Goal: Task Accomplishment & Management: Manage account settings

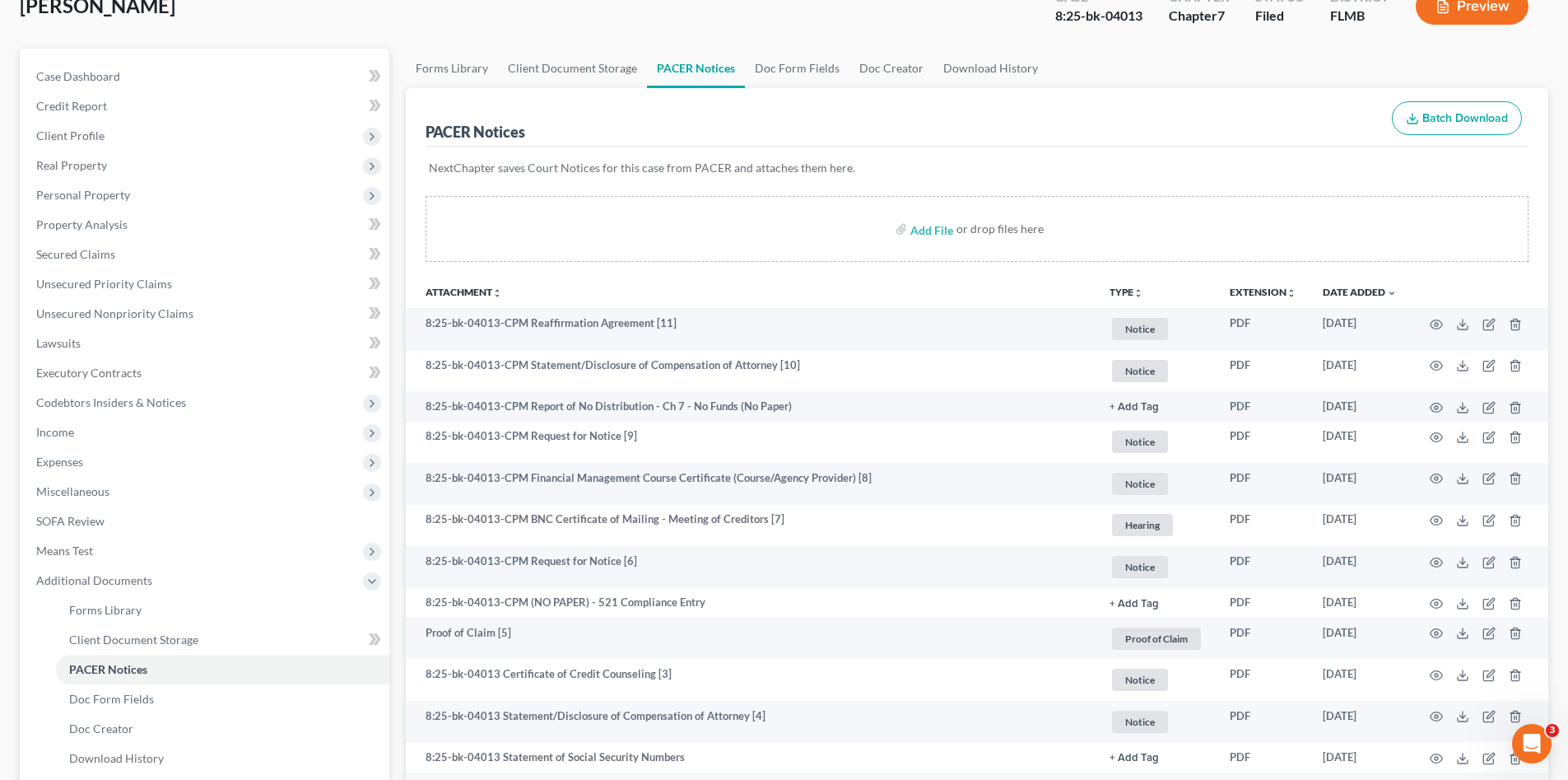
click at [415, 35] on div "McGinnis, Pamela Upgraded Case 8:25-bk-04013 Chapter Chapter 7 Status Filed Dis…" at bounding box center [784, 13] width 1529 height 72
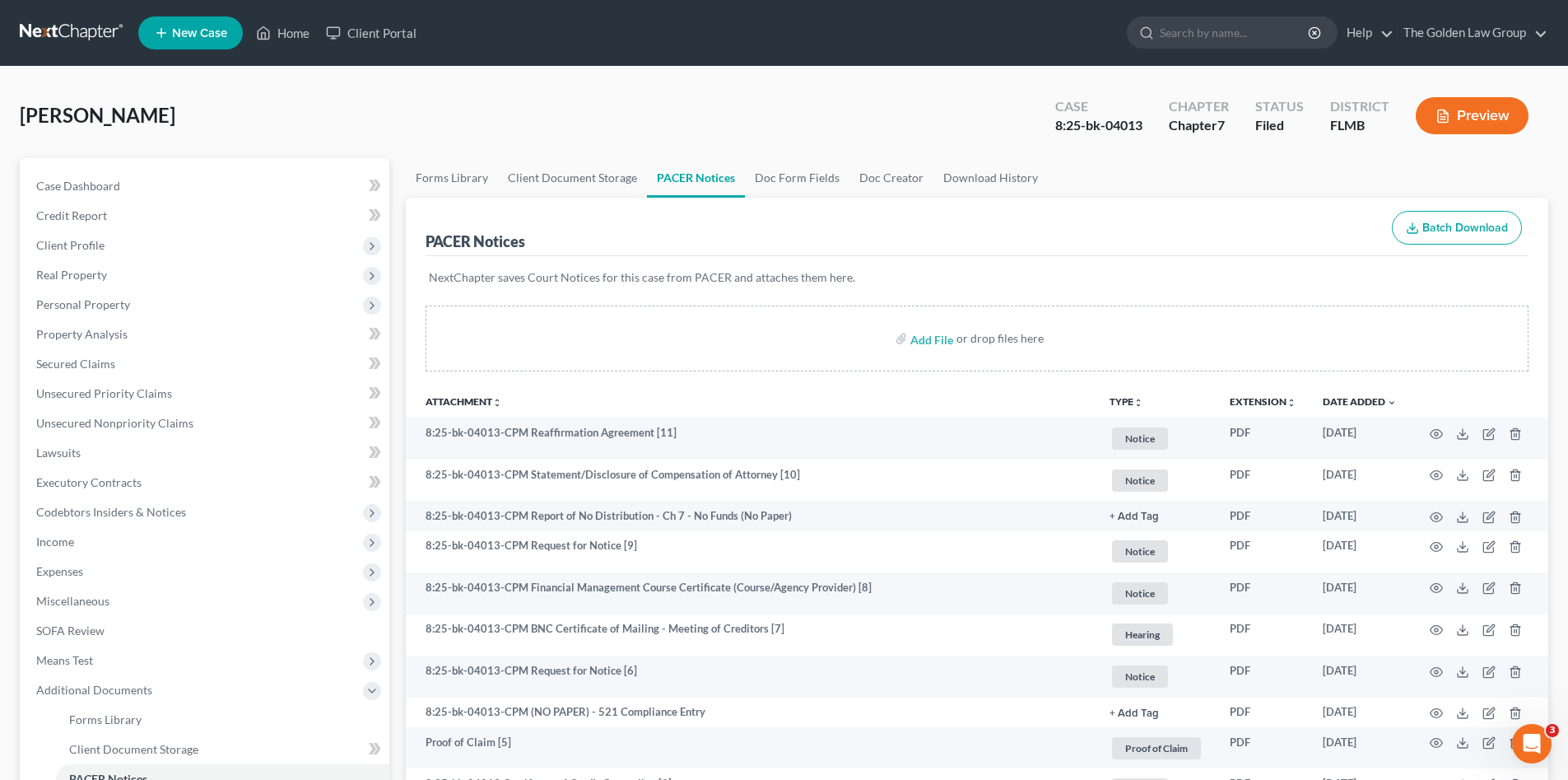
drag, startPoint x: 278, startPoint y: 112, endPoint x: 119, endPoint y: 45, distance: 172.5
click at [276, 109] on div "McGinnis, Pamela Upgraded Case 8:25-bk-04013 Chapter Chapter 7 Status Filed Dis…" at bounding box center [784, 122] width 1529 height 72
click at [97, 24] on link at bounding box center [72, 33] width 105 height 30
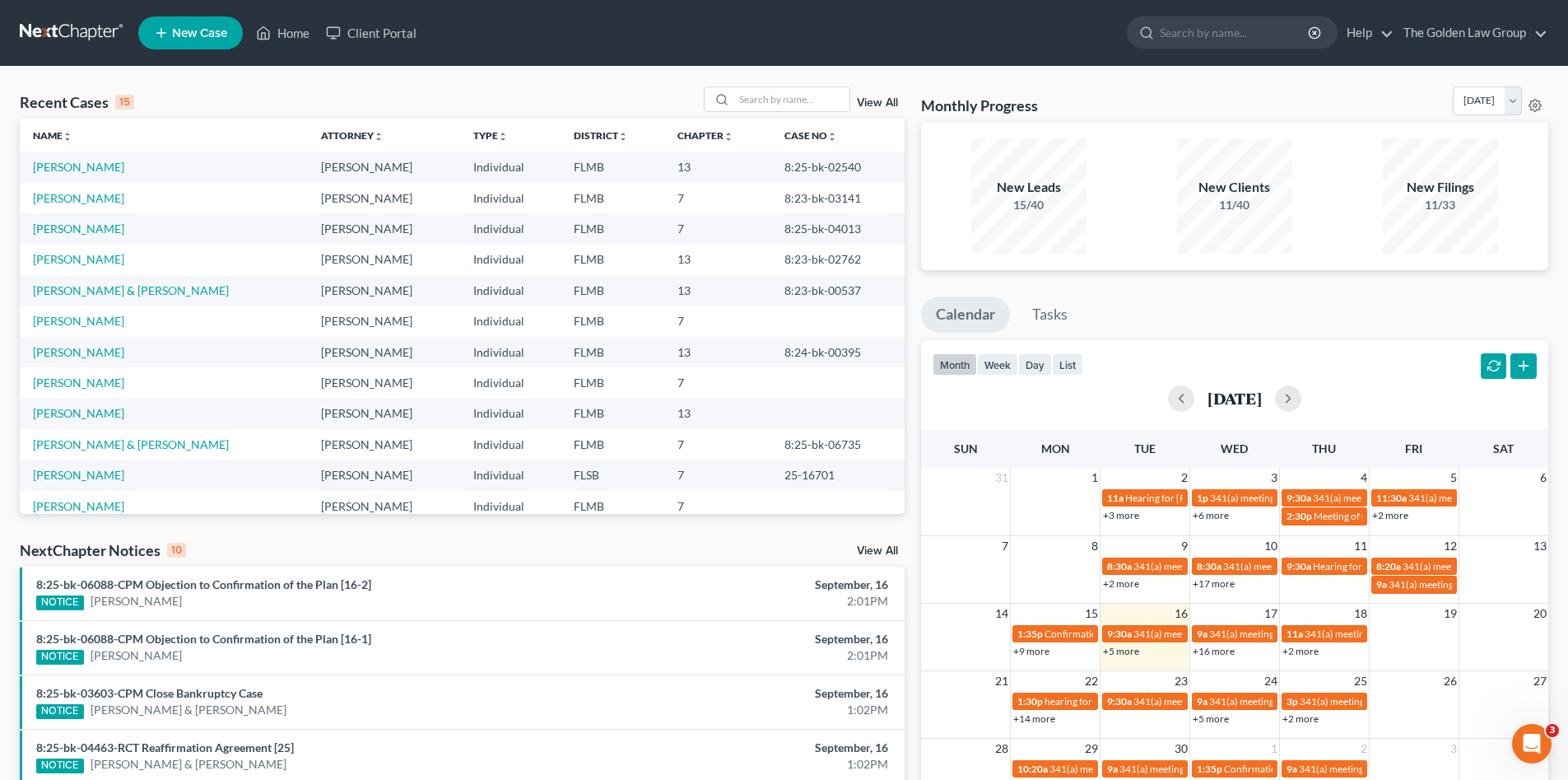
click at [516, 96] on div "Recent Cases 15 View All" at bounding box center [462, 103] width 885 height 33
click at [779, 106] on input "search" at bounding box center [791, 100] width 115 height 24
click at [653, 82] on div "Recent Cases 15 barnes View All Name unfold_more expand_more expand_less Attorn…" at bounding box center [784, 619] width 1568 height 1105
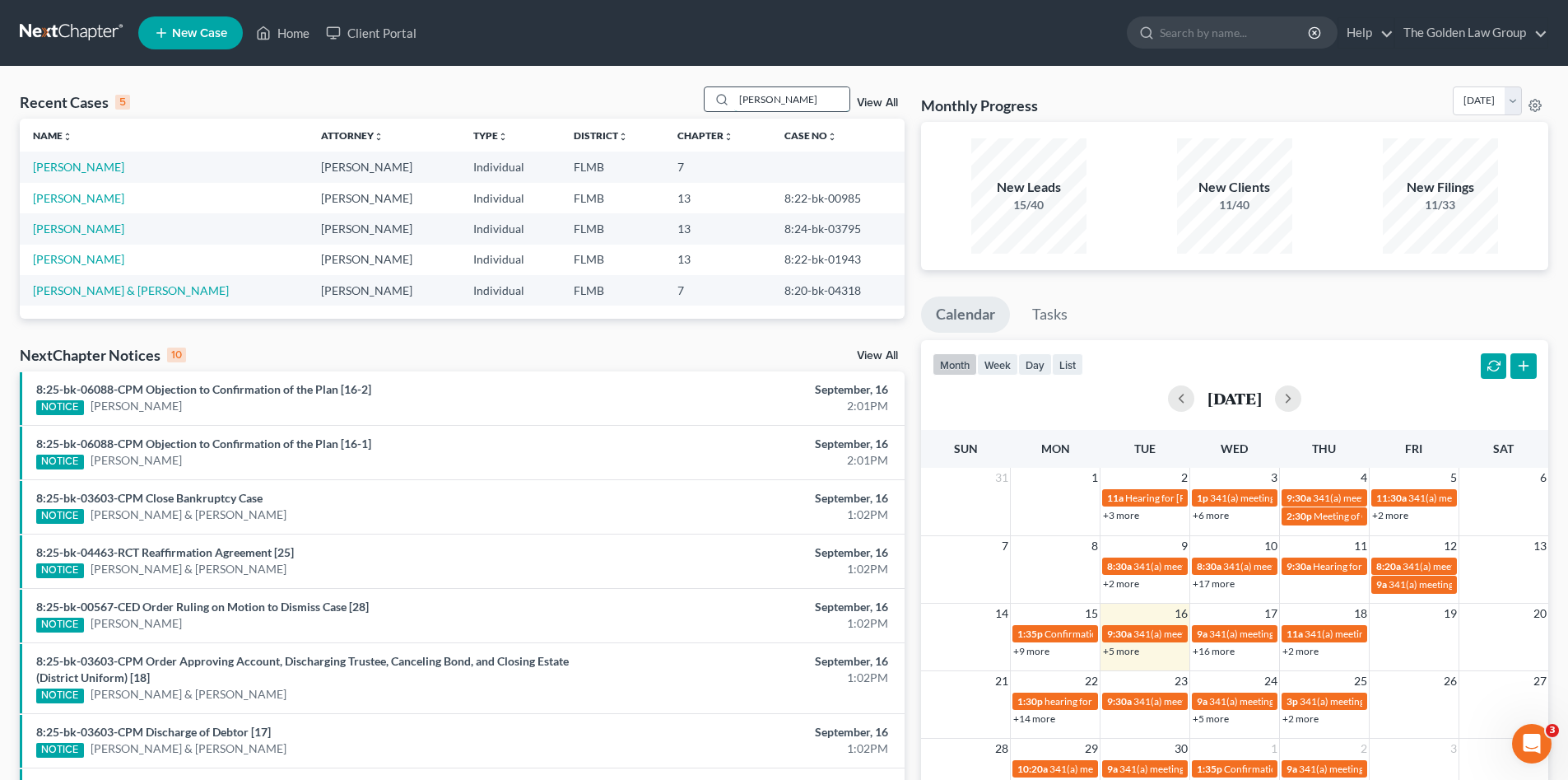
drag, startPoint x: 798, startPoint y: 98, endPoint x: 710, endPoint y: 106, distance: 88.4
click at [710, 106] on div "barnes" at bounding box center [777, 100] width 147 height 26
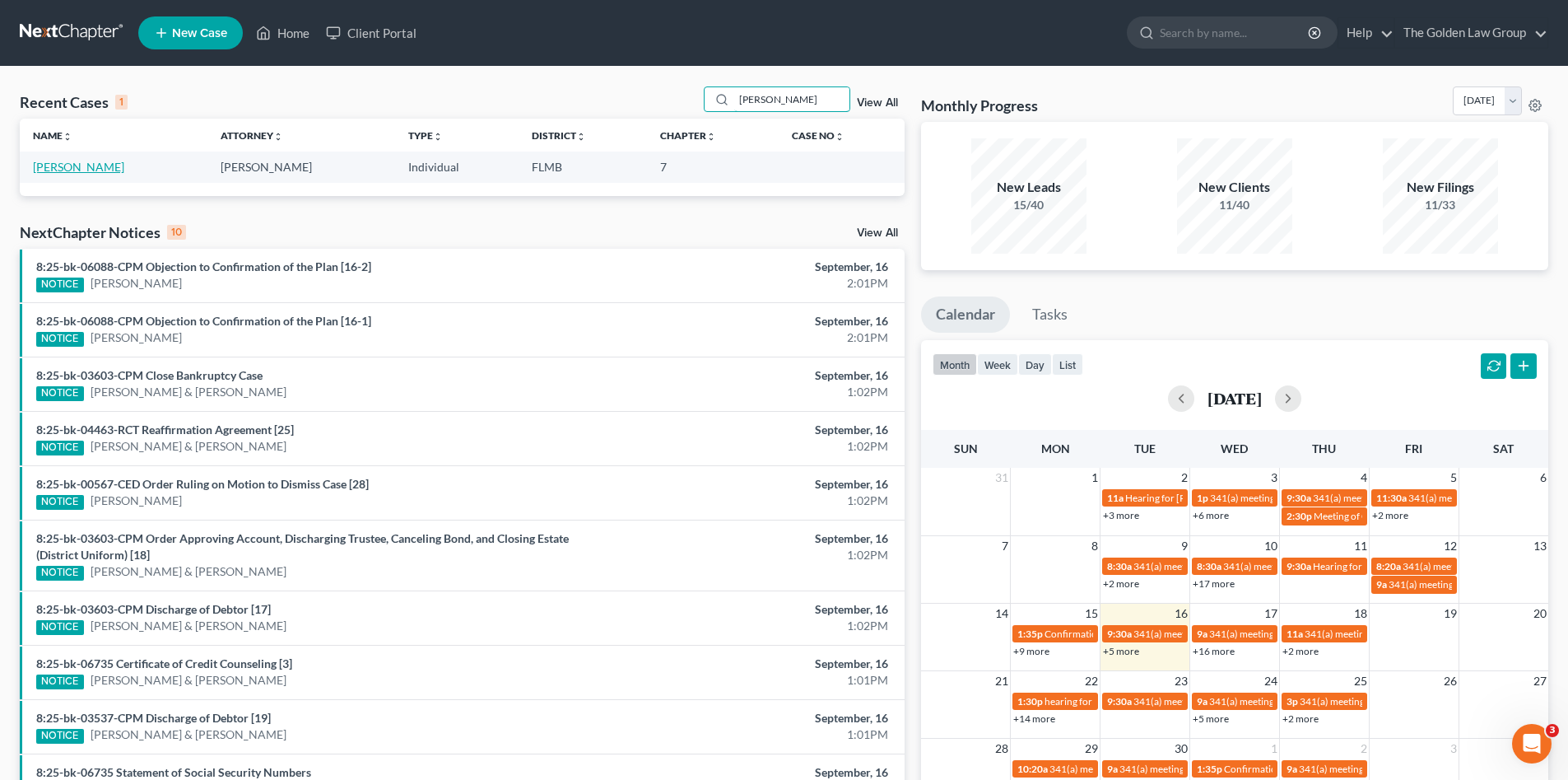
type input "coffman"
click at [104, 173] on link "[PERSON_NAME]" at bounding box center [78, 167] width 92 height 14
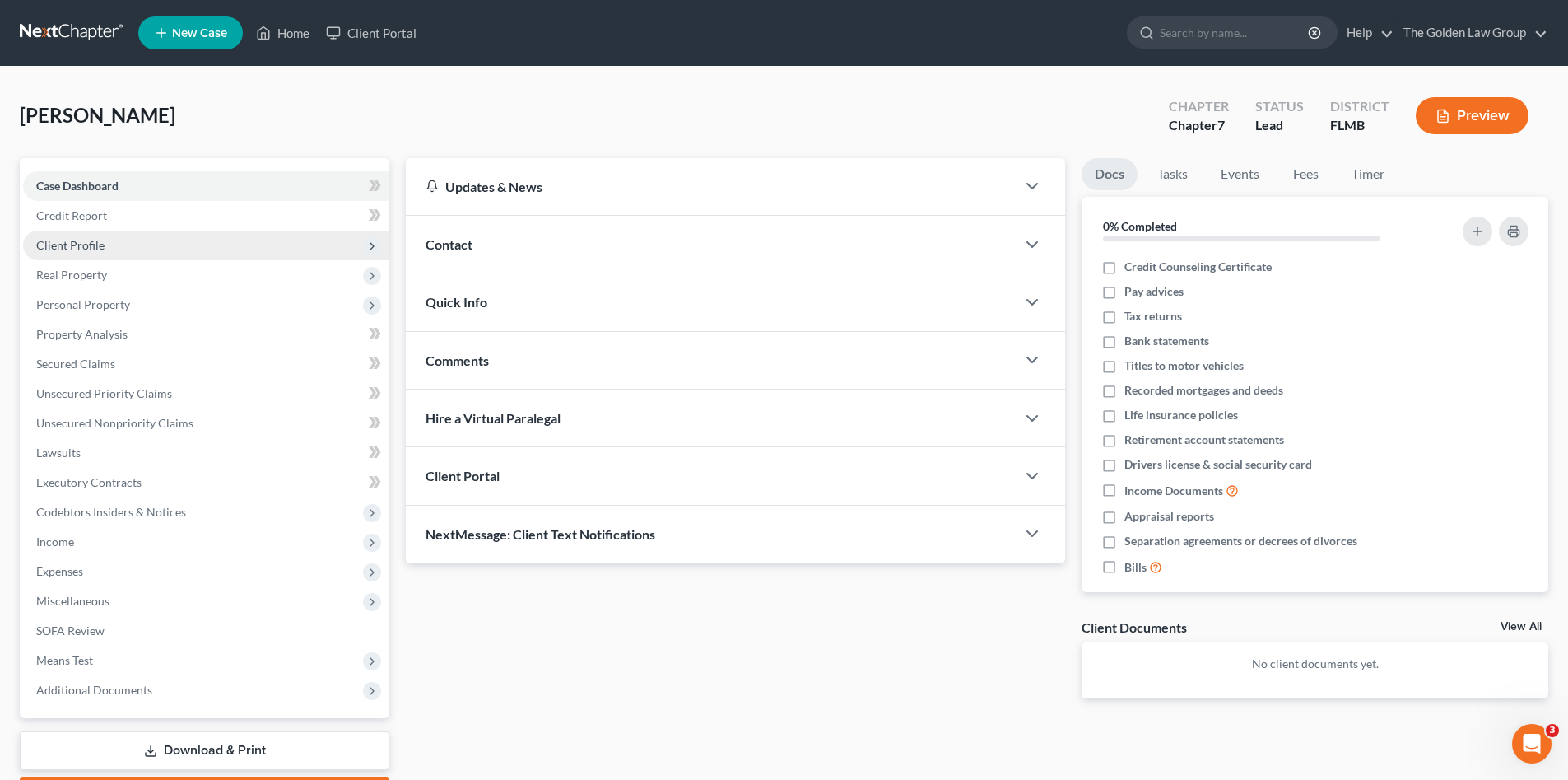
click at [90, 239] on span "Client Profile" at bounding box center [70, 245] width 68 height 14
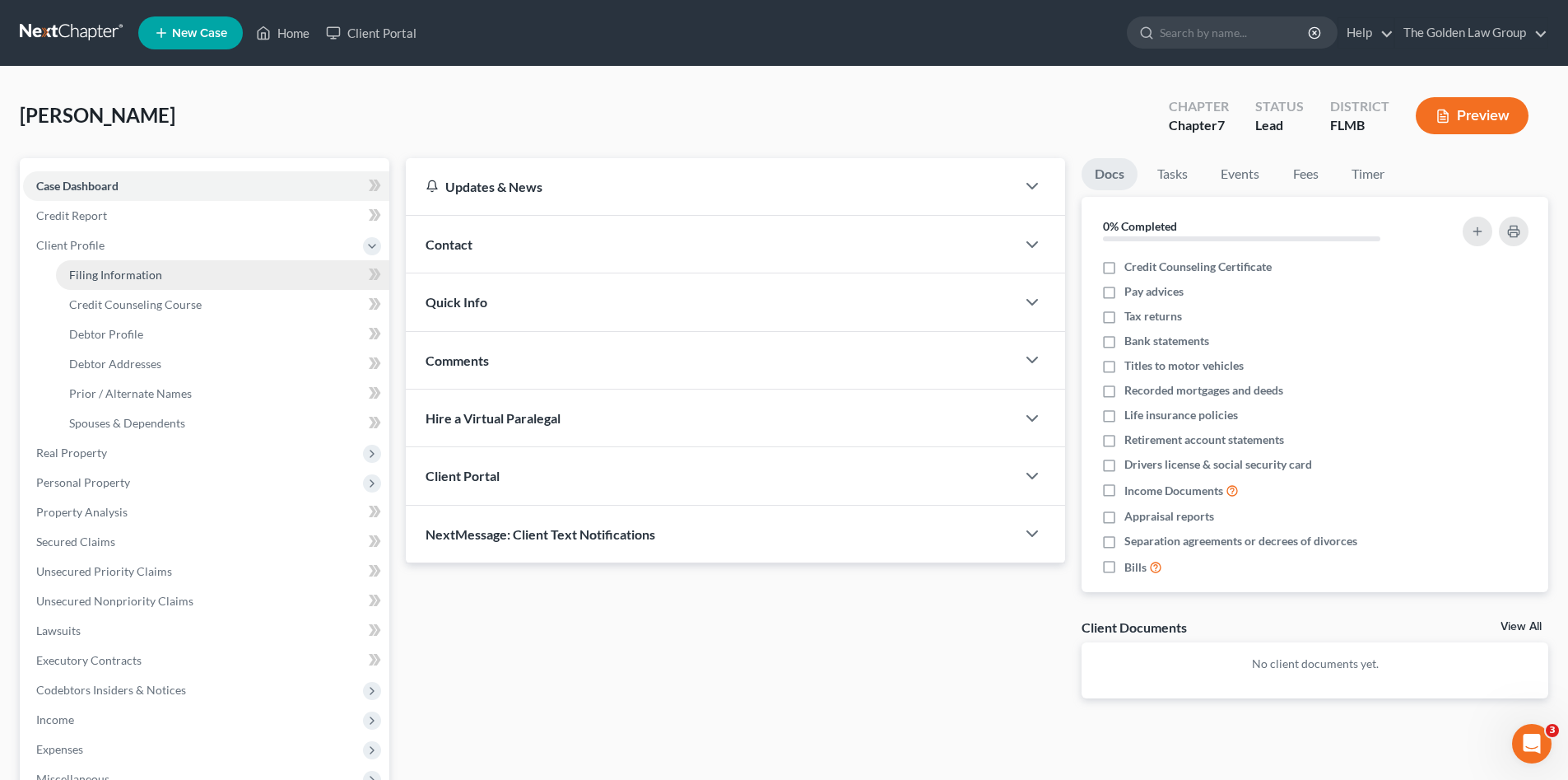
click at [130, 278] on span "Filing Information" at bounding box center [115, 274] width 93 height 14
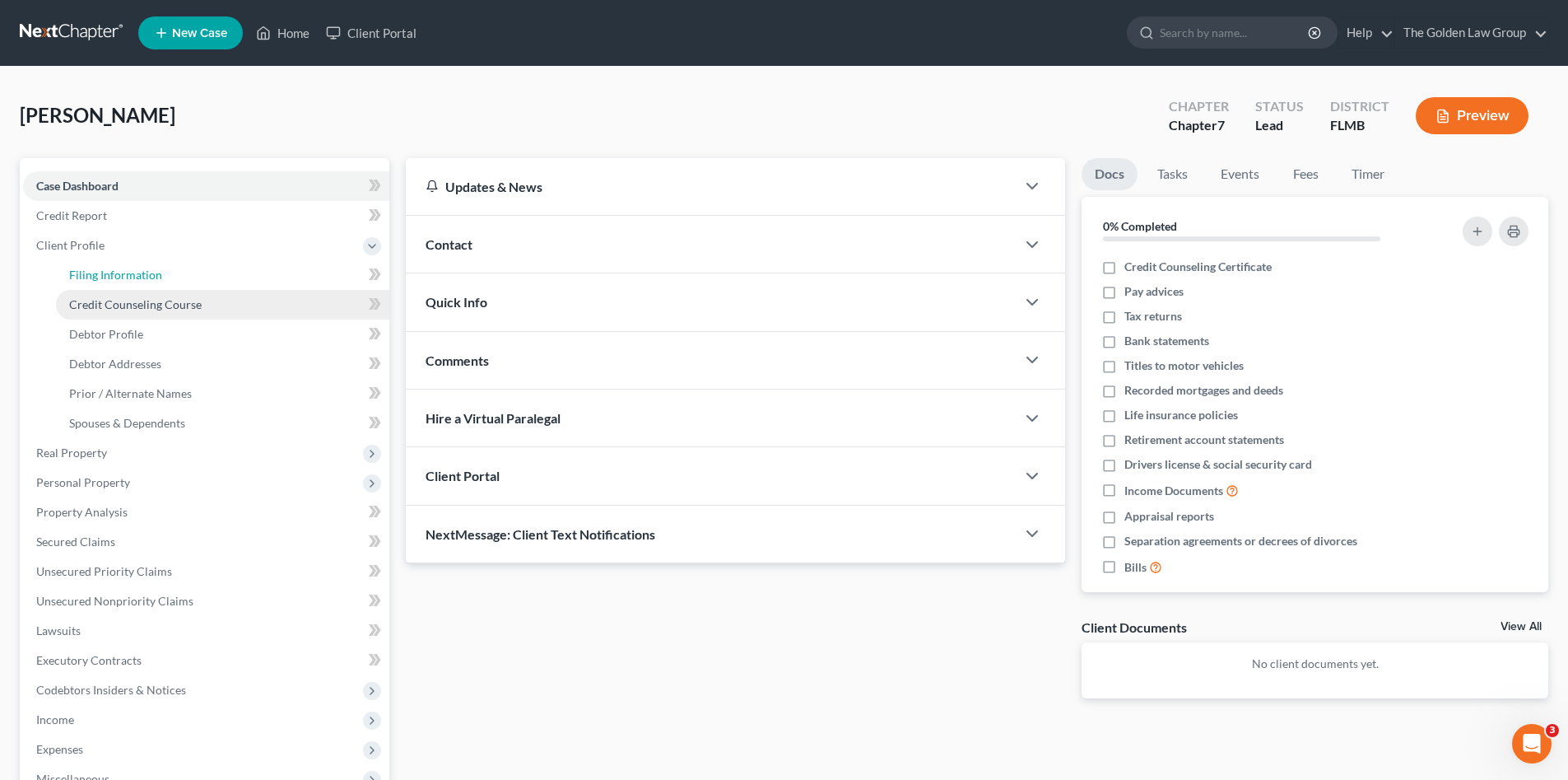
select select "1"
select select "0"
select select "9"
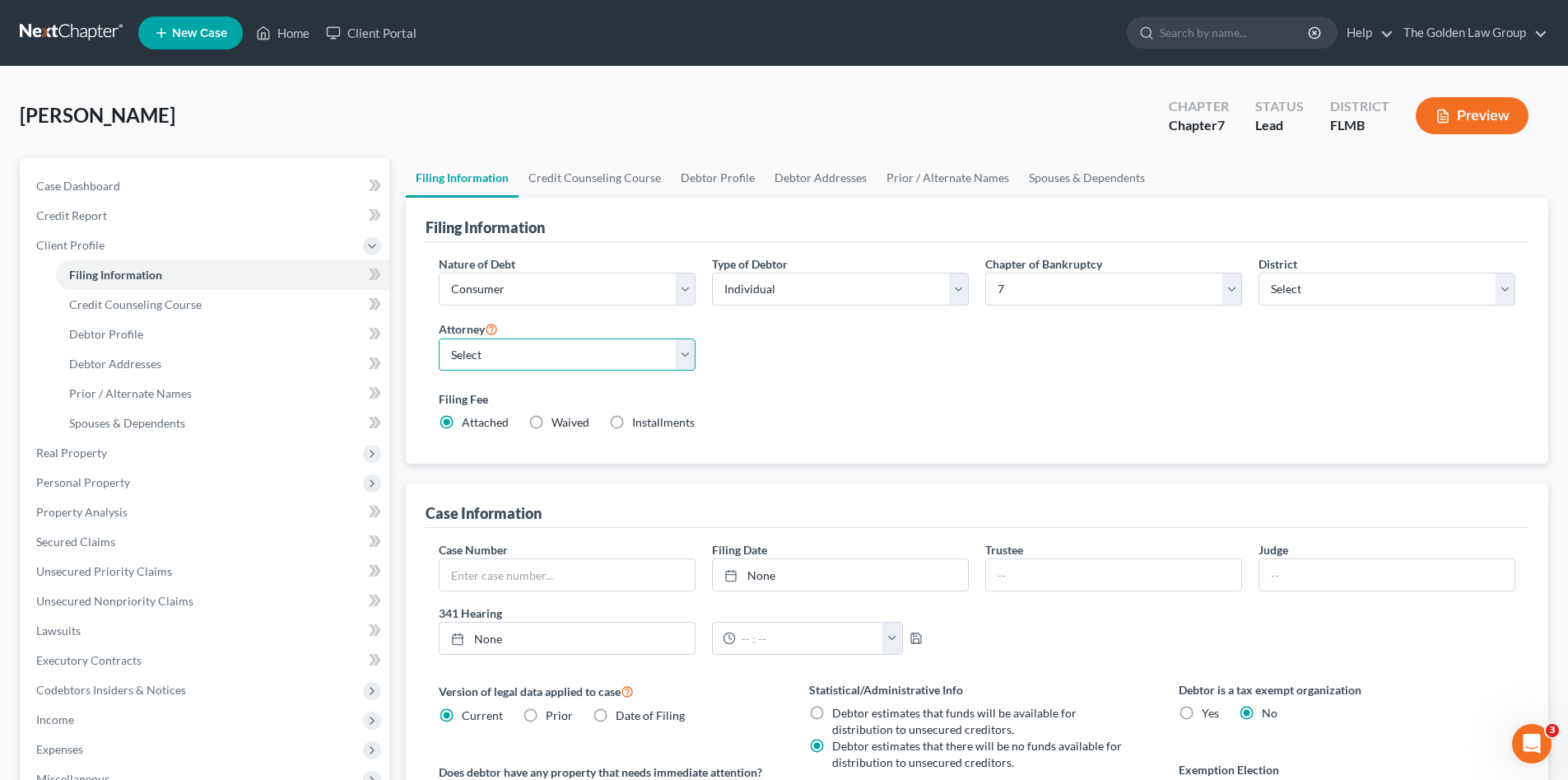
click at [536, 350] on select "Select G. Donald Golden - FLMB G. Donald Golden - FLNB Eric Barksdale - FLMB Er…" at bounding box center [567, 354] width 257 height 33
select select "0"
click at [439, 338] on select "Select G. Donald Golden - FLMB G. Donald Golden - FLNB Eric Barksdale - FLMB Er…" at bounding box center [567, 354] width 257 height 33
click at [781, 402] on label "Filing Fee" at bounding box center [977, 399] width 1076 height 18
drag, startPoint x: 112, startPoint y: 249, endPoint x: 132, endPoint y: 227, distance: 29.7
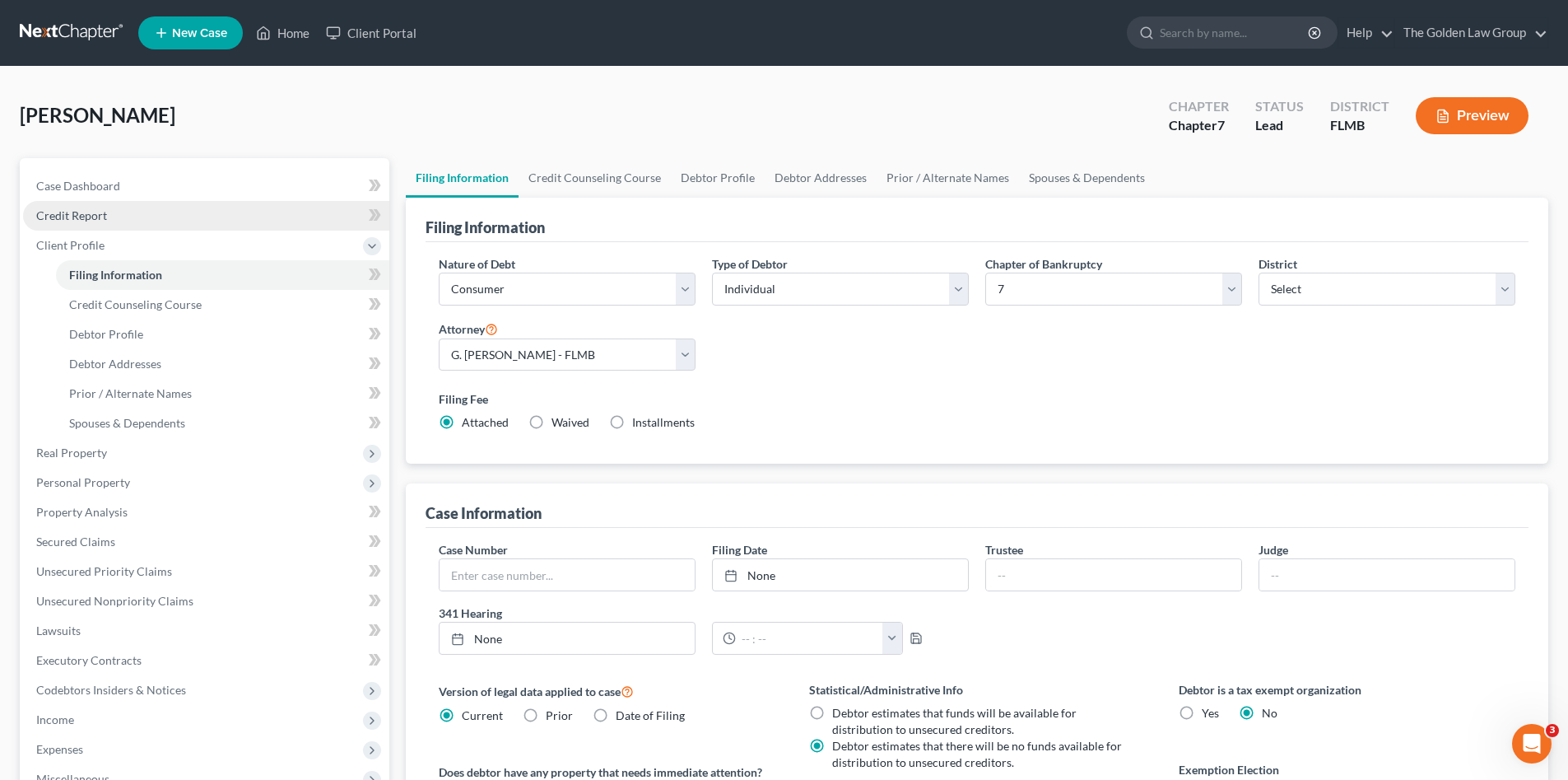
click at [112, 248] on span "Client Profile" at bounding box center [206, 246] width 367 height 30
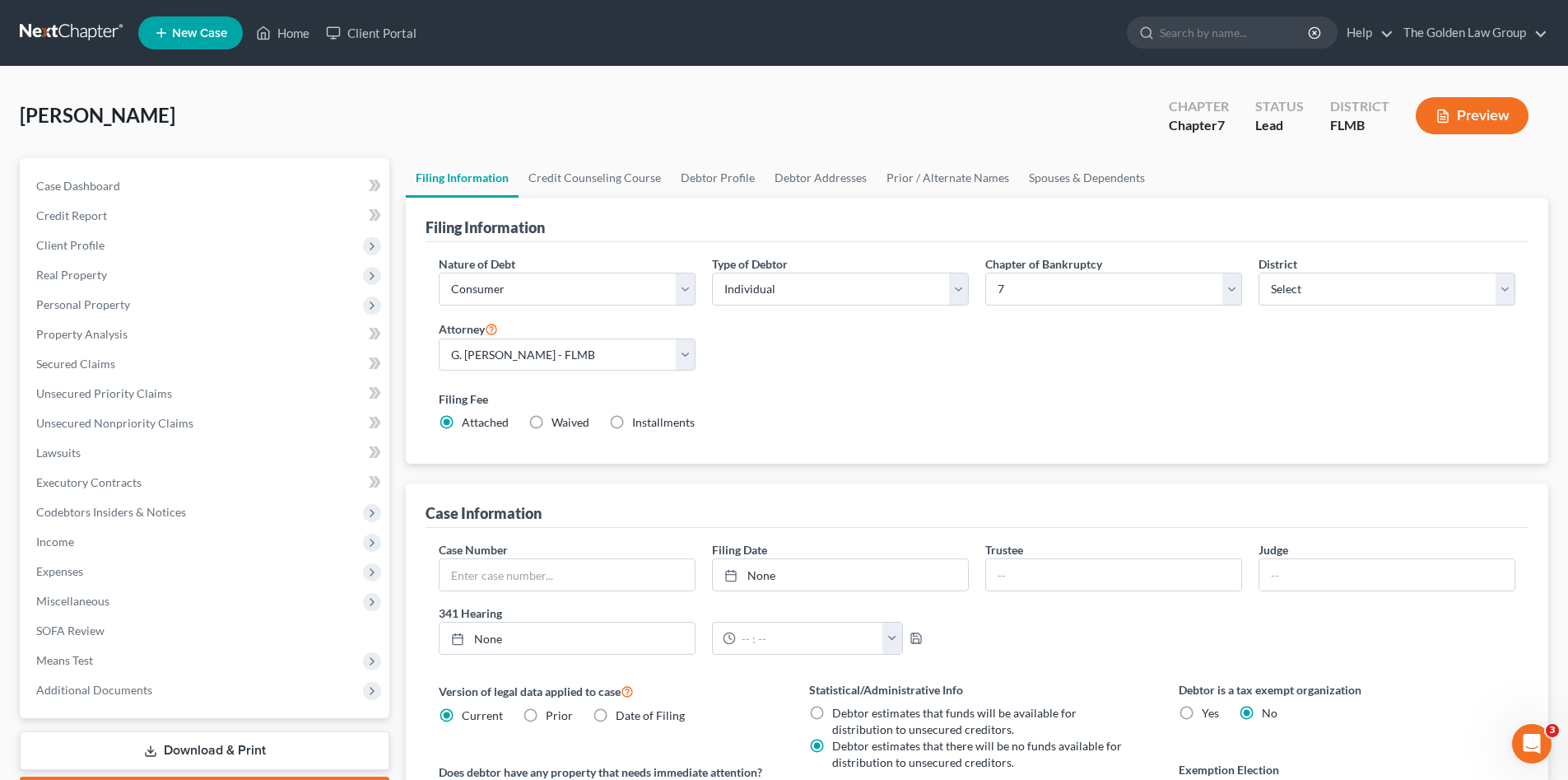
click at [357, 125] on div "Coffman, Jeffrey Upgraded Chapter Chapter 7 Status Lead District FLMB Preview" at bounding box center [784, 122] width 1529 height 72
click at [486, 103] on div "Coffman, Jeffrey Upgraded Chapter Chapter 7 Status Lead District FLMB Preview" at bounding box center [784, 122] width 1529 height 72
drag, startPoint x: 231, startPoint y: 87, endPoint x: 128, endPoint y: 69, distance: 104.6
click at [227, 87] on div "Coffman, Jeffrey Upgraded Chapter Chapter 7 Status Lead District FLMB Preview" at bounding box center [784, 122] width 1529 height 72
click at [88, 28] on link at bounding box center [72, 33] width 105 height 30
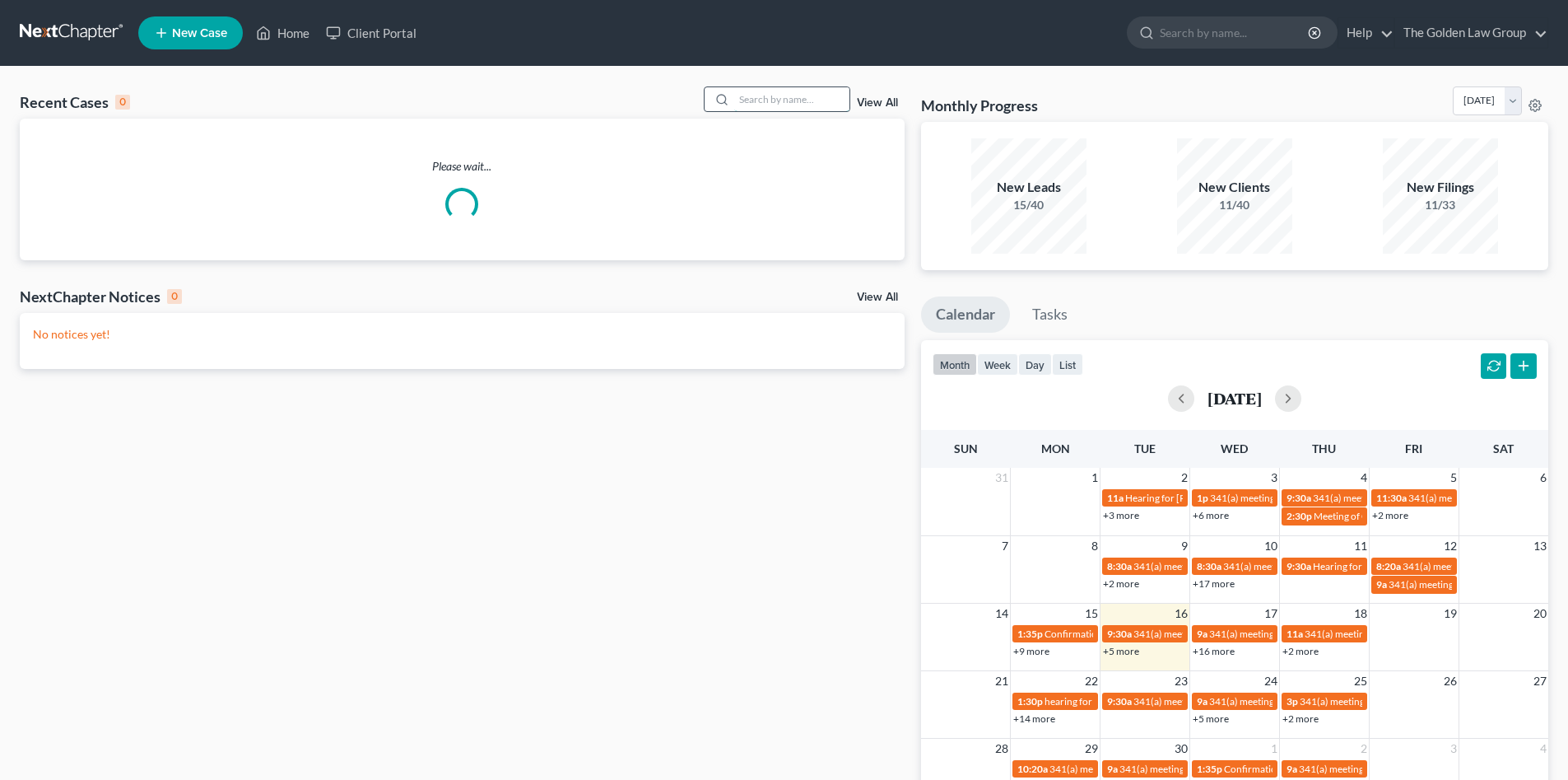
click at [757, 99] on input "search" at bounding box center [791, 100] width 115 height 24
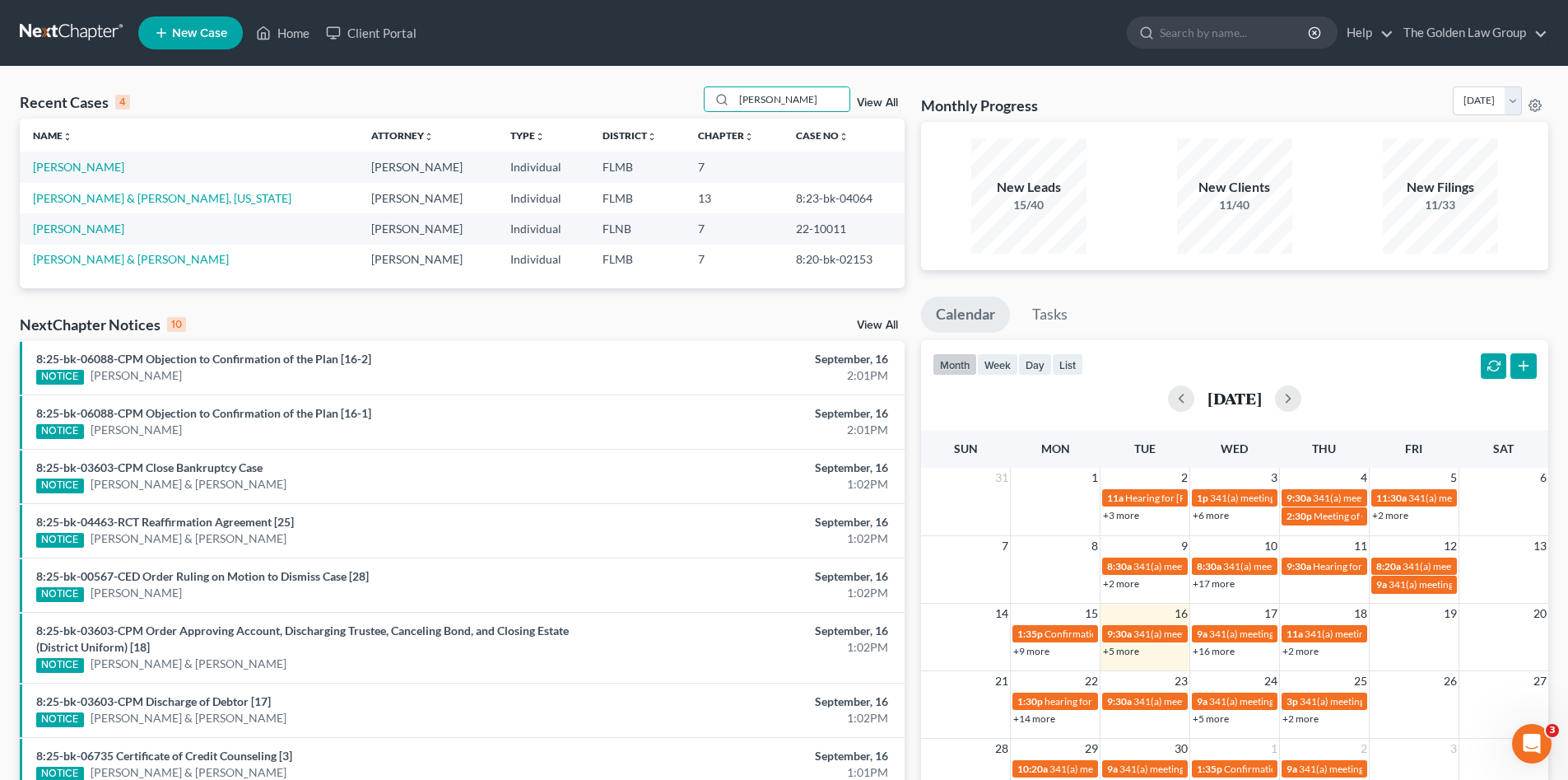
type input "floyd"
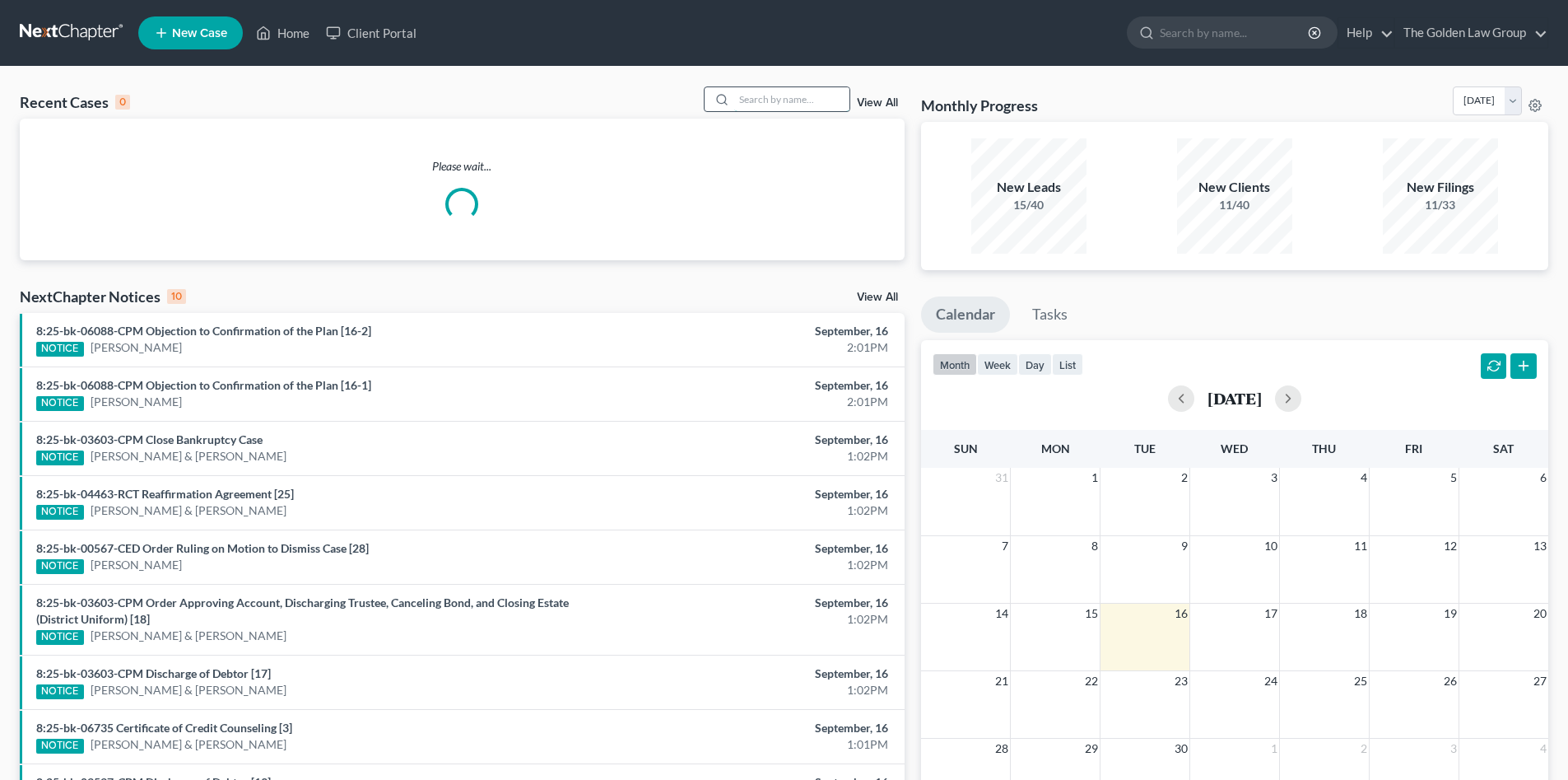
click at [803, 93] on input "search" at bounding box center [791, 100] width 115 height 24
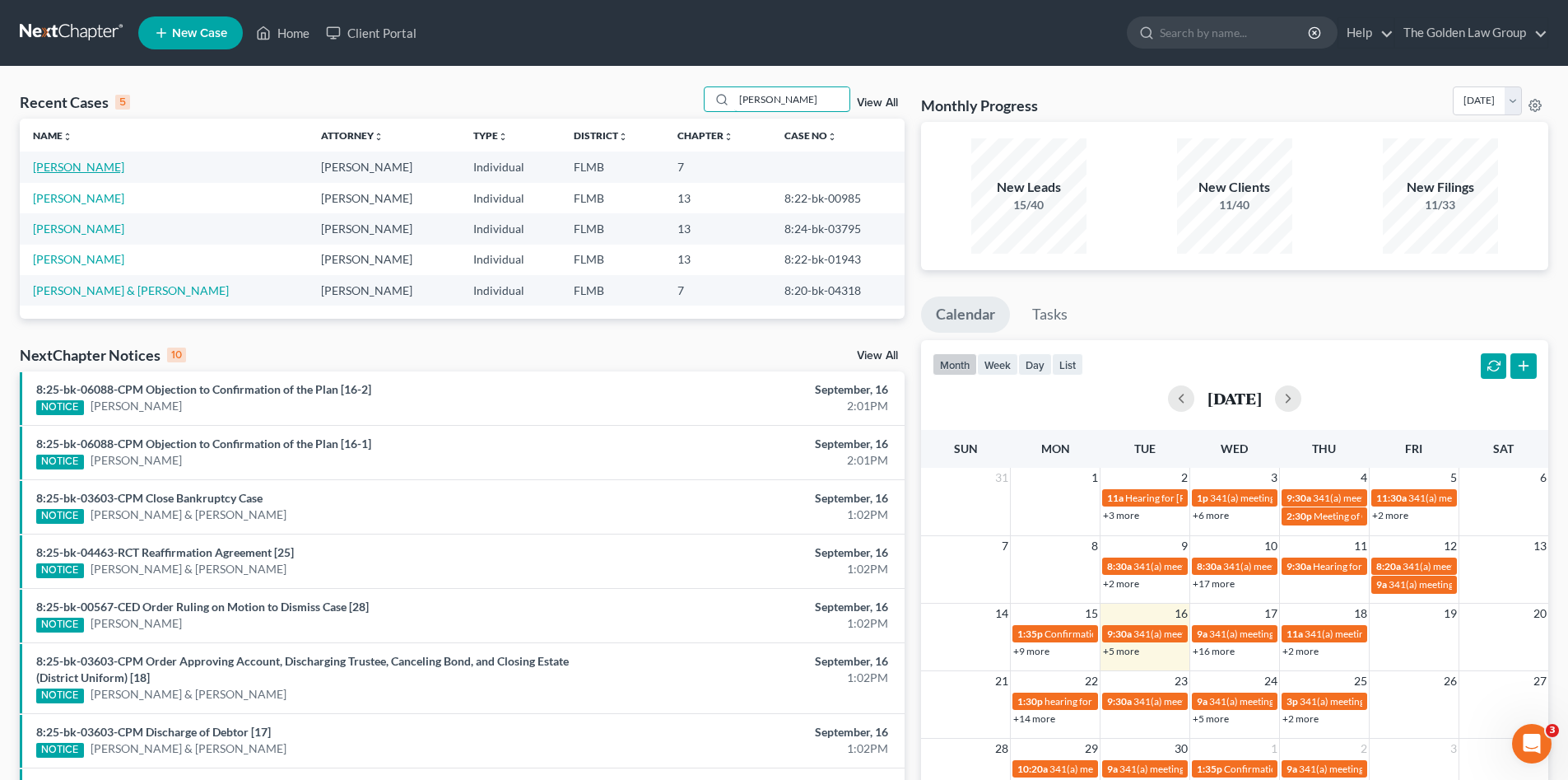
type input "[PERSON_NAME]"
click at [106, 170] on link "[PERSON_NAME]" at bounding box center [78, 167] width 92 height 14
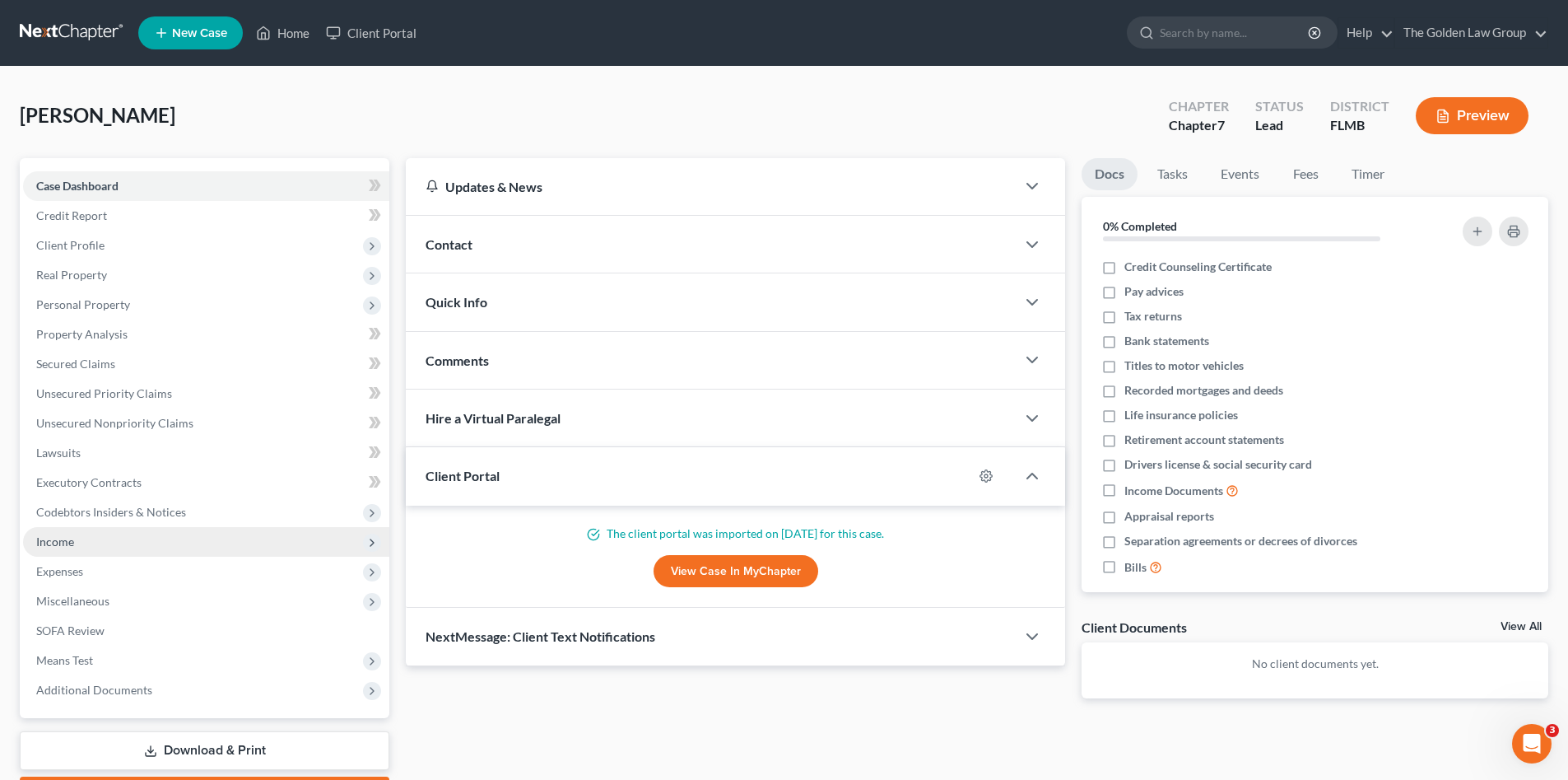
click at [60, 538] on span "Income" at bounding box center [55, 541] width 37 height 14
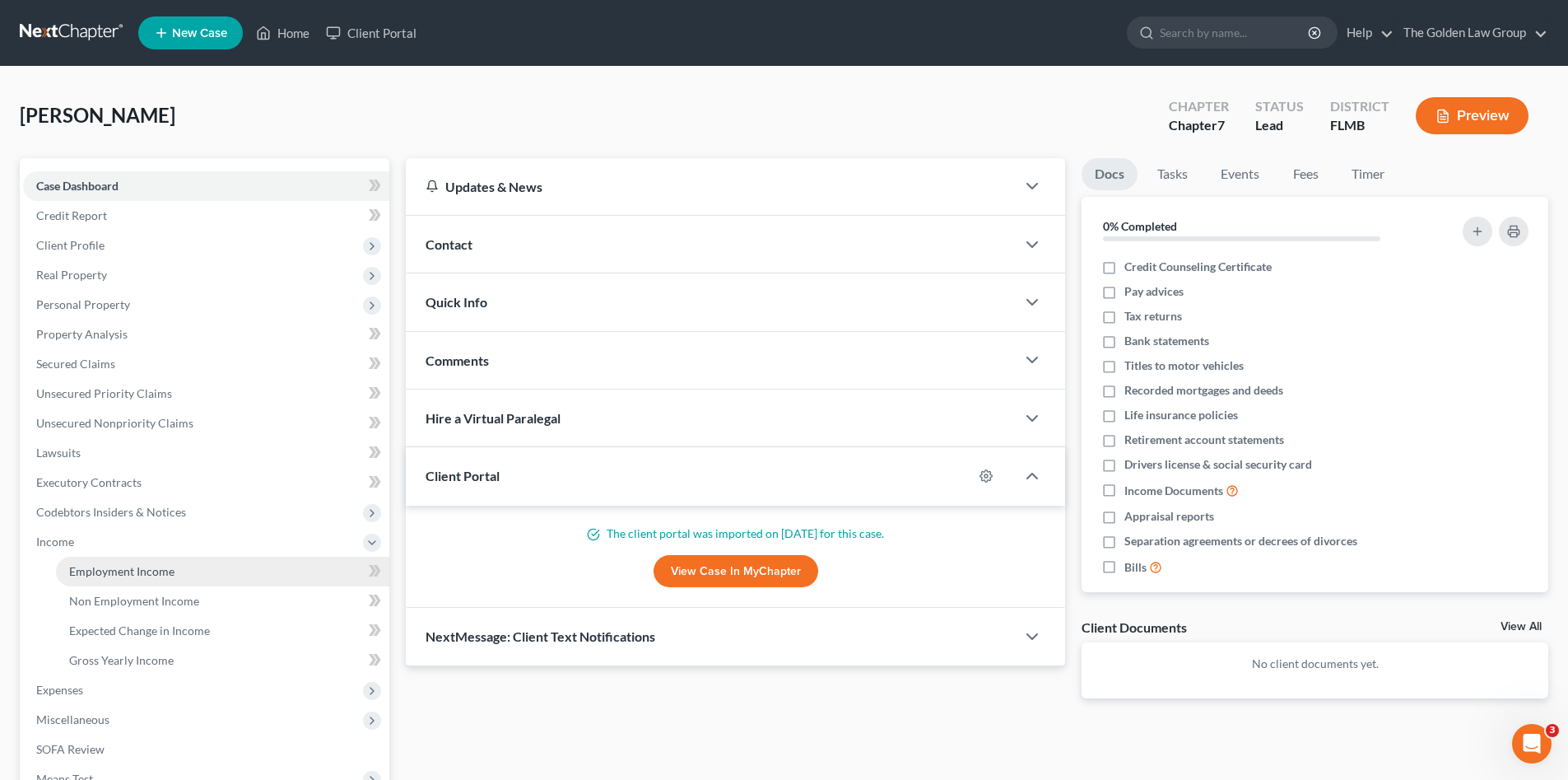
click at [128, 569] on span "Employment Income" at bounding box center [121, 571] width 105 height 14
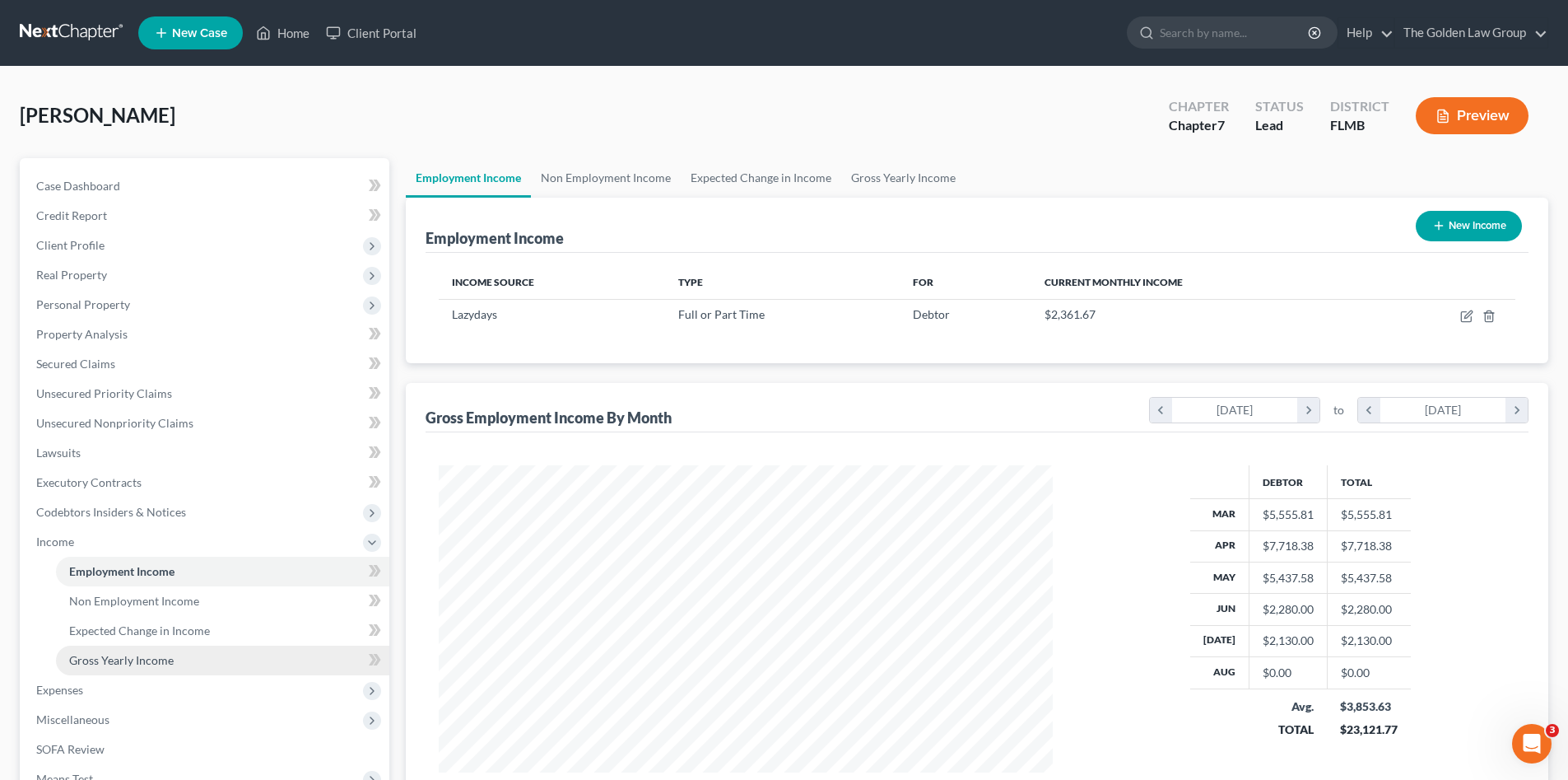
scroll to position [109, 0]
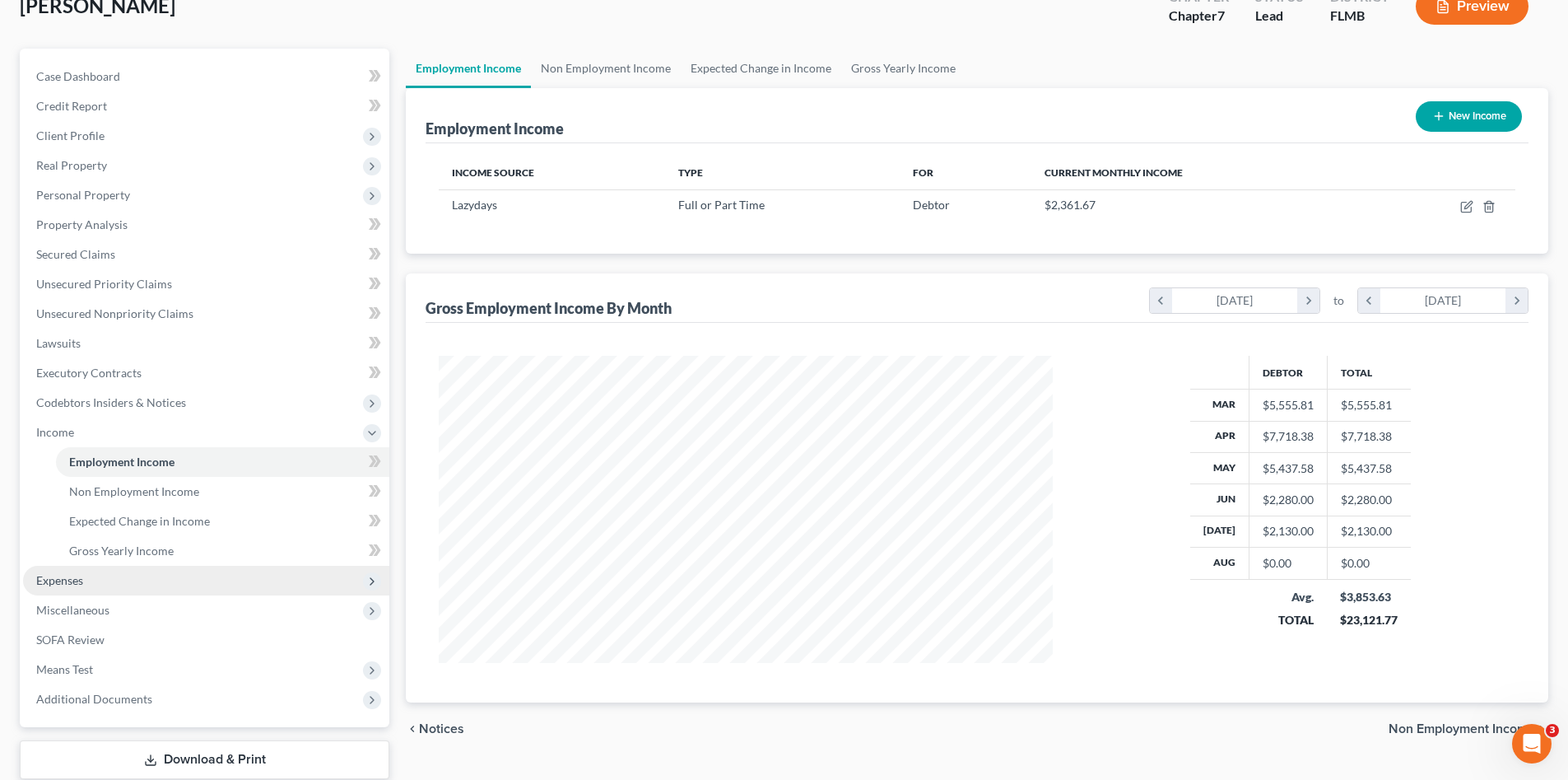
click at [202, 580] on span "Expenses" at bounding box center [206, 581] width 367 height 30
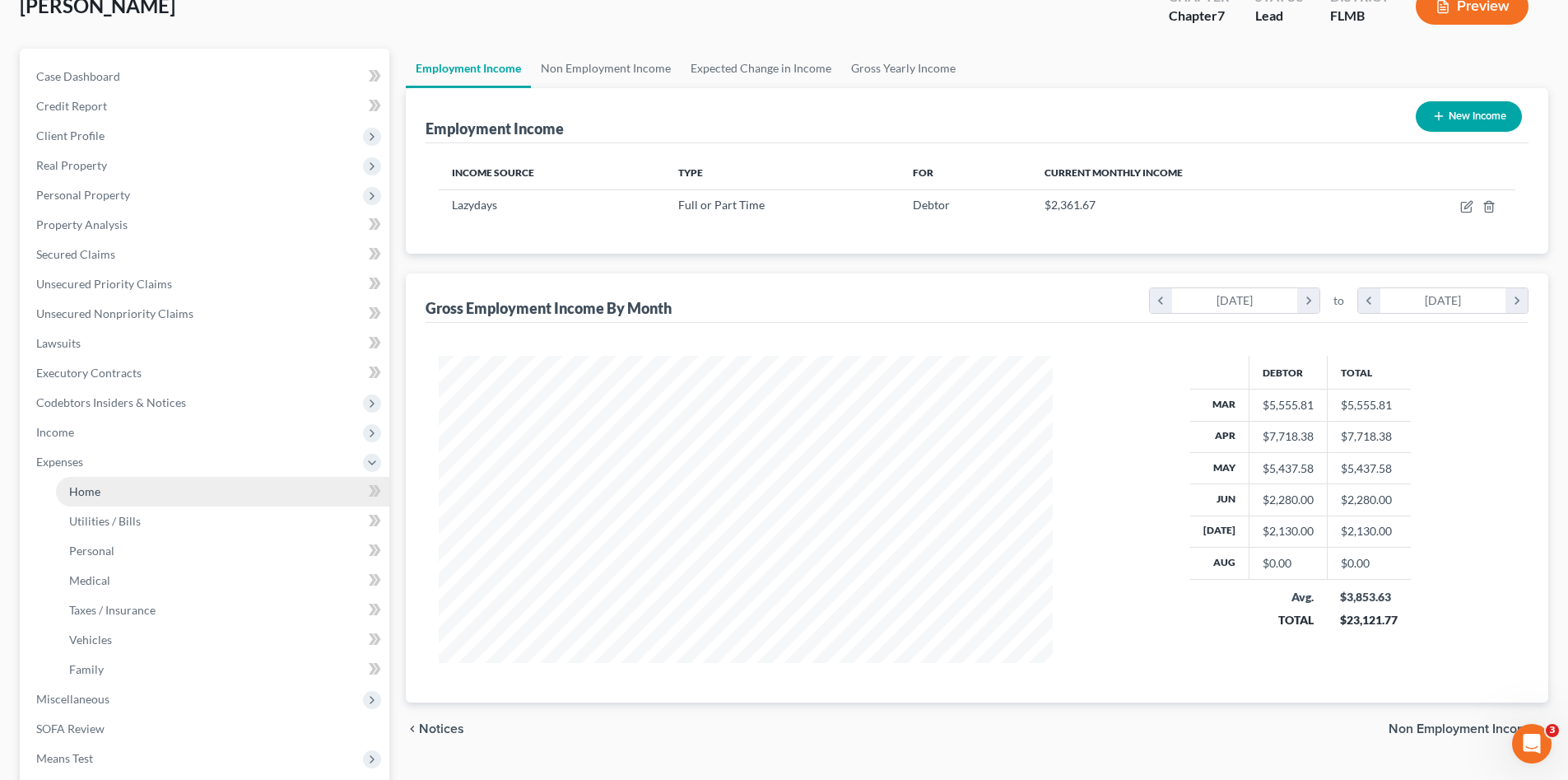
click at [158, 494] on link "Home" at bounding box center [223, 491] width 333 height 30
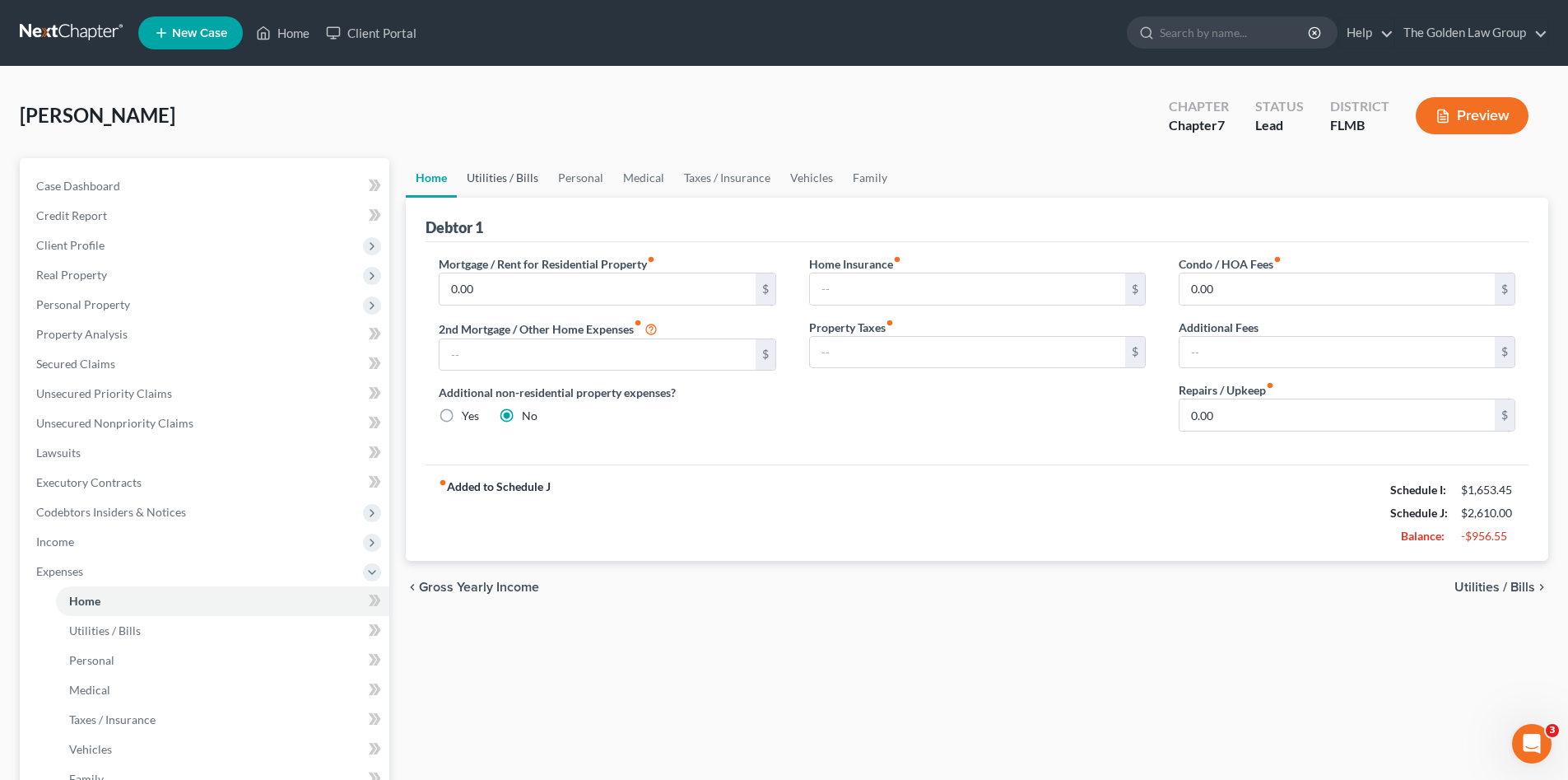
click at [491, 168] on link "Utilities / Bills" at bounding box center [502, 177] width 92 height 39
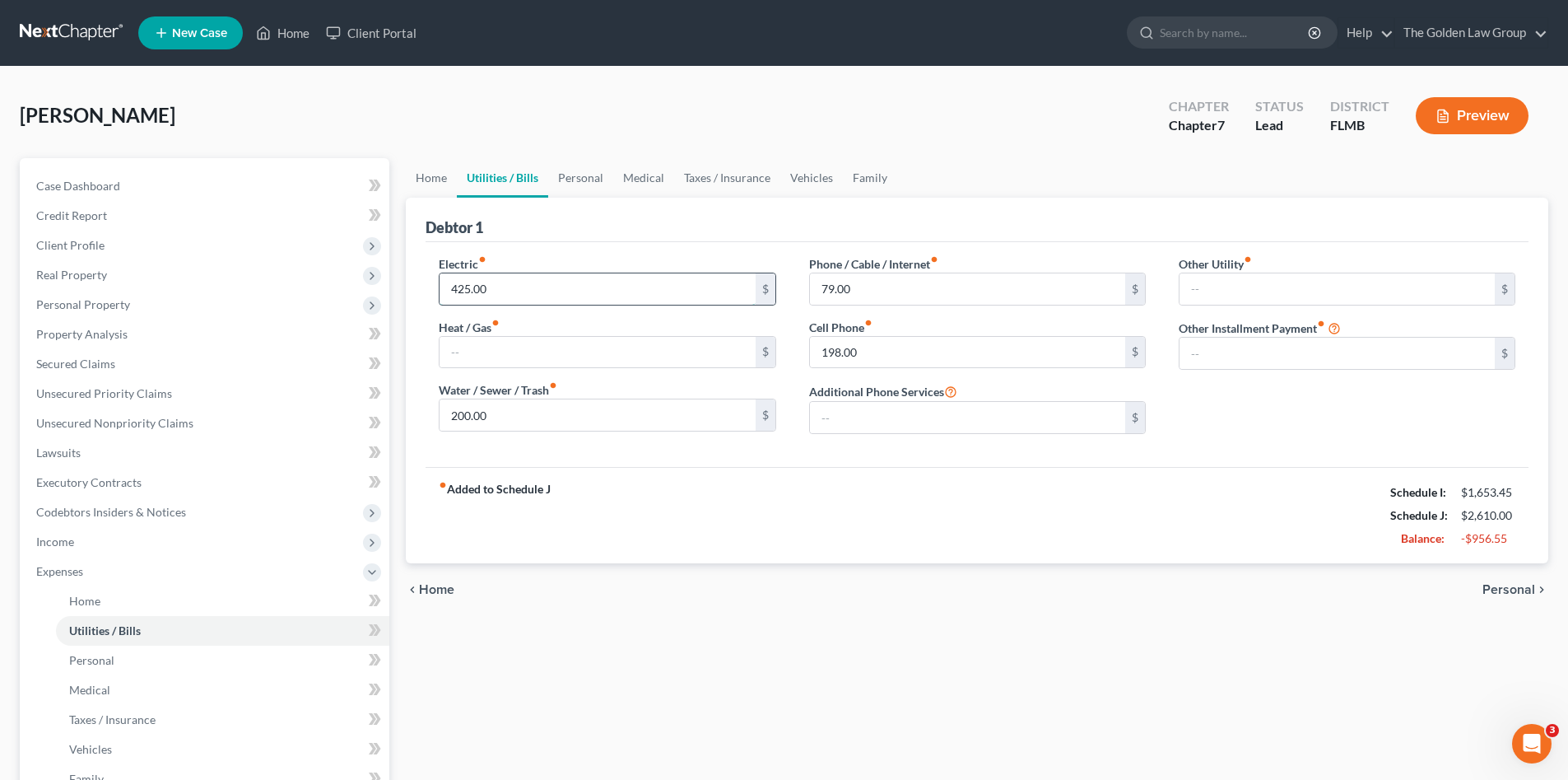
click at [517, 280] on input "425.00" at bounding box center [597, 289] width 315 height 32
type input "0"
click at [553, 417] on input "200.00" at bounding box center [597, 415] width 315 height 32
type input "0"
click at [747, 490] on div "fiber_manual_record Added to Schedule J Schedule I: $1,653.45 Schedule J: $1,98…" at bounding box center [977, 515] width 1103 height 97
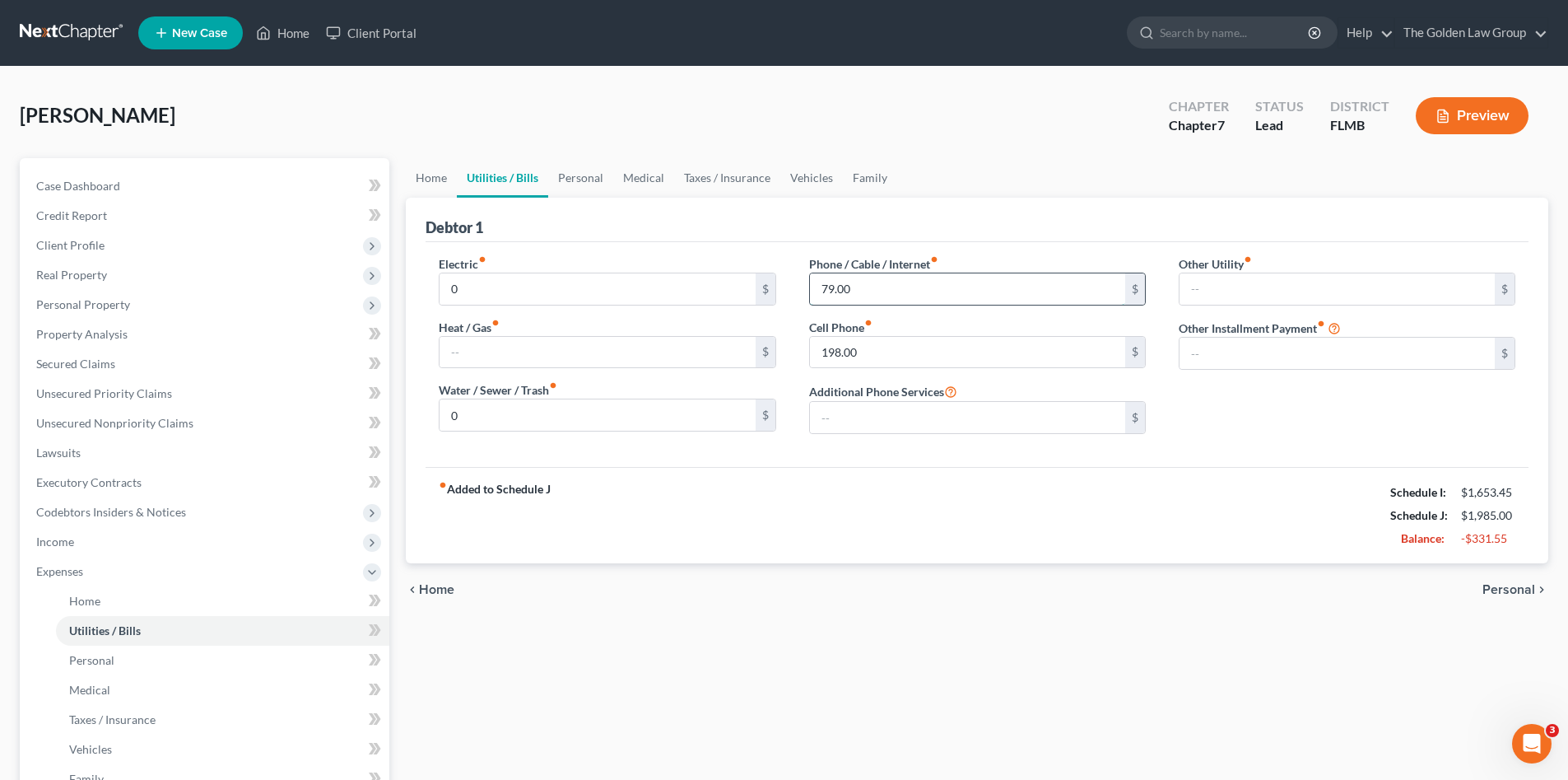
click at [880, 291] on input "79.00" at bounding box center [968, 289] width 315 height 32
type input "0"
click at [940, 491] on div "fiber_manual_record Added to Schedule J Schedule I: $1,653.45 Schedule J: $1,90…" at bounding box center [977, 515] width 1103 height 97
click at [591, 173] on link "Personal" at bounding box center [580, 177] width 65 height 39
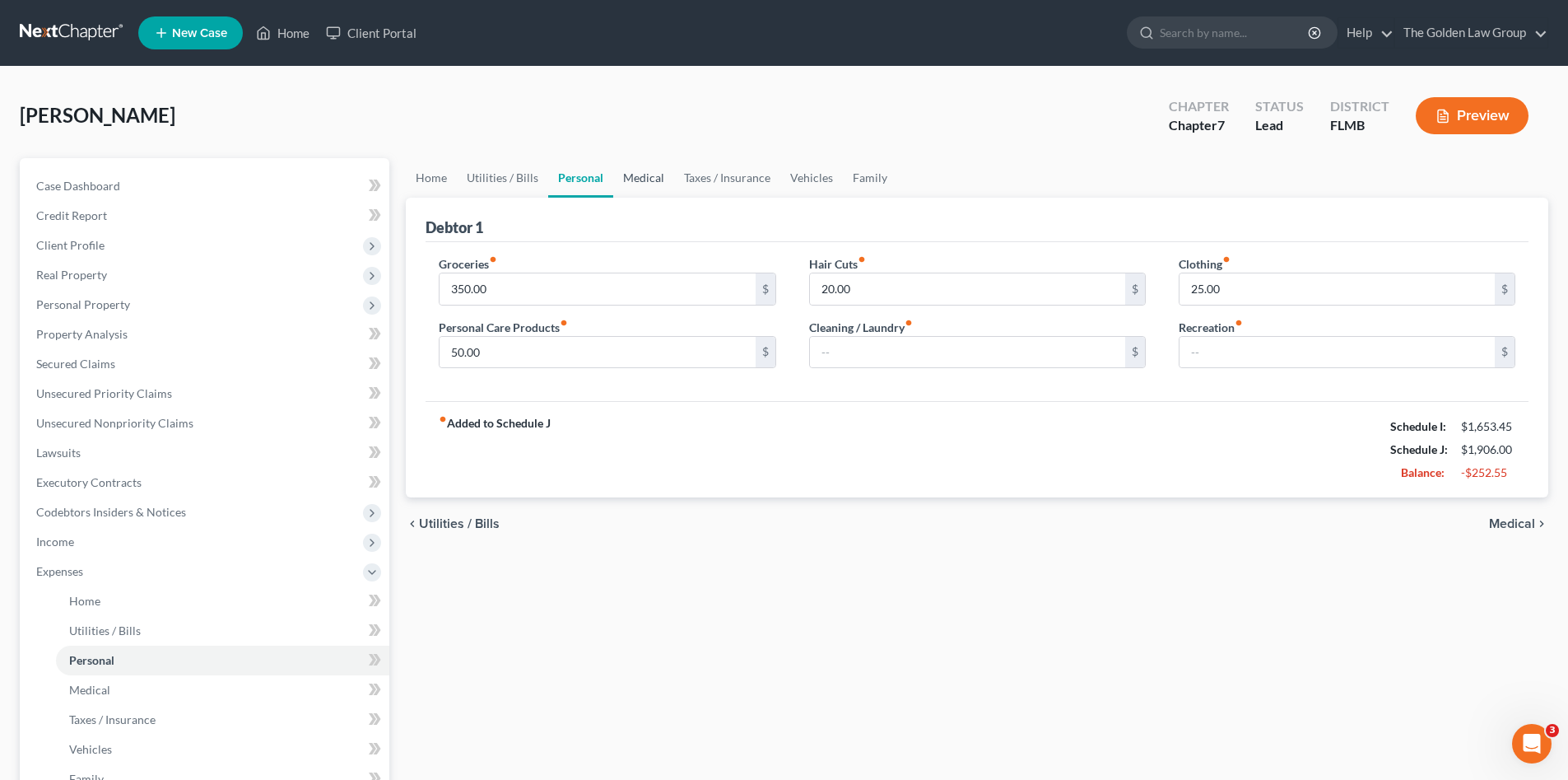
click at [653, 177] on link "Medical" at bounding box center [644, 177] width 61 height 39
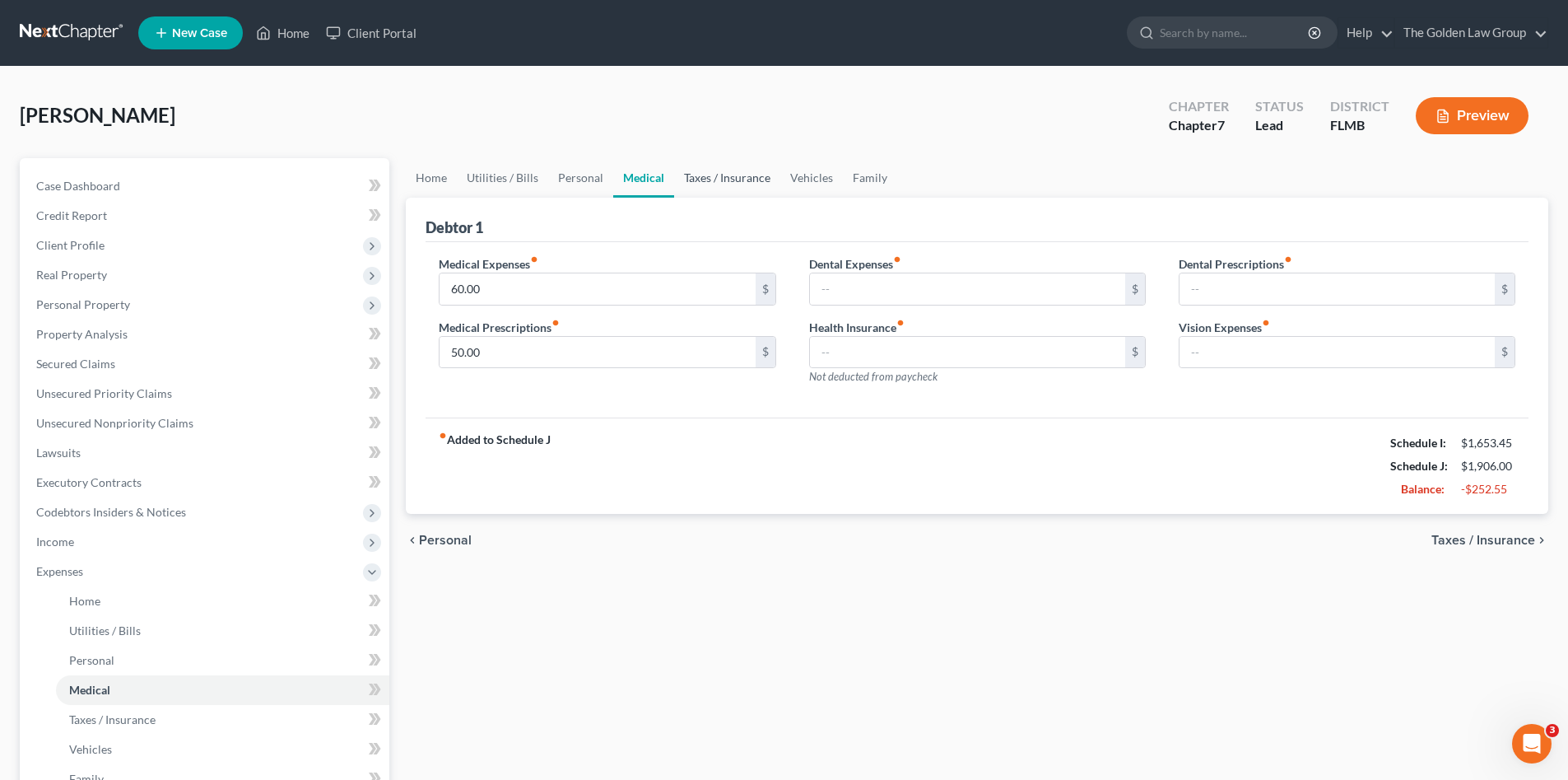
click at [711, 175] on link "Taxes / Insurance" at bounding box center [727, 177] width 106 height 39
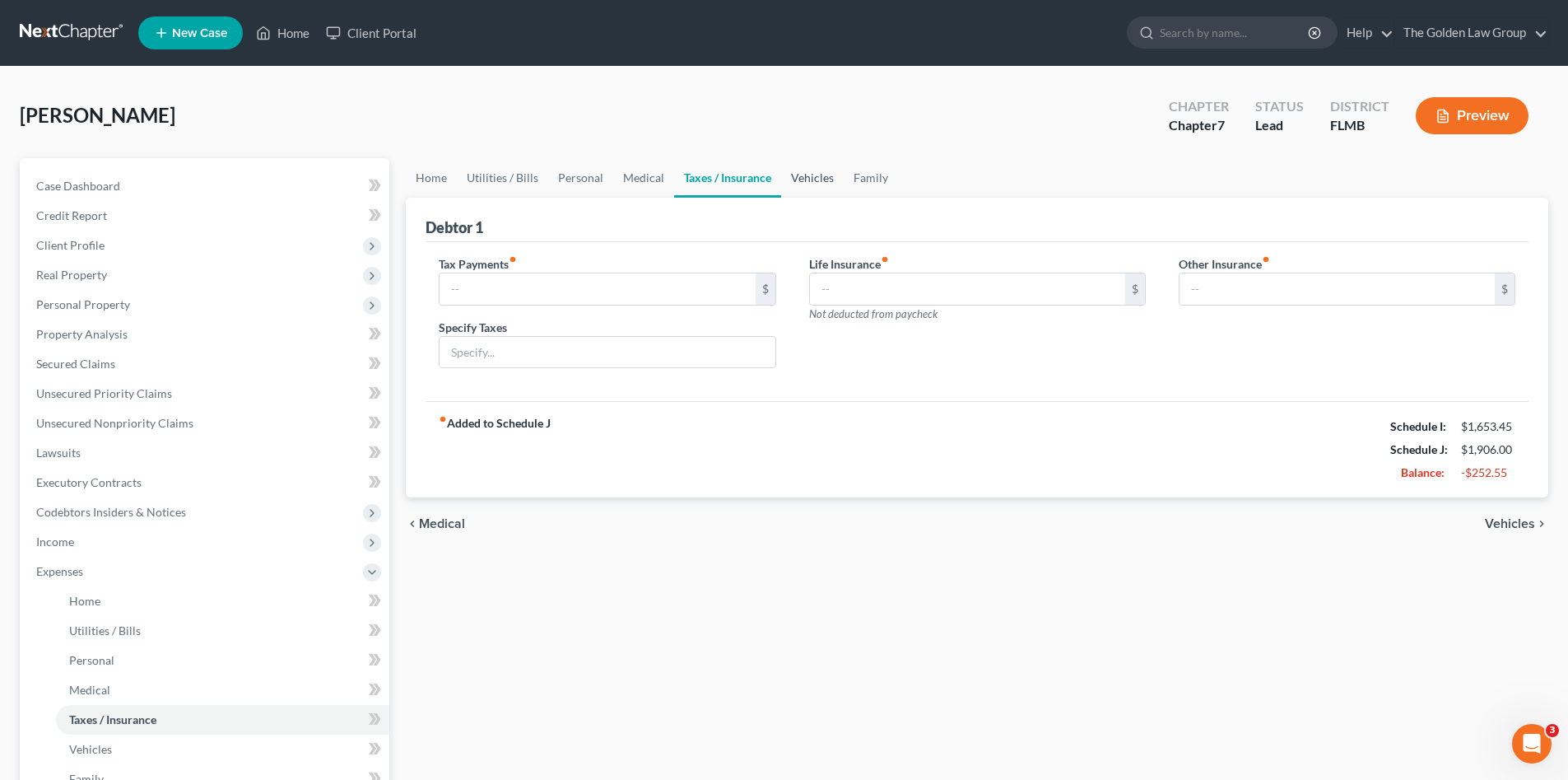
click at [800, 178] on link "Vehicles" at bounding box center [811, 177] width 62 height 39
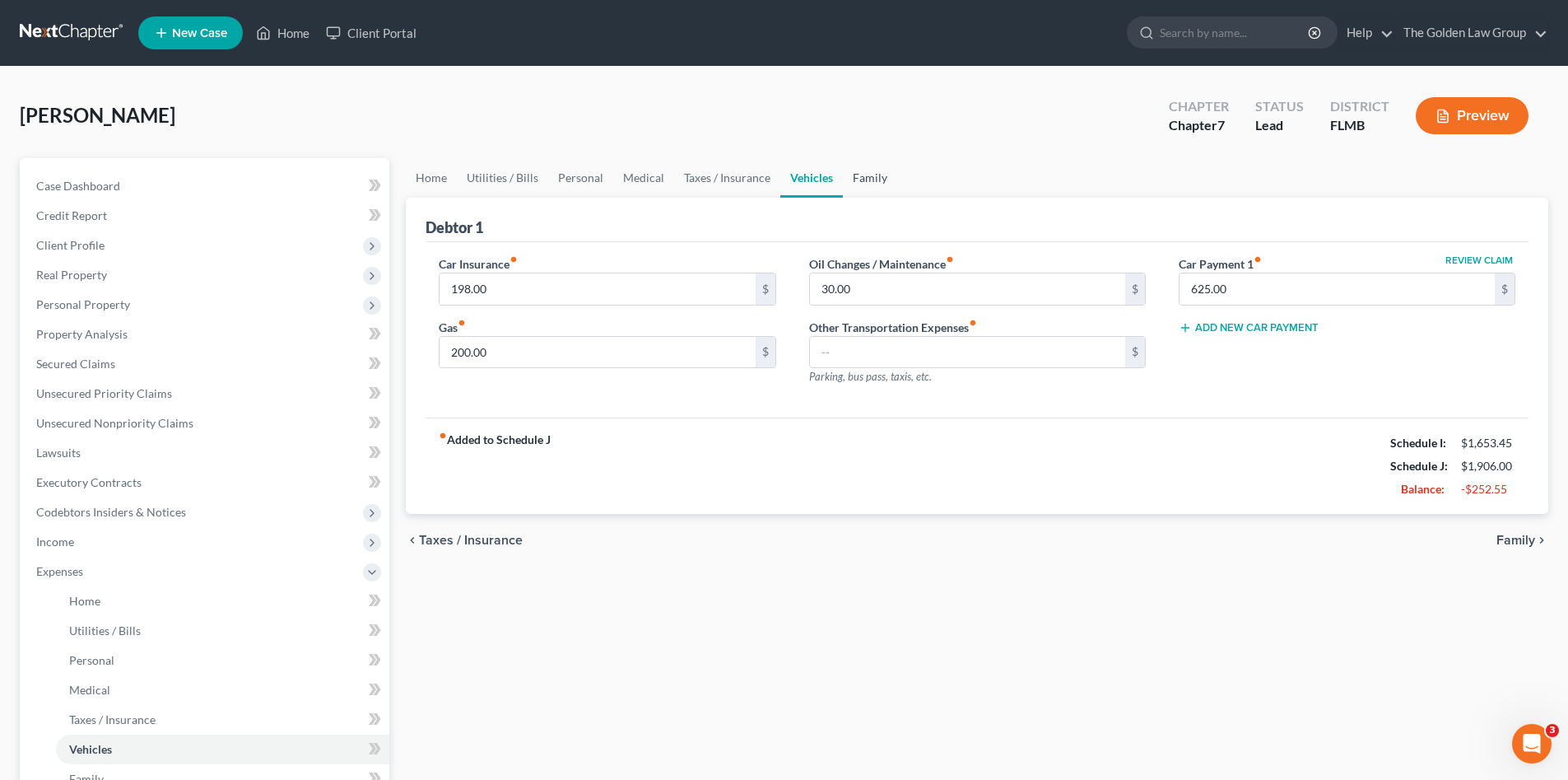
click at [865, 177] on link "Family" at bounding box center [869, 177] width 54 height 39
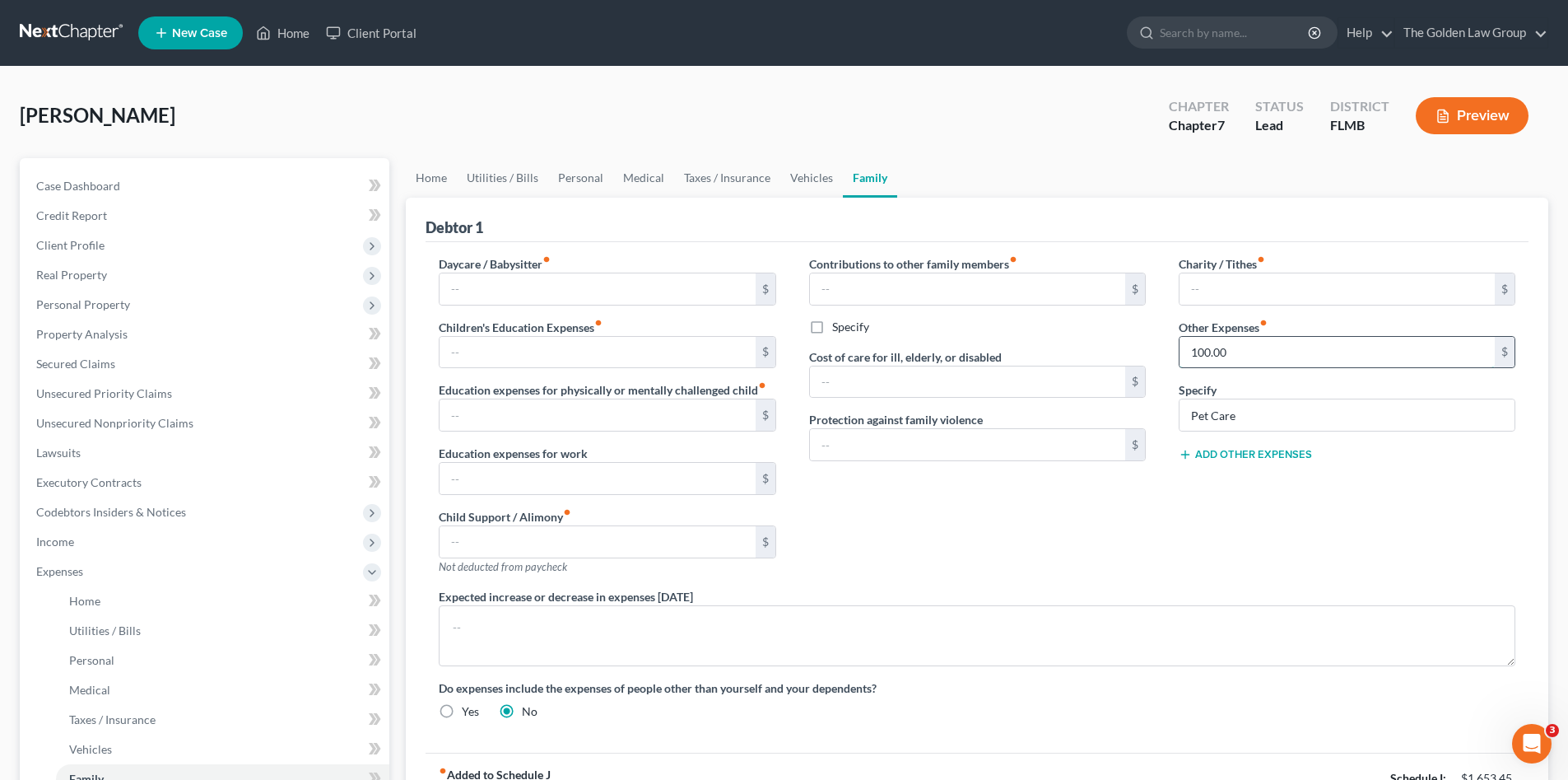
click at [1240, 340] on input "100.00" at bounding box center [1337, 353] width 315 height 32
type input "0"
click at [1258, 405] on input "Pet Care" at bounding box center [1347, 415] width 335 height 32
click at [1259, 414] on input "Pet Care" at bounding box center [1347, 415] width 335 height 32
type input "Pet Care0"
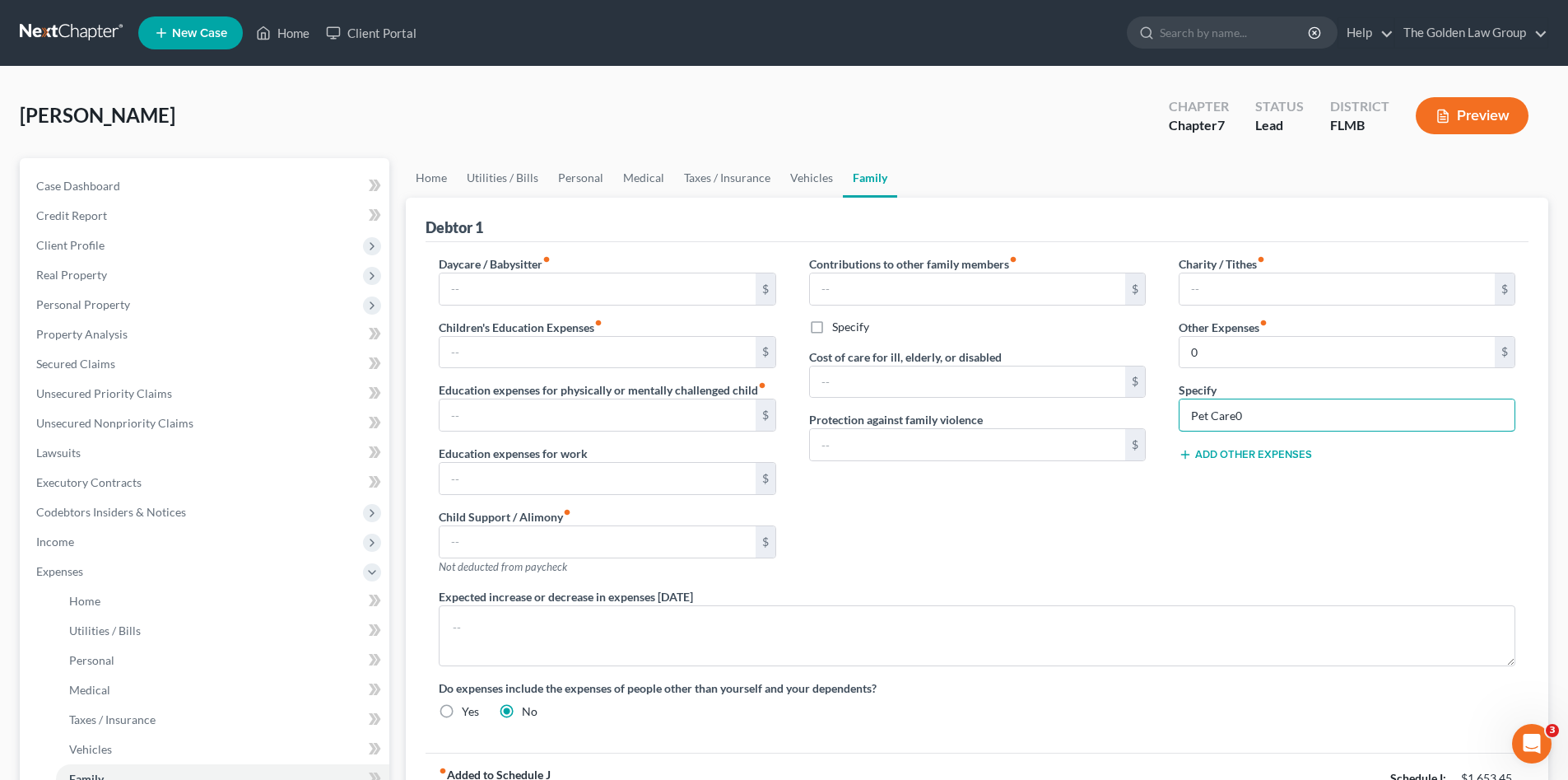
drag, startPoint x: 1273, startPoint y: 402, endPoint x: 1129, endPoint y: 422, distance: 145.4
click at [1129, 422] on div "Daycare / Babysitter fiber_manual_record $ Children's Education Expenses fiber_…" at bounding box center [977, 494] width 1110 height 477
drag, startPoint x: 1209, startPoint y: 546, endPoint x: 1155, endPoint y: 522, distance: 59.1
click at [1207, 543] on div "Charity / Tithes fiber_manual_record $ Other Expenses fiber_manual_record 0 $ S…" at bounding box center [1346, 421] width 370 height 332
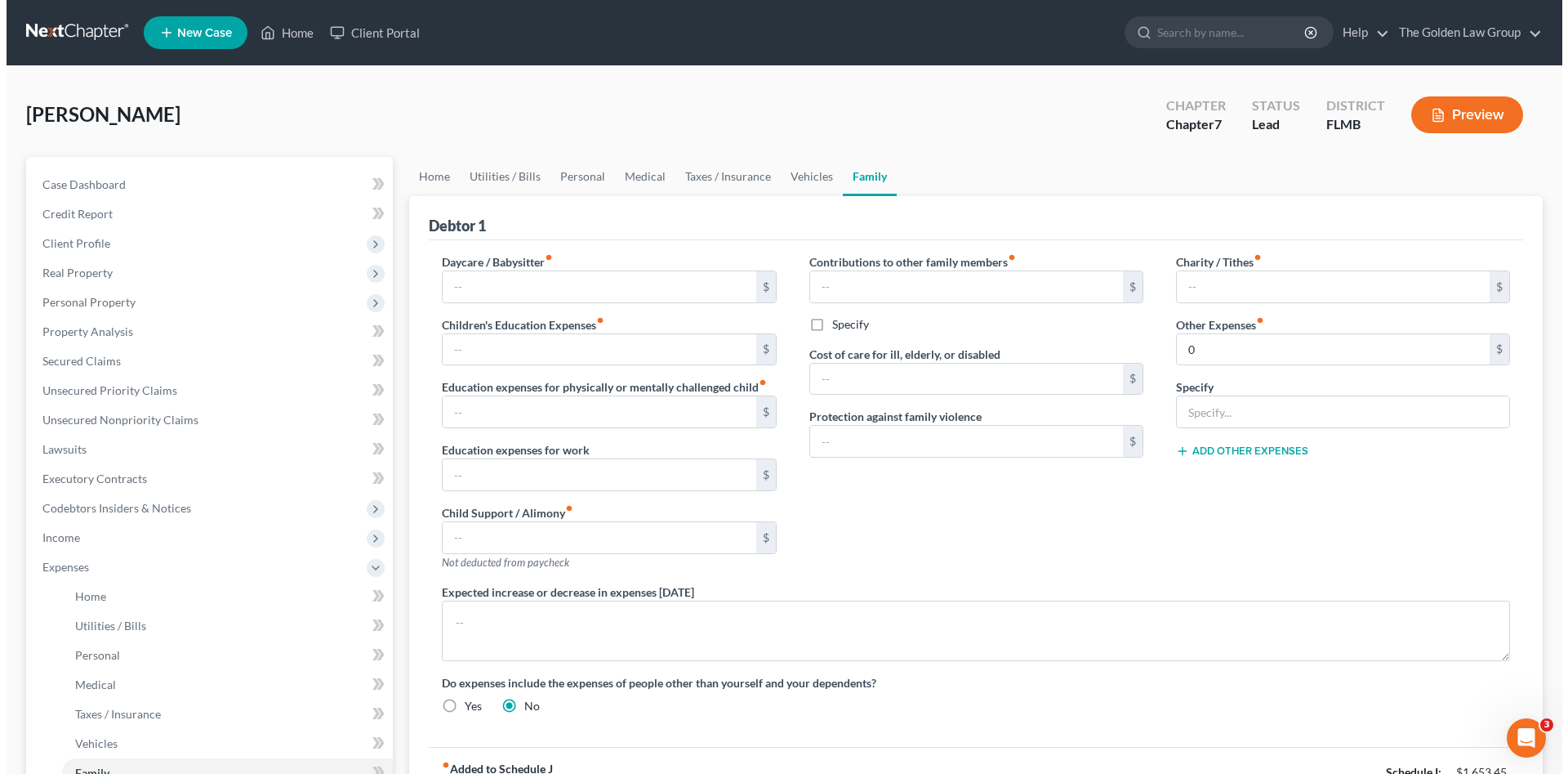
scroll to position [110, 0]
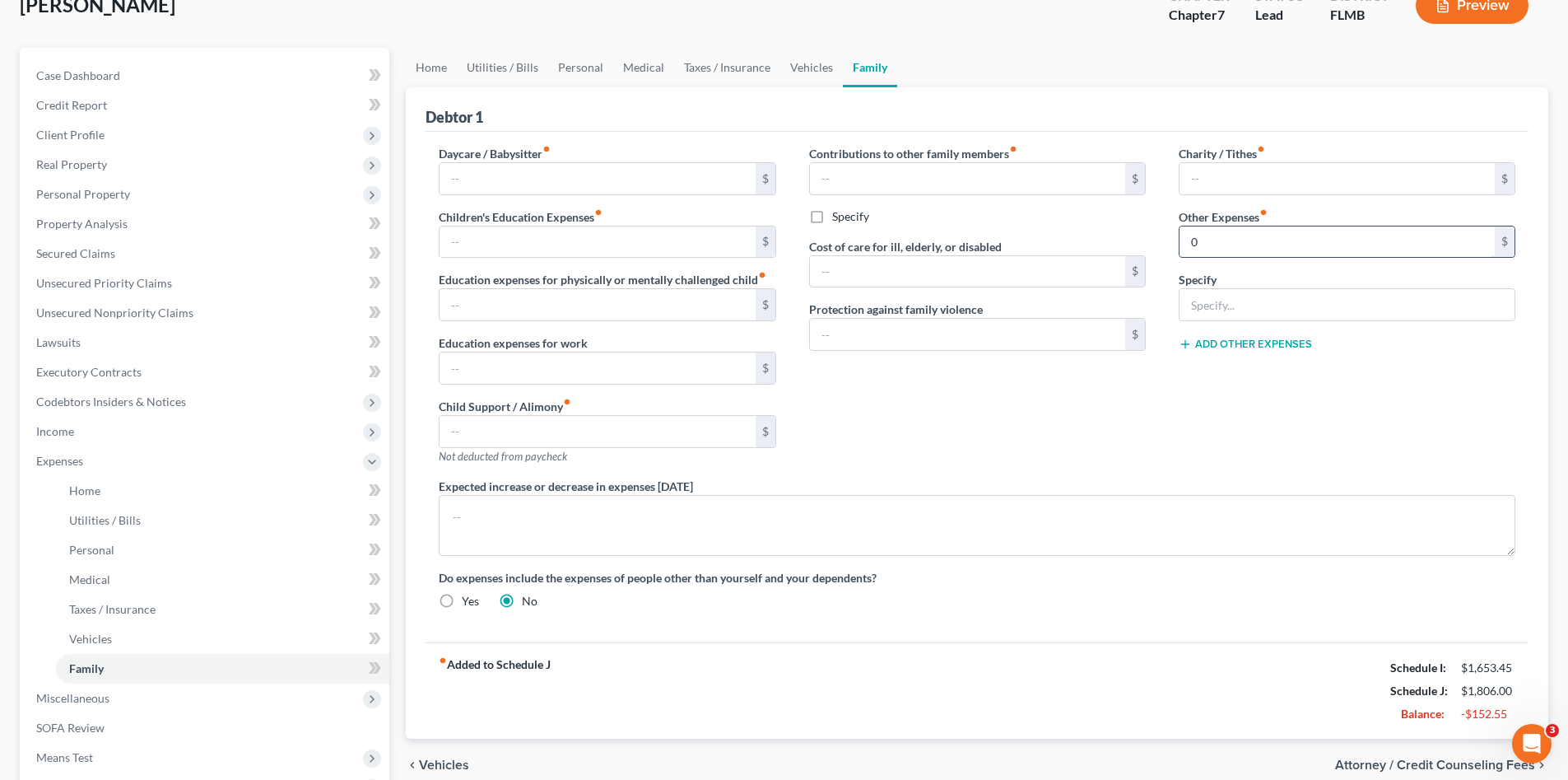
click at [1209, 256] on input "0" at bounding box center [1337, 243] width 315 height 32
click at [1185, 439] on div "Charity / Tithes fiber_manual_record $ Other Expenses fiber_manual_record $ Spe…" at bounding box center [1346, 311] width 370 height 332
click at [93, 437] on span "Income" at bounding box center [206, 432] width 367 height 30
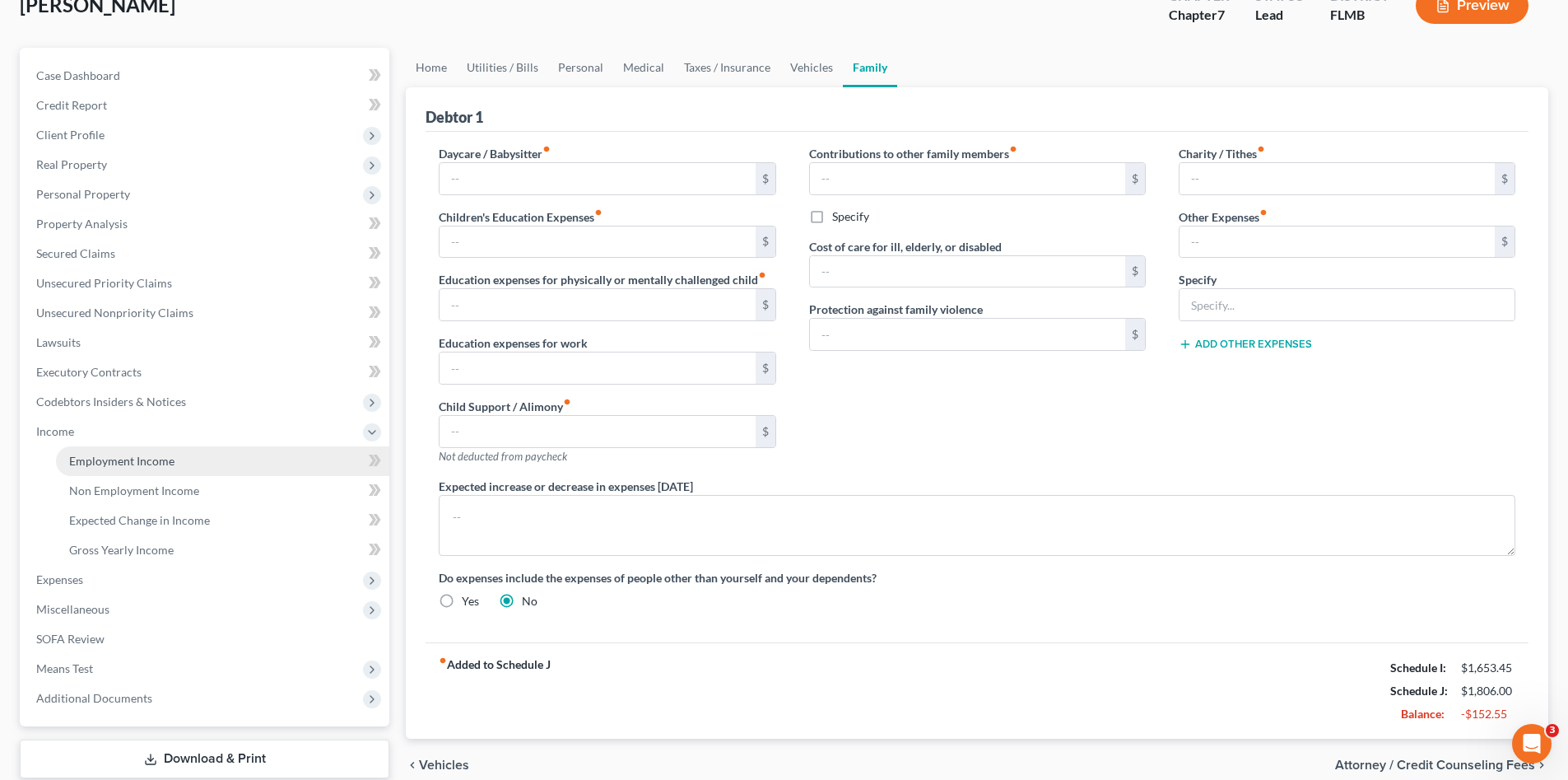
click at [132, 463] on span "Employment Income" at bounding box center [121, 461] width 105 height 14
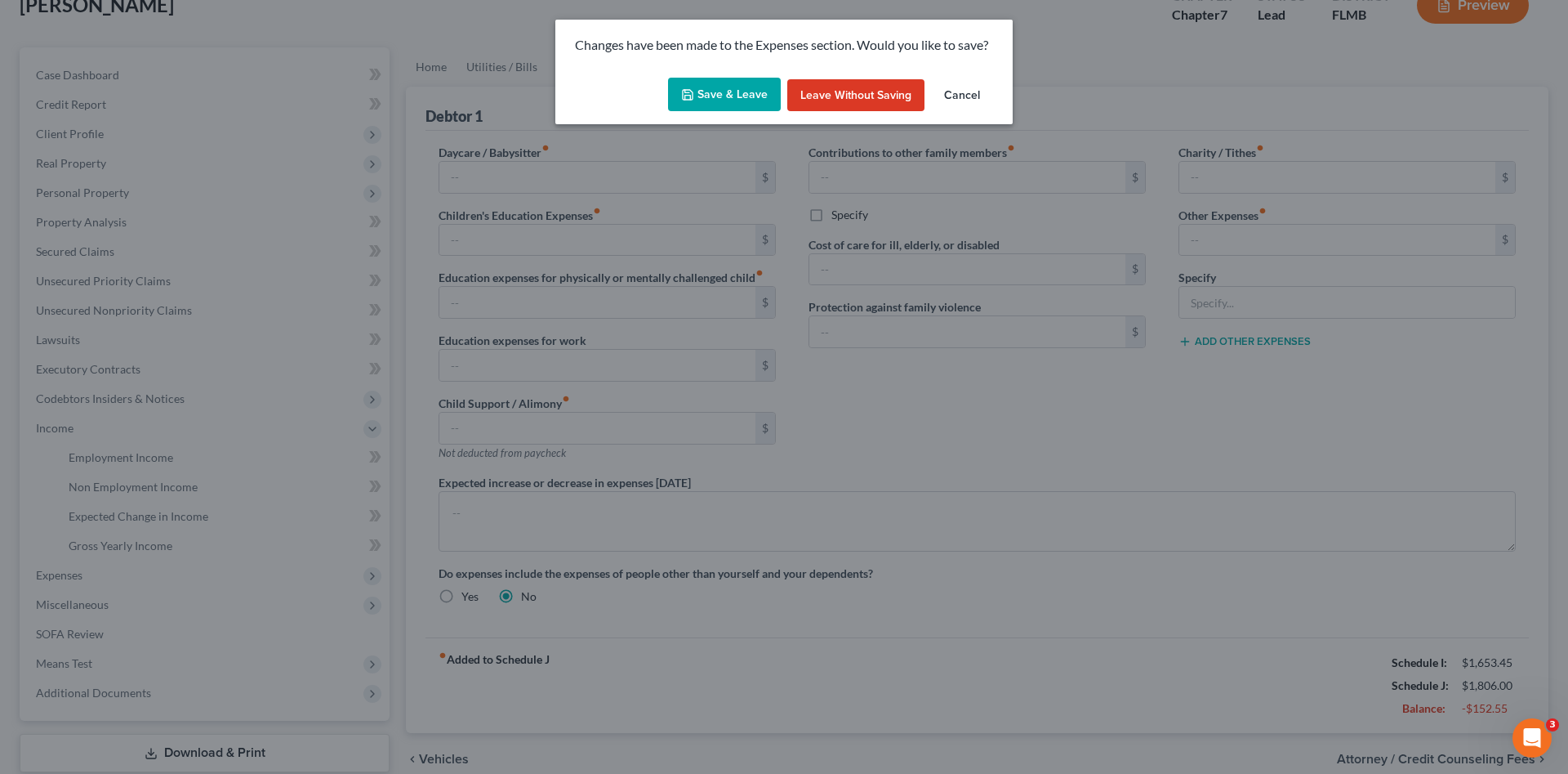
click at [736, 99] on button "Save & Leave" at bounding box center [724, 94] width 112 height 34
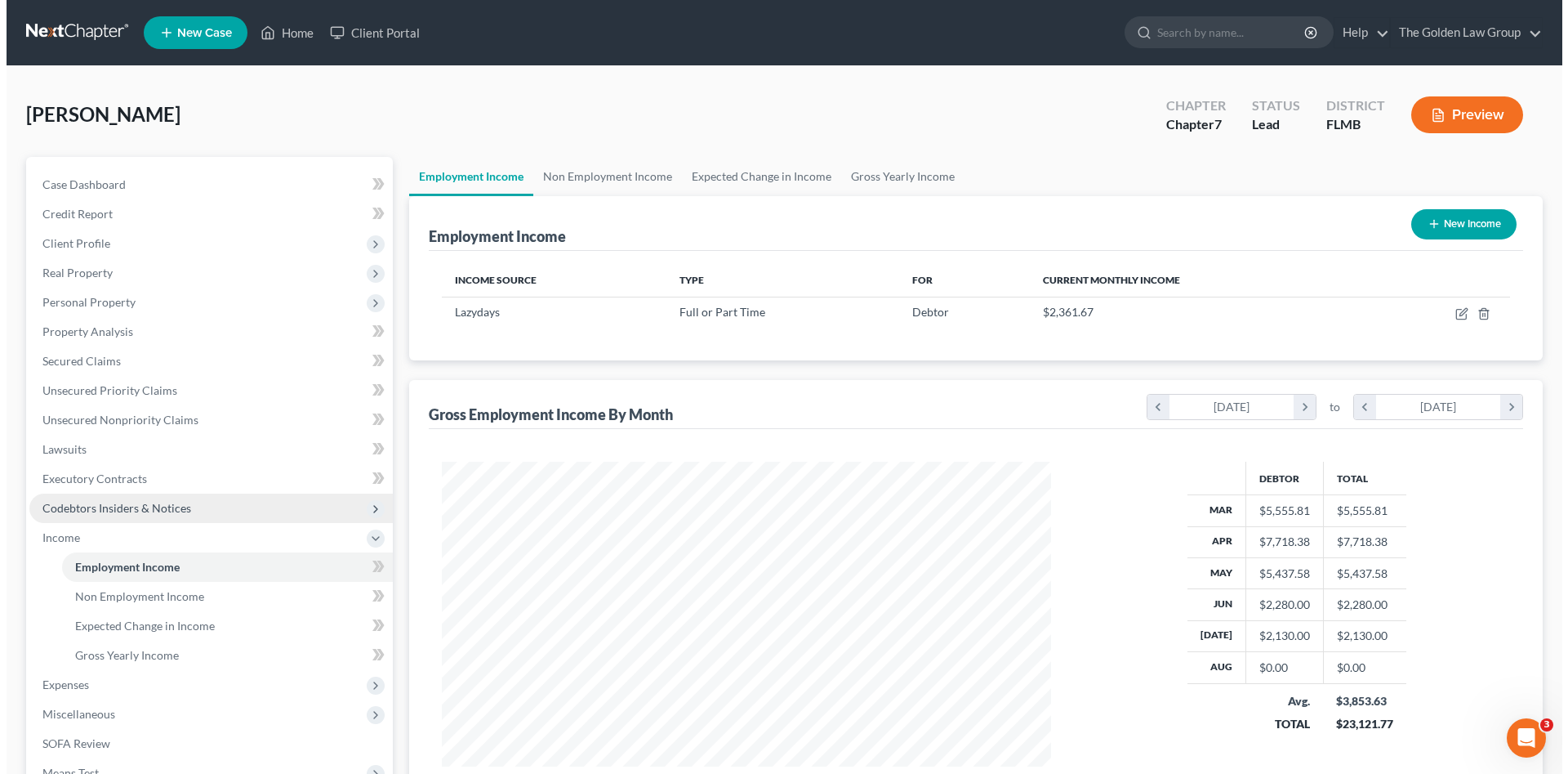
scroll to position [304, 642]
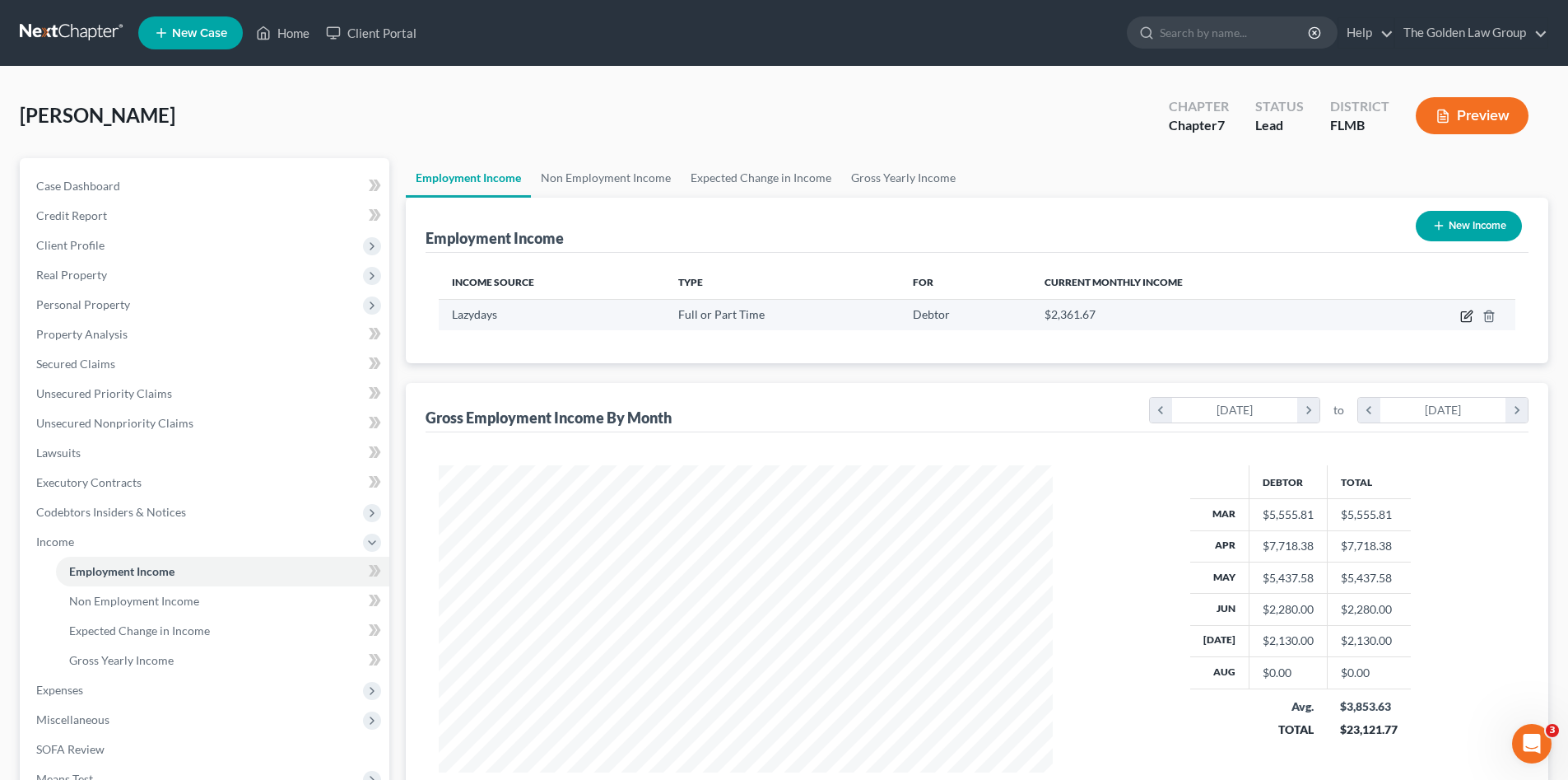
click at [1467, 312] on icon "button" at bounding box center [1466, 316] width 13 height 13
select select "0"
select select "9"
select select "2"
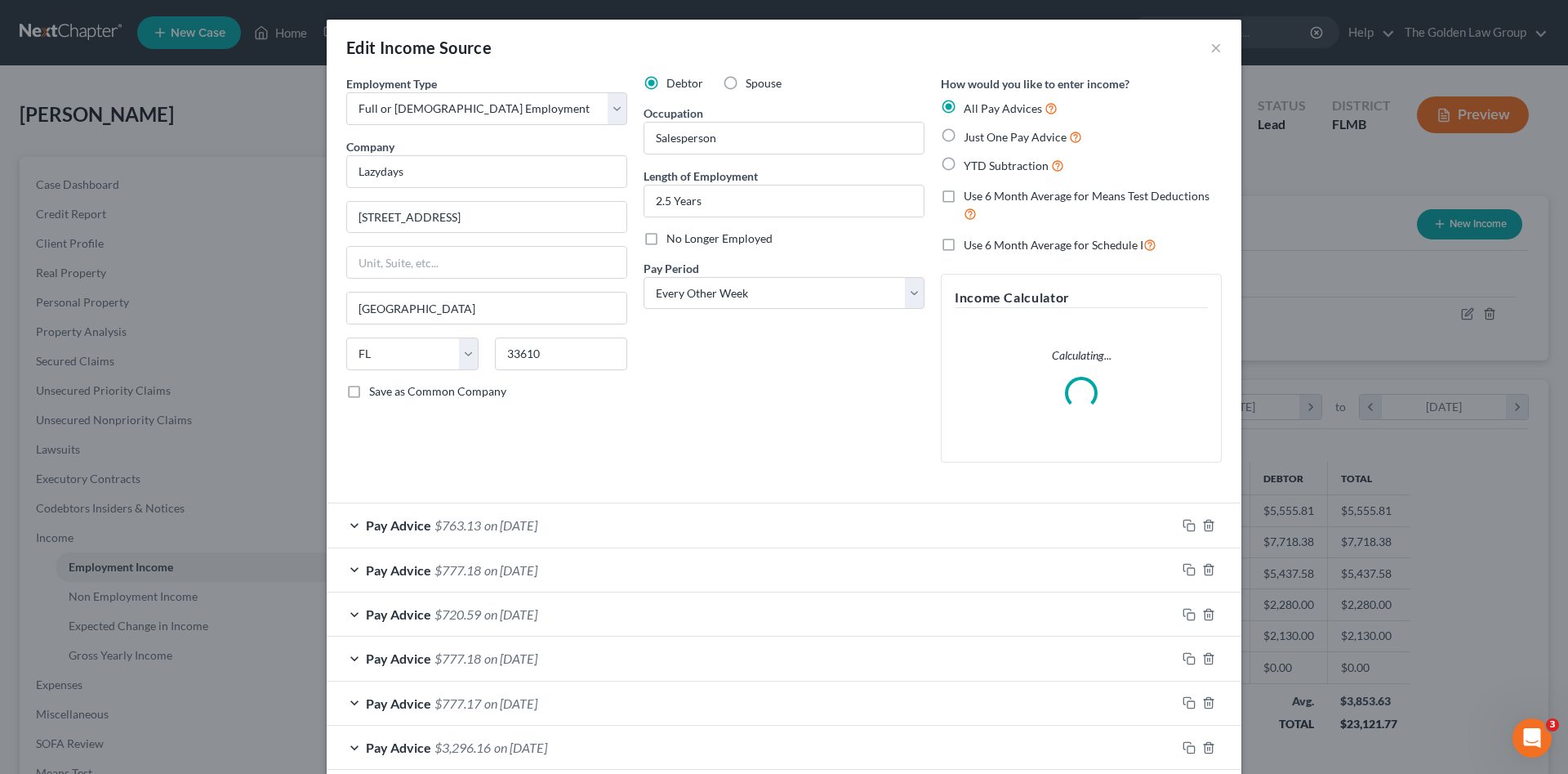
scroll to position [136, 0]
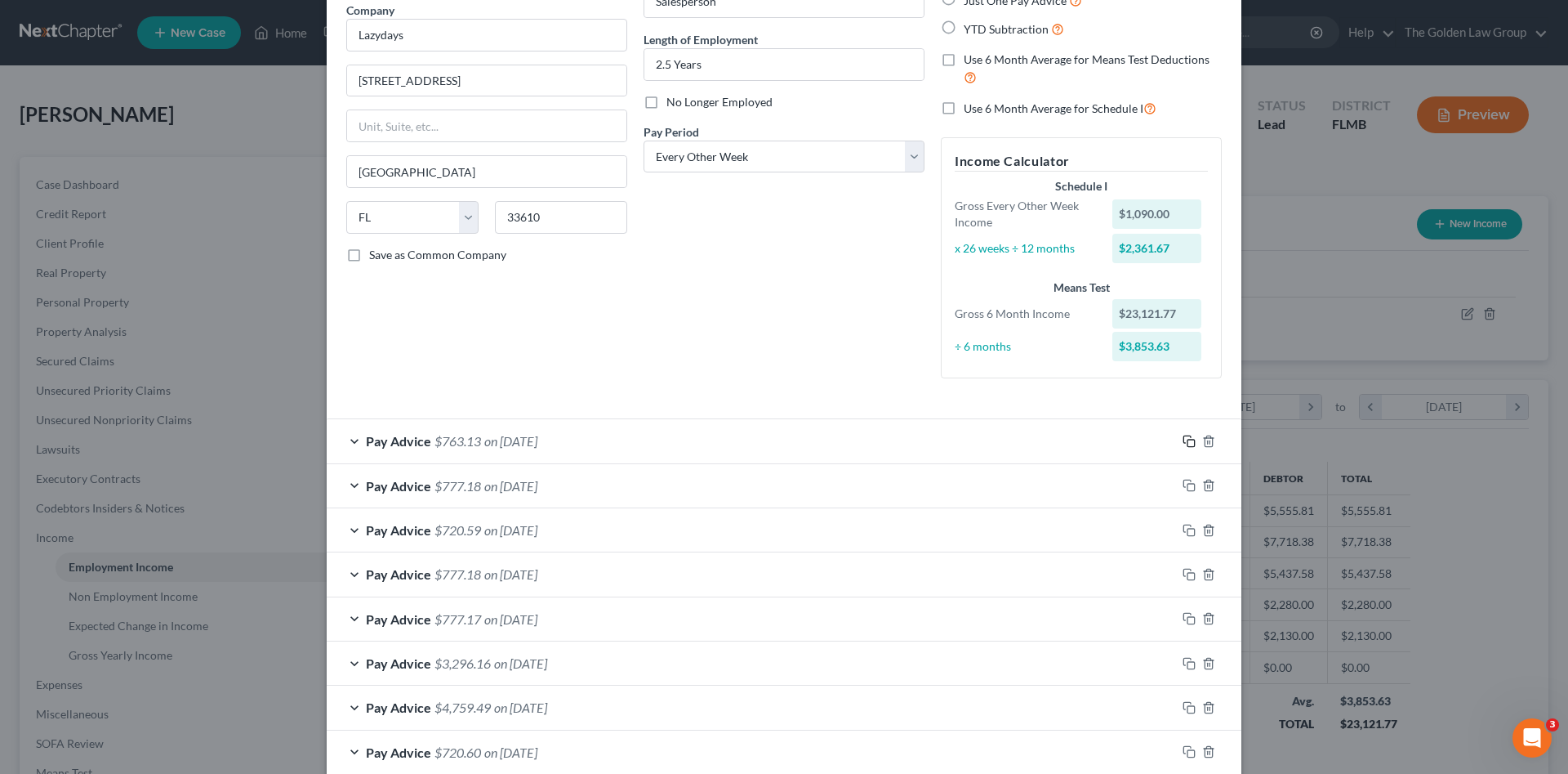
click at [1183, 440] on icon "button" at bounding box center [1188, 440] width 13 height 13
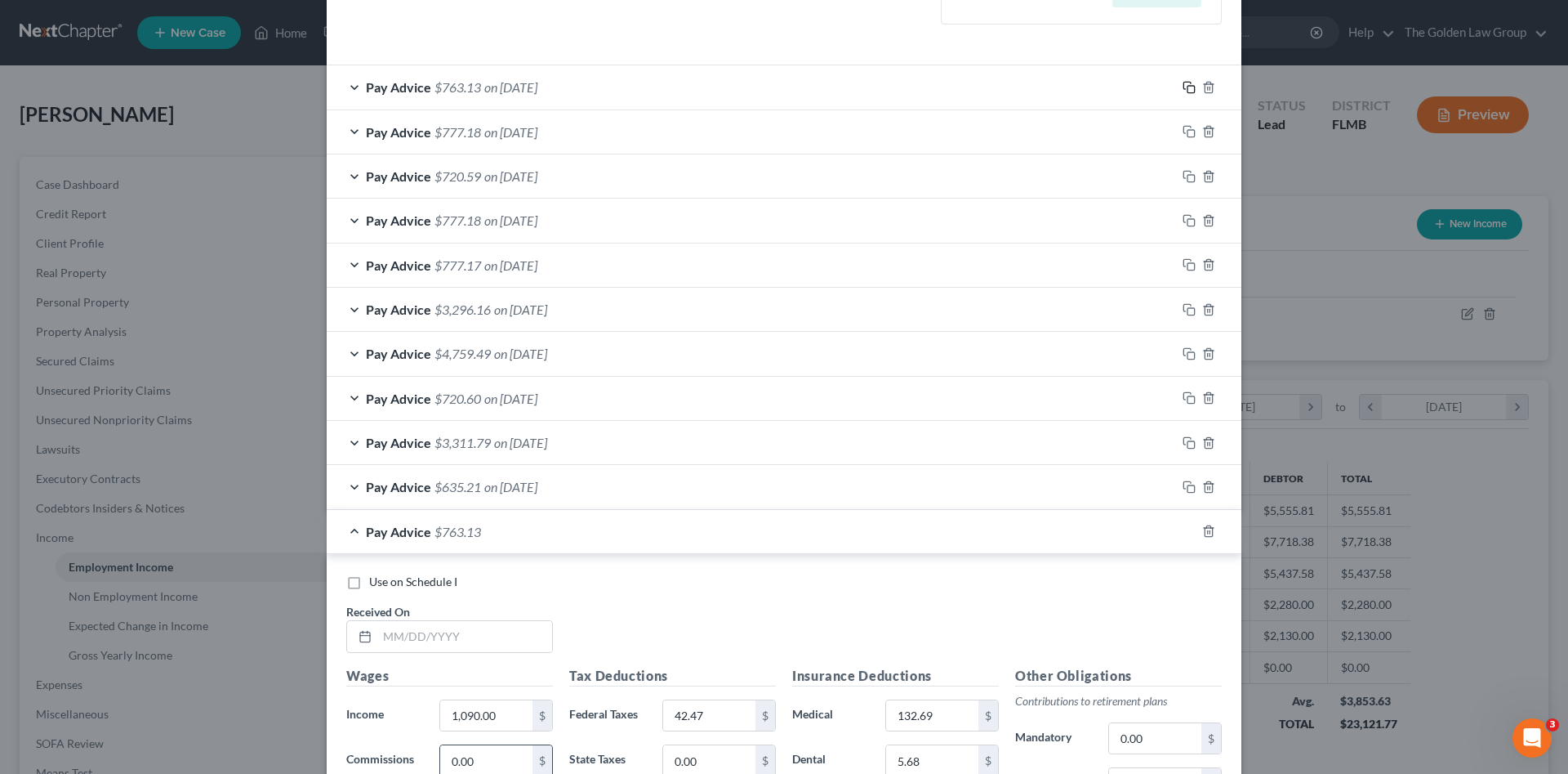
scroll to position [681, 0]
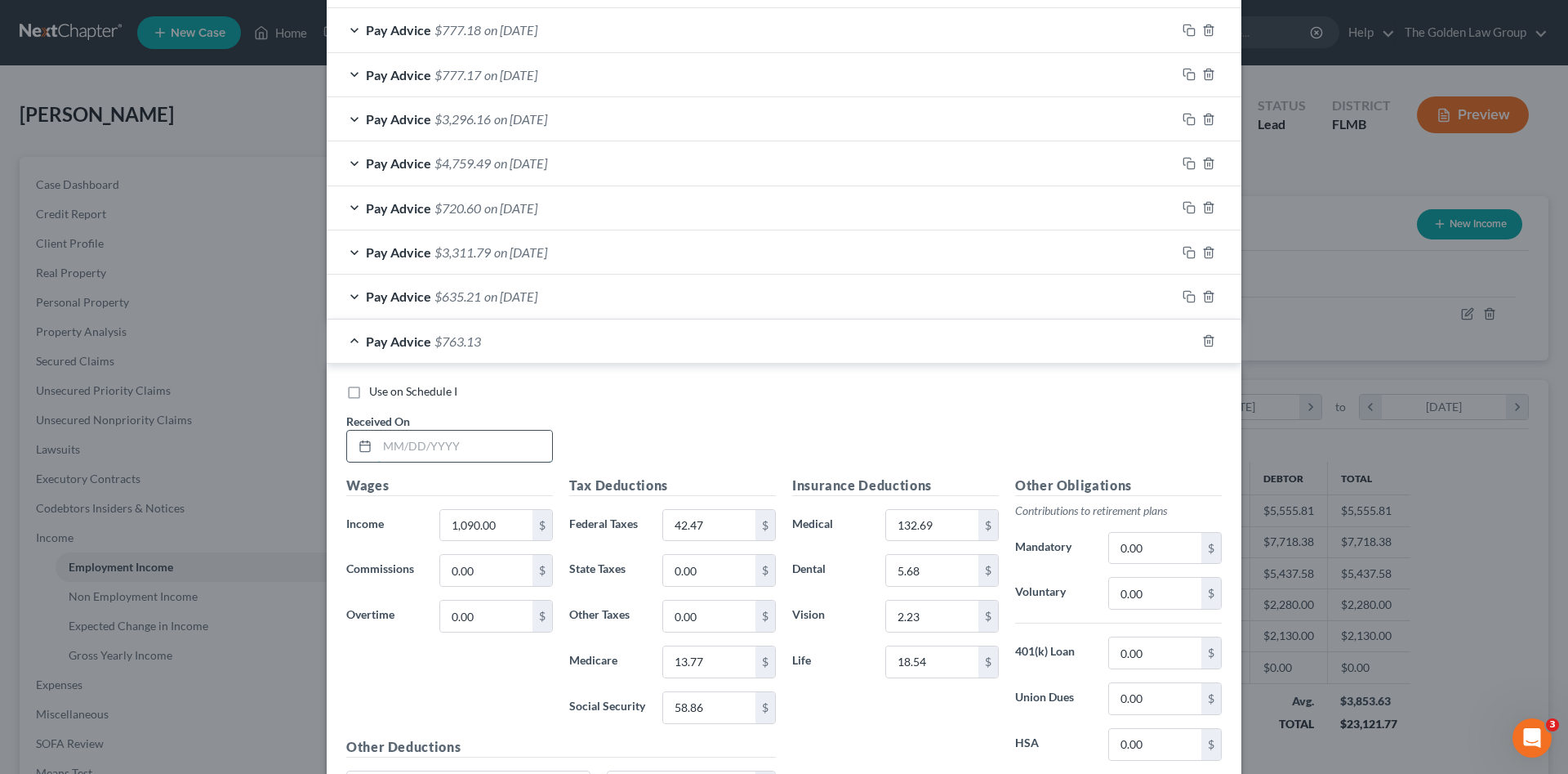
click at [448, 447] on input "text" at bounding box center [465, 446] width 175 height 31
type input "08/29/2025"
type input "1,040.00"
type input "32.25"
type input "13.05"
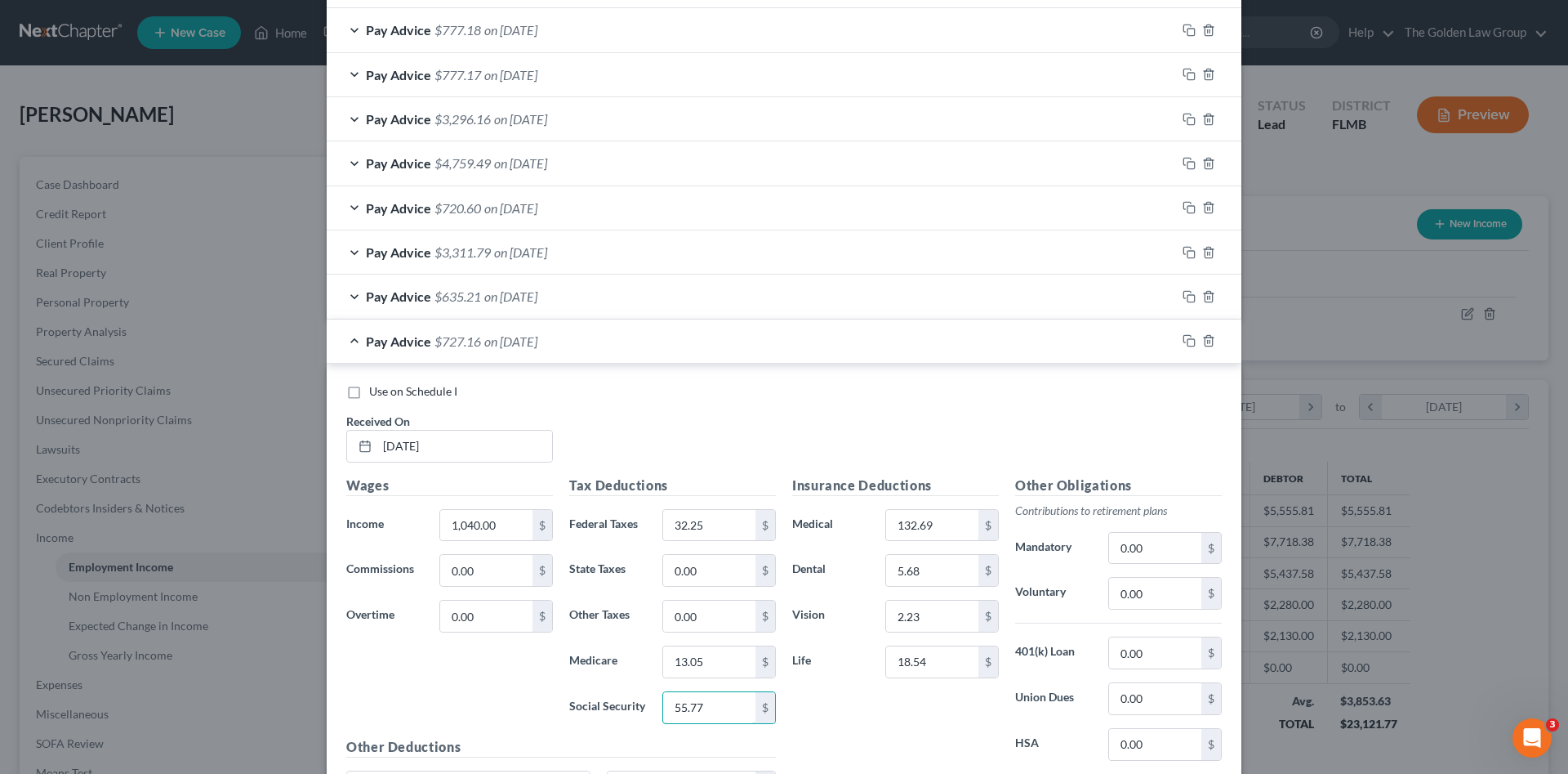
type input "55.77"
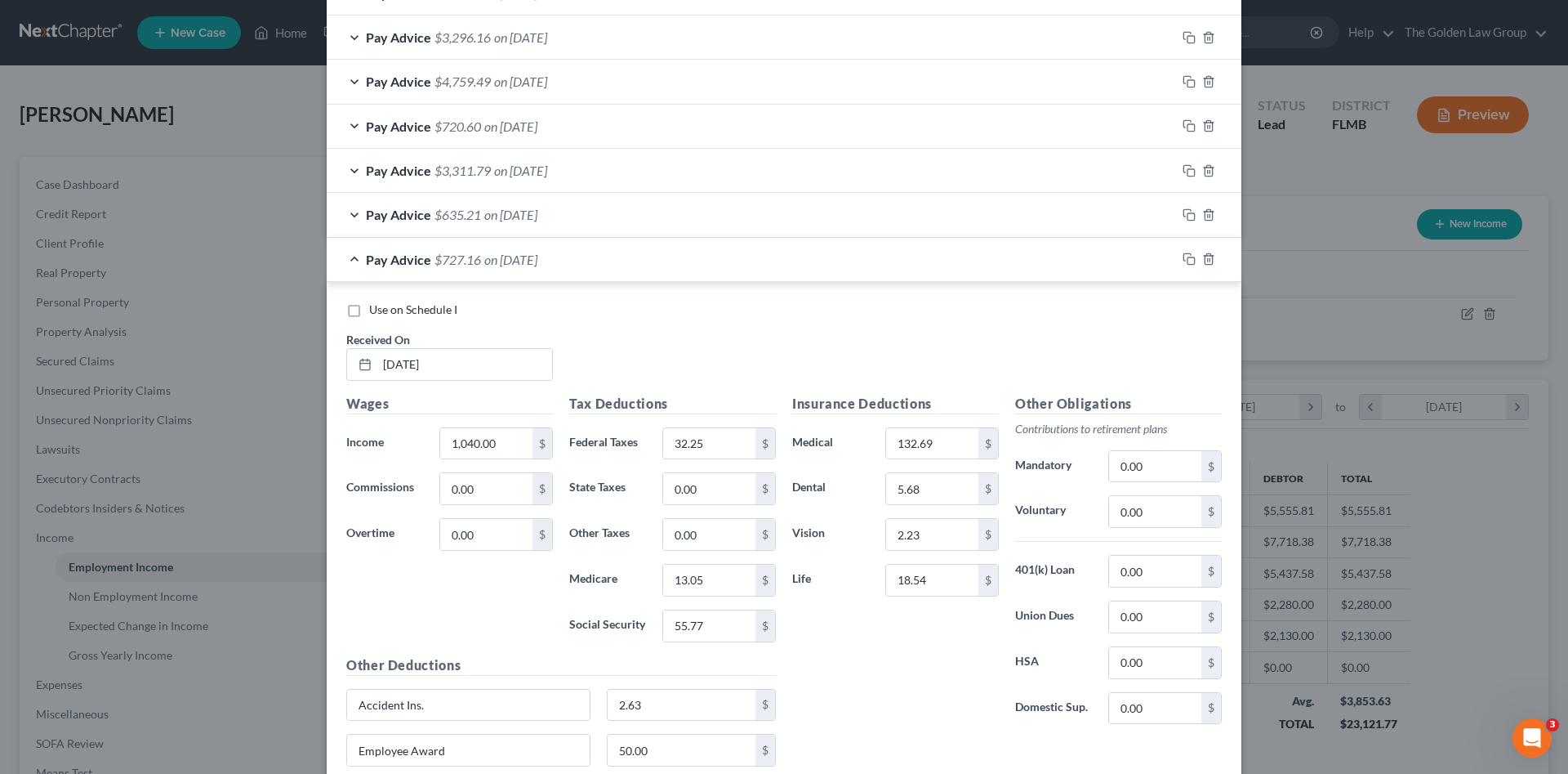
scroll to position [872, 0]
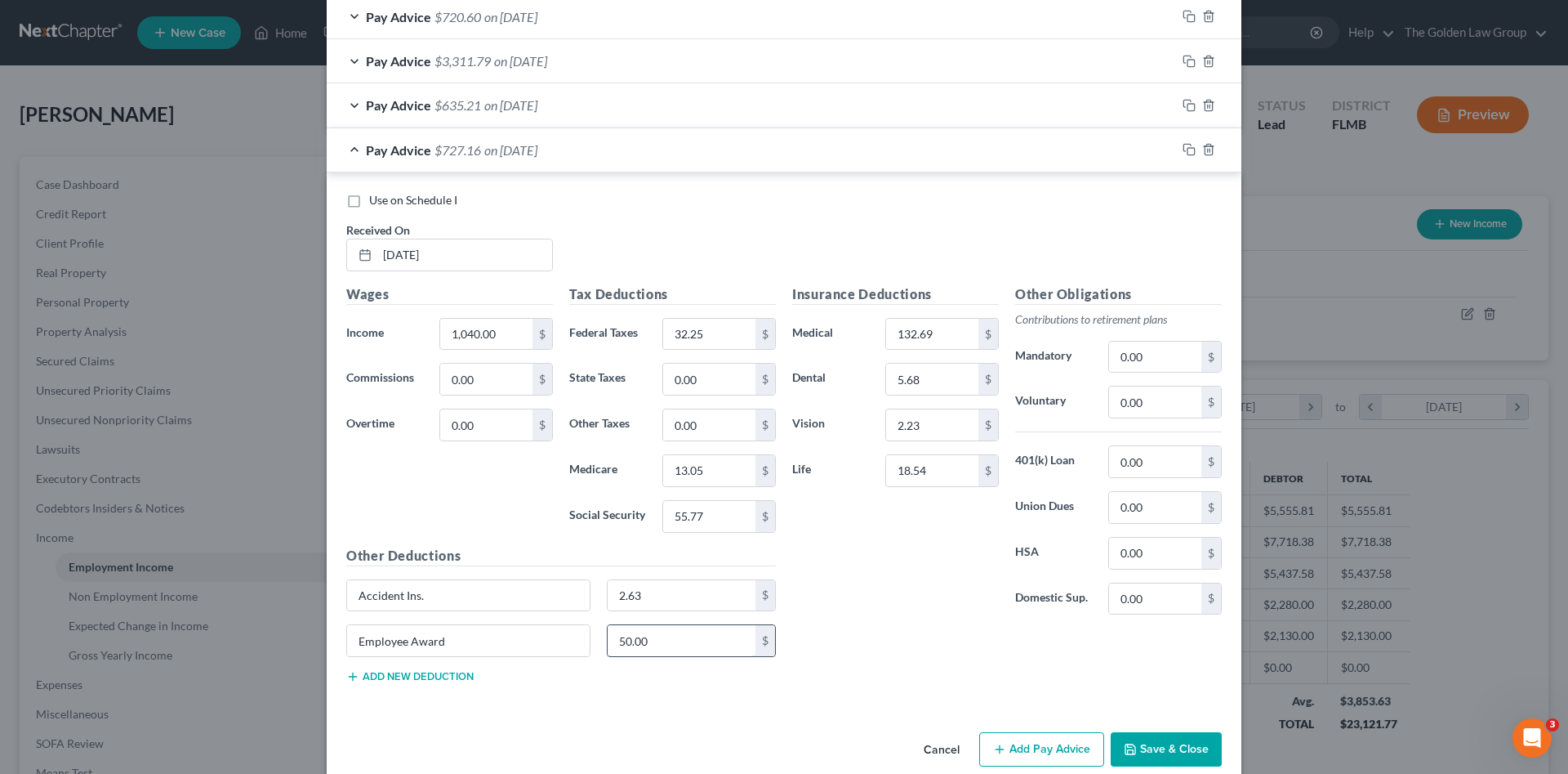
click at [712, 642] on input "50.00" at bounding box center [682, 641] width 149 height 31
click at [1186, 150] on icon "button" at bounding box center [1188, 149] width 13 height 13
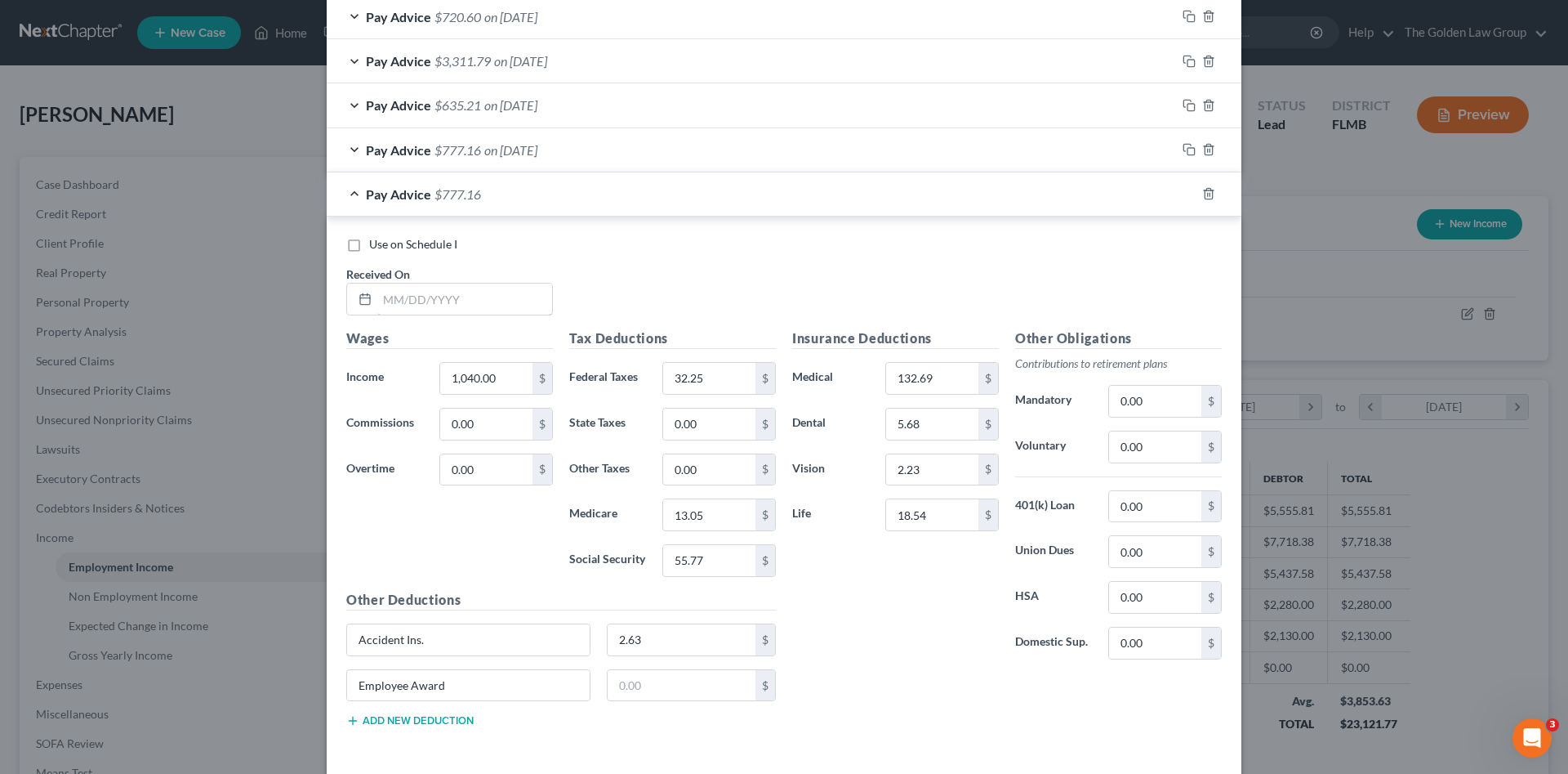
click at [470, 305] on input "text" at bounding box center [465, 299] width 175 height 31
click at [526, 305] on input "text" at bounding box center [465, 299] width 175 height 31
type input "[DATE]"
click at [492, 374] on input "1,040.00" at bounding box center [486, 379] width 92 height 31
type input "9,012.19"
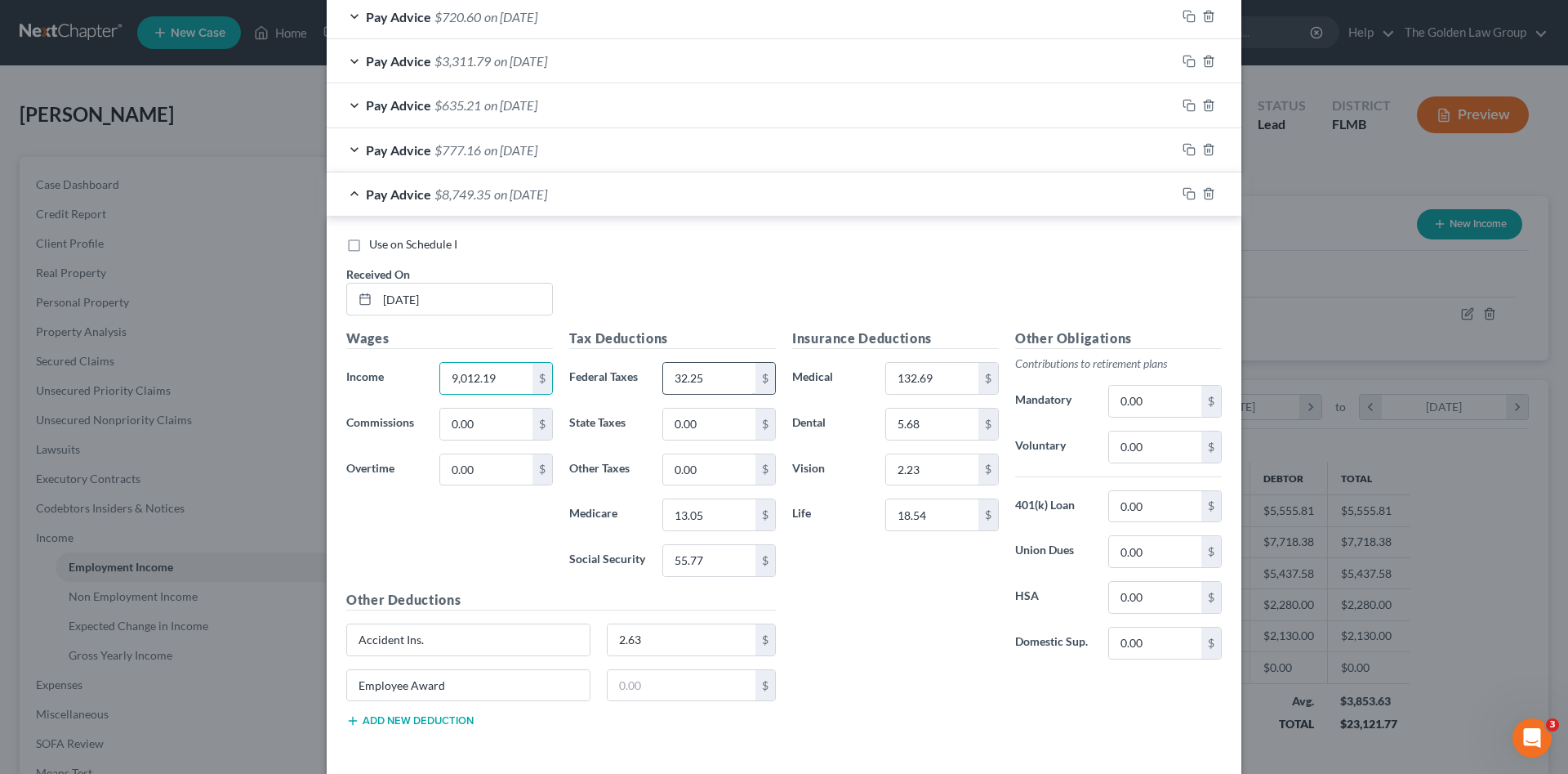
click at [711, 382] on input "32.25" at bounding box center [709, 379] width 92 height 31
type input "1,767.18"
type input "128.63"
type input "550.03"
click at [643, 695] on input "text" at bounding box center [682, 686] width 149 height 31
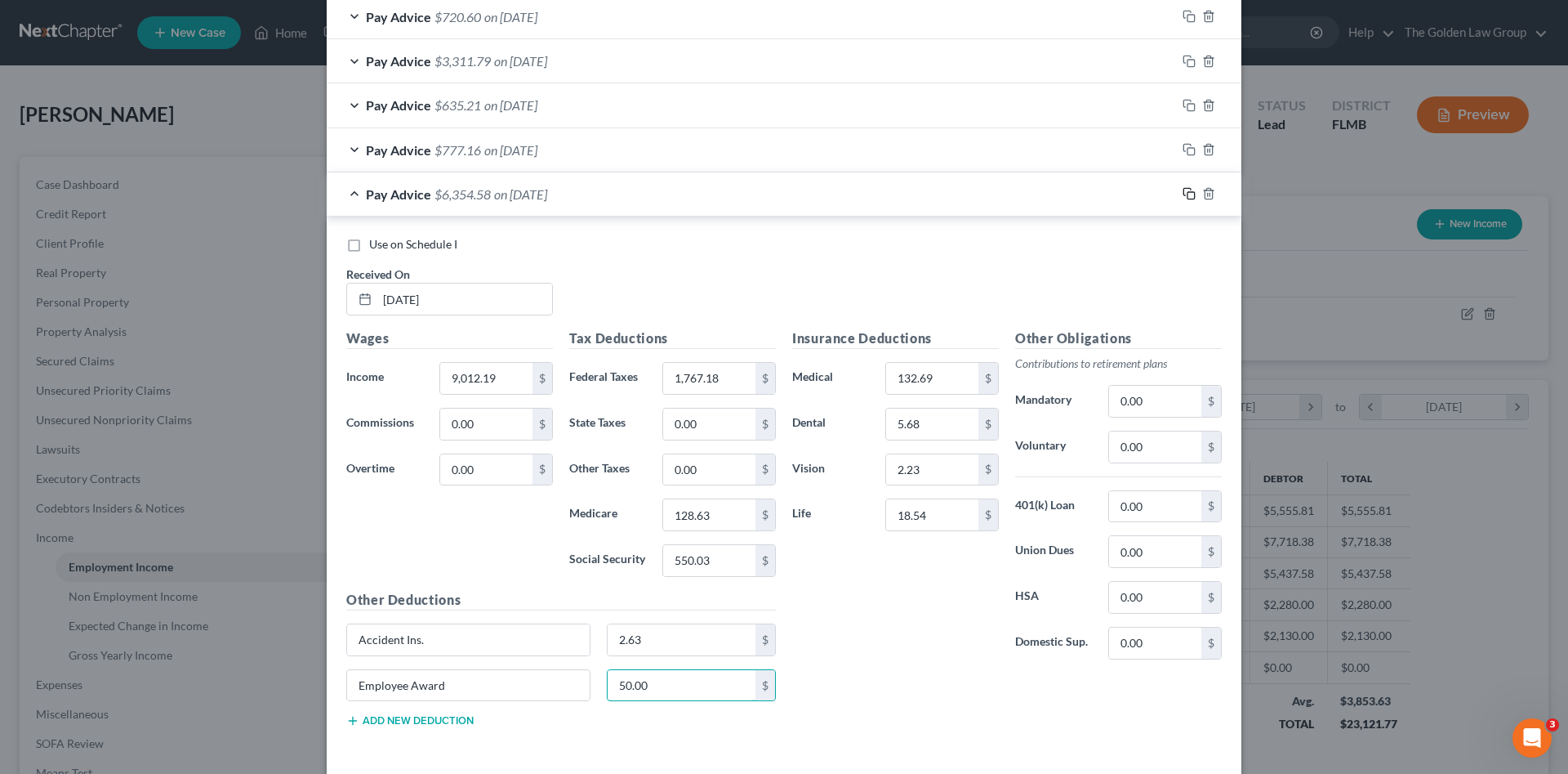
type input "50.00"
click at [1187, 192] on rect "button" at bounding box center [1191, 196] width 8 height 8
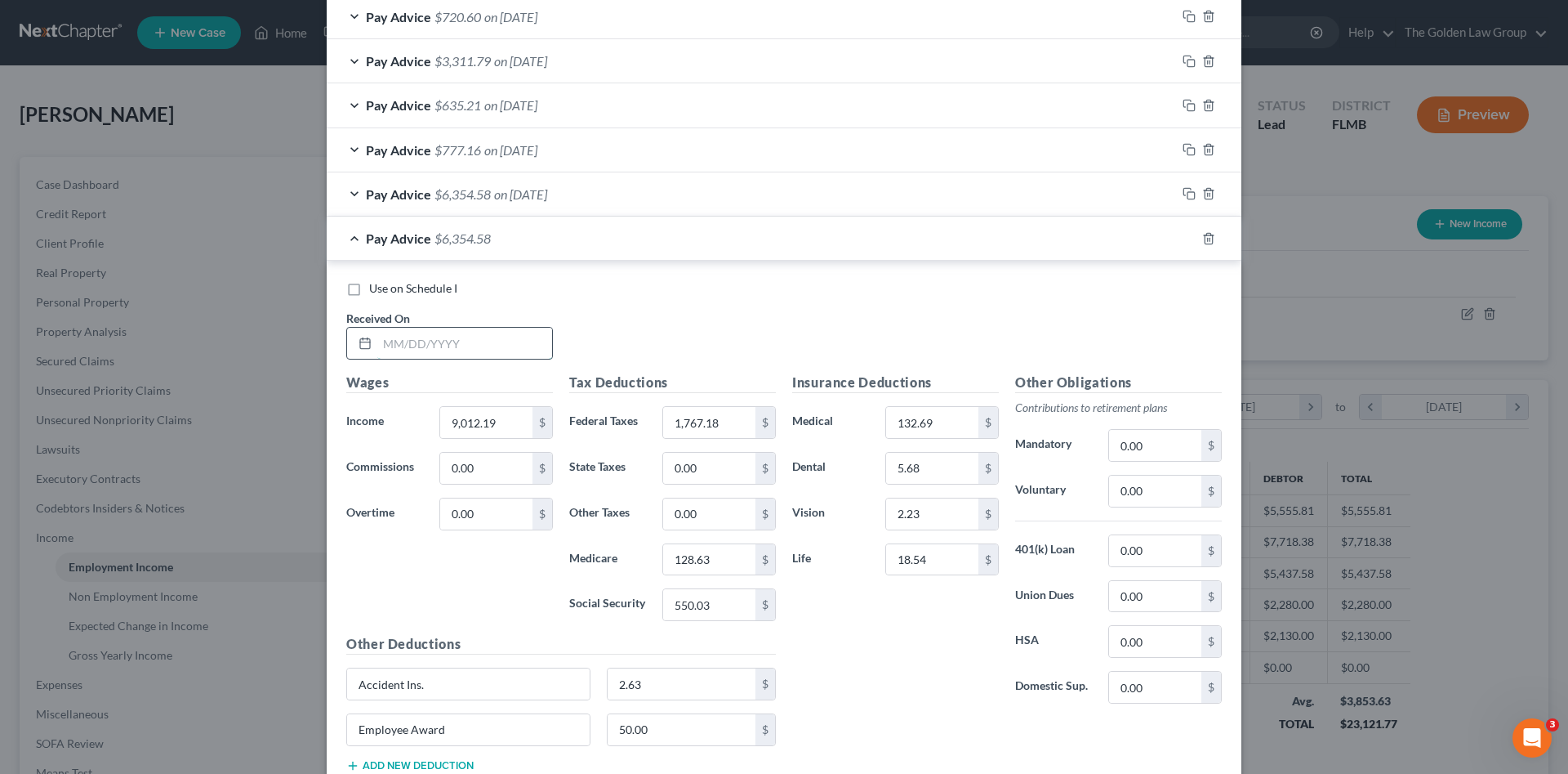
click at [503, 339] on input "text" at bounding box center [465, 343] width 175 height 31
type input "[DATE]"
click at [470, 414] on input "9,012.19" at bounding box center [486, 423] width 92 height 31
type input "1,040.00"
type input "32.25"
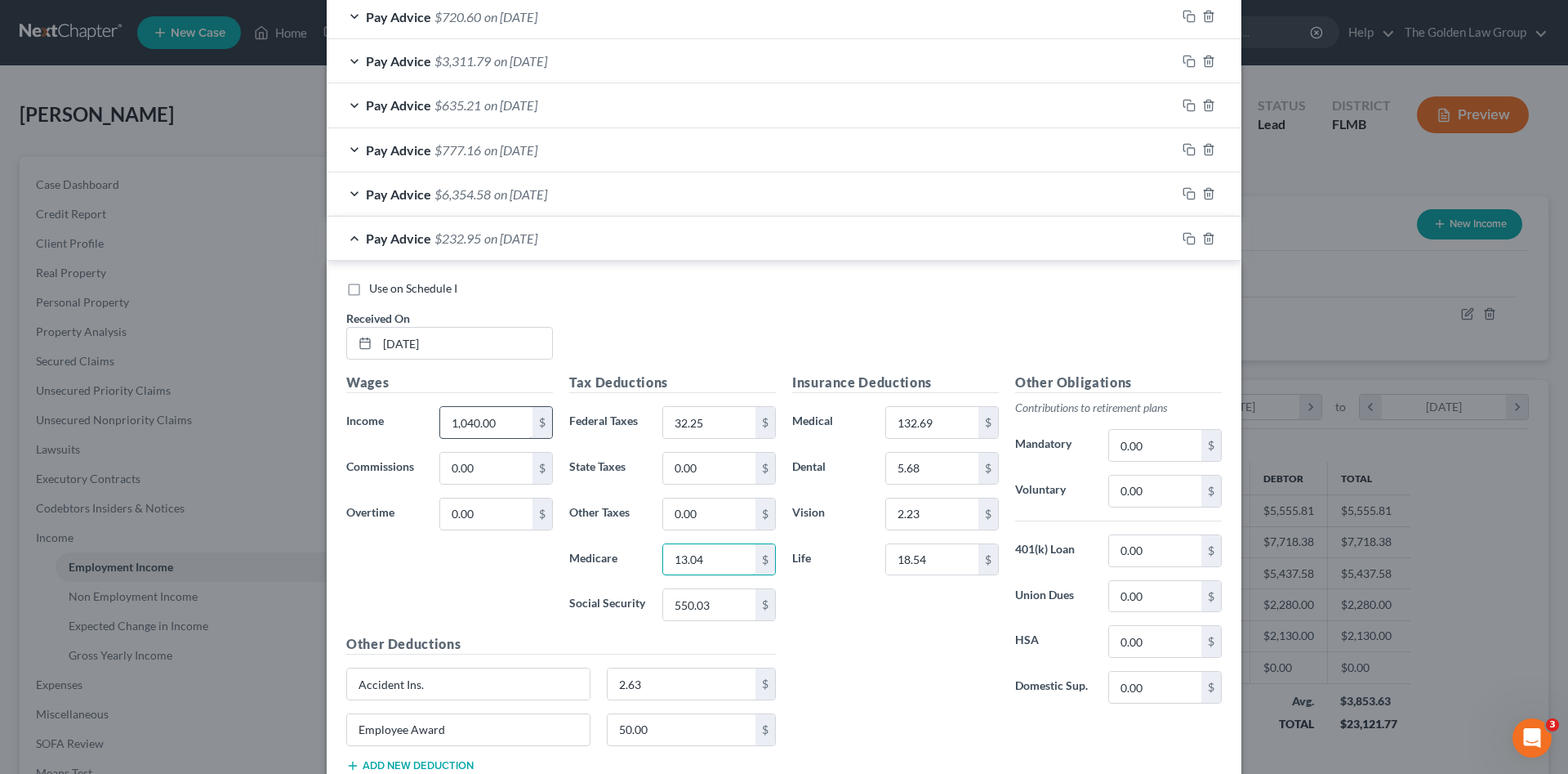
type input "13.04"
type input "55.77"
click at [657, 722] on input "50.00" at bounding box center [682, 730] width 149 height 31
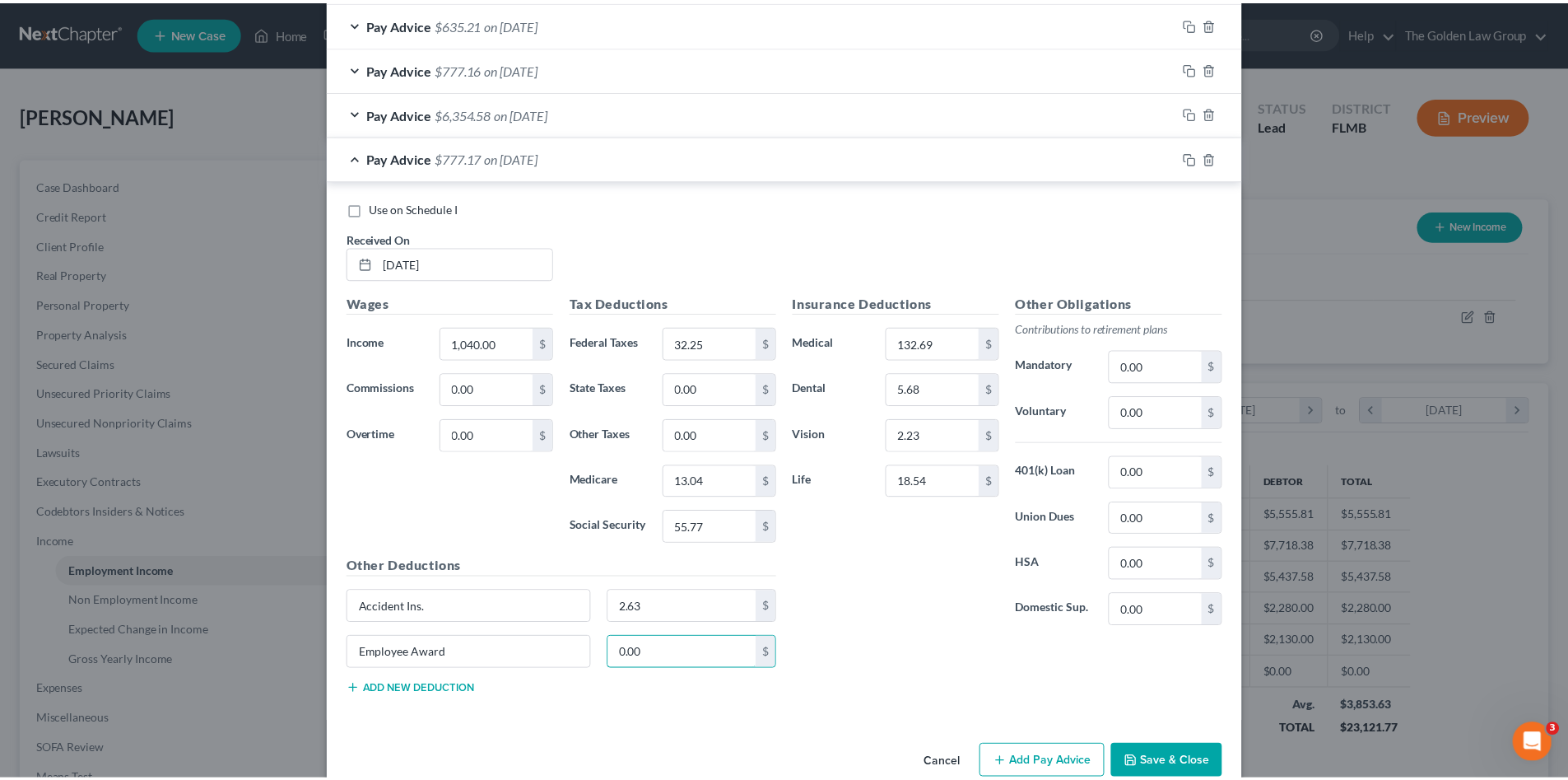
scroll to position [993, 0]
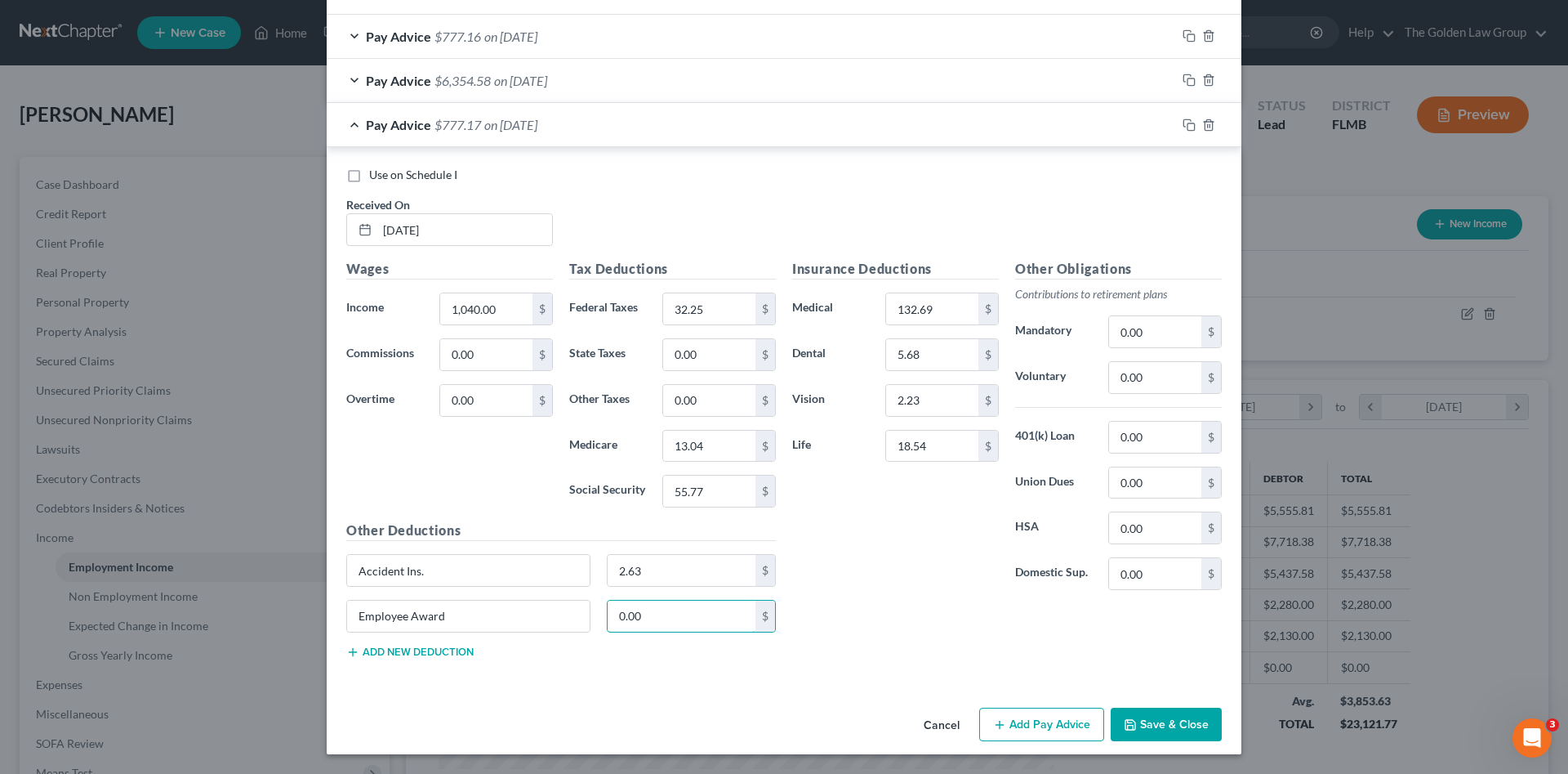
type input "0.00"
click at [1164, 715] on button "Save & Close" at bounding box center [1167, 724] width 112 height 34
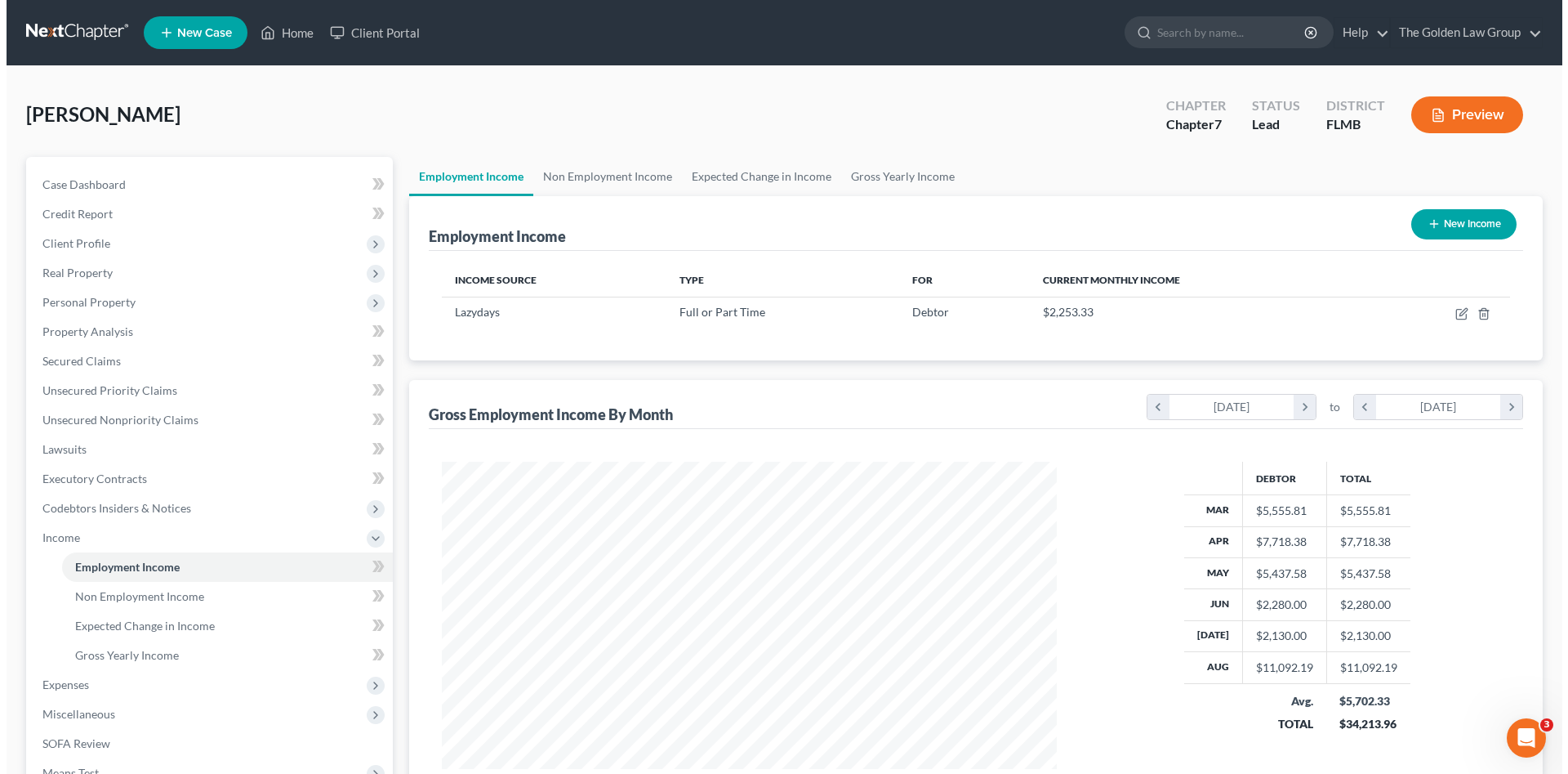
scroll to position [816731, 816108]
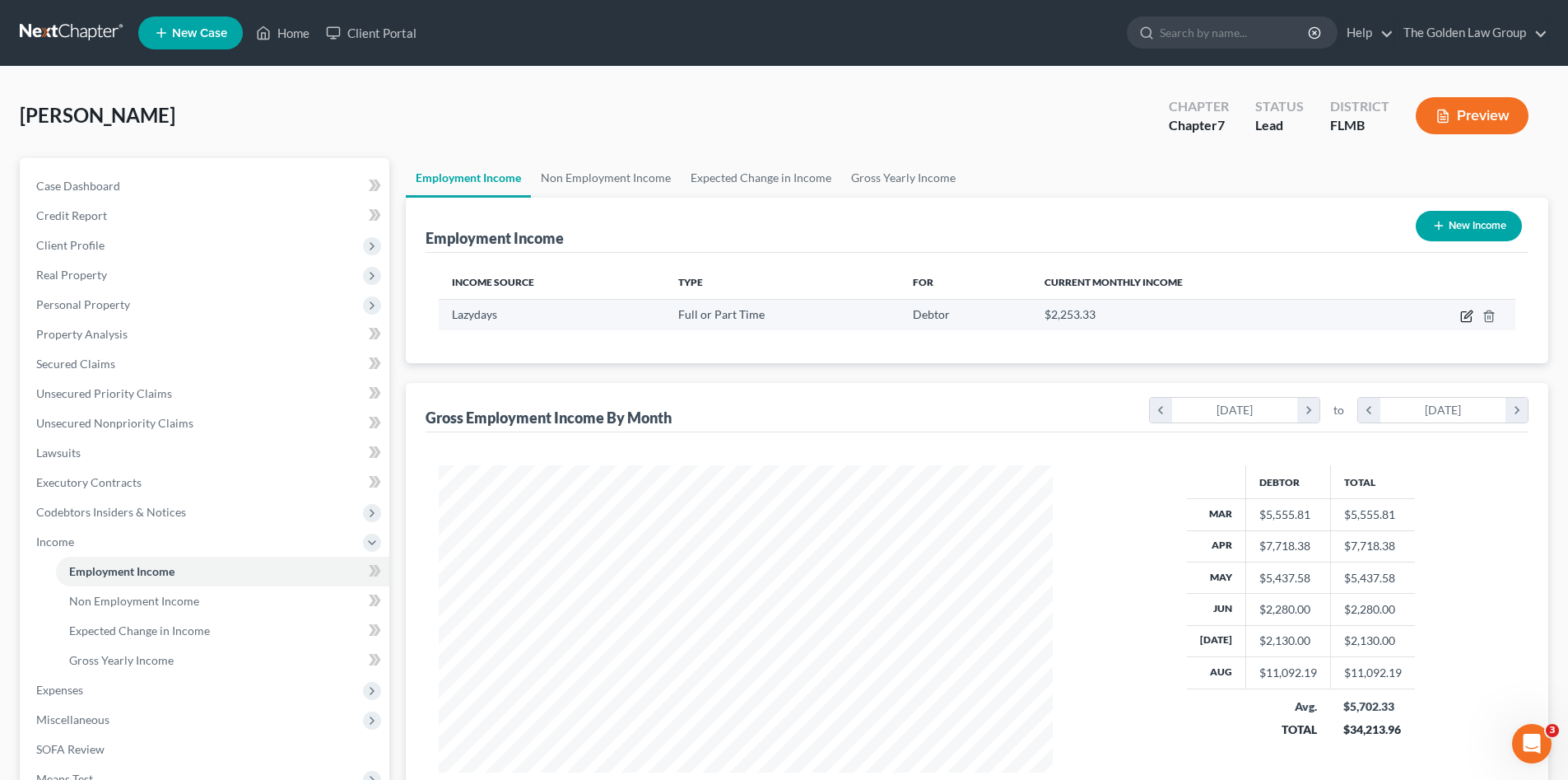
click at [1460, 319] on icon "button" at bounding box center [1466, 316] width 13 height 13
select select "0"
select select "9"
select select "2"
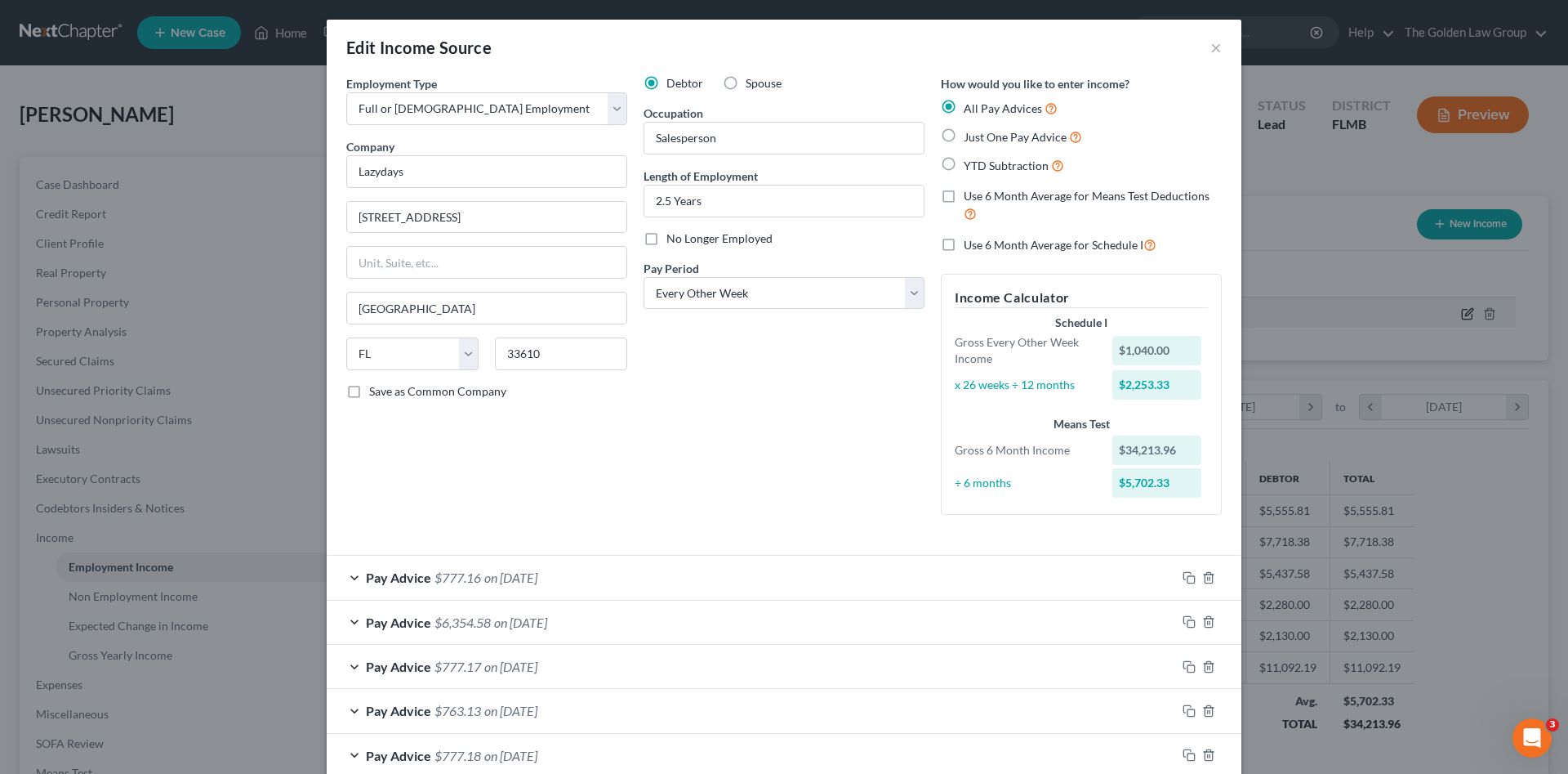
scroll to position [136, 0]
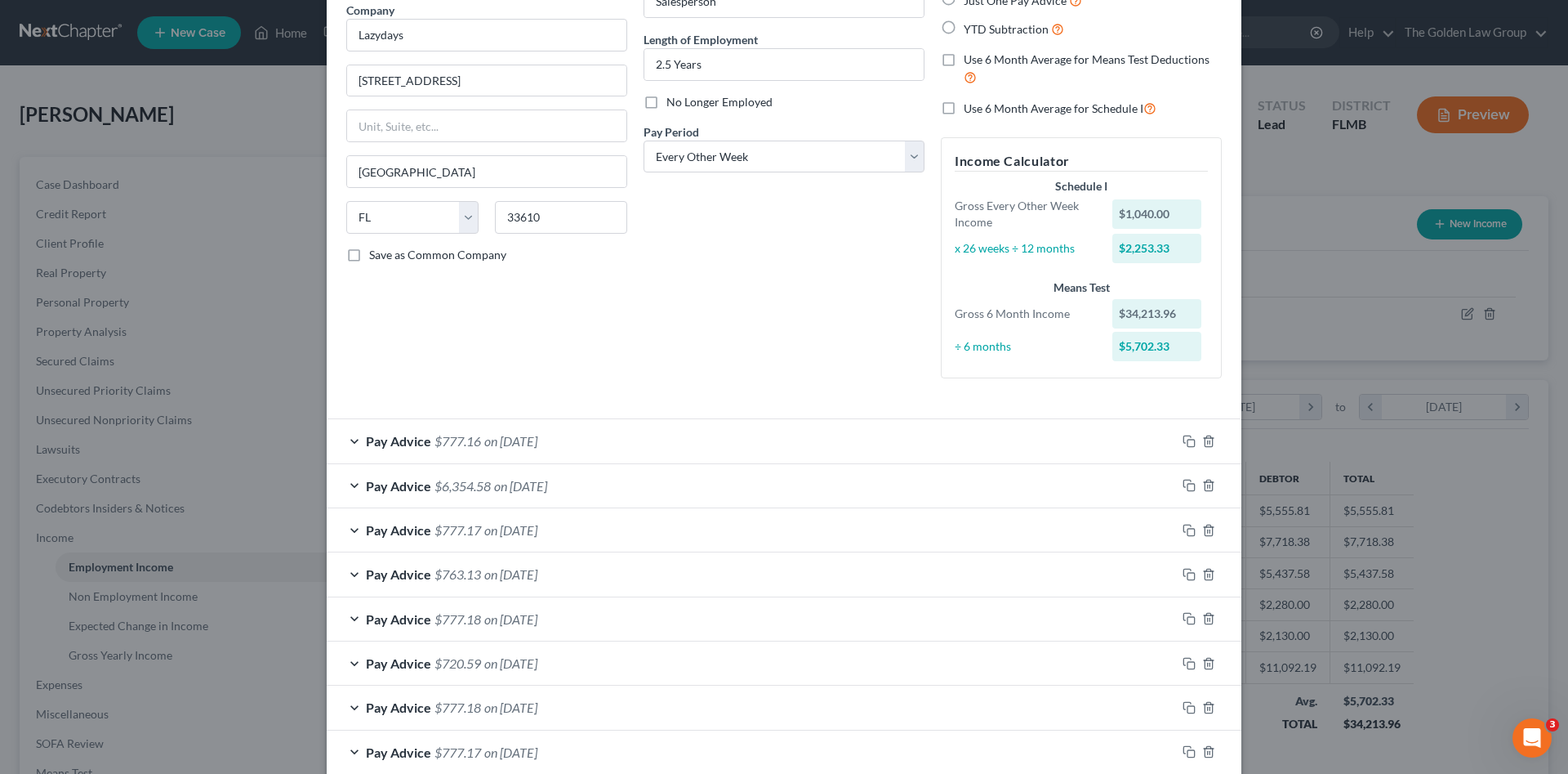
click at [963, 109] on label "Use 6 Month Average for Schedule I" at bounding box center [1059, 108] width 193 height 19
click at [970, 109] on input "Use 6 Month Average for Schedule I" at bounding box center [975, 104] width 11 height 11
checkbox input "true"
click at [963, 108] on label "Use 6 Month Average for Schedule I" at bounding box center [1059, 108] width 193 height 19
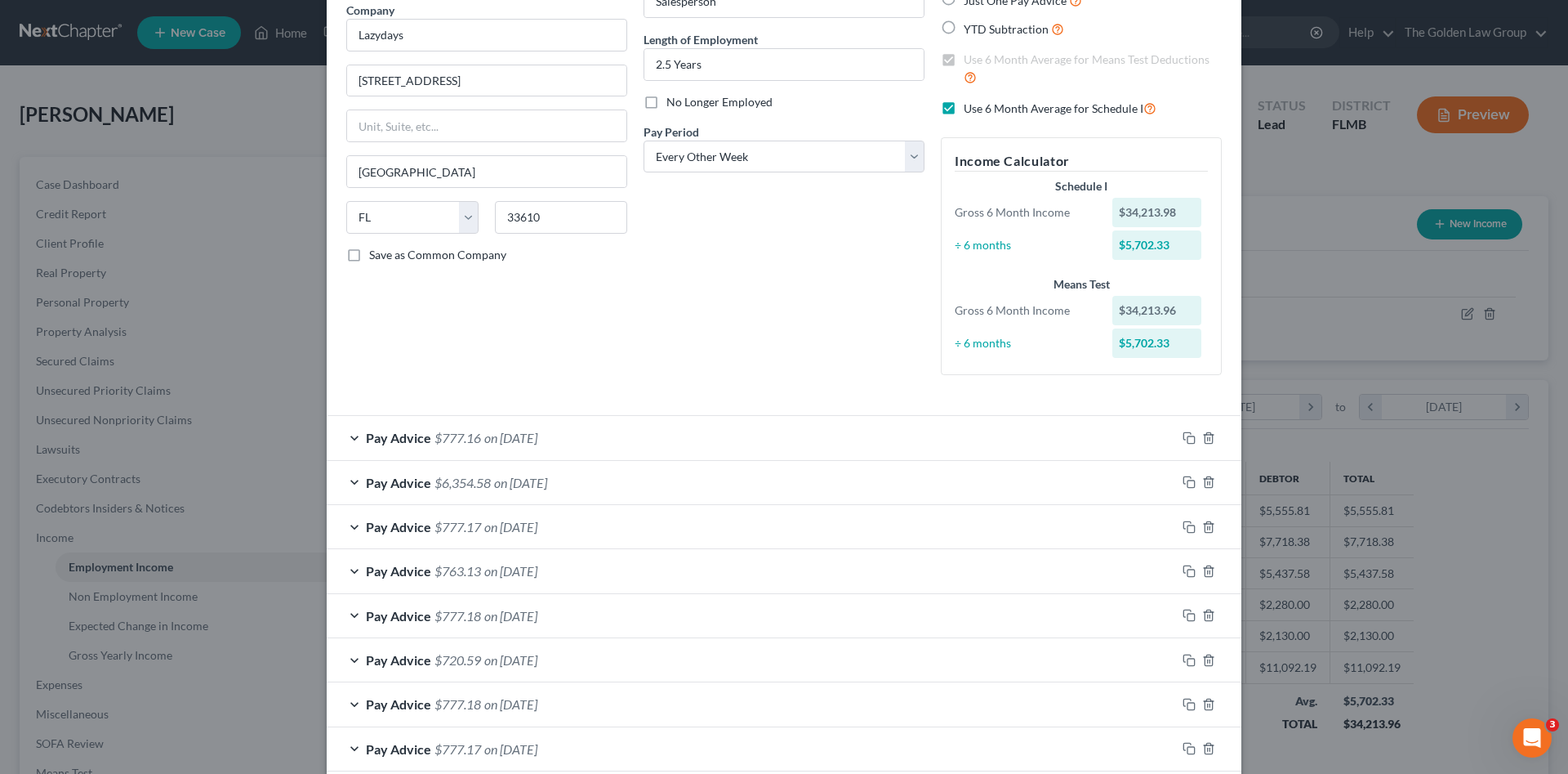
click at [970, 108] on input "Use 6 Month Average for Schedule I" at bounding box center [975, 104] width 11 height 11
checkbox input "false"
click at [645, 445] on div "Pay Advice $777.16 on 08/29/2025" at bounding box center [751, 437] width 849 height 43
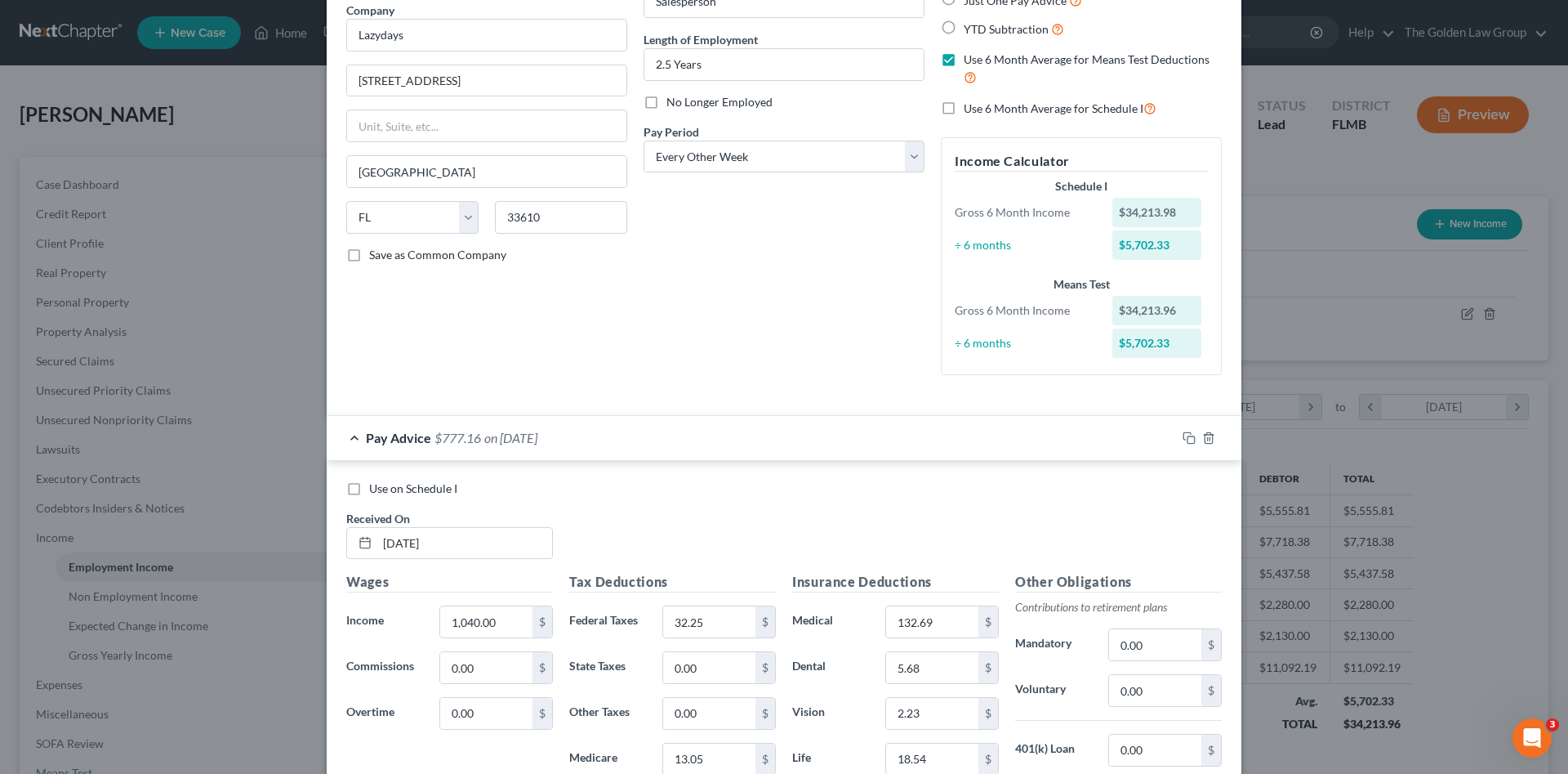
click at [424, 492] on span "Use on Schedule I" at bounding box center [413, 488] width 88 height 14
click at [386, 491] on input "Use on Schedule I" at bounding box center [381, 485] width 11 height 11
checkbox input "true"
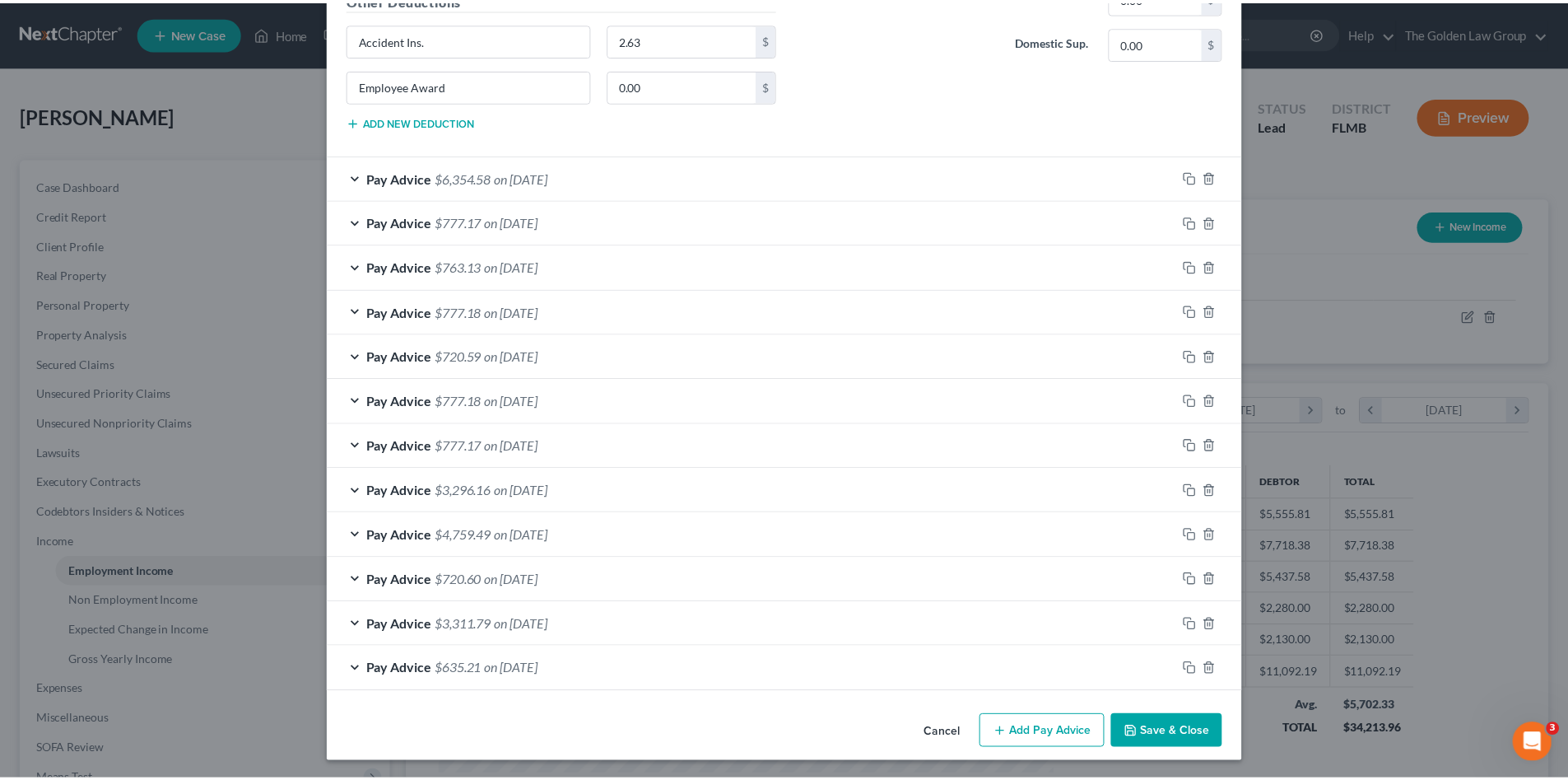
scroll to position [990, 0]
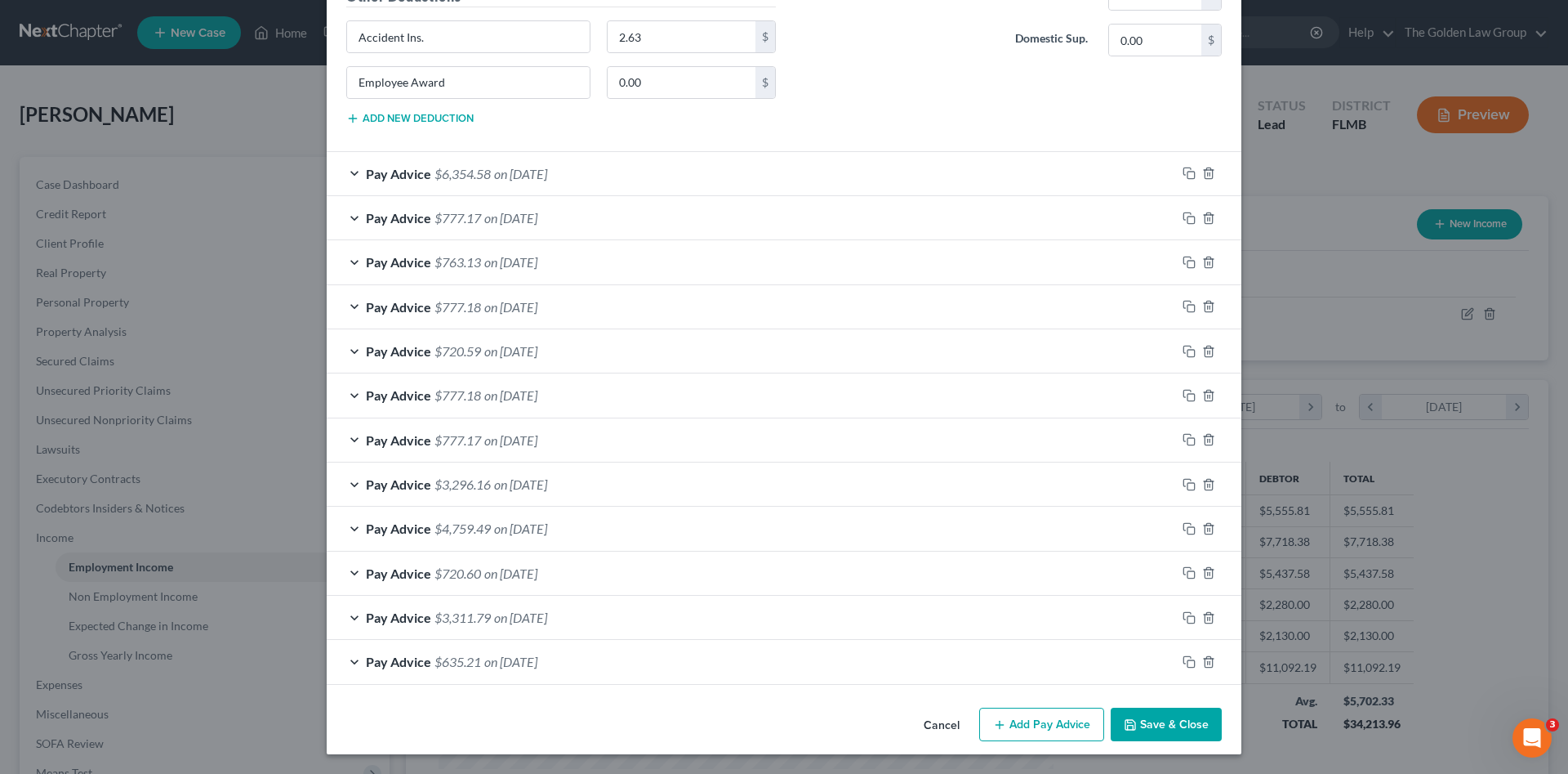
click at [1187, 718] on button "Save & Close" at bounding box center [1167, 724] width 112 height 34
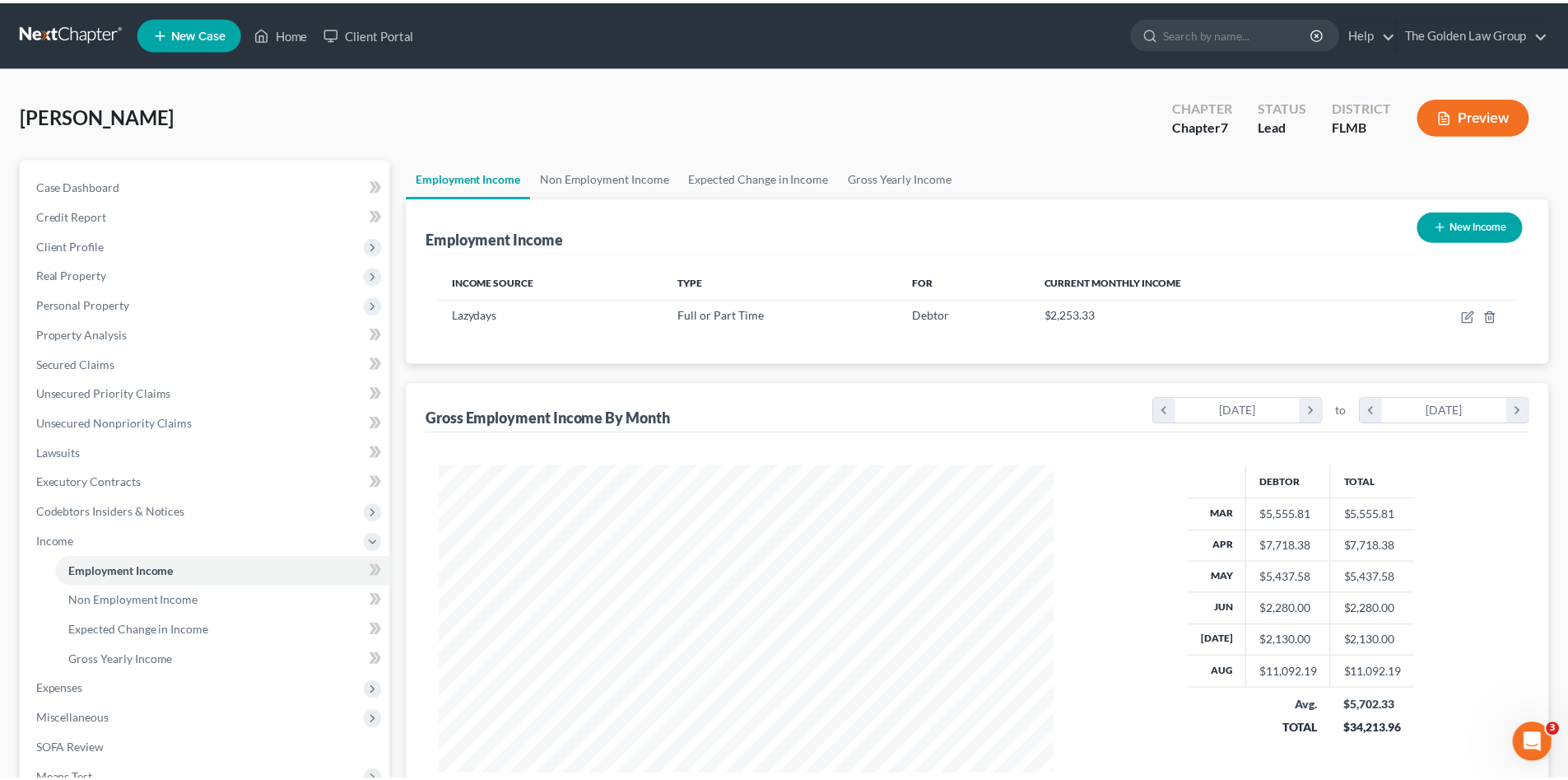
scroll to position [823063, 822264]
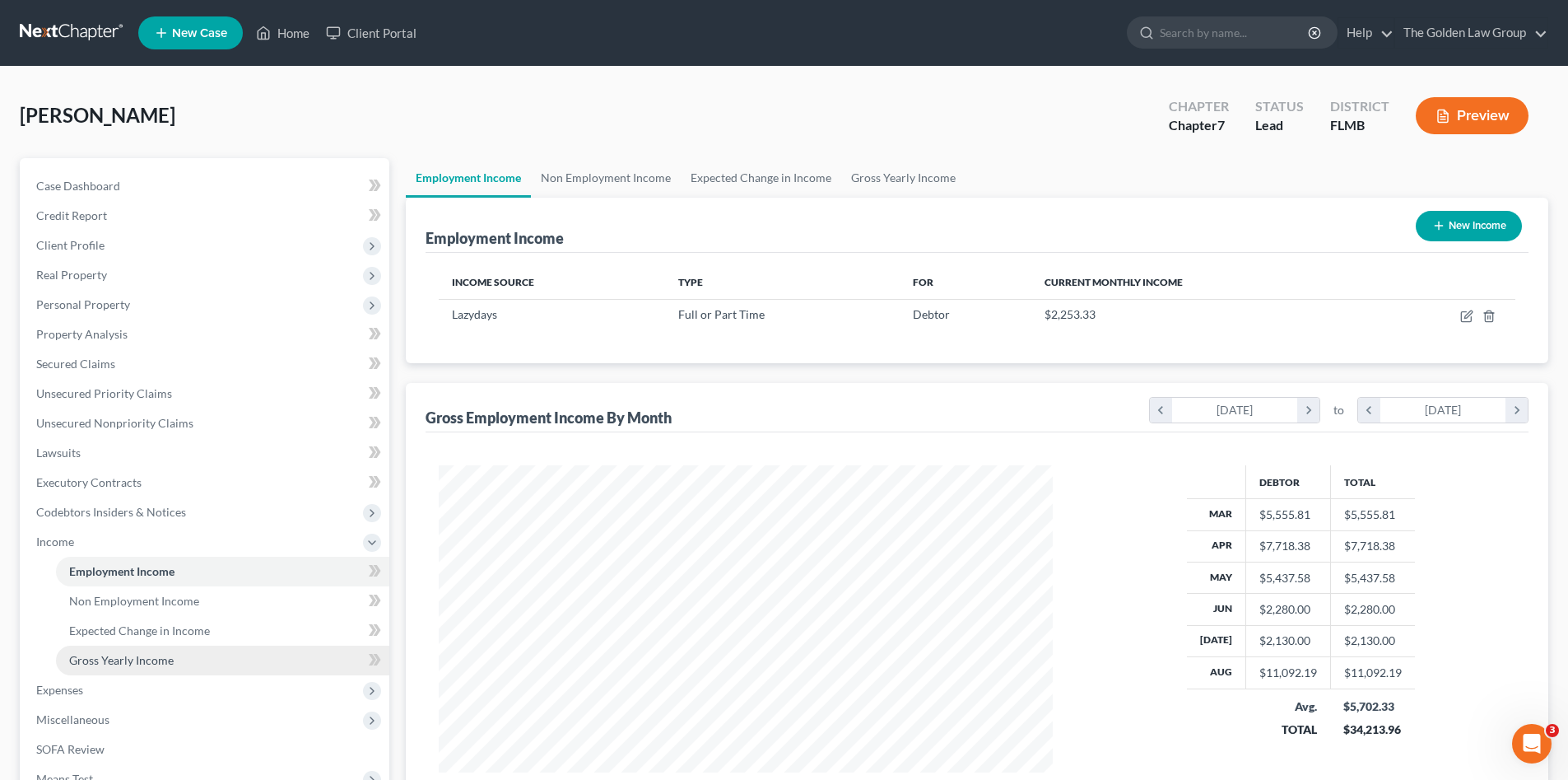
click at [135, 663] on span "Gross Yearly Income" at bounding box center [121, 660] width 104 height 14
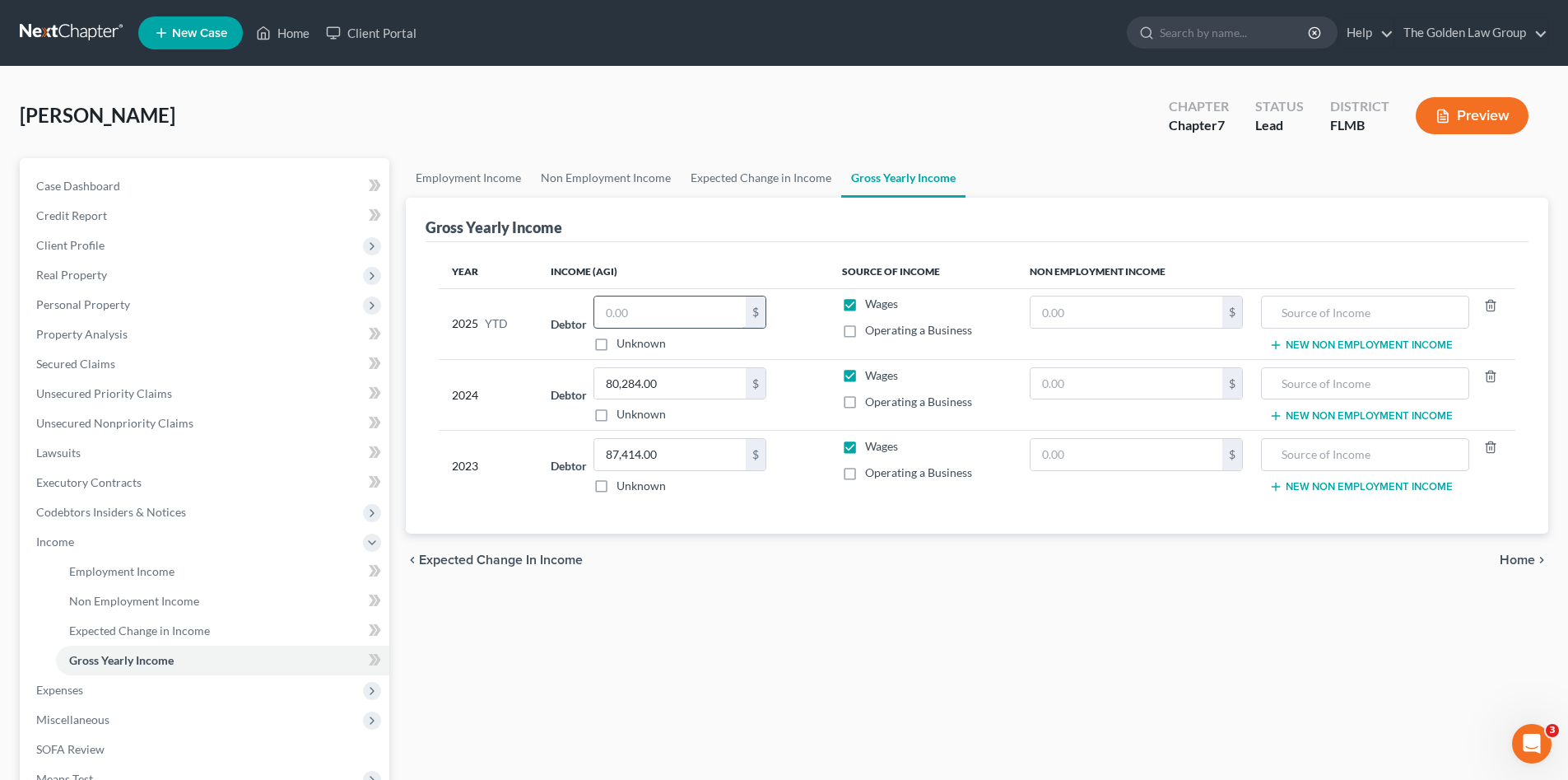
click at [620, 312] on input "text" at bounding box center [670, 313] width 152 height 32
type input "48,948.97"
click at [754, 586] on div "chevron_left Expected Change in Income Home chevron_right" at bounding box center [977, 559] width 1142 height 52
click at [133, 604] on span "Non Employment Income" at bounding box center [134, 601] width 130 height 14
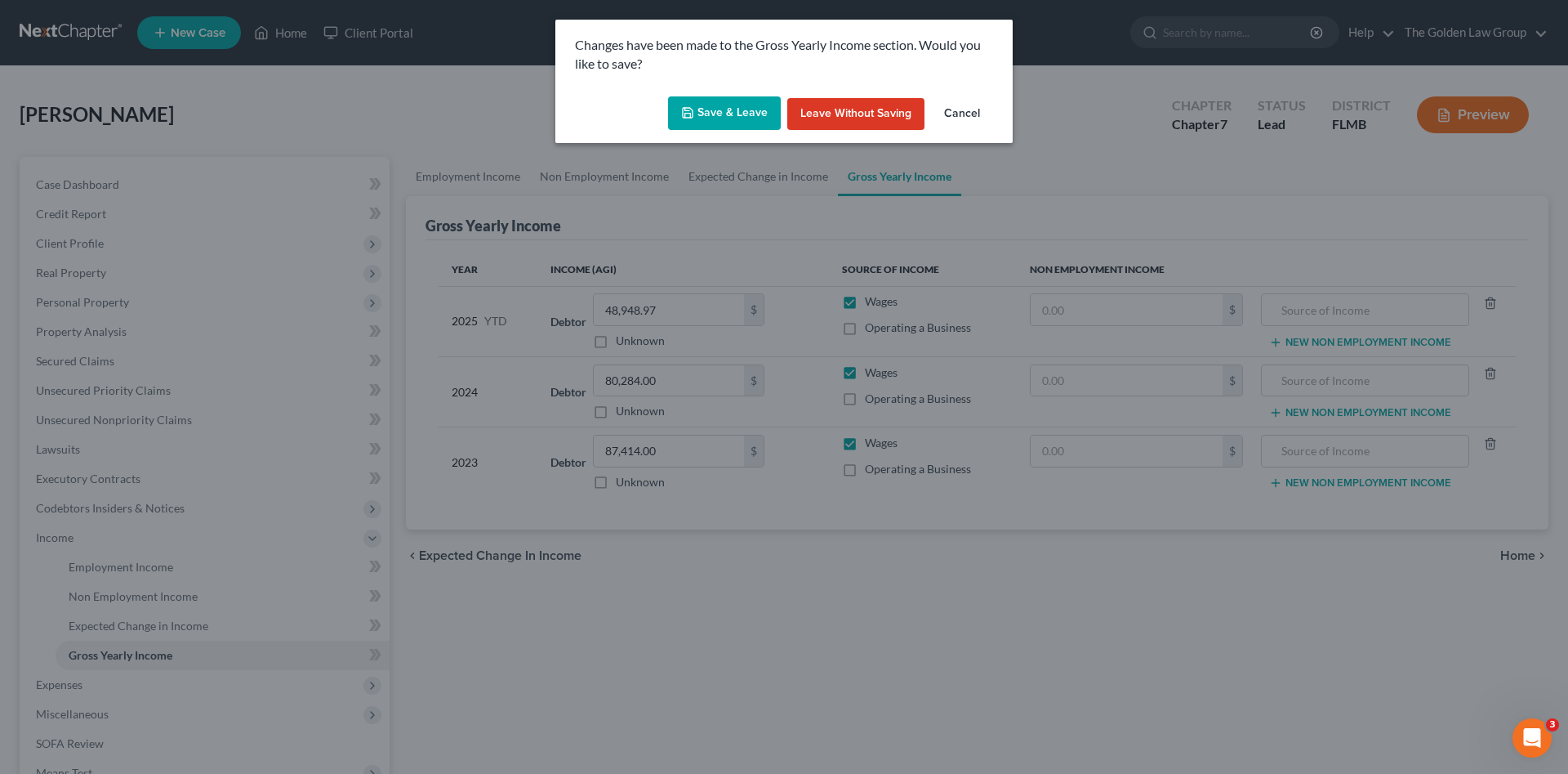
click at [700, 109] on button "Save & Leave" at bounding box center [724, 114] width 112 height 34
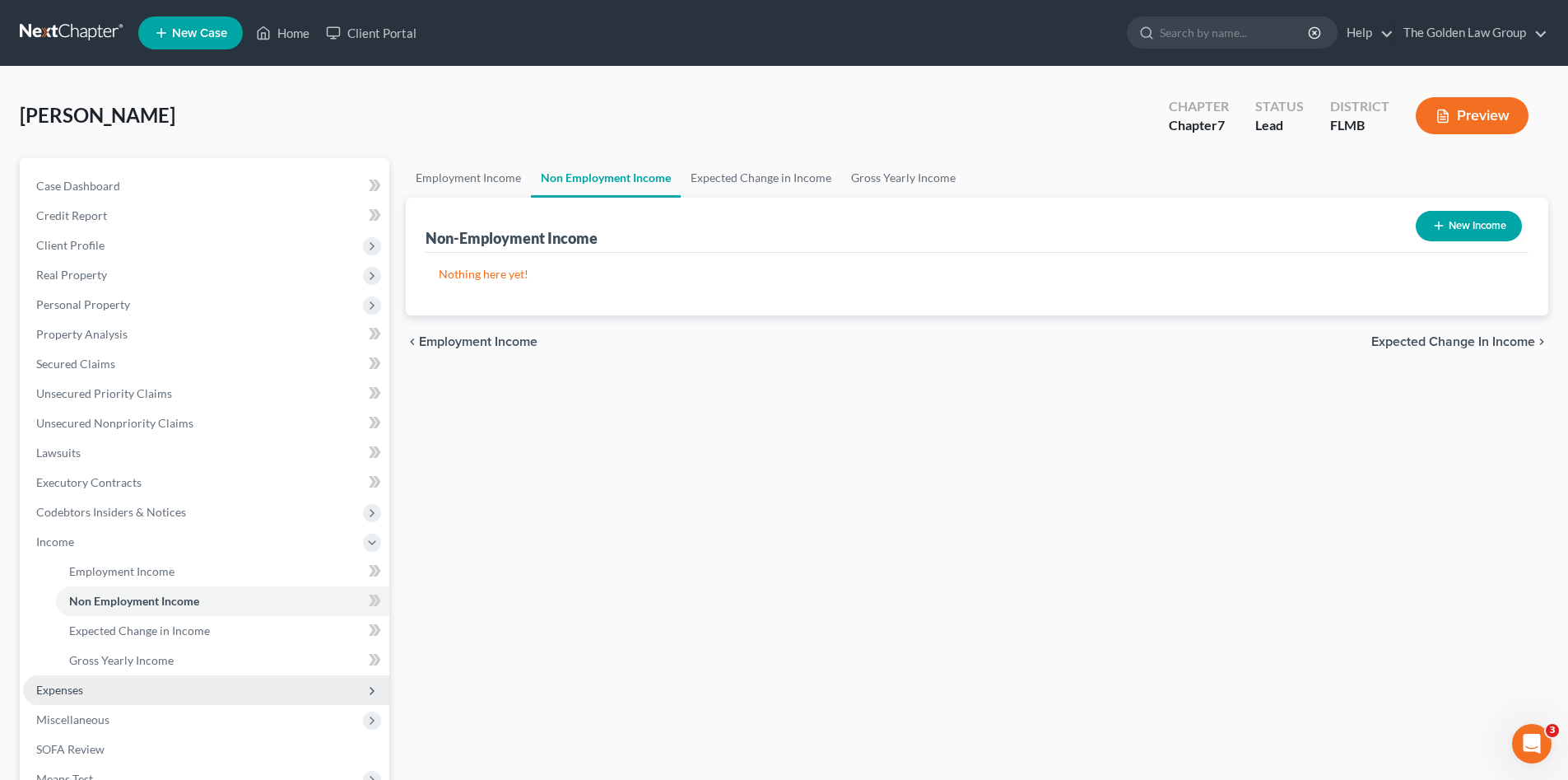
click at [77, 691] on span "Expenses" at bounding box center [60, 689] width 47 height 14
click at [134, 613] on link "Home" at bounding box center [223, 602] width 333 height 30
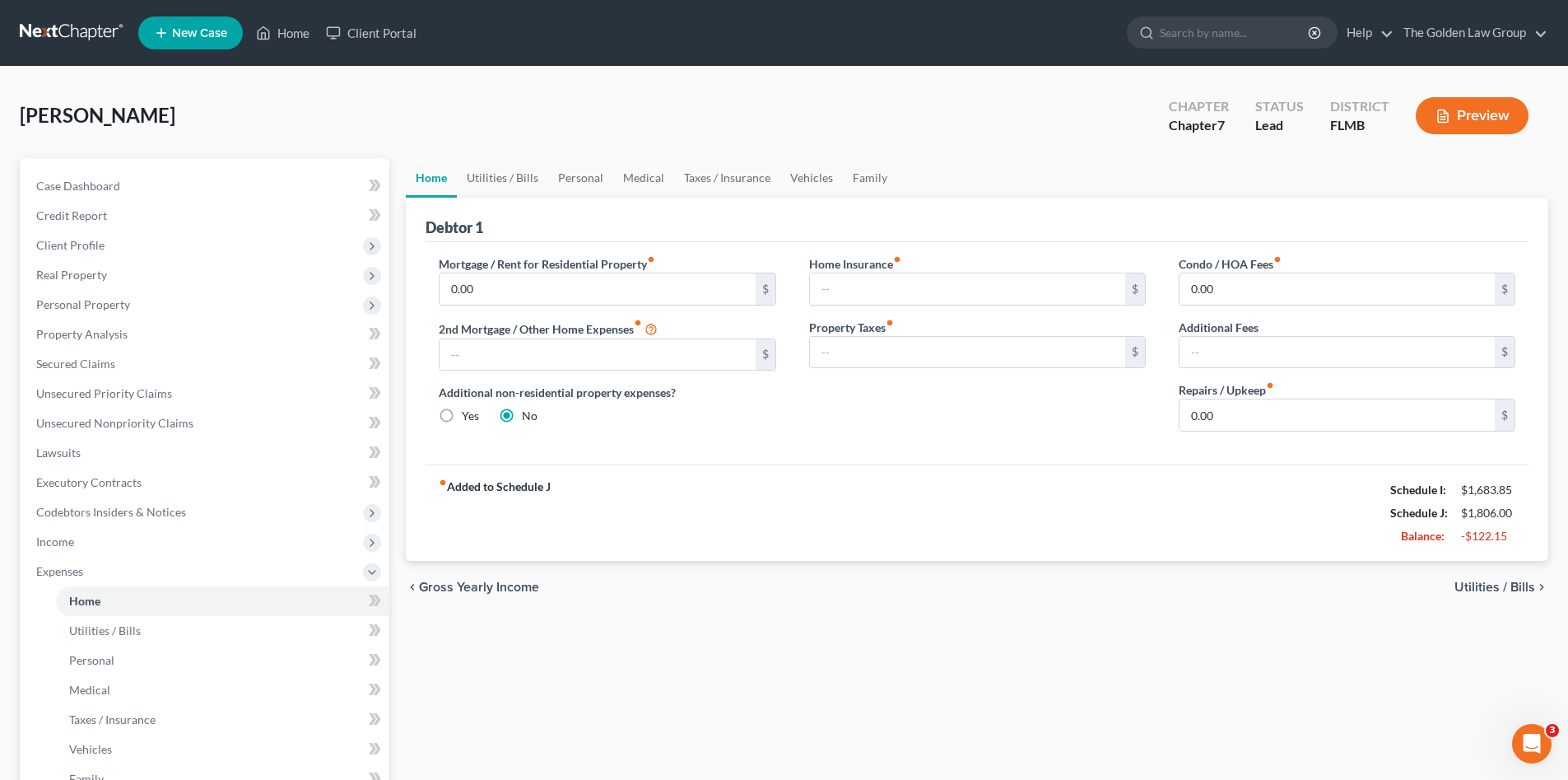
click at [774, 688] on div "Home Utilities / Bills Personal Medical Taxes / Insurance Vehicles Family Debto…" at bounding box center [977, 589] width 1159 height 862
click at [89, 571] on span "Expenses" at bounding box center [206, 571] width 367 height 30
click at [102, 602] on span "Miscellaneous" at bounding box center [73, 601] width 73 height 14
click at [145, 631] on span "Attorney / Credit Counseling Fees" at bounding box center [156, 630] width 173 height 14
select select "2"
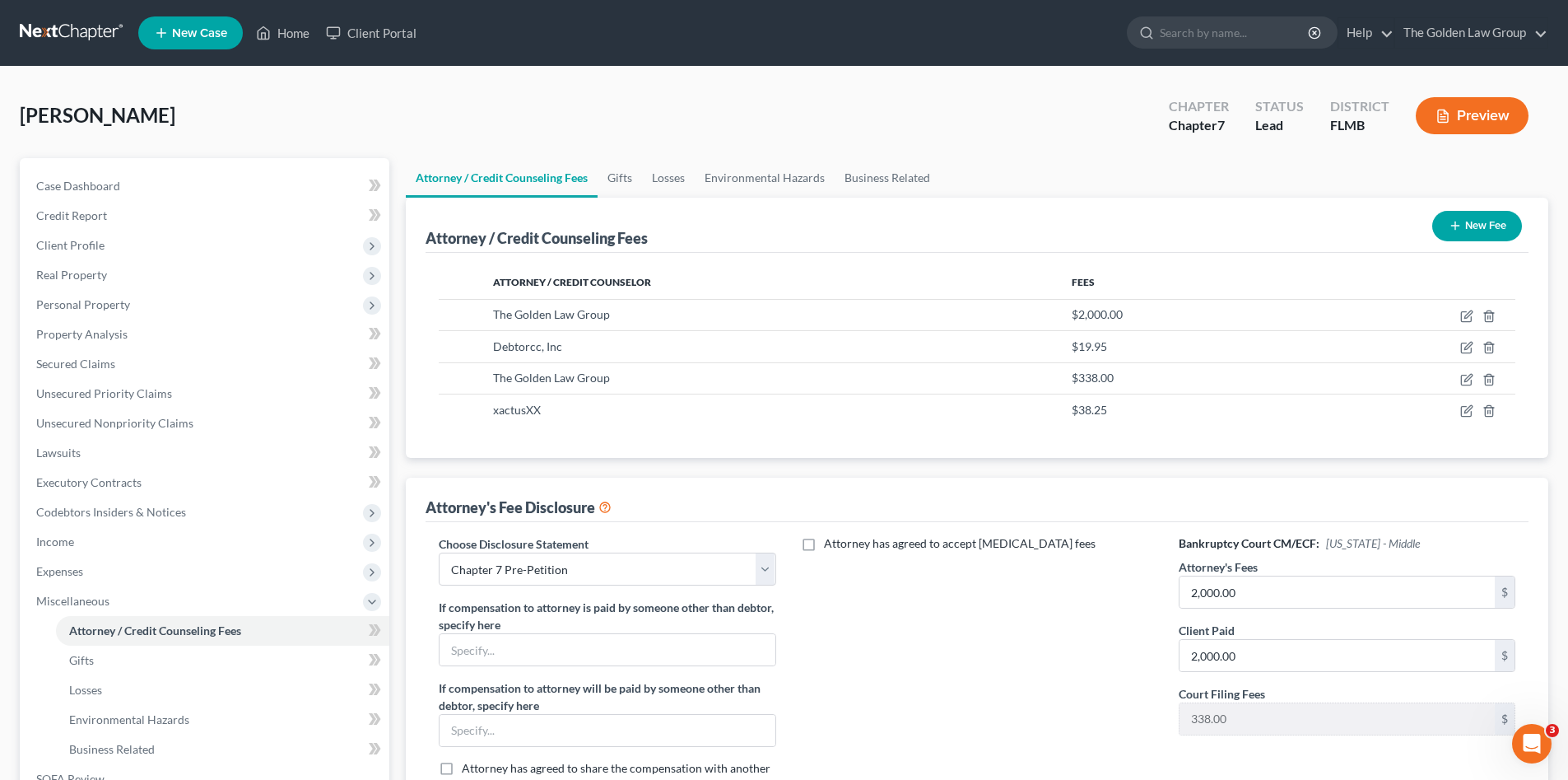
click at [1061, 697] on div "Attorney has agreed to accept [MEDICAL_DATA] fees" at bounding box center [977, 672] width 370 height 272
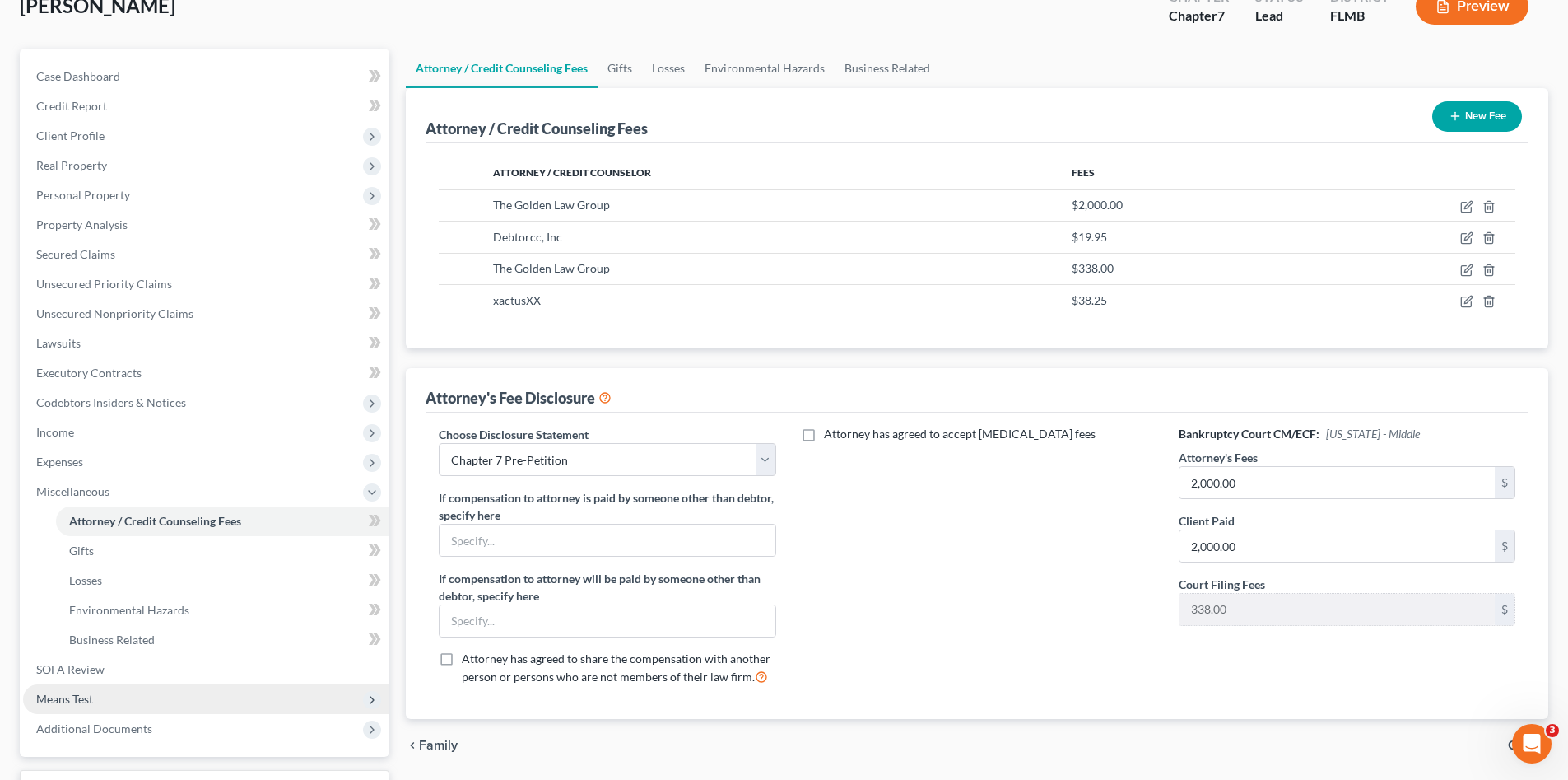
click at [130, 687] on span "Means Test" at bounding box center [206, 699] width 367 height 30
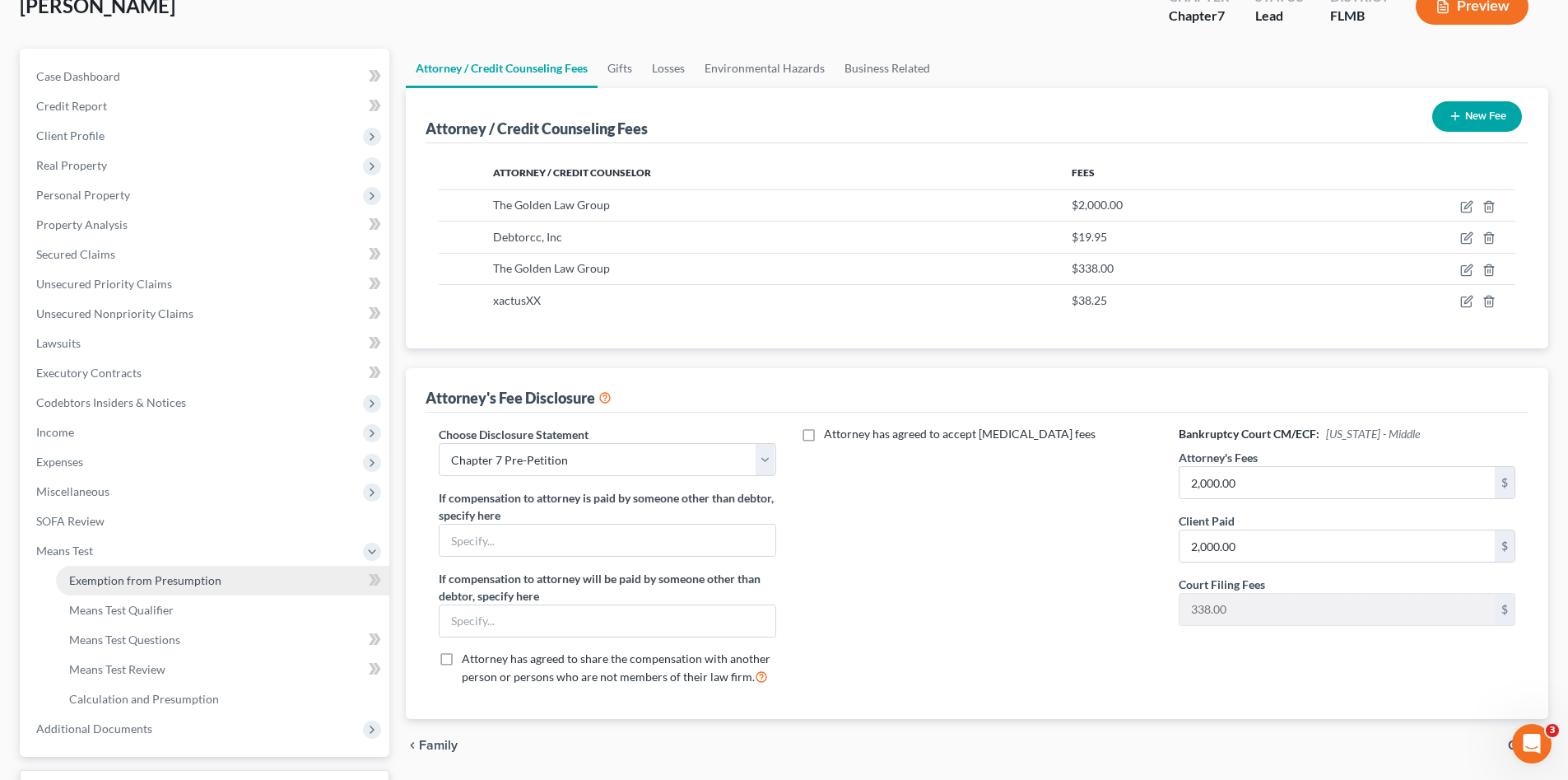
click at [157, 582] on span "Exemption from Presumption" at bounding box center [145, 580] width 152 height 14
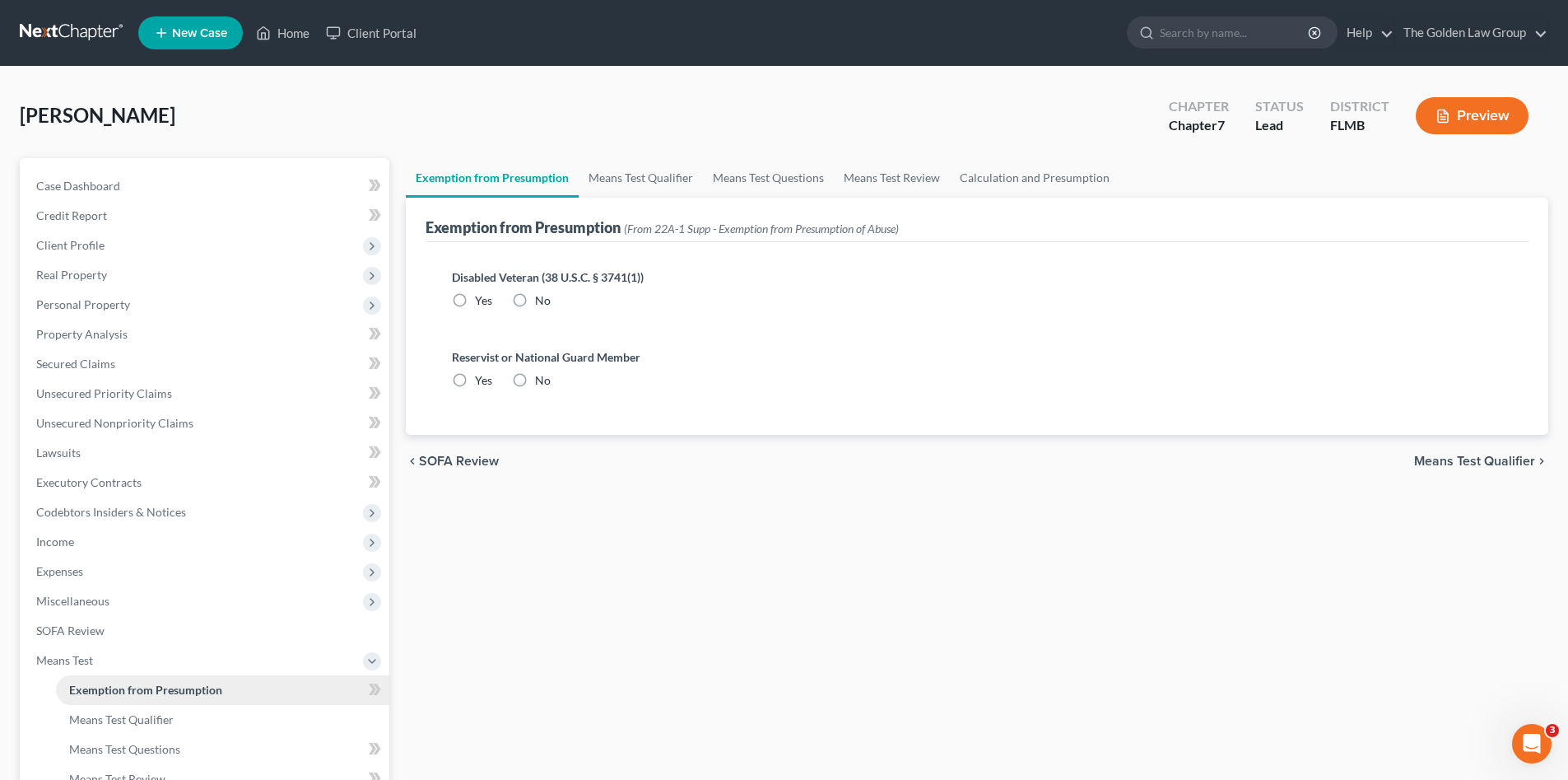
radio input "true"
click at [617, 165] on link "Means Test Qualifier" at bounding box center [641, 177] width 124 height 39
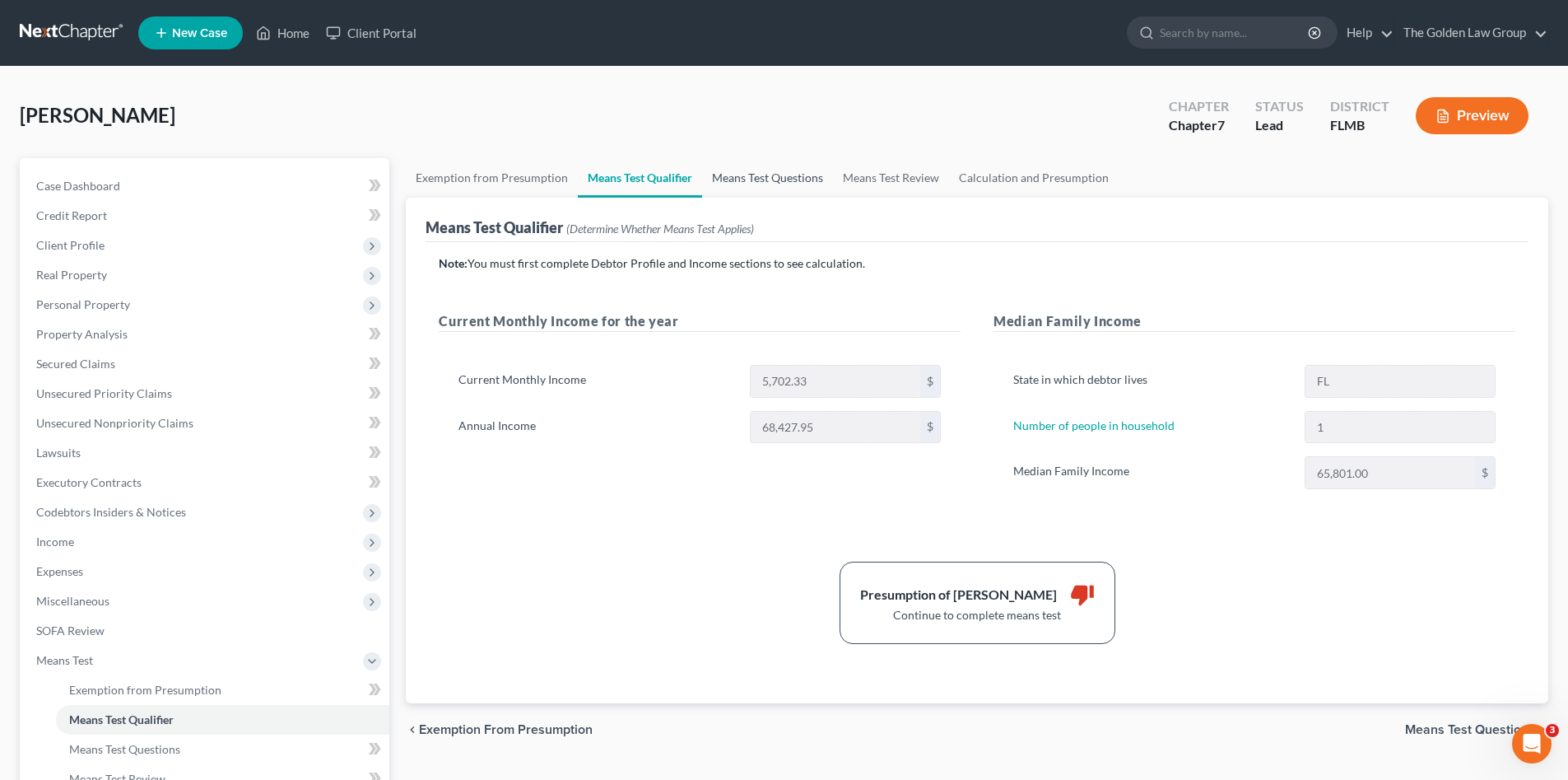
click at [755, 182] on link "Means Test Questions" at bounding box center [767, 177] width 131 height 39
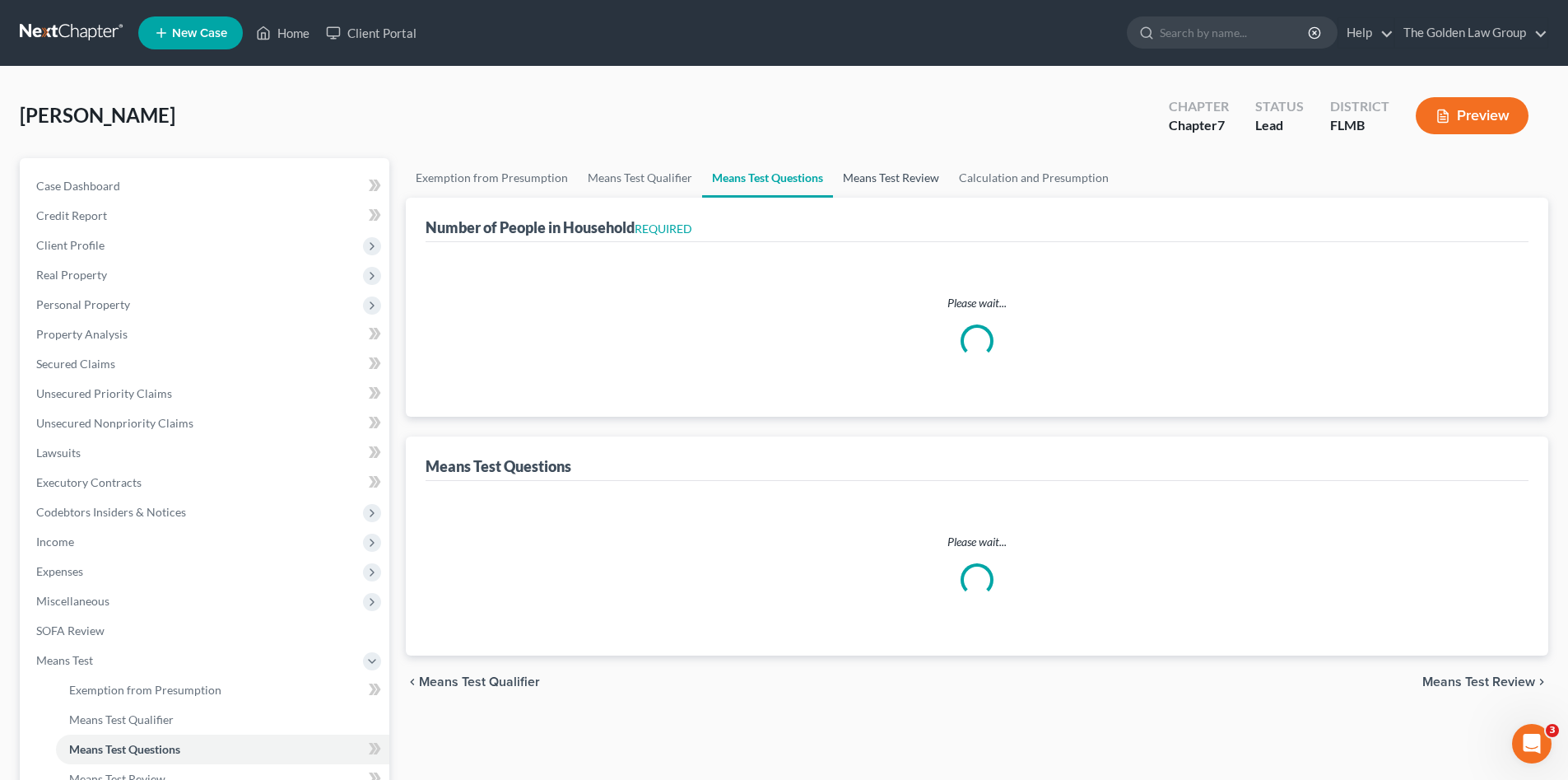
select select "60"
select select "0"
select select "60"
select select "1"
select select "60"
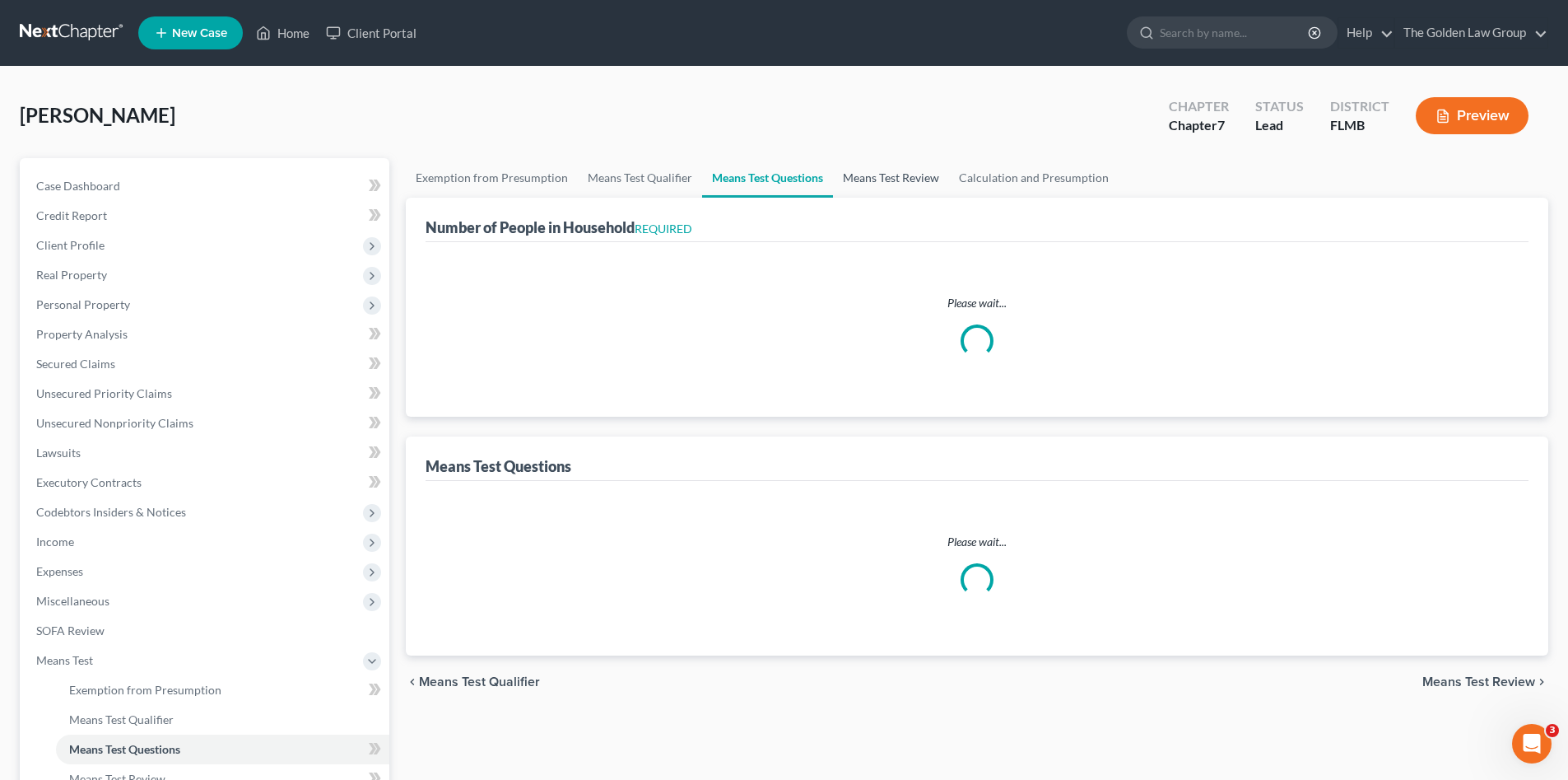
select select "4"
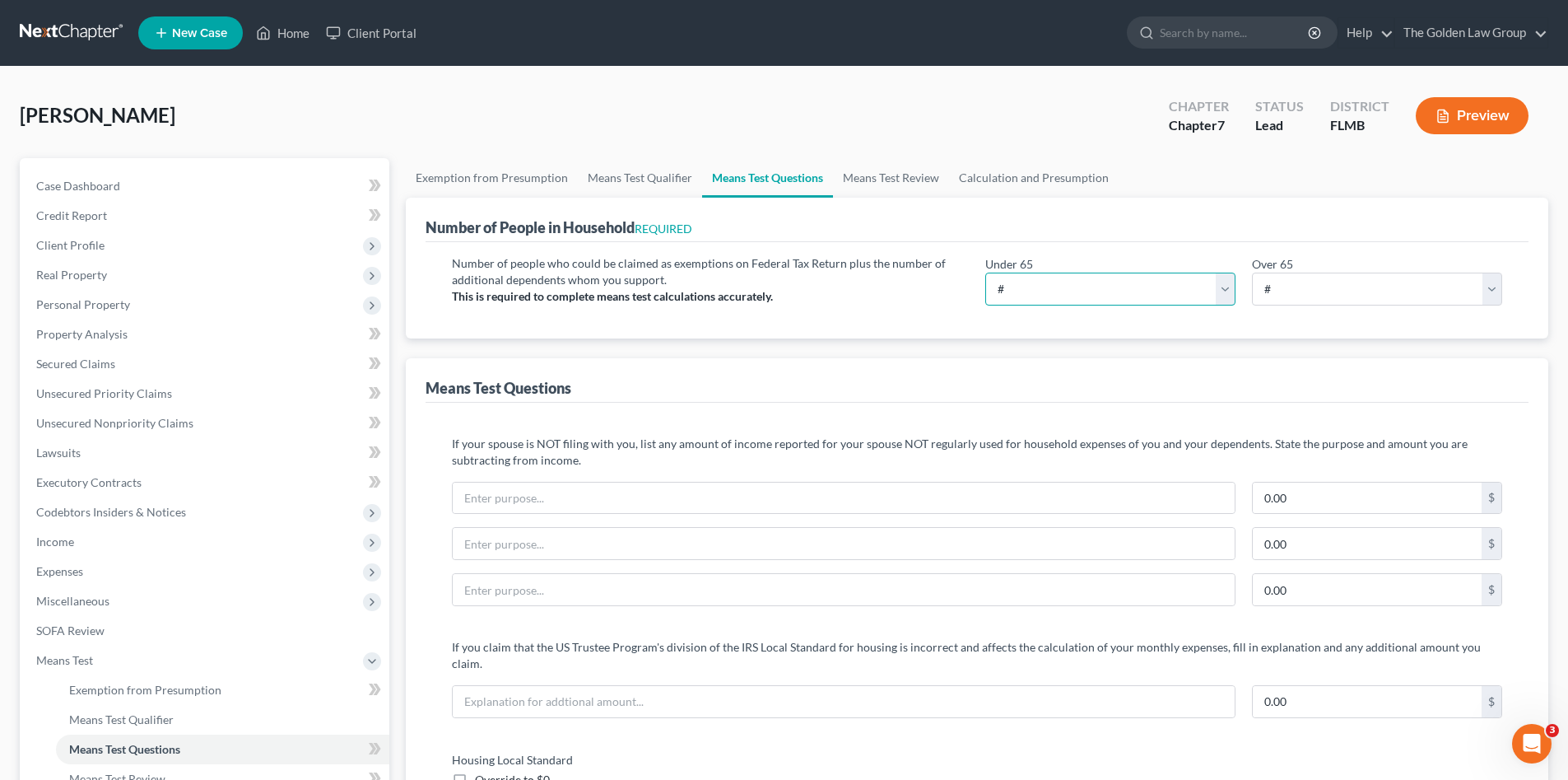
click at [1005, 278] on select "# 0 1 2 3 4 5 6 7 8 9 10" at bounding box center [1110, 288] width 250 height 33
select select "1"
click at [985, 272] on select "# 0 1 2 3 4 5 6 7 8 9 10" at bounding box center [1110, 288] width 250 height 33
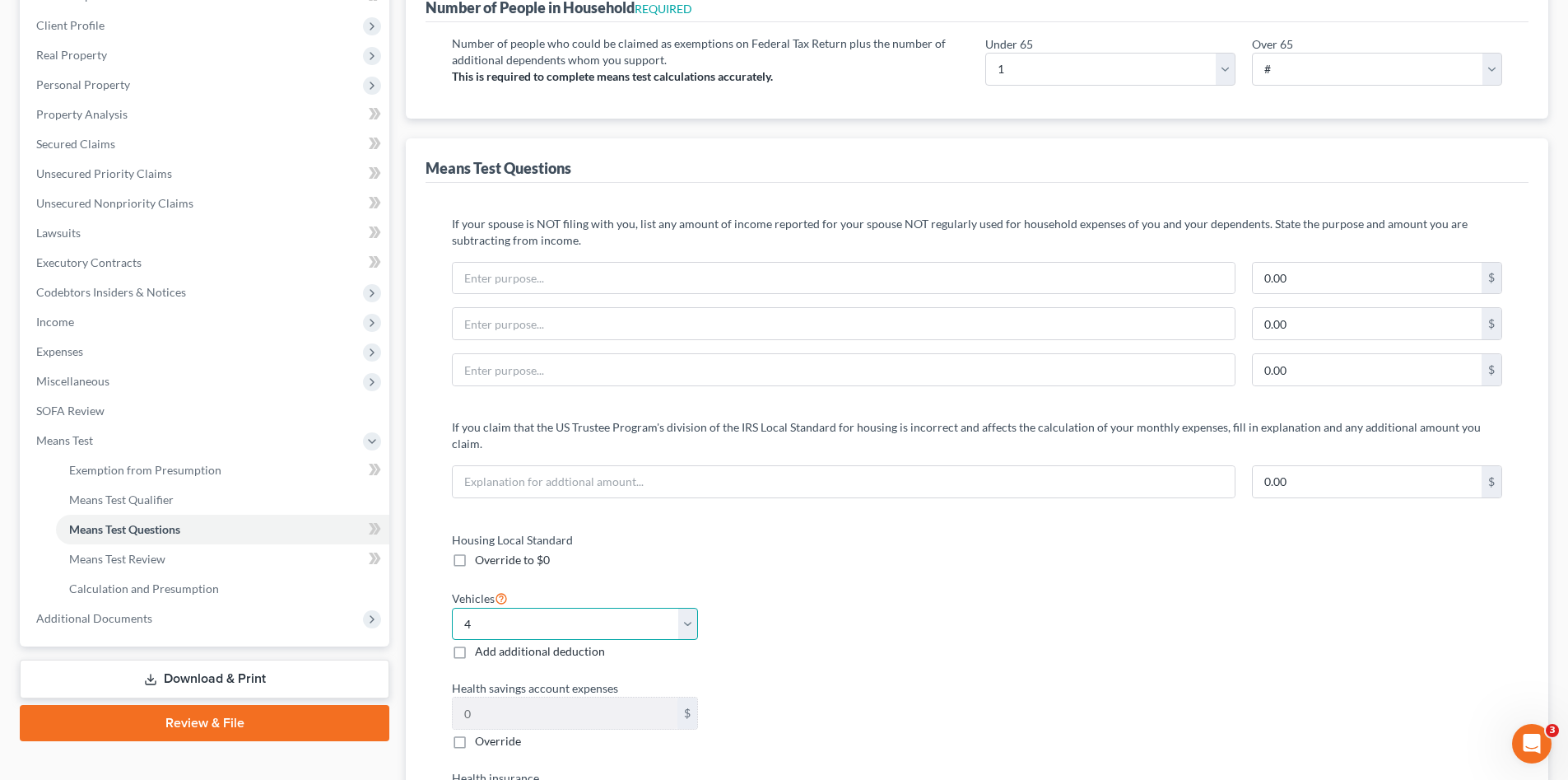
click at [686, 607] on select "Select 0 1 2 3 4 5" at bounding box center [575, 623] width 246 height 33
select select "1"
click at [451, 607] on select "Select 0 1 2 3 4 5" at bounding box center [575, 623] width 246 height 33
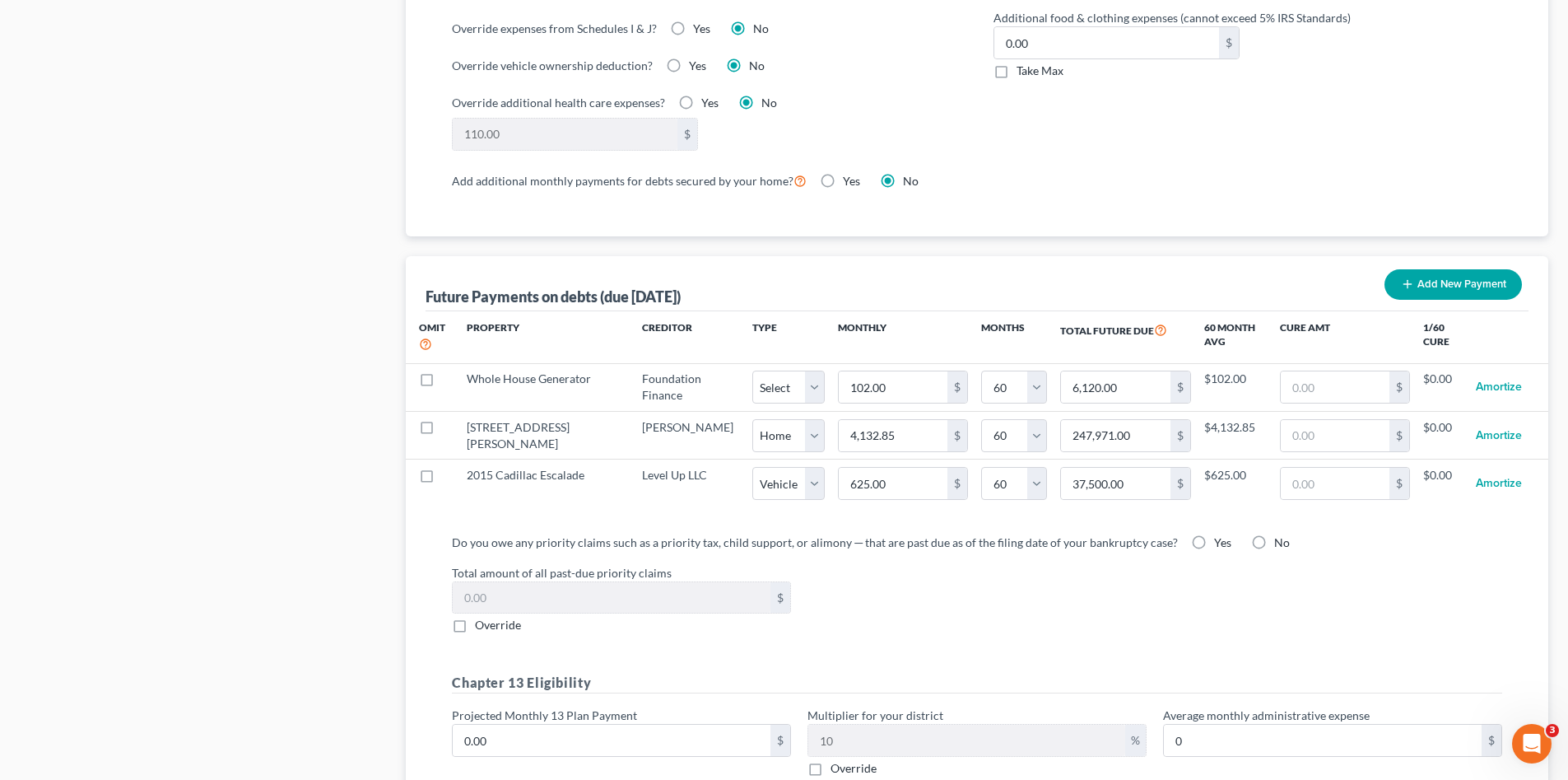
scroll to position [1537, 0]
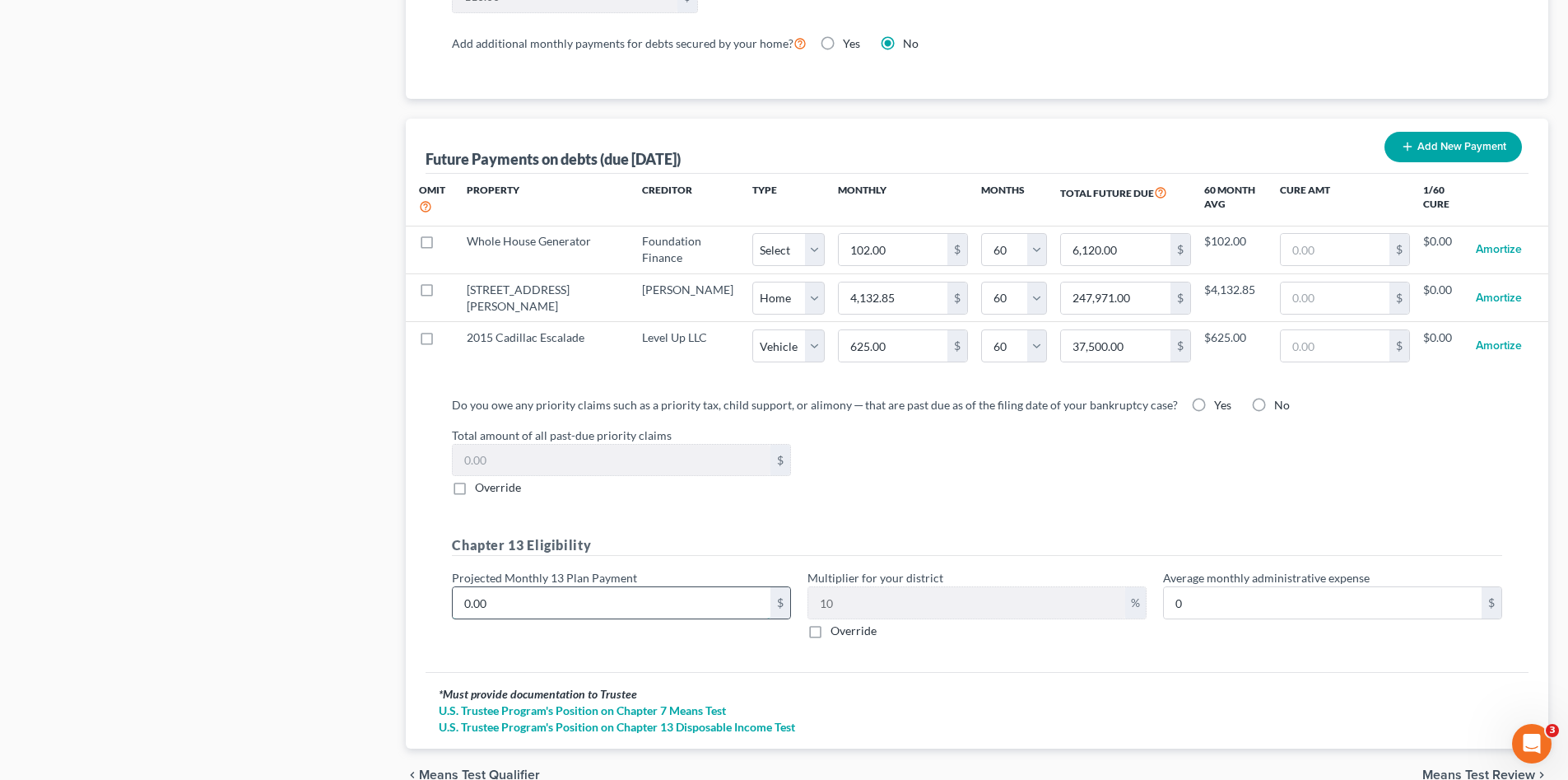
click at [509, 592] on input "0.00" at bounding box center [611, 603] width 317 height 32
type input "5"
type input "0.50"
type input "50"
type input "5.00"
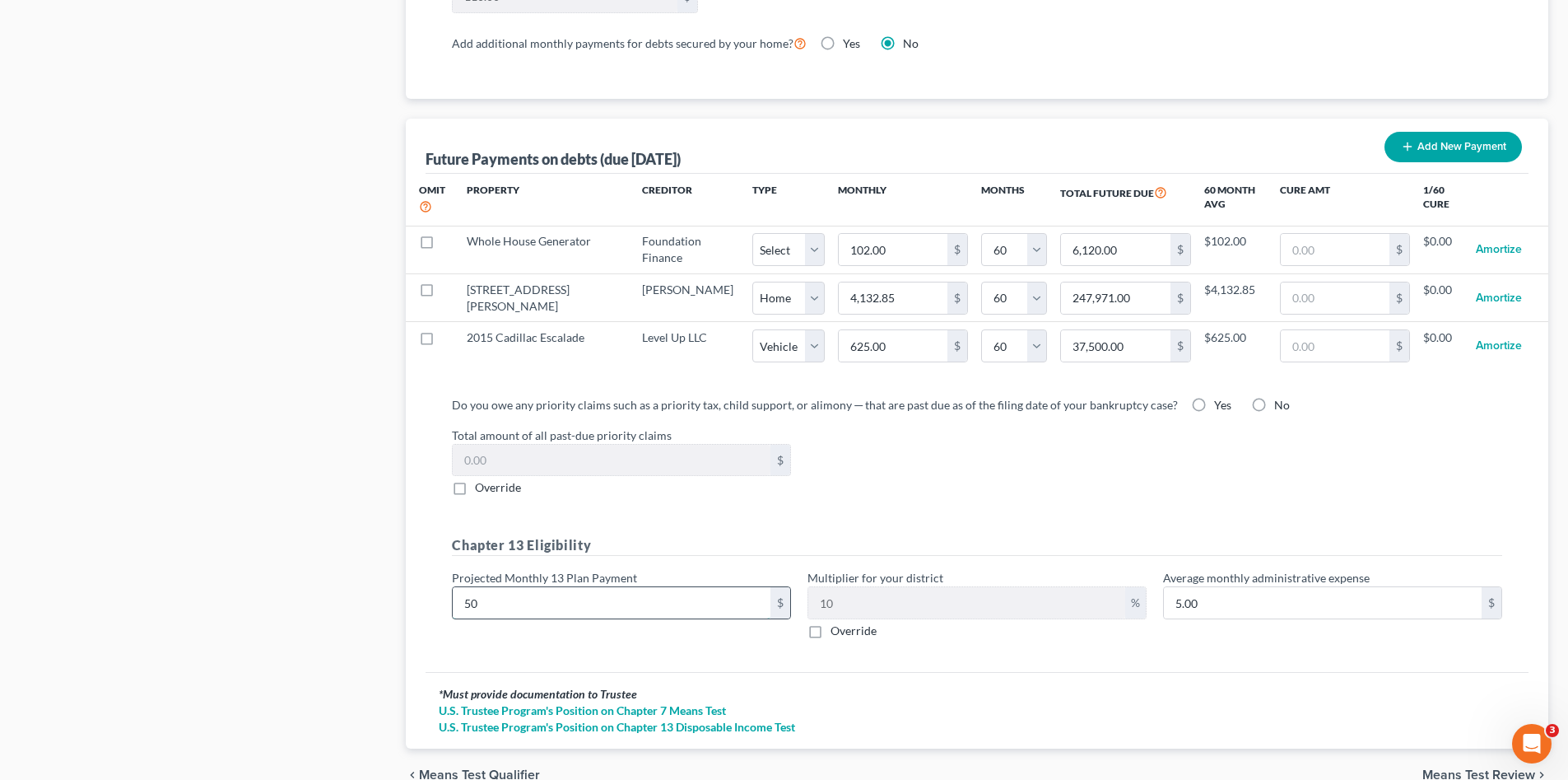
type input "500"
type input "50.00"
type input "500.00"
click at [868, 686] on div "* Must provide documentation to Trustee" at bounding box center [977, 694] width 1076 height 17
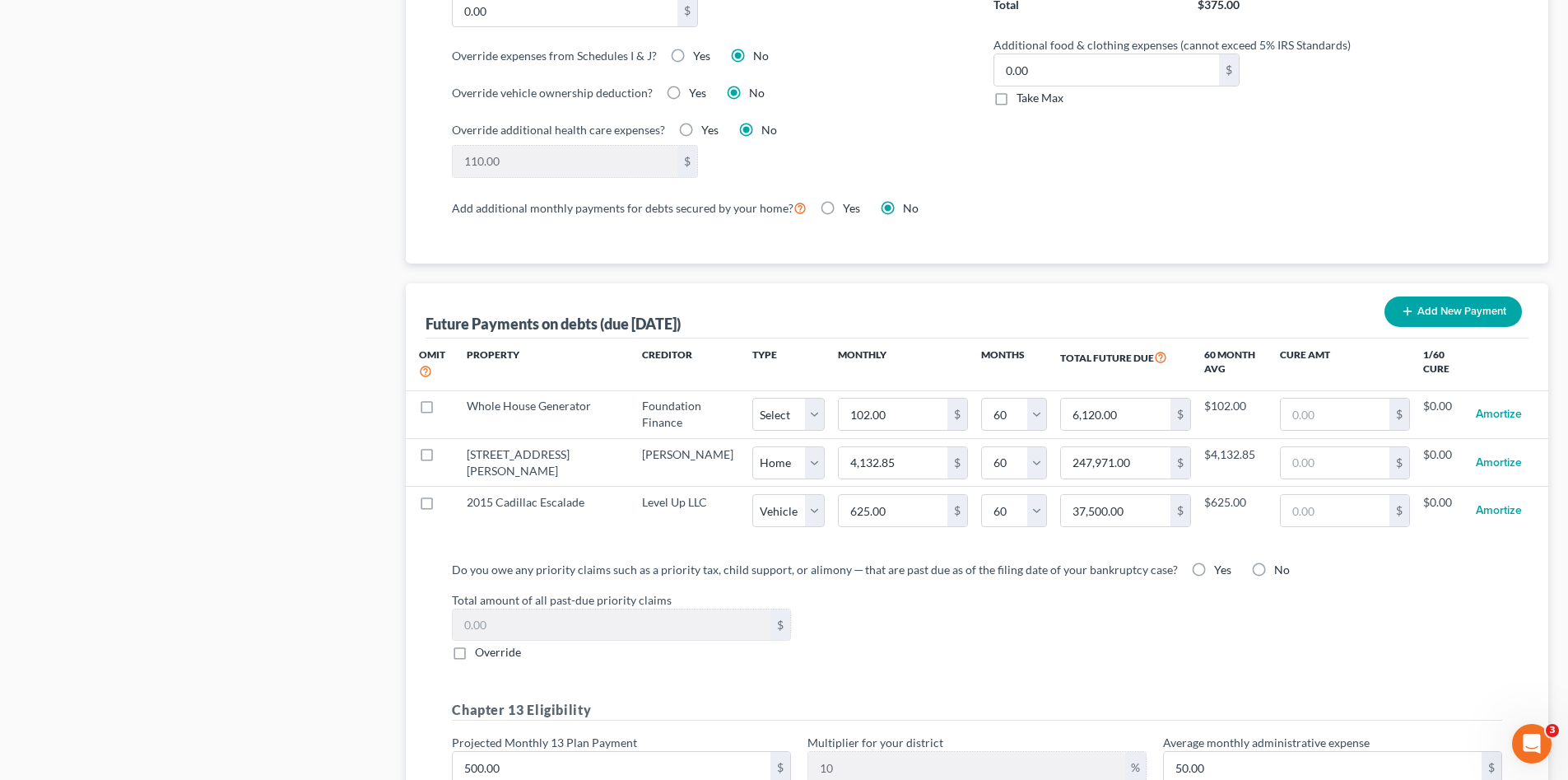
scroll to position [1345, 0]
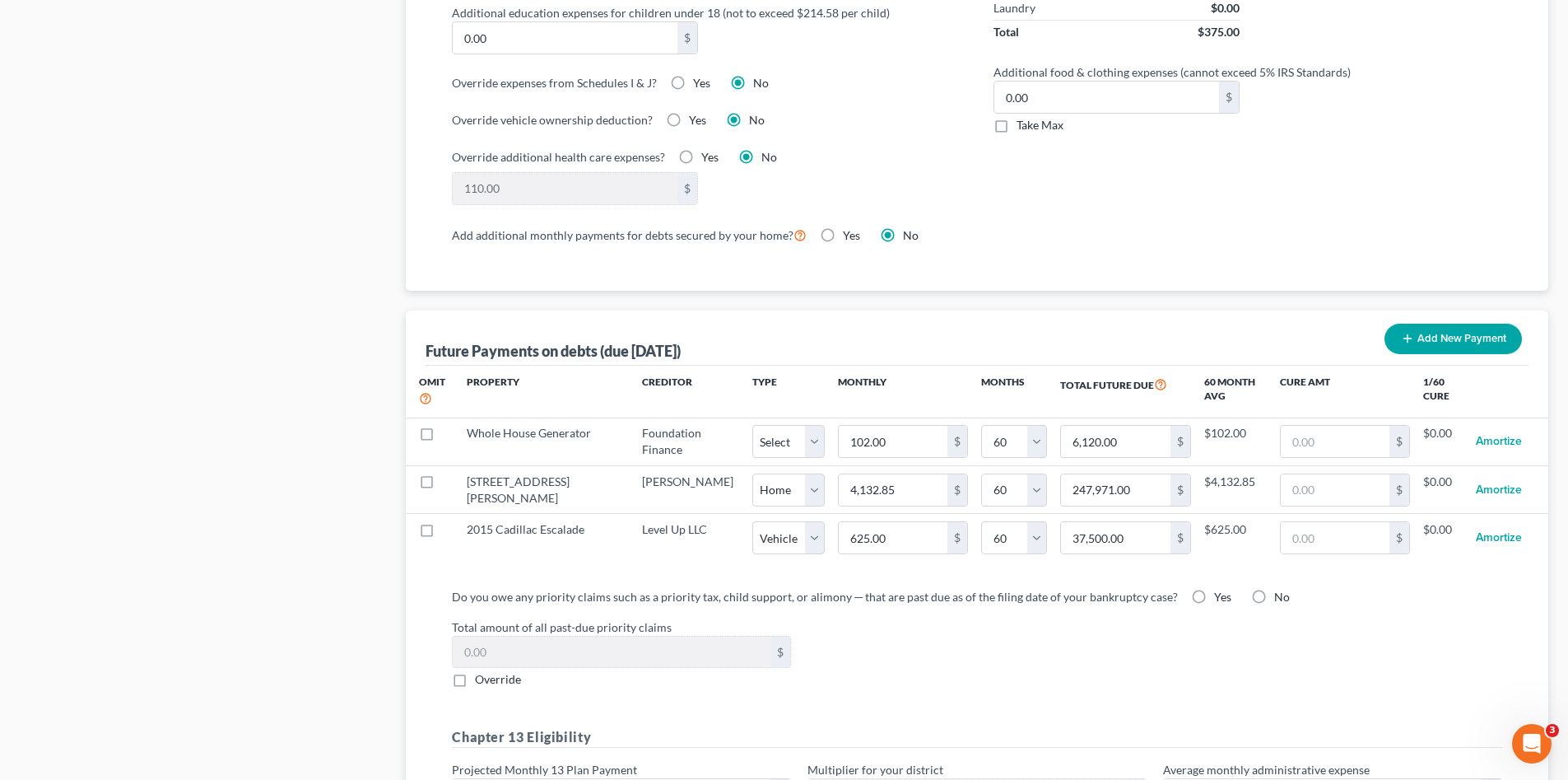
click at [1274, 589] on label "No" at bounding box center [1282, 597] width 16 height 17
click at [1280, 589] on input "No" at bounding box center [1285, 594] width 11 height 11
radio input "true"
click at [1150, 664] on div "Total amount of all past-due priority claims $ Override" at bounding box center [977, 653] width 1066 height 70
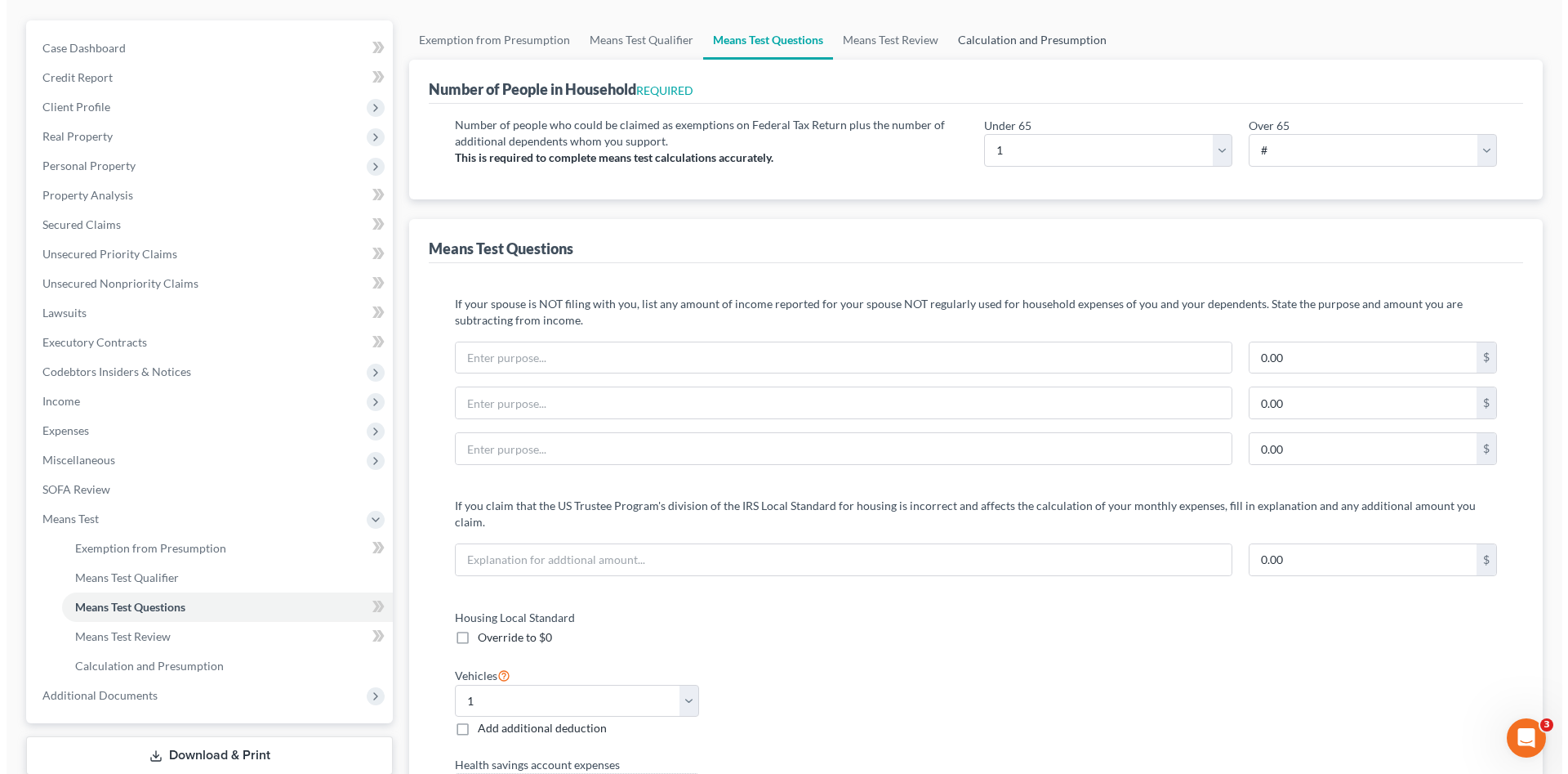
scroll to position [0, 0]
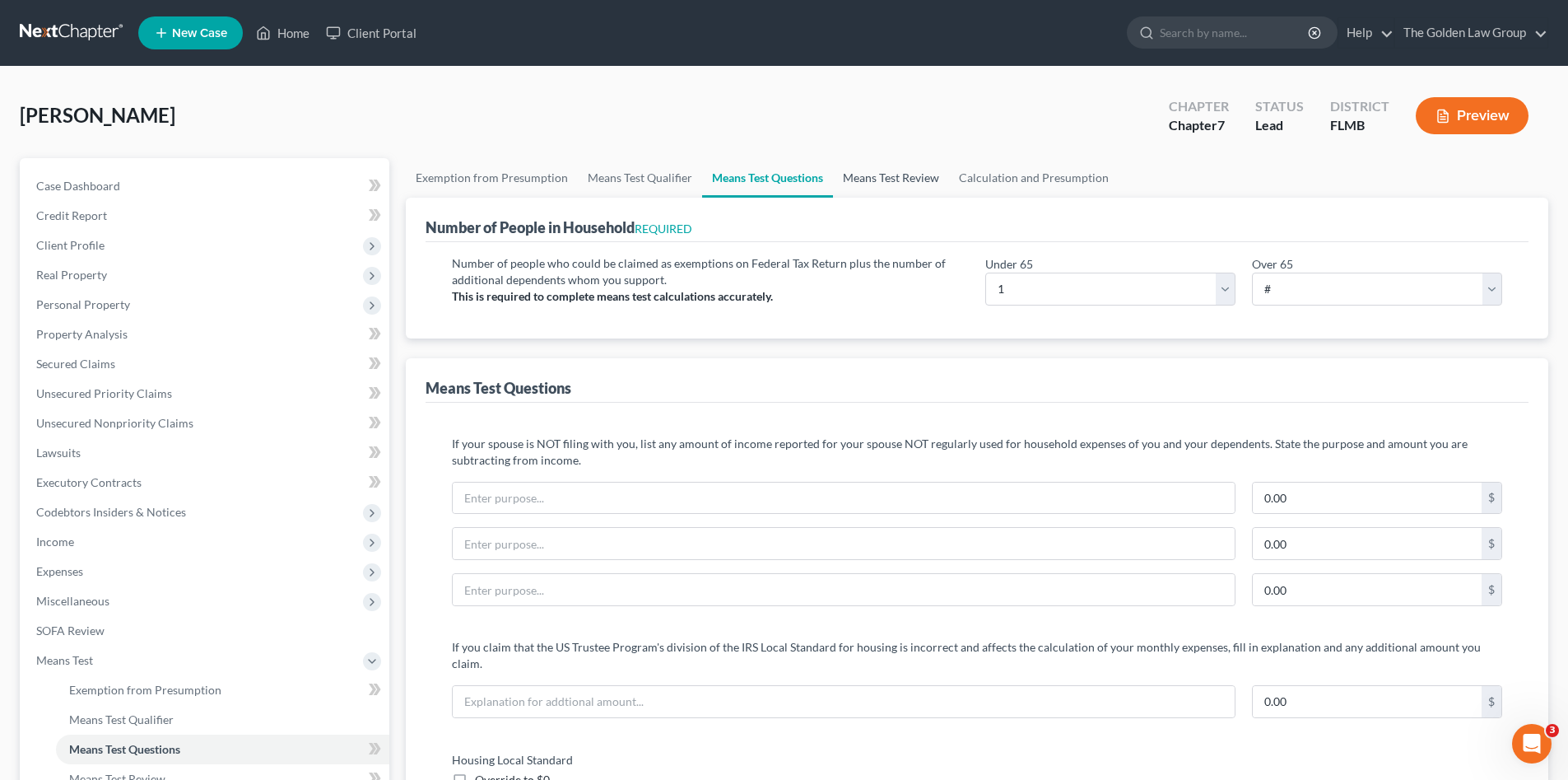
click at [878, 179] on link "Means Test Review" at bounding box center [891, 177] width 116 height 39
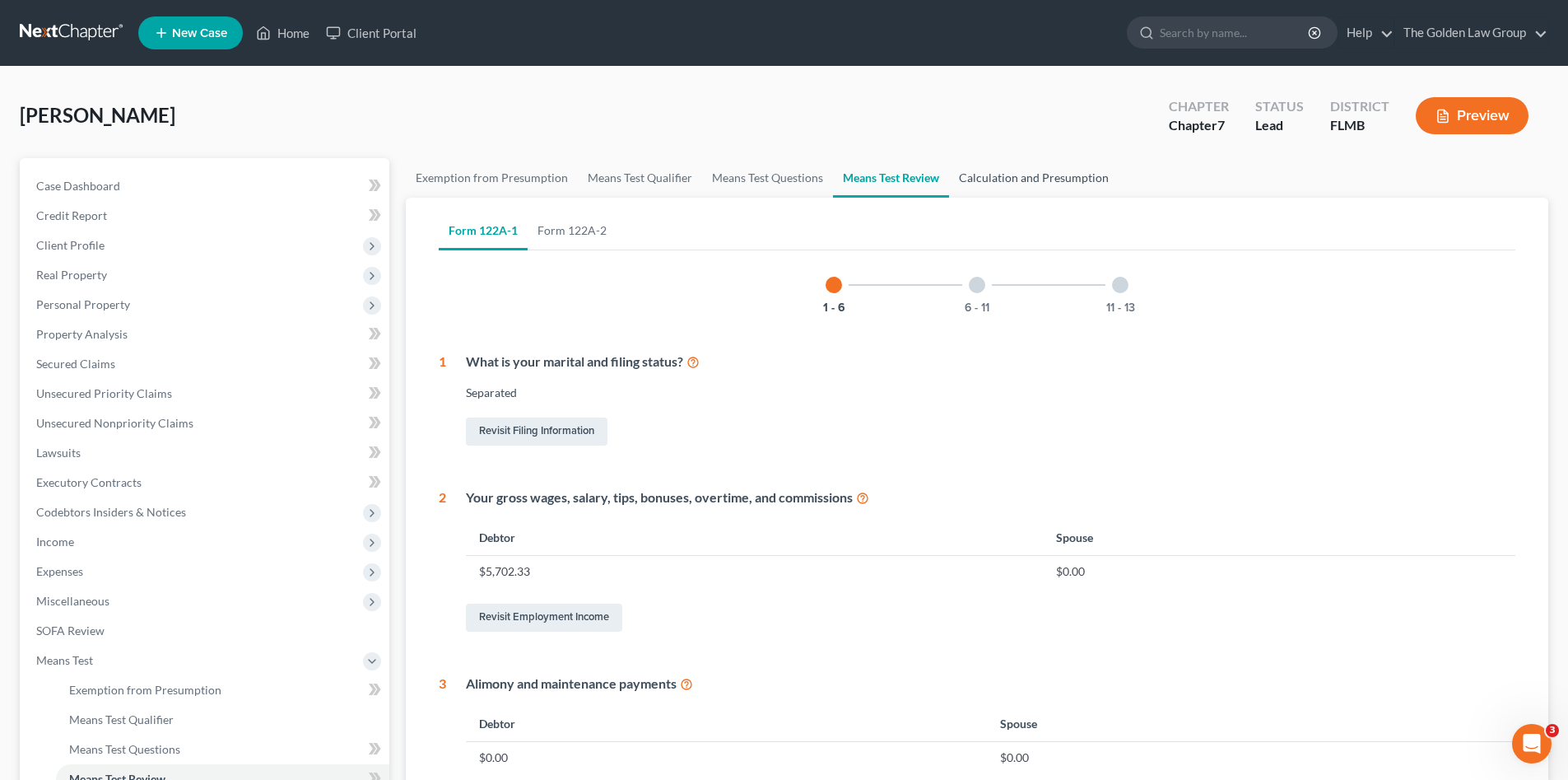
click at [1004, 180] on link "Calculation and Presumption" at bounding box center [1034, 177] width 170 height 39
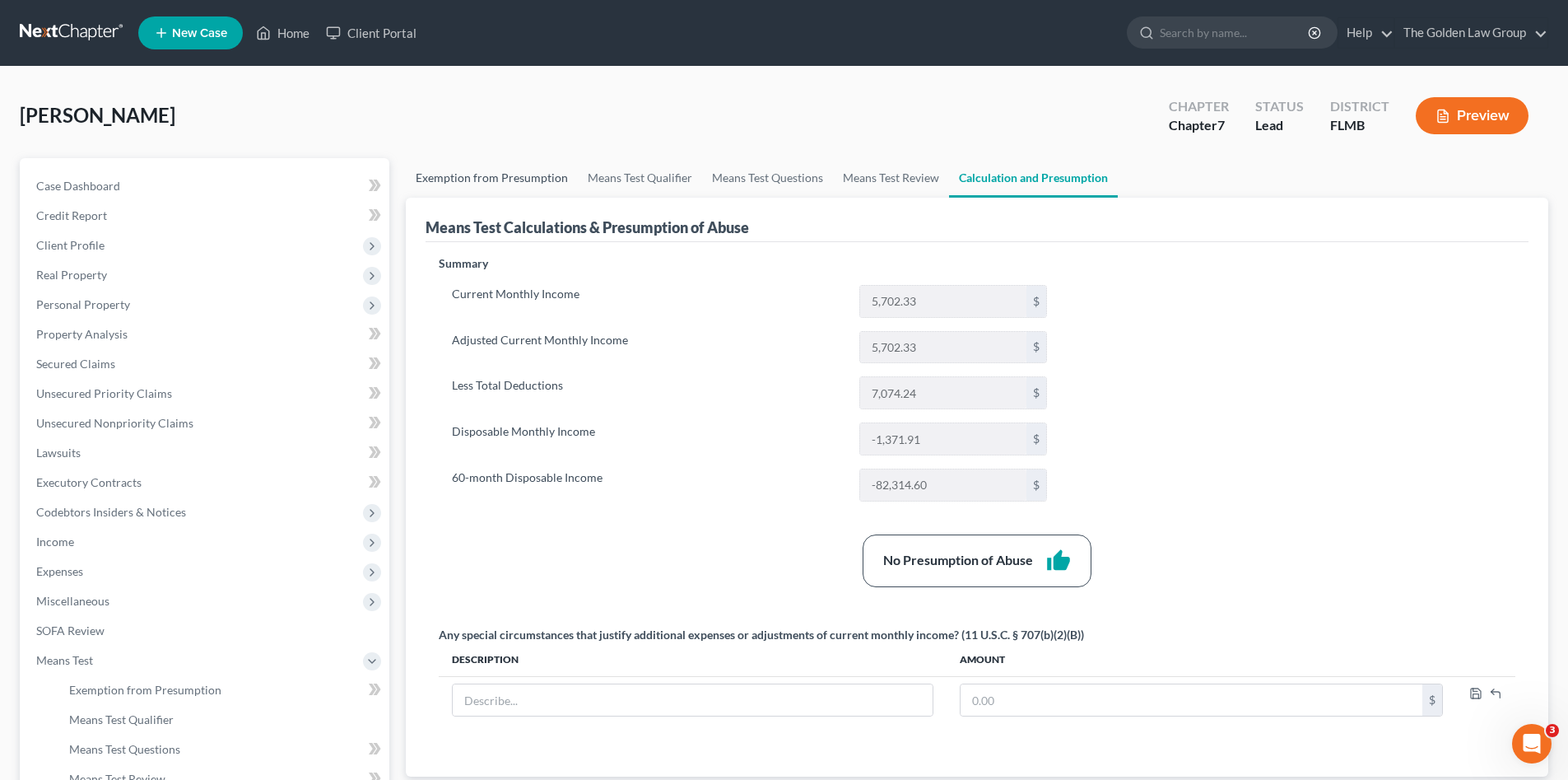
click at [488, 171] on link "Exemption from Presumption" at bounding box center [492, 177] width 172 height 39
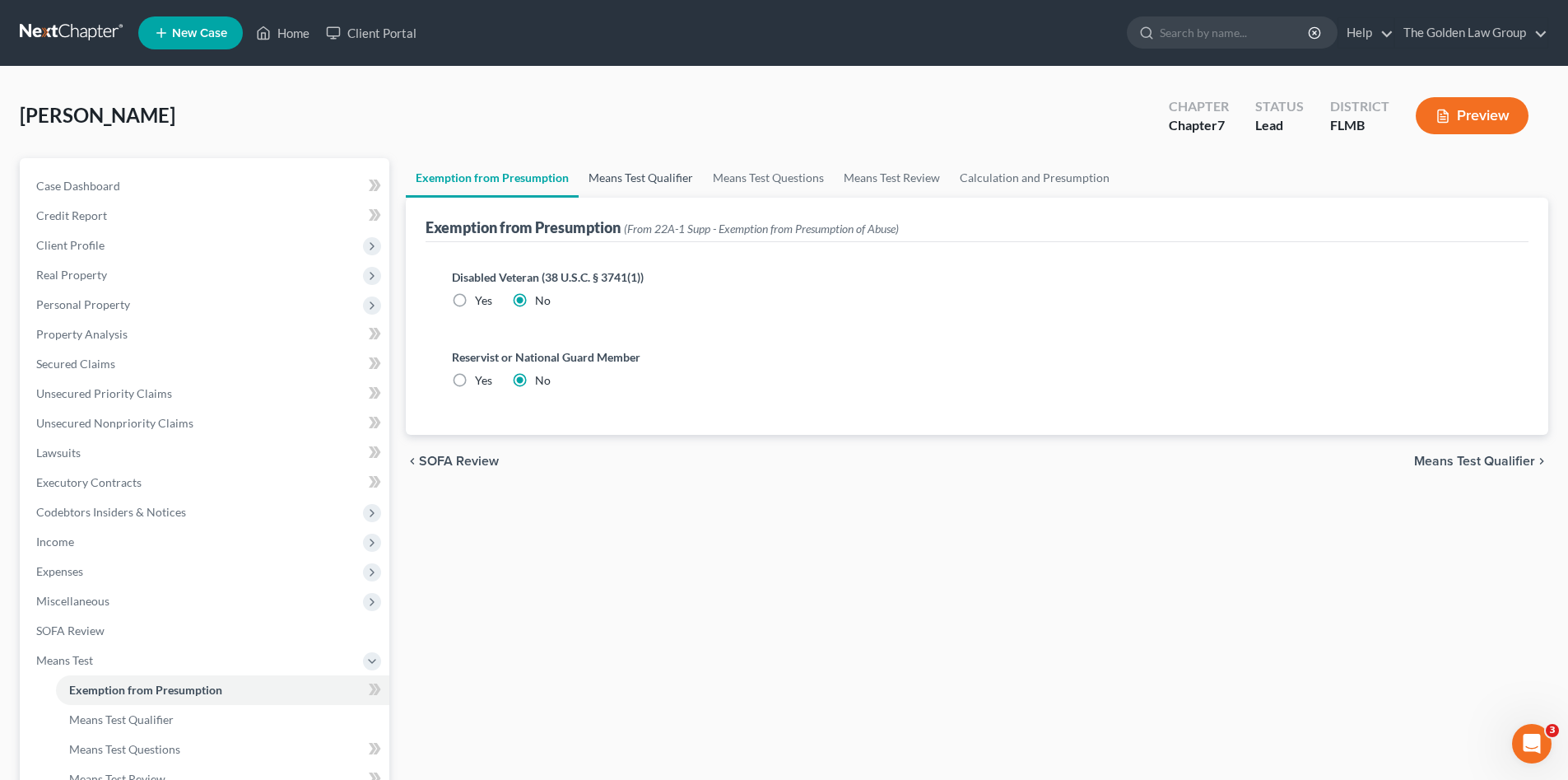
click at [609, 184] on link "Means Test Qualifier" at bounding box center [641, 177] width 124 height 39
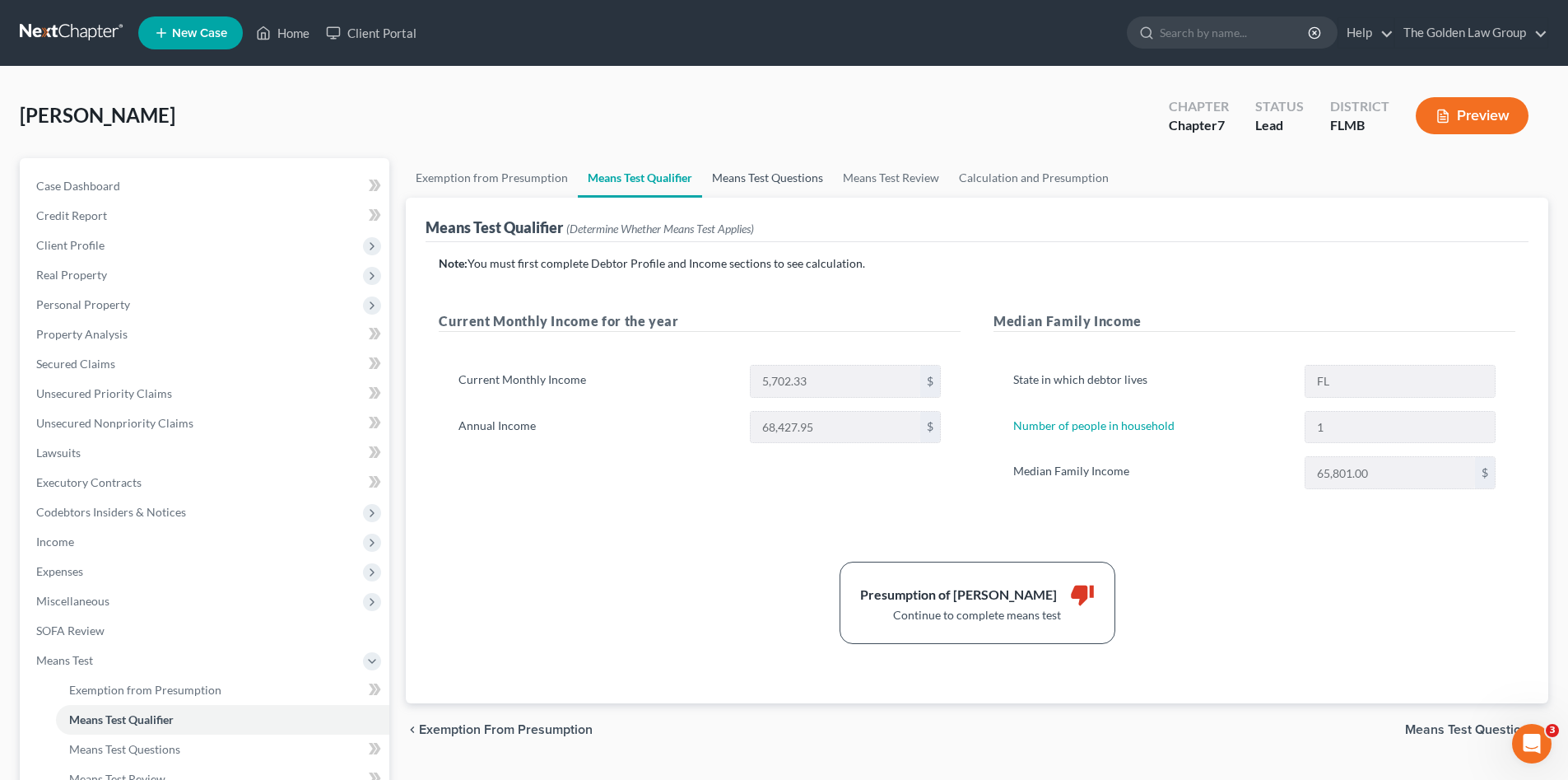
click at [725, 176] on link "Means Test Questions" at bounding box center [767, 177] width 131 height 39
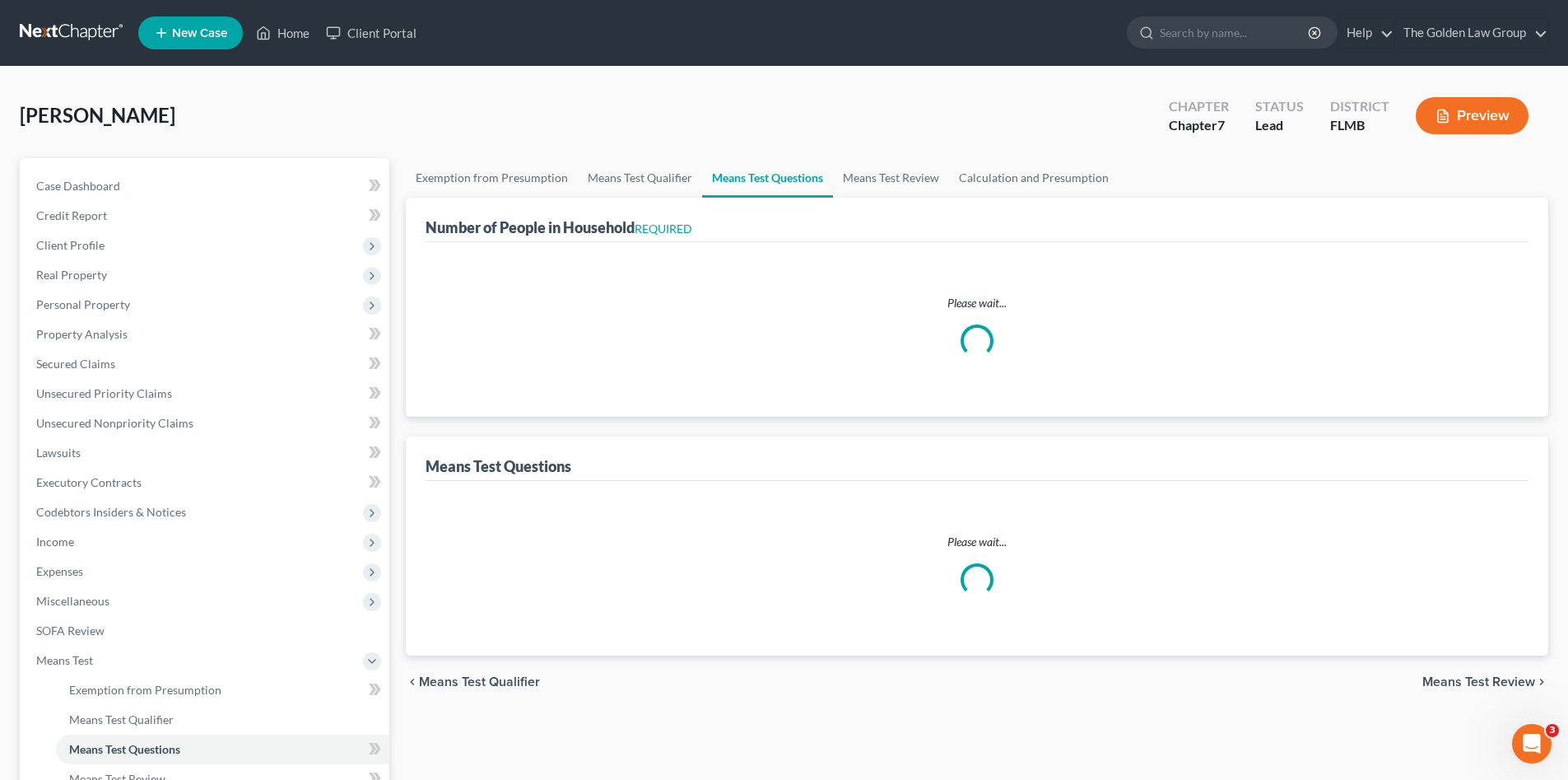
select select "60"
select select "0"
select select "60"
select select "1"
select select "60"
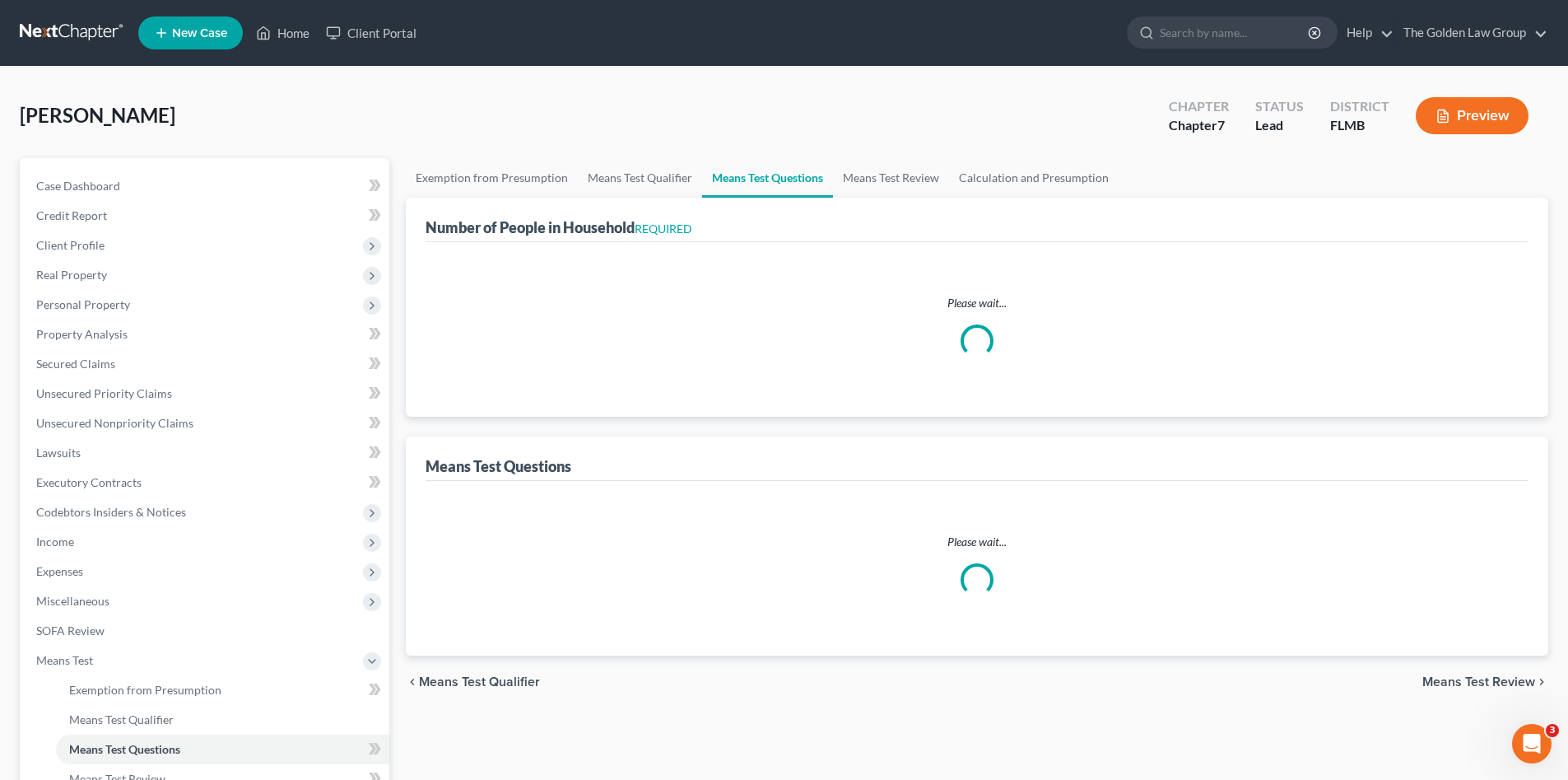
select select "1"
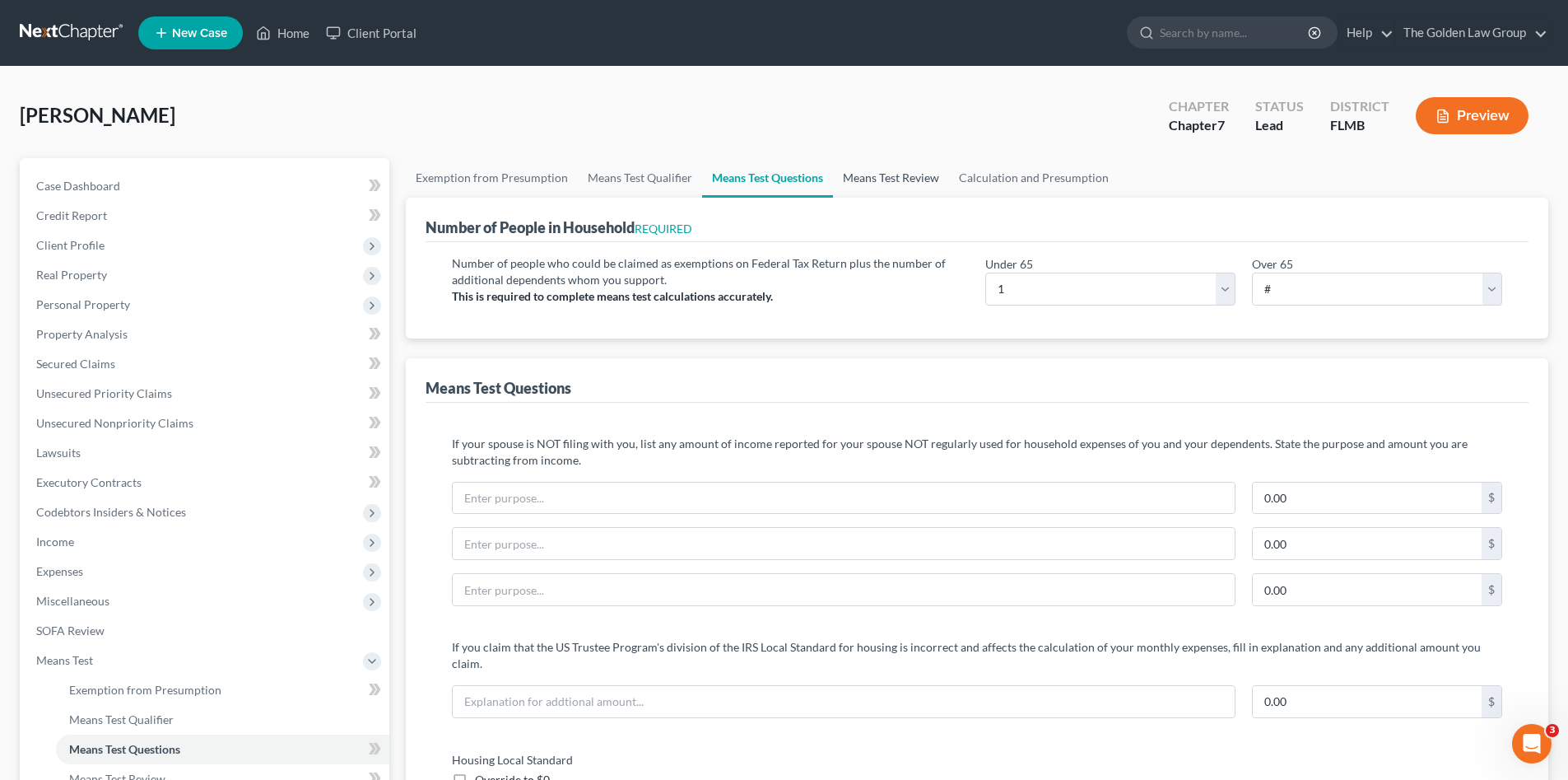
click at [871, 177] on link "Means Test Review" at bounding box center [891, 177] width 116 height 39
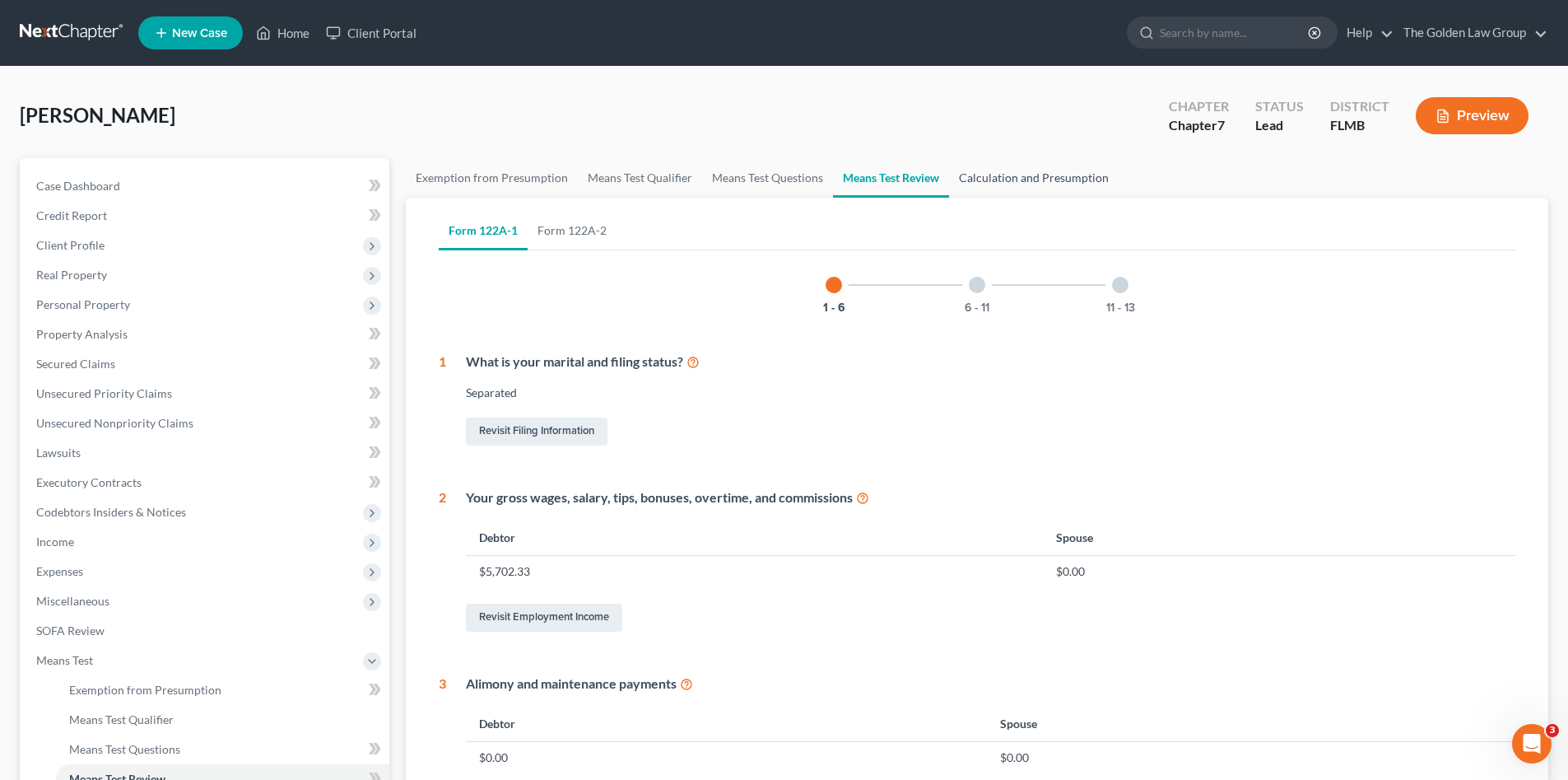
click at [998, 180] on link "Calculation and Presumption" at bounding box center [1034, 177] width 170 height 39
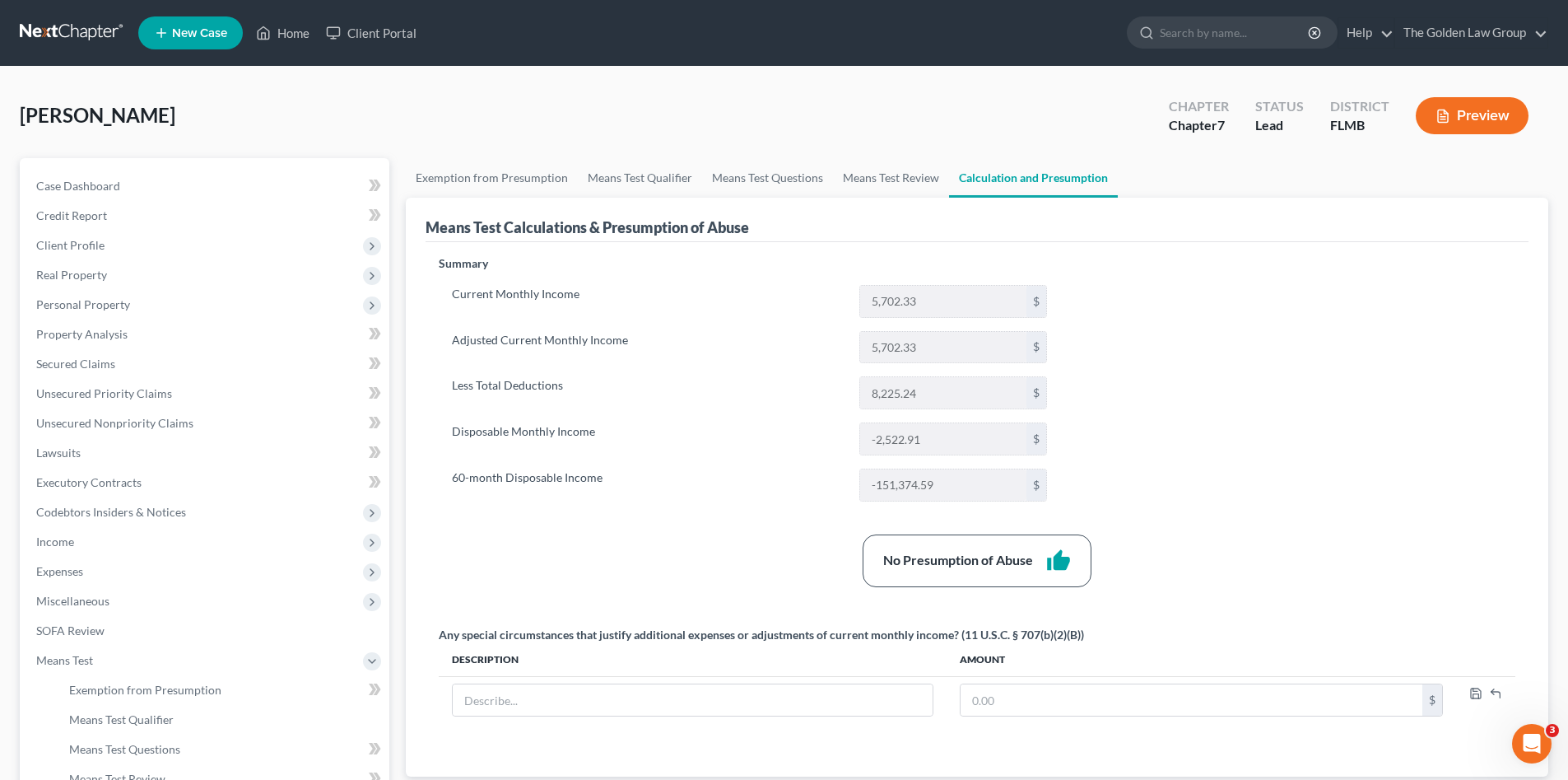
click at [907, 120] on div "Barnes, Shonna Upgraded Chapter Chapter 7 Status Lead District FLMB Preview" at bounding box center [784, 122] width 1529 height 72
click at [88, 245] on span "Client Profile" at bounding box center [70, 245] width 68 height 14
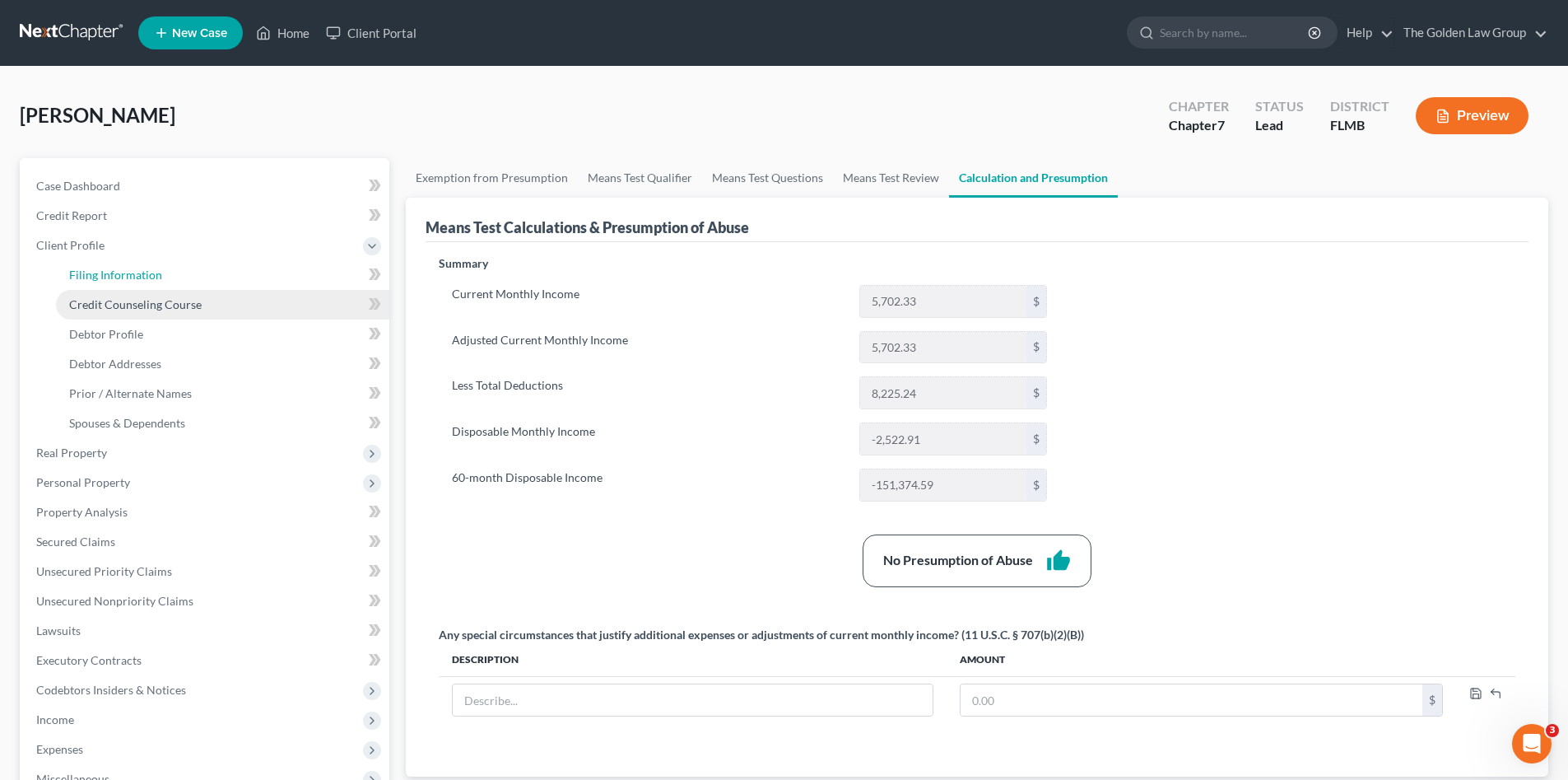
drag, startPoint x: 102, startPoint y: 272, endPoint x: 126, endPoint y: 304, distance: 40.0
click at [102, 272] on span "Filing Information" at bounding box center [115, 274] width 93 height 14
select select "1"
select select "0"
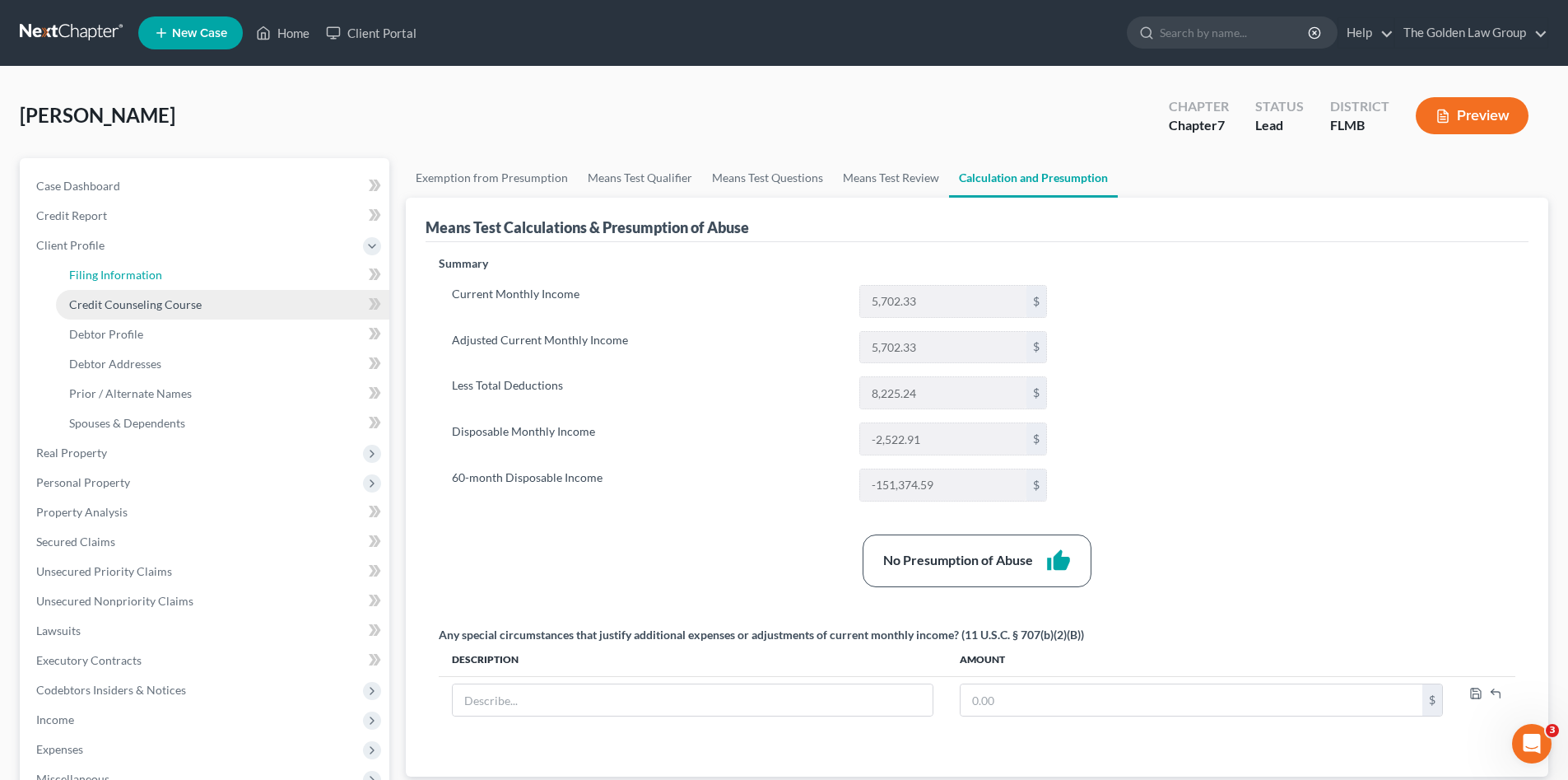
select select "9"
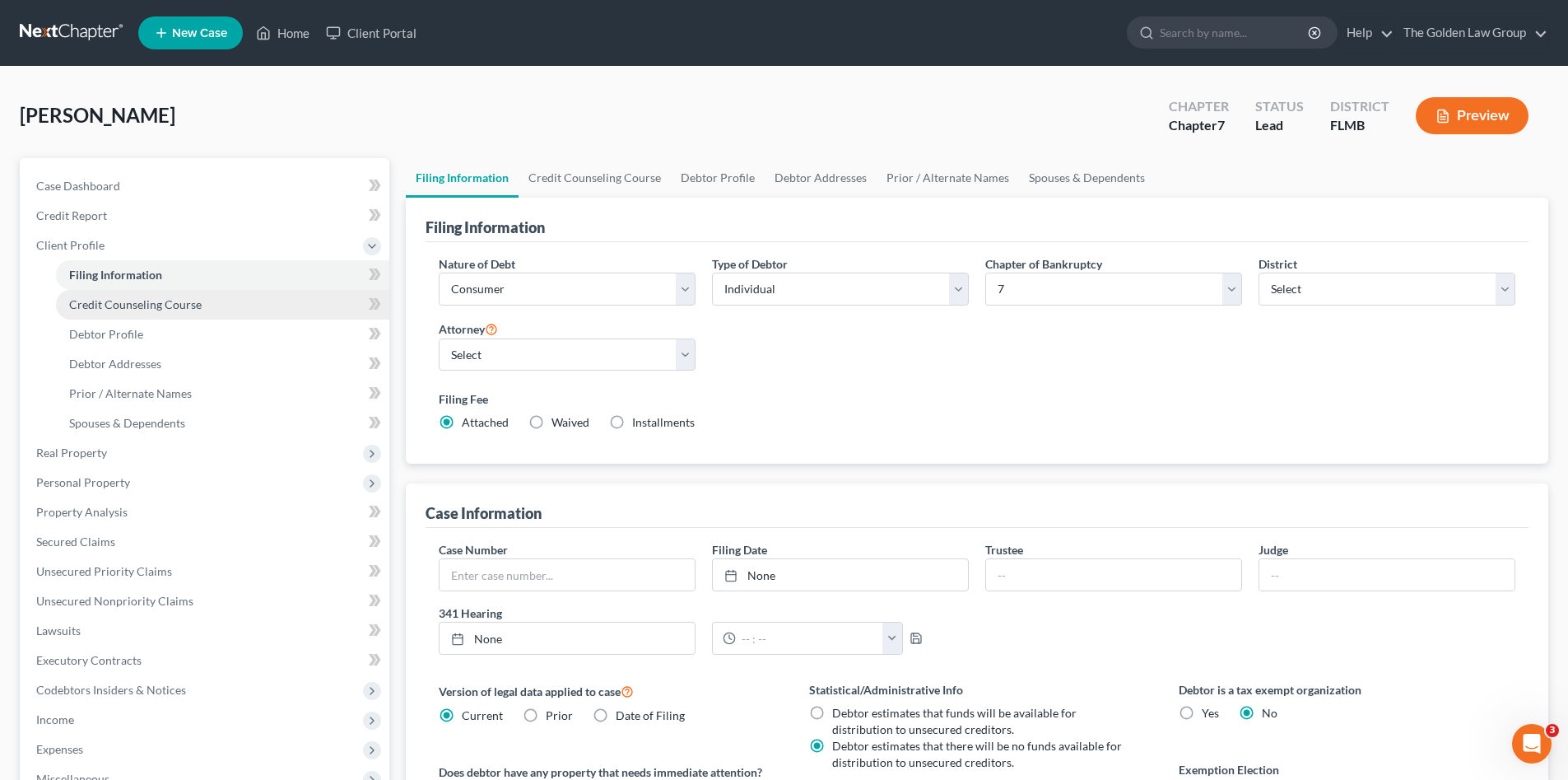
click at [126, 304] on span "Credit Counseling Course" at bounding box center [135, 304] width 132 height 14
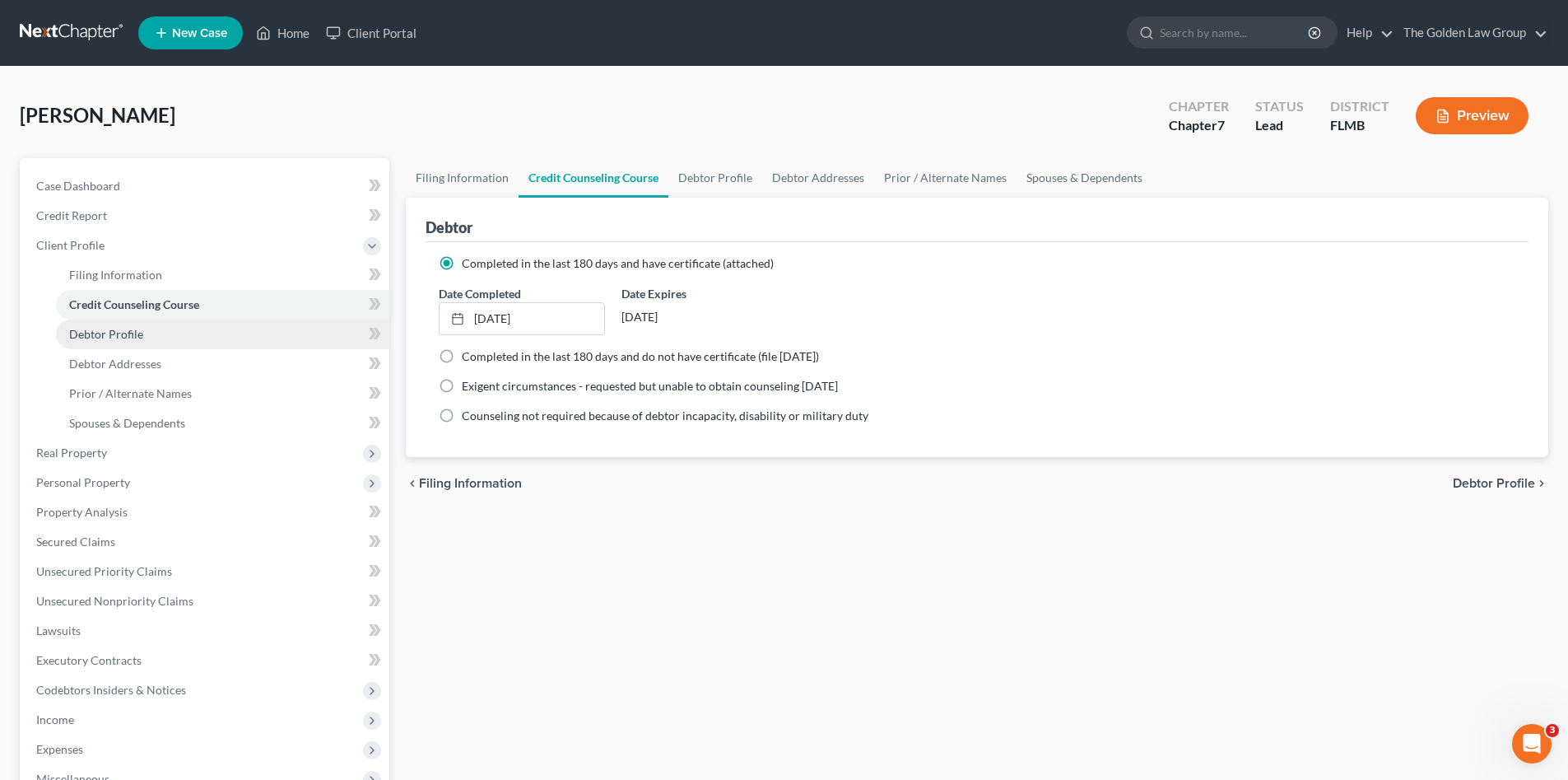
click at [132, 334] on span "Debtor Profile" at bounding box center [105, 333] width 74 height 14
select select "2"
select select "0"
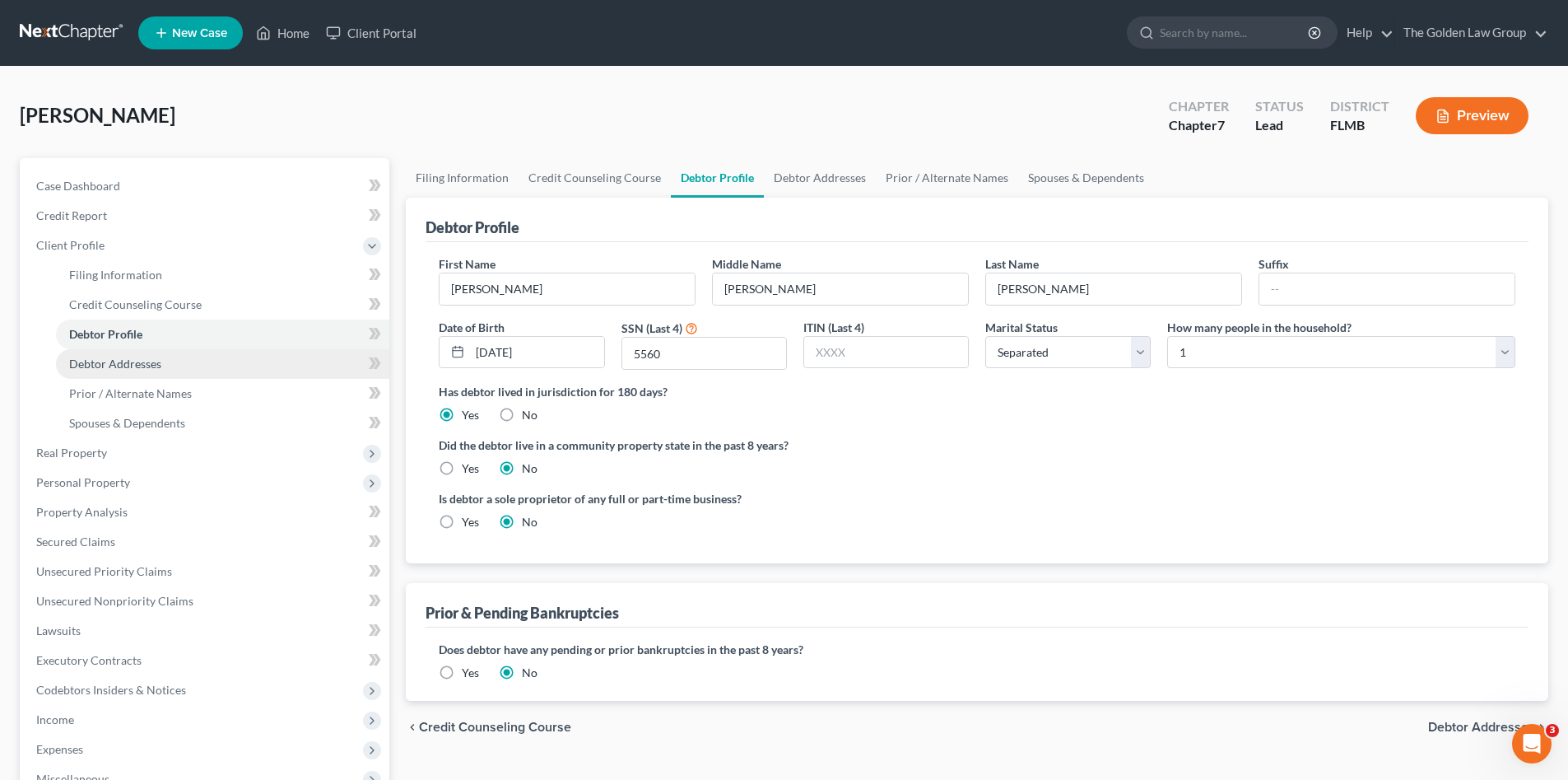
click at [137, 363] on span "Debtor Addresses" at bounding box center [115, 364] width 93 height 14
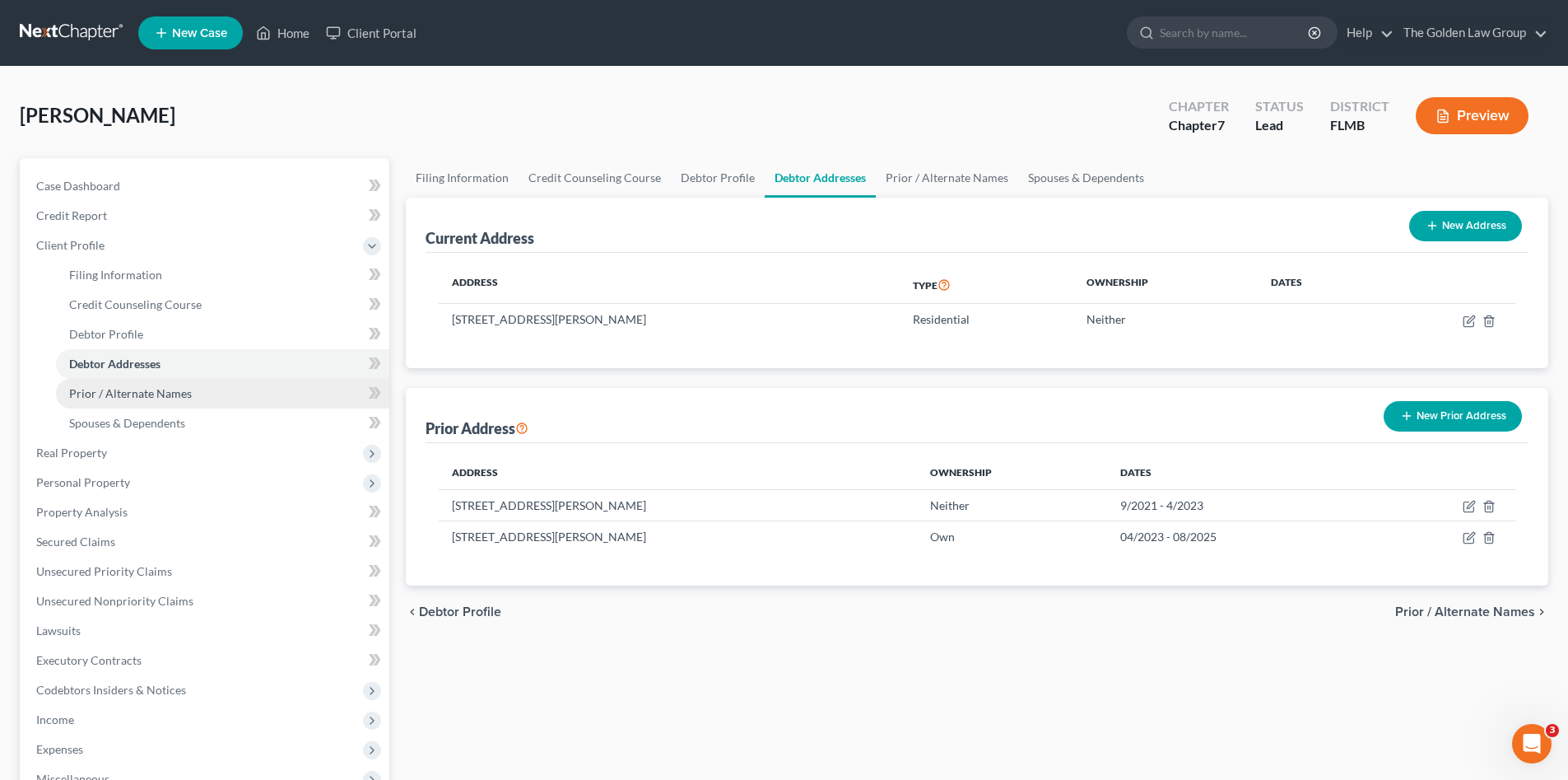
click at [138, 387] on span "Prior / Alternate Names" at bounding box center [130, 393] width 122 height 14
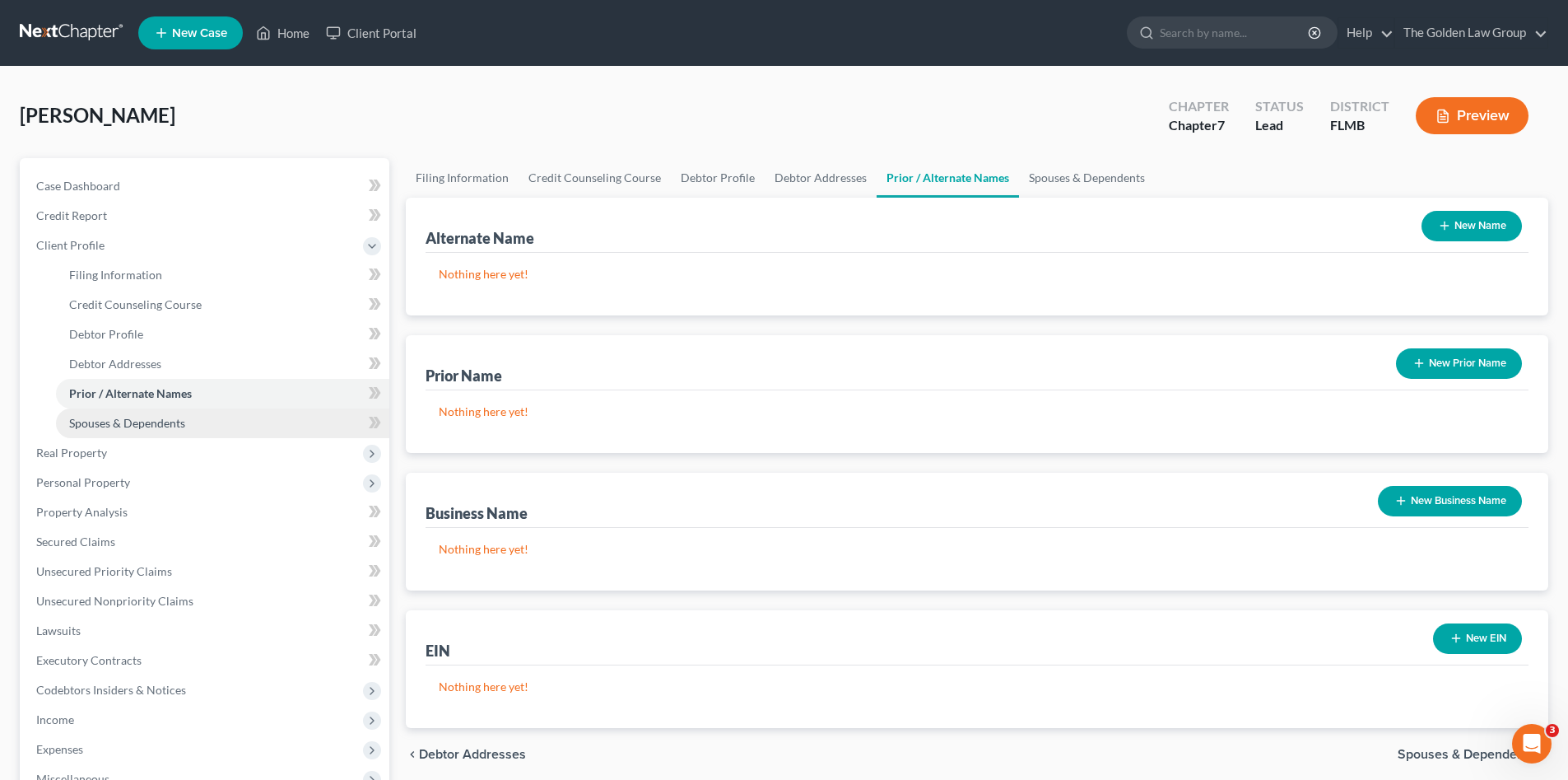
click at [155, 417] on span "Spouses & Dependents" at bounding box center [127, 423] width 116 height 14
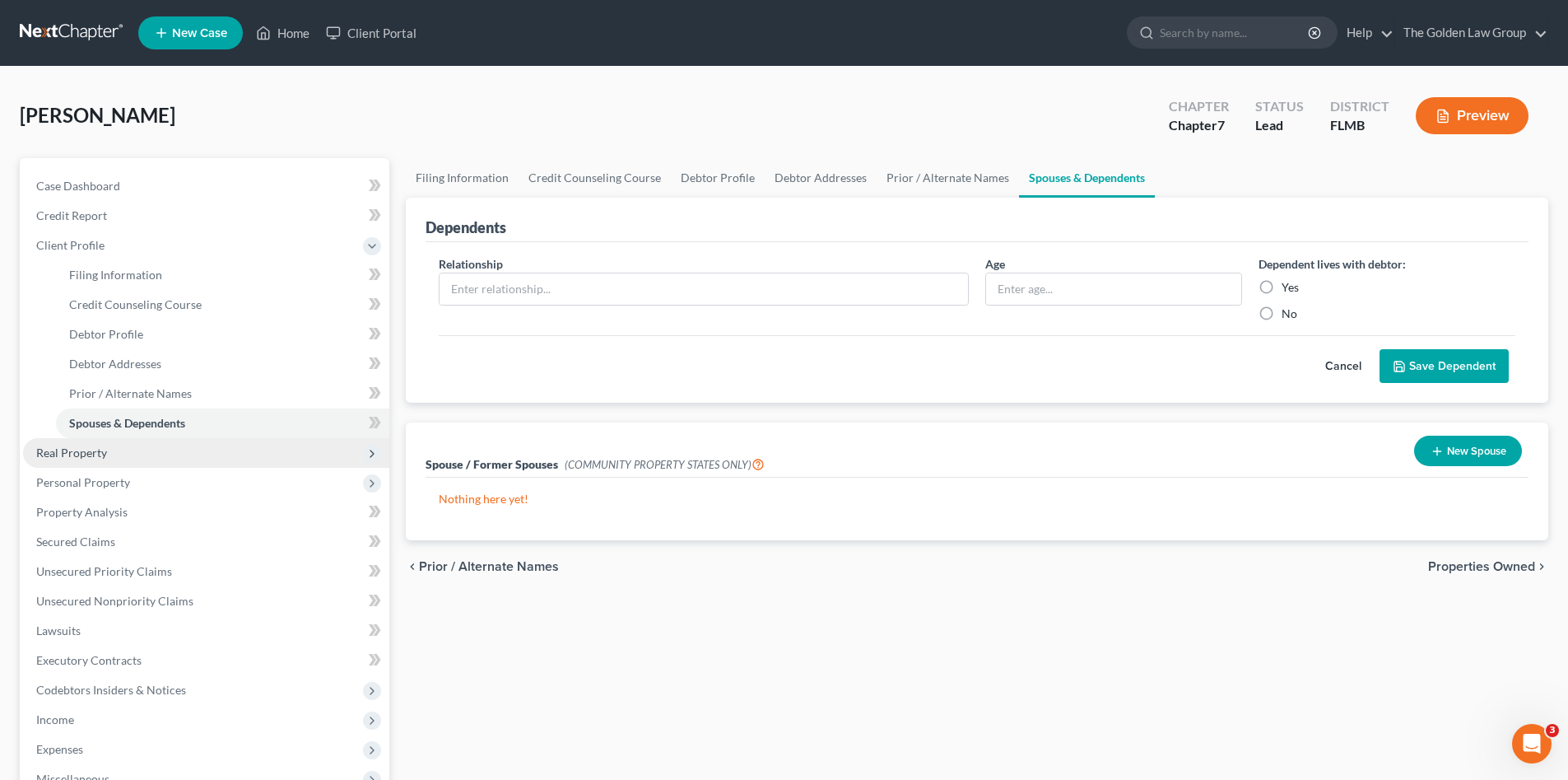
click at [147, 447] on span "Real Property" at bounding box center [206, 453] width 367 height 30
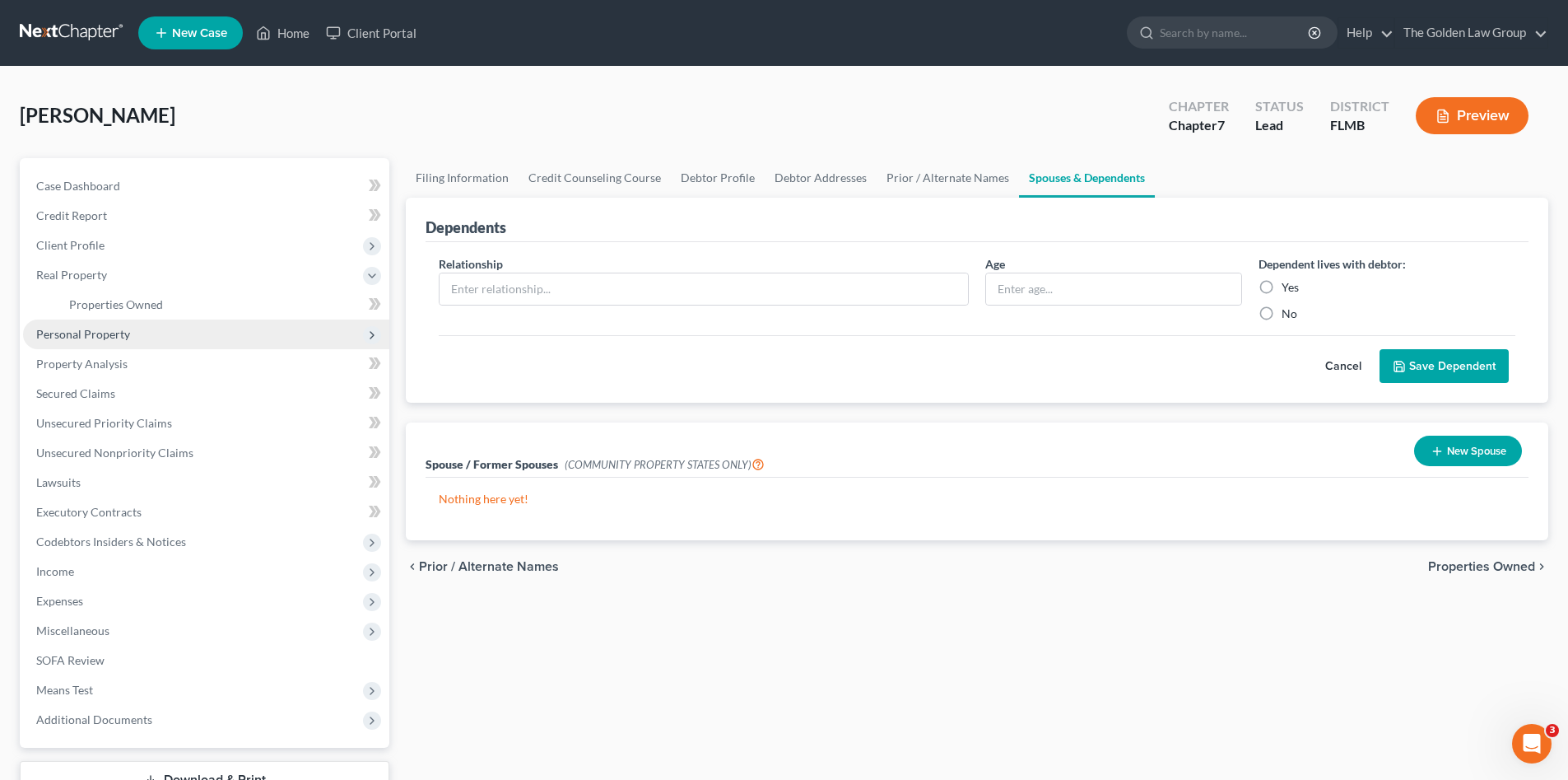
click at [102, 333] on span "Personal Property" at bounding box center [83, 333] width 94 height 14
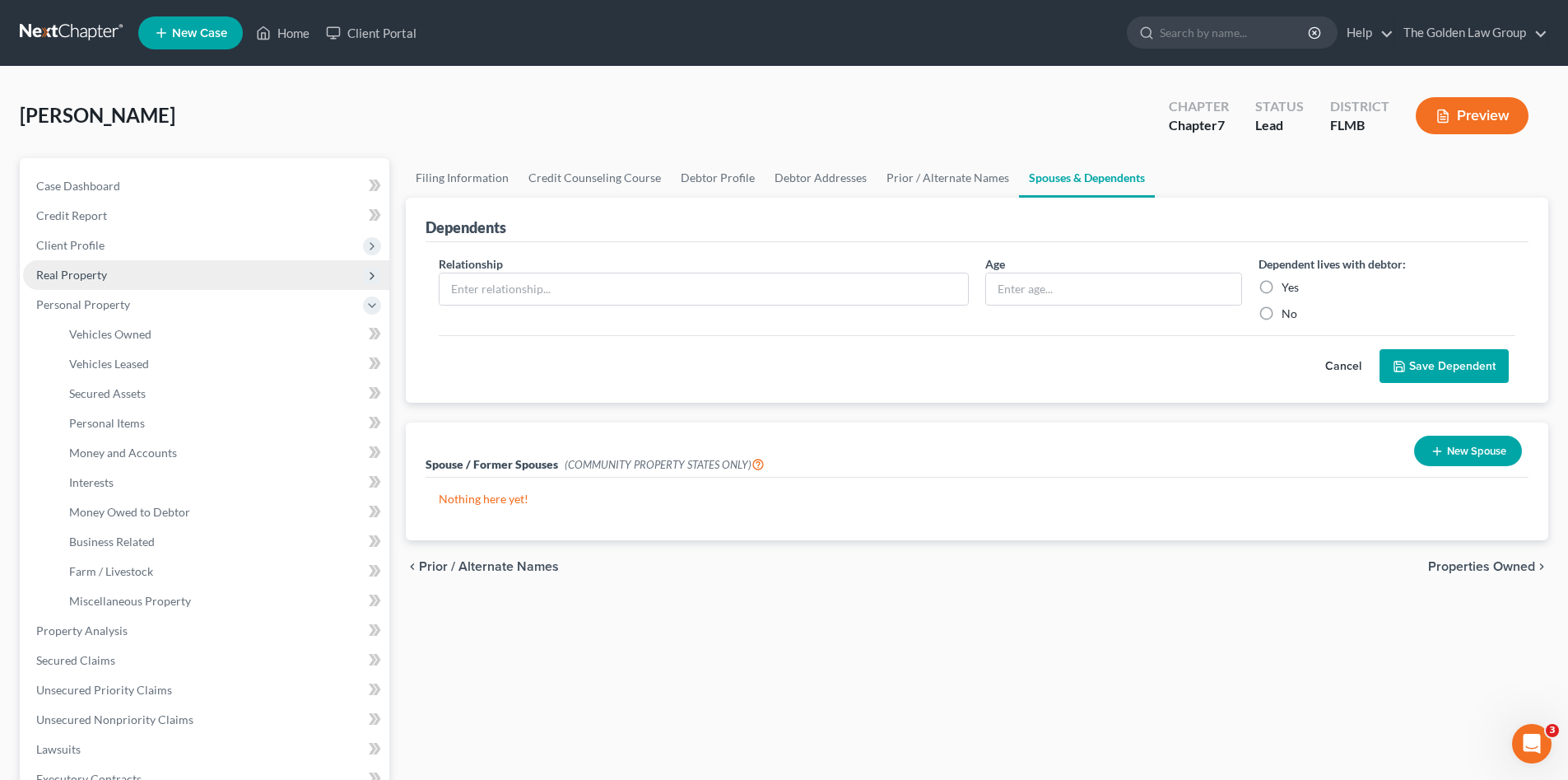
click at [111, 281] on span "Real Property" at bounding box center [206, 275] width 367 height 30
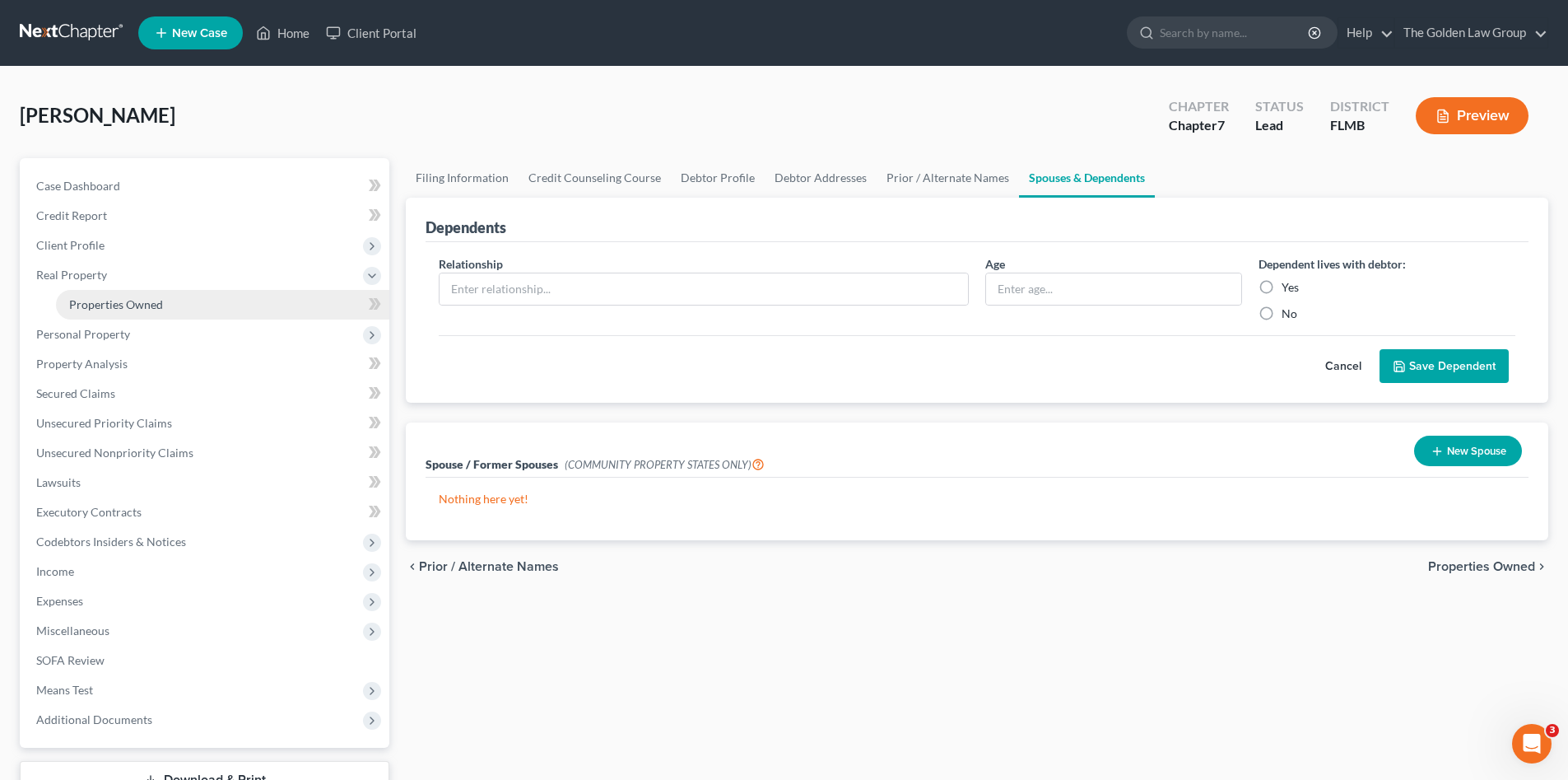
click at [130, 302] on span "Properties Owned" at bounding box center [115, 304] width 94 height 14
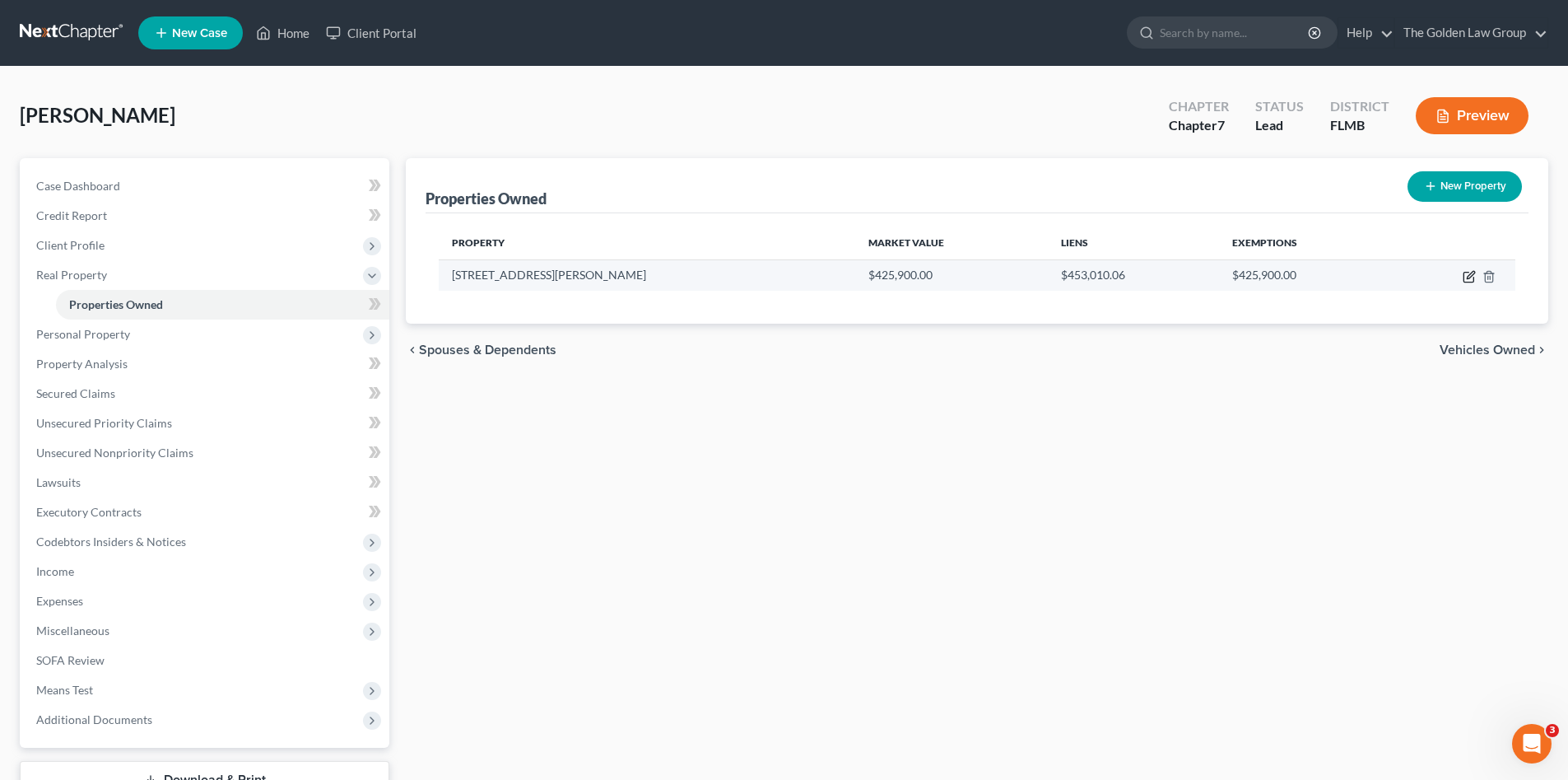
click at [1466, 276] on icon "button" at bounding box center [1468, 276] width 13 height 13
select select "9"
select select "3"
select select "0"
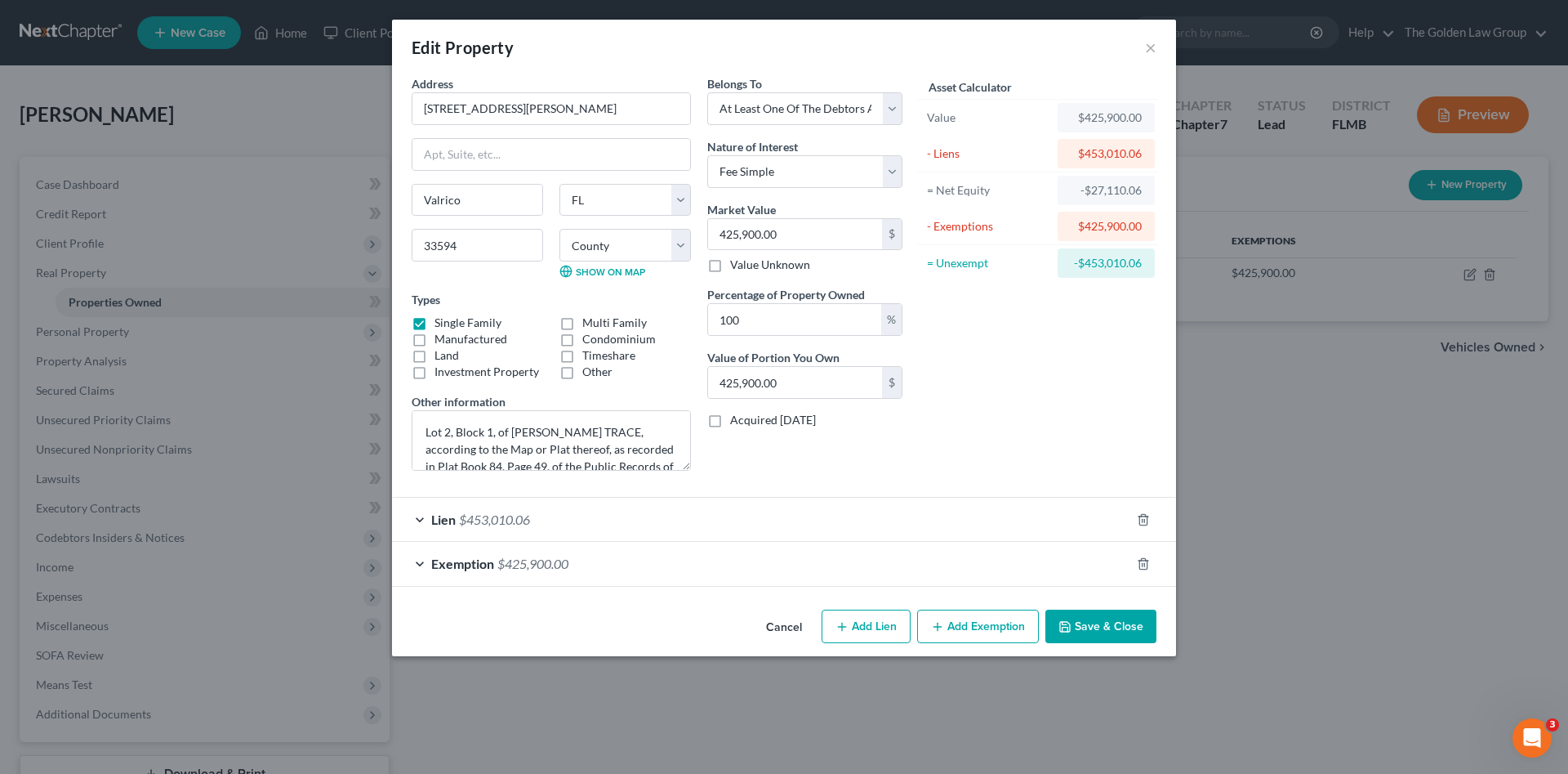
click at [1017, 524] on div "Lien $453,010.06" at bounding box center [761, 520] width 739 height 43
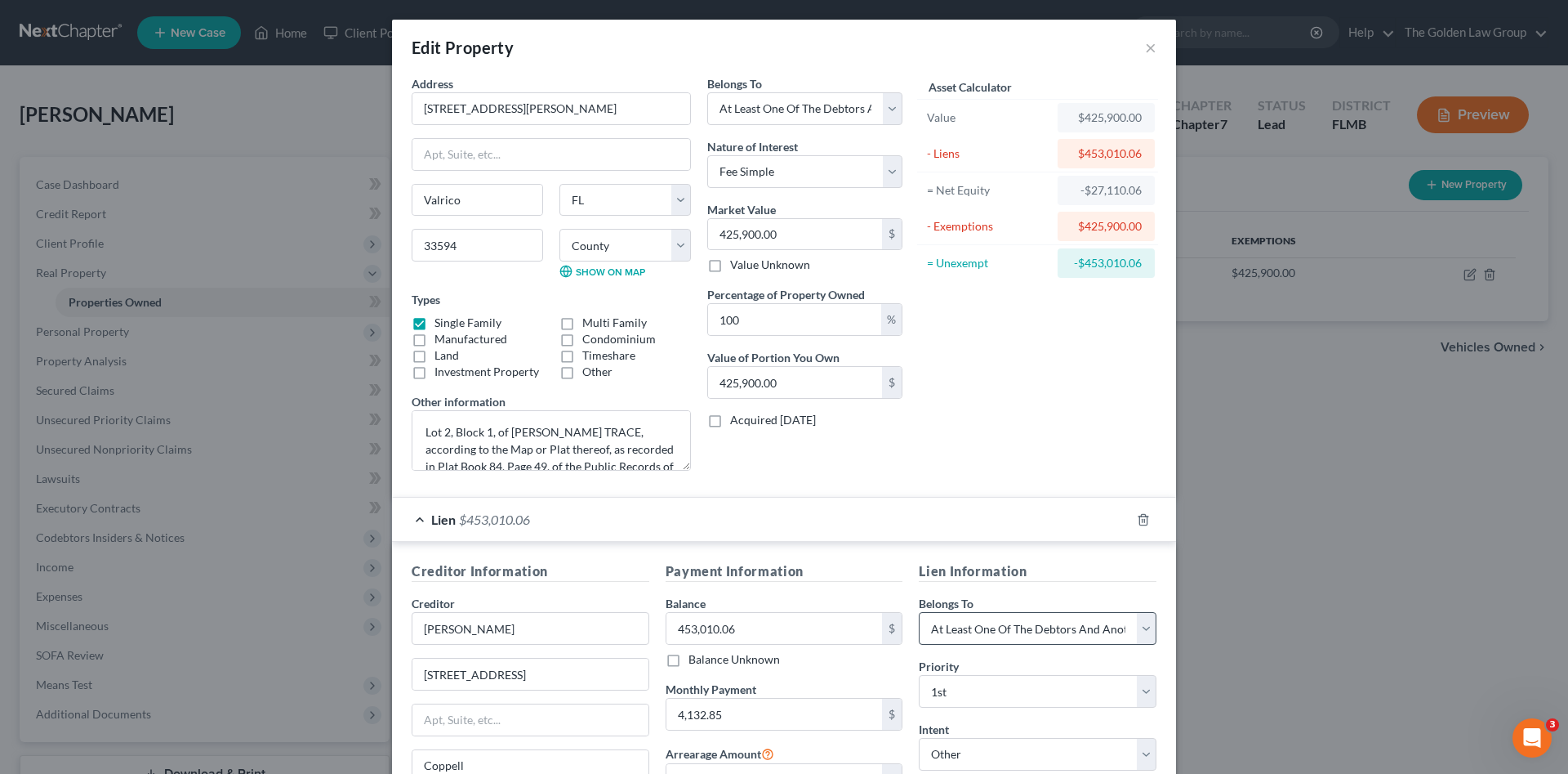
scroll to position [109, 0]
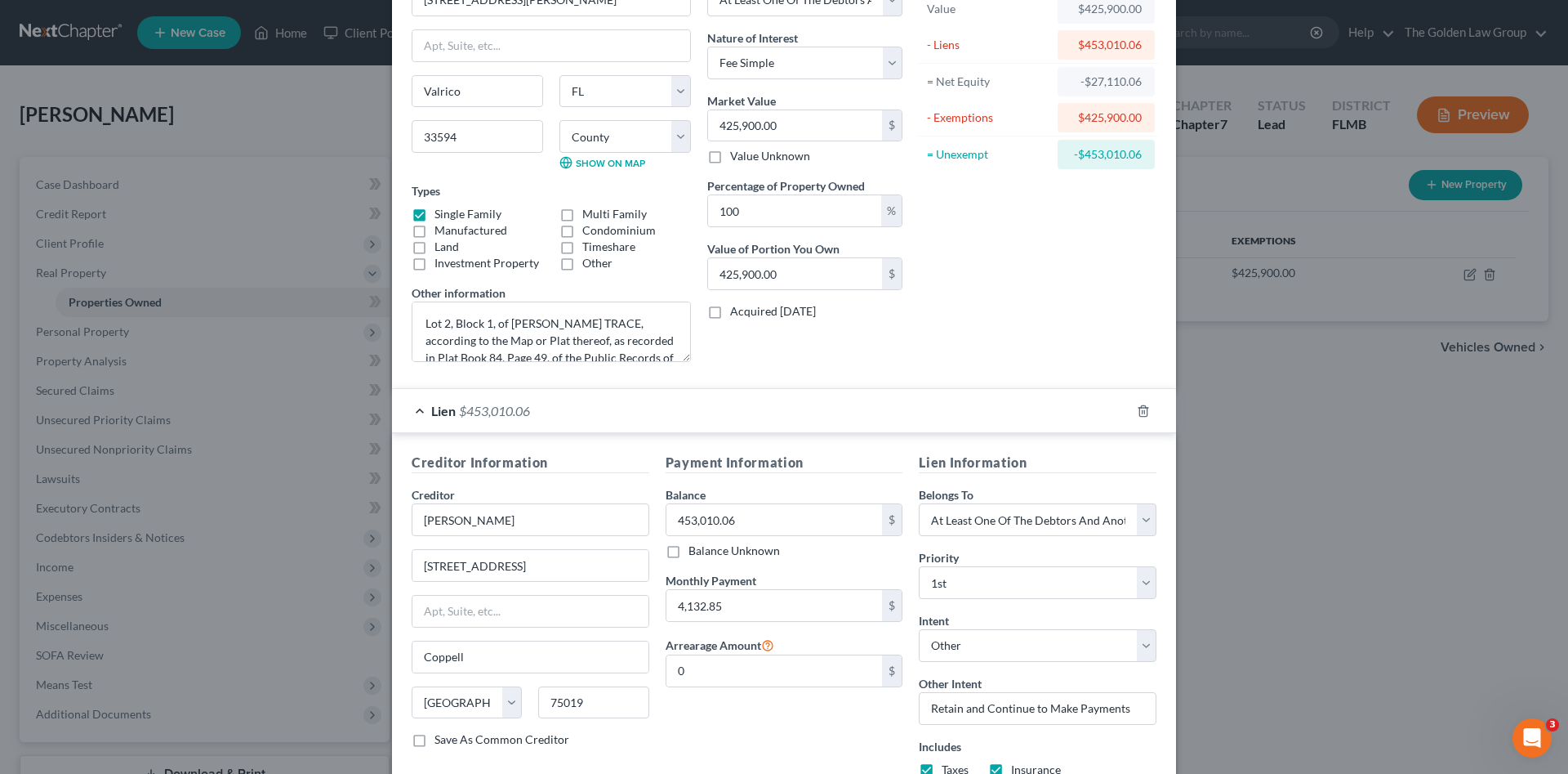
click at [940, 413] on div "Lien $453,010.06" at bounding box center [761, 410] width 739 height 43
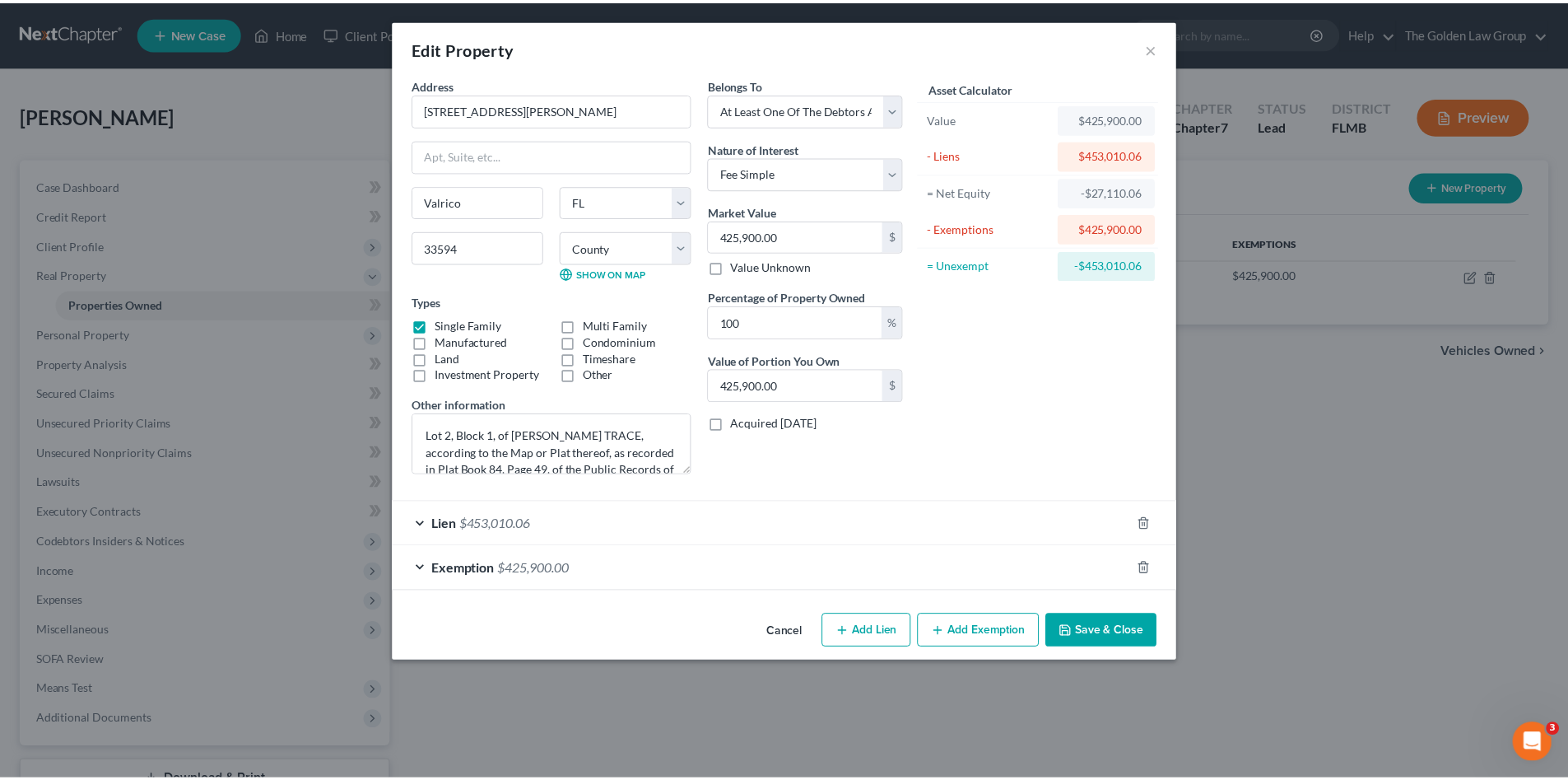
scroll to position [0, 0]
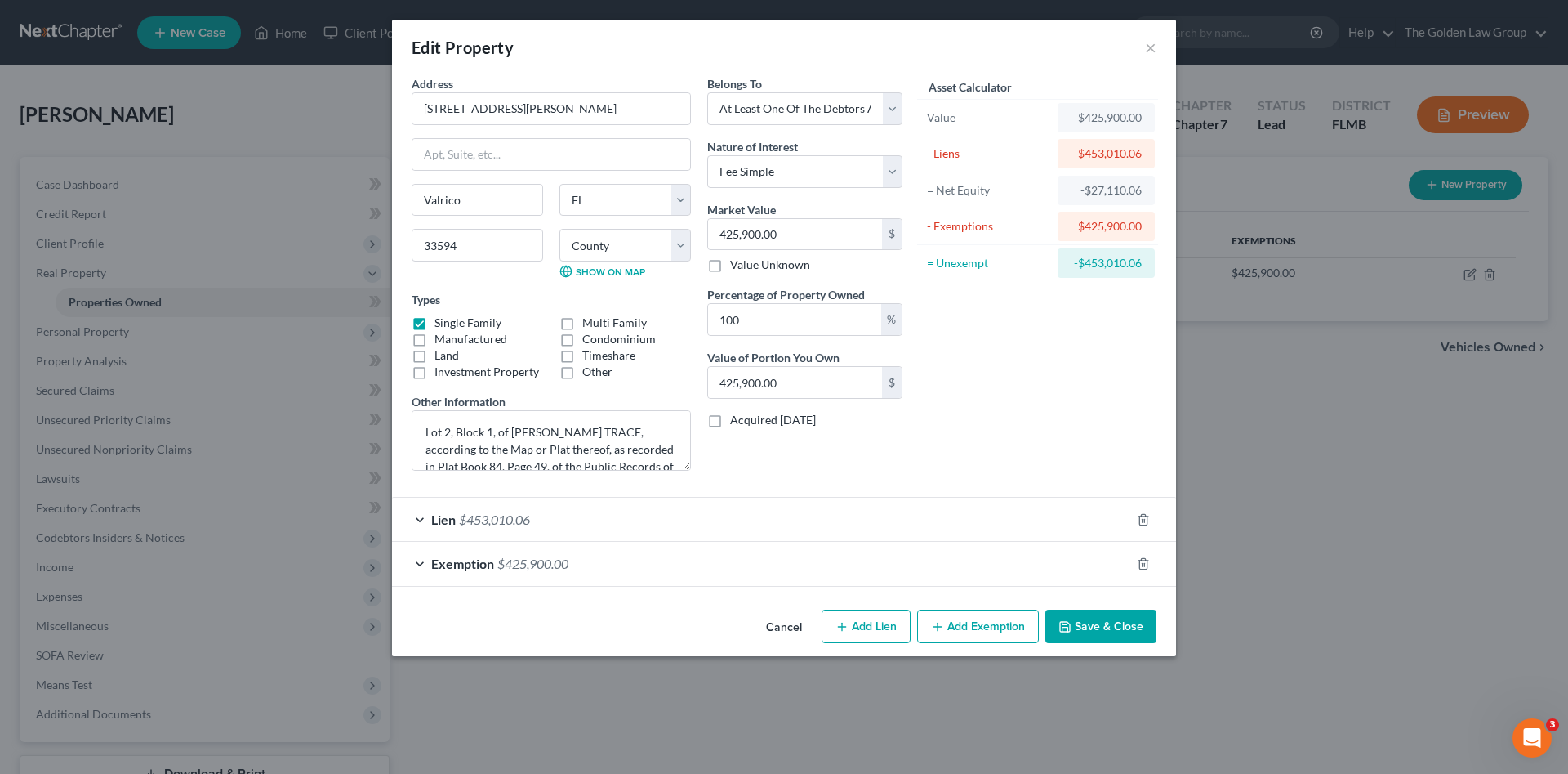
click at [991, 433] on div "Asset Calculator Value $425,900.00 - Liens $453,010.06 = Net Equity -$27,110.06…" at bounding box center [1038, 279] width 254 height 408
click at [780, 628] on button "Cancel" at bounding box center [784, 627] width 62 height 32
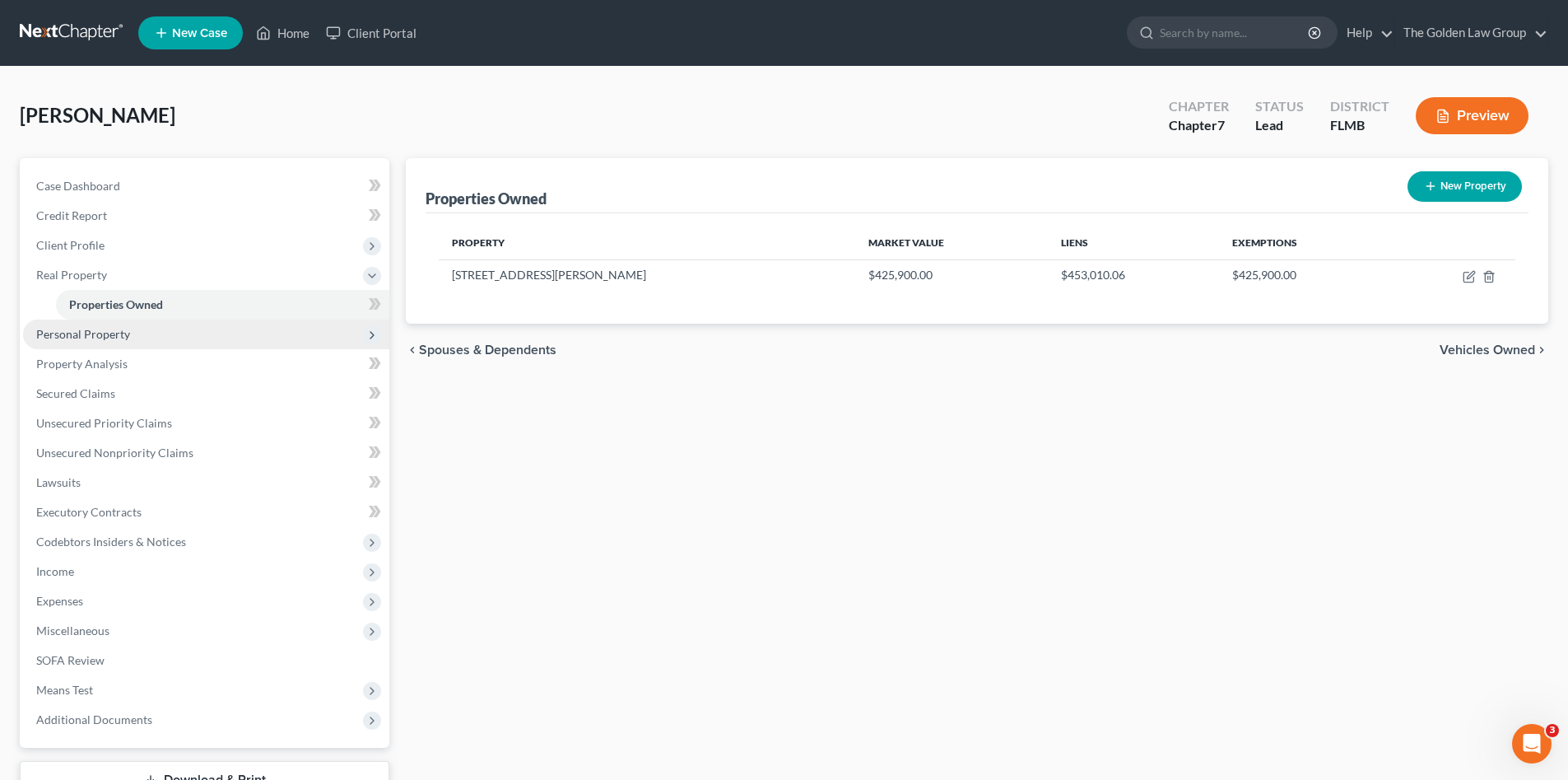
click at [89, 333] on span "Personal Property" at bounding box center [83, 333] width 94 height 14
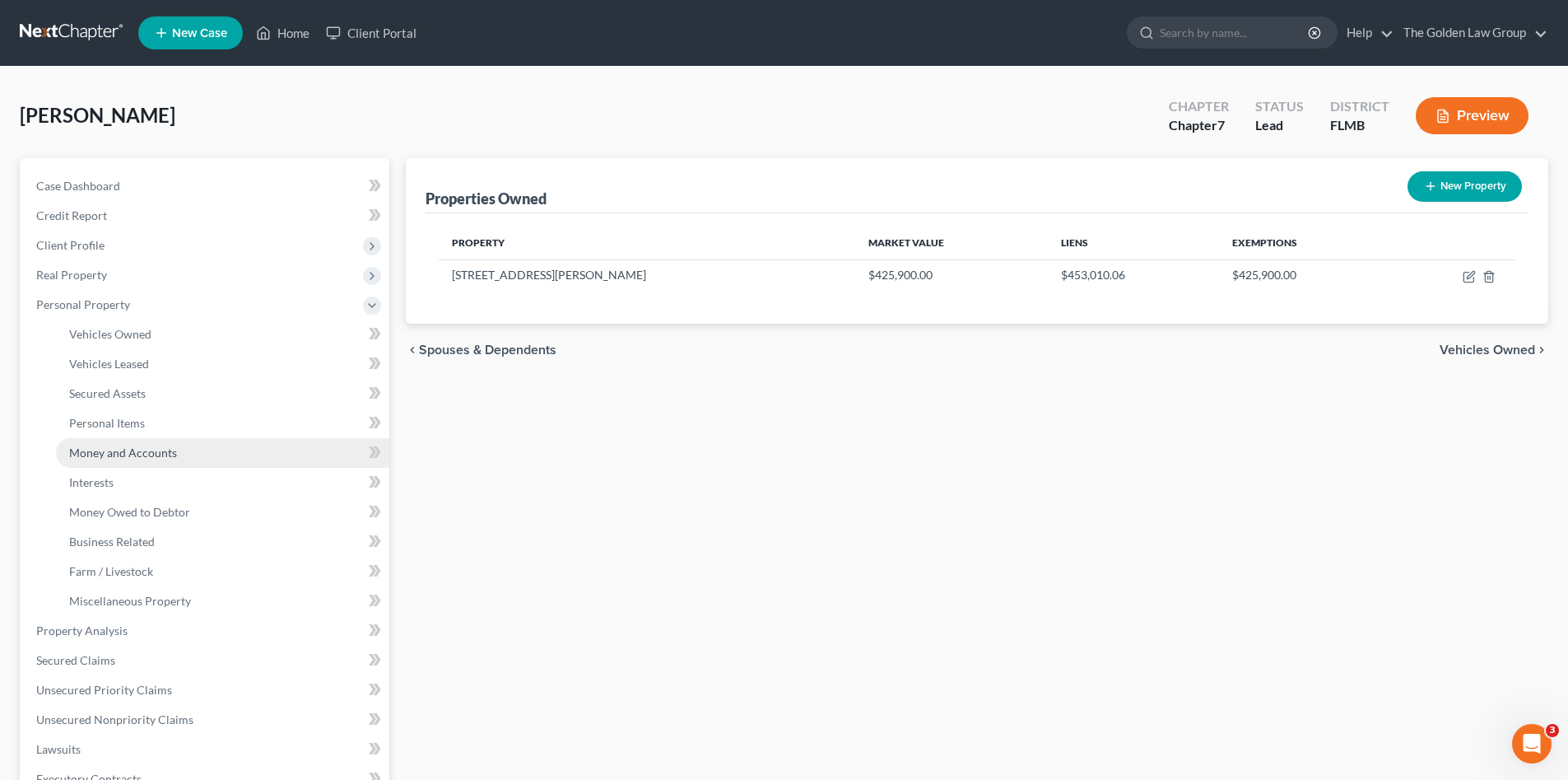
click at [191, 447] on link "Money and Accounts" at bounding box center [223, 453] width 333 height 30
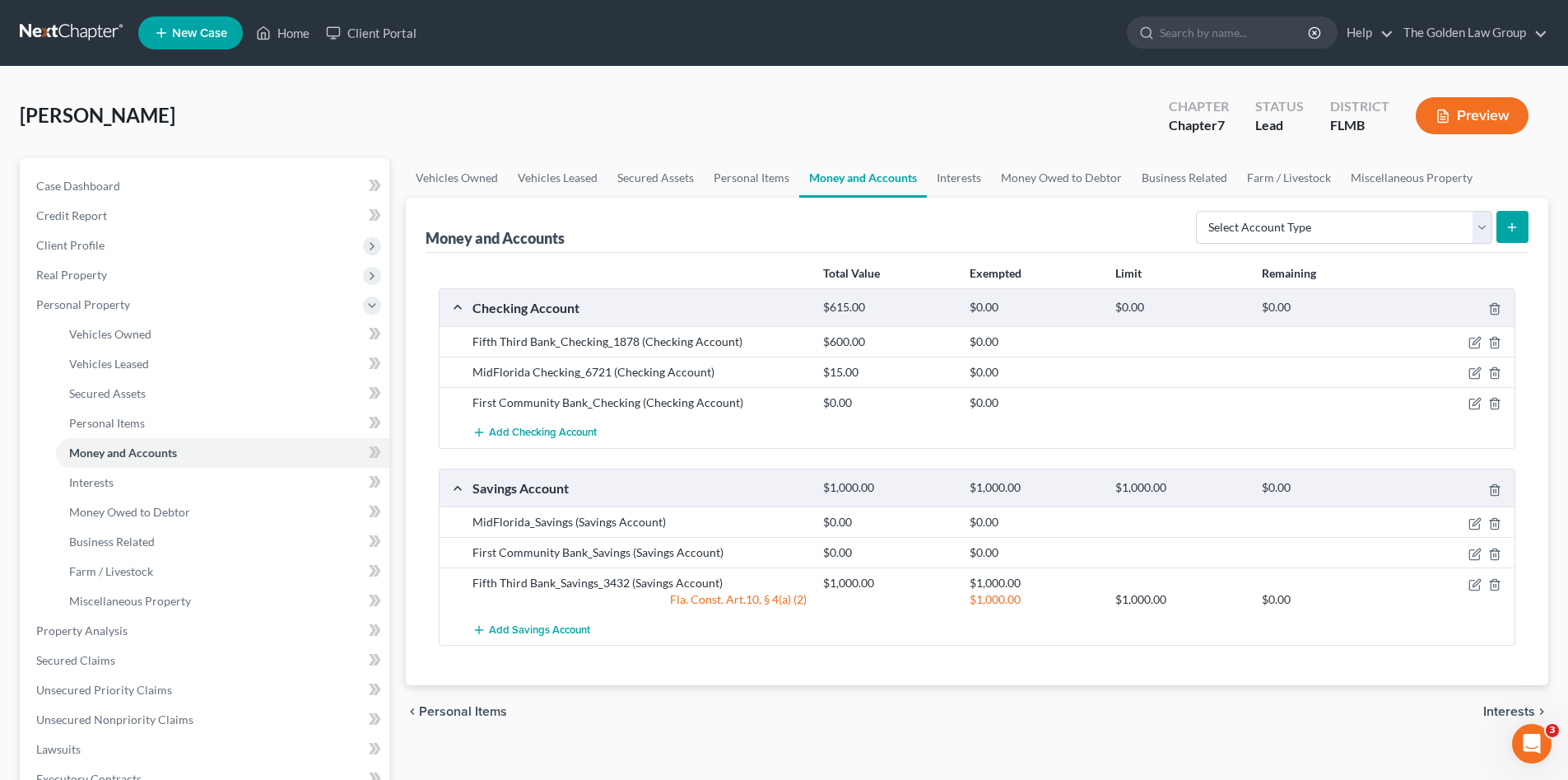
click at [544, 116] on div "Barnes, Shonna Upgraded Chapter Chapter 7 Status Lead District FLMB Preview" at bounding box center [784, 122] width 1529 height 72
click at [102, 276] on span "Real Property" at bounding box center [72, 274] width 71 height 14
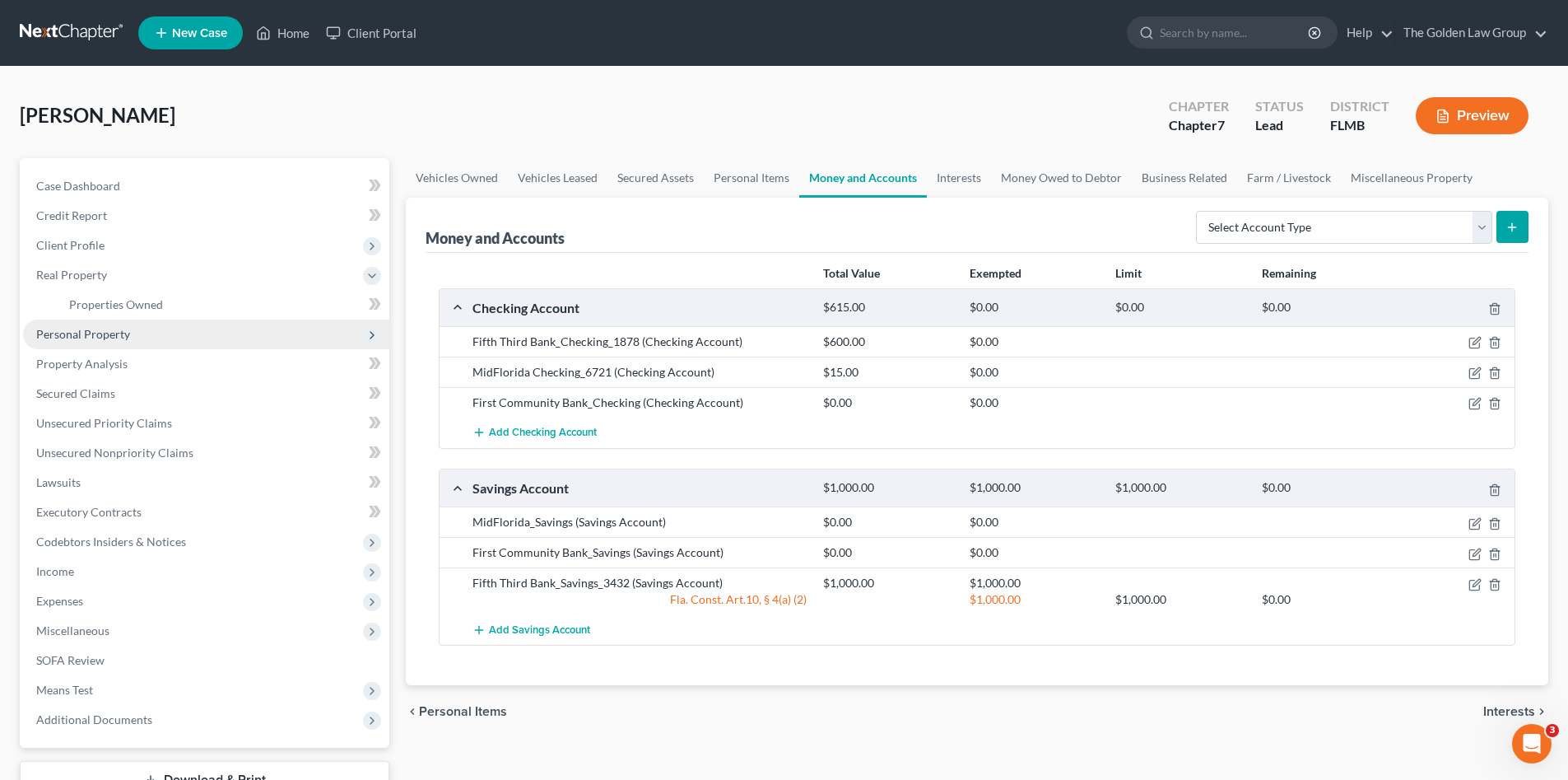
click at [92, 332] on span "Personal Property" at bounding box center [83, 333] width 94 height 14
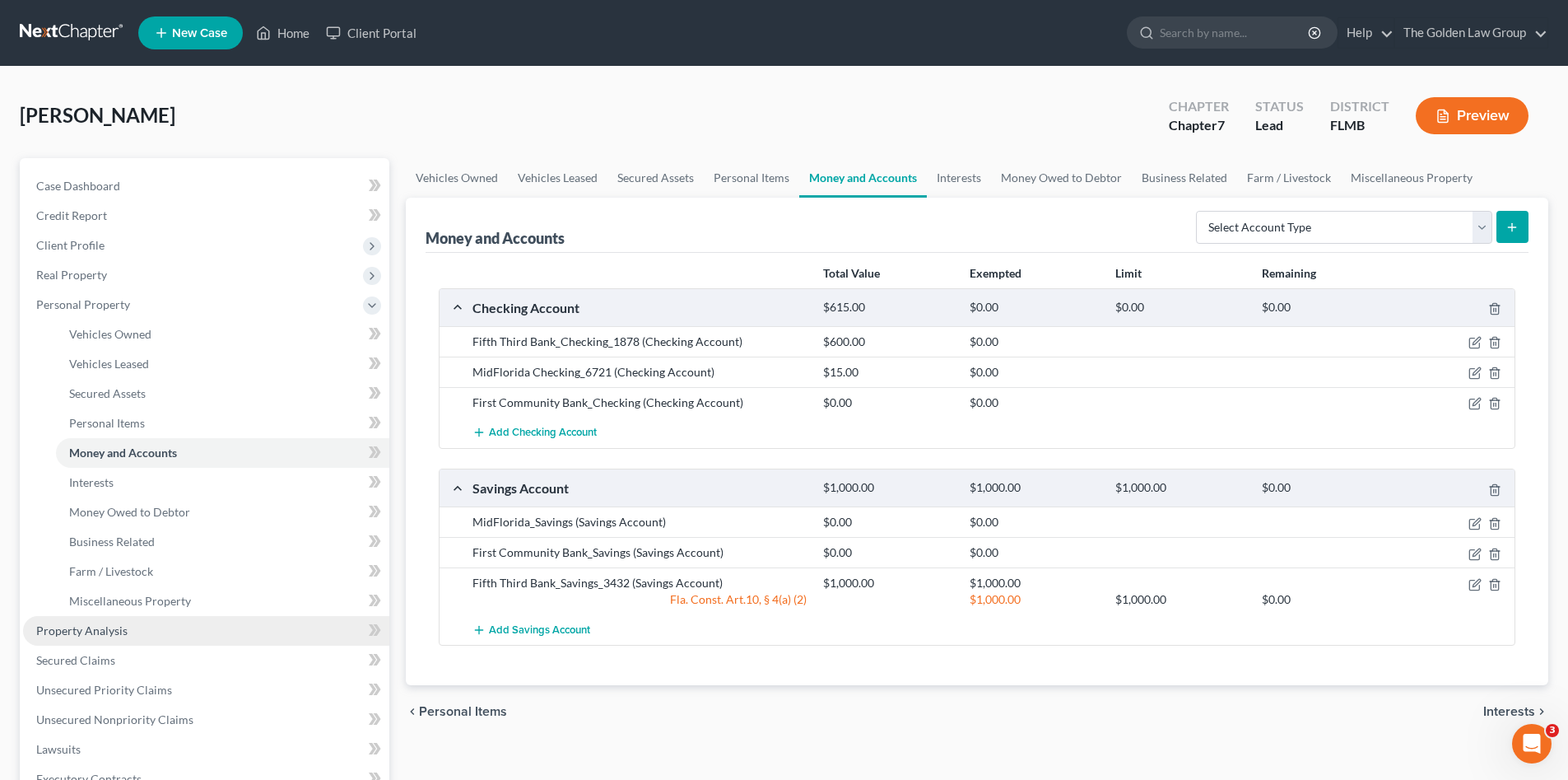
click at [155, 629] on link "Property Analysis" at bounding box center [206, 631] width 367 height 30
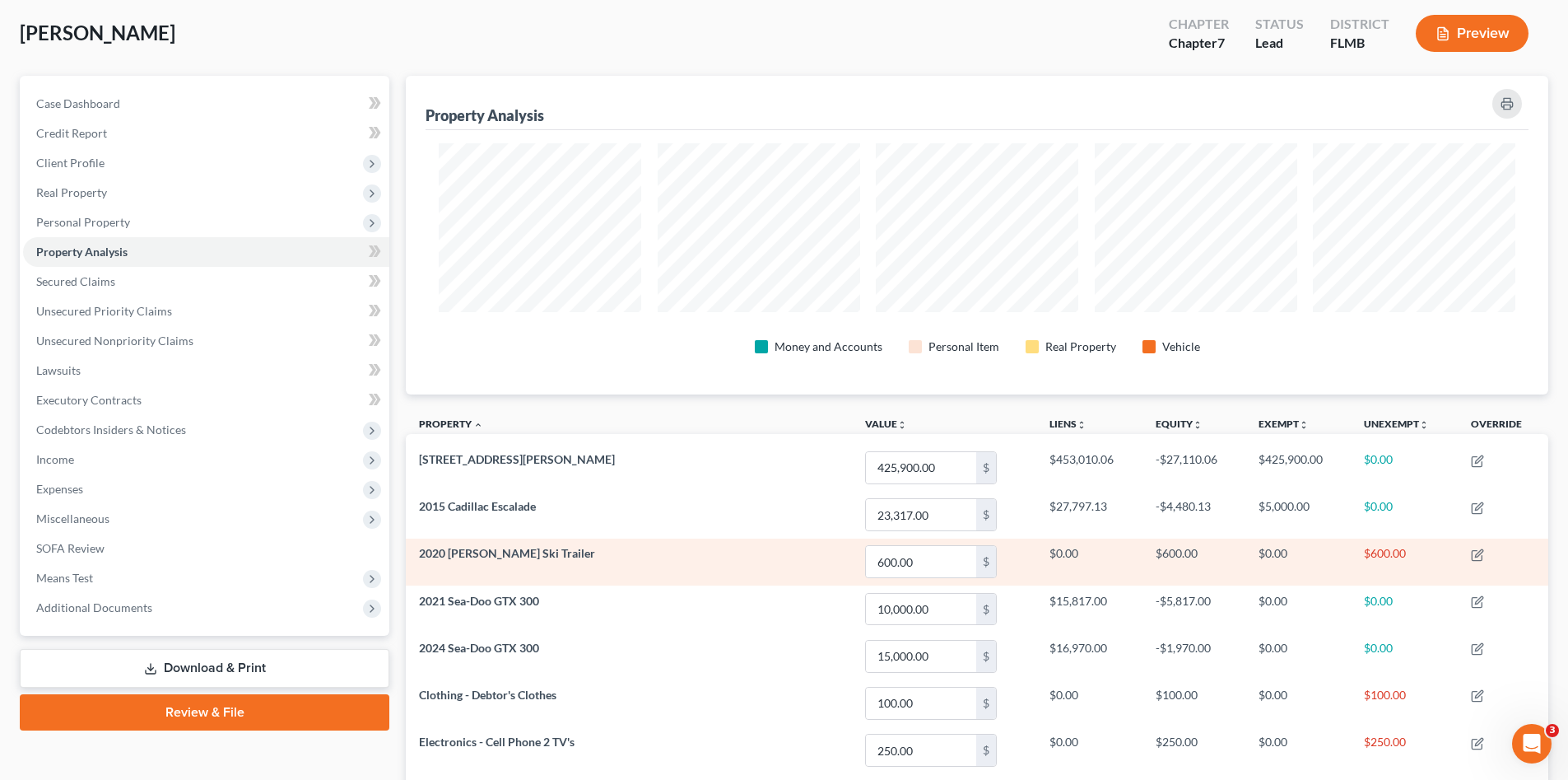
scroll to position [192, 0]
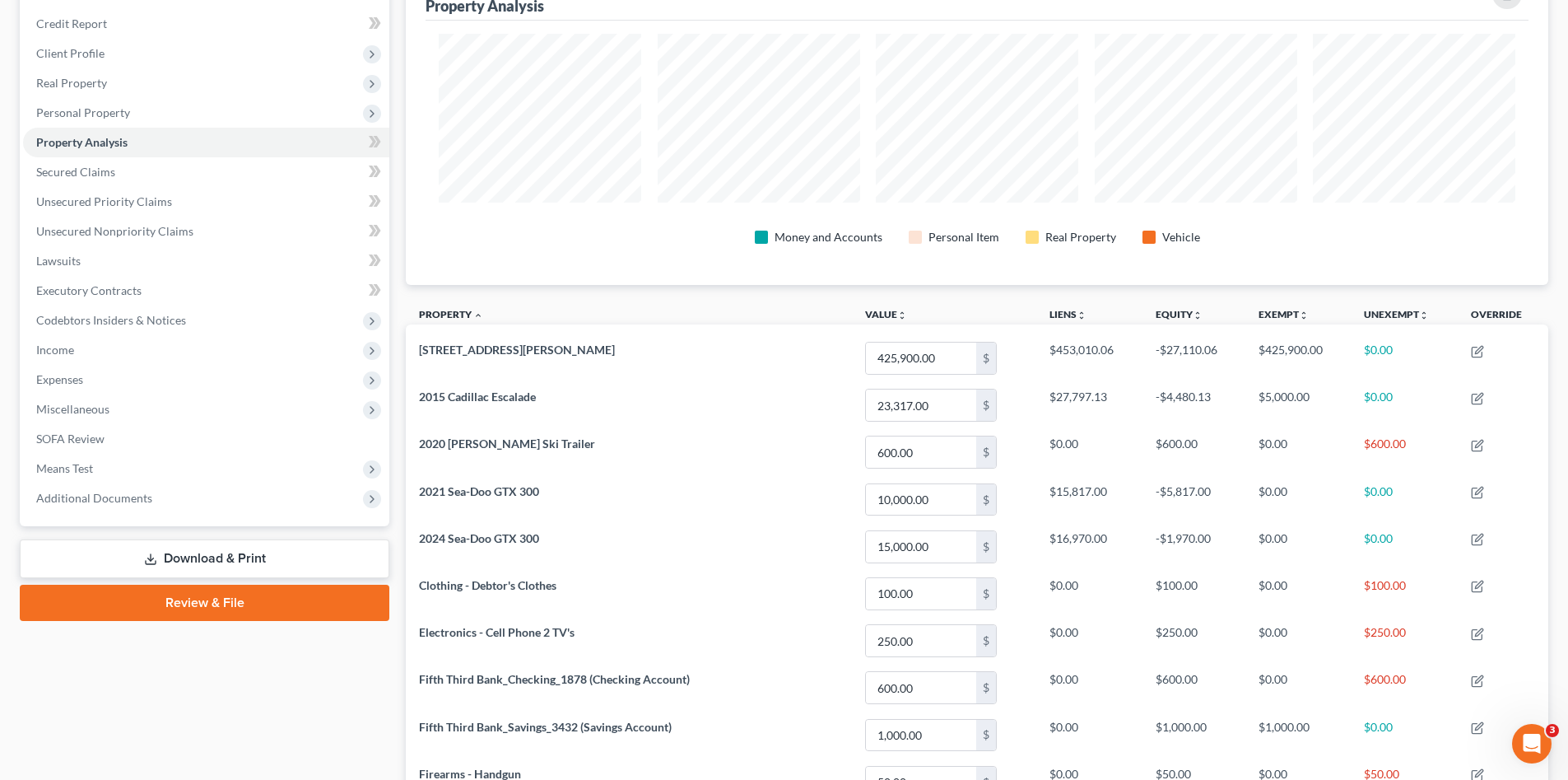
click at [272, 696] on div "Case Dashboard Payments Invoices Payments Payments Credit Report Client Profile" at bounding box center [205, 601] width 386 height 1268
click at [280, 677] on div "Case Dashboard Payments Invoices Payments Payments Credit Report Client Profile" at bounding box center [205, 601] width 386 height 1268
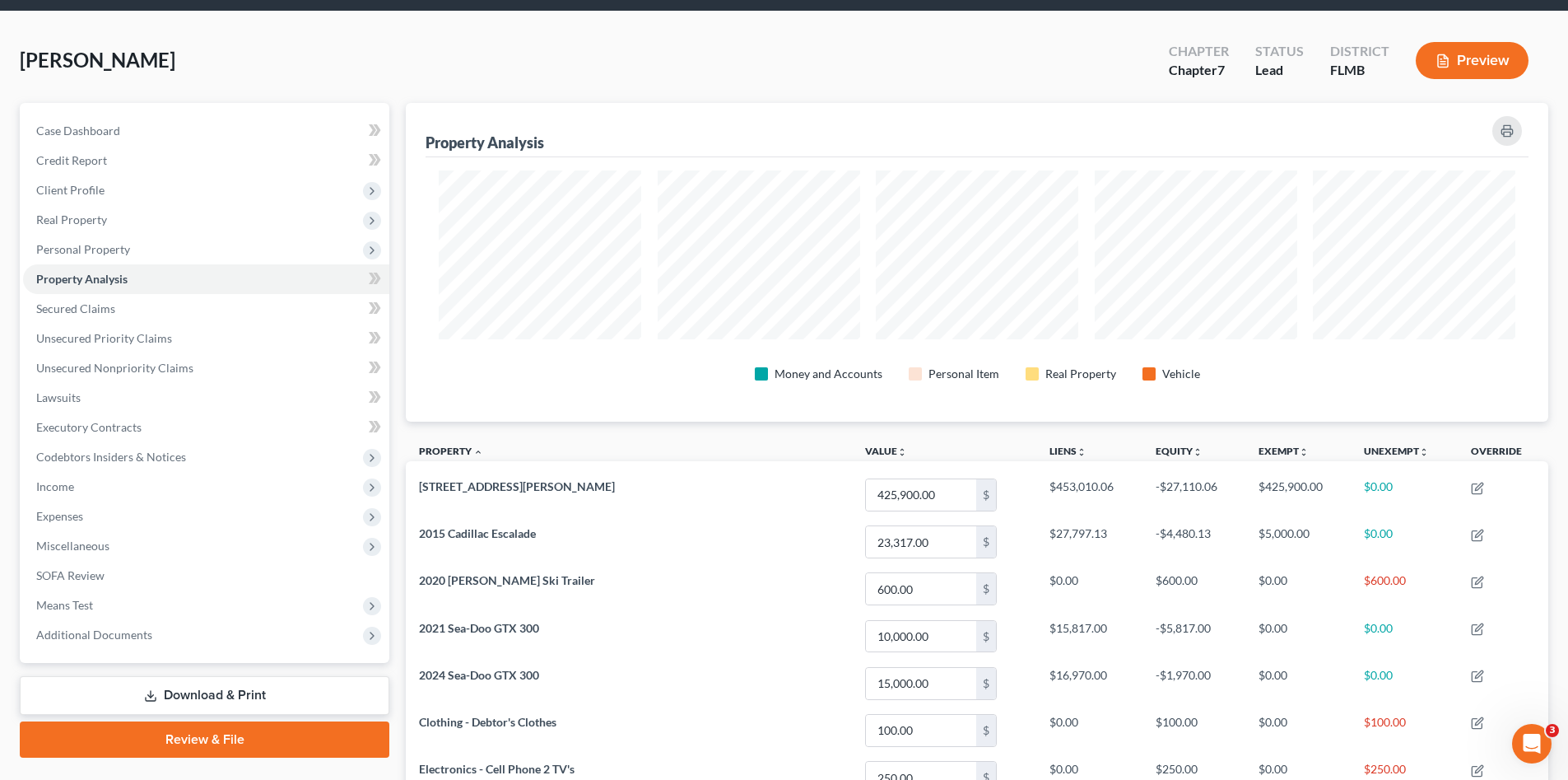
scroll to position [0, 0]
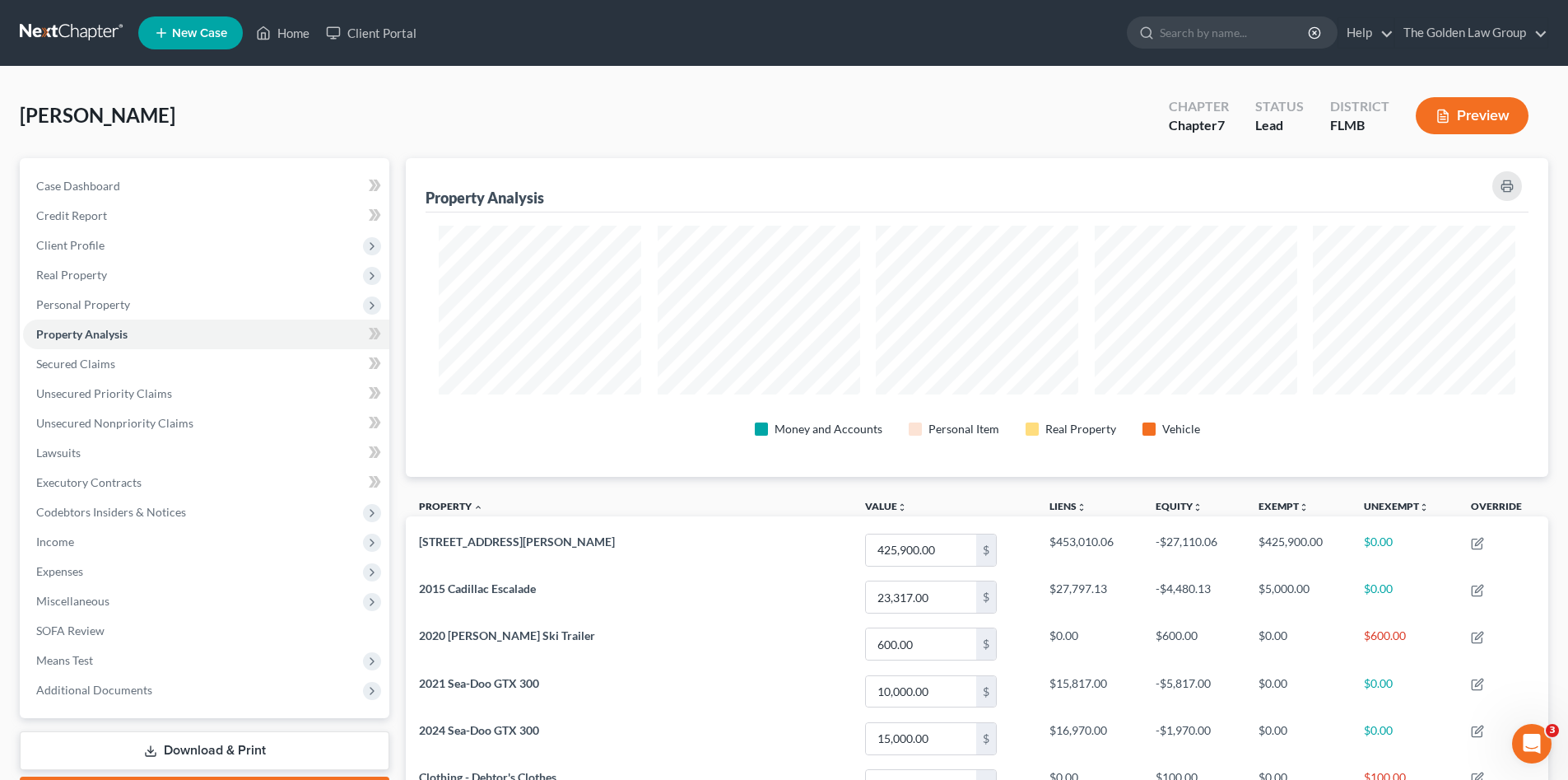
click at [381, 97] on div "Barnes, Shonna Upgraded Chapter Chapter 7 Status Lead District FLMB Preview" at bounding box center [784, 122] width 1529 height 72
click at [395, 113] on div "Barnes, Shonna Upgraded Chapter Chapter 7 Status Lead District FLMB Preview" at bounding box center [784, 122] width 1529 height 72
click at [388, 109] on div "Barnes, Shonna Upgraded Chapter Chapter 7 Status Lead District FLMB Preview" at bounding box center [784, 122] width 1529 height 72
click at [781, 501] on th "Property unfold_more expand_more expand_less" at bounding box center [629, 509] width 445 height 37
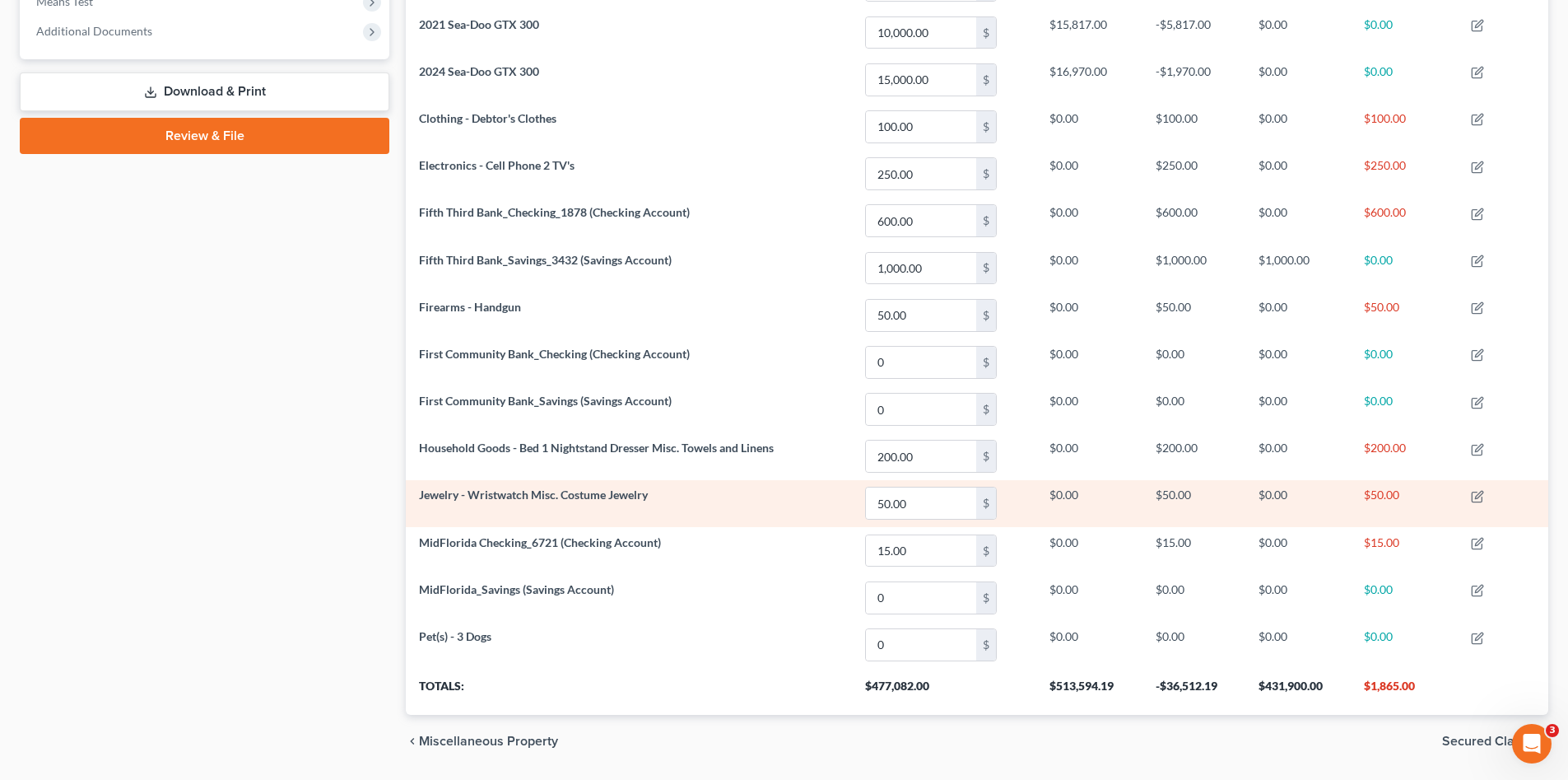
scroll to position [709, 0]
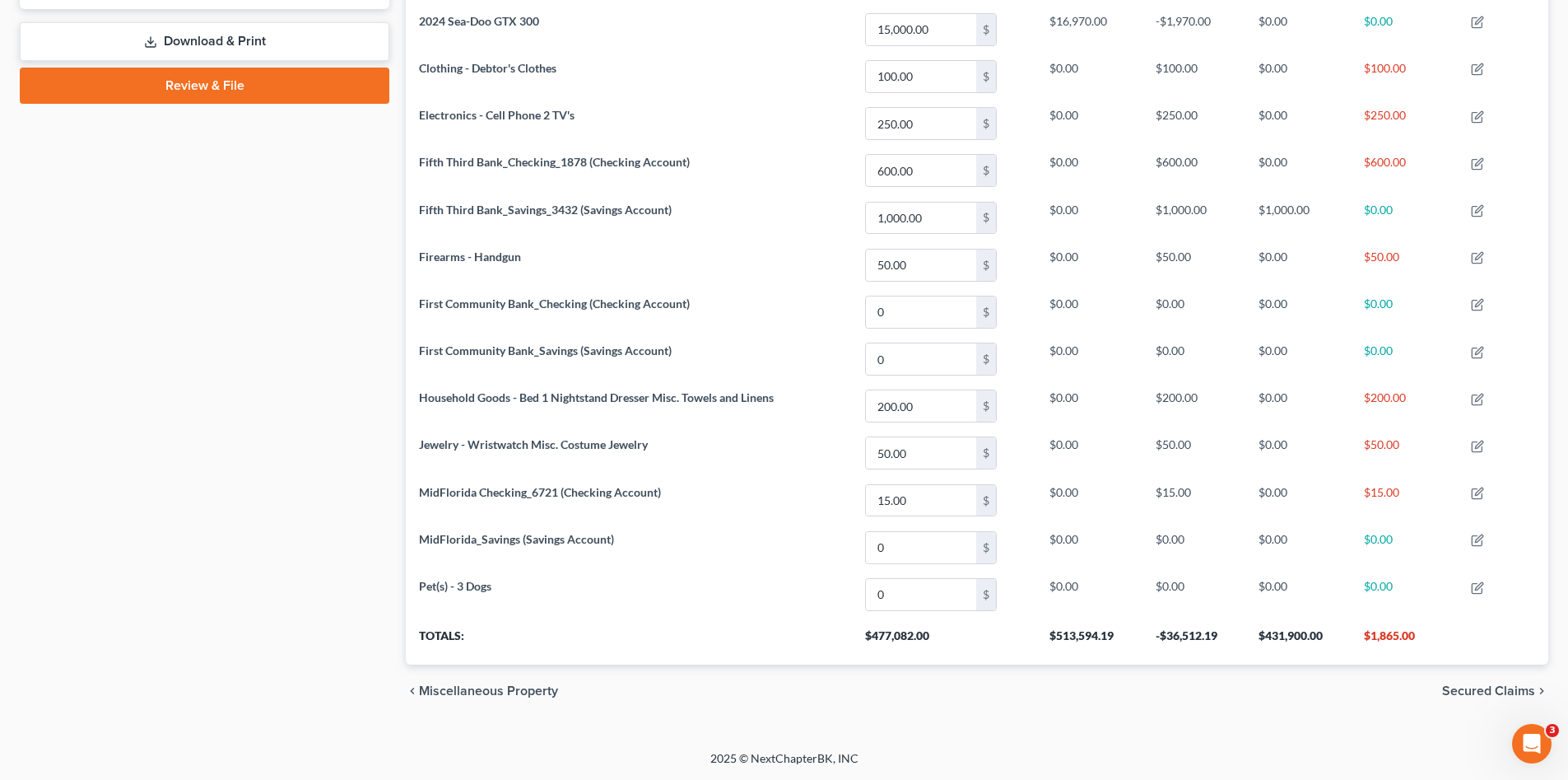
click at [182, 496] on div "Case Dashboard Payments Invoices Payments Payments Credit Report Client Profile" at bounding box center [205, 83] width 386 height 1268
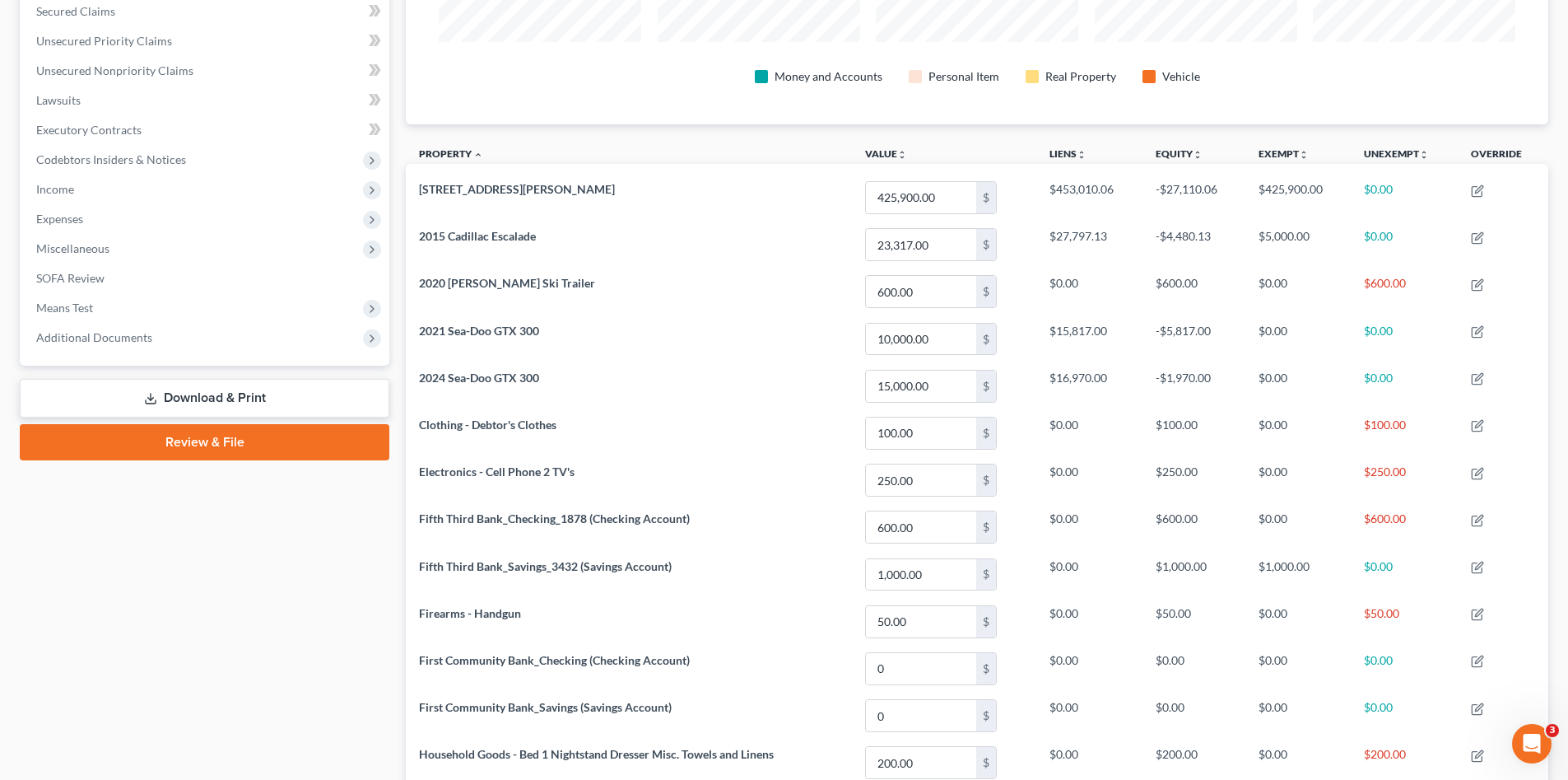
scroll to position [187, 0]
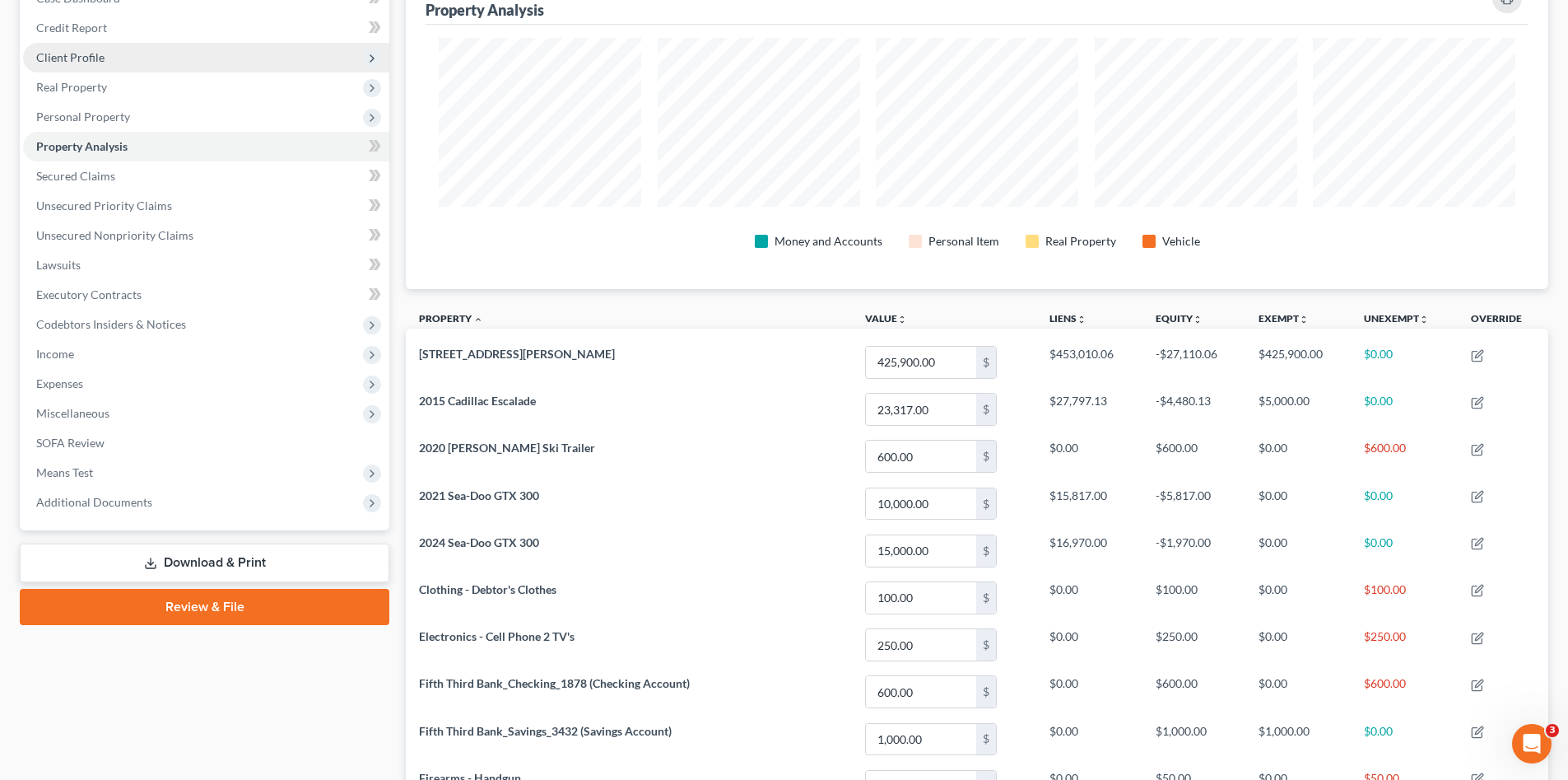
click at [85, 58] on span "Client Profile" at bounding box center [70, 57] width 68 height 14
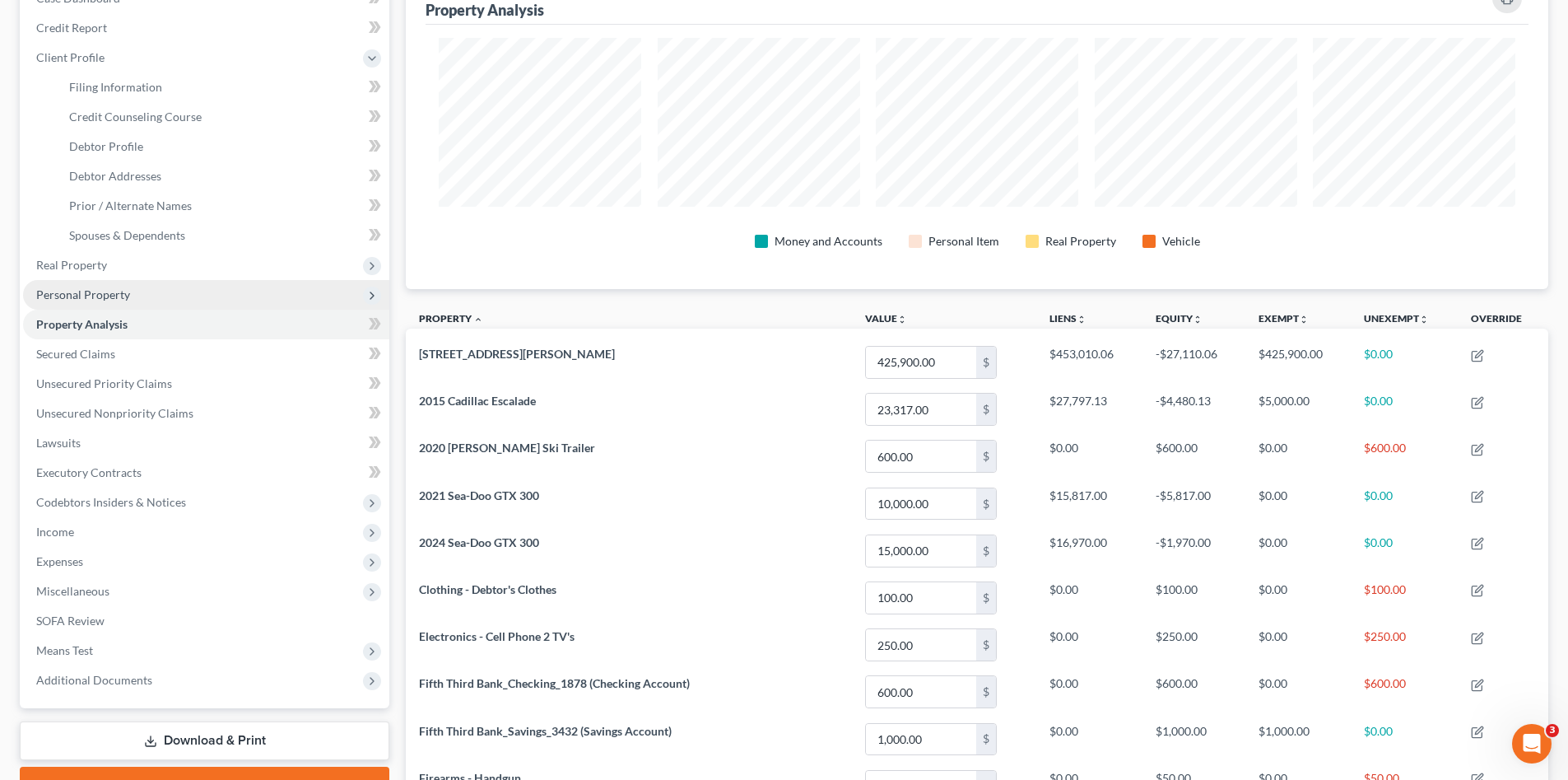
click at [139, 286] on span "Personal Property" at bounding box center [206, 295] width 367 height 30
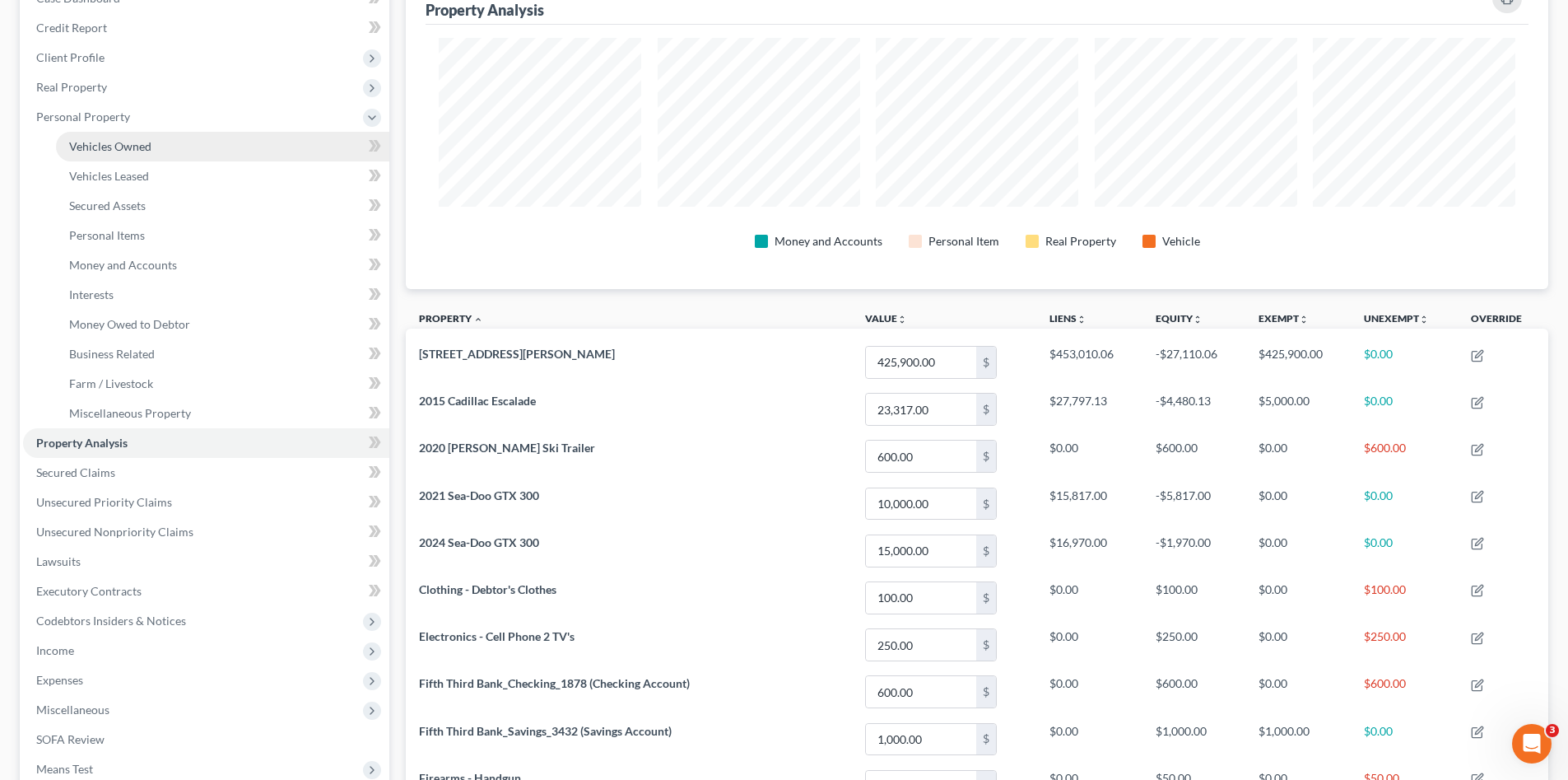
click at [138, 144] on span "Vehicles Owned" at bounding box center [109, 146] width 82 height 14
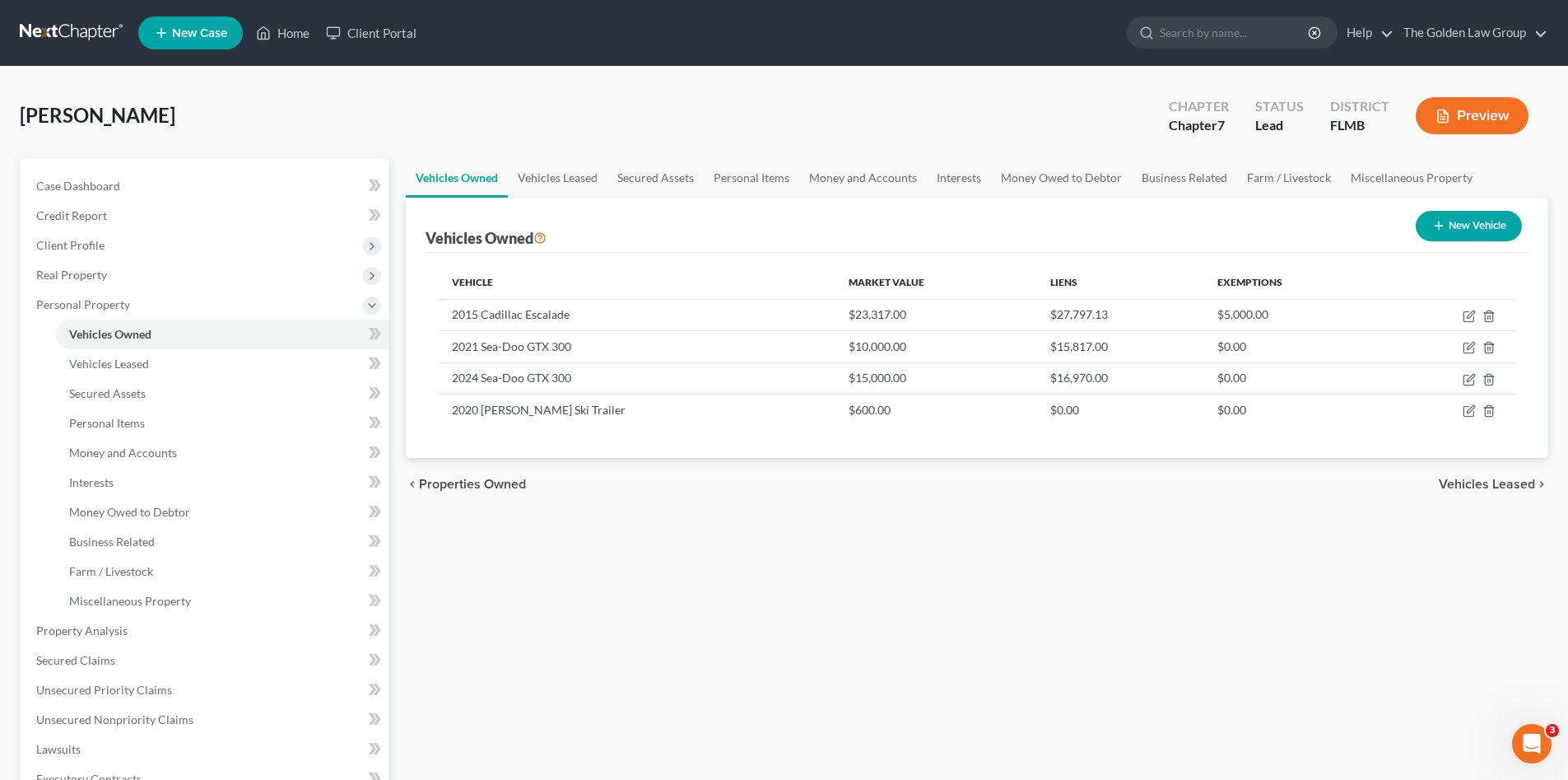
click at [634, 604] on div "Vehicles Owned Vehicles Leased Secured Assets Personal Items Money and Accounts…" at bounding box center [977, 633] width 1159 height 951
click at [92, 296] on span "Personal Property" at bounding box center [206, 305] width 367 height 30
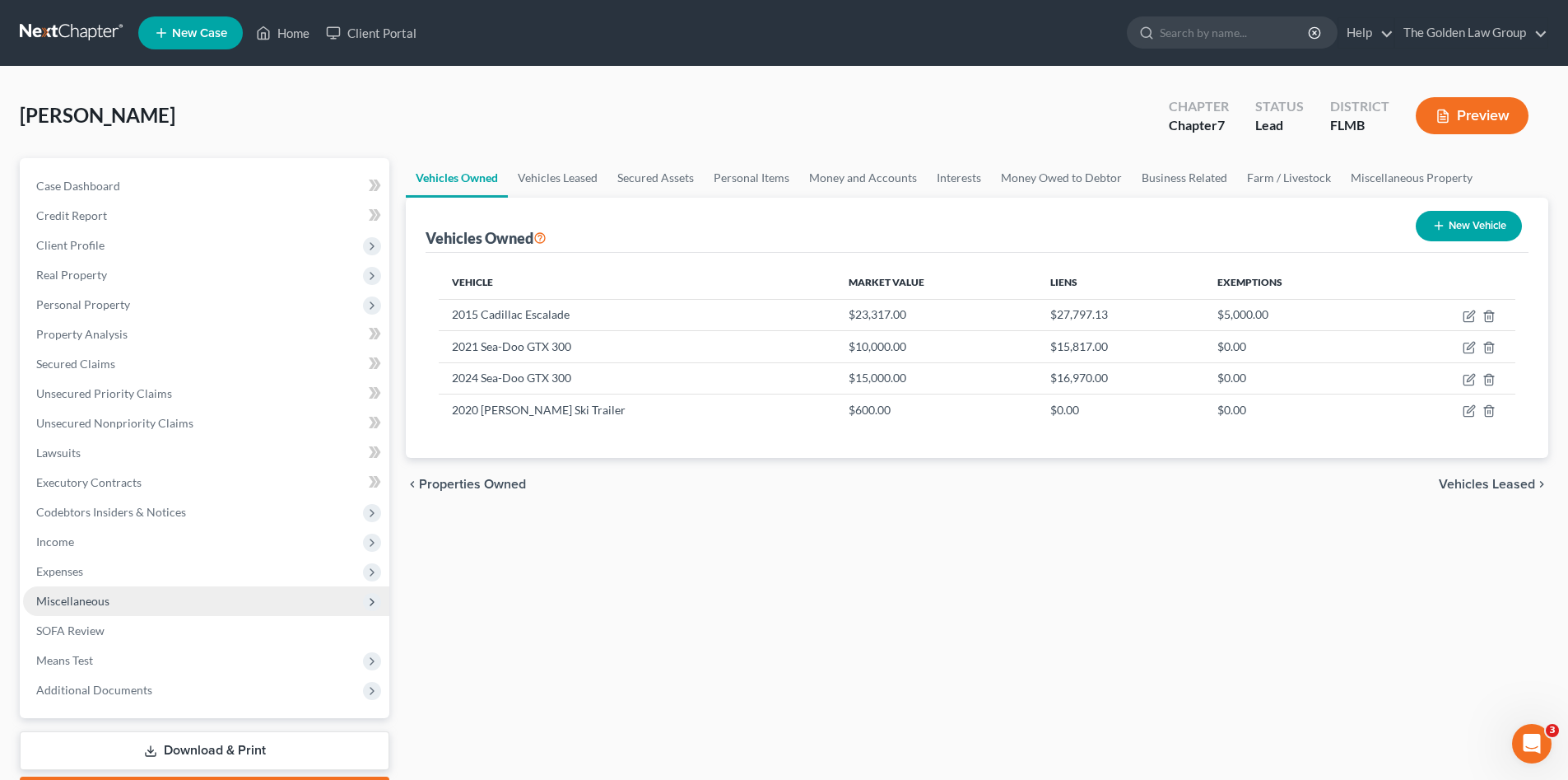
click at [135, 609] on span "Miscellaneous" at bounding box center [206, 602] width 367 height 30
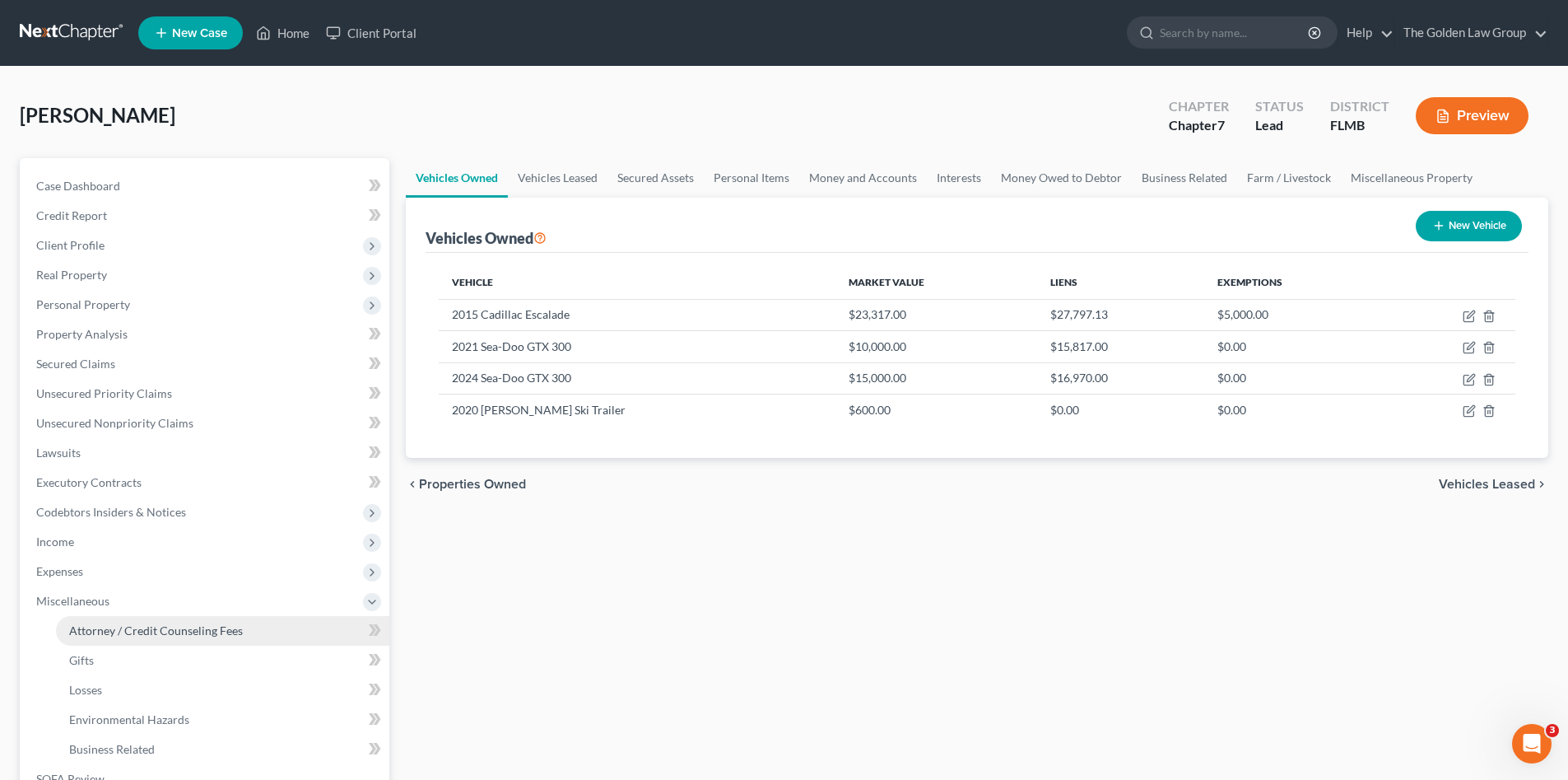
click at [157, 618] on link "Attorney / Credit Counseling Fees" at bounding box center [223, 631] width 333 height 30
select select "2"
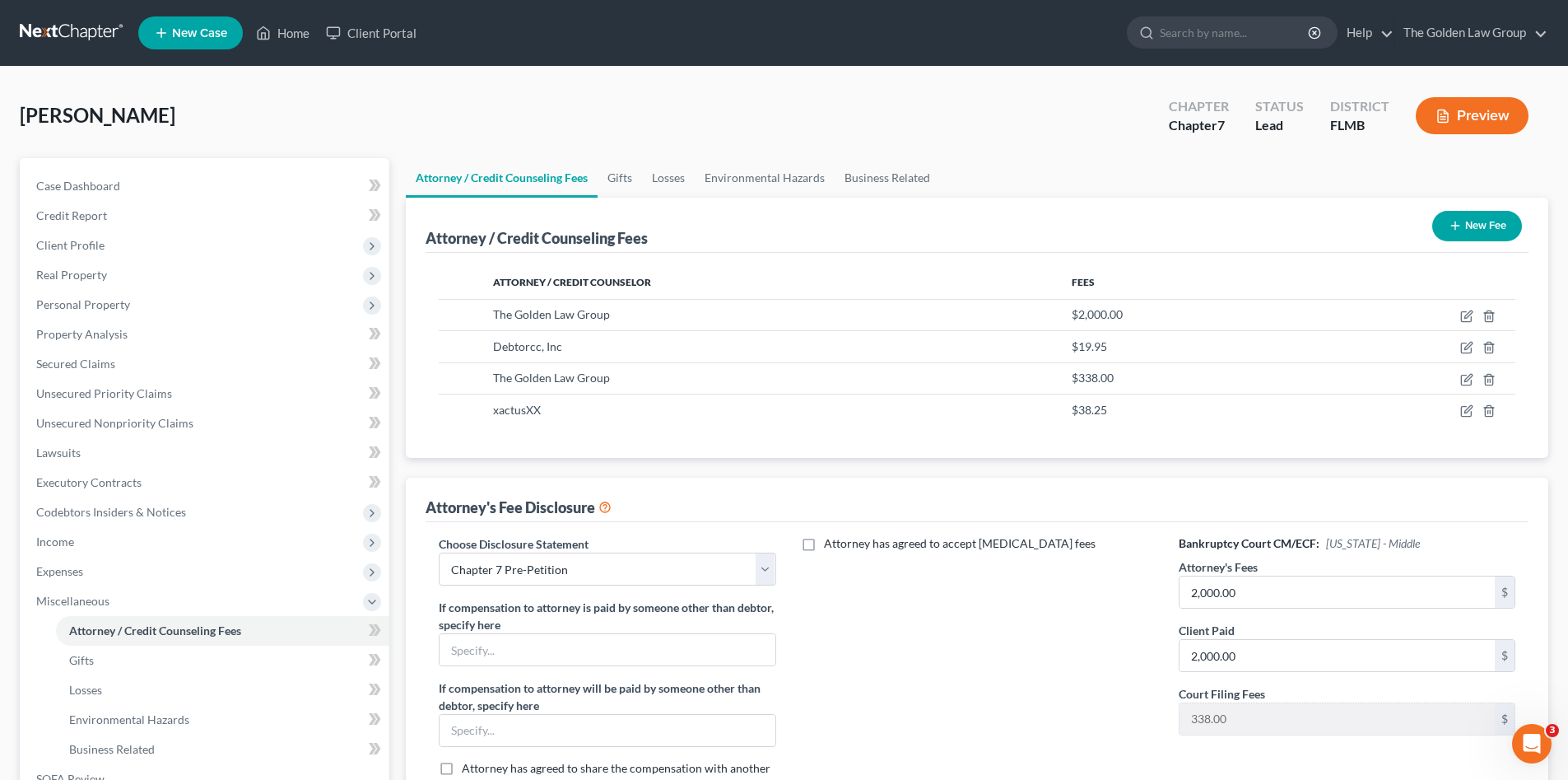
click at [895, 657] on div "Attorney has agreed to accept [MEDICAL_DATA] fees" at bounding box center [977, 672] width 370 height 272
click at [980, 668] on div "Attorney has agreed to accept [MEDICAL_DATA] fees" at bounding box center [977, 672] width 370 height 272
click at [137, 426] on span "Unsecured Nonpriority Claims" at bounding box center [114, 423] width 157 height 14
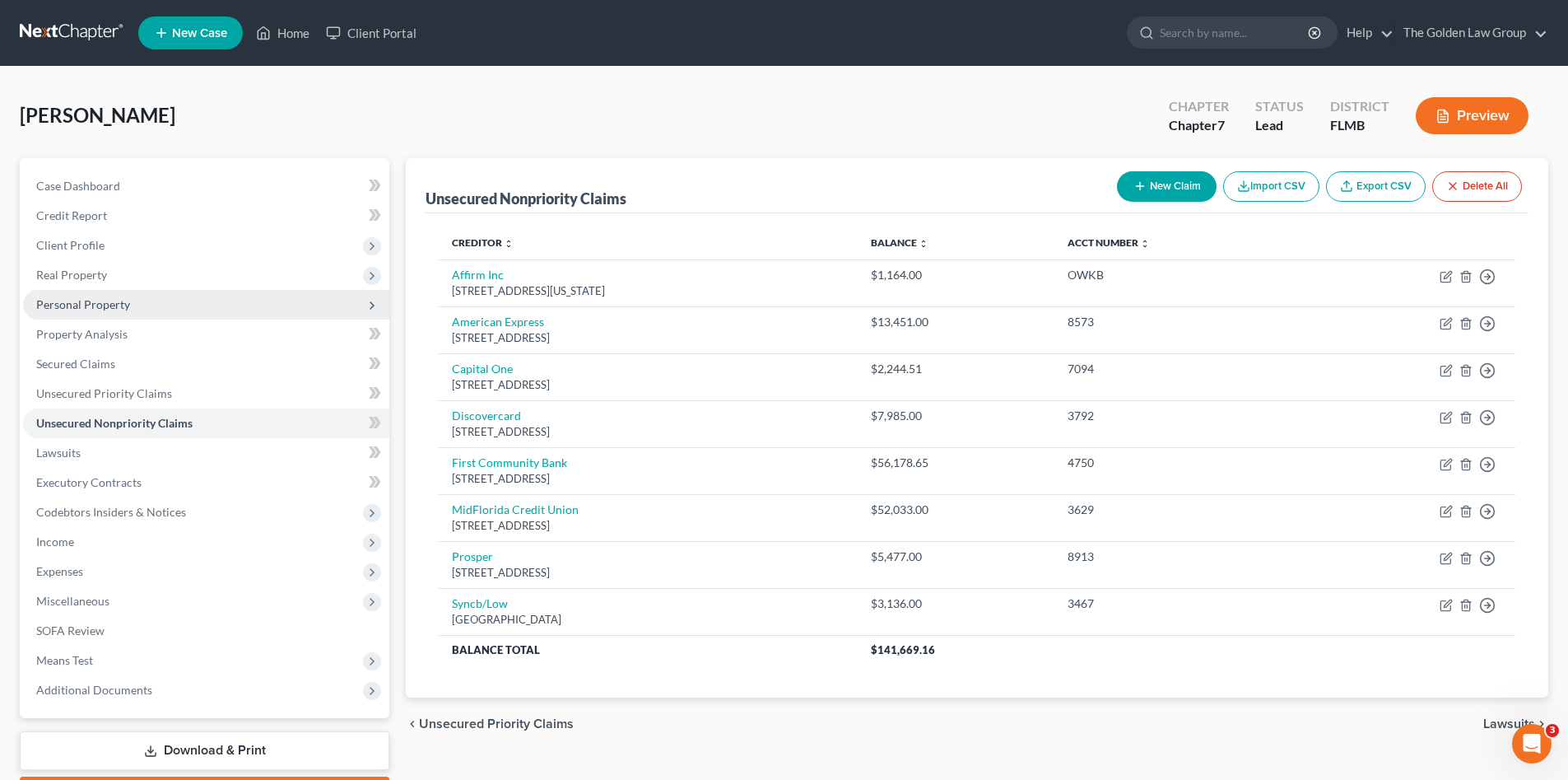
click at [109, 301] on span "Personal Property" at bounding box center [83, 304] width 94 height 14
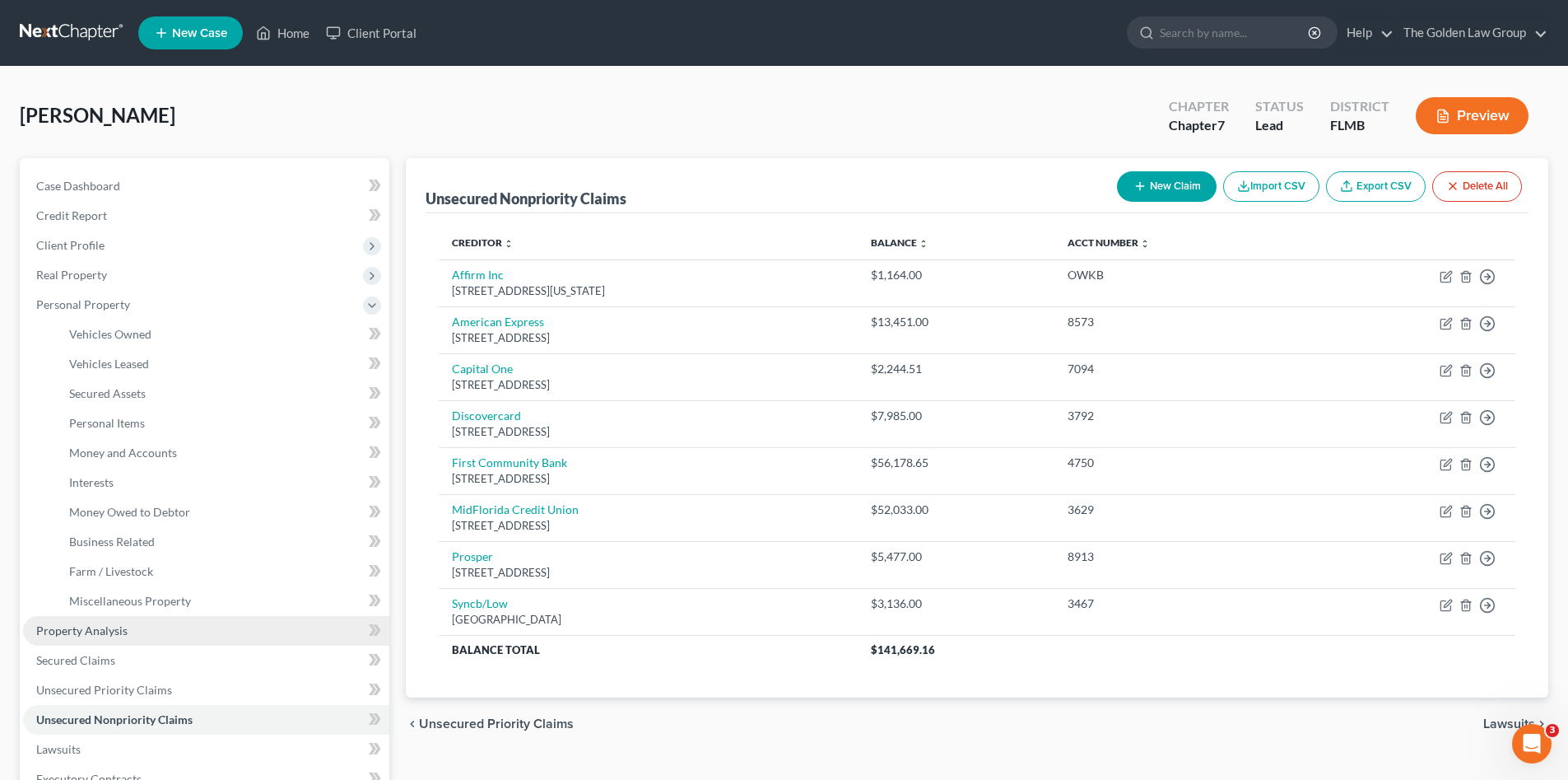
click at [133, 626] on link "Property Analysis" at bounding box center [206, 631] width 367 height 30
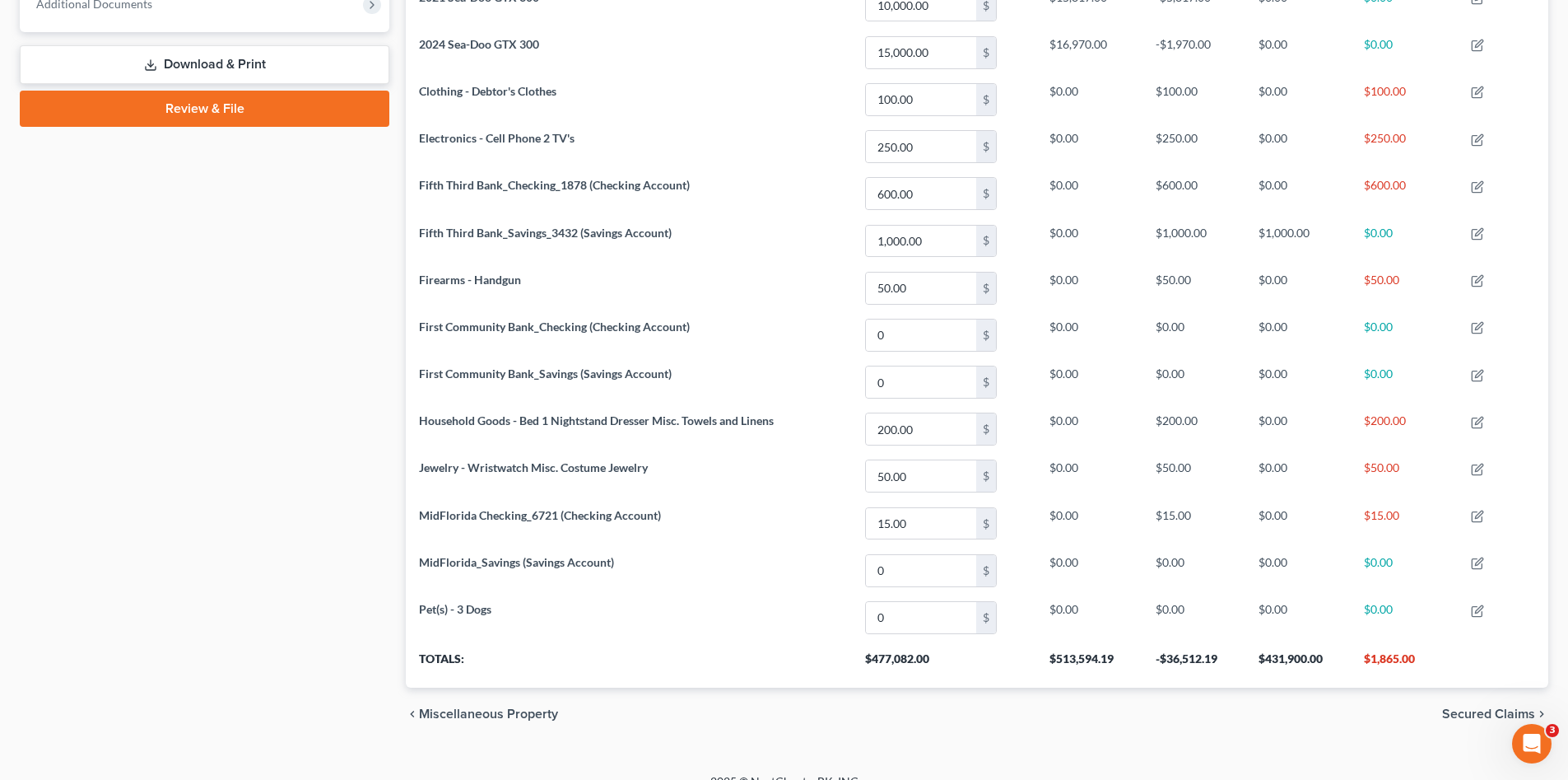
scroll to position [709, 0]
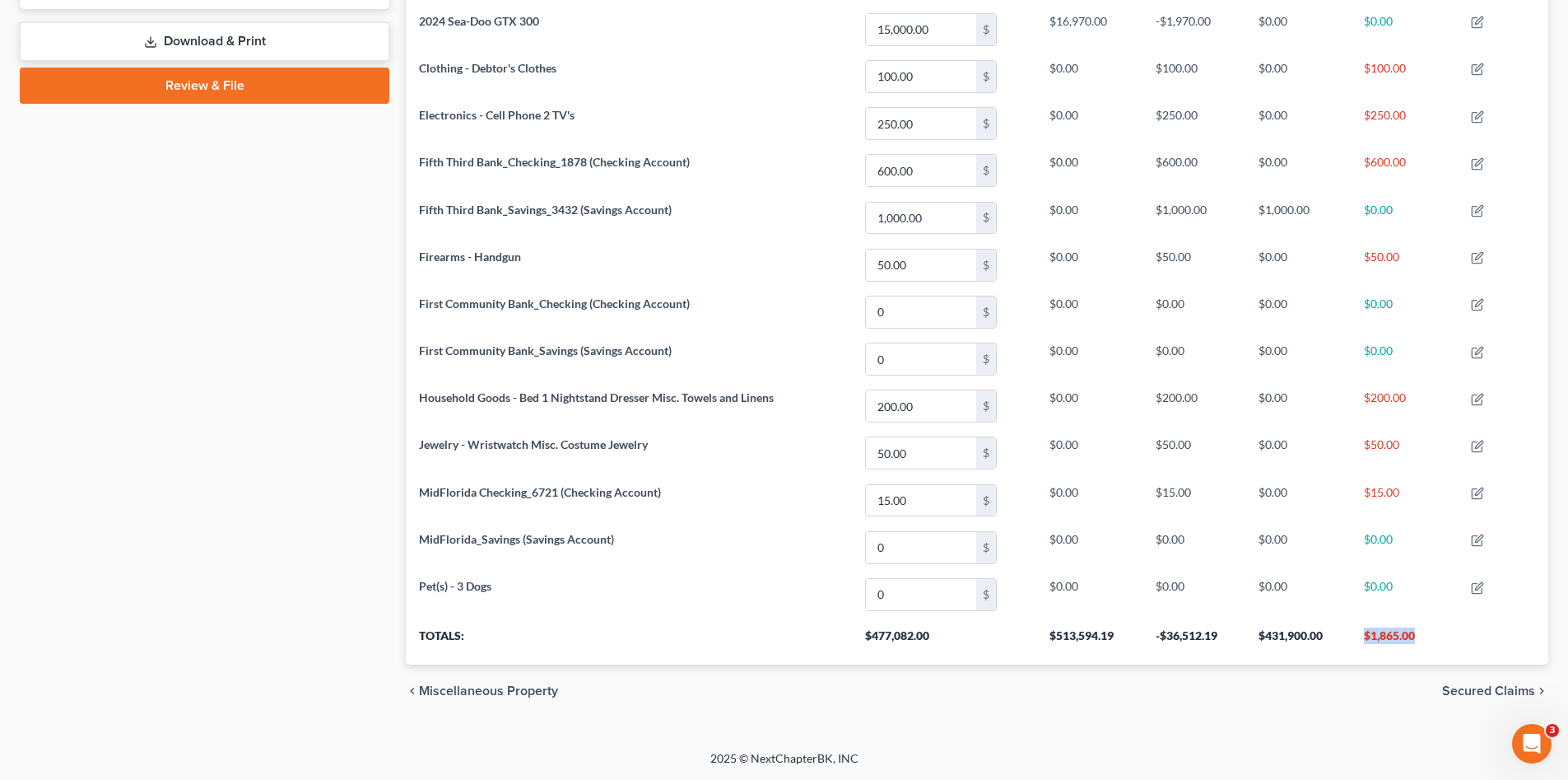
drag, startPoint x: 1403, startPoint y: 639, endPoint x: 1357, endPoint y: 646, distance: 46.5
click at [1357, 646] on th "$1,865.00" at bounding box center [1403, 641] width 107 height 46
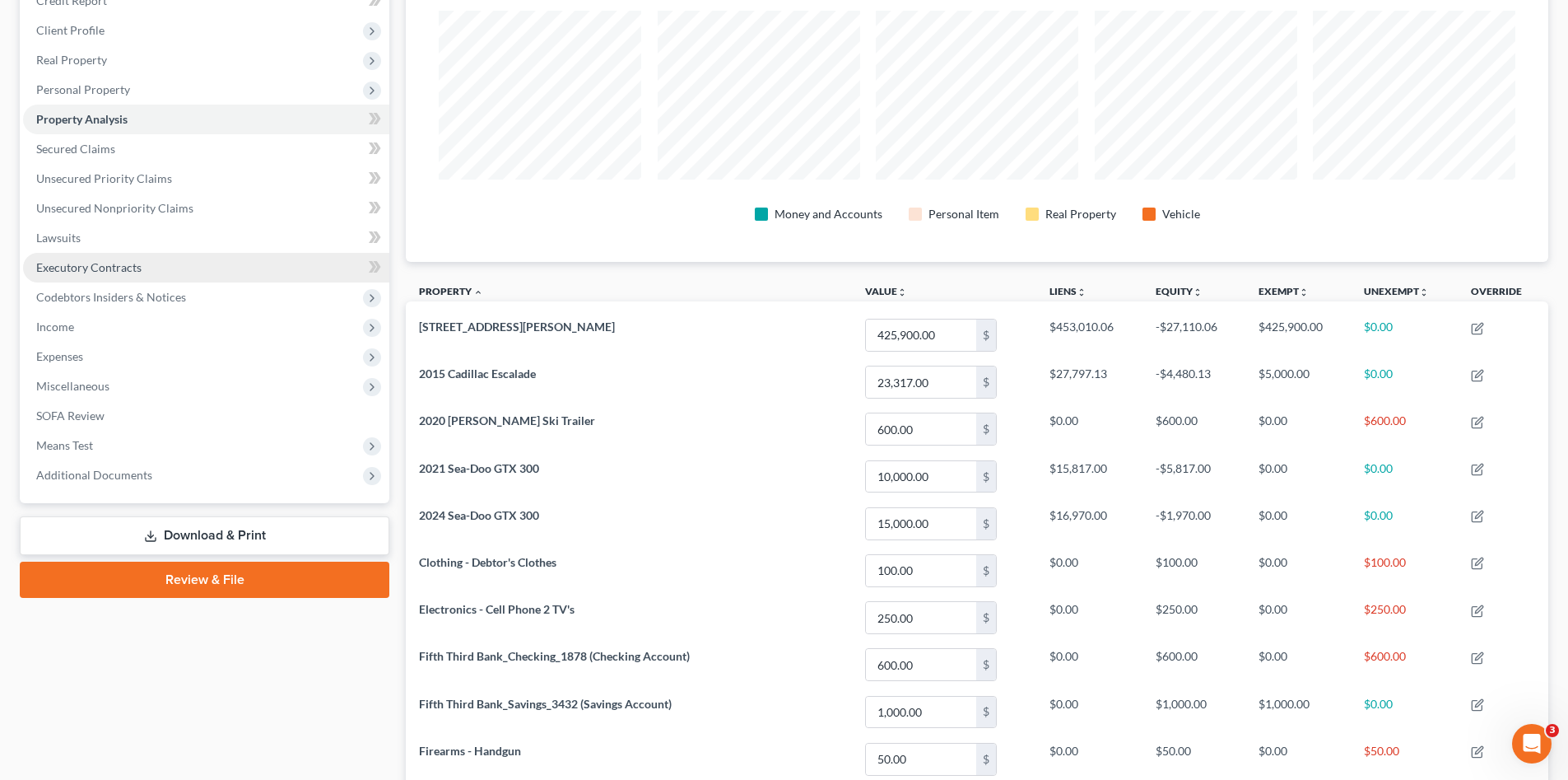
scroll to position [77, 0]
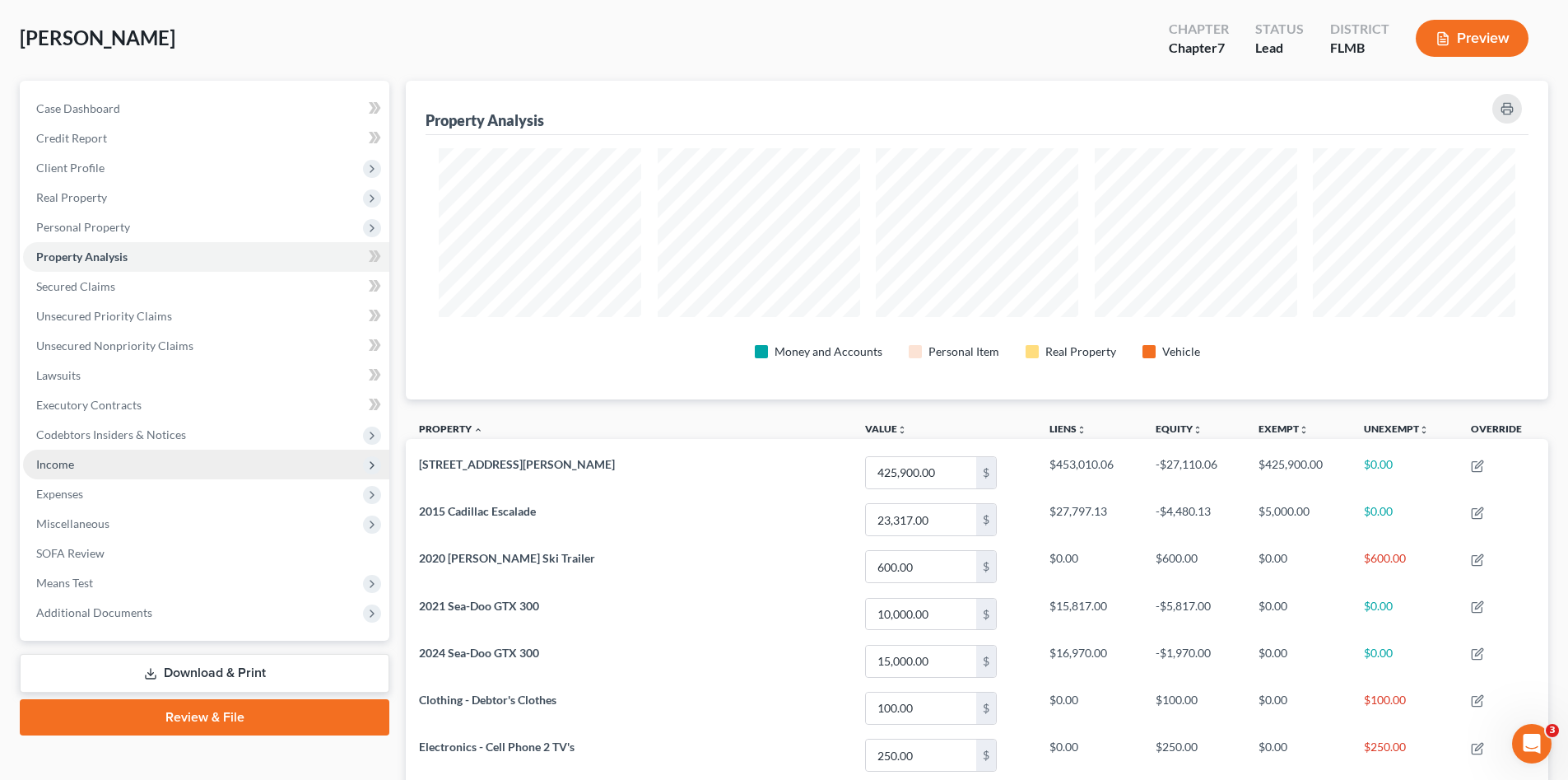
click at [84, 460] on span "Income" at bounding box center [206, 464] width 367 height 30
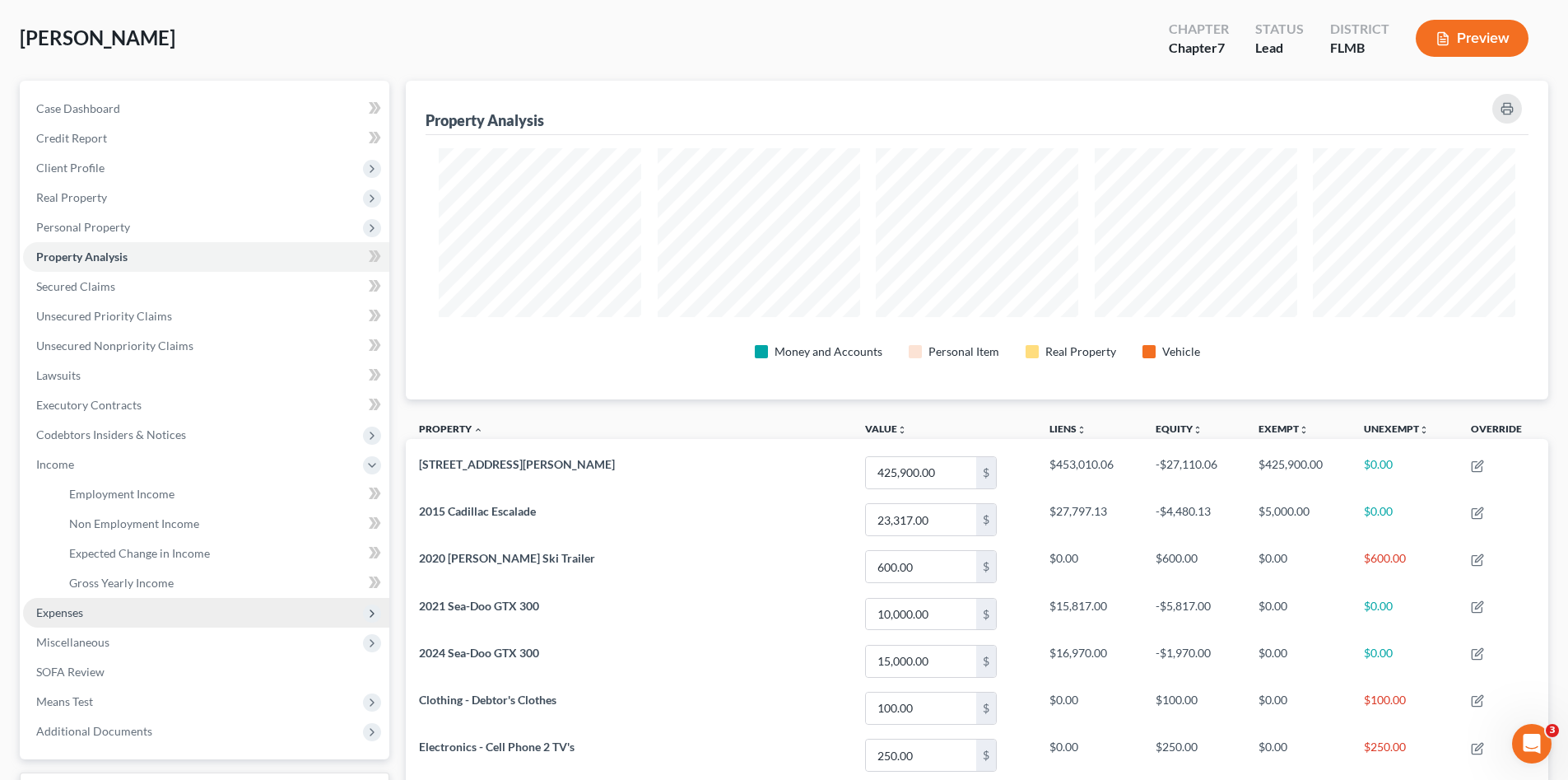
click at [89, 606] on span "Expenses" at bounding box center [206, 612] width 367 height 30
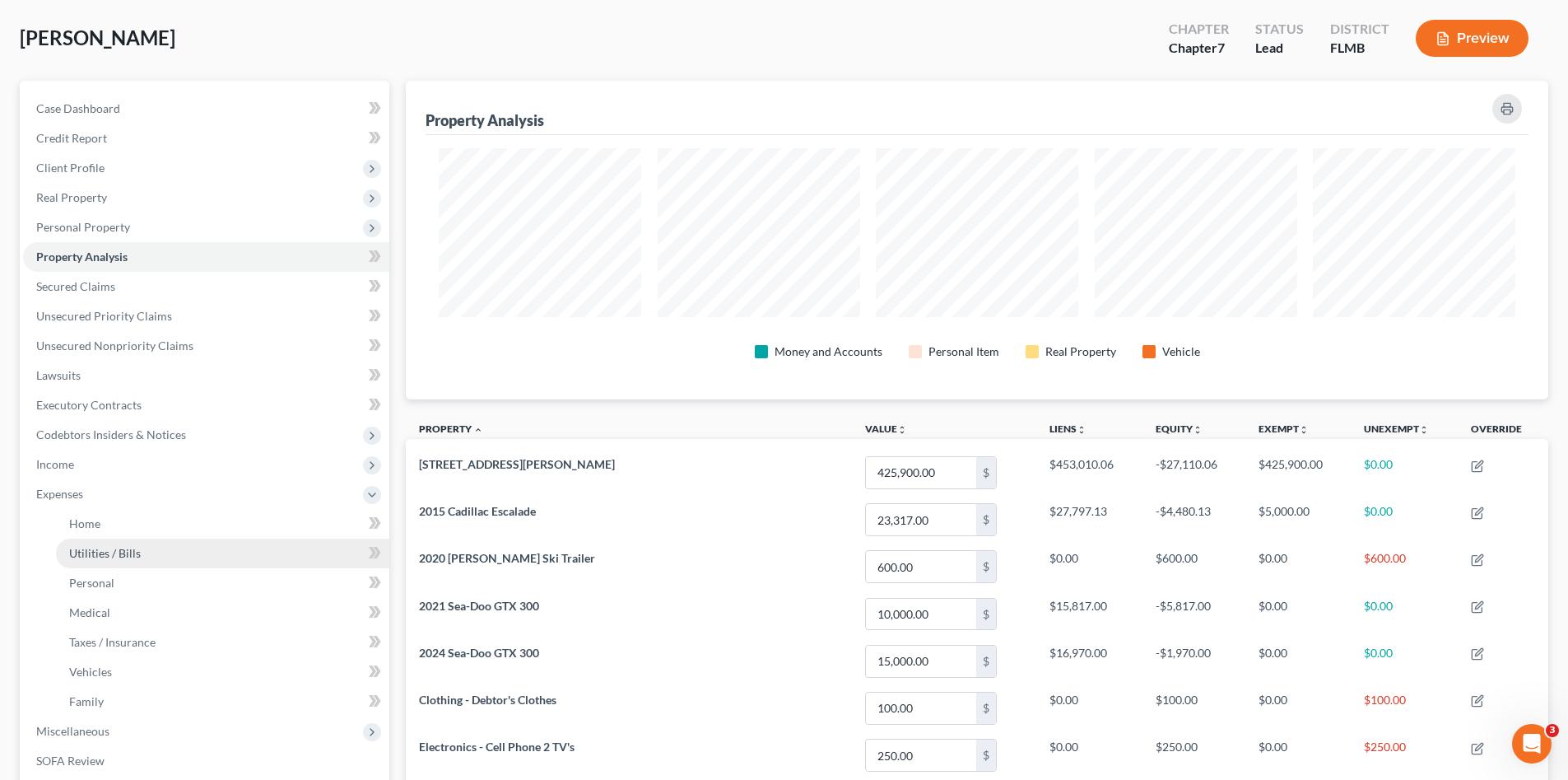
click at [146, 551] on link "Utilities / Bills" at bounding box center [223, 553] width 333 height 30
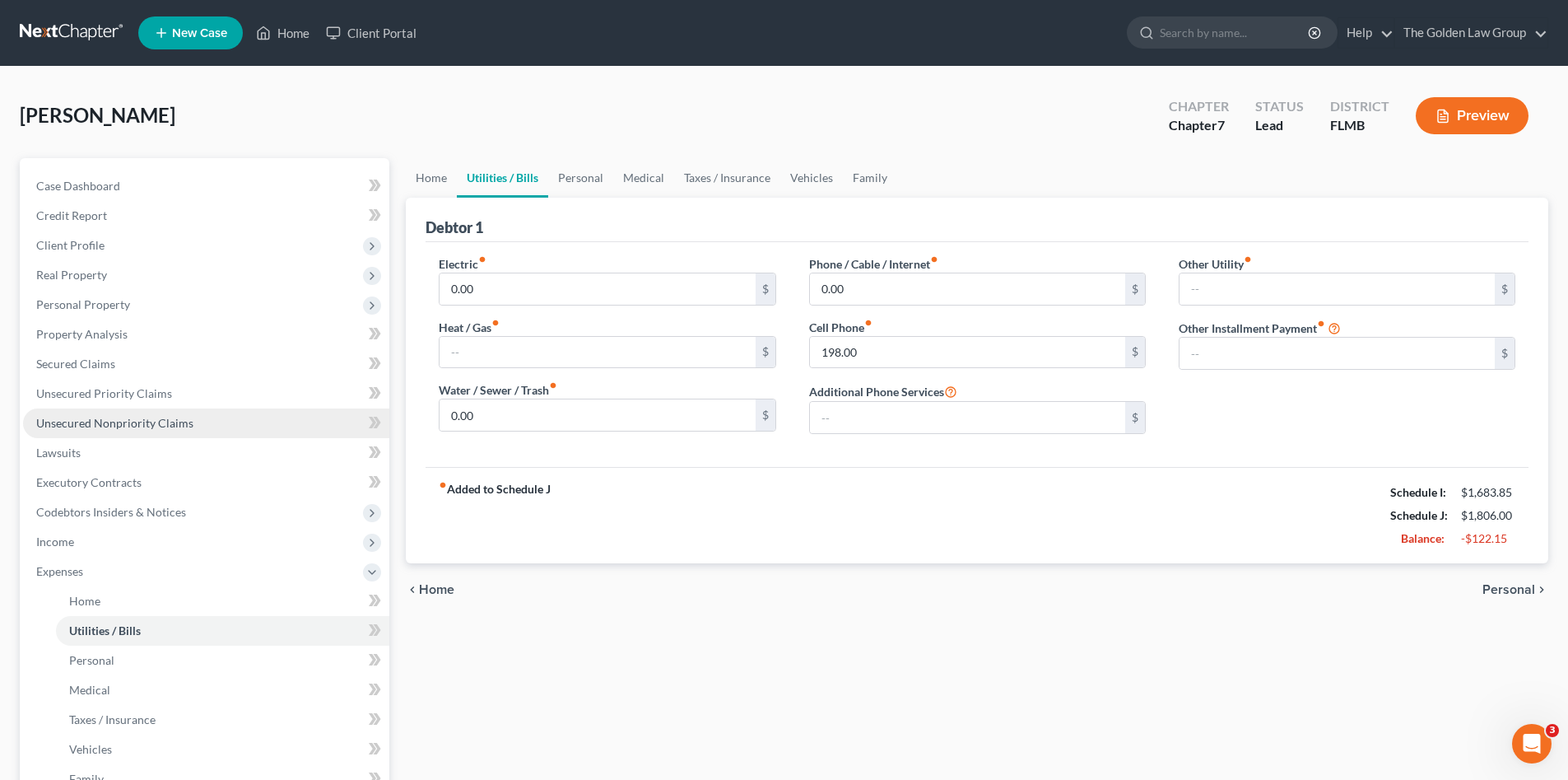
click at [148, 423] on span "Unsecured Nonpriority Claims" at bounding box center [114, 423] width 157 height 14
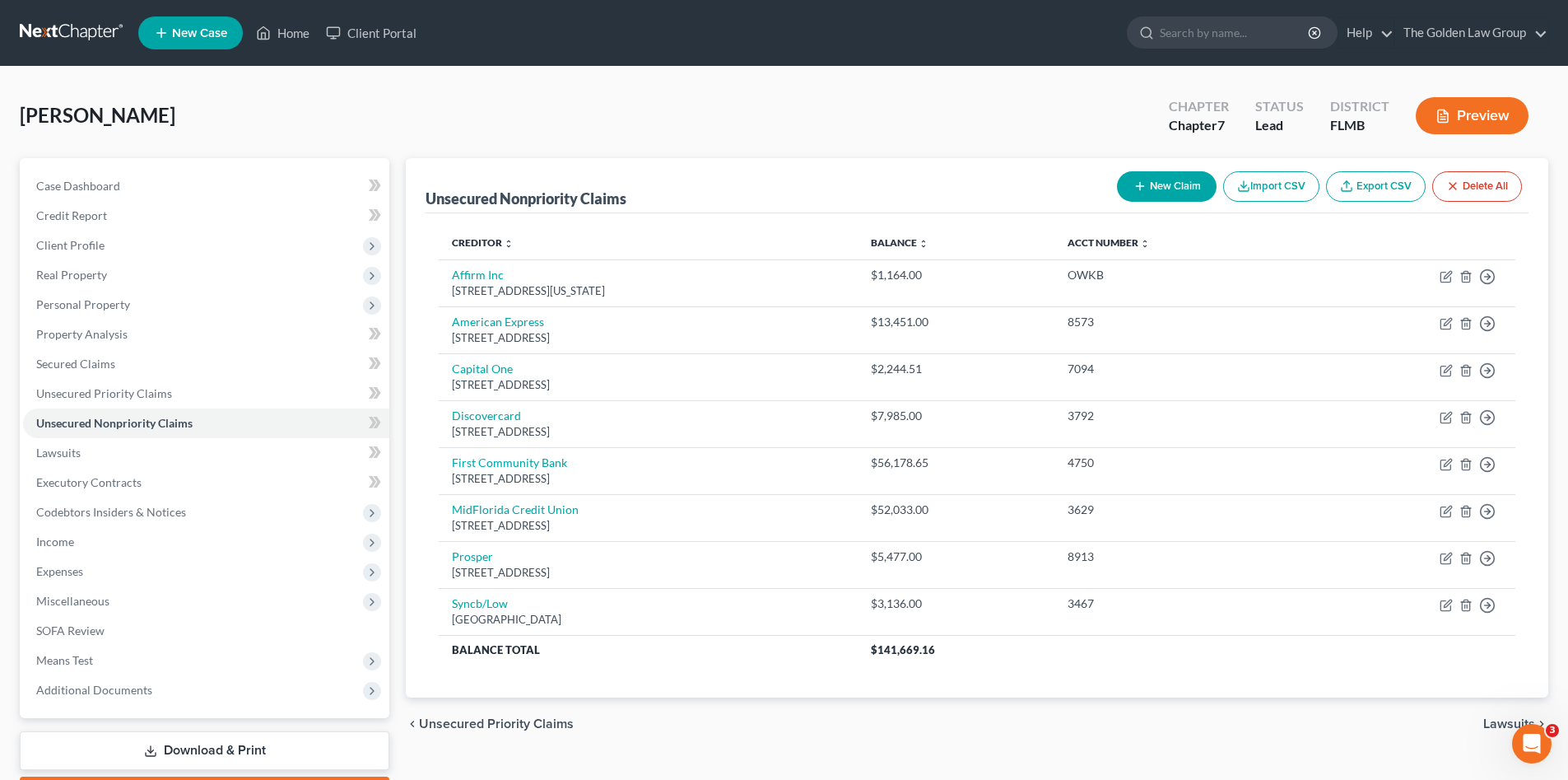
click at [46, 45] on link at bounding box center [72, 33] width 105 height 30
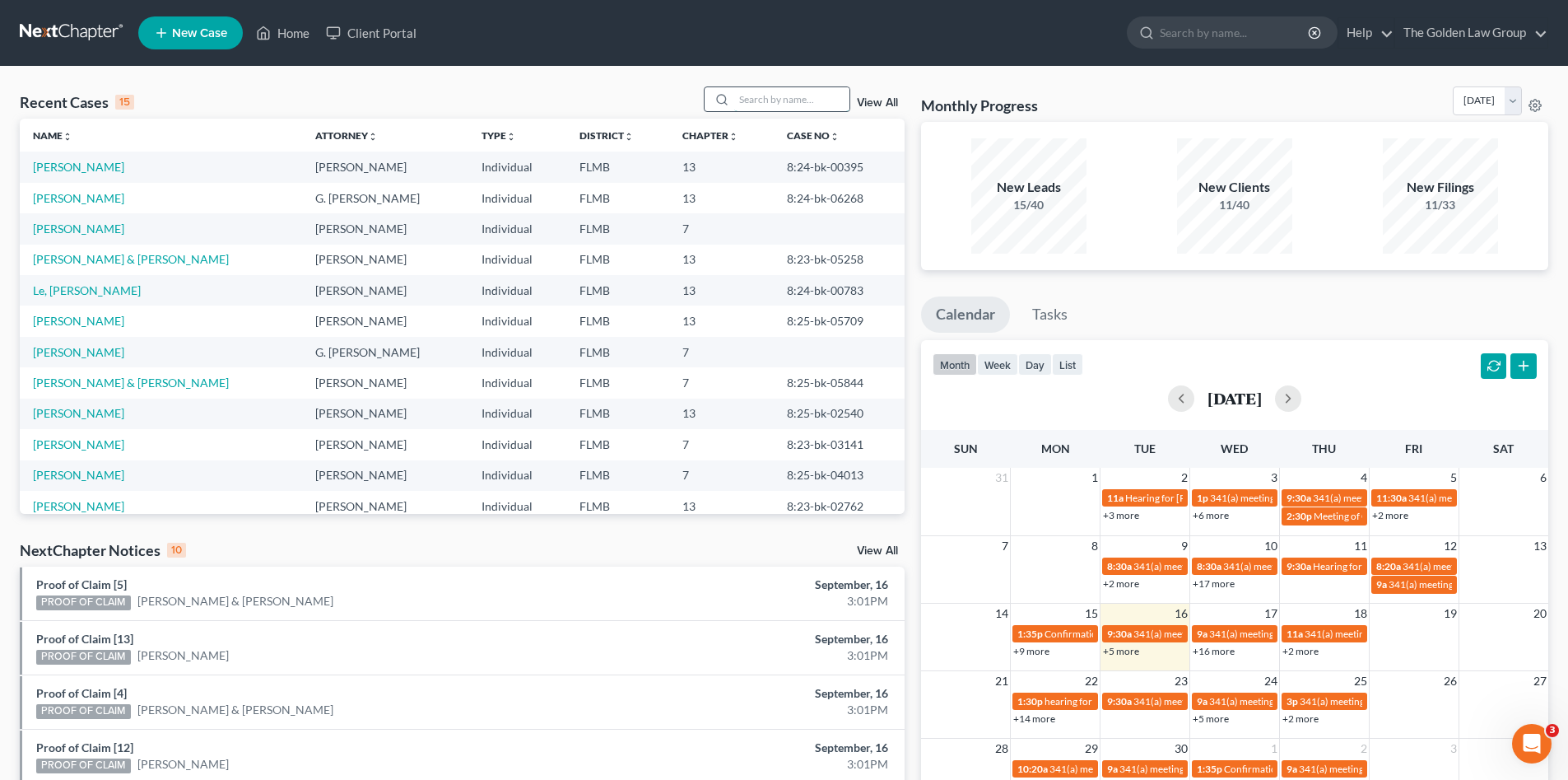
click at [785, 101] on input "search" at bounding box center [791, 100] width 115 height 24
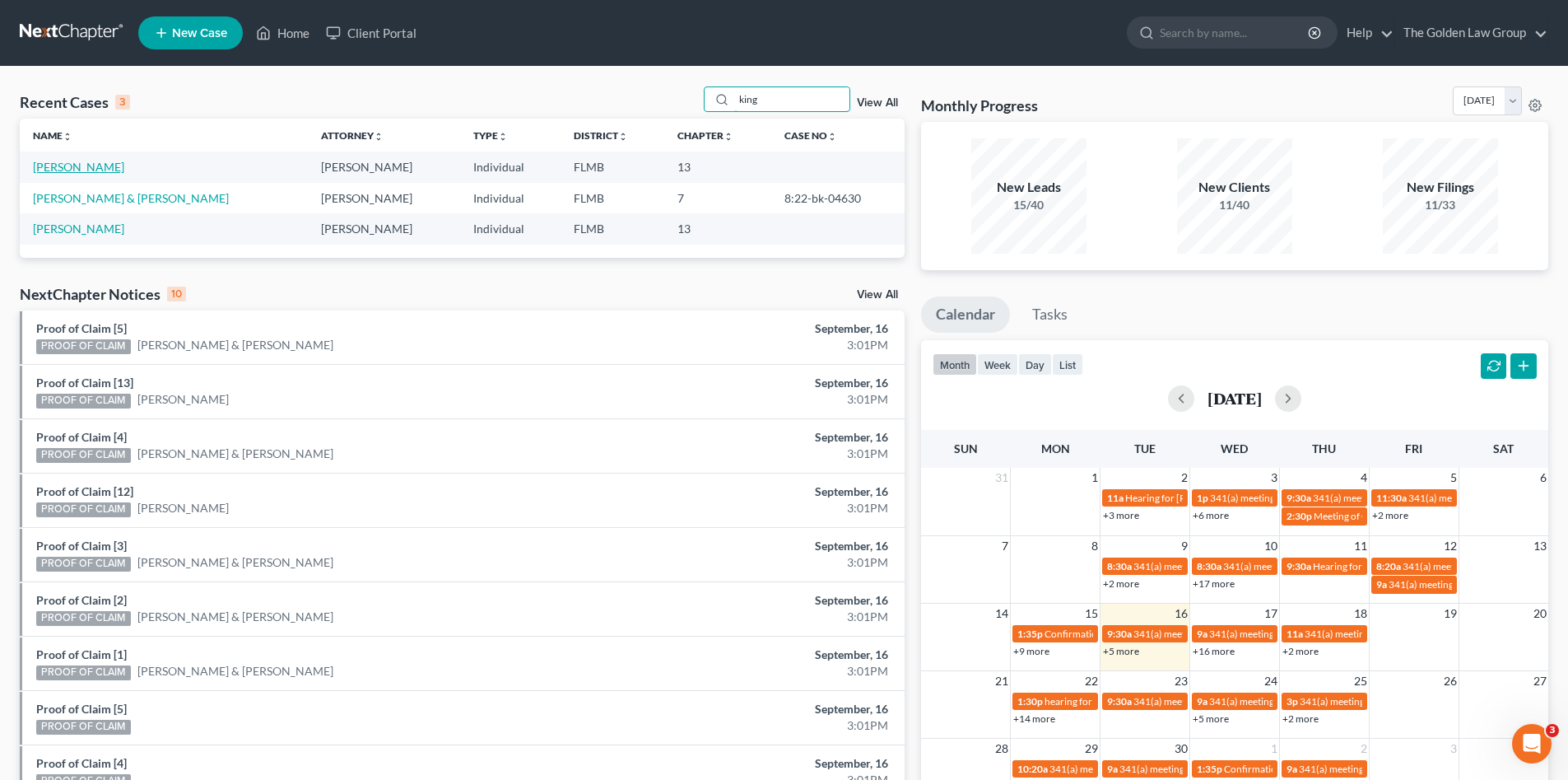
type input "king"
click at [93, 171] on link "[PERSON_NAME]" at bounding box center [78, 167] width 92 height 14
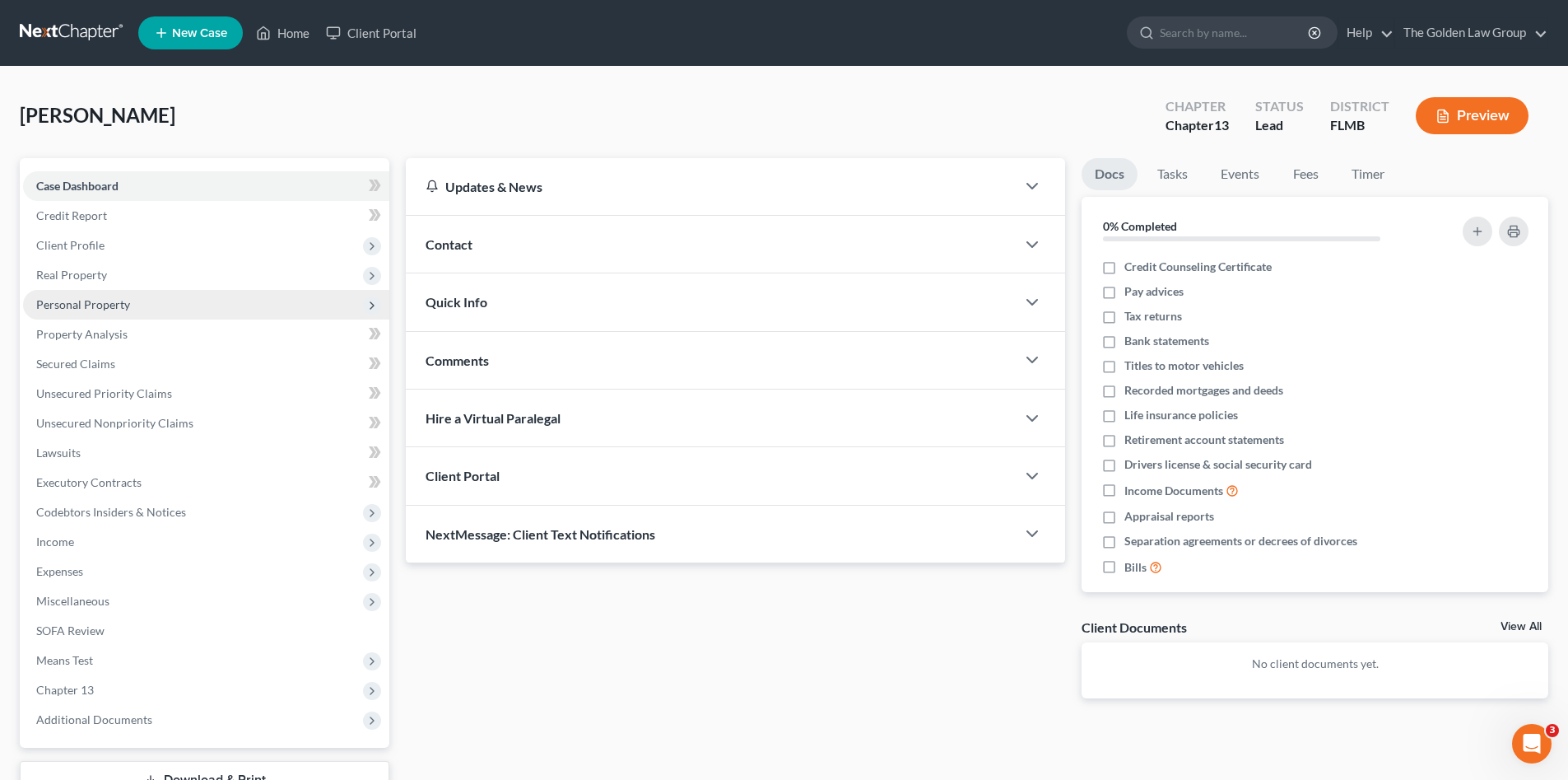
click at [120, 304] on span "Personal Property" at bounding box center [83, 304] width 94 height 14
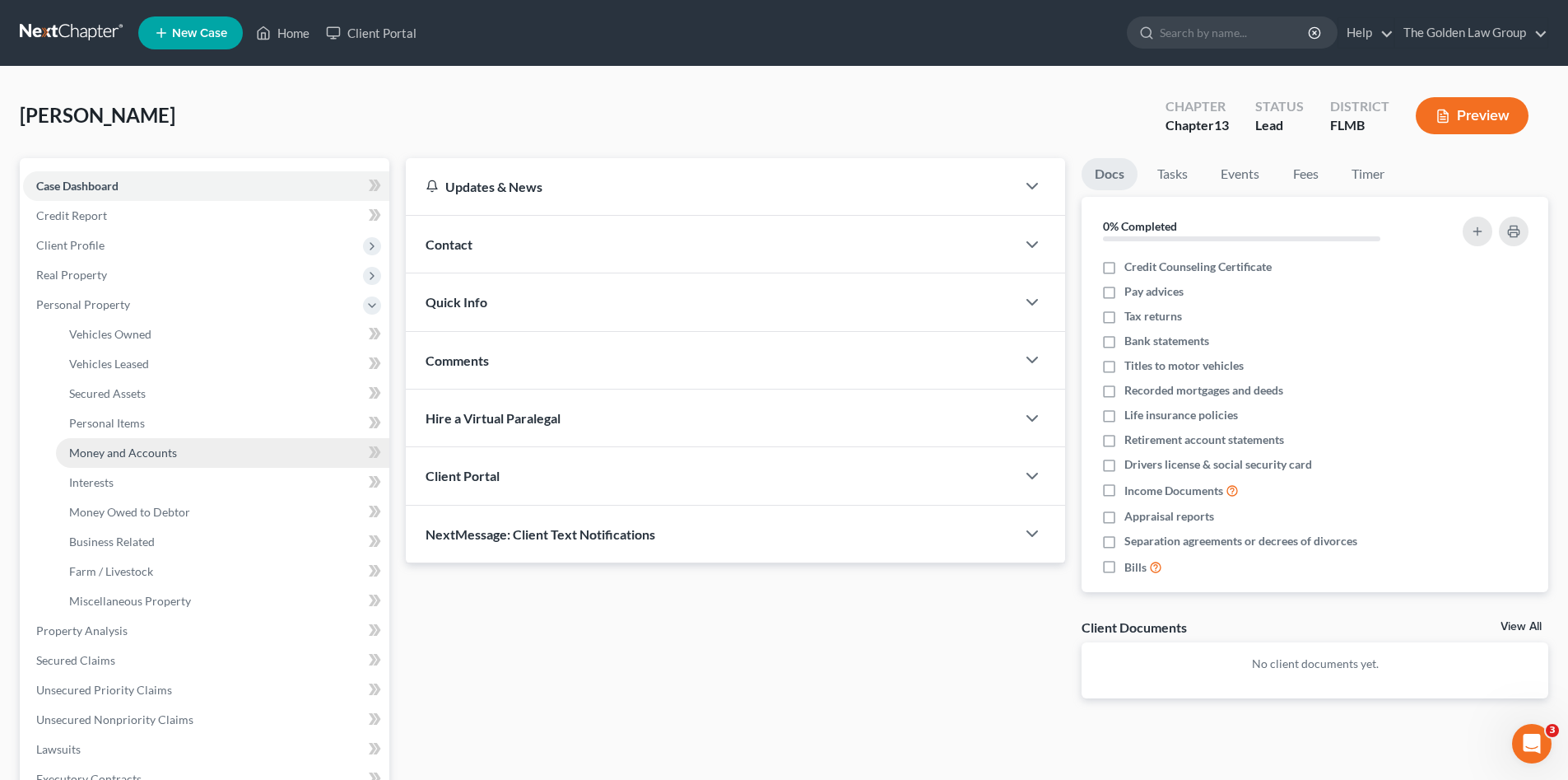
click at [179, 451] on link "Money and Accounts" at bounding box center [223, 453] width 333 height 30
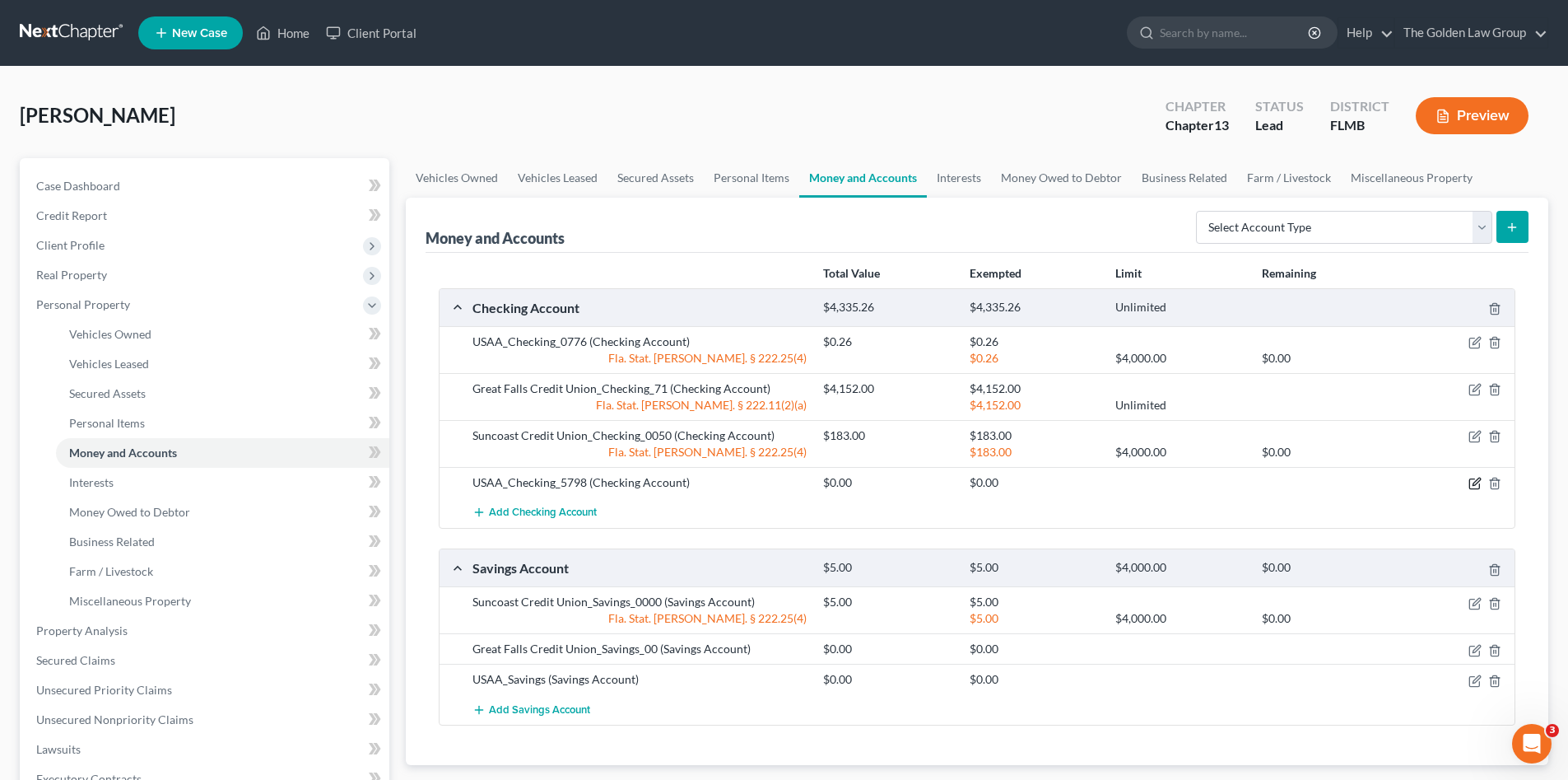
drag, startPoint x: 1471, startPoint y: 484, endPoint x: 1387, endPoint y: 504, distance: 86.3
click at [1387, 504] on div "USAA_Checking_0776 (Checking Account) $0.26 $0.26 Fla. Stat. Ann. § 222.25(4) $…" at bounding box center [977, 427] width 1074 height 202
click at [1473, 388] on icon "button" at bounding box center [1474, 389] width 13 height 13
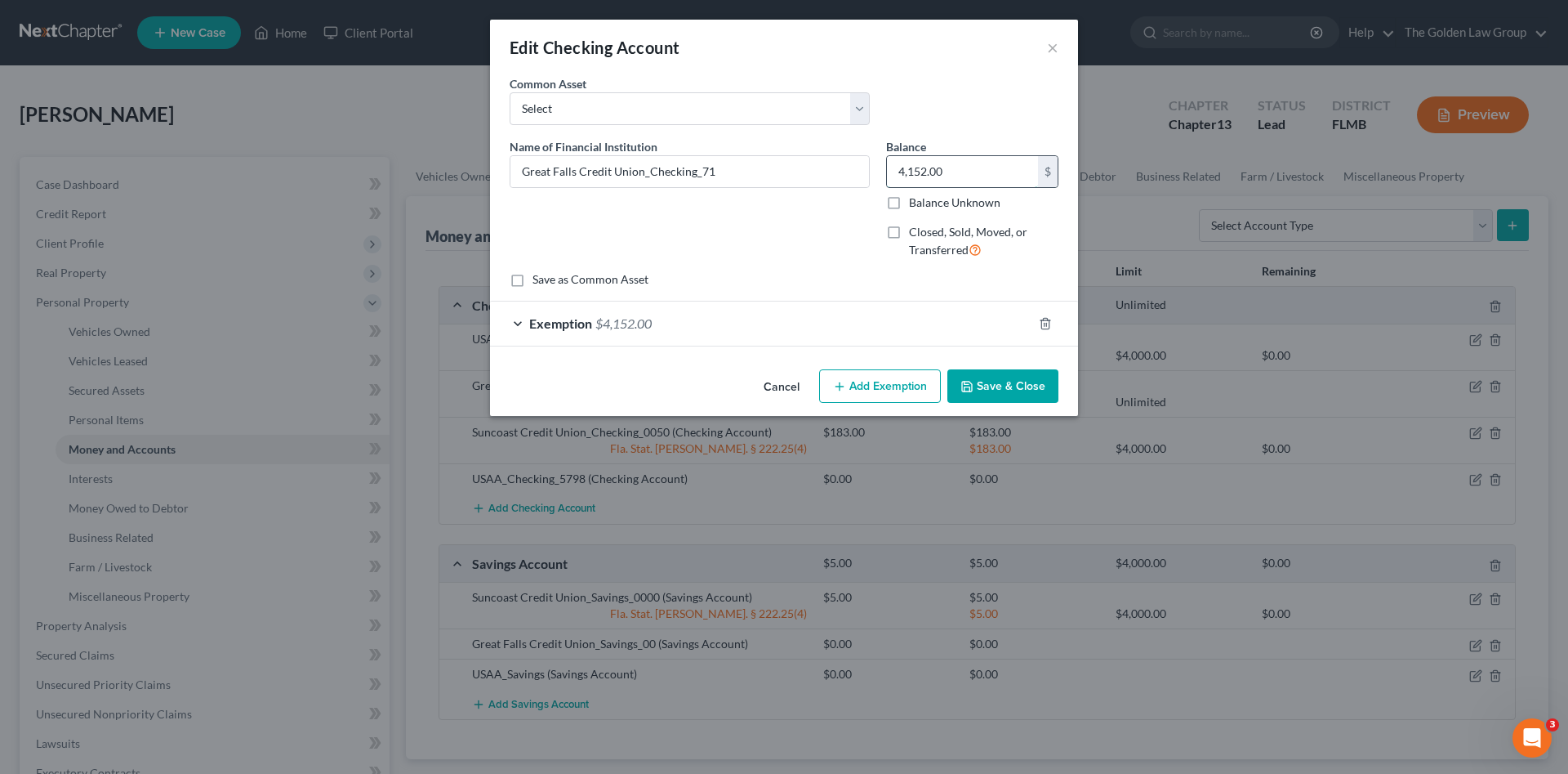
click at [970, 175] on input "4,152.00" at bounding box center [963, 171] width 151 height 31
type input "64.67"
click at [985, 326] on div "Exemption $4,152.00" at bounding box center [761, 323] width 542 height 43
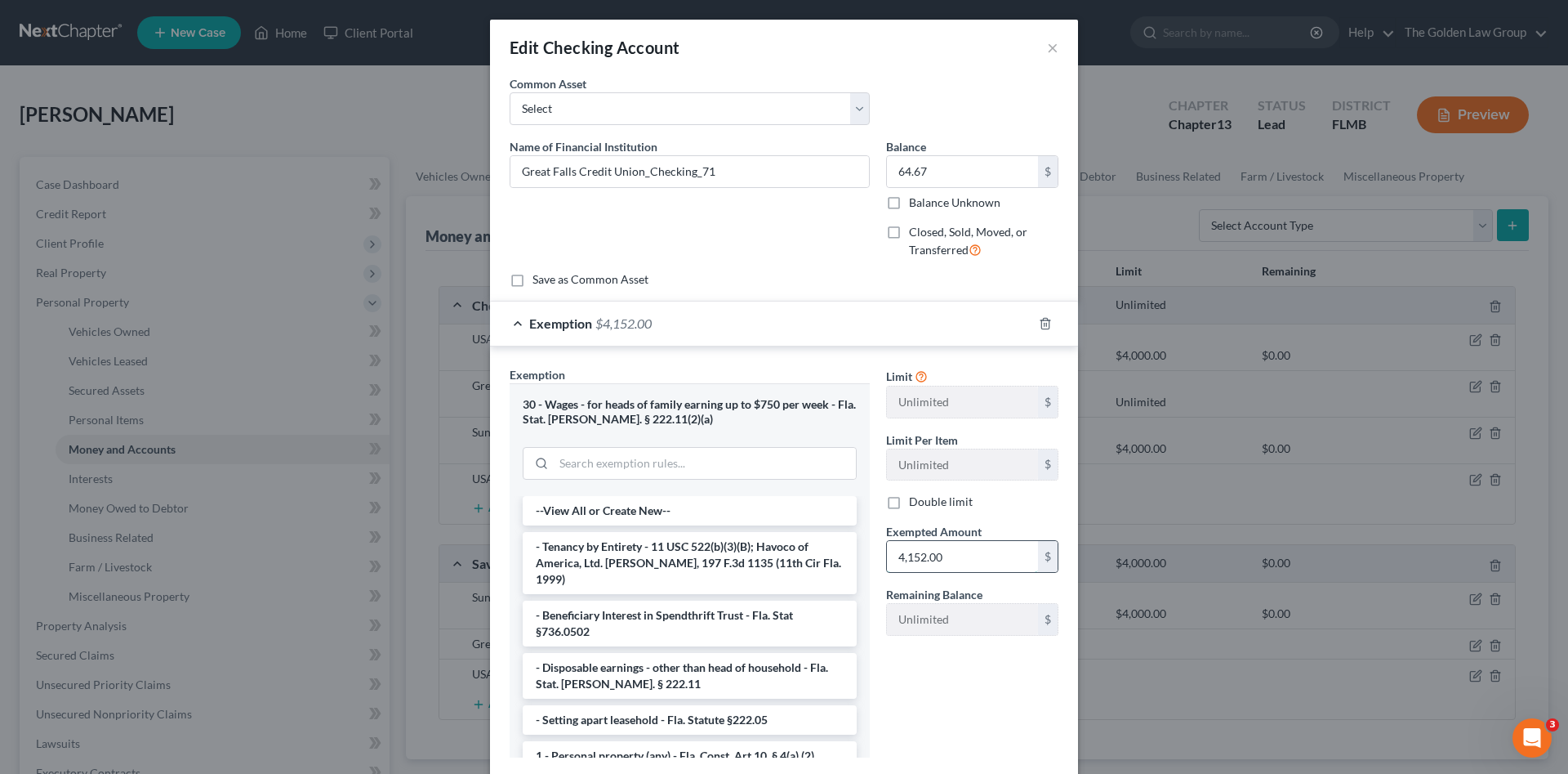
click at [956, 566] on input "4,152.00" at bounding box center [963, 557] width 151 height 31
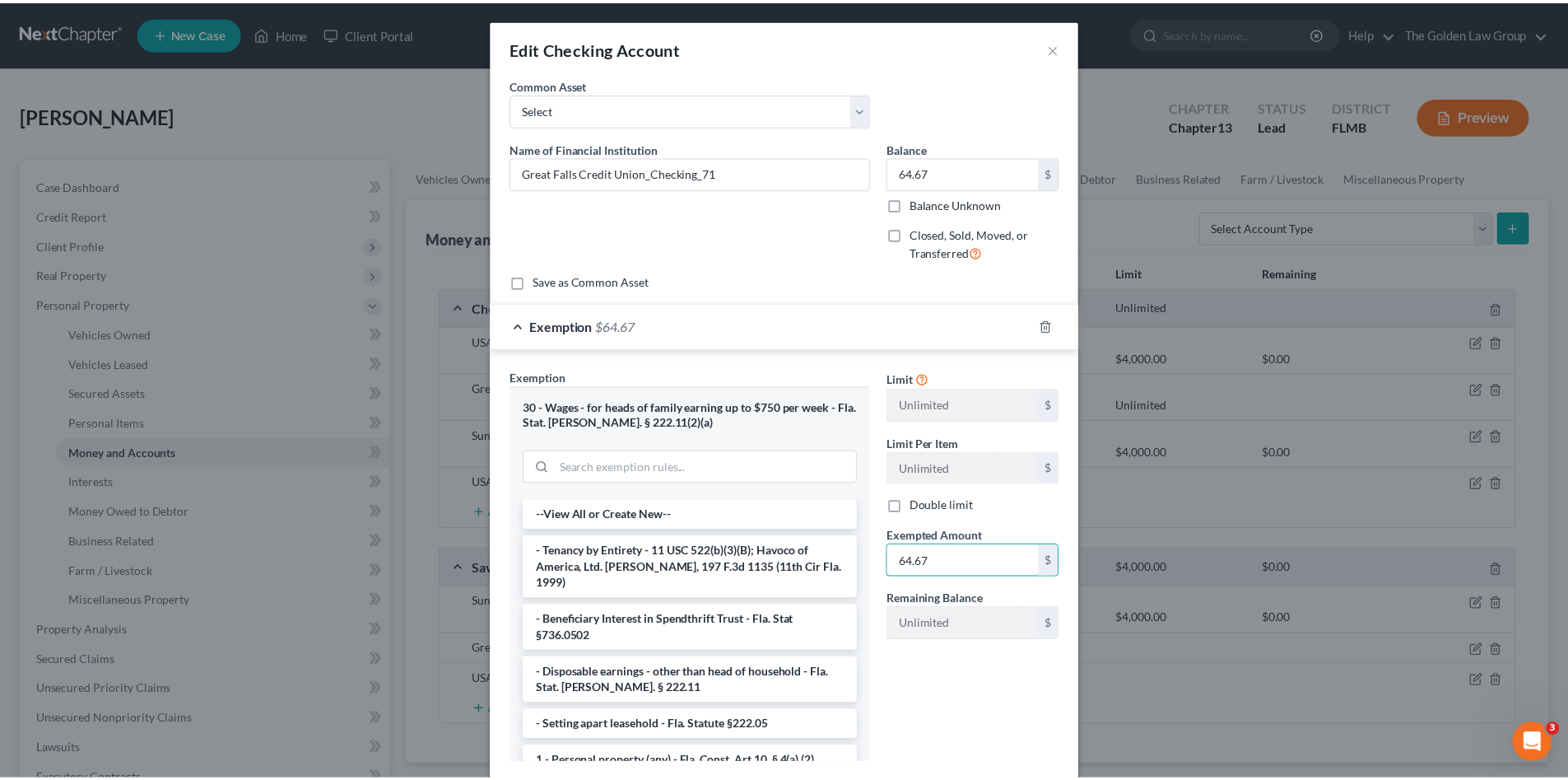
scroll to position [101, 0]
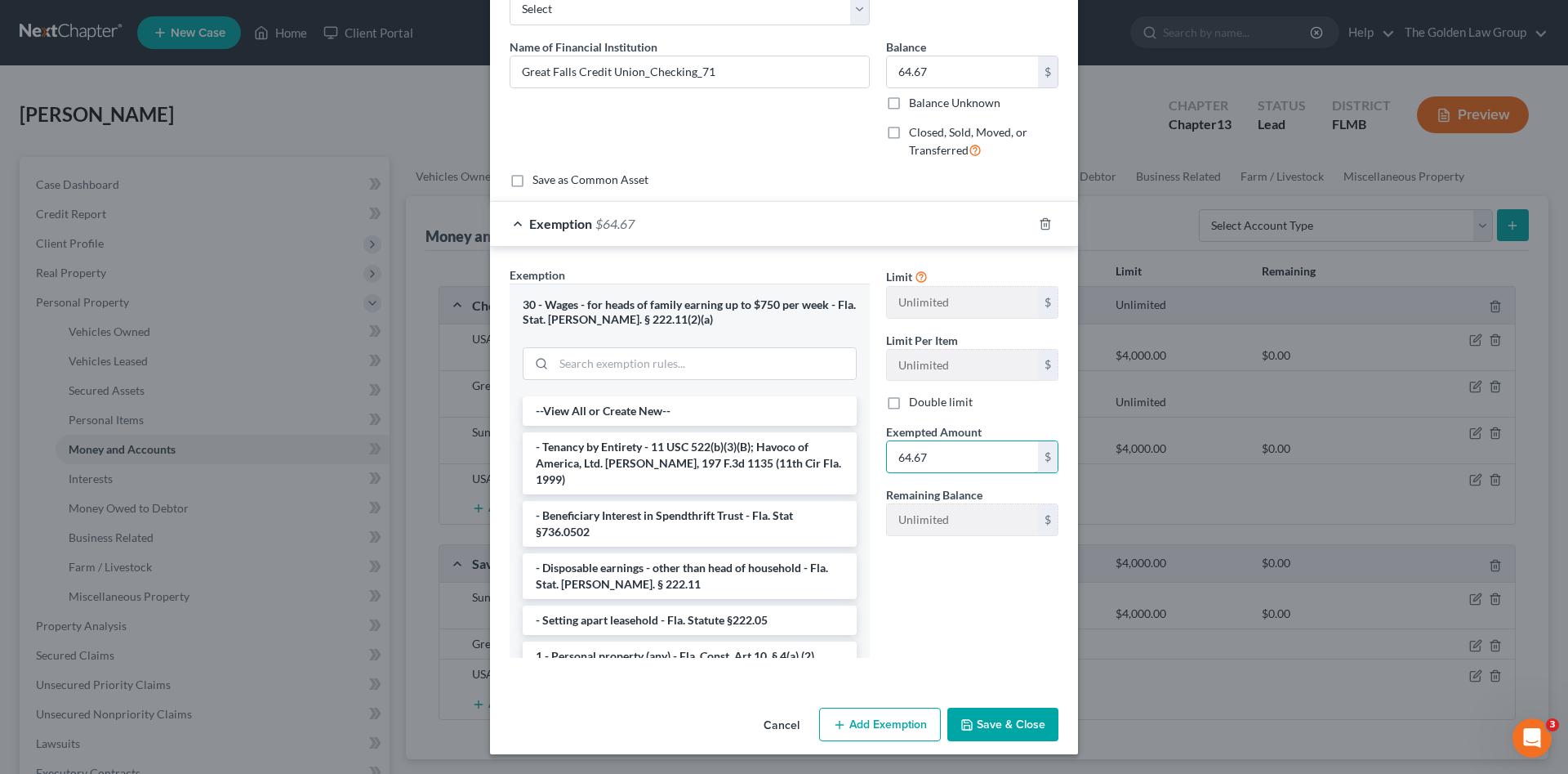
type input "64.67"
click at [1011, 725] on button "Save & Close" at bounding box center [1004, 724] width 112 height 34
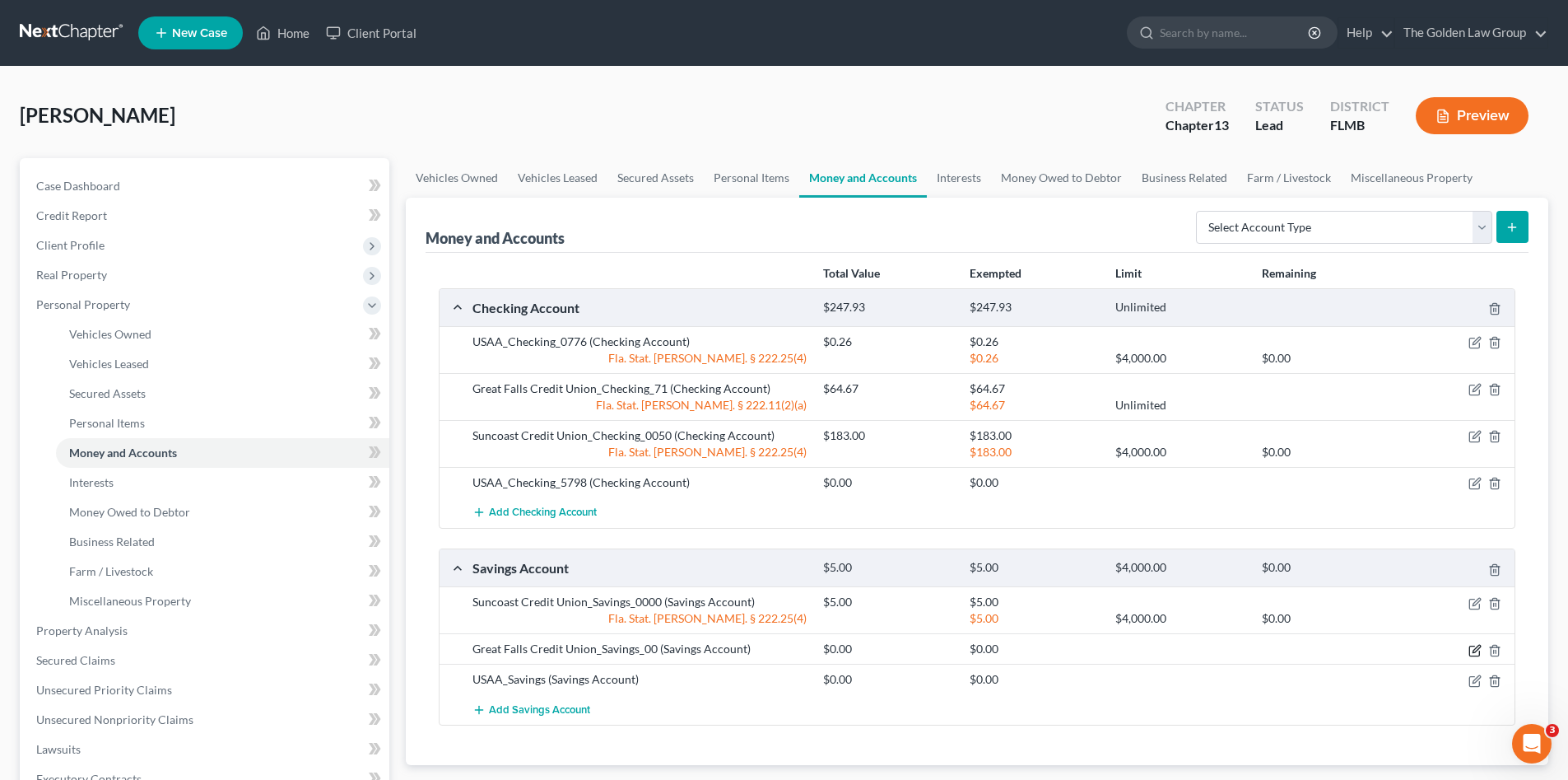
click at [1470, 650] on icon "button" at bounding box center [1474, 650] width 13 height 13
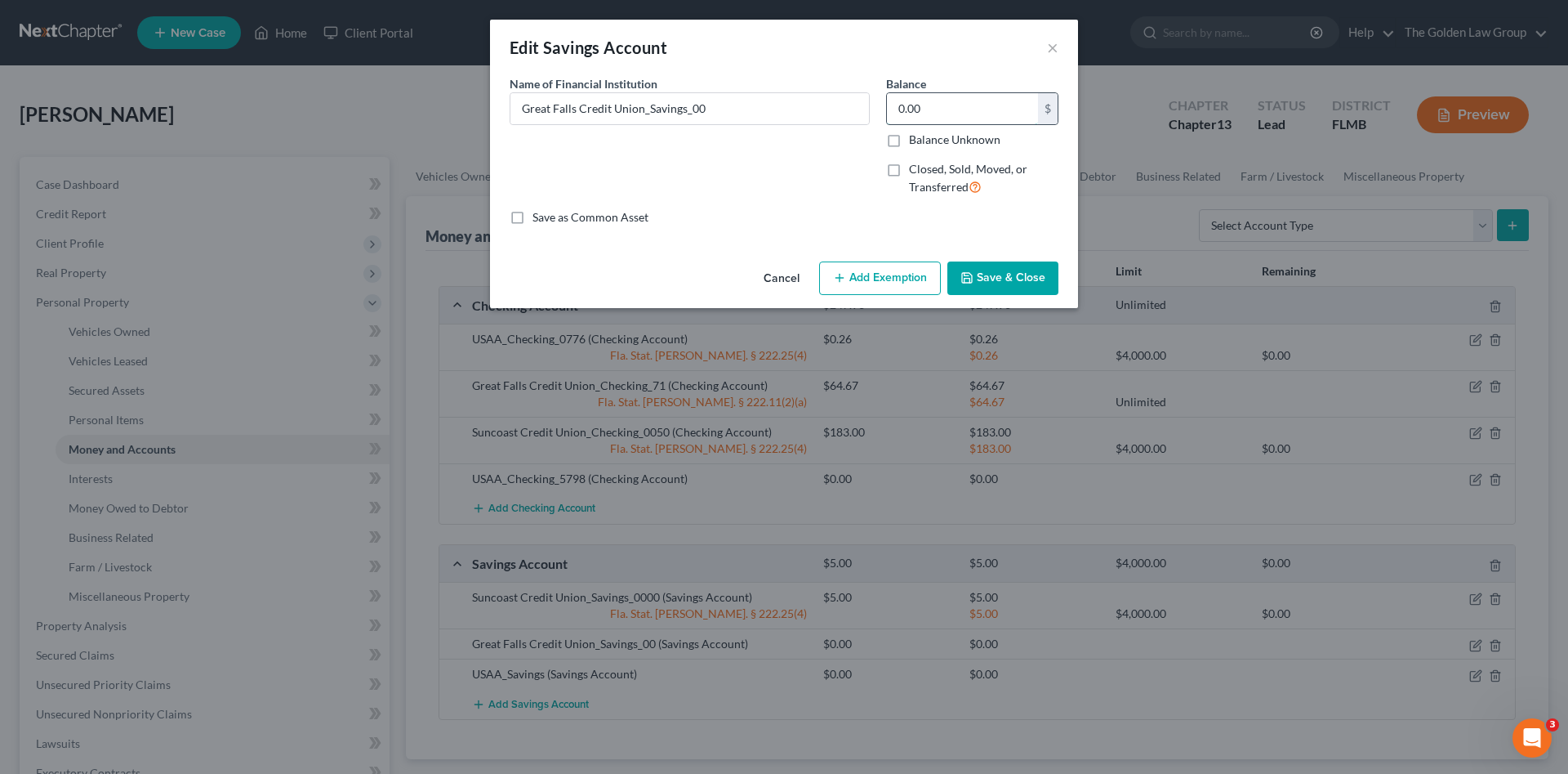
click at [940, 105] on input "0.00" at bounding box center [963, 109] width 151 height 31
type input "25.00"
click at [972, 275] on icon "button" at bounding box center [966, 277] width 13 height 13
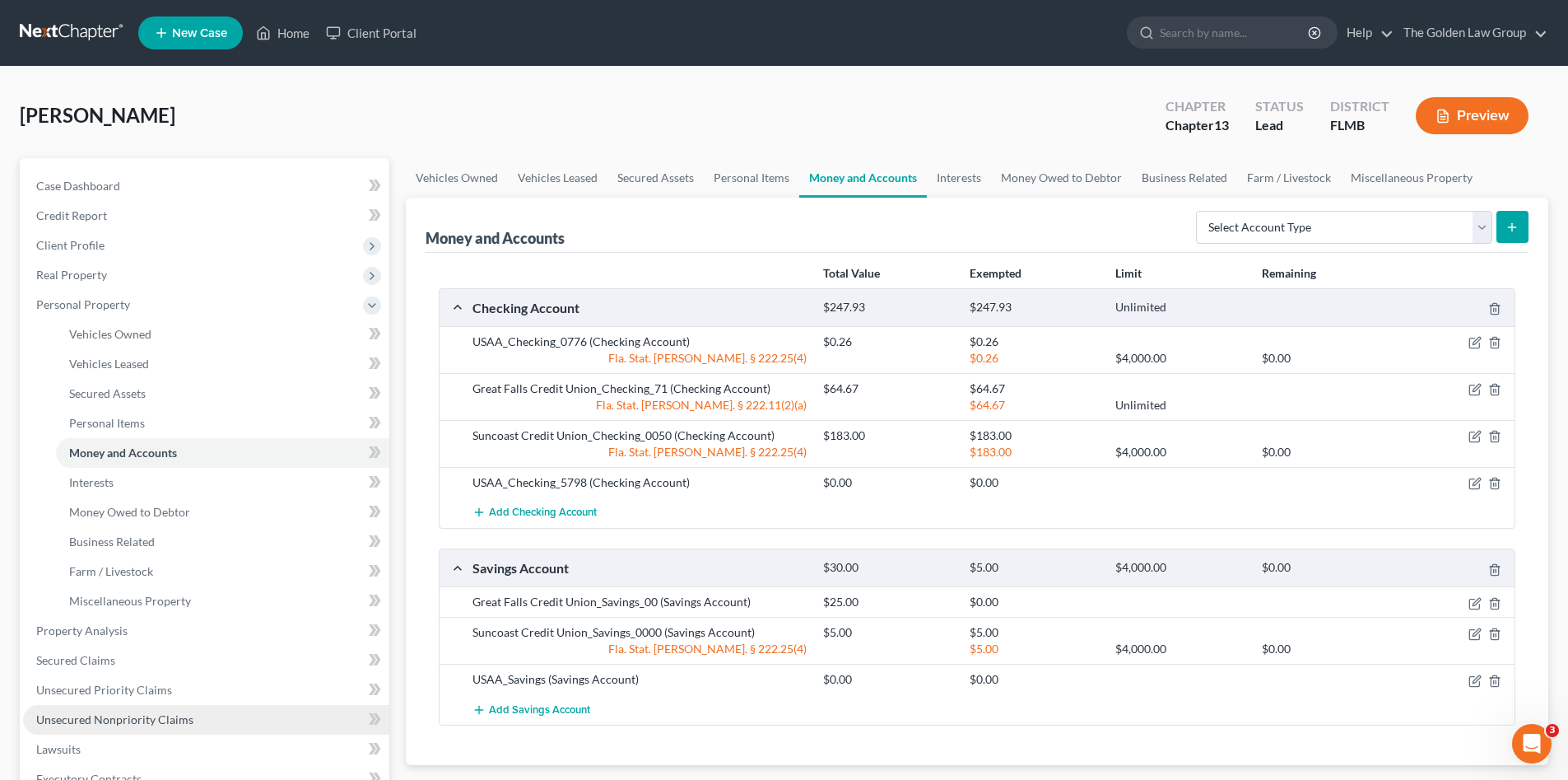
click at [239, 716] on link "Unsecured Nonpriority Claims" at bounding box center [206, 720] width 367 height 30
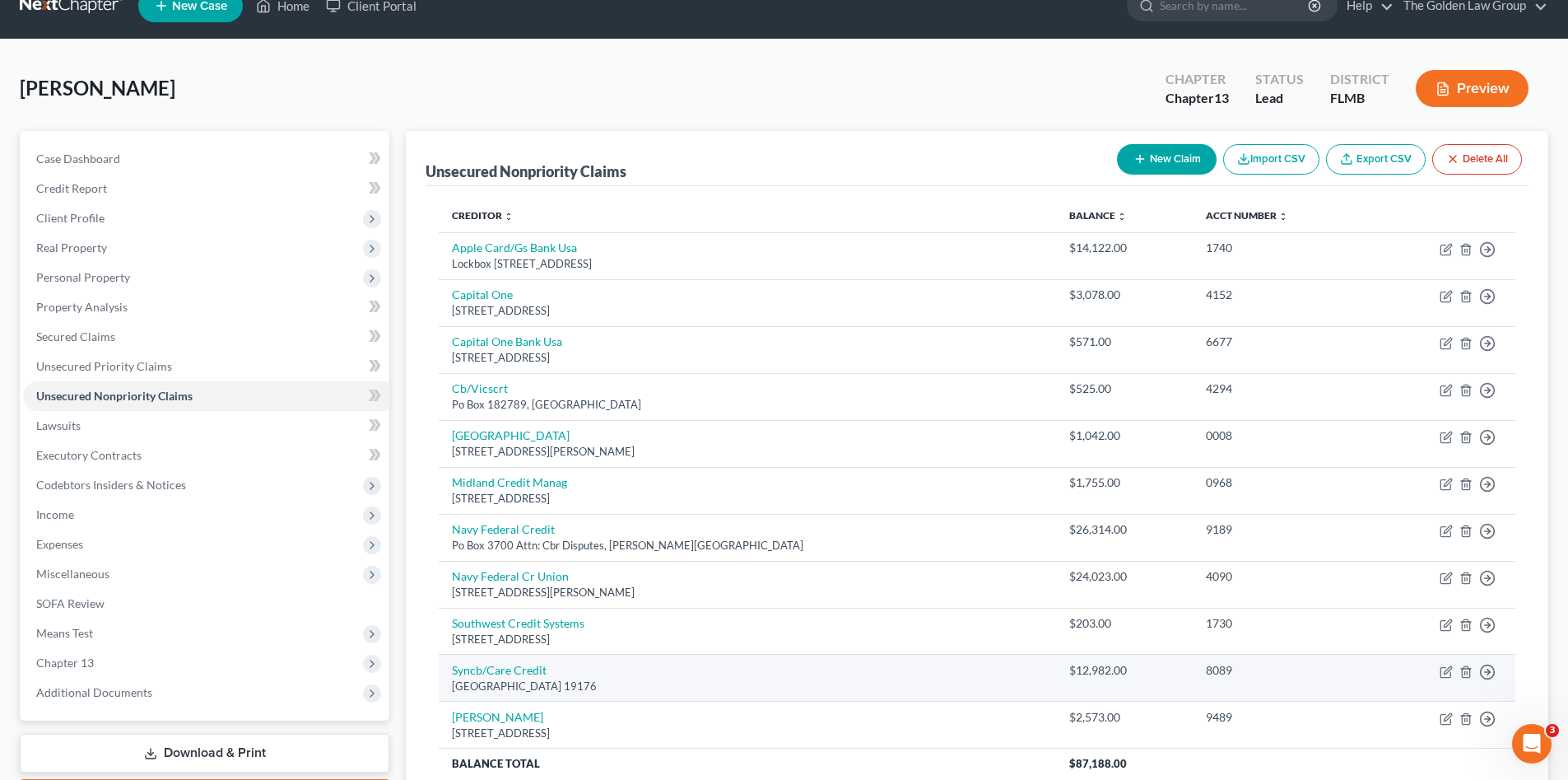
scroll to position [137, 0]
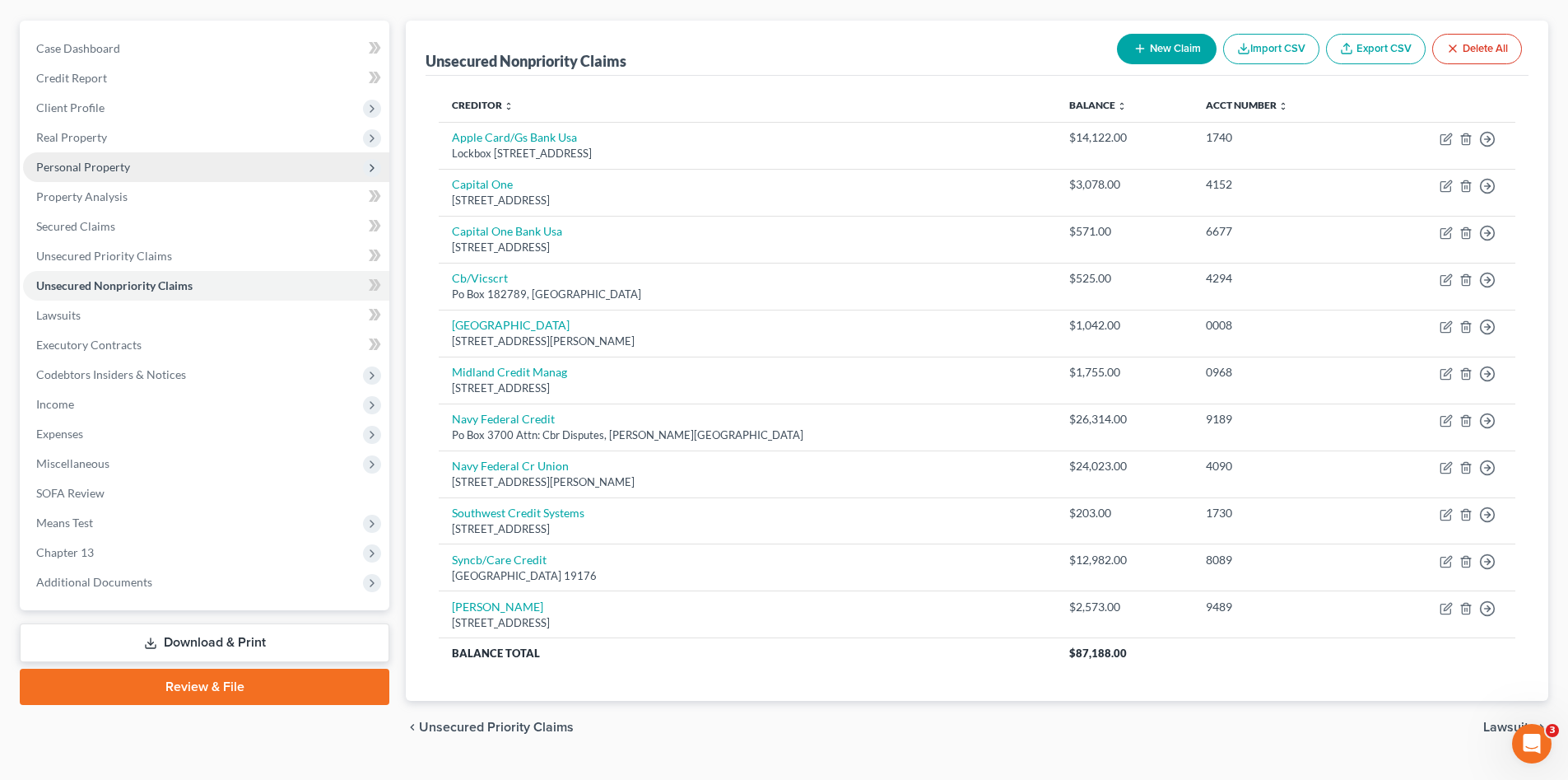
click at [88, 168] on span "Personal Property" at bounding box center [83, 167] width 94 height 14
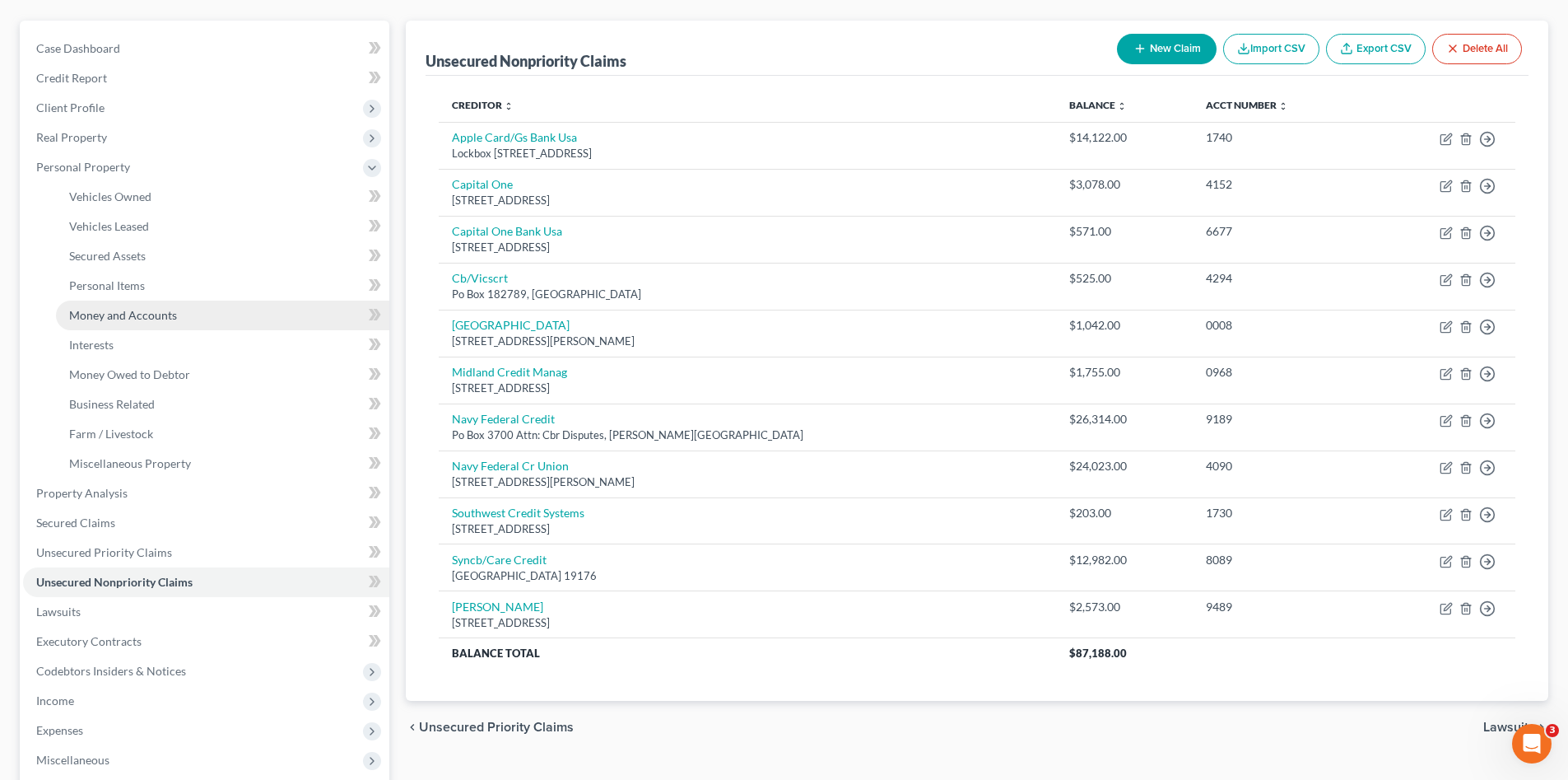
click at [167, 319] on span "Money and Accounts" at bounding box center [122, 315] width 107 height 14
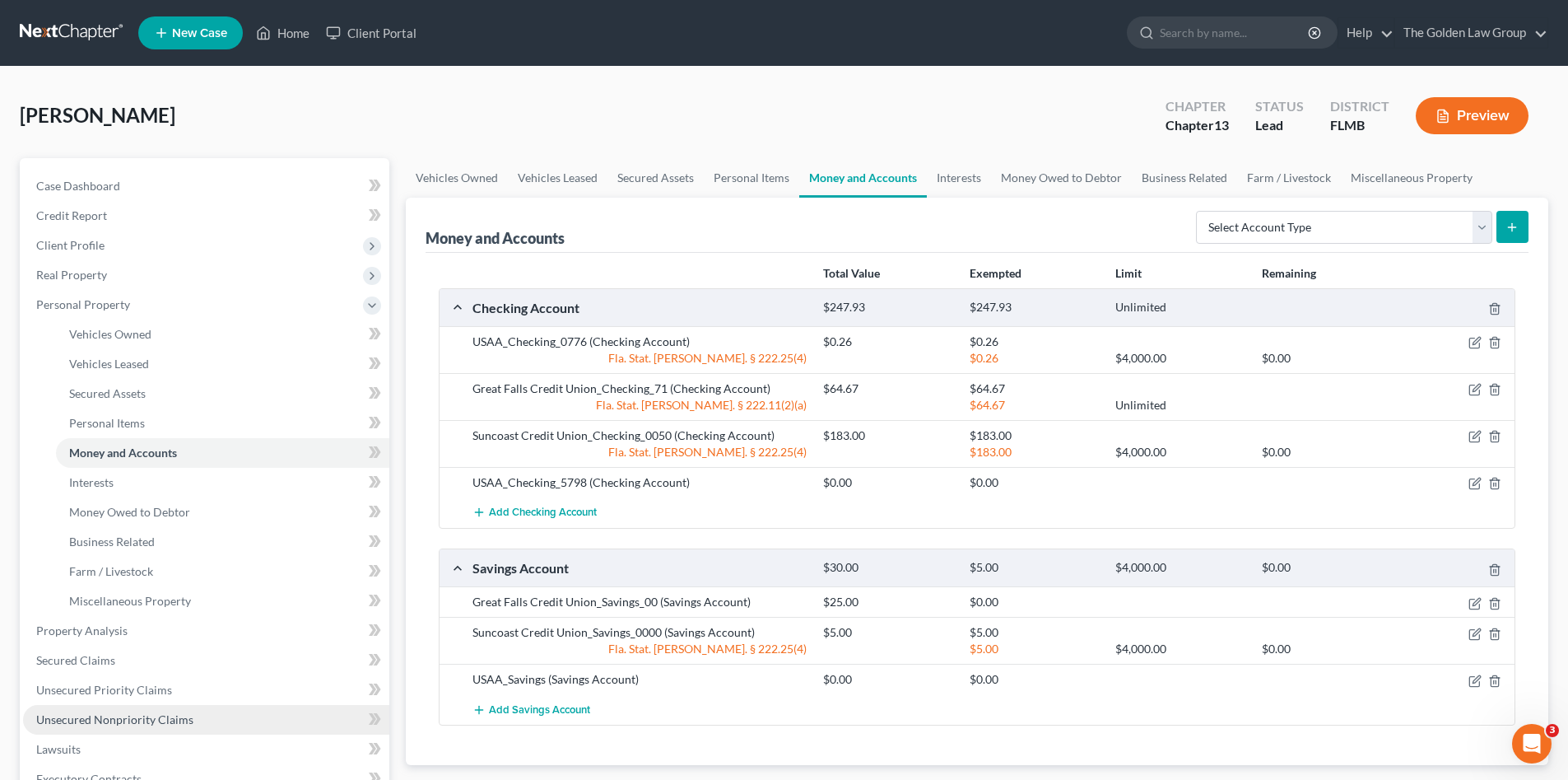
click at [183, 712] on span "Unsecured Nonpriority Claims" at bounding box center [114, 719] width 157 height 14
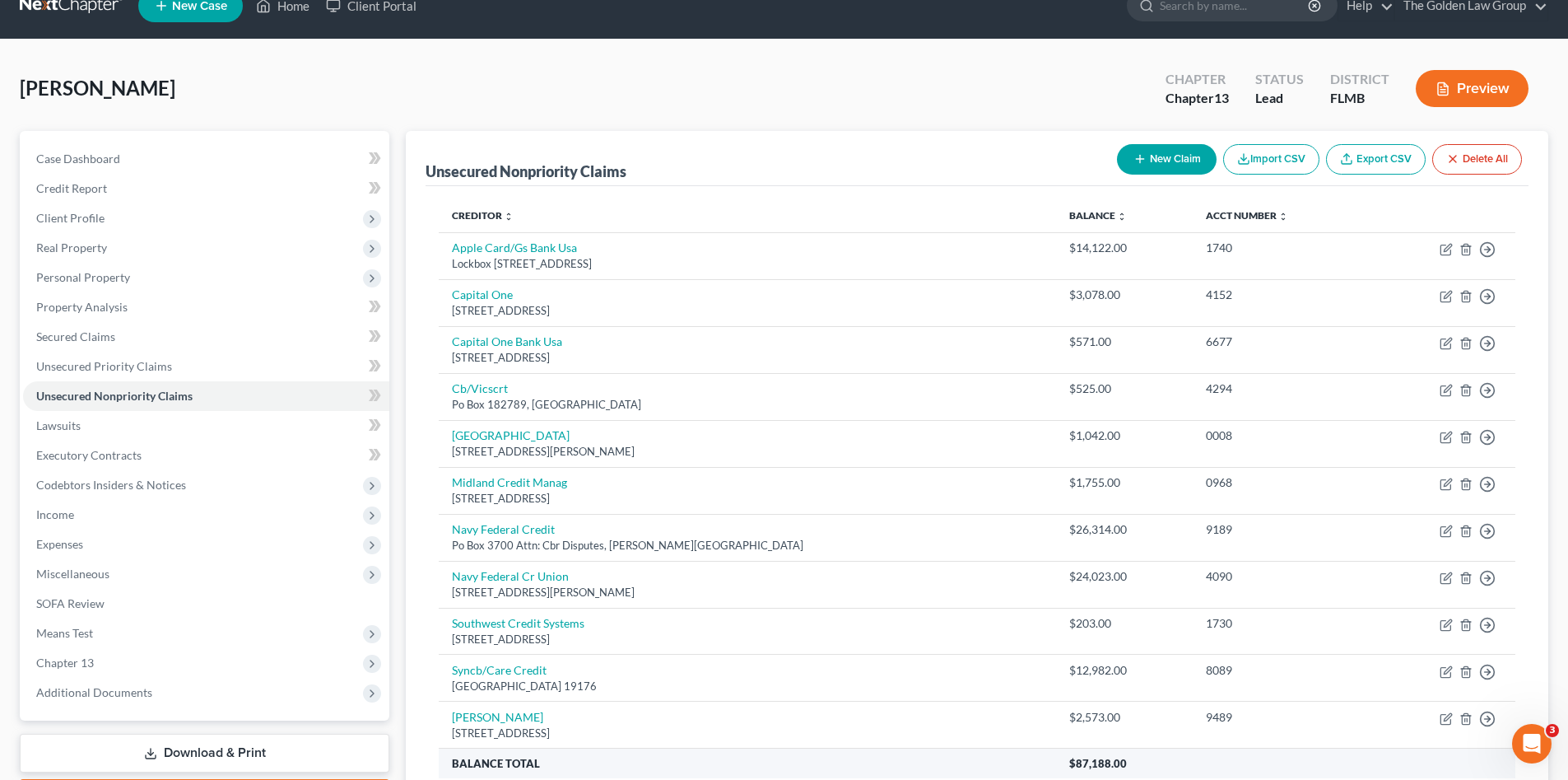
scroll to position [109, 0]
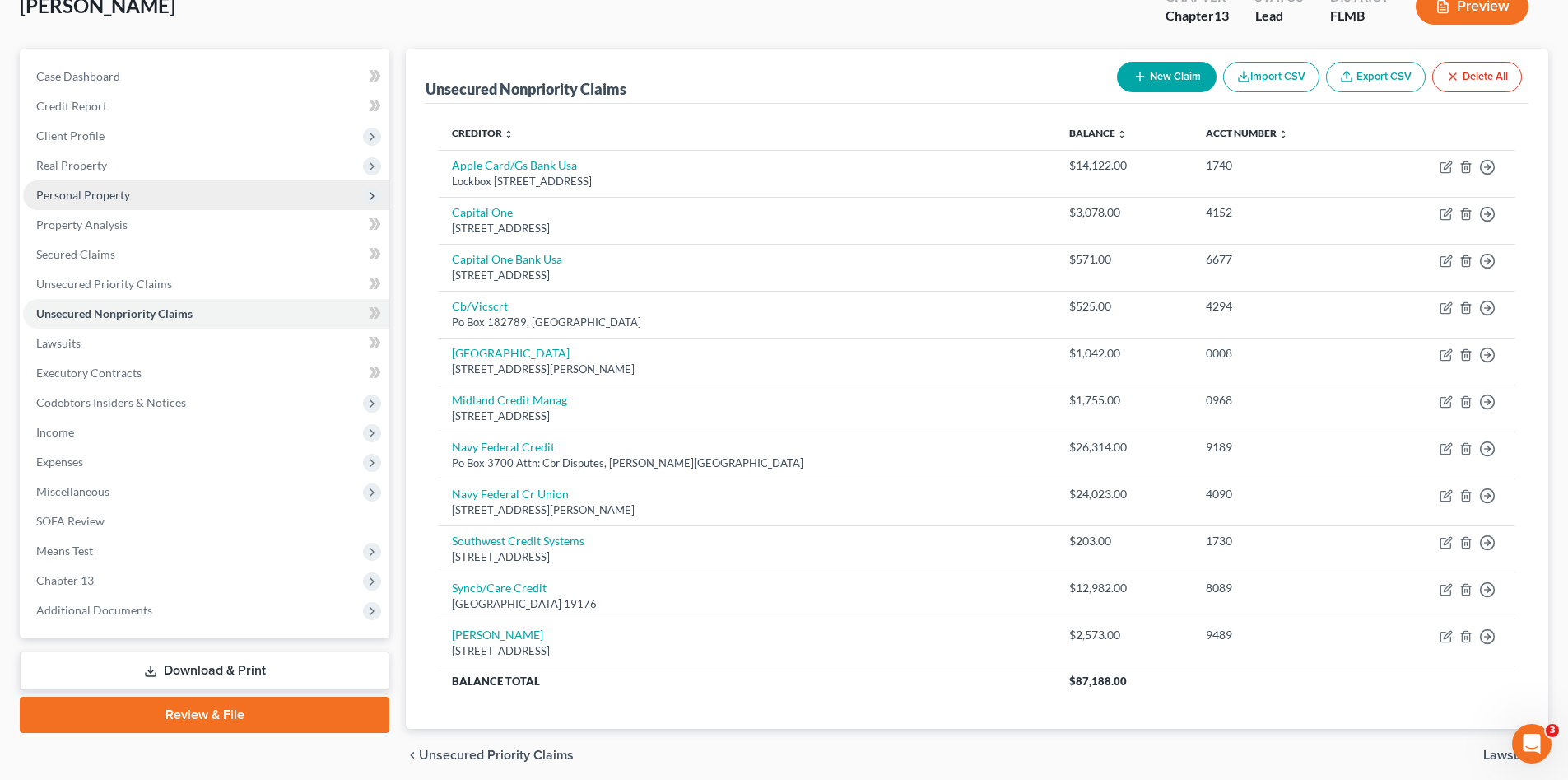
click at [127, 195] on span "Personal Property" at bounding box center [83, 194] width 94 height 14
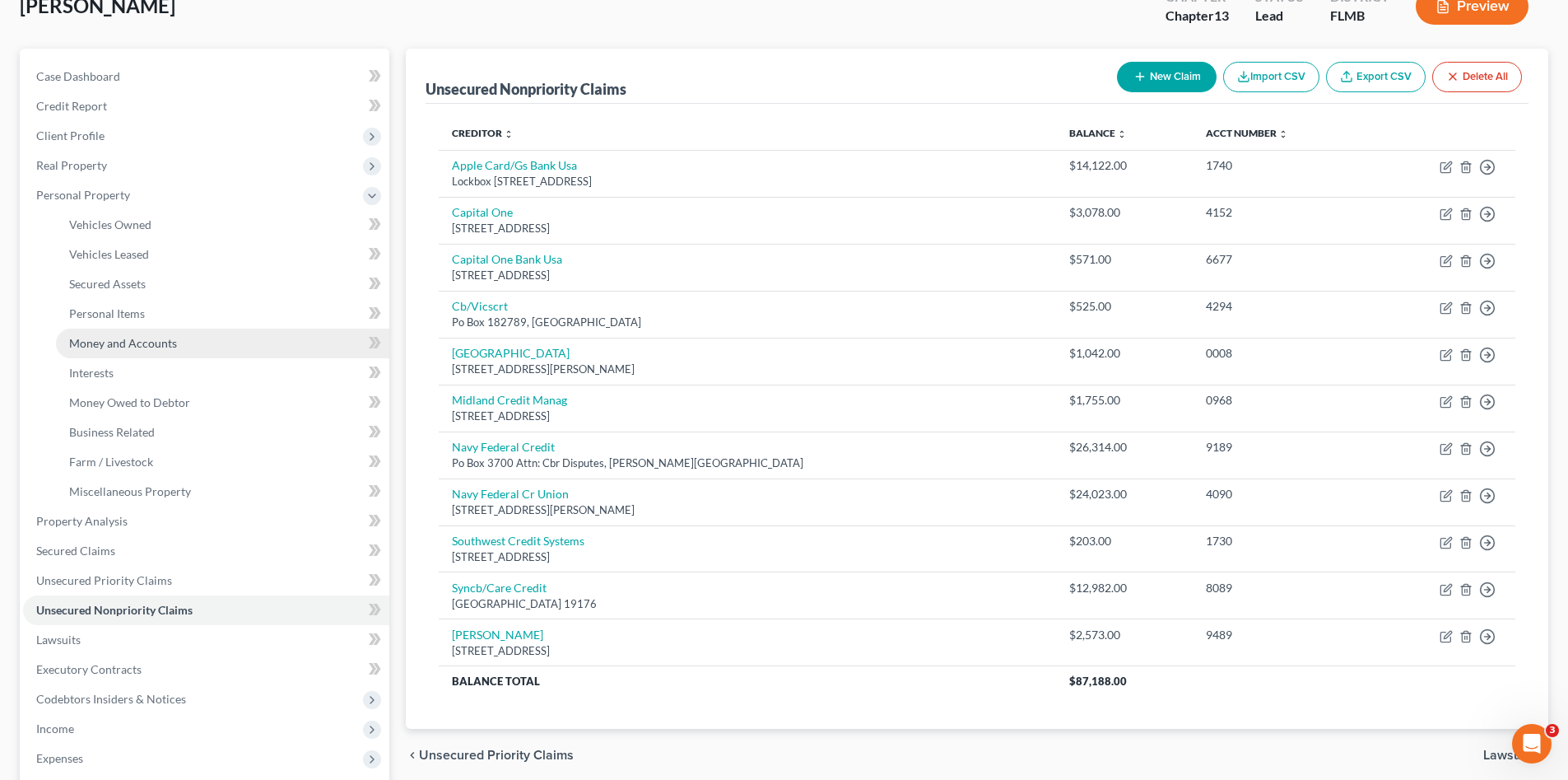
click at [202, 339] on link "Money and Accounts" at bounding box center [223, 343] width 333 height 30
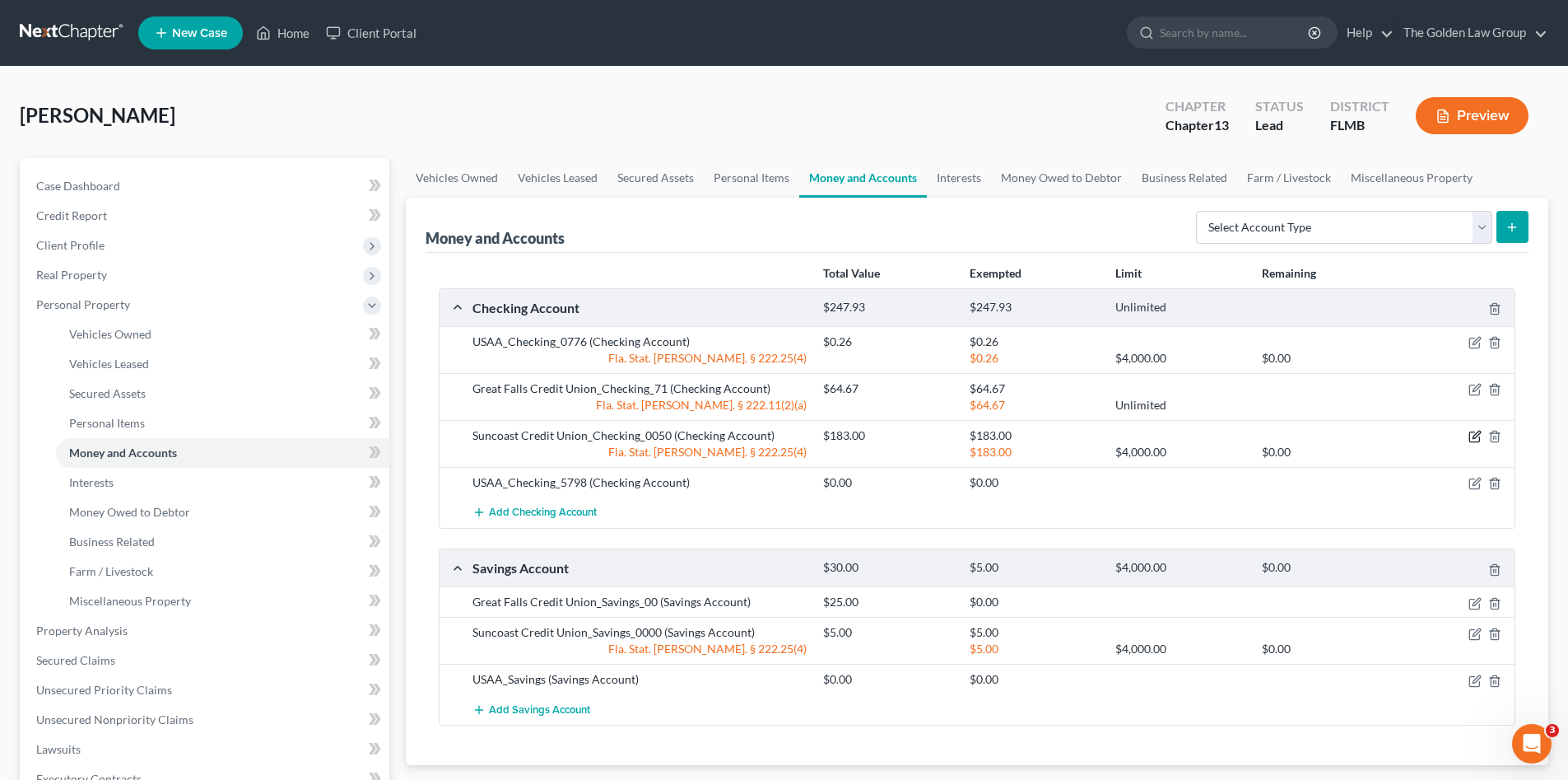
click at [1474, 439] on icon "button" at bounding box center [1476, 436] width 8 height 8
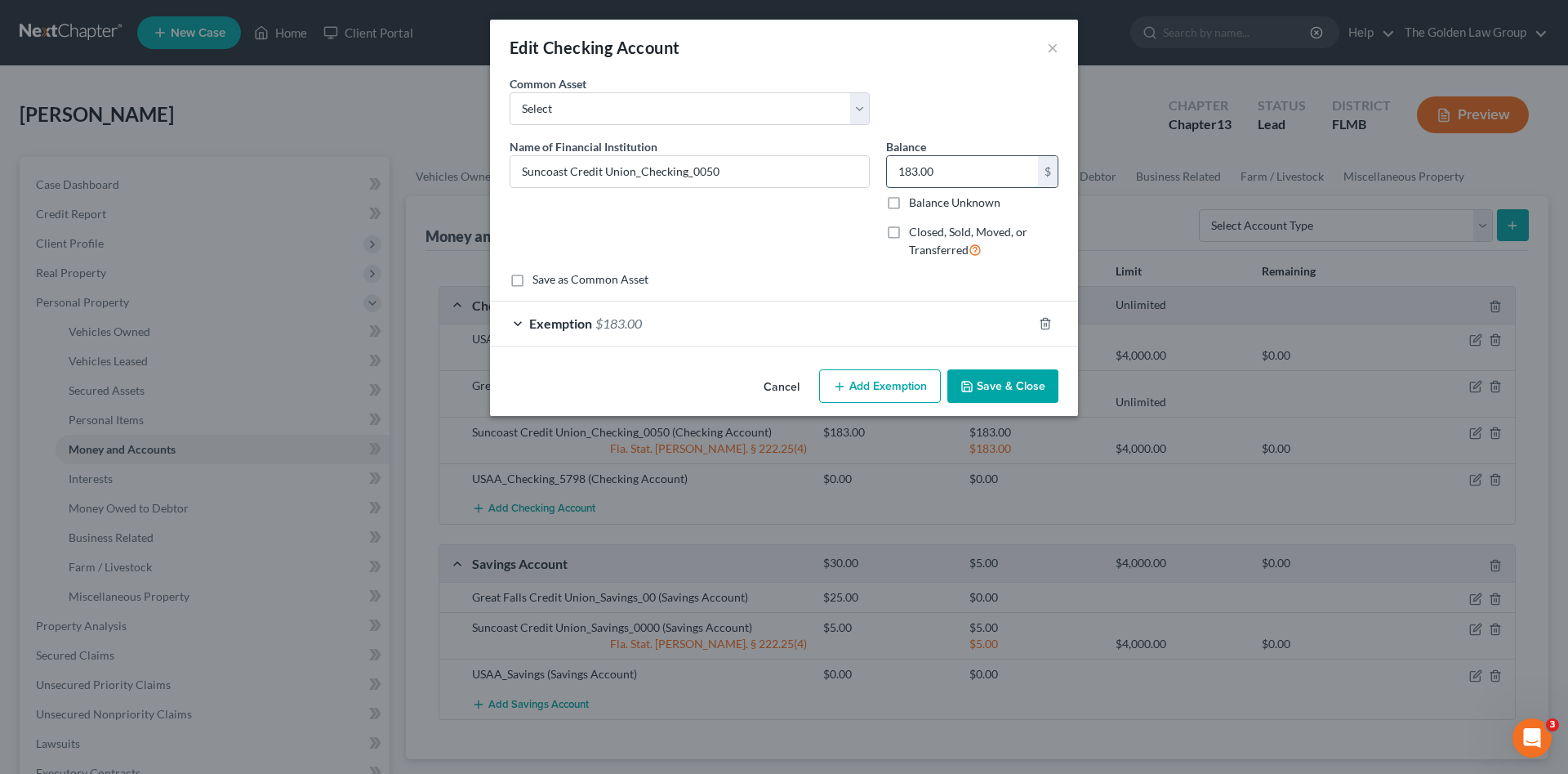
click at [946, 165] on input "183.00" at bounding box center [963, 171] width 151 height 31
type input "3,026.12"
click at [918, 331] on div "Exemption $183.00" at bounding box center [761, 323] width 542 height 43
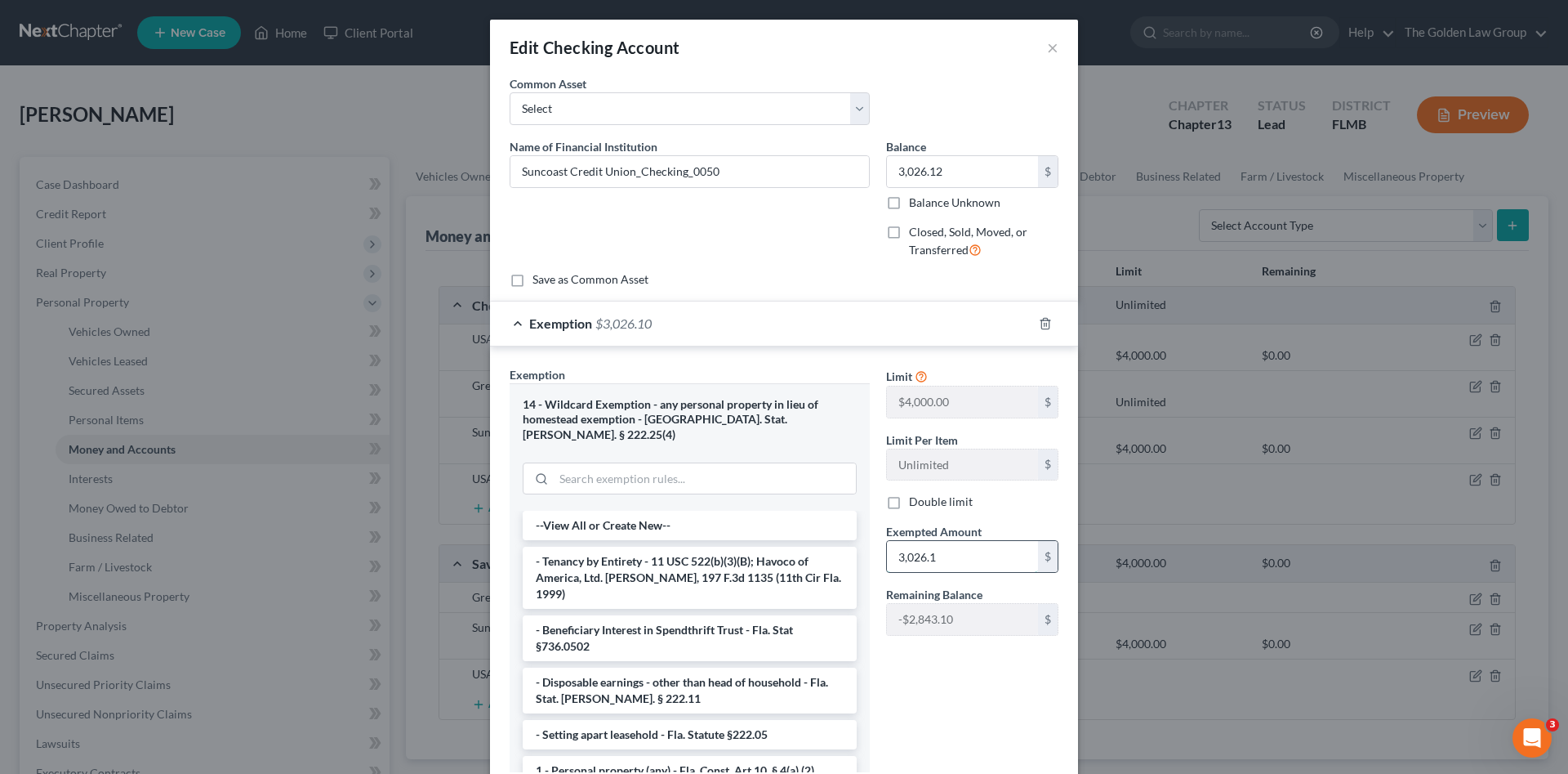
type input "3,026.12"
drag, startPoint x: 942, startPoint y: 560, endPoint x: 895, endPoint y: 561, distance: 47.0
click at [895, 561] on input "3,026.12" at bounding box center [963, 557] width 151 height 31
type input "183.00"
click at [918, 689] on div "Limit $4,000.00 $ Limit Per Item Unlimited $ Double limit Exempted Amount * 183…" at bounding box center [972, 575] width 189 height 420
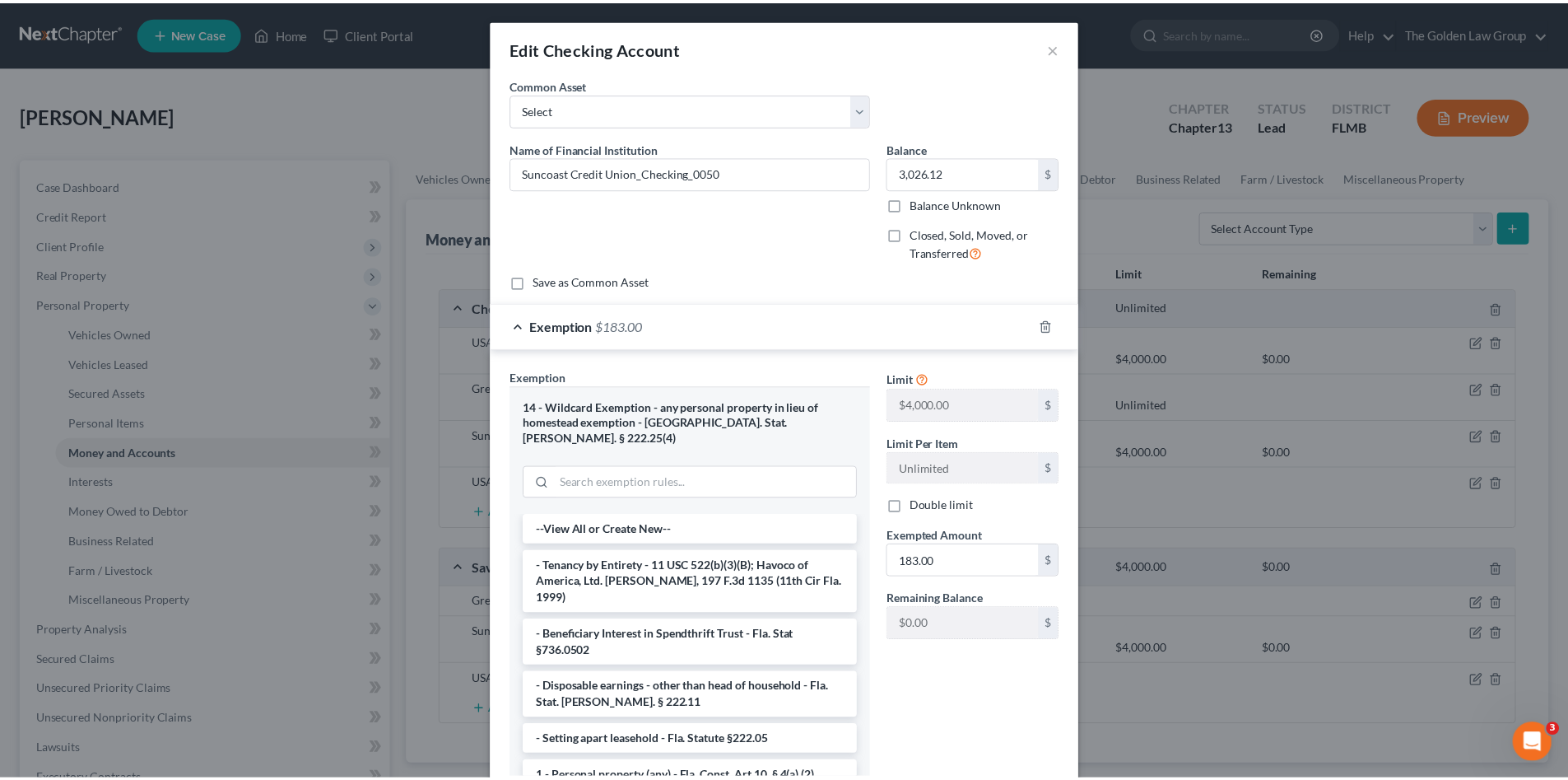
scroll to position [101, 0]
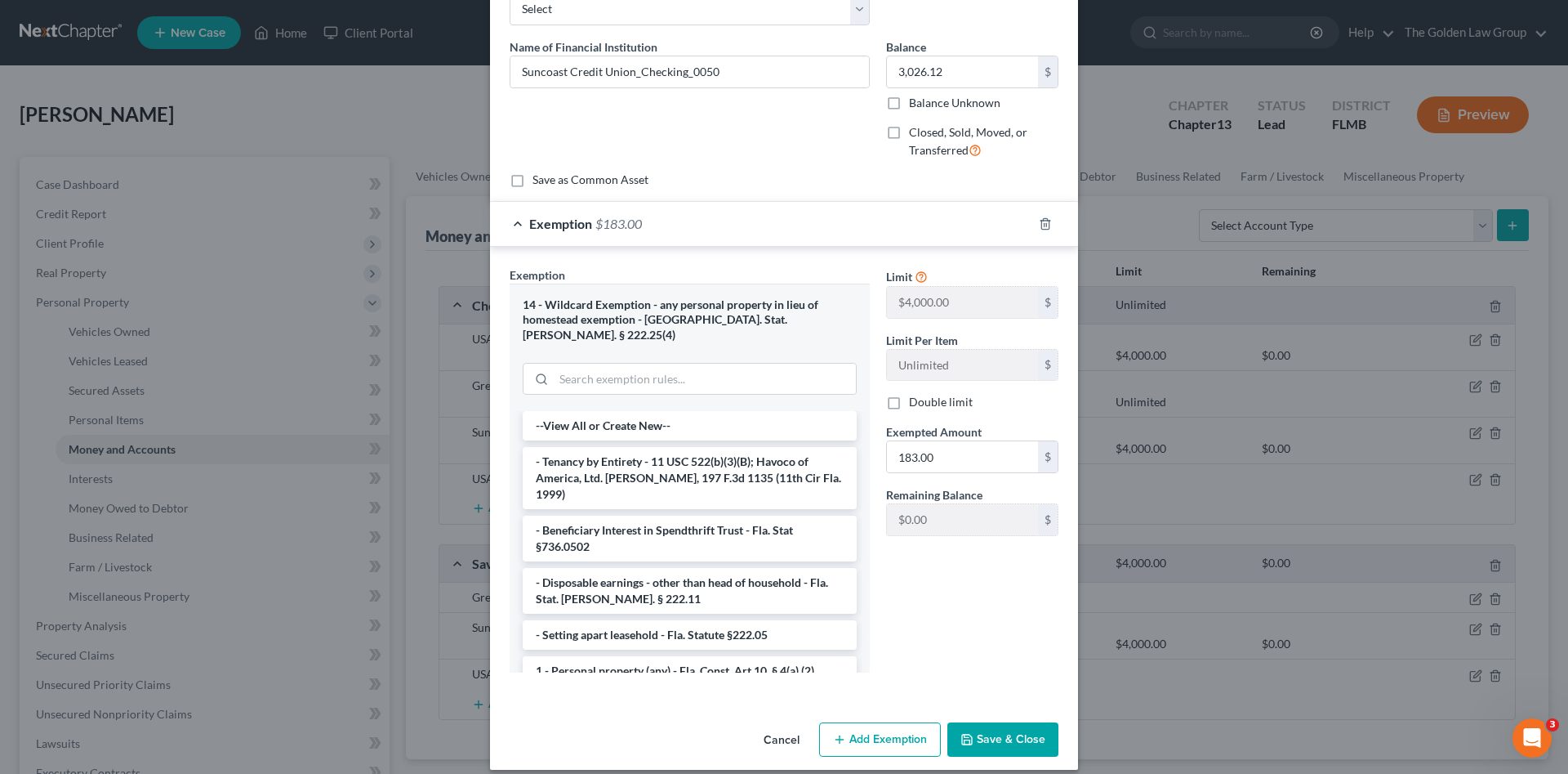
click at [1003, 722] on button "Save & Close" at bounding box center [1004, 739] width 112 height 34
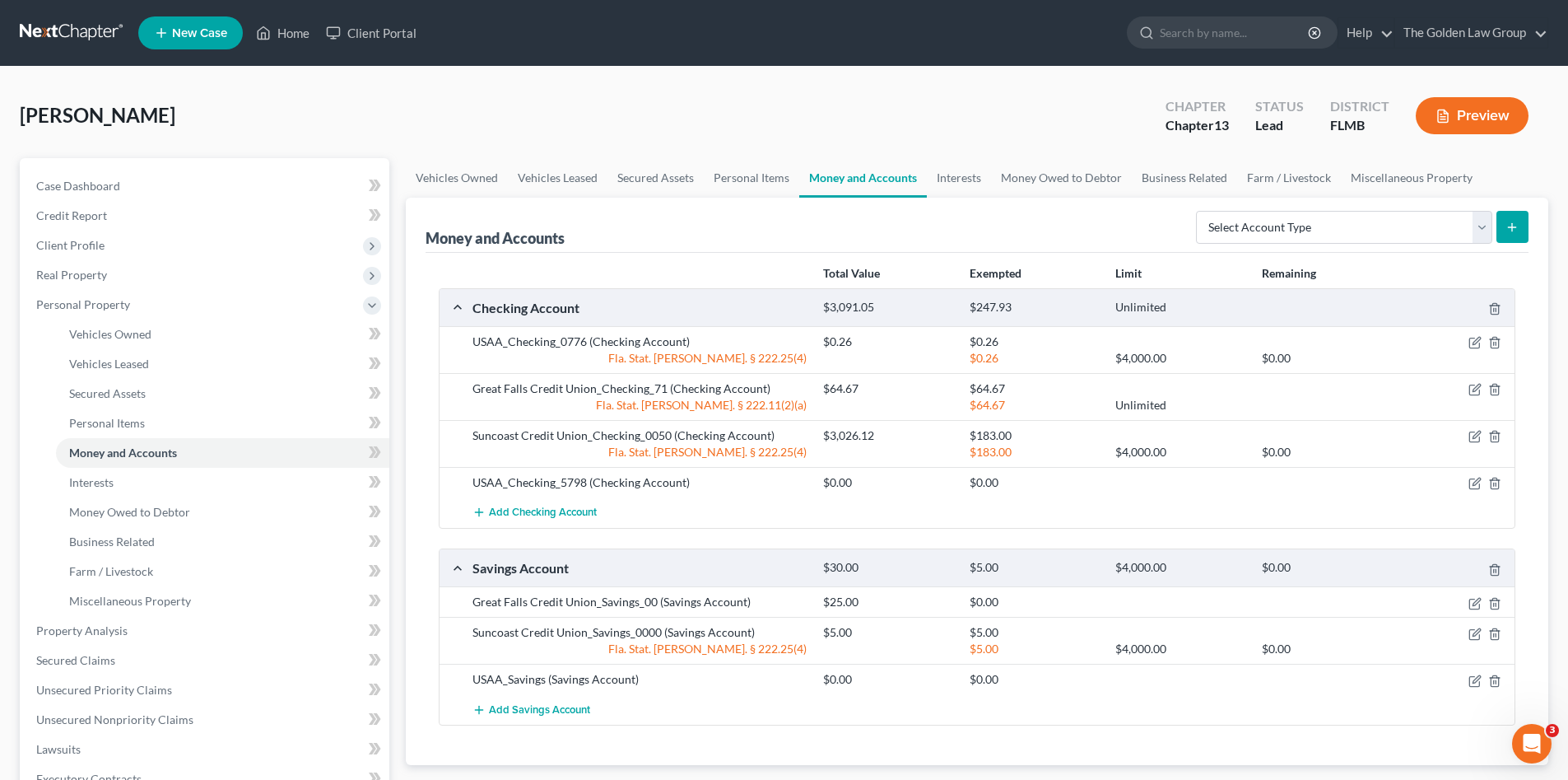
click at [701, 701] on div "Add Savings Account" at bounding box center [989, 709] width 1052 height 31
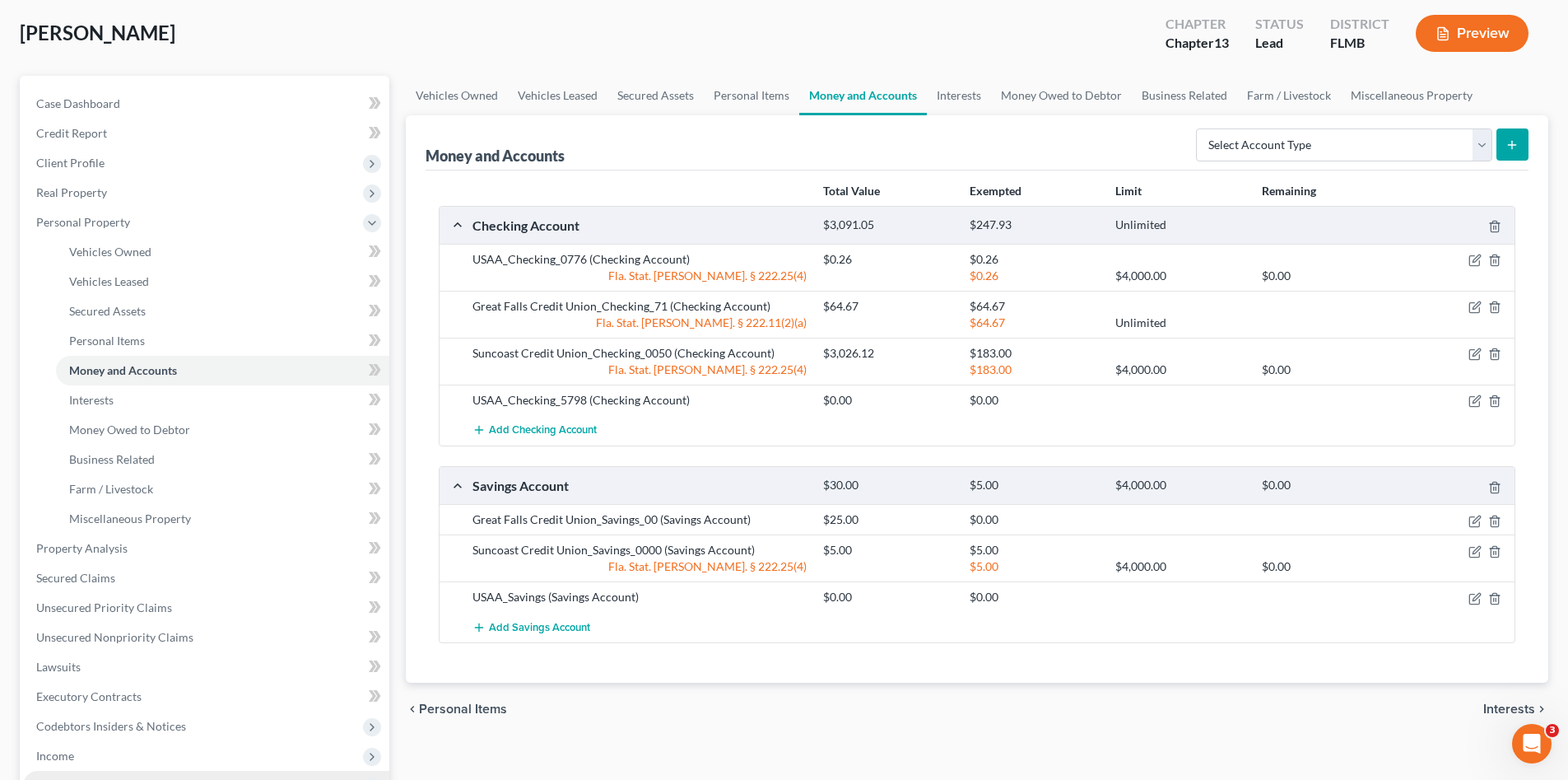
scroll to position [192, 0]
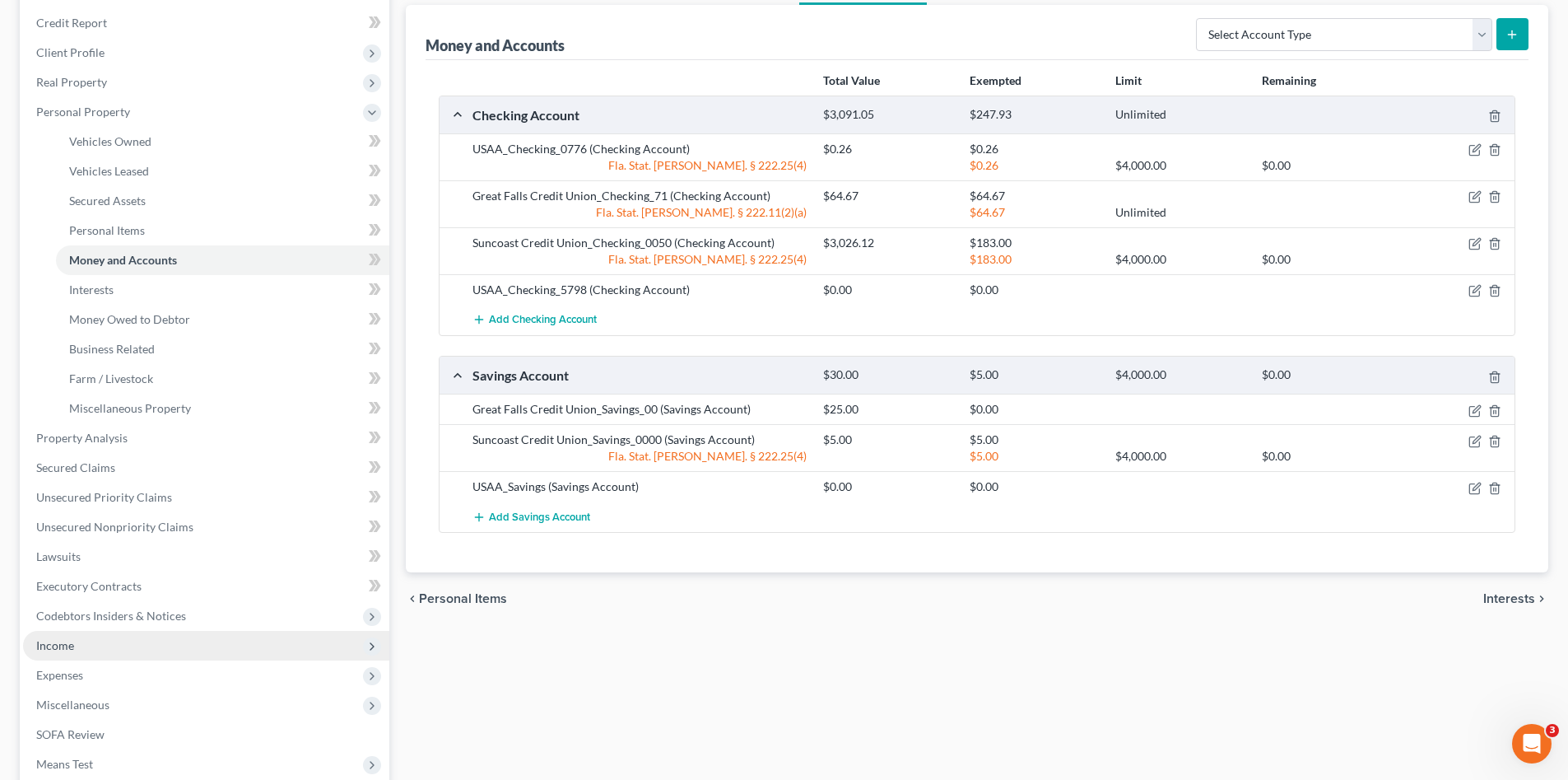
click at [167, 648] on span "Income" at bounding box center [206, 646] width 367 height 30
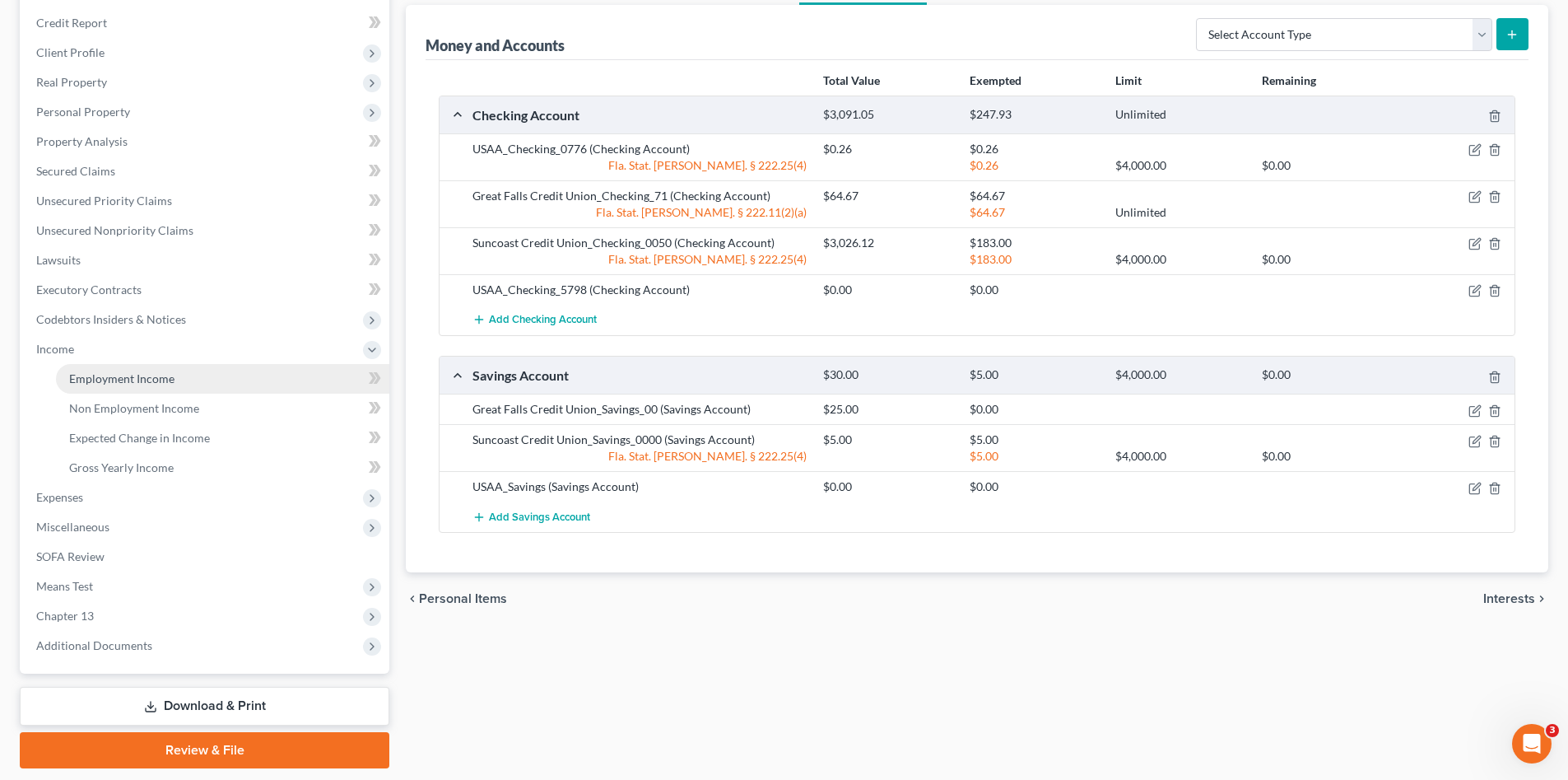
click at [127, 380] on span "Employment Income" at bounding box center [121, 379] width 105 height 14
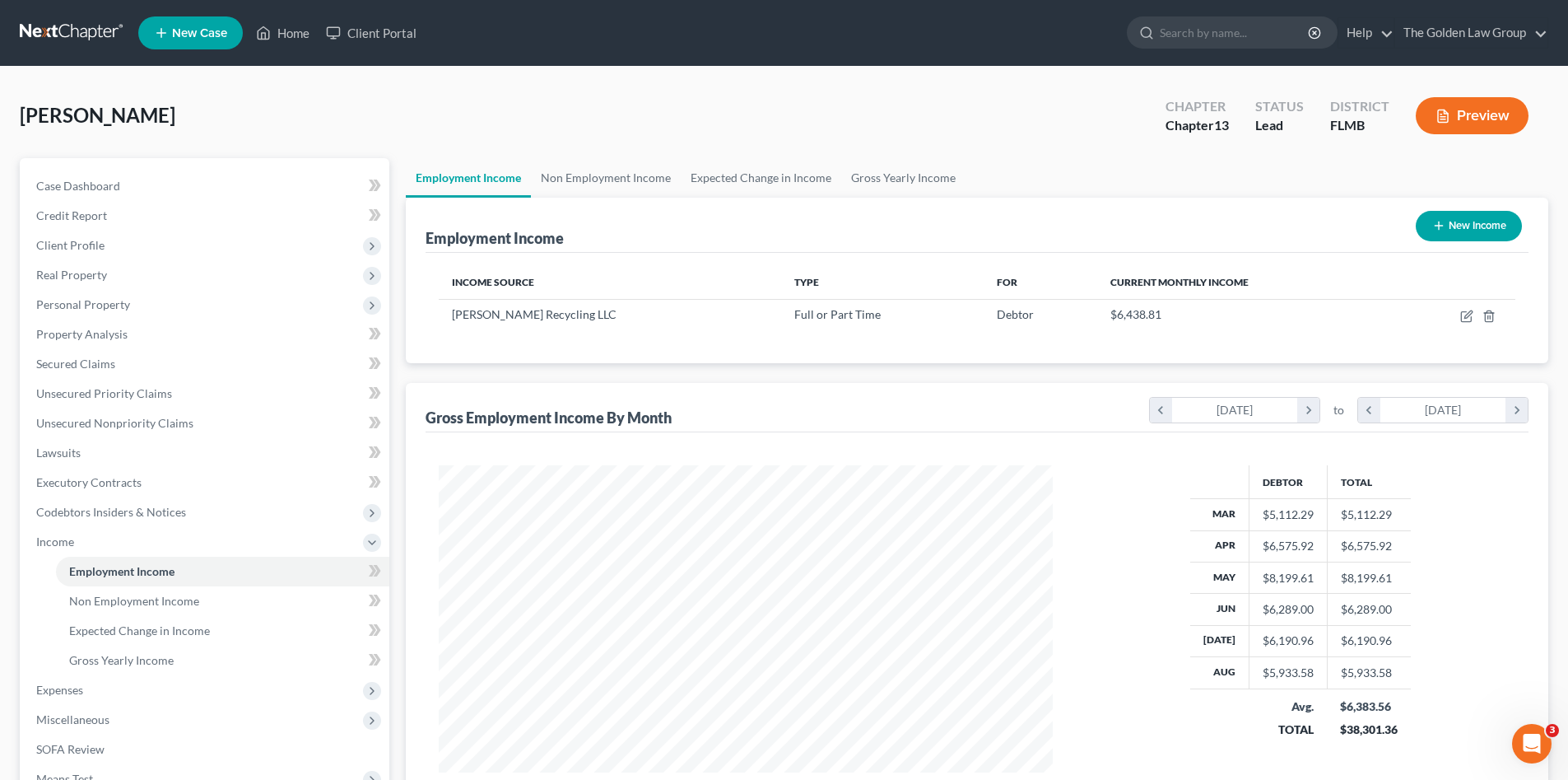
scroll to position [307, 647]
click at [257, 594] on link "Non Employment Income" at bounding box center [223, 602] width 333 height 30
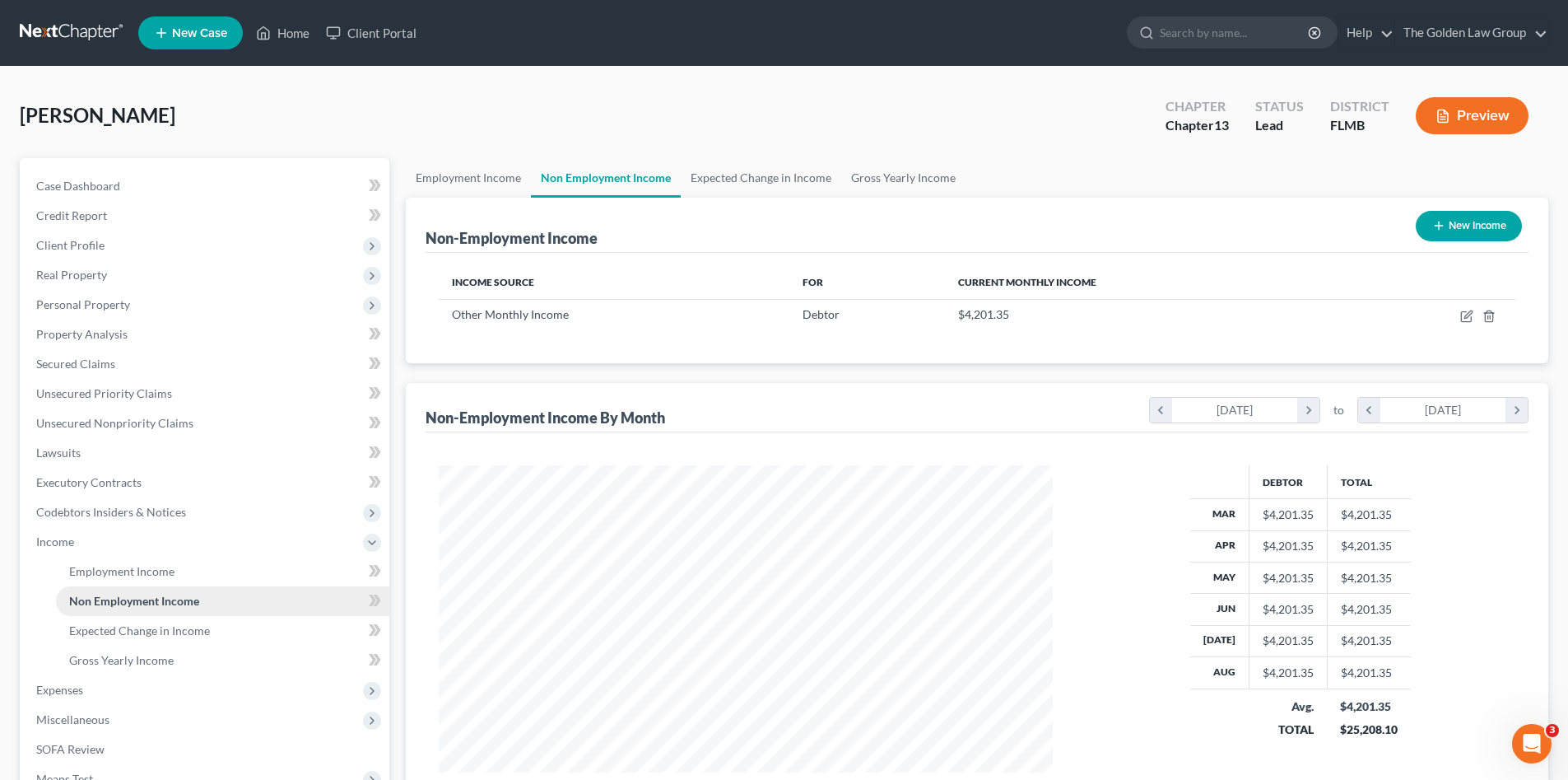
scroll to position [307, 647]
click at [129, 310] on span "Personal Property" at bounding box center [206, 305] width 367 height 30
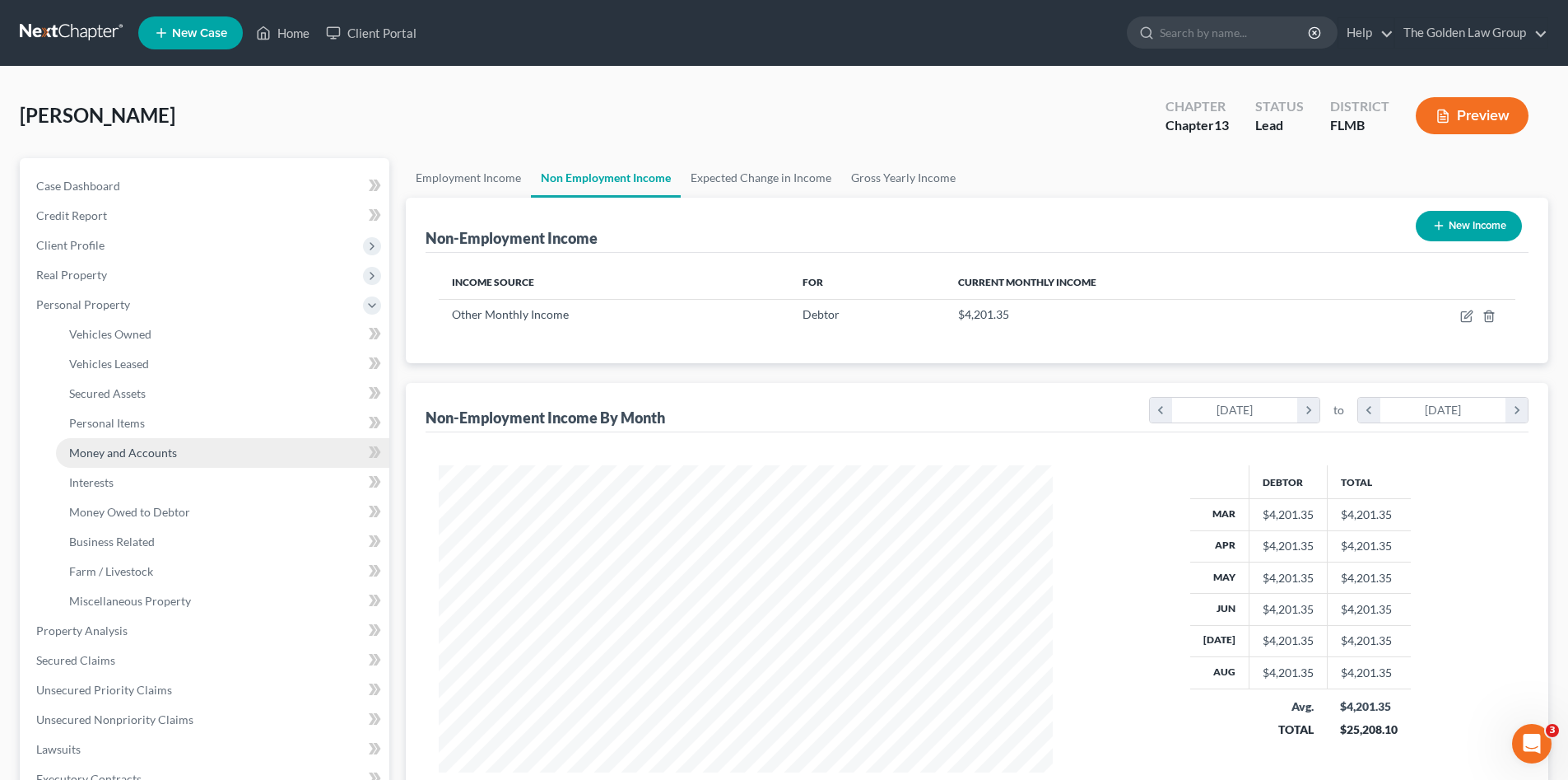
click at [175, 456] on link "Money and Accounts" at bounding box center [223, 453] width 333 height 30
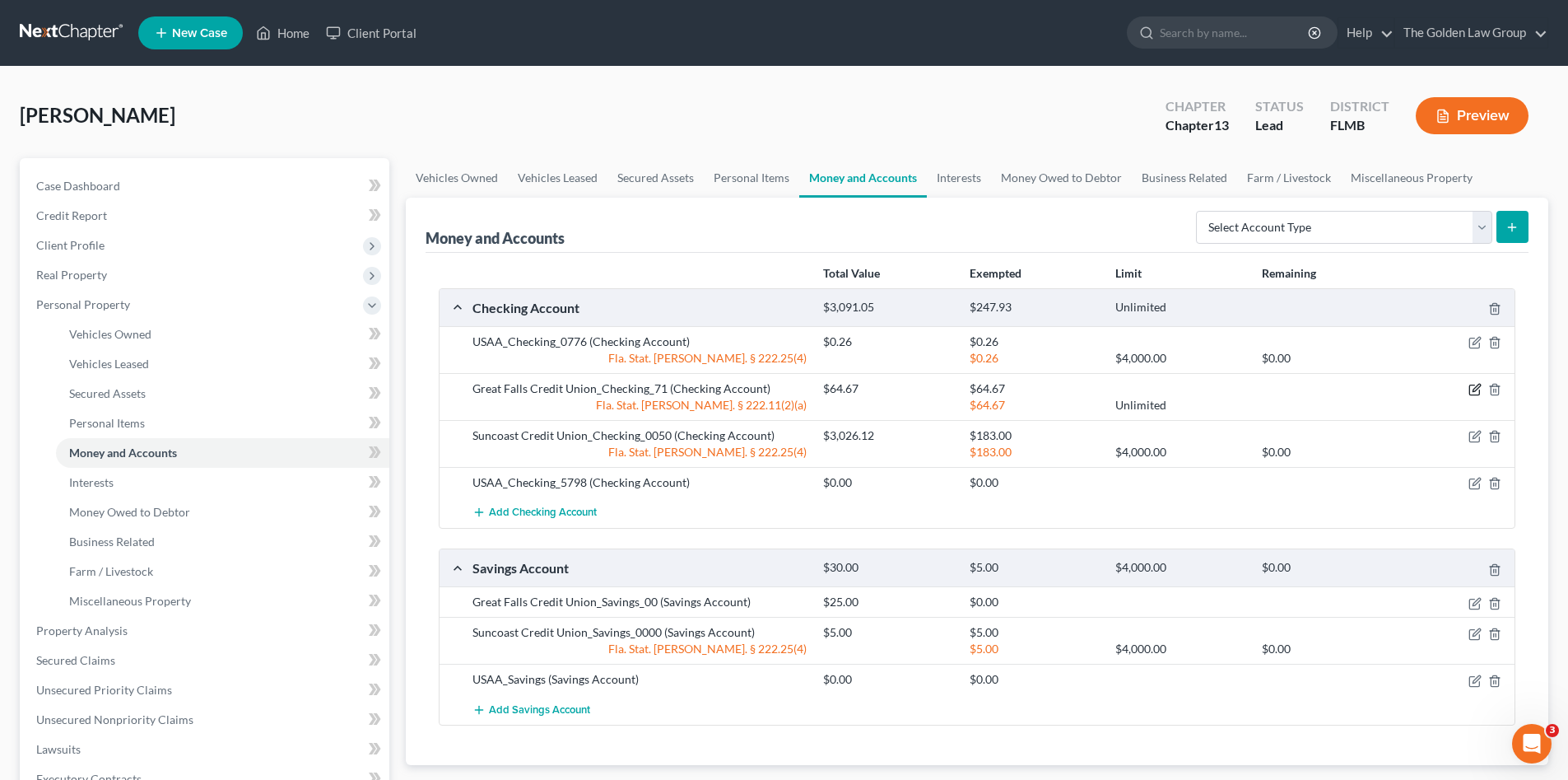
click at [1470, 390] on icon "button" at bounding box center [1474, 389] width 13 height 13
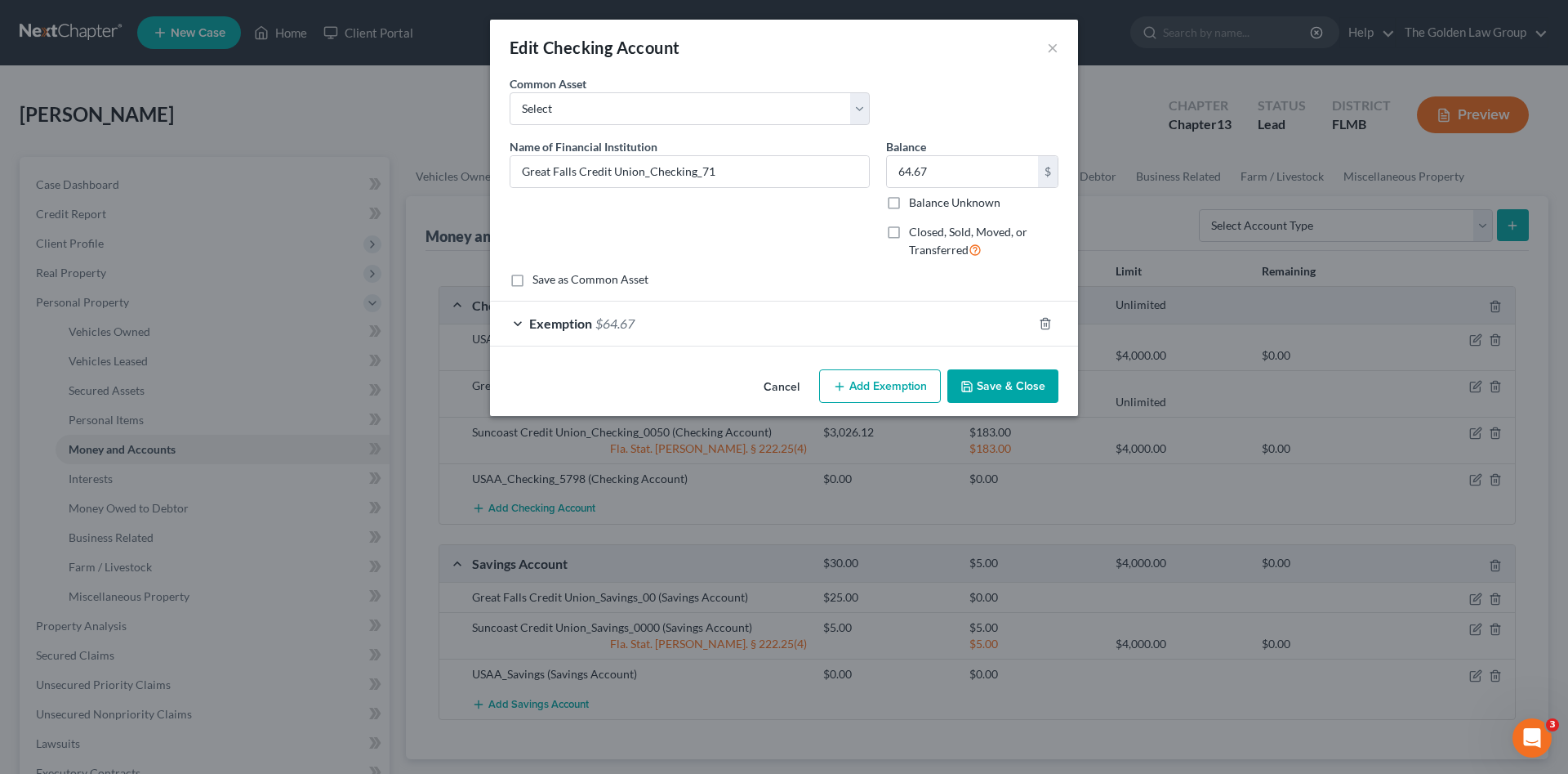
click at [676, 329] on div "Exemption $64.67" at bounding box center [761, 323] width 542 height 43
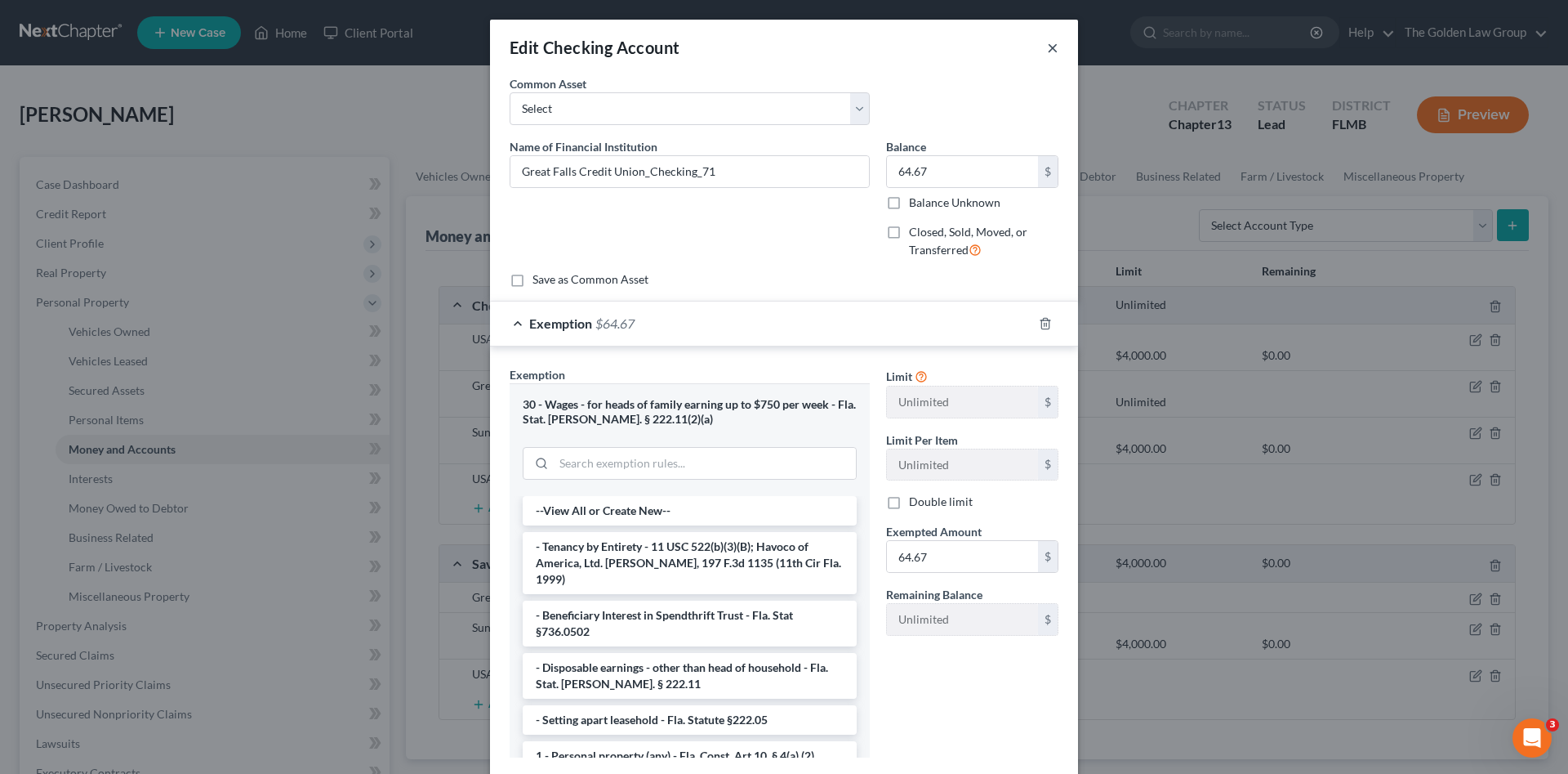
click at [1042, 45] on div "Edit Checking Account ×" at bounding box center [784, 47] width 588 height 56
click at [1047, 45] on button "×" at bounding box center [1053, 47] width 12 height 20
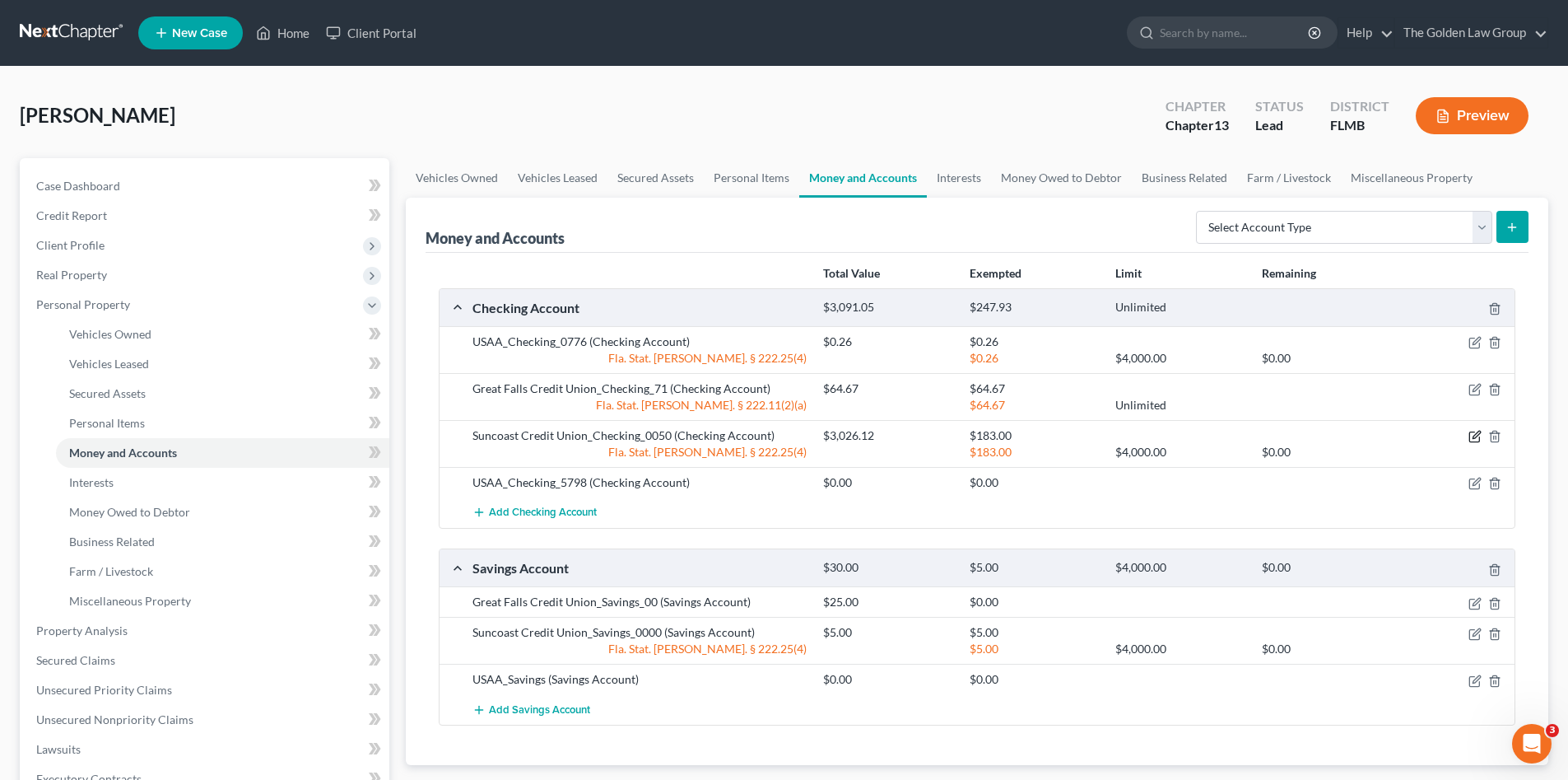
click at [1475, 439] on icon "button" at bounding box center [1474, 436] width 13 height 13
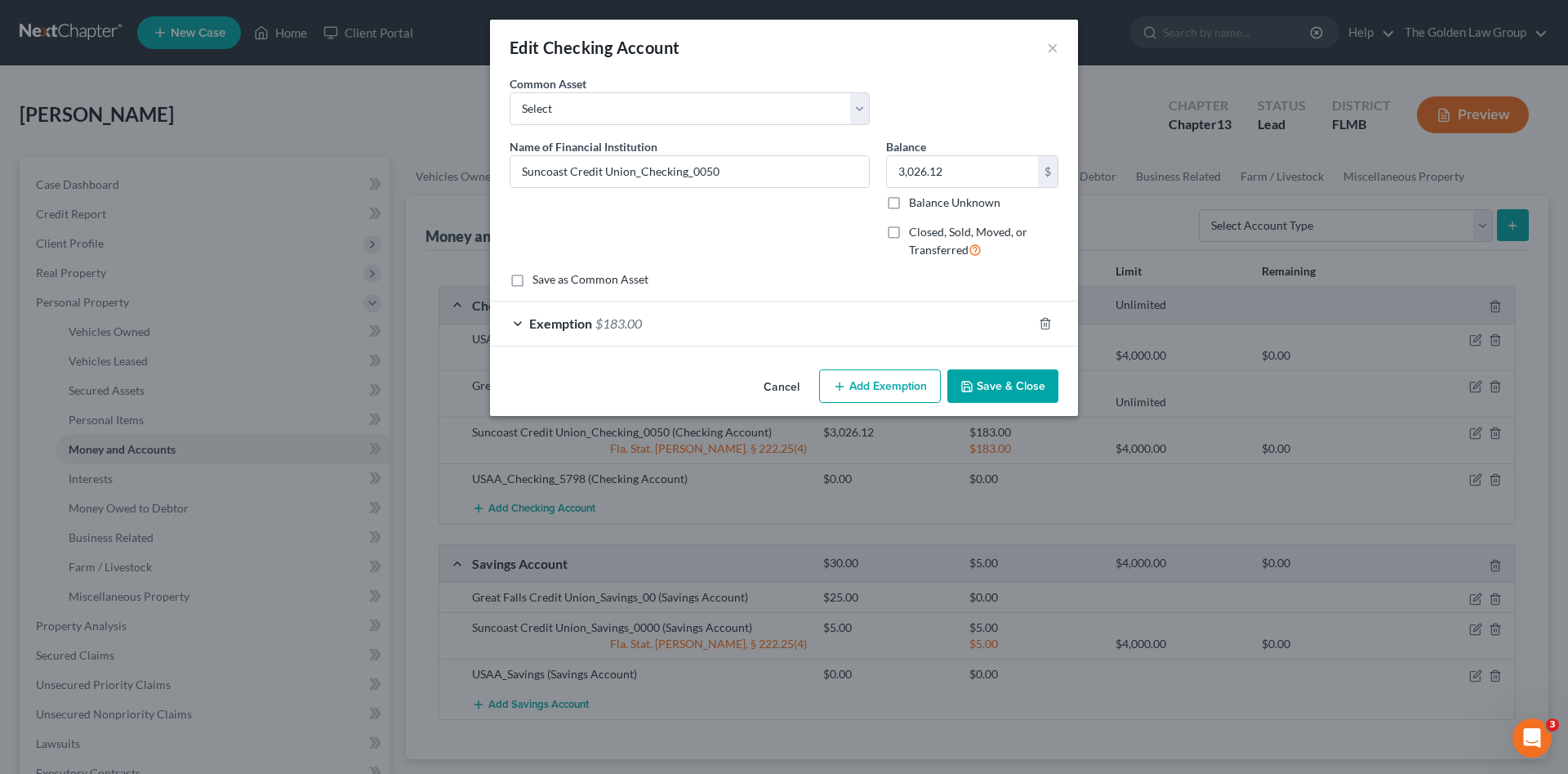
click at [883, 375] on button "Add Exemption" at bounding box center [879, 386] width 121 height 34
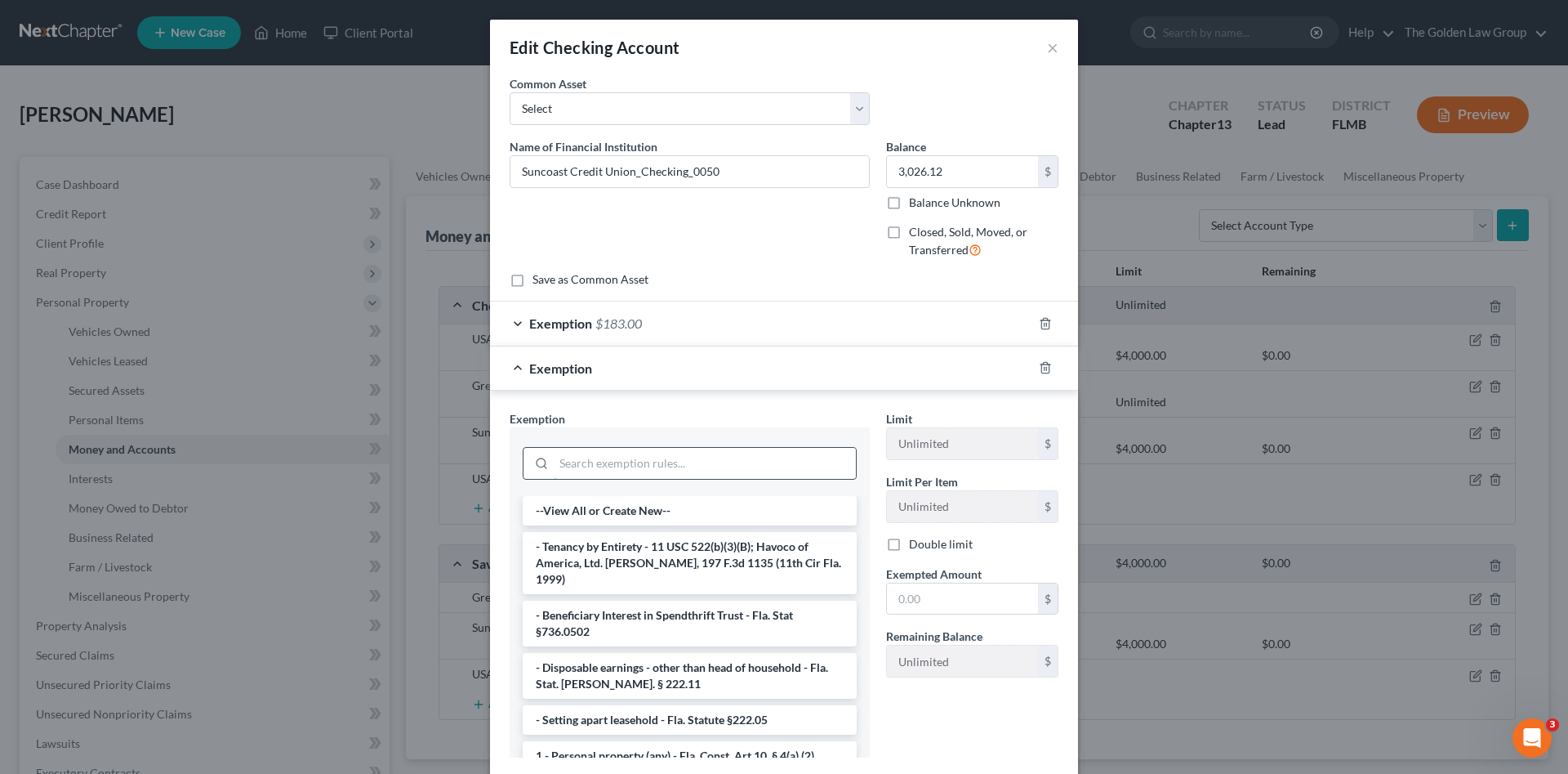
click at [676, 457] on input "search" at bounding box center [704, 464] width 302 height 31
click at [1042, 323] on icon "button" at bounding box center [1045, 323] width 13 height 13
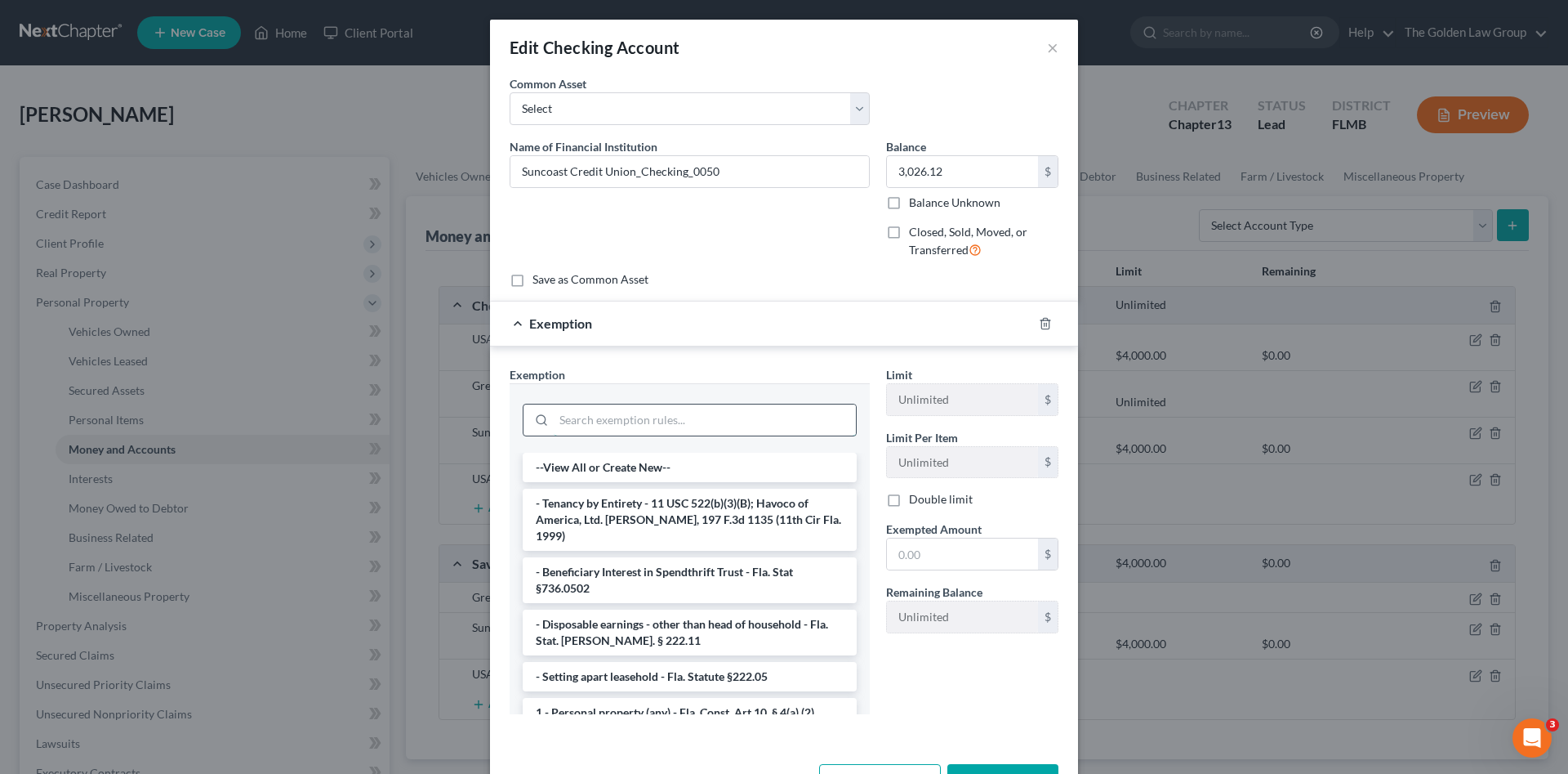
click at [735, 408] on input "search" at bounding box center [704, 420] width 302 height 31
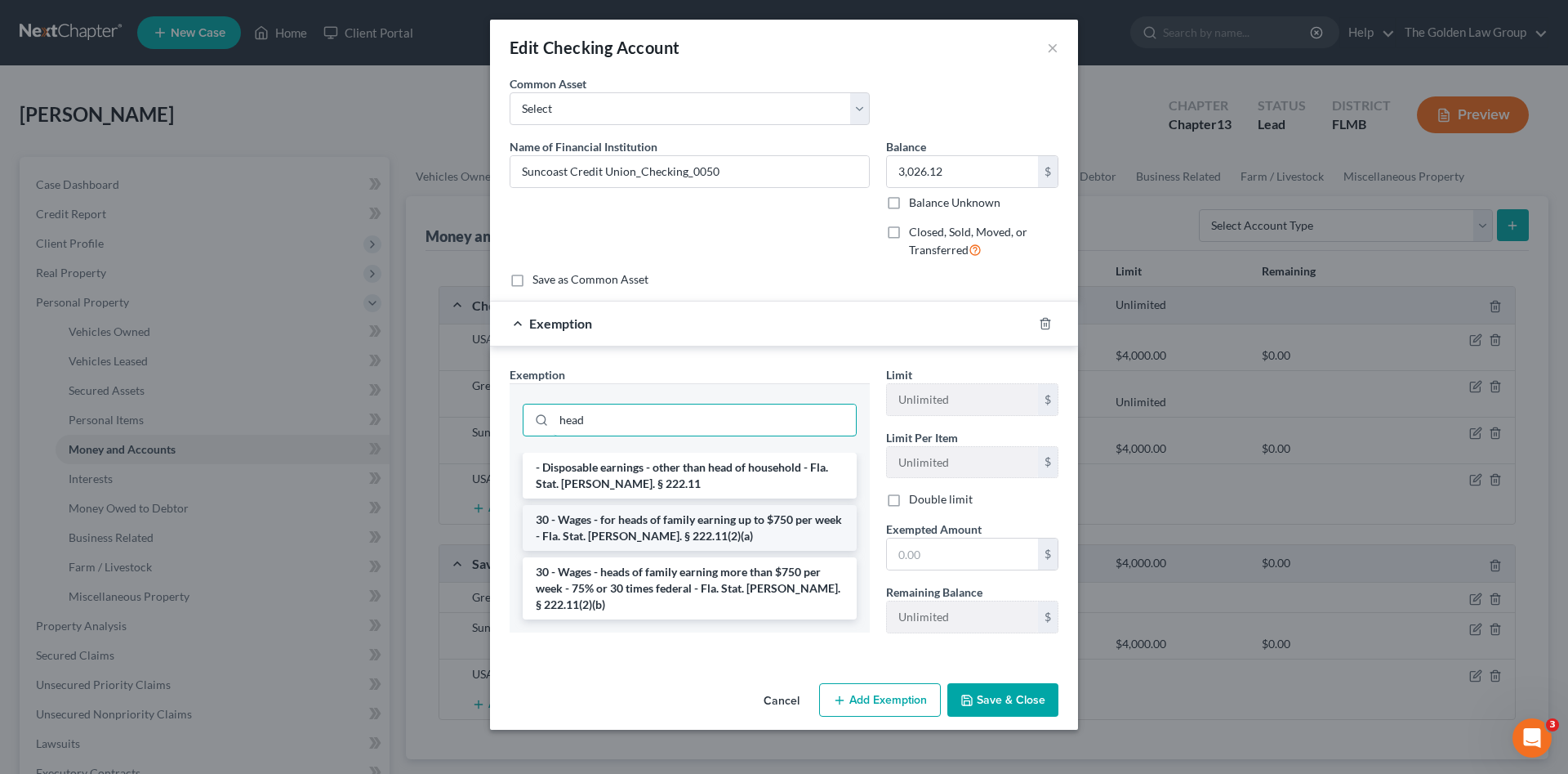
type input "head"
click at [735, 535] on li "30 - Wages - for heads of family earning up to $750 per week - Fla. Stat. Ann. …" at bounding box center [690, 527] width 335 height 46
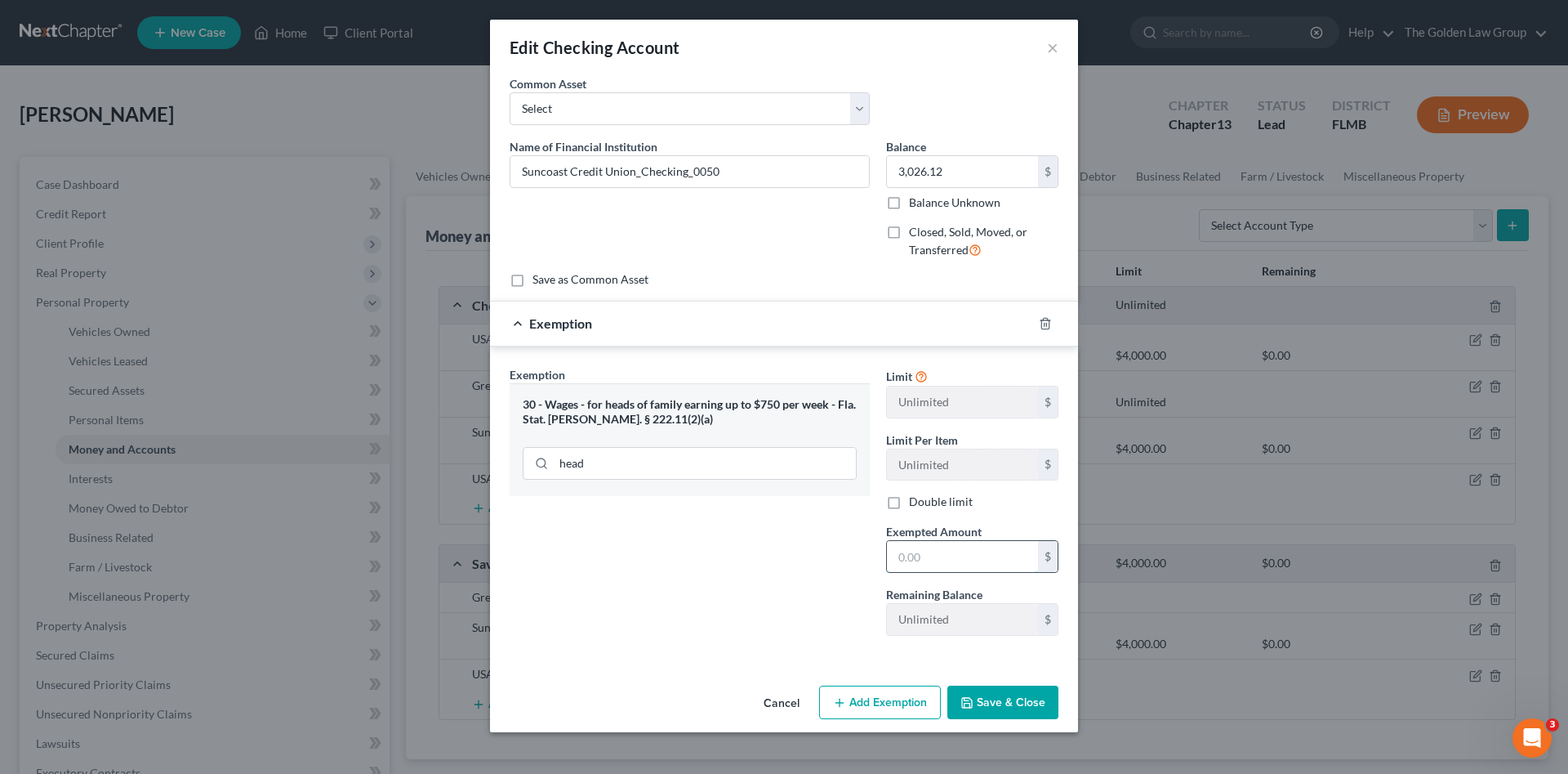
click at [940, 554] on input "text" at bounding box center [963, 557] width 151 height 31
type input "3,026.12"
click at [1011, 691] on button "Save & Close" at bounding box center [1004, 703] width 112 height 34
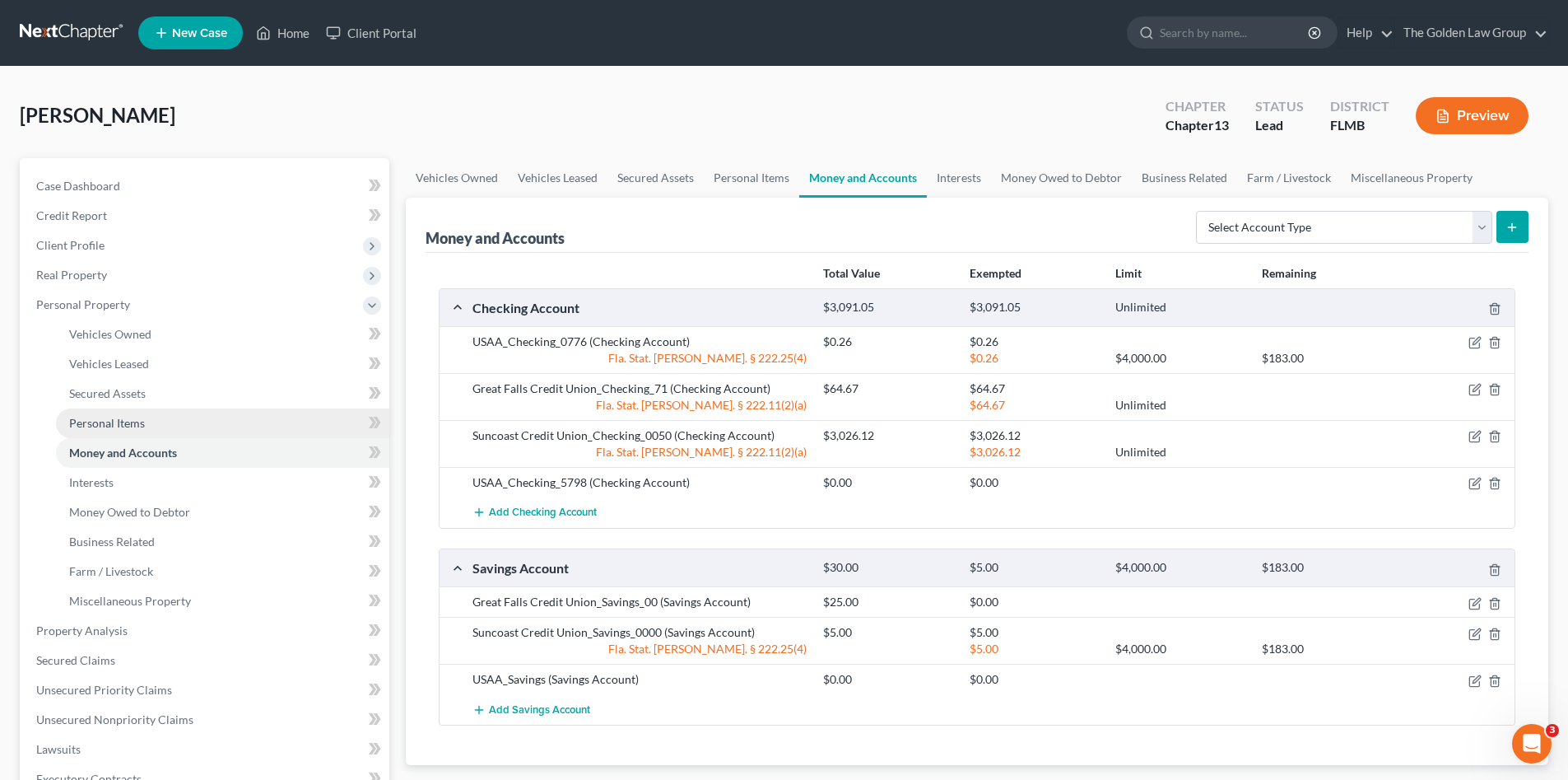
click at [112, 427] on span "Personal Items" at bounding box center [106, 423] width 76 height 14
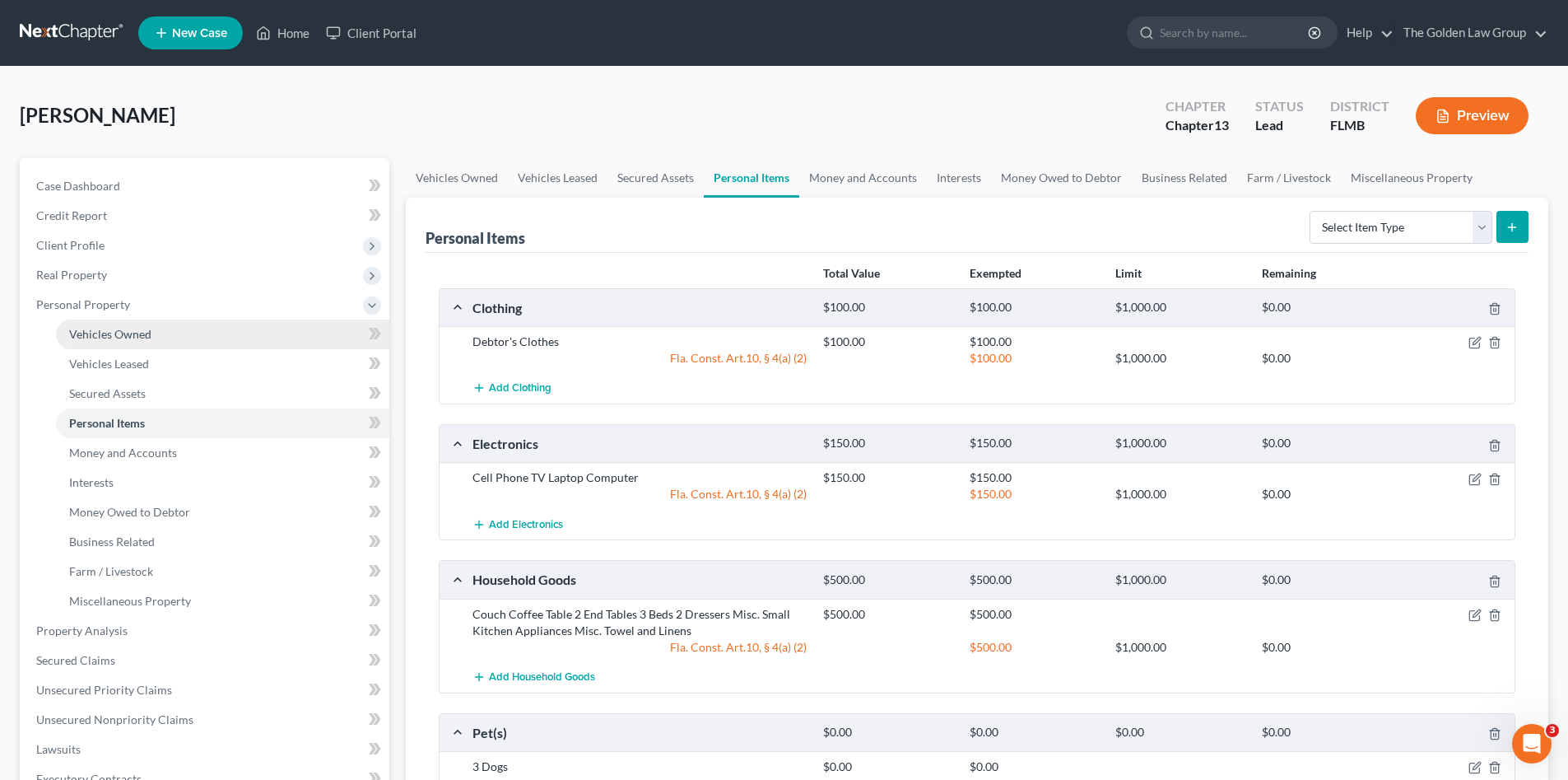
click at [147, 328] on span "Vehicles Owned" at bounding box center [109, 333] width 82 height 14
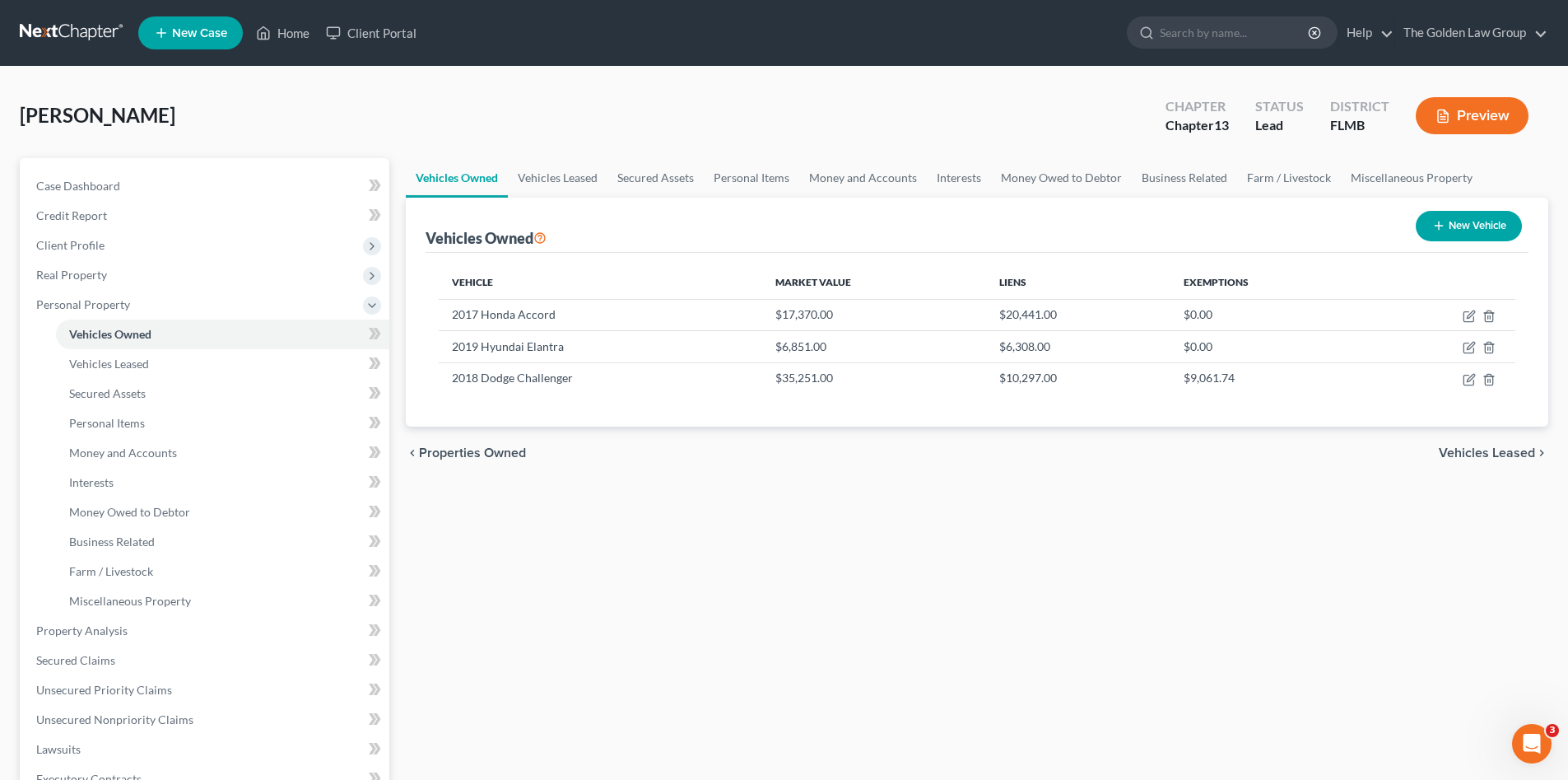
click at [960, 624] on div "Vehicles Owned Vehicles Leased Secured Assets Personal Items Money and Accounts…" at bounding box center [977, 648] width 1159 height 980
click at [695, 656] on div "Vehicles Owned Vehicles Leased Secured Assets Personal Items Money and Accounts…" at bounding box center [977, 648] width 1159 height 980
click at [96, 304] on span "Personal Property" at bounding box center [83, 304] width 94 height 14
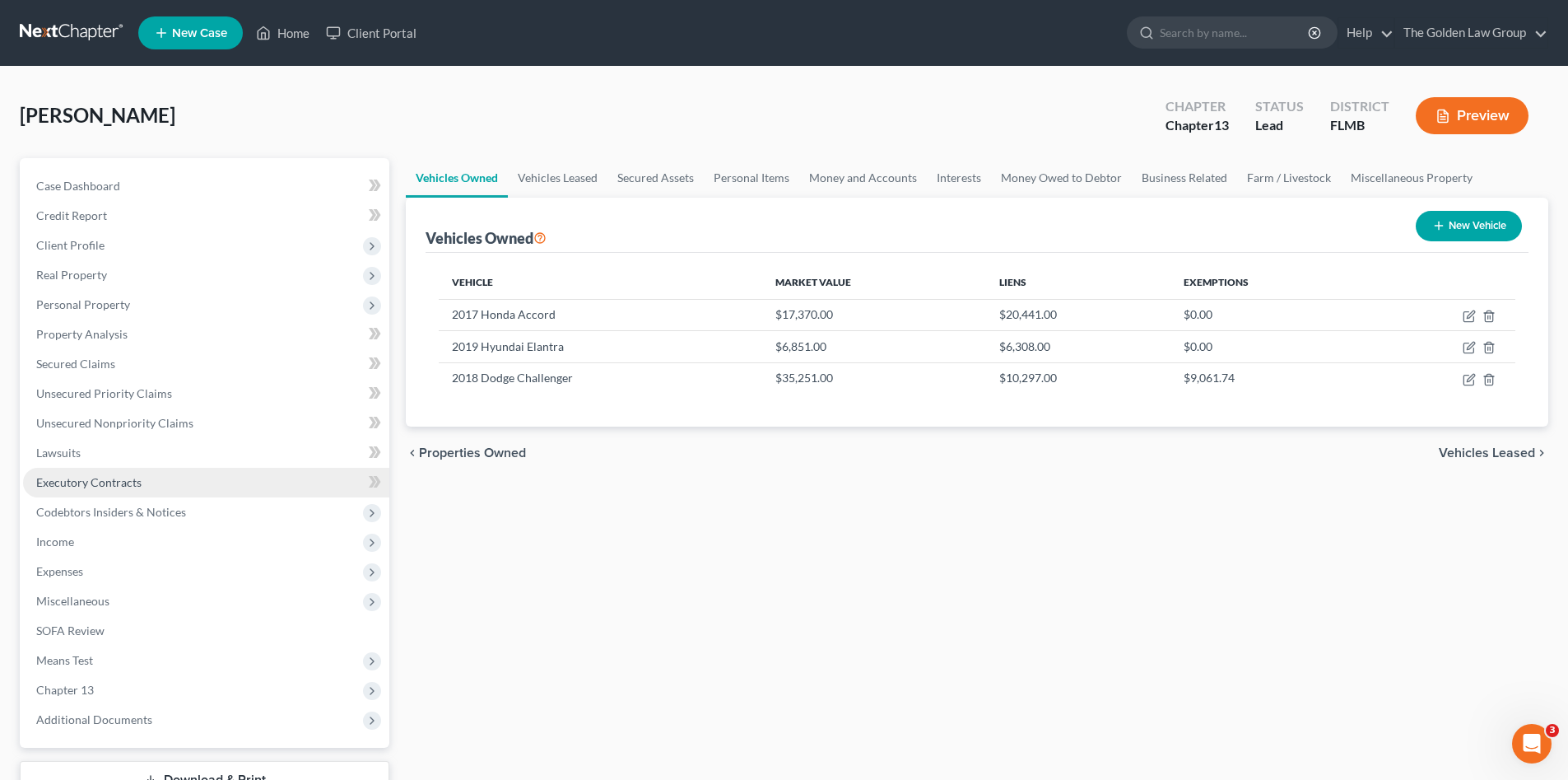
click at [100, 494] on link "Executory Contracts" at bounding box center [206, 482] width 367 height 30
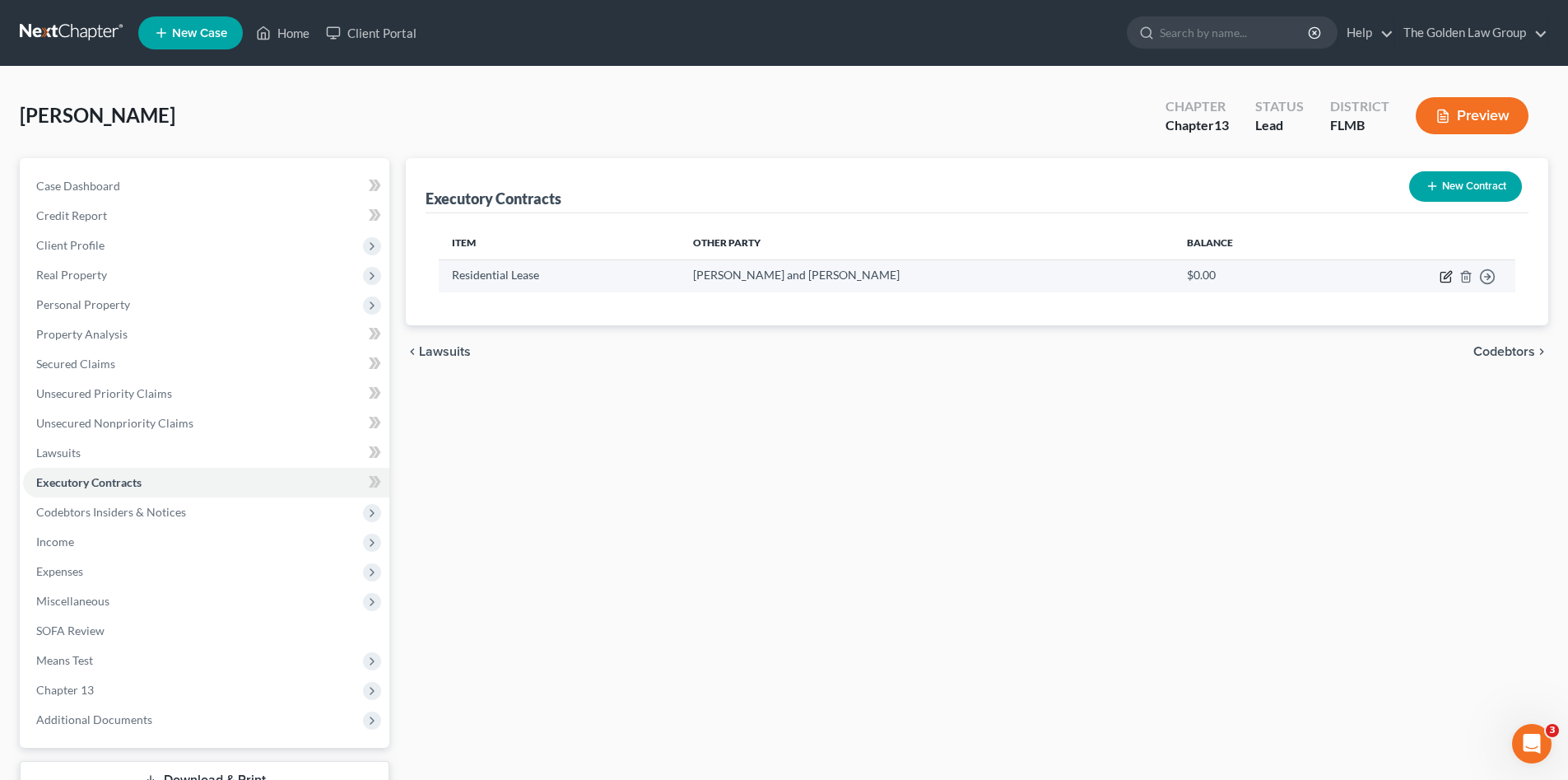
click at [1443, 275] on icon "button" at bounding box center [1445, 276] width 13 height 13
select select "3"
select select "9"
select select "3"
select select "2"
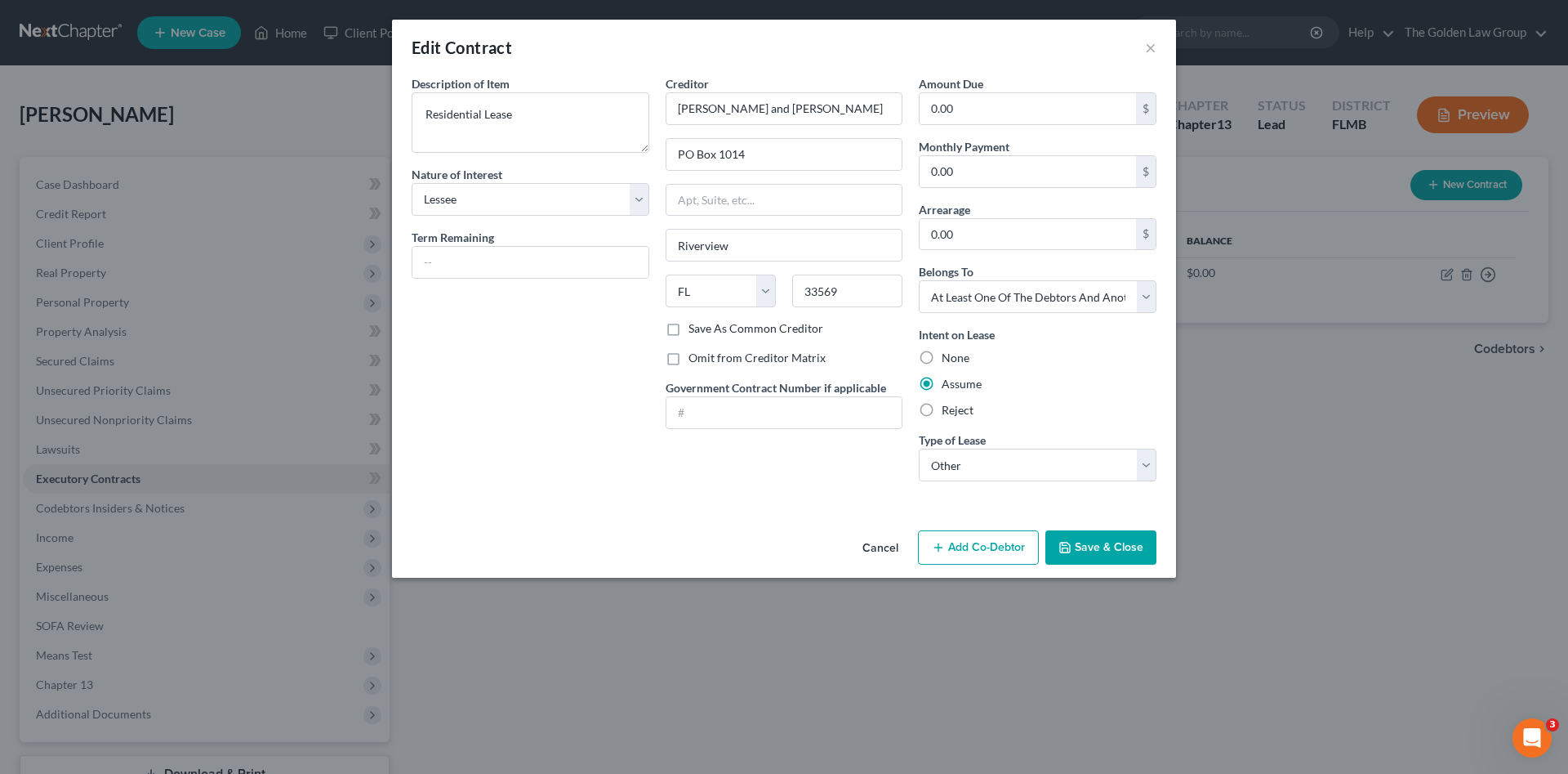
click at [737, 352] on label "Omit from Creditor Matrix" at bounding box center [757, 357] width 137 height 17
click at [705, 352] on input "Omit from Creditor Matrix" at bounding box center [700, 354] width 11 height 11
checkbox input "true"
click at [802, 482] on div "Creditor * David and Laurenleigh DePristo PO Box 1014 Riverview State AL AK AR …" at bounding box center [784, 285] width 254 height 419
click at [1082, 538] on button "Save & Close" at bounding box center [1101, 547] width 112 height 34
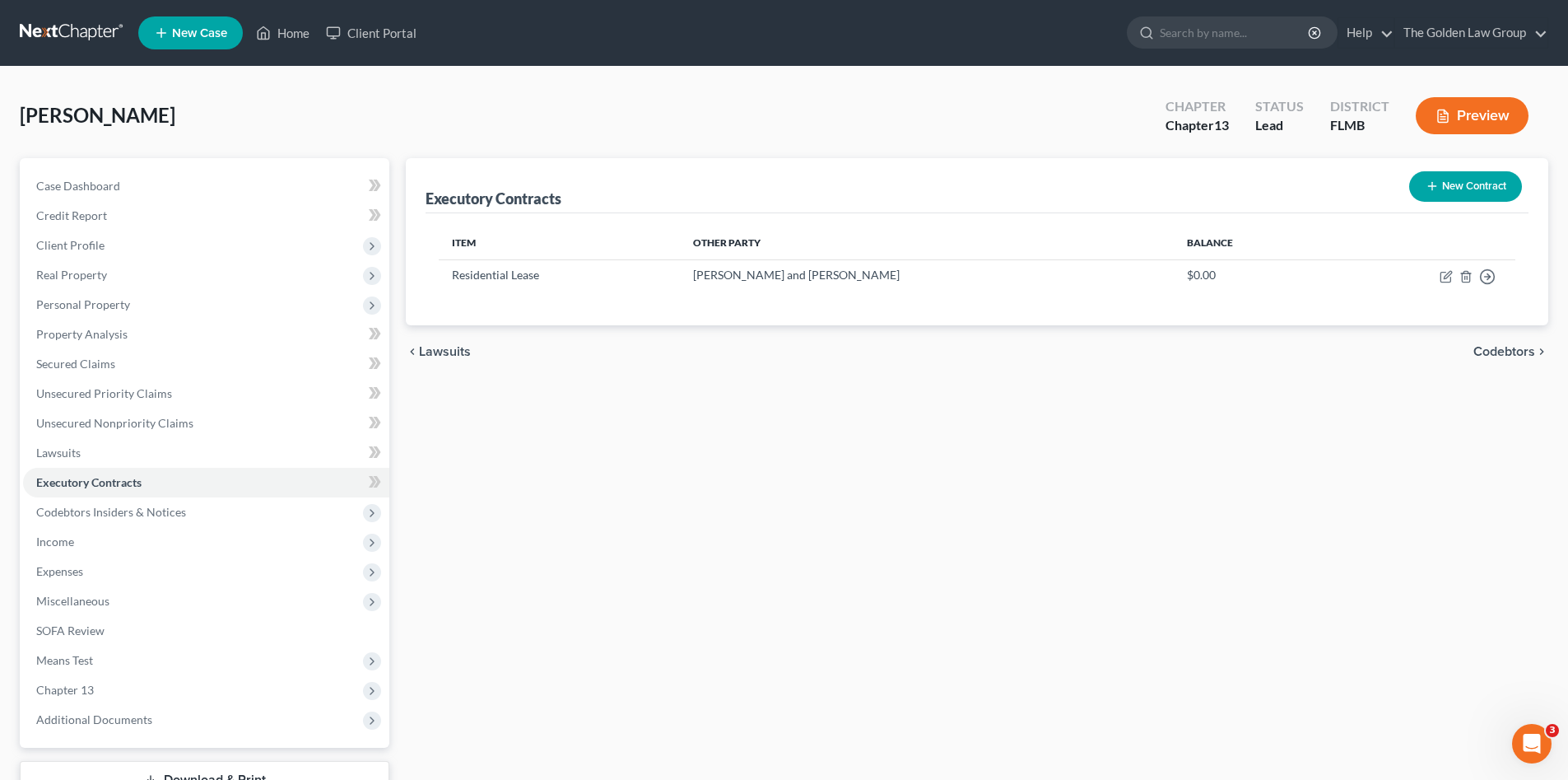
click at [608, 438] on div "Executory Contracts New Contract Item Other Party Balance Residential Lease Dav…" at bounding box center [977, 500] width 1159 height 684
click at [622, 441] on div "Executory Contracts New Contract Item Other Party Balance Residential Lease Dav…" at bounding box center [977, 500] width 1159 height 684
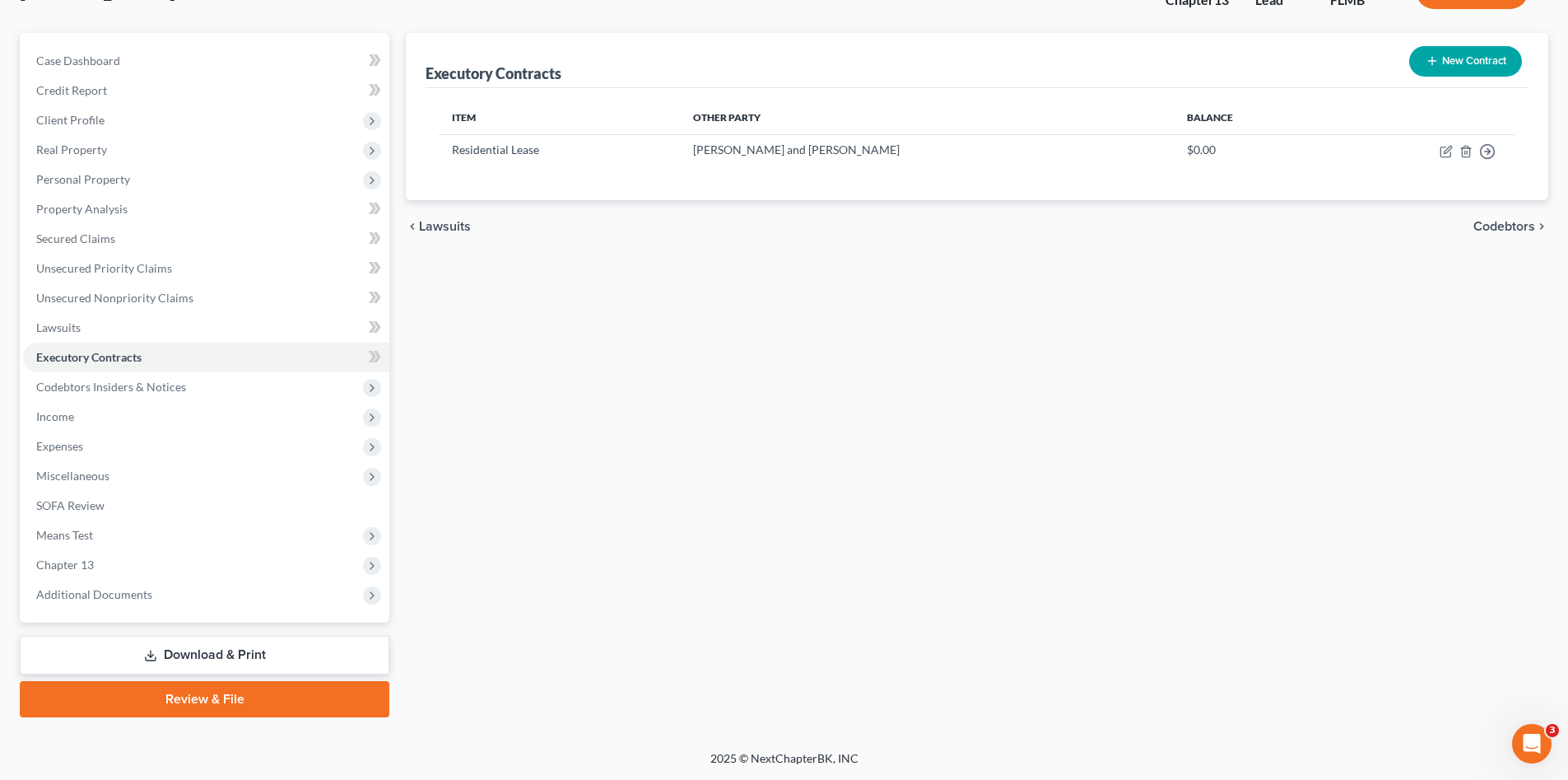
click at [232, 661] on link "Download & Print" at bounding box center [204, 655] width 370 height 38
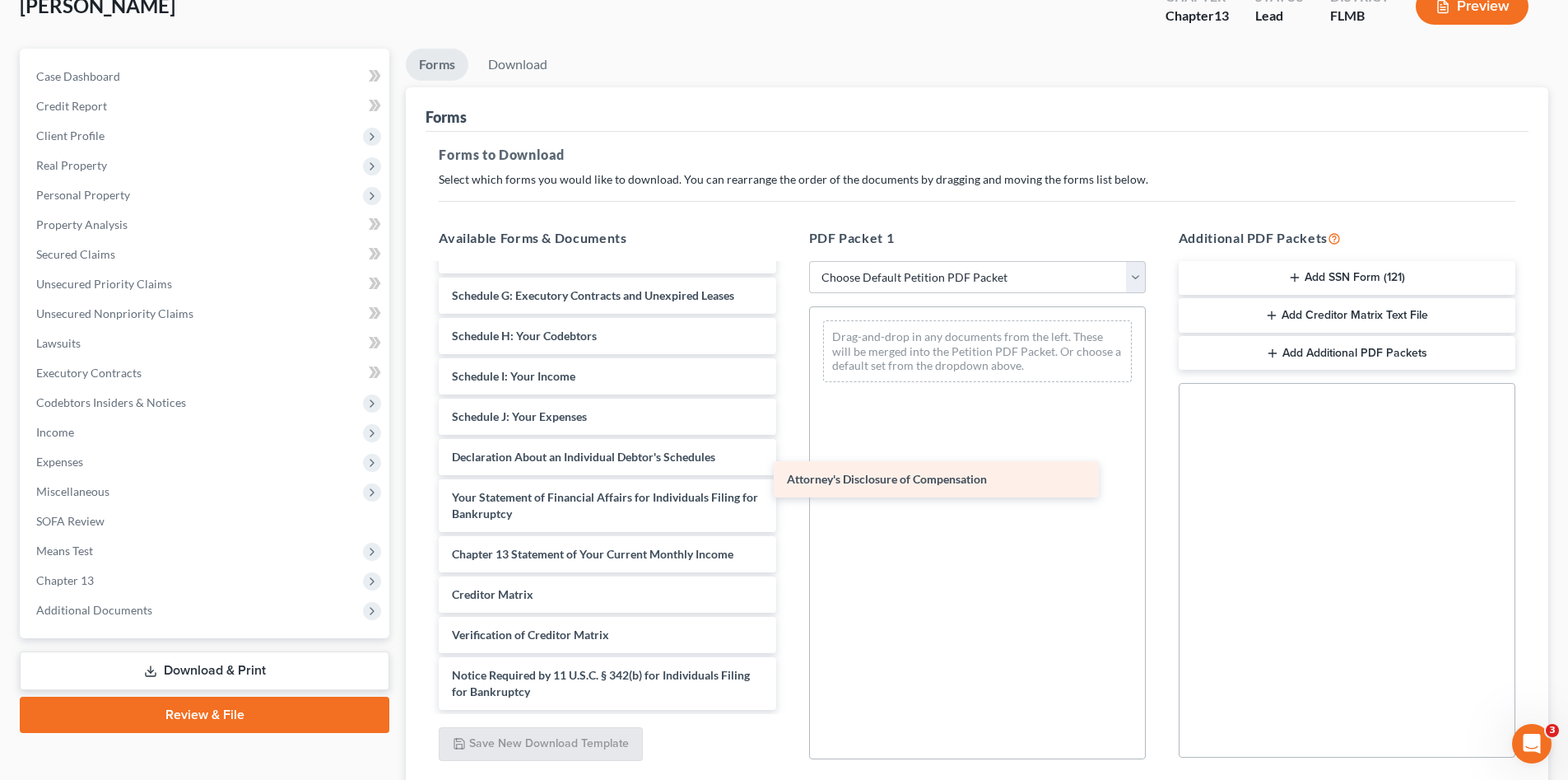
scroll to position [247, 0]
drag, startPoint x: 631, startPoint y: 672, endPoint x: 1035, endPoint y: 432, distance: 469.9
click at [788, 463] on div "Attorney's Disclosure of Compensation Voluntary Petition for Individuals Filing…" at bounding box center [607, 364] width 363 height 691
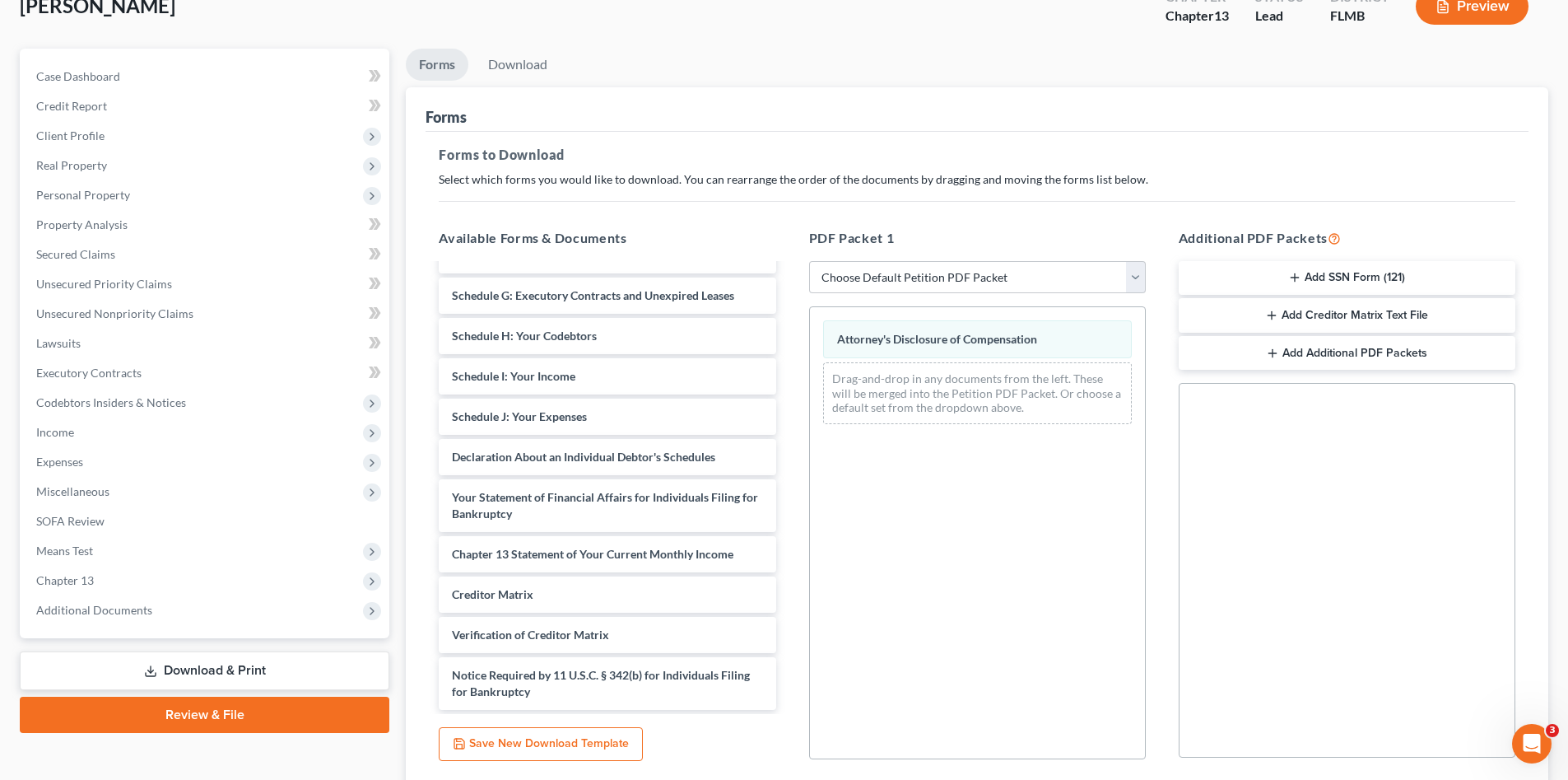
click at [1400, 283] on button "Add SSN Form (121)" at bounding box center [1347, 278] width 337 height 35
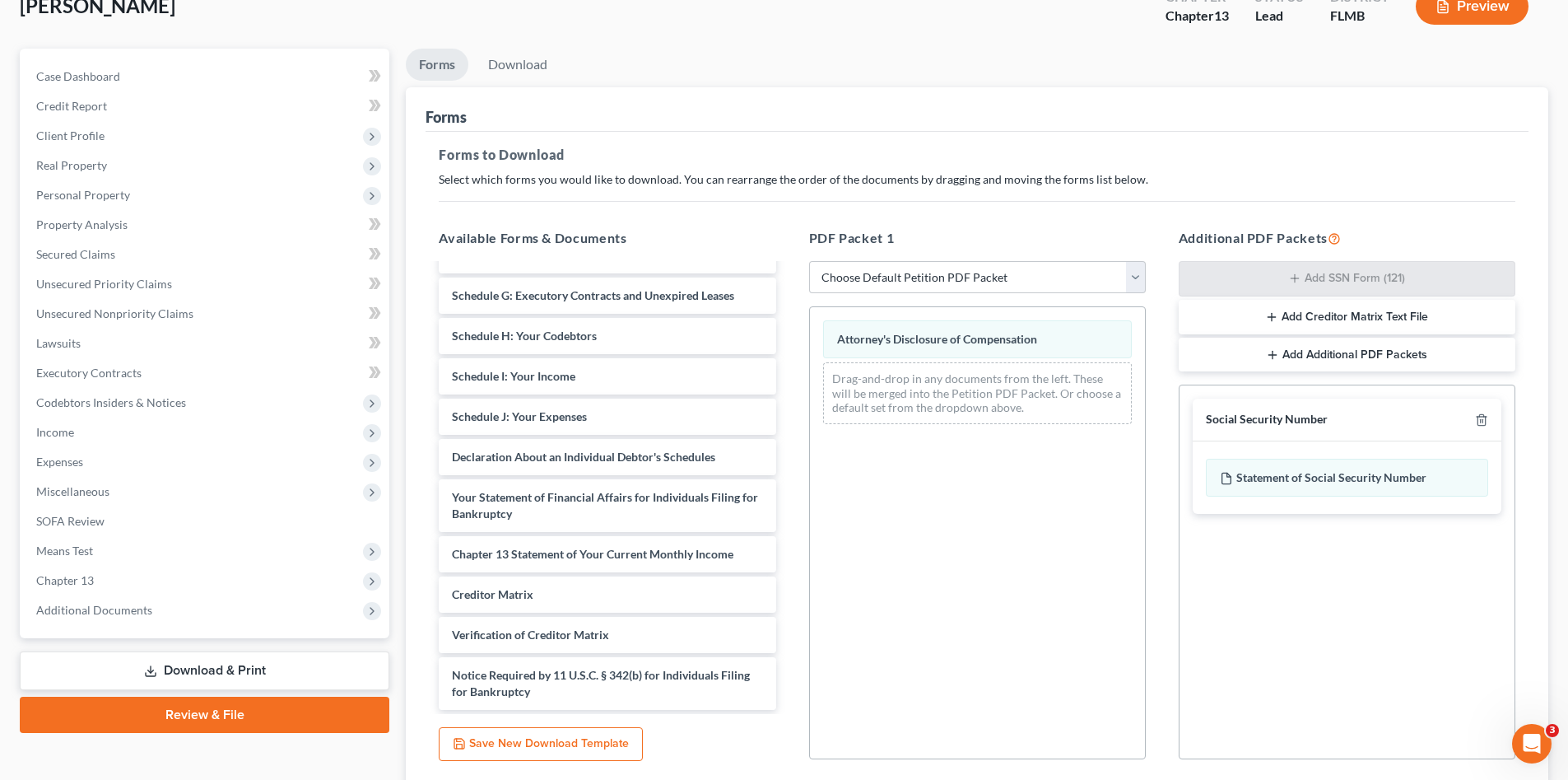
scroll to position [237, 0]
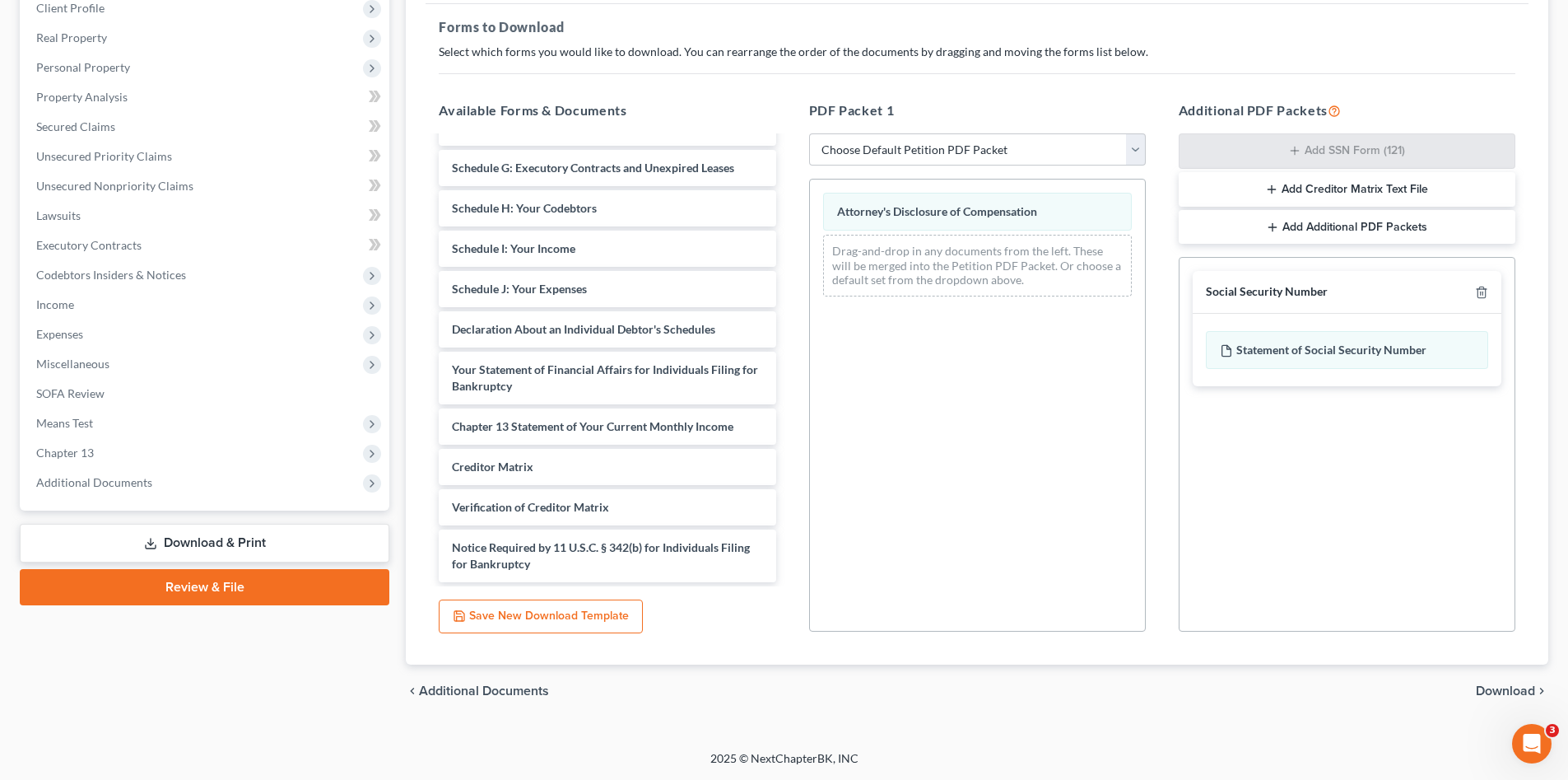
drag, startPoint x: 1527, startPoint y: 691, endPoint x: 1311, endPoint y: 555, distance: 255.2
click at [1528, 691] on span "Download" at bounding box center [1505, 690] width 59 height 13
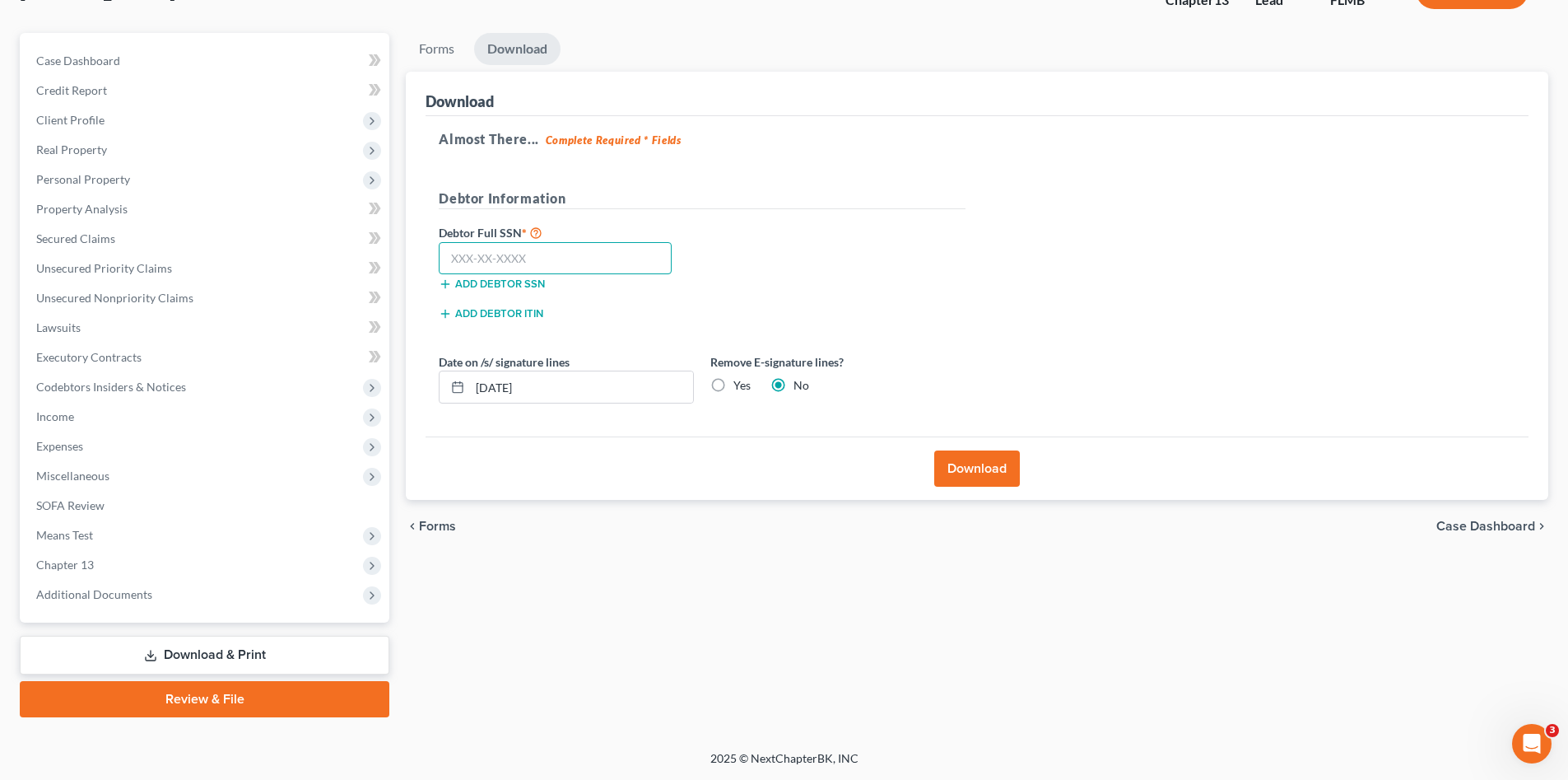
drag, startPoint x: 489, startPoint y: 252, endPoint x: 505, endPoint y: 257, distance: 16.8
click at [488, 252] on input "text" at bounding box center [555, 257] width 233 height 33
click at [590, 250] on input "text" at bounding box center [555, 257] width 233 height 33
type input "221-62-8370"
click at [973, 475] on button "Download" at bounding box center [977, 468] width 86 height 36
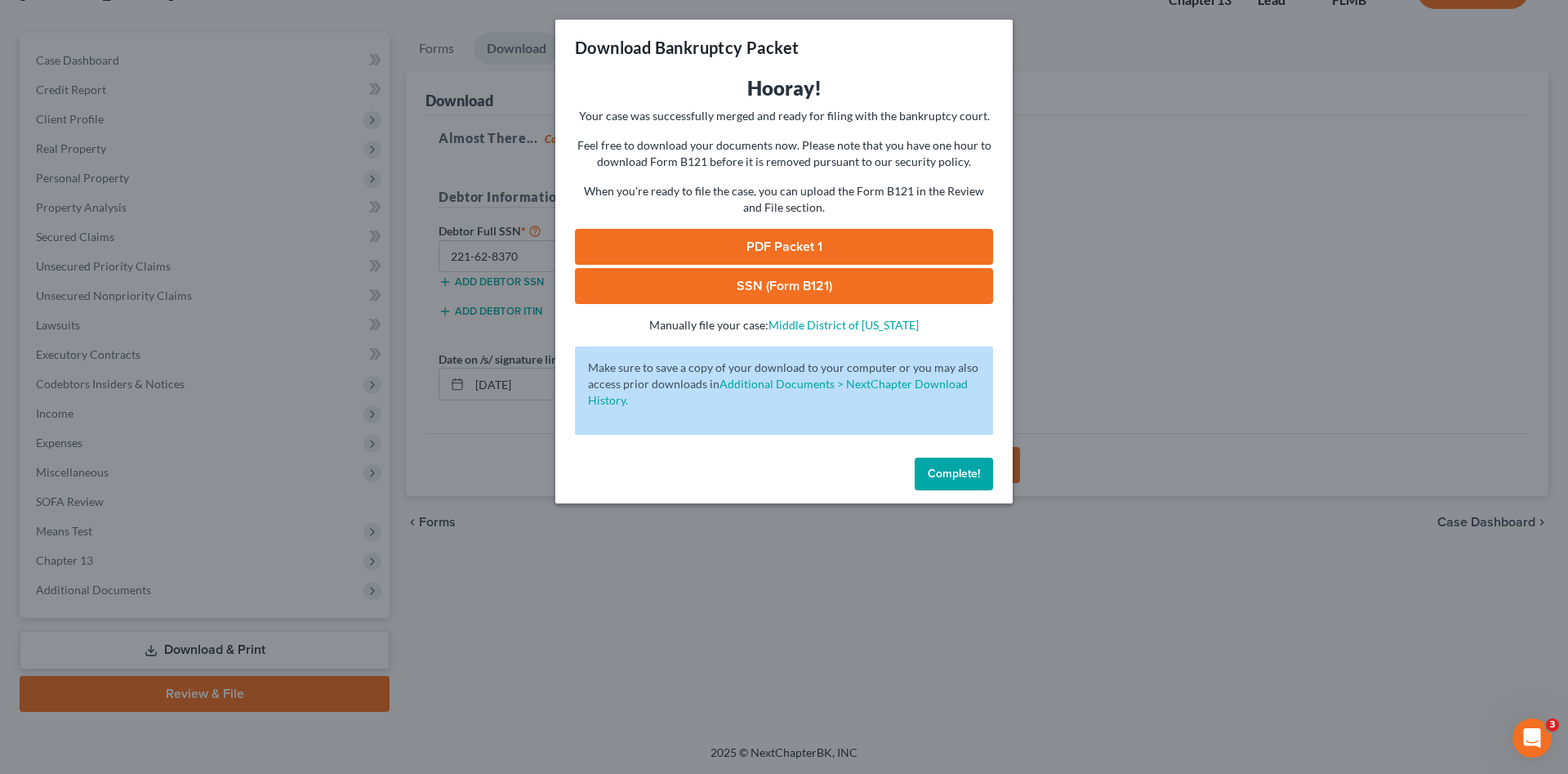
click at [747, 242] on link "PDF Packet 1" at bounding box center [784, 247] width 419 height 36
click at [744, 294] on link "SSN (Form B121)" at bounding box center [784, 286] width 419 height 36
click at [948, 476] on span "Complete!" at bounding box center [954, 474] width 52 height 14
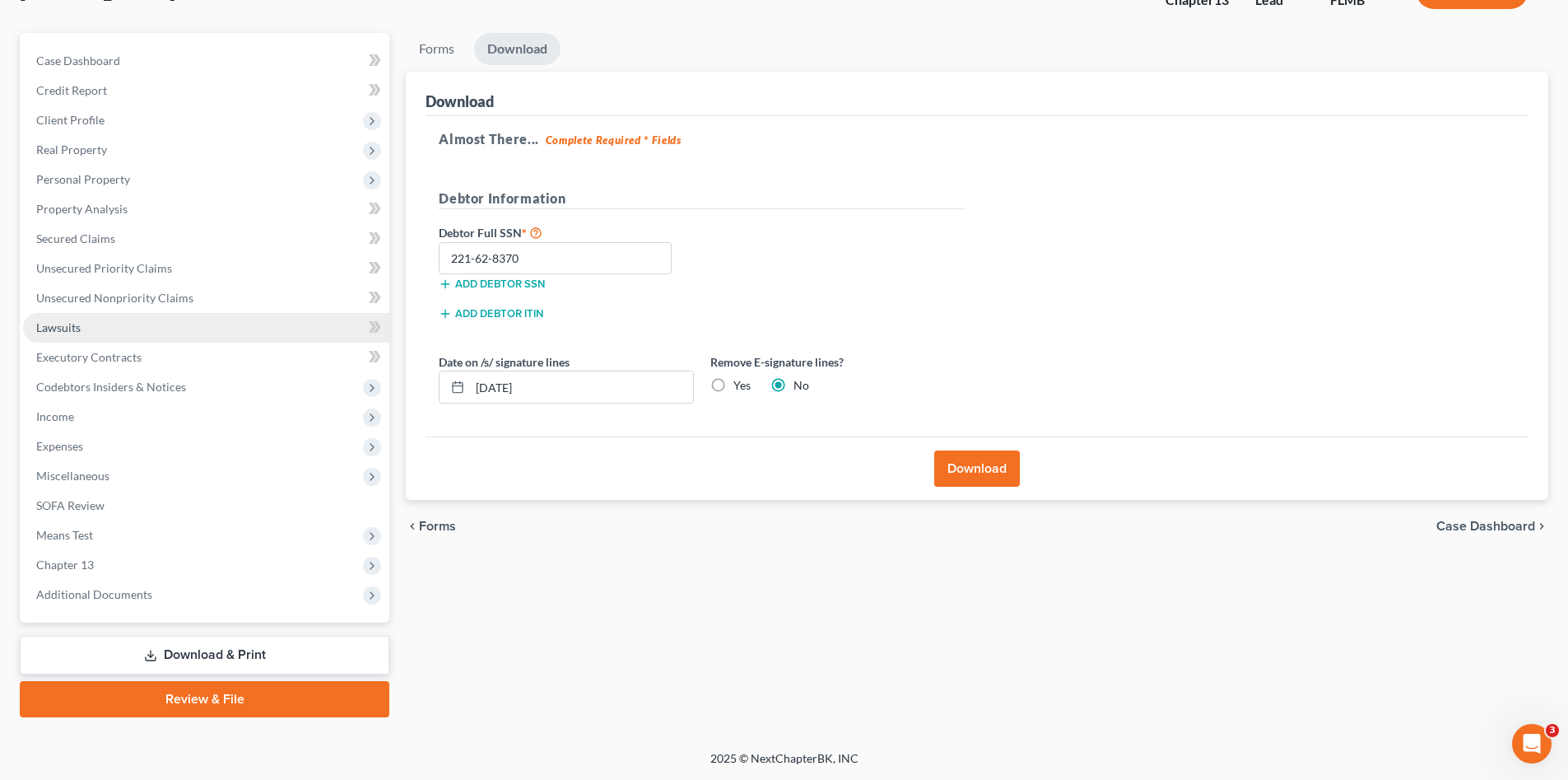
click at [123, 333] on link "Lawsuits" at bounding box center [206, 327] width 367 height 30
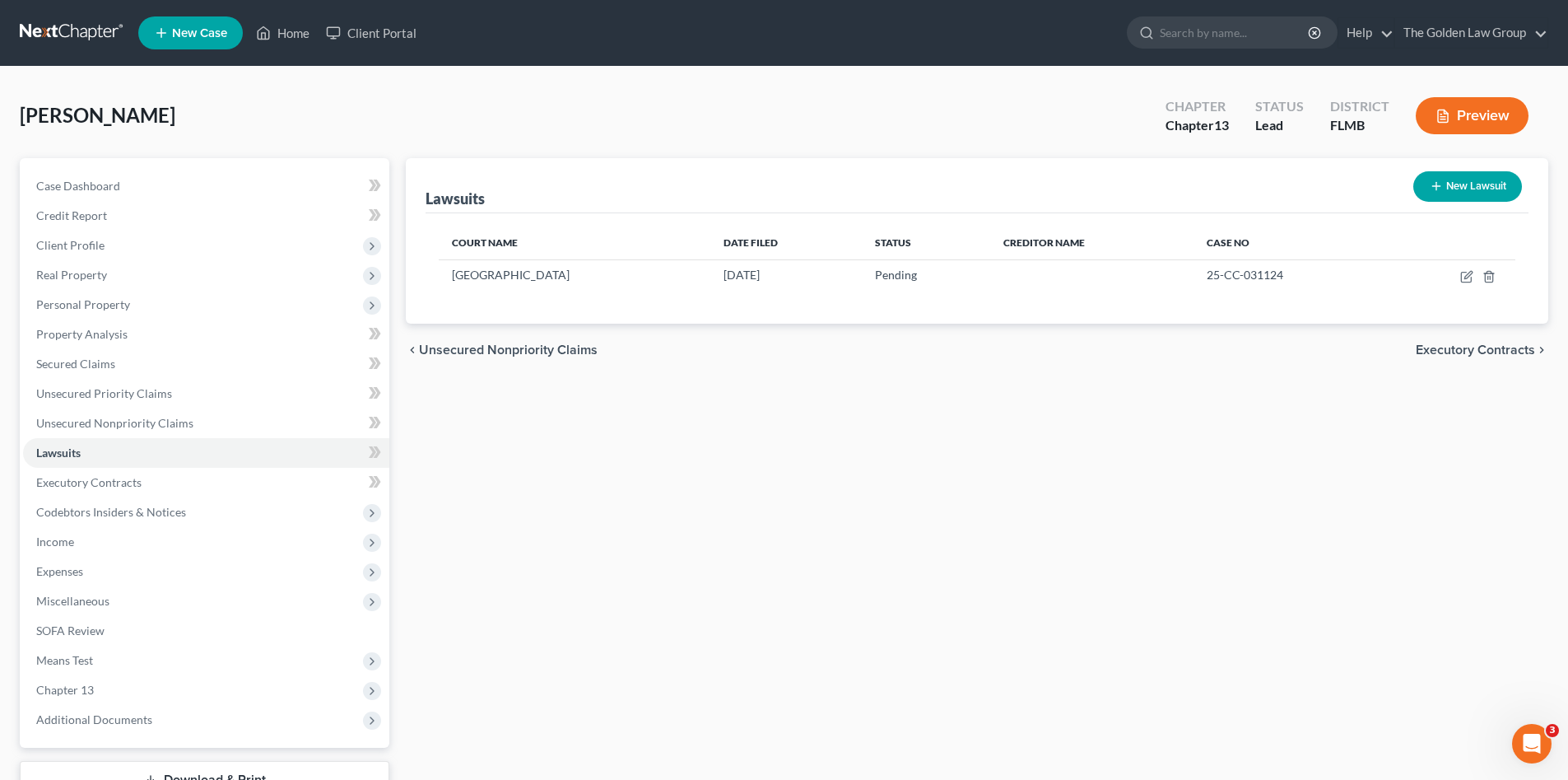
click at [878, 451] on div "Lawsuits New Lawsuit Court Name Date Filed Status Creditor Name Case No Hillsbo…" at bounding box center [977, 500] width 1159 height 684
click at [686, 461] on div "Lawsuits New Lawsuit Court Name Date Filed Status Creditor Name Case No Hillsbo…" at bounding box center [977, 500] width 1159 height 684
click at [108, 244] on span "Client Profile" at bounding box center [206, 246] width 367 height 30
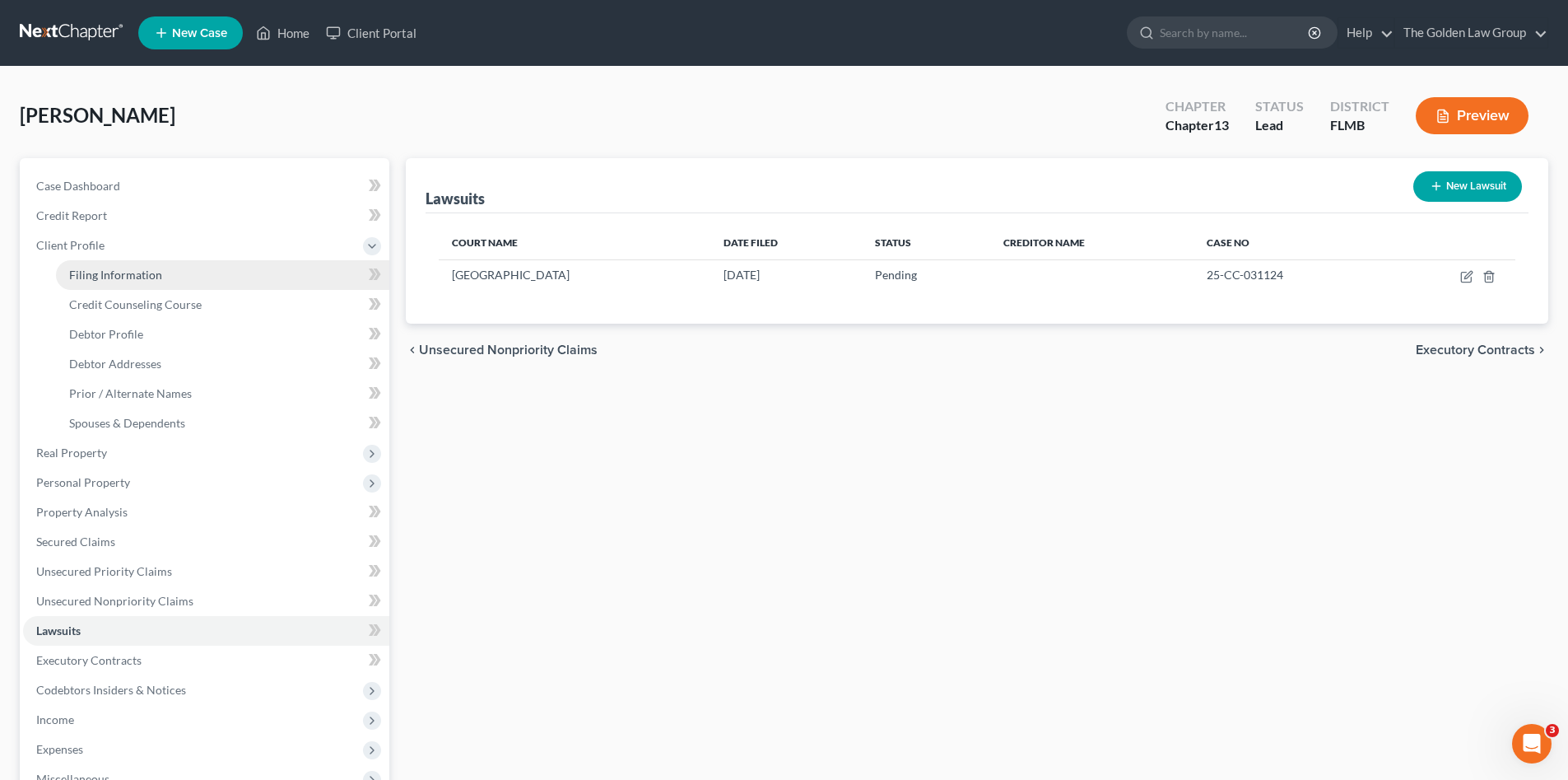
click at [107, 277] on span "Filing Information" at bounding box center [115, 274] width 93 height 14
select select "1"
select select "0"
select select "3"
select select "9"
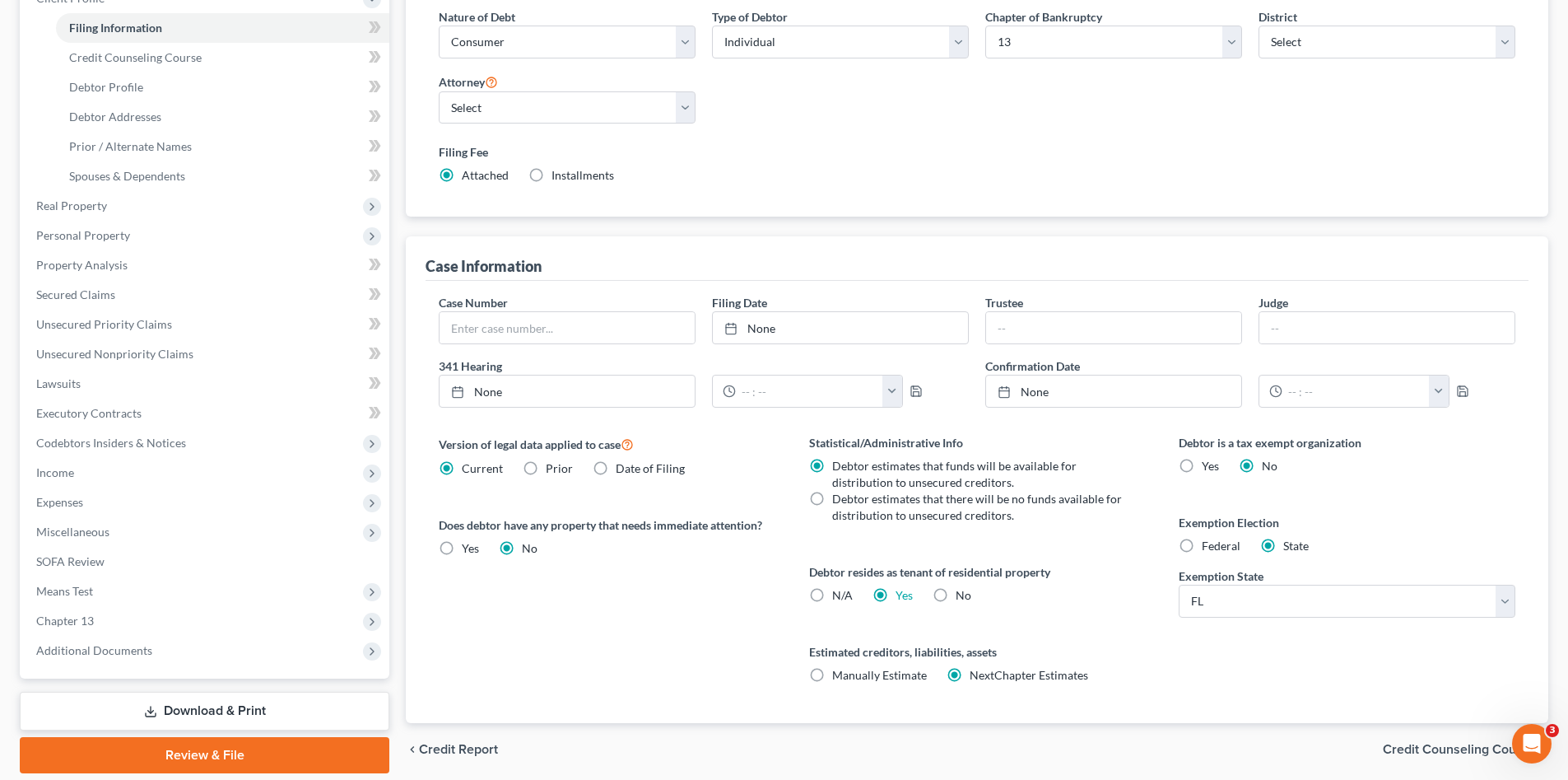
scroll to position [306, 0]
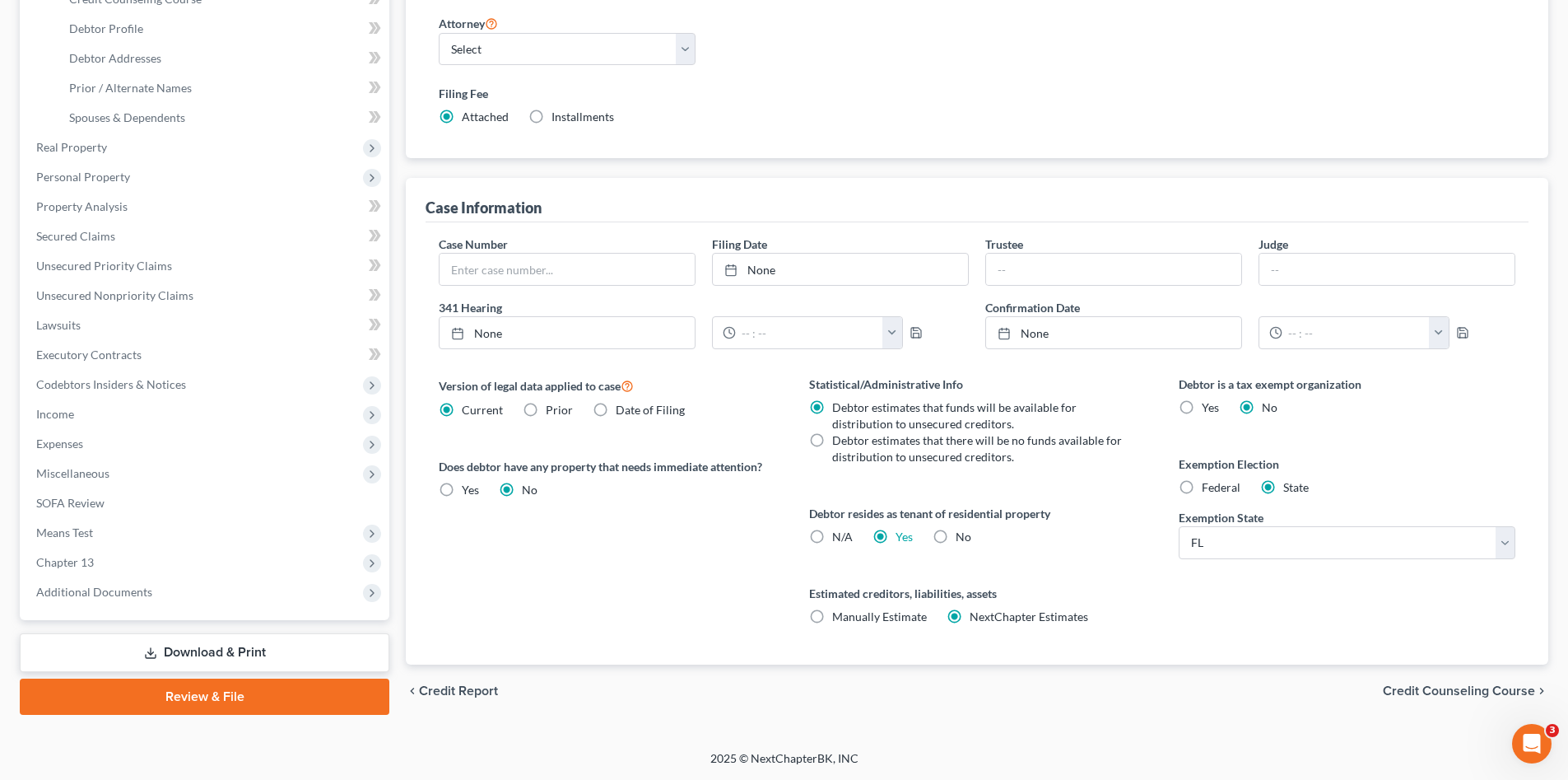
click at [267, 707] on link "Review & File" at bounding box center [204, 696] width 370 height 36
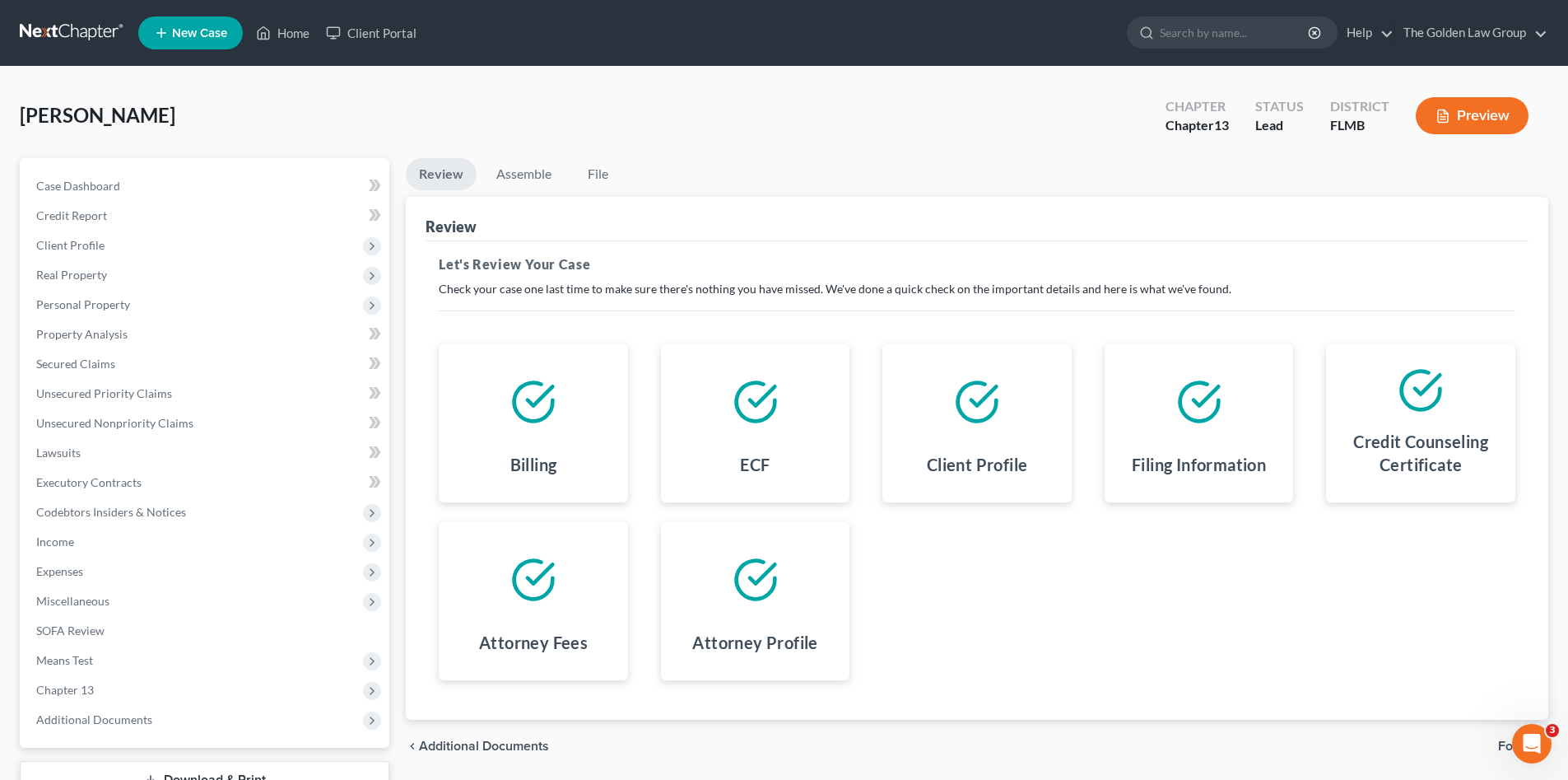
scroll to position [125, 0]
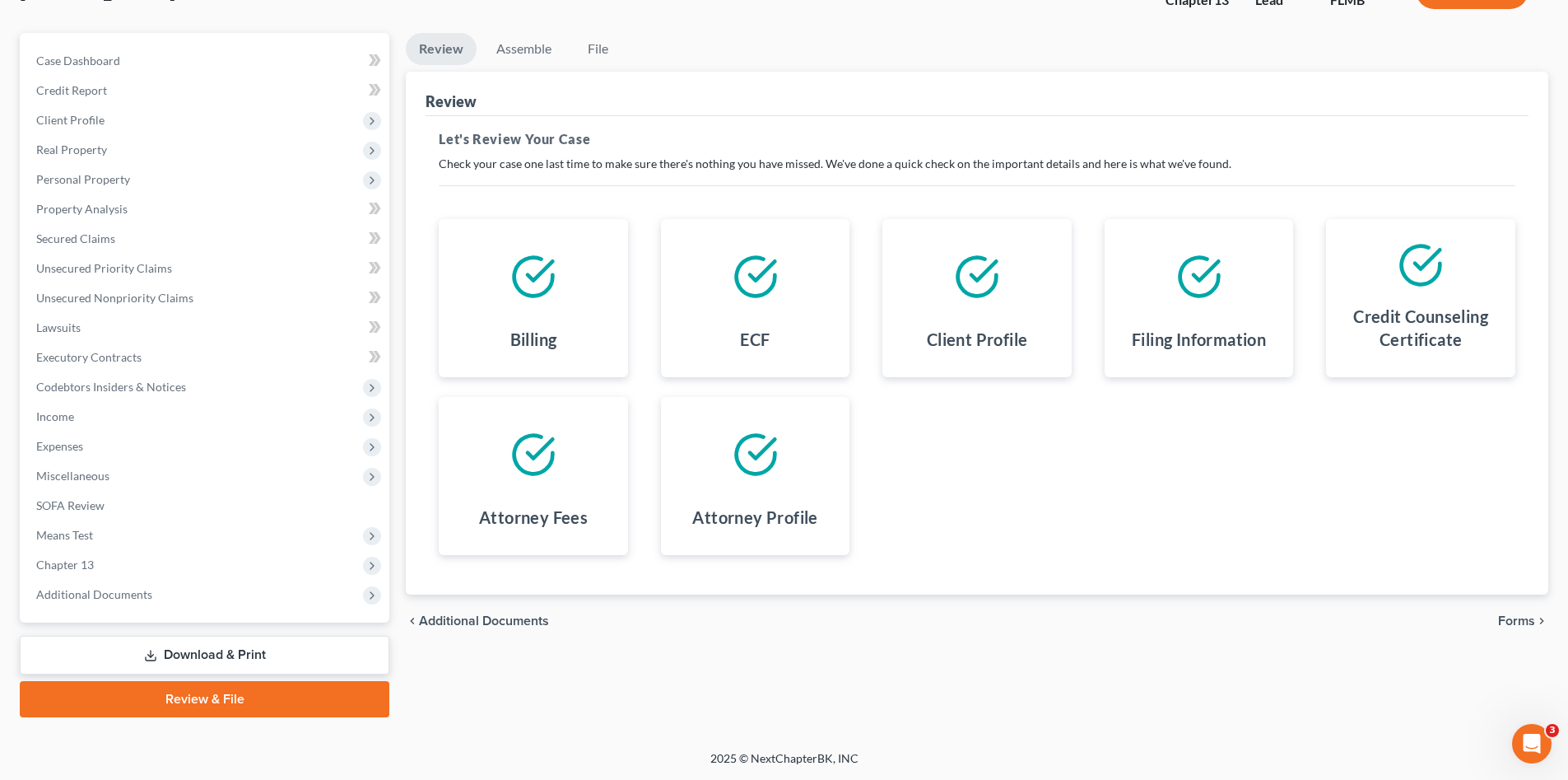
click at [1528, 615] on span "Forms" at bounding box center [1517, 620] width 37 height 13
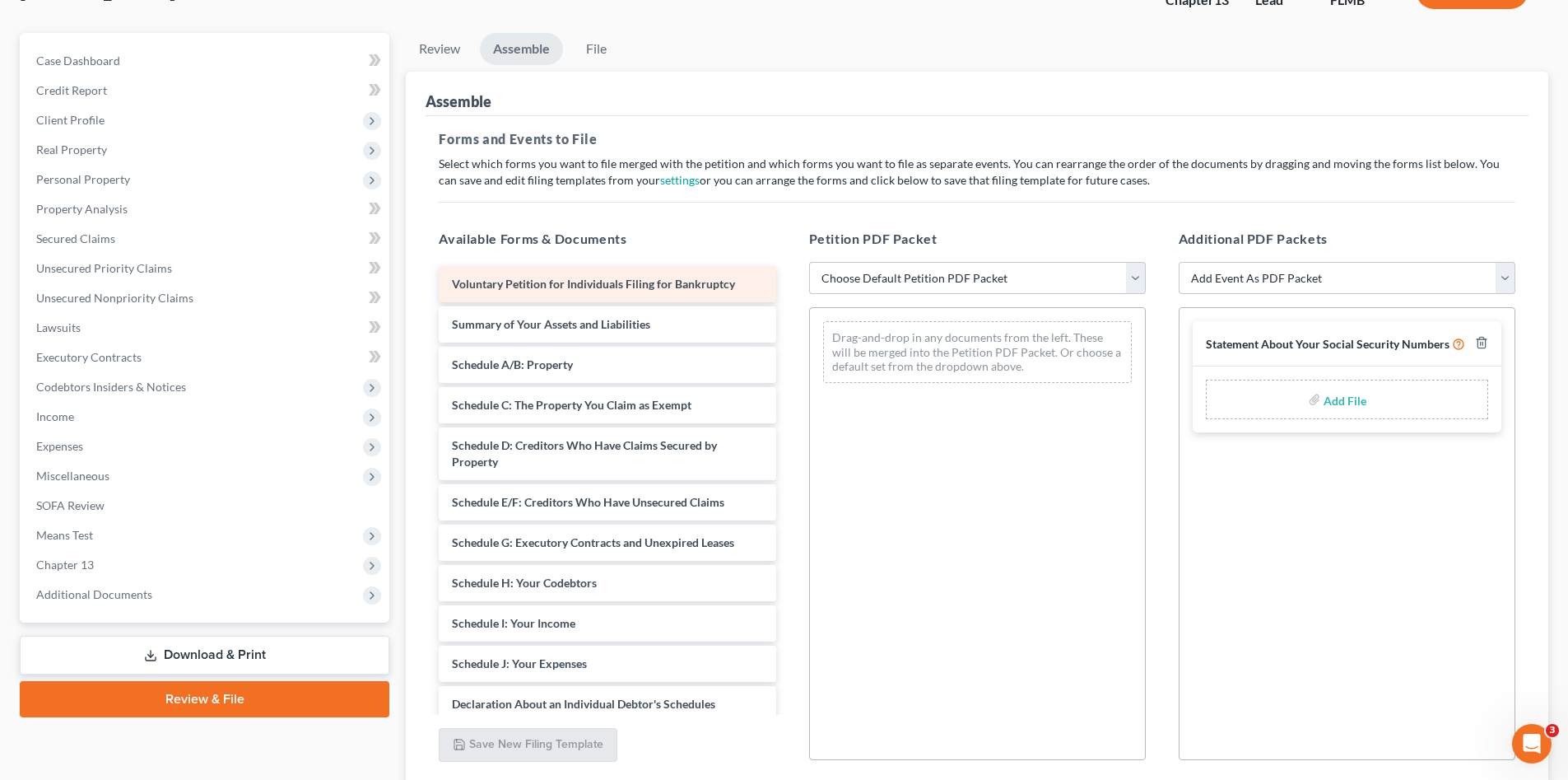
click at [664, 288] on span "Voluntary Petition for Individuals Filing for Bankruptcy" at bounding box center [592, 284] width 283 height 14
click at [871, 291] on select "Choose Default Petition PDF Packet Complete Bankruptcy Petition (all forms and …" at bounding box center [978, 278] width 337 height 33
select select "0"
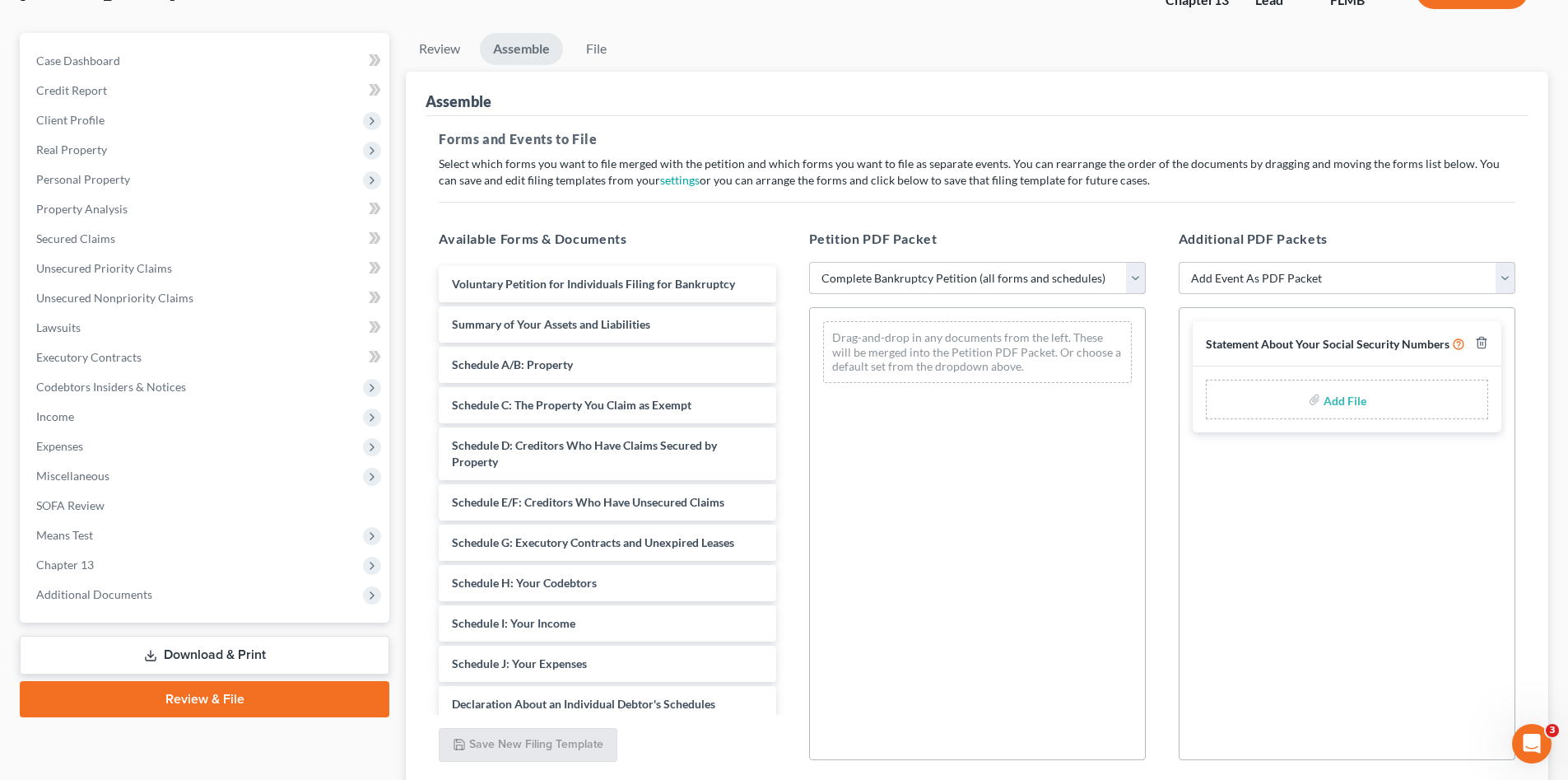
click at [809, 262] on select "Choose Default Petition PDF Packet Complete Bankruptcy Petition (all forms and …" at bounding box center [978, 278] width 337 height 33
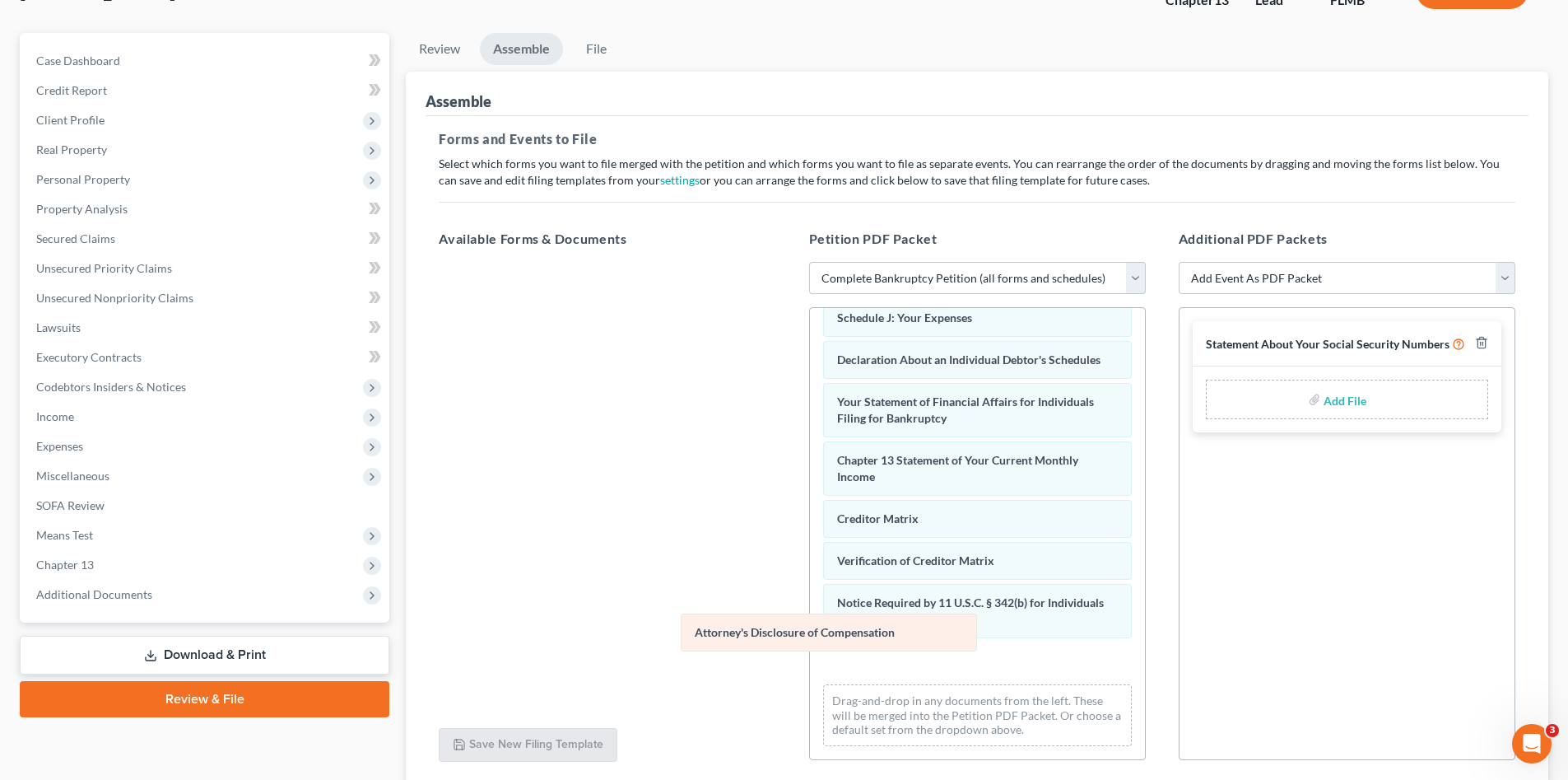
scroll to position [424, 0]
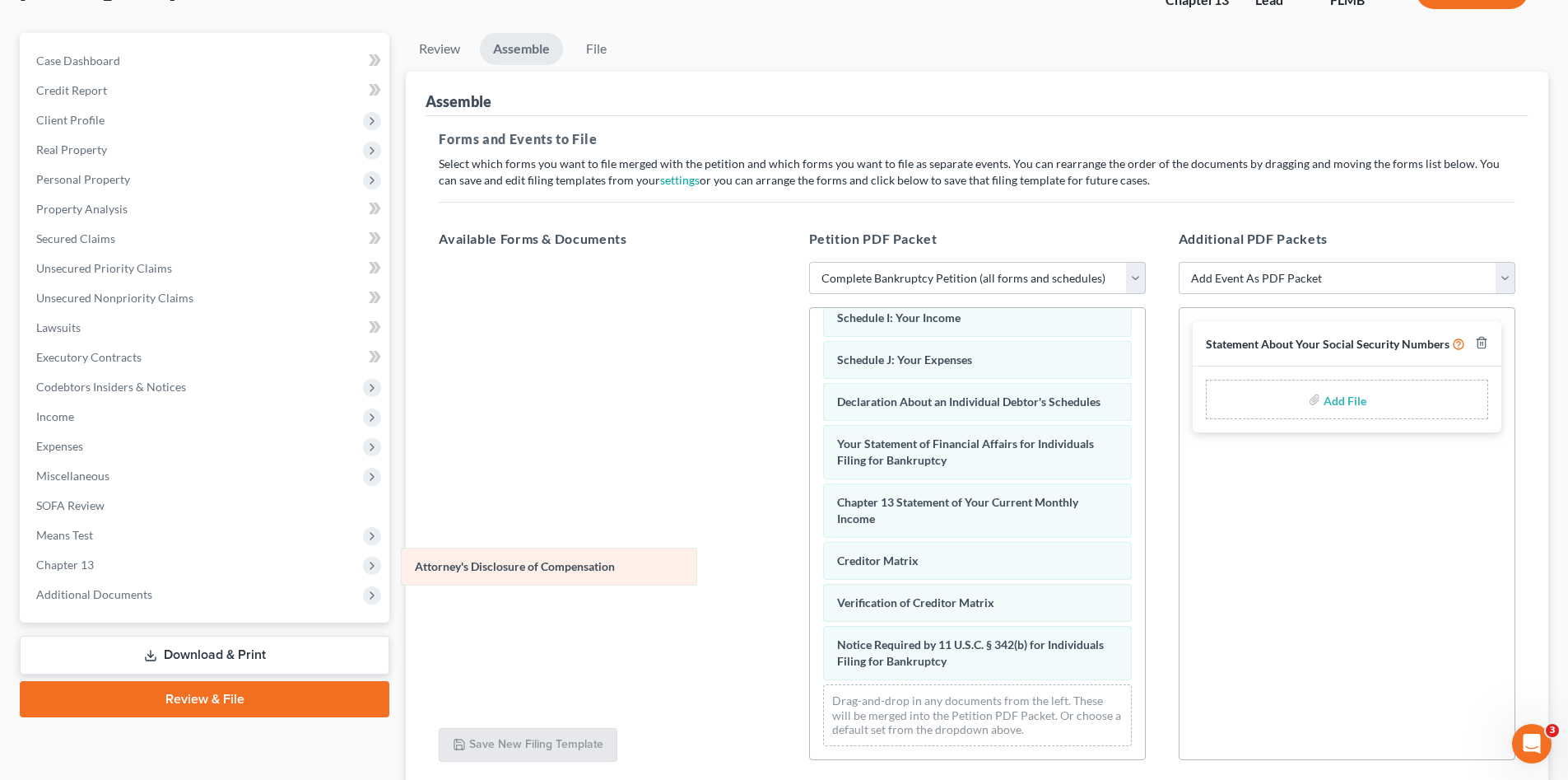
drag, startPoint x: 999, startPoint y: 652, endPoint x: 577, endPoint y: 557, distance: 432.6
click at [810, 557] on div "Attorney's Disclosure of Compensation Voluntary Petition for Individuals Filing…" at bounding box center [978, 329] width 335 height 859
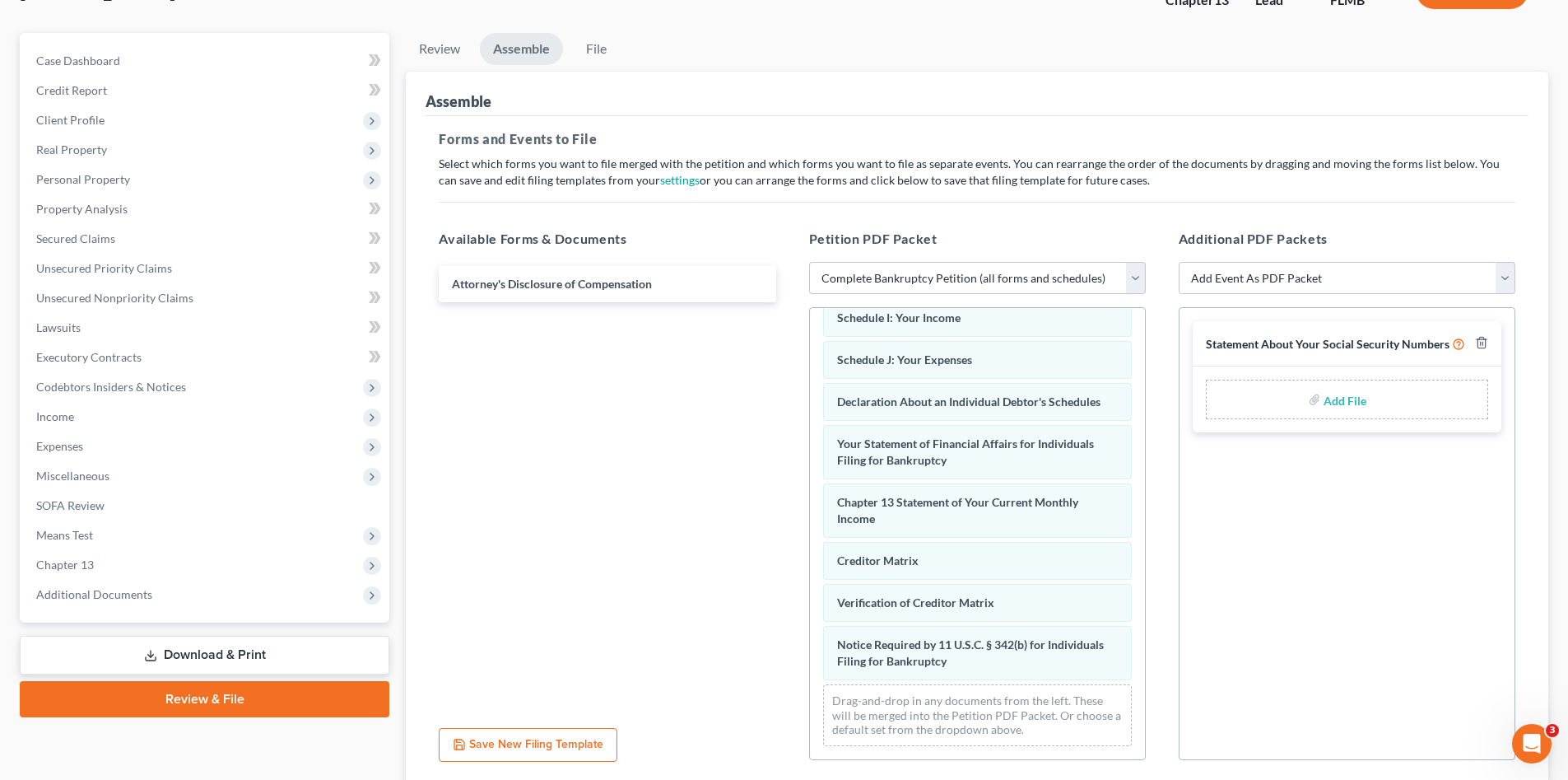
scroll to position [253, 0]
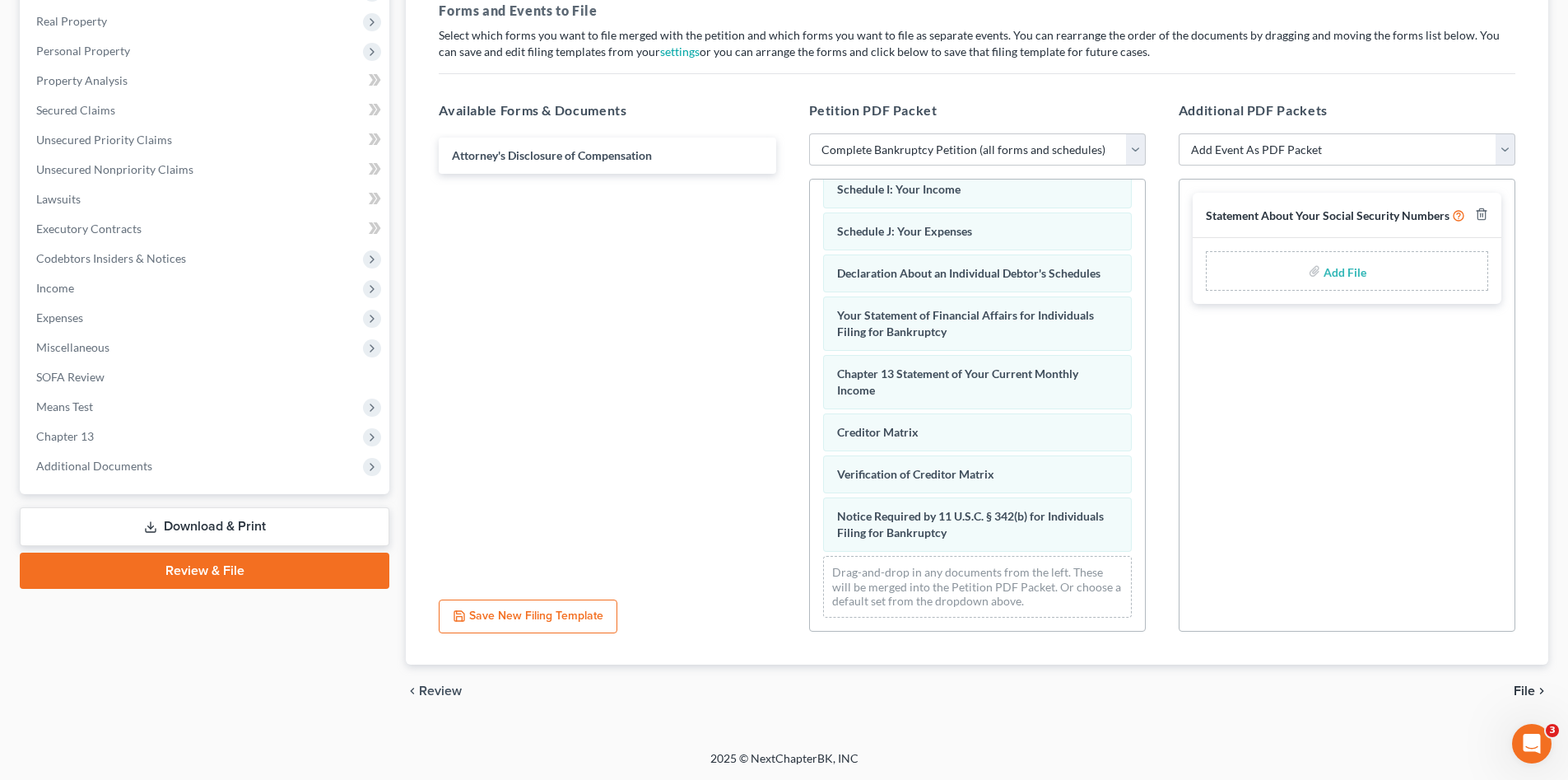
click at [1520, 686] on span "File" at bounding box center [1525, 690] width 22 height 13
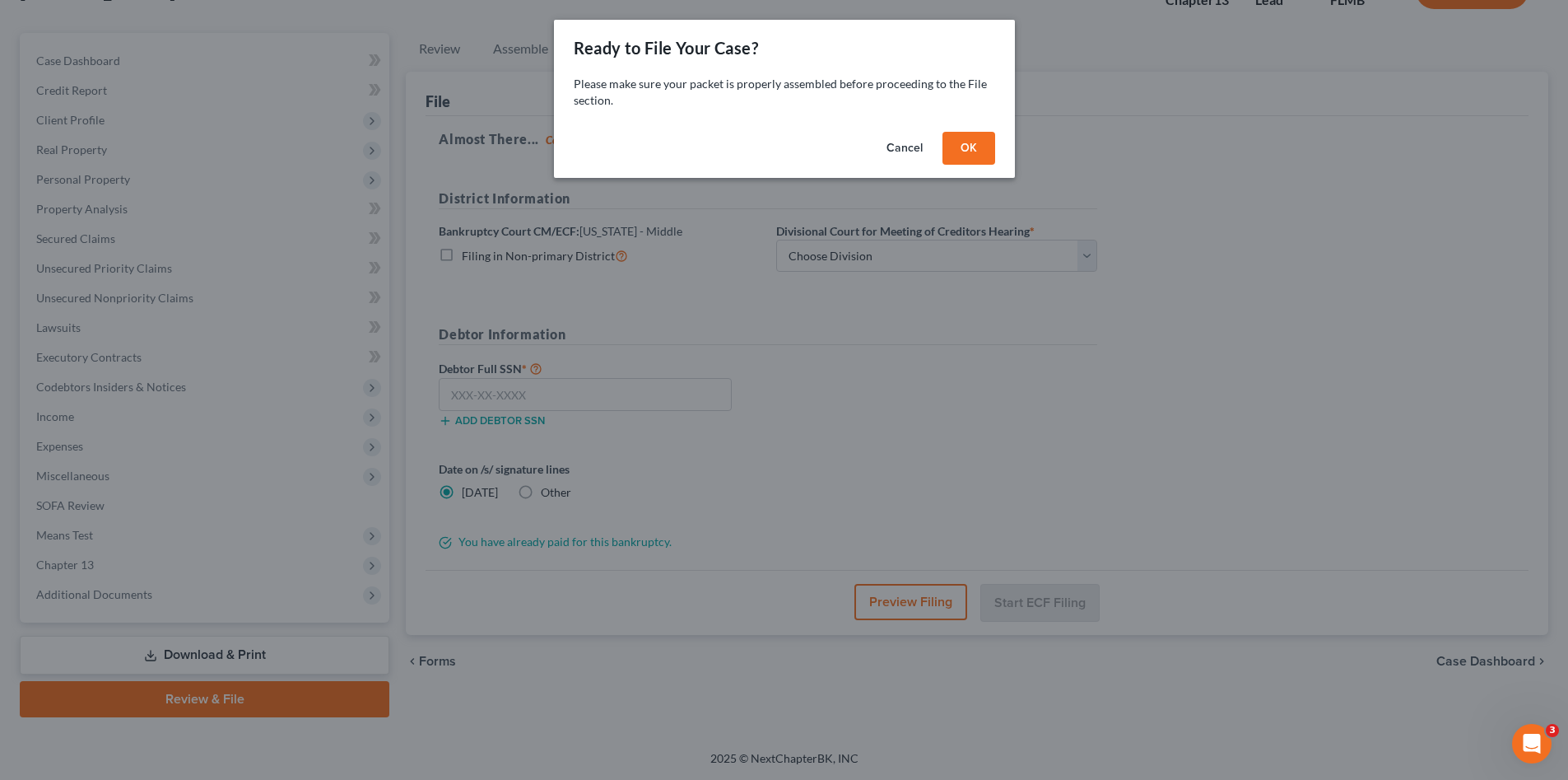
scroll to position [125, 0]
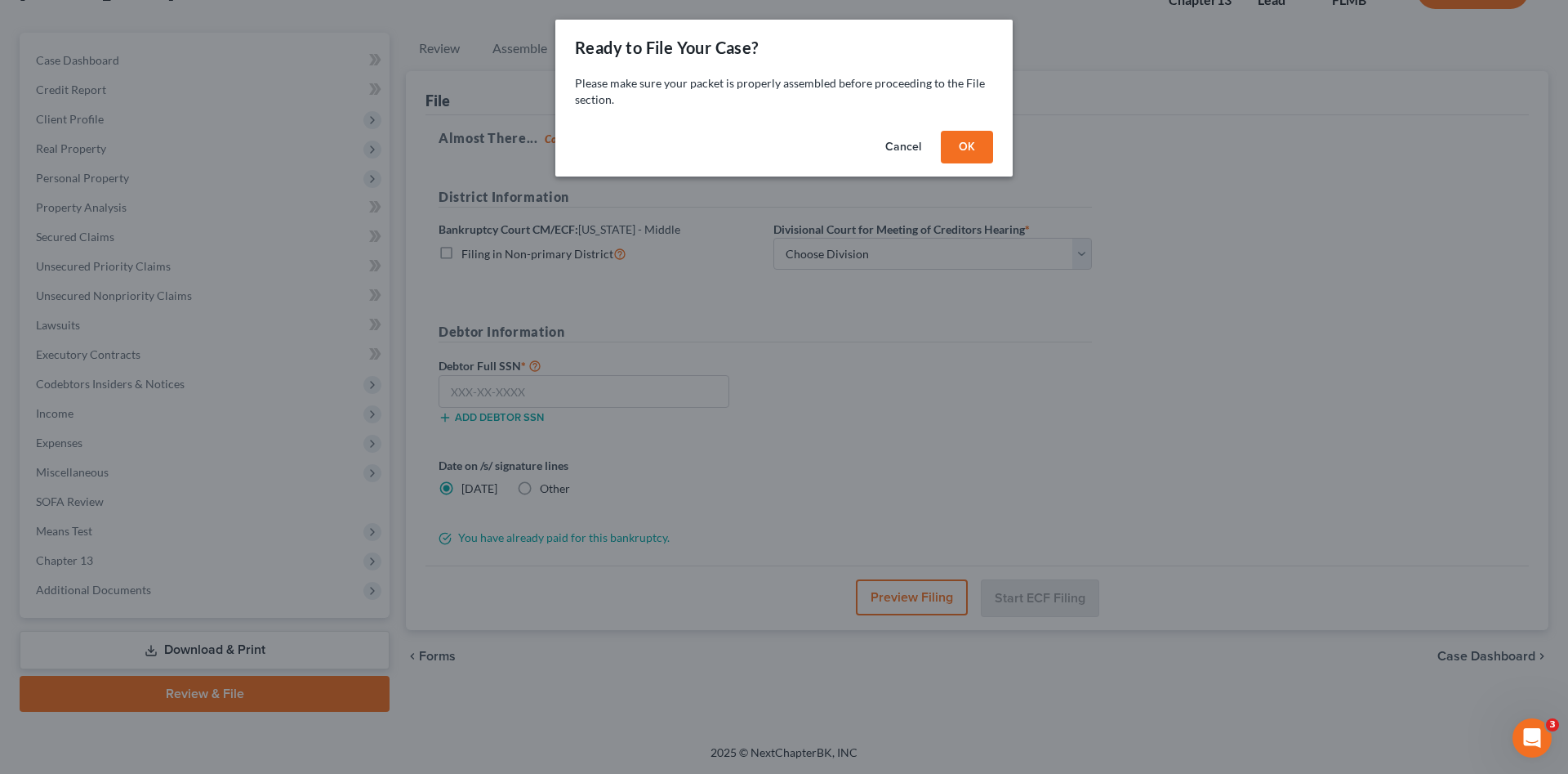
click at [974, 147] on button "OK" at bounding box center [966, 147] width 52 height 32
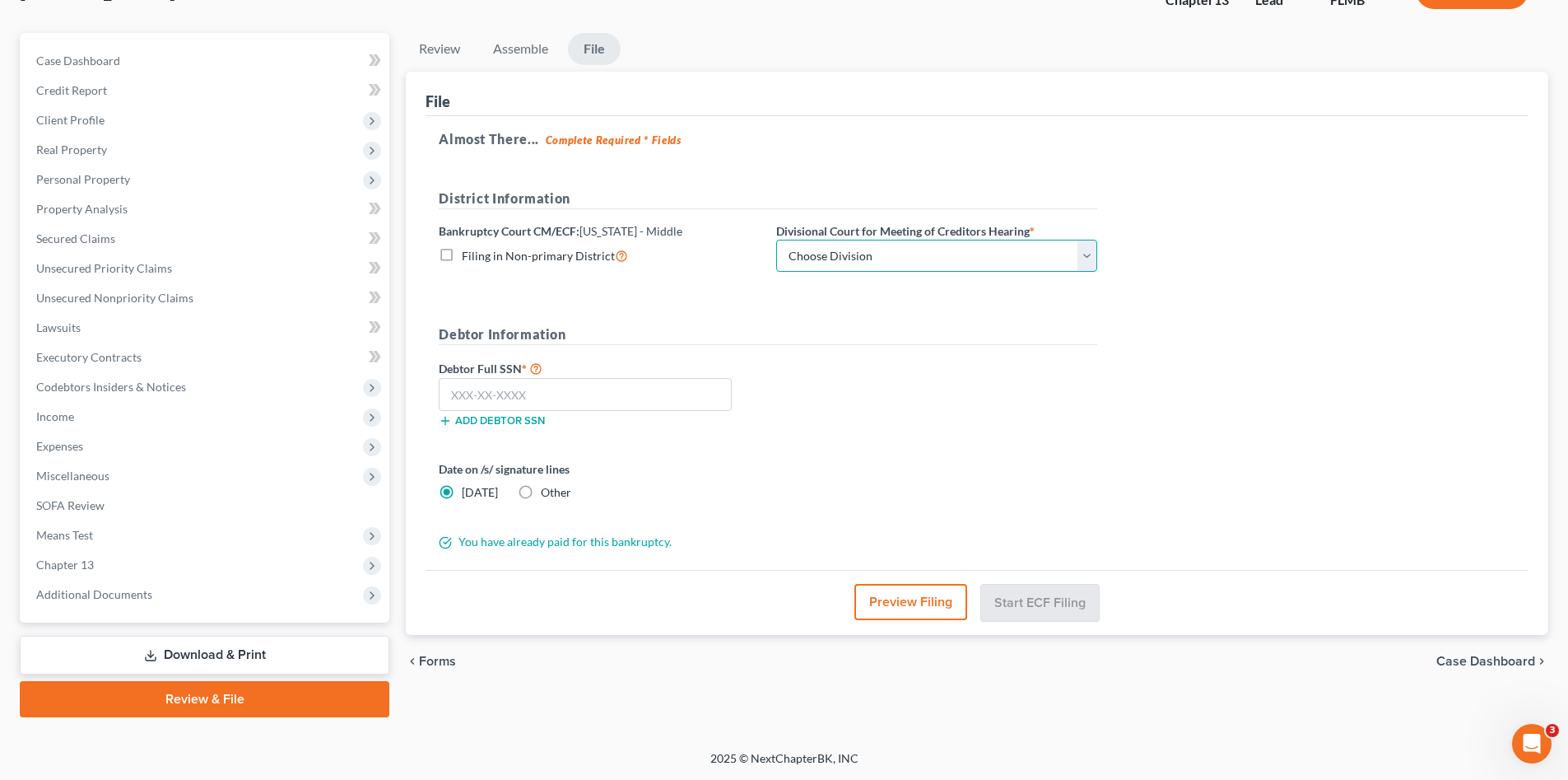
click at [921, 267] on select "Choose Division Fort Myers Jacksonville Orlando Tampa" at bounding box center [936, 255] width 321 height 33
select select "3"
click at [776, 240] on select "Choose Division Fort Myers Jacksonville Orlando Tampa" at bounding box center [936, 255] width 321 height 33
click at [660, 406] on input "text" at bounding box center [584, 393] width 293 height 33
click at [611, 391] on input "text" at bounding box center [584, 393] width 293 height 33
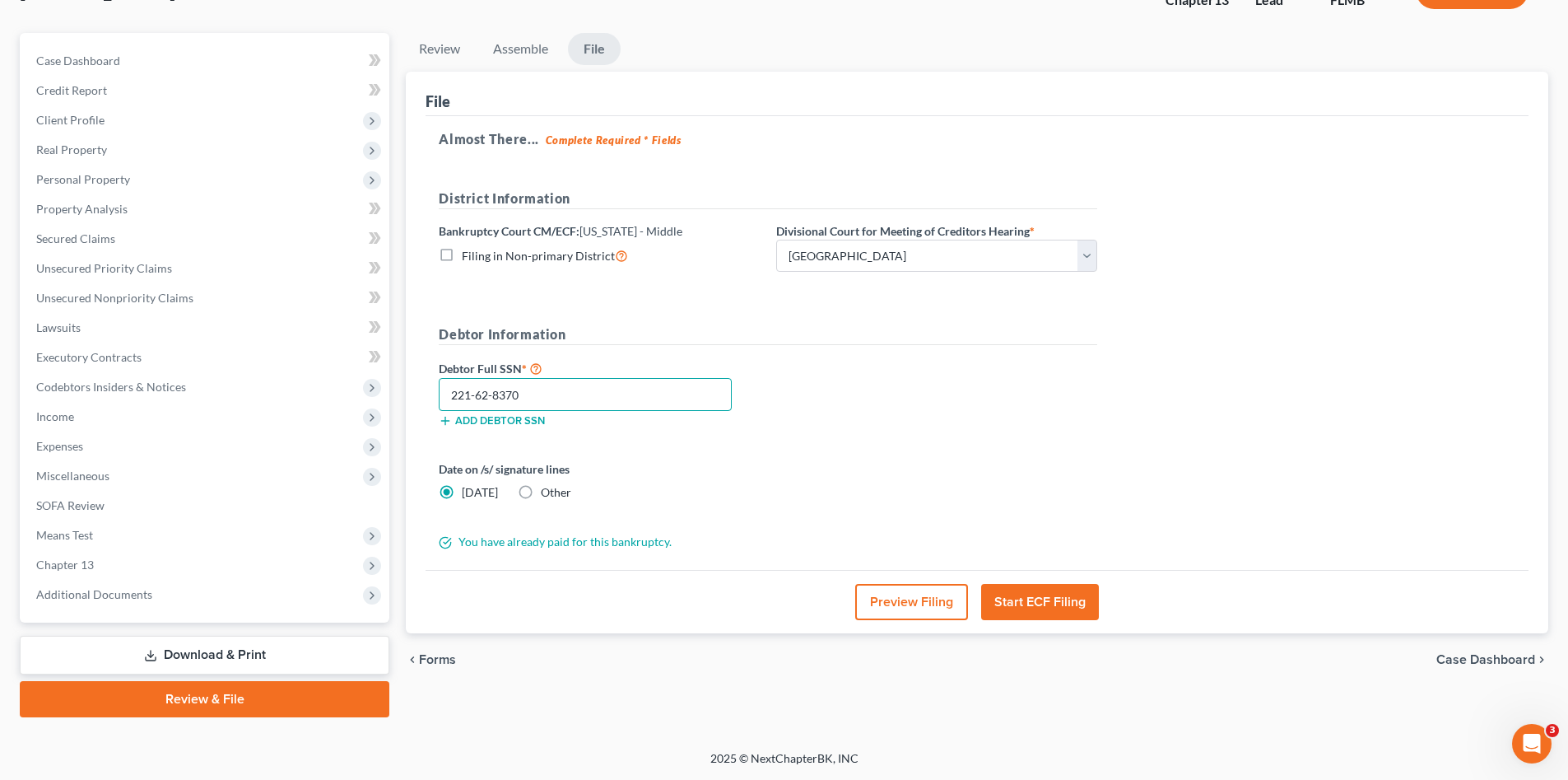
type input "221-62-8370"
click at [862, 469] on div "Date on /s/ signature lines Today Other" at bounding box center [768, 487] width 675 height 53
click at [850, 435] on div "Debtor Full SSN * 221-62-8370 Add debtor SSN" at bounding box center [768, 398] width 675 height 82
click at [1010, 598] on button "Start ECF Filing" at bounding box center [1039, 602] width 117 height 36
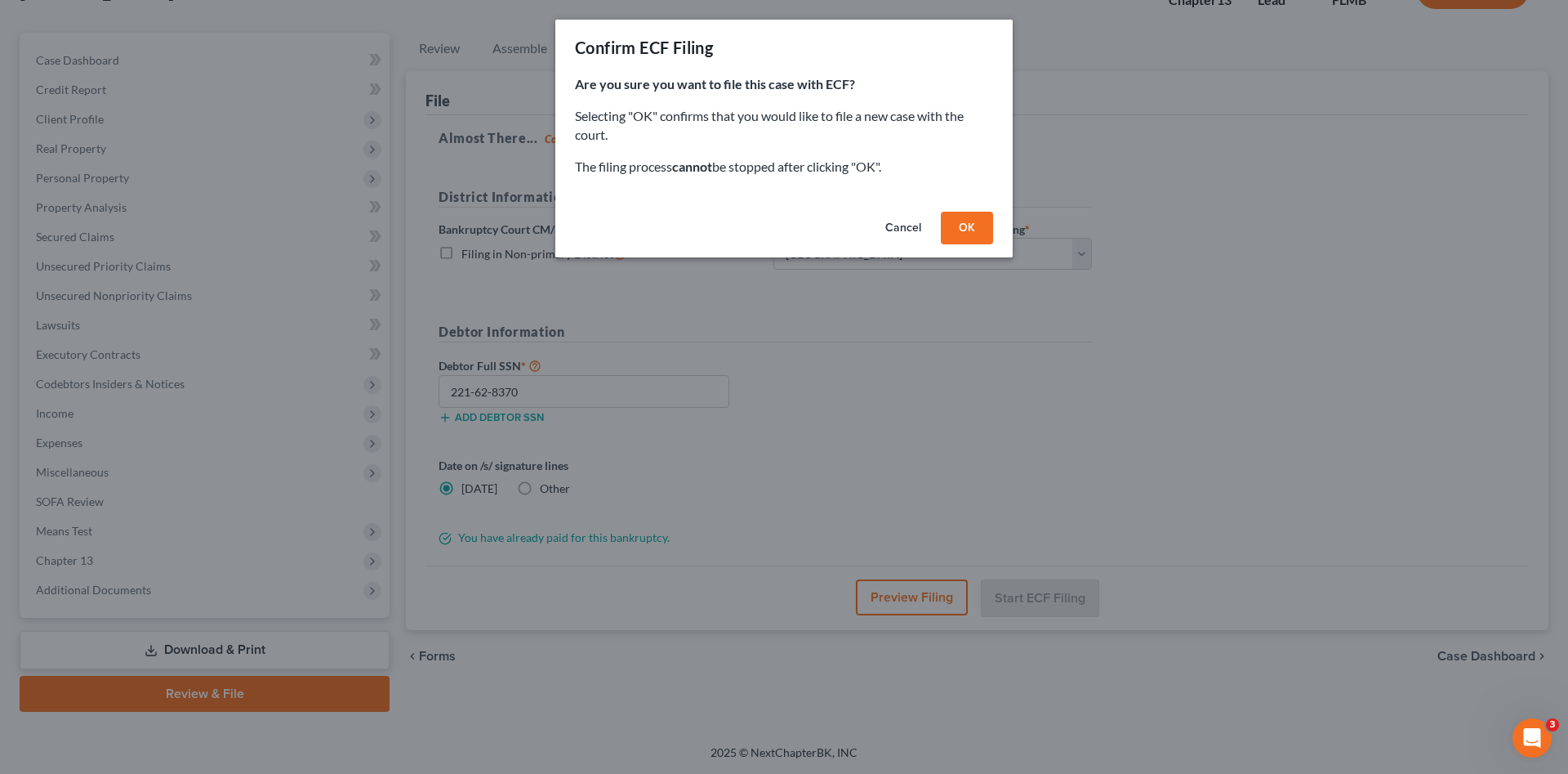
click at [970, 232] on button "OK" at bounding box center [966, 227] width 52 height 32
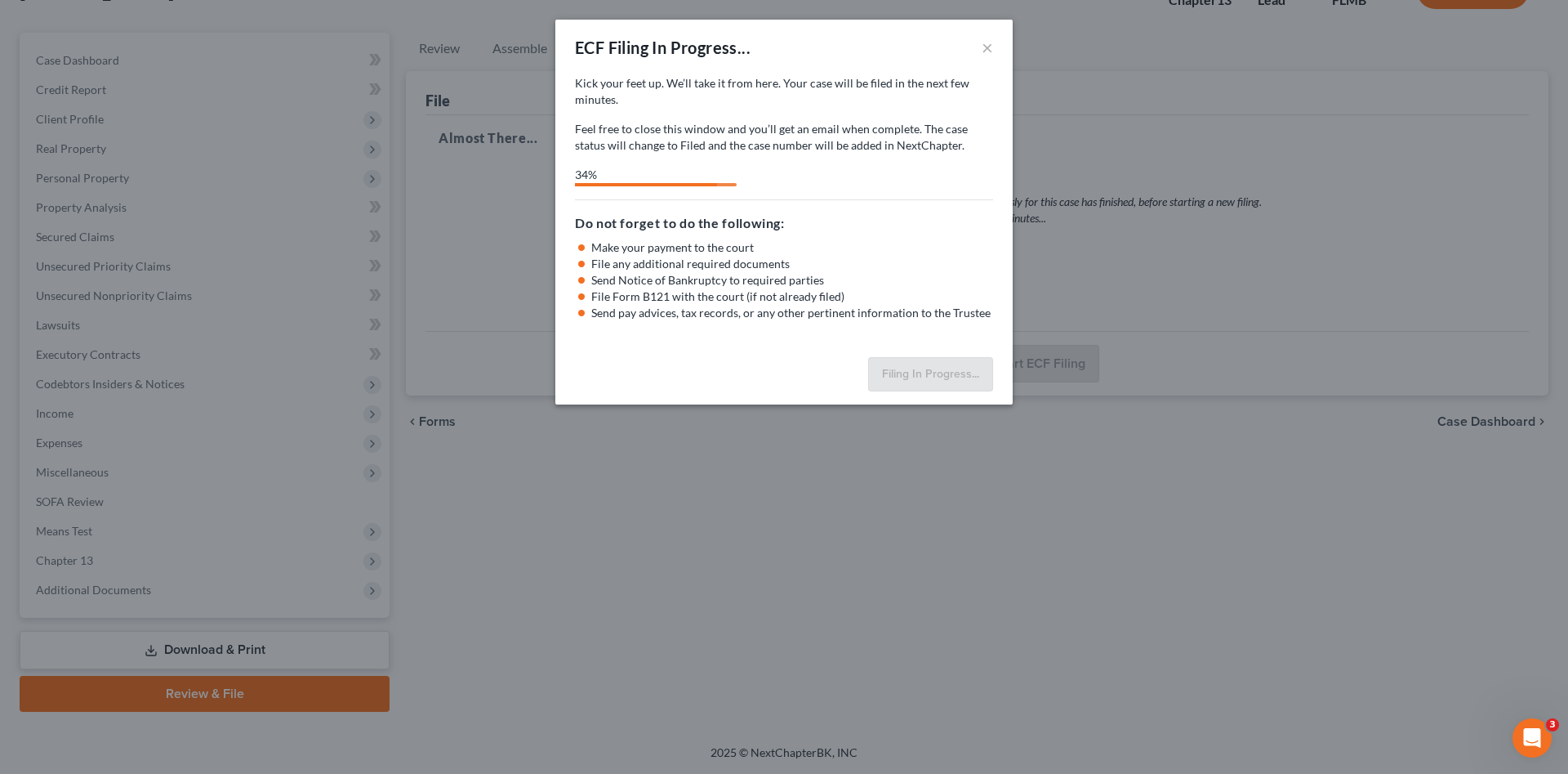
select select "3"
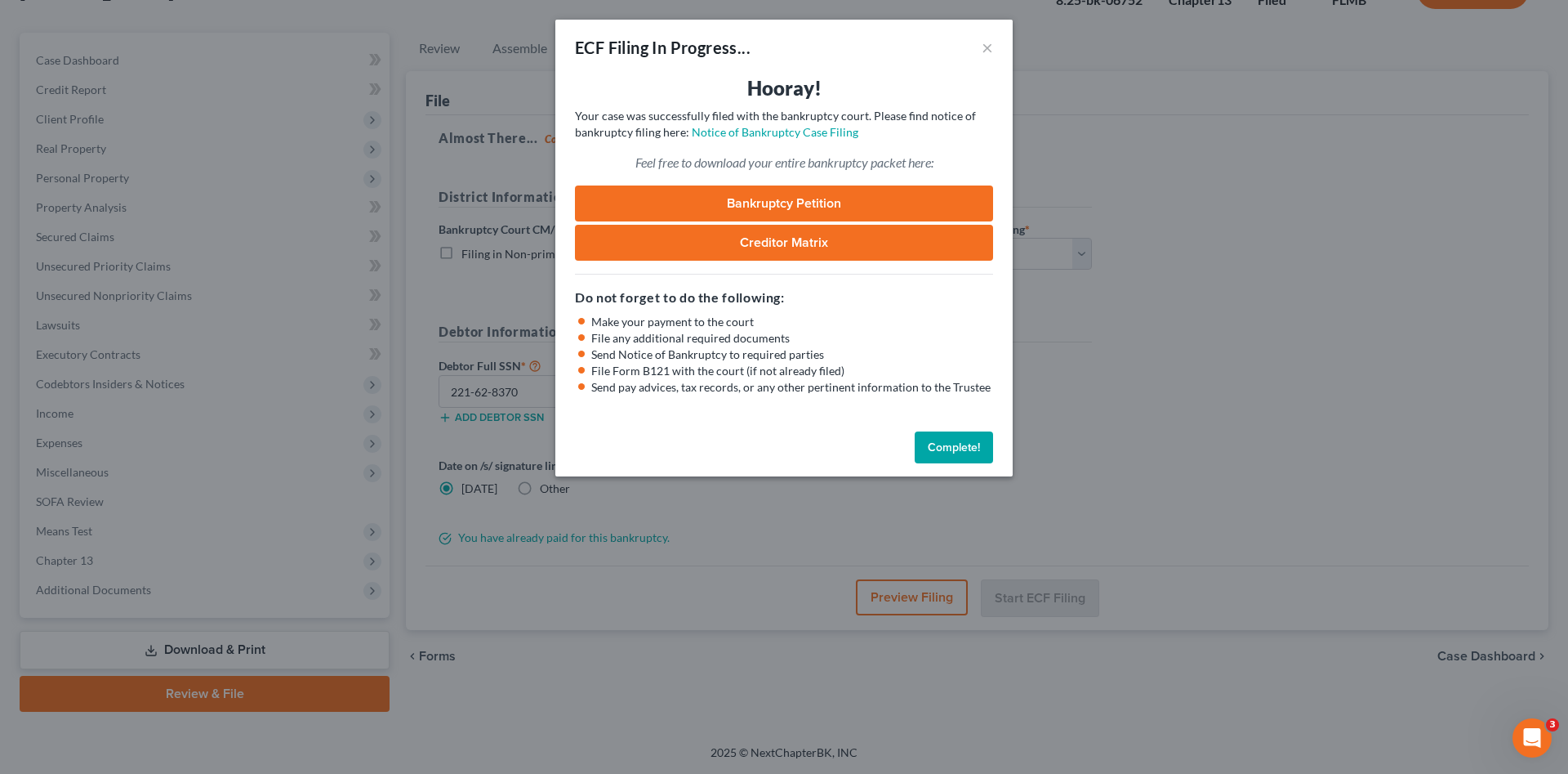
click at [864, 202] on link "Bankruptcy Petition" at bounding box center [784, 204] width 419 height 36
click at [950, 443] on button "Complete!" at bounding box center [954, 447] width 78 height 32
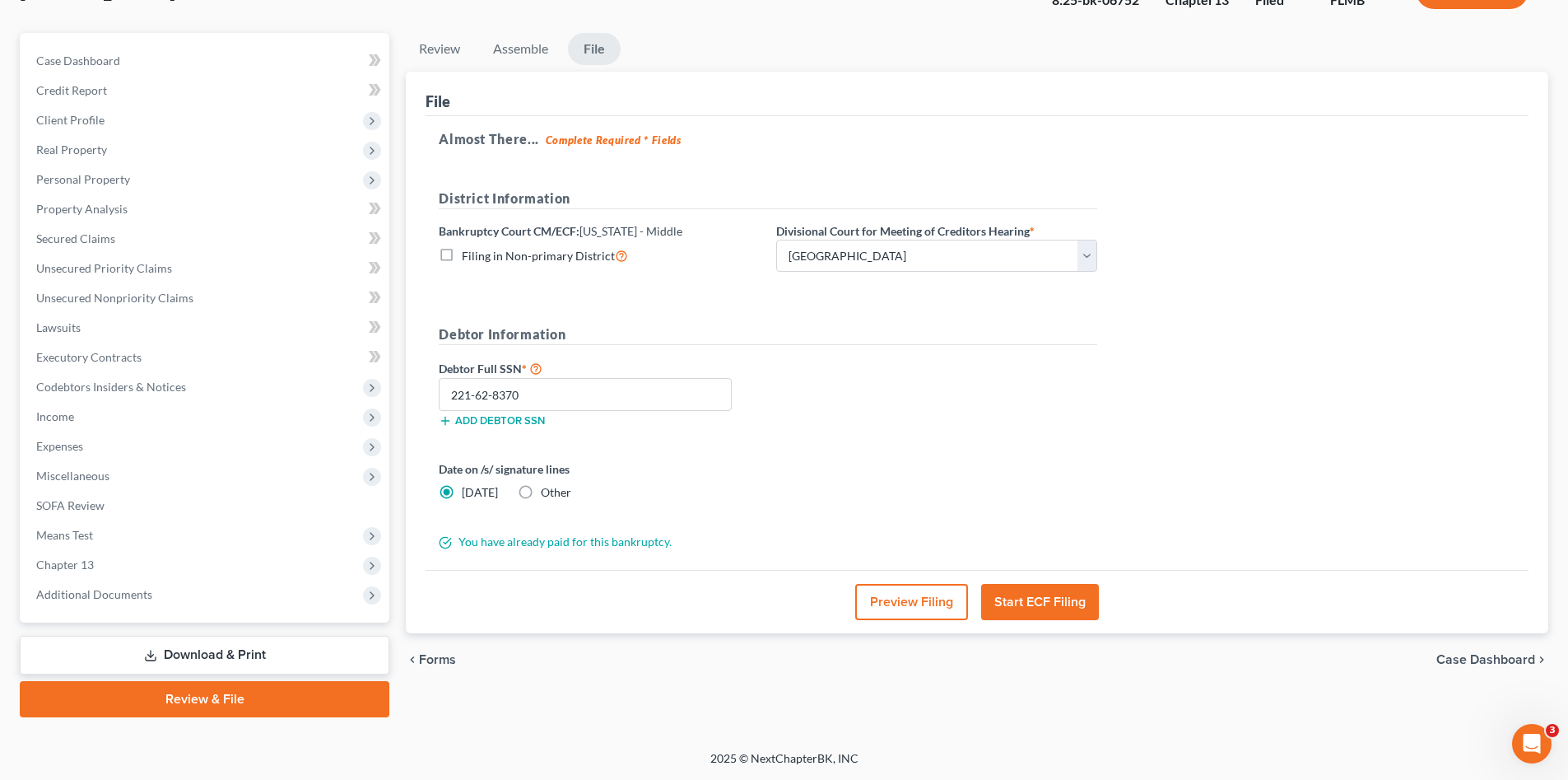
click at [1105, 432] on div "Debtor Full SSN * 221-62-8370 Add debtor SSN" at bounding box center [768, 398] width 675 height 82
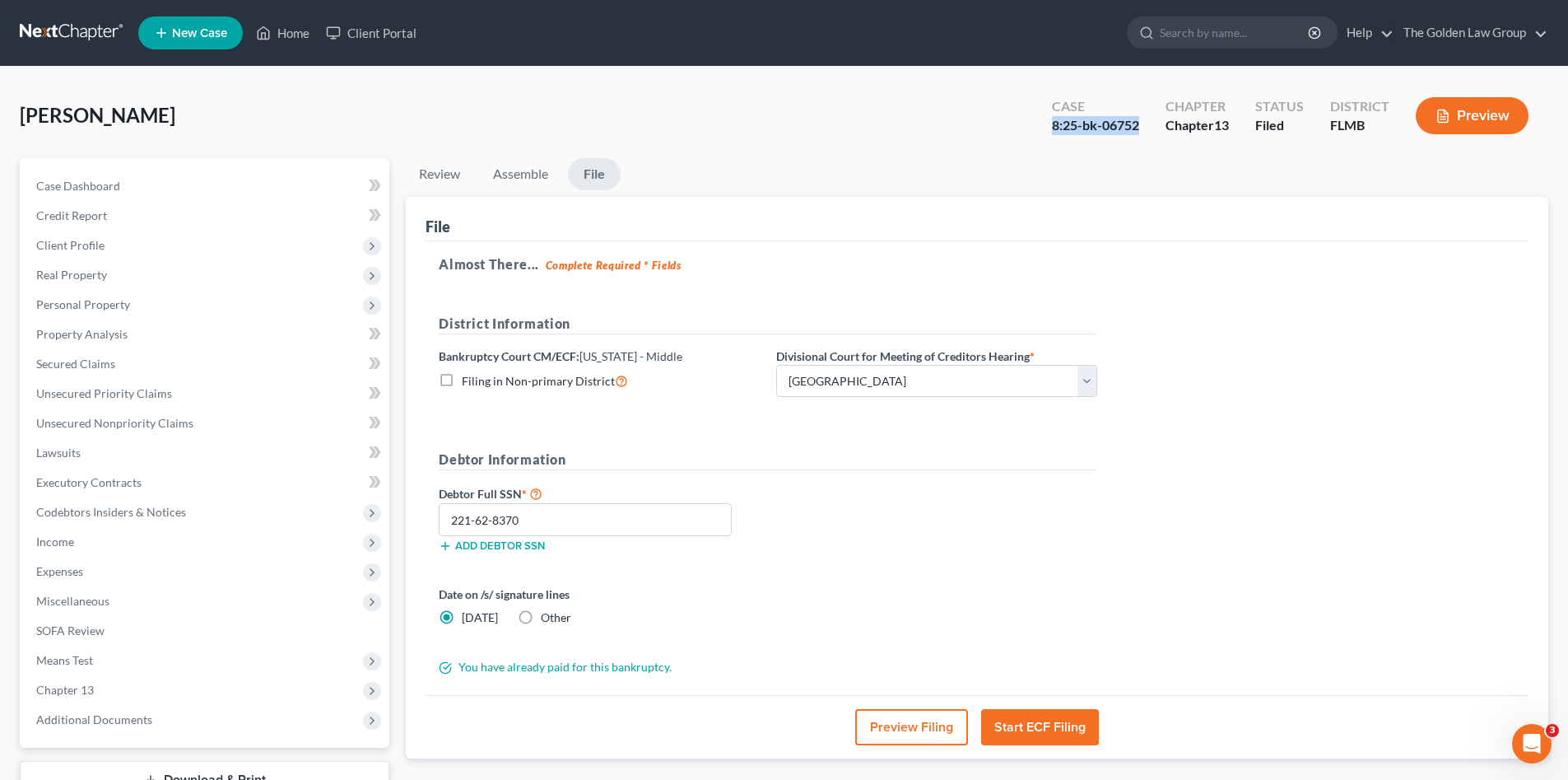
drag, startPoint x: 1147, startPoint y: 128, endPoint x: 1020, endPoint y: 130, distance: 127.0
click at [1020, 130] on div "King, Steven Upgraded Case 8:25-bk-06752 Chapter Chapter 13 Status Filed Distri…" at bounding box center [784, 122] width 1529 height 72
copy div "8:25-bk-06752"
click at [1125, 326] on div "Almost There... Complete Required * Fields District Information Bankruptcy Cour…" at bounding box center [977, 468] width 1103 height 455
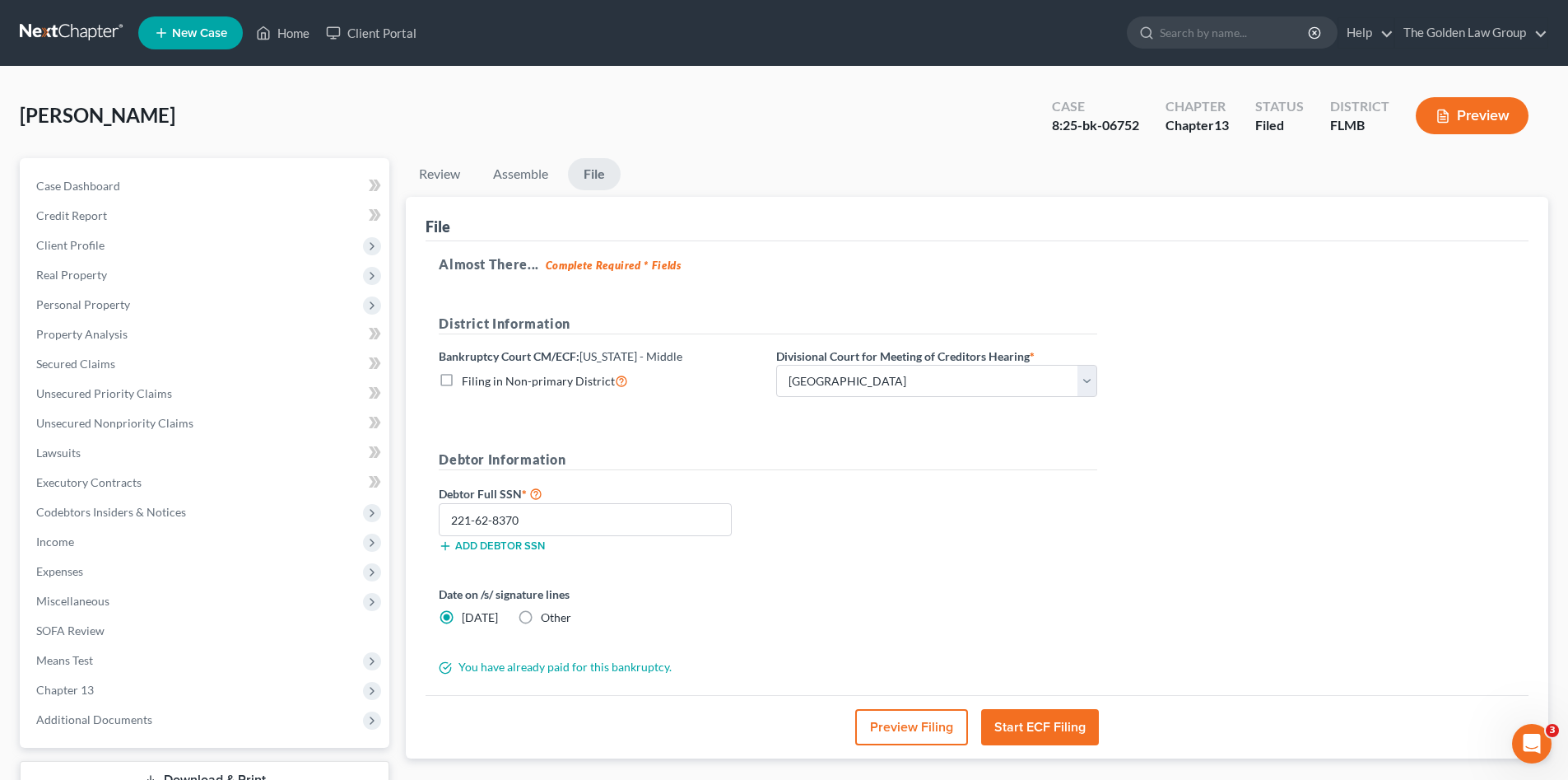
click at [79, 33] on link at bounding box center [72, 33] width 105 height 30
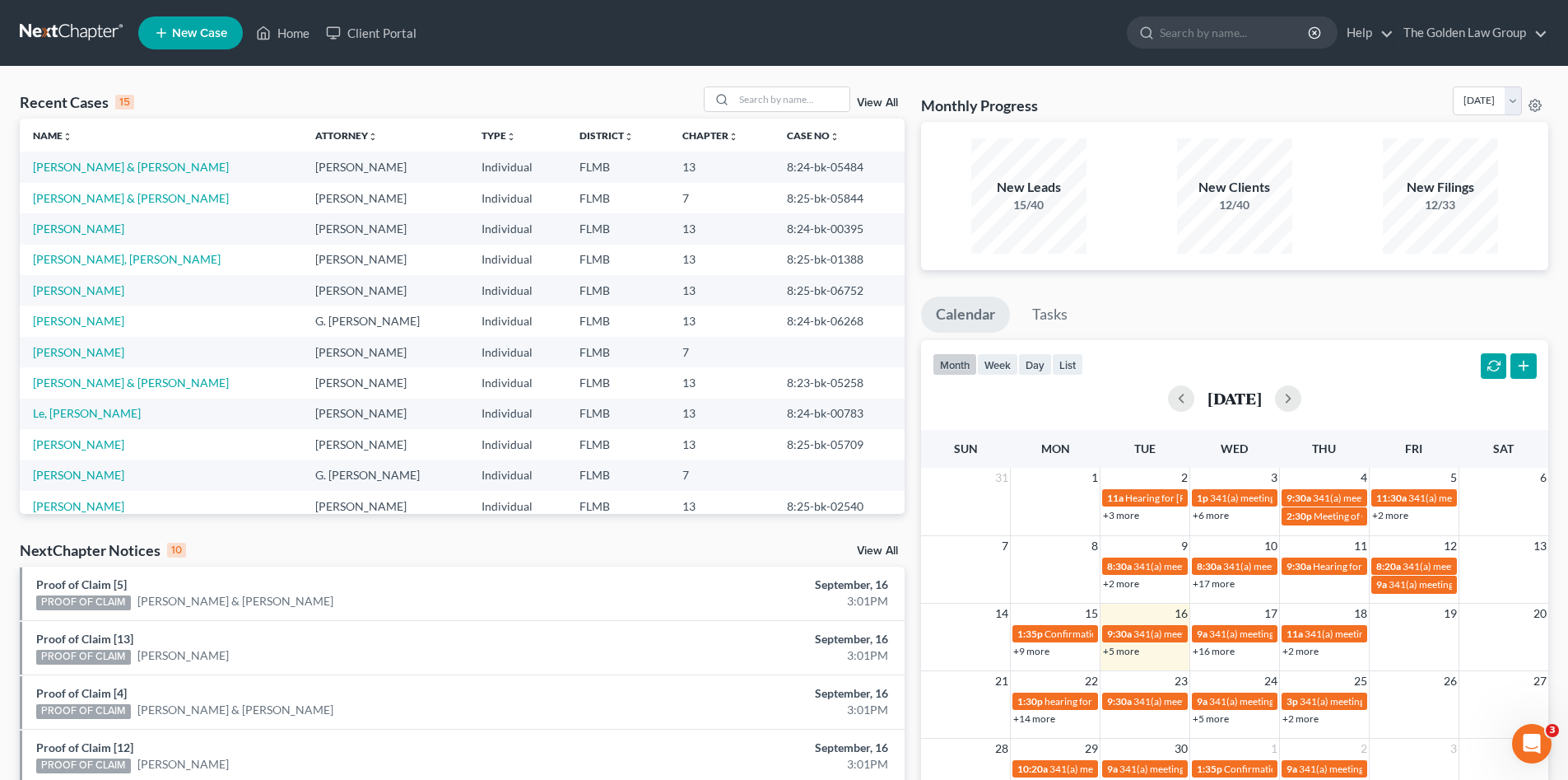
click at [402, 90] on div "Recent Cases 15 View All" at bounding box center [462, 103] width 885 height 33
click at [806, 100] on input "search" at bounding box center [791, 100] width 115 height 24
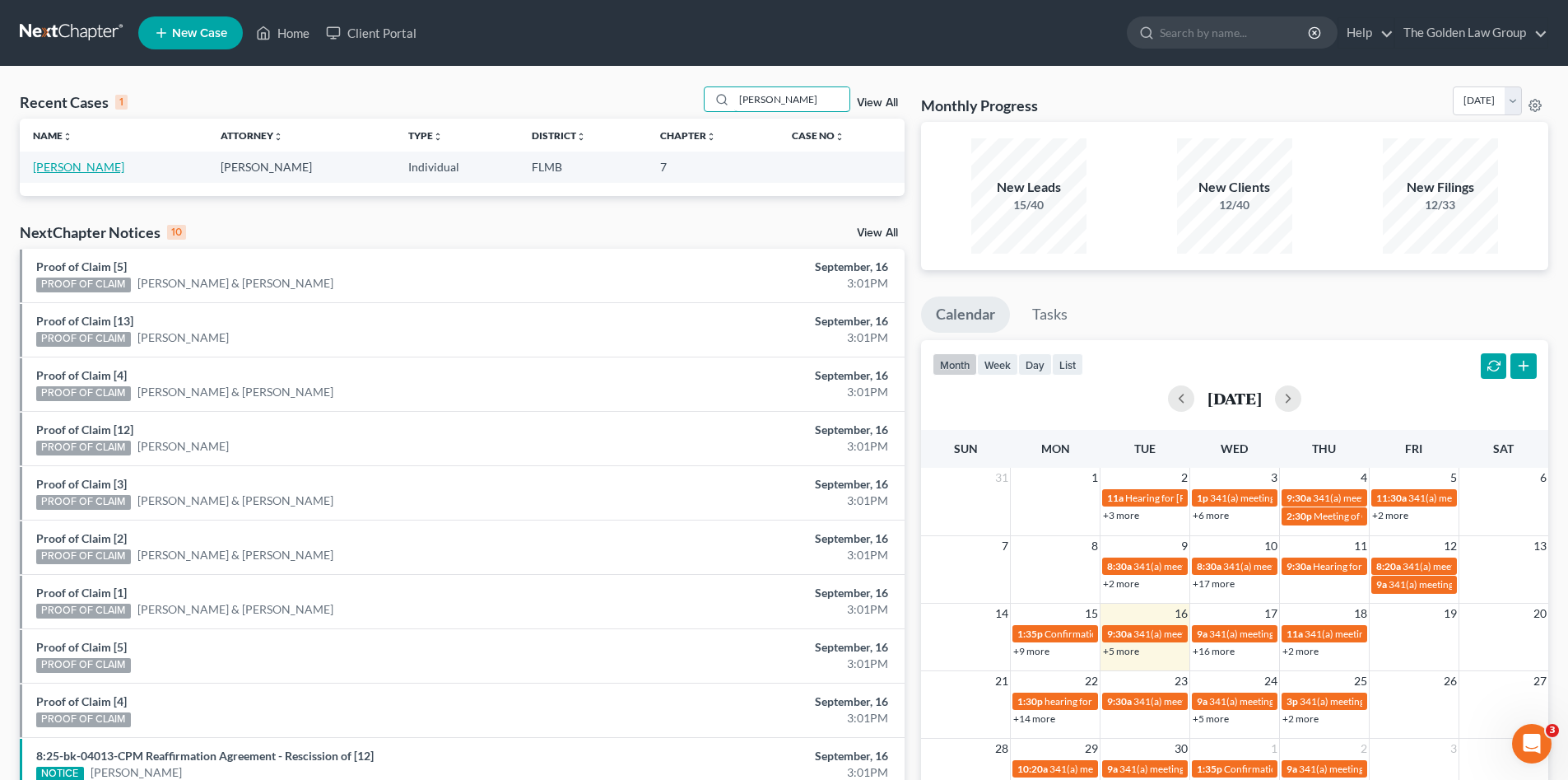
type input "[PERSON_NAME]"
click at [42, 165] on link "[PERSON_NAME]" at bounding box center [78, 167] width 92 height 14
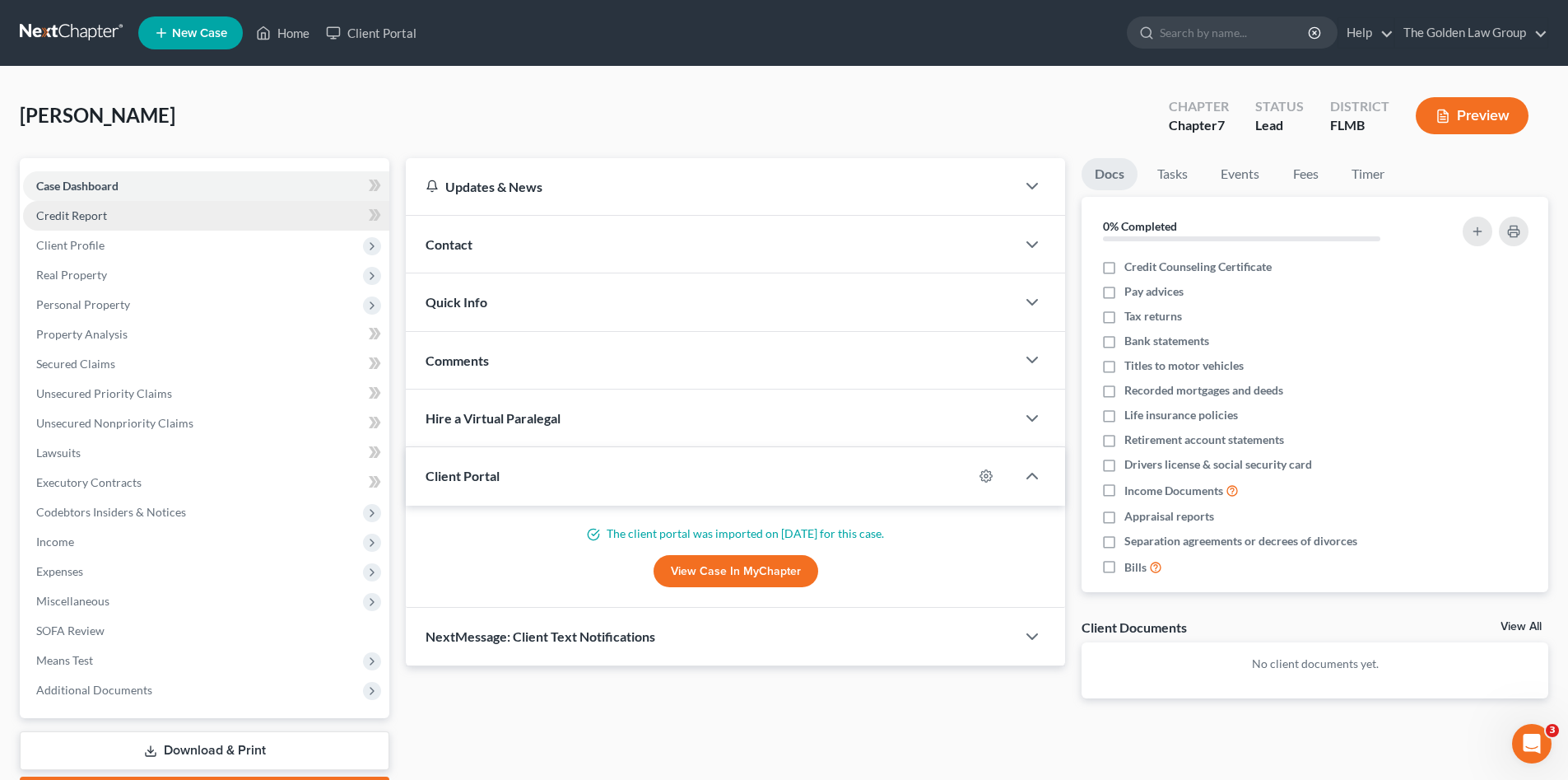
click at [146, 201] on link "Credit Report" at bounding box center [206, 216] width 367 height 30
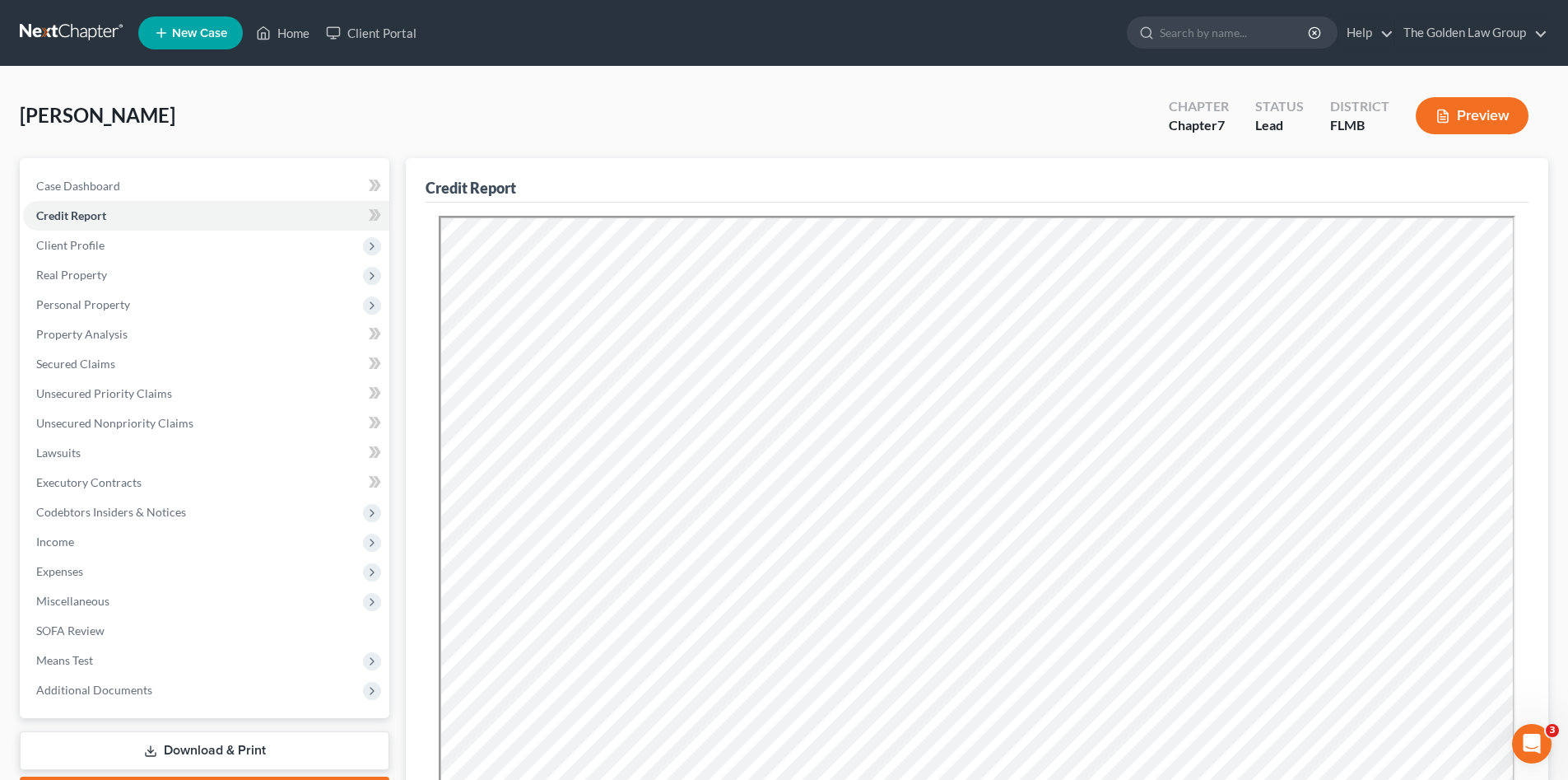
click at [223, 112] on div "[PERSON_NAME] Upgraded Chapter Chapter 7 Status Lead District [GEOGRAPHIC_DATA]…" at bounding box center [784, 122] width 1529 height 72
click at [168, 248] on span "Client Profile" at bounding box center [206, 246] width 367 height 30
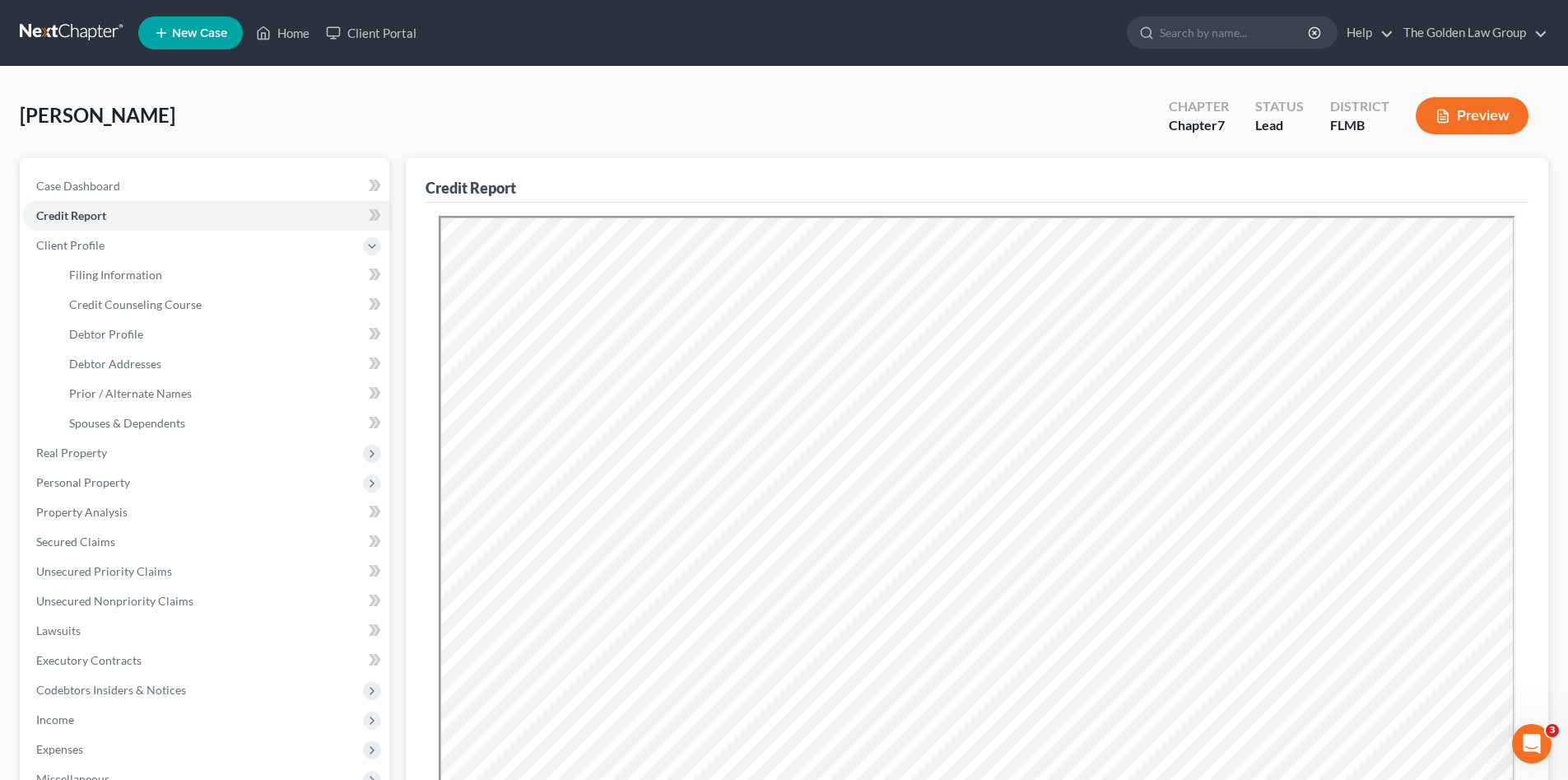
click at [310, 118] on div "[PERSON_NAME] Upgraded Chapter Chapter 7 Status Lead District [GEOGRAPHIC_DATA]…" at bounding box center [784, 122] width 1529 height 72
click at [113, 236] on span "Client Profile" at bounding box center [206, 246] width 367 height 30
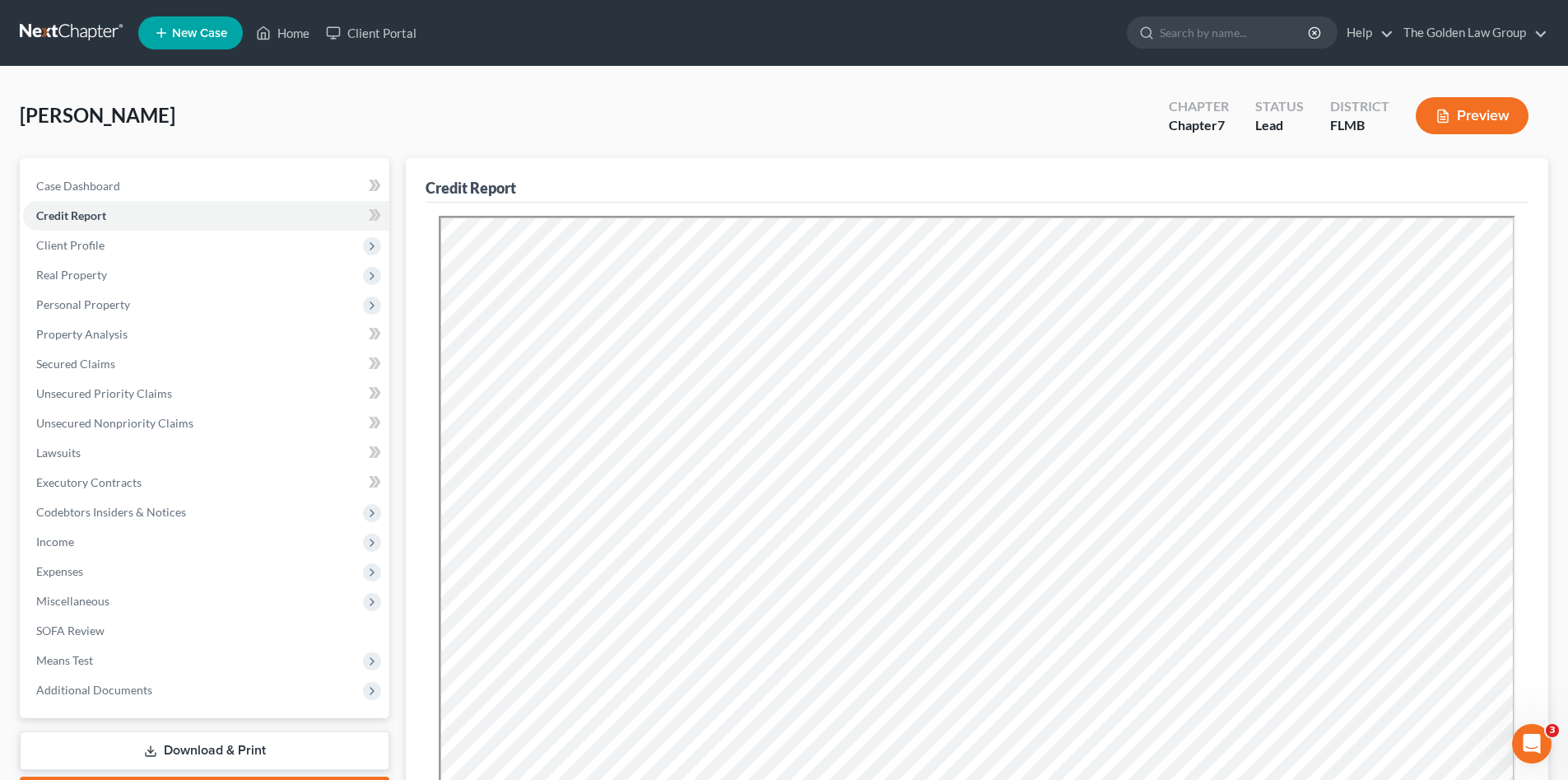
click at [207, 125] on div "[PERSON_NAME] Upgraded Chapter Chapter 7 Status Lead District [GEOGRAPHIC_DATA]…" at bounding box center [784, 122] width 1529 height 72
click at [122, 239] on span "Client Profile" at bounding box center [206, 246] width 367 height 30
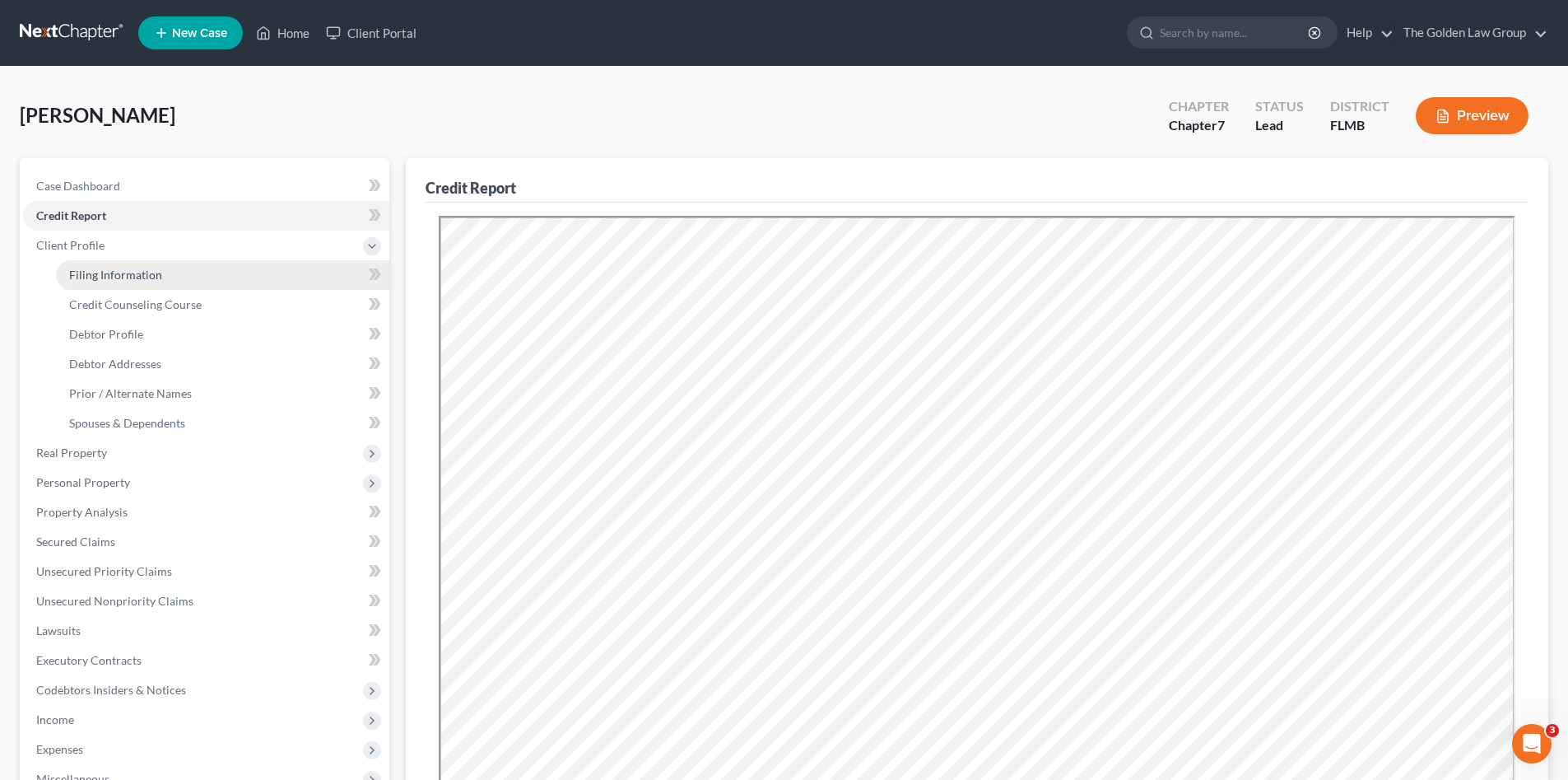
click at [167, 282] on link "Filing Information" at bounding box center [223, 275] width 333 height 30
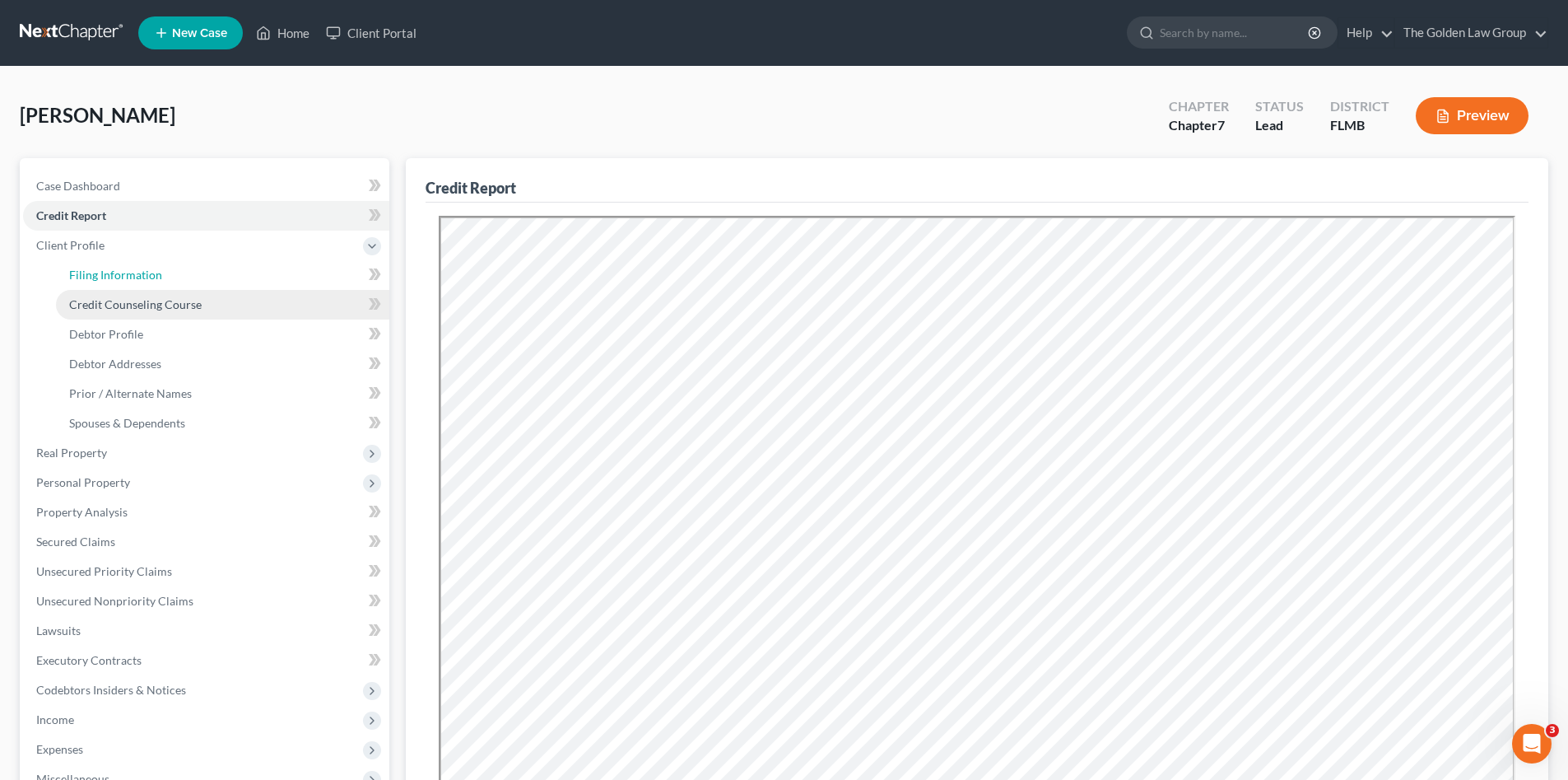
select select "1"
select select "0"
select select "9"
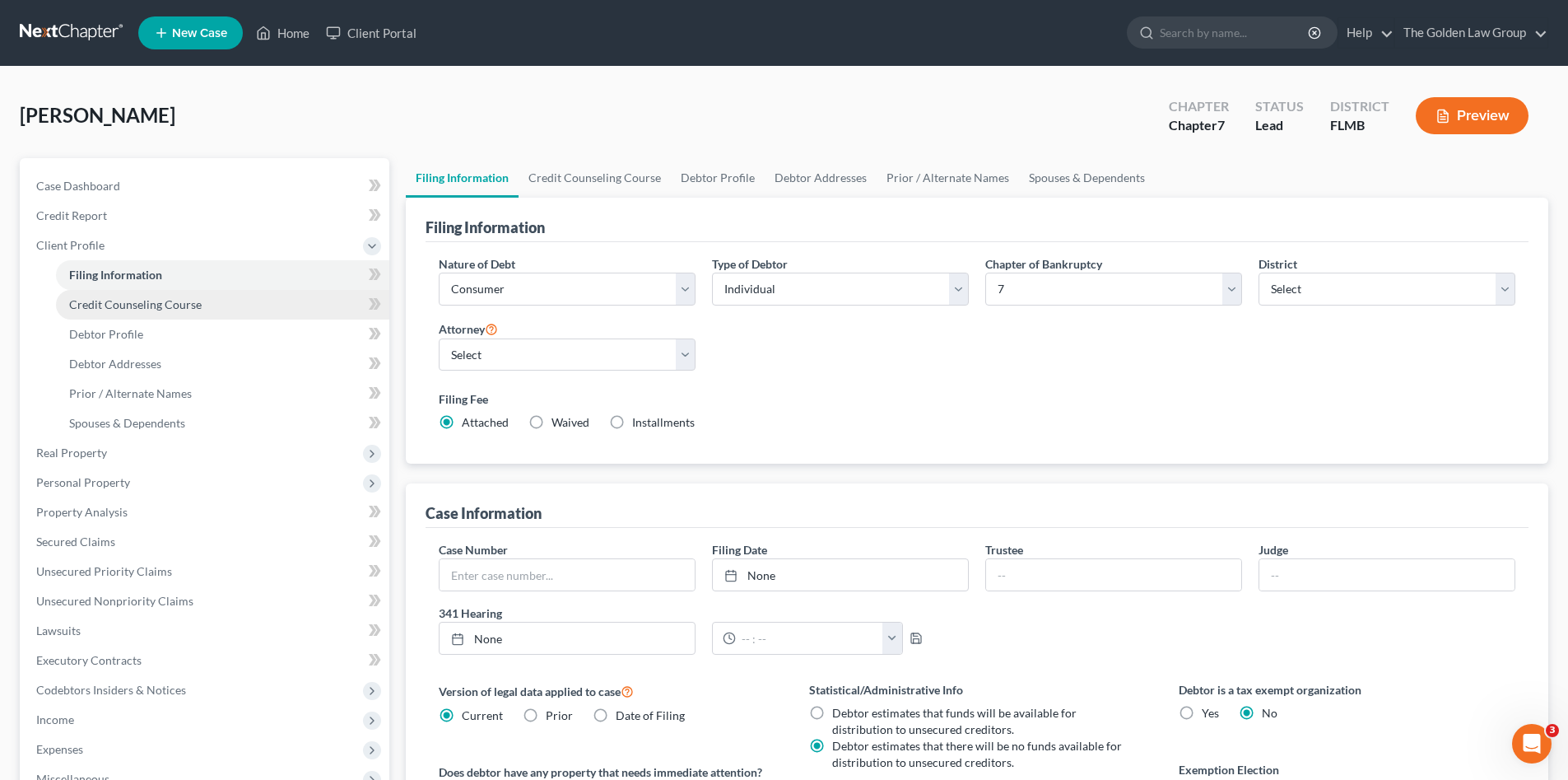
click at [183, 308] on span "Credit Counseling Course" at bounding box center [135, 304] width 132 height 14
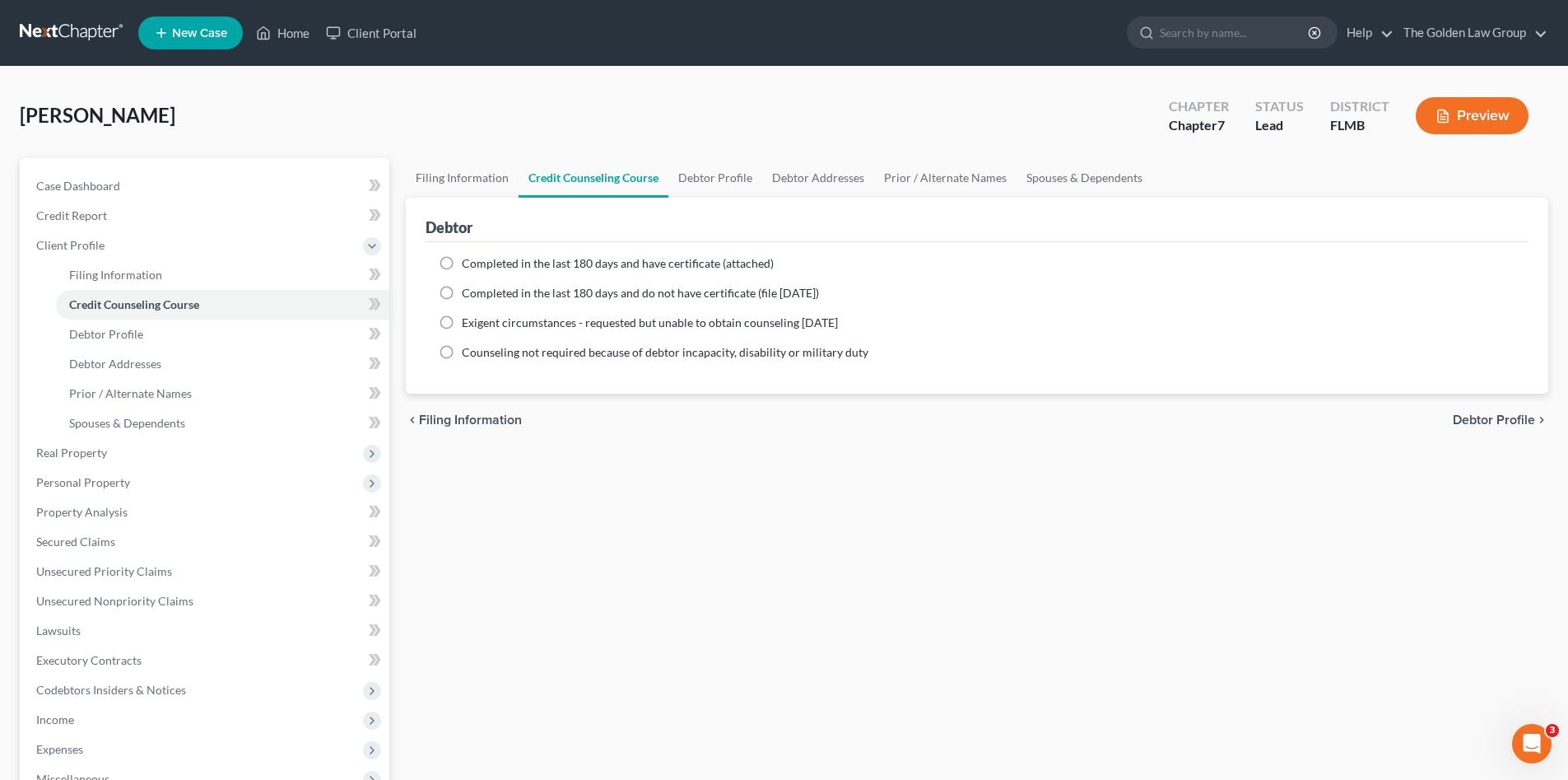
click at [542, 267] on span "Completed in the last 180 days and have certificate (attached)" at bounding box center [617, 263] width 311 height 14
click at [479, 266] on input "Completed in the last 180 days and have certificate (attached)" at bounding box center [473, 260] width 11 height 11
radio input "true"
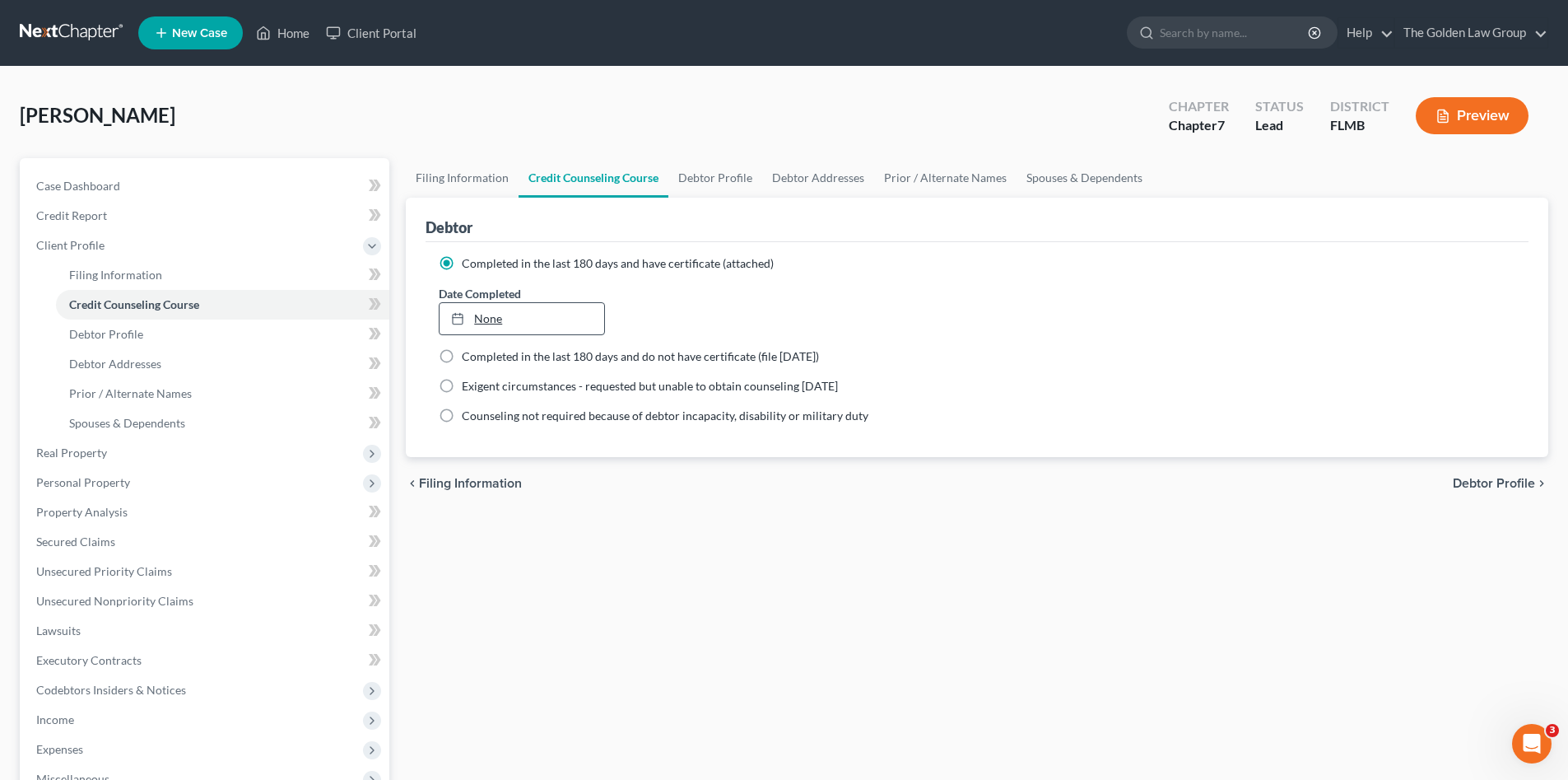
type input "[DATE]"
click at [532, 312] on link "None" at bounding box center [521, 319] width 164 height 32
click at [594, 490] on div "chevron_left Filing Information Debtor Profile chevron_right" at bounding box center [977, 482] width 1142 height 52
click at [123, 336] on span "Debtor Profile" at bounding box center [105, 333] width 74 height 14
select select "0"
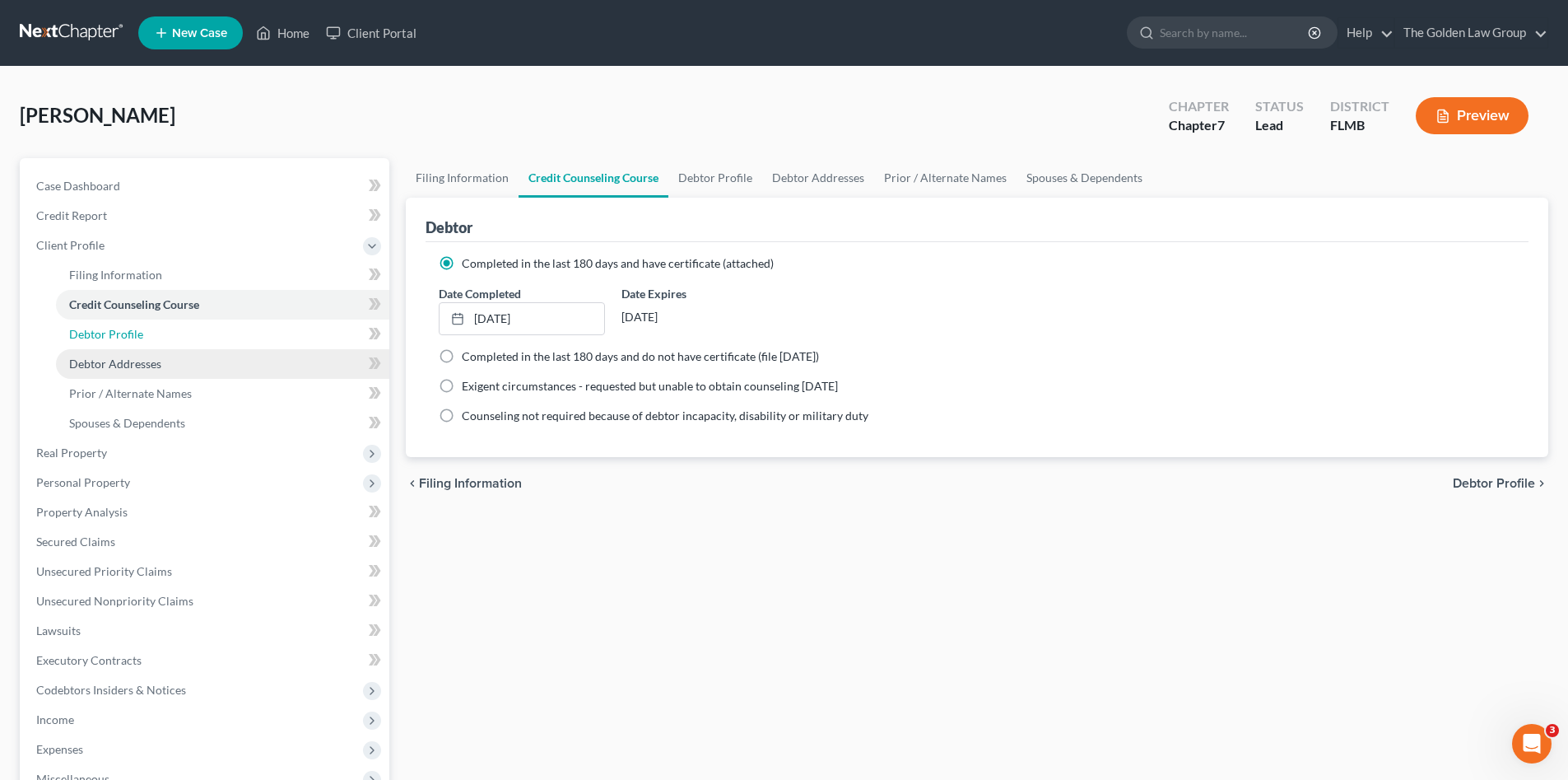
select select "0"
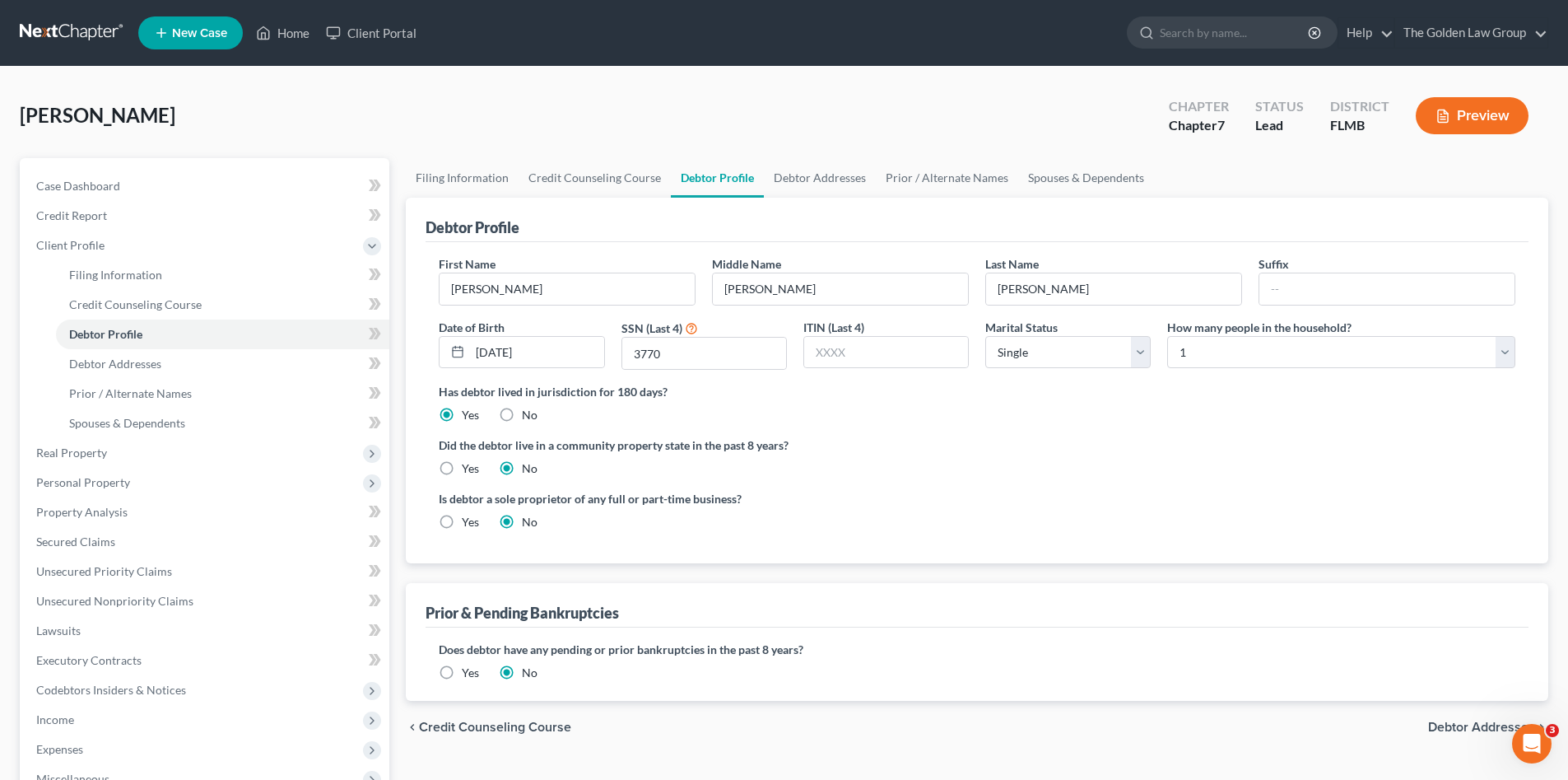
click at [992, 480] on ng-include "First Name [PERSON_NAME] Middle Name [PERSON_NAME] Last Name [PERSON_NAME] Date…" at bounding box center [977, 399] width 1076 height 288
click at [1050, 493] on div "Is debtor a sole proprietor of any full or part-time business? Yes No" at bounding box center [977, 517] width 1093 height 53
click at [86, 216] on span "Credit Report" at bounding box center [72, 215] width 71 height 14
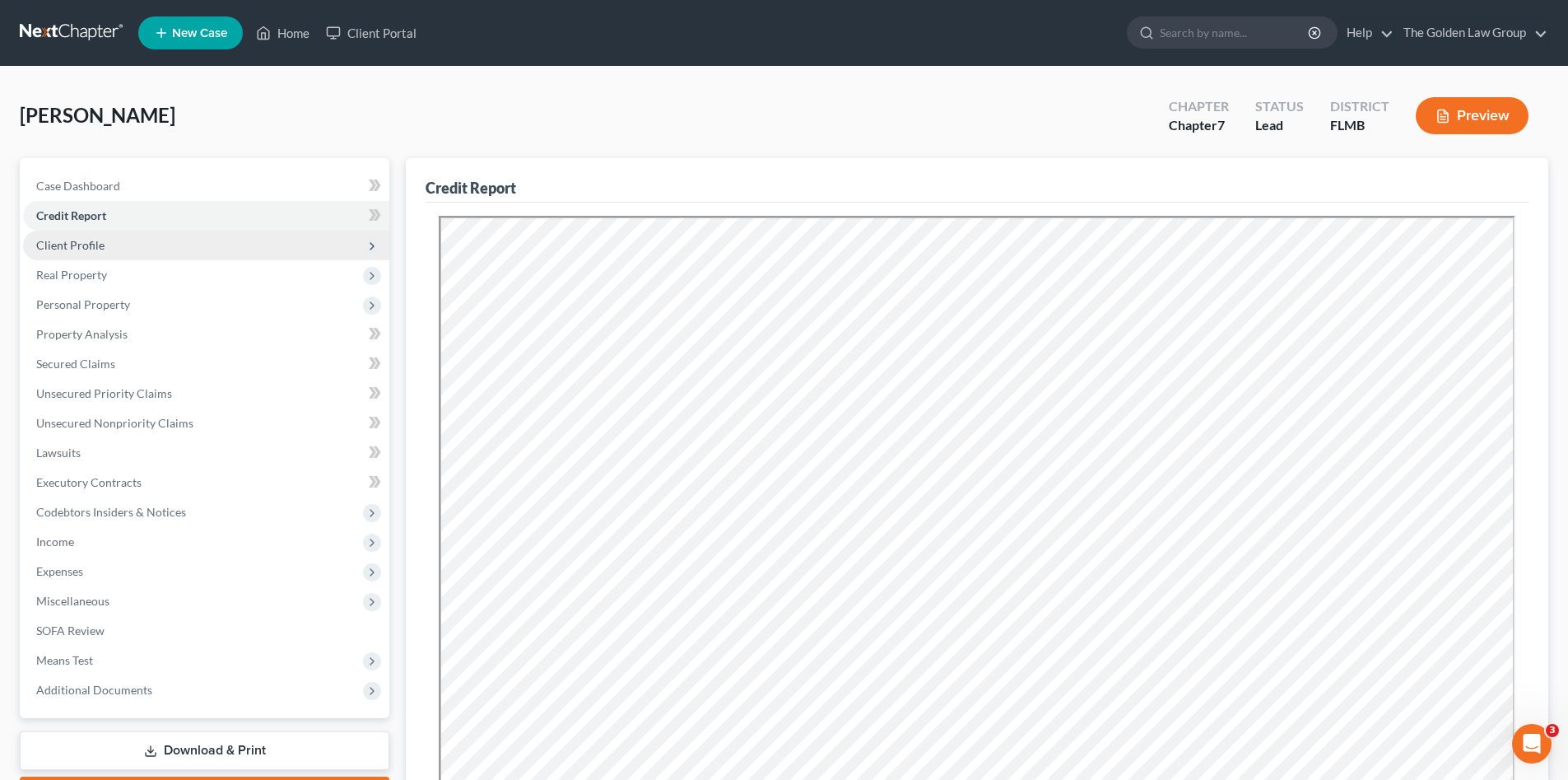
click at [106, 244] on span "Client Profile" at bounding box center [206, 246] width 367 height 30
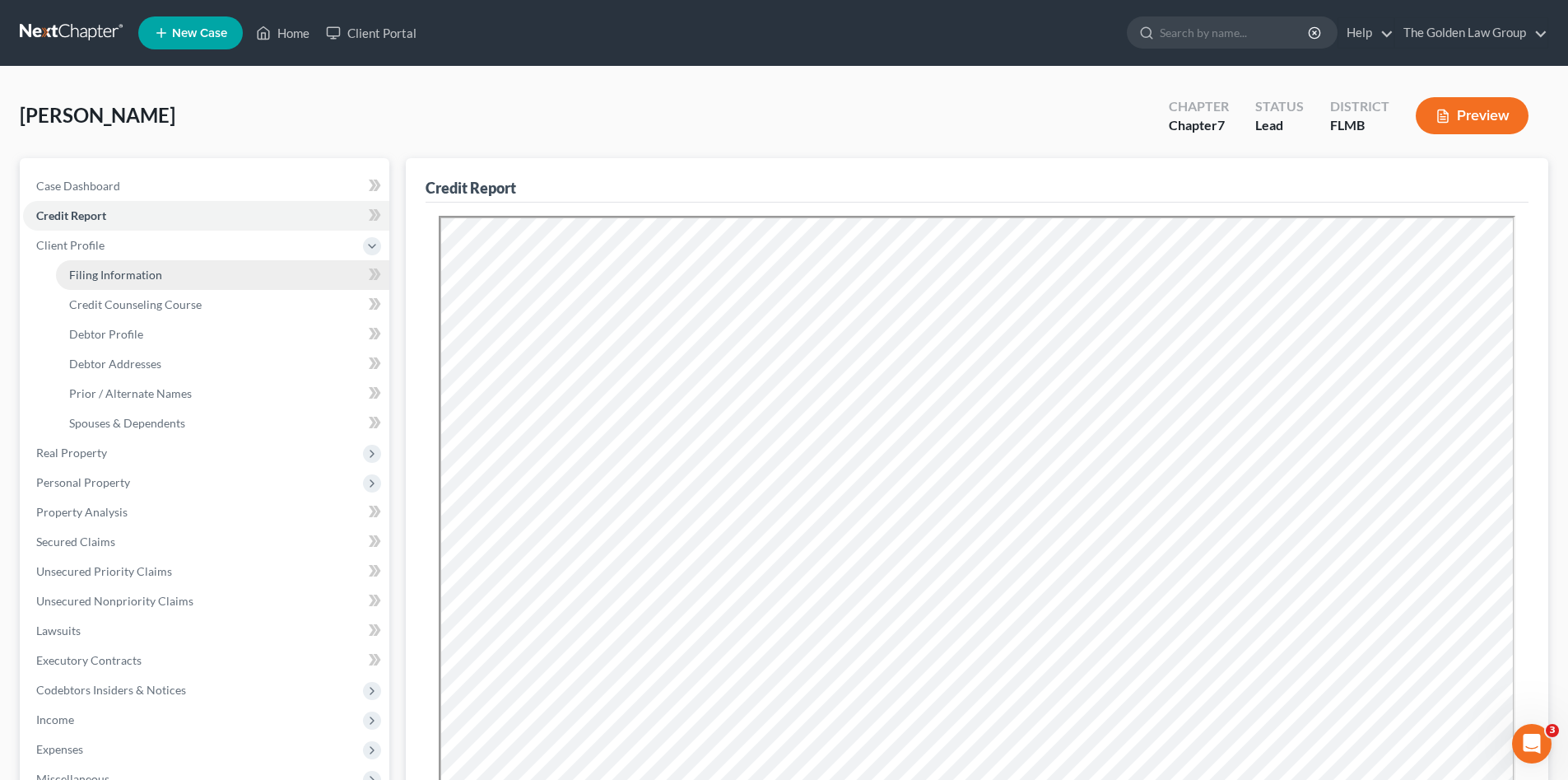
click at [120, 277] on span "Filing Information" at bounding box center [115, 274] width 93 height 14
select select "1"
select select "0"
select select "15"
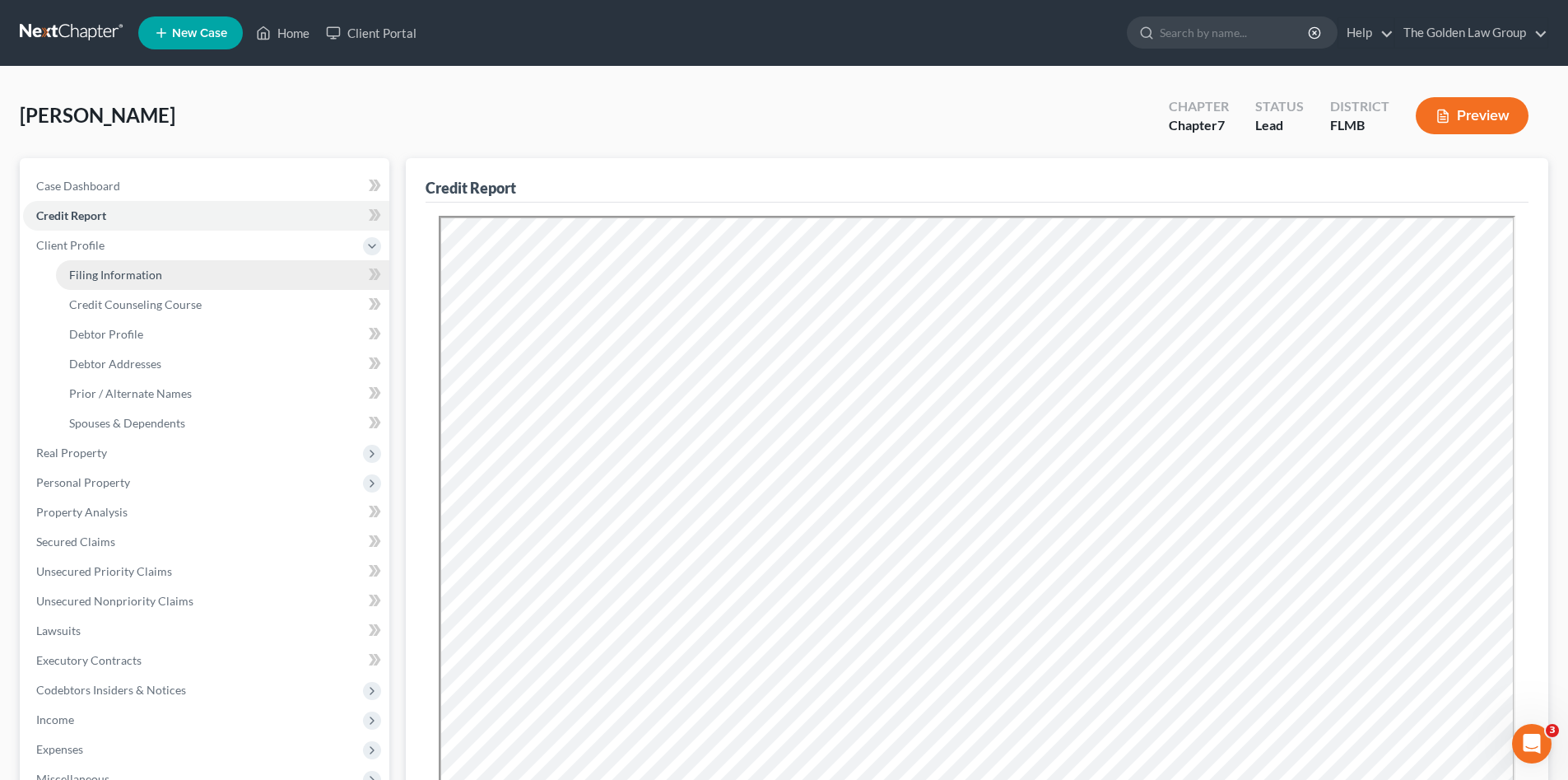
select select "2"
select select "9"
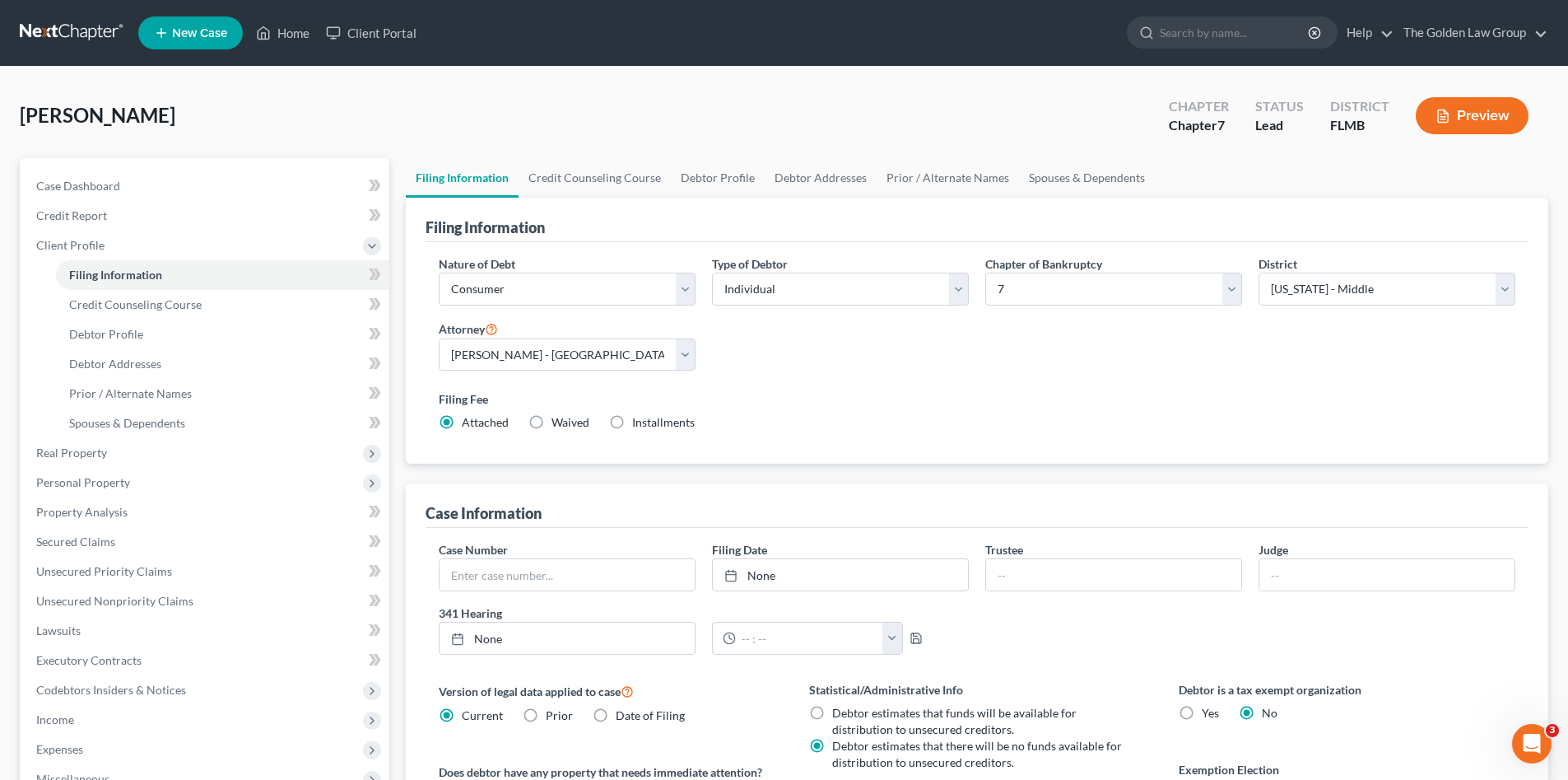
scroll to position [109, 0]
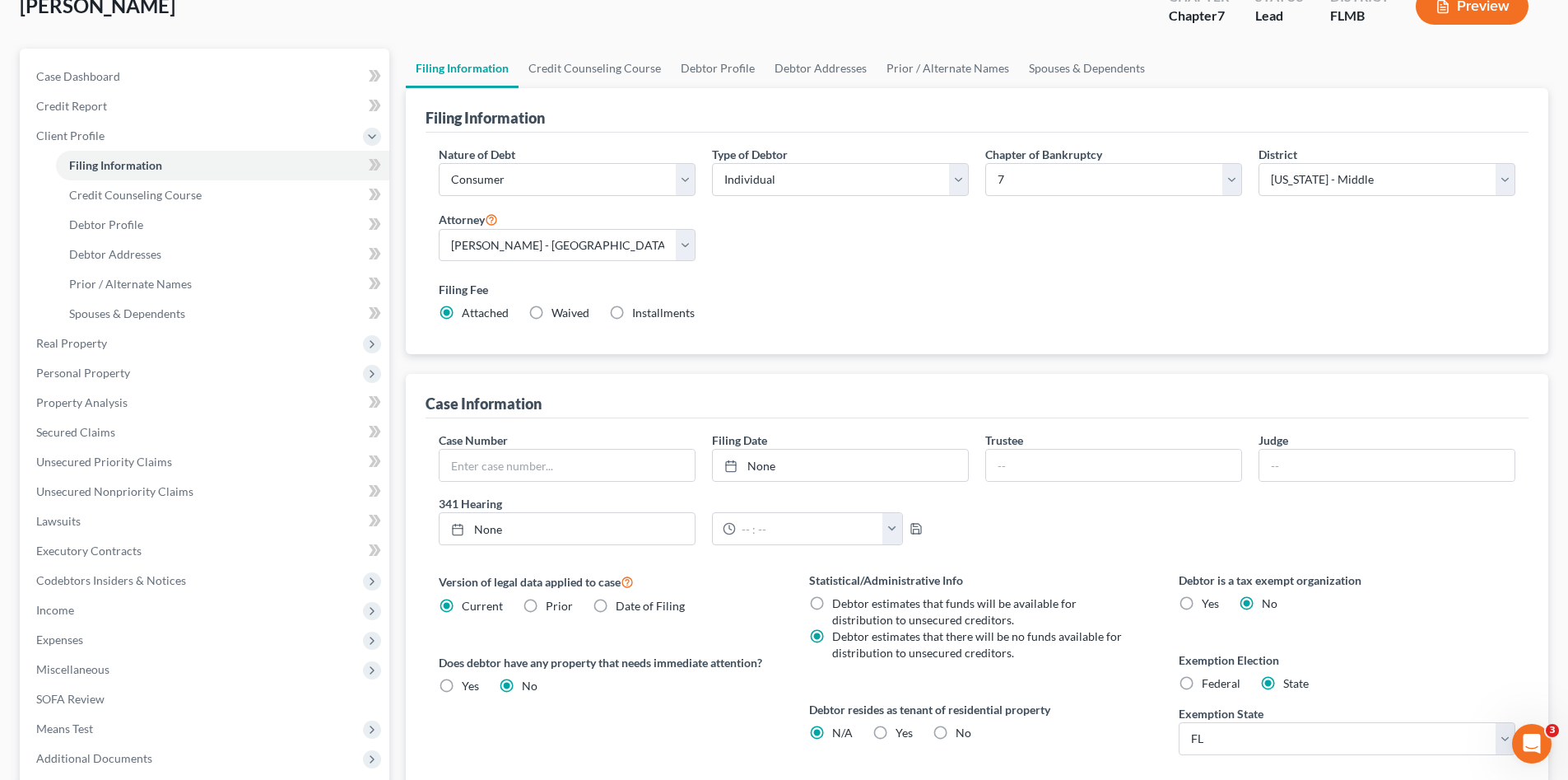
click at [955, 731] on label "No" at bounding box center [963, 733] width 16 height 17
click at [962, 731] on input "No" at bounding box center [967, 730] width 11 height 11
radio input "true"
radio input "false"
click at [571, 735] on div "Version of legal data applied to case Current Prior Date of Filing Legal data v…" at bounding box center [606, 715] width 370 height 289
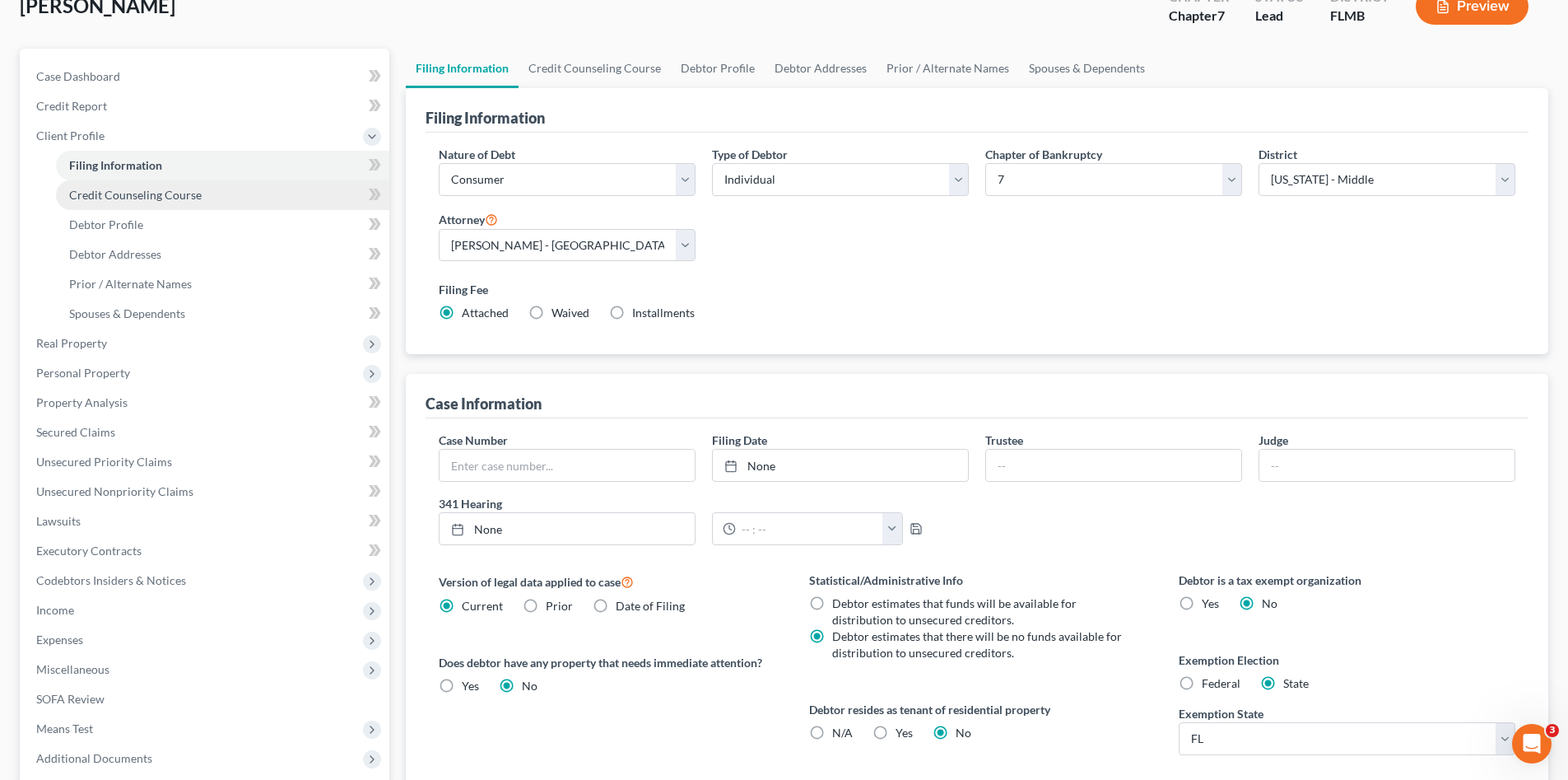
click at [187, 197] on span "Credit Counseling Course" at bounding box center [135, 194] width 132 height 14
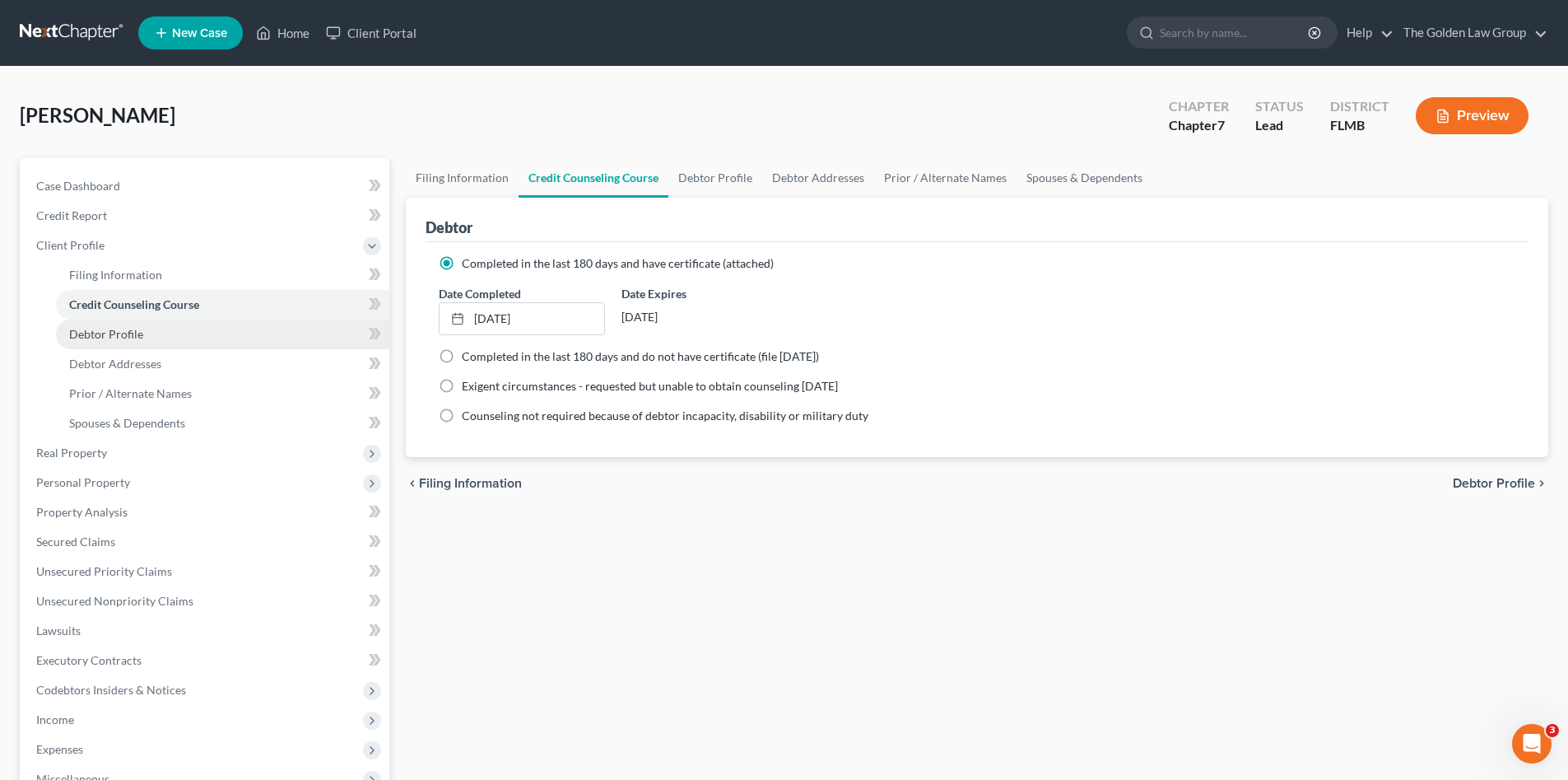
click at [173, 334] on link "Debtor Profile" at bounding box center [223, 334] width 333 height 30
select select "0"
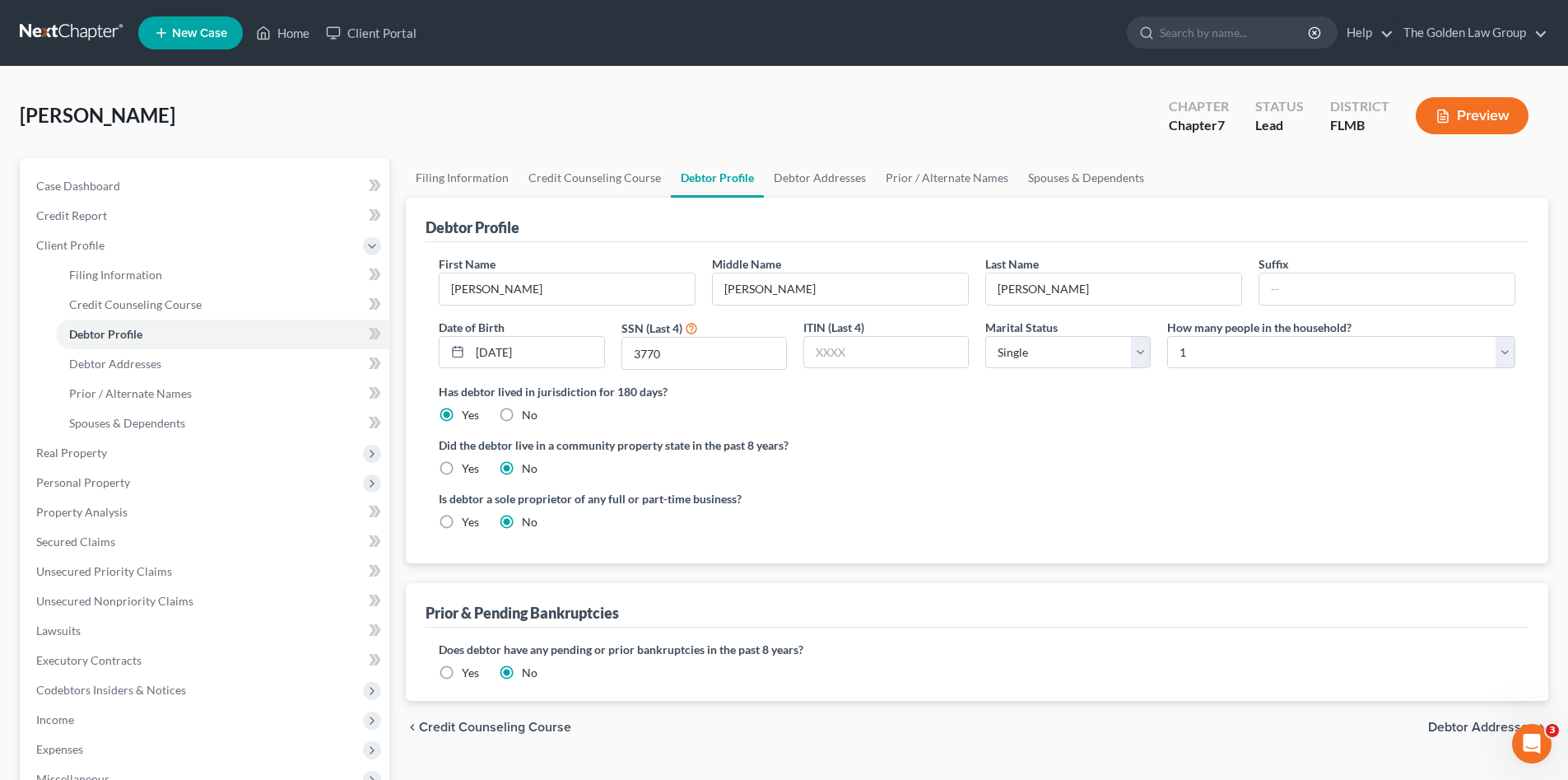
click at [927, 501] on label "Is debtor a sole proprietor of any full or part-time business?" at bounding box center [704, 499] width 530 height 18
click at [1015, 480] on ng-include "First Name [PERSON_NAME] Middle Name [PERSON_NAME] Last Name [PERSON_NAME] Date…" at bounding box center [977, 399] width 1076 height 288
click at [1277, 406] on div "Has debtor lived in jurisdiction for 180 days? Yes No Debtor must reside in jur…" at bounding box center [977, 402] width 1076 height 40
click at [1262, 499] on div "Is debtor a sole proprietor of any full or part-time business? Yes No" at bounding box center [977, 517] width 1093 height 53
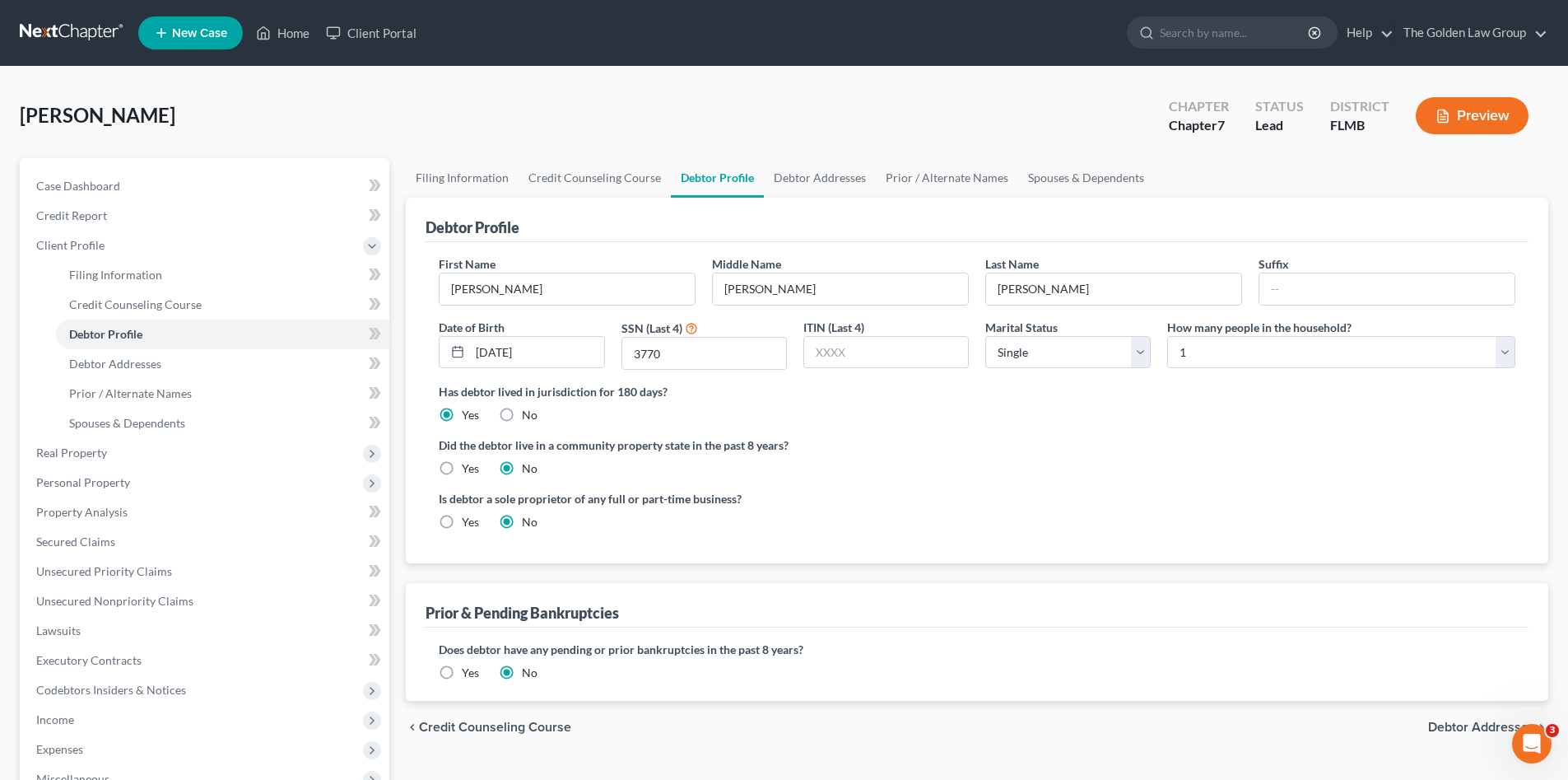
click at [1262, 499] on div "Is debtor a sole proprietor of any full or part-time business? Yes No" at bounding box center [977, 517] width 1093 height 53
click at [1261, 667] on div "Does debtor have any pending or prior bankruptcies in the past 8 years? Are any…" at bounding box center [977, 661] width 1076 height 40
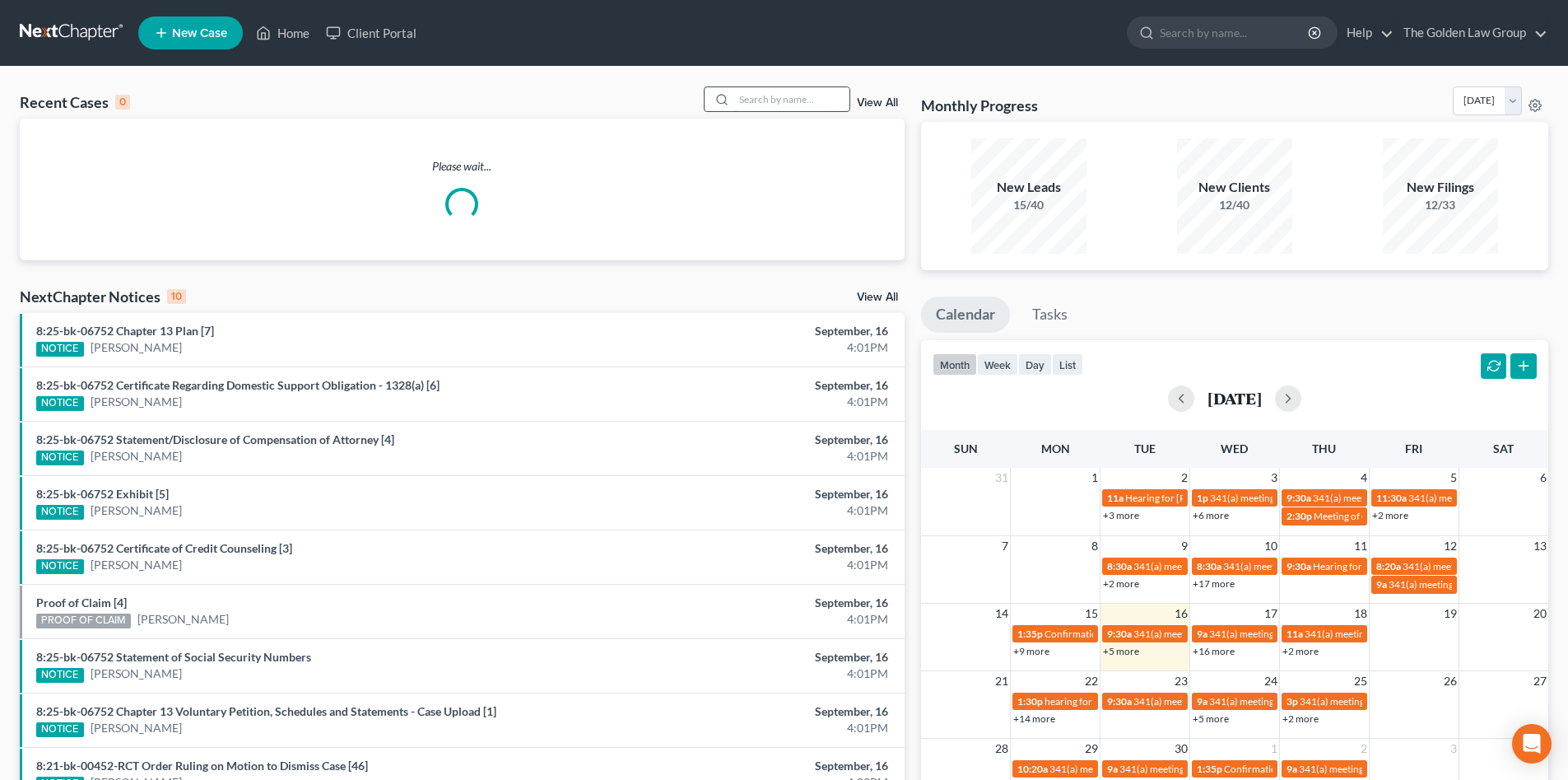
click at [757, 106] on input "search" at bounding box center [791, 100] width 115 height 24
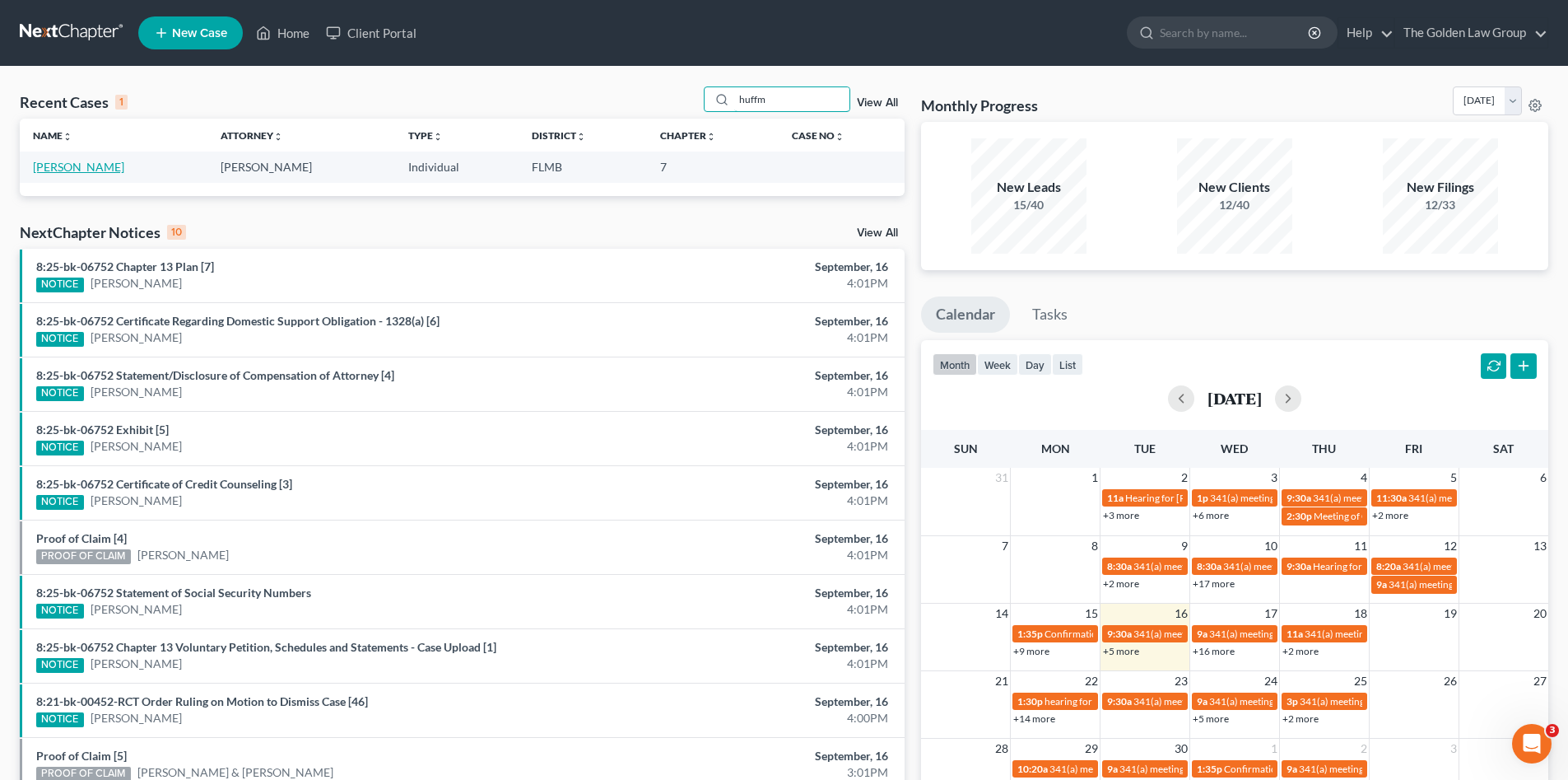
type input "huffm"
click at [96, 170] on link "[PERSON_NAME]" at bounding box center [78, 167] width 92 height 14
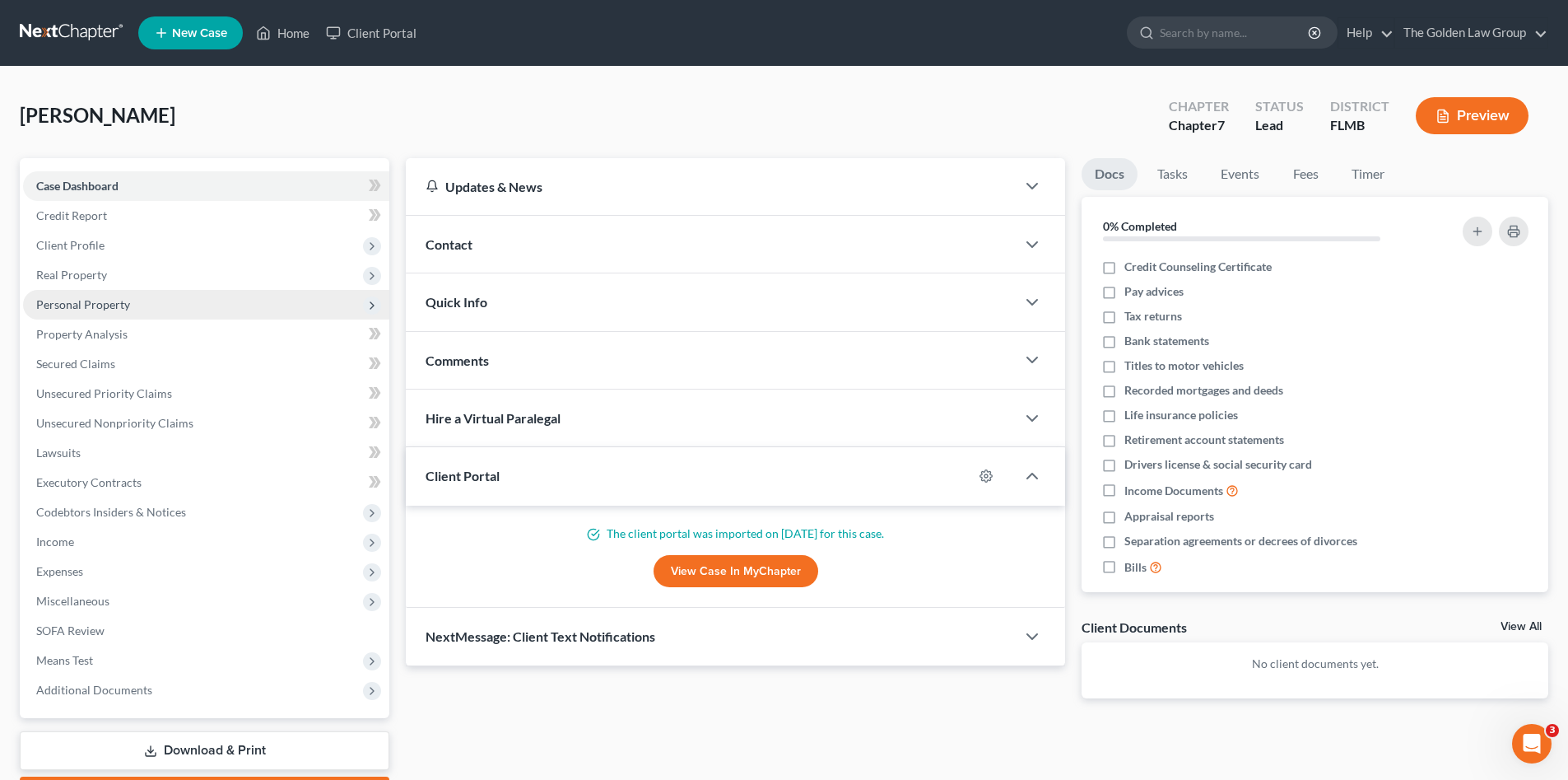
click at [108, 308] on span "Personal Property" at bounding box center [83, 304] width 94 height 14
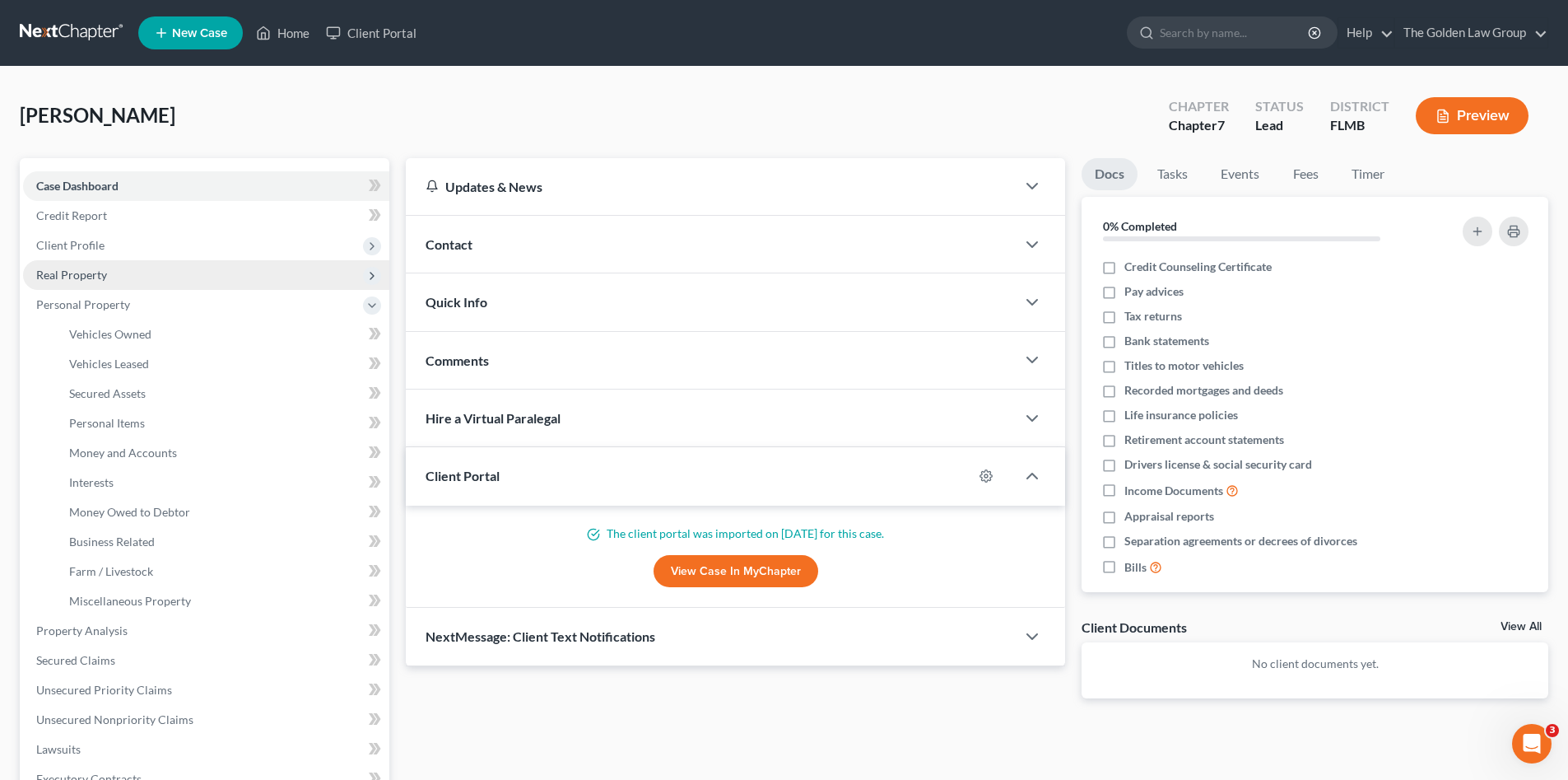
click at [91, 282] on span "Real Property" at bounding box center [206, 275] width 367 height 30
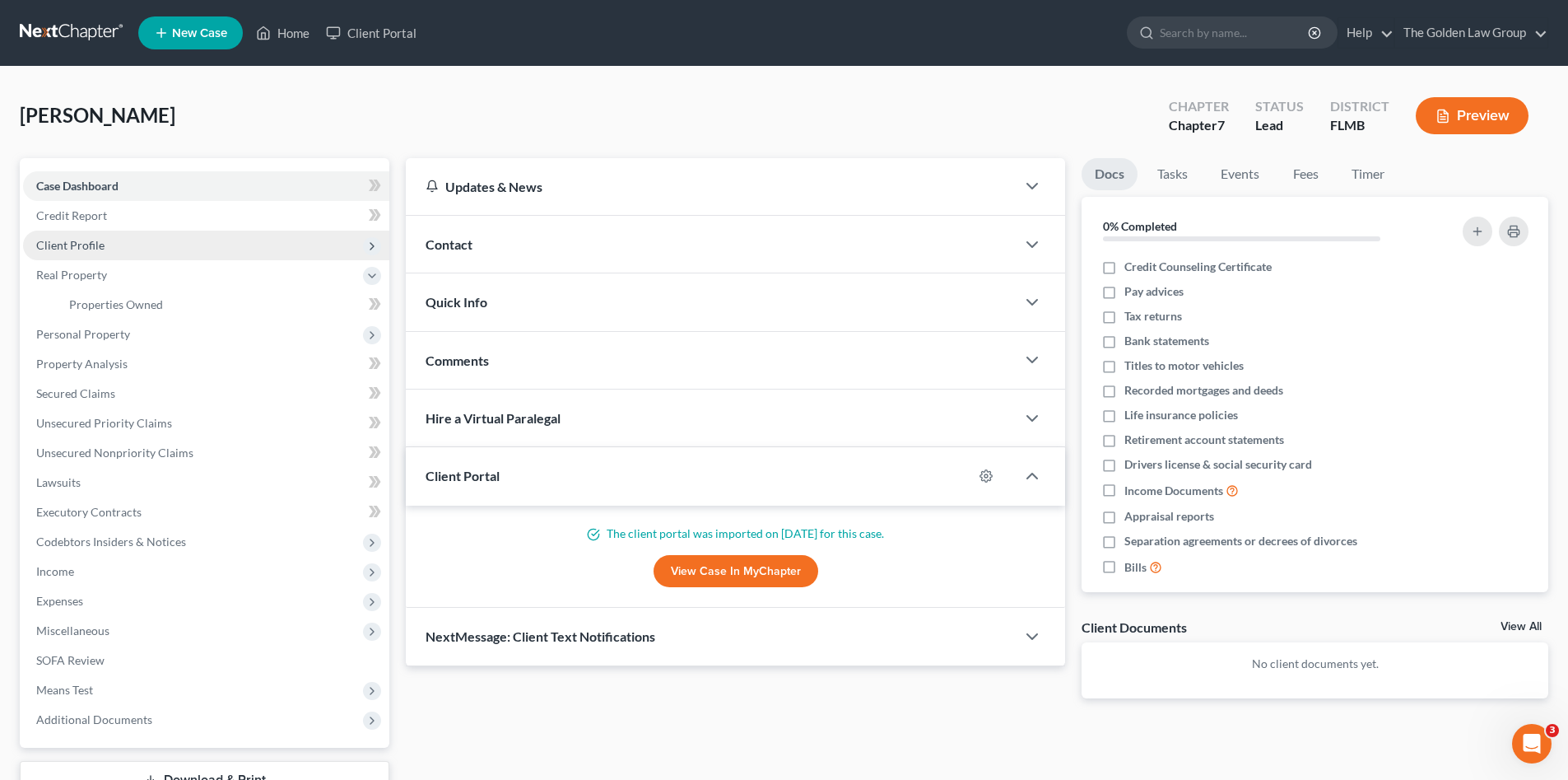
click at [80, 248] on span "Client Profile" at bounding box center [70, 245] width 68 height 14
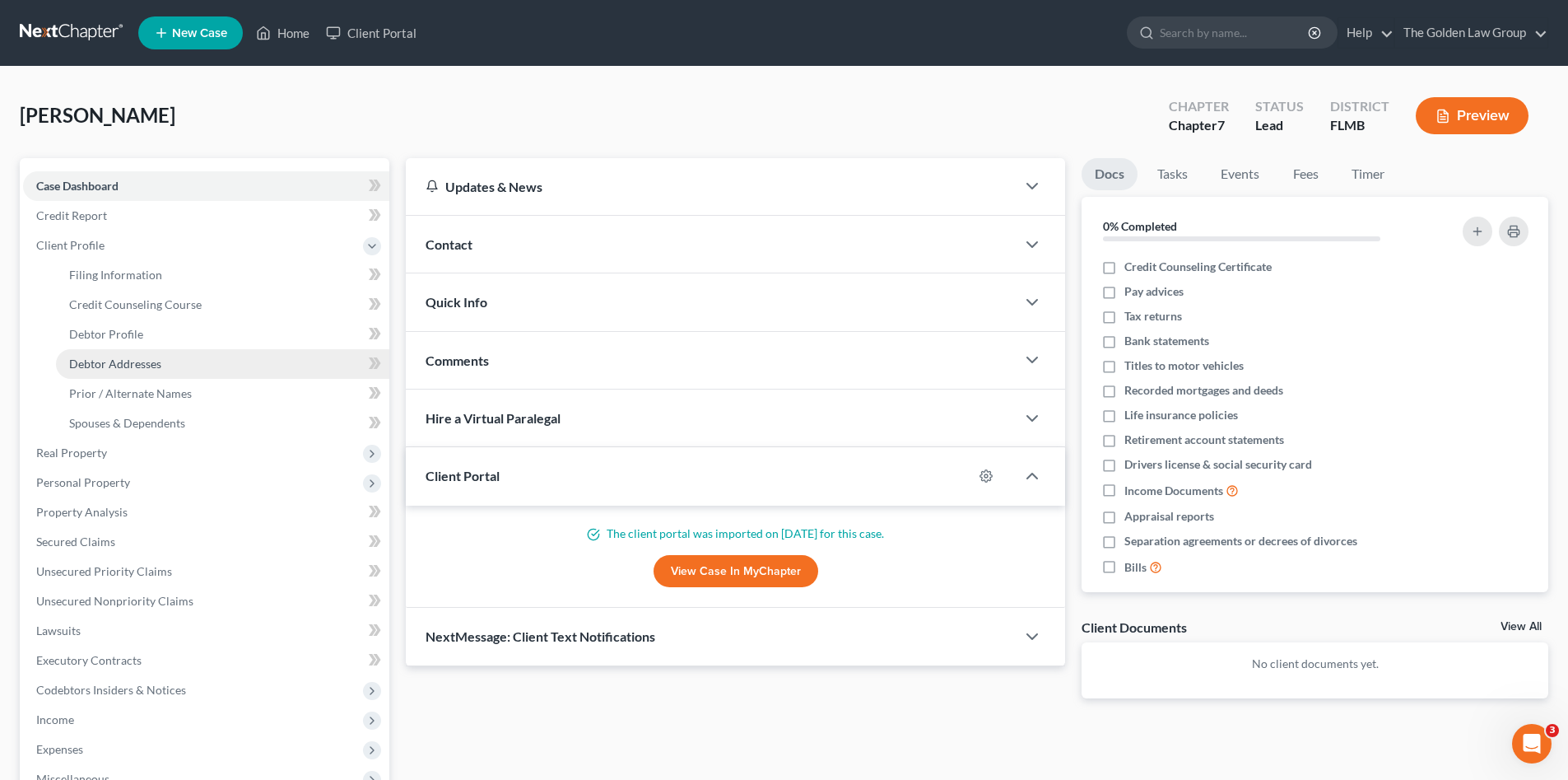
click at [146, 354] on link "Debtor Addresses" at bounding box center [223, 364] width 333 height 30
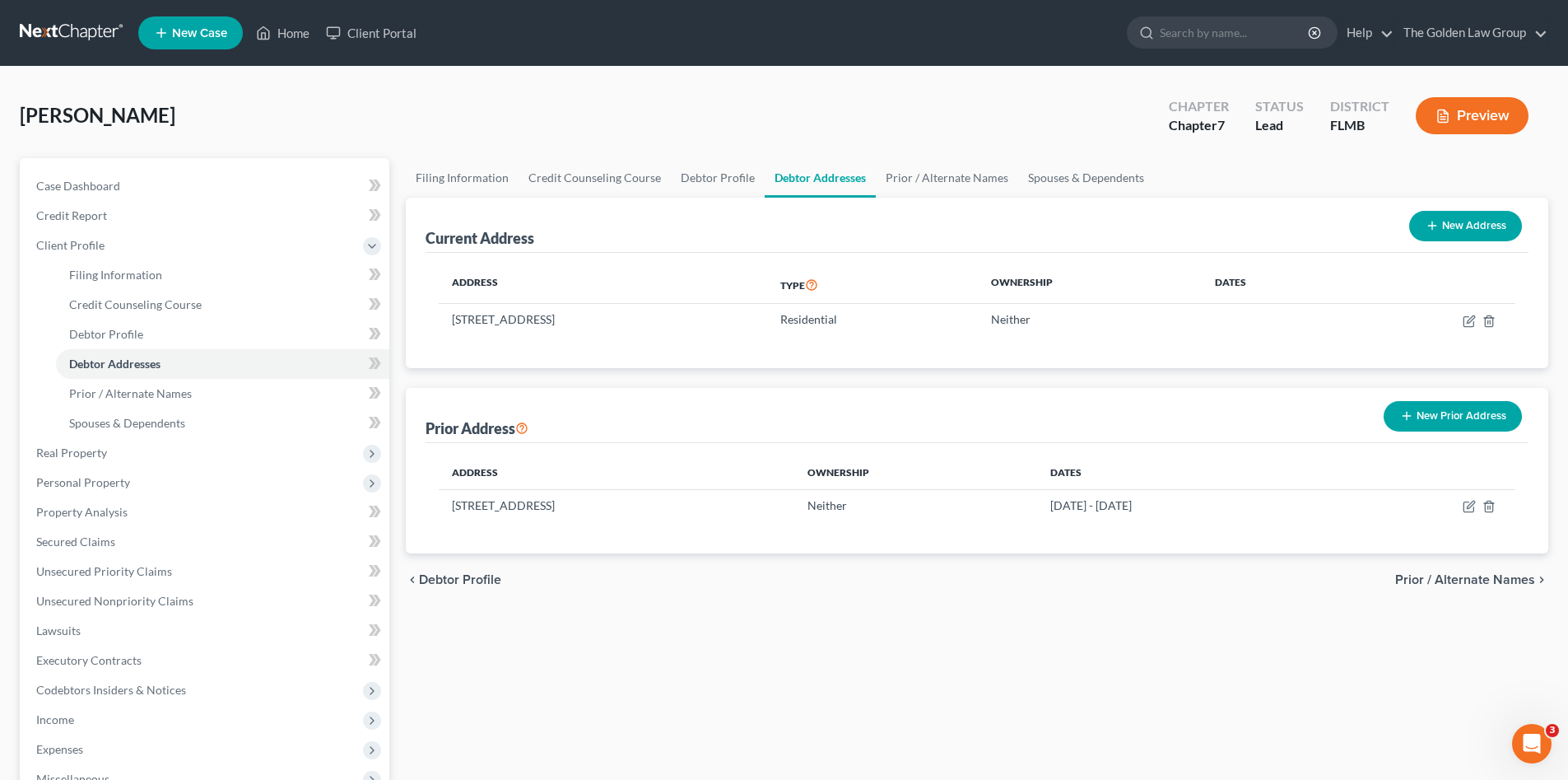
click at [943, 650] on div "Filing Information Credit Counseling Course Debtor Profile Debtor Addresses Pri…" at bounding box center [977, 574] width 1159 height 832
click at [1265, 613] on div "Filing Information Credit Counseling Course Debtor Profile Debtor Addresses Pri…" at bounding box center [977, 574] width 1159 height 832
click at [1413, 585] on span "Prior / Alternate Names" at bounding box center [1465, 579] width 140 height 13
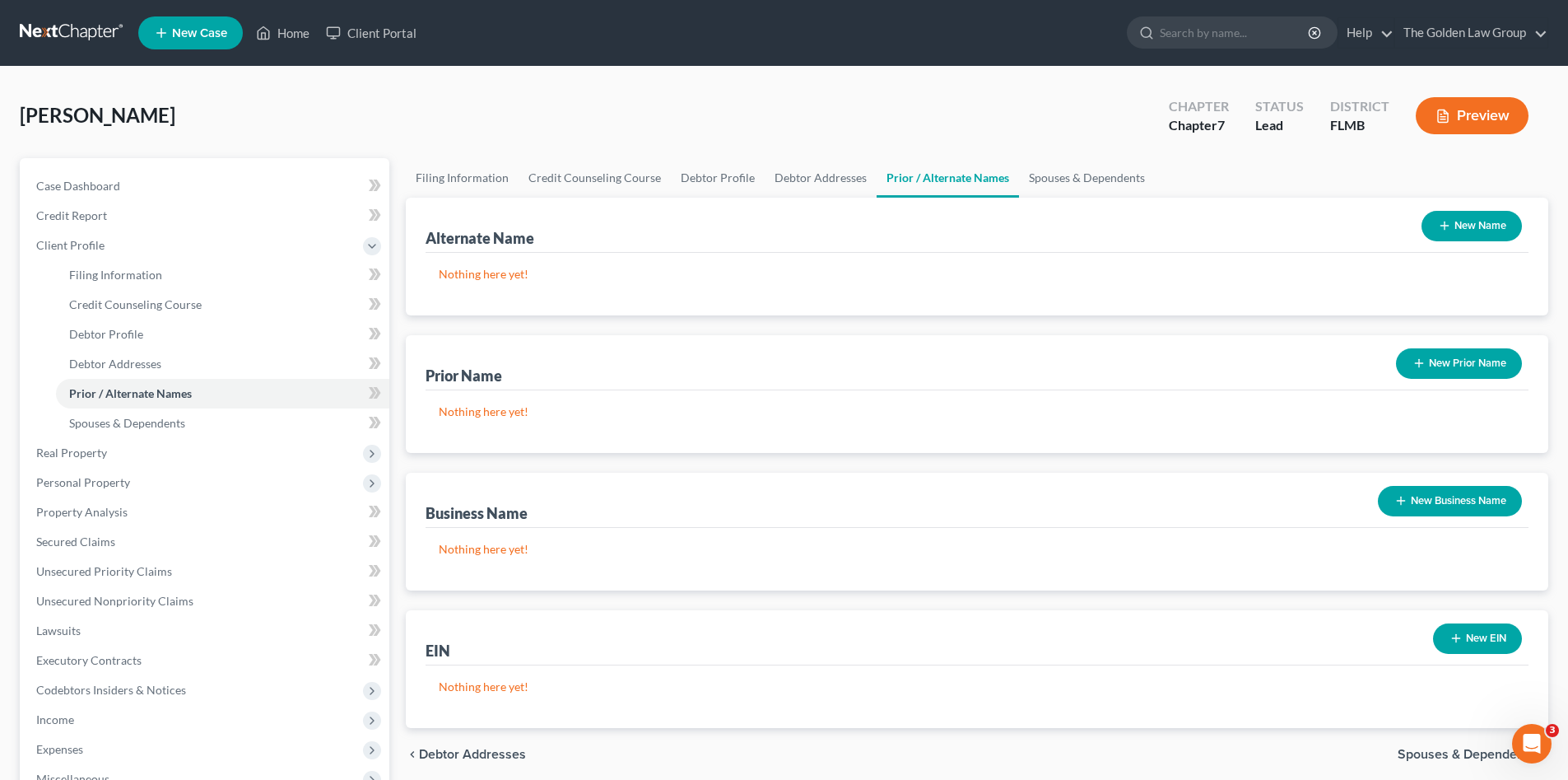
scroll to position [165, 0]
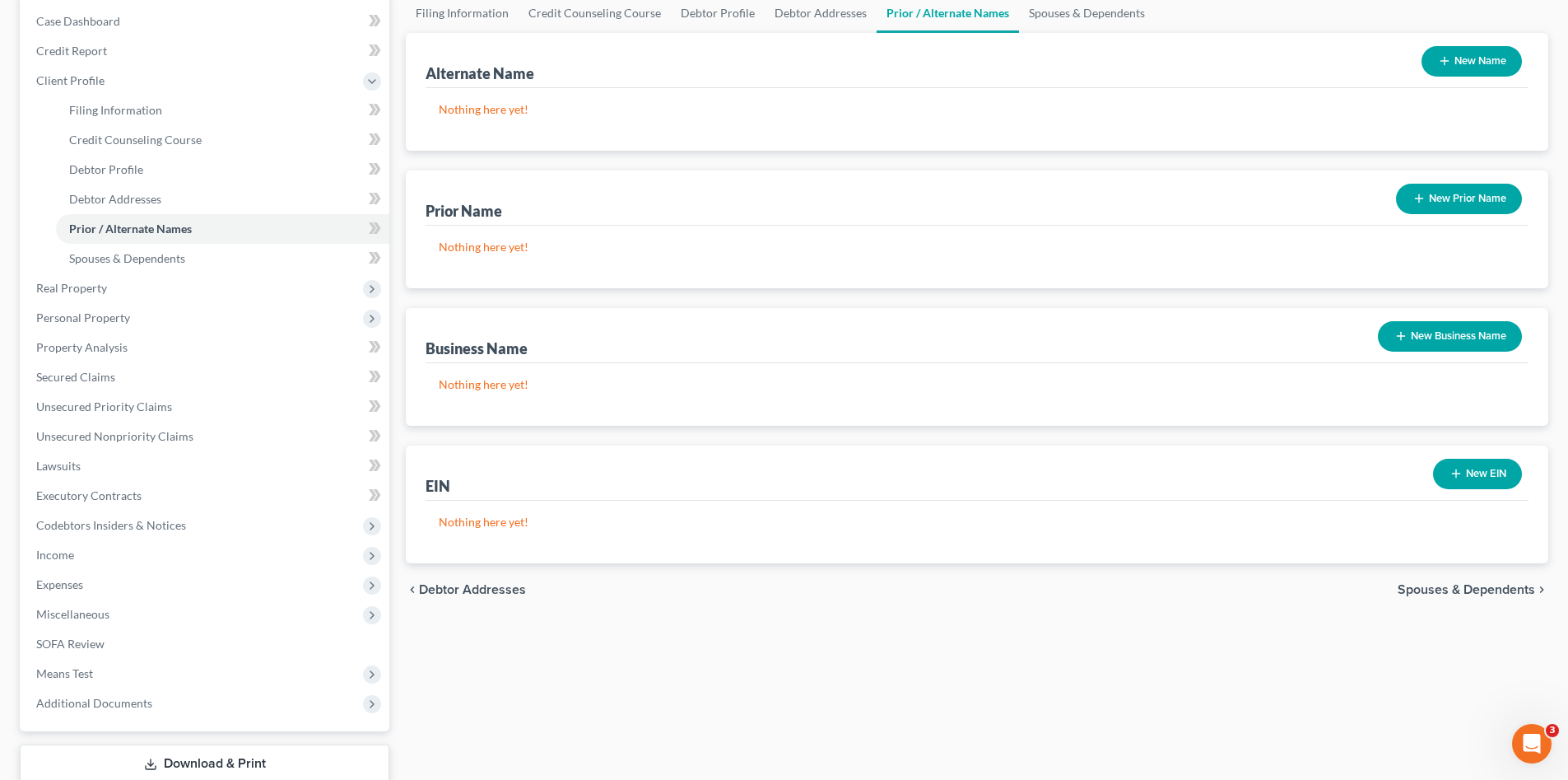
click at [1448, 594] on span "Spouses & Dependents" at bounding box center [1466, 589] width 137 height 13
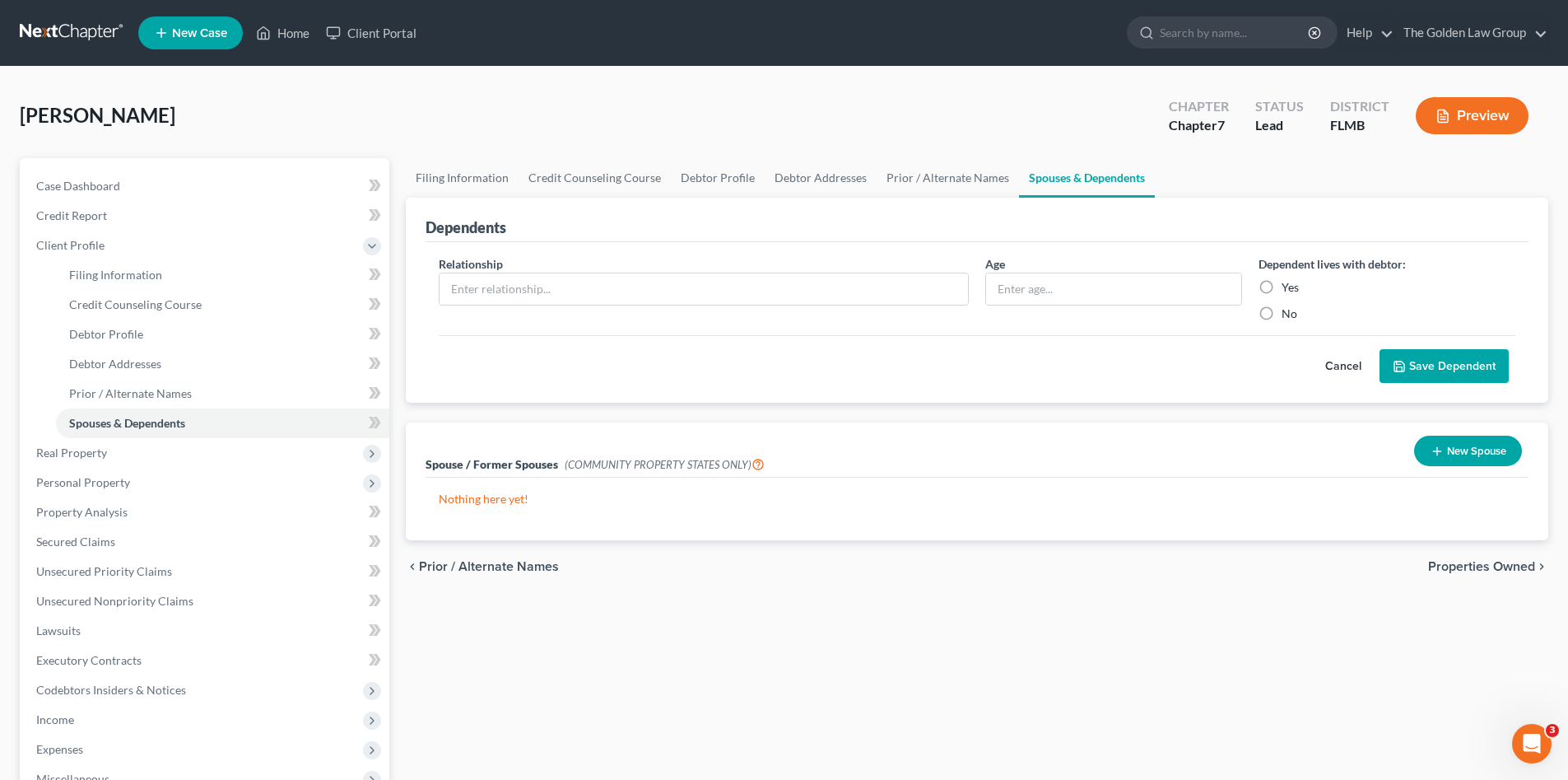
click at [1480, 566] on span "Properties Owned" at bounding box center [1481, 566] width 107 height 13
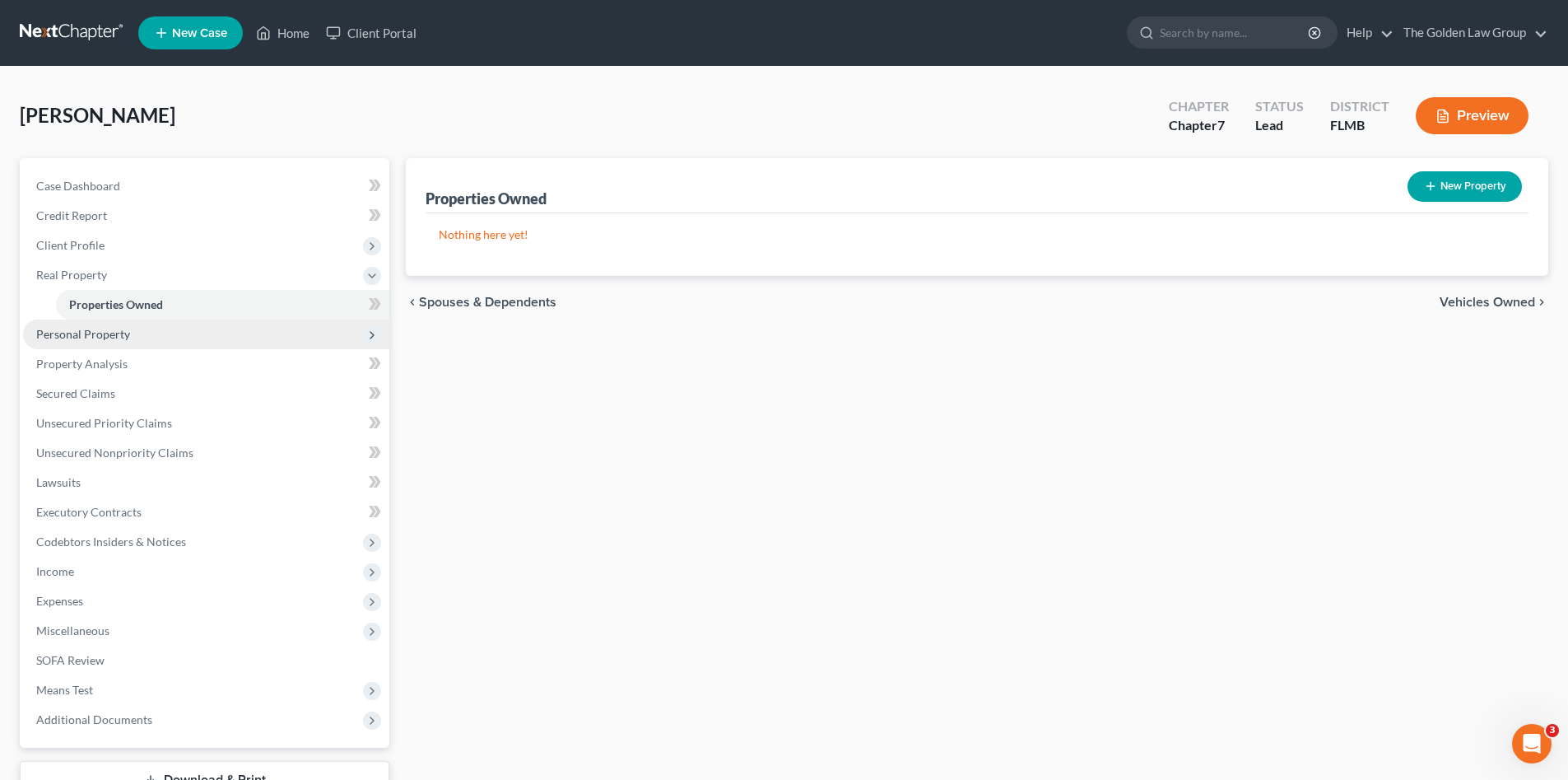
click at [102, 330] on span "Personal Property" at bounding box center [83, 333] width 94 height 14
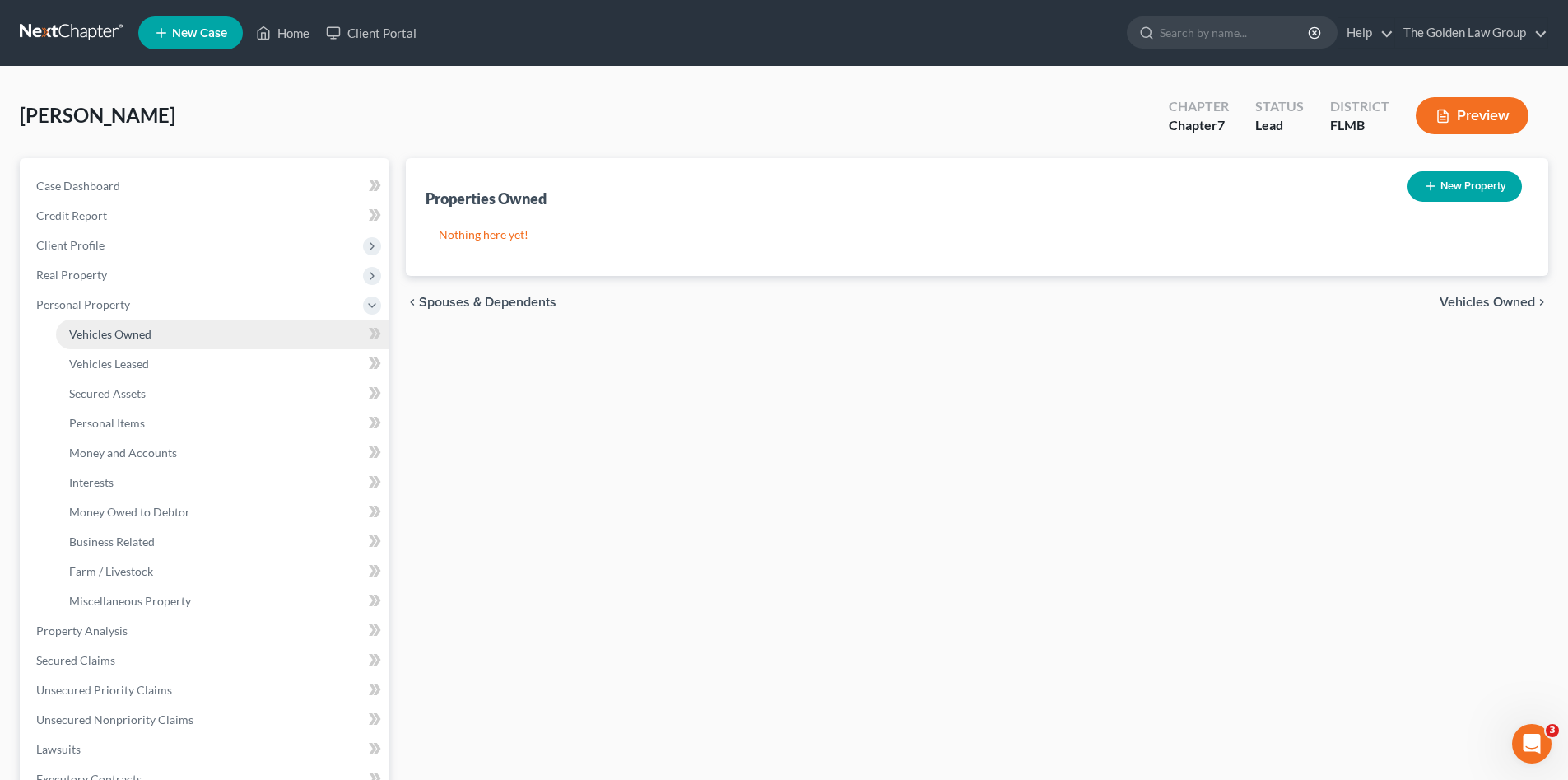
click at [137, 338] on span "Vehicles Owned" at bounding box center [109, 333] width 82 height 14
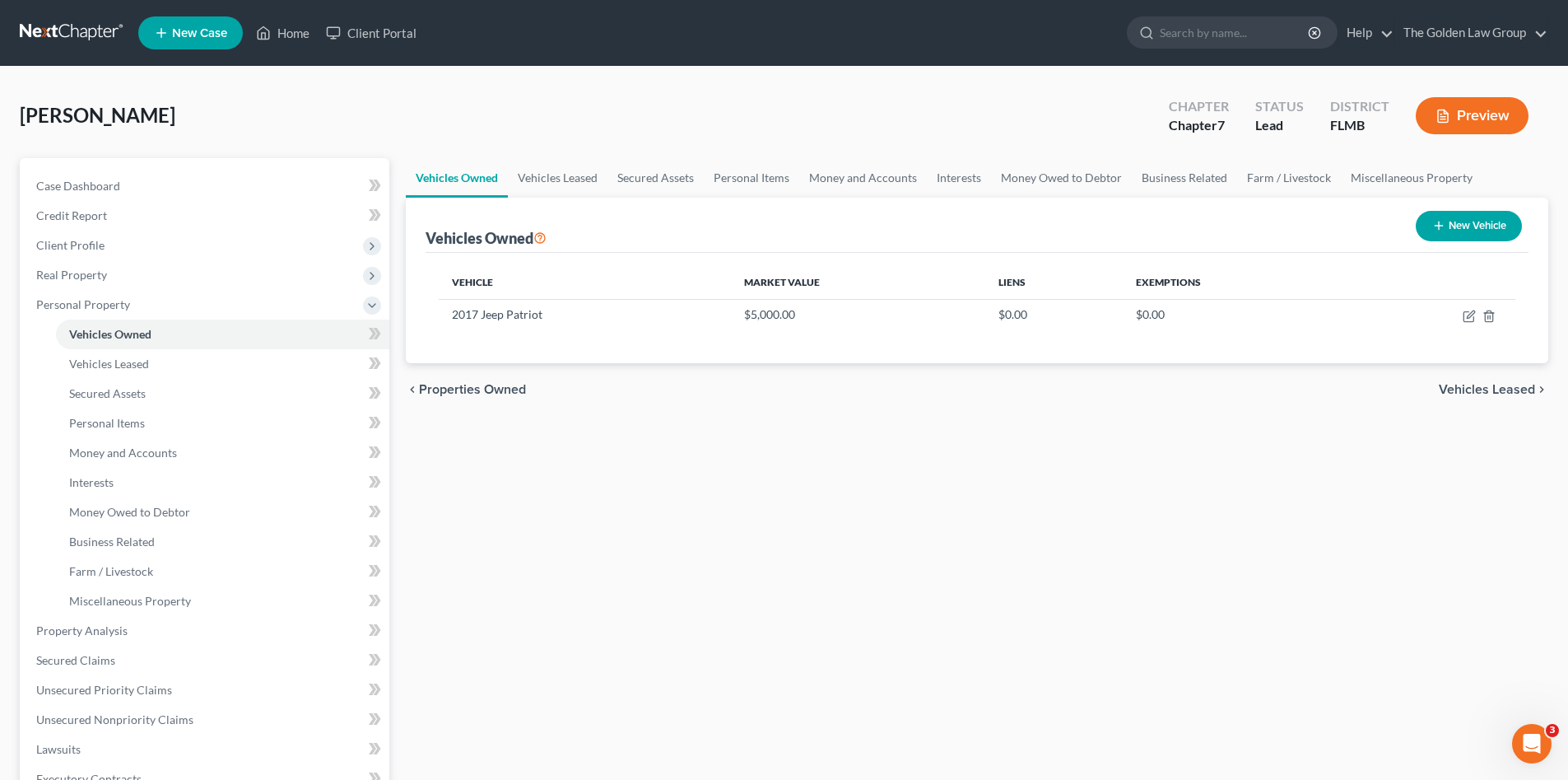
click at [707, 482] on div "Vehicles Owned Vehicles Leased Secured Assets Personal Items Money and Accounts…" at bounding box center [977, 633] width 1159 height 951
click at [1465, 314] on icon "button" at bounding box center [1468, 316] width 13 height 13
select select "0"
select select "9"
select select "2"
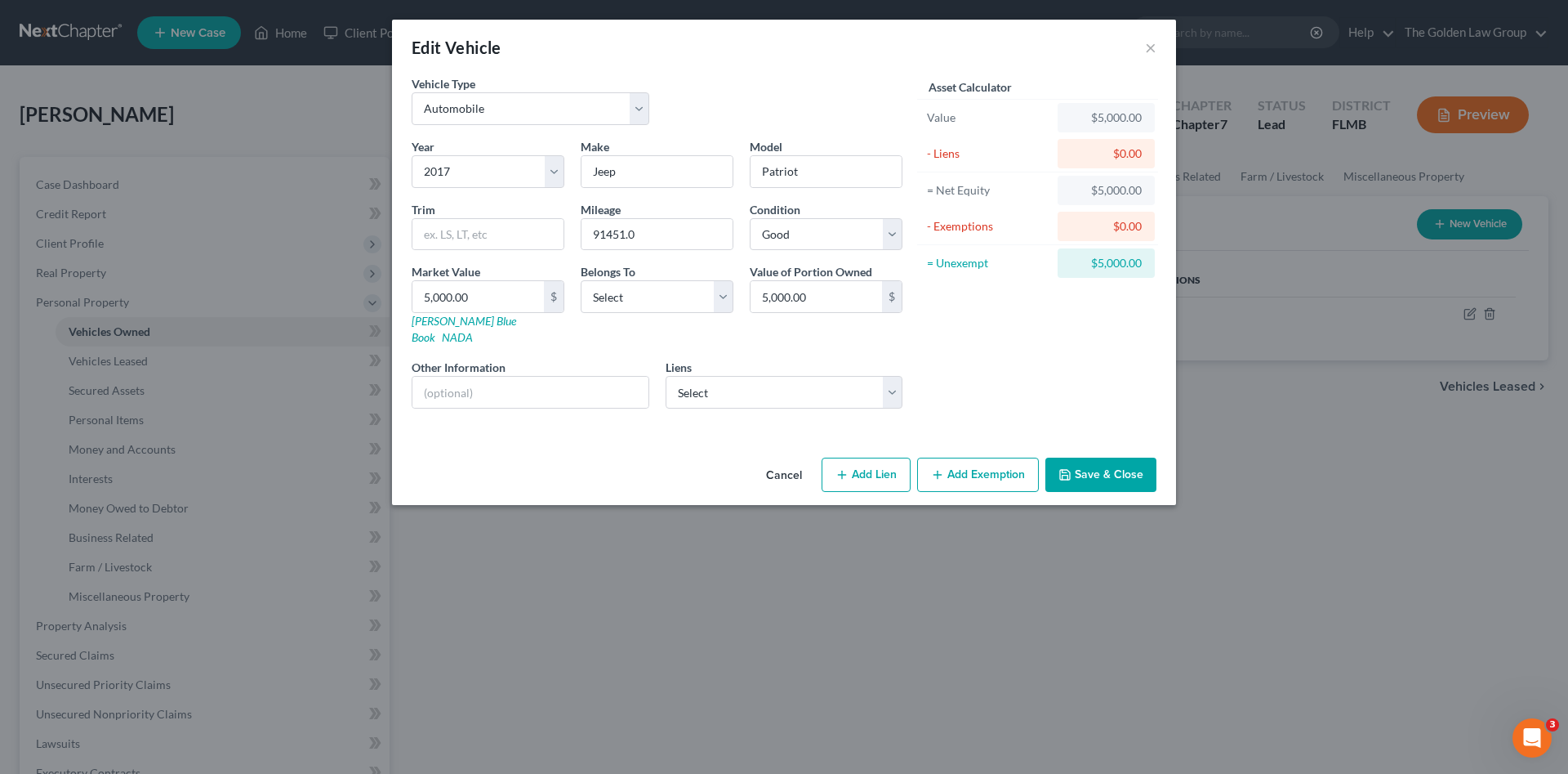
click at [693, 431] on div "Vehicle Type Select Automobile Truck Trailer Watercraft Aircraft Motor Home Atv…" at bounding box center [784, 263] width 784 height 376
click at [695, 377] on select "Select Suncoast Cu - $14,099.00" at bounding box center [784, 391] width 238 height 32
drag, startPoint x: 602, startPoint y: 431, endPoint x: 388, endPoint y: 419, distance: 214.3
click at [598, 433] on div "Vehicle Type Select Automobile Truck Trailer Watercraft Aircraft Motor Home Atv…" at bounding box center [784, 263] width 784 height 376
click at [821, 376] on select "Select Suncoast Cu - $14,099.00" at bounding box center [784, 391] width 238 height 32
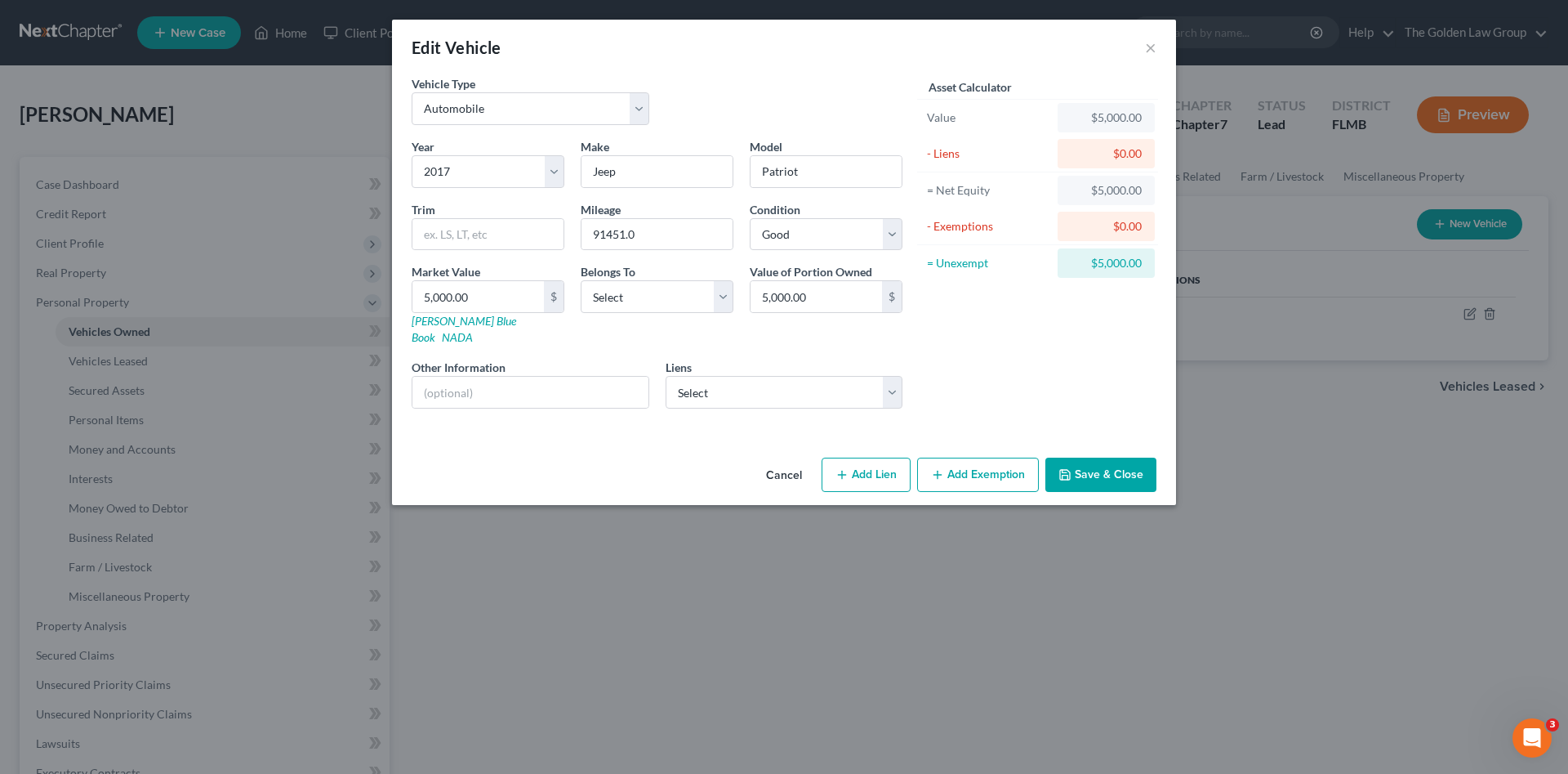
drag, startPoint x: 629, startPoint y: 419, endPoint x: 599, endPoint y: 398, distance: 36.6
click at [623, 416] on div "Vehicle Type Select Automobile Truck Trailer Watercraft Aircraft Motor Home Atv…" at bounding box center [784, 263] width 784 height 376
click at [551, 377] on input "text" at bounding box center [530, 392] width 236 height 31
type input "VIN:"
click at [490, 429] on div "Vehicle Type Select Automobile Truck Trailer Watercraft Aircraft Motor Home Atv…" at bounding box center [784, 263] width 784 height 376
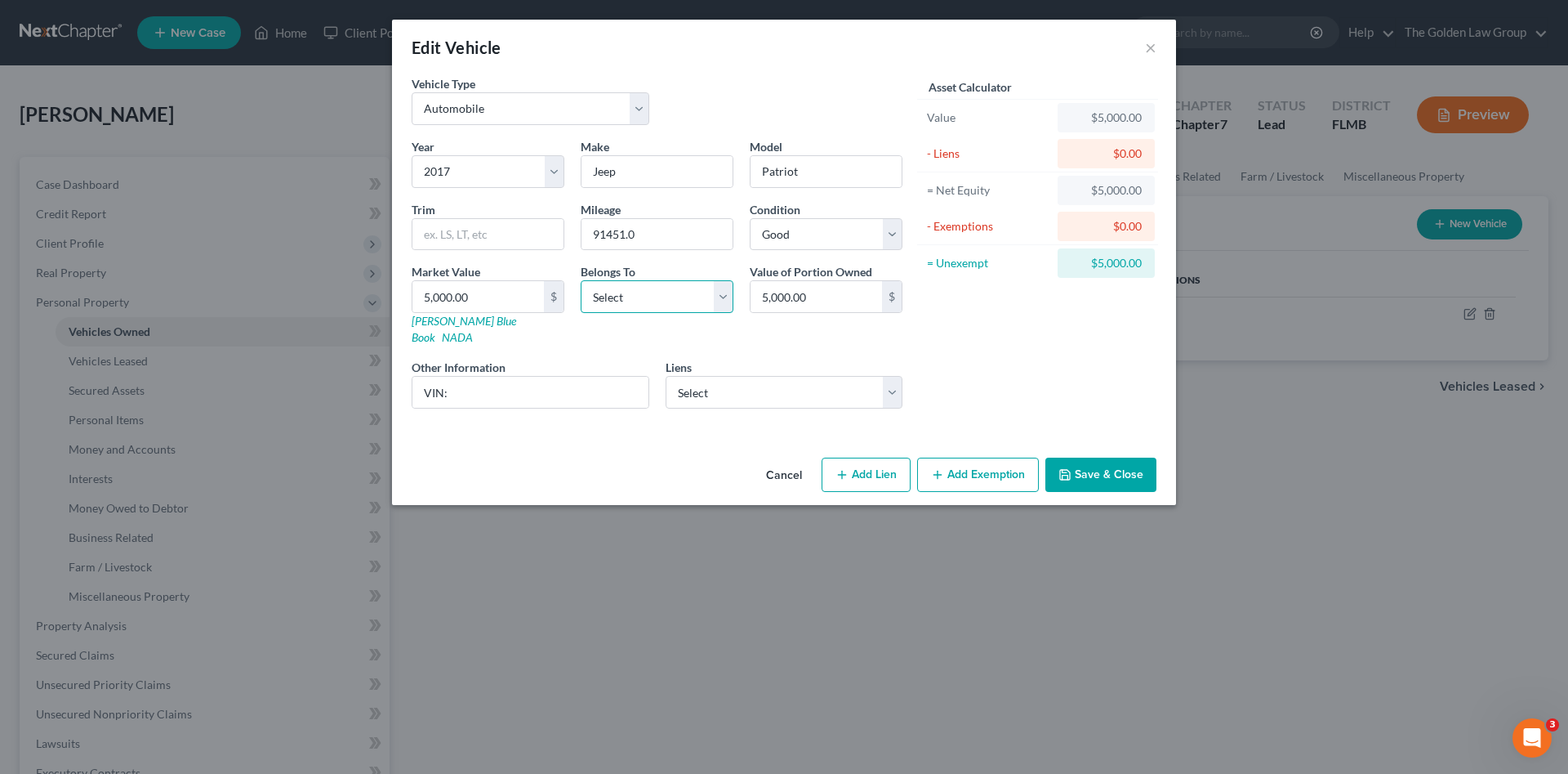
click at [615, 306] on select "Select Debtor 1 Only Debtor 2 Only Debtor 1 And Debtor 2 Only At Least One Of T…" at bounding box center [657, 296] width 153 height 32
select select "0"
click at [581, 280] on select "Select Debtor 1 Only Debtor 2 Only Debtor 1 And Debtor 2 Only At Least One Of T…" at bounding box center [657, 296] width 153 height 32
click at [634, 431] on div "Vehicle Type Select Automobile Truck Trailer Watercraft Aircraft Motor Home Atv…" at bounding box center [784, 263] width 784 height 376
click at [1105, 458] on button "Save & Close" at bounding box center [1101, 475] width 112 height 34
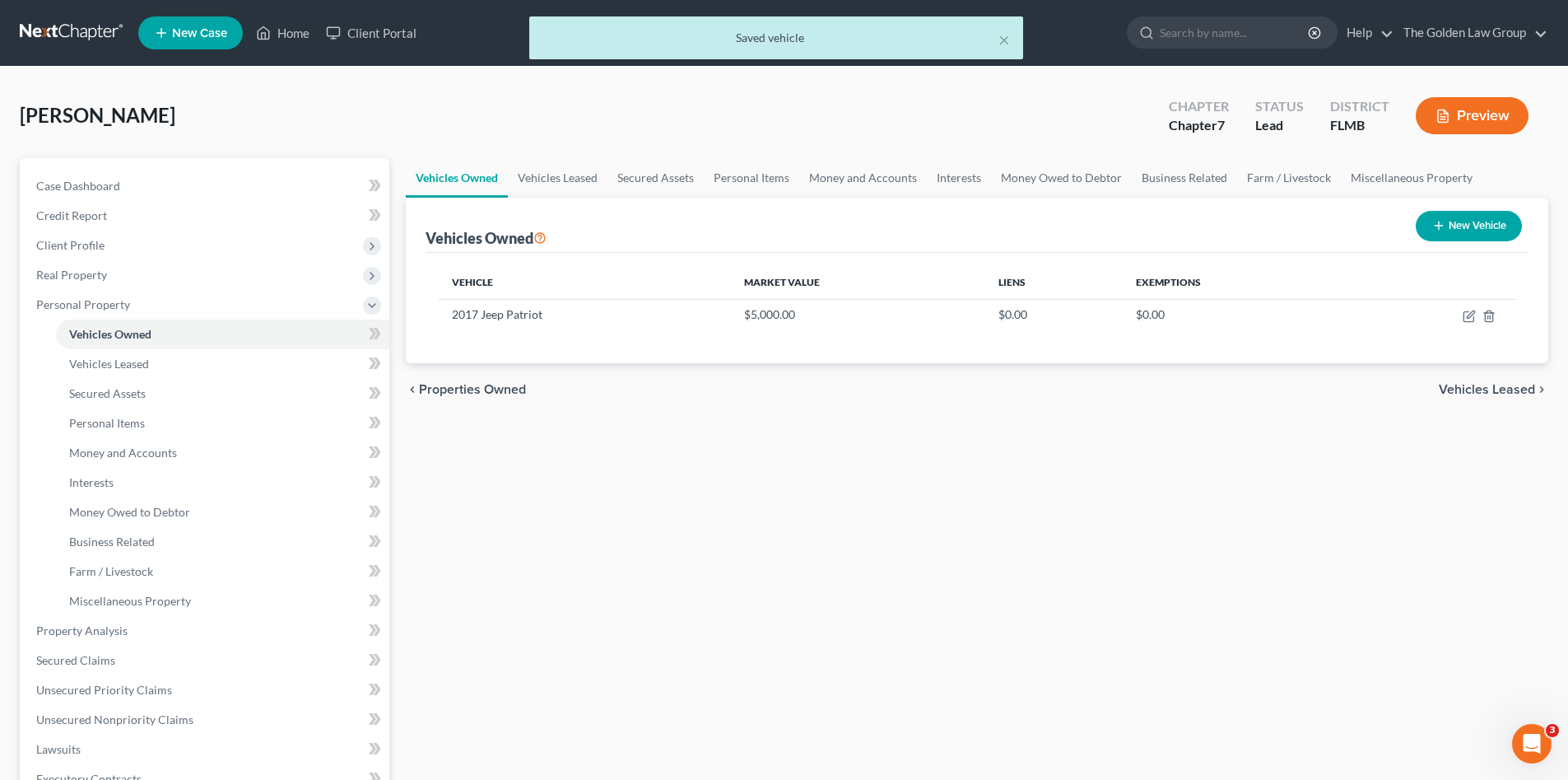
click at [1465, 226] on button "New Vehicle" at bounding box center [1468, 226] width 106 height 31
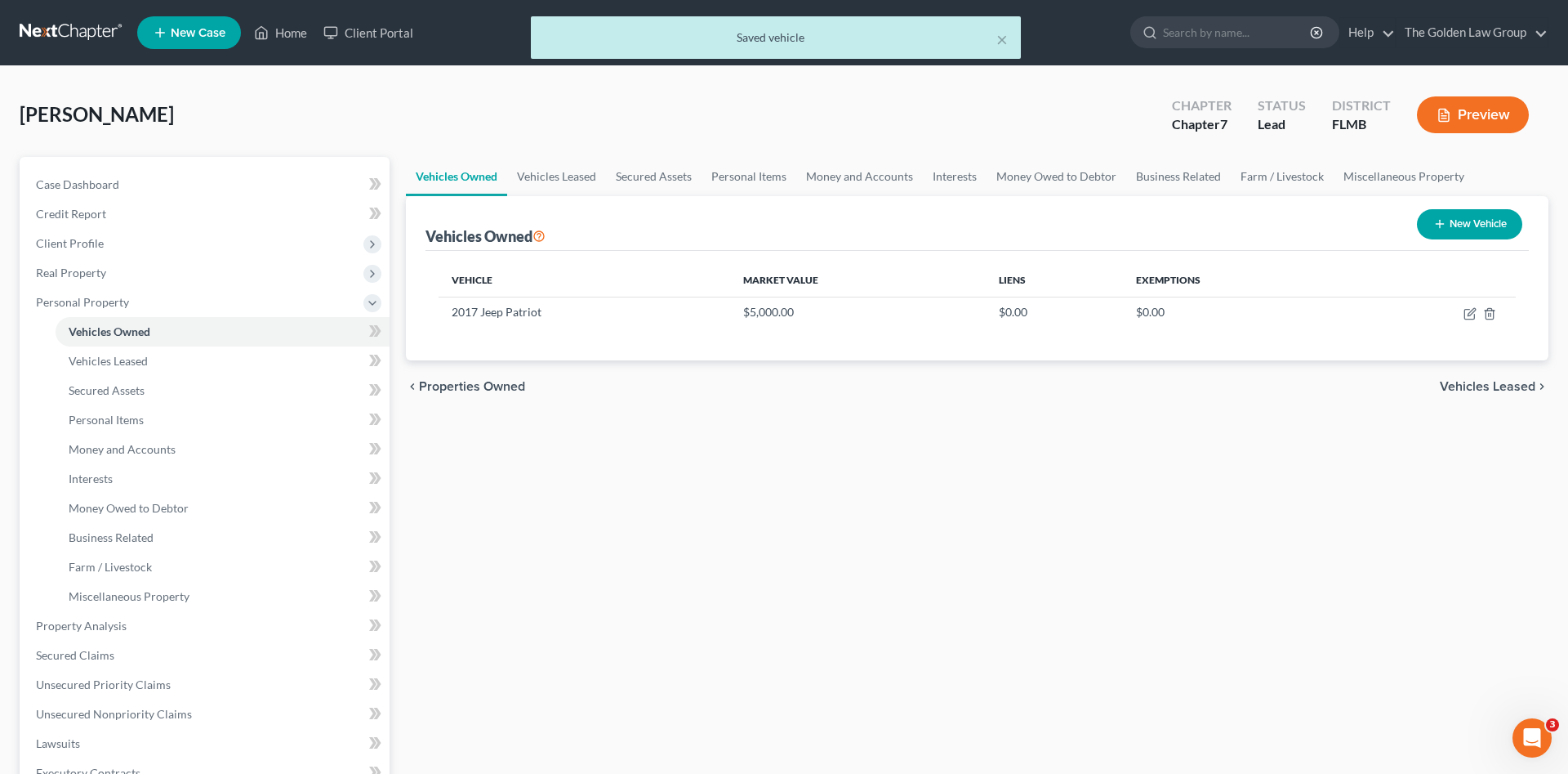
select select "0"
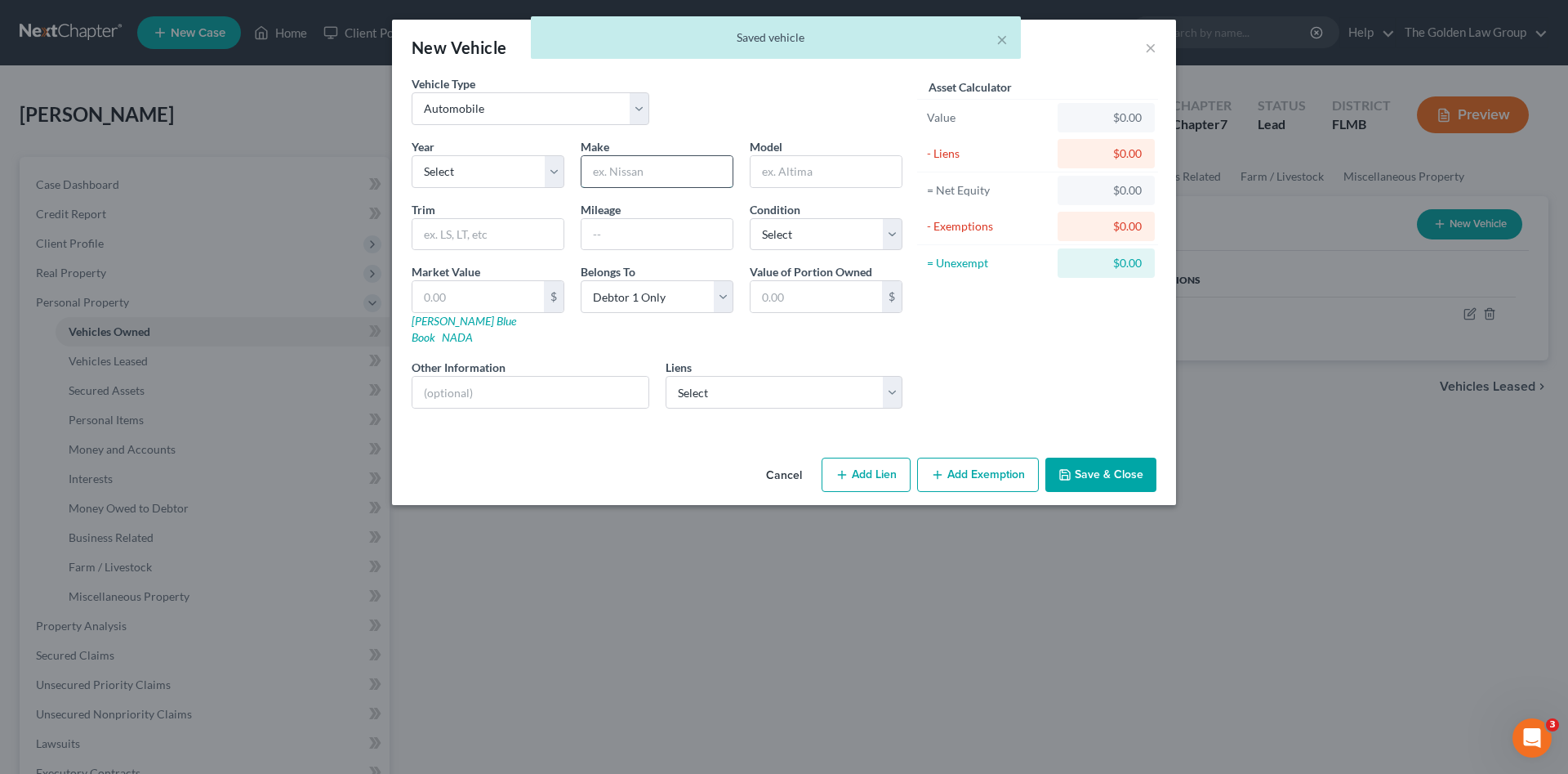
click at [646, 172] on input "text" at bounding box center [657, 171] width 151 height 31
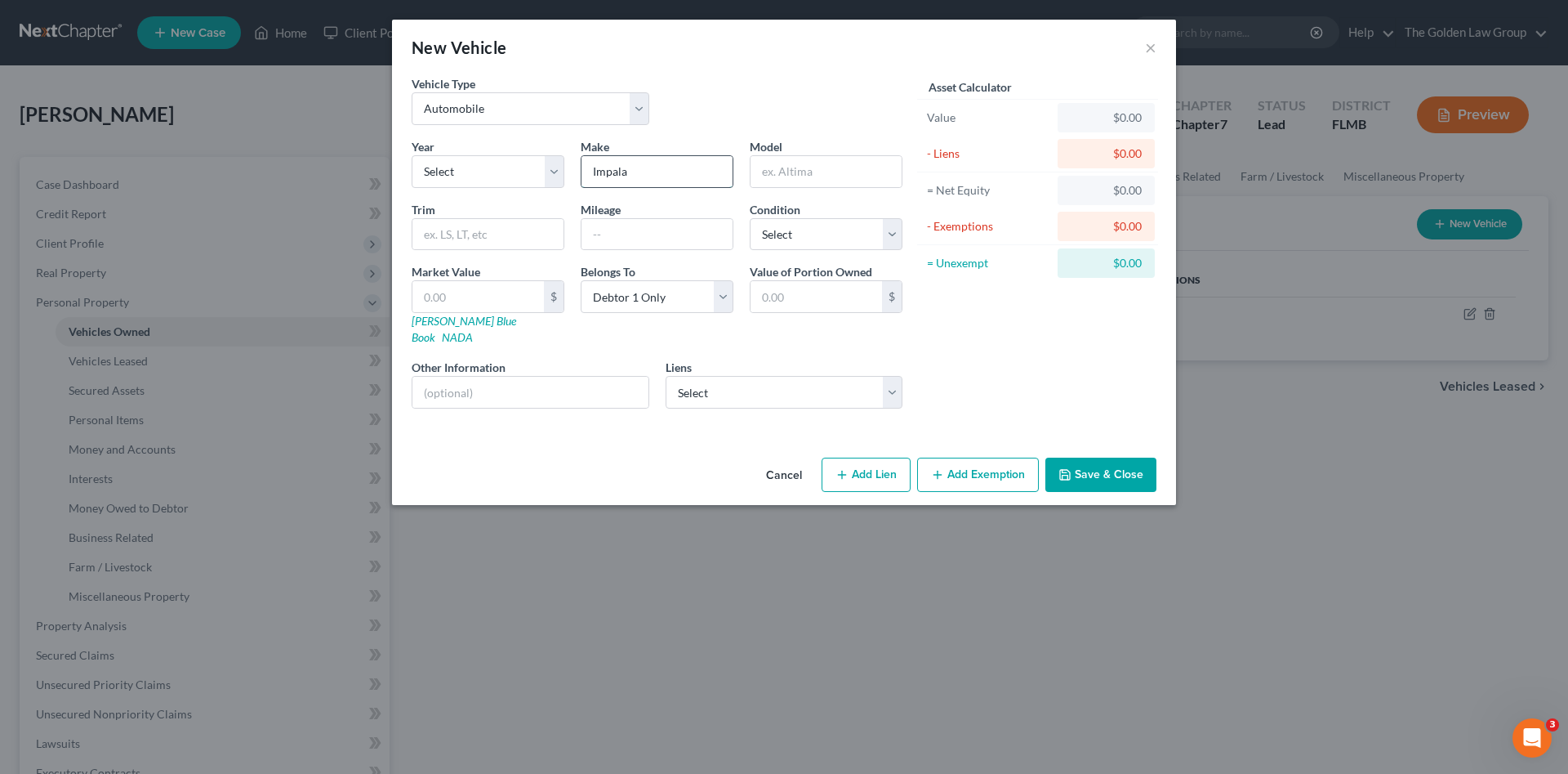
type input "Impala"
click at [470, 178] on select "Select 2026 2025 2024 2023 2022 2021 2020 2019 2018 2017 2016 2015 2014 2013 20…" at bounding box center [488, 171] width 153 height 32
select select "12"
click at [412, 156] on select "Select 2026 2025 2024 2023 2022 2021 2020 2019 2018 2017 2016 2015 2014 2013 20…" at bounding box center [488, 171] width 153 height 32
click at [671, 238] on input "text" at bounding box center [657, 235] width 151 height 31
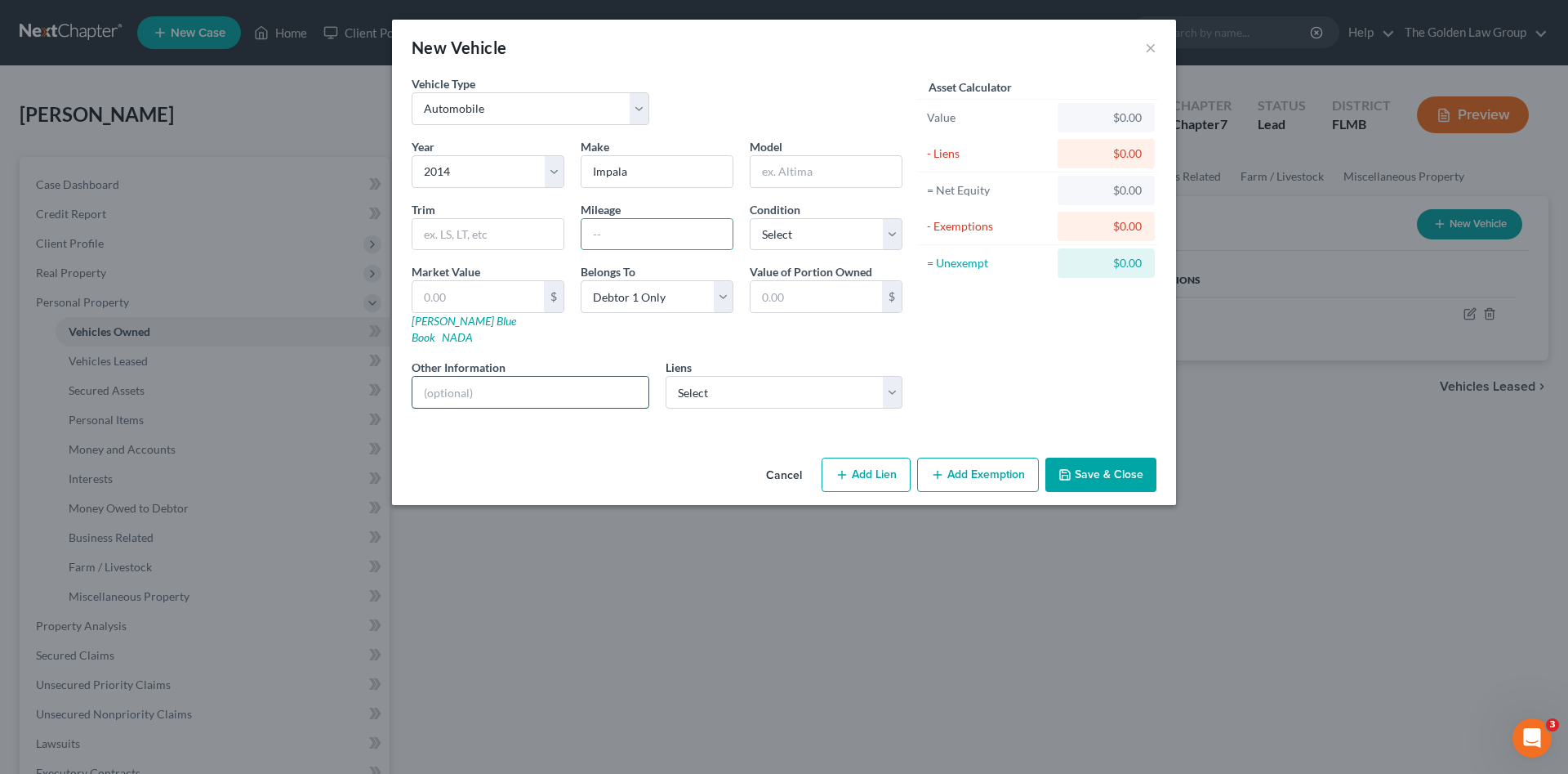
click at [622, 378] on input "text" at bounding box center [530, 392] width 236 height 31
type input "VIN:"
click at [799, 376] on select "Select Suncoast Cu - $14,099.00" at bounding box center [784, 391] width 238 height 32
select select "9"
select select "0"
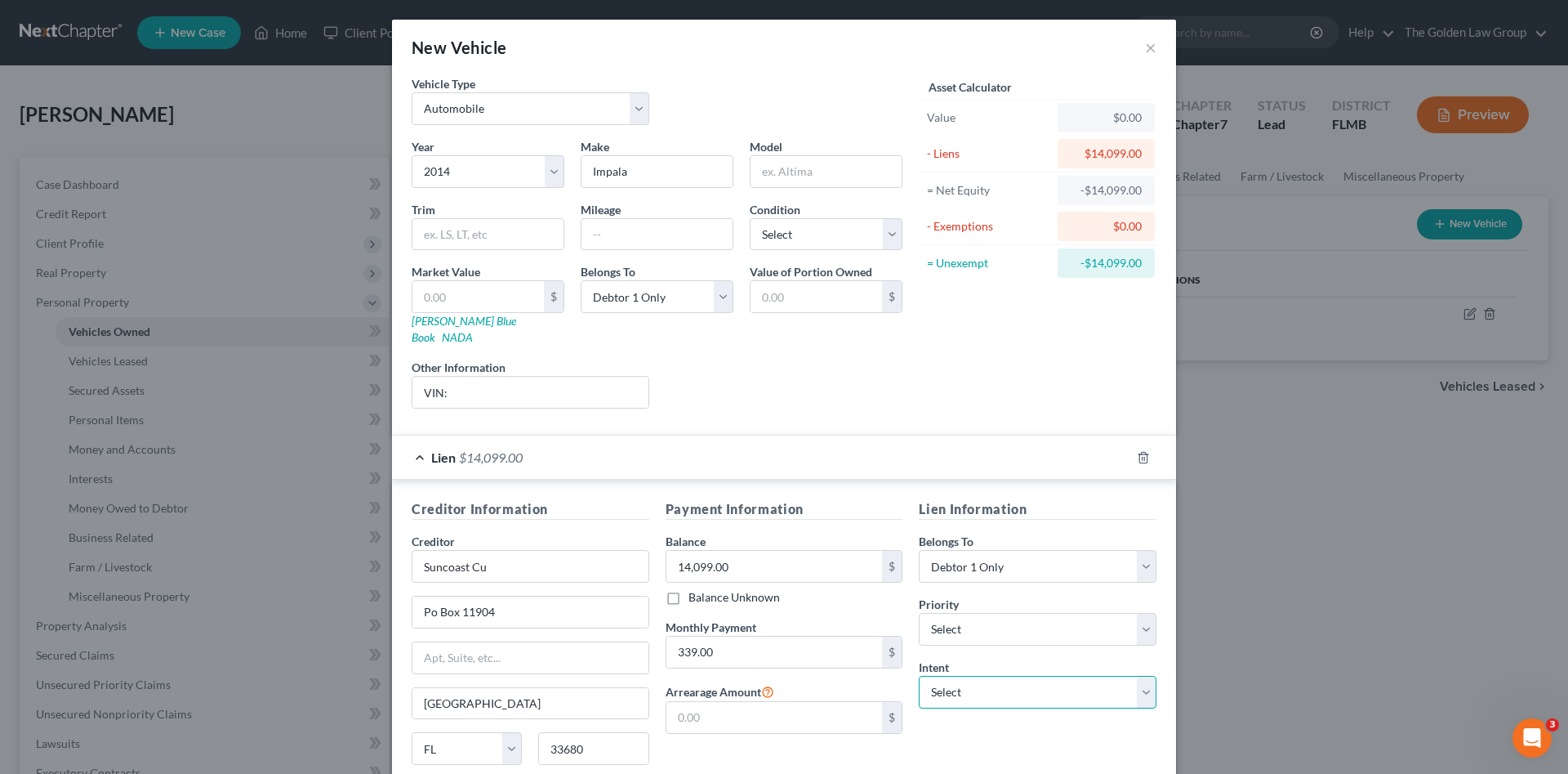
click at [934, 676] on select "Select Surrender Redeem Reaffirm Avoid Other" at bounding box center [1037, 692] width 238 height 32
select select "0"
click at [918, 676] on select "Select Surrender Redeem Reaffirm Avoid Other" at bounding box center [1037, 692] width 238 height 32
click at [940, 704] on div "Lien Information Belongs To * Select Debtor 1 Only Debtor 2 Only Debtor 1 And D…" at bounding box center [1038, 653] width 254 height 308
click at [798, 702] on input "text" at bounding box center [774, 717] width 216 height 31
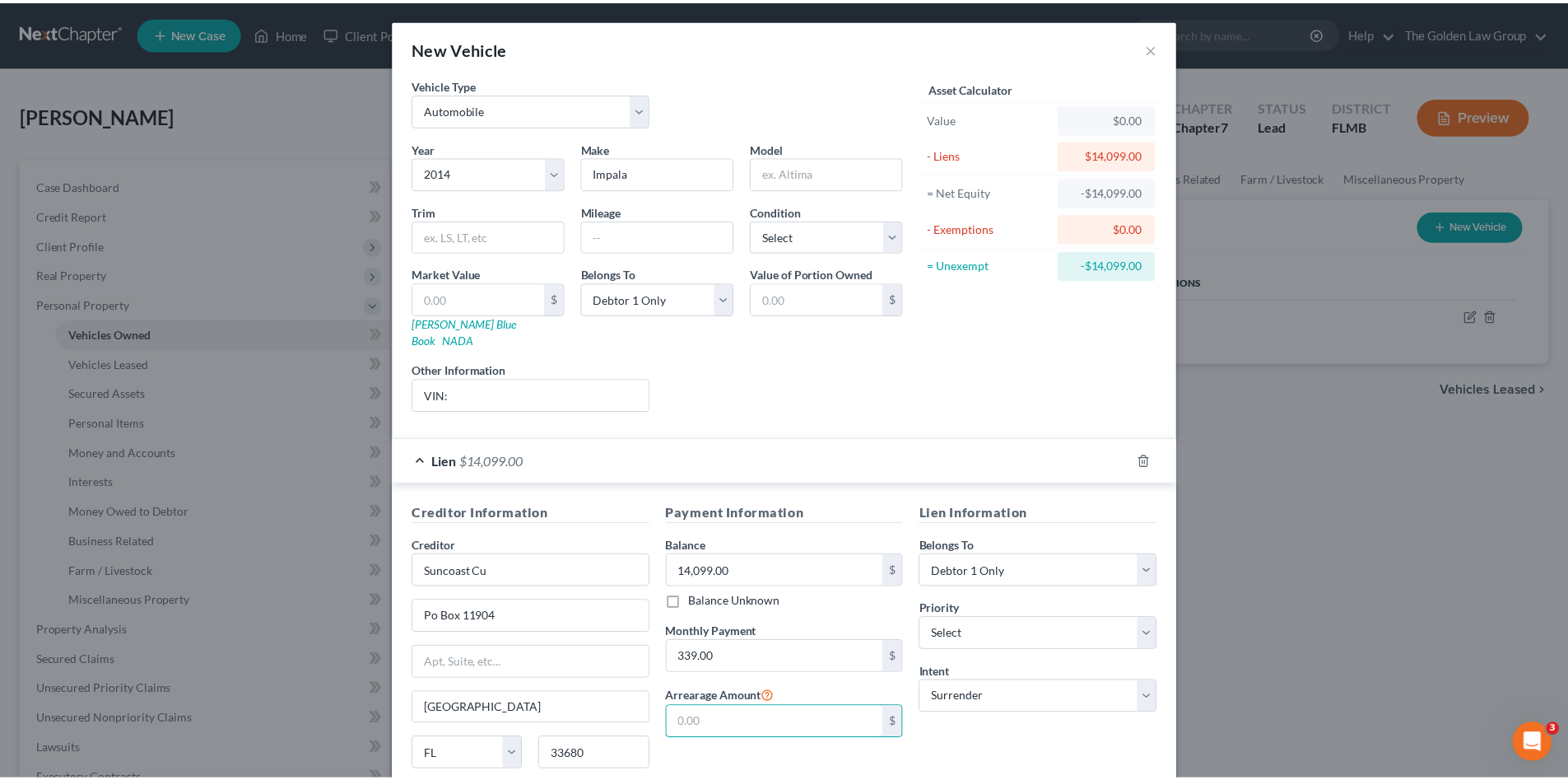
scroll to position [109, 0]
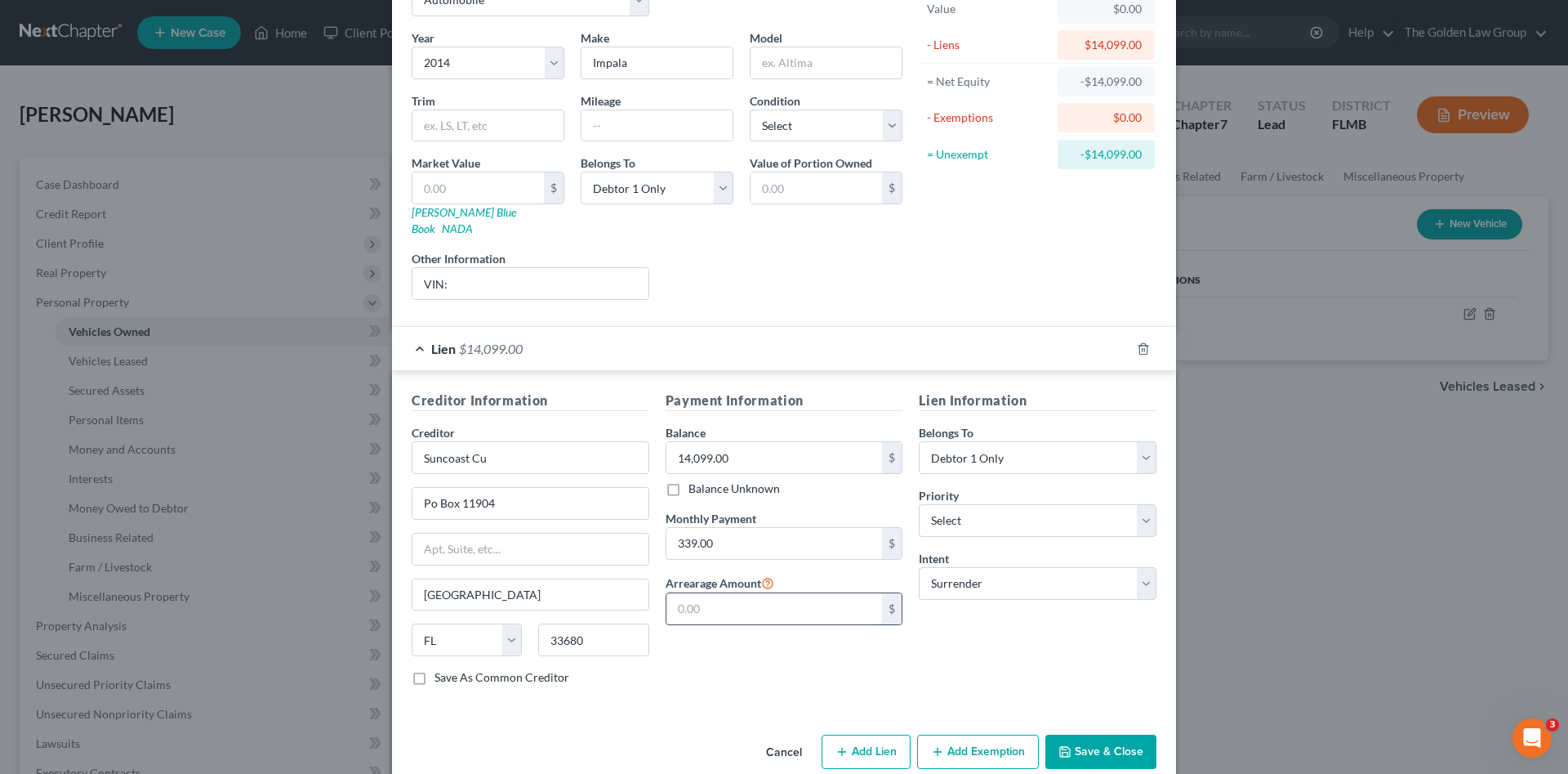
click at [709, 593] on input "text" at bounding box center [774, 609] width 216 height 31
click at [486, 455] on input "Suncoast Cu" at bounding box center [530, 457] width 238 height 32
type input "Suncoast Credit Union"
click at [1022, 617] on div "Lien Information Belongs To * Select Debtor 1 Only Debtor 2 Only Debtor 1 And D…" at bounding box center [1038, 544] width 254 height 308
click at [783, 128] on select "Select Excellent Very Good Good Fair Poor" at bounding box center [827, 125] width 153 height 32
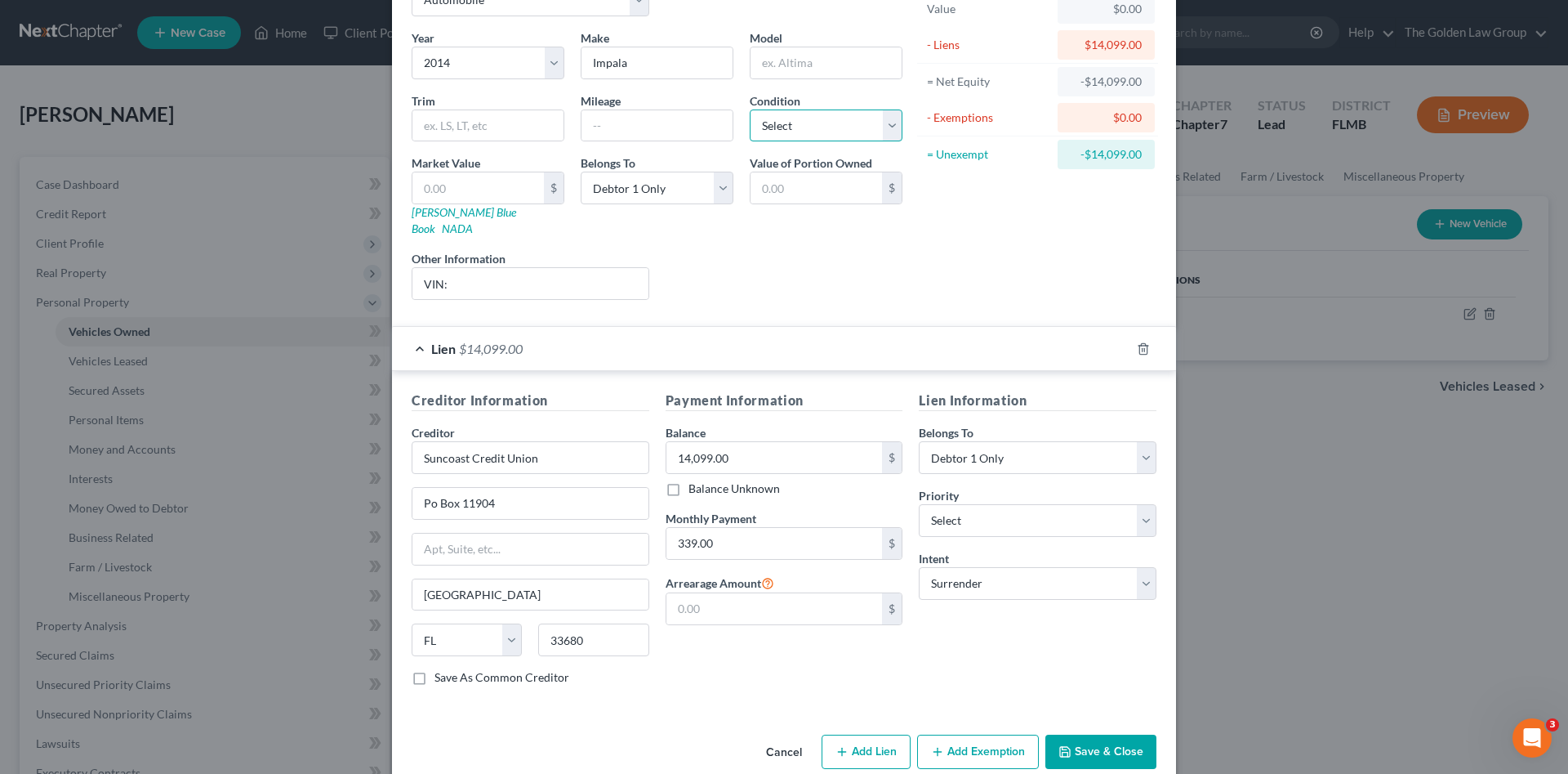
select select "2"
click at [750, 110] on select "Select Excellent Very Good Good Fair Poor" at bounding box center [827, 125] width 153 height 32
click at [874, 251] on div "Liens Select" at bounding box center [784, 275] width 254 height 50
click at [1083, 737] on button "Save & Close" at bounding box center [1101, 751] width 112 height 34
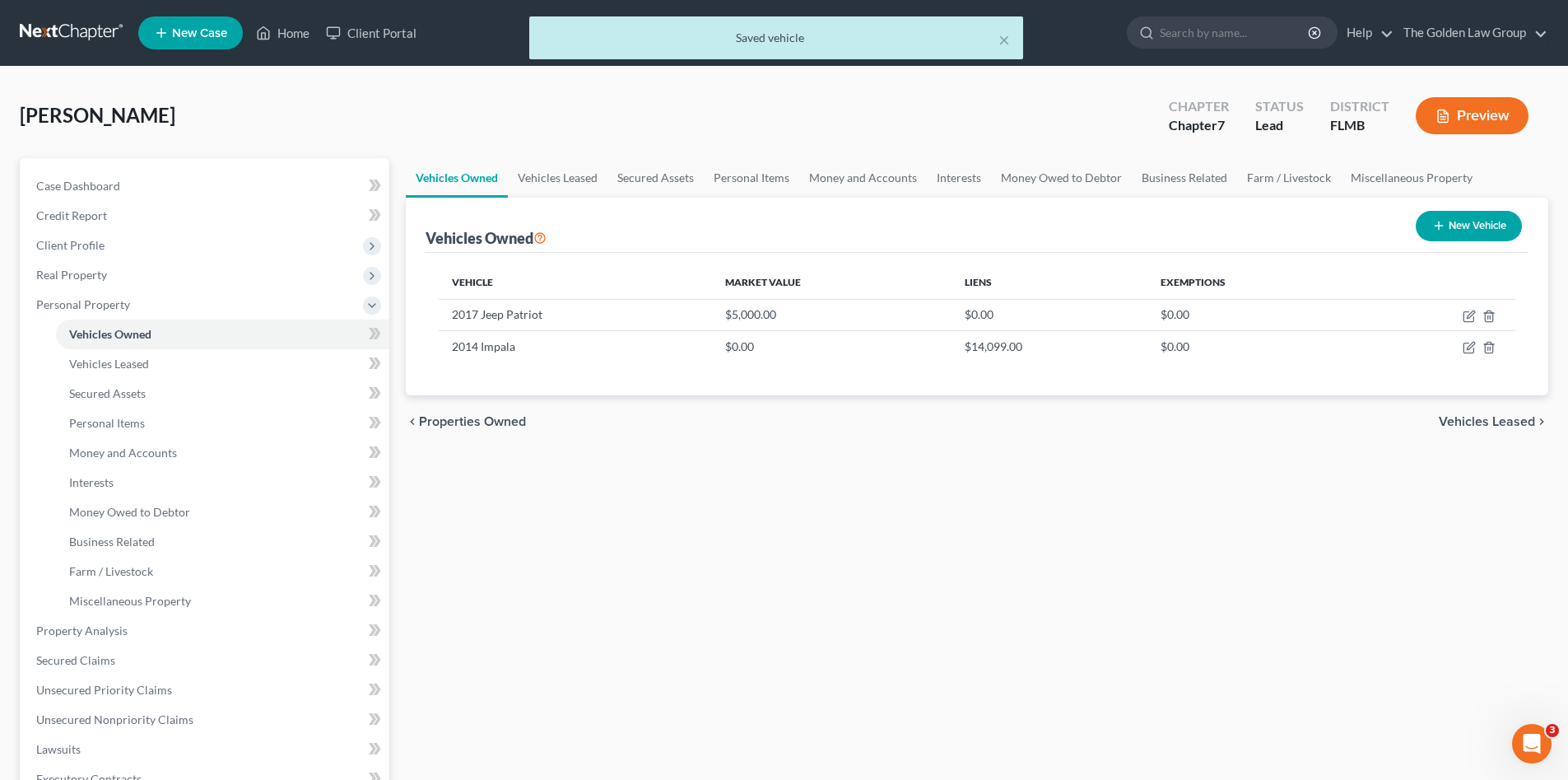
click at [982, 651] on div "Vehicles Owned Vehicles Leased Secured Assets Personal Items Money and Accounts…" at bounding box center [977, 633] width 1159 height 951
click at [111, 359] on span "Vehicles Leased" at bounding box center [108, 364] width 80 height 14
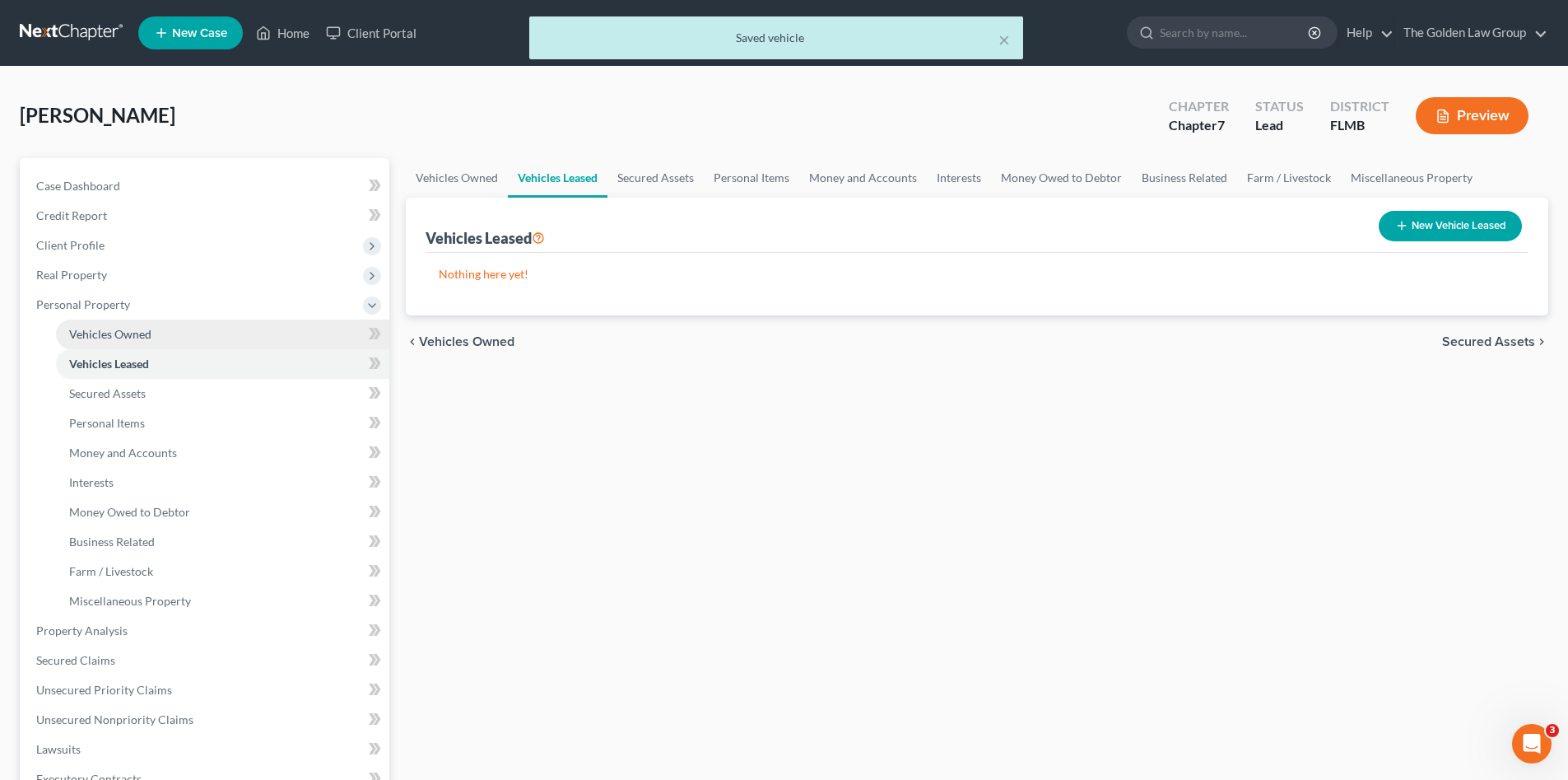
click at [99, 332] on span "Vehicles Owned" at bounding box center [109, 333] width 82 height 14
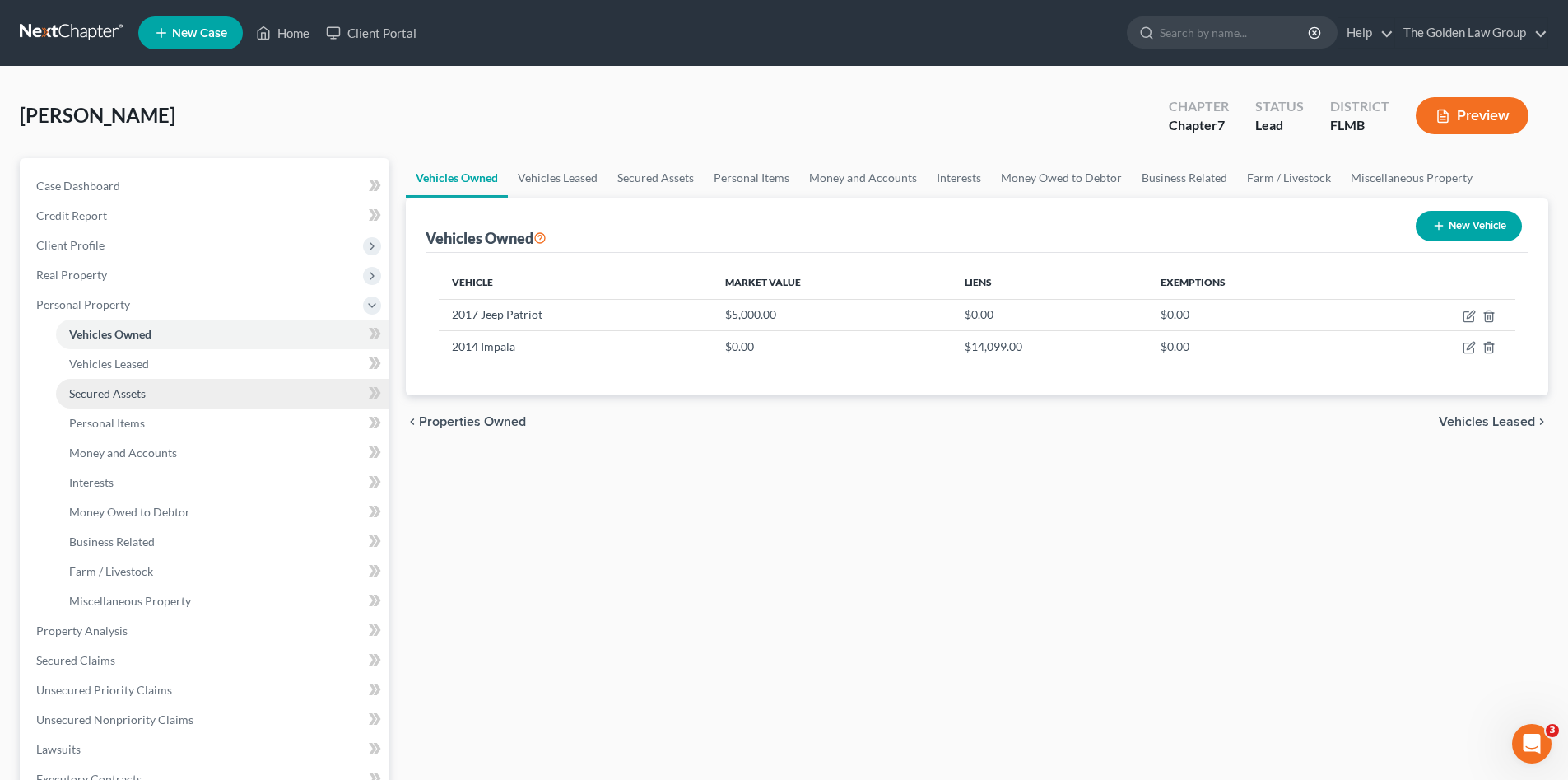
click at [137, 401] on link "Secured Assets" at bounding box center [223, 393] width 333 height 30
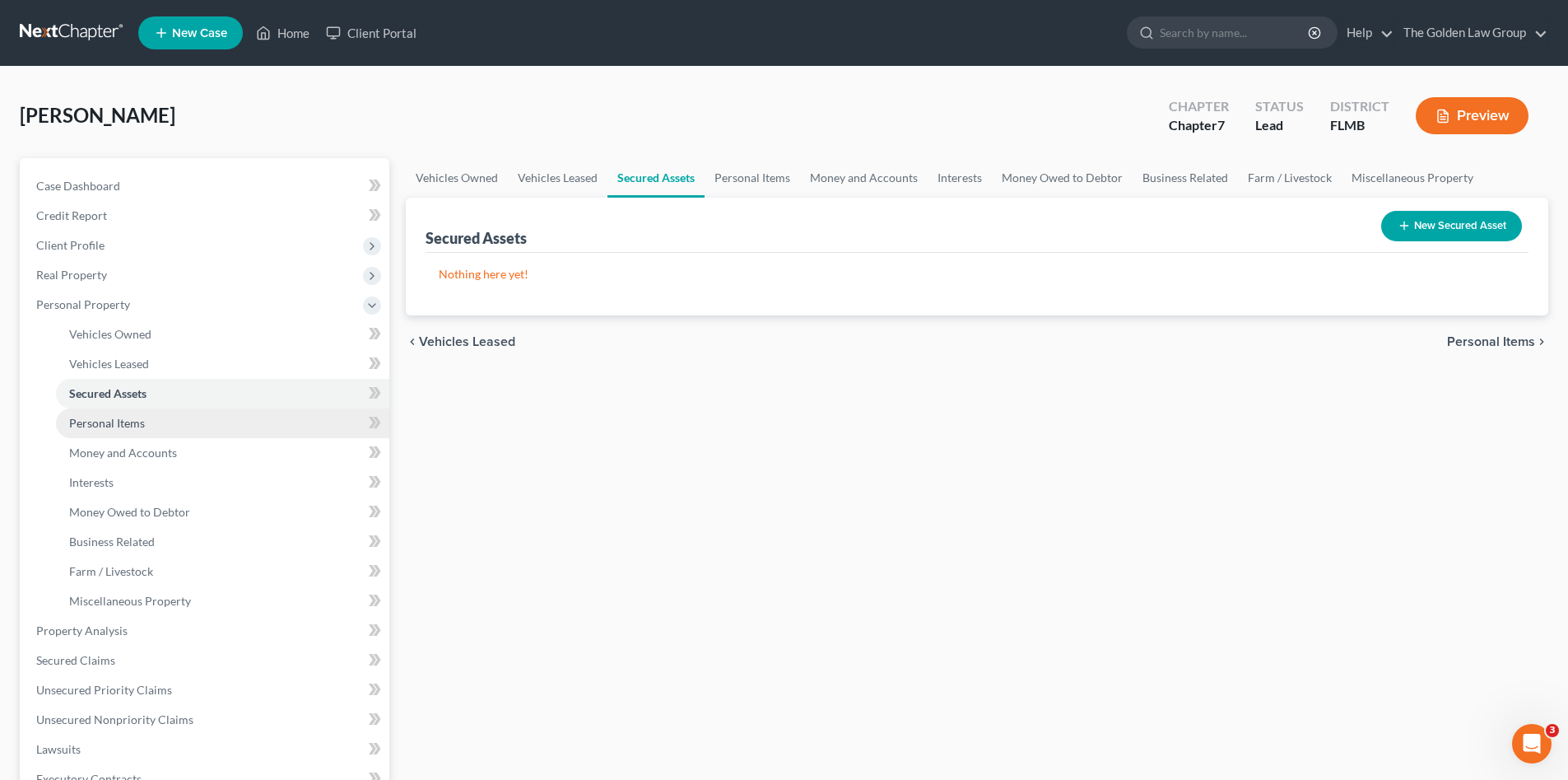
click at [144, 417] on link "Personal Items" at bounding box center [223, 423] width 333 height 30
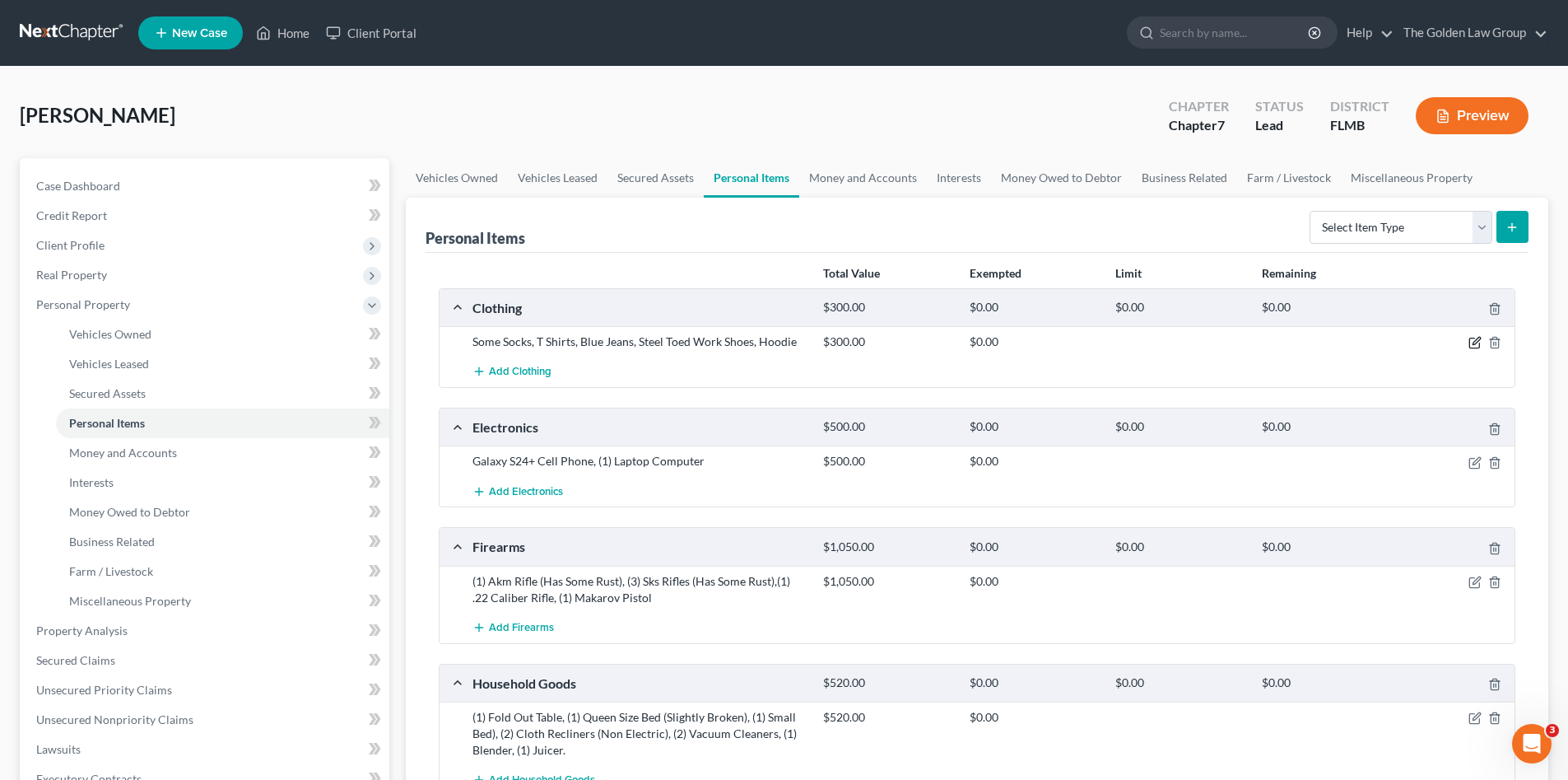
click at [1468, 346] on icon "button" at bounding box center [1473, 343] width 10 height 10
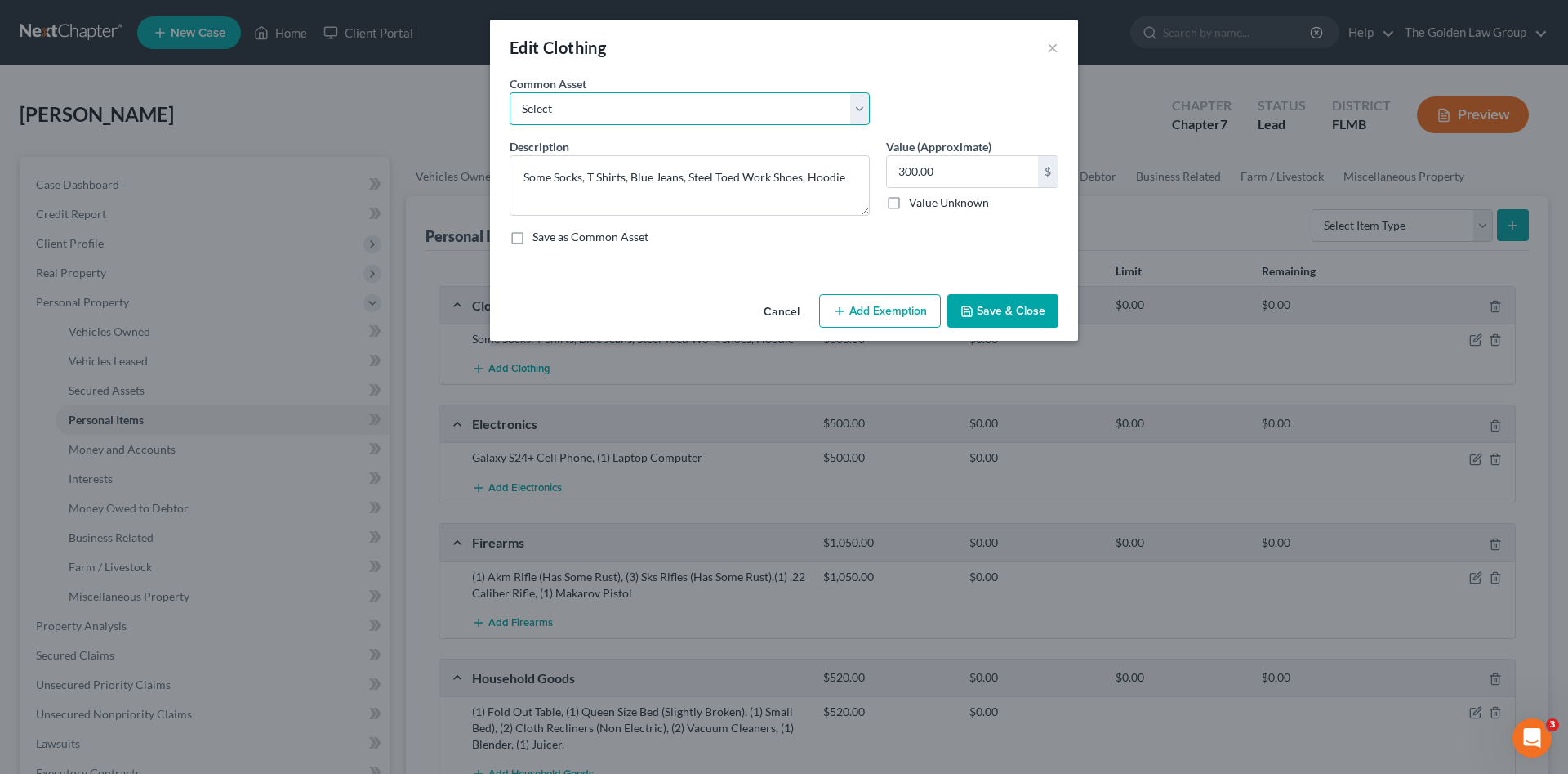
click at [709, 102] on select "Select Debtor's Clothes Joint-Debtor's clothing Debtor's Clothes" at bounding box center [690, 108] width 360 height 32
select select "0"
click at [510, 92] on select "Select Debtor's Clothes Joint-Debtor's clothing Debtor's Clothes" at bounding box center [690, 108] width 360 height 32
type textarea "Debtor's Clothes"
type input "100.00"
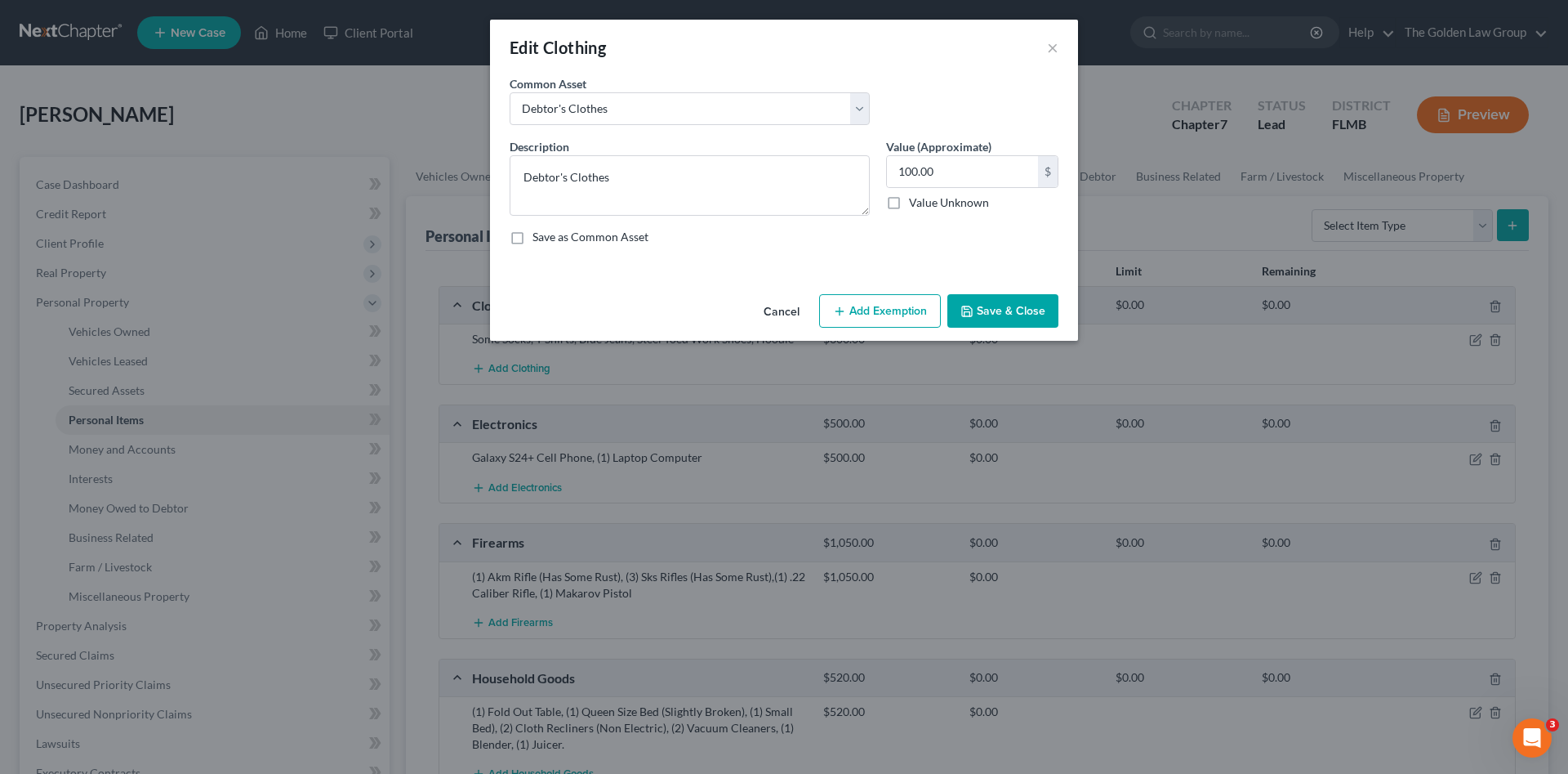
drag, startPoint x: 970, startPoint y: 304, endPoint x: 962, endPoint y: 314, distance: 12.8
click at [971, 304] on icon "button" at bounding box center [966, 310] width 13 height 13
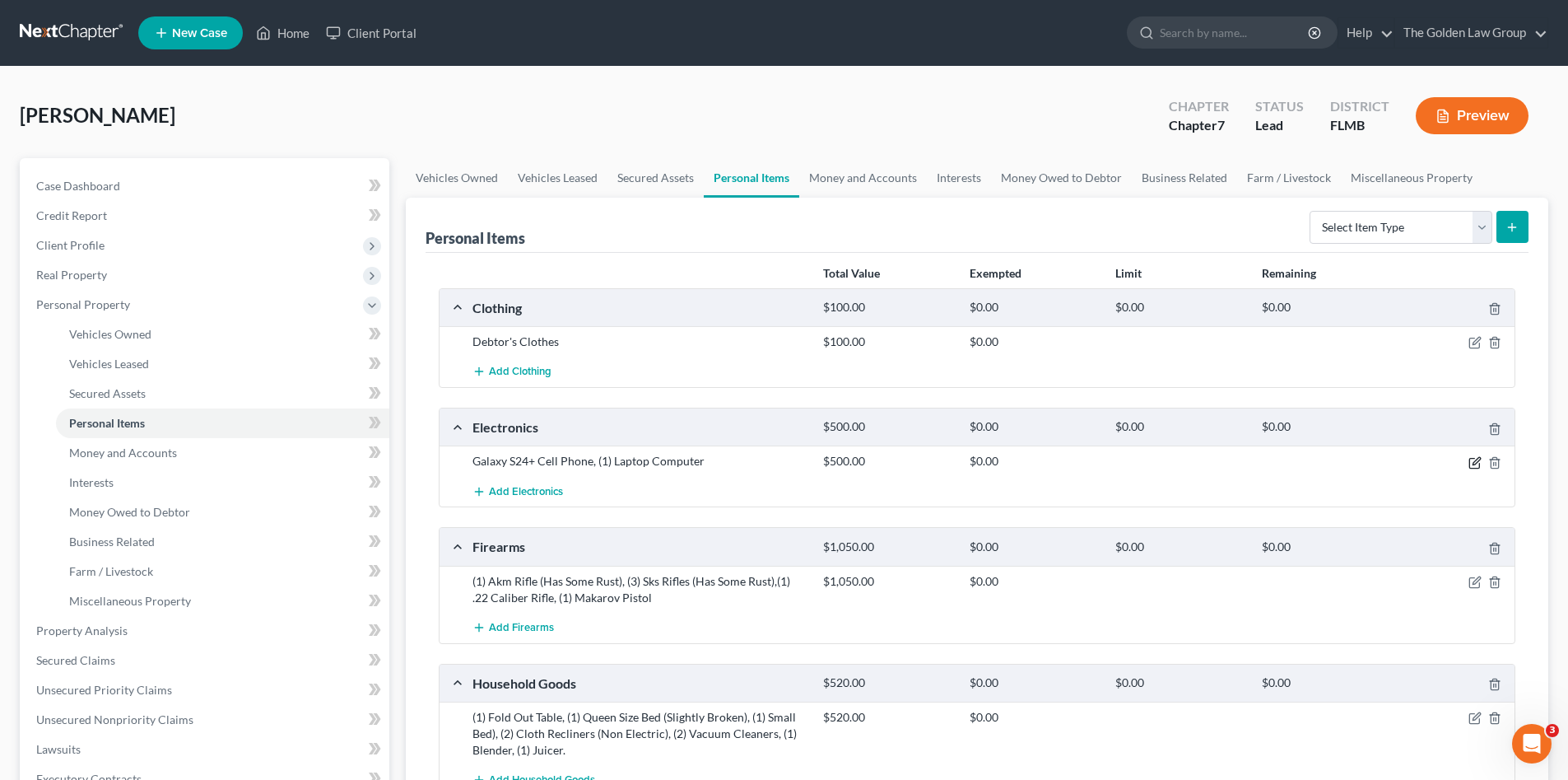
click at [1475, 462] on icon "button" at bounding box center [1476, 461] width 8 height 8
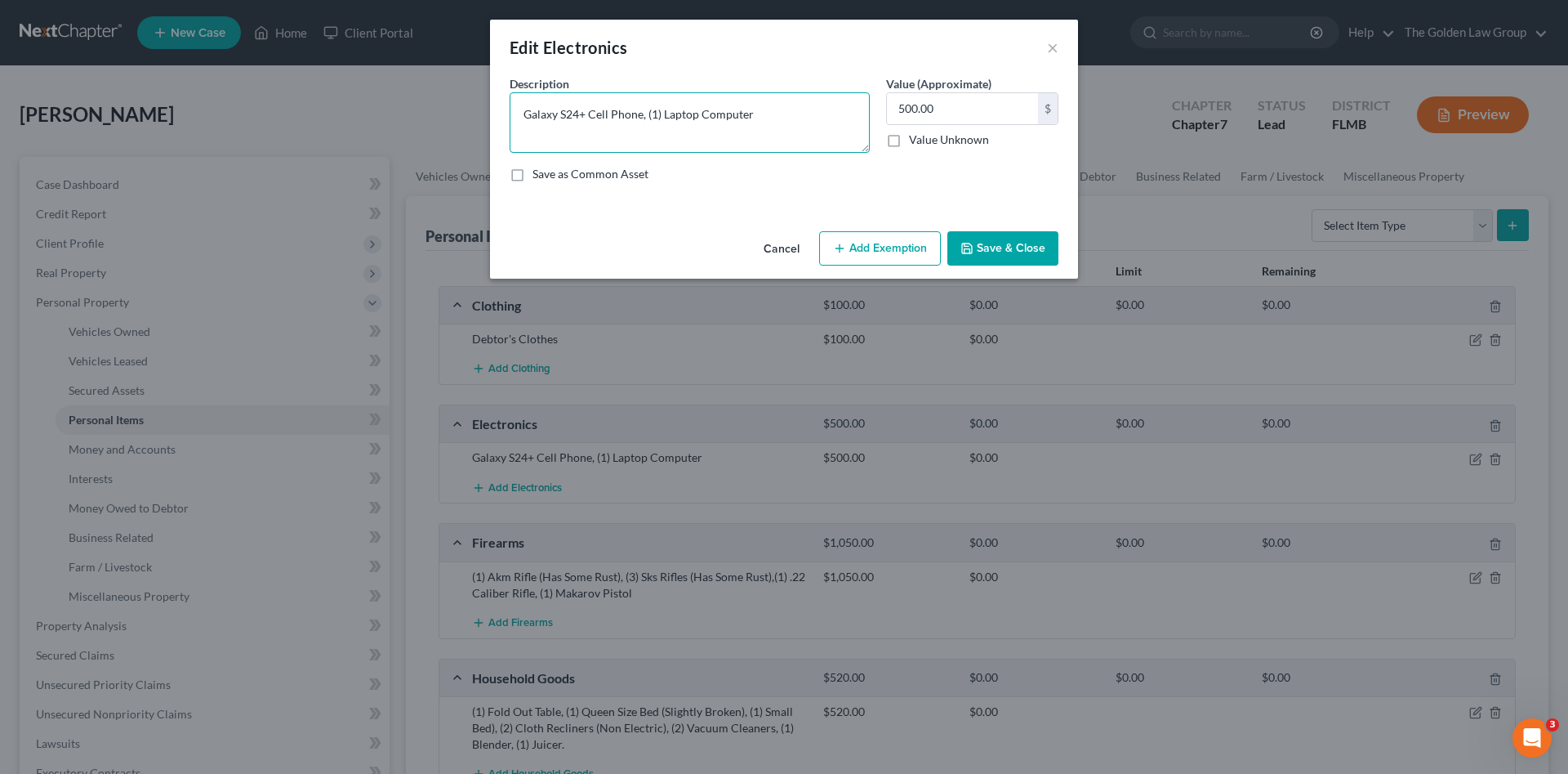
drag, startPoint x: 684, startPoint y: 111, endPoint x: 360, endPoint y: 114, distance: 324.0
click at [359, 115] on div "Edit Electronics × An exemption set must first be selected from the Filing Info…" at bounding box center [784, 387] width 1568 height 774
type textarea "Cell Phone Laptop Computer"
click at [1016, 240] on button "Save & Close" at bounding box center [1004, 248] width 112 height 34
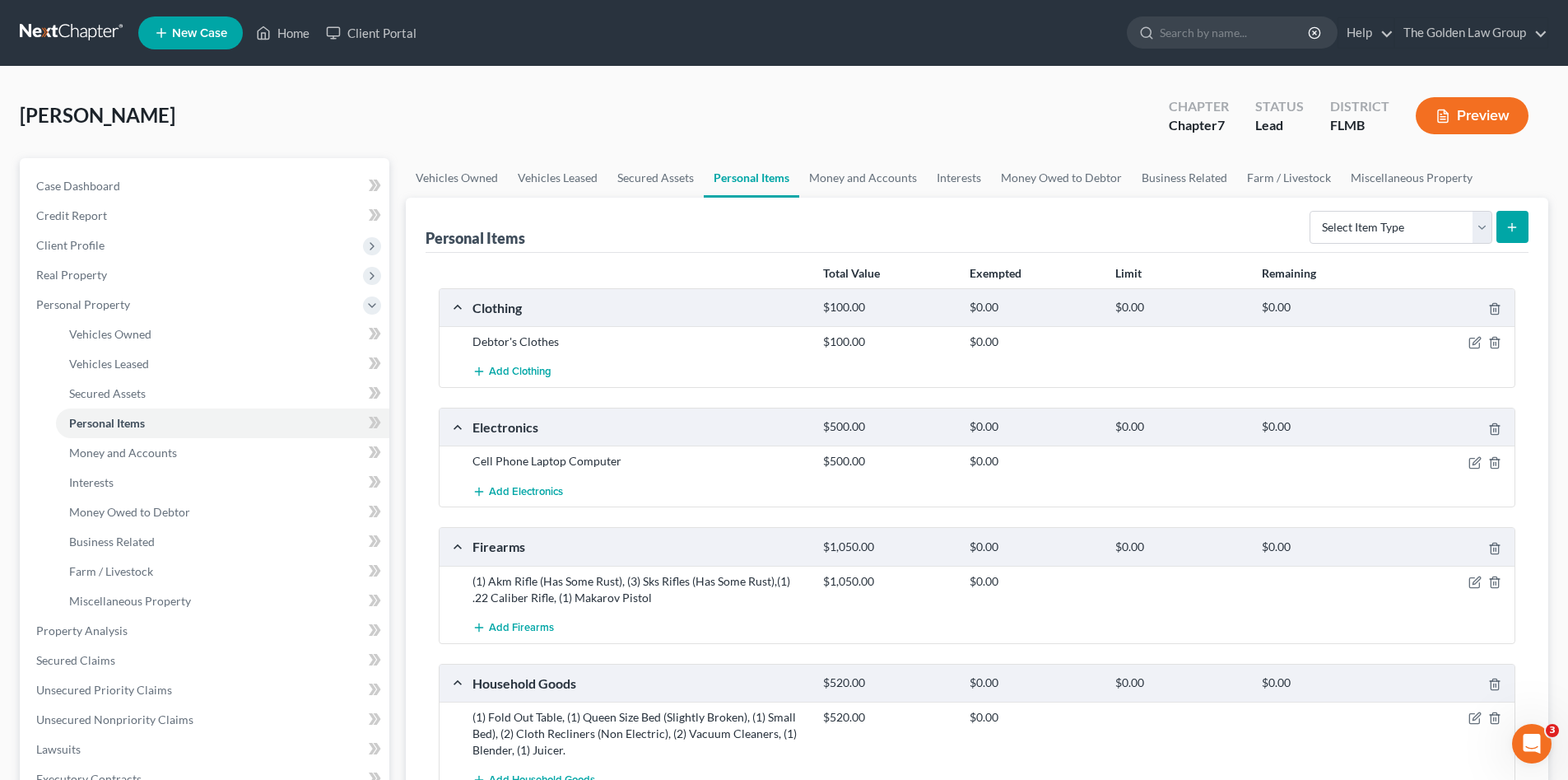
scroll to position [82, 0]
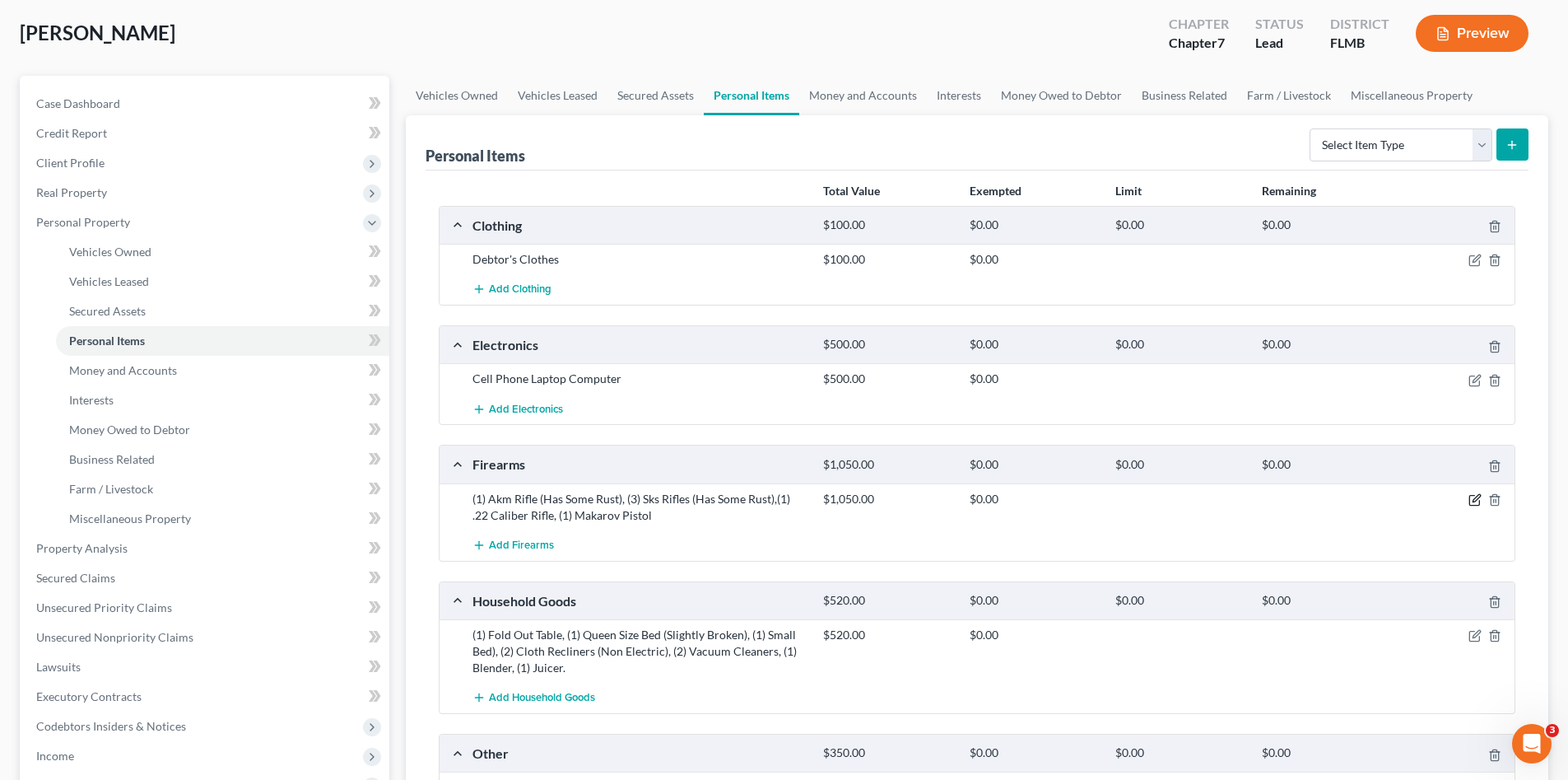
click at [1473, 499] on icon "button" at bounding box center [1476, 498] width 8 height 8
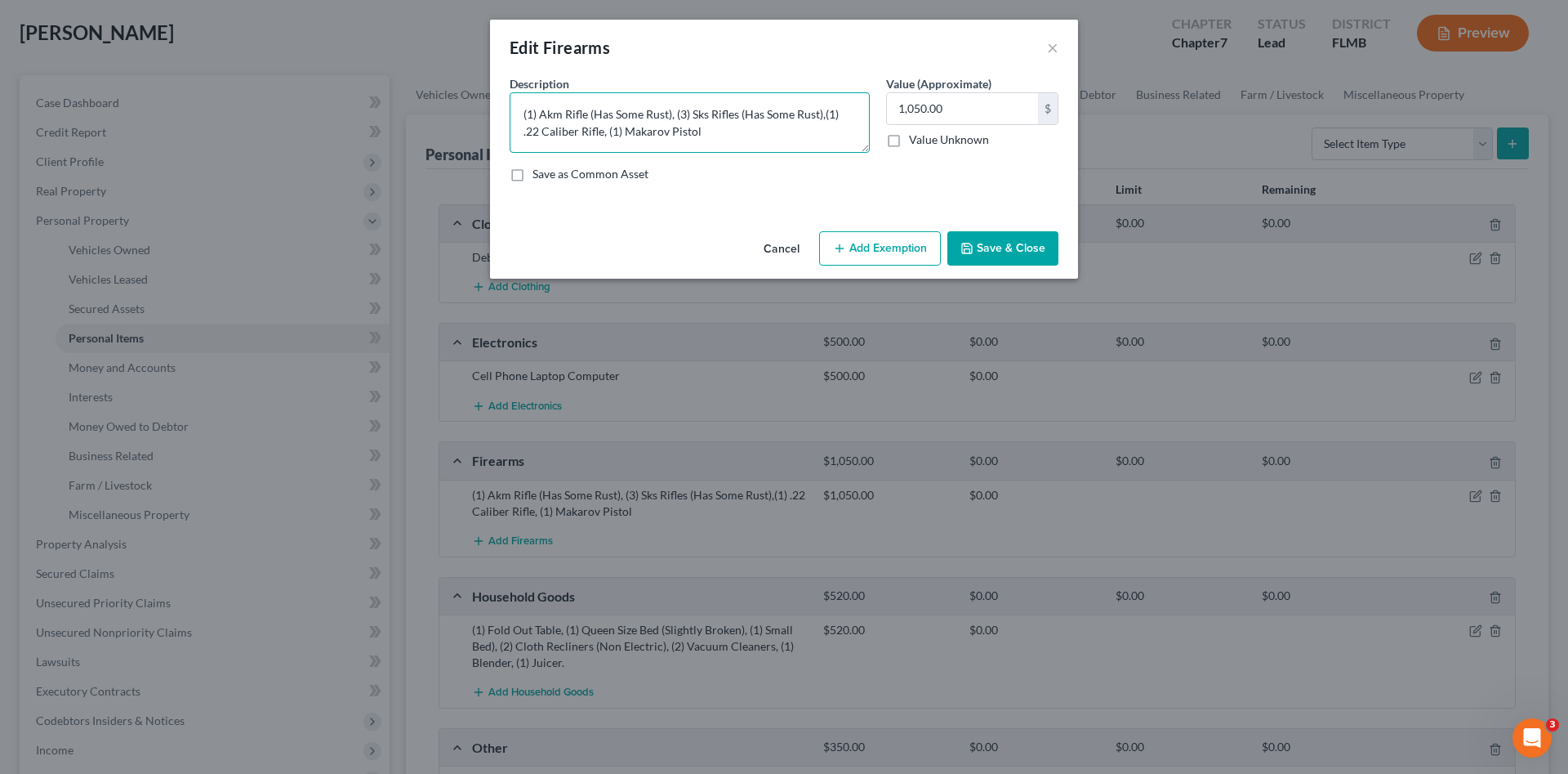
click at [675, 115] on textarea "(1) Akm Rifle (Has Some Rust), (3) Sks Rifles (Has Some Rust),(1) .22 Caliber R…" at bounding box center [690, 122] width 360 height 61
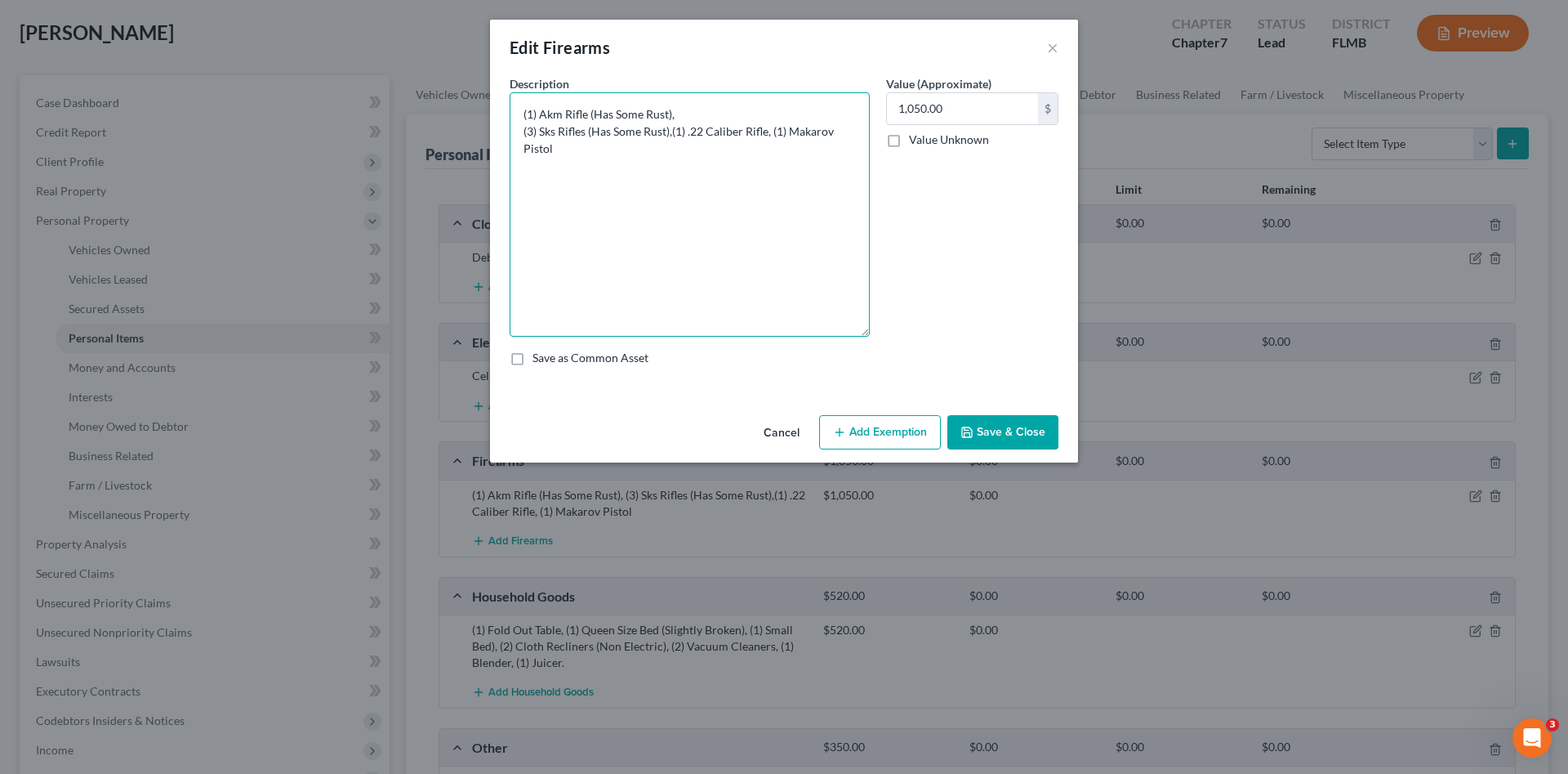
drag, startPoint x: 861, startPoint y: 146, endPoint x: 825, endPoint y: 324, distance: 181.6
click at [834, 329] on textarea "(1) Akm Rifle (Has Some Rust), (3) Sks Rifles (Has Some Rust),(1) .22 Caliber R…" at bounding box center [690, 214] width 360 height 245
drag, startPoint x: 576, startPoint y: 157, endPoint x: 478, endPoint y: 114, distance: 107.0
click at [478, 114] on div "Edit Firearms × An exemption set must first be selected from the Filing Informa…" at bounding box center [784, 387] width 1568 height 774
type textarea "5 Rifles 1 Pistol"
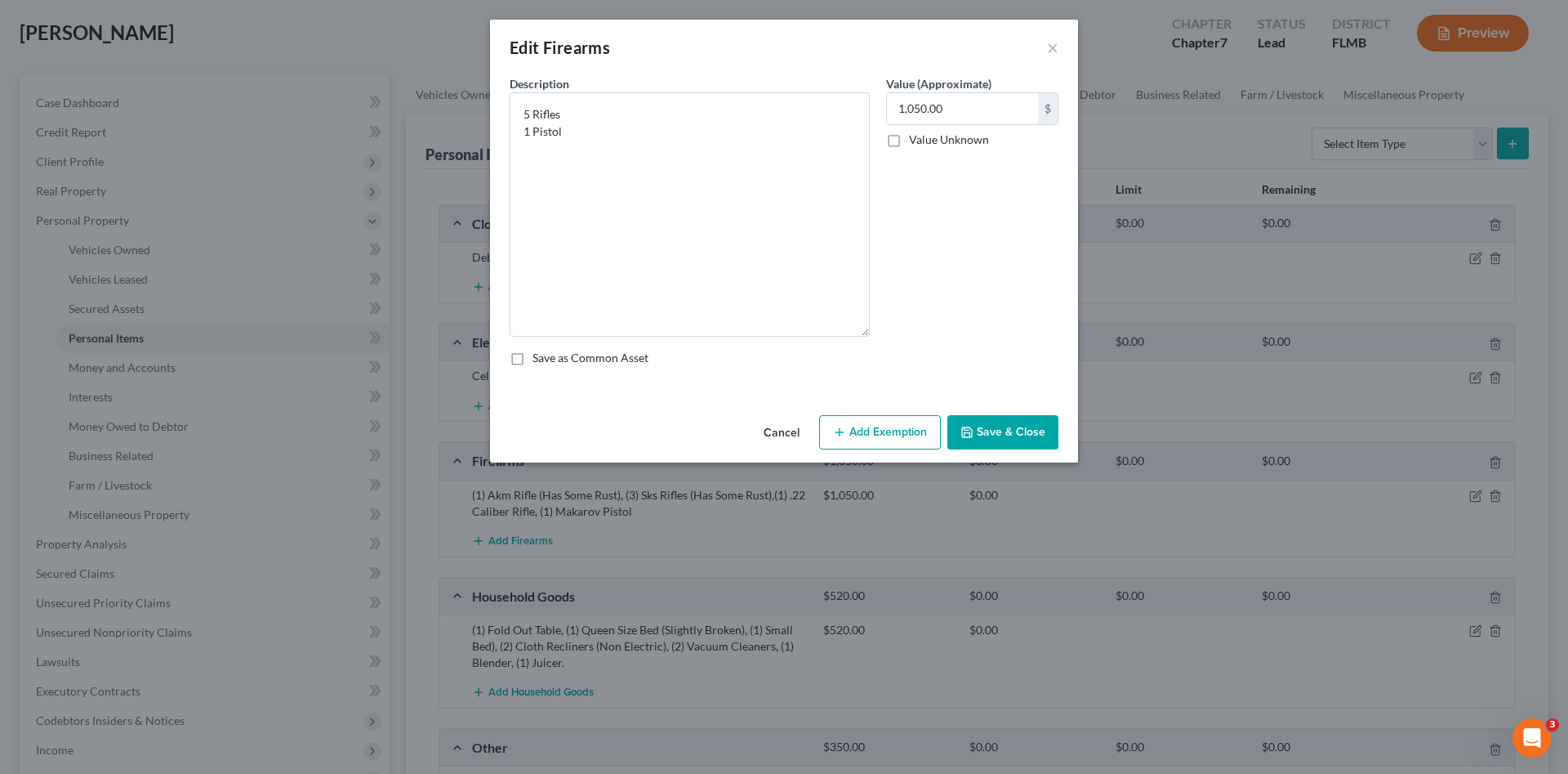
click at [993, 433] on button "Save & Close" at bounding box center [1004, 432] width 112 height 34
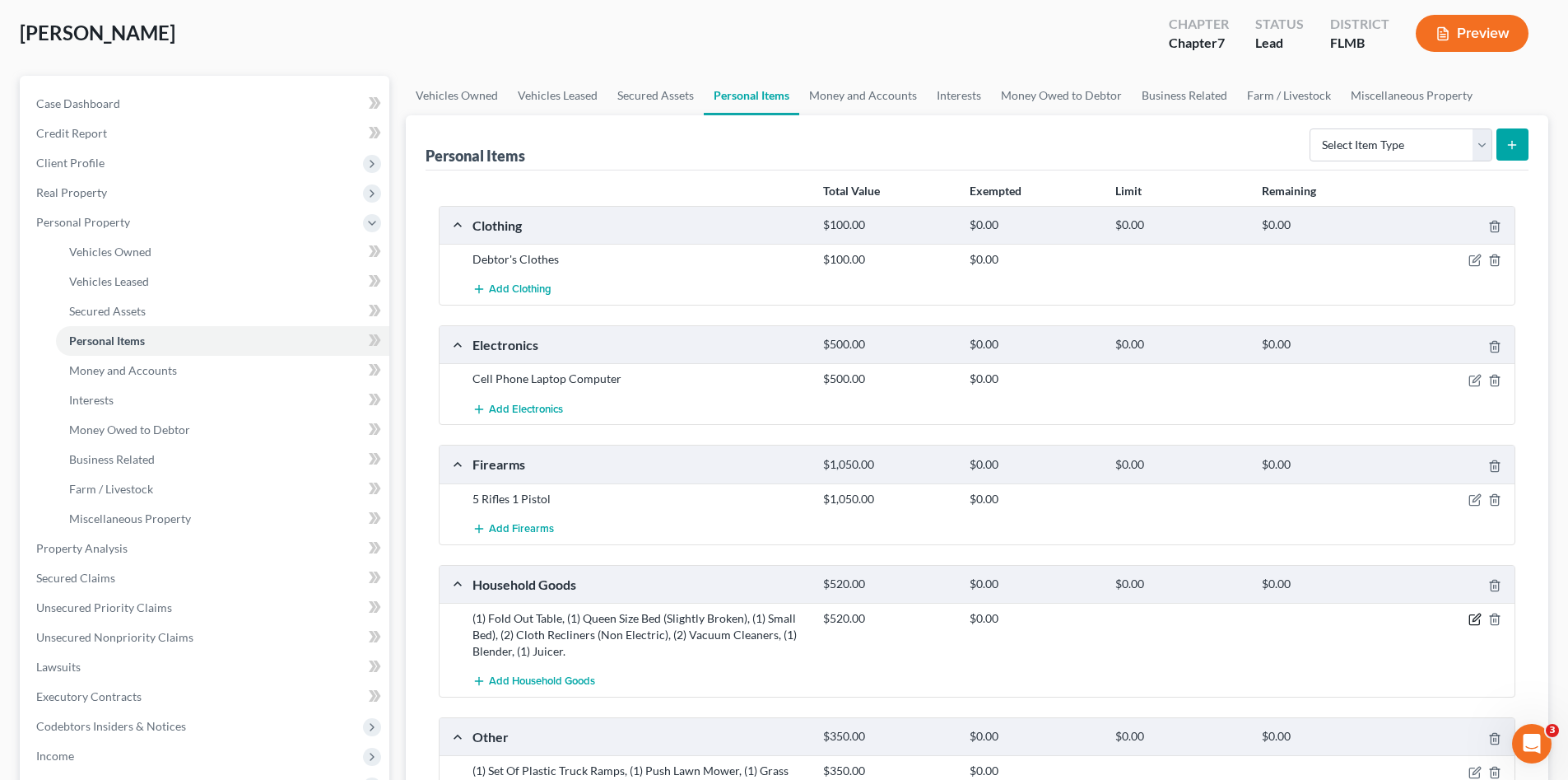
click at [1476, 619] on icon "button" at bounding box center [1476, 618] width 8 height 8
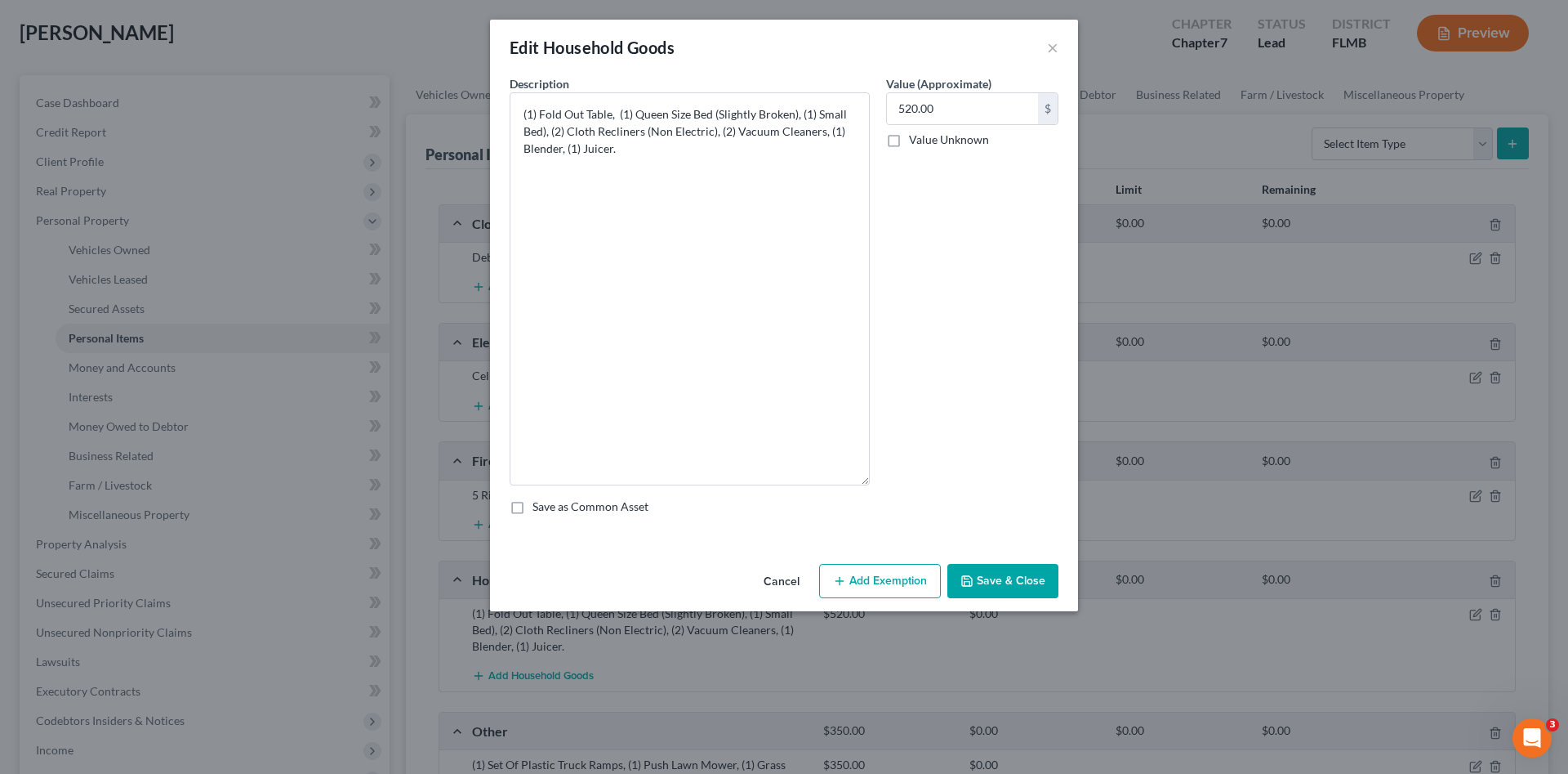
drag, startPoint x: 864, startPoint y: 149, endPoint x: 855, endPoint y: 481, distance: 332.1
click at [855, 481] on textarea "(1) Fold Out Table, (1) Queen Size Bed (Slightly Broken), (1) Small Bed), (2) C…" at bounding box center [690, 289] width 360 height 393
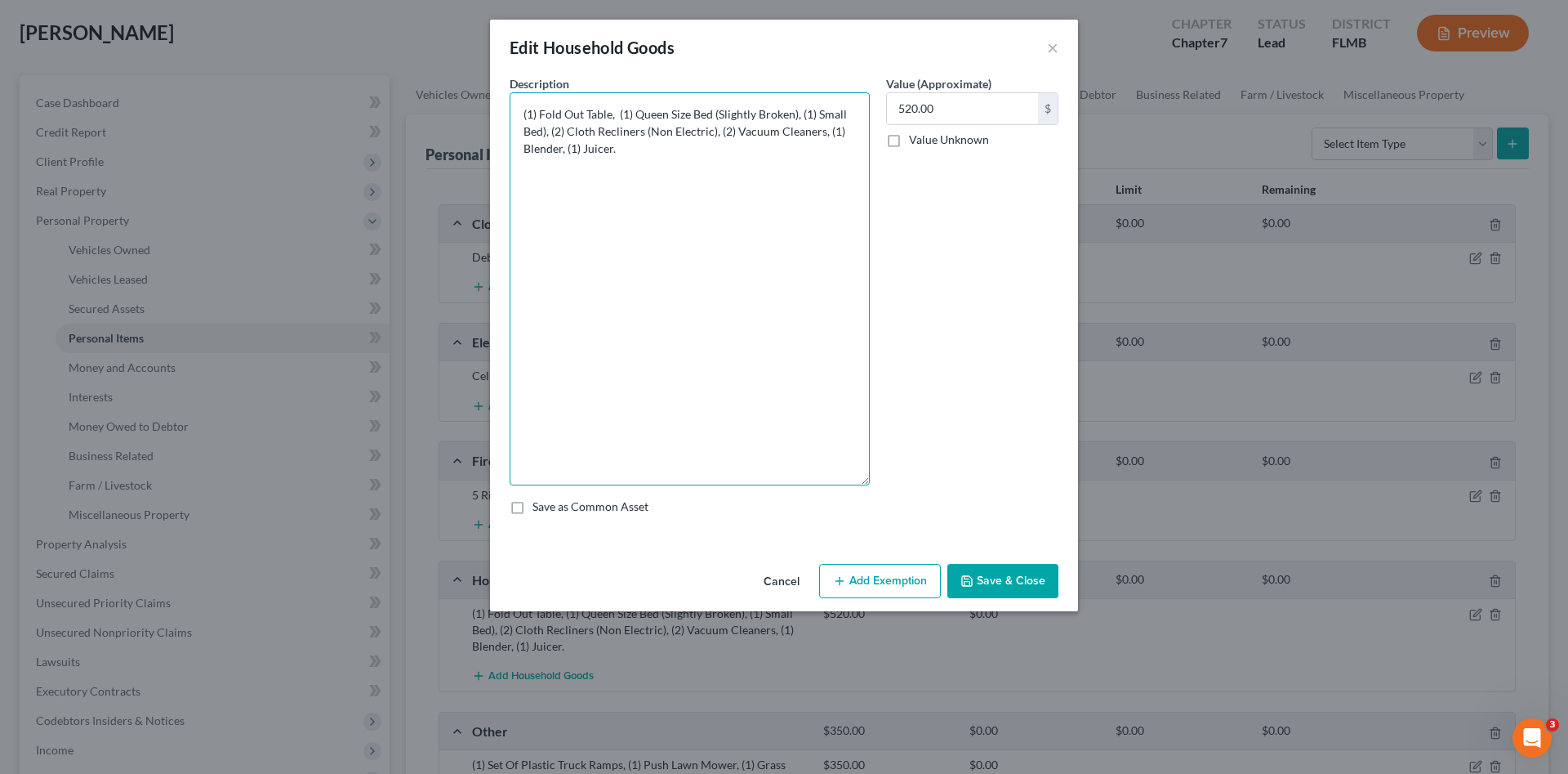
drag, startPoint x: 631, startPoint y: 152, endPoint x: 520, endPoint y: 97, distance: 123.9
click at [520, 97] on textarea "(1) Fold Out Table, (1) Queen Size Bed (Slightly Broken), (1) Small Bed), (2) C…" at bounding box center [690, 289] width 360 height 393
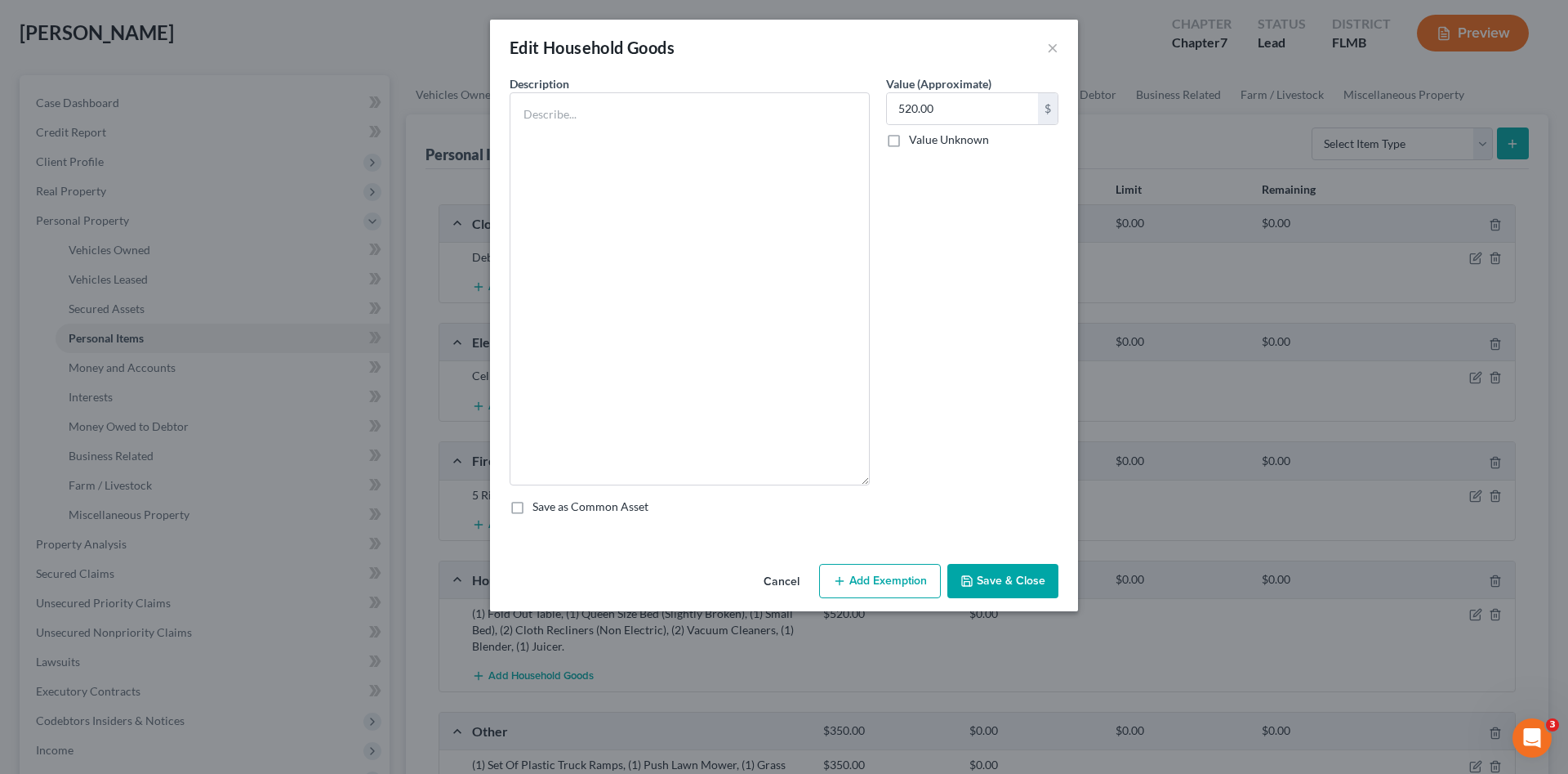
click at [789, 580] on button "Cancel" at bounding box center [781, 581] width 62 height 32
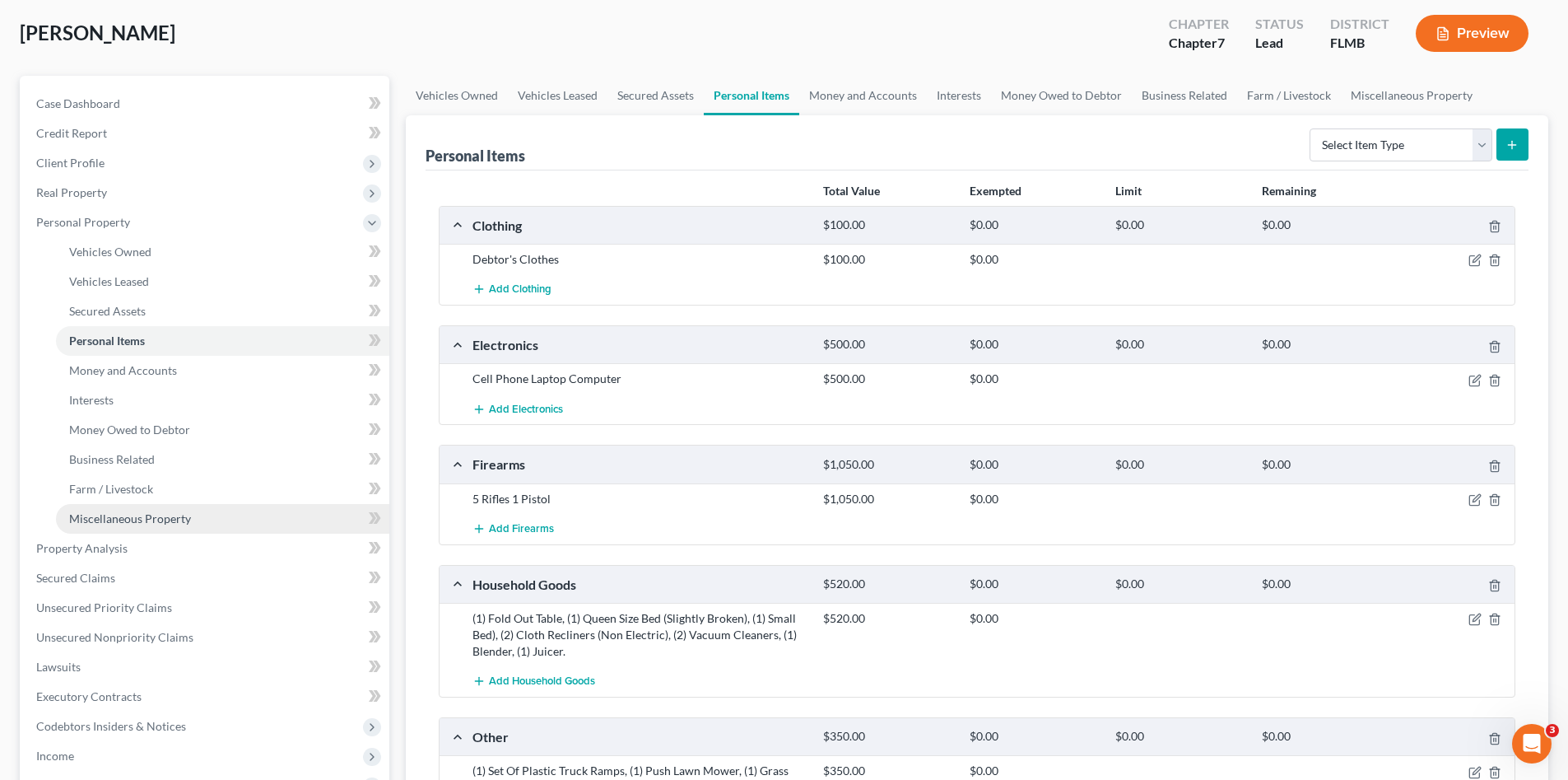
click at [175, 510] on link "Miscellaneous Property" at bounding box center [223, 519] width 333 height 30
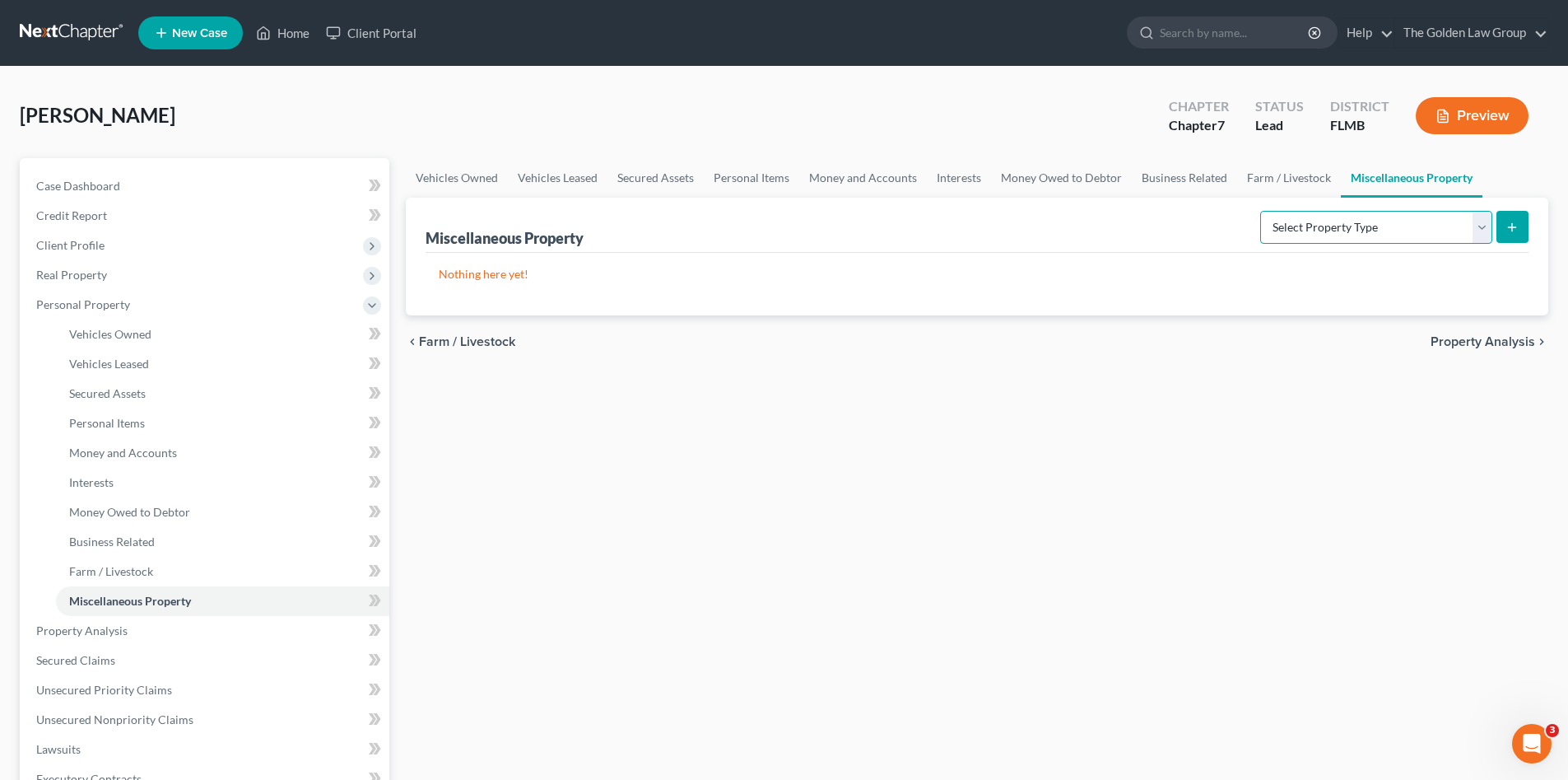
click at [1356, 228] on select "Select Property Type Assigned for Creditor Benefit [DATE] Holding for Another N…" at bounding box center [1375, 227] width 232 height 33
select select "stored_within_1_year"
click at [1260, 211] on select "Select Property Type Assigned for Creditor Benefit [DATE] Holding for Another N…" at bounding box center [1375, 227] width 232 height 33
click at [1510, 224] on icon "submit" at bounding box center [1511, 227] width 13 height 13
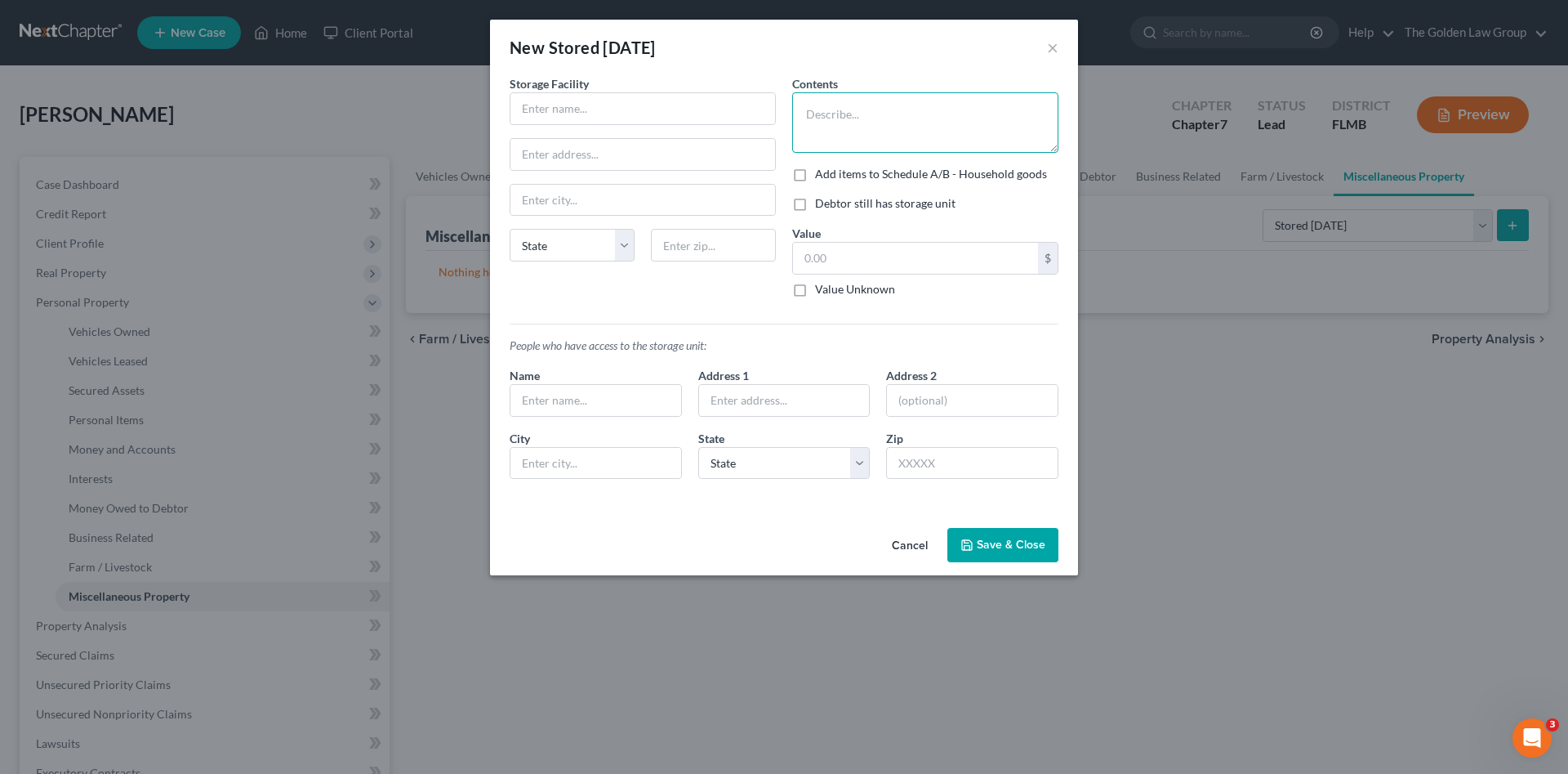
click at [845, 114] on textarea at bounding box center [925, 122] width 266 height 61
paste textarea "(1) Fold Out Table, (1) Queen Size Bed (Slightly Broken), (1) Small Bed), (2) C…"
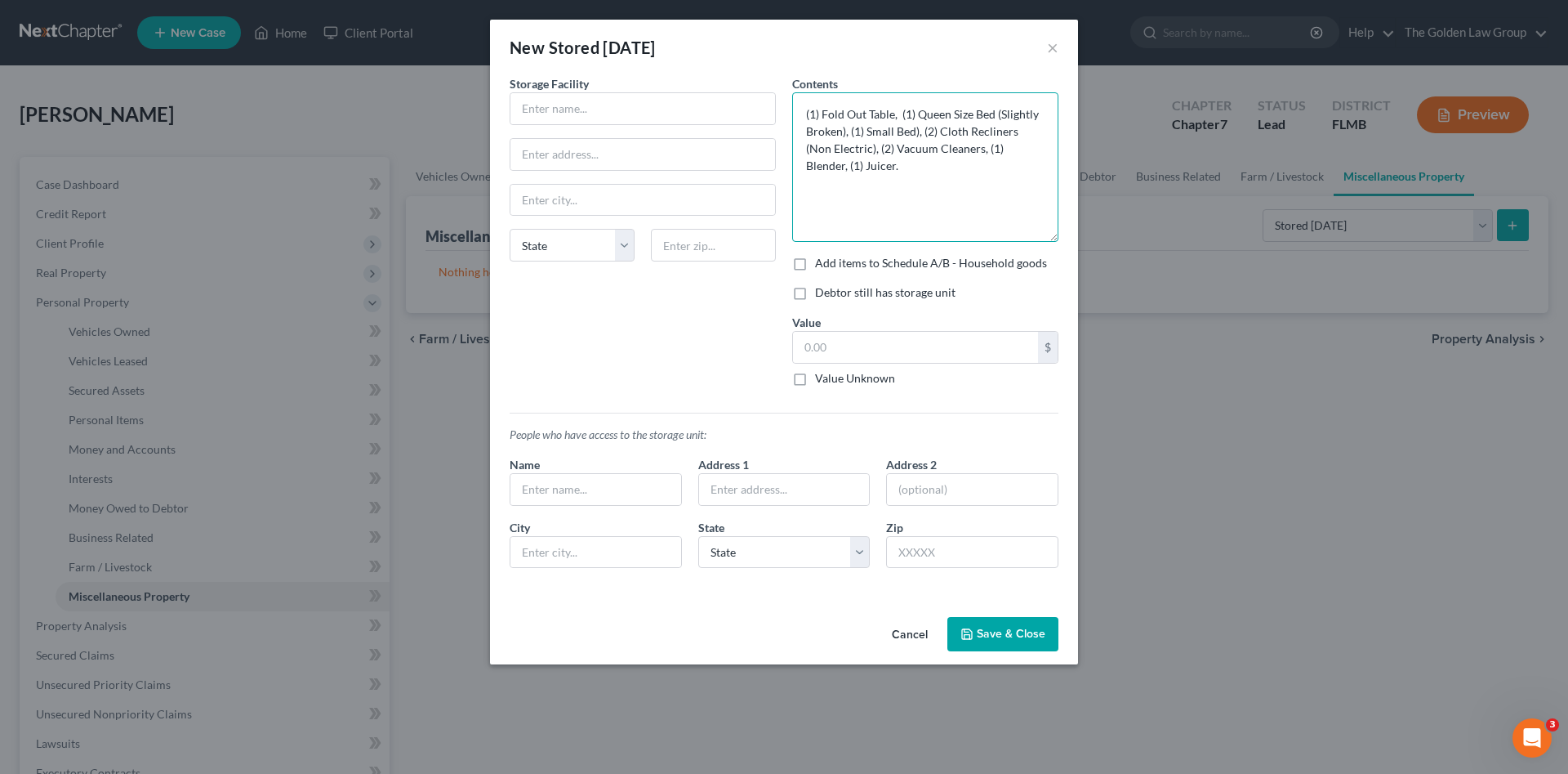
drag, startPoint x: 1052, startPoint y: 150, endPoint x: 1057, endPoint y: 239, distance: 89.1
click at [1057, 239] on textarea "(1) Fold Out Table, (1) Queen Size Bed (Slightly Broken), (1) Small Bed), (2) C…" at bounding box center [925, 166] width 266 height 150
type textarea "(1) Fold Out Table, (1) Queen Size Bed (Slightly Broken), (1) Small Bed), (2) C…"
click at [881, 341] on input "text" at bounding box center [916, 347] width 245 height 31
type input "520.00"
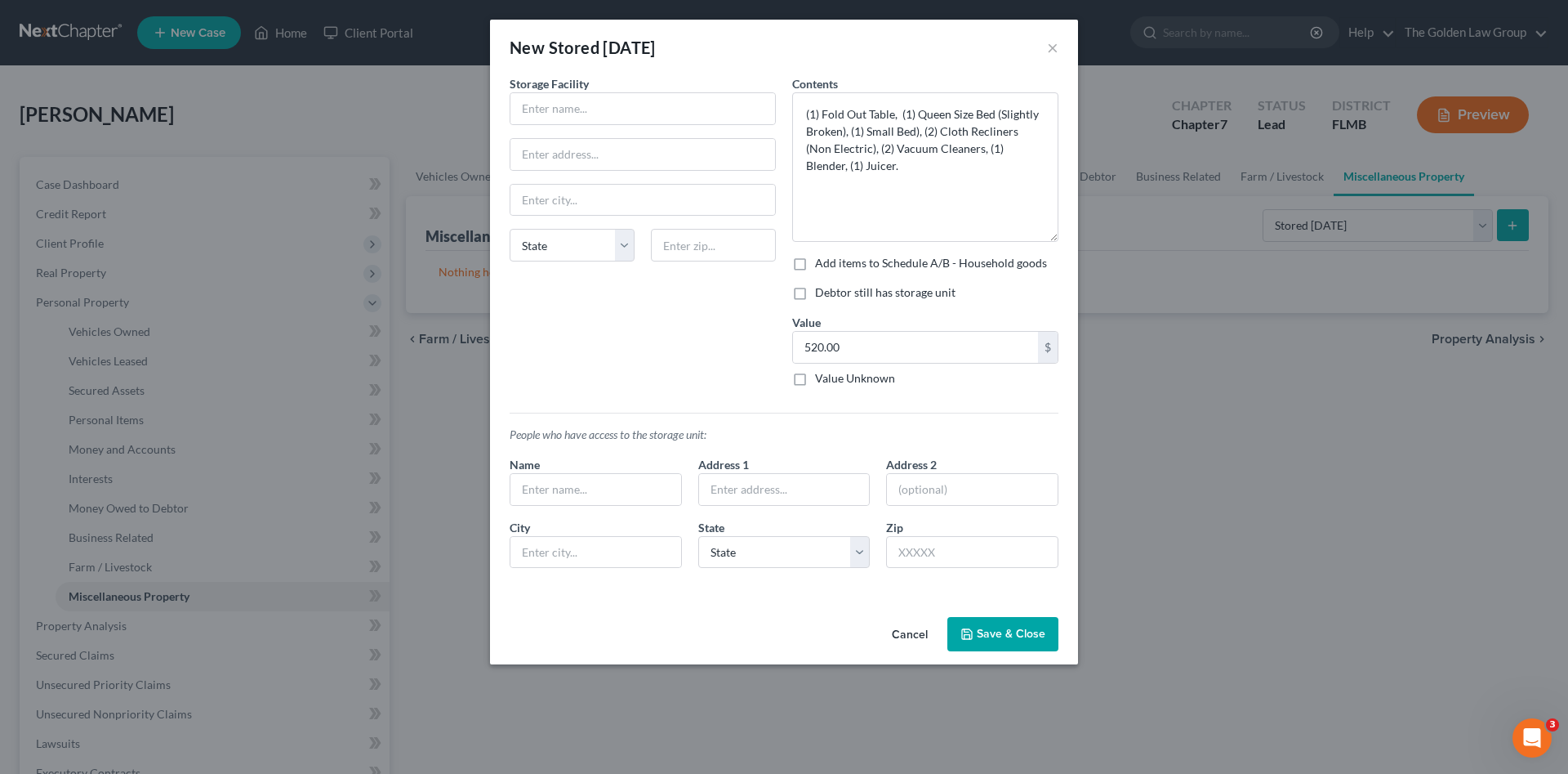
click at [815, 290] on label "Debtor still has storage unit" at bounding box center [885, 293] width 141 height 17
click at [822, 290] on input "Debtor still has storage unit" at bounding box center [827, 290] width 11 height 11
checkbox input "true"
click at [815, 265] on label "Add items to Schedule A/B - Household goods" at bounding box center [930, 263] width 232 height 17
click at [822, 265] on input "Add items to Schedule A/B - Household goods" at bounding box center [827, 260] width 11 height 11
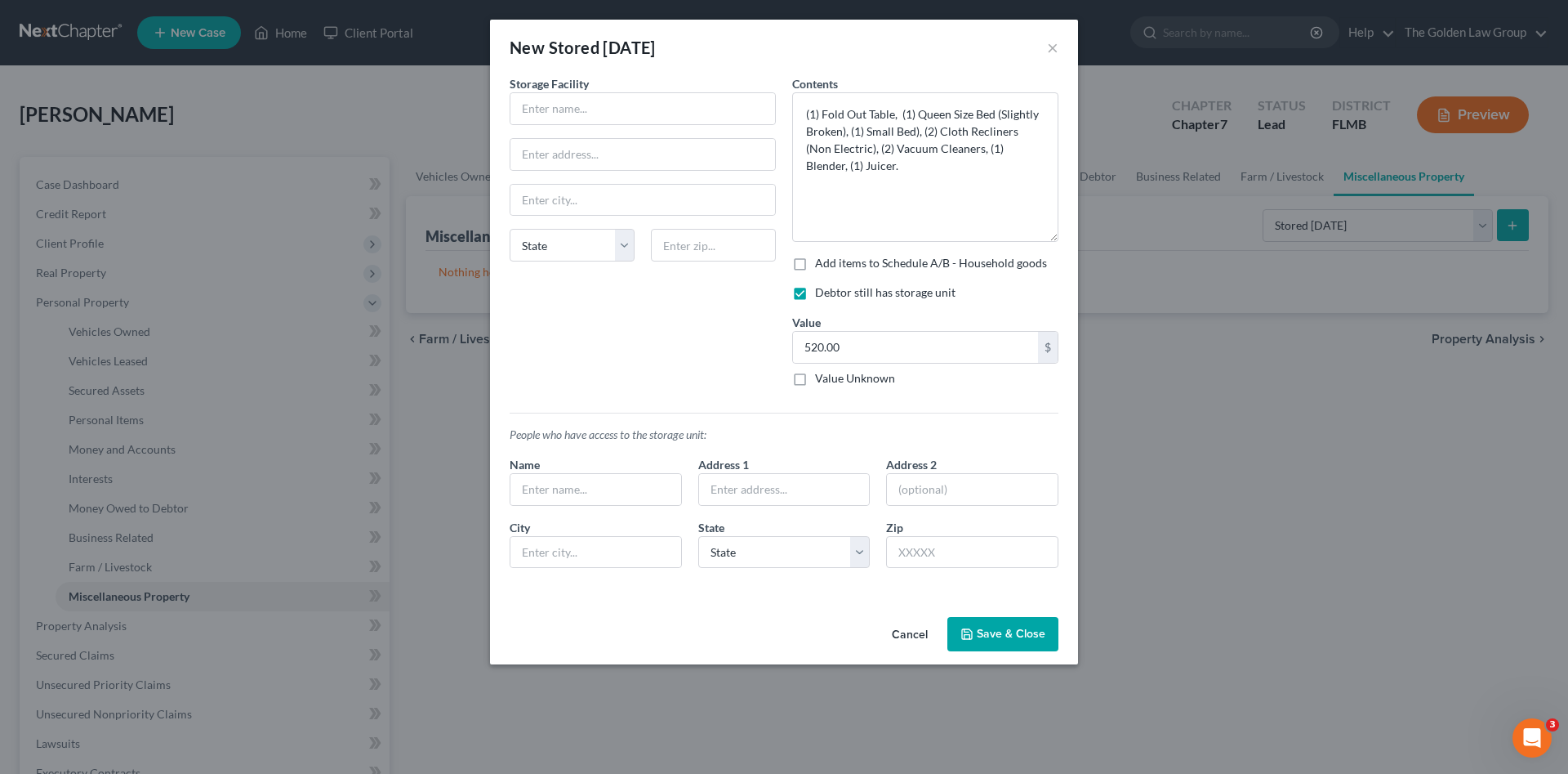
checkbox input "true"
drag, startPoint x: 822, startPoint y: 115, endPoint x: 783, endPoint y: 114, distance: 39.0
click at [783, 114] on div "Storage Facility State [US_STATE] AK AR AZ CA CO [GEOGRAPHIC_DATA] DE DC [GEOGR…" at bounding box center [784, 328] width 565 height 506
type textarea "Fold Out Table, (1) Queen Size Bed (Slightly Broken), (1) Small Bed), (2) Cloth…"
click at [708, 111] on input "text" at bounding box center [643, 109] width 265 height 31
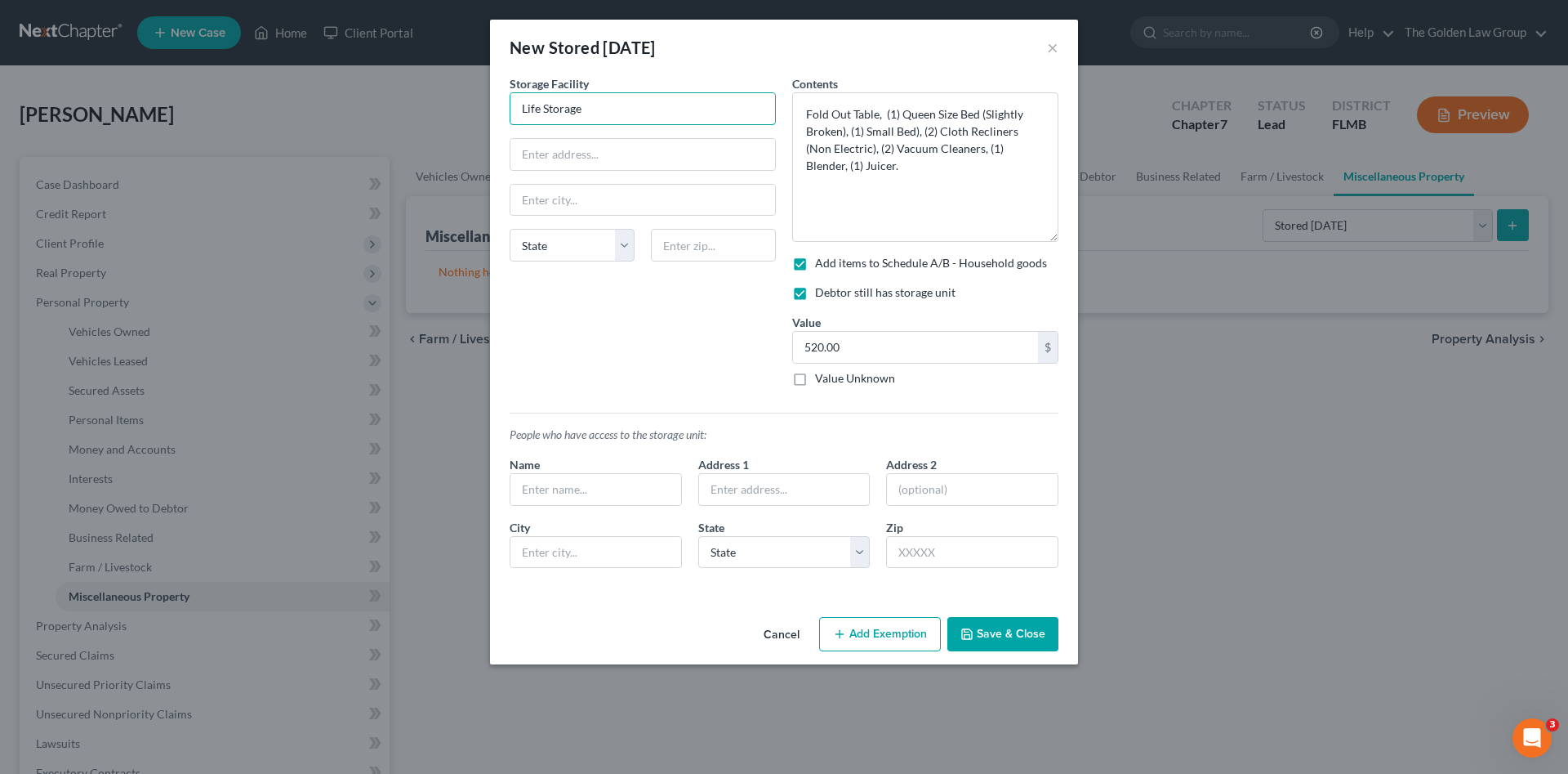
type input "Life Storage"
click at [626, 156] on input "text" at bounding box center [643, 155] width 265 height 31
paste input "10813 Boyette Rd, Riverview, FL 33569"
type input "10813 Boyette Rd, Riverview, FL 33569"
click at [686, 241] on input "text" at bounding box center [713, 245] width 125 height 32
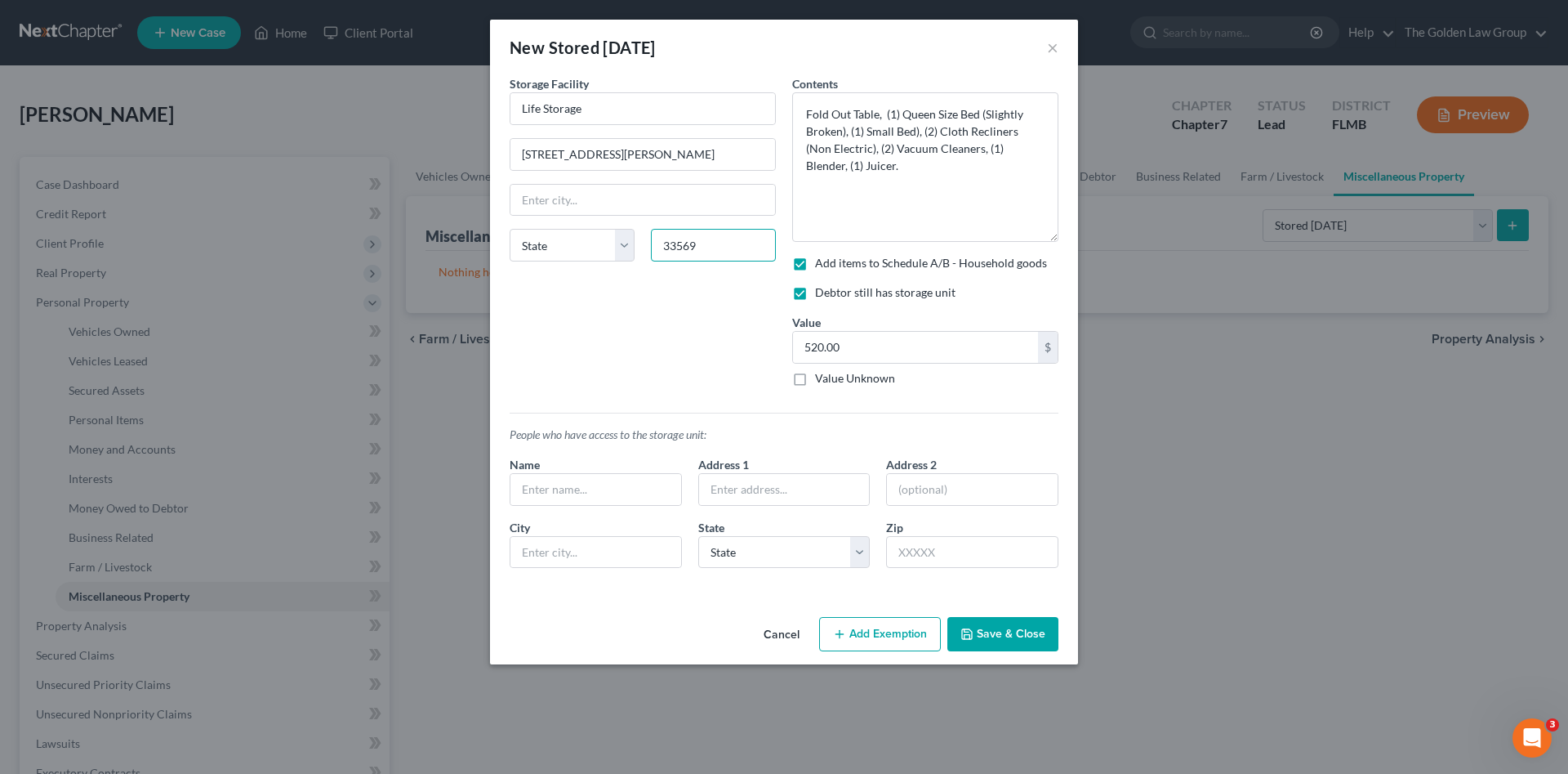
type input "33569"
type input "Riverview"
select select "9"
click at [588, 263] on div "State AL AK AR AZ CA CO CT DE DC FL GA GU HI ID IL IN IA KS KY LA ME MD MA MI M…" at bounding box center [643, 251] width 283 height 46
drag, startPoint x: 613, startPoint y: 156, endPoint x: 766, endPoint y: 163, distance: 153.2
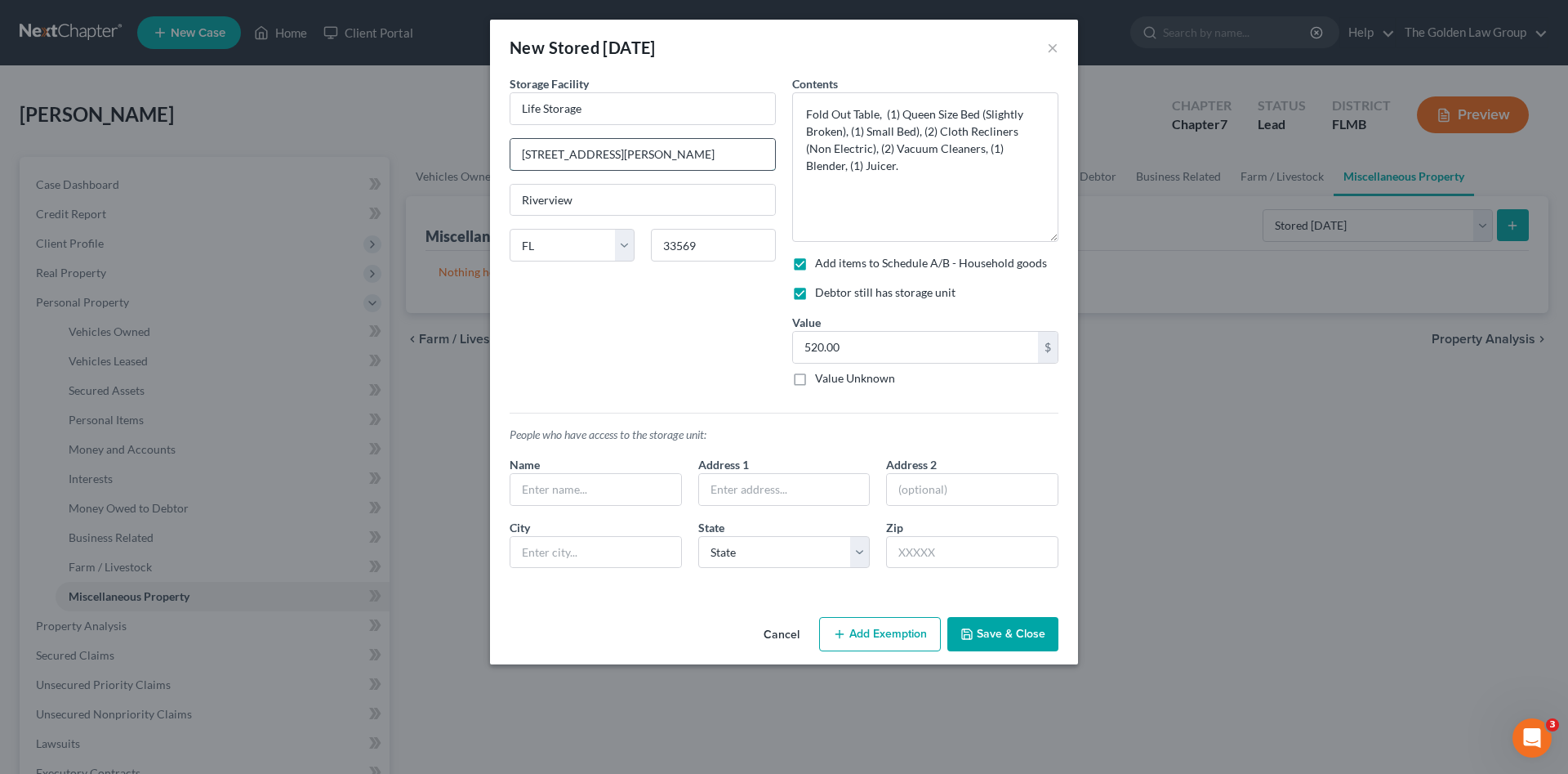
click at [766, 163] on input "10813 Boyette Rd, Riverview, FL 33569" at bounding box center [643, 155] width 265 height 31
type input "10813 Boyette Rd"
click at [577, 339] on div "Storage Facility Life Storage 10813 Boyette Rd Riverview State AL AK AR AZ CA C…" at bounding box center [643, 237] width 283 height 324
click at [591, 97] on input "Life Storage" at bounding box center [643, 109] width 265 height 31
drag, startPoint x: 606, startPoint y: 102, endPoint x: 462, endPoint y: 92, distance: 144.3
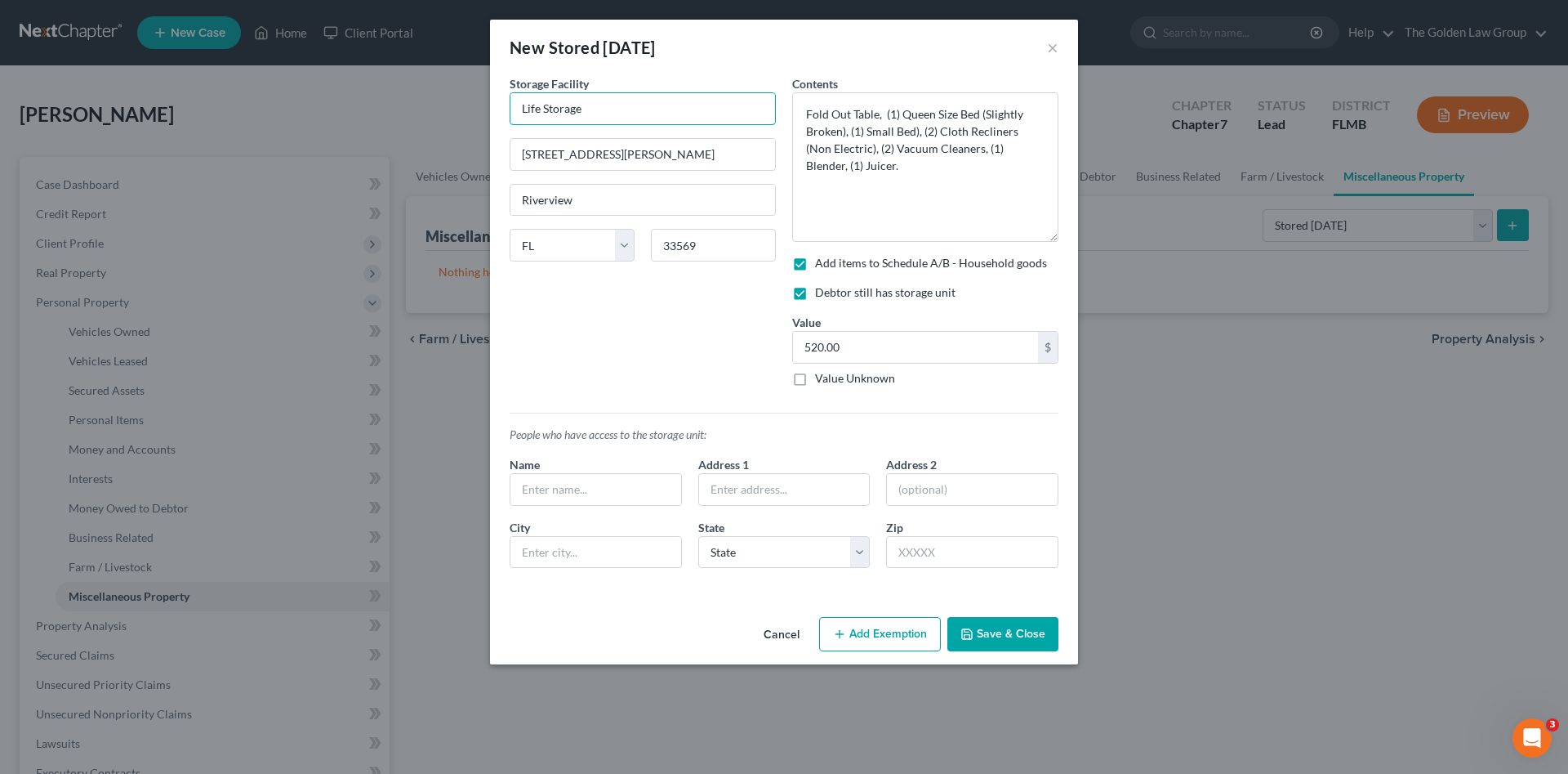
click at [462, 92] on div "New Stored Within 1 Year × An exemption set must first be selected from the Fil…" at bounding box center [784, 387] width 1568 height 774
type input "Extra Space Storage"
click at [606, 341] on div "Storage Facility Extra Space Storage 10813 Boyette Rd Riverview State AL AK AR …" at bounding box center [643, 237] width 283 height 324
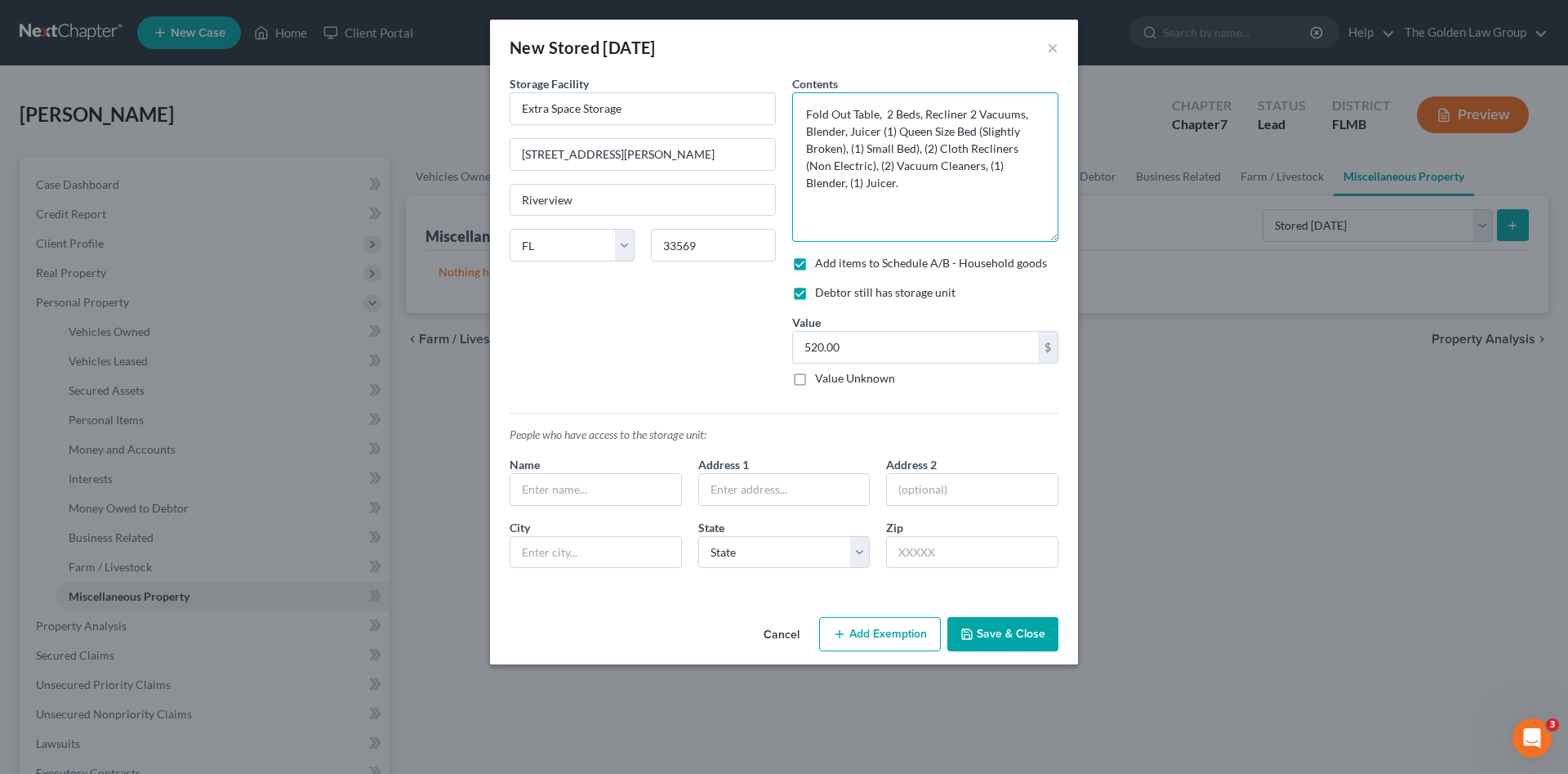
click at [885, 131] on textarea "Fold Out Table, 2 Beds, Recliner 2 Vacuums, Blender, Juicer (1) Queen Size Bed …" at bounding box center [925, 166] width 266 height 150
drag, startPoint x: 885, startPoint y: 131, endPoint x: 883, endPoint y: 180, distance: 49.0
click at [883, 180] on textarea "Fold Out Table, 2 Beds, Recliner 2 Vacuums, Blender, Juicer (1) Queen Size Bed …" at bounding box center [925, 166] width 266 height 150
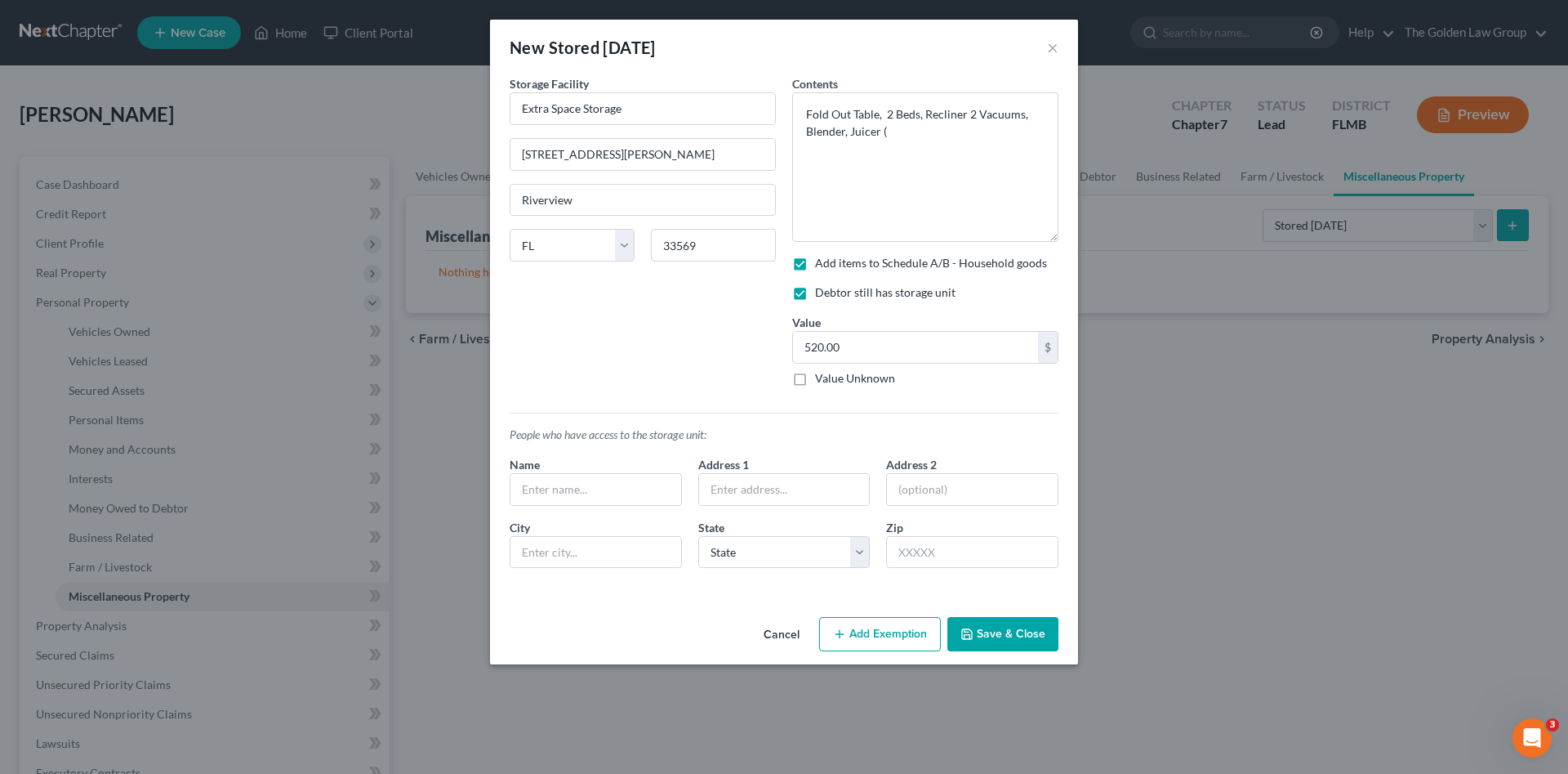
click at [731, 304] on div "Storage Facility Extra Space Storage 10813 Boyette Rd Riverview State AL AK AR …" at bounding box center [643, 237] width 283 height 324
click at [902, 137] on textarea "Fold Out Table, 2 Beds, Recliner 2 Vacuums, Blender, Juicer (" at bounding box center [925, 166] width 266 height 150
type textarea "Fold Out Table, 2 Beds, Recliner 2 Vacuums, Blender, Juicer"
click at [1019, 638] on button "Save & Close" at bounding box center [1004, 633] width 112 height 34
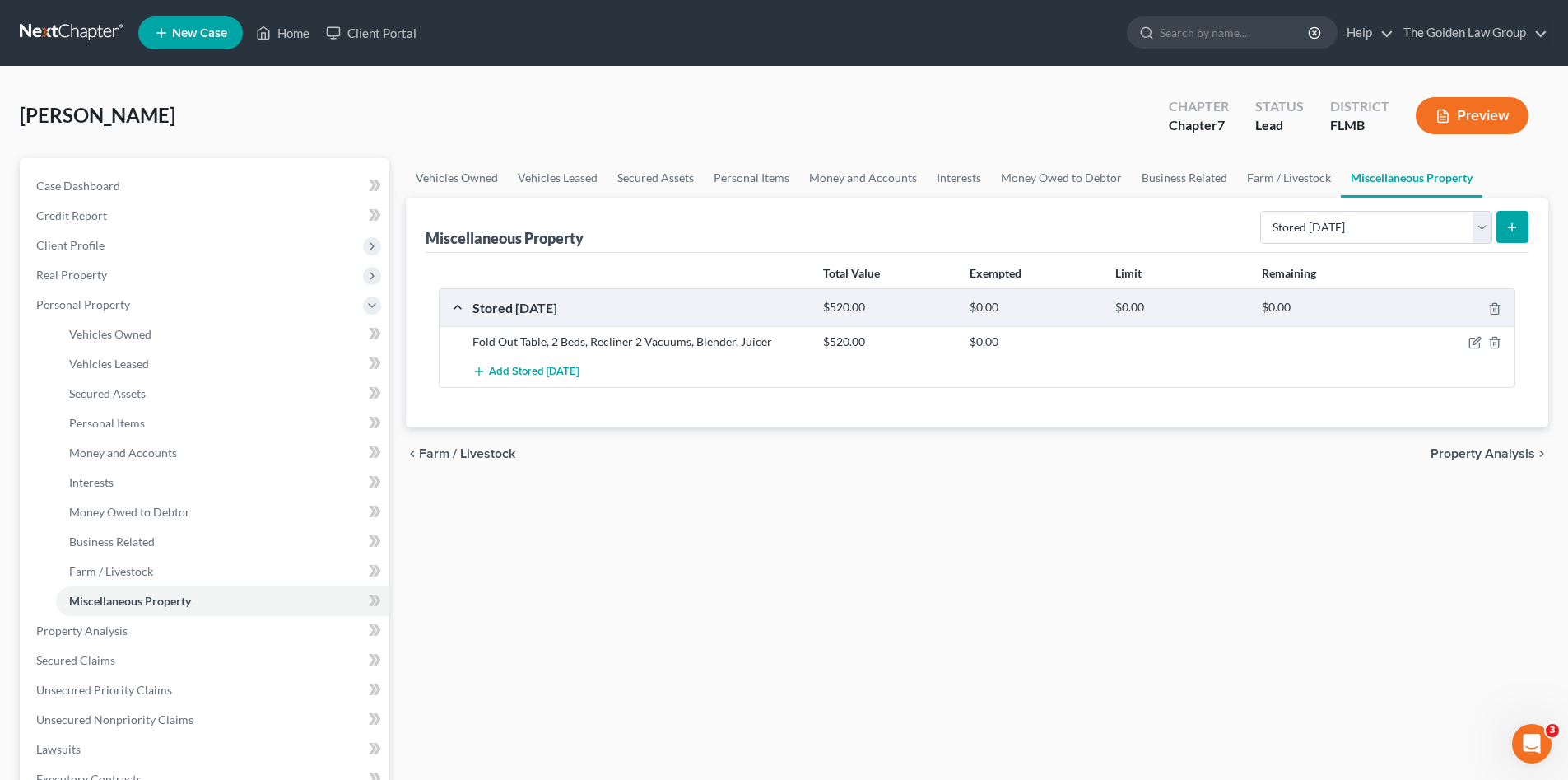
click at [1054, 628] on div "Vehicles Owned Vehicles Leased Secured Assets Personal Items Money and Accounts…" at bounding box center [977, 633] width 1159 height 951
click at [134, 427] on span "Personal Items" at bounding box center [106, 423] width 76 height 14
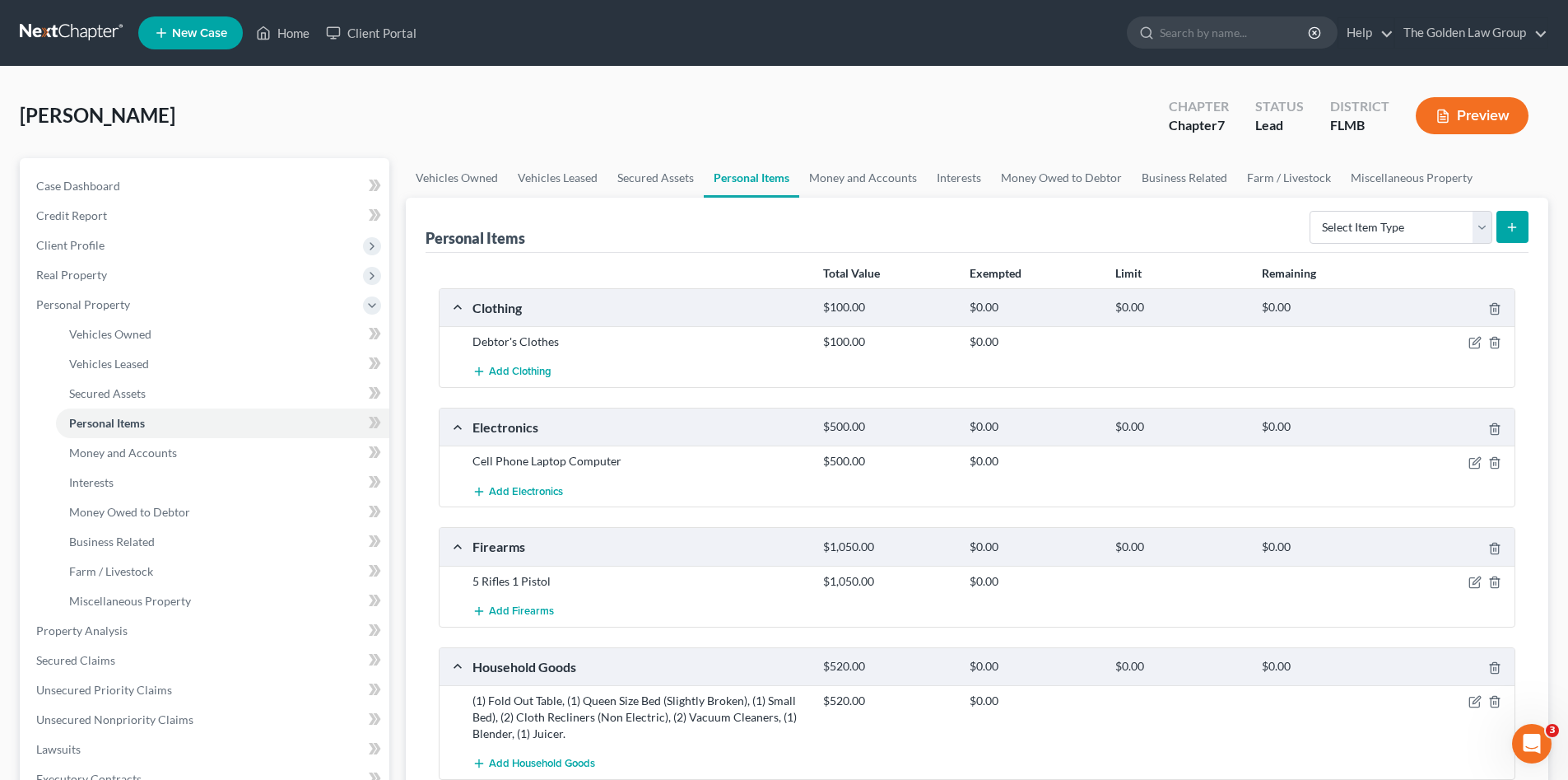
scroll to position [137, 0]
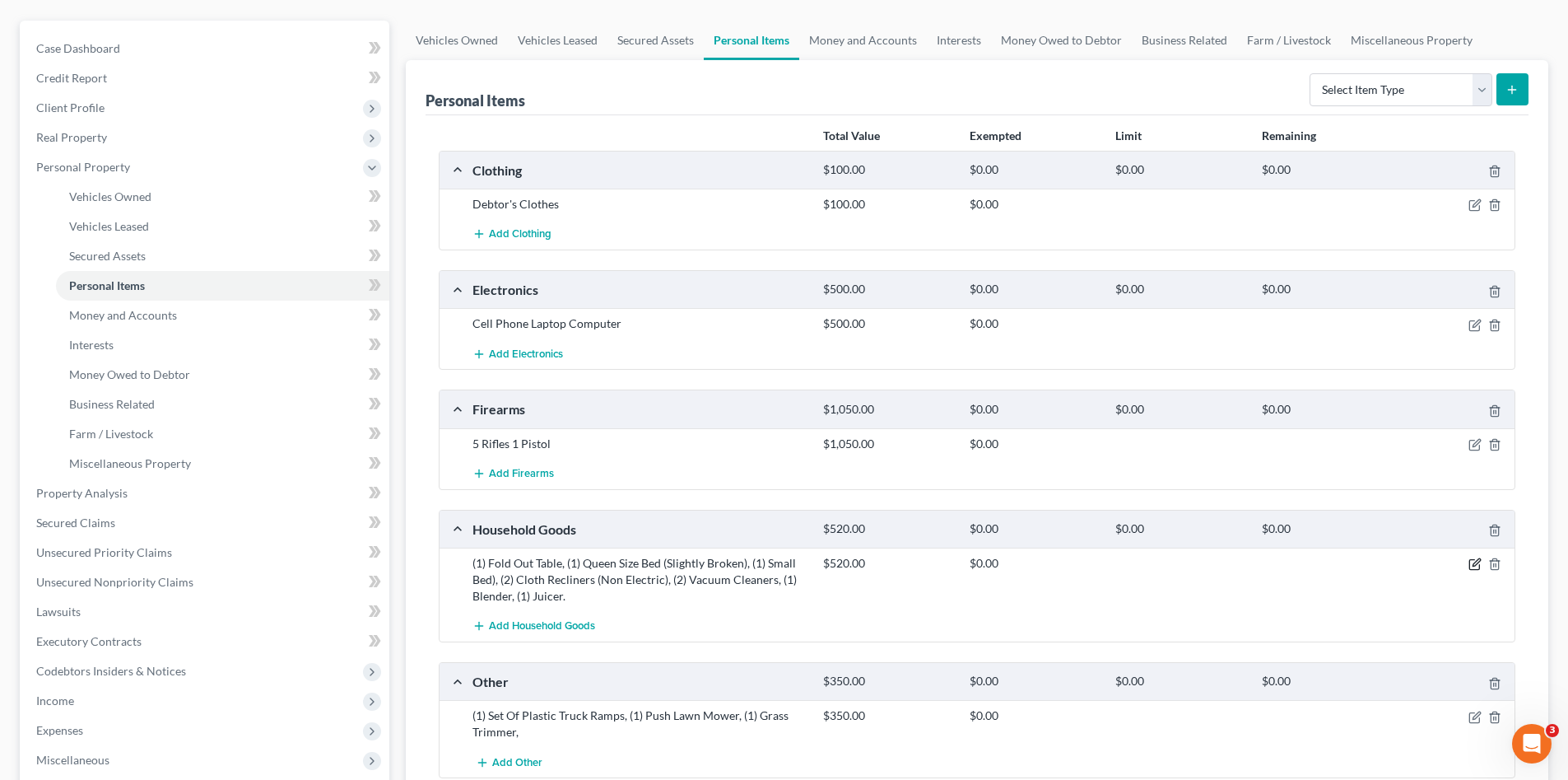
click at [1475, 567] on icon "button" at bounding box center [1474, 563] width 13 height 13
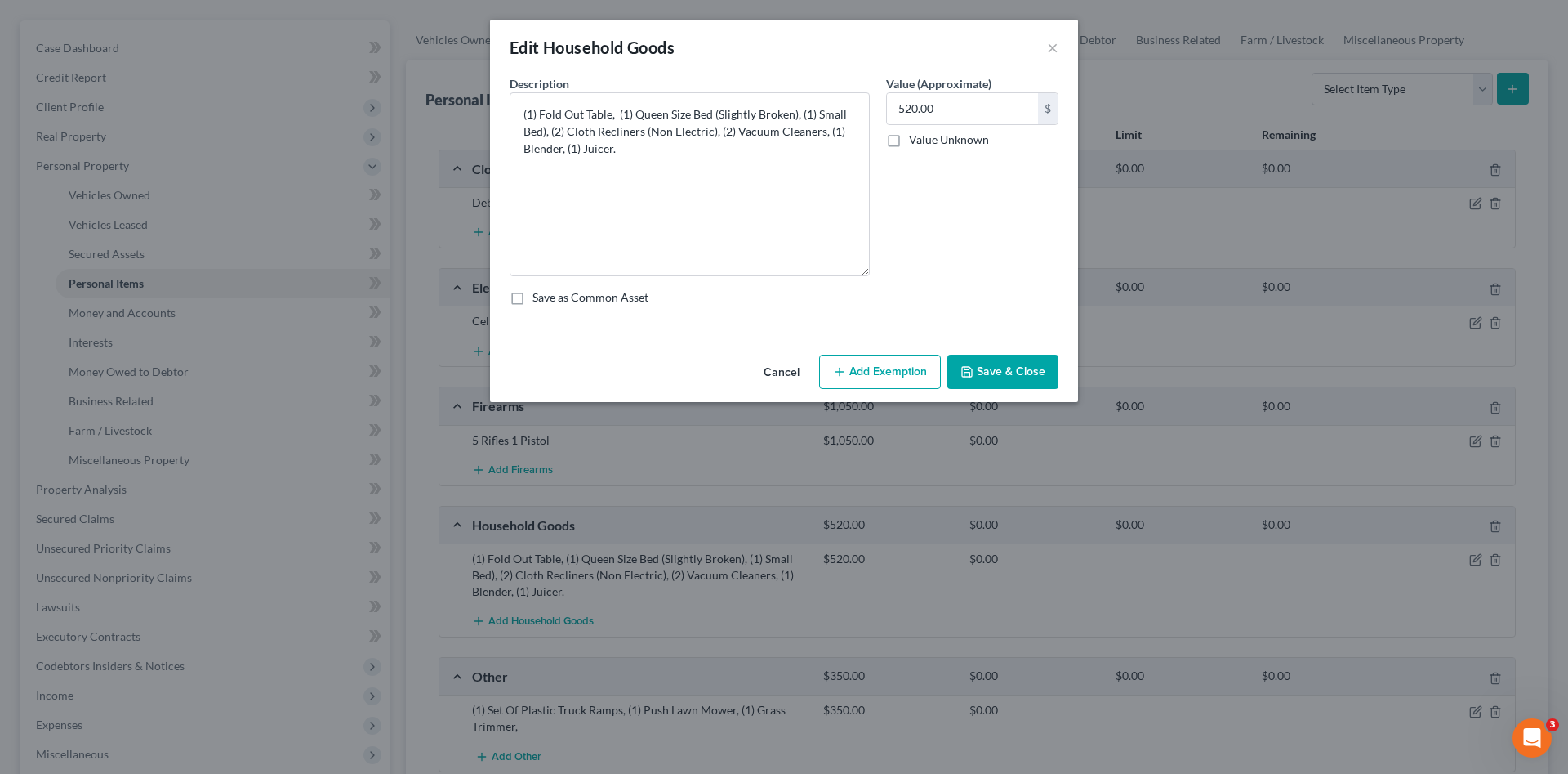
drag, startPoint x: 865, startPoint y: 147, endPoint x: 888, endPoint y: 274, distance: 129.1
click at [890, 270] on div "Description * (1) Fold Out Table, (1) Queen Size Bed (Slightly Broken), (1) Sma…" at bounding box center [784, 197] width 565 height 244
drag, startPoint x: 622, startPoint y: 152, endPoint x: 503, endPoint y: 107, distance: 127.2
click at [503, 107] on div "Description * (1) Fold Out Table, (1) Queen Size Bed (Slightly Broken), (1) Sma…" at bounding box center [690, 175] width 377 height 201
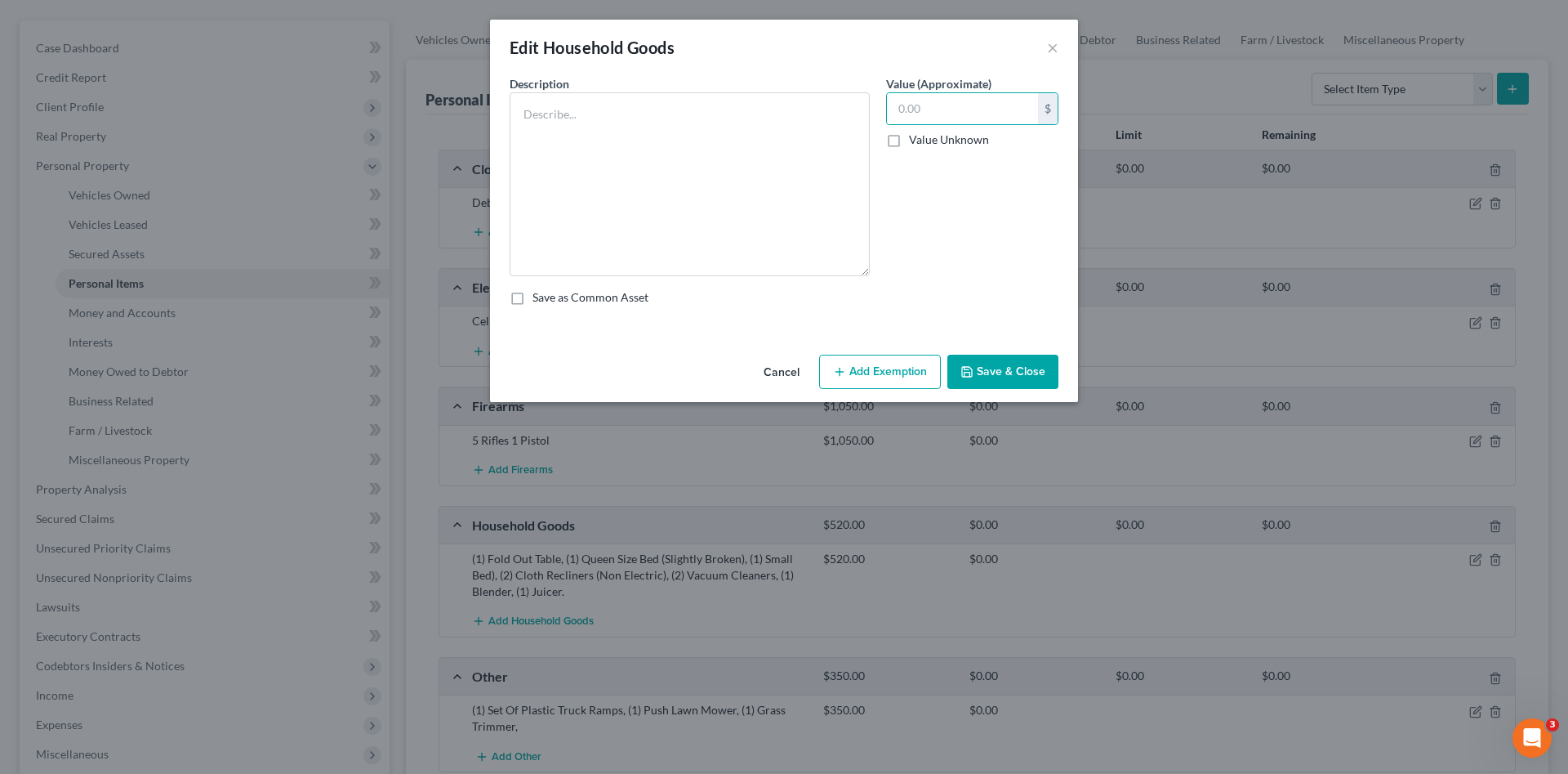
click at [791, 372] on button "Cancel" at bounding box center [781, 372] width 62 height 32
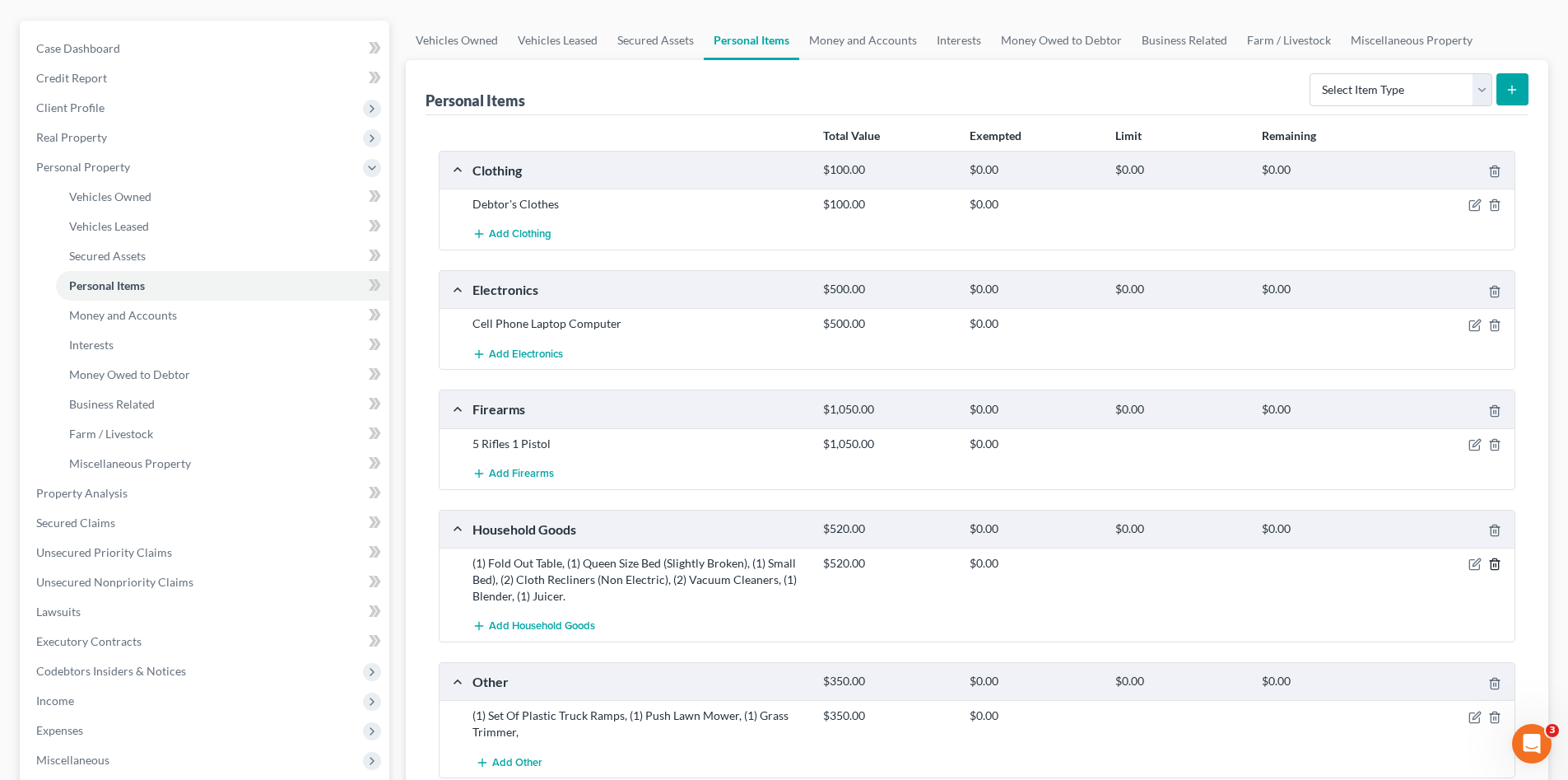
click at [1494, 564] on icon "button" at bounding box center [1494, 563] width 13 height 13
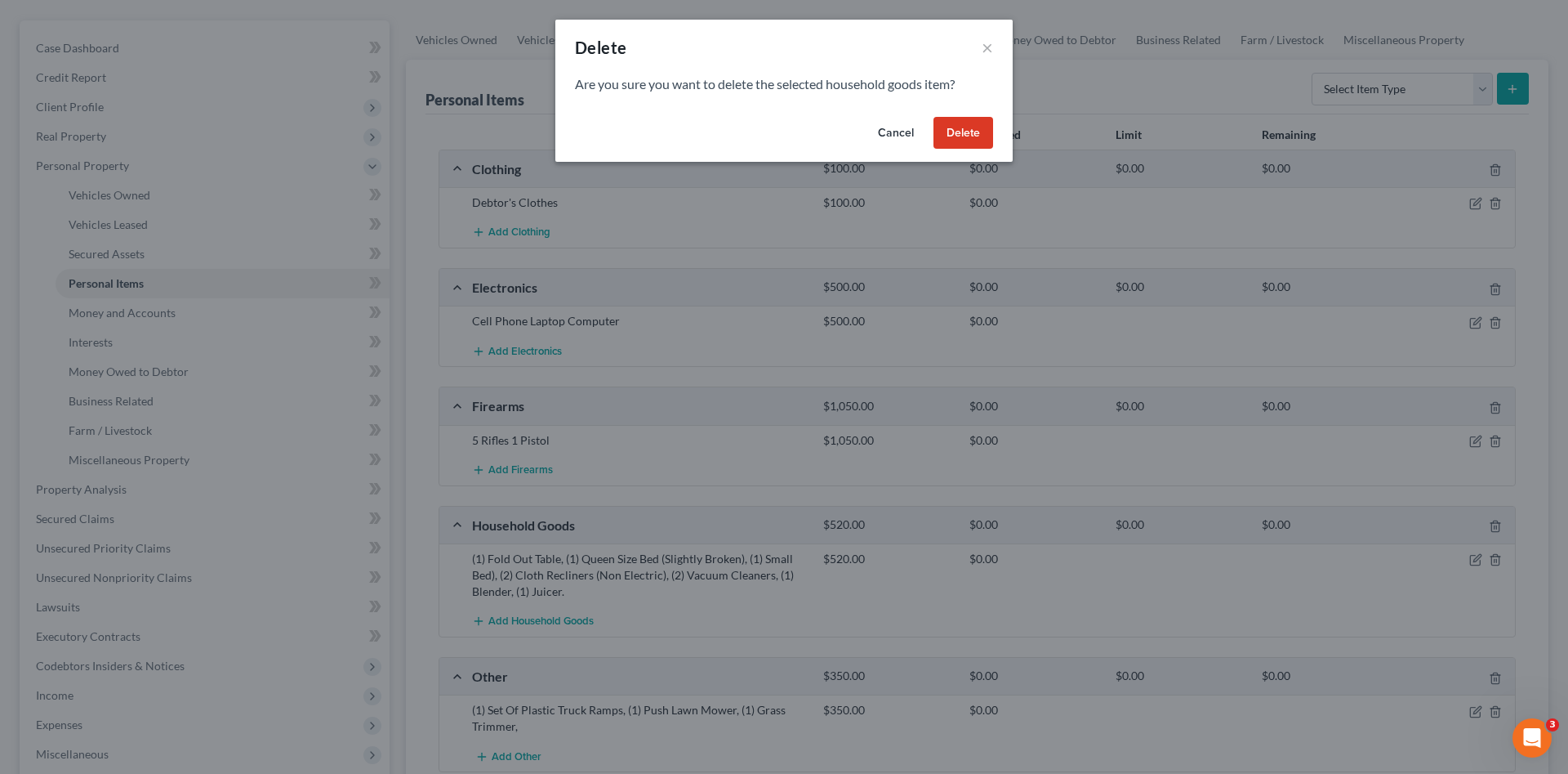
click at [958, 137] on button "Delete" at bounding box center [963, 132] width 60 height 32
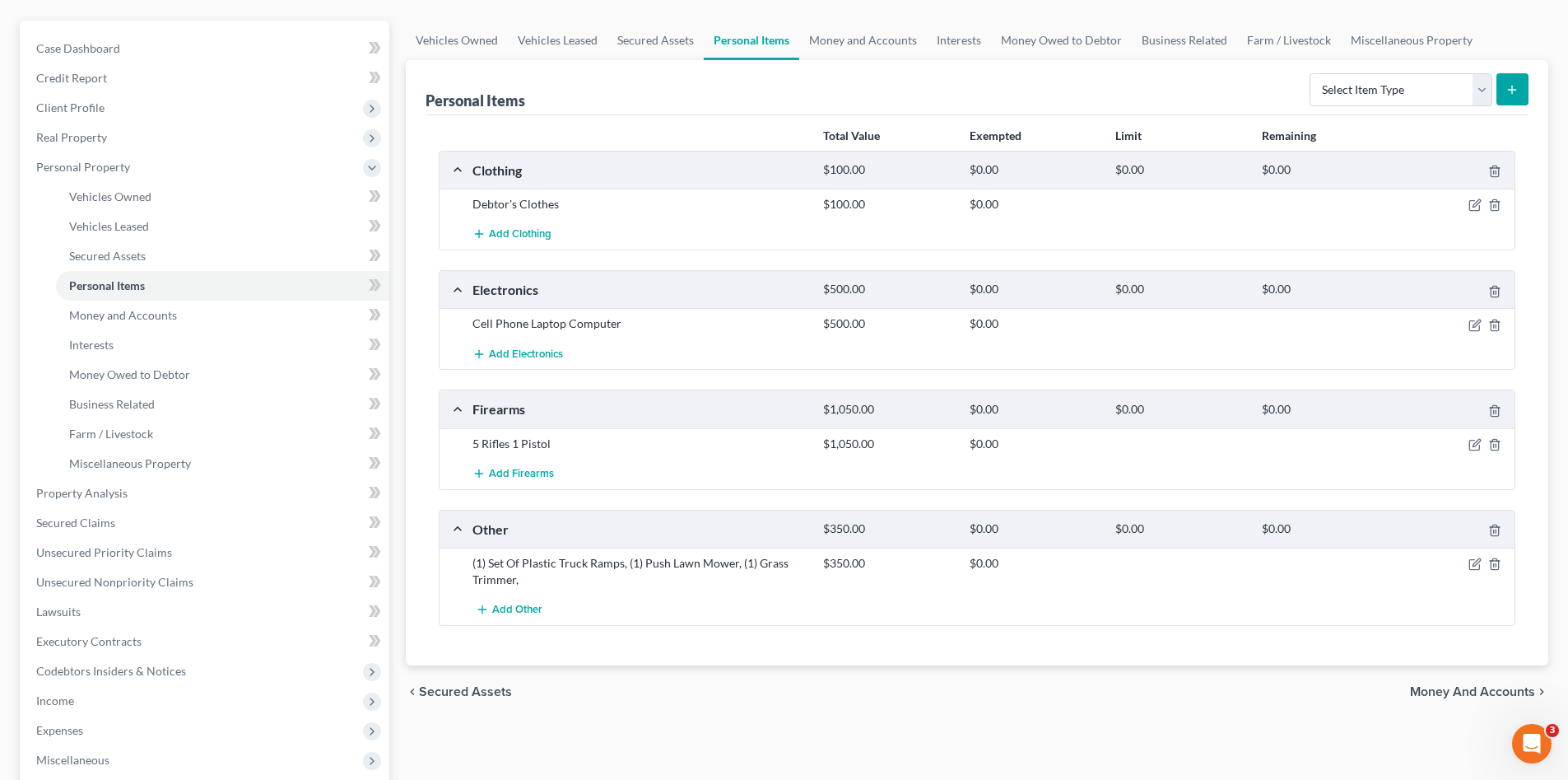
click at [893, 653] on div "Total Value Exempted Limit Remaining Clothing $100.00 $0.00 $0.00 $0.00 Debtor'…" at bounding box center [977, 390] width 1103 height 550
click at [1401, 91] on select "Select Item Type Clothing Collectibles Of Value Electronics Firearms Household …" at bounding box center [1399, 89] width 182 height 33
drag, startPoint x: 538, startPoint y: 586, endPoint x: 531, endPoint y: 577, distance: 11.4
click at [536, 583] on div "(1) Set Of Plastic Truck Ramps, (1) Push Lawn Mower, (1) Grass Trimmer," at bounding box center [640, 571] width 351 height 33
drag, startPoint x: 528, startPoint y: 575, endPoint x: 466, endPoint y: 563, distance: 63.2
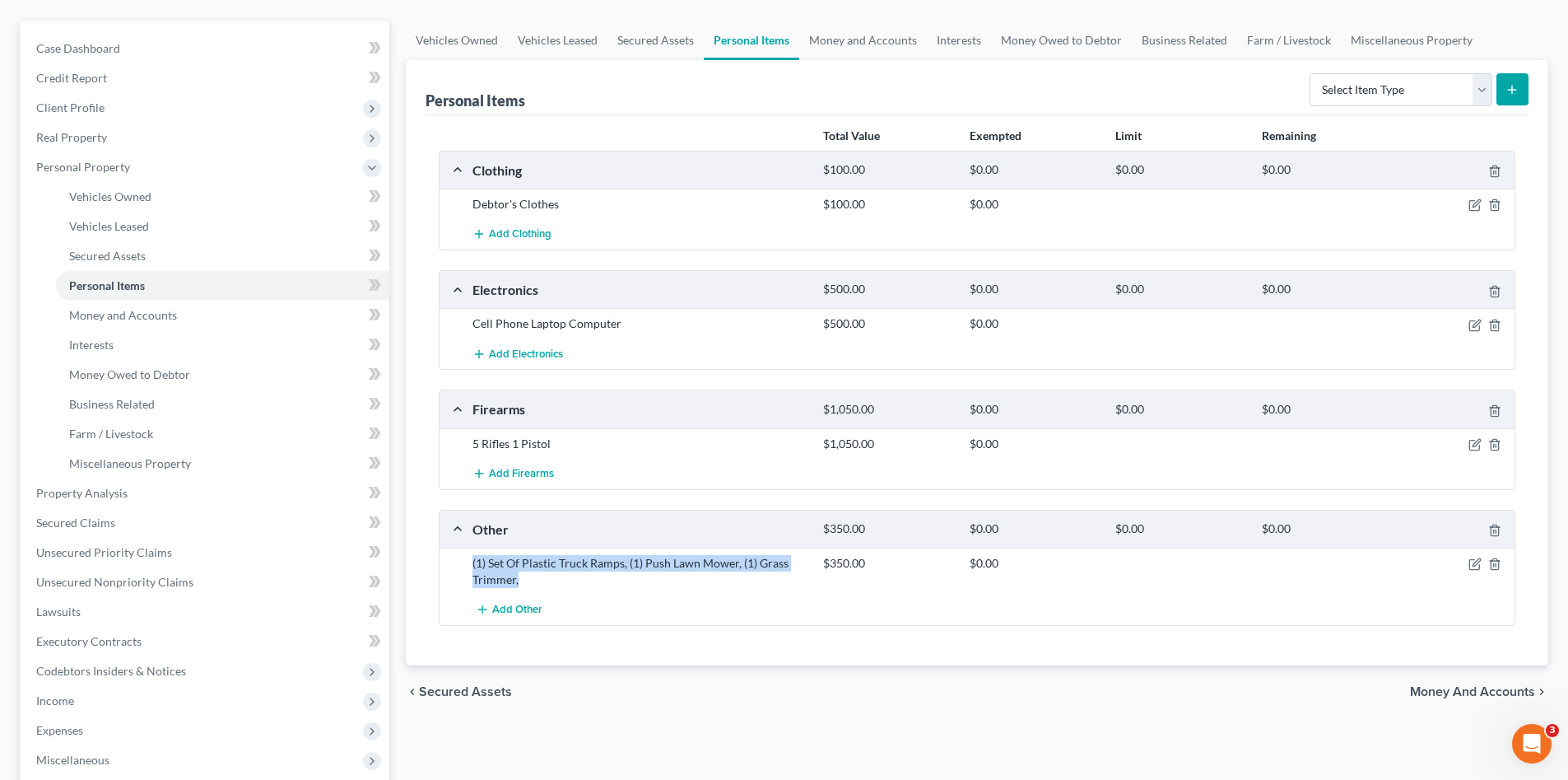
click at [466, 563] on div "(1) Set Of Plastic Truck Ramps, (1) Push Lawn Mower, (1) Grass Trimmer," at bounding box center [640, 571] width 351 height 33
copy div "(1) Set Of Plastic Truck Ramps, (1) Push Lawn Mower, (1) Grass Trimmer,"
click at [168, 460] on span "Miscellaneous Property" at bounding box center [130, 463] width 122 height 14
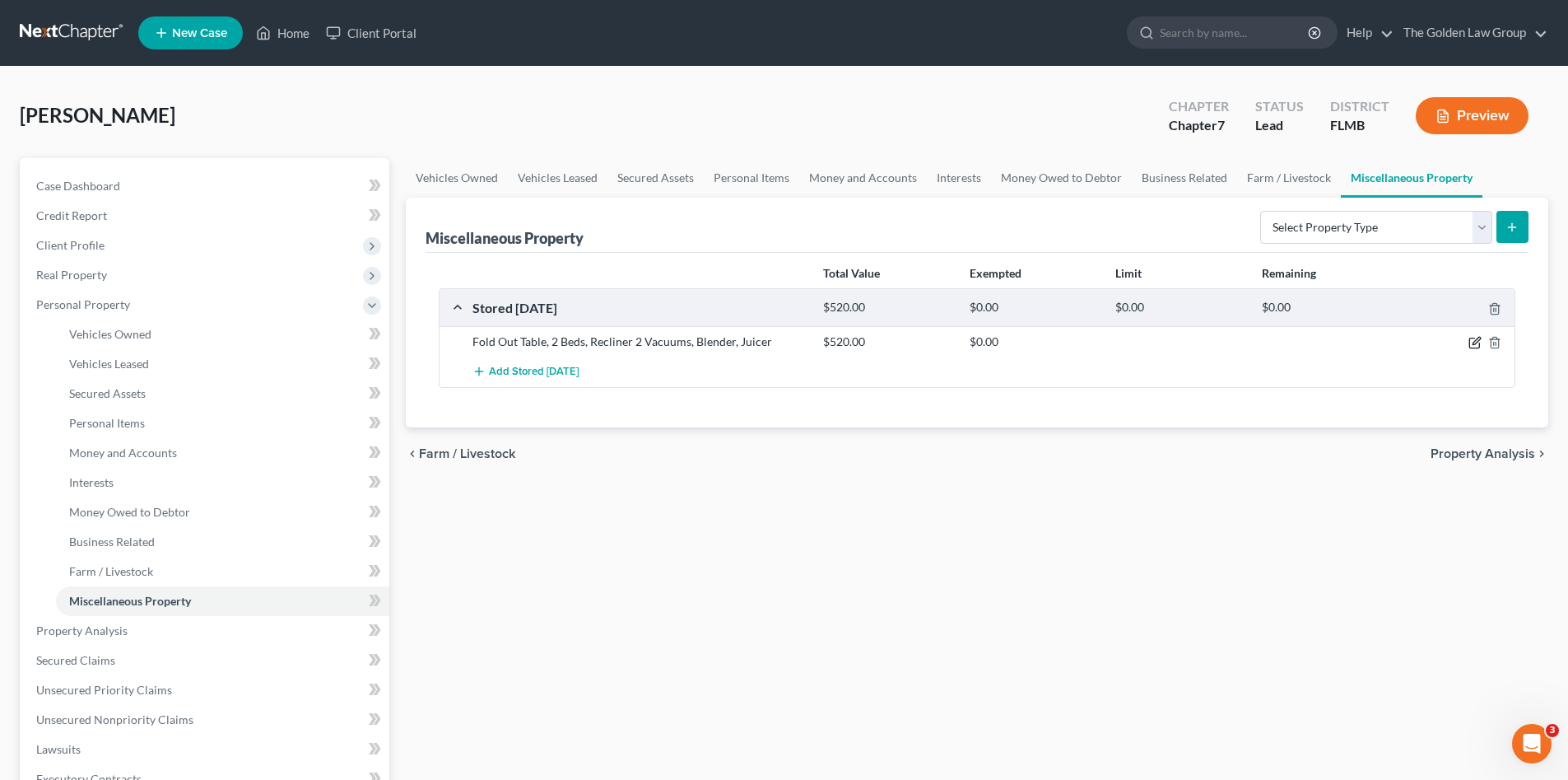
click at [1468, 343] on icon "button" at bounding box center [1473, 343] width 10 height 10
select select "9"
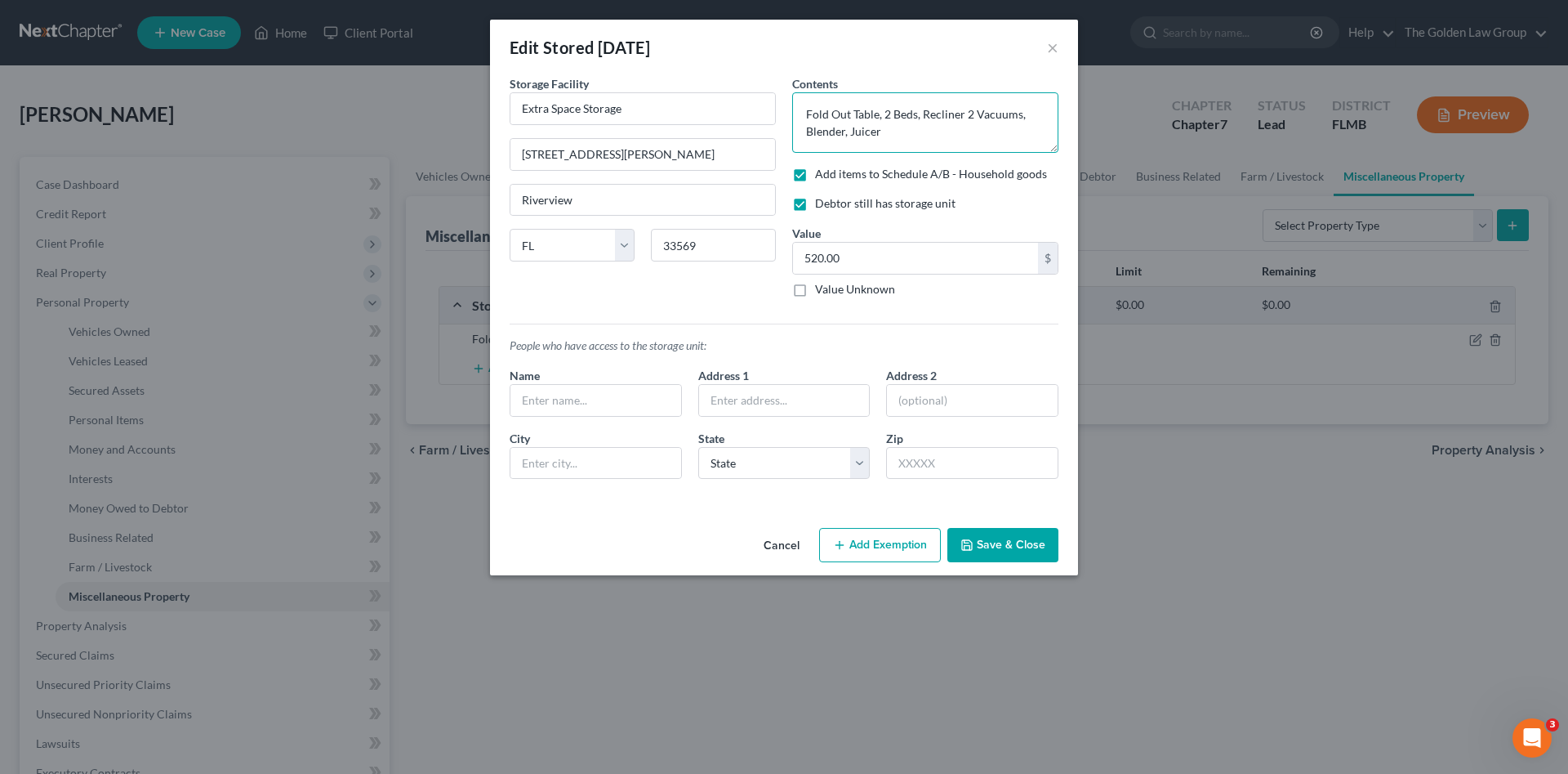
click at [916, 134] on textarea "Fold Out Table, 2 Beds, Recliner 2 Vacuums, Blender, Juicer" at bounding box center [925, 122] width 266 height 61
paste textarea "(1) Set Of Plastic Truck Ramps, (1) Push Lawn Mower, (1) Grass Trimmer,"
drag, startPoint x: 822, startPoint y: 128, endPoint x: 798, endPoint y: 128, distance: 24.0
click at [798, 128] on textarea "Fold Out Table, 2 Beds, Recliner 2 Vacuums, Blender, Juicer (1) Set Of Plastic …" at bounding box center [925, 122] width 266 height 61
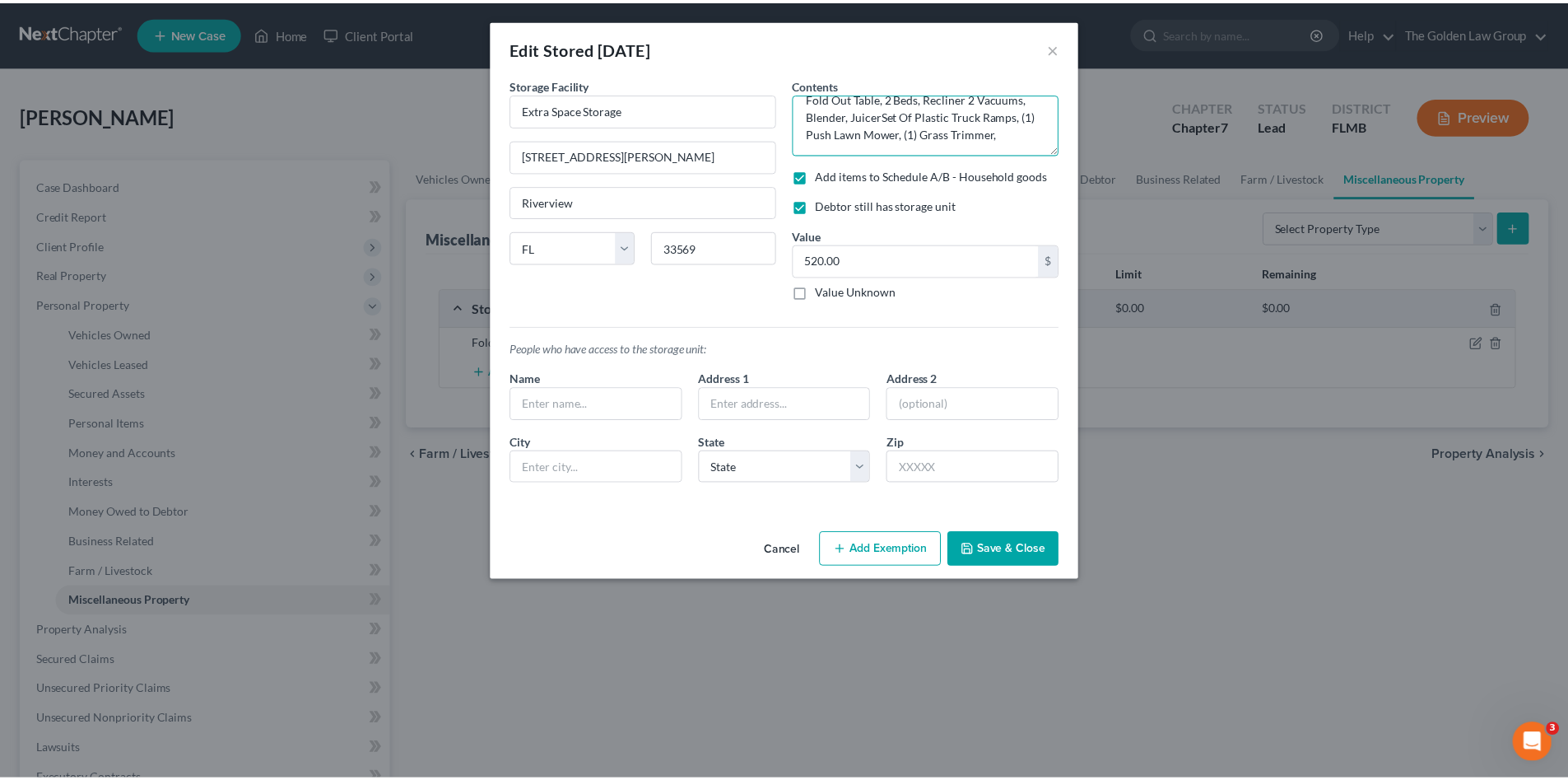
scroll to position [18, 0]
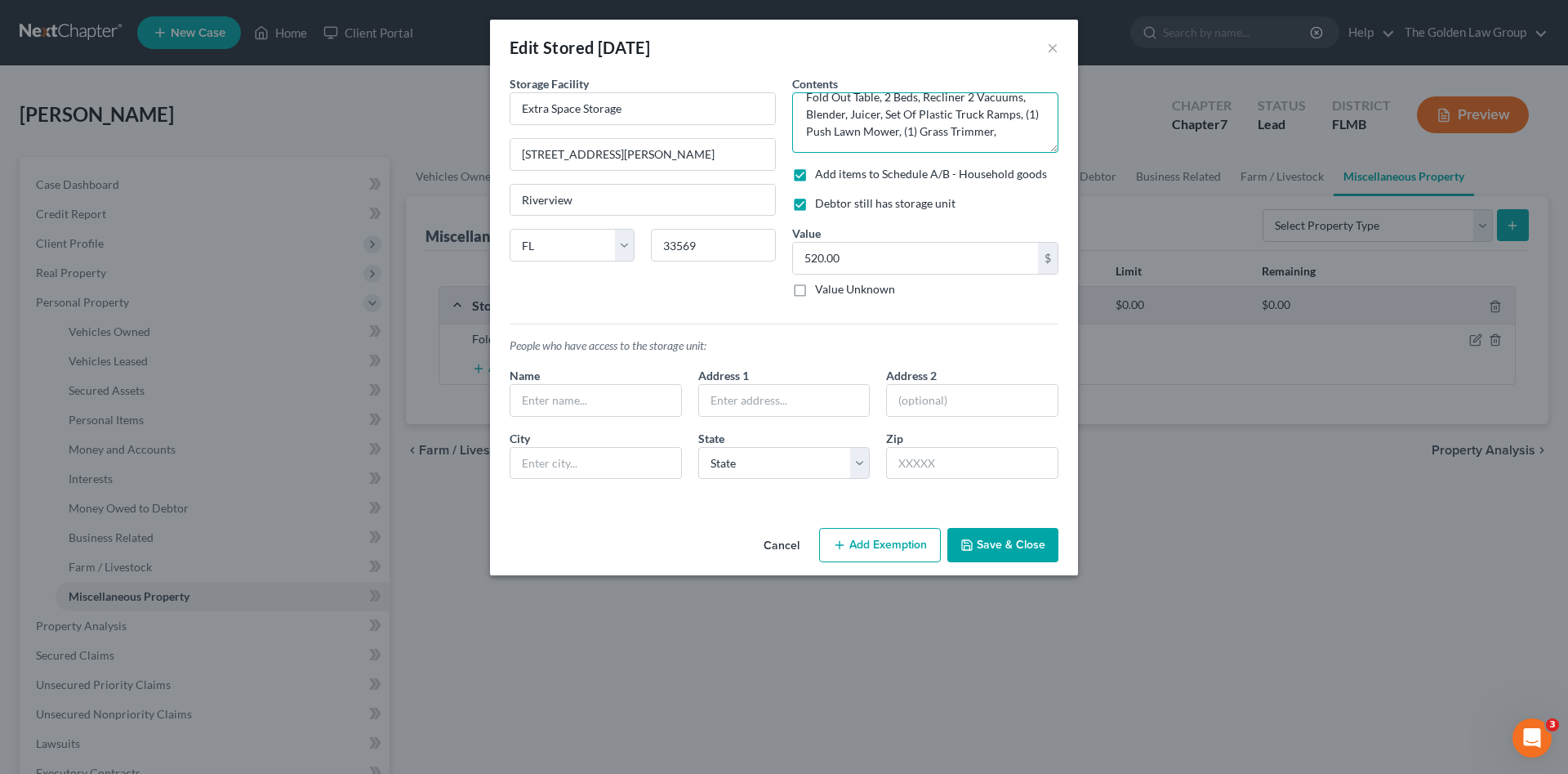
drag, startPoint x: 823, startPoint y: 128, endPoint x: 799, endPoint y: 129, distance: 24.0
click at [796, 127] on textarea "Fold Out Table, 2 Beds, Recliner 2 Vacuums, Blender, Juicer, Set Of Plastic Tru…" at bounding box center [925, 122] width 266 height 61
drag, startPoint x: 915, startPoint y: 136, endPoint x: 902, endPoint y: 136, distance: 13.0
click at [902, 136] on textarea "Fold Out Table, 2 Beds, Recliner 2 Vacuums, Blender, Juicer, Set Of Plastic Tru…" at bounding box center [925, 122] width 266 height 61
click at [1008, 138] on textarea "Fold Out Table, 2 Beds, Recliner 2 Vacuums, Blender, Juicer, Set Of Plastic Tru…" at bounding box center [925, 122] width 266 height 61
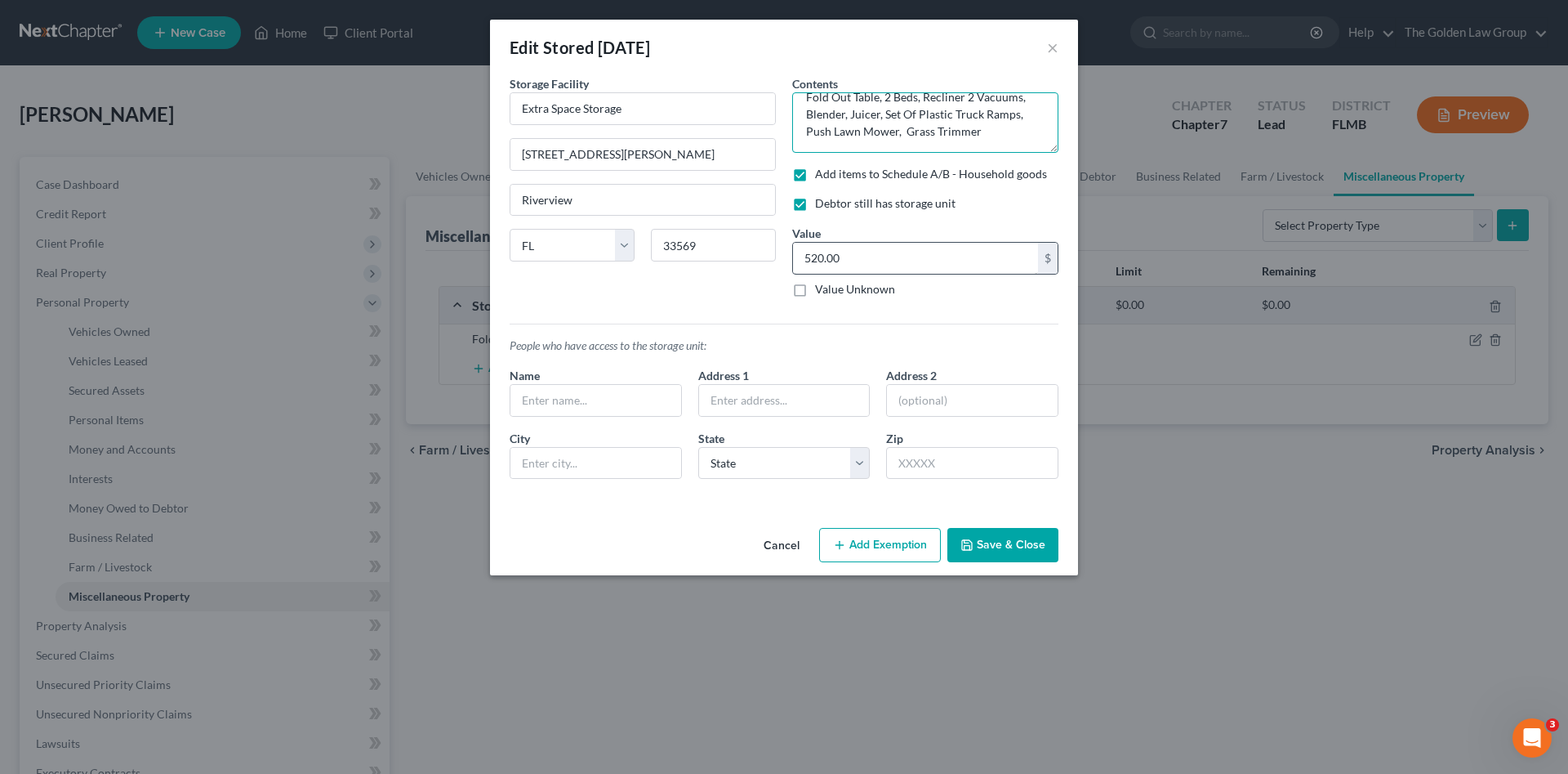
type textarea "Fold Out Table, 2 Beds, Recliner 2 Vacuums, Blender, Juicer, Set Of Plastic Tru…"
click at [893, 260] on input "520.00" at bounding box center [916, 258] width 245 height 31
type input "900.00"
click at [1026, 558] on button "Save & Close" at bounding box center [1004, 544] width 112 height 34
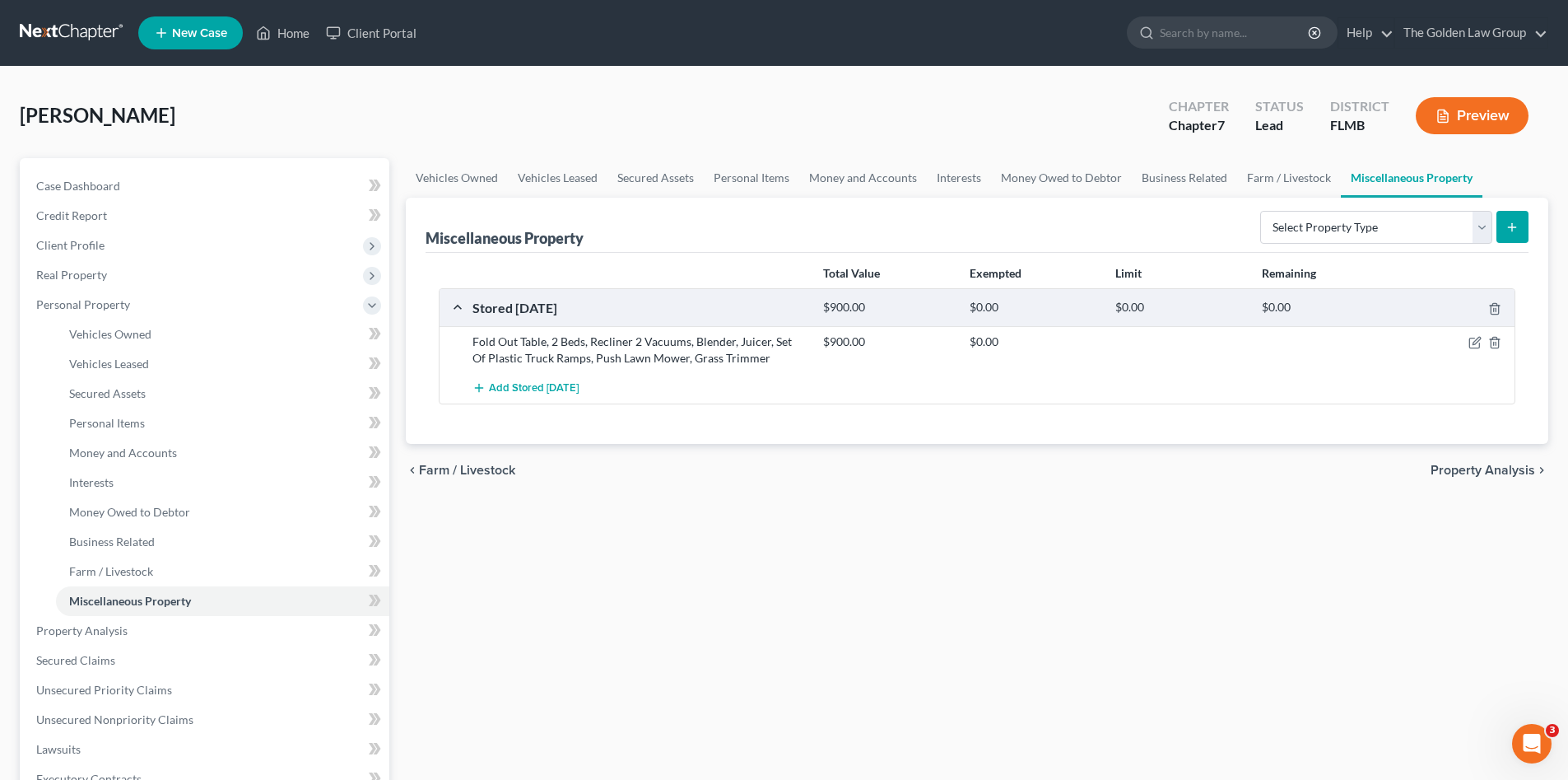
drag, startPoint x: 948, startPoint y: 586, endPoint x: 716, endPoint y: 571, distance: 232.5
click at [936, 586] on div "Vehicles Owned Vehicles Leased Secured Assets Personal Items Money and Accounts…" at bounding box center [977, 633] width 1159 height 951
click at [142, 634] on link "Property Analysis" at bounding box center [206, 631] width 367 height 30
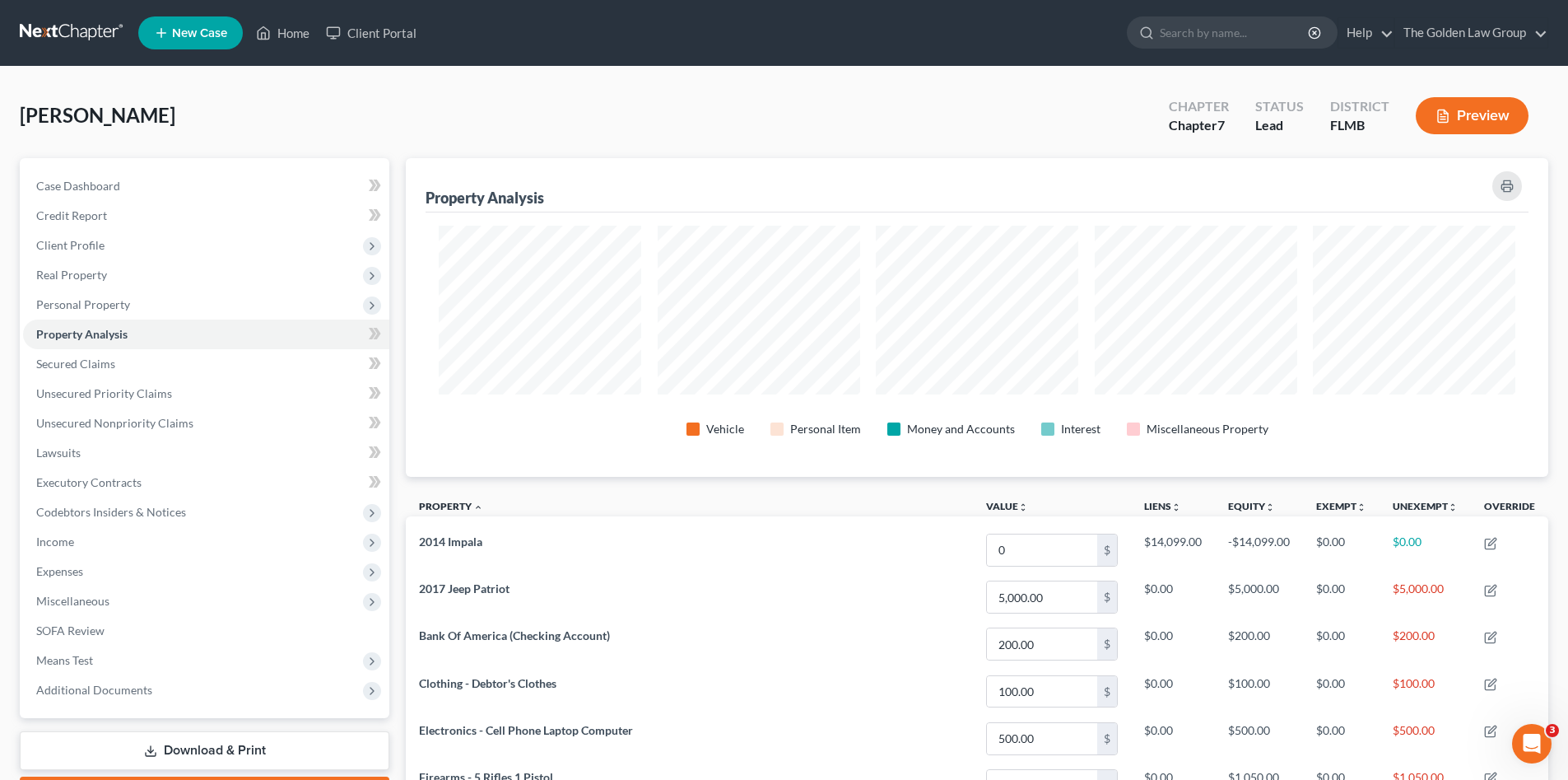
scroll to position [319, 1142]
click at [102, 302] on span "Personal Property" at bounding box center [83, 304] width 94 height 14
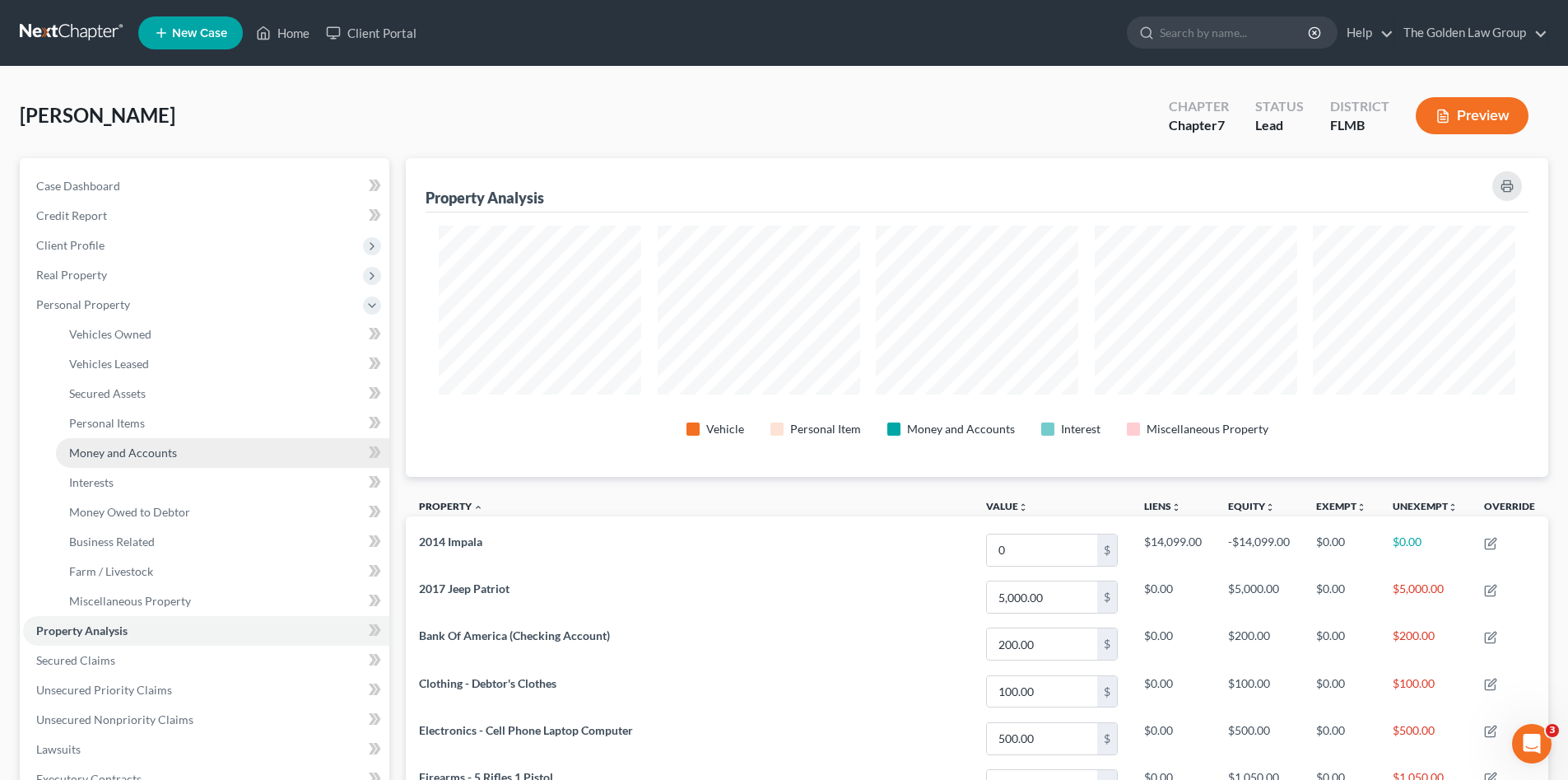
click at [194, 454] on link "Money and Accounts" at bounding box center [223, 453] width 333 height 30
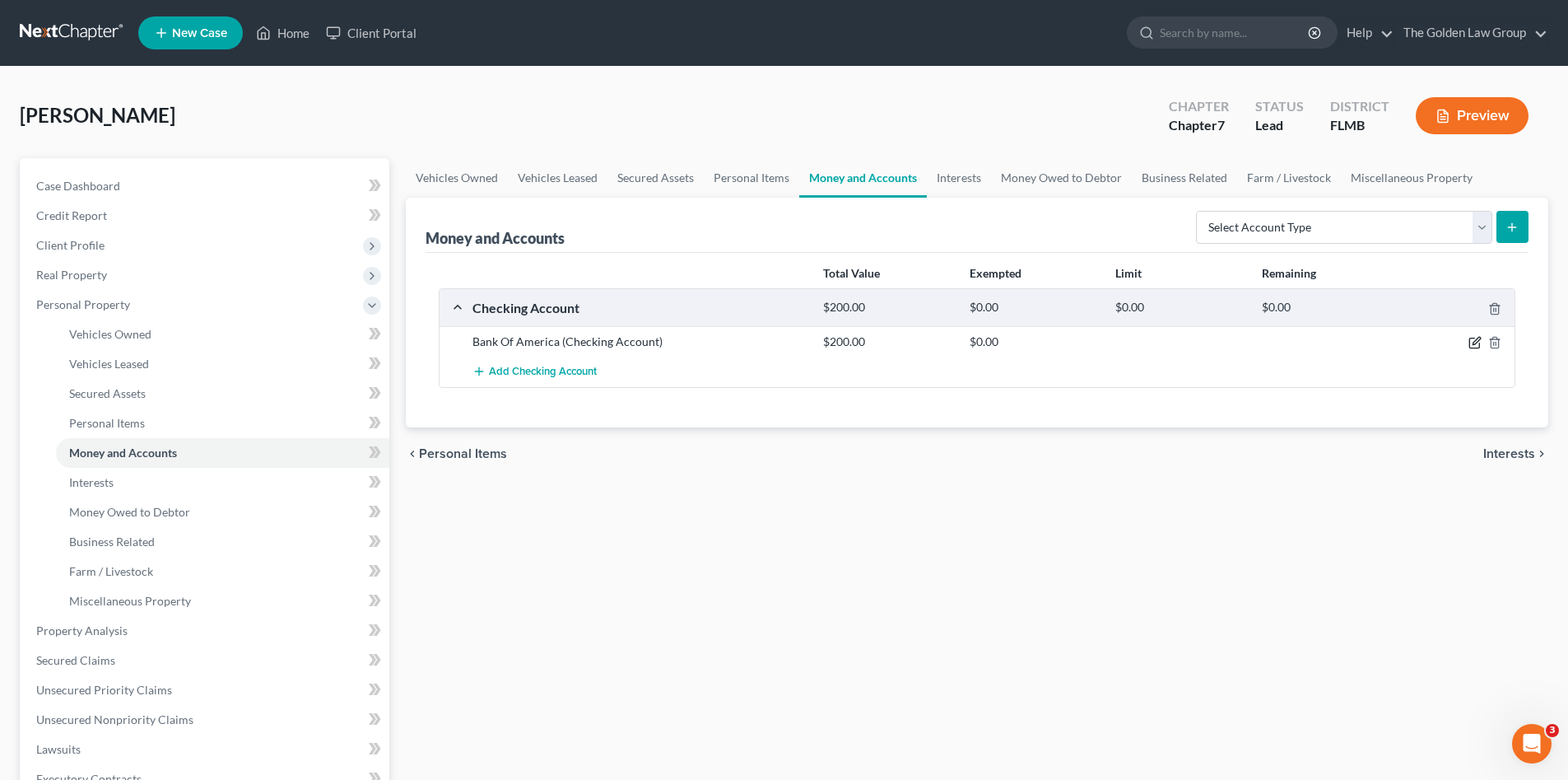
click at [1474, 340] on icon "button" at bounding box center [1474, 342] width 13 height 13
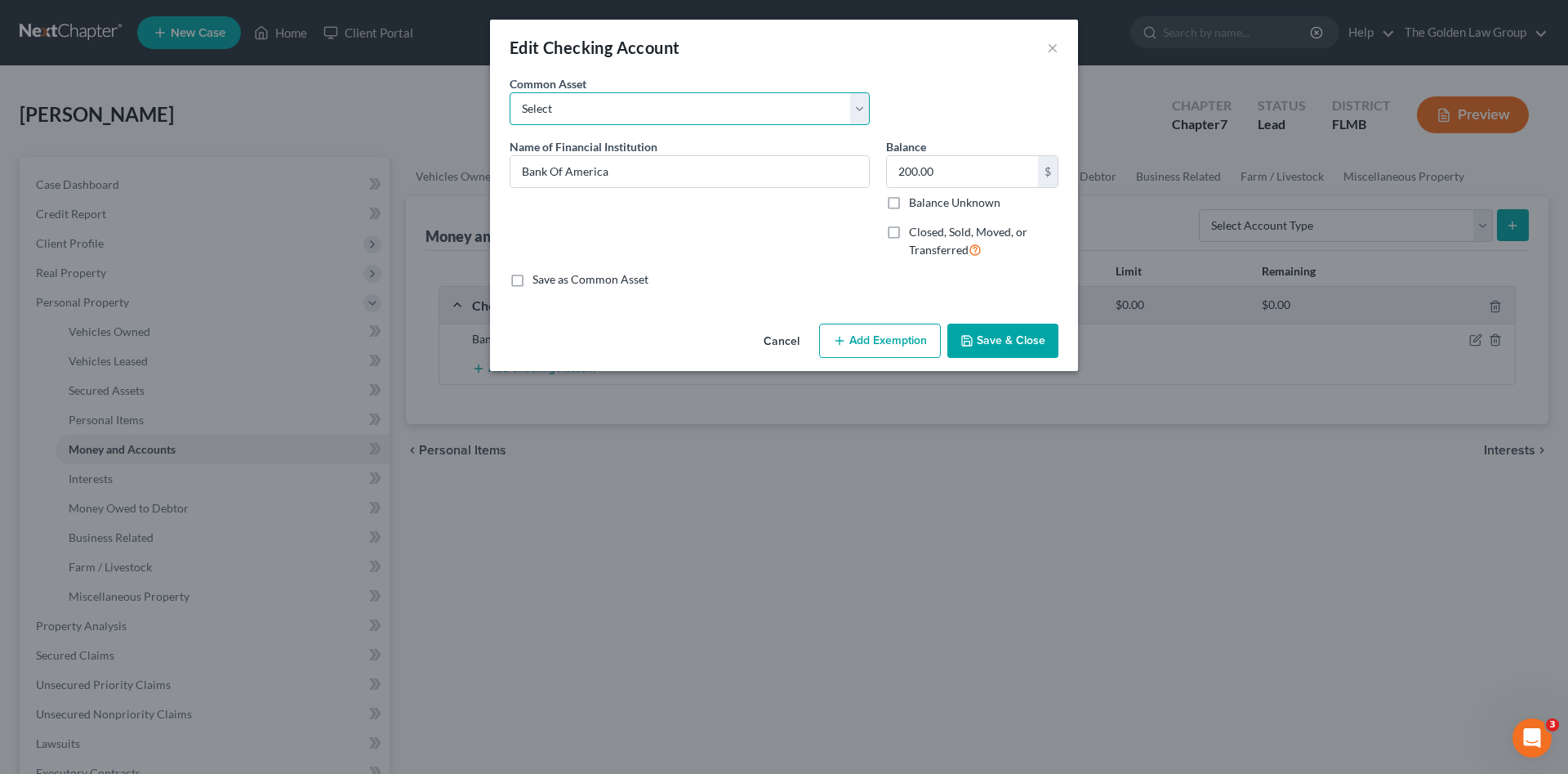
click at [682, 105] on select "Select Bank of America" at bounding box center [690, 108] width 360 height 32
drag, startPoint x: 697, startPoint y: 235, endPoint x: 694, endPoint y: 215, distance: 20.2
click at [697, 230] on div "Name of Financial Institution * Bank Of America" at bounding box center [690, 205] width 377 height 134
click at [682, 172] on input "Bank Of America" at bounding box center [690, 171] width 359 height 31
type input "Bank Of America_Checking_7466"
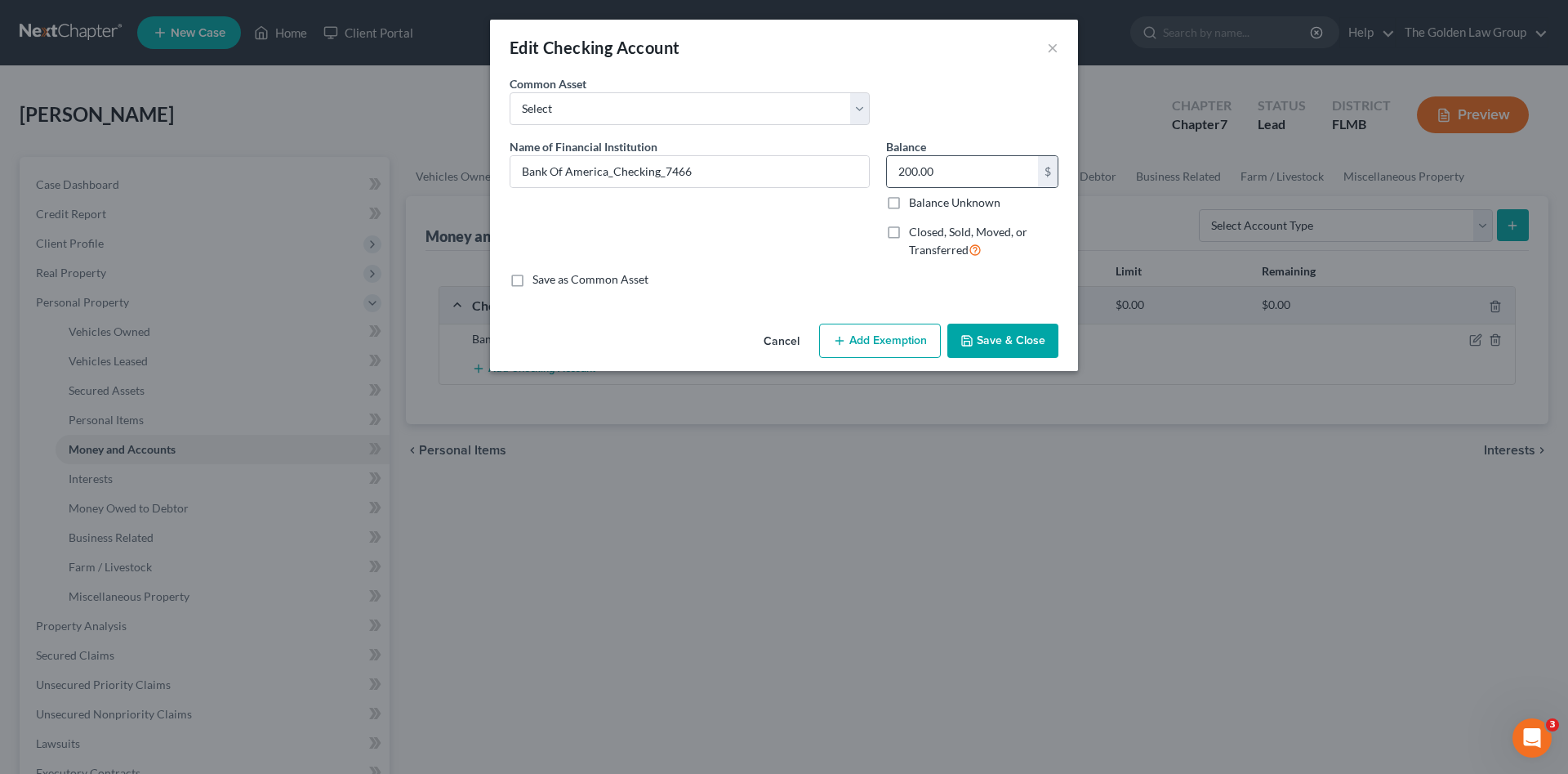
click at [928, 156] on div "200.00 $" at bounding box center [972, 171] width 172 height 32
click at [937, 165] on input "200.00" at bounding box center [963, 171] width 151 height 31
type input "300.00"
drag, startPoint x: 1040, startPoint y: 340, endPoint x: 1010, endPoint y: 347, distance: 30.8
click at [1038, 340] on button "Save & Close" at bounding box center [1004, 341] width 112 height 34
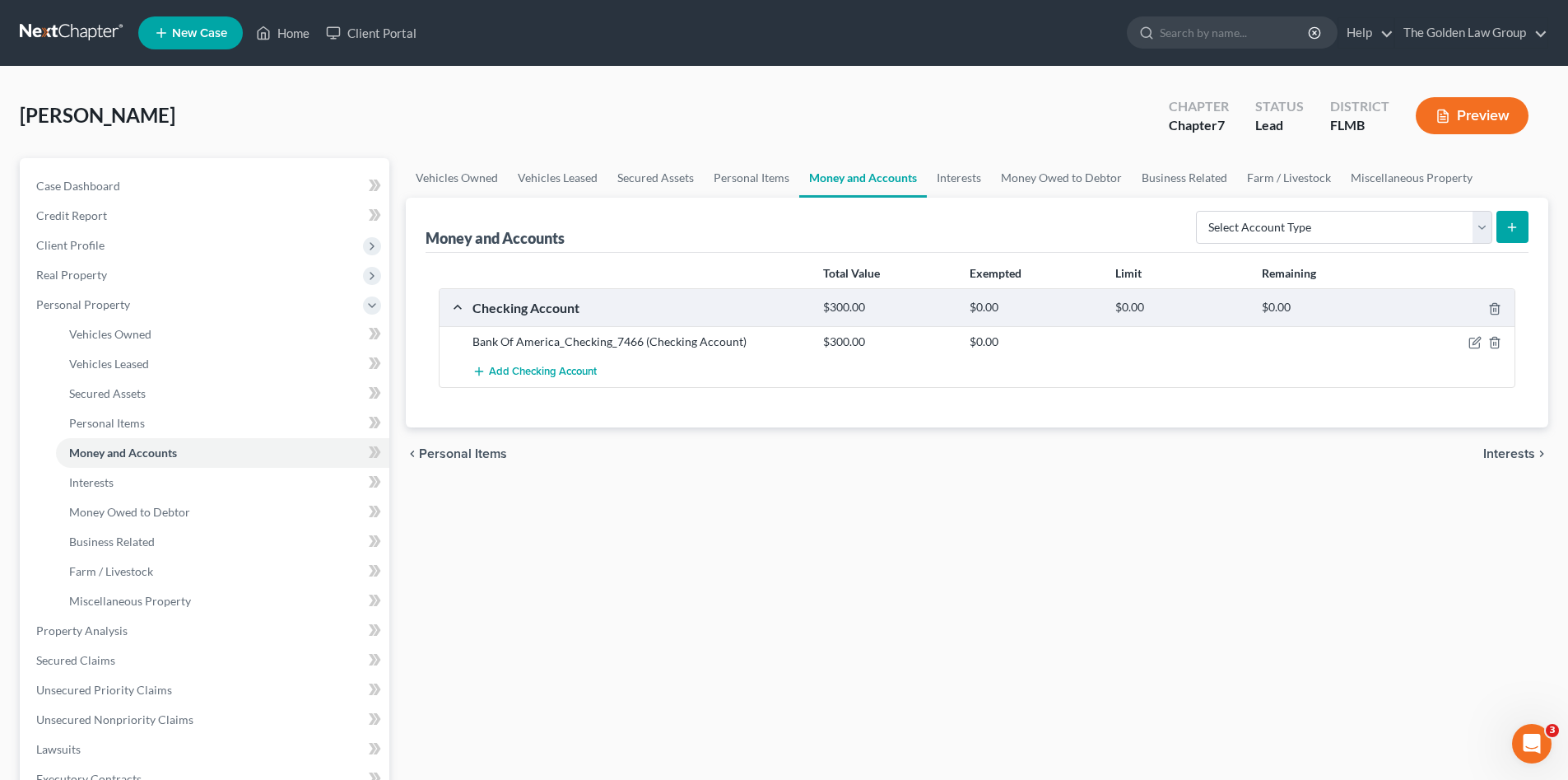
click at [886, 603] on div "Vehicles Owned Vehicles Leased Secured Assets Personal Items Money and Accounts…" at bounding box center [977, 633] width 1159 height 951
click at [1278, 545] on div "Vehicles Owned Vehicles Leased Secured Assets Personal Items Money and Accounts…" at bounding box center [977, 633] width 1159 height 951
drag, startPoint x: 955, startPoint y: 172, endPoint x: 2, endPoint y: 112, distance: 954.9
click at [955, 173] on link "Interests" at bounding box center [958, 177] width 64 height 39
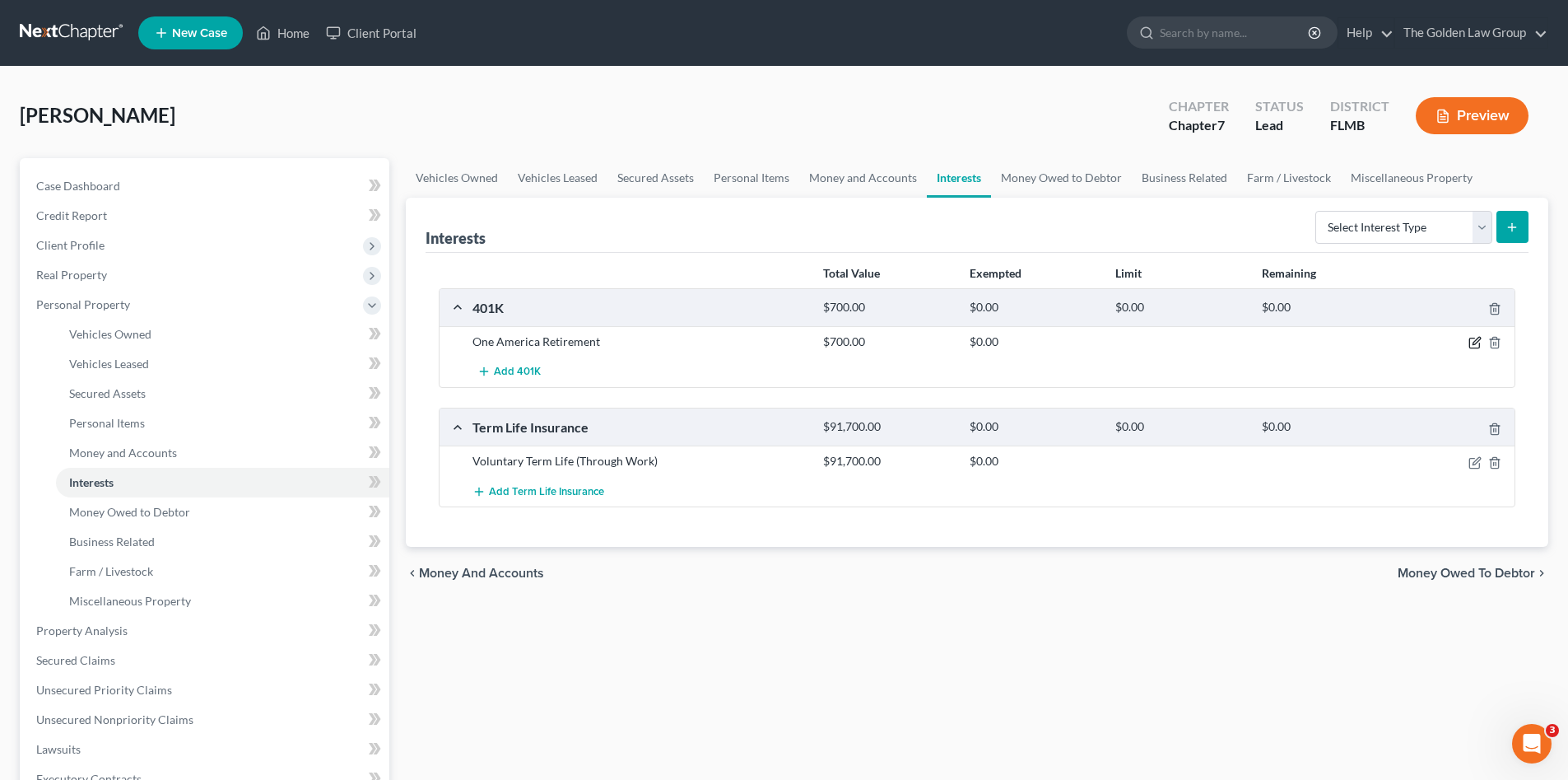
click at [1475, 340] on icon "button" at bounding box center [1476, 341] width 8 height 8
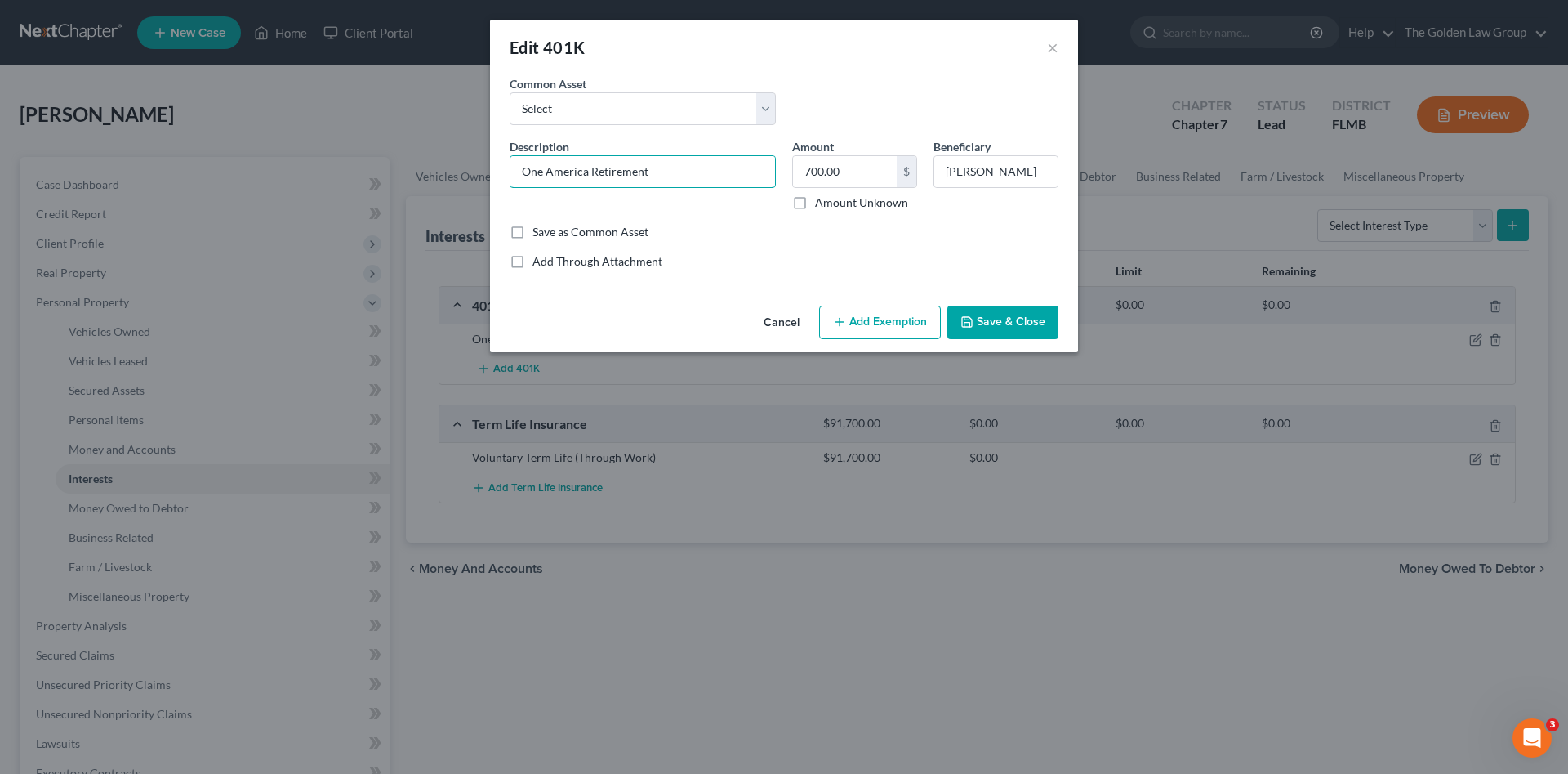
drag, startPoint x: 685, startPoint y: 183, endPoint x: 437, endPoint y: 161, distance: 249.0
click at [437, 161] on div "Edit 401K × An exemption set must first be selected from the Filing Information…" at bounding box center [784, 387] width 1568 height 774
type input "Tampa Armature Works, Inc._401(k)"
type input "1,520.20"
drag, startPoint x: 946, startPoint y: 169, endPoint x: 1089, endPoint y: 191, distance: 144.7
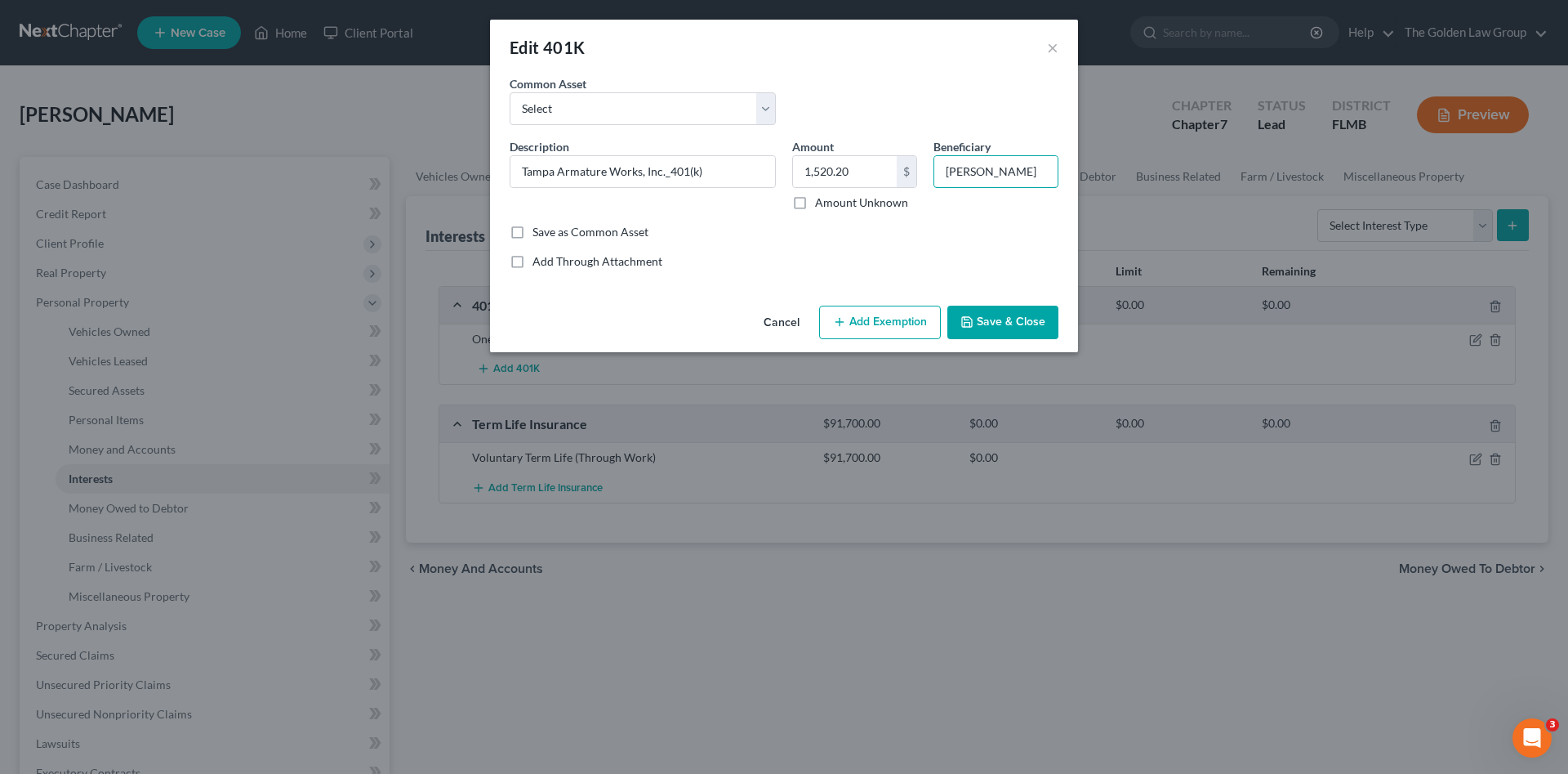
click at [1089, 191] on div "Edit 401K × An exemption set must first be selected from the Filing Information…" at bounding box center [784, 387] width 1568 height 774
click at [864, 165] on input "1,520.20" at bounding box center [845, 171] width 104 height 31
click at [867, 165] on input "1,520.20" at bounding box center [845, 171] width 104 height 31
click at [864, 322] on button "Add Exemption" at bounding box center [879, 322] width 121 height 34
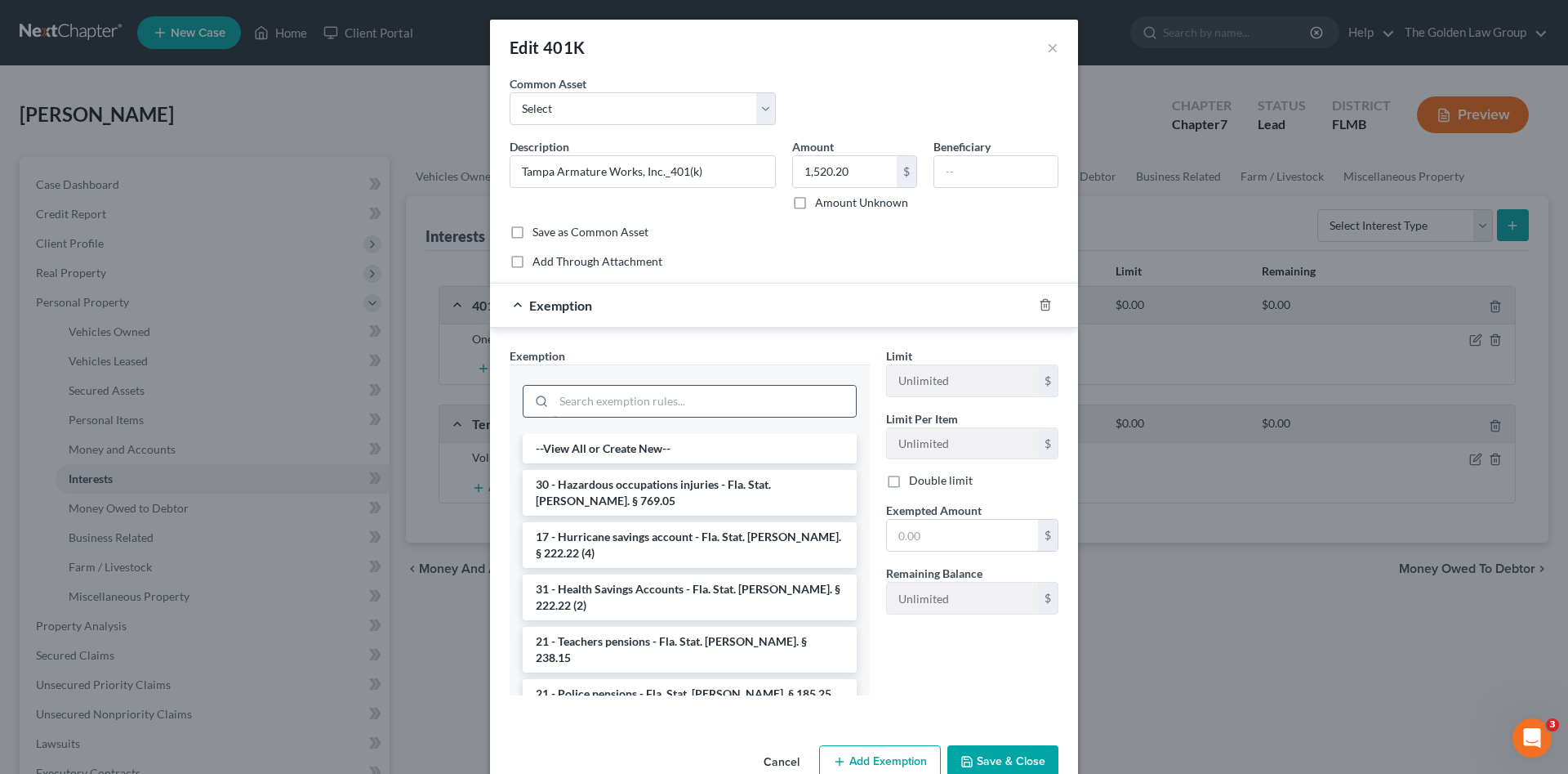
click at [721, 404] on input "search" at bounding box center [704, 401] width 302 height 31
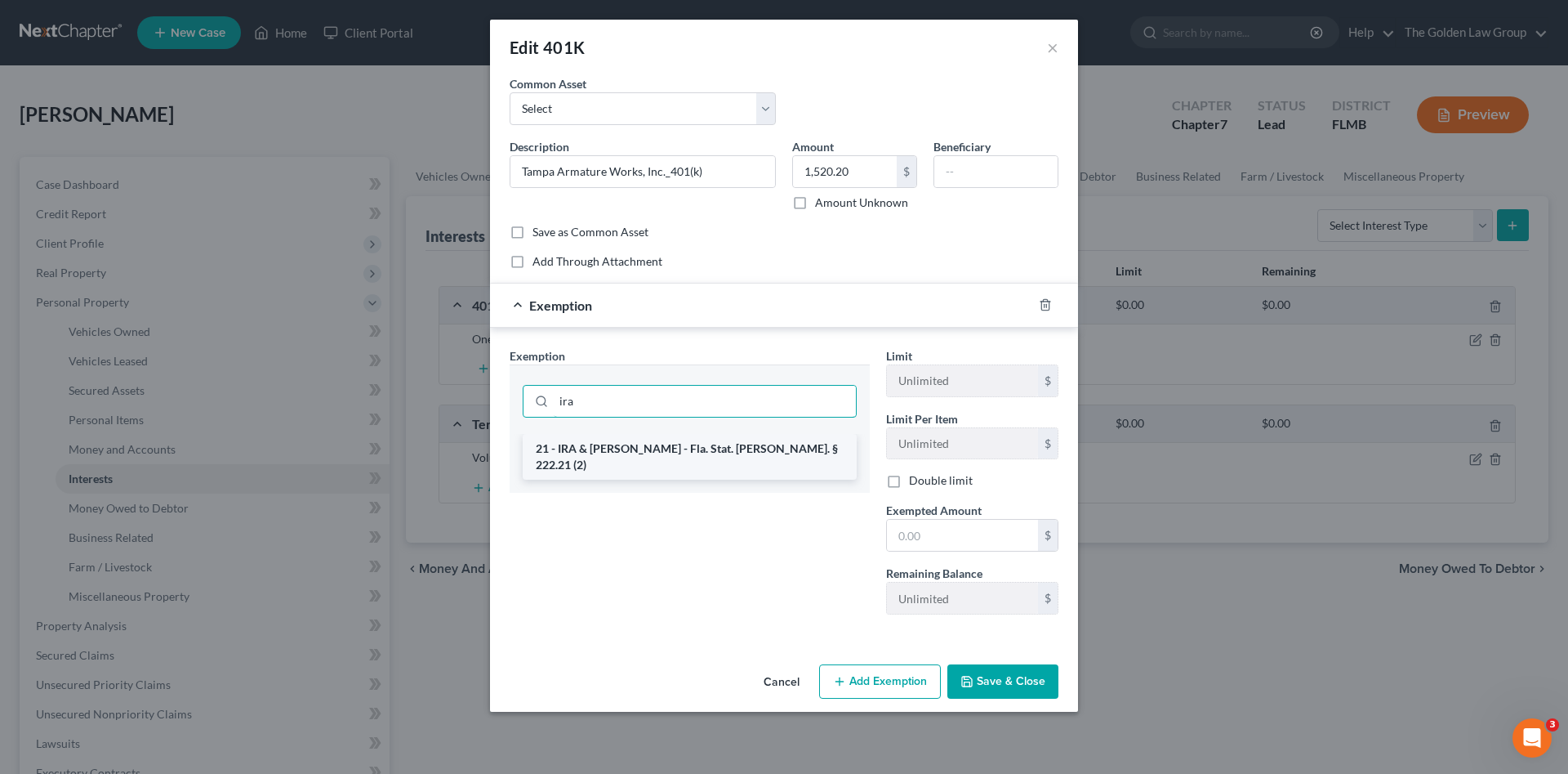
type input "ira"
drag, startPoint x: 717, startPoint y: 442, endPoint x: 745, endPoint y: 447, distance: 28.4
click at [718, 442] on li "21 - IRA & Roth IRA - Fla. Stat. Ann. § 222.21 (2)" at bounding box center [690, 456] width 335 height 46
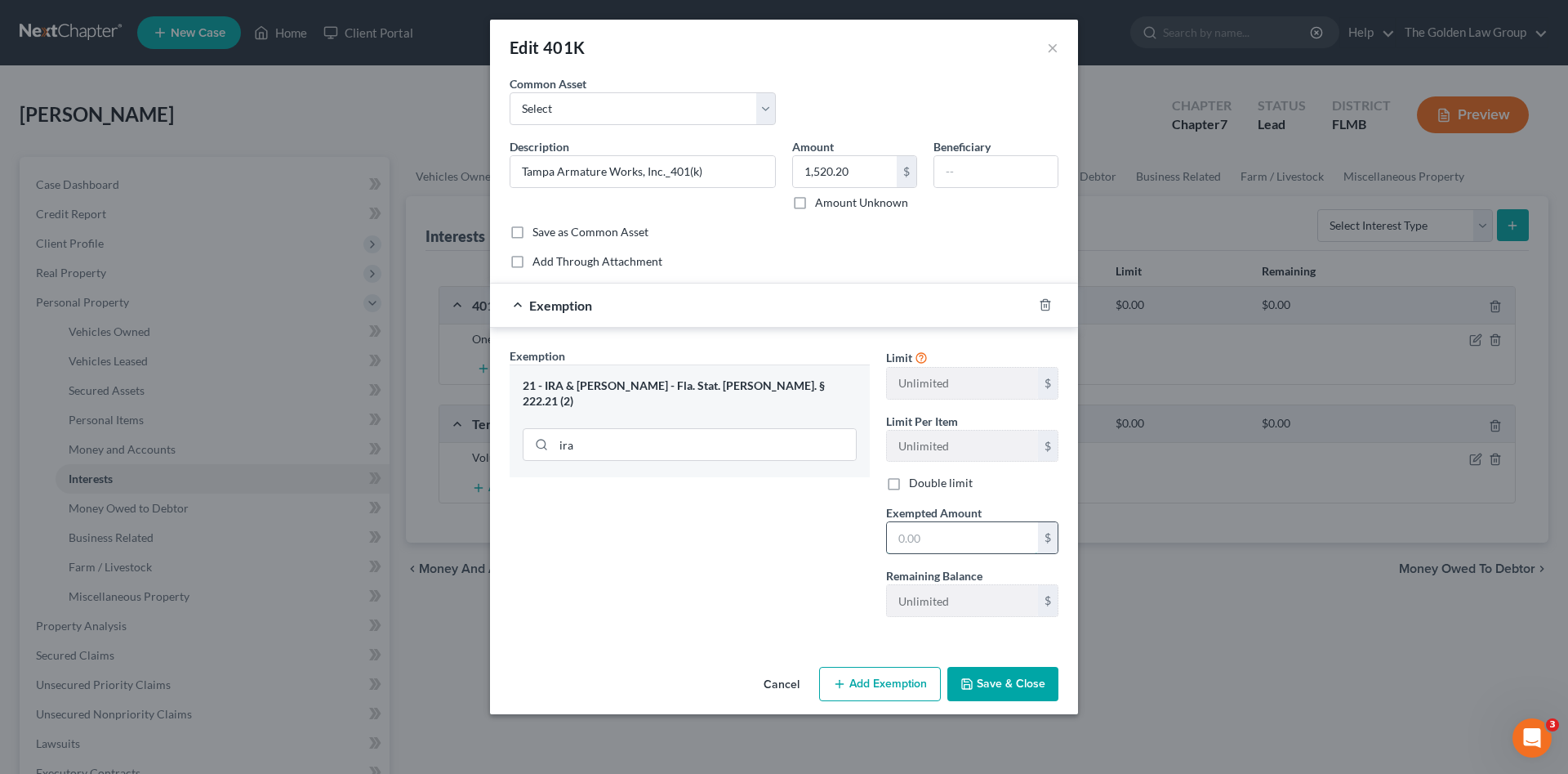
click at [977, 535] on input "text" at bounding box center [963, 538] width 151 height 31
paste input "1,520.20"
type input "1,520.20"
click at [982, 664] on div "Cancel Add Exemption Save & Close" at bounding box center [784, 687] width 588 height 54
click at [990, 674] on button "Save & Close" at bounding box center [1004, 683] width 112 height 34
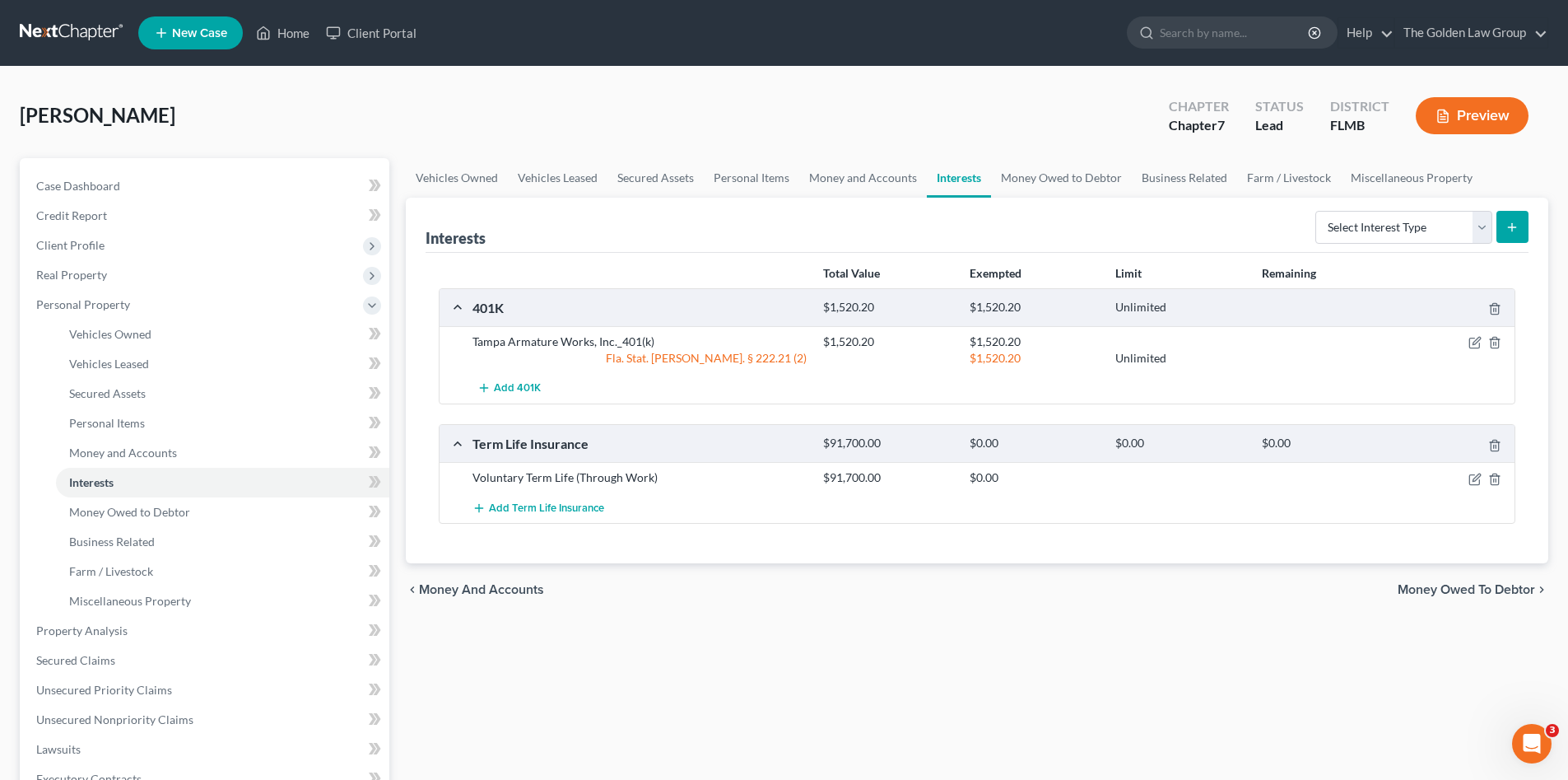
click at [796, 632] on div "Vehicles Owned Vehicles Leased Secured Assets Personal Items Money and Accounts…" at bounding box center [977, 633] width 1159 height 951
click at [1497, 449] on icon "button" at bounding box center [1494, 445] width 13 height 13
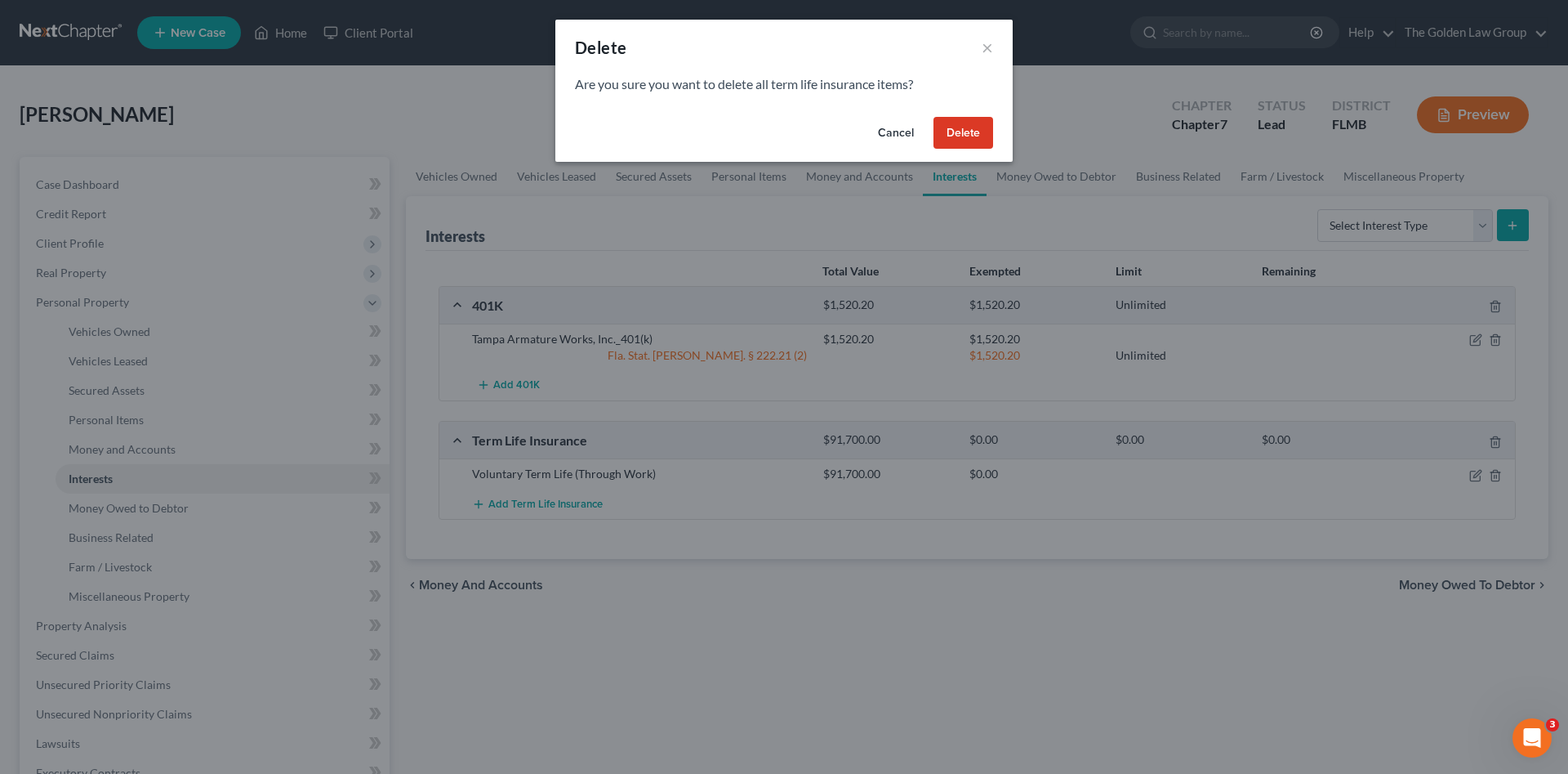
click at [958, 137] on button "Delete" at bounding box center [963, 132] width 60 height 32
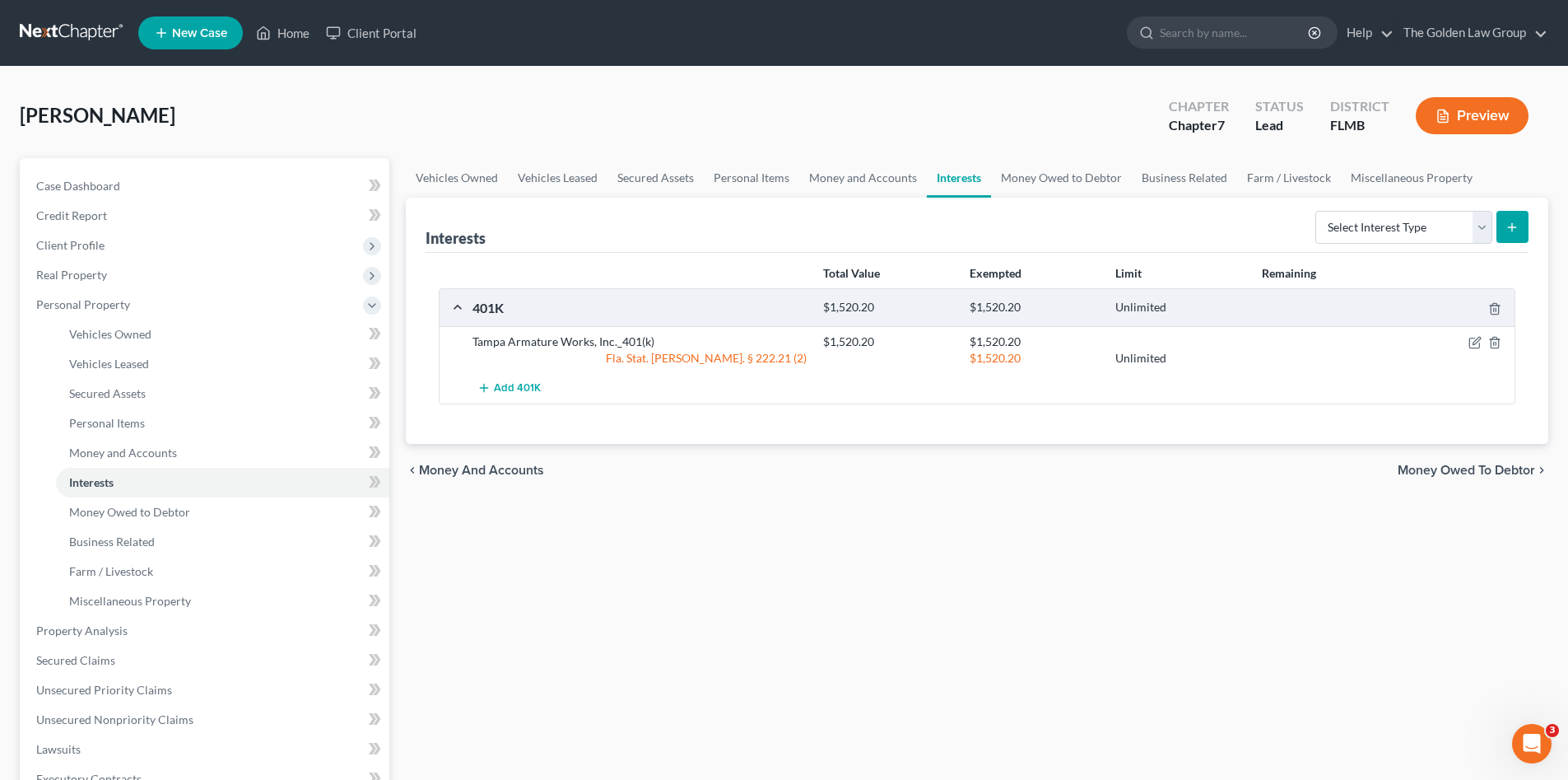
click at [1081, 623] on div "Vehicles Owned Vehicles Leased Secured Assets Personal Items Money and Accounts…" at bounding box center [977, 633] width 1159 height 951
click at [1033, 181] on link "Money Owed to Debtor" at bounding box center [1060, 177] width 141 height 39
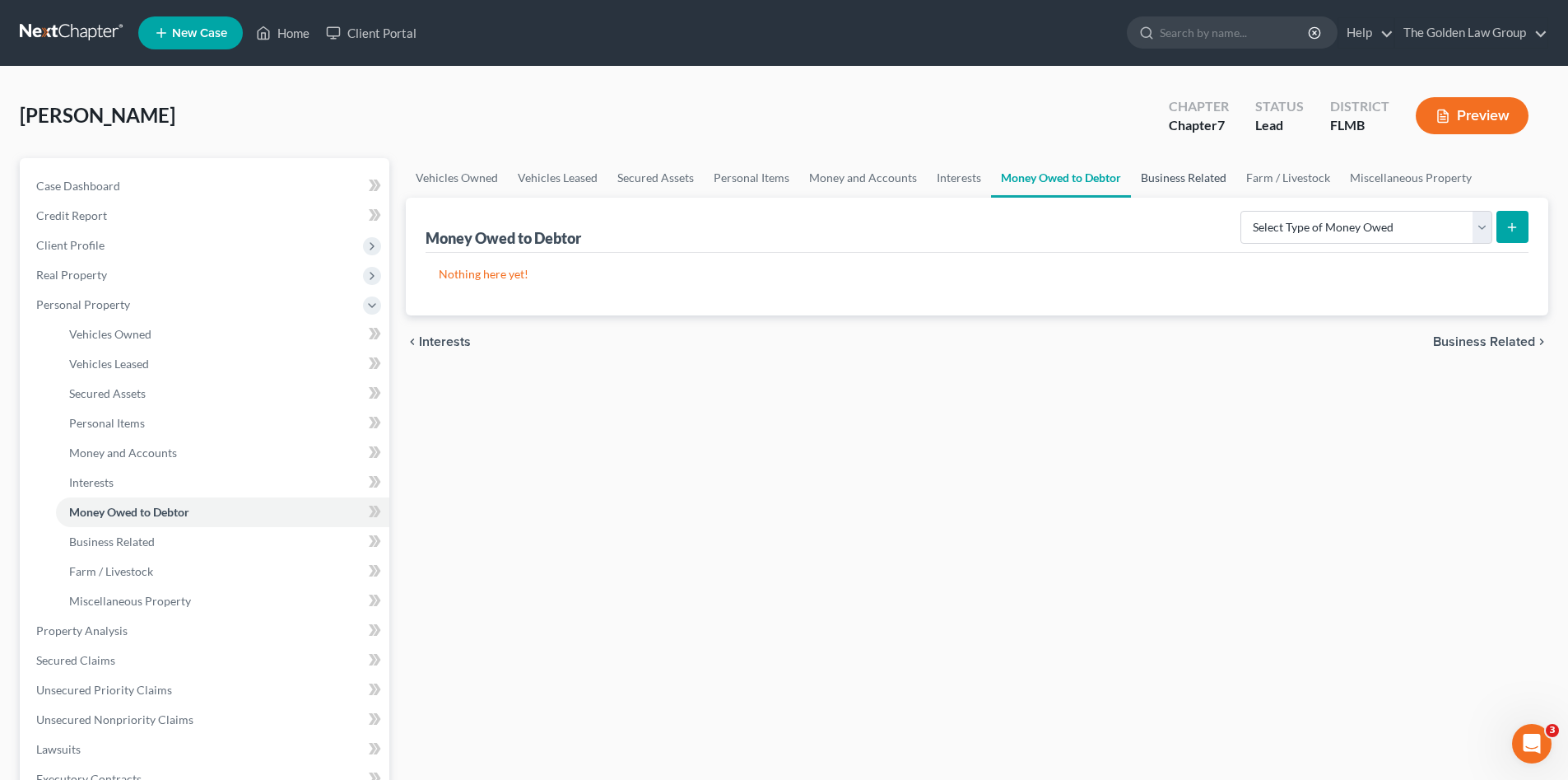
click at [1178, 180] on link "Business Related" at bounding box center [1183, 177] width 105 height 39
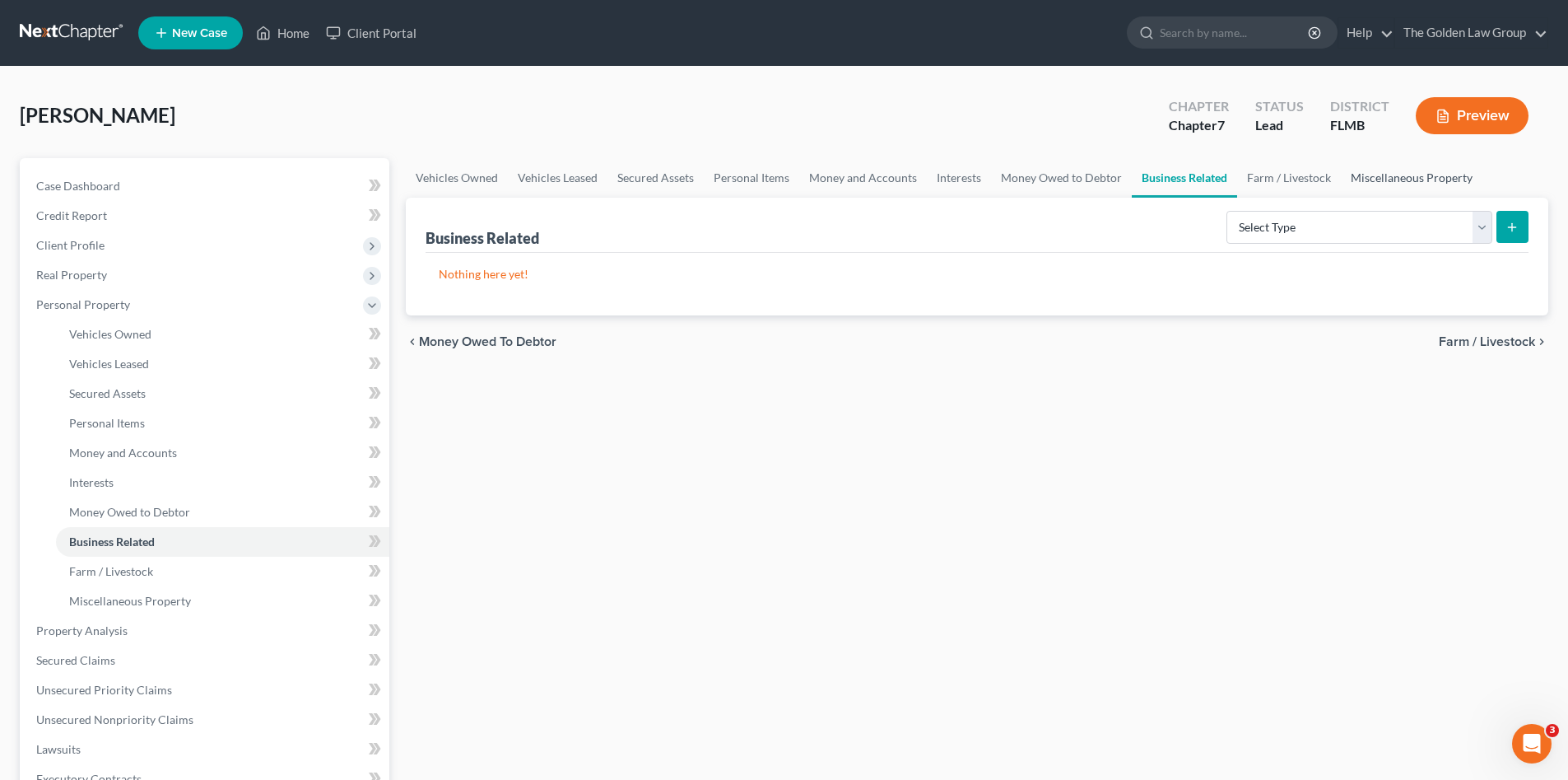
click at [1364, 183] on link "Miscellaneous Property" at bounding box center [1411, 177] width 142 height 39
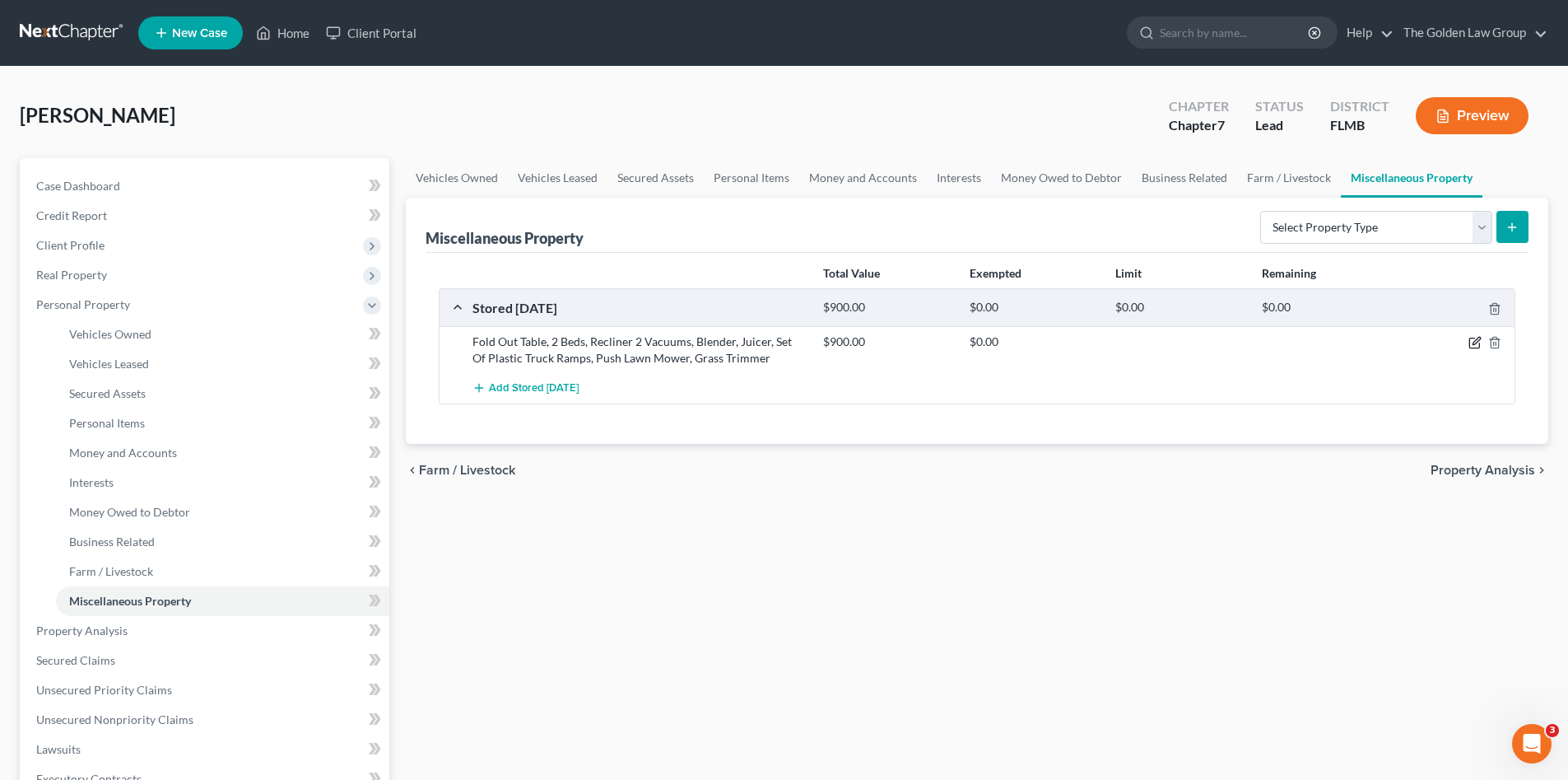
click at [1468, 344] on icon "button" at bounding box center [1473, 343] width 10 height 10
select select "9"
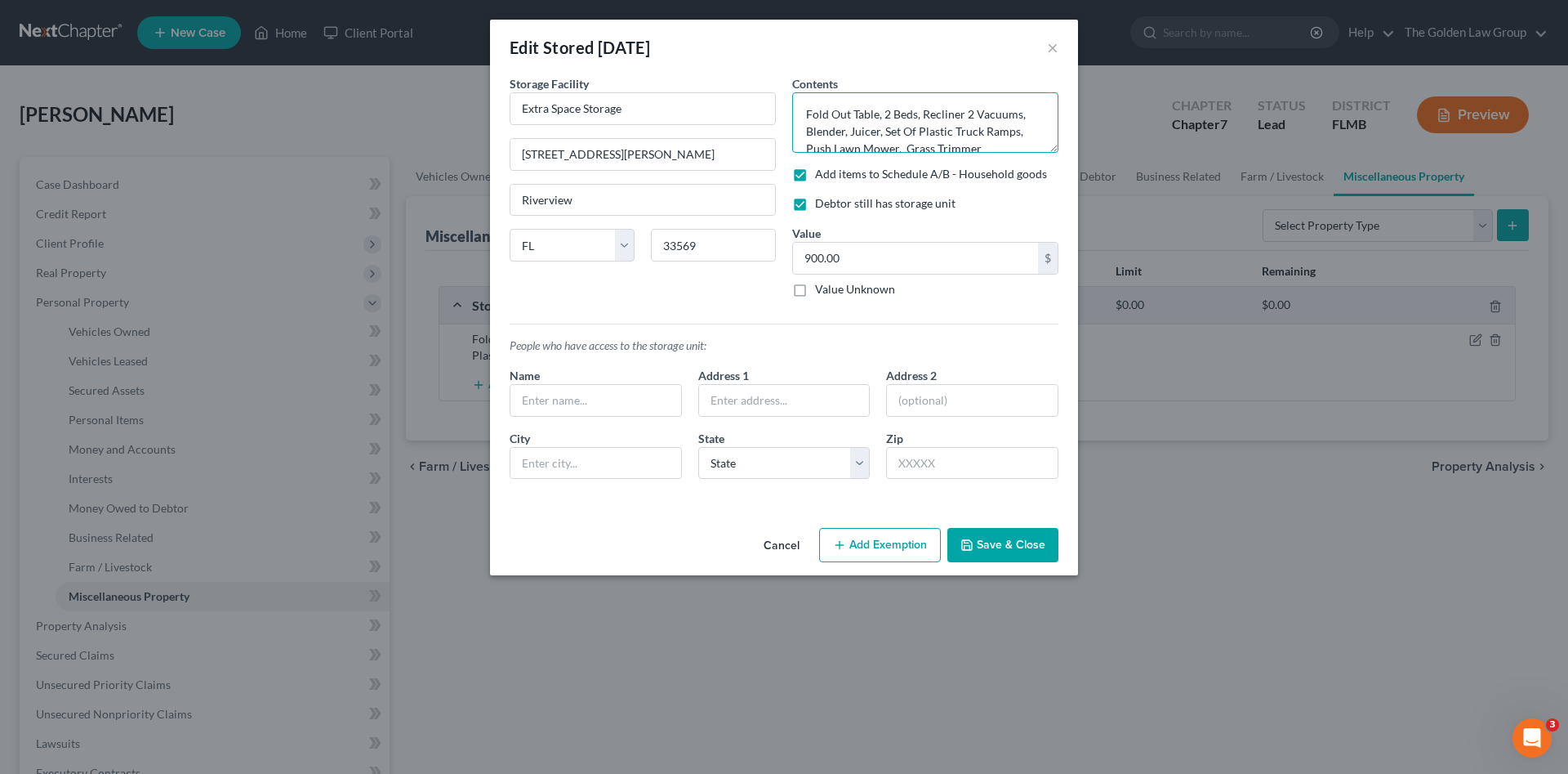
click at [808, 113] on textarea "Fold Out Table, 2 Beds, Recliner 2 Vacuums, Blender, Juicer, Set Of Plastic Tru…" at bounding box center [925, 122] width 266 height 61
type textarea "(2 UNITS) Fold Out Table, 2 Beds, Recliner 2 Vacuums, Blender, Juicer, Set Of P…"
click at [998, 552] on button "Save & Close" at bounding box center [1004, 544] width 112 height 34
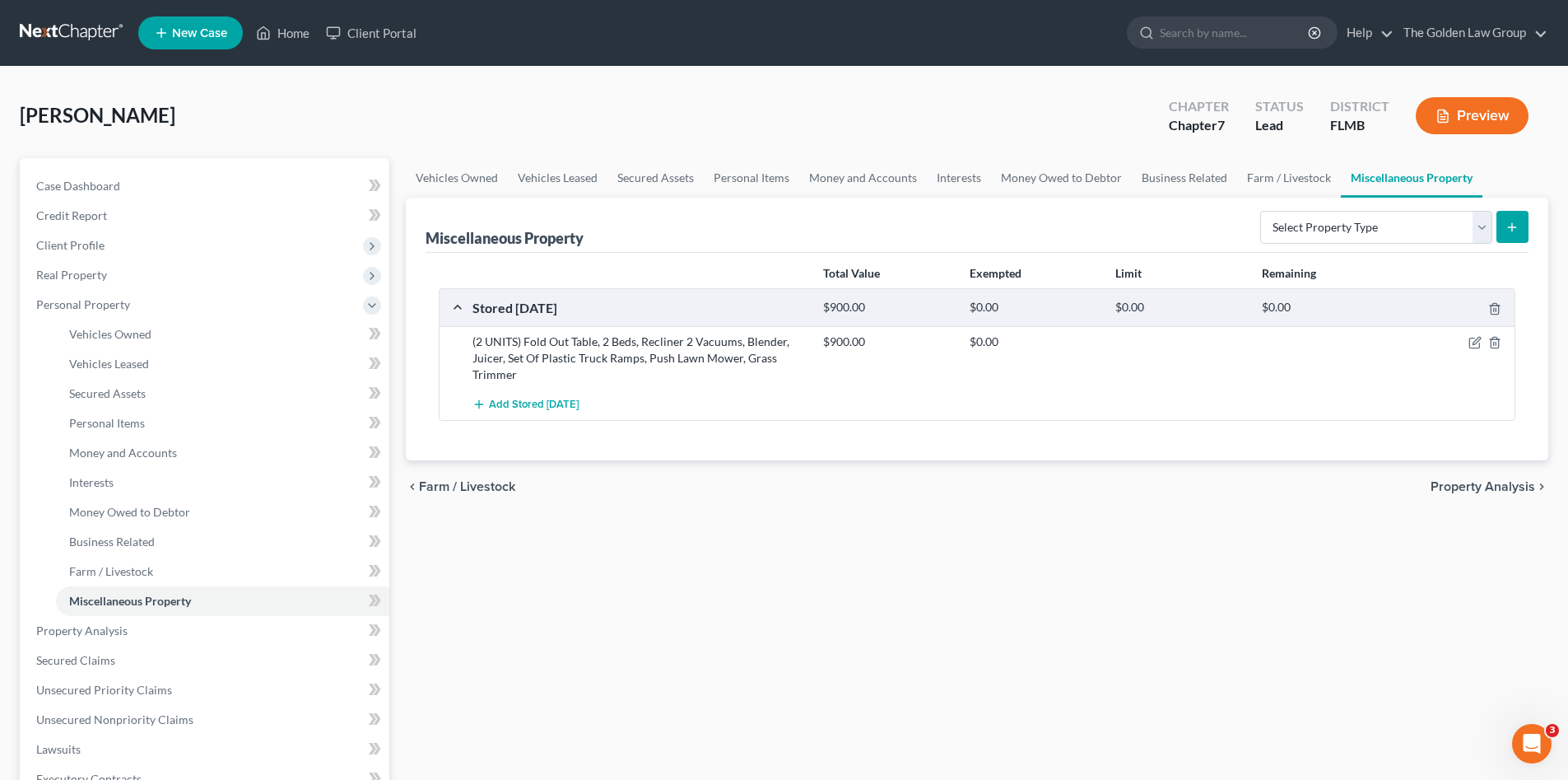
click at [1006, 556] on div "Vehicles Owned Vehicles Leased Secured Assets Personal Items Money and Accounts…" at bounding box center [977, 633] width 1159 height 951
click at [623, 541] on div "Vehicles Owned Vehicles Leased Secured Assets Personal Items Money and Accounts…" at bounding box center [977, 633] width 1159 height 951
click at [159, 626] on link "Property Analysis" at bounding box center [206, 631] width 367 height 30
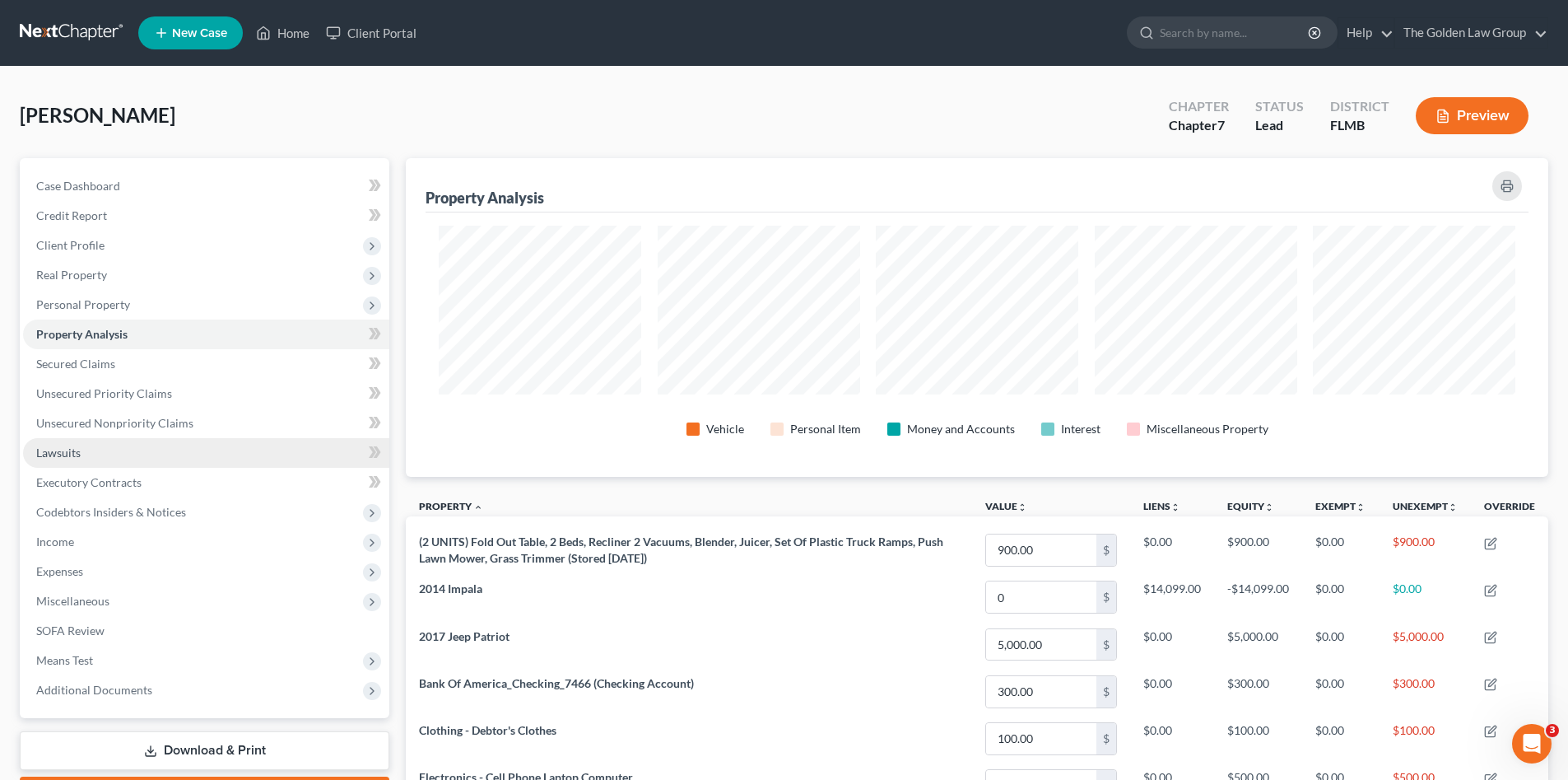
scroll to position [319, 1142]
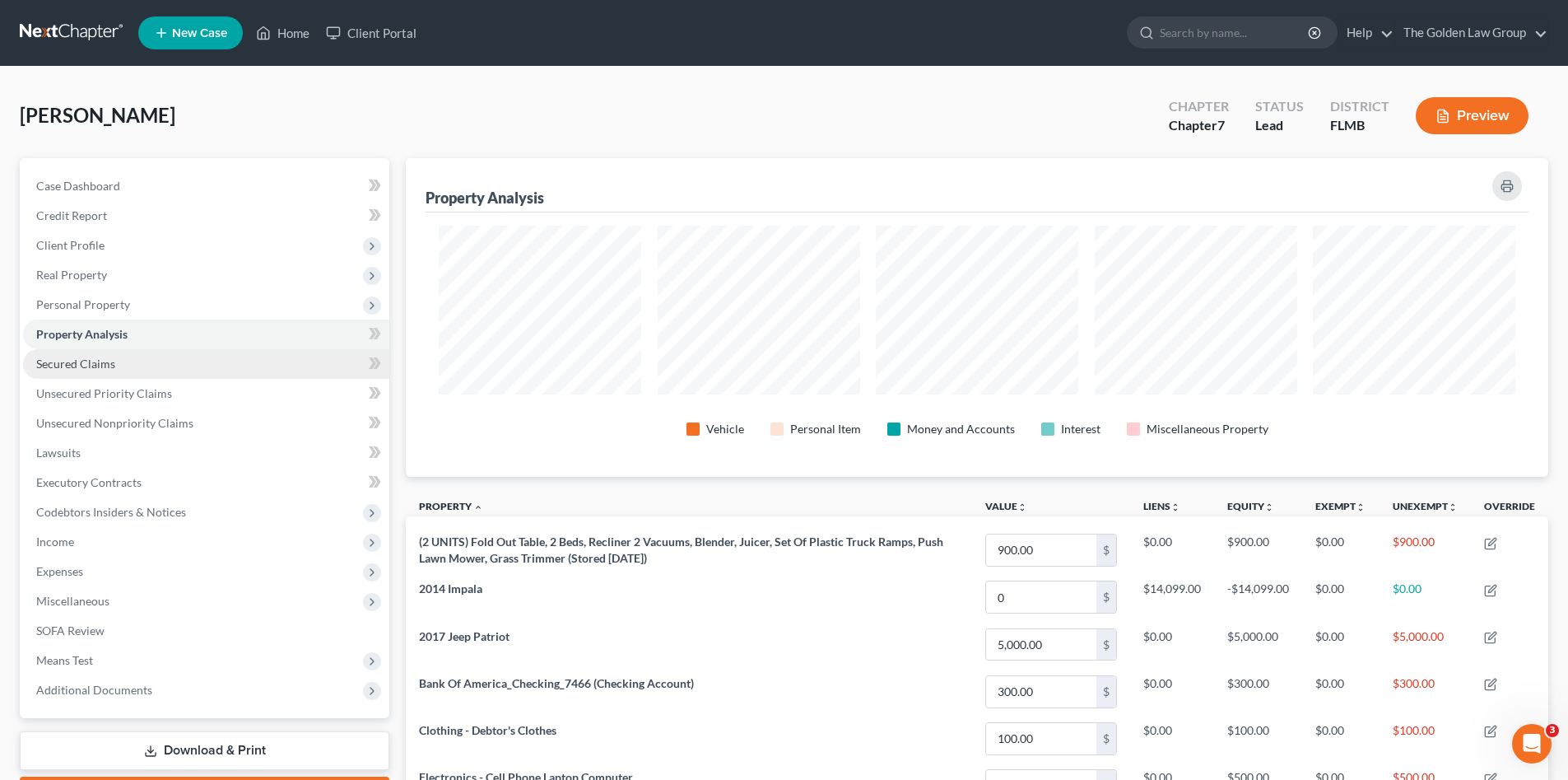
click at [113, 366] on span "Secured Claims" at bounding box center [76, 364] width 79 height 14
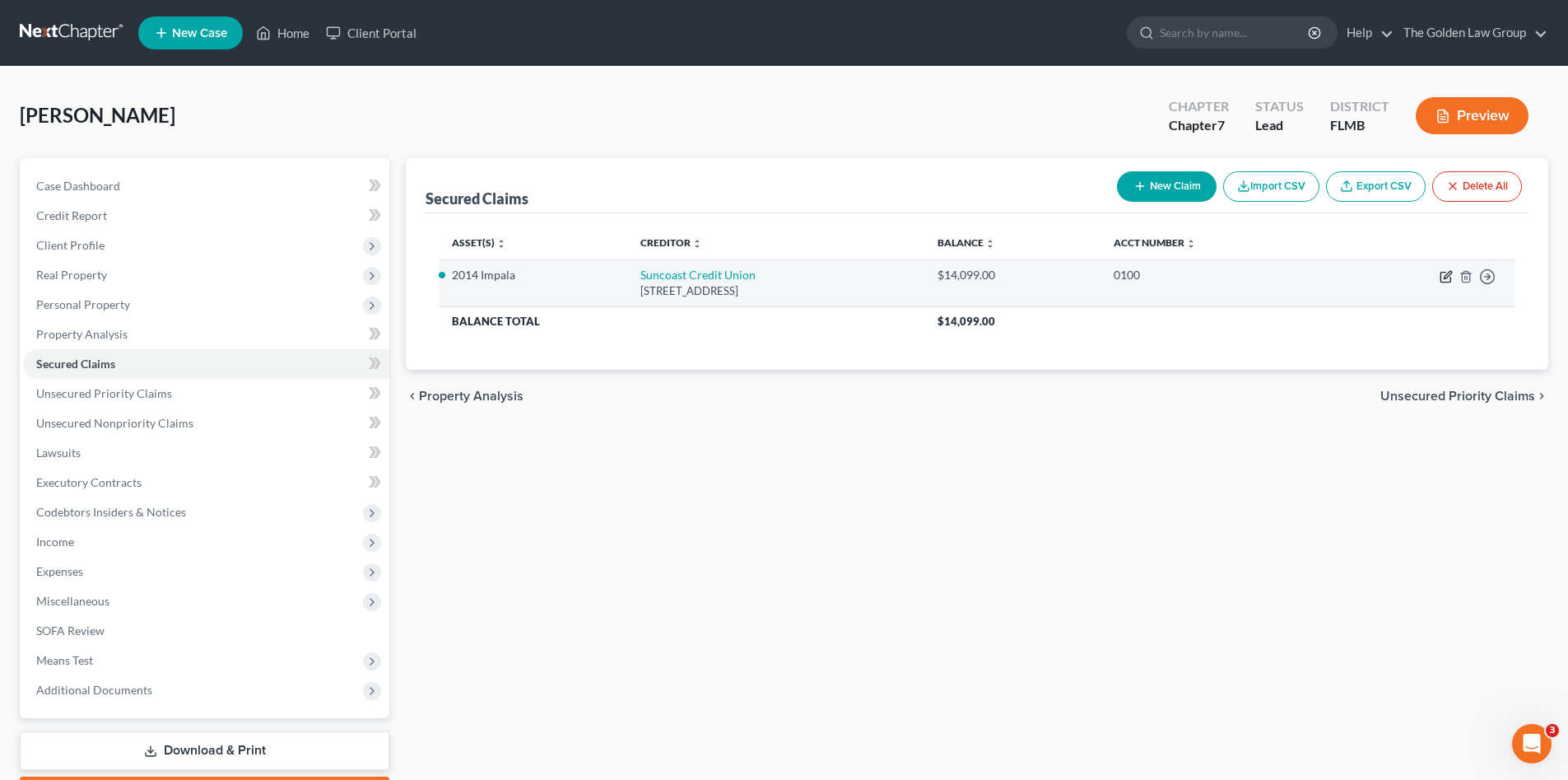
click at [1445, 273] on icon "button" at bounding box center [1445, 276] width 13 height 13
select select "9"
select select "0"
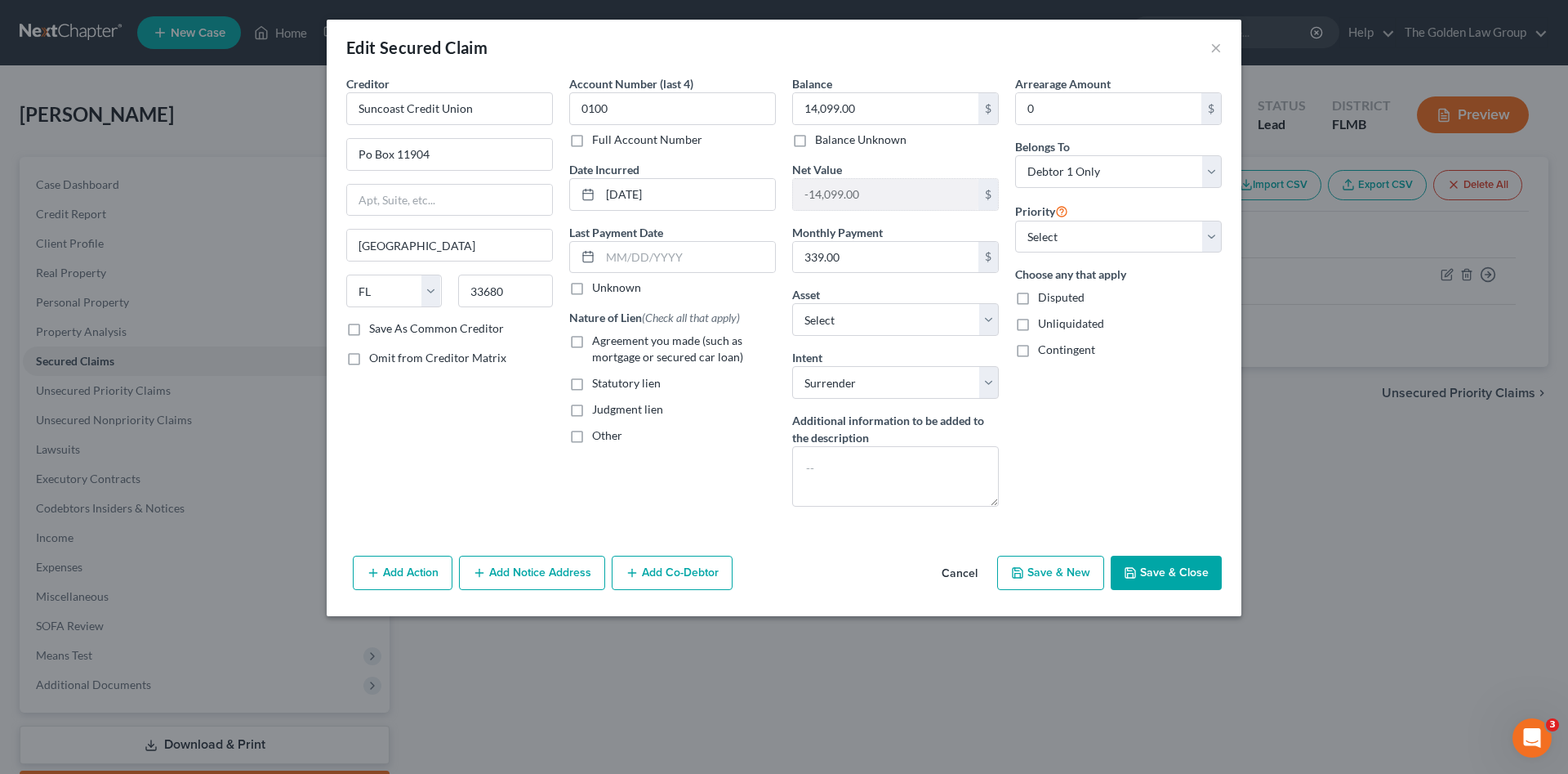
click at [797, 568] on div "Add Action Add Notice Address Add Co-Debtor Cancel Save & New Save & Close" at bounding box center [784, 575] width 915 height 54
click at [1176, 575] on button "Save & Close" at bounding box center [1167, 572] width 112 height 34
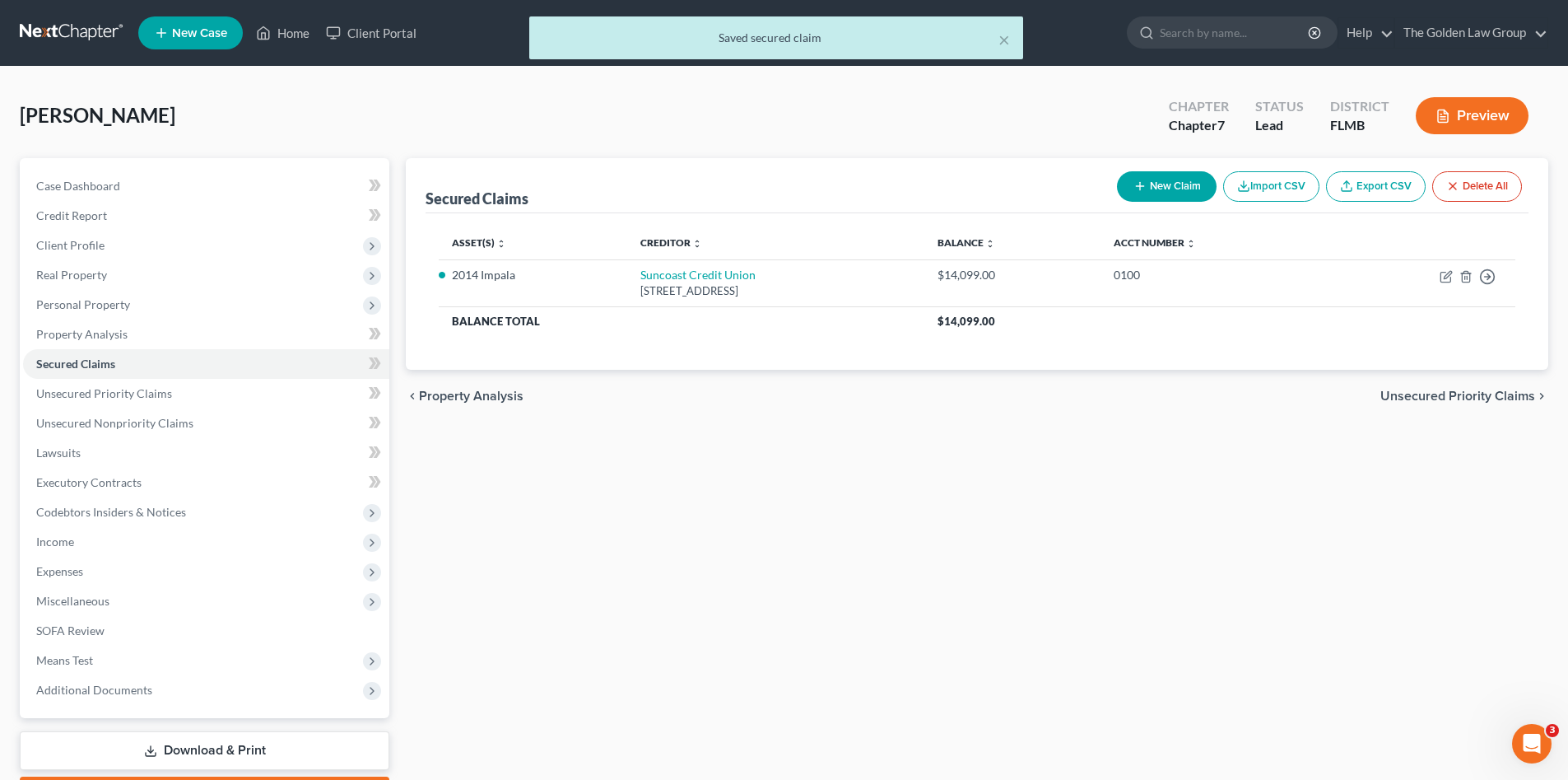
click at [969, 576] on div "Secured Claims New Claim Import CSV Export CSV Delete All Asset(s) expand_more …" at bounding box center [977, 485] width 1159 height 655
click at [147, 391] on span "Unsecured Priority Claims" at bounding box center [104, 393] width 136 height 14
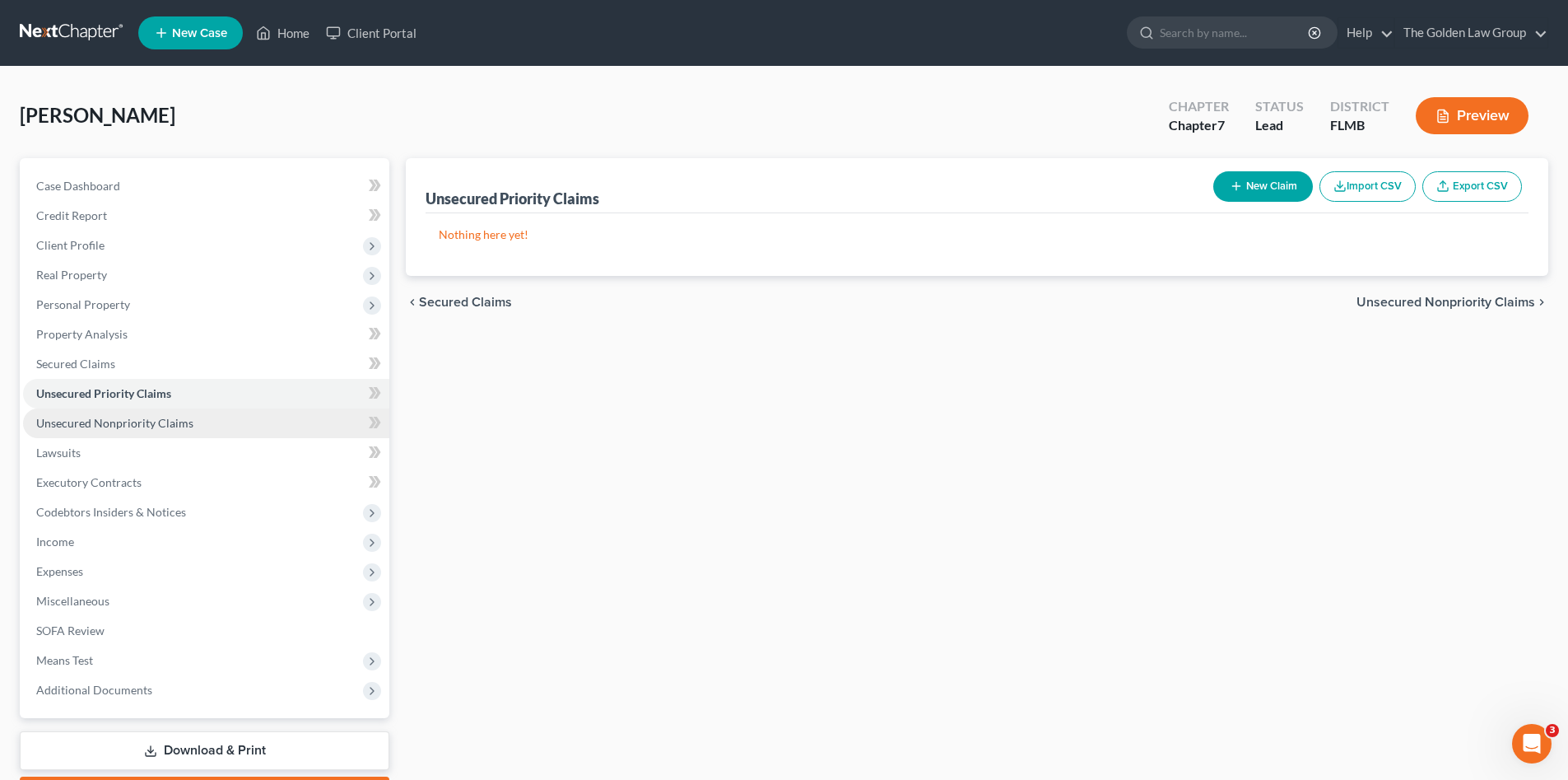
drag, startPoint x: 186, startPoint y: 427, endPoint x: 195, endPoint y: 418, distance: 12.7
click at [186, 427] on span "Unsecured Nonpriority Claims" at bounding box center [114, 423] width 157 height 14
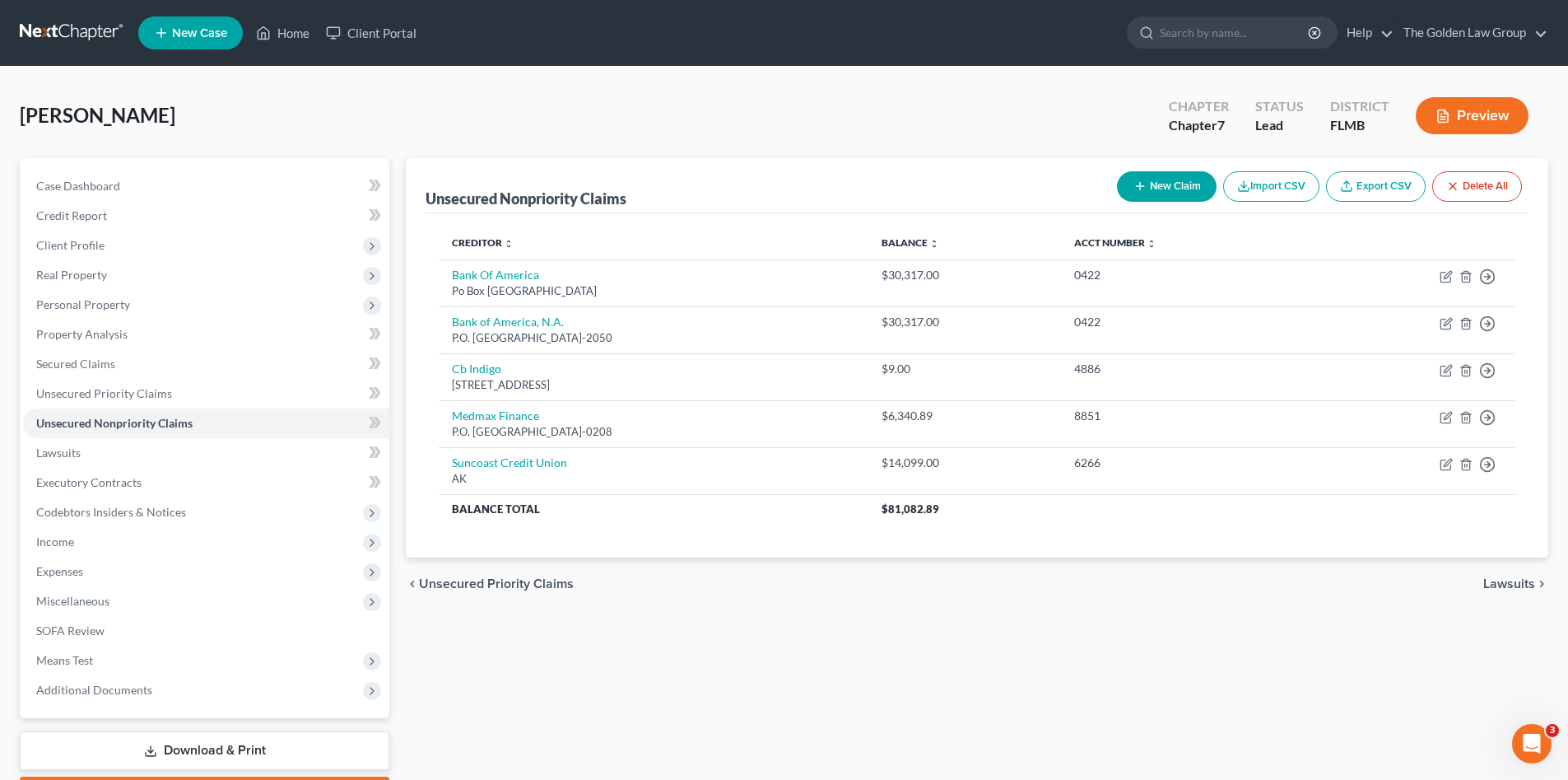
click at [993, 628] on div "Unsecured Nonpriority Claims New Claim Import CSV Export CSV Delete All Credito…" at bounding box center [977, 485] width 1159 height 655
click at [745, 546] on div "Creditor expand_more expand_less unfold_more Balance expand_more expand_less un…" at bounding box center [977, 385] width 1103 height 344
click at [118, 308] on span "Personal Property" at bounding box center [83, 304] width 94 height 14
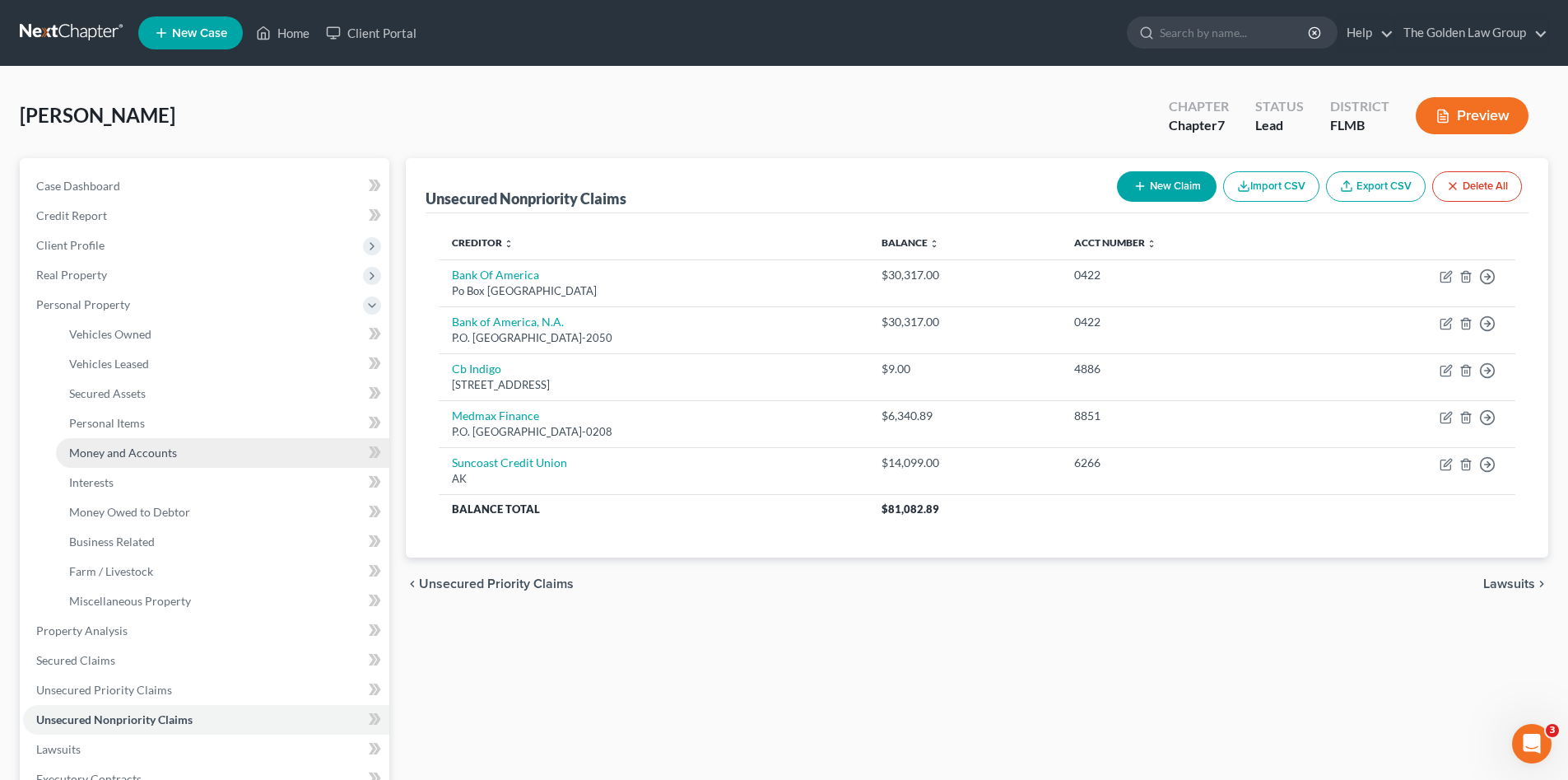
click at [210, 447] on link "Money and Accounts" at bounding box center [223, 453] width 333 height 30
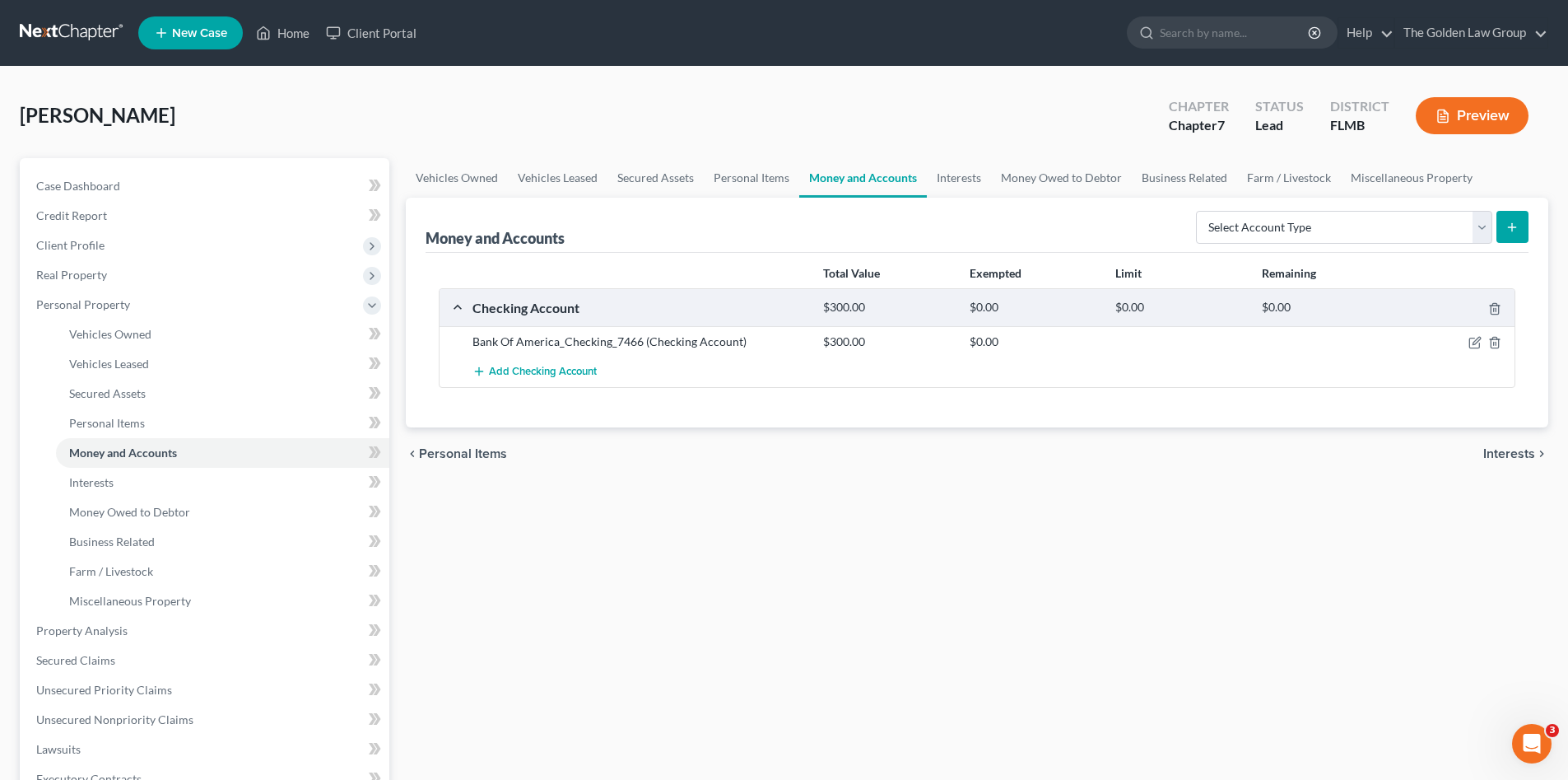
click at [866, 529] on div "Vehicles Owned Vehicles Leased Secured Assets Personal Items Money and Accounts…" at bounding box center [977, 633] width 1159 height 951
click at [843, 621] on div "Vehicles Owned Vehicles Leased Secured Assets Personal Items Money and Accounts…" at bounding box center [977, 633] width 1159 height 951
click at [212, 711] on link "Unsecured Nonpriority Claims" at bounding box center [206, 720] width 367 height 30
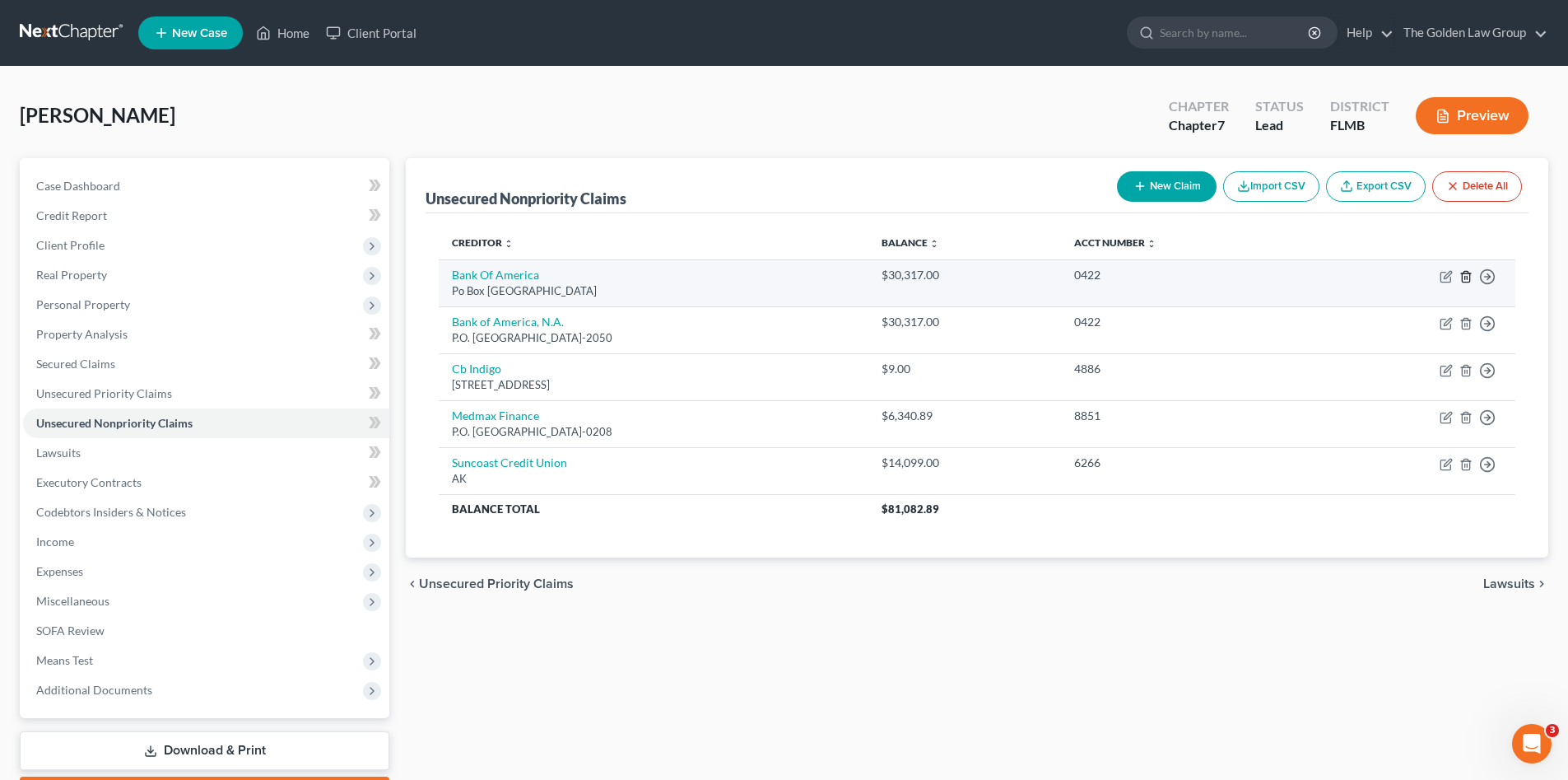
click at [1468, 280] on icon "button" at bounding box center [1465, 276] width 13 height 13
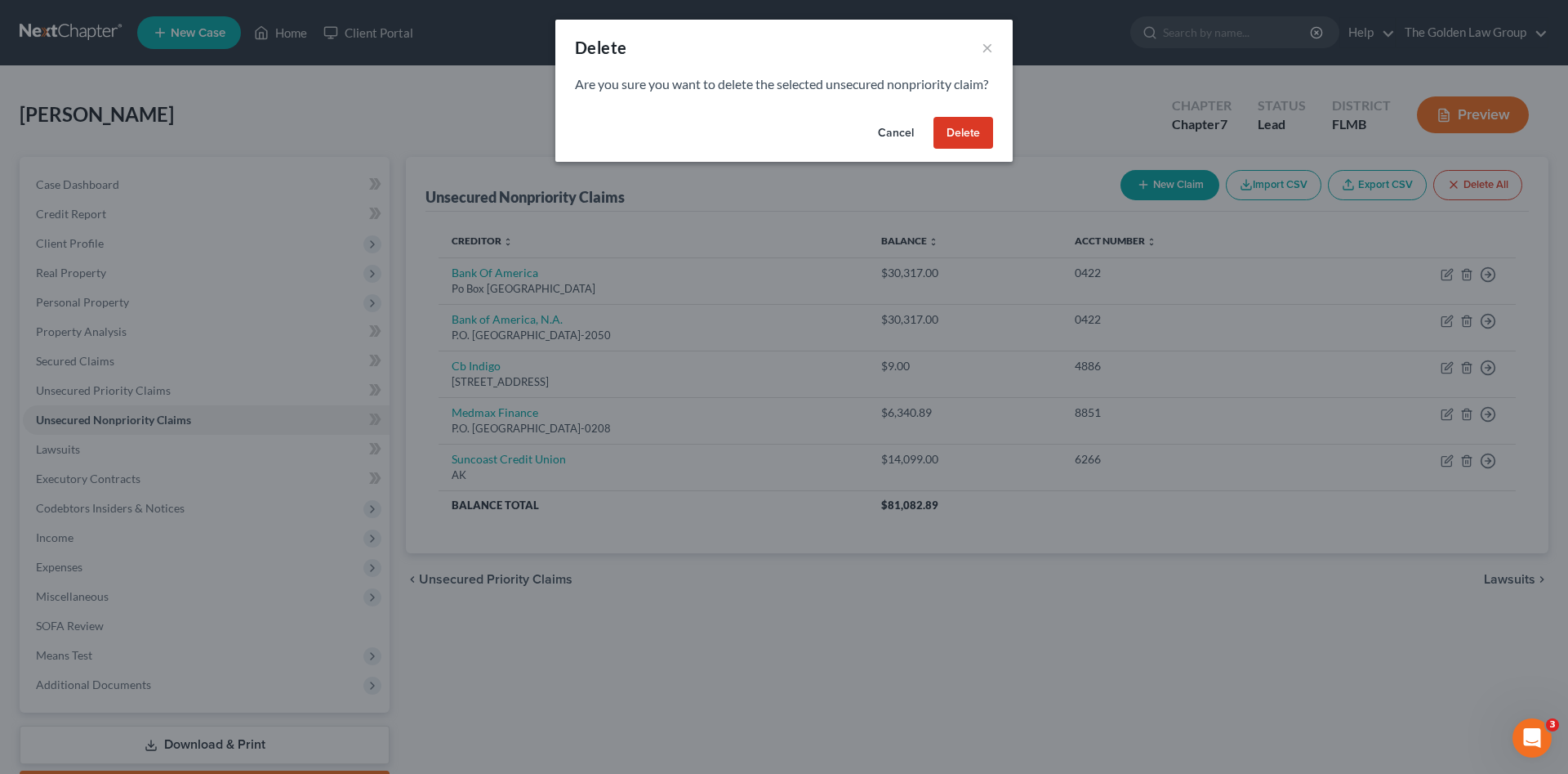
click at [961, 150] on button "Delete" at bounding box center [963, 132] width 60 height 32
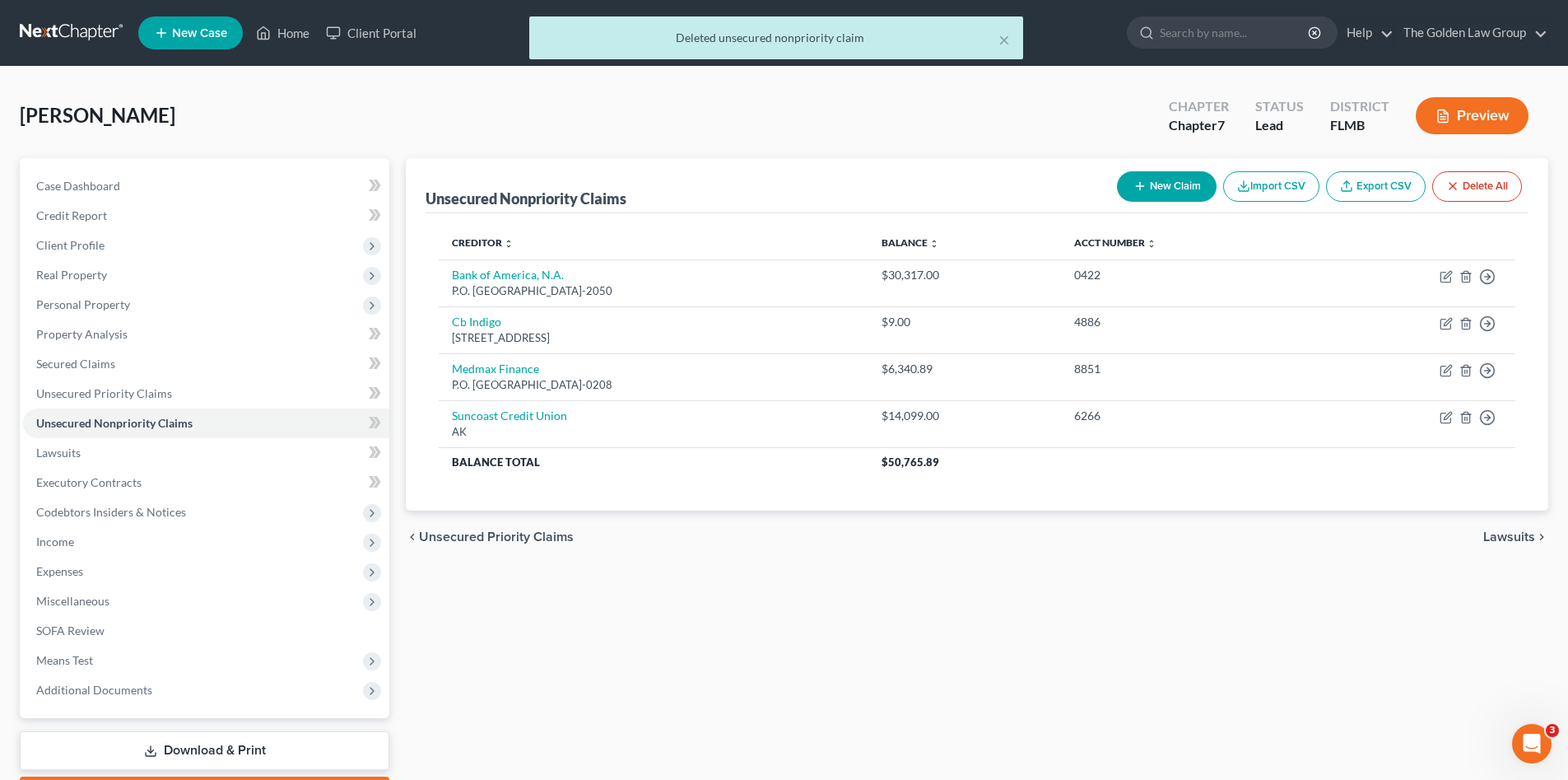
click at [1035, 627] on div "Unsecured Nonpriority Claims New Claim Import CSV Export CSV Delete All Credito…" at bounding box center [977, 485] width 1159 height 655
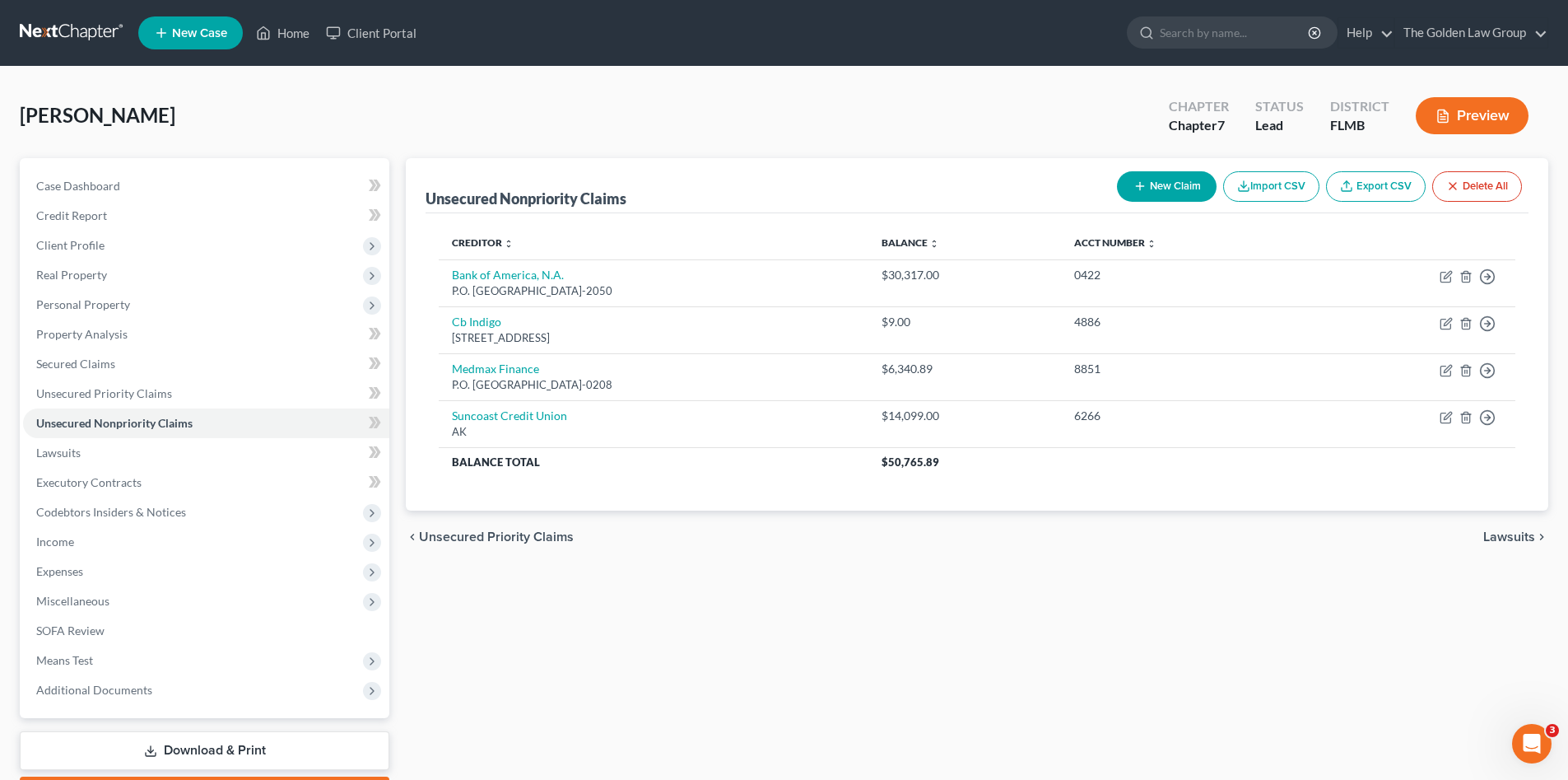
click at [1034, 621] on div "Unsecured Nonpriority Claims New Claim Import CSV Export CSV Delete All Credito…" at bounding box center [977, 485] width 1159 height 655
click at [93, 361] on span "Secured Claims" at bounding box center [76, 364] width 79 height 14
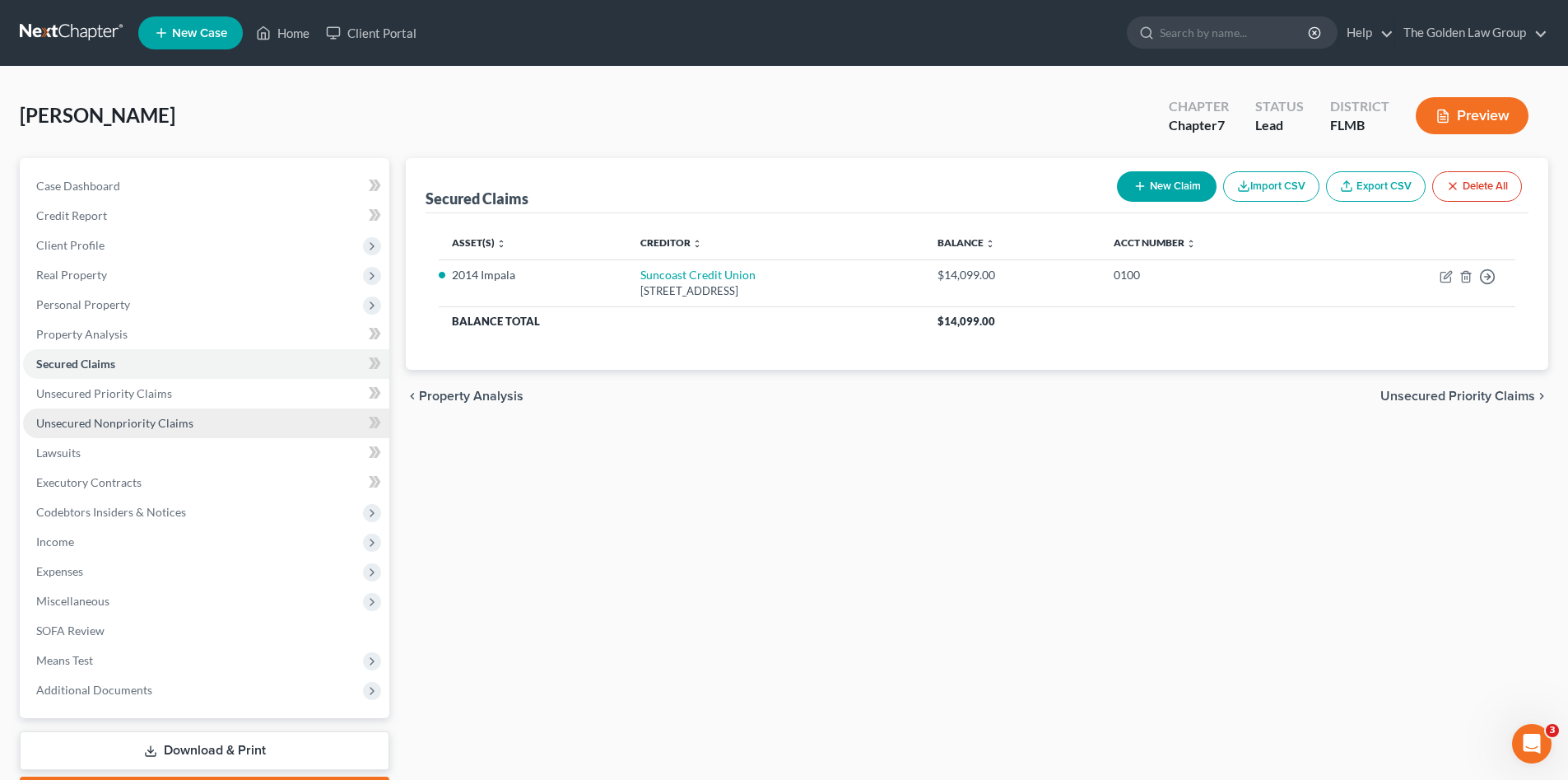
click at [139, 426] on span "Unsecured Nonpriority Claims" at bounding box center [114, 423] width 157 height 14
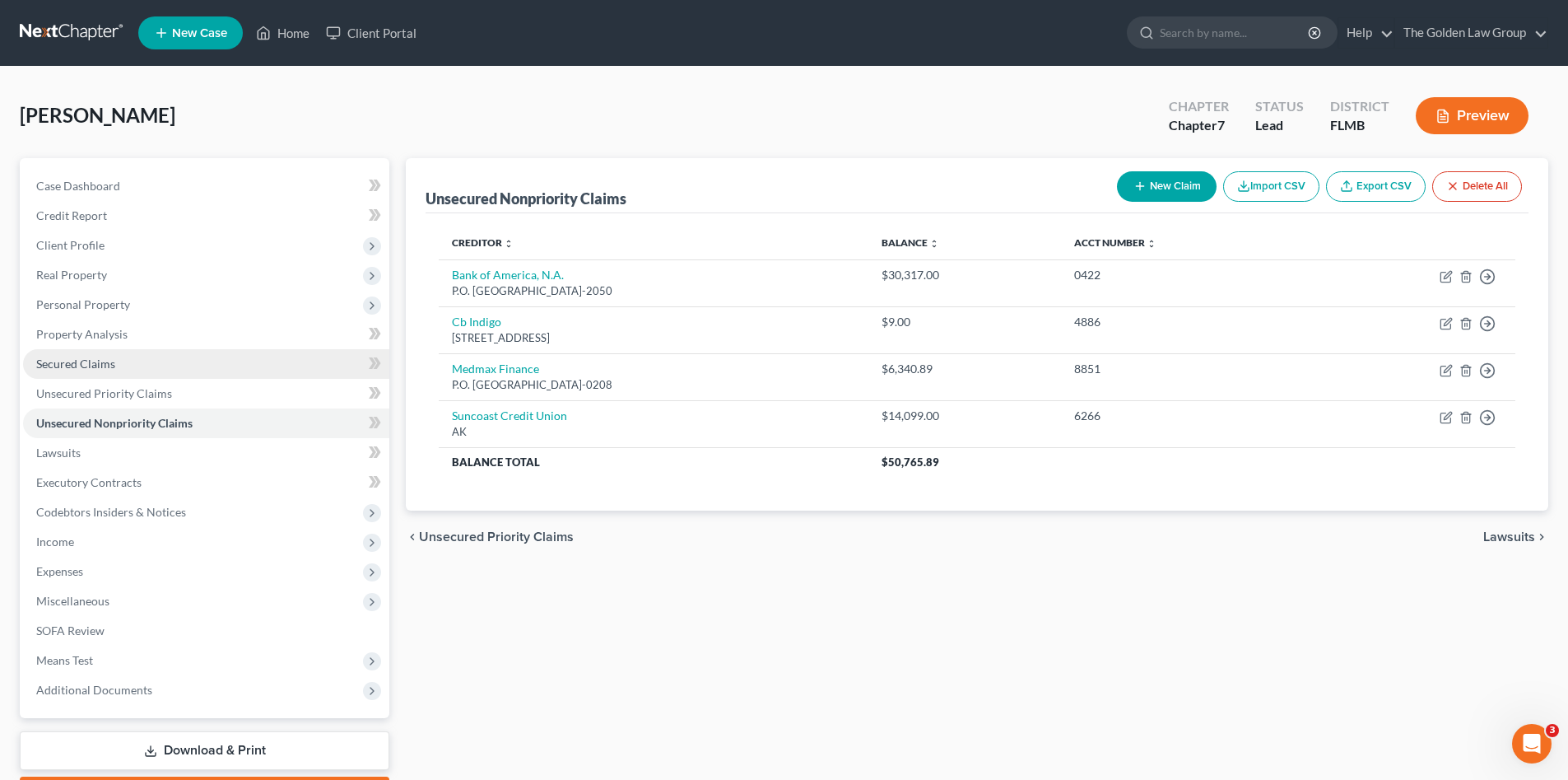
click at [142, 356] on link "Secured Claims" at bounding box center [206, 364] width 367 height 30
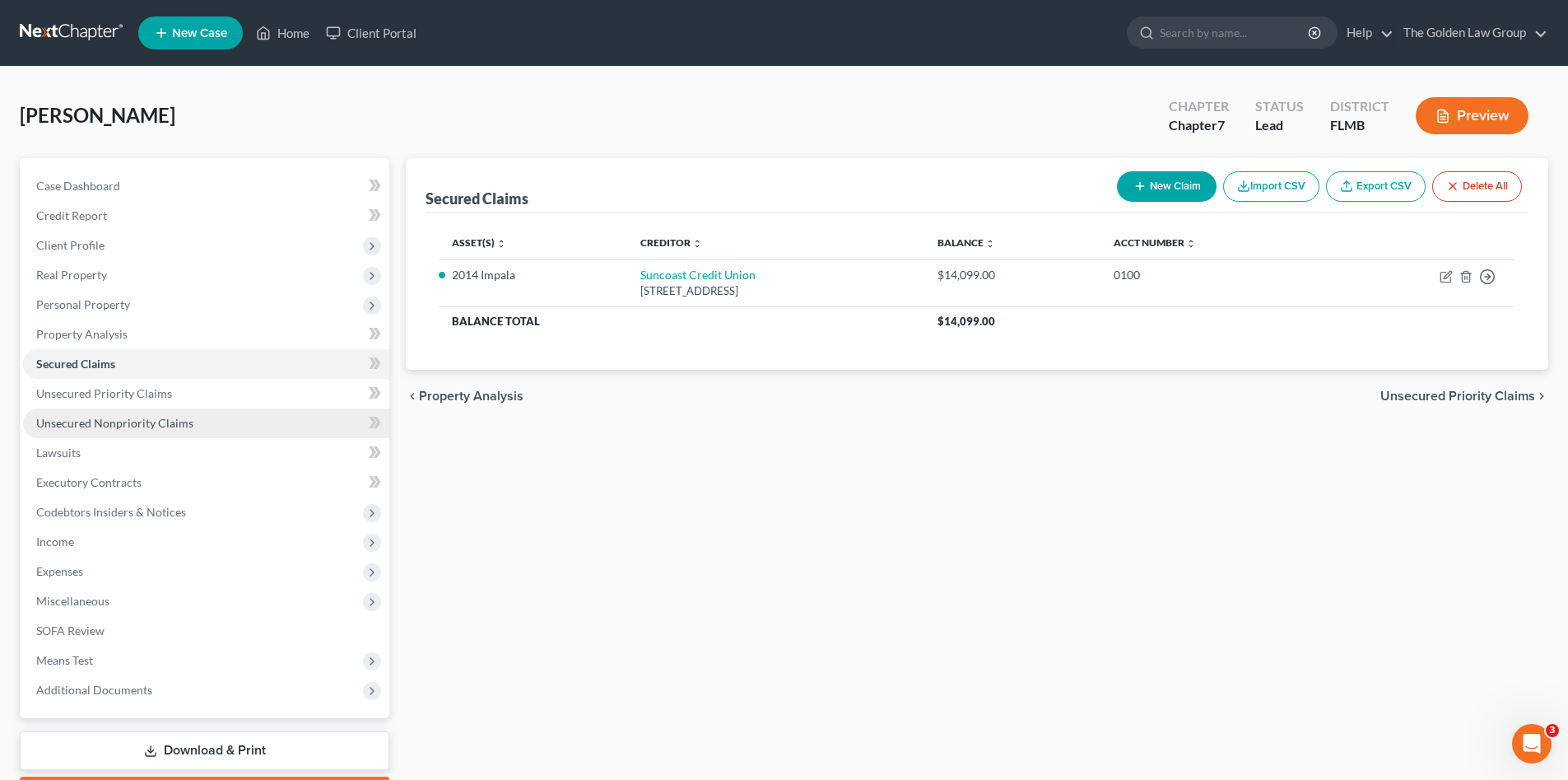
click at [145, 422] on span "Unsecured Nonpriority Claims" at bounding box center [114, 423] width 157 height 14
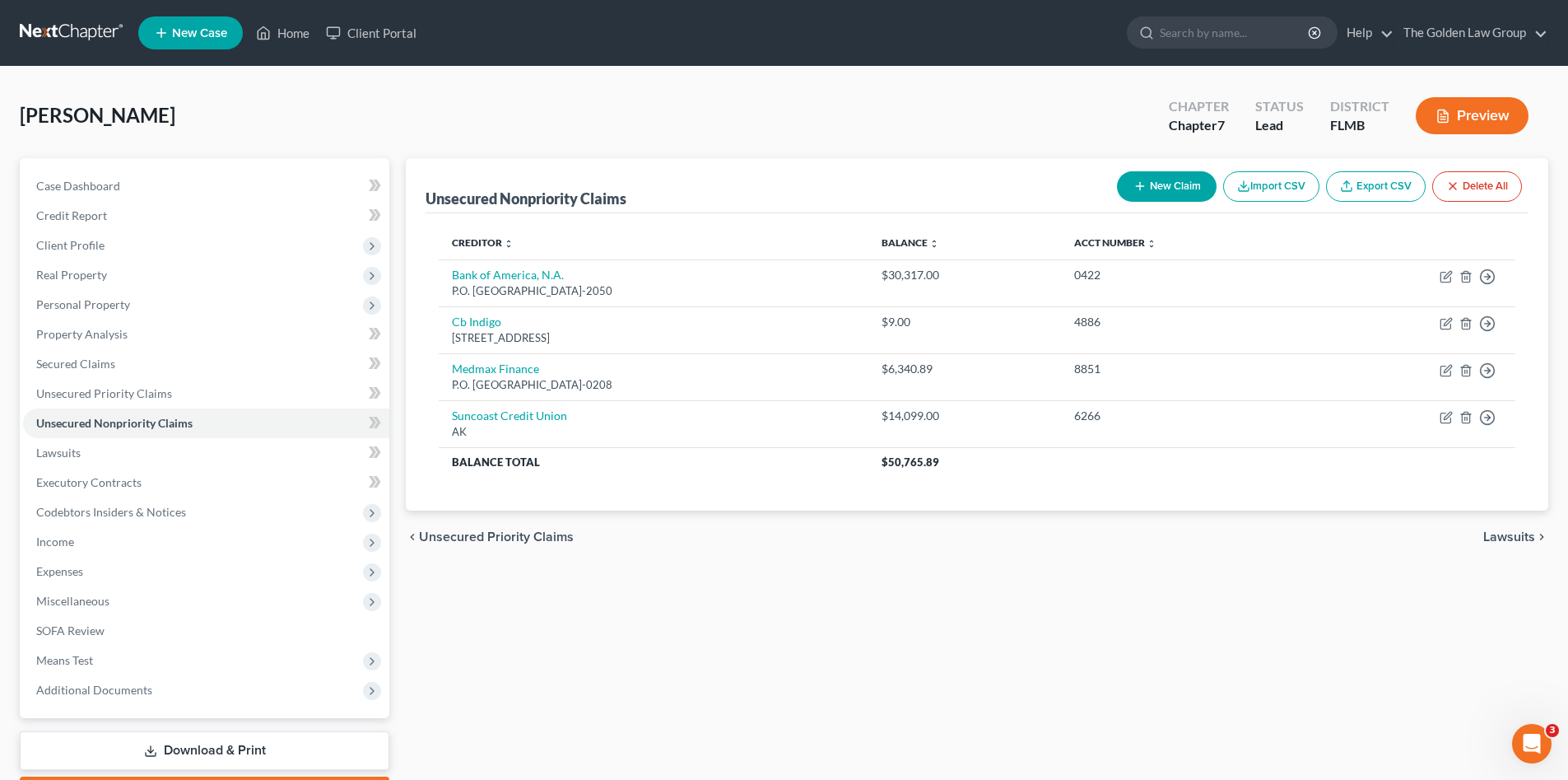
click at [811, 646] on div "Unsecured Nonpriority Claims New Claim Import CSV Export CSV Delete All Credito…" at bounding box center [977, 485] width 1159 height 655
click at [751, 461] on th "Balance Total" at bounding box center [653, 461] width 430 height 30
click at [123, 366] on link "Secured Claims" at bounding box center [206, 364] width 367 height 30
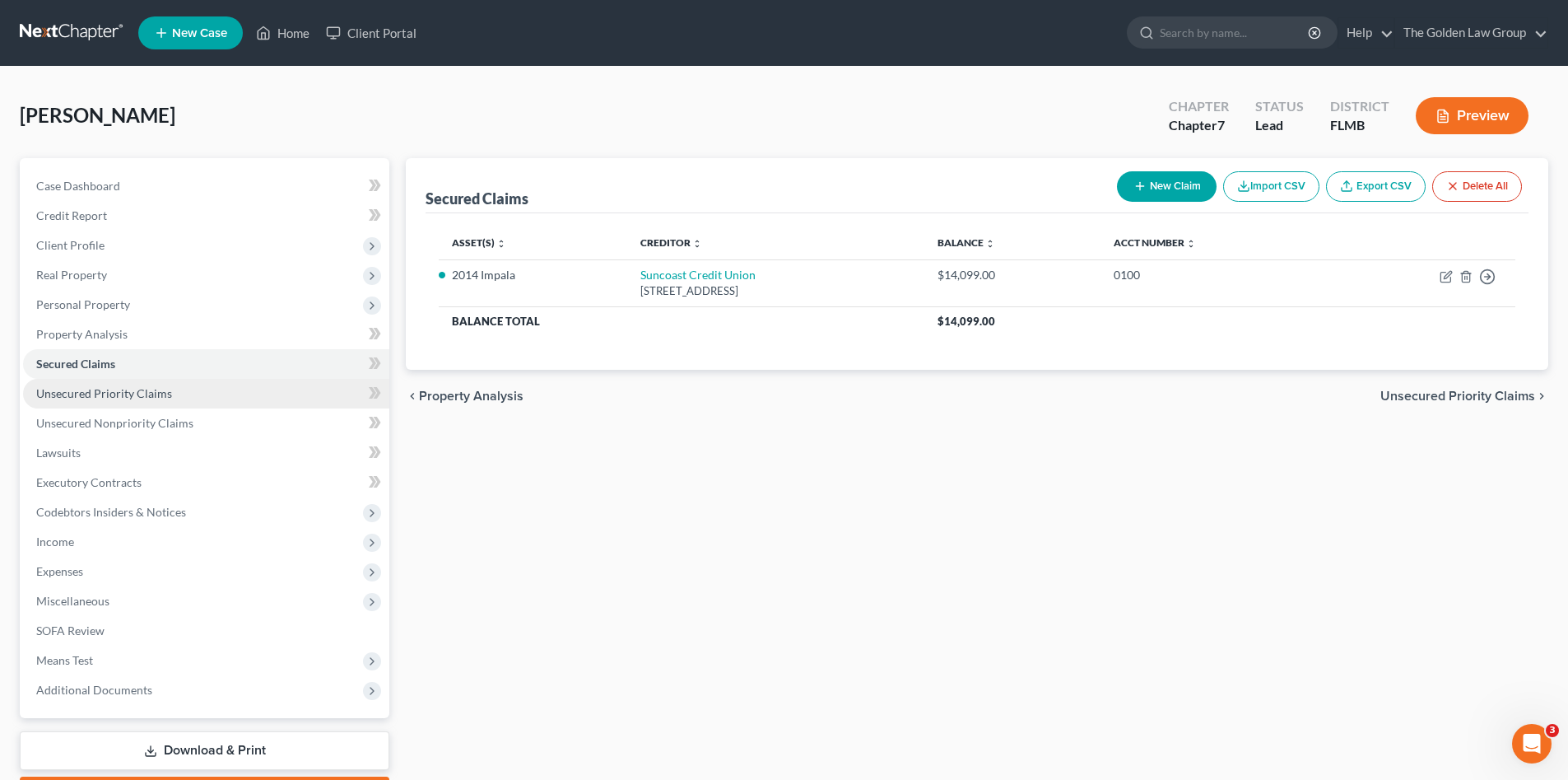
click at [146, 405] on link "Unsecured Priority Claims" at bounding box center [206, 393] width 367 height 30
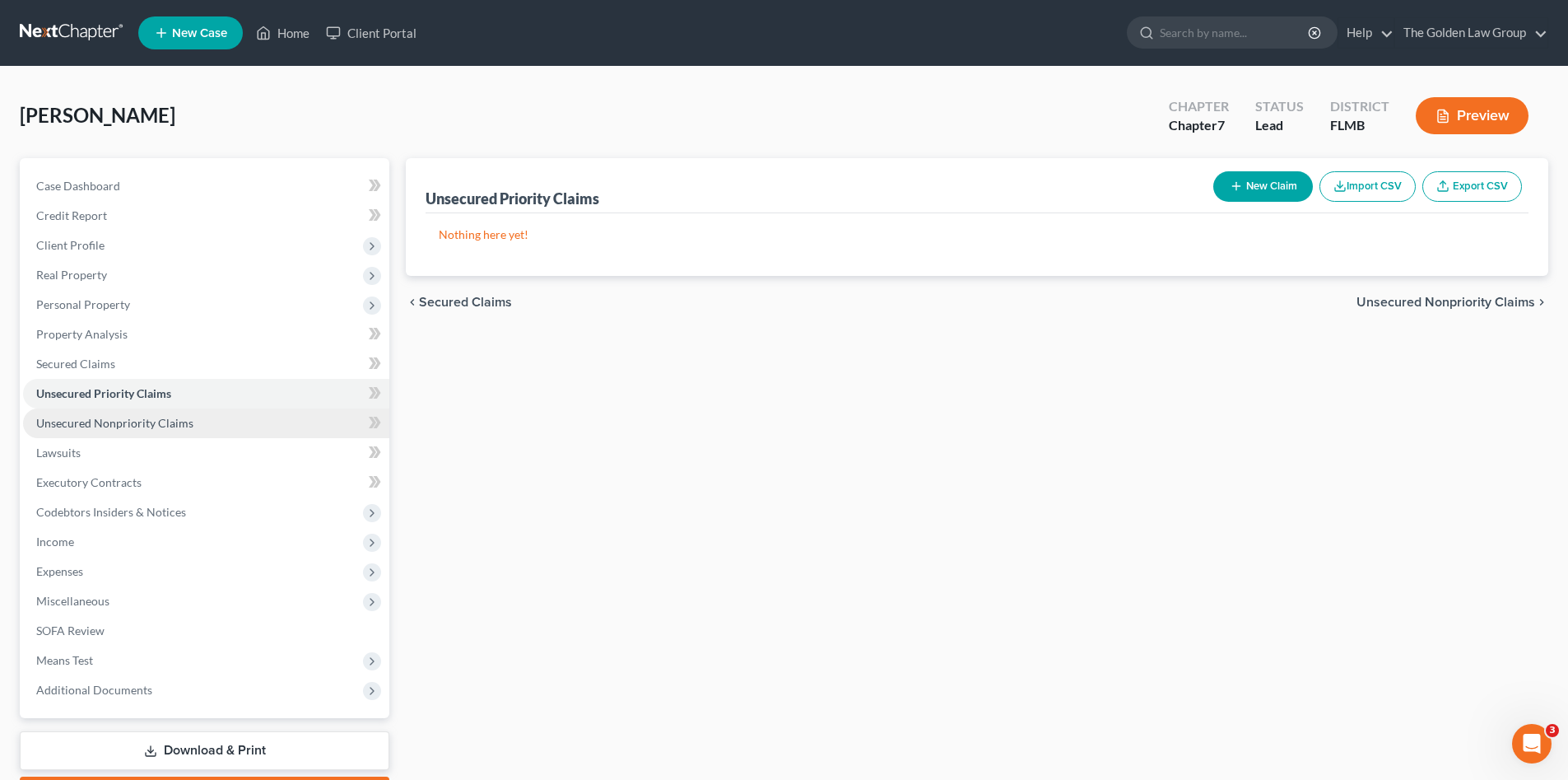
click at [152, 419] on span "Unsecured Nonpriority Claims" at bounding box center [114, 423] width 157 height 14
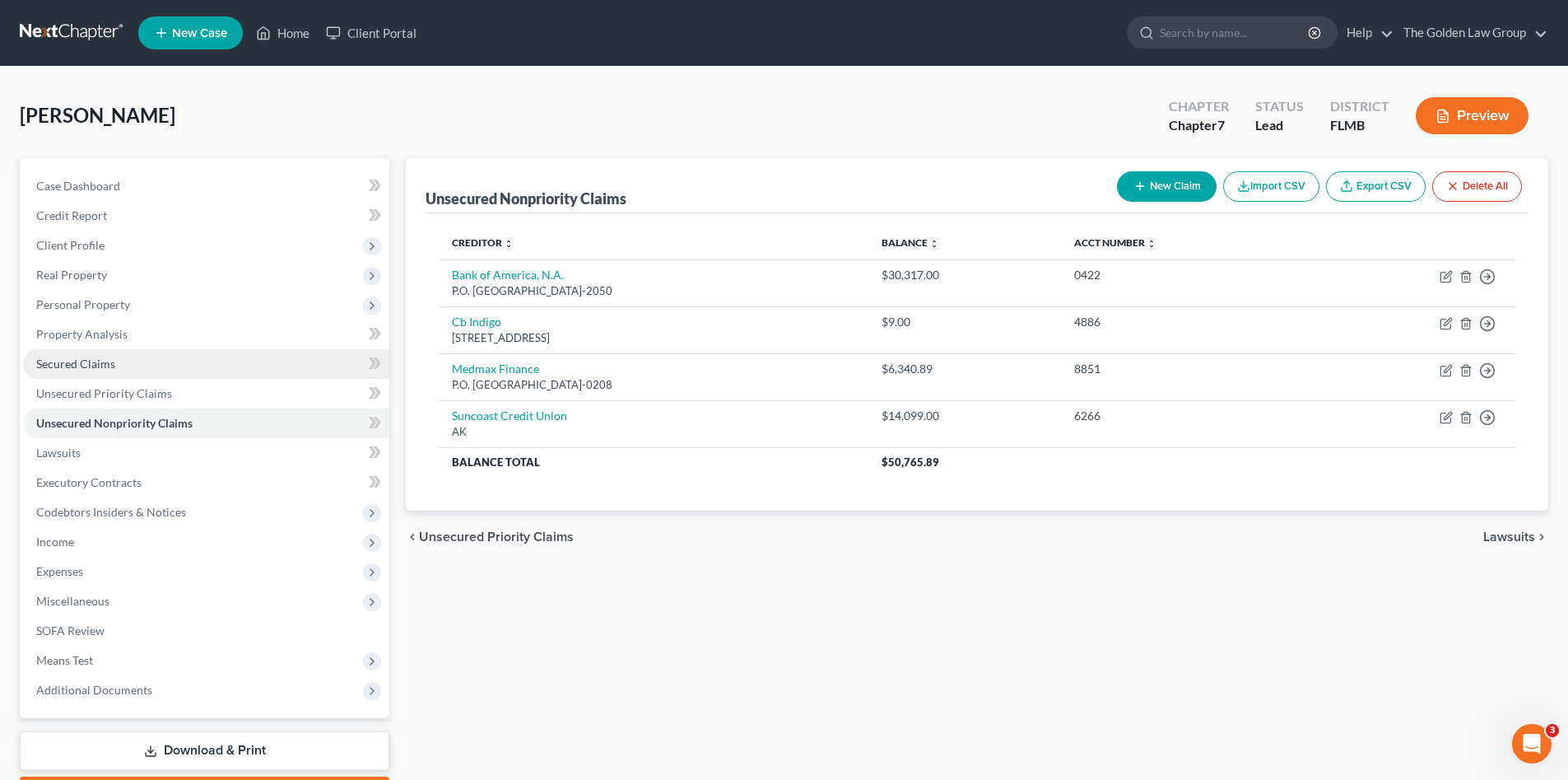
click at [101, 360] on span "Secured Claims" at bounding box center [76, 364] width 79 height 14
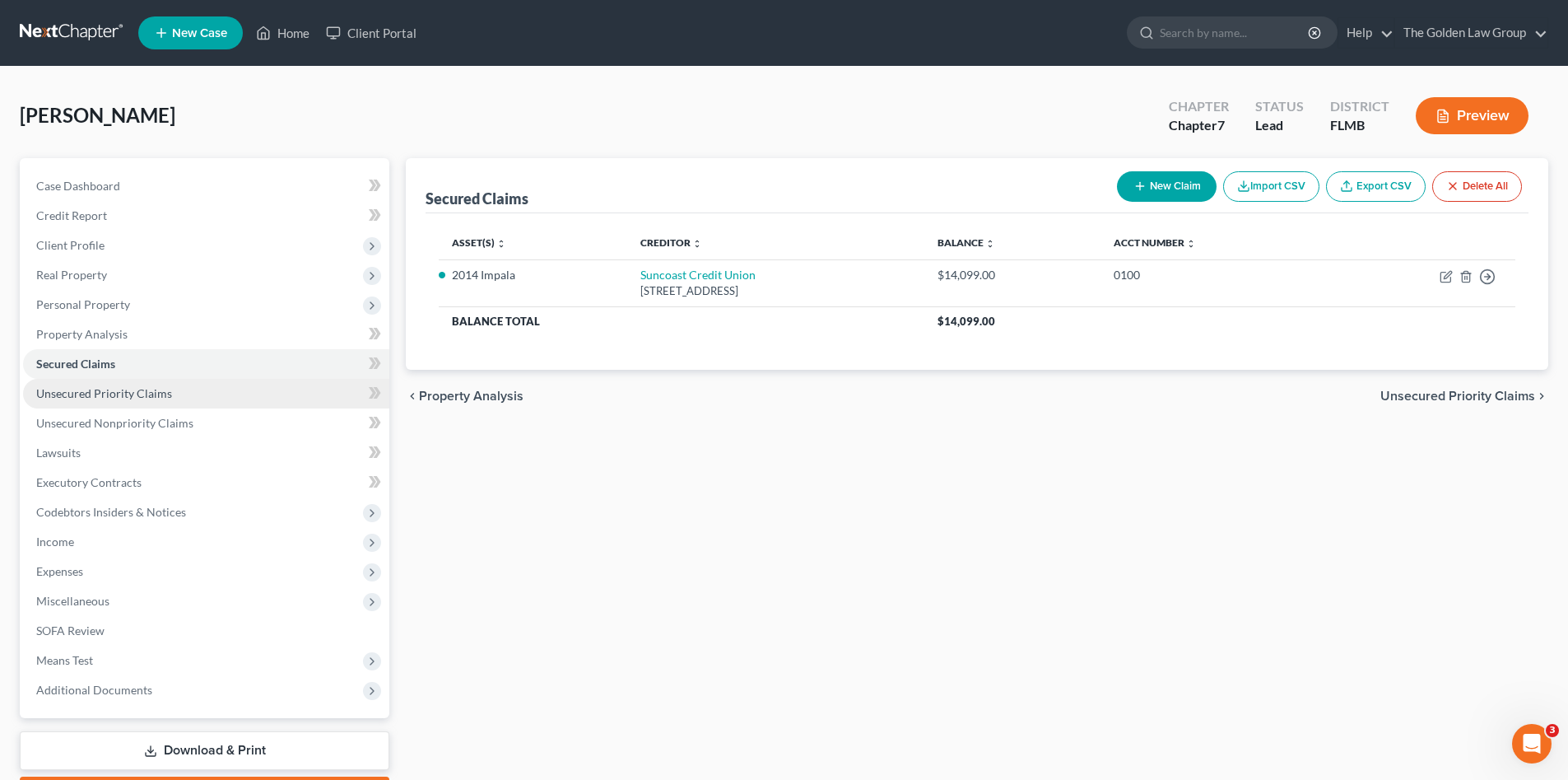
click at [120, 390] on span "Unsecured Priority Claims" at bounding box center [104, 393] width 136 height 14
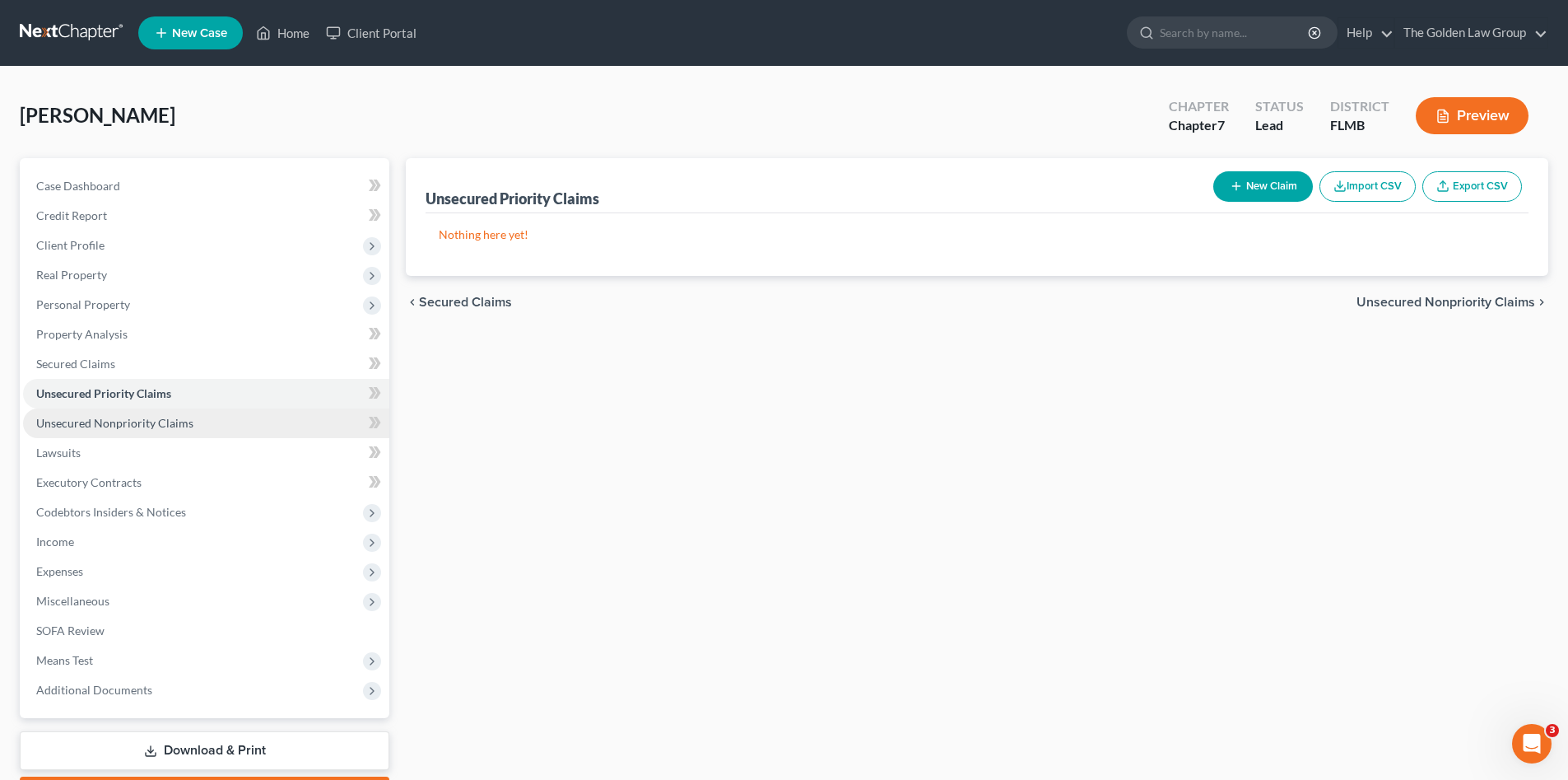
click at [147, 417] on span "Unsecured Nonpriority Claims" at bounding box center [114, 423] width 157 height 14
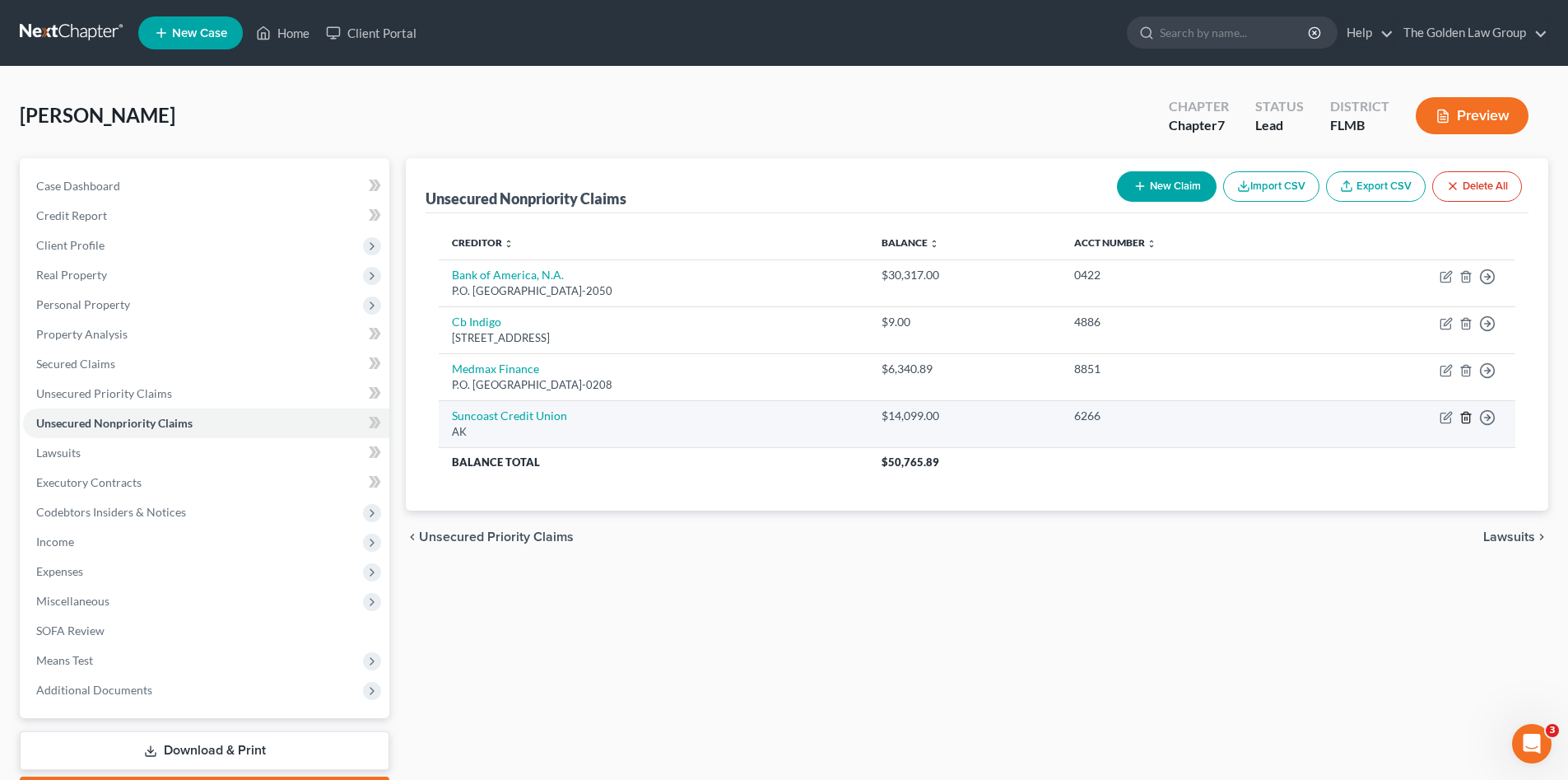
click at [1466, 419] on line "button" at bounding box center [1466, 418] width 0 height 3
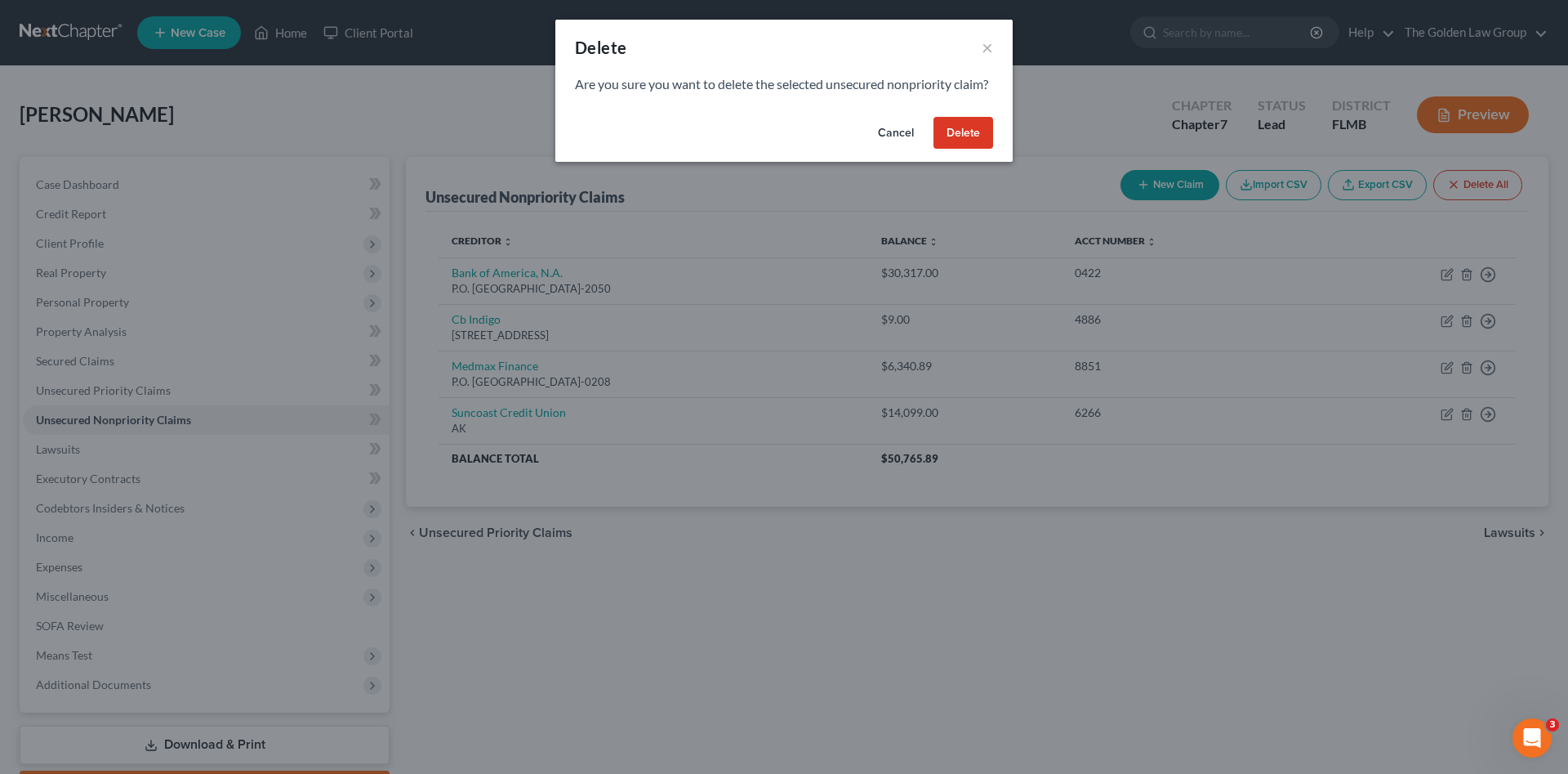
click at [963, 150] on button "Delete" at bounding box center [963, 132] width 60 height 32
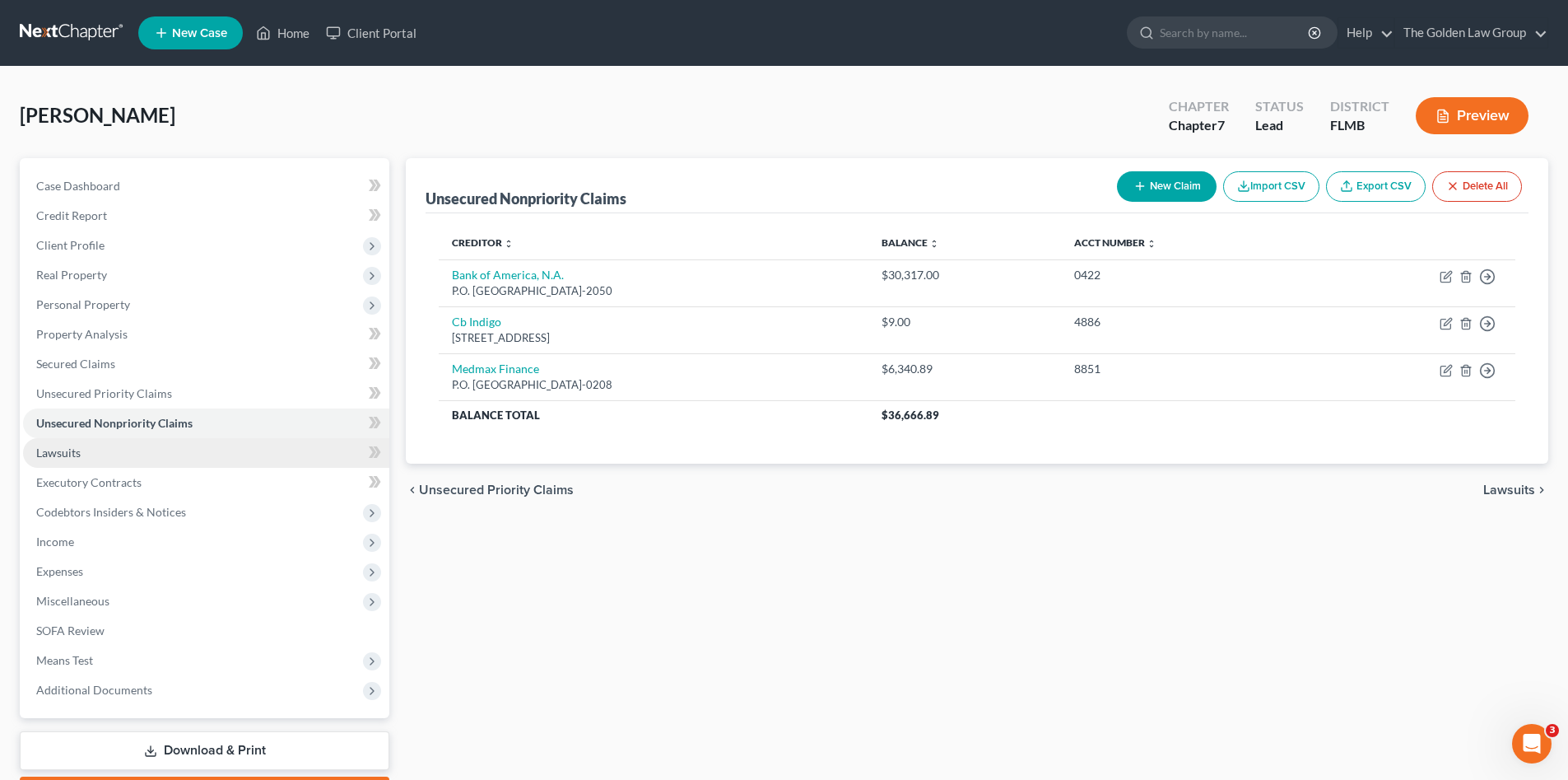
click at [88, 447] on link "Lawsuits" at bounding box center [206, 453] width 367 height 30
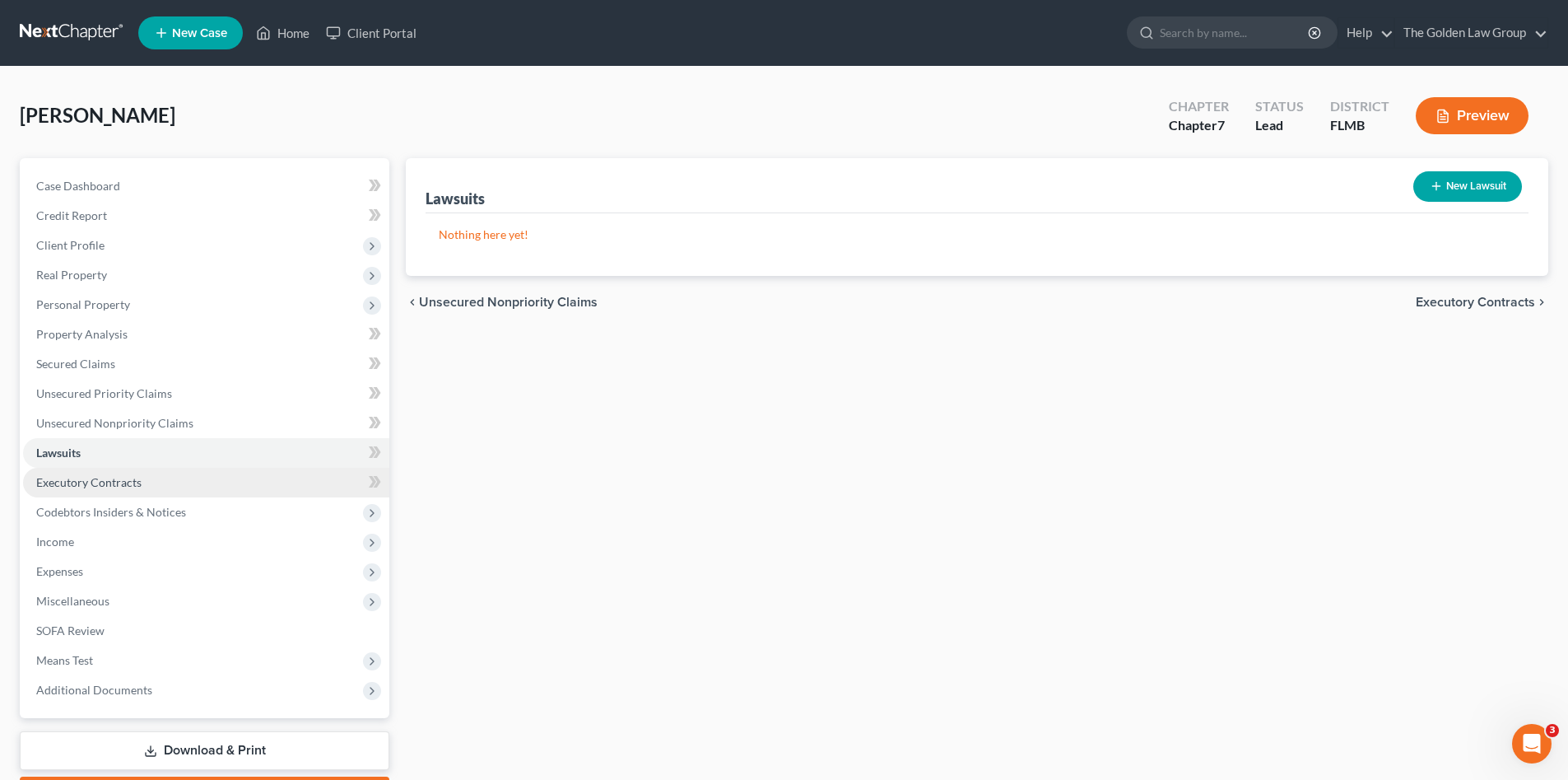
drag, startPoint x: 80, startPoint y: 476, endPoint x: 99, endPoint y: 471, distance: 19.6
click at [80, 476] on span "Executory Contracts" at bounding box center [89, 482] width 105 height 14
click at [1442, 197] on button "New Contract" at bounding box center [1465, 186] width 112 height 31
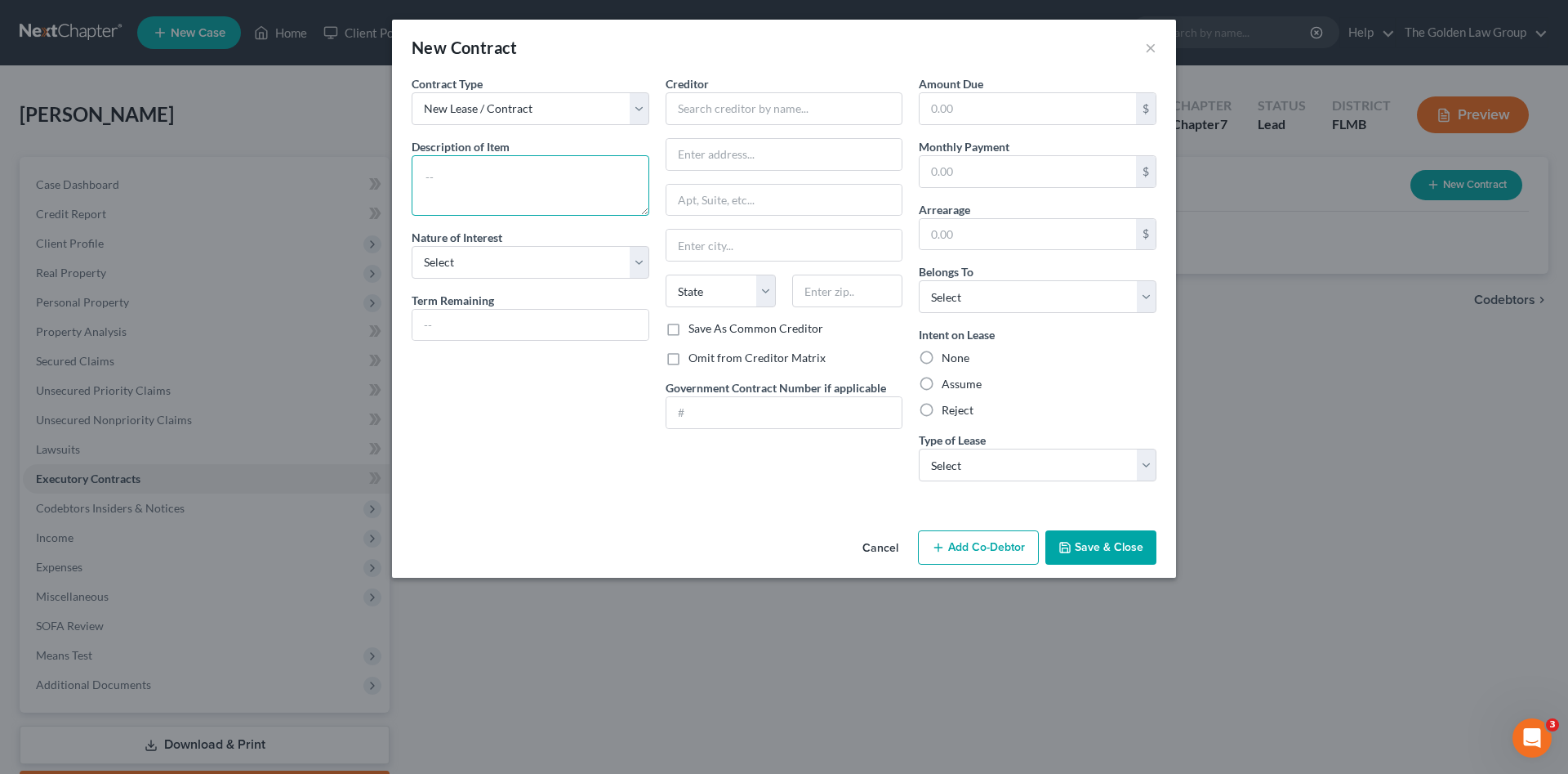
click at [442, 172] on textarea at bounding box center [530, 186] width 238 height 61
type textarea "Cell Phone"
click at [449, 265] on select "Select Purchaser Agent Lessor Lessee" at bounding box center [530, 261] width 238 height 32
select select "3"
click at [412, 246] on select "Select Purchaser Agent Lessor Lessee" at bounding box center [530, 261] width 238 height 32
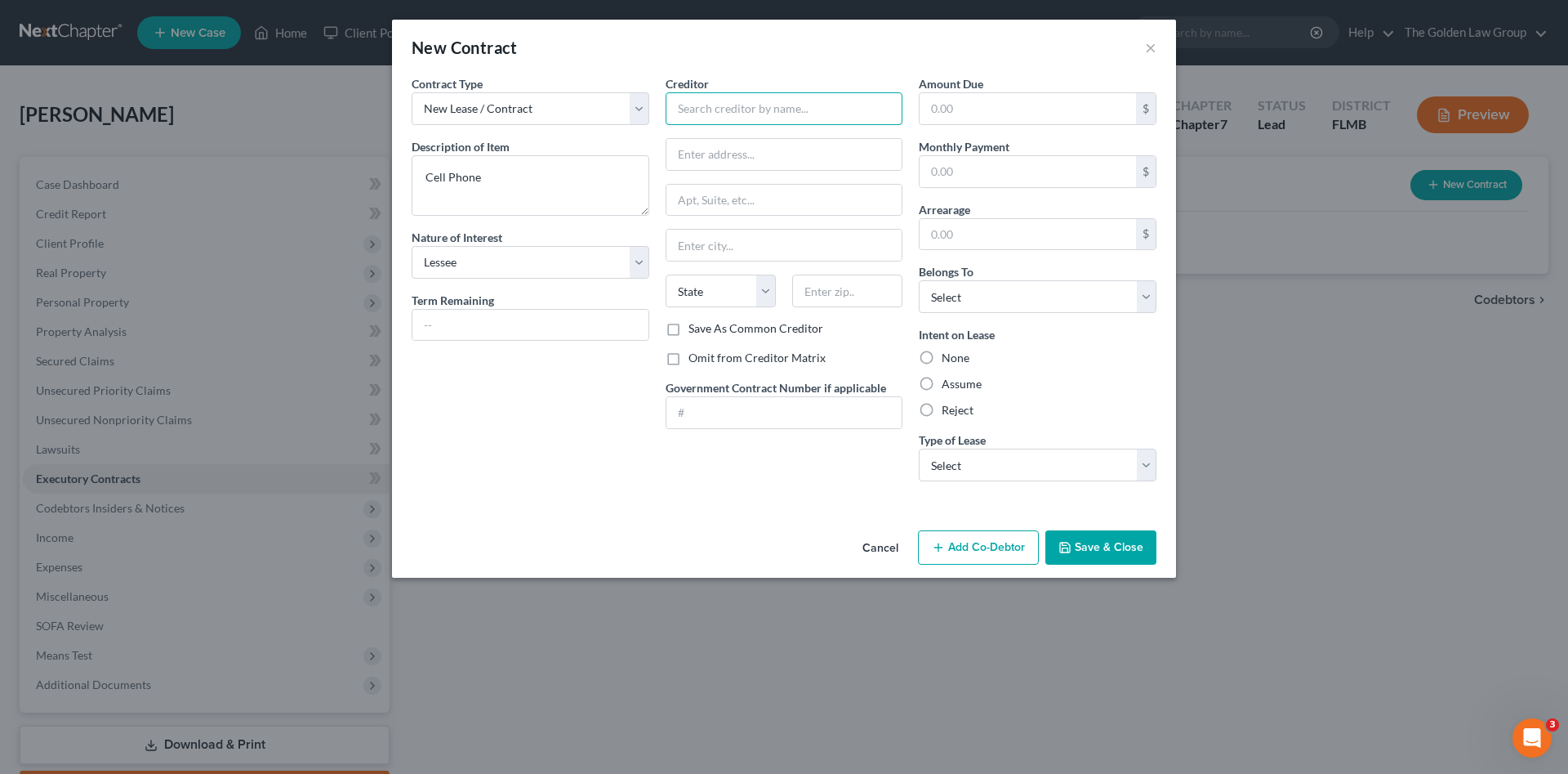
click at [740, 110] on input "text" at bounding box center [784, 108] width 238 height 32
click at [745, 136] on div "Verizon Wireless" at bounding box center [764, 137] width 170 height 17
type input "Verizon Wireless"
type input "PO Box 660108"
type input "Dallas"
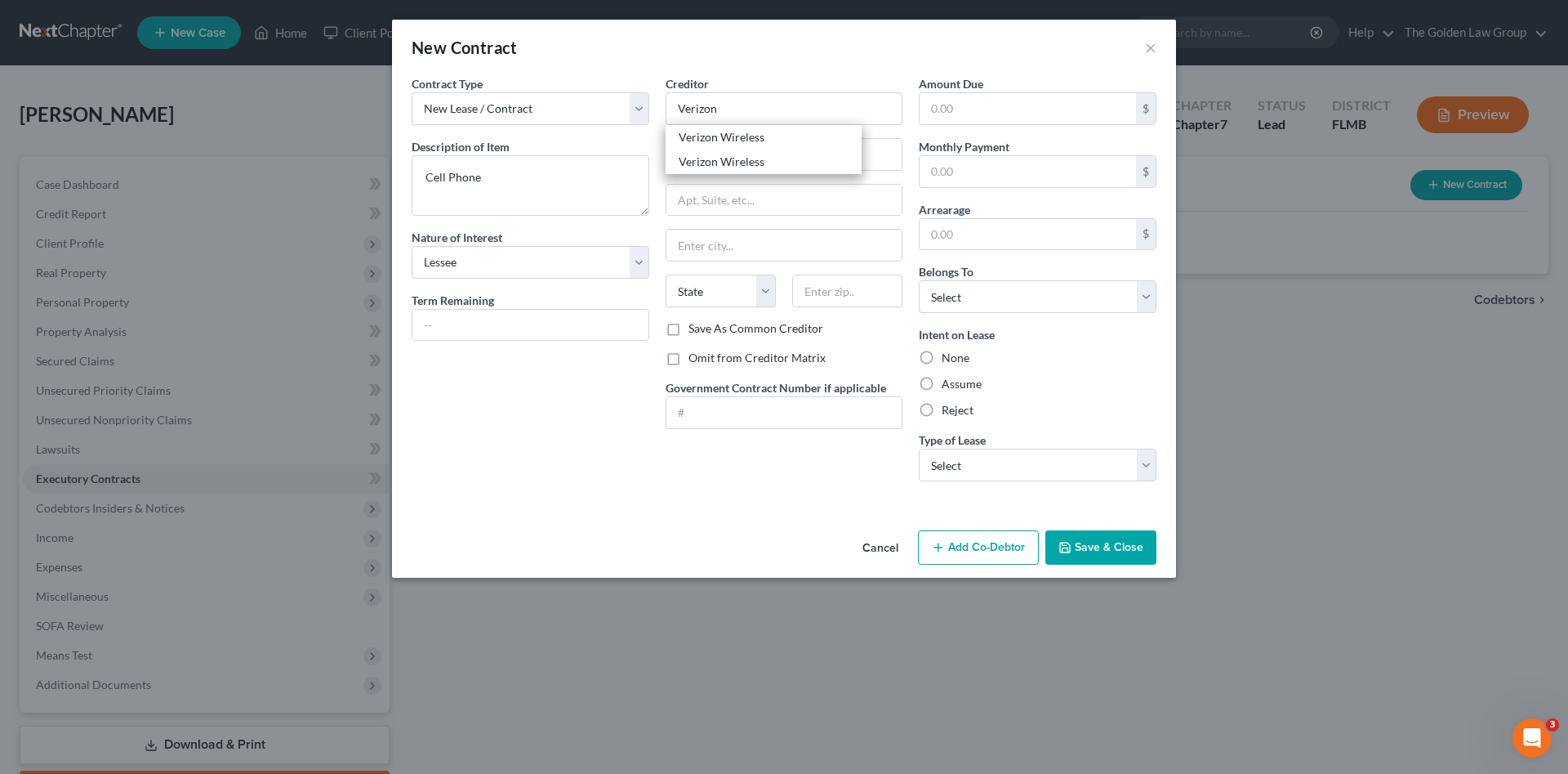
select select "45"
type input "75266"
drag, startPoint x: 971, startPoint y: 384, endPoint x: 1003, endPoint y: 304, distance: 86.2
click at [972, 384] on label "Assume" at bounding box center [962, 384] width 40 height 17
click at [959, 384] on input "Assume" at bounding box center [953, 381] width 11 height 11
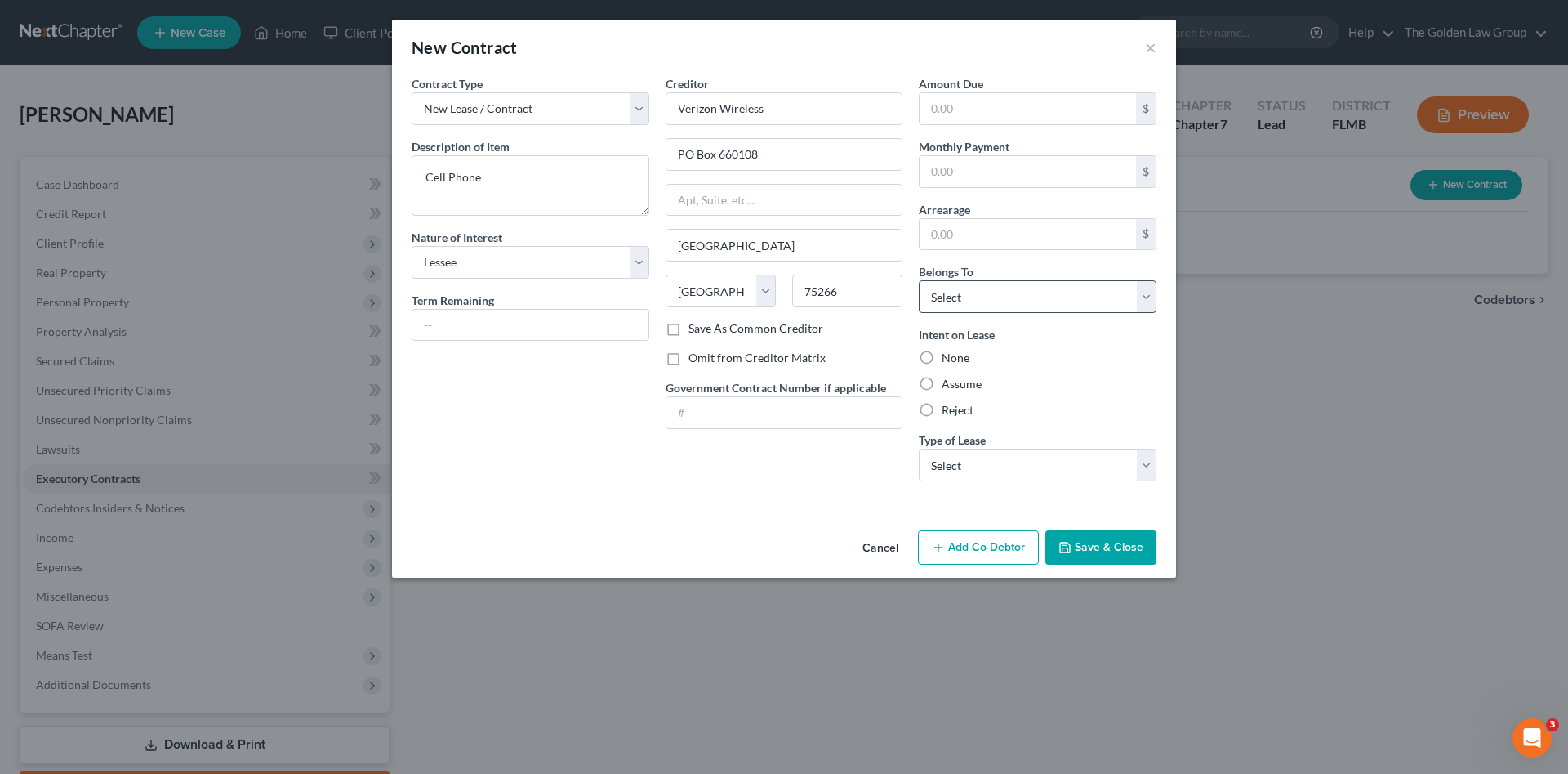
radio input "true"
click at [1003, 302] on select "Select Debtor 1 Only Debtor 2 Only Debtor 1 And Debtor 2 Only At Least One Of T…" at bounding box center [1037, 296] width 238 height 32
select select "0"
click at [918, 280] on select "Select Debtor 1 Only Debtor 2 Only Debtor 1 And Debtor 2 Only At Least One Of T…" at bounding box center [1037, 296] width 238 height 32
drag, startPoint x: 998, startPoint y: 461, endPoint x: 1006, endPoint y: 475, distance: 16.1
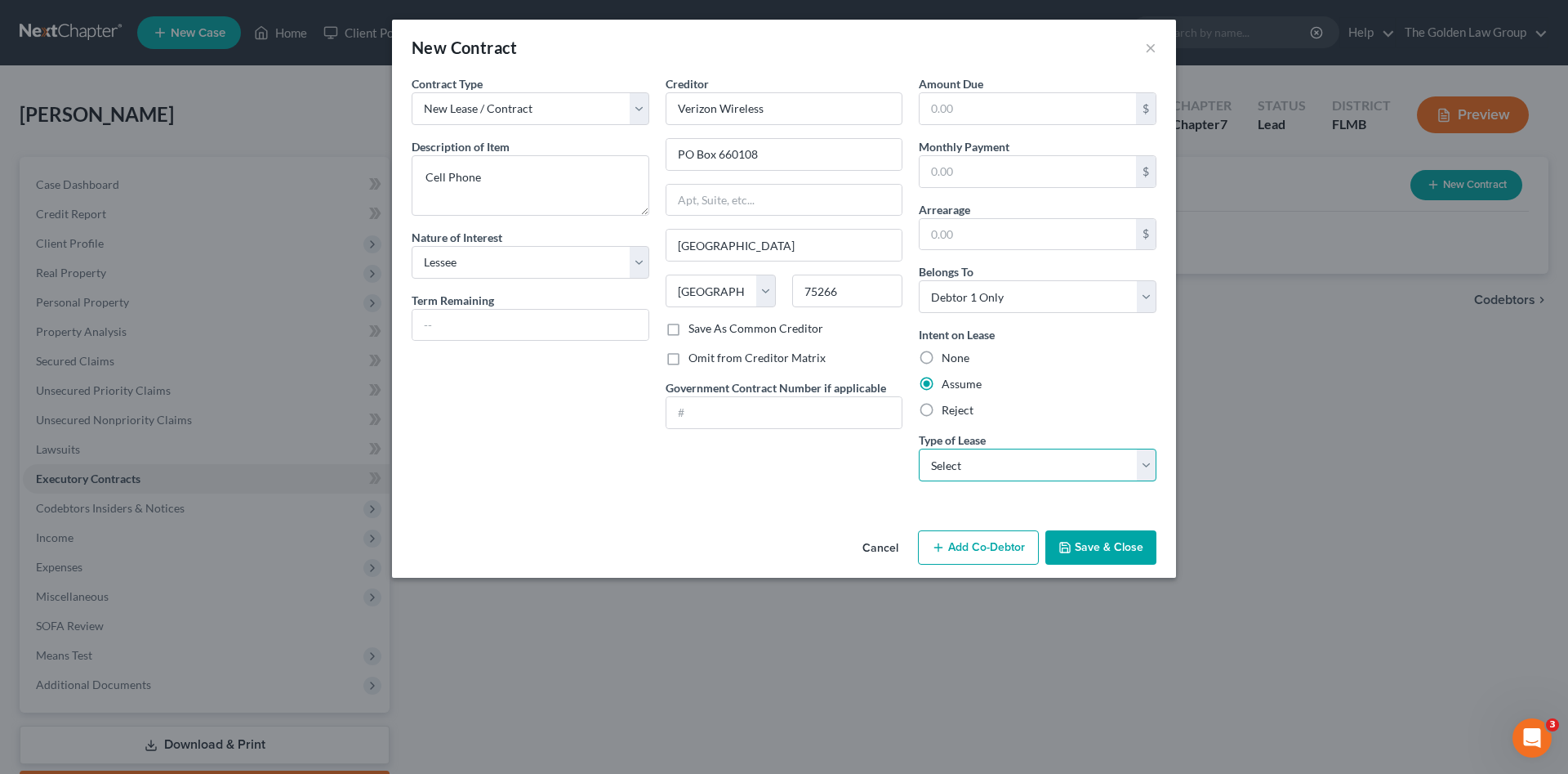
click at [998, 461] on select "Select Real Estate Car Other" at bounding box center [1037, 464] width 238 height 32
select select "2"
click at [918, 448] on select "Select Real Estate Car Other" at bounding box center [1037, 464] width 238 height 32
click at [1121, 547] on button "Save & Close" at bounding box center [1101, 547] width 112 height 34
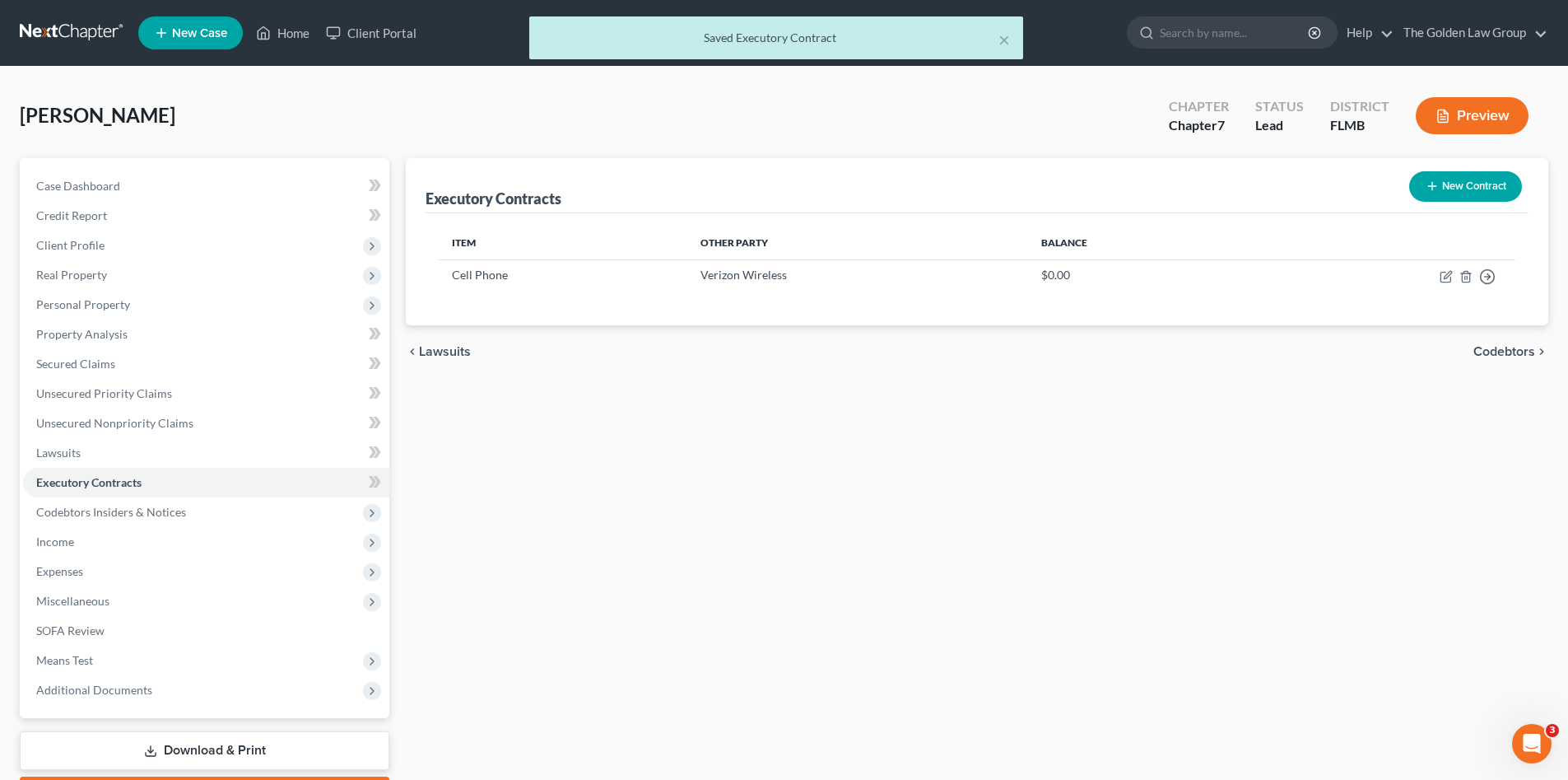
drag, startPoint x: 760, startPoint y: 495, endPoint x: 779, endPoint y: 494, distance: 19.0
click at [761, 492] on div "Executory Contracts New Contract Item Other Party Balance Cell Phone Verizon Wi…" at bounding box center [977, 485] width 1159 height 655
drag, startPoint x: 122, startPoint y: 516, endPoint x: 302, endPoint y: 544, distance: 182.2
click at [125, 516] on span "Codebtors Insiders & Notices" at bounding box center [111, 512] width 150 height 14
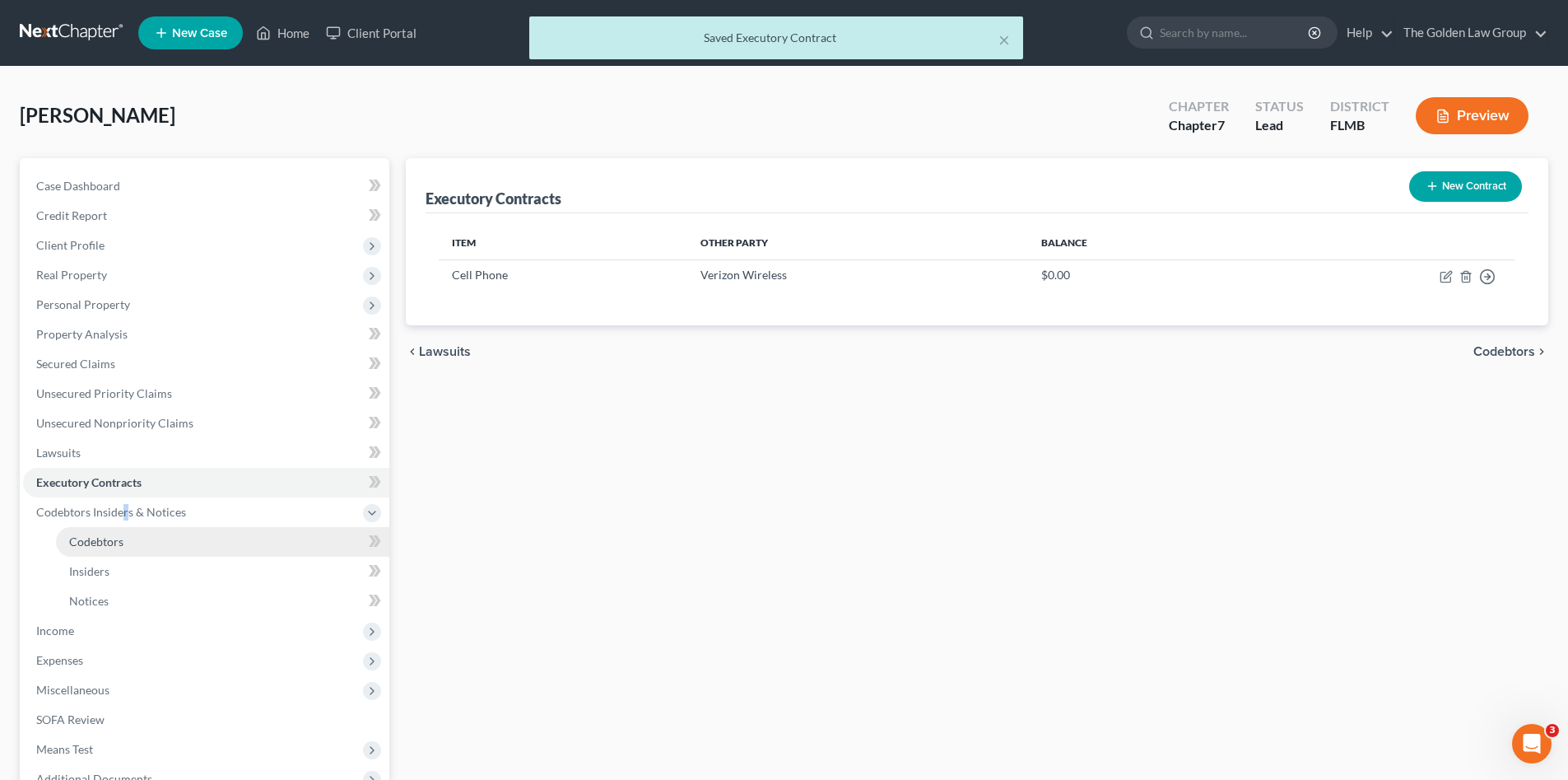
click at [106, 543] on span "Codebtors" at bounding box center [96, 541] width 54 height 14
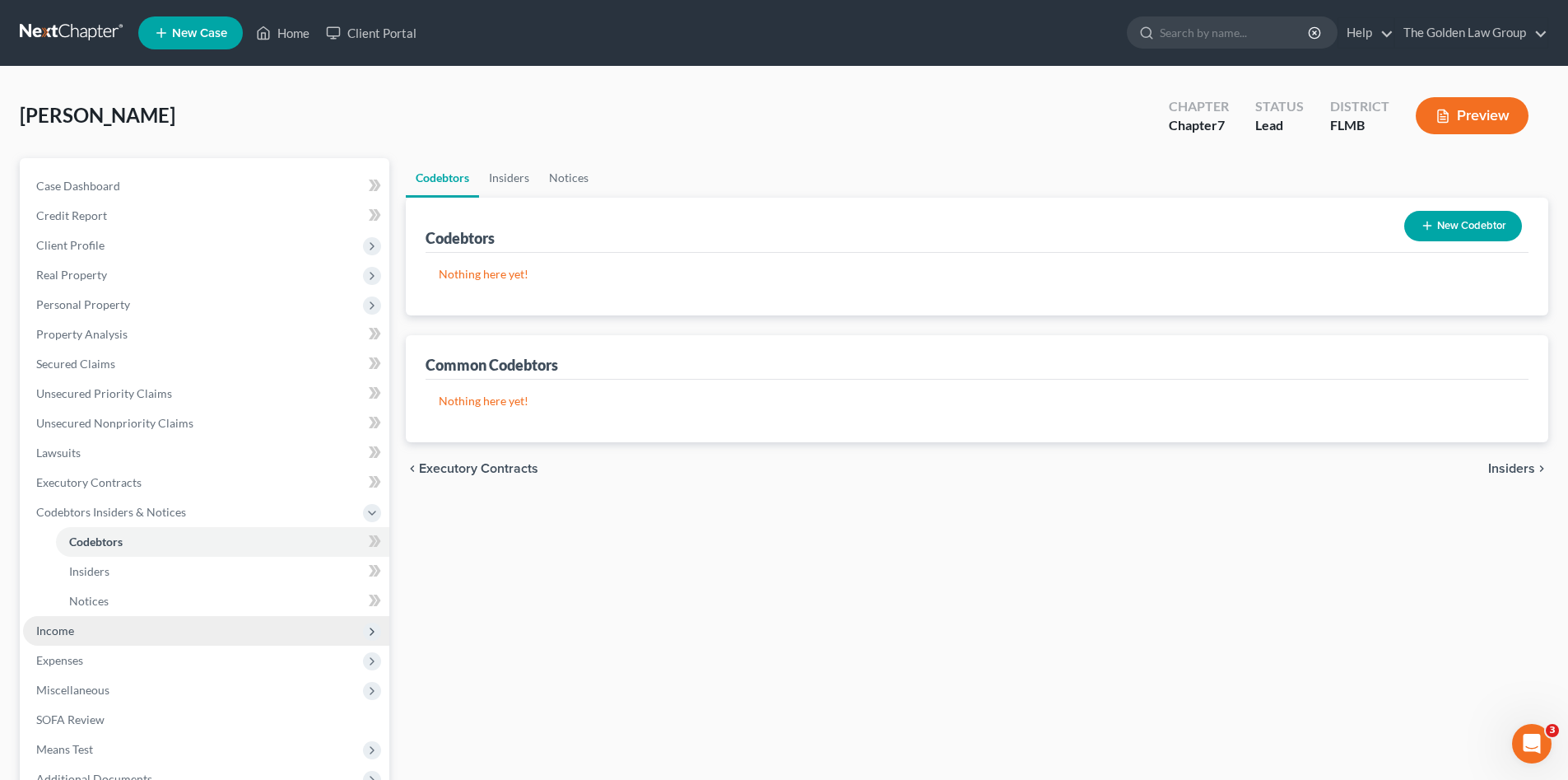
click at [79, 633] on span "Income" at bounding box center [206, 631] width 367 height 30
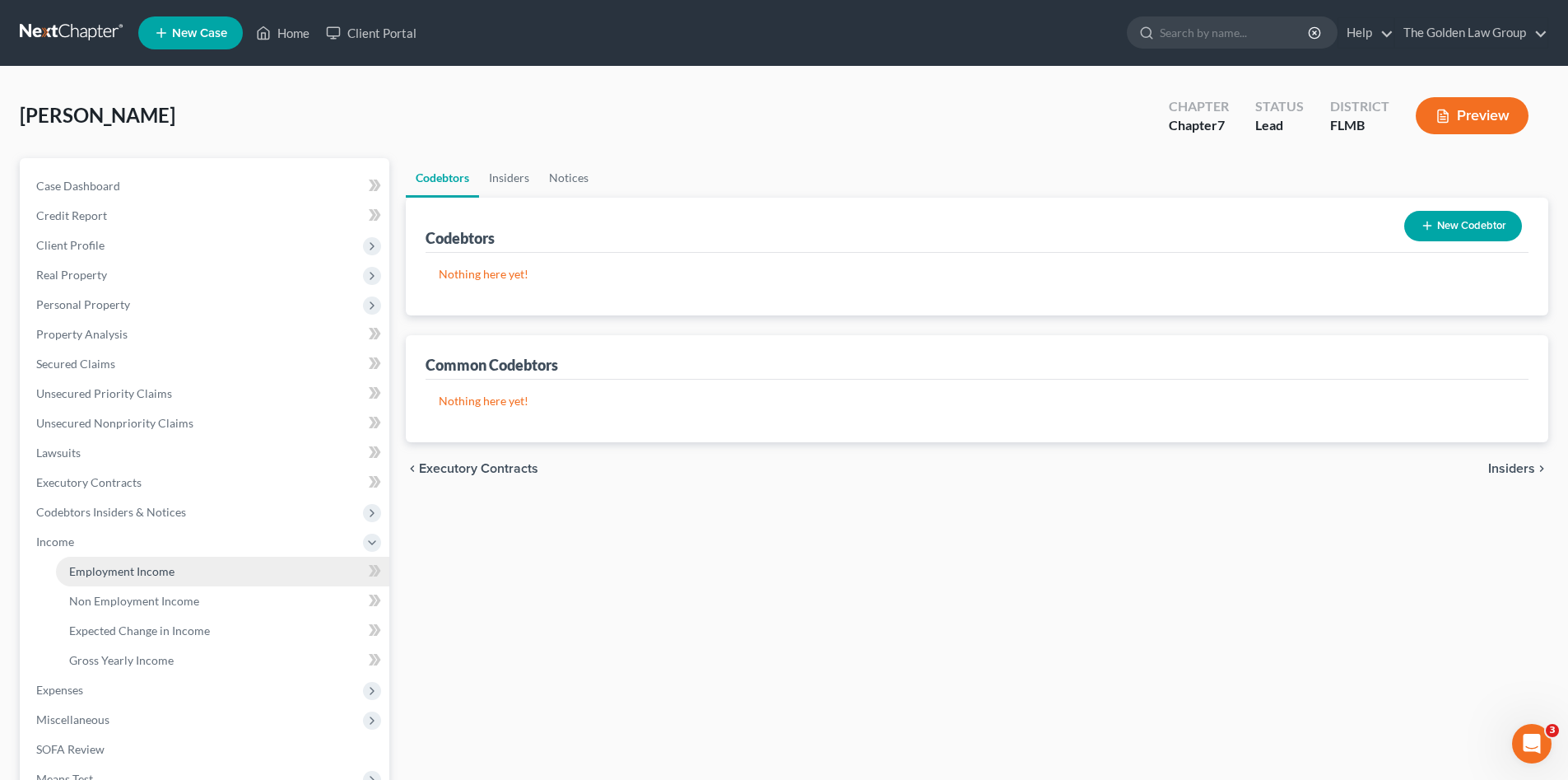
click at [160, 571] on span "Employment Income" at bounding box center [121, 571] width 105 height 14
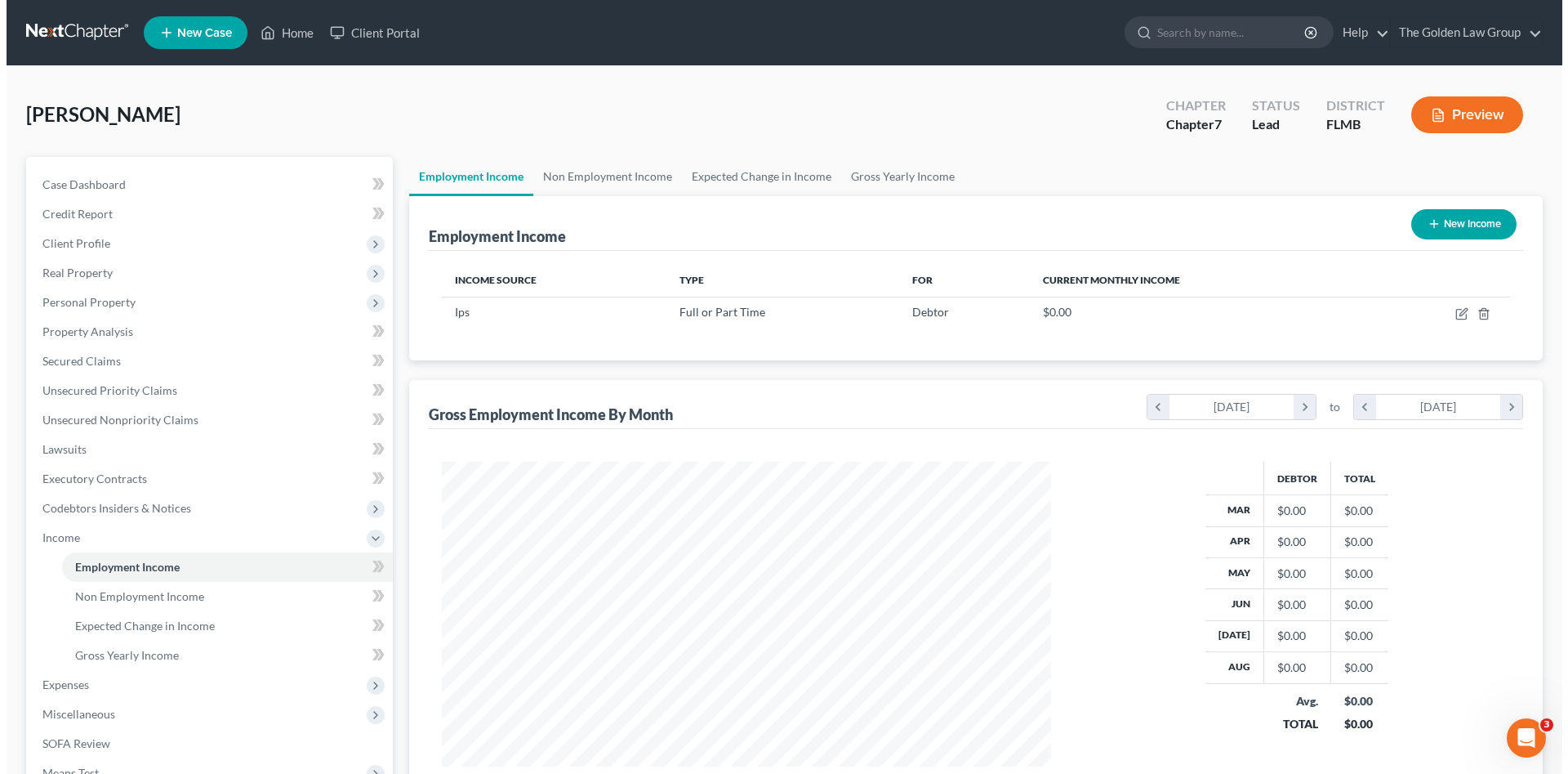
scroll to position [304, 642]
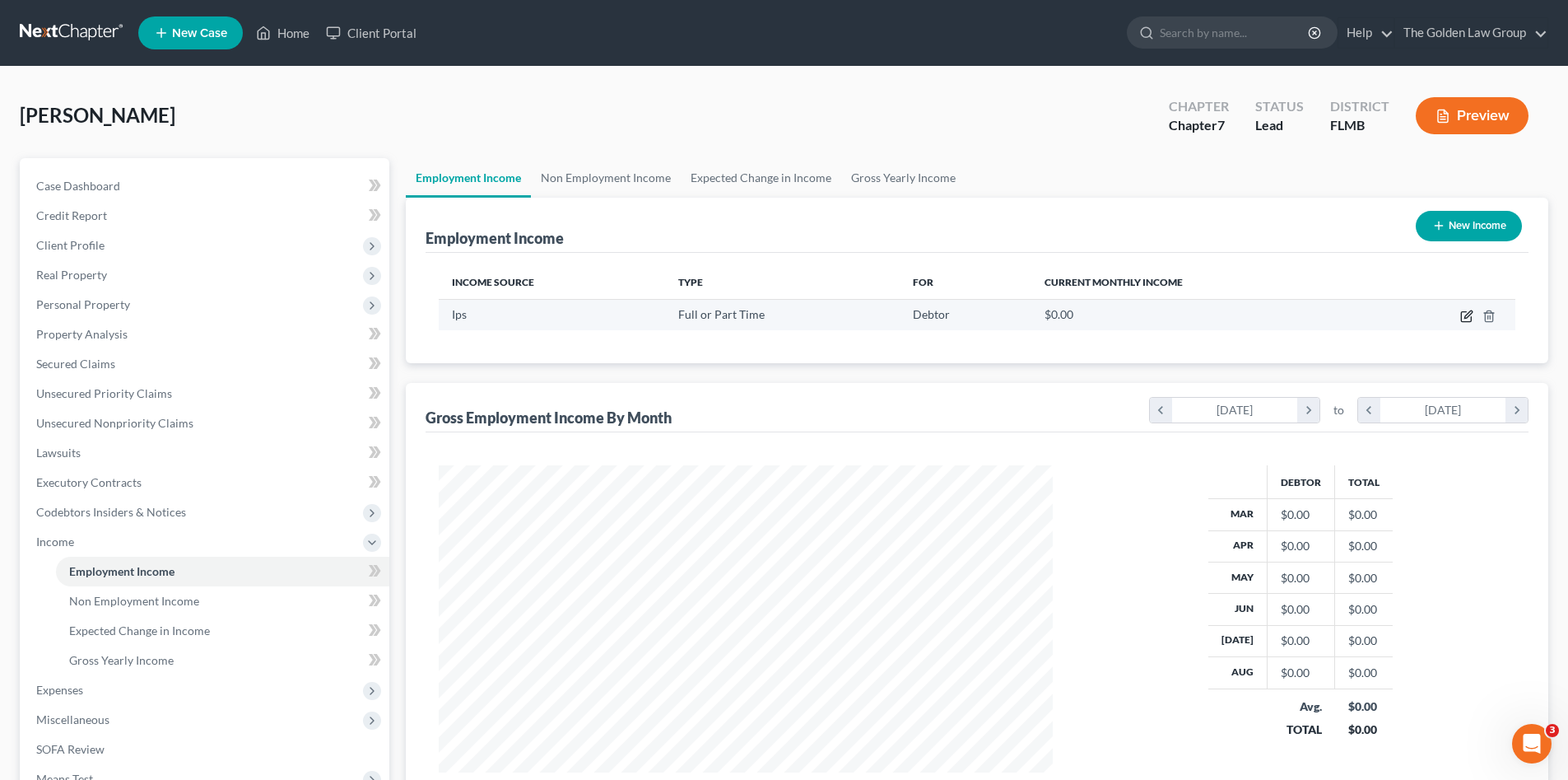
click at [1463, 318] on icon "button" at bounding box center [1466, 316] width 13 height 13
select select "0"
select select "42"
select select "3"
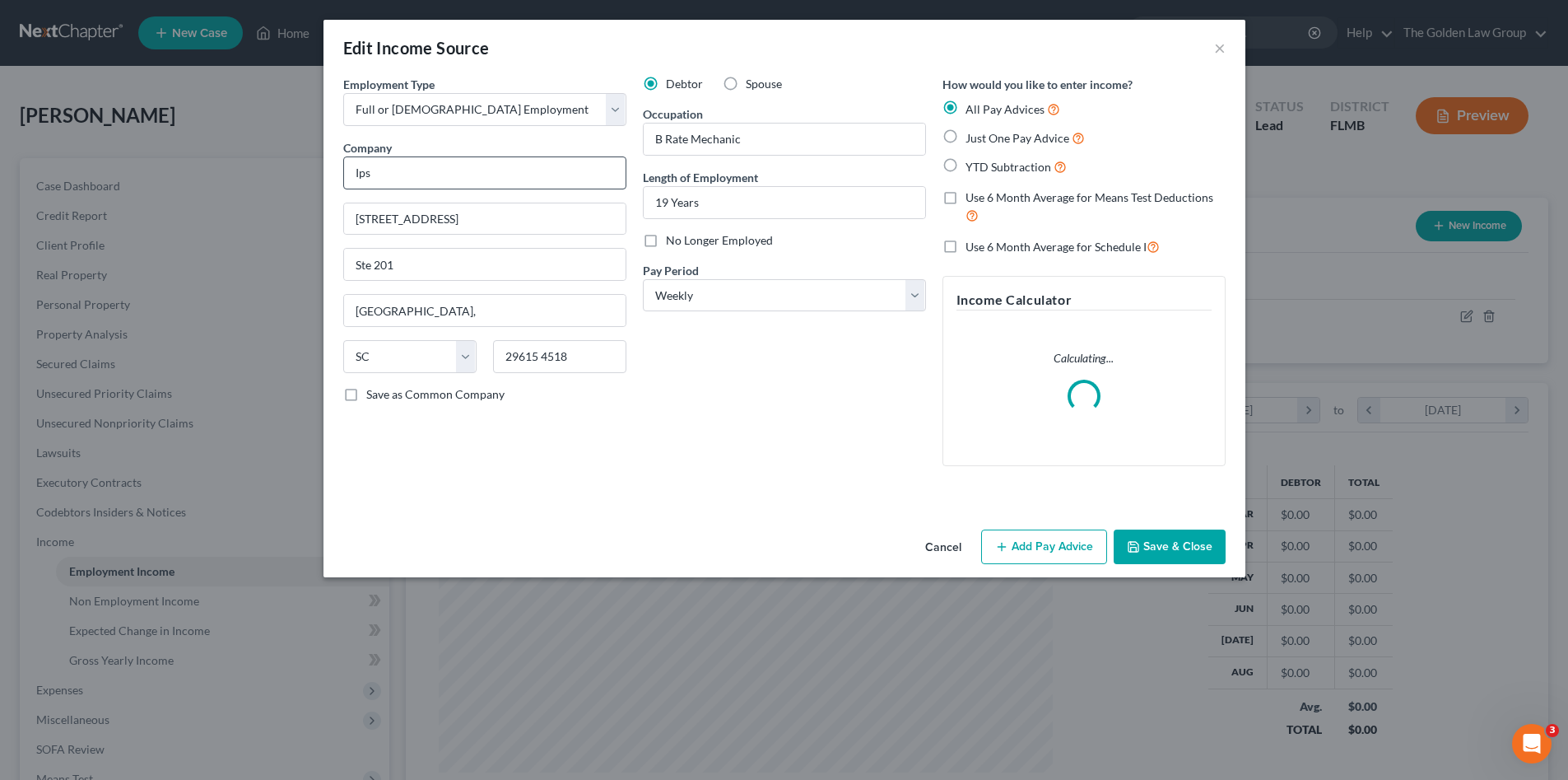
scroll to position [310, 652]
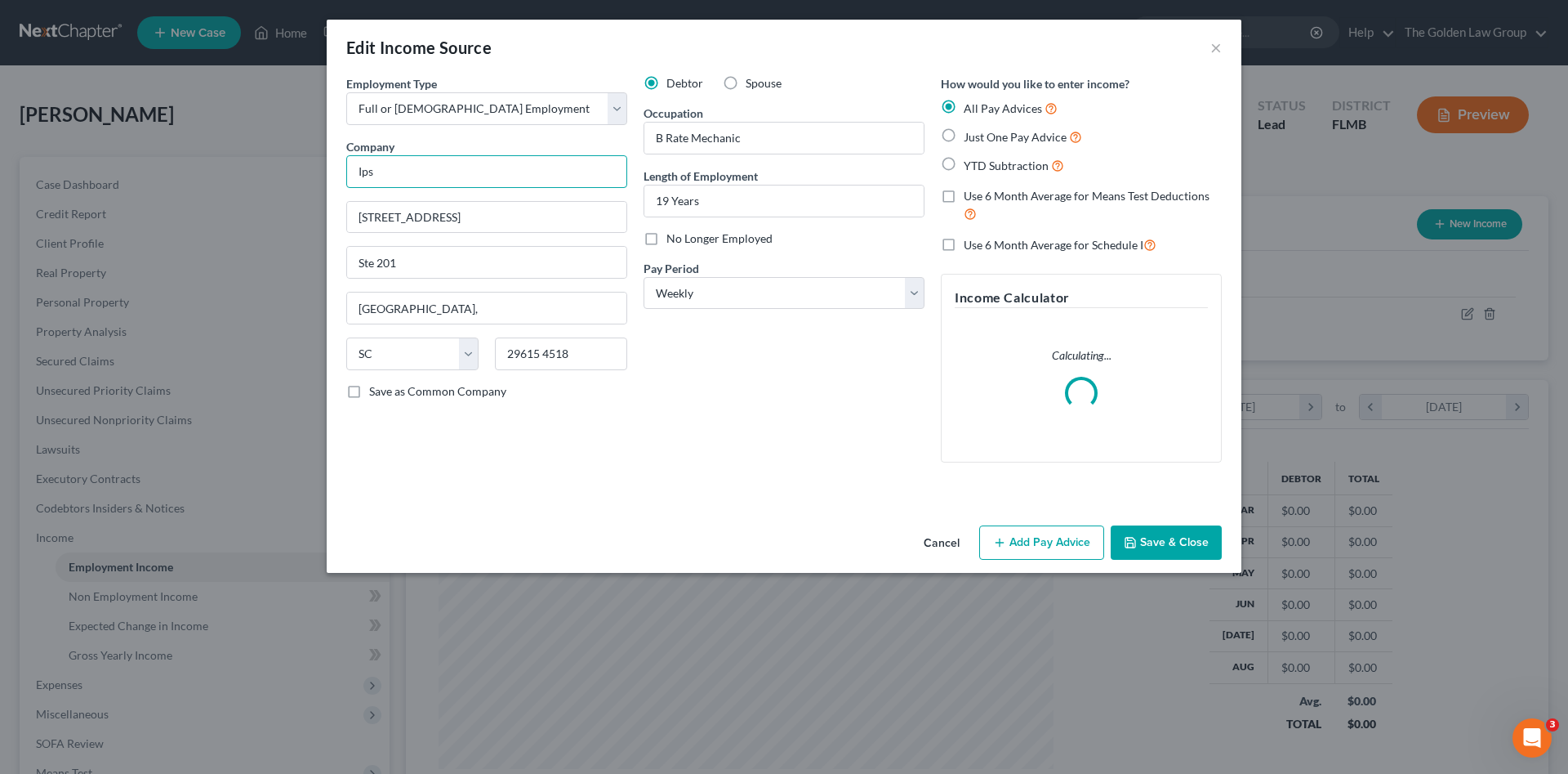
drag, startPoint x: 487, startPoint y: 172, endPoint x: 337, endPoint y: 171, distance: 150.0
click at [337, 171] on div "Employment Type * Select Full or Part Time Employment Self Employment Company *…" at bounding box center [784, 296] width 915 height 443
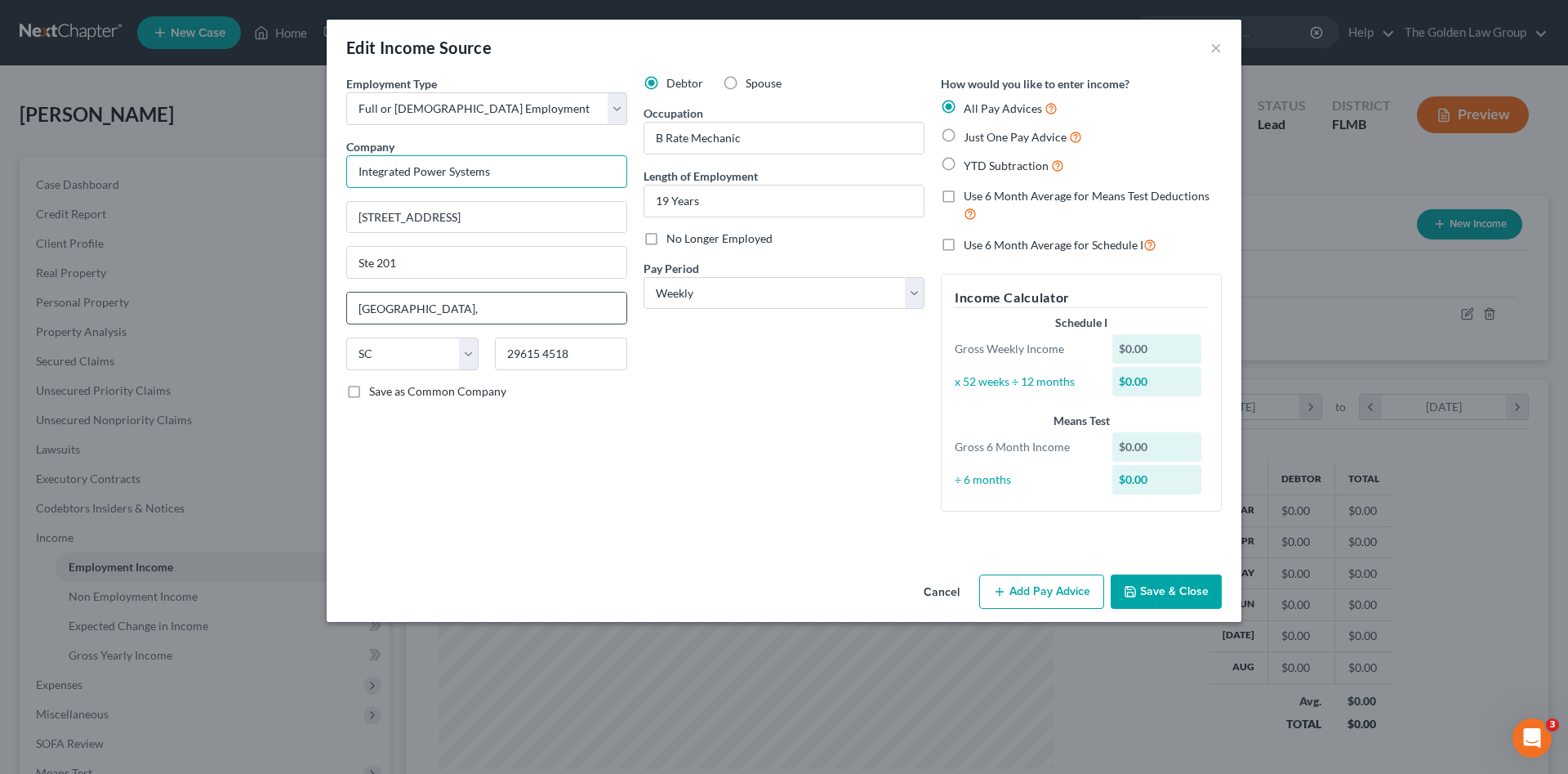
type input "Integrated Power Systems"
click at [463, 313] on input "Greenville," at bounding box center [487, 308] width 280 height 31
type input "Greenville"
click at [518, 484] on div "Employment Type * Select Full or Part Time Employment Self Employment Company *…" at bounding box center [487, 299] width 297 height 449
click at [590, 354] on input "29615 4518" at bounding box center [560, 353] width 132 height 32
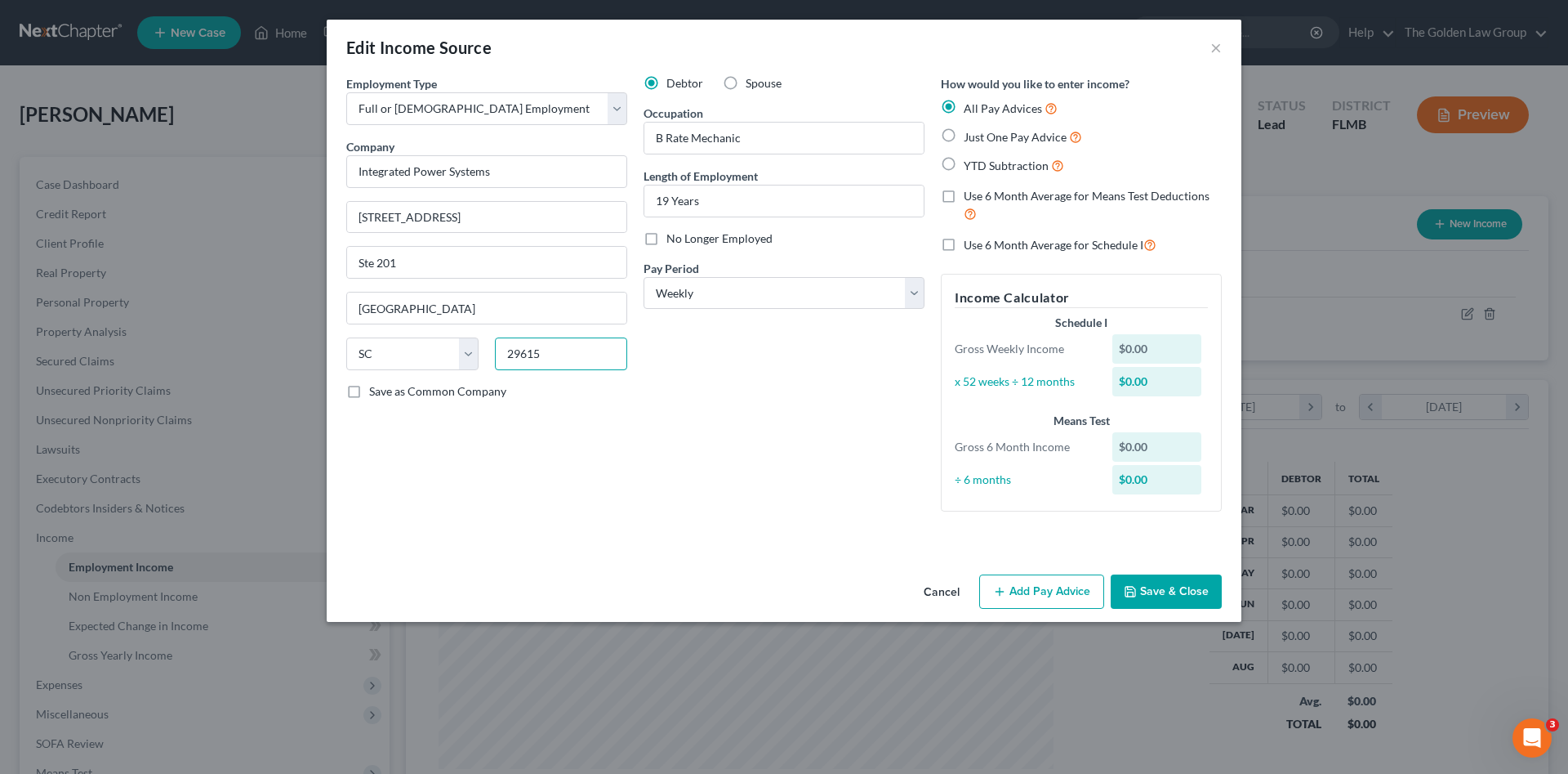
type input "29615"
click at [798, 451] on div "Debtor Spouse Occupation B Rate Mechanic Length of Employment 19 Years No Longe…" at bounding box center [784, 299] width 297 height 449
click at [643, 444] on div "Debtor Spouse Occupation B Rate Mechanic Length of Employment 19 Years No Longe…" at bounding box center [784, 299] width 297 height 449
click at [766, 136] on input "B Rate Mechanic" at bounding box center [784, 138] width 280 height 31
click at [750, 403] on div "Debtor Spouse Occupation B Rate Mechanic Length of Employment 19 Years No Longe…" at bounding box center [784, 299] width 297 height 449
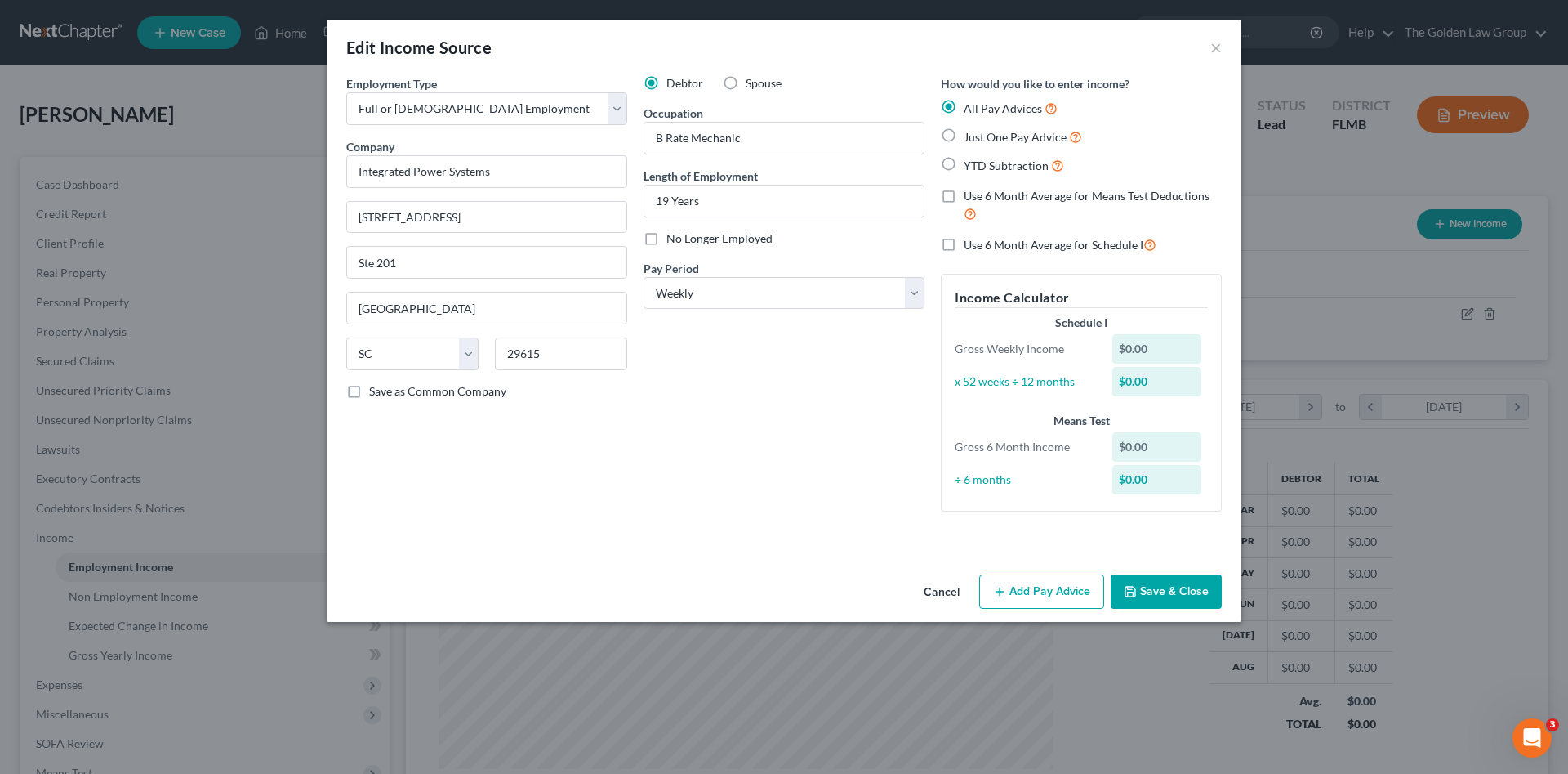
click at [1204, 591] on button "Save & Close" at bounding box center [1167, 591] width 112 height 34
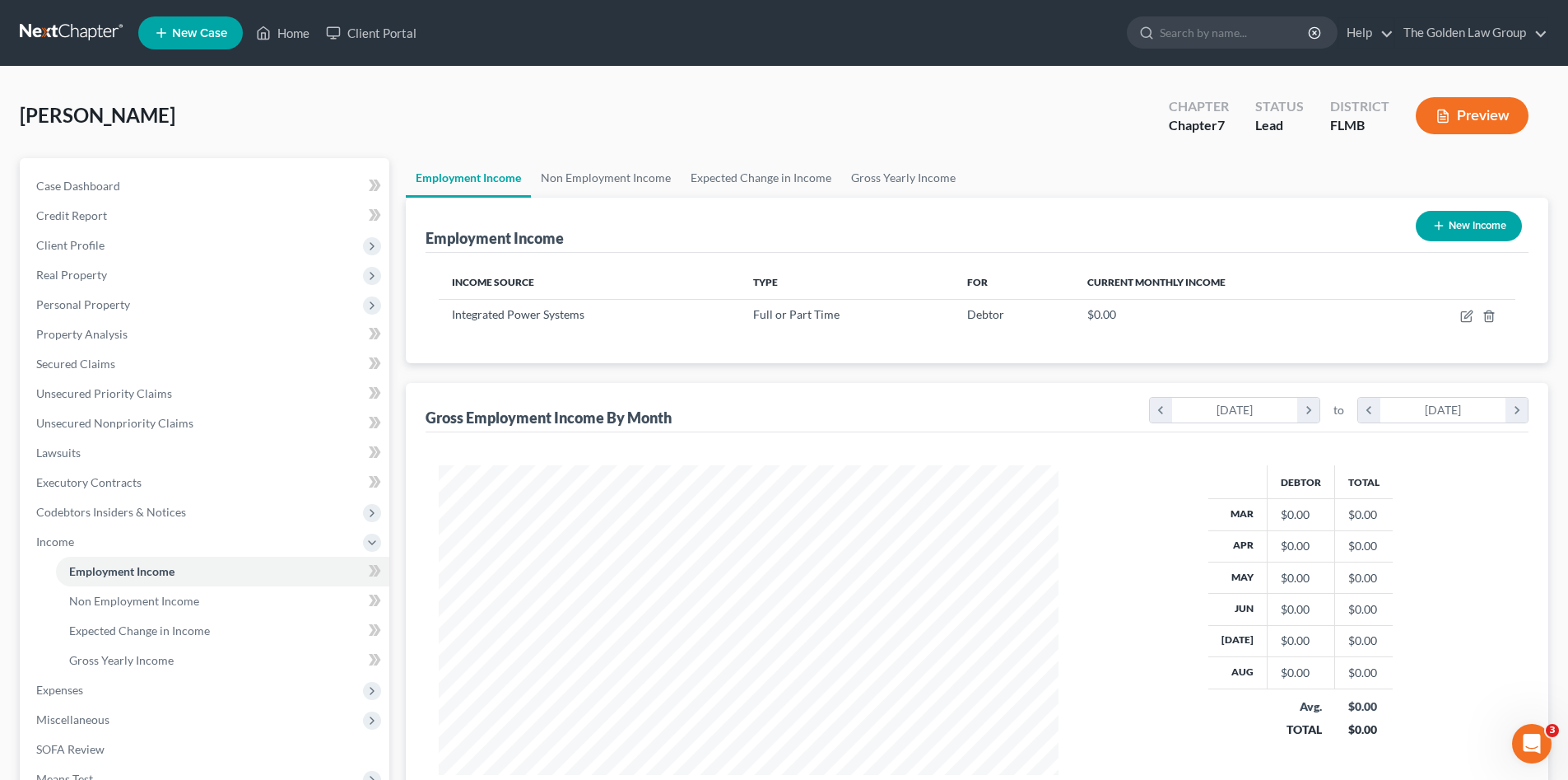
scroll to position [823063, 822264]
click at [220, 592] on link "Non Employment Income" at bounding box center [223, 602] width 333 height 30
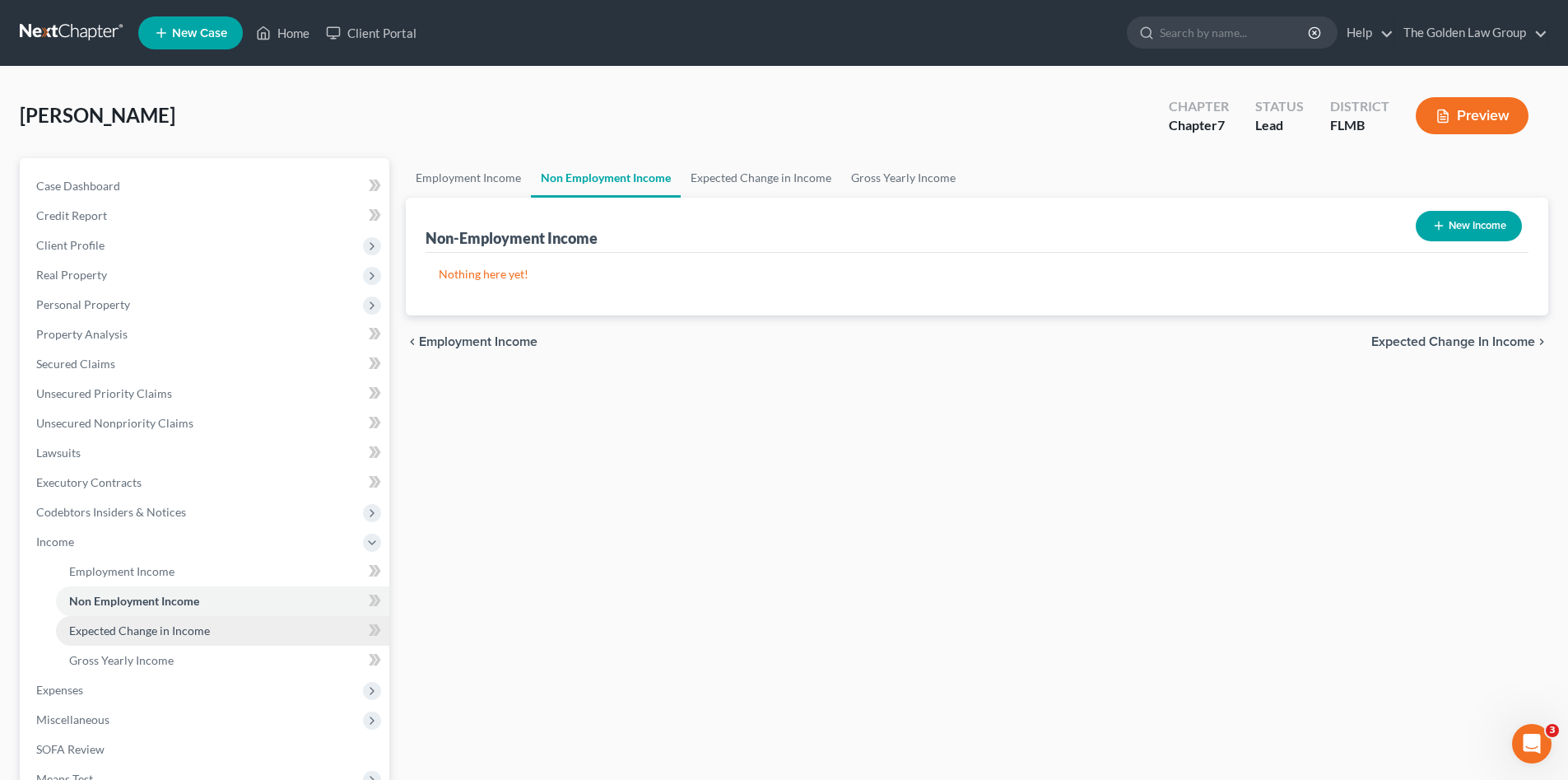
click at [183, 631] on span "Expected Change in Income" at bounding box center [139, 630] width 141 height 14
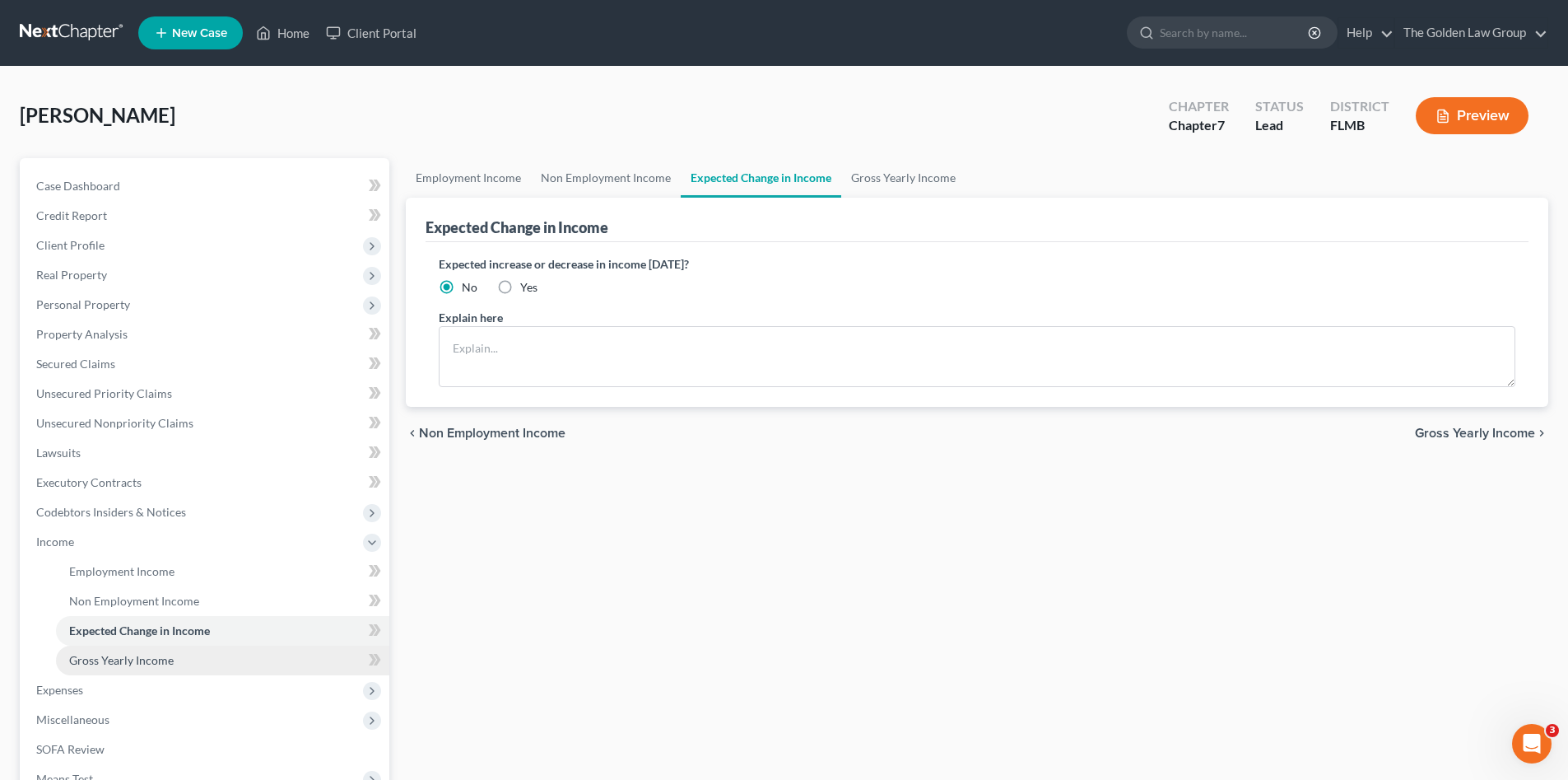
drag, startPoint x: 180, startPoint y: 653, endPoint x: 193, endPoint y: 646, distance: 14.8
click at [179, 653] on link "Gross Yearly Income" at bounding box center [223, 661] width 333 height 30
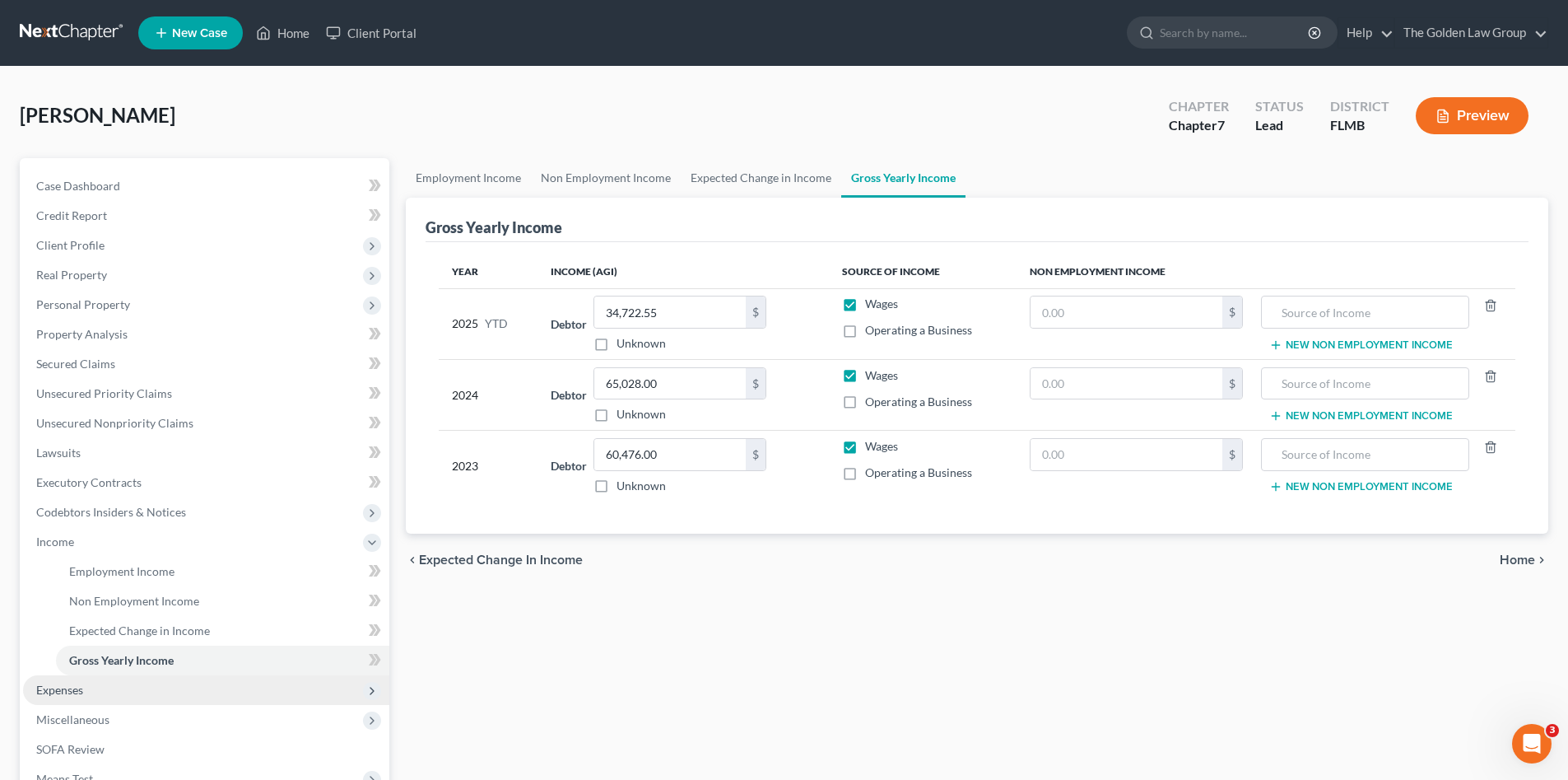
click at [69, 676] on span "Expenses" at bounding box center [206, 690] width 367 height 30
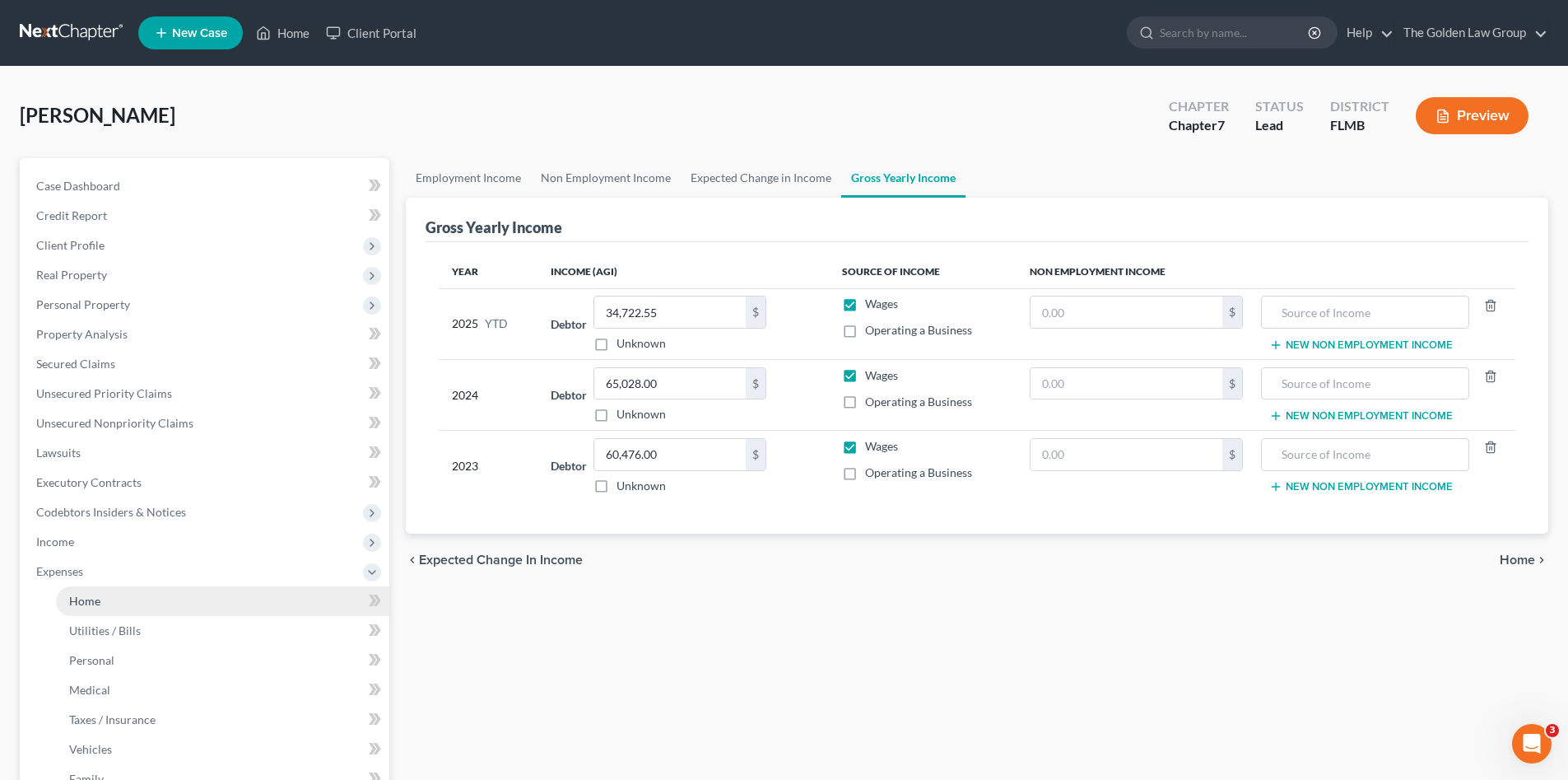
click at [98, 595] on span "Home" at bounding box center [85, 601] width 32 height 14
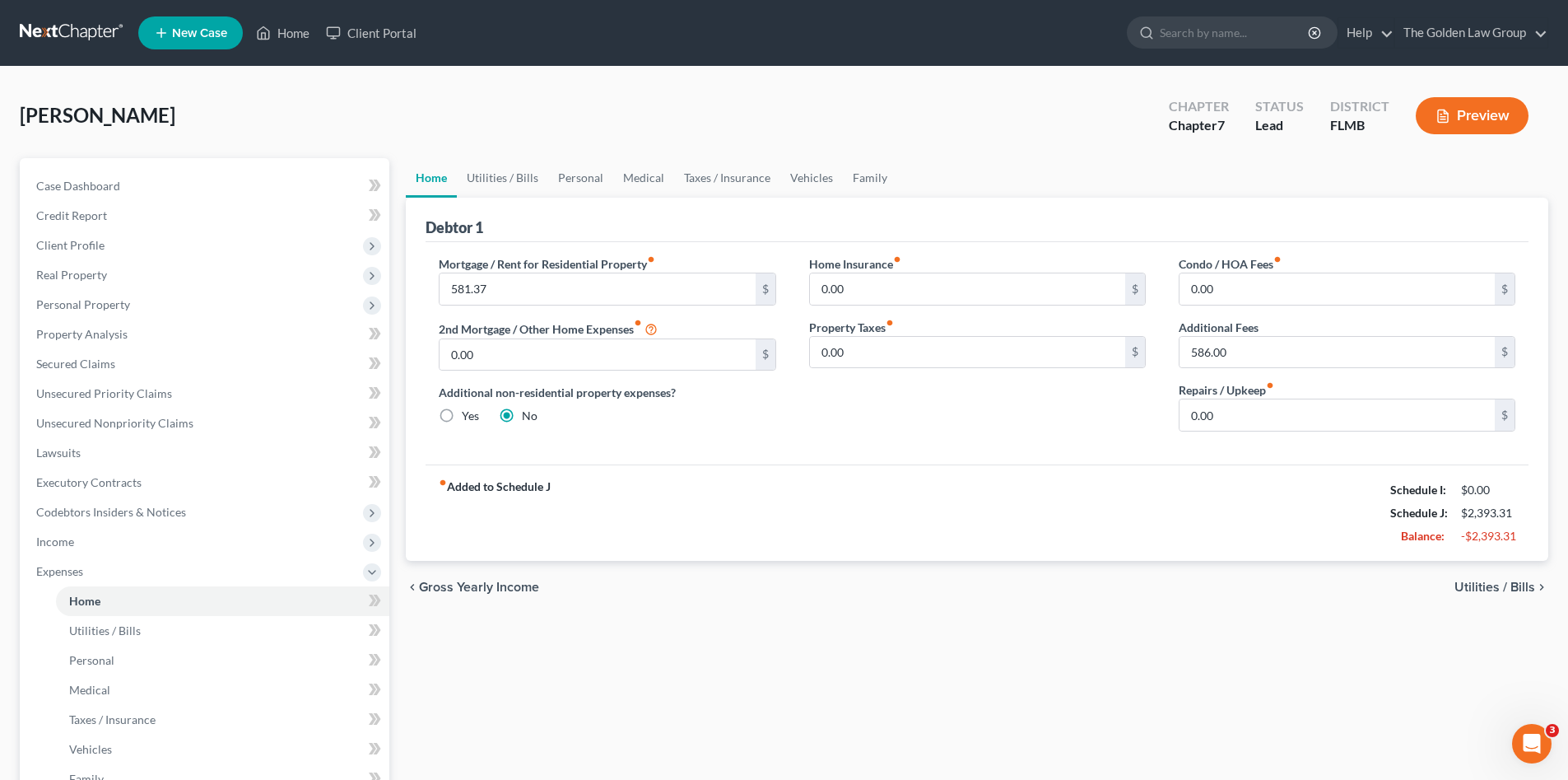
click at [730, 435] on div "Mortgage / Rent for Residential Property fiber_manual_record 581.37 $ 2nd Mortg…" at bounding box center [606, 350] width 370 height 189
click at [860, 454] on div "Mortgage / Rent for Residential Property fiber_manual_record 581.37 $ 2nd Mortg…" at bounding box center [977, 352] width 1103 height 222
click at [1304, 359] on input "586.00" at bounding box center [1337, 353] width 315 height 32
click at [518, 285] on input "581.37" at bounding box center [597, 289] width 315 height 32
click at [505, 288] on input "581.37" at bounding box center [597, 289] width 315 height 32
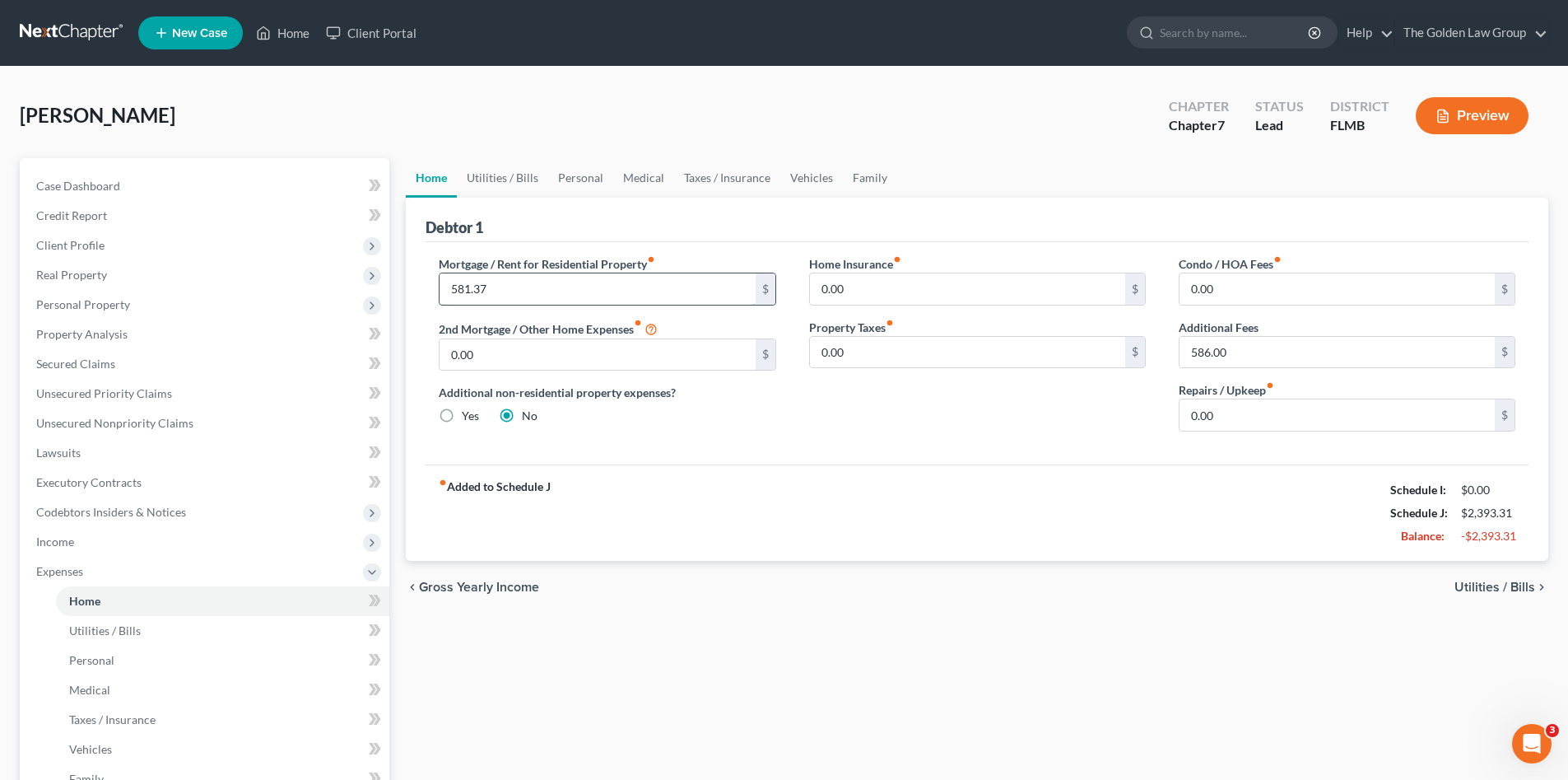
drag, startPoint x: 505, startPoint y: 288, endPoint x: 446, endPoint y: 290, distance: 59.0
click at [439, 289] on div "581.37 $" at bounding box center [607, 288] width 337 height 33
type input "1,800.00"
click at [767, 494] on div "fiber_manual_record Added to Schedule J Schedule I: $0.00 Schedule J: $3,611.94…" at bounding box center [977, 513] width 1103 height 97
click at [1254, 339] on input "text" at bounding box center [1337, 353] width 315 height 32
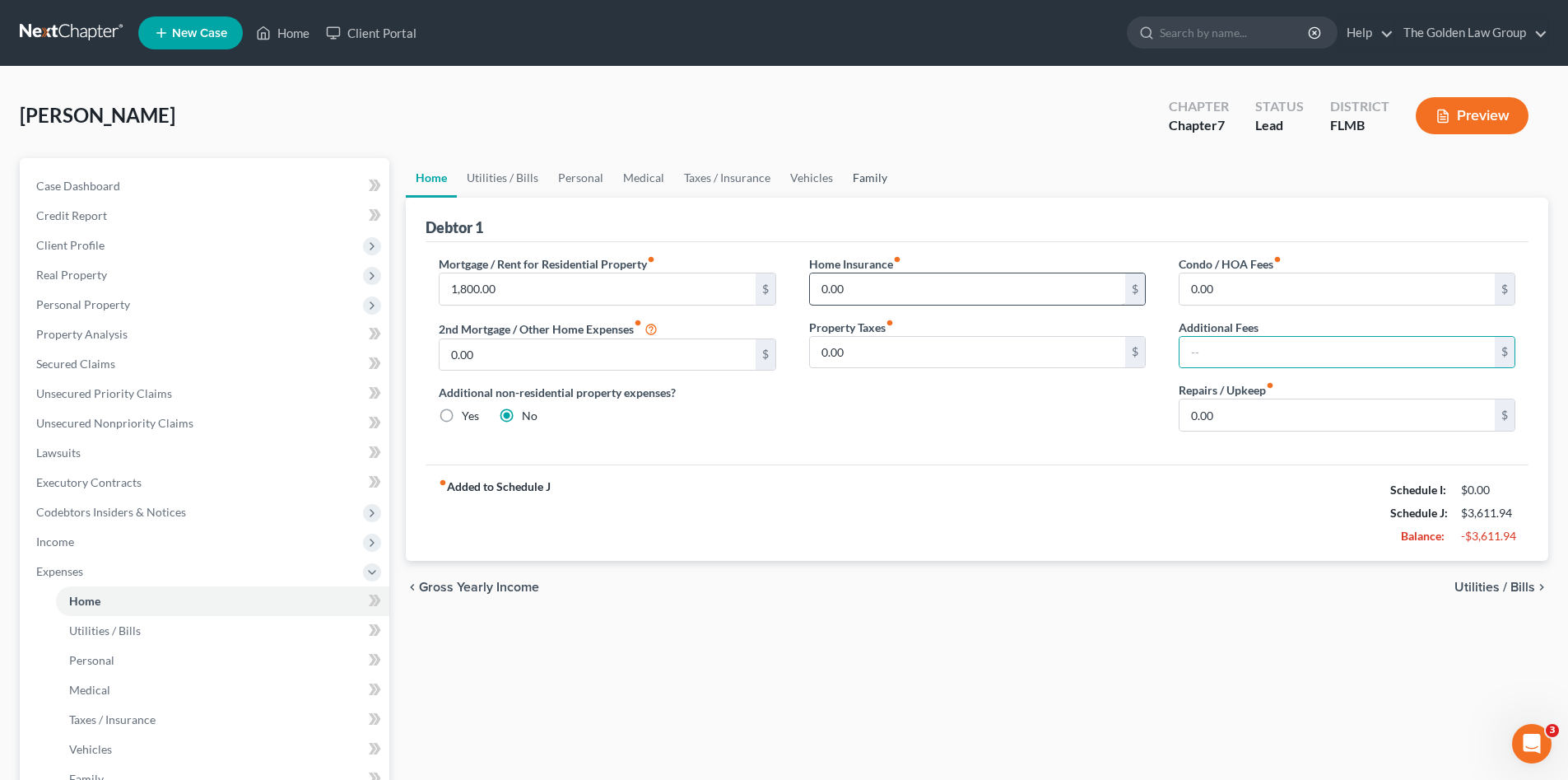
click at [866, 180] on link "Family" at bounding box center [869, 177] width 54 height 39
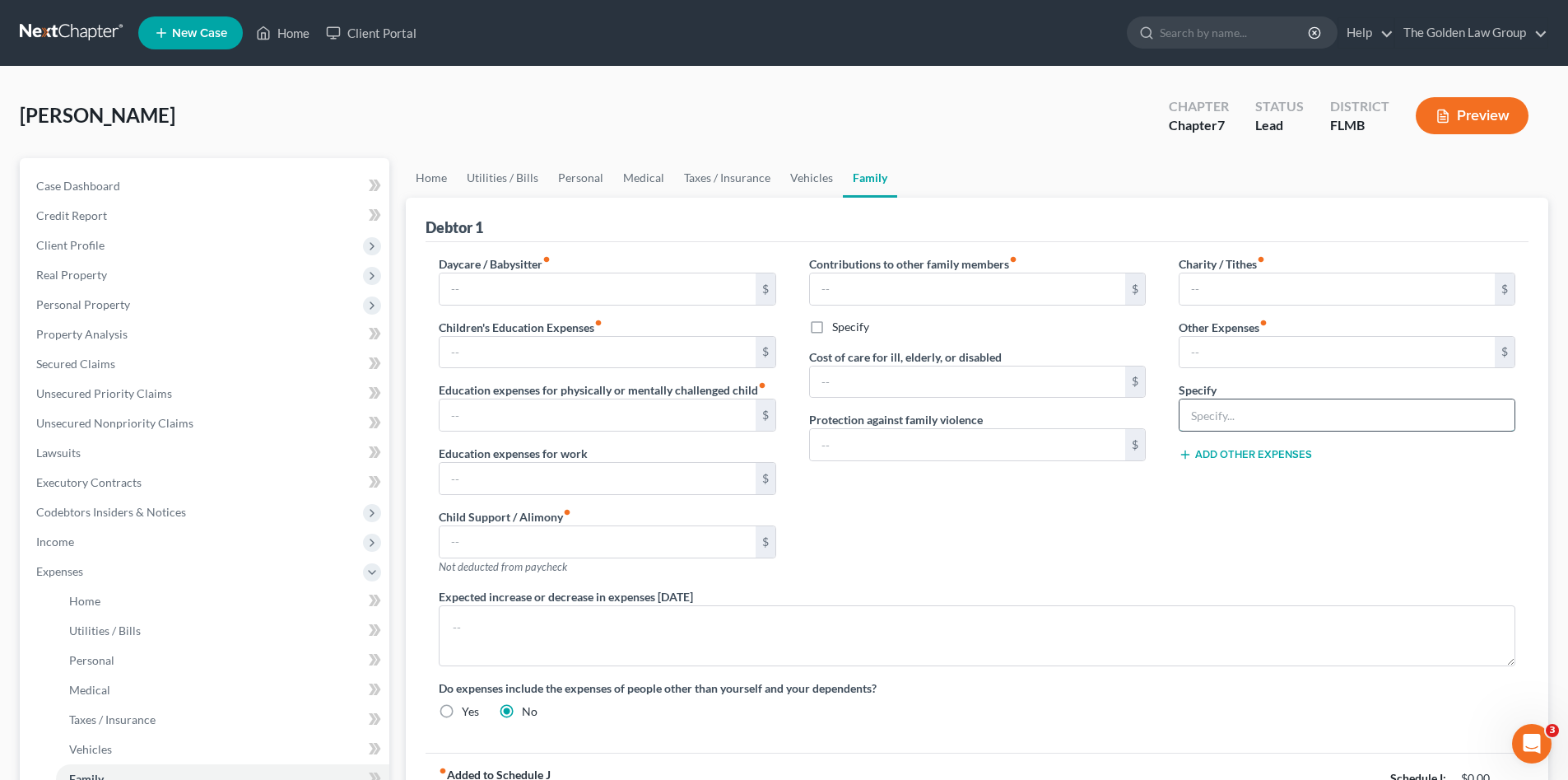
click at [1238, 411] on input "text" at bounding box center [1347, 415] width 335 height 32
type input "Storage Unites"
type input "586.00"
click at [1261, 417] on input "Storage Unites" at bounding box center [1347, 415] width 335 height 32
type input "Storage Units"
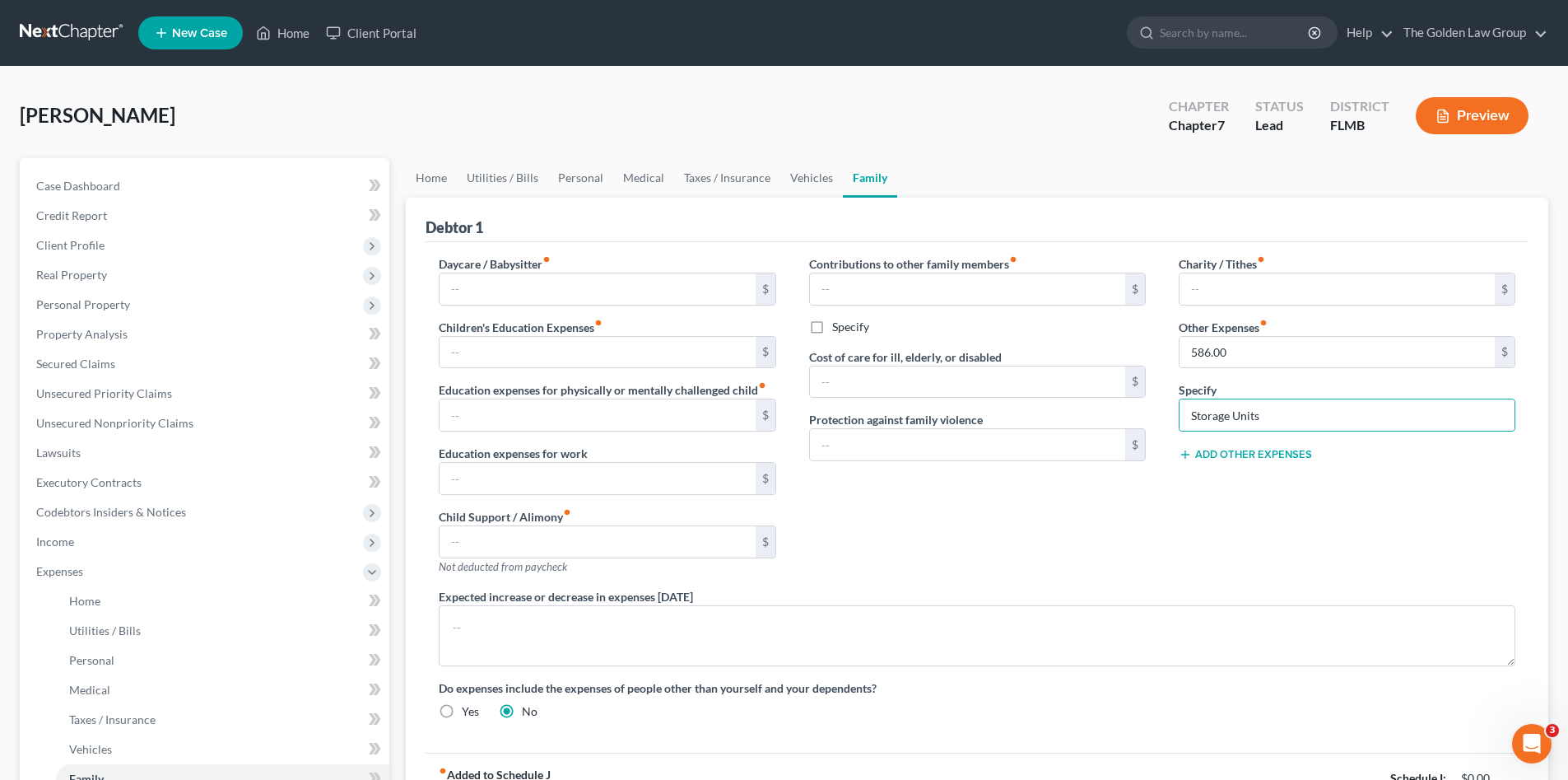
click at [1159, 525] on div "Contributions to other family members fiber_manual_record $ Specify Cost of car…" at bounding box center [977, 421] width 370 height 332
click at [483, 170] on link "Utilities / Bills" at bounding box center [502, 177] width 92 height 39
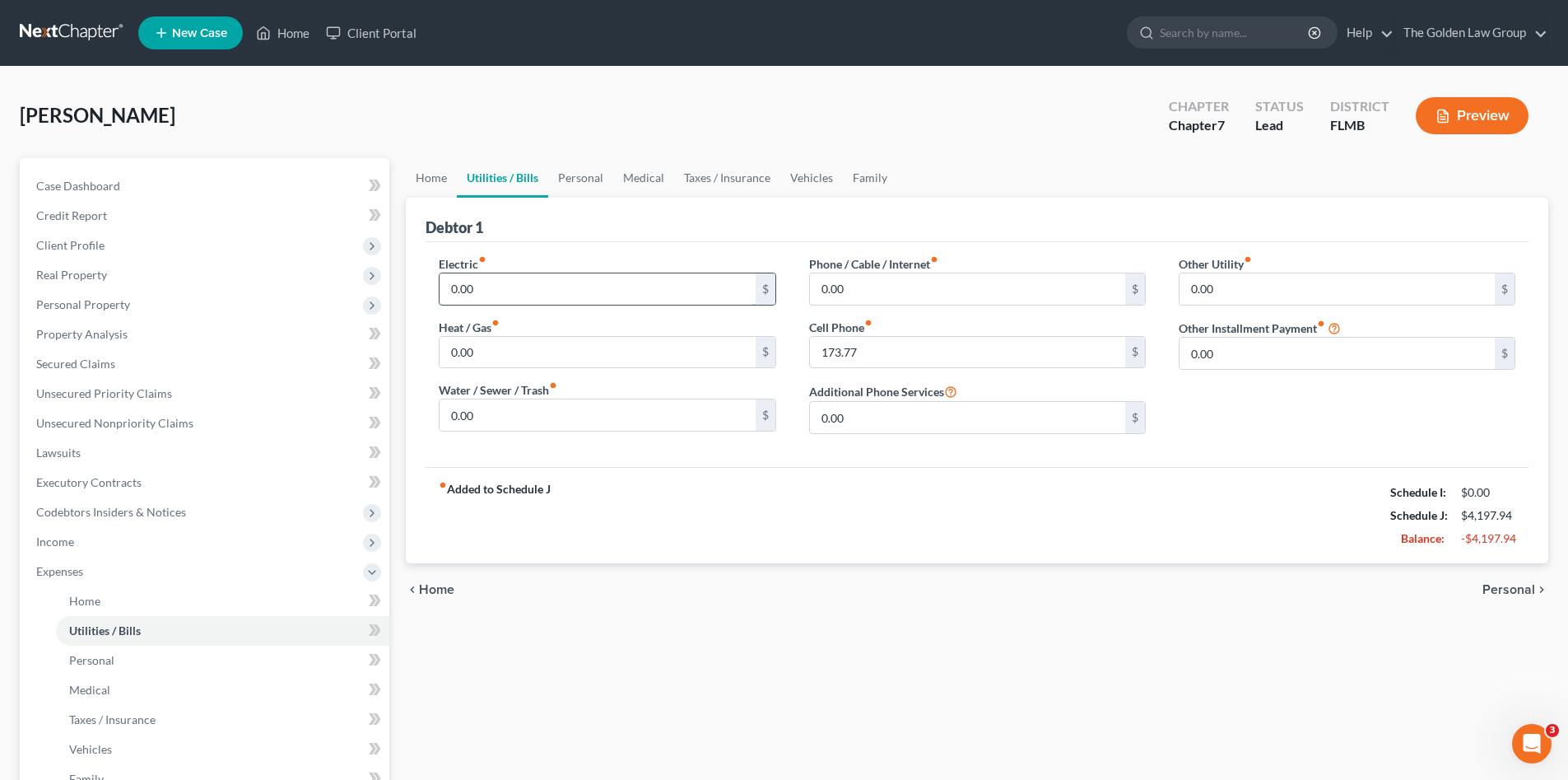
click at [525, 285] on input "0.00" at bounding box center [597, 289] width 315 height 32
click at [541, 411] on input "0.00" at bounding box center [597, 415] width 315 height 32
click at [612, 466] on div "Electric fiber_manual_record 0.00 $ Heat / Gas fiber_manual_record 0.00 $ Water…" at bounding box center [977, 354] width 1103 height 225
click at [918, 294] on input "0.00" at bounding box center [968, 289] width 315 height 32
click at [955, 452] on div "Electric fiber_manual_record 0.00 $ Heat / Gas fiber_manual_record 0.00 $ Water…" at bounding box center [977, 354] width 1103 height 225
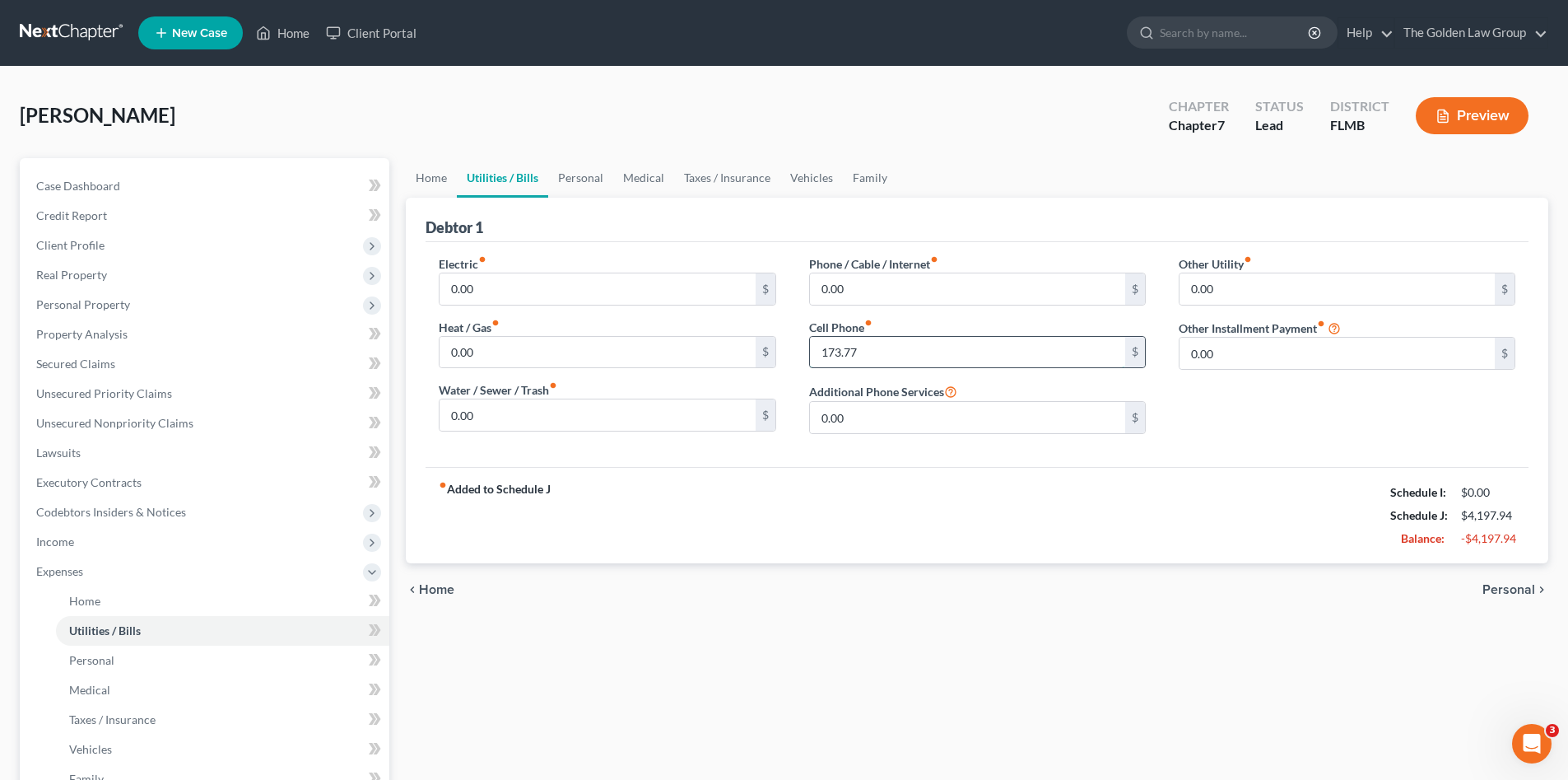
click at [893, 345] on input "173.77" at bounding box center [968, 353] width 315 height 32
click at [580, 178] on link "Personal" at bounding box center [580, 177] width 65 height 39
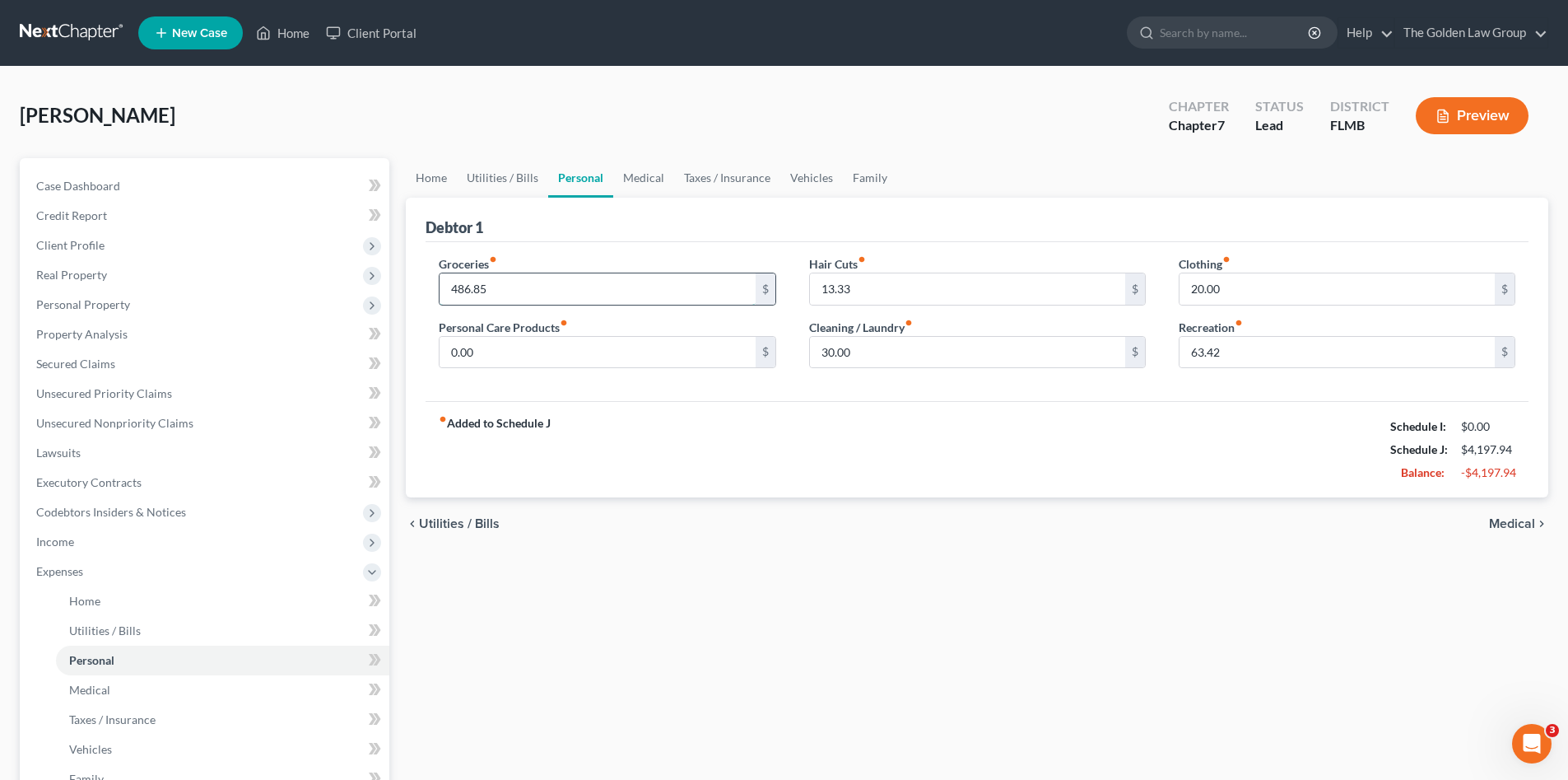
click at [513, 291] on input "486.85" at bounding box center [597, 289] width 315 height 32
type input "490.00"
click at [672, 396] on div "Groceries fiber_manual_record 490.00 $ Personal Care Products fiber_manual_reco…" at bounding box center [977, 321] width 1103 height 160
click at [640, 352] on input "0.00" at bounding box center [597, 353] width 315 height 32
click at [850, 281] on input "13.33" at bounding box center [968, 289] width 315 height 32
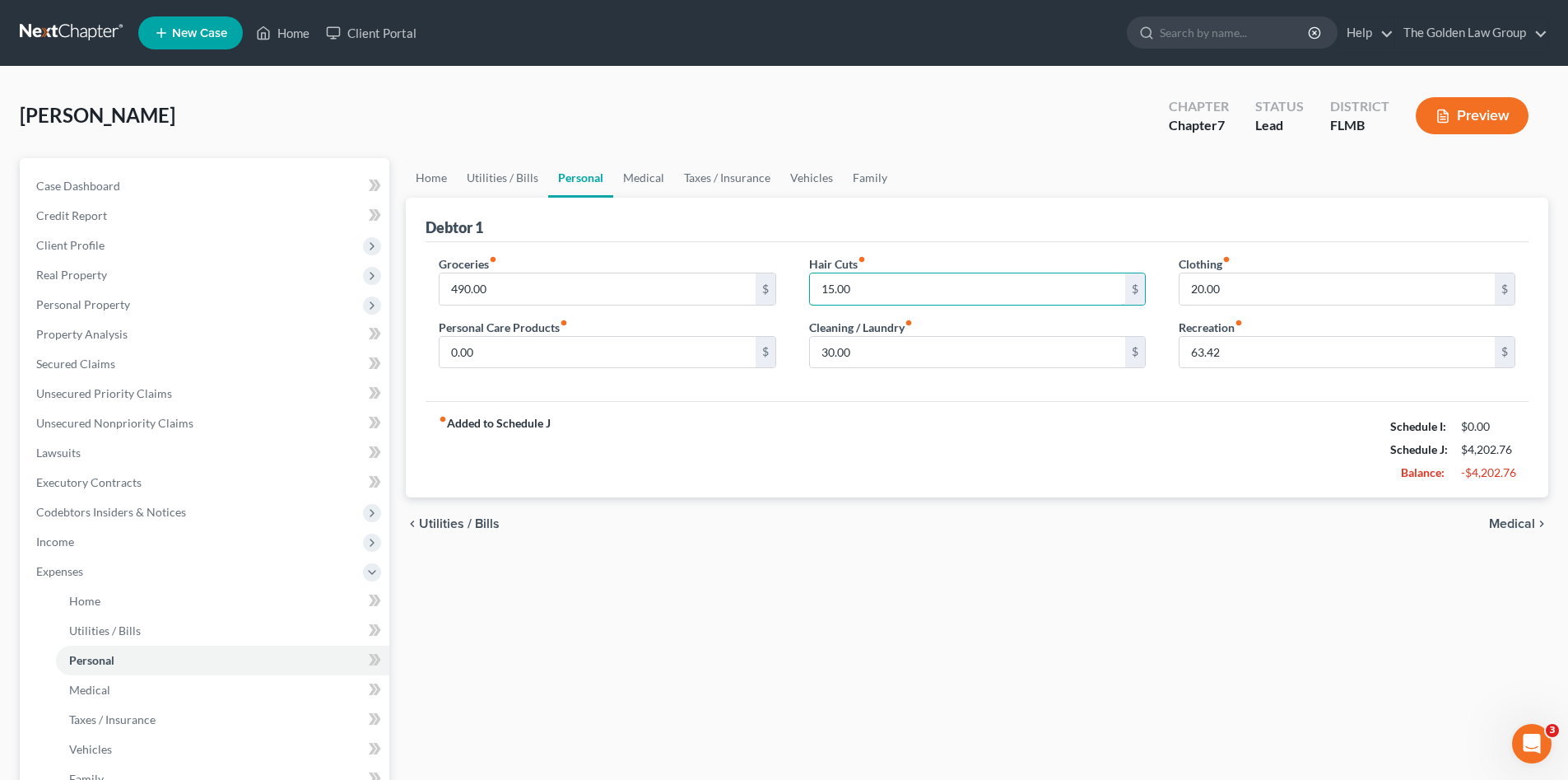
type input "15.00"
click at [926, 417] on div "fiber_manual_record Added to Schedule J Schedule I: $0.00 Schedule J: $4,202.76…" at bounding box center [977, 450] width 1103 height 97
click at [922, 391] on div "Groceries fiber_manual_record 490.00 $ Personal Care Products fiber_manual_reco…" at bounding box center [977, 321] width 1103 height 160
click at [900, 357] on input "30.00" at bounding box center [968, 353] width 315 height 32
click at [1263, 291] on input "20.00" at bounding box center [1337, 289] width 315 height 32
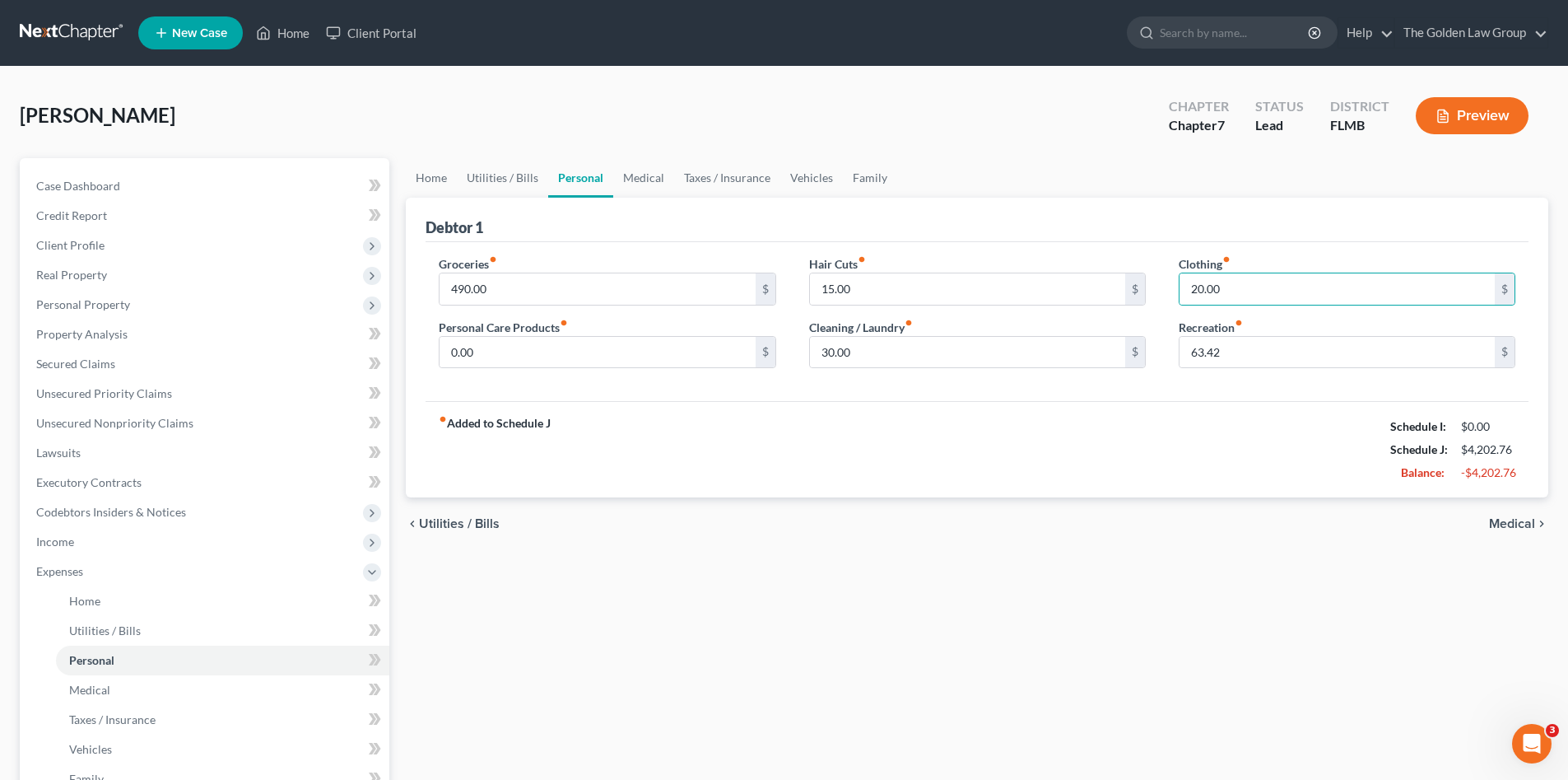
click at [1274, 409] on div "fiber_manual_record Added to Schedule J Schedule I: $0.00 Schedule J: $4,202.76…" at bounding box center [977, 450] width 1103 height 97
type input "65.00"
click at [1209, 398] on div "Groceries fiber_manual_record 490.00 $ Personal Care Products fiber_manual_reco…" at bounding box center [977, 321] width 1103 height 160
click at [648, 177] on link "Medical" at bounding box center [644, 177] width 61 height 39
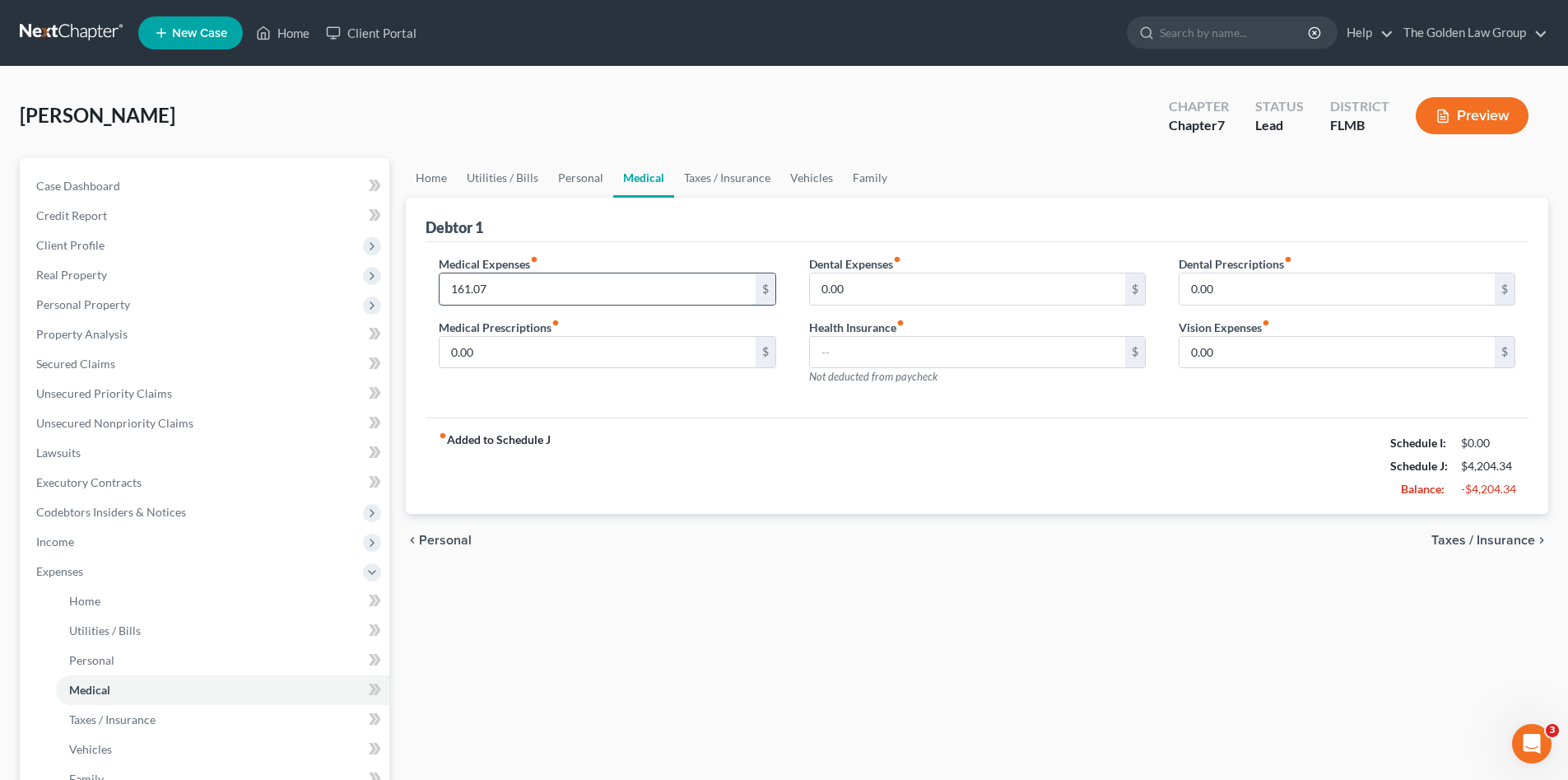
click at [575, 285] on input "161.07" at bounding box center [597, 289] width 315 height 32
type input "161.00"
click at [642, 342] on input "0.00" at bounding box center [597, 353] width 315 height 32
click at [931, 442] on div "fiber_manual_record Added to Schedule J Schedule I: $0.00 Schedule J: $4,204.27…" at bounding box center [977, 465] width 1103 height 97
click at [725, 186] on link "Taxes / Insurance" at bounding box center [727, 177] width 106 height 39
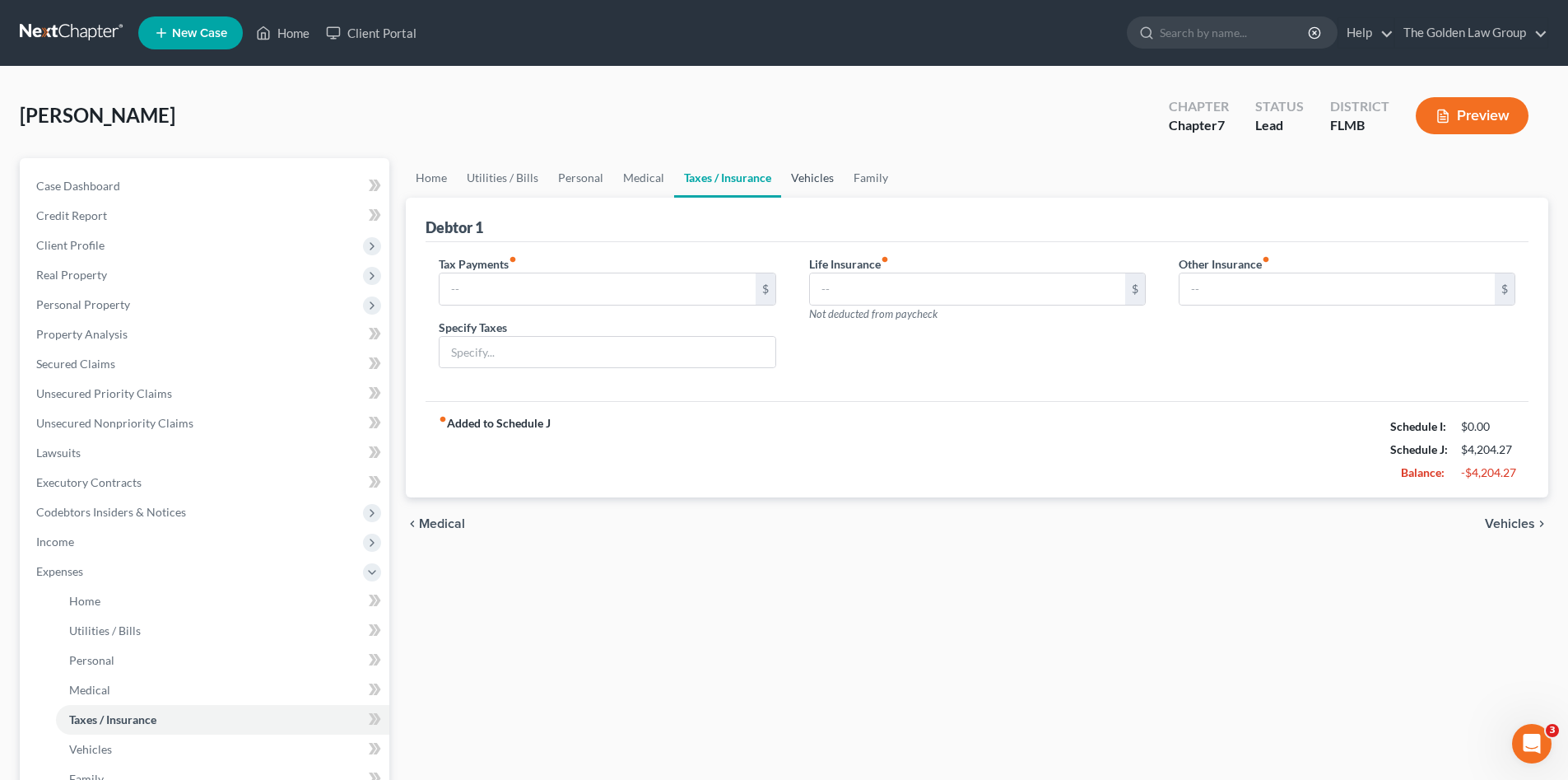
click at [819, 178] on link "Vehicles" at bounding box center [811, 177] width 62 height 39
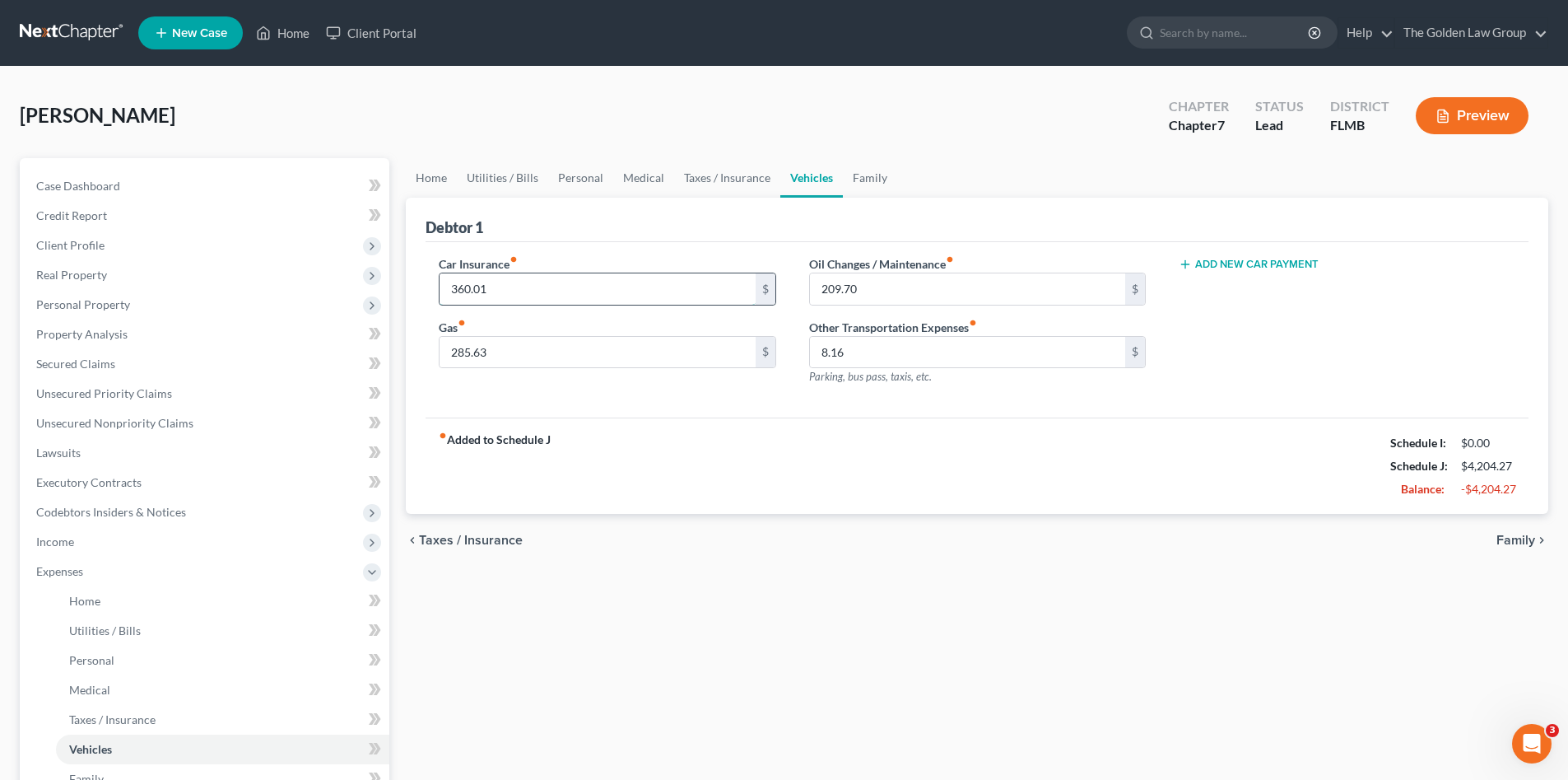
click at [655, 277] on input "360.01" at bounding box center [597, 289] width 315 height 32
type input "360.00"
click at [624, 357] on input "285.63" at bounding box center [597, 353] width 315 height 32
drag, startPoint x: 515, startPoint y: 349, endPoint x: 453, endPoint y: 357, distance: 62.5
click at [453, 357] on input "285.00" at bounding box center [597, 353] width 315 height 32
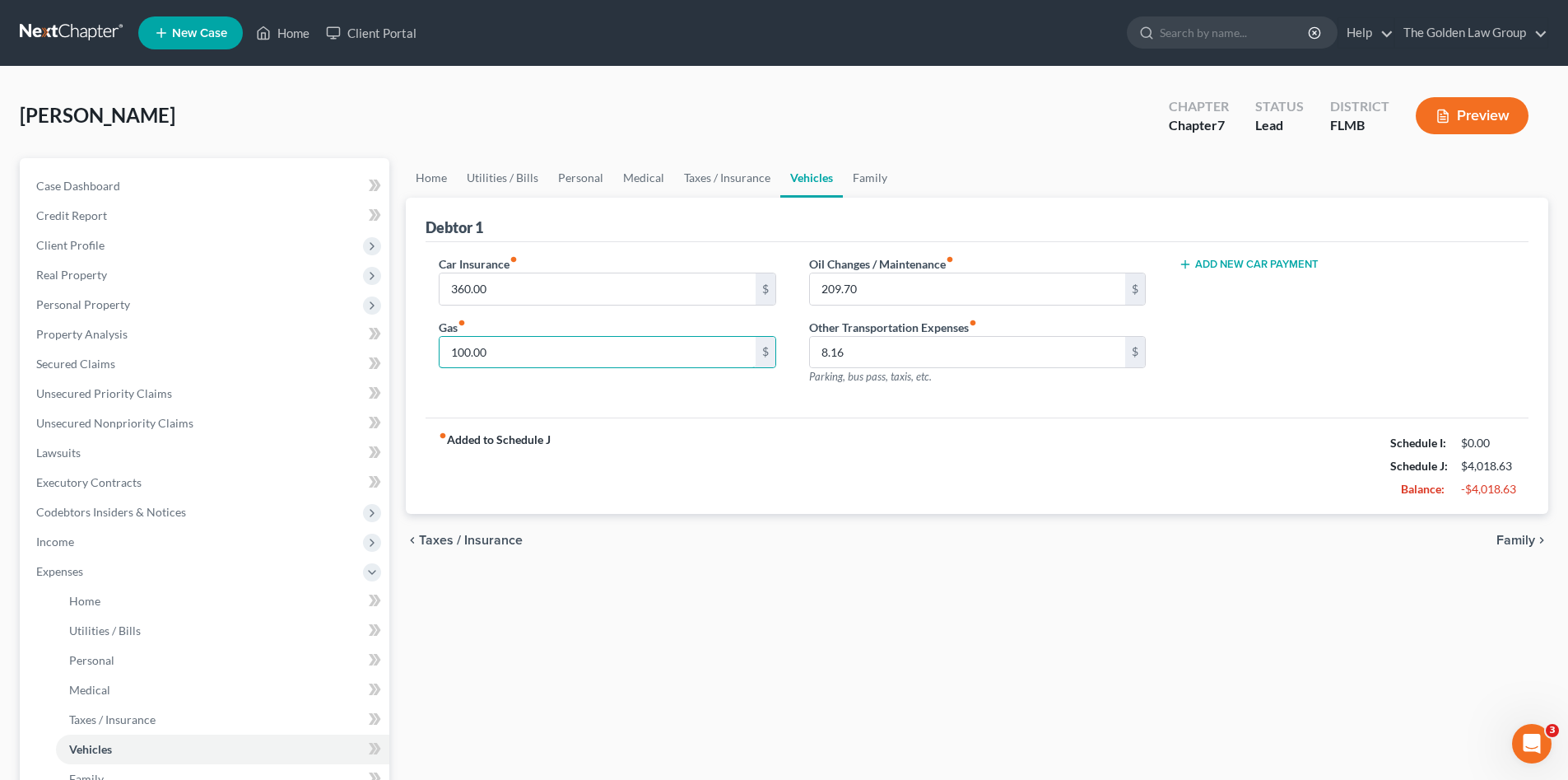
type input "100.00"
click at [734, 462] on div "fiber_manual_record Added to Schedule J Schedule I: $0.00 Schedule J: $4,018.63…" at bounding box center [977, 465] width 1103 height 97
click at [909, 292] on input "209.70" at bounding box center [968, 289] width 315 height 32
click at [881, 414] on div "Car Insurance fiber_manual_record 360.00 $ Gas fiber_manual_record 100.00 $ Oil…" at bounding box center [977, 329] width 1103 height 177
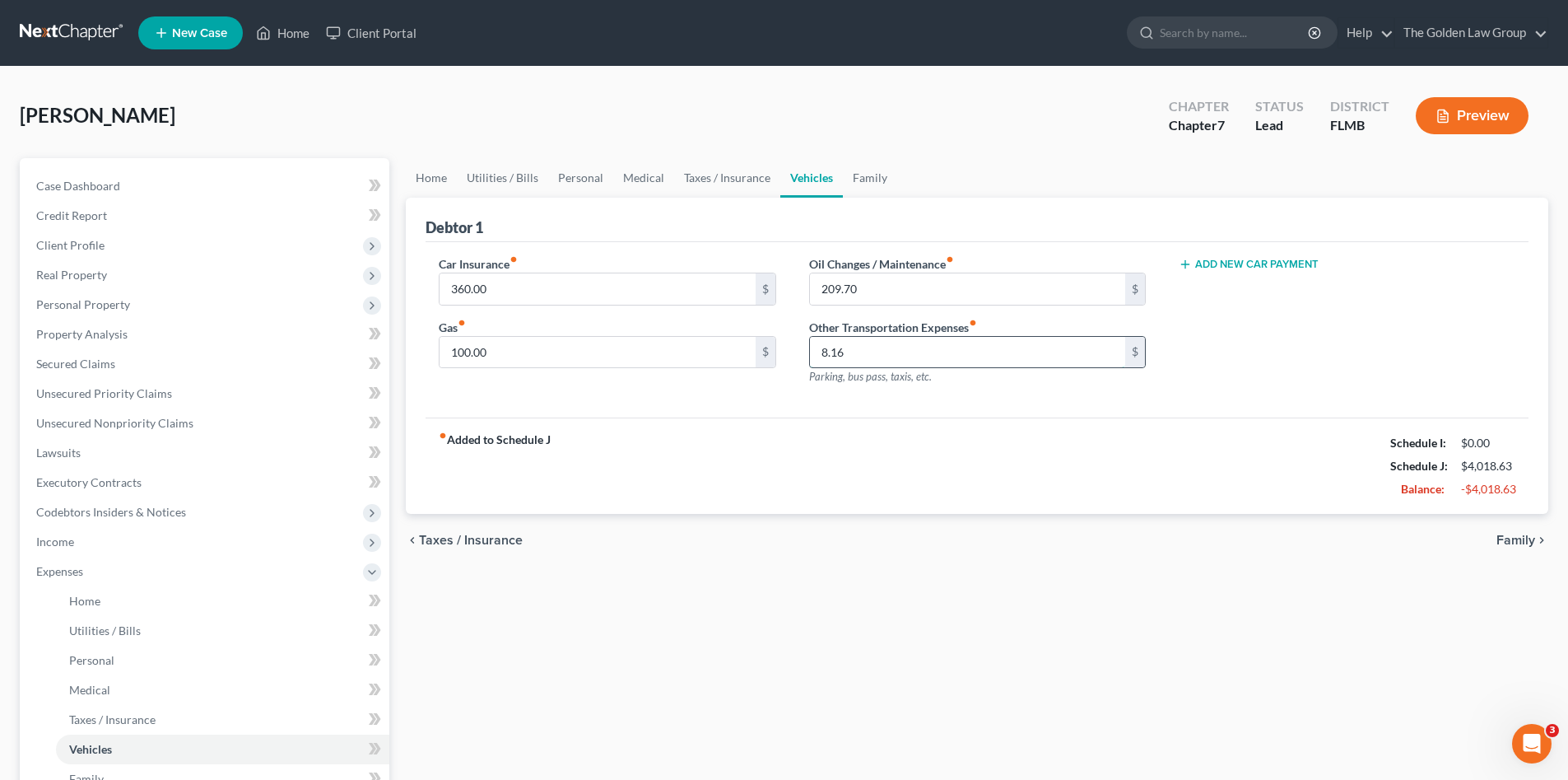
click at [880, 348] on input "8.16" at bounding box center [968, 353] width 315 height 32
click at [882, 355] on input "8.16" at bounding box center [968, 353] width 315 height 32
click at [879, 347] on input "8.16" at bounding box center [968, 353] width 315 height 32
type input "8"
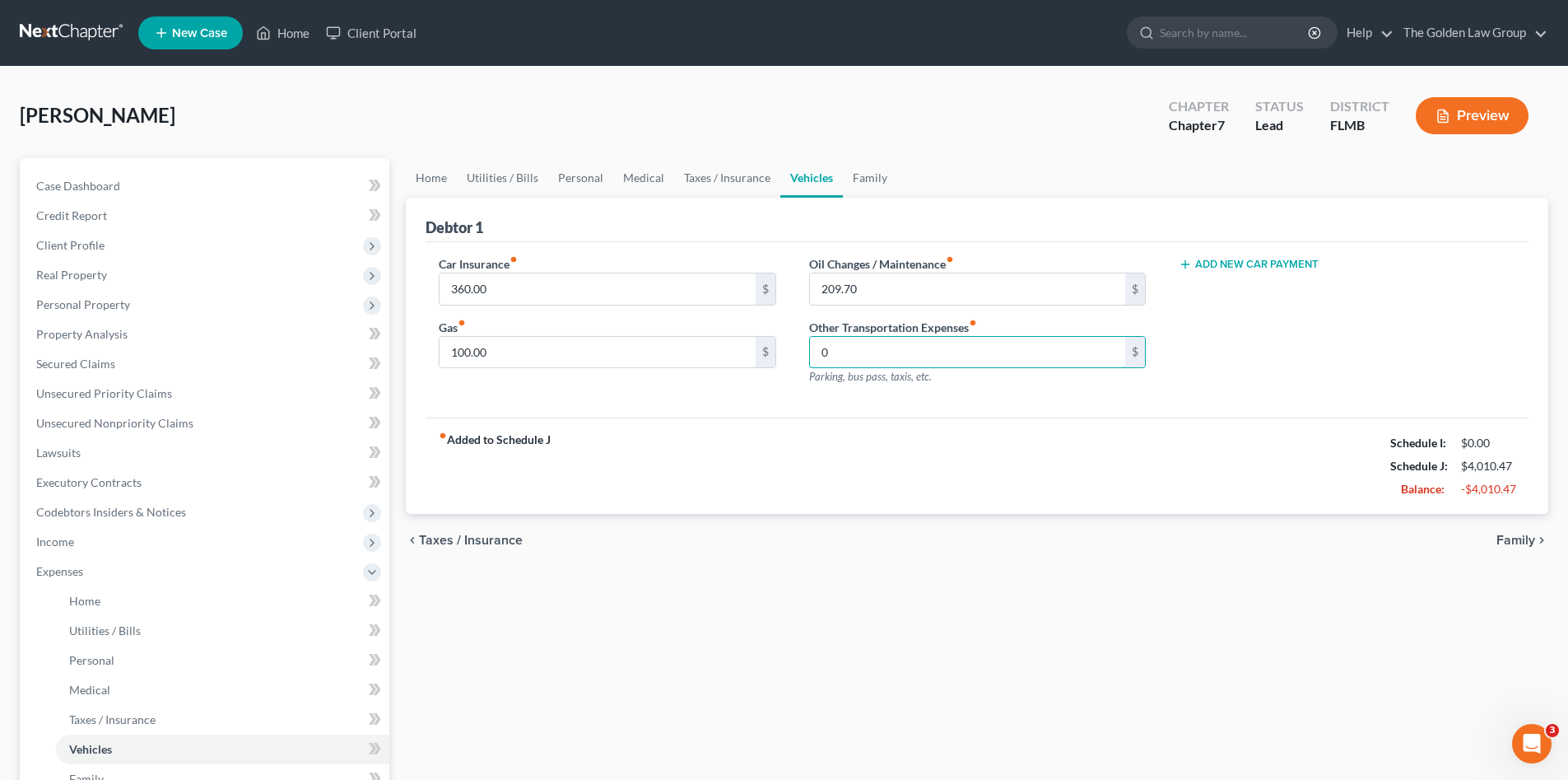
type input "0"
click at [964, 423] on div "fiber_manual_record Added to Schedule J Schedule I: $0.00 Schedule J: $4,010.47…" at bounding box center [977, 465] width 1103 height 97
click at [861, 181] on link "Family" at bounding box center [869, 177] width 54 height 39
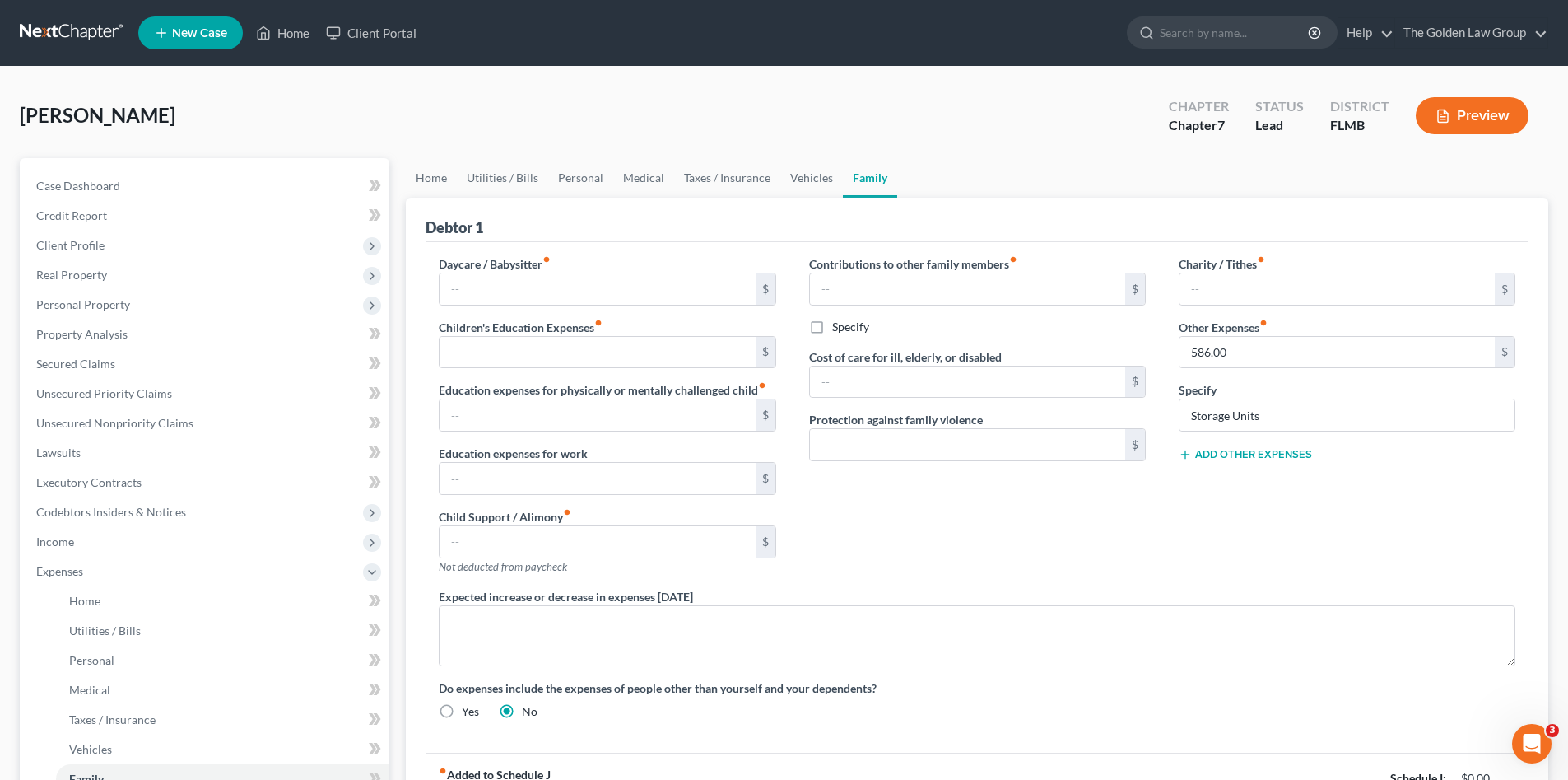
click at [1063, 562] on div "Contributions to other family members fiber_manual_record $ Specify Cost of car…" at bounding box center [977, 421] width 370 height 332
click at [1124, 543] on div "Contributions to other family members fiber_manual_record $ Specify Cost of car…" at bounding box center [977, 421] width 370 height 332
click at [972, 557] on div "Contributions to other family members fiber_manual_record $ Specify Cost of car…" at bounding box center [977, 421] width 370 height 332
click at [985, 543] on div "Contributions to other family members fiber_manual_record $ Specify Cost of car…" at bounding box center [977, 421] width 370 height 332
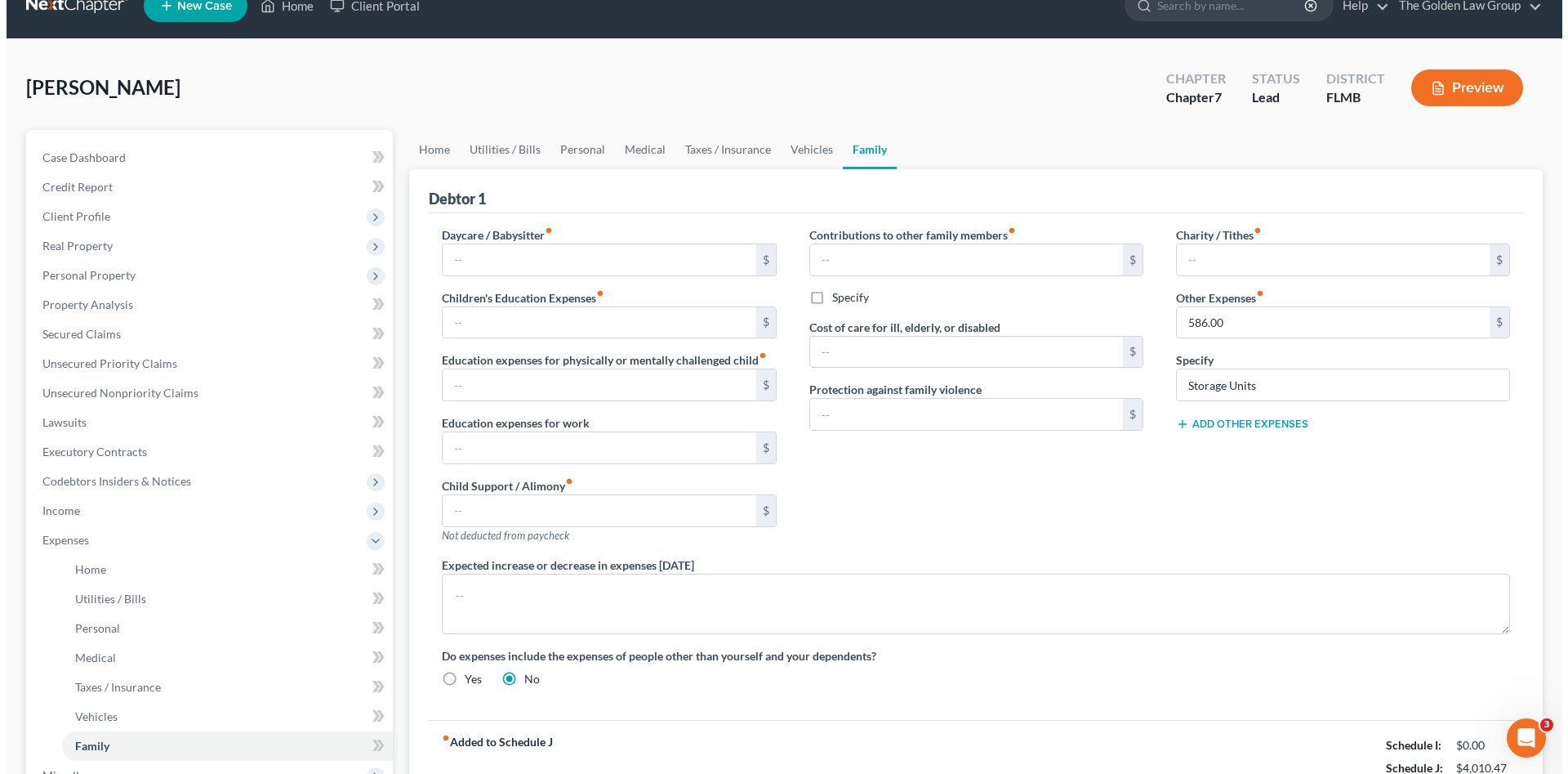
scroll to position [136, 0]
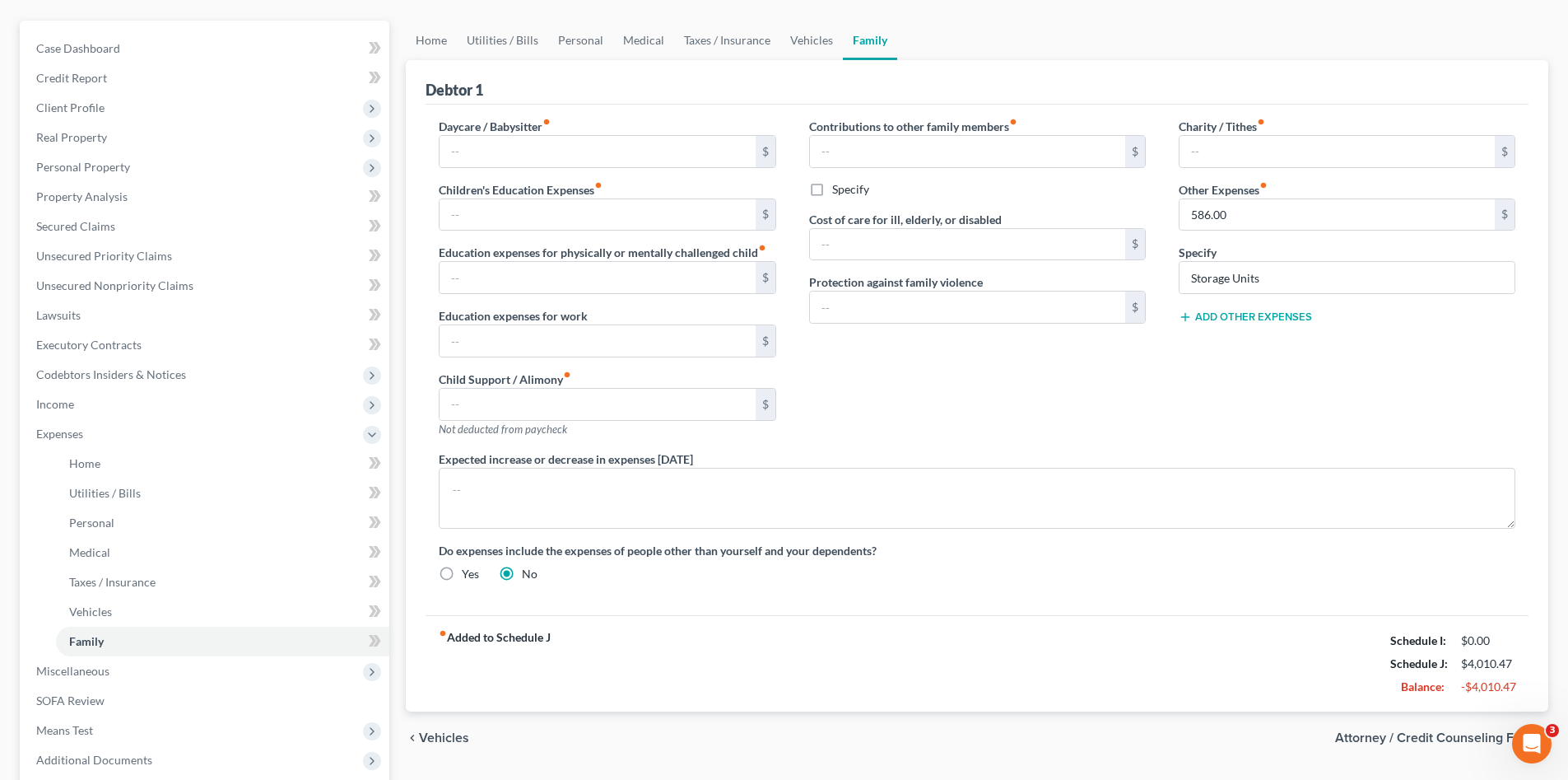
click at [1090, 611] on div "Daycare / Babysitter fiber_manual_record $ Children's Education Expenses fiber_…" at bounding box center [977, 360] width 1103 height 511
click at [978, 370] on div "Contributions to other family members fiber_manual_record $ Specify Cost of car…" at bounding box center [977, 283] width 370 height 332
click at [998, 421] on div "Contributions to other family members fiber_manual_record $ Specify Cost of car…" at bounding box center [977, 283] width 370 height 332
click at [143, 665] on span "Miscellaneous" at bounding box center [206, 671] width 367 height 30
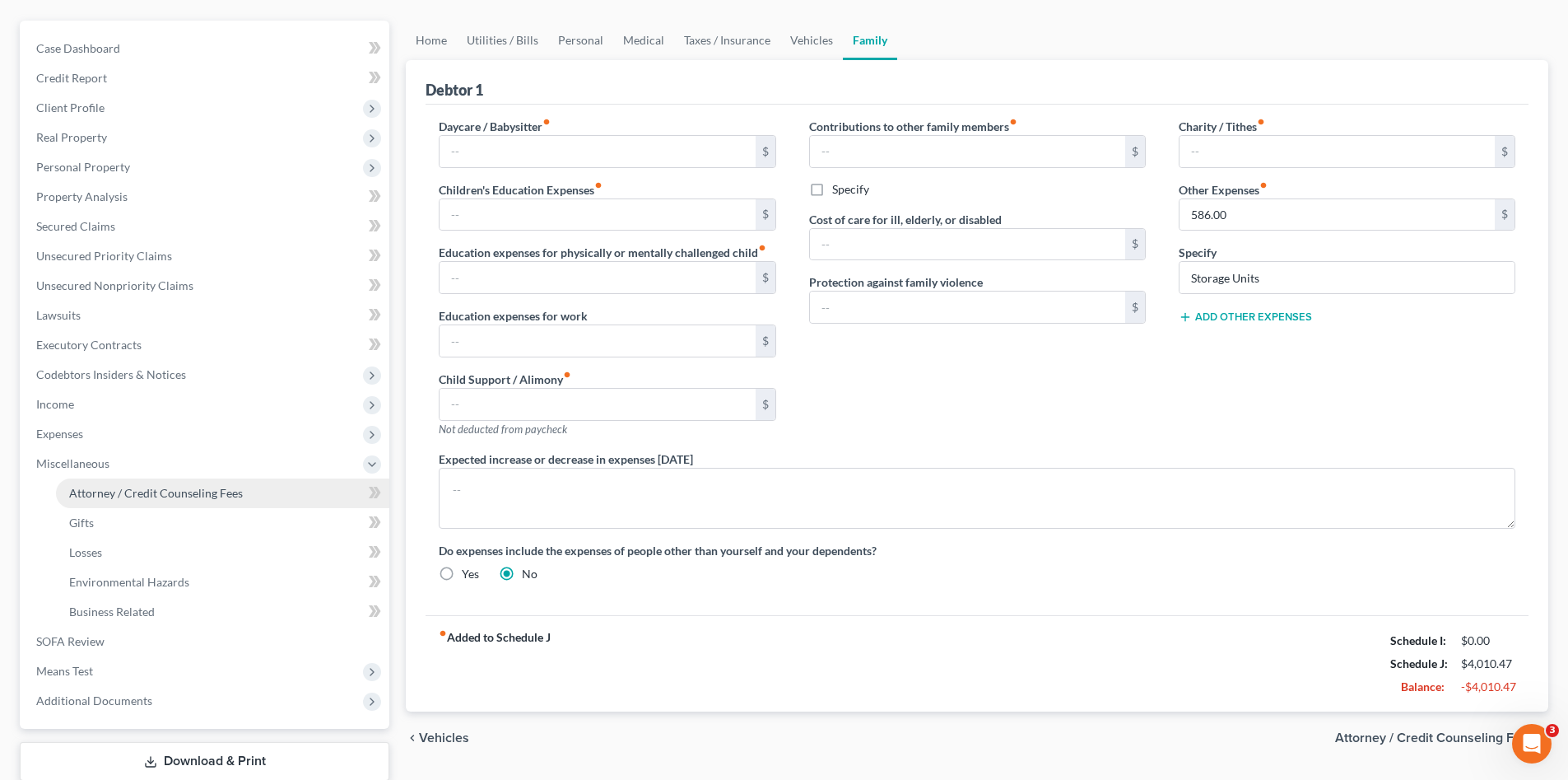
click at [293, 491] on link "Attorney / Credit Counseling Fees" at bounding box center [223, 493] width 333 height 30
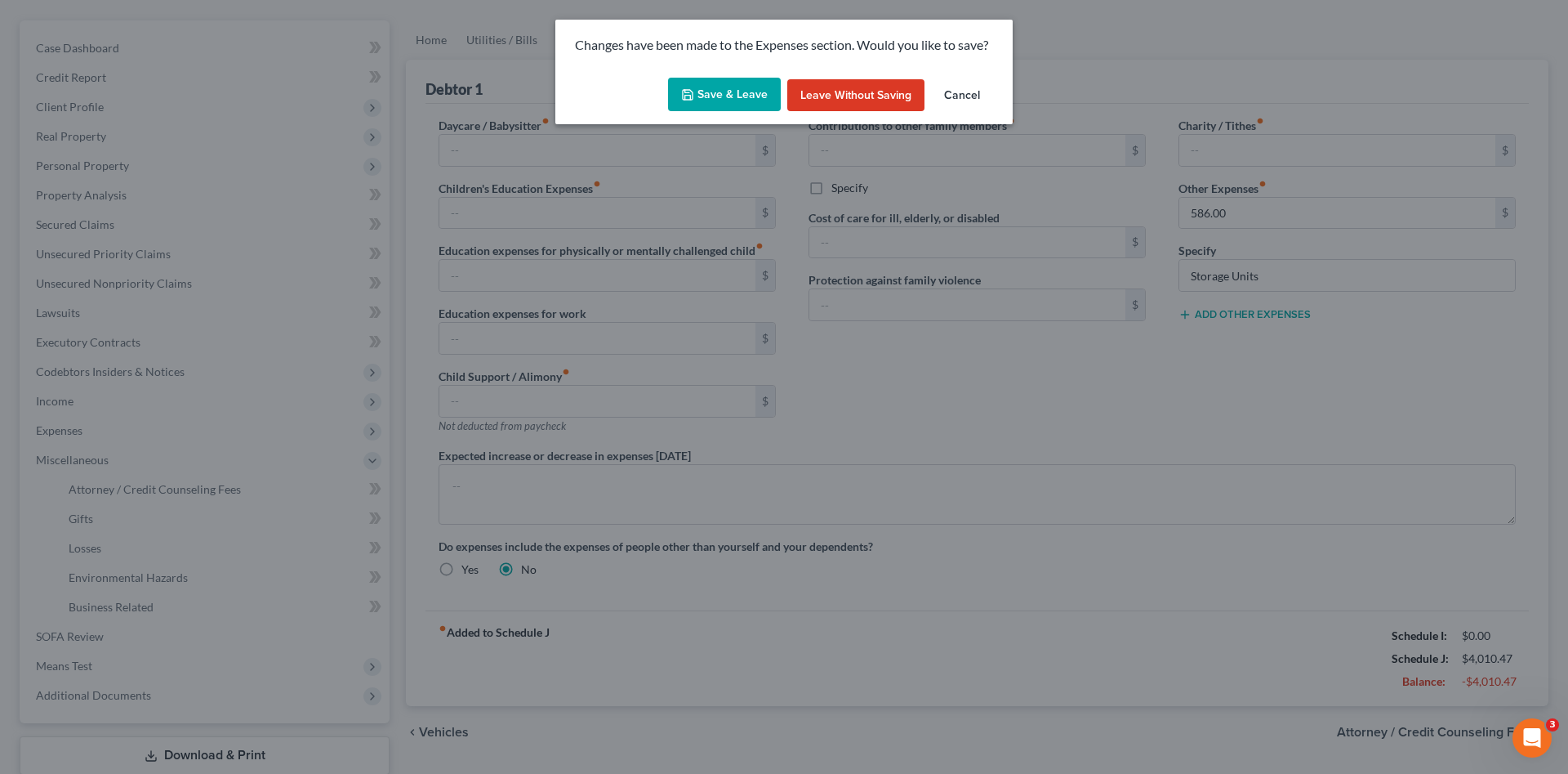
click at [723, 91] on button "Save & Leave" at bounding box center [724, 94] width 112 height 34
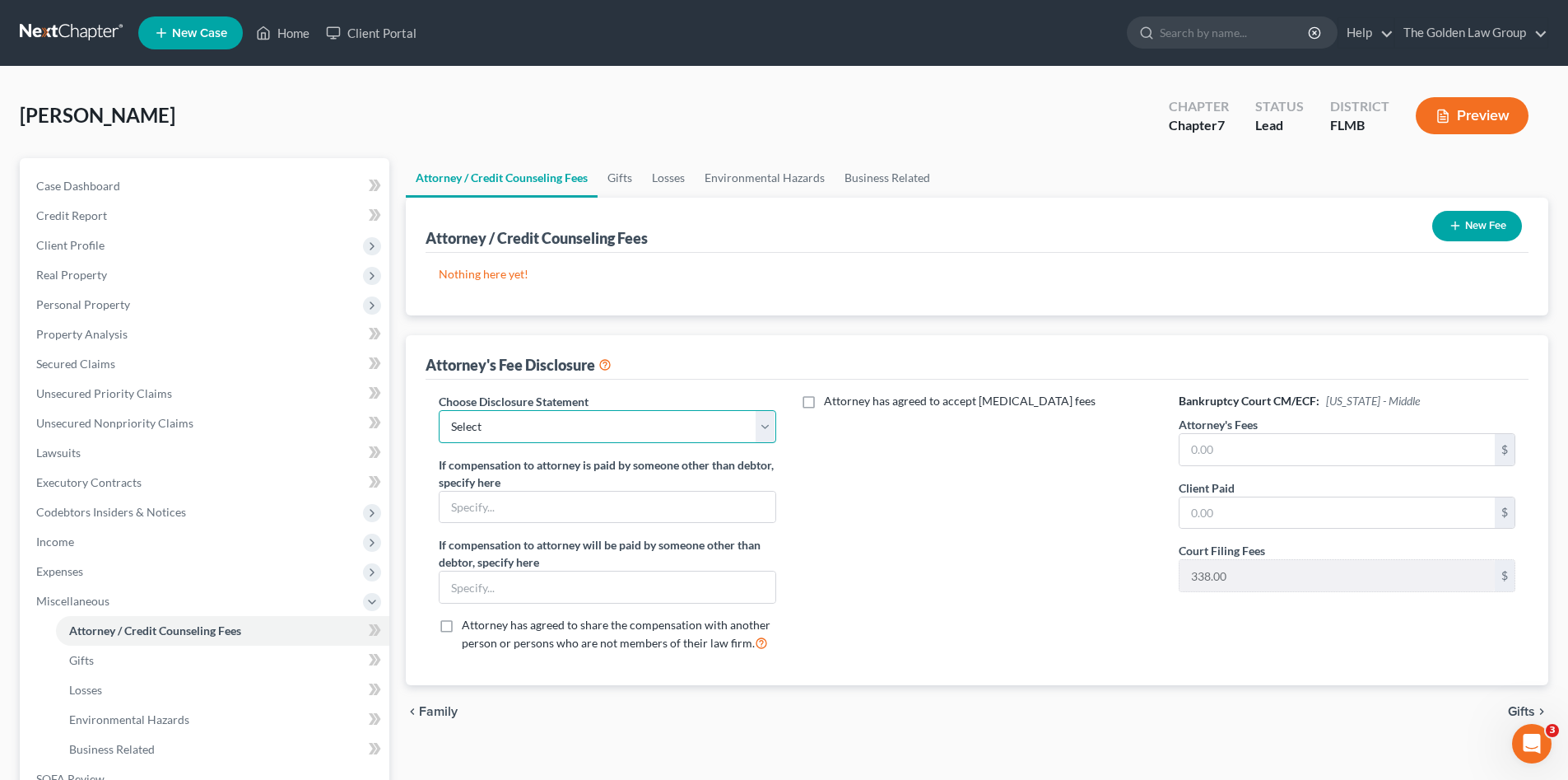
click at [681, 422] on select "Select Chapter 7 Supplemental Chapter 13 Chapter 7 Pre-Petition" at bounding box center [607, 426] width 337 height 33
select select "2"
click at [439, 410] on select "Select Chapter 7 Supplemental Chapter 13 Chapter 7 Pre-Petition" at bounding box center [607, 426] width 337 height 33
click at [956, 576] on div "Attorney has agreed to accept retainer fees" at bounding box center [977, 529] width 370 height 272
click at [1041, 557] on div "Attorney has agreed to accept retainer fees" at bounding box center [977, 529] width 370 height 272
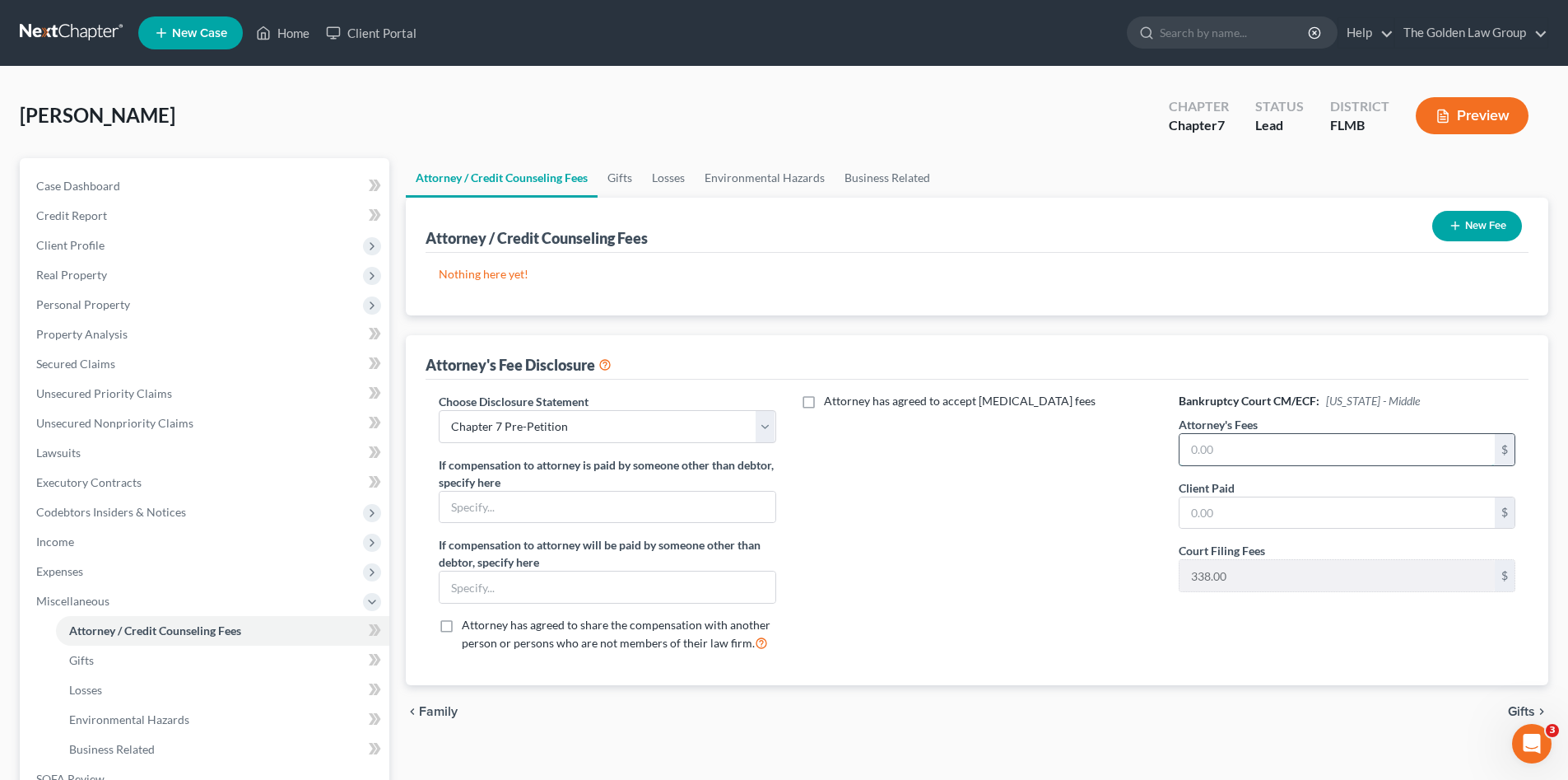
click at [1261, 461] on input "text" at bounding box center [1337, 450] width 315 height 32
type input "497.00"
click at [911, 549] on div "Attorney has agreed to accept retainer fees" at bounding box center [977, 529] width 370 height 272
click at [1490, 233] on button "New Fee" at bounding box center [1476, 226] width 90 height 31
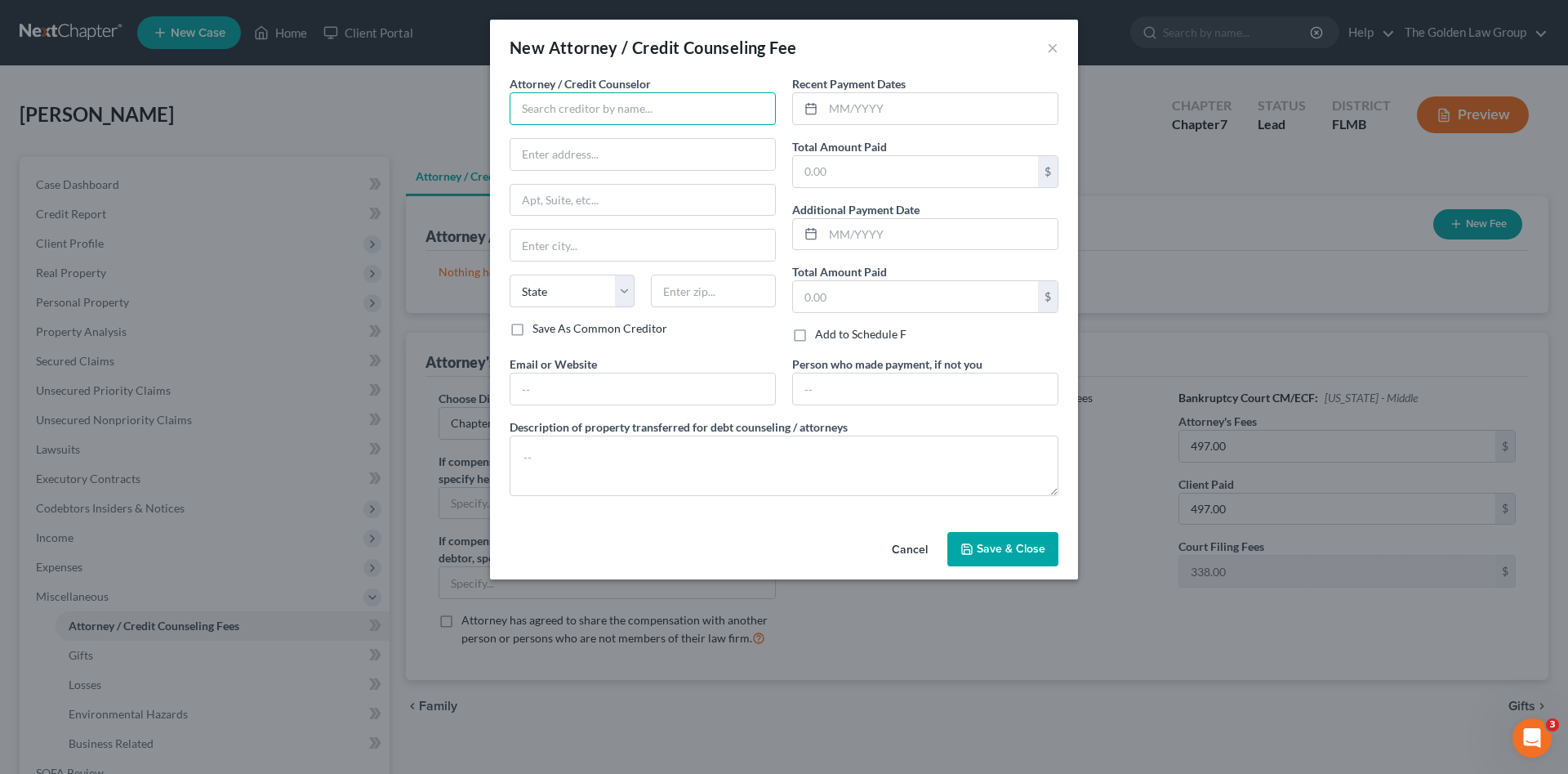
click at [550, 112] on input "text" at bounding box center [643, 108] width 266 height 32
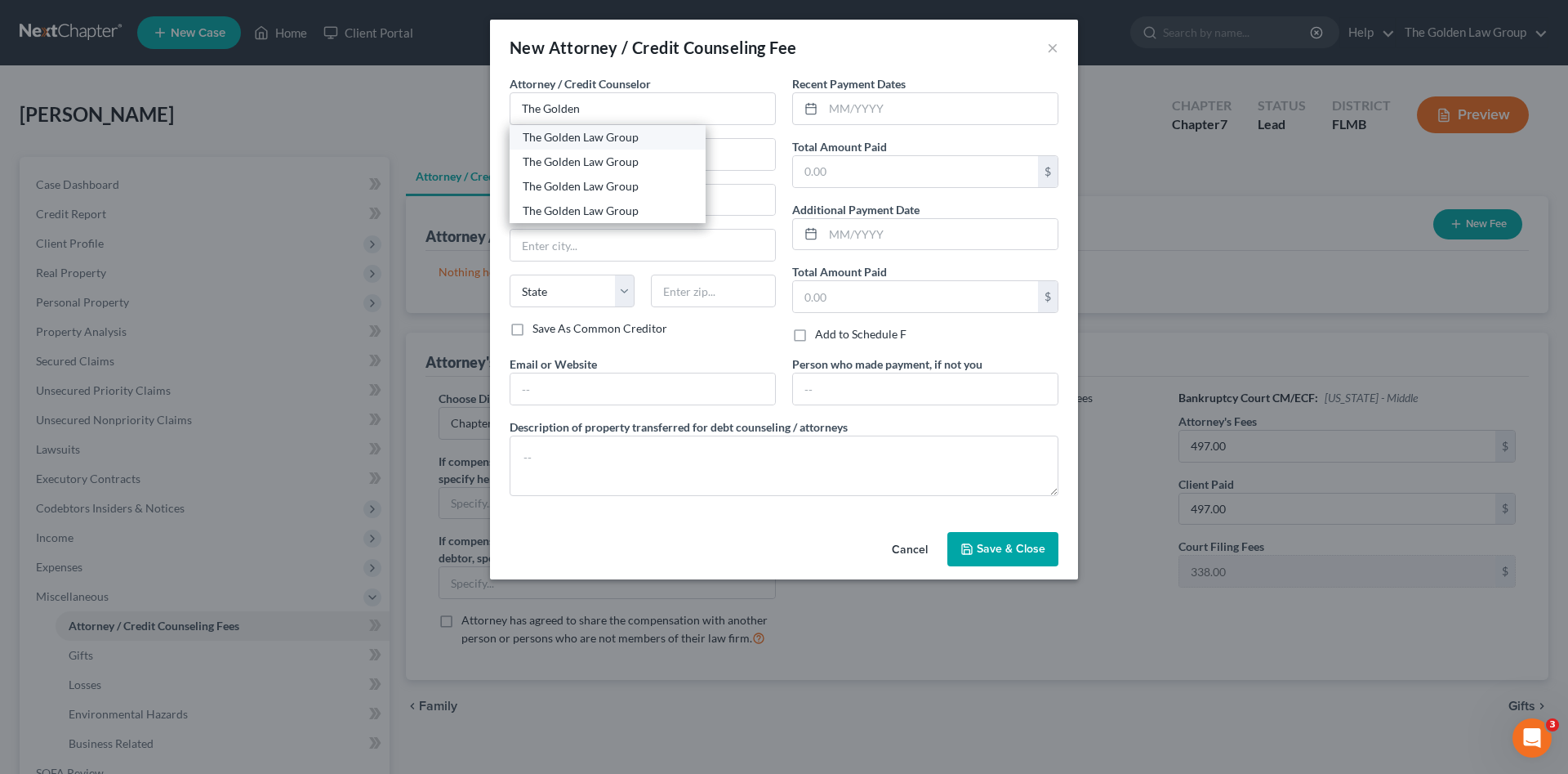
click at [560, 145] on div "The Golden Law Group" at bounding box center [607, 137] width 170 height 17
type input "The Golden Law Group"
type input "429 Lithia Pinecrest Road"
type input "Brandon"
select select "9"
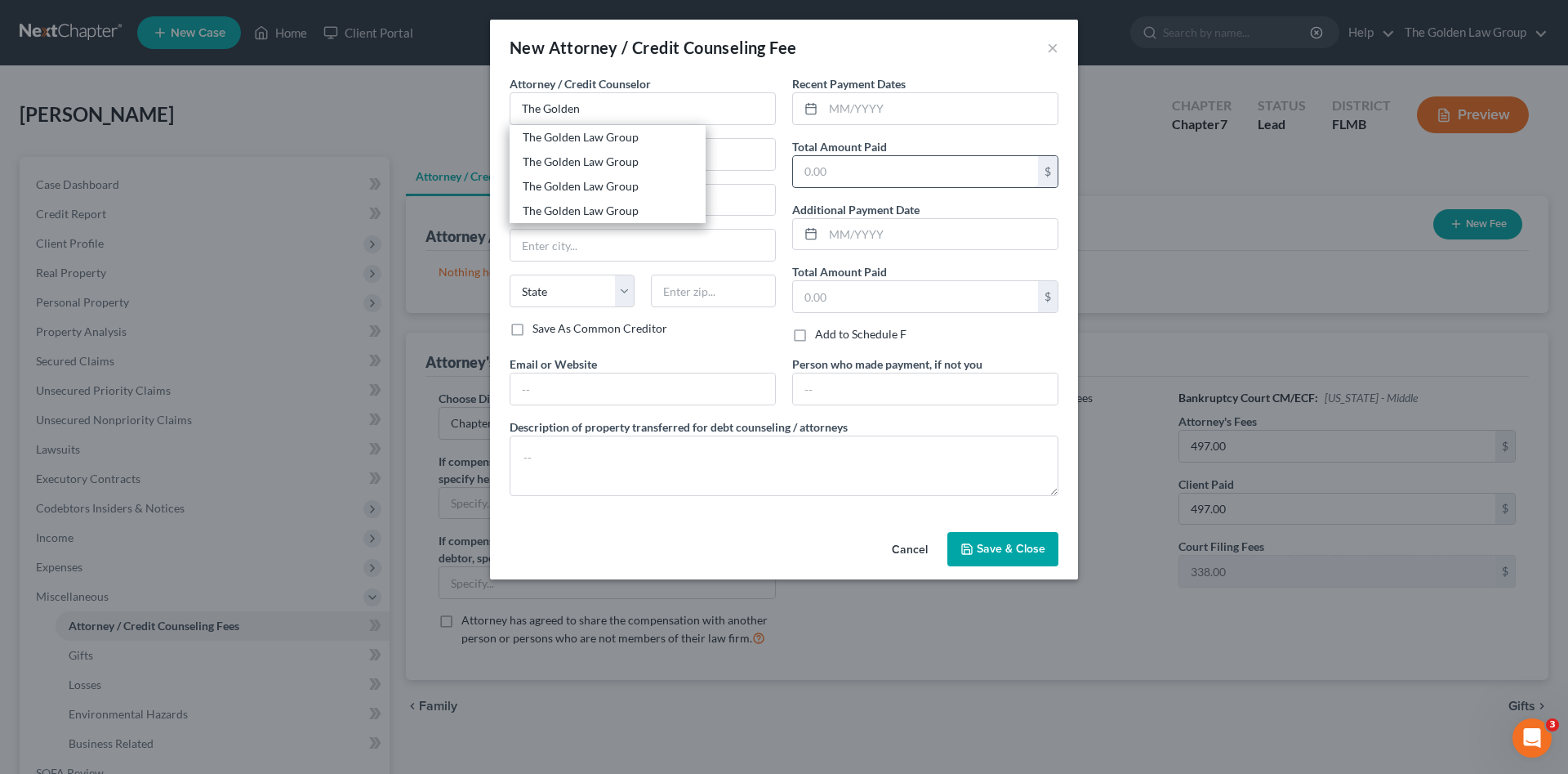
type input "33511"
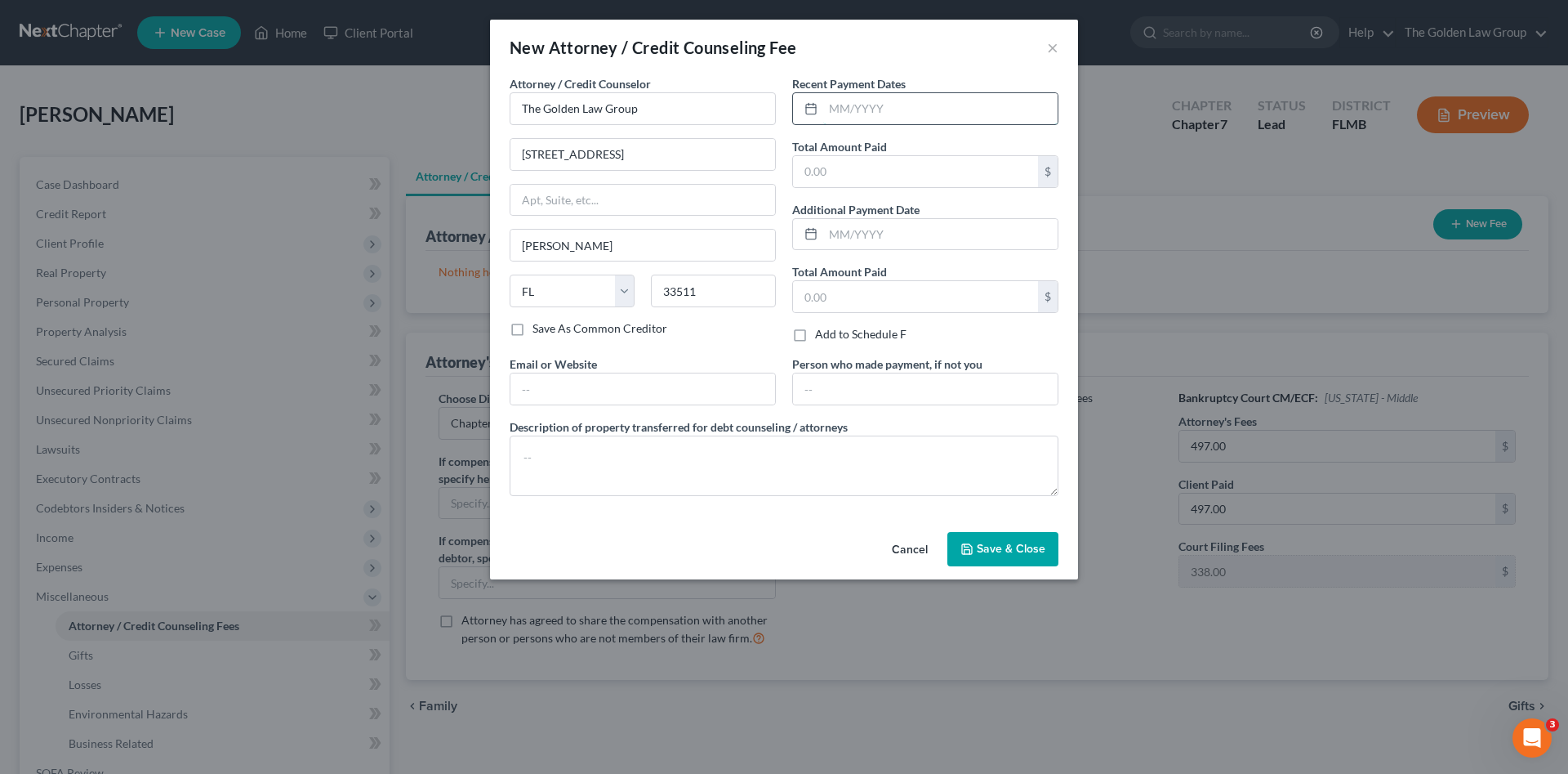
click at [987, 99] on input "text" at bounding box center [941, 109] width 235 height 31
type input "06/20/2025"
type input "497.00"
click at [879, 462] on textarea at bounding box center [784, 466] width 549 height 61
type textarea "Filing Fee"
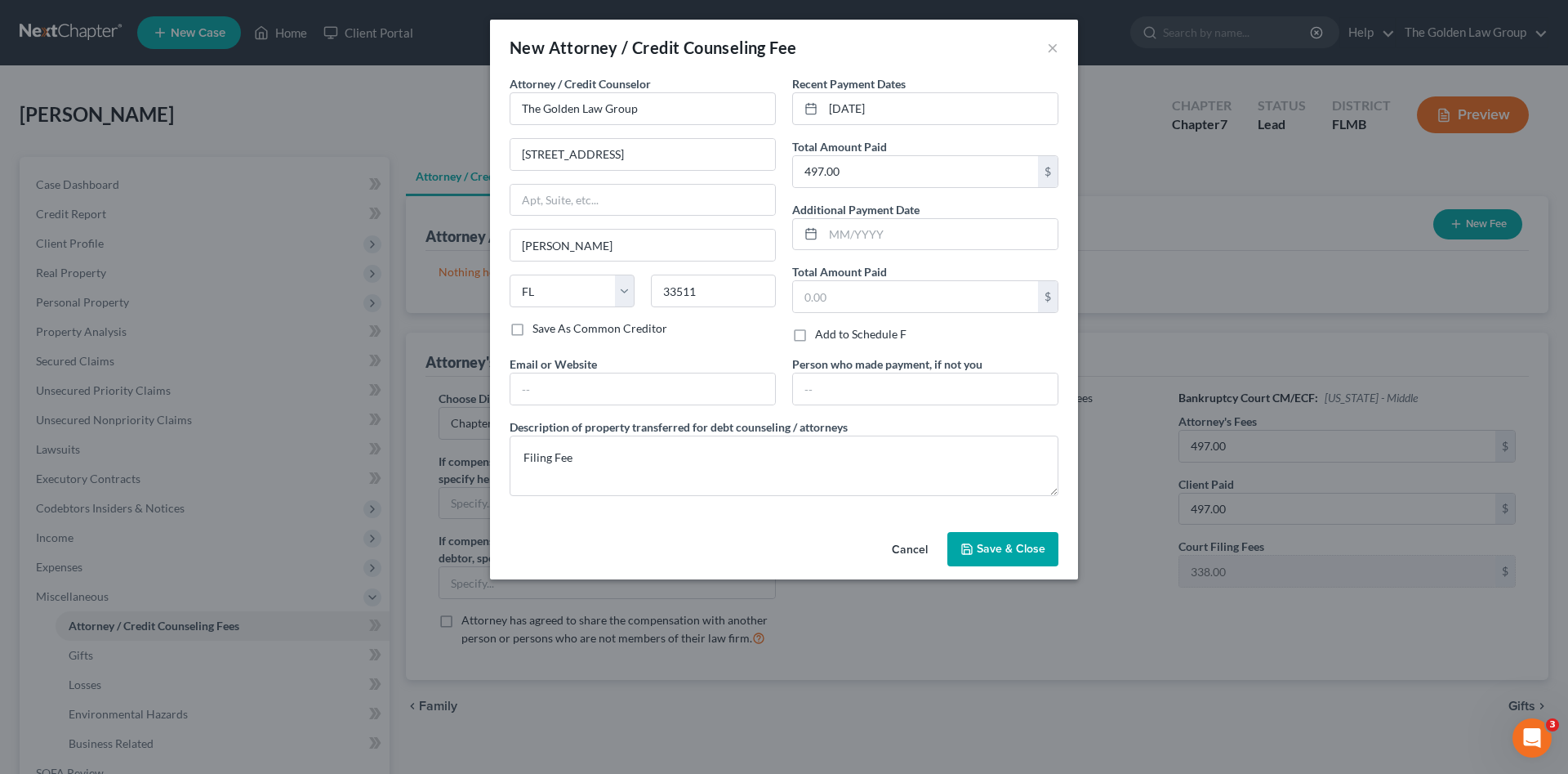
click at [1000, 550] on span "Save & Close" at bounding box center [1011, 549] width 68 height 14
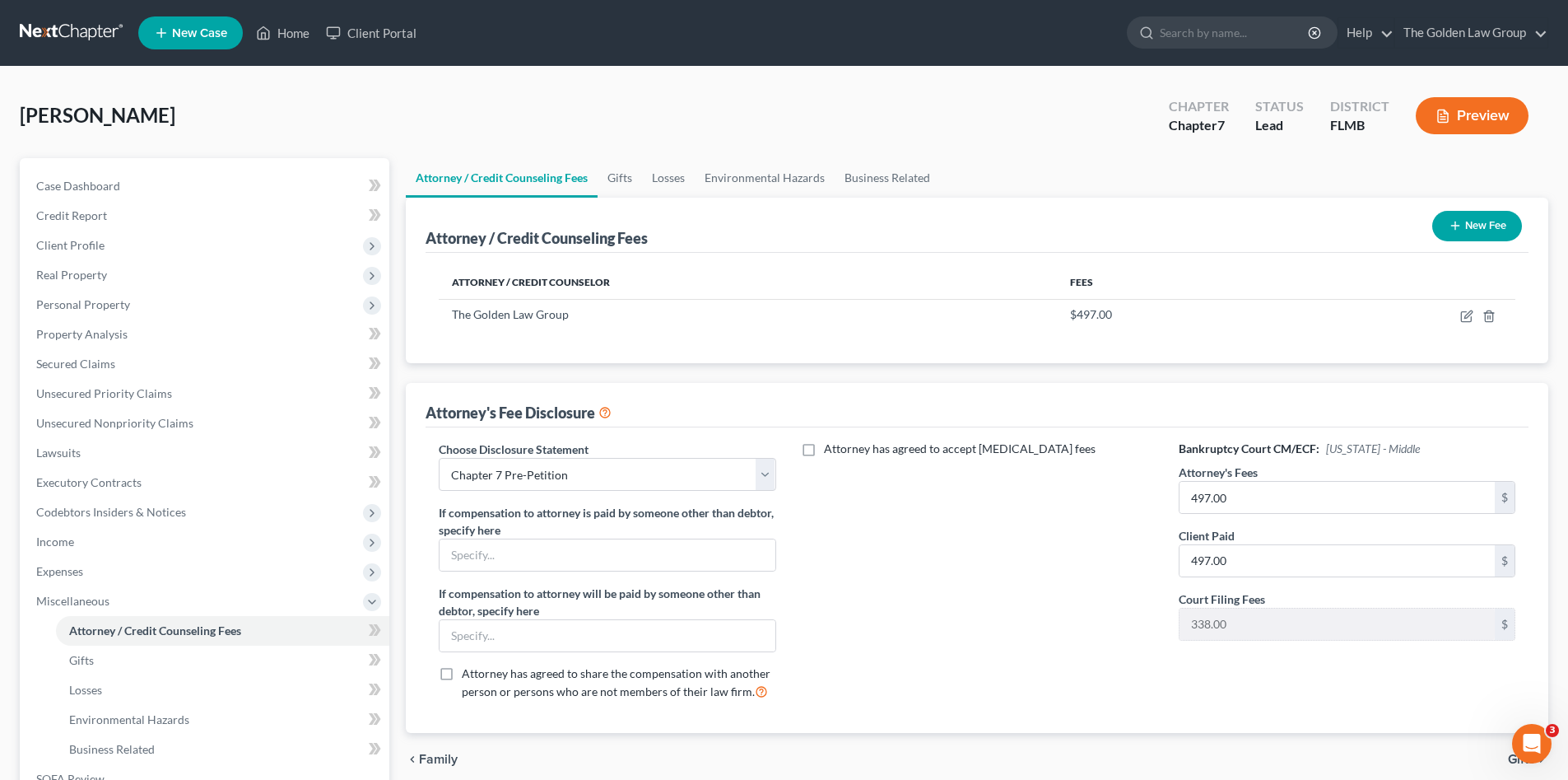
click at [1442, 233] on button "New Fee" at bounding box center [1476, 226] width 90 height 31
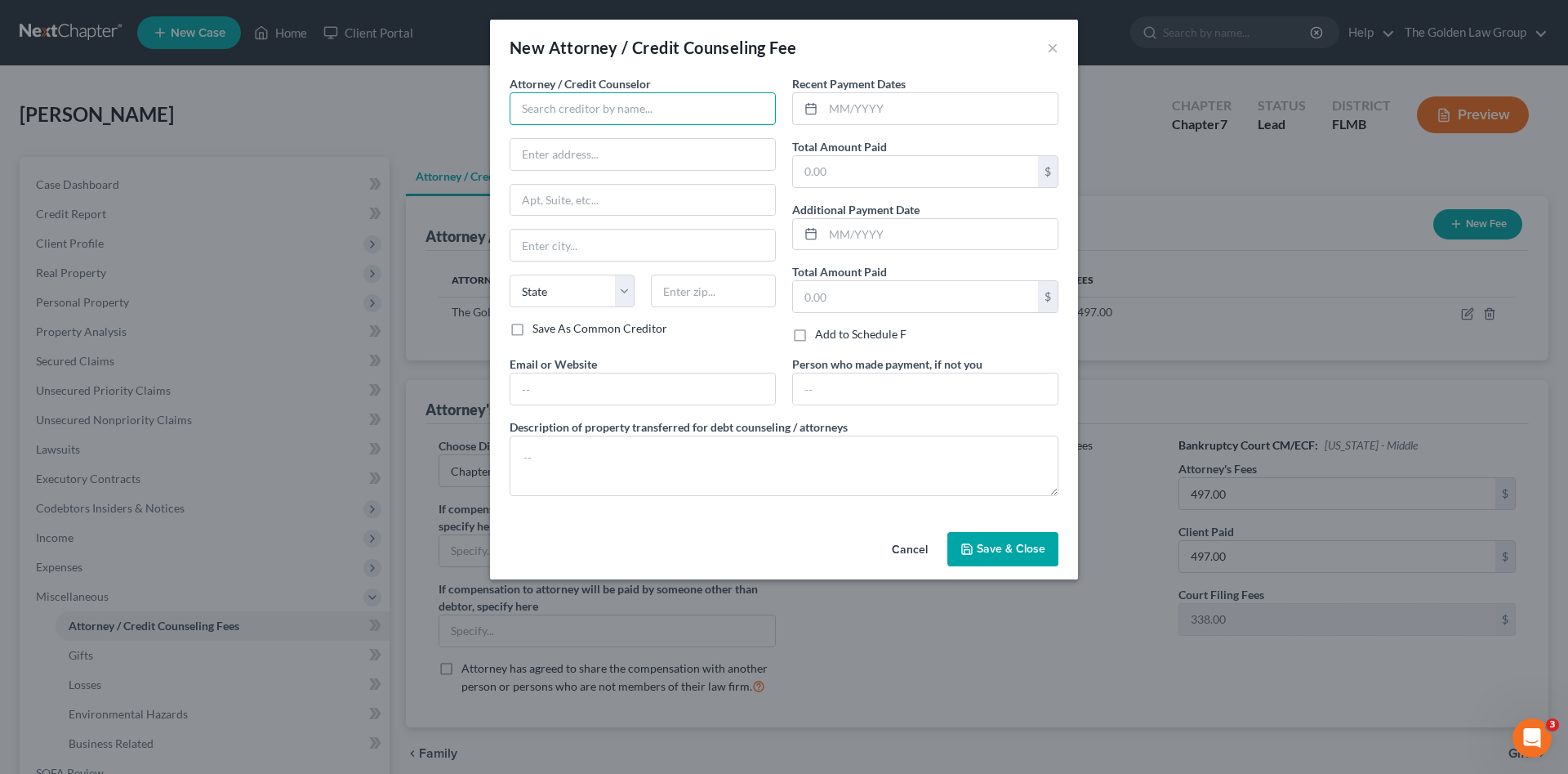
click at [588, 102] on input "text" at bounding box center [643, 108] width 266 height 32
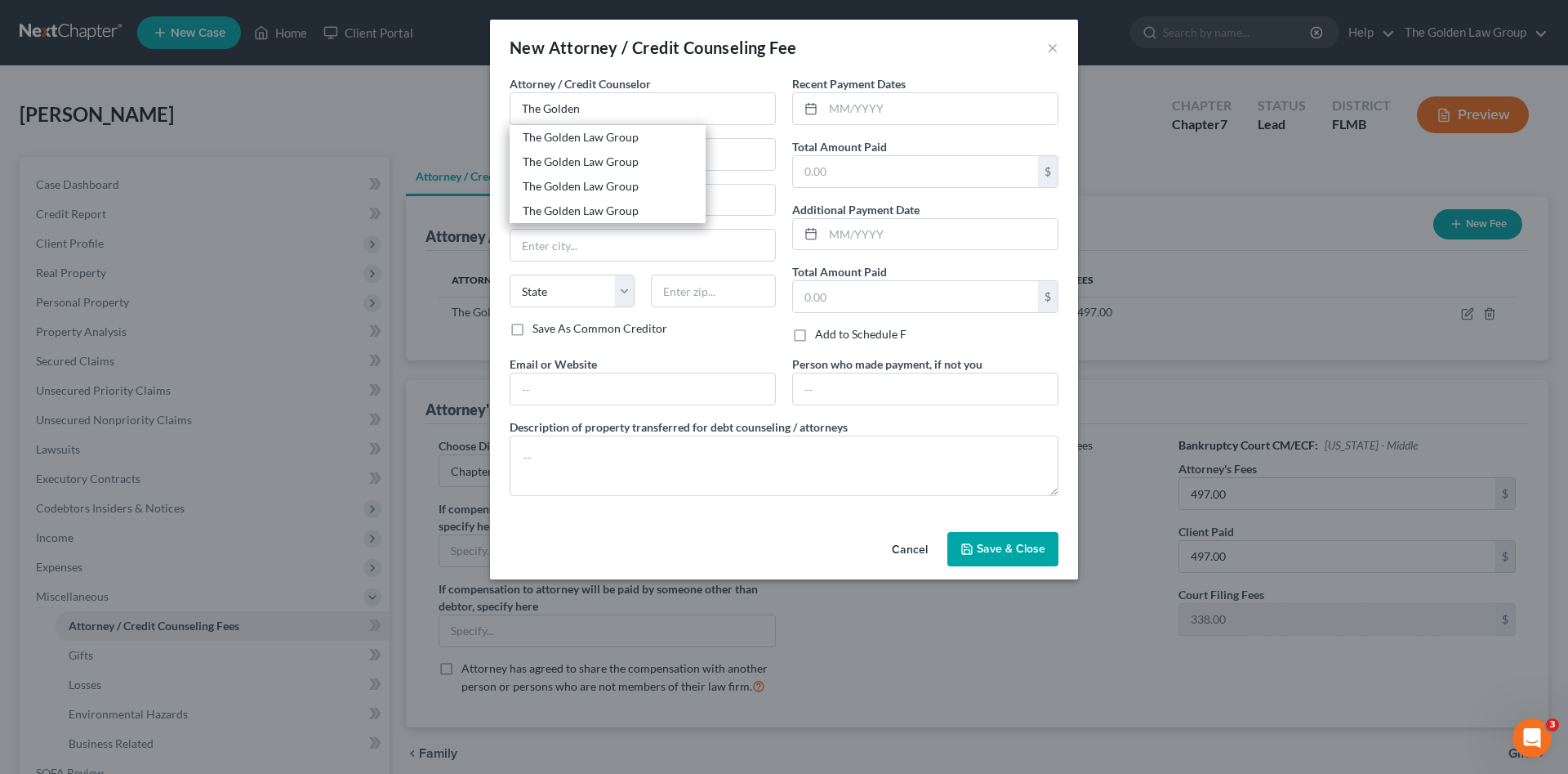
click at [592, 132] on div "The Golden Law Group" at bounding box center [607, 137] width 170 height 17
type input "The Golden Law Group"
type input "429 Lithia Pinecrest Road"
type input "Brandon"
select select "9"
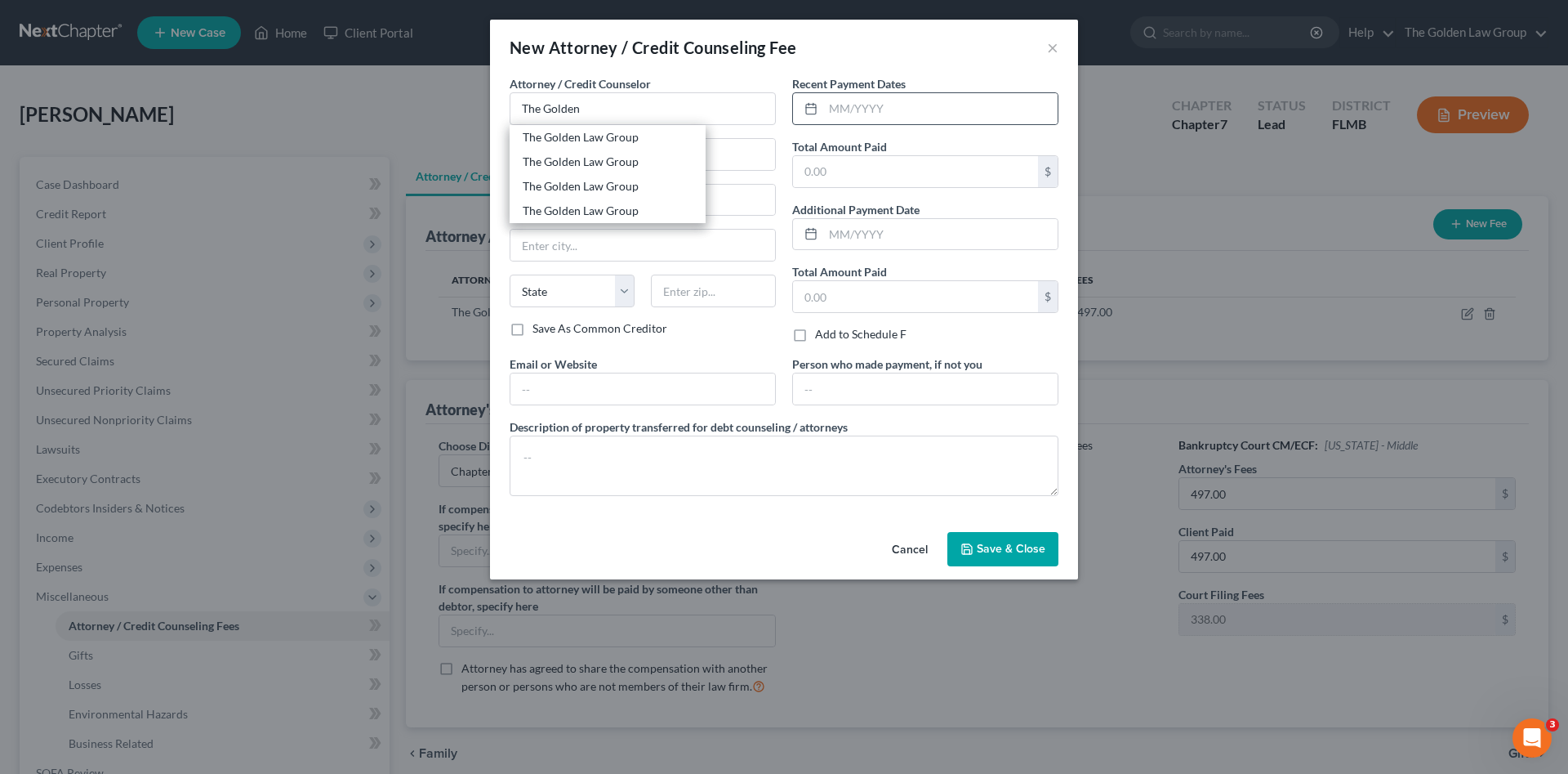
type input "33511"
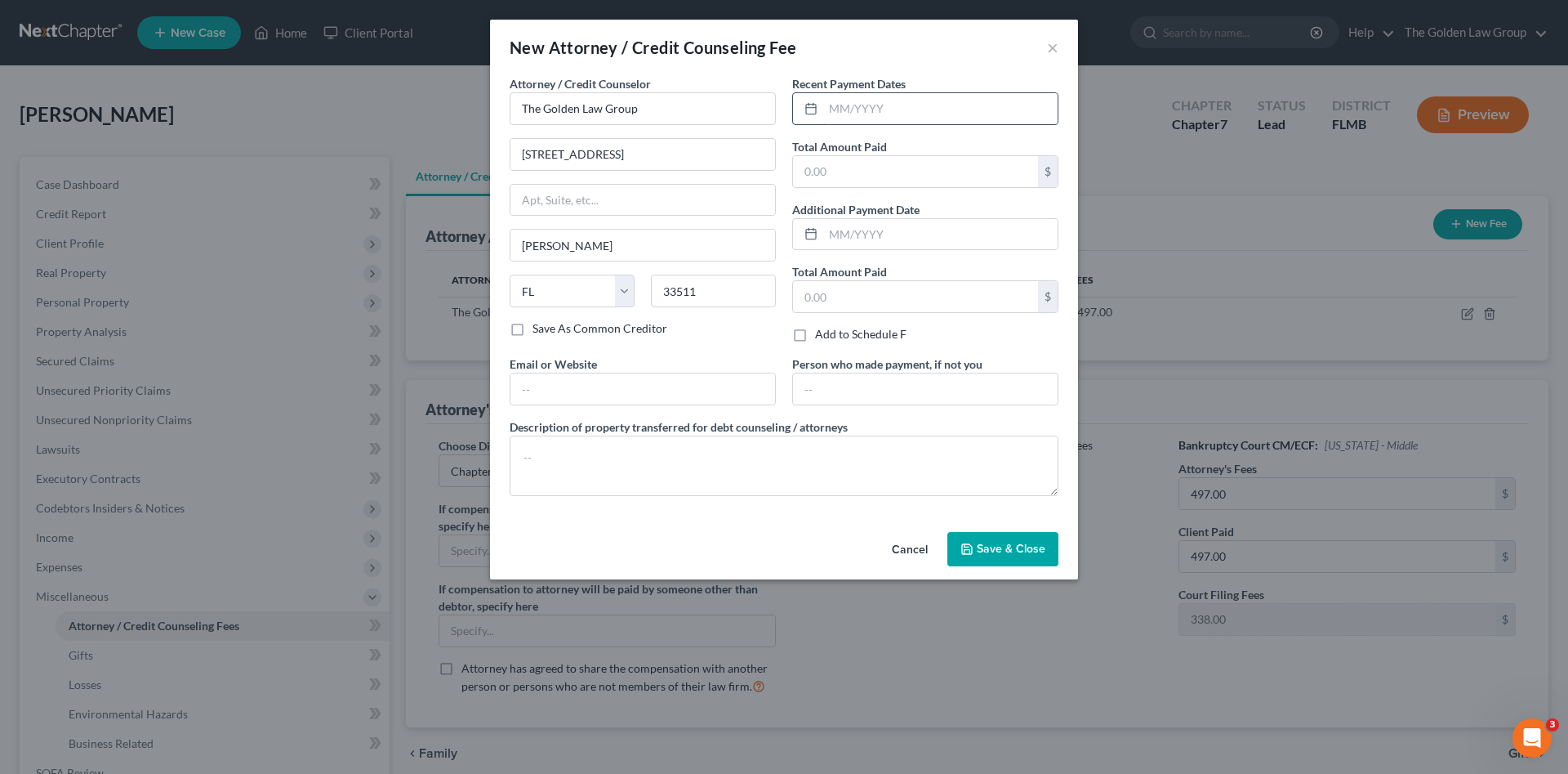
click at [839, 105] on input "text" at bounding box center [941, 109] width 235 height 31
type input "06/20/2025"
type input "338.00"
click at [764, 482] on textarea at bounding box center [784, 466] width 549 height 61
type textarea "Filing Fee"
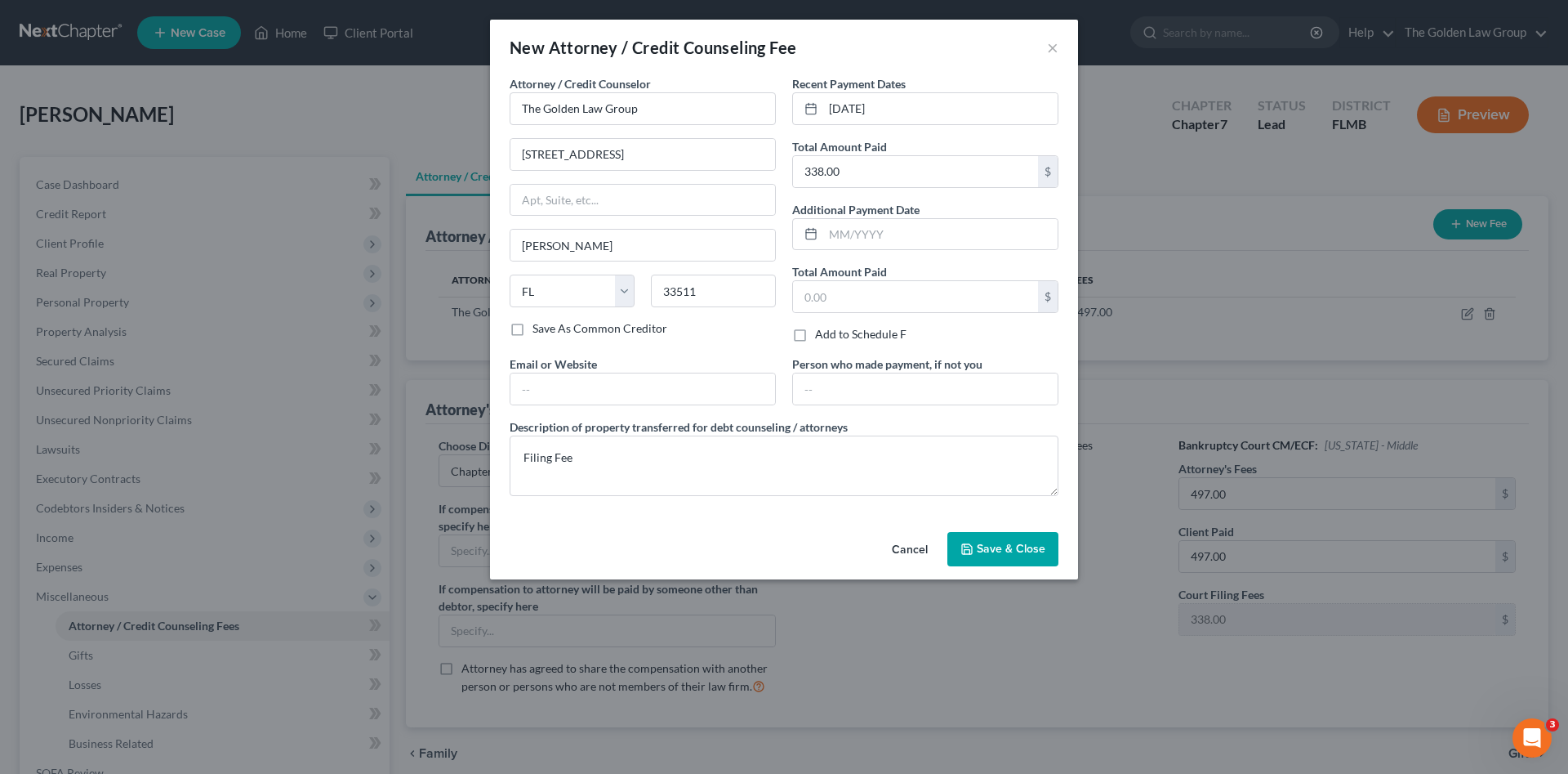
click at [971, 537] on button "Save & Close" at bounding box center [1004, 549] width 112 height 34
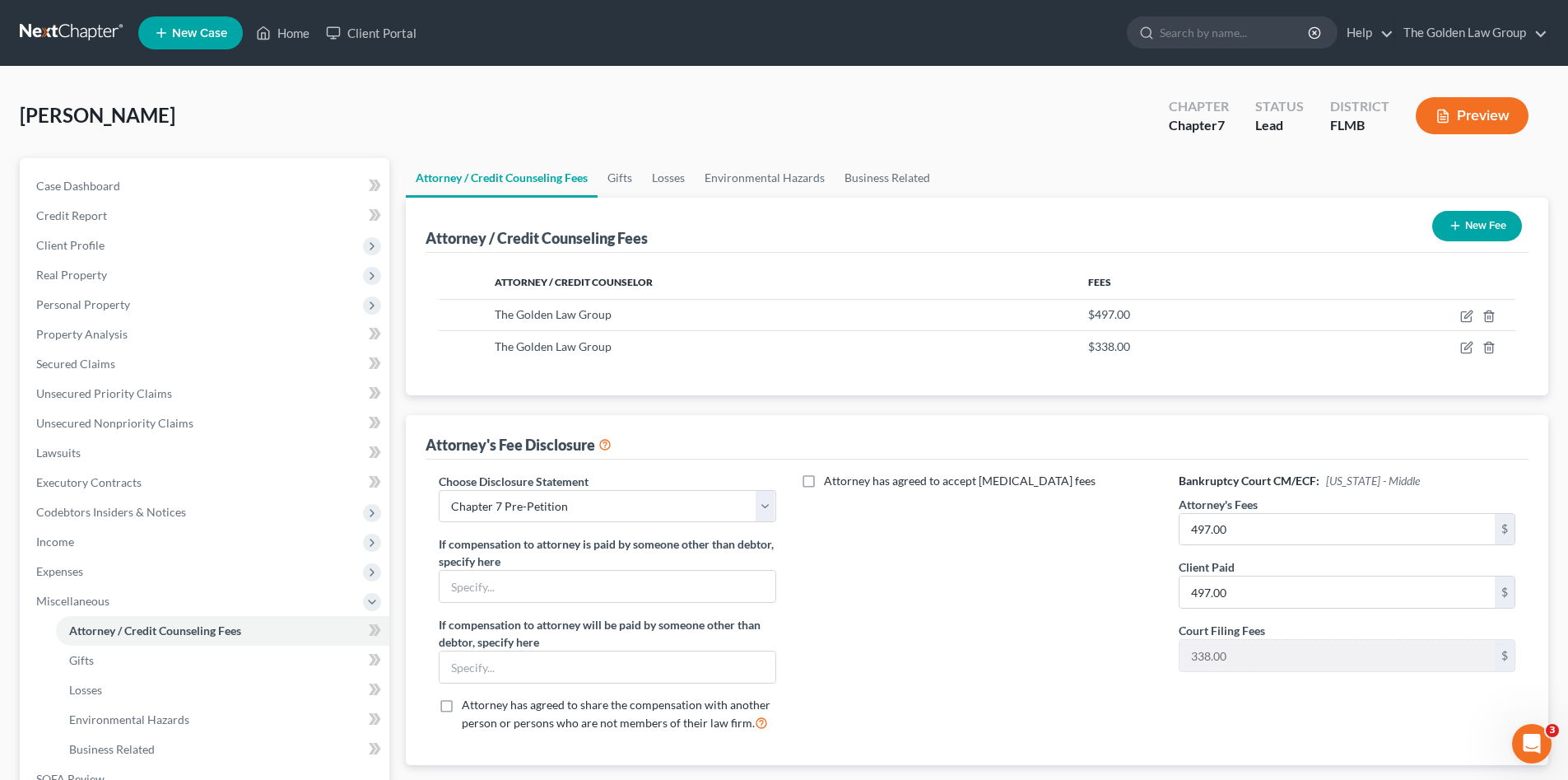
click at [1493, 222] on button "New Fee" at bounding box center [1476, 226] width 90 height 31
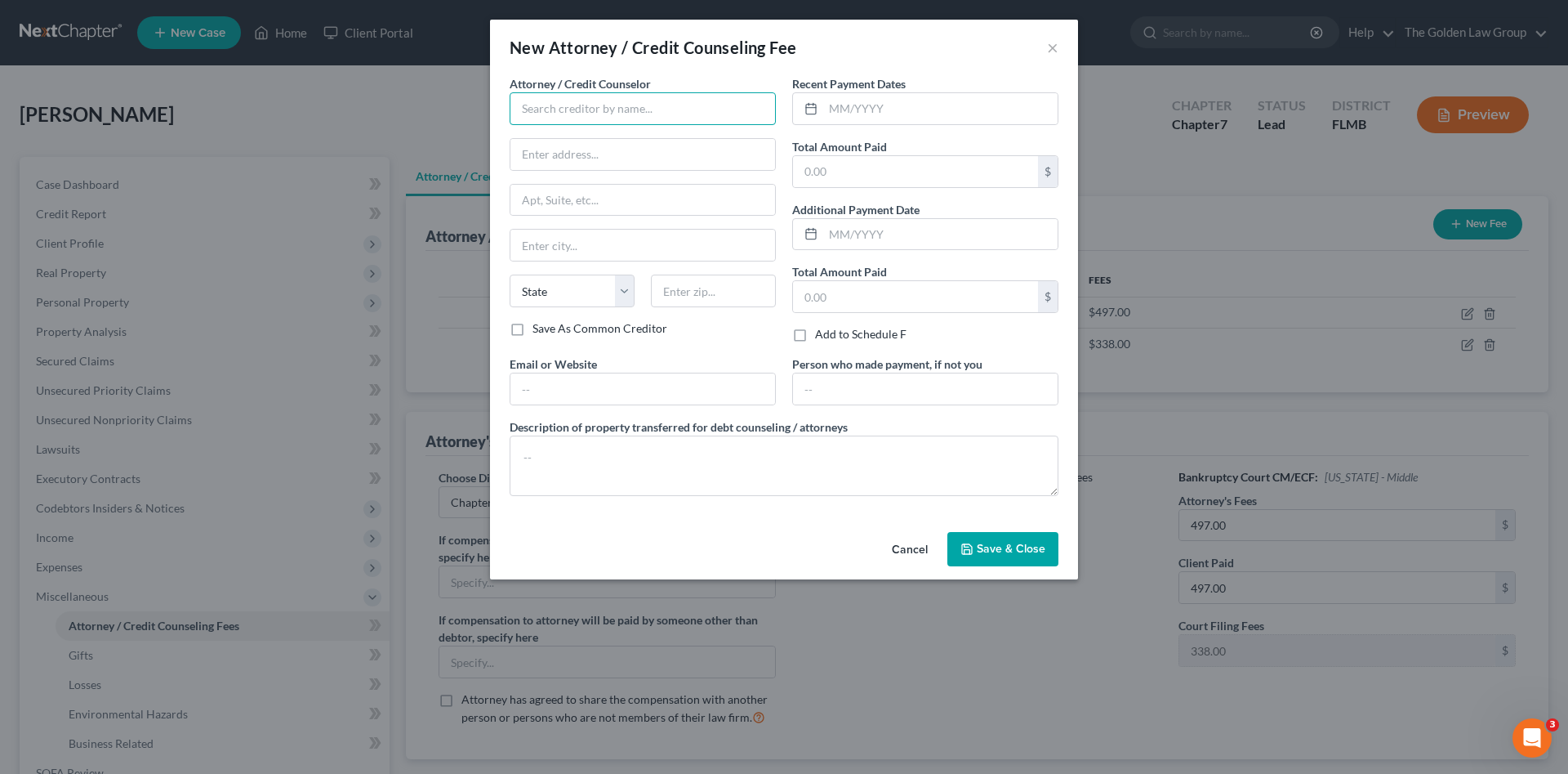
click at [543, 105] on input "text" at bounding box center [643, 108] width 266 height 32
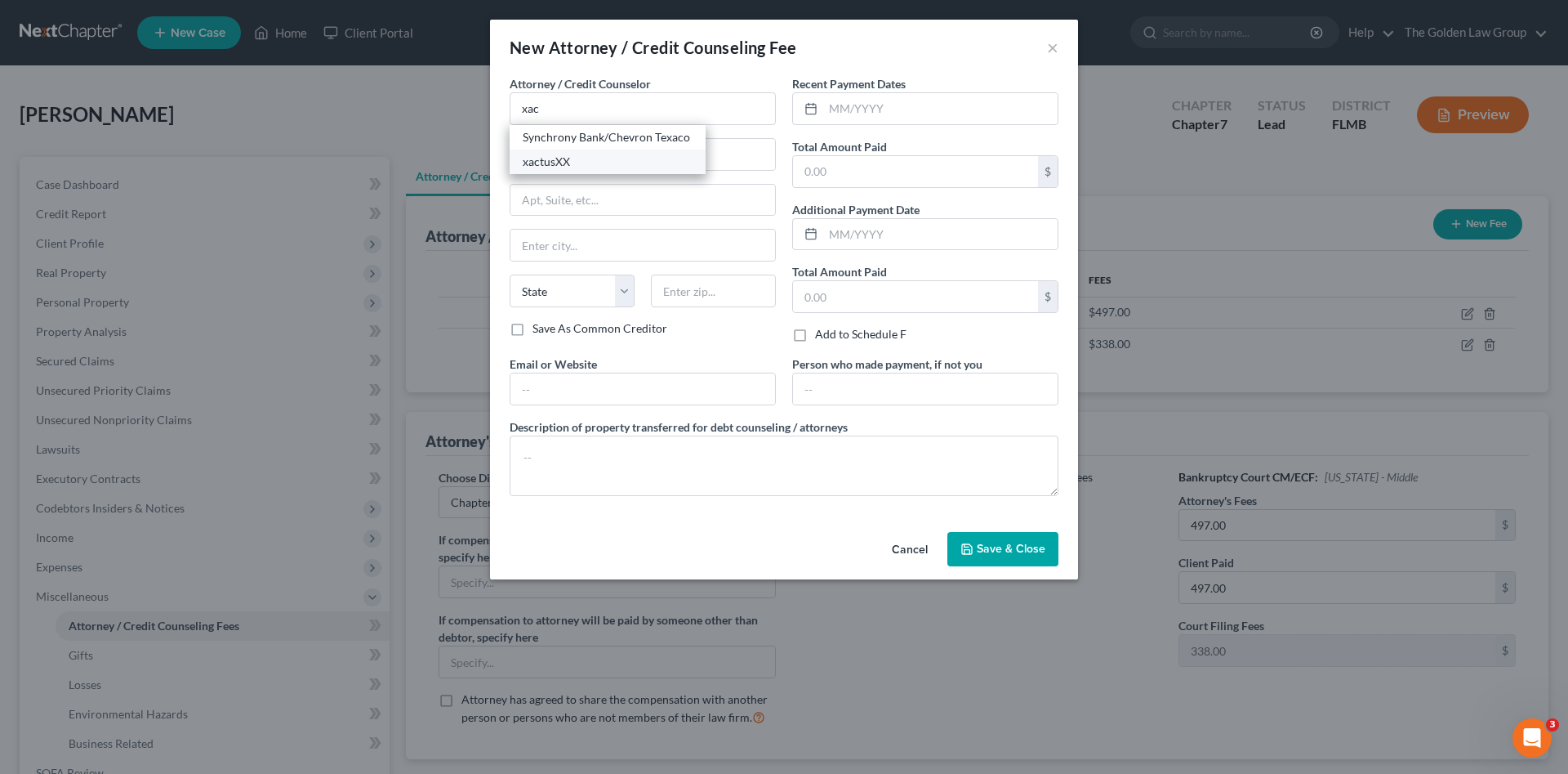
click at [555, 156] on div "xactusXX" at bounding box center [607, 161] width 170 height 17
type input "xactusXX"
type input "370 Reed Road"
type input "Suite 100"
type input "Broomall"
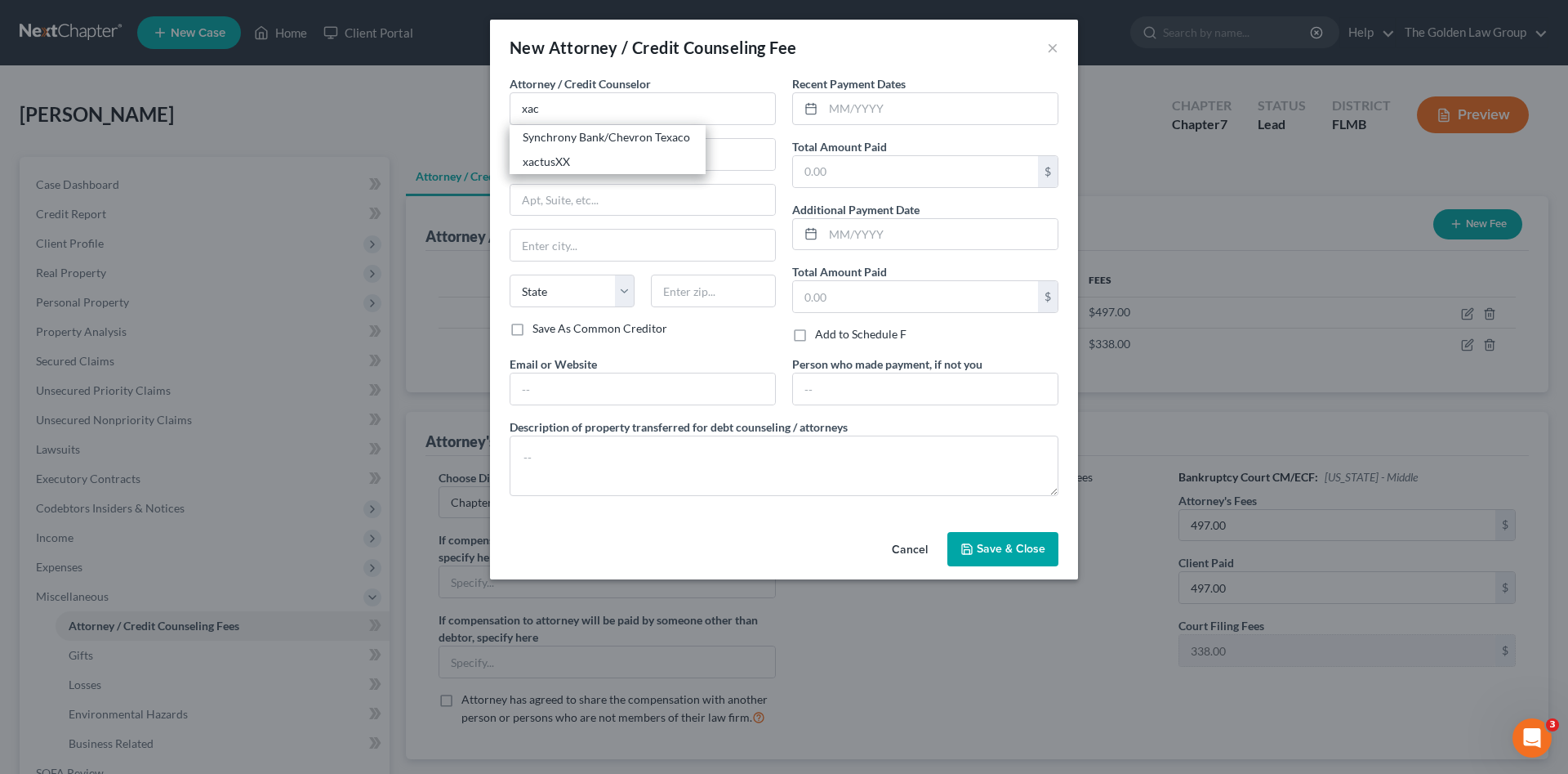
select select "39"
type input "19008"
click at [908, 107] on input "text" at bounding box center [941, 109] width 235 height 31
type input "[DATE]"
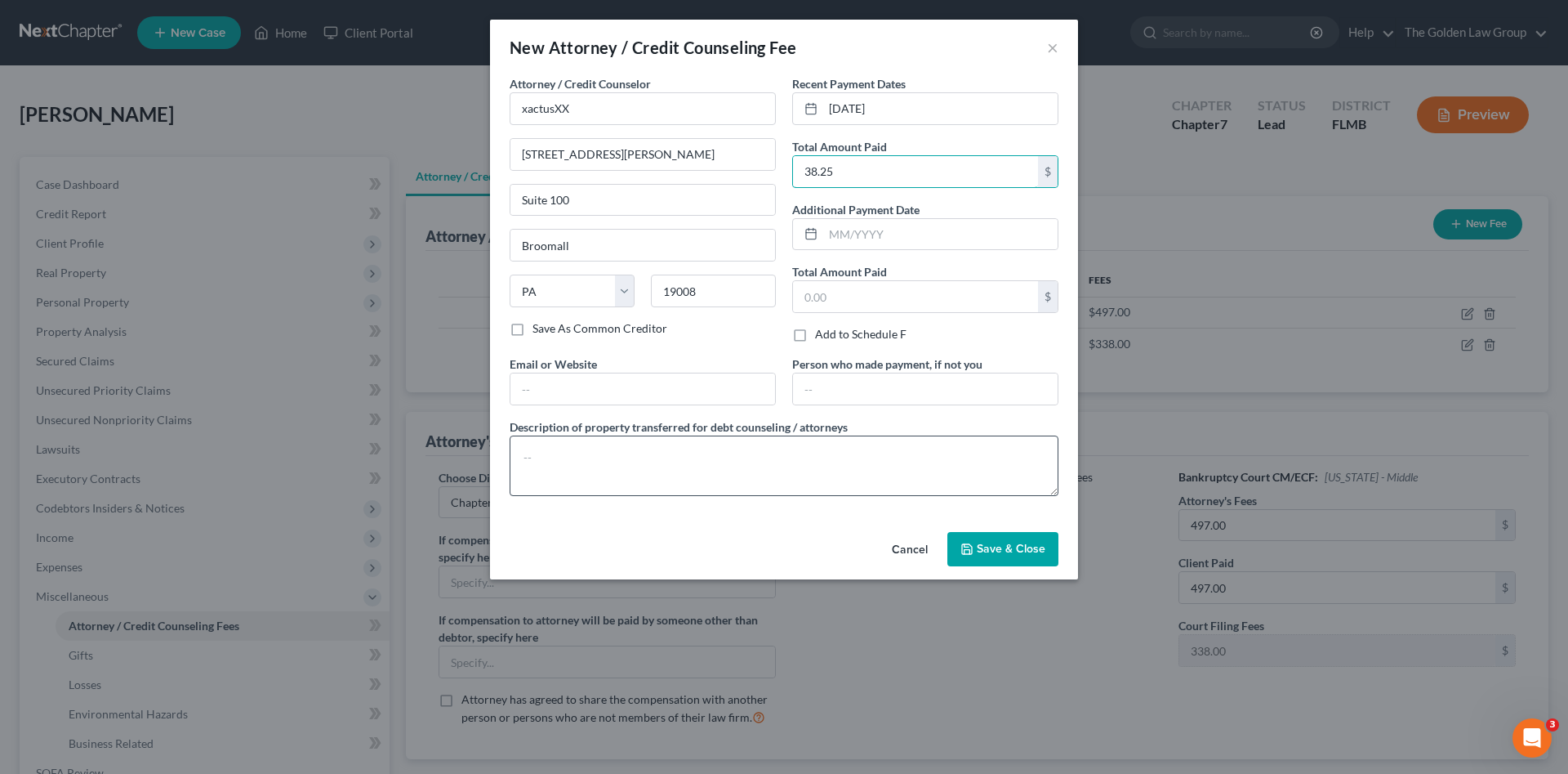
type input "38.25"
click at [908, 459] on textarea at bounding box center [784, 466] width 549 height 61
type textarea "Credit Report"
click at [1042, 547] on span "Save & Close" at bounding box center [1011, 549] width 68 height 14
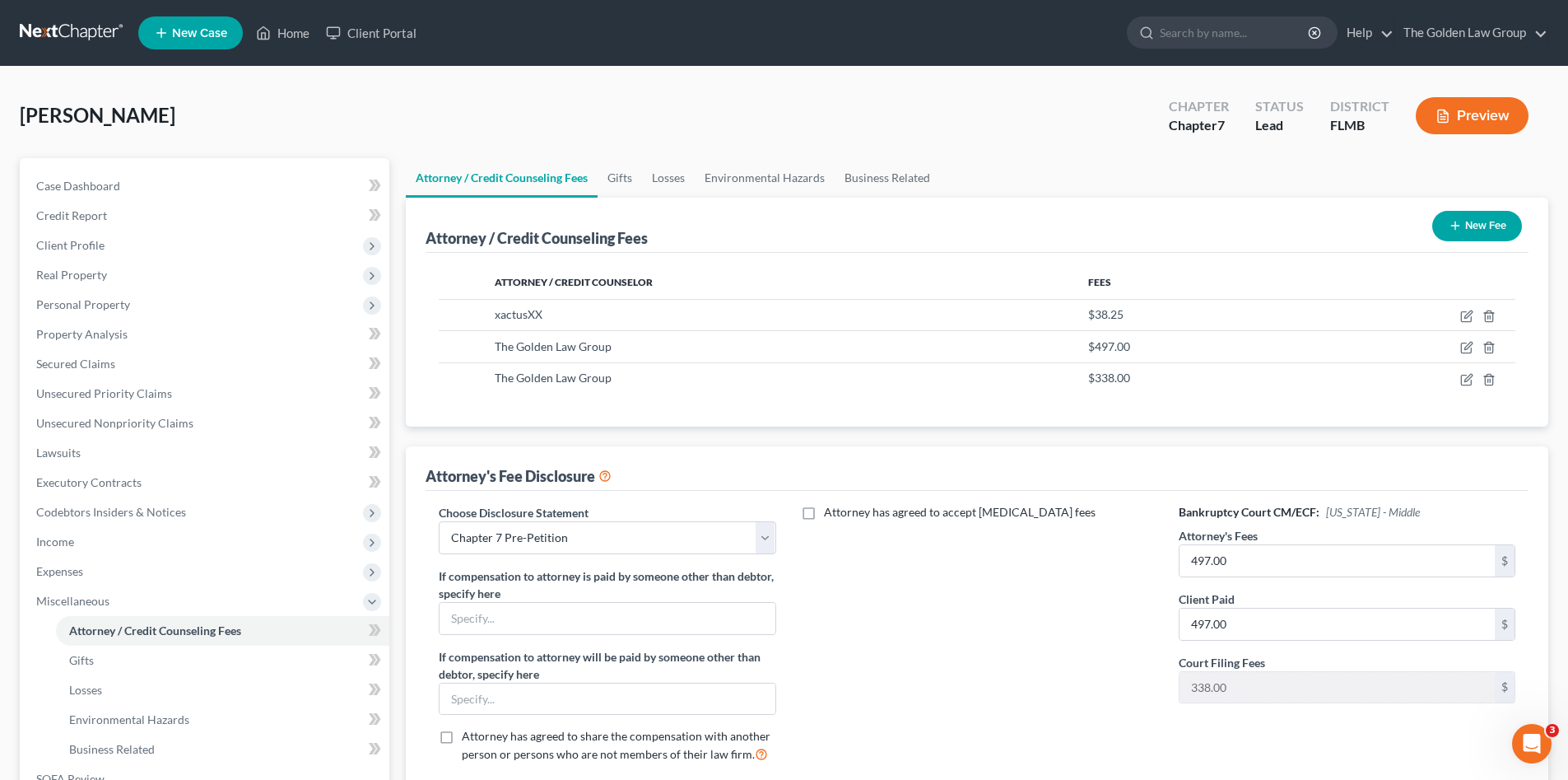
click at [1478, 232] on button "New Fee" at bounding box center [1476, 226] width 90 height 31
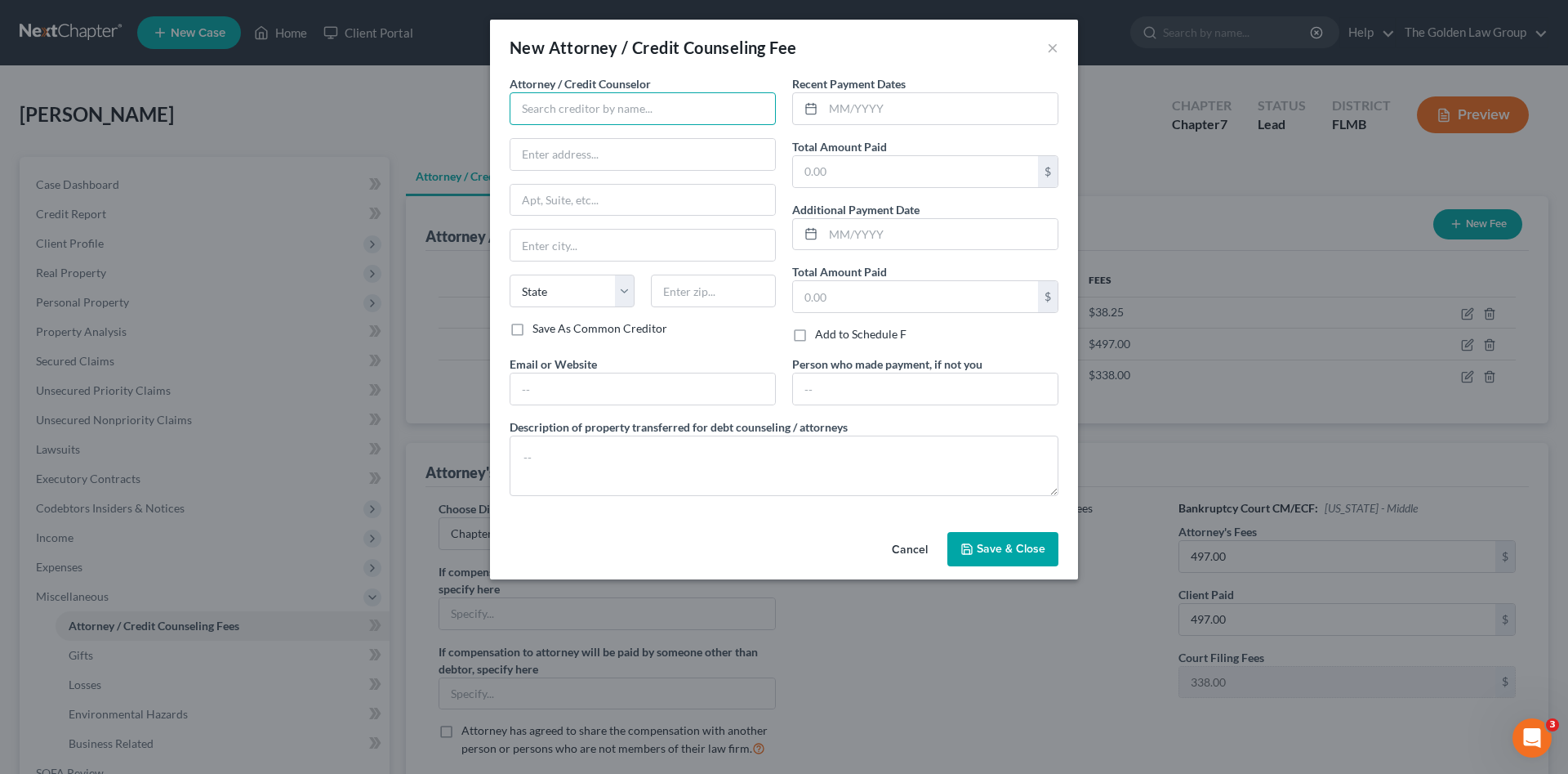
click at [549, 112] on input "text" at bounding box center [643, 108] width 266 height 32
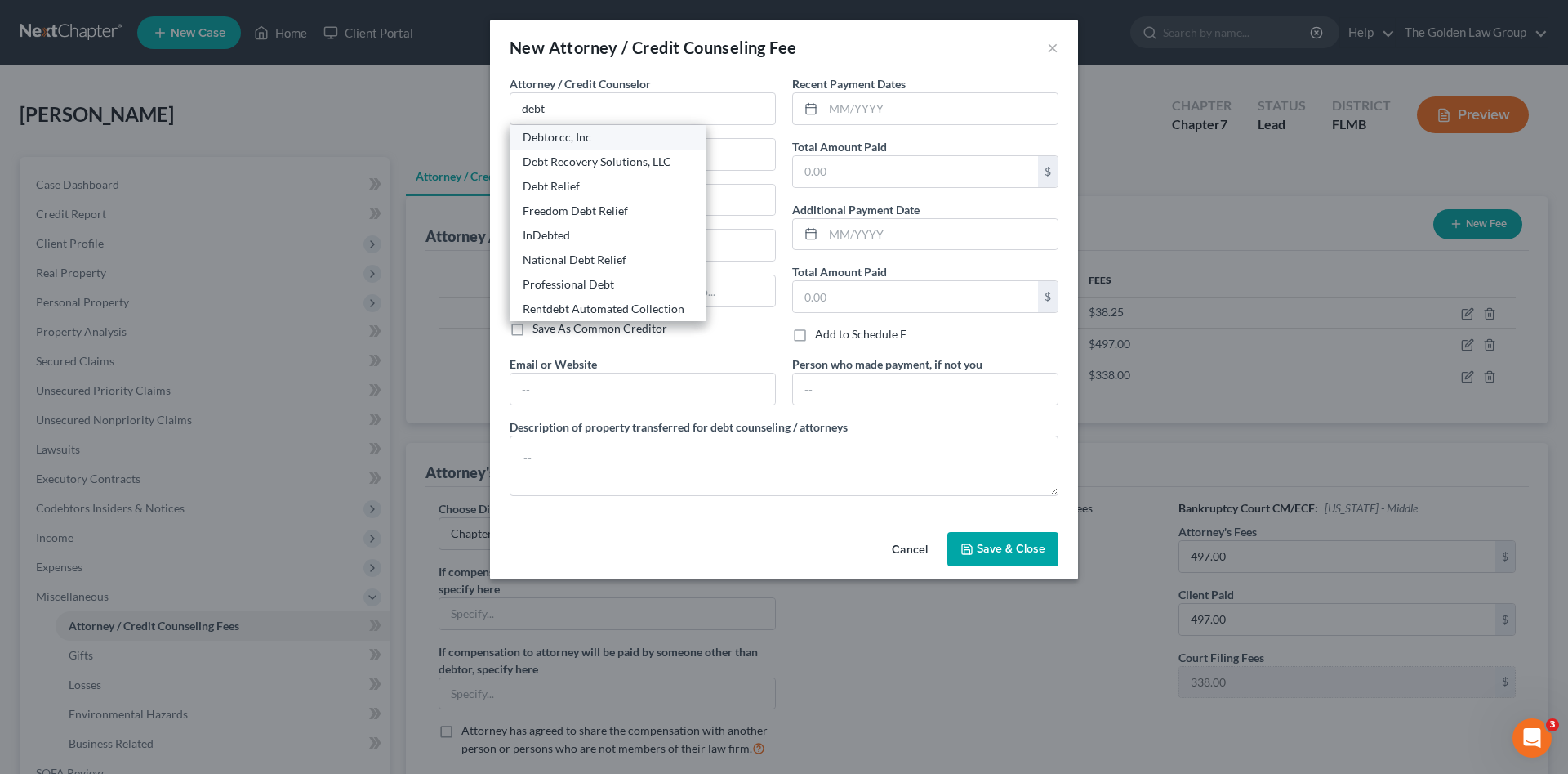
click at [569, 137] on div "Debtorcc, Inc" at bounding box center [607, 137] width 170 height 17
type input "Debtorcc, Inc"
type input "372 Summit Avenue"
type input "Jersey City"
select select "33"
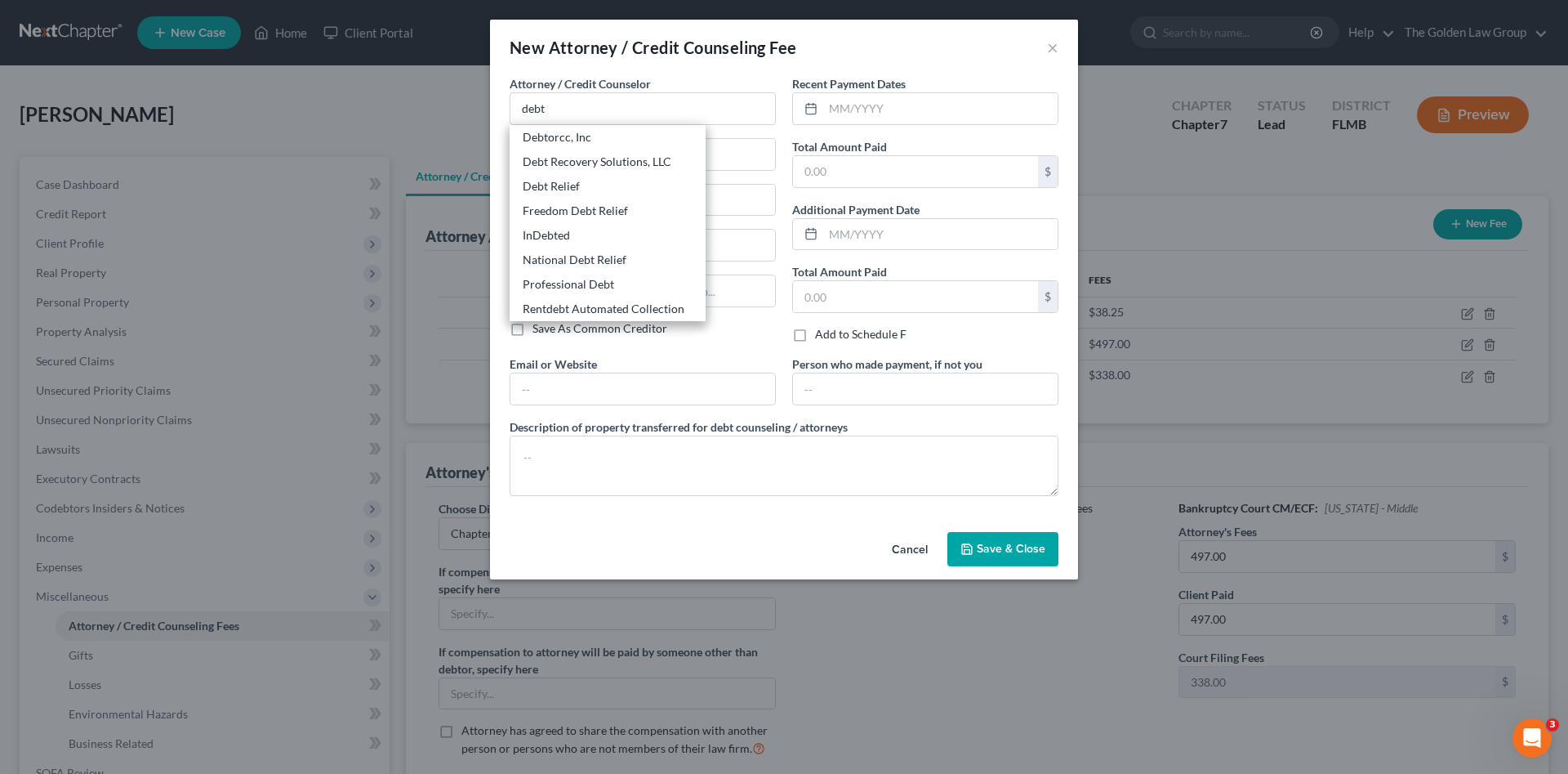
type input "07302"
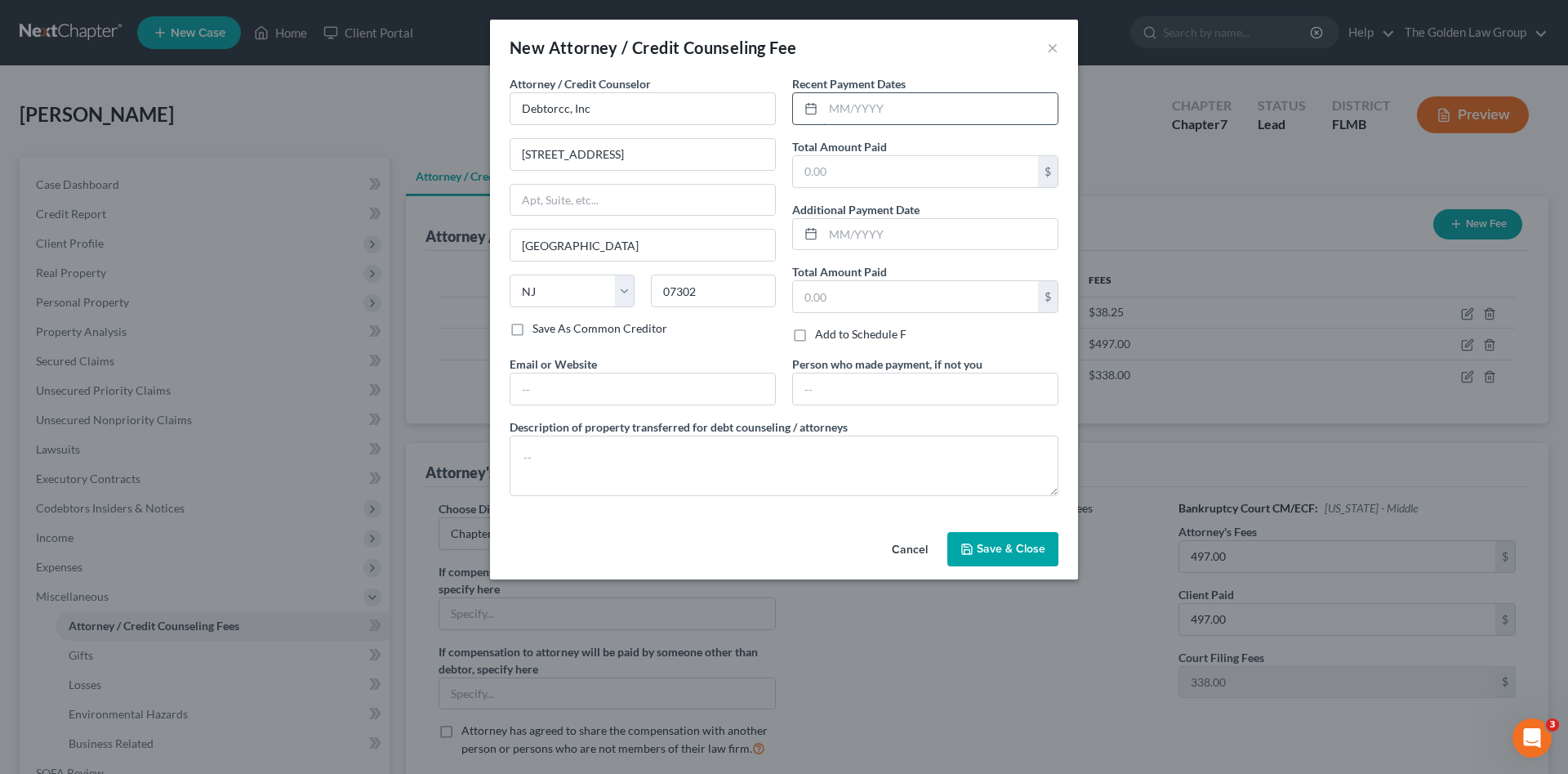
click at [874, 111] on input "text" at bounding box center [941, 109] width 235 height 31
type input "09/11/2025"
type input "19.95"
click at [849, 464] on textarea at bounding box center [784, 466] width 549 height 61
type textarea "Credit Counseling"
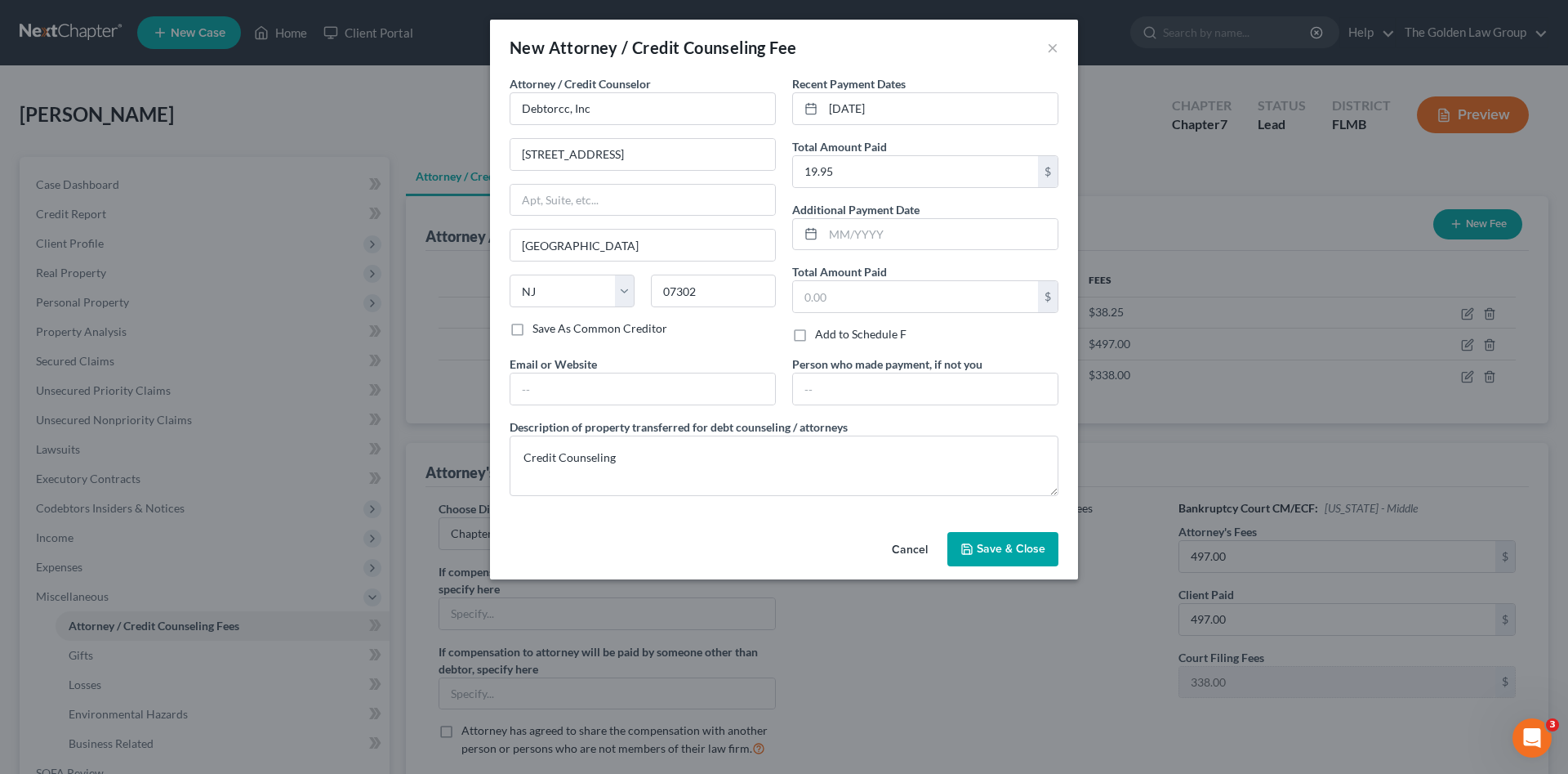
drag, startPoint x: 1056, startPoint y: 561, endPoint x: 1027, endPoint y: 552, distance: 30.4
click at [1055, 561] on button "Save & Close" at bounding box center [1004, 549] width 112 height 34
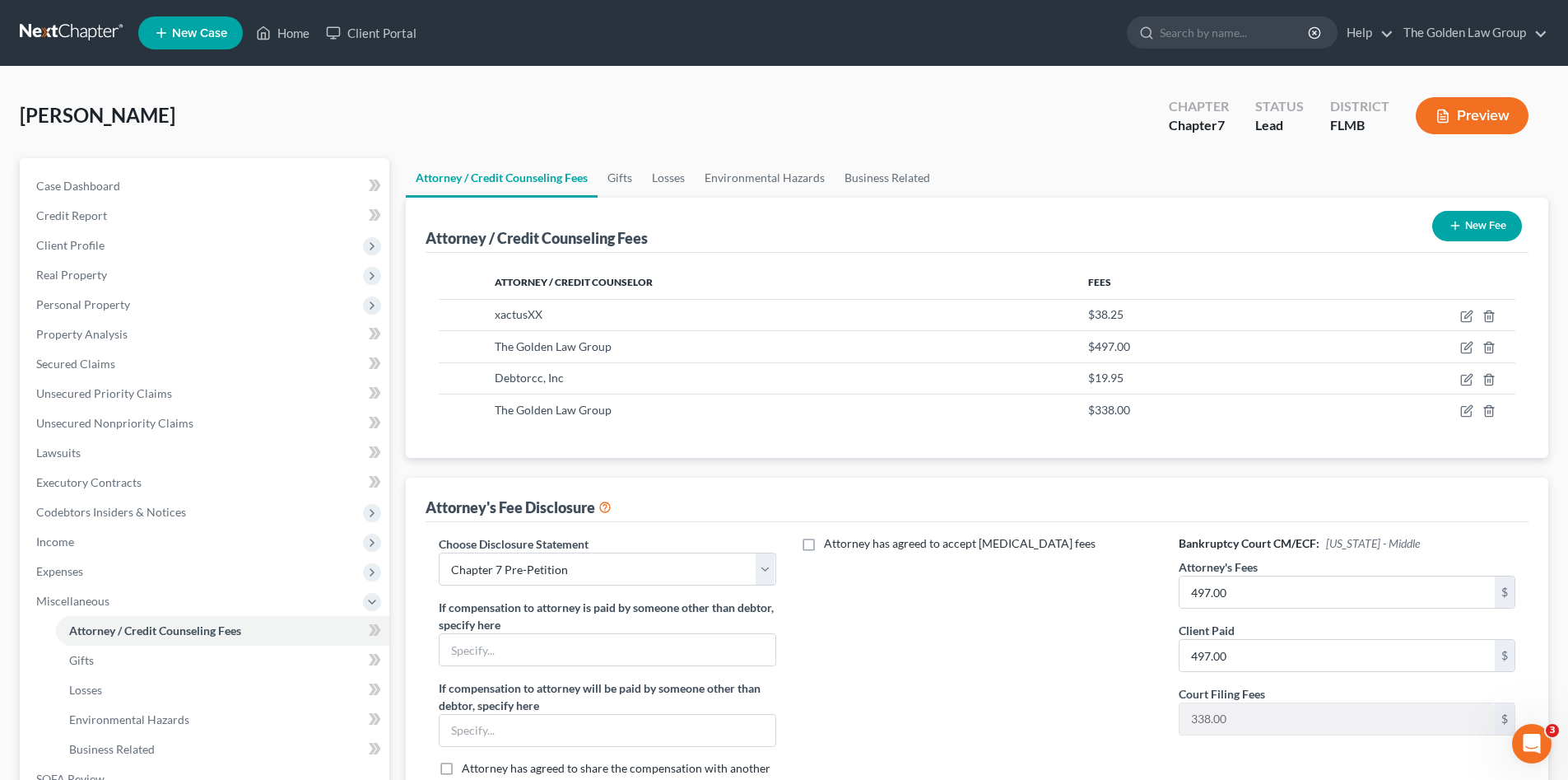
click at [1036, 631] on div "Attorney has agreed to accept retainer fees" at bounding box center [977, 672] width 370 height 272
click at [87, 228] on link "Credit Report" at bounding box center [206, 216] width 367 height 30
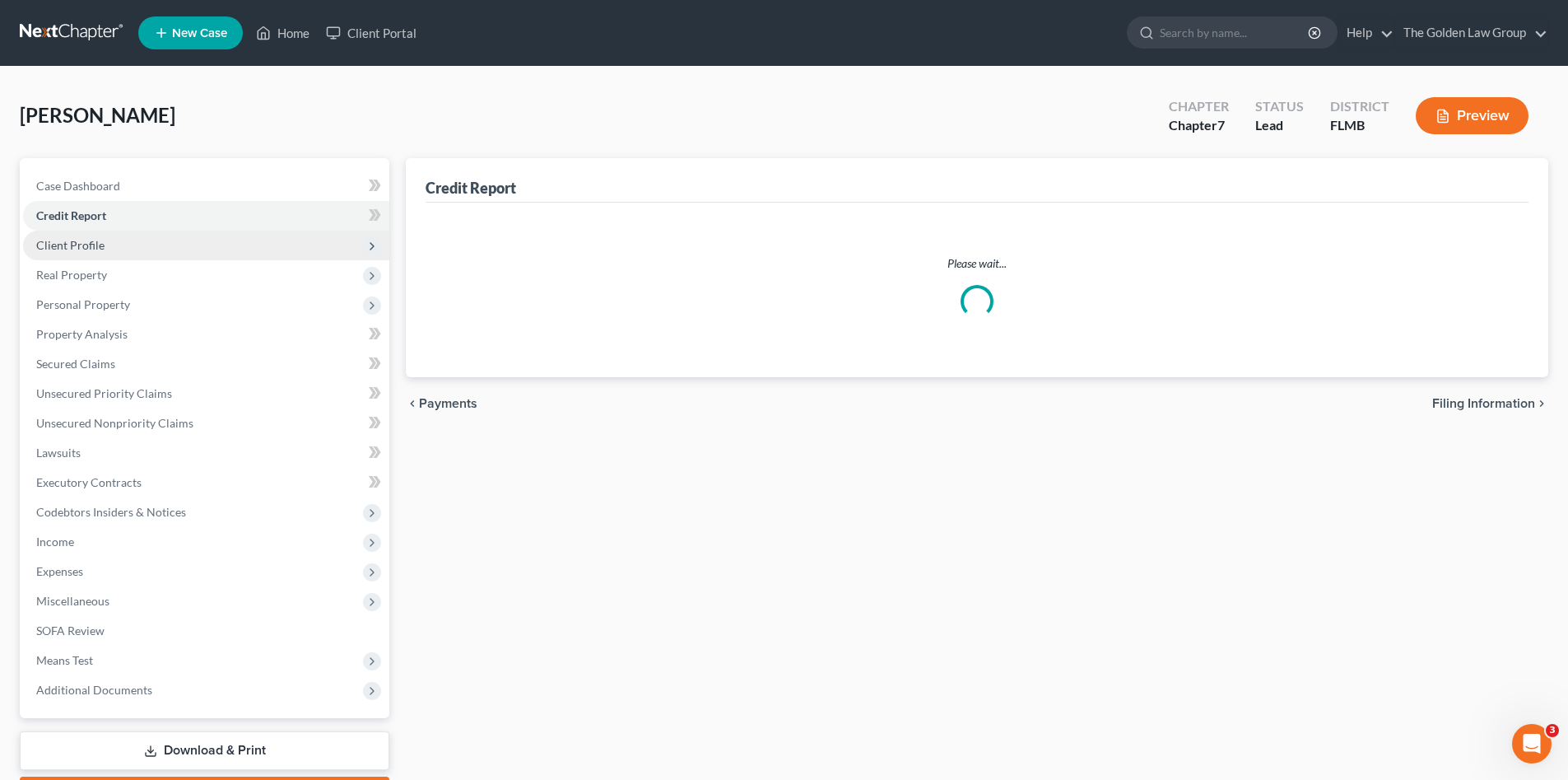
click at [98, 248] on span "Client Profile" at bounding box center [70, 245] width 68 height 14
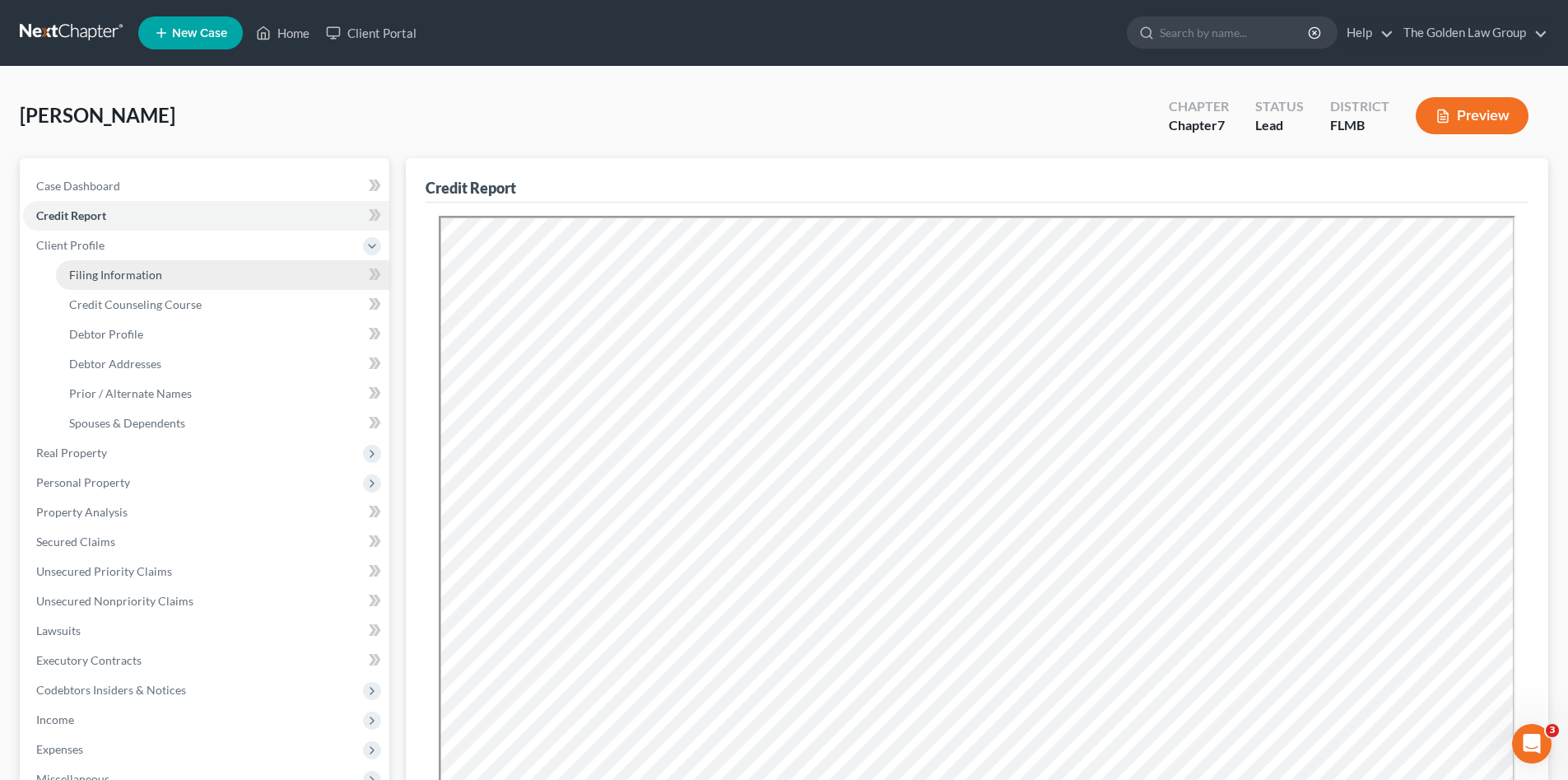
click at [117, 270] on span "Filing Information" at bounding box center [115, 274] width 93 height 14
select select "1"
select select "0"
select select "9"
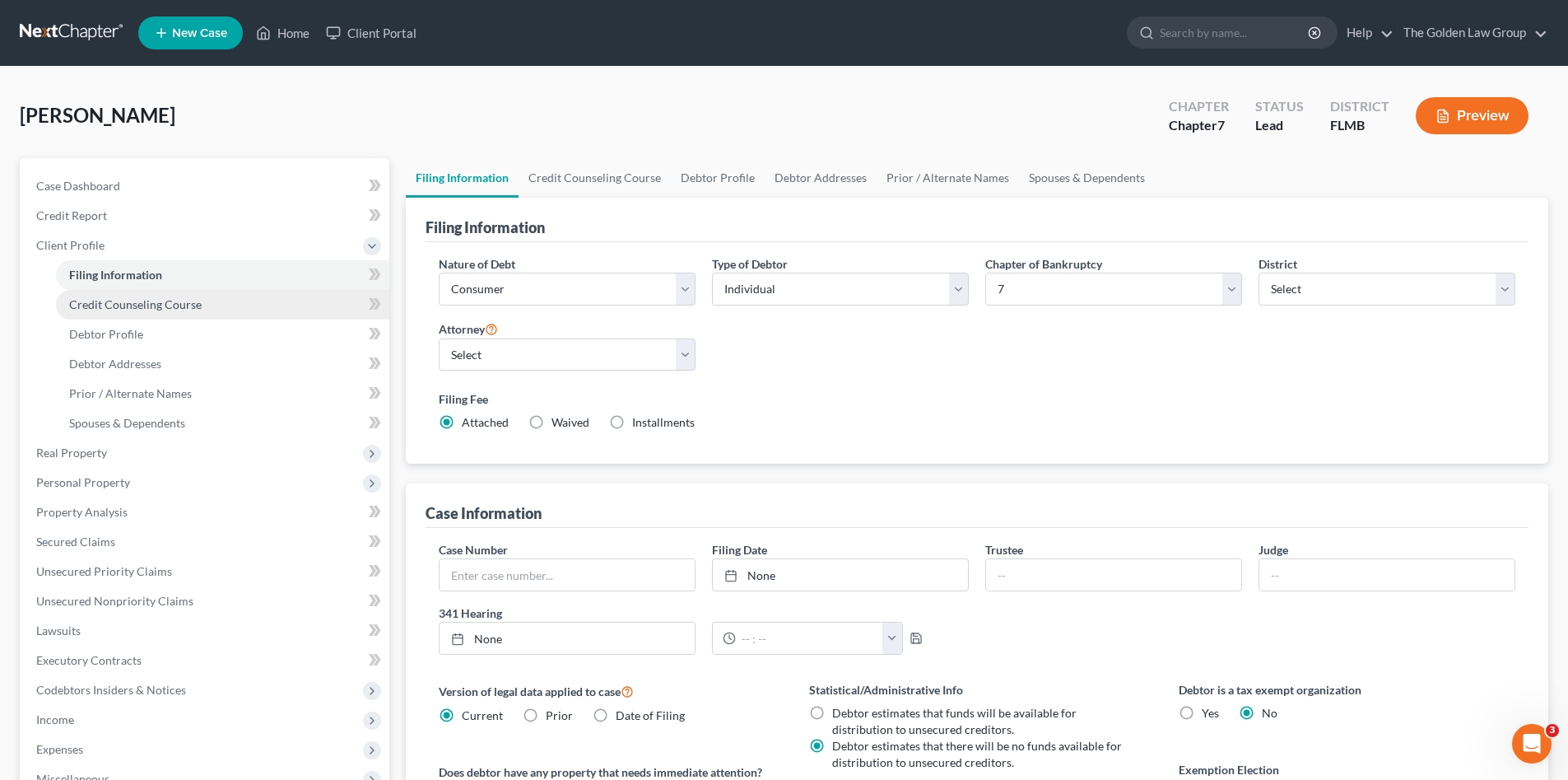
click at [162, 312] on link "Credit Counseling Course" at bounding box center [223, 305] width 333 height 30
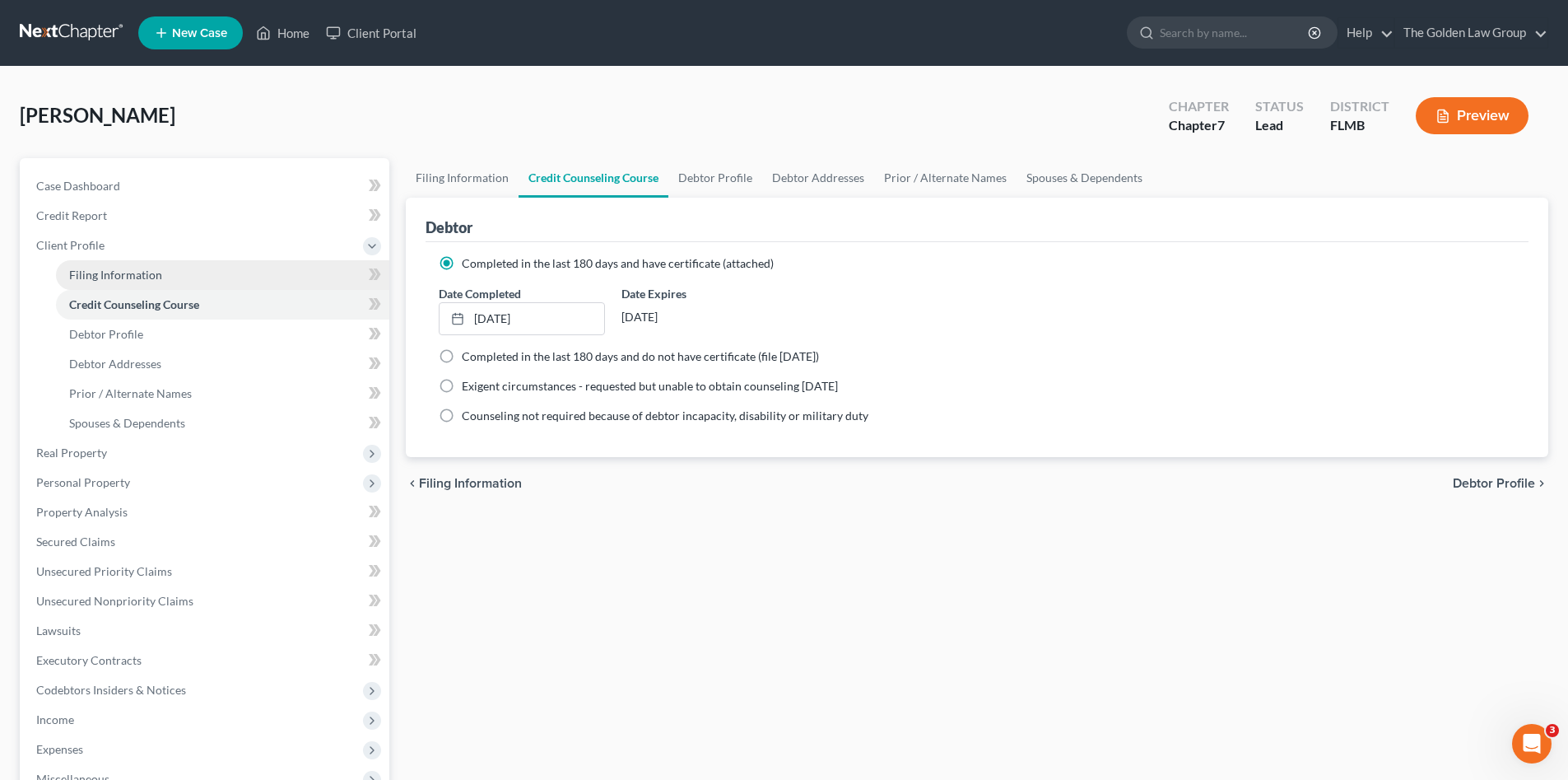
click at [151, 272] on span "Filing Information" at bounding box center [115, 274] width 93 height 14
select select "1"
select select "0"
select select "15"
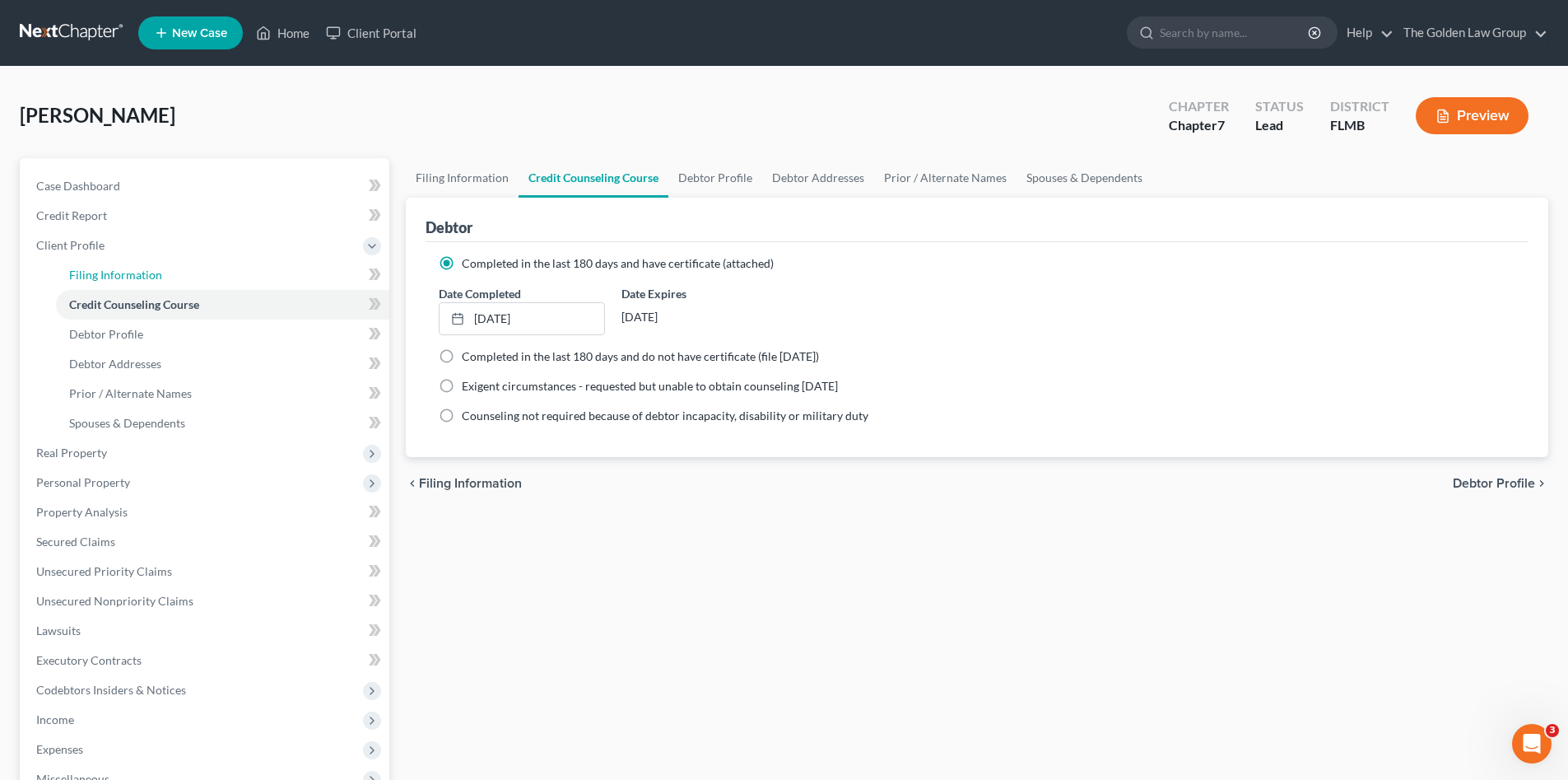
select select "2"
select select "9"
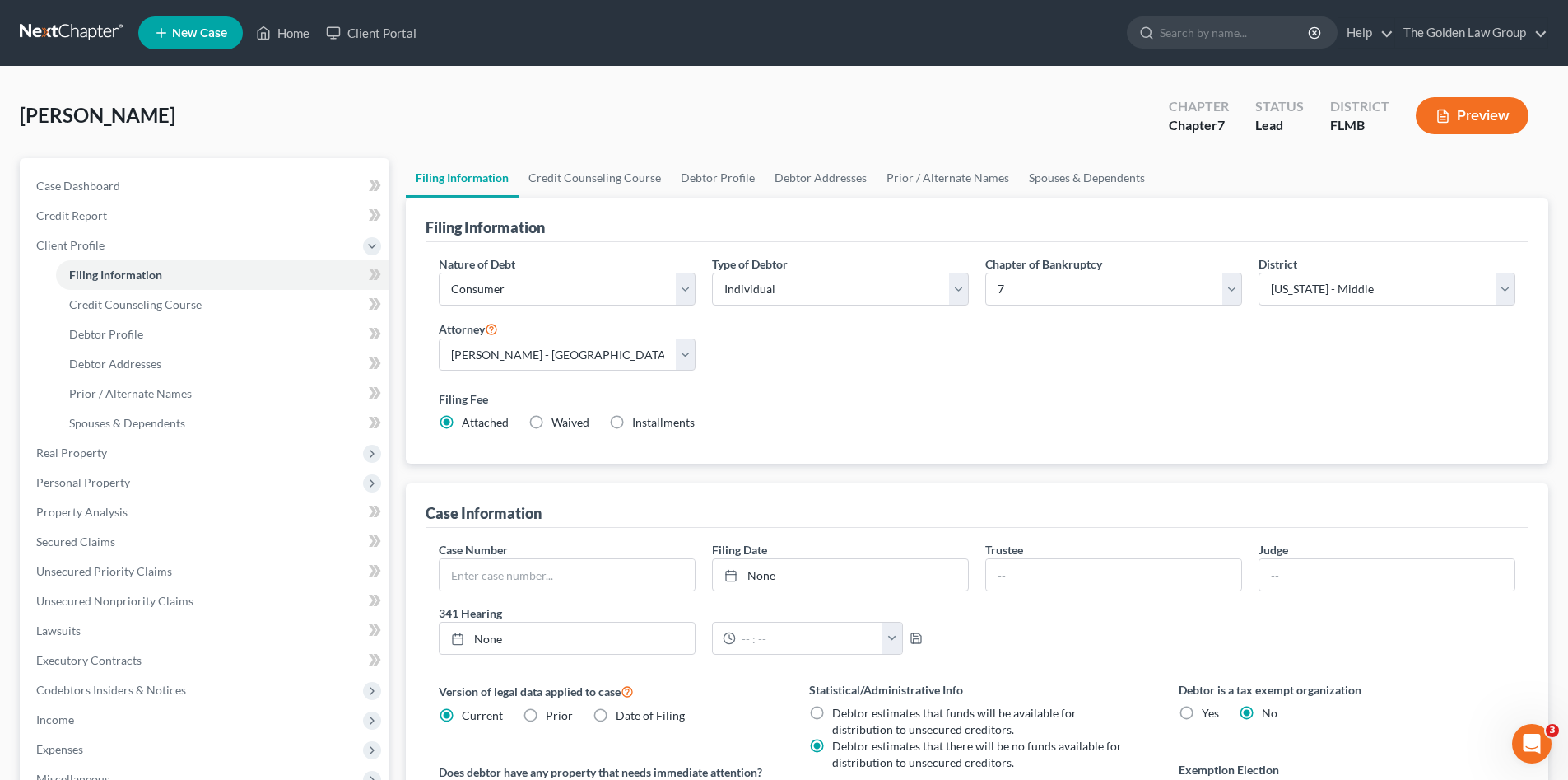
scroll to position [137, 0]
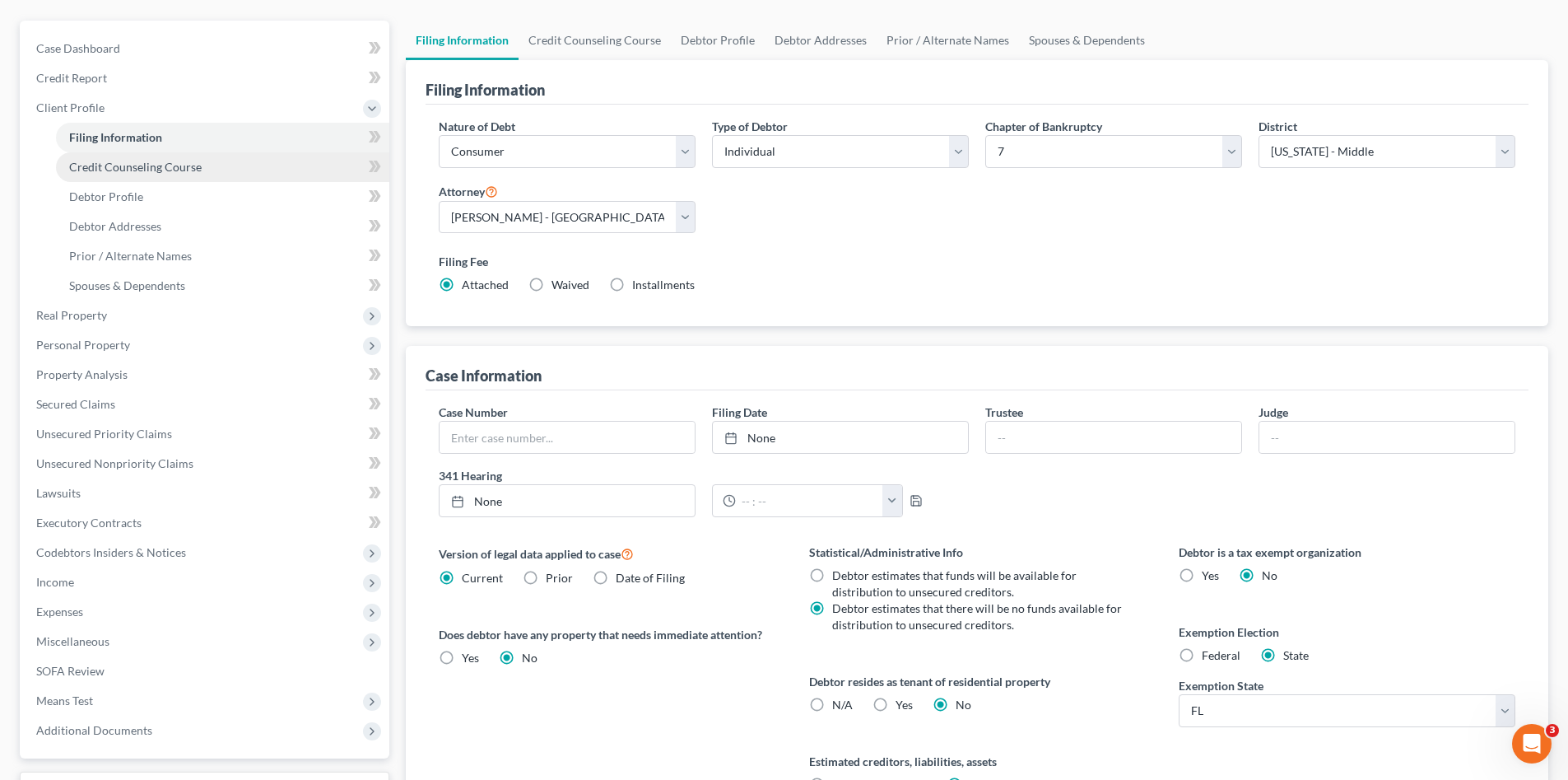
click at [167, 167] on span "Credit Counseling Course" at bounding box center [135, 167] width 132 height 14
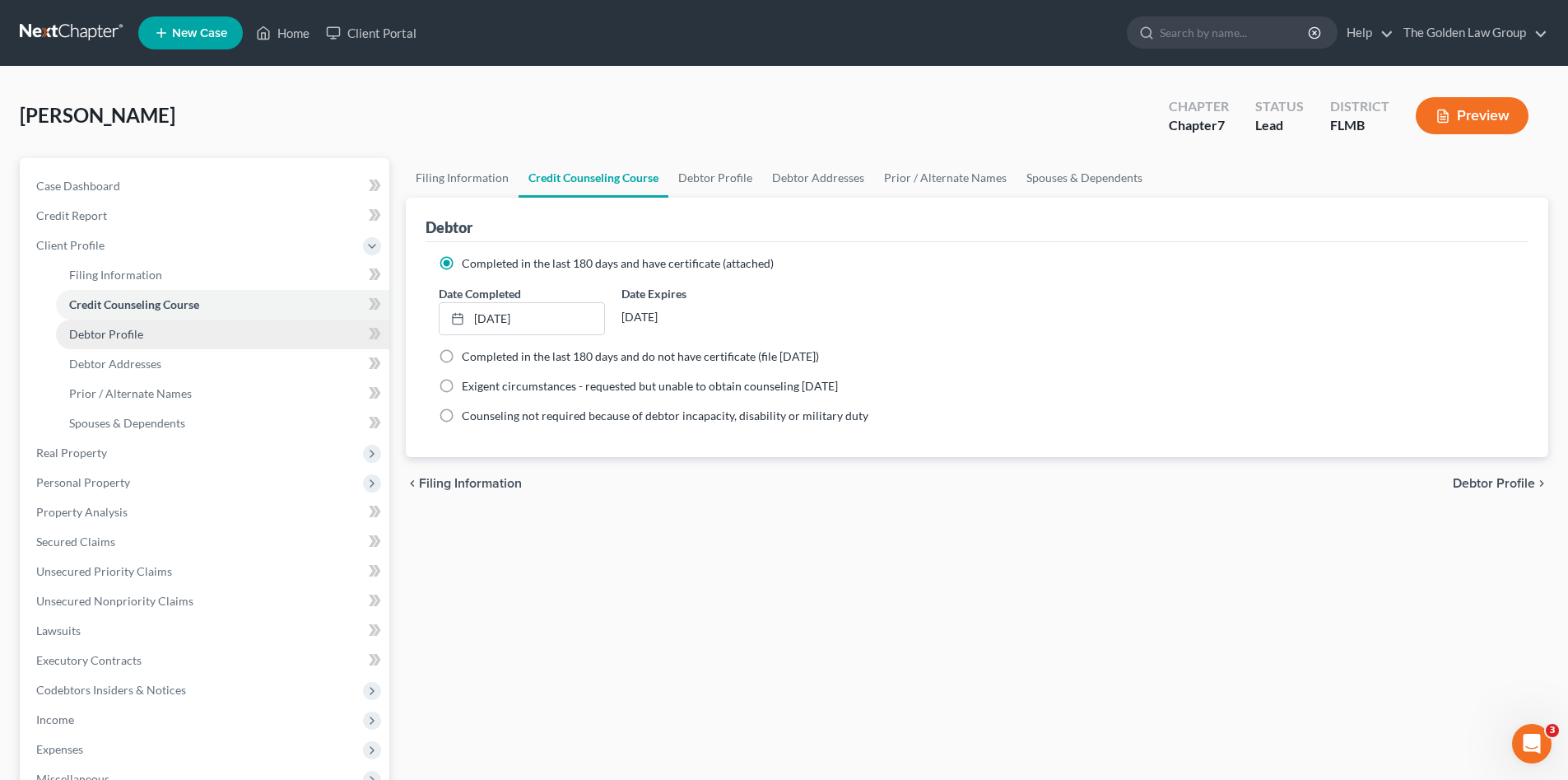
click at [143, 342] on link "Debtor Profile" at bounding box center [223, 334] width 333 height 30
select select "0"
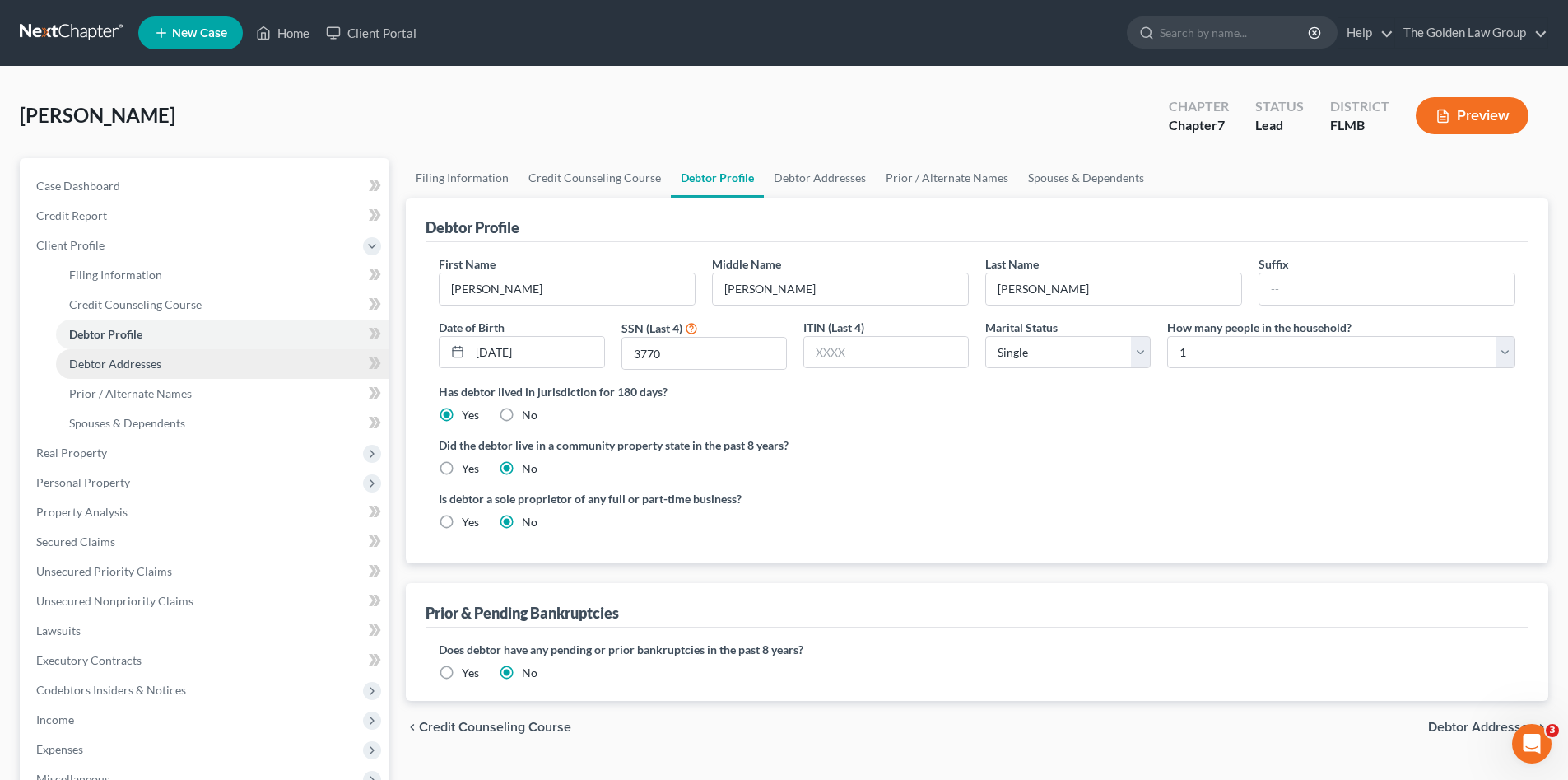
click at [158, 362] on span "Debtor Addresses" at bounding box center [115, 364] width 93 height 14
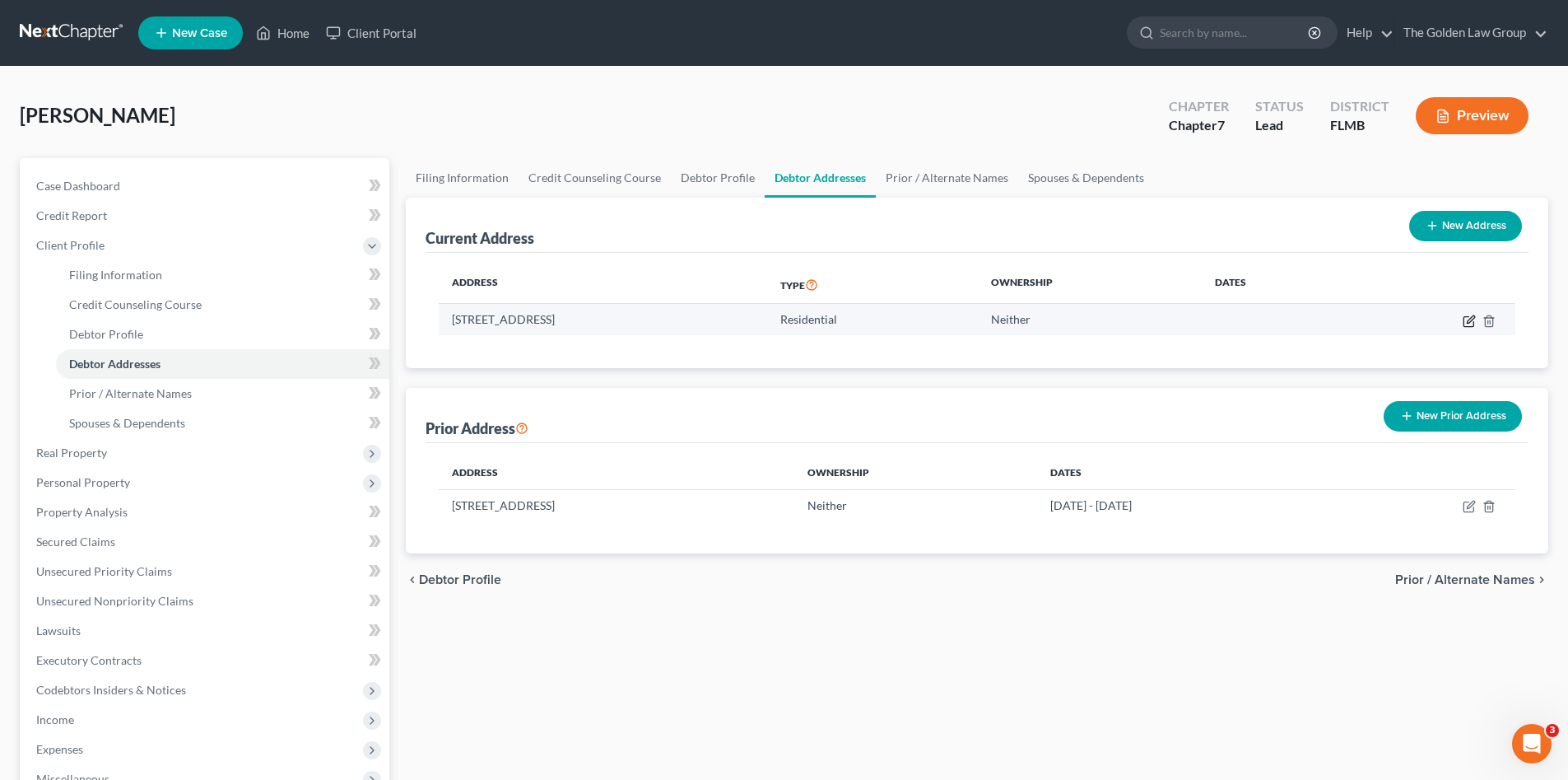
click at [1466, 320] on icon "button" at bounding box center [1468, 320] width 13 height 13
select select "9"
select select "27"
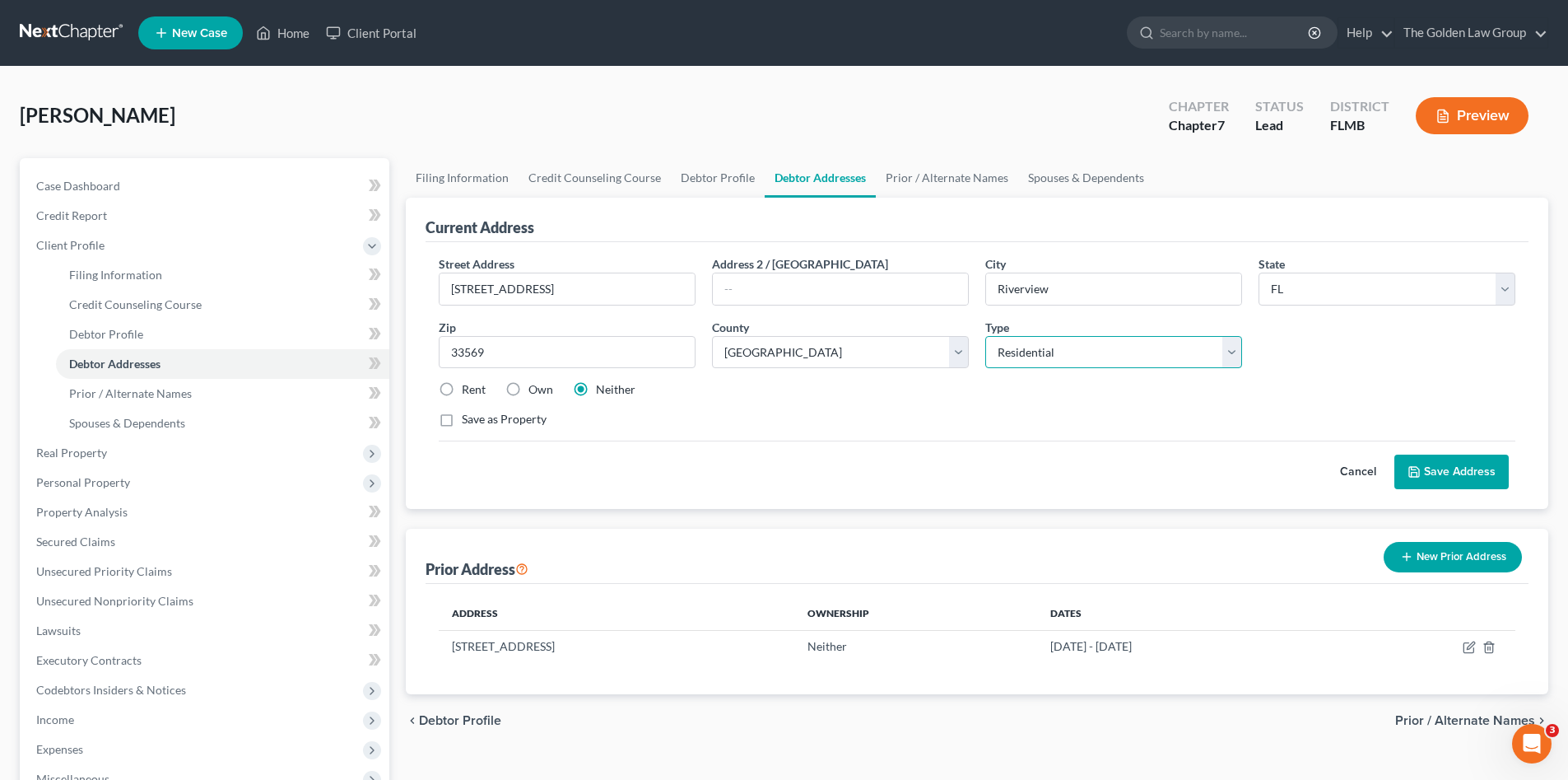
click at [1055, 350] on select "Select Residential Mailing Rental Business" at bounding box center [1113, 352] width 257 height 33
select select "1"
click at [985, 336] on select "Select Residential Mailing Rental Business" at bounding box center [1113, 352] width 257 height 33
click at [1439, 473] on button "Save Address" at bounding box center [1451, 471] width 114 height 35
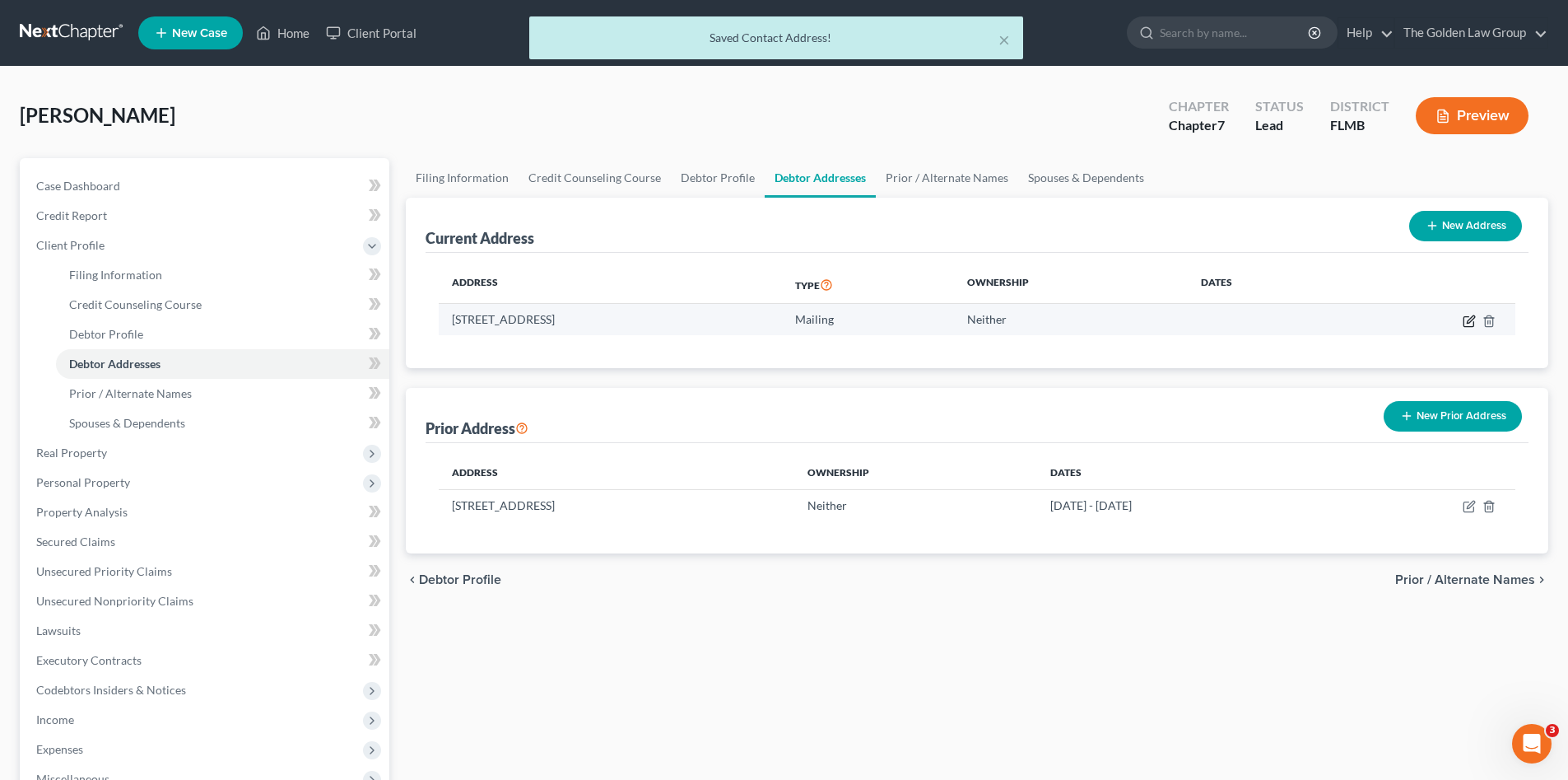
click at [1467, 319] on icon "button" at bounding box center [1468, 320] width 13 height 13
select select "9"
select select "27"
select select "1"
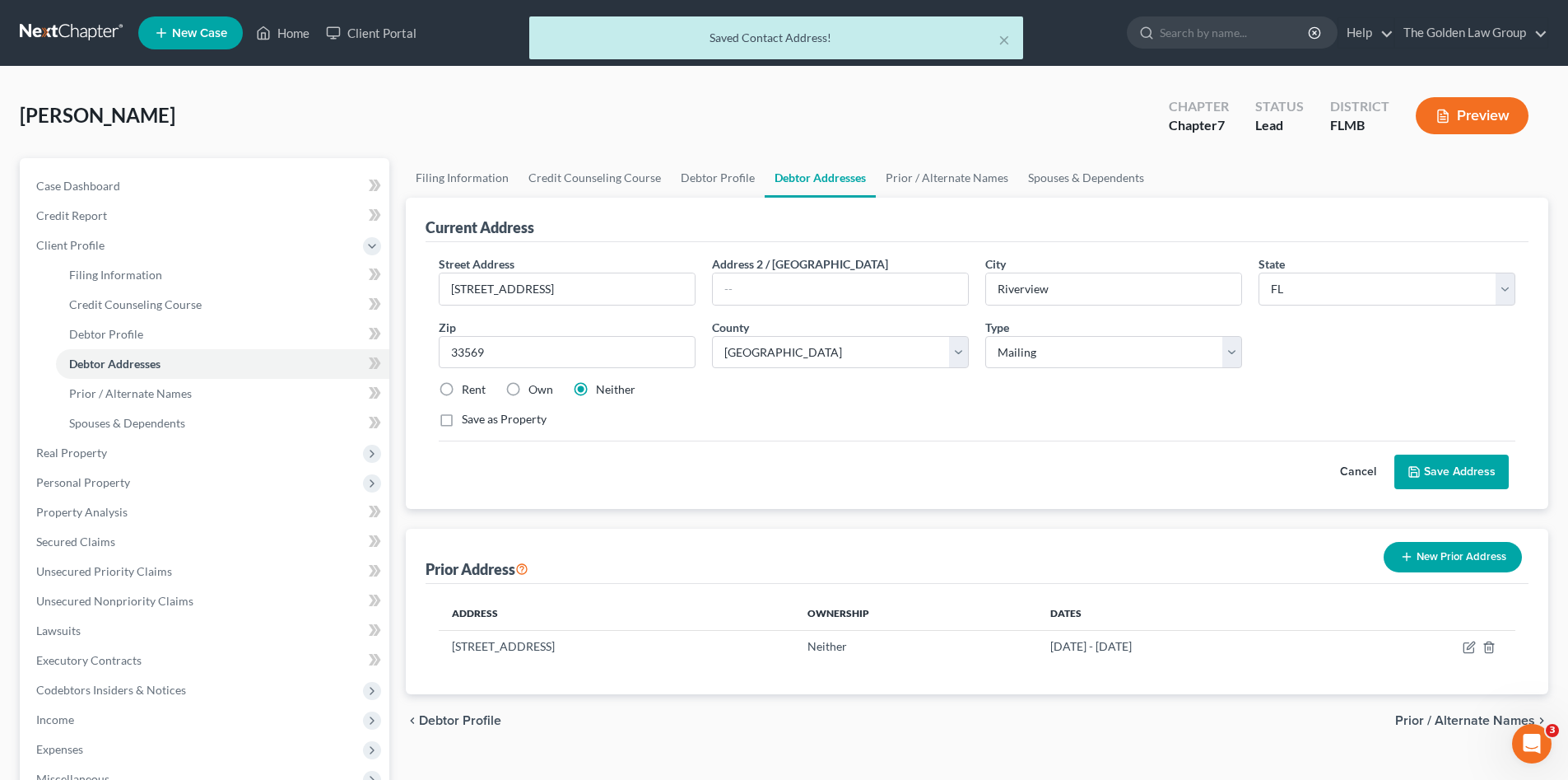
click at [1479, 469] on button "Save Address" at bounding box center [1451, 471] width 114 height 35
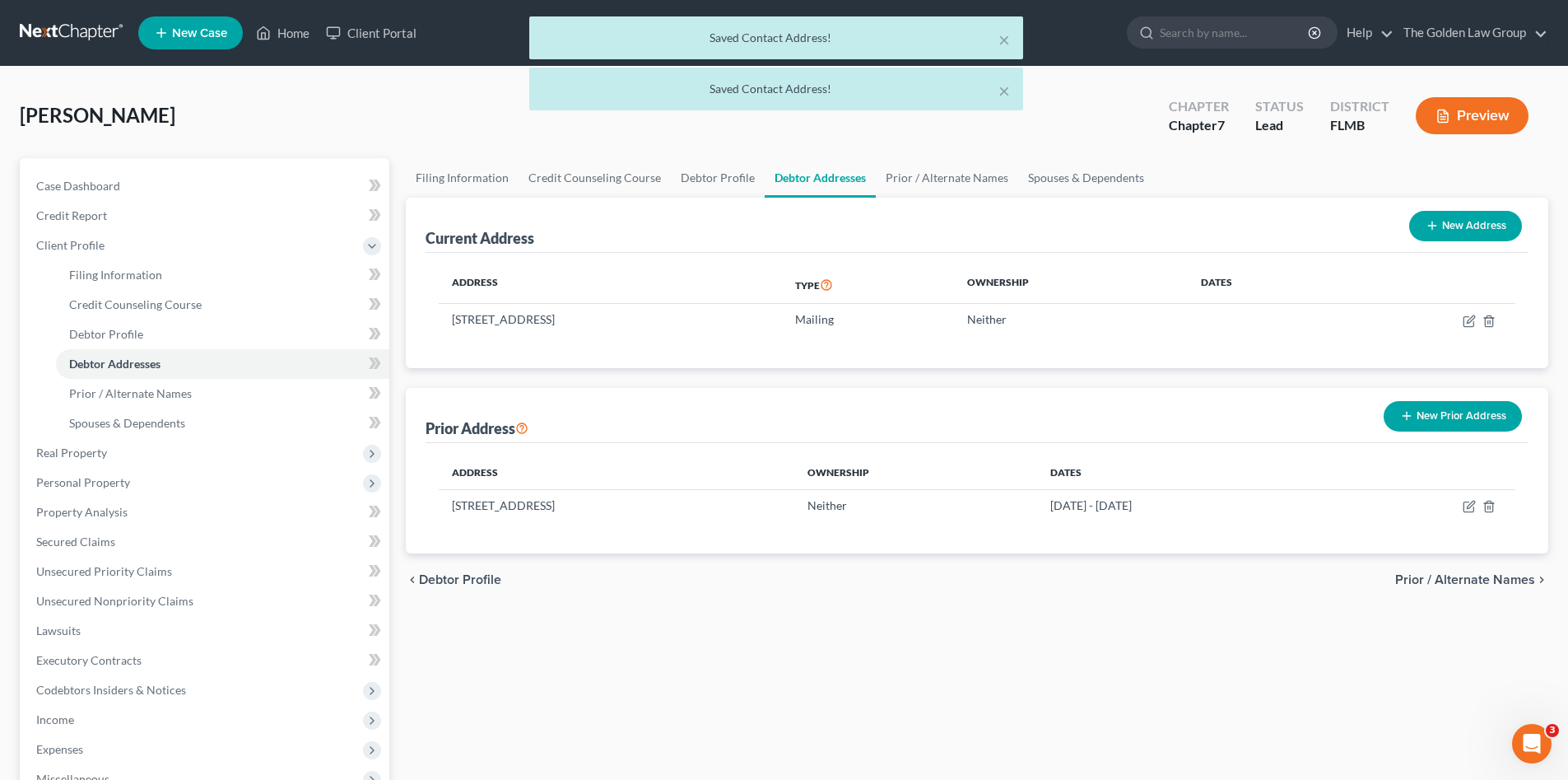
click at [1468, 223] on button "New Address" at bounding box center [1465, 226] width 112 height 31
select select "0"
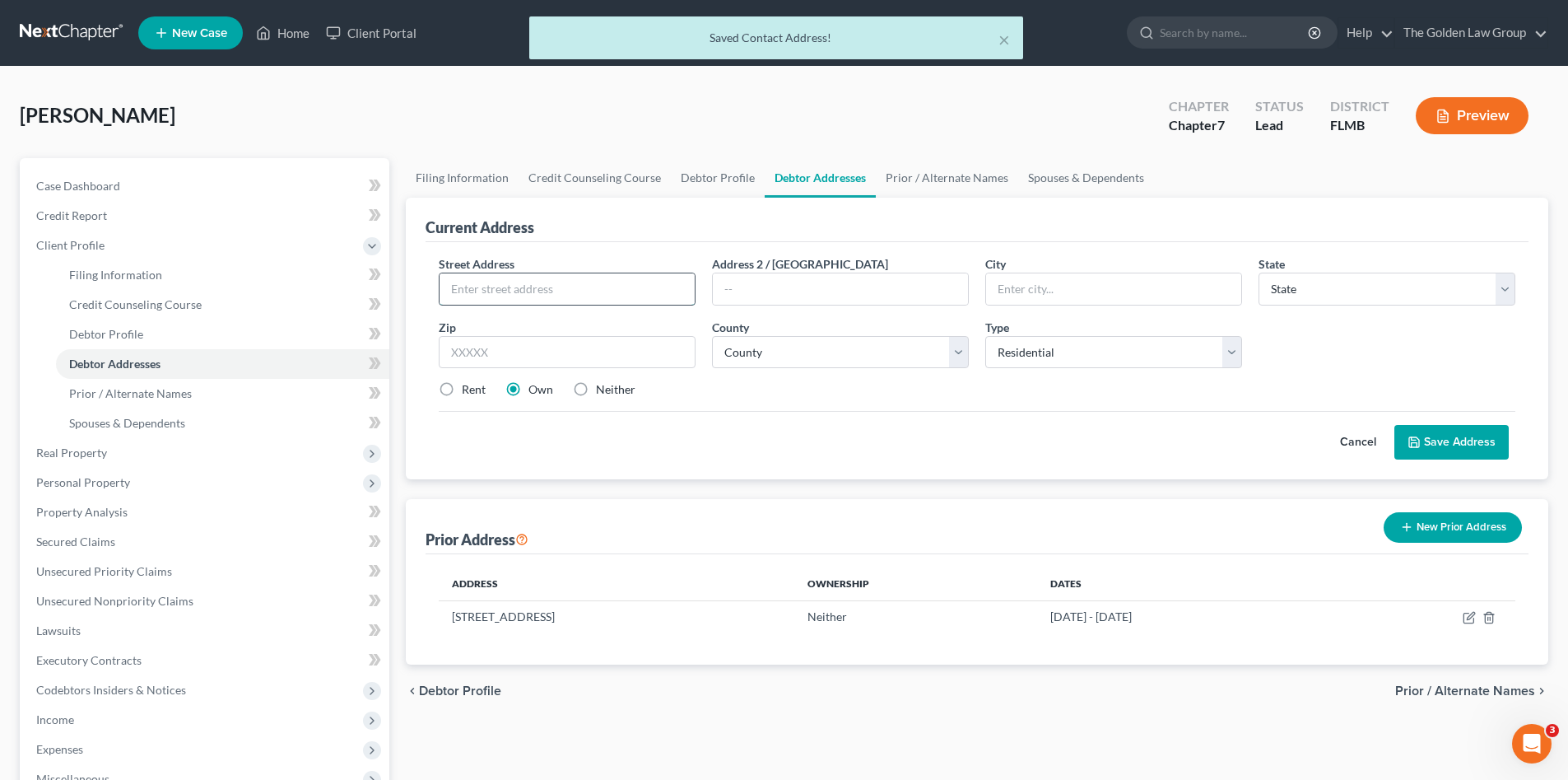
click at [627, 290] on input "text" at bounding box center [567, 289] width 255 height 32
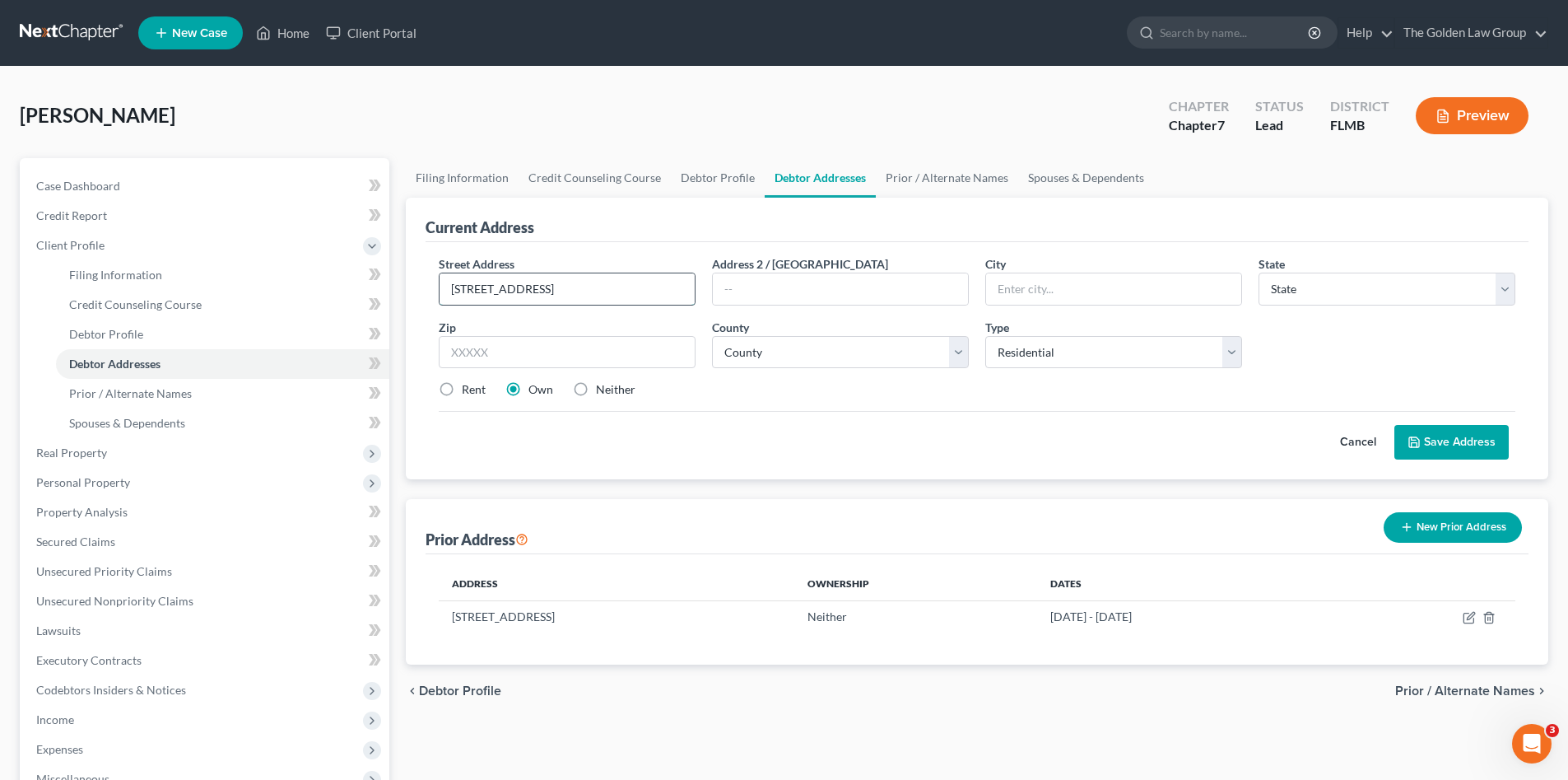
type input "330 Grand Regency Blvd."
type input "Brandon"
select select "9"
type input "33511"
select select "27"
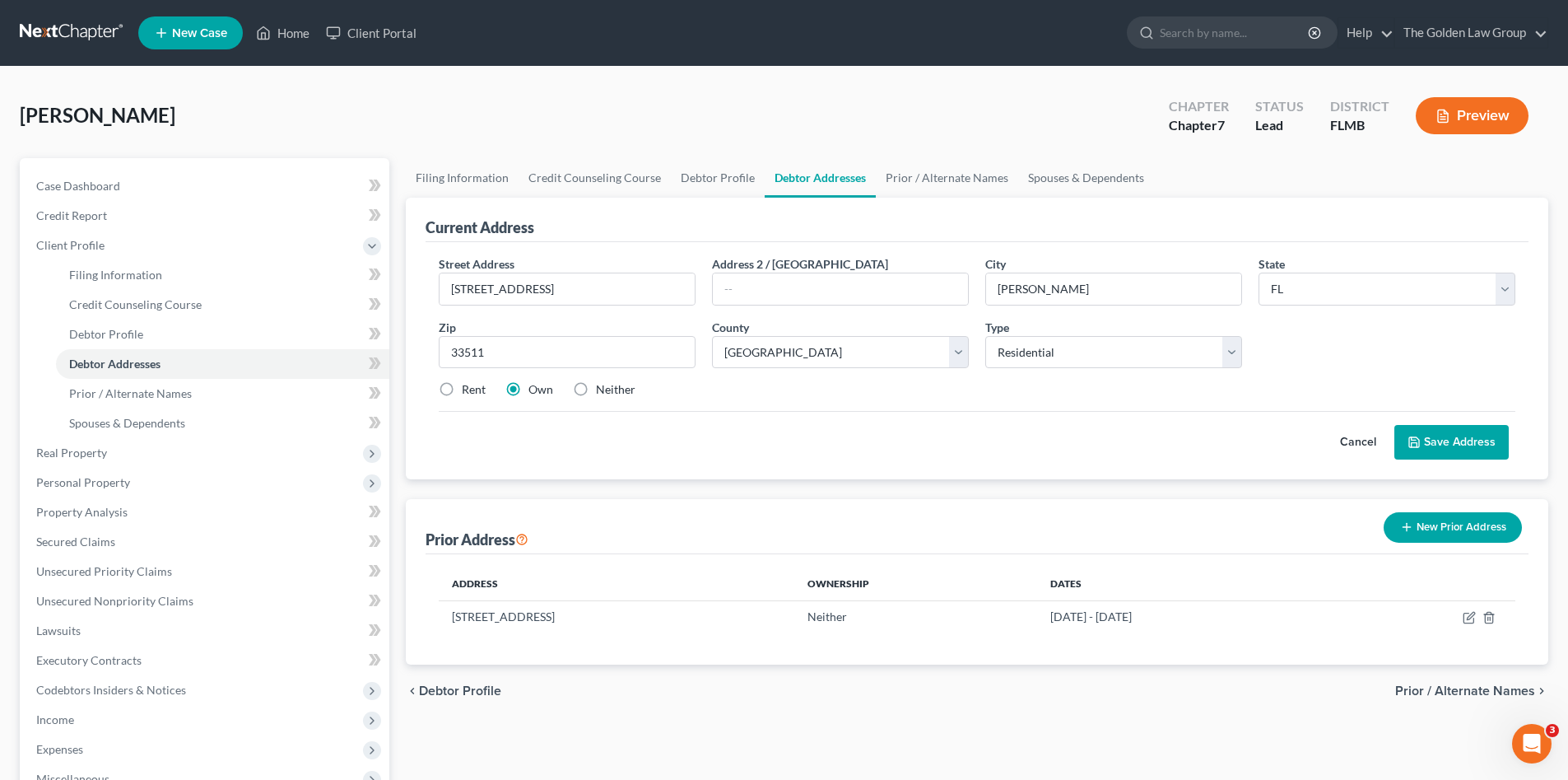
click at [476, 390] on label "Rent" at bounding box center [473, 390] width 24 height 17
click at [476, 390] on input "Rent" at bounding box center [473, 387] width 11 height 11
radio input "true"
click at [1473, 439] on button "Save Address" at bounding box center [1451, 442] width 114 height 35
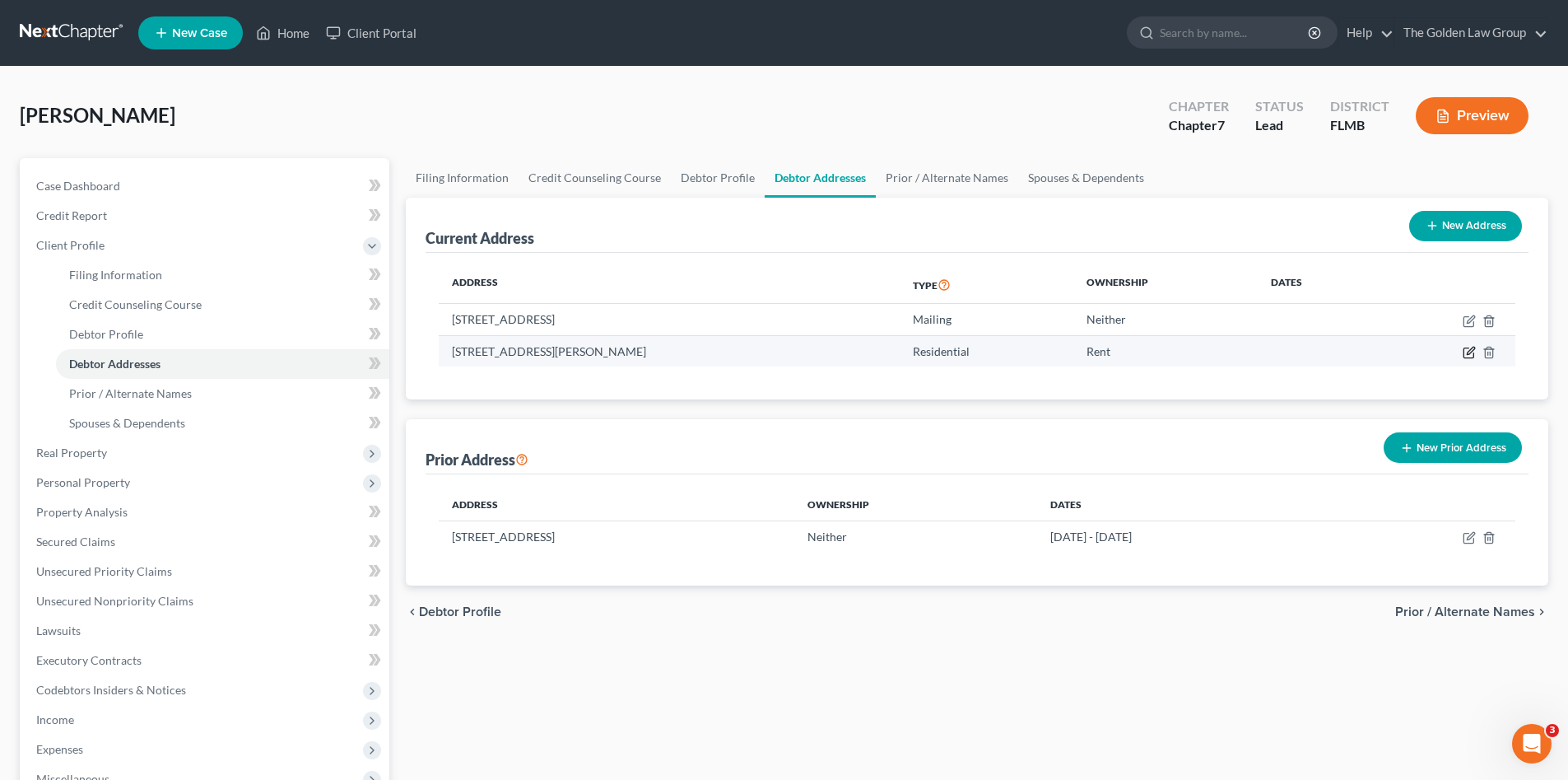
click at [1469, 350] on icon "button" at bounding box center [1470, 351] width 8 height 8
select select "9"
select select "27"
select select "0"
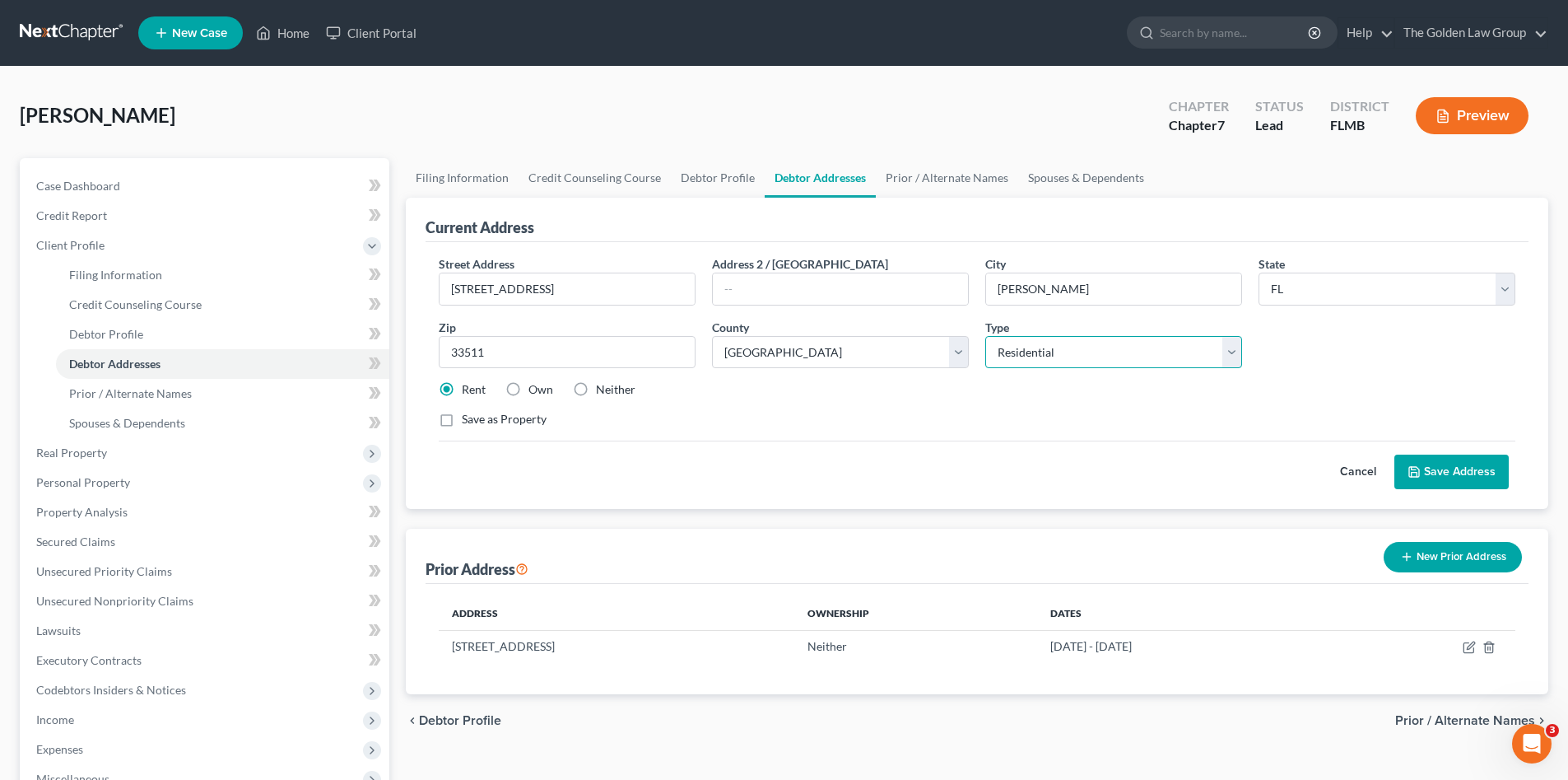
click at [1069, 356] on select "Select Residential Mailing Rental Business" at bounding box center [1113, 352] width 257 height 33
click at [1460, 463] on button "Save Address" at bounding box center [1451, 471] width 114 height 35
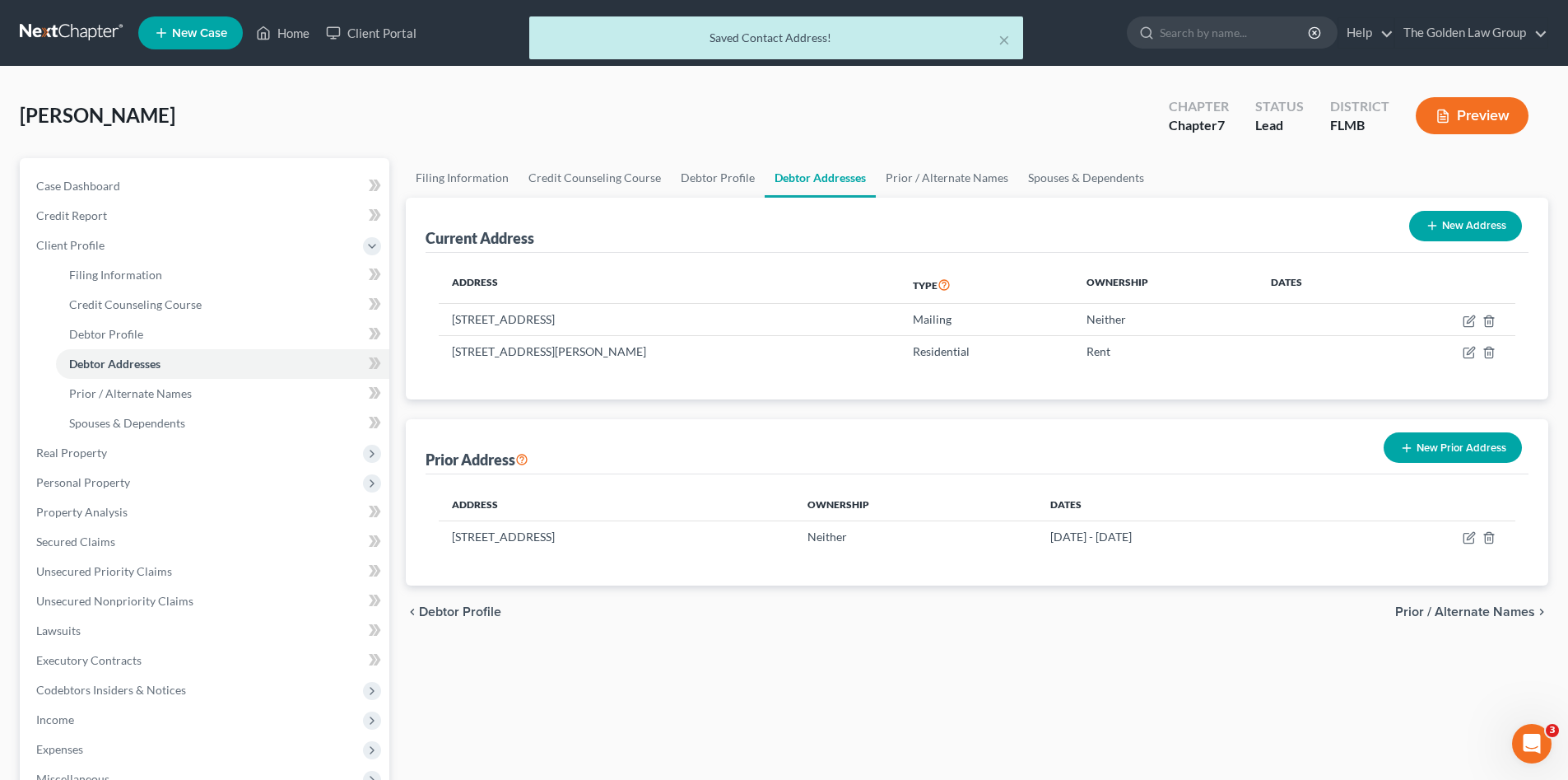
click at [1117, 655] on div "Filing Information Credit Counseling Course Debtor Profile Debtor Addresses Pri…" at bounding box center [977, 574] width 1159 height 832
click at [174, 395] on span "Prior / Alternate Names" at bounding box center [130, 393] width 122 height 14
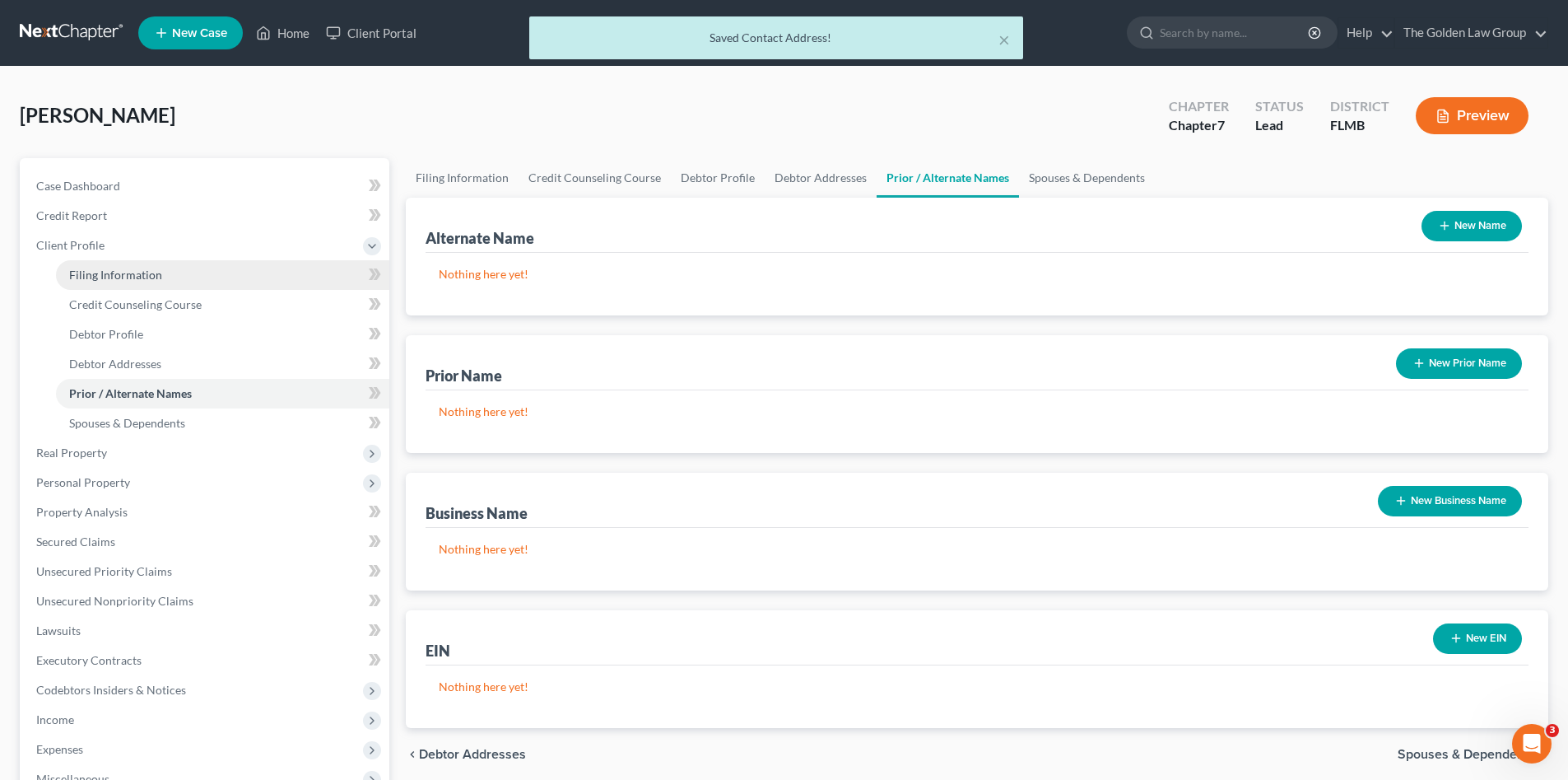
click at [138, 275] on span "Filing Information" at bounding box center [115, 274] width 93 height 14
select select "1"
select select "0"
select select "15"
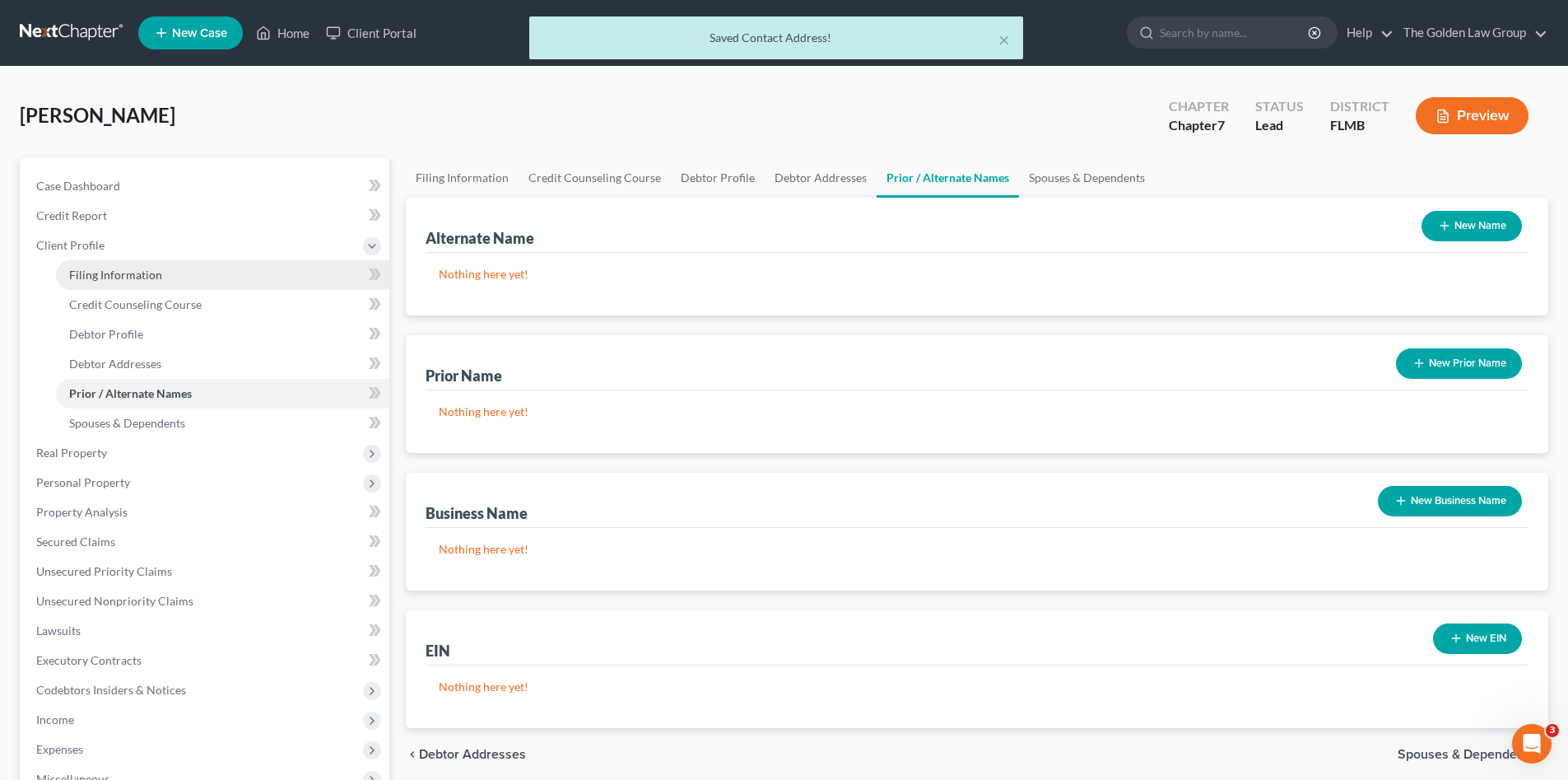
select select "2"
select select "9"
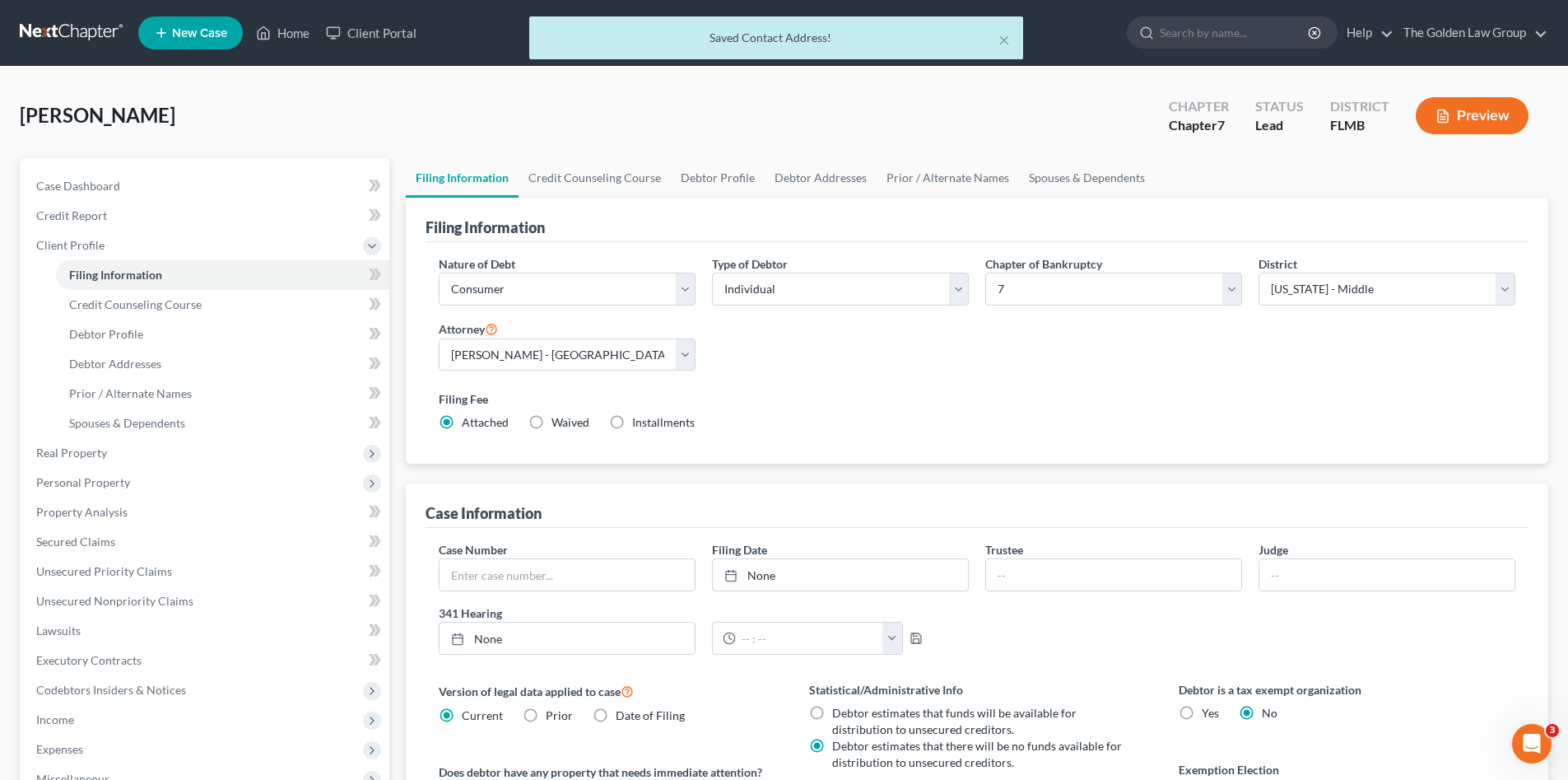
scroll to position [137, 0]
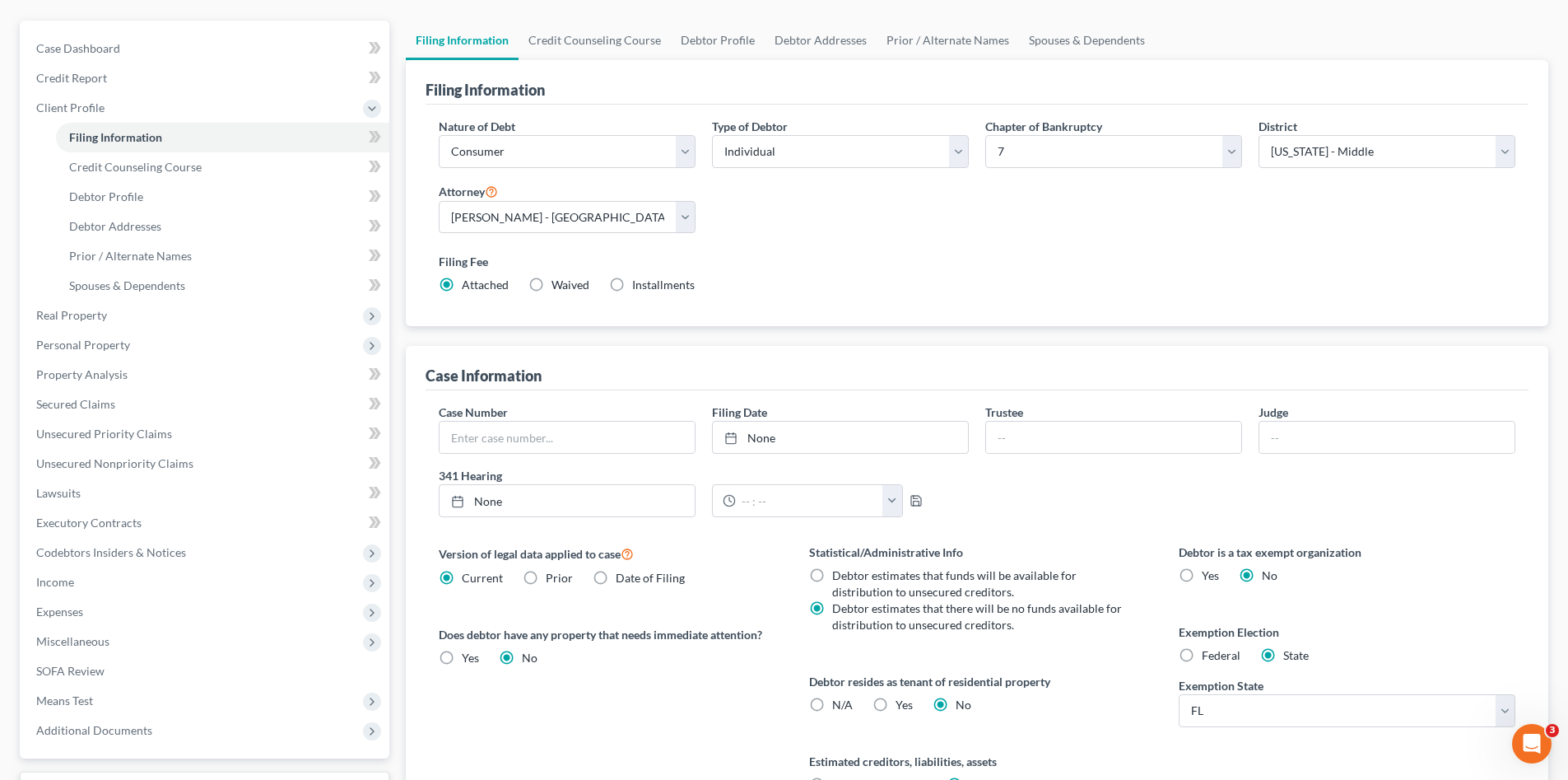
click at [895, 701] on label "Yes Yes" at bounding box center [904, 704] width 18 height 17
click at [902, 701] on input "Yes Yes" at bounding box center [907, 701] width 11 height 11
radio input "true"
radio input "false"
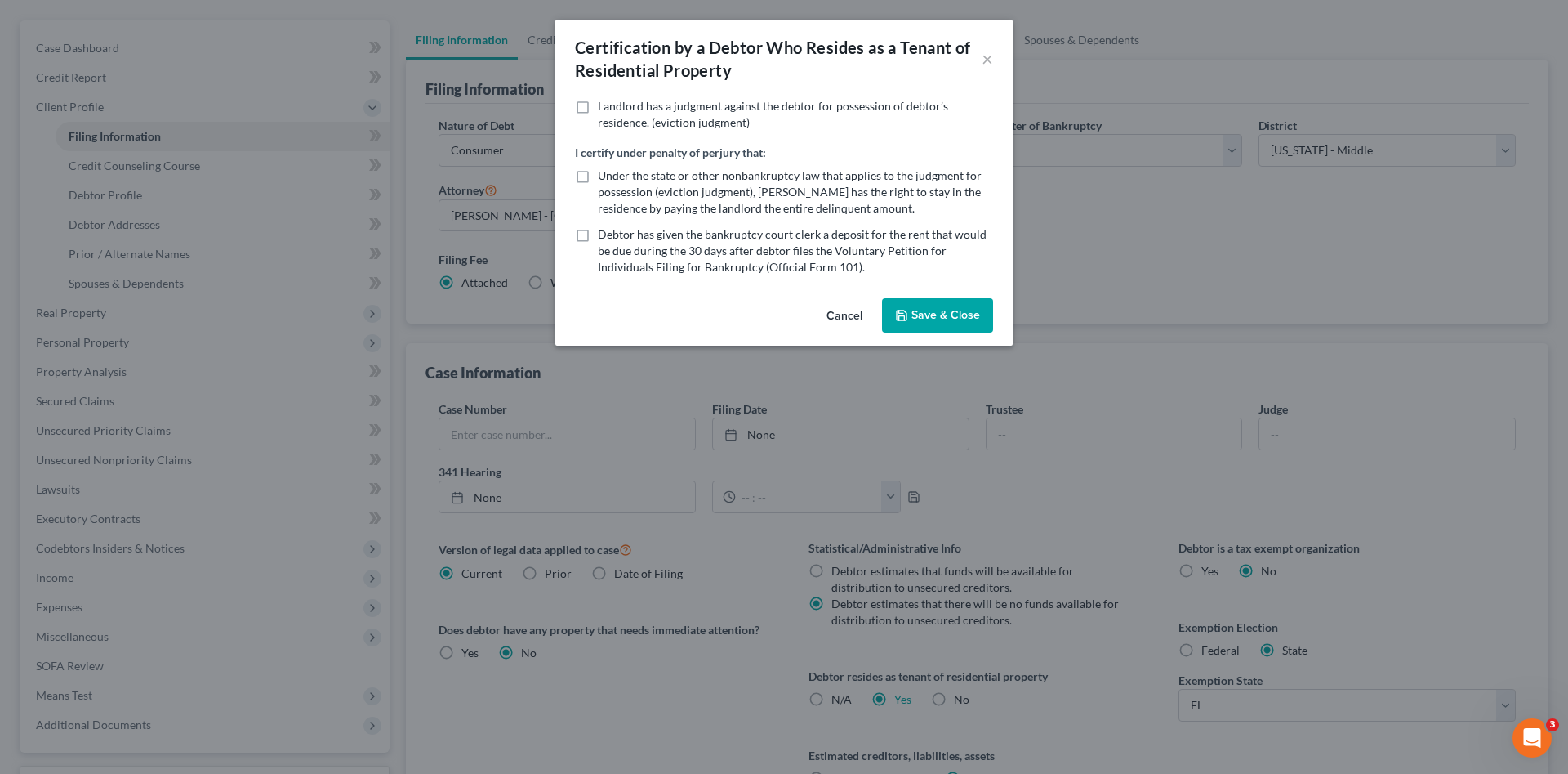
click at [932, 313] on button "Save & Close" at bounding box center [938, 315] width 112 height 34
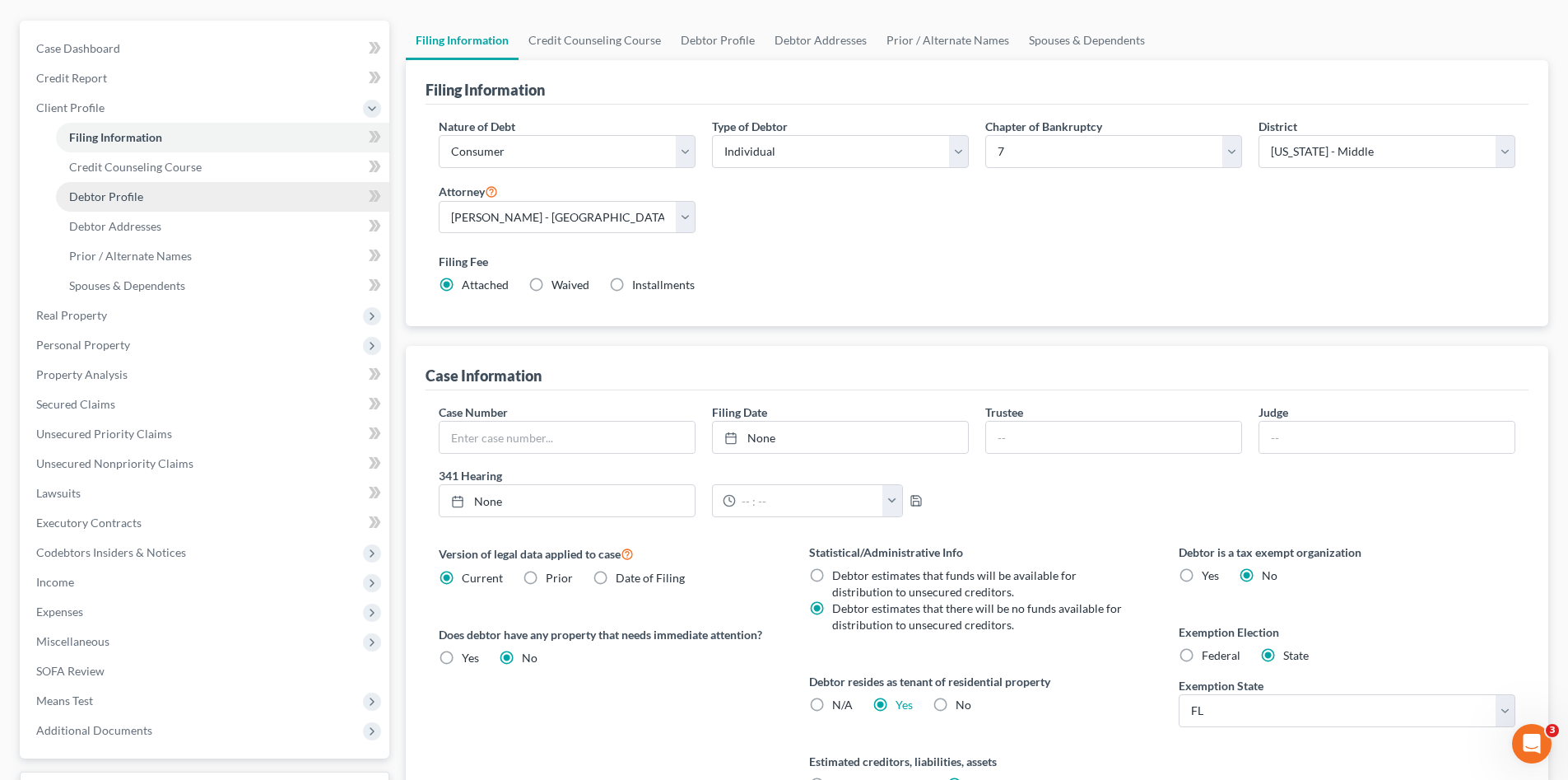
click at [142, 192] on link "Debtor Profile" at bounding box center [223, 197] width 333 height 30
select select "0"
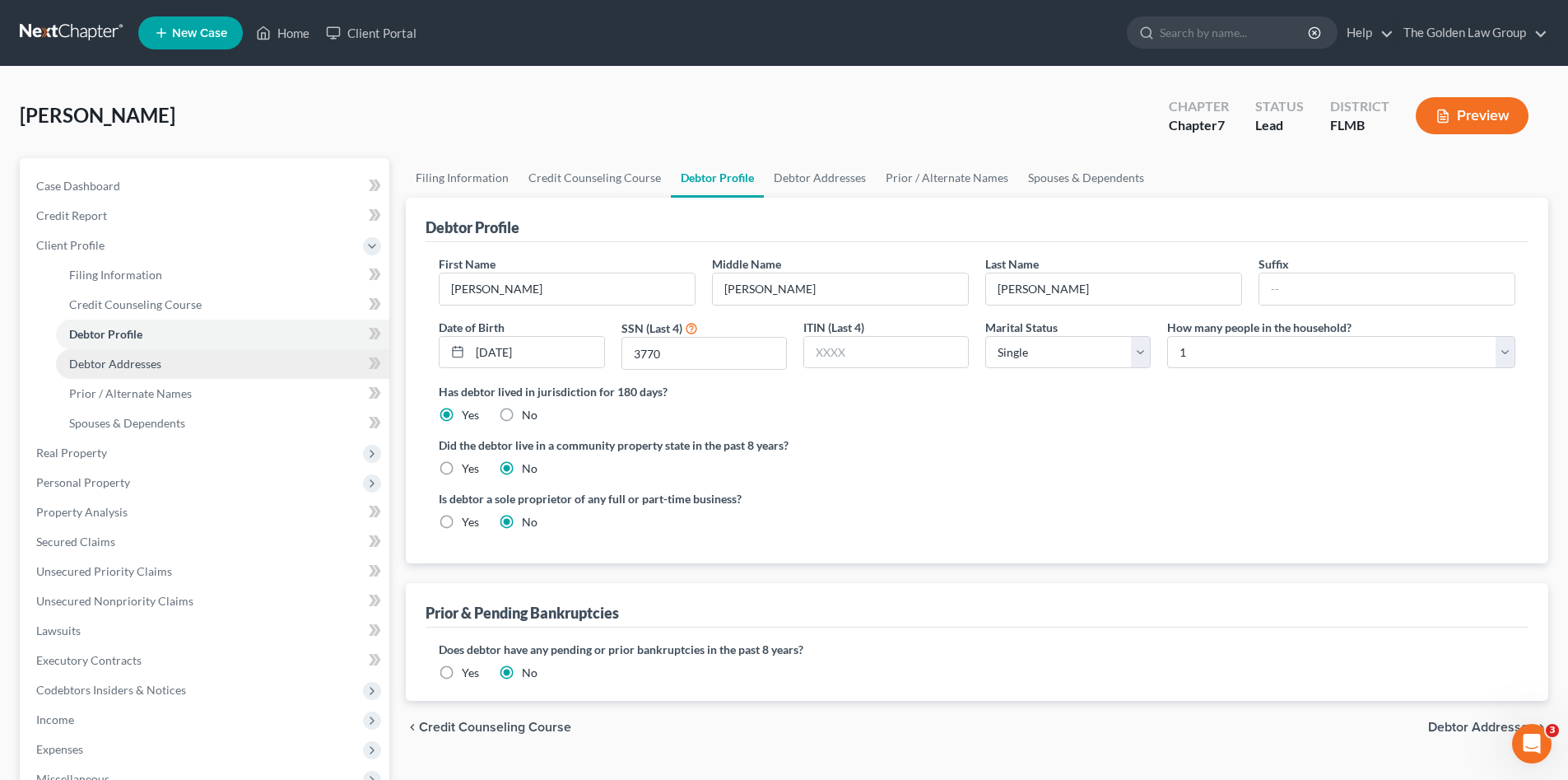
click at [172, 368] on link "Debtor Addresses" at bounding box center [223, 364] width 333 height 30
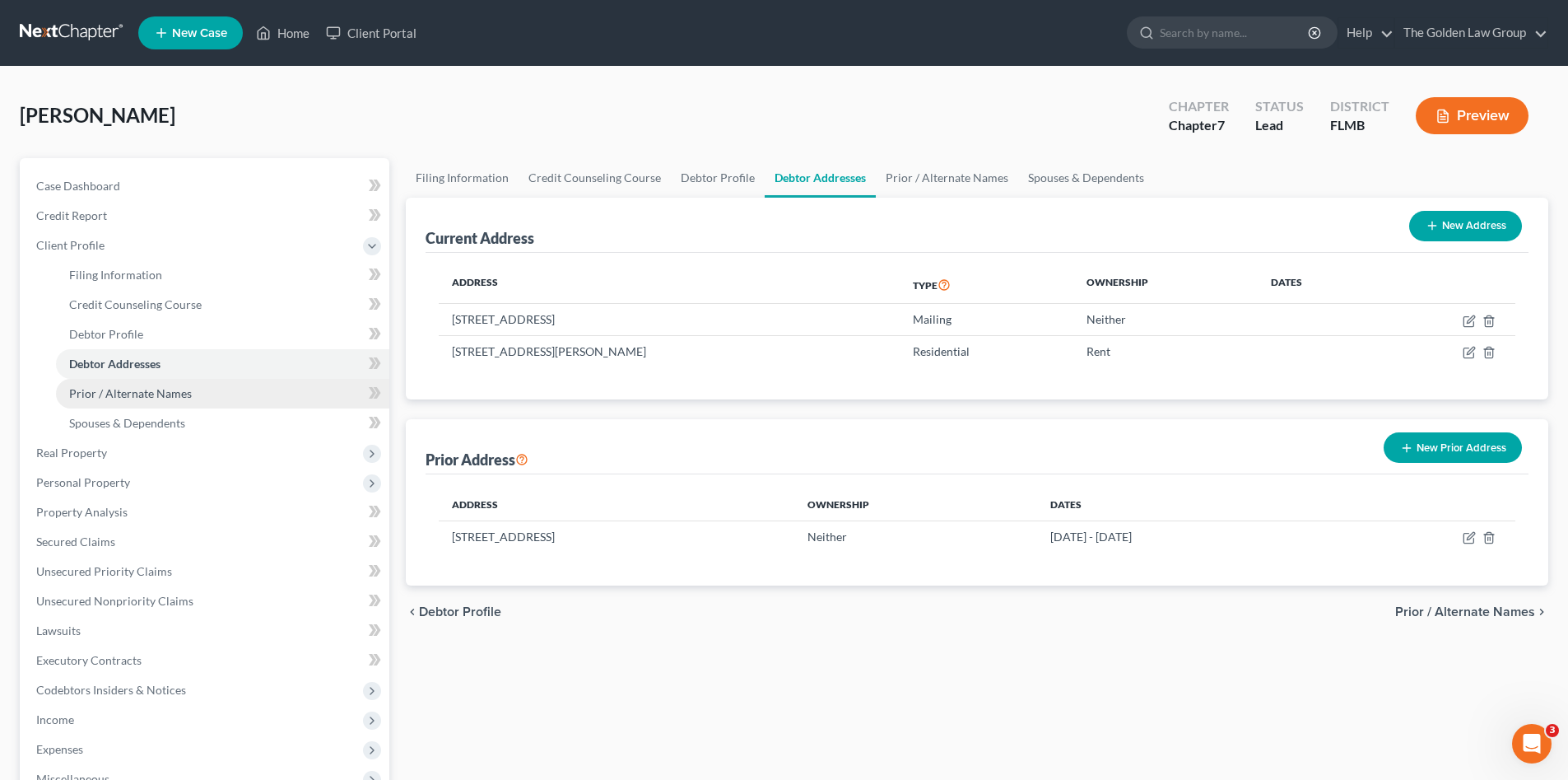
click at [188, 394] on span "Prior / Alternate Names" at bounding box center [130, 393] width 122 height 14
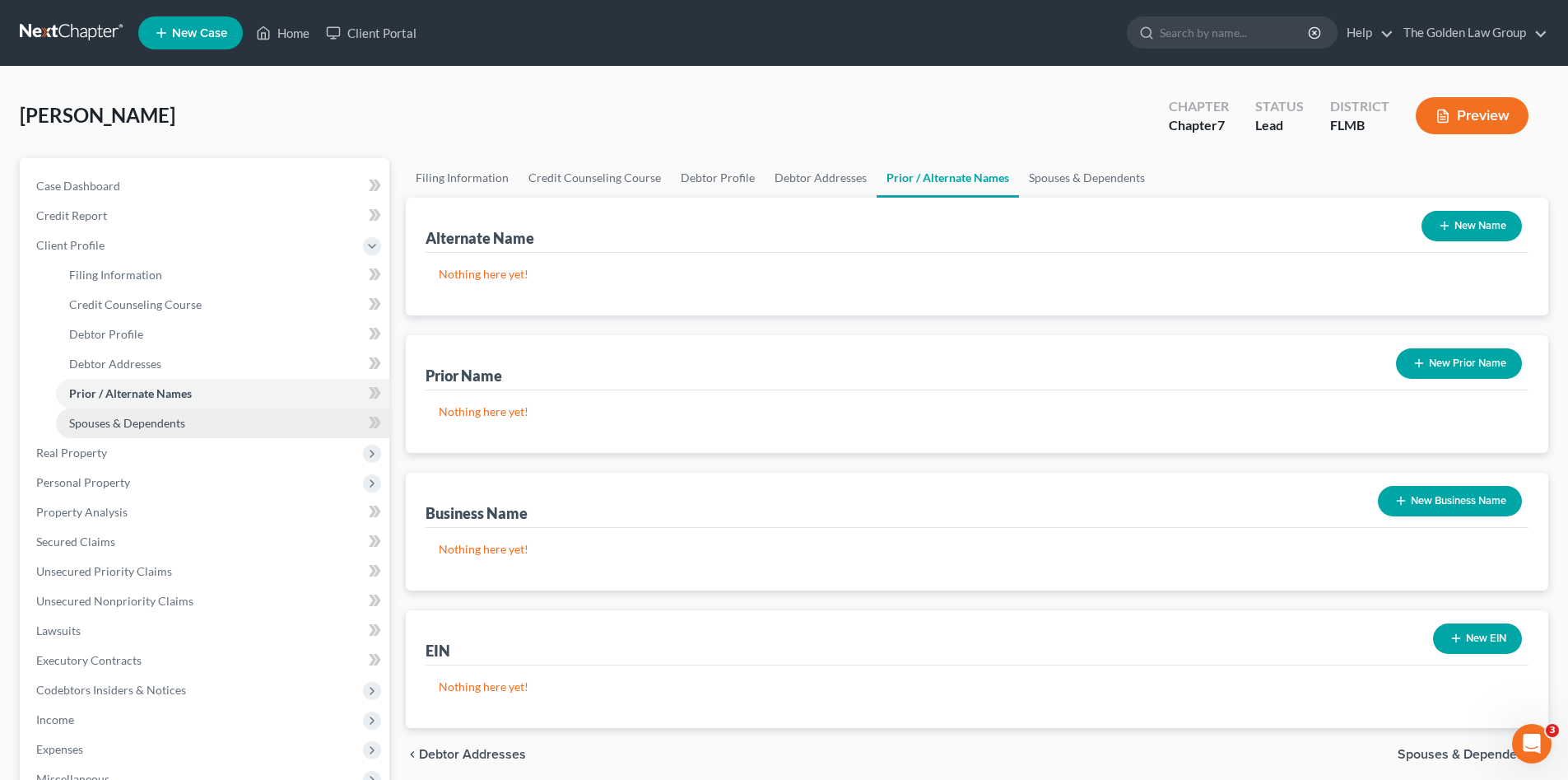
click at [185, 416] on link "Spouses & Dependents" at bounding box center [223, 423] width 333 height 30
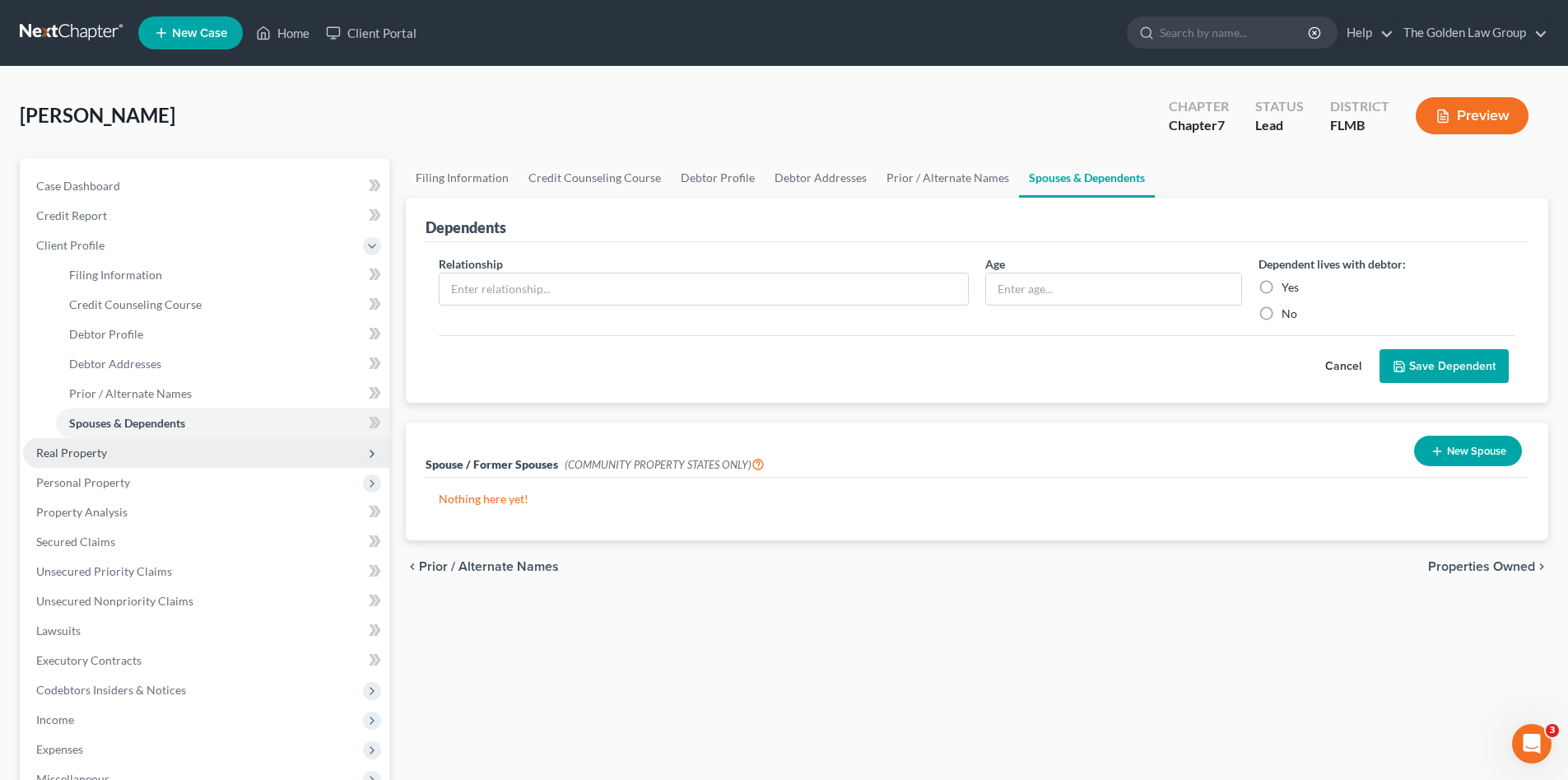
click at [122, 447] on span "Real Property" at bounding box center [206, 453] width 367 height 30
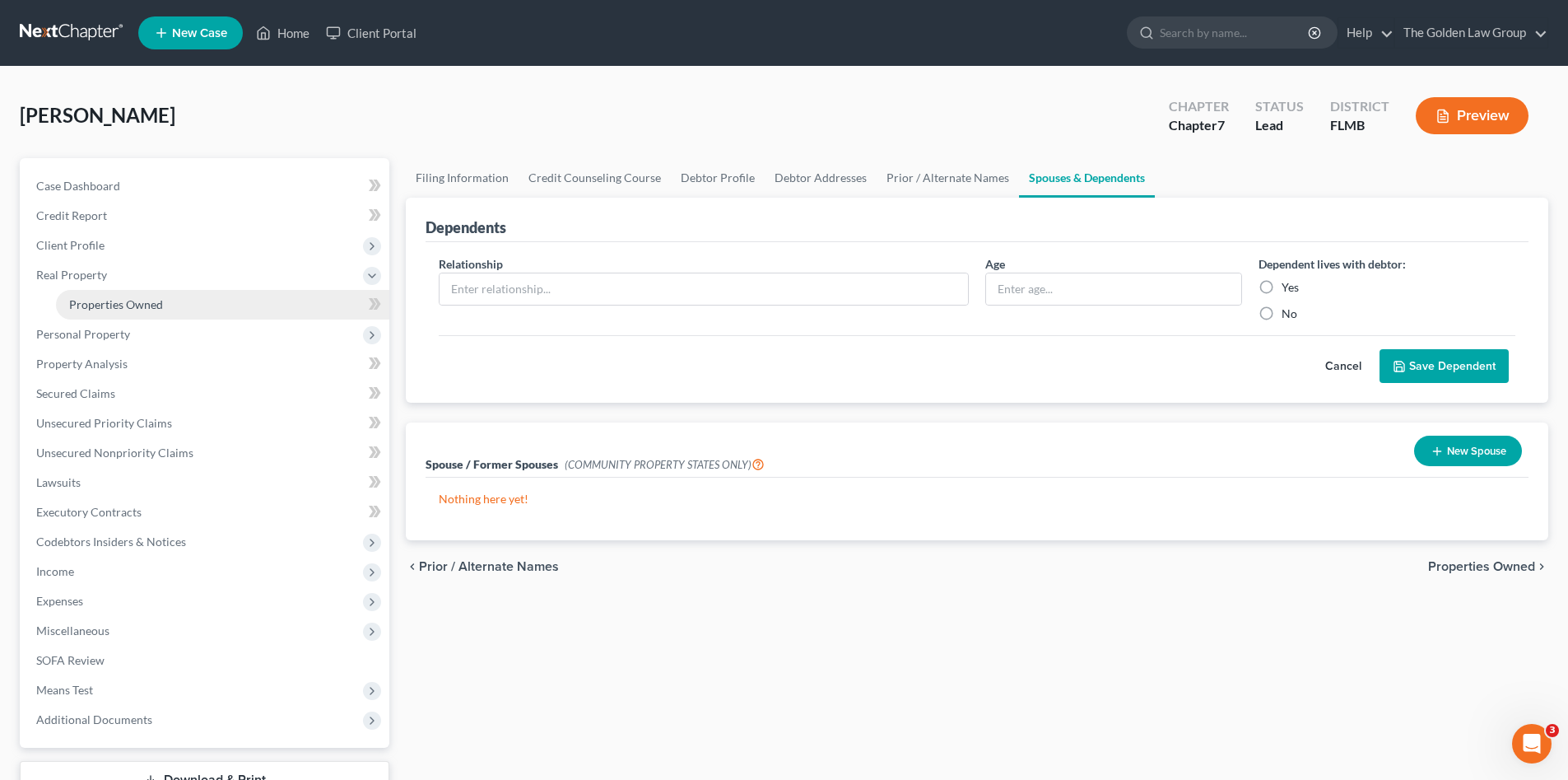
click at [136, 300] on span "Properties Owned" at bounding box center [115, 304] width 94 height 14
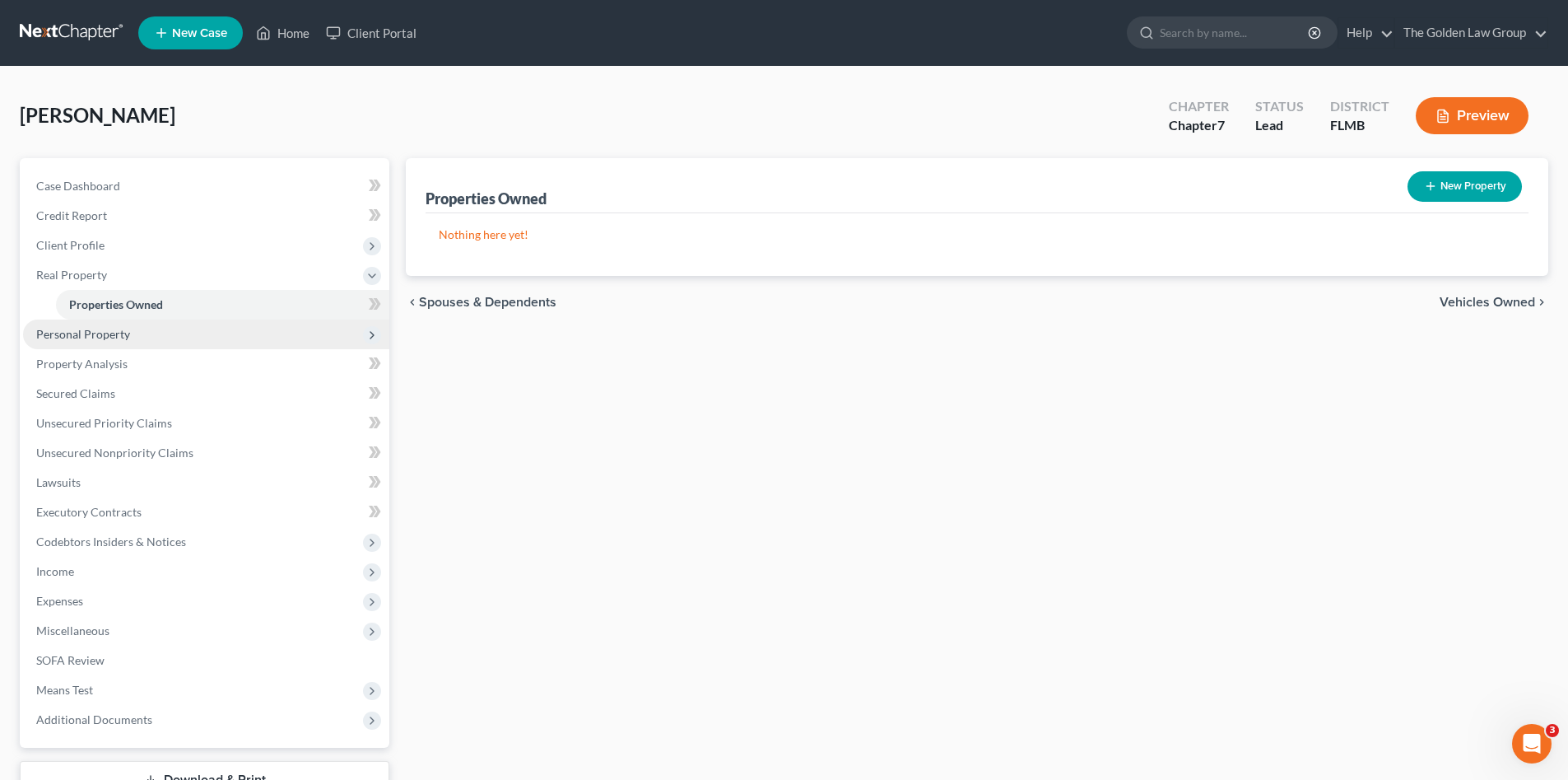
click at [134, 328] on span "Personal Property" at bounding box center [206, 334] width 367 height 30
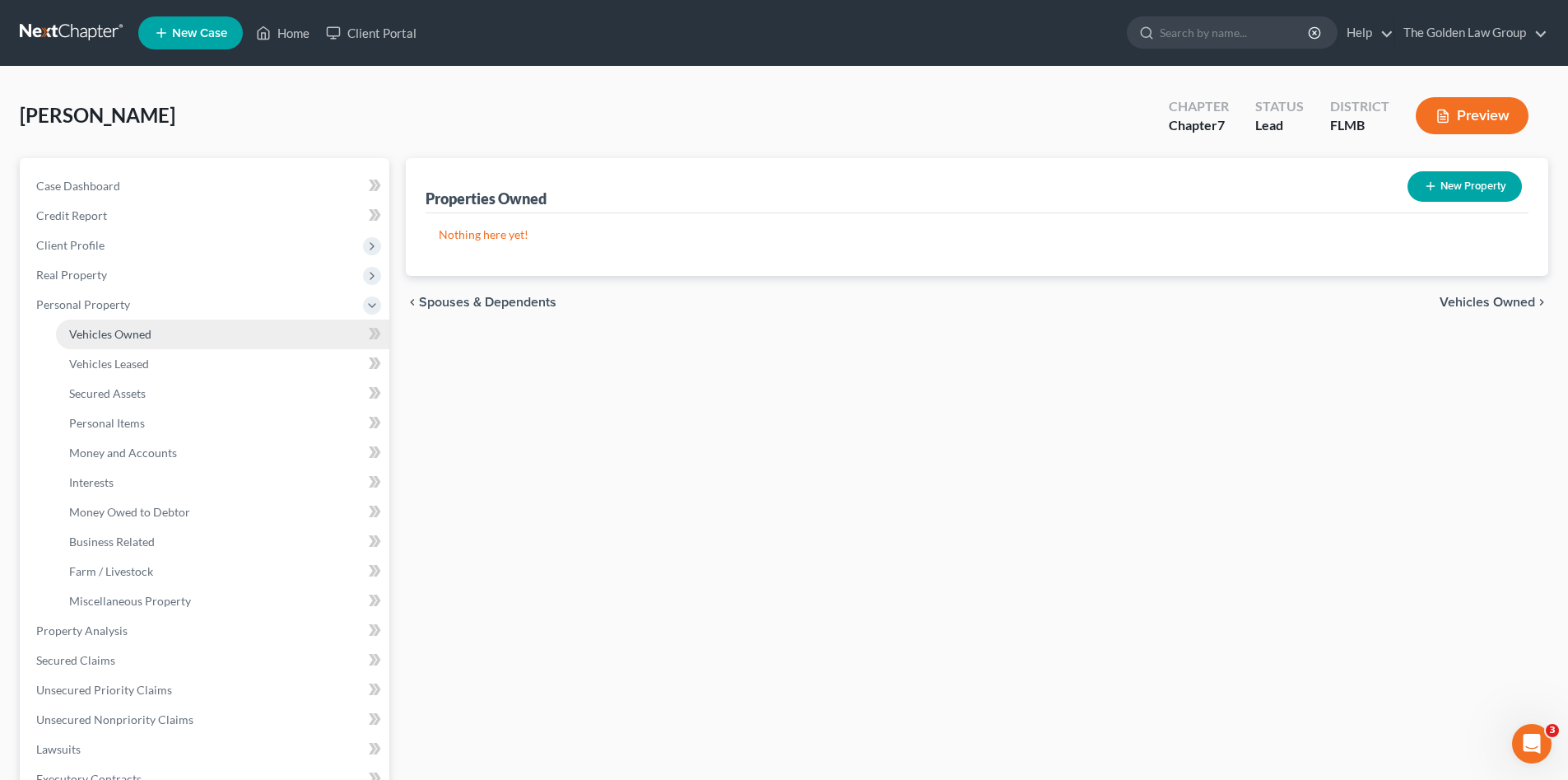
click at [148, 325] on link "Vehicles Owned" at bounding box center [223, 334] width 333 height 30
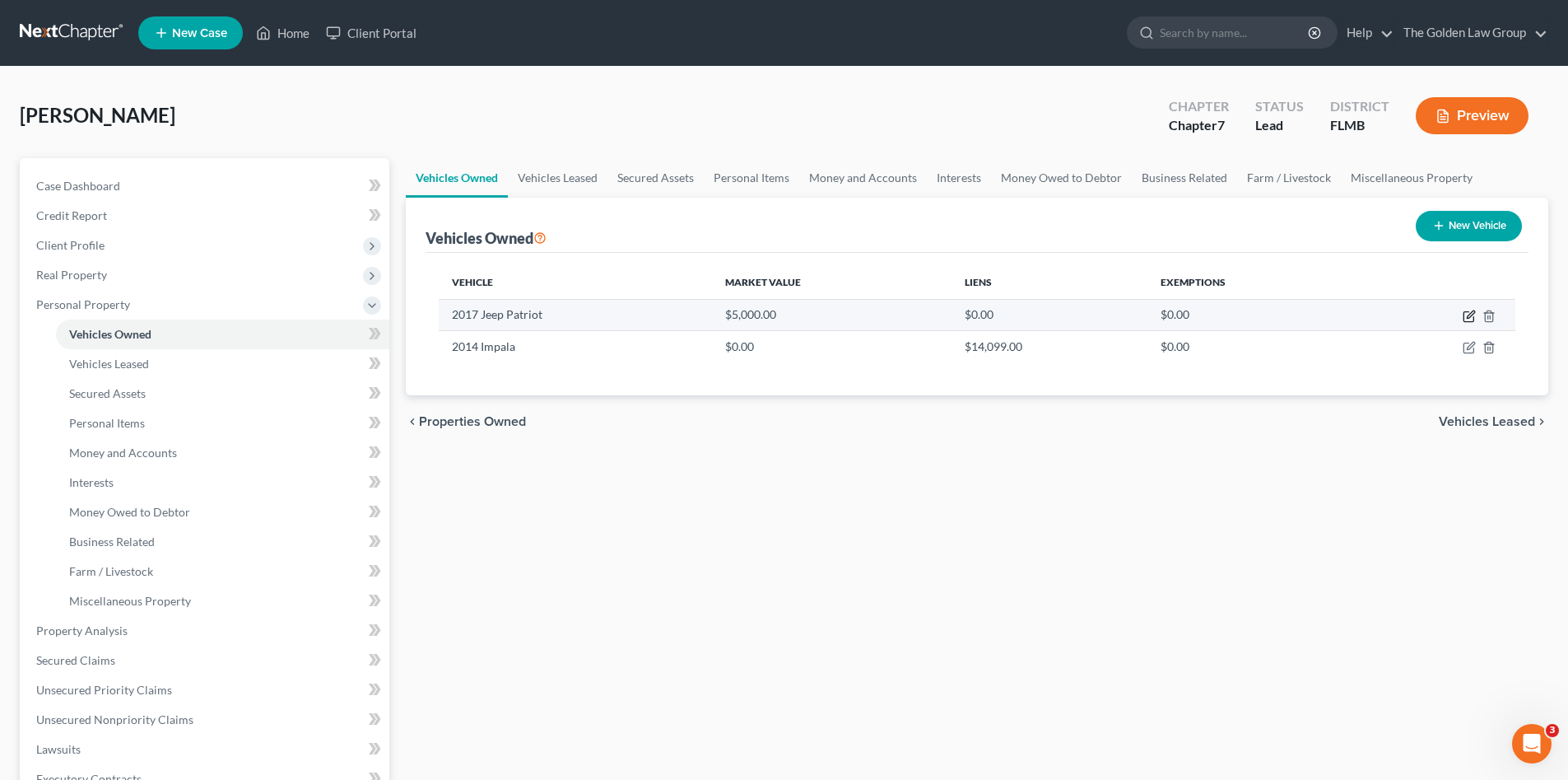
click at [1468, 316] on icon "button" at bounding box center [1470, 315] width 8 height 8
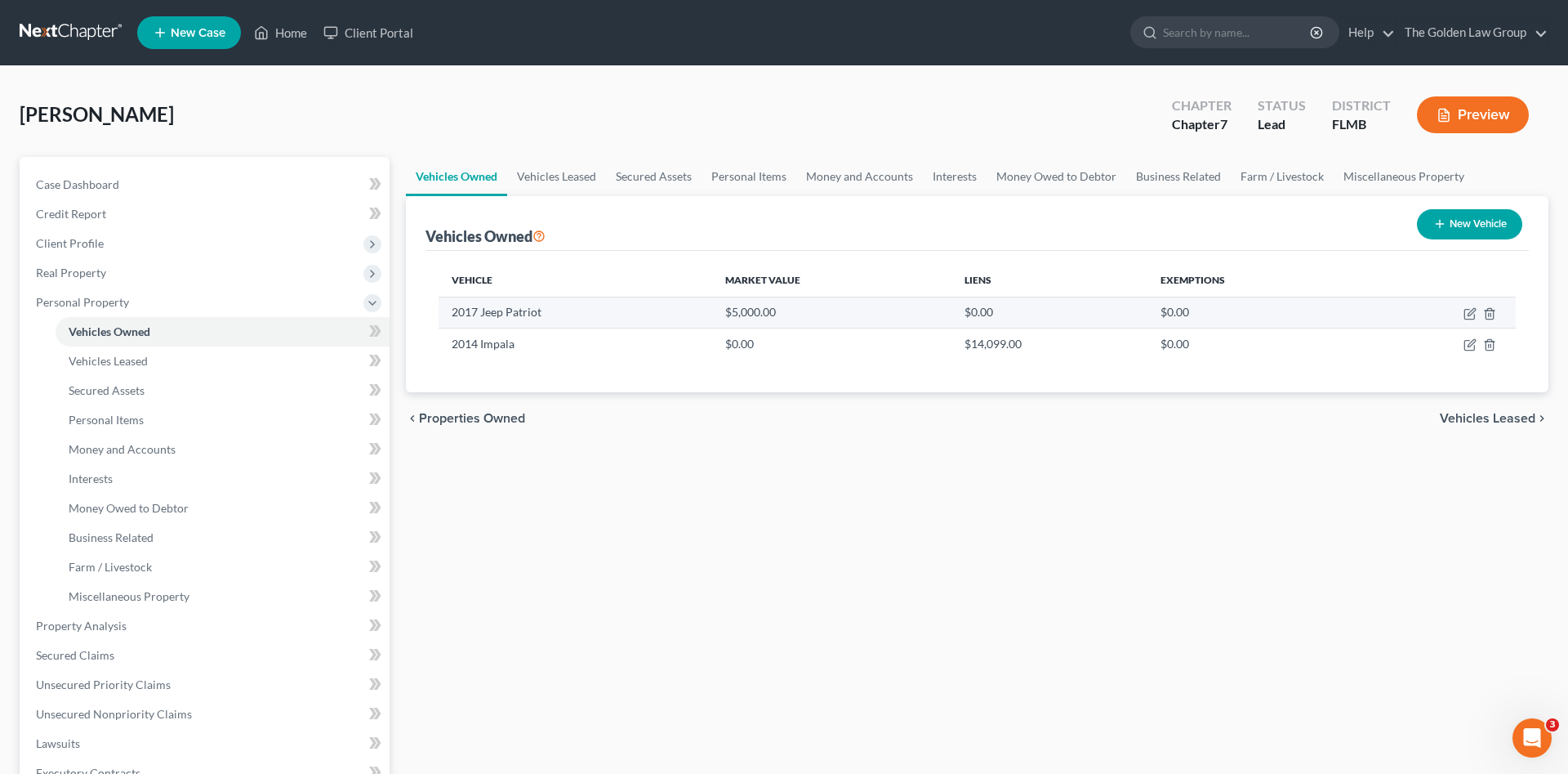
select select "0"
select select "9"
select select "2"
select select "0"
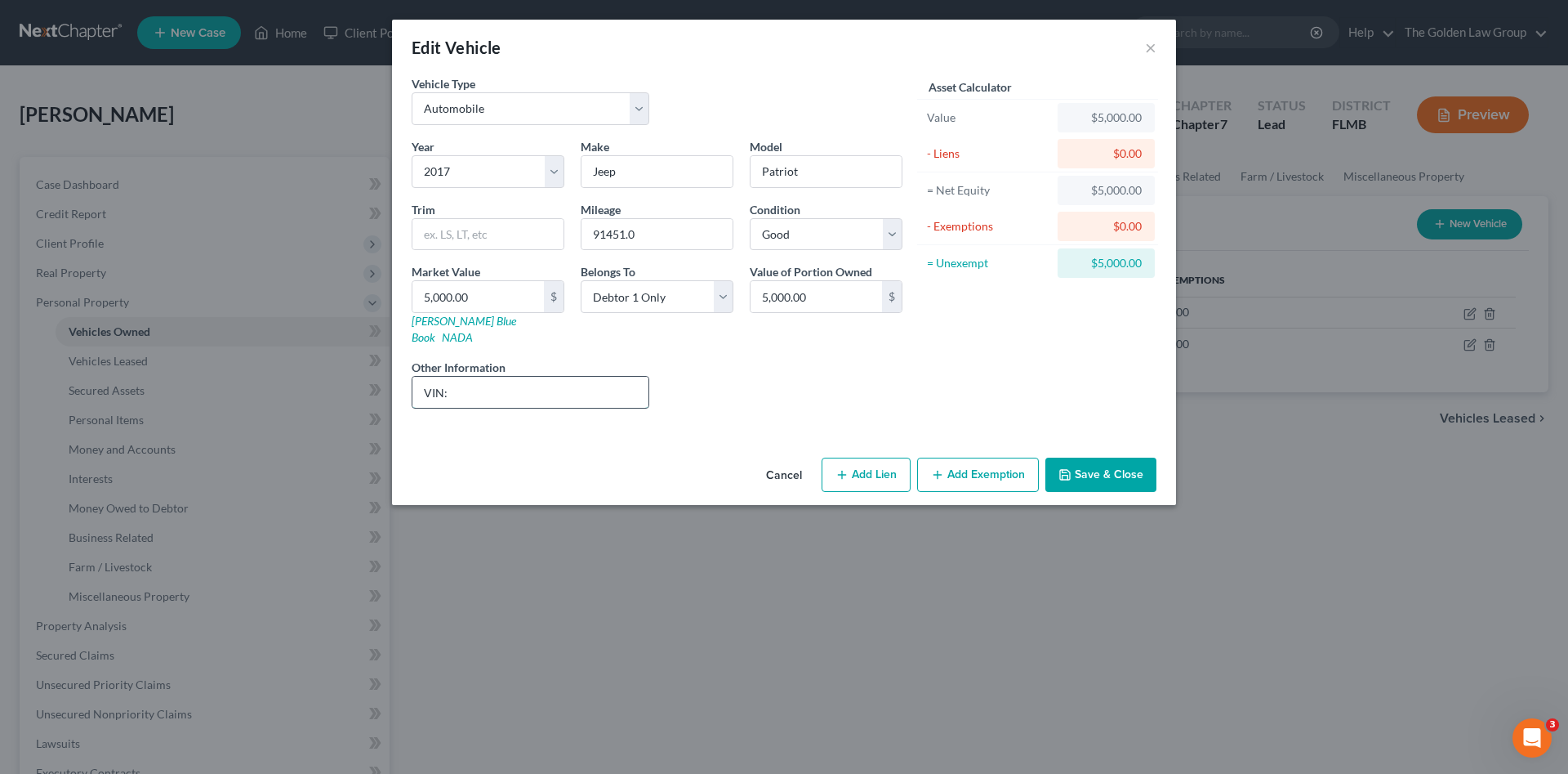
drag, startPoint x: 568, startPoint y: 374, endPoint x: 442, endPoint y: 377, distance: 126.0
click at [567, 377] on input "VIN:" at bounding box center [530, 392] width 236 height 31
click at [559, 377] on input "VIN:" at bounding box center [530, 392] width 236 height 31
click at [559, 377] on input "VIN: 1C4NJPBA2HD149631" at bounding box center [530, 392] width 236 height 31
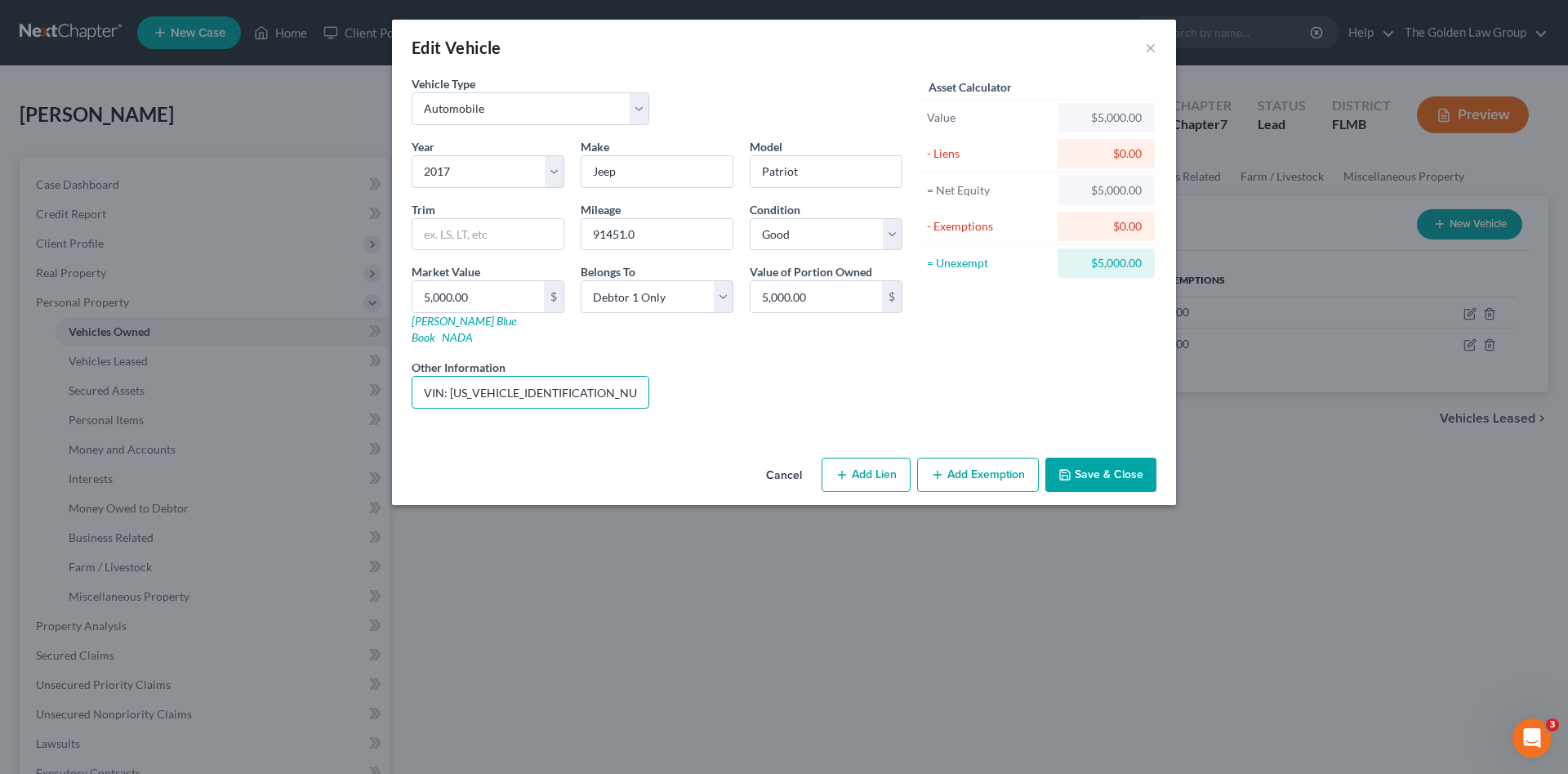
type input "VIN: 1C4NJPBA2HD149631"
click at [648, 231] on input "91451.0" at bounding box center [657, 235] width 151 height 31
drag, startPoint x: 648, startPoint y: 231, endPoint x: 661, endPoint y: 333, distance: 102.8
click at [587, 232] on input "91451" at bounding box center [657, 235] width 151 height 31
type input "91451"
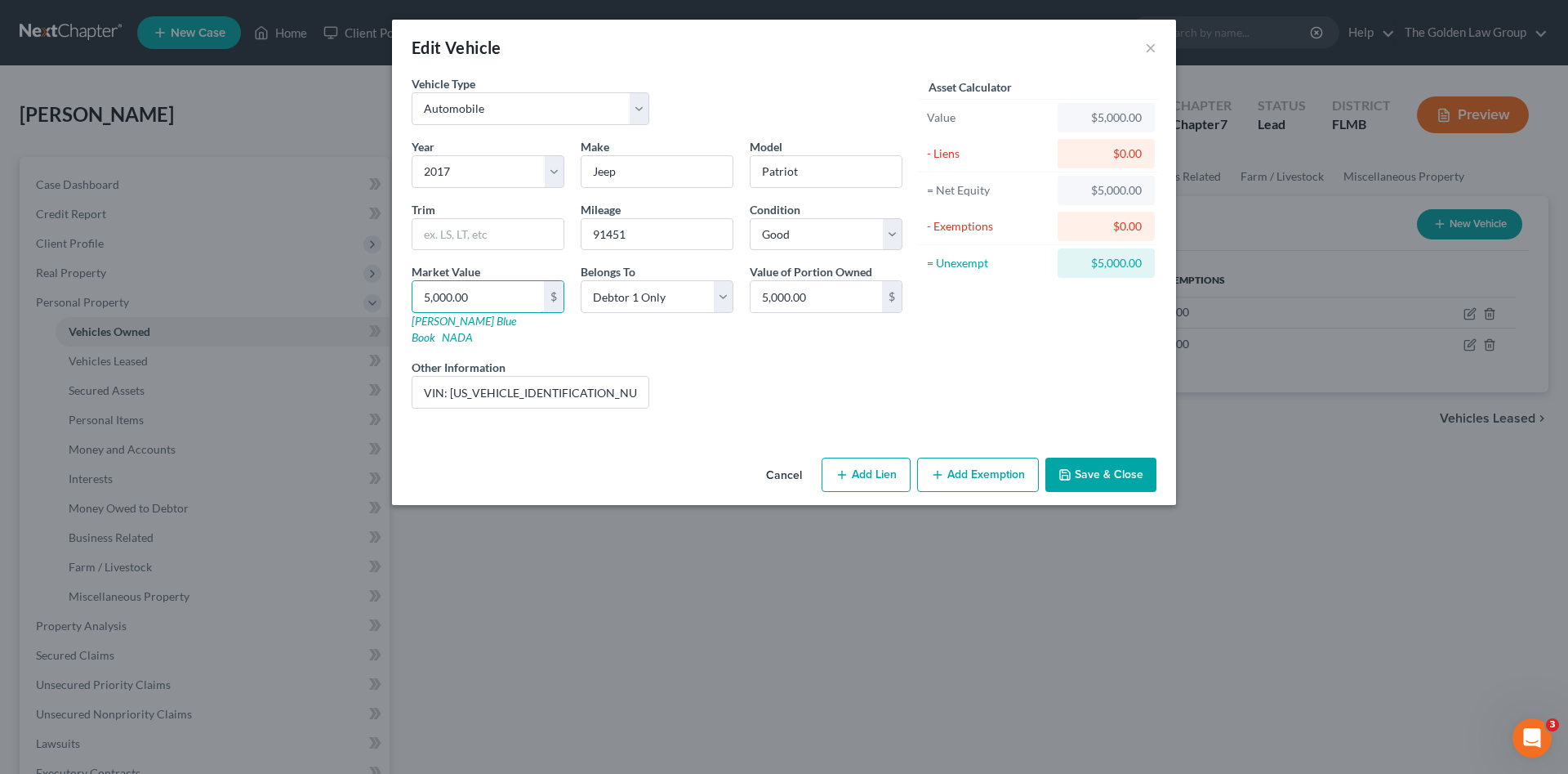
type input "5"
type input "5.00"
type input "54"
type input "54.00"
type input "544"
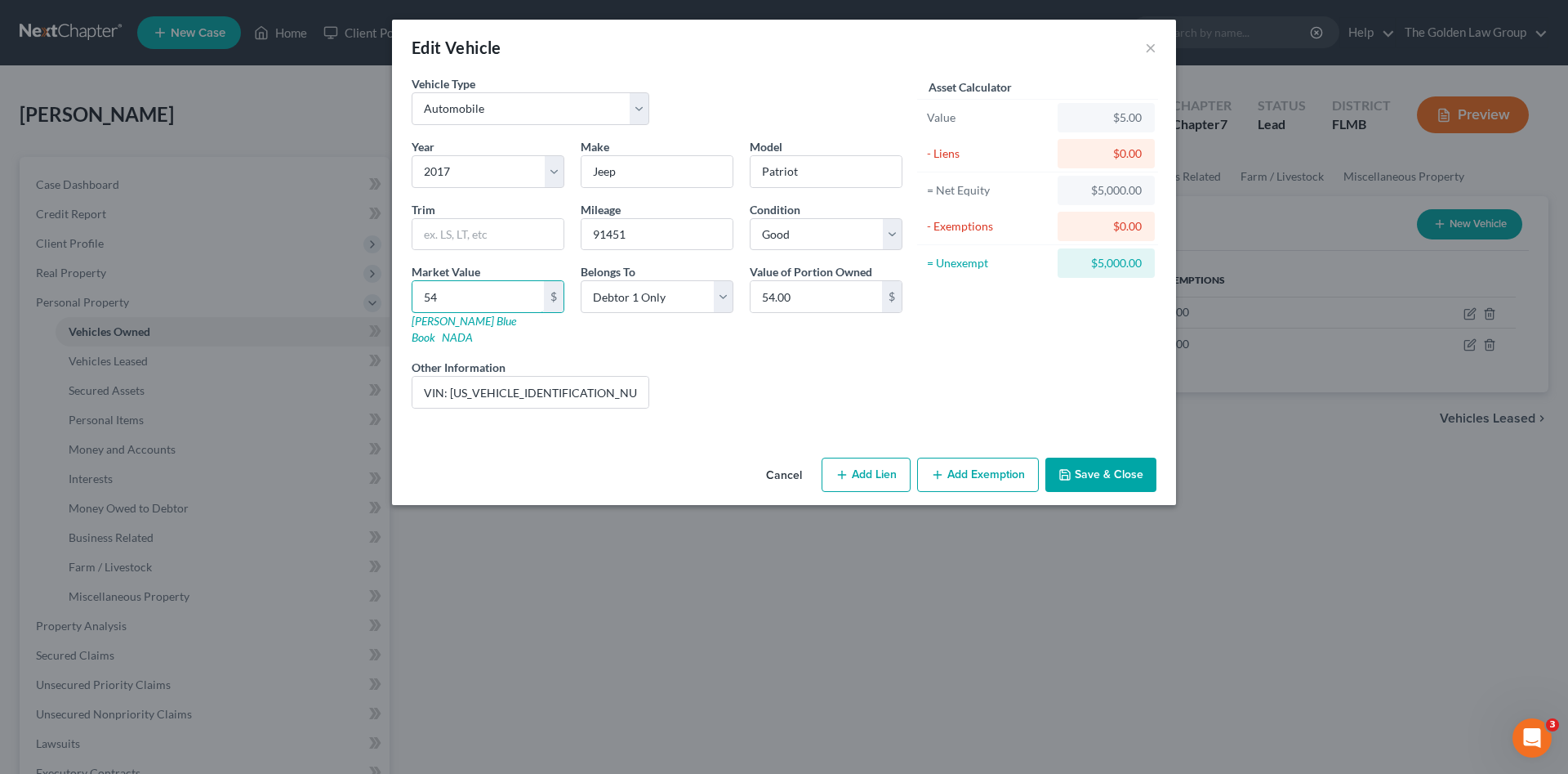
type input "544.00"
type input "5445"
type input "5,445.00"
click at [780, 380] on div "Liens Select" at bounding box center [784, 384] width 254 height 50
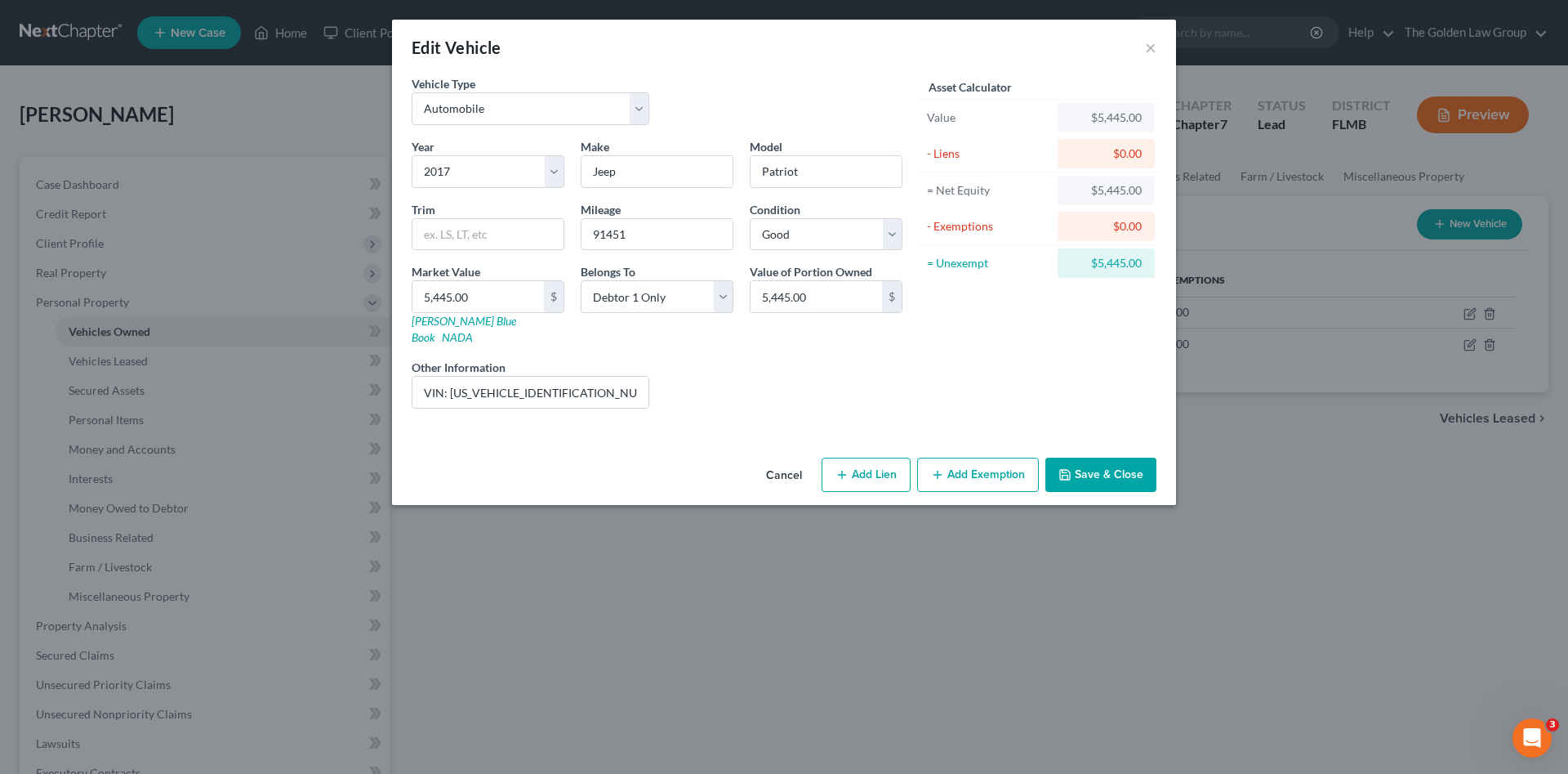
click at [945, 458] on button "Add Exemption" at bounding box center [978, 475] width 121 height 34
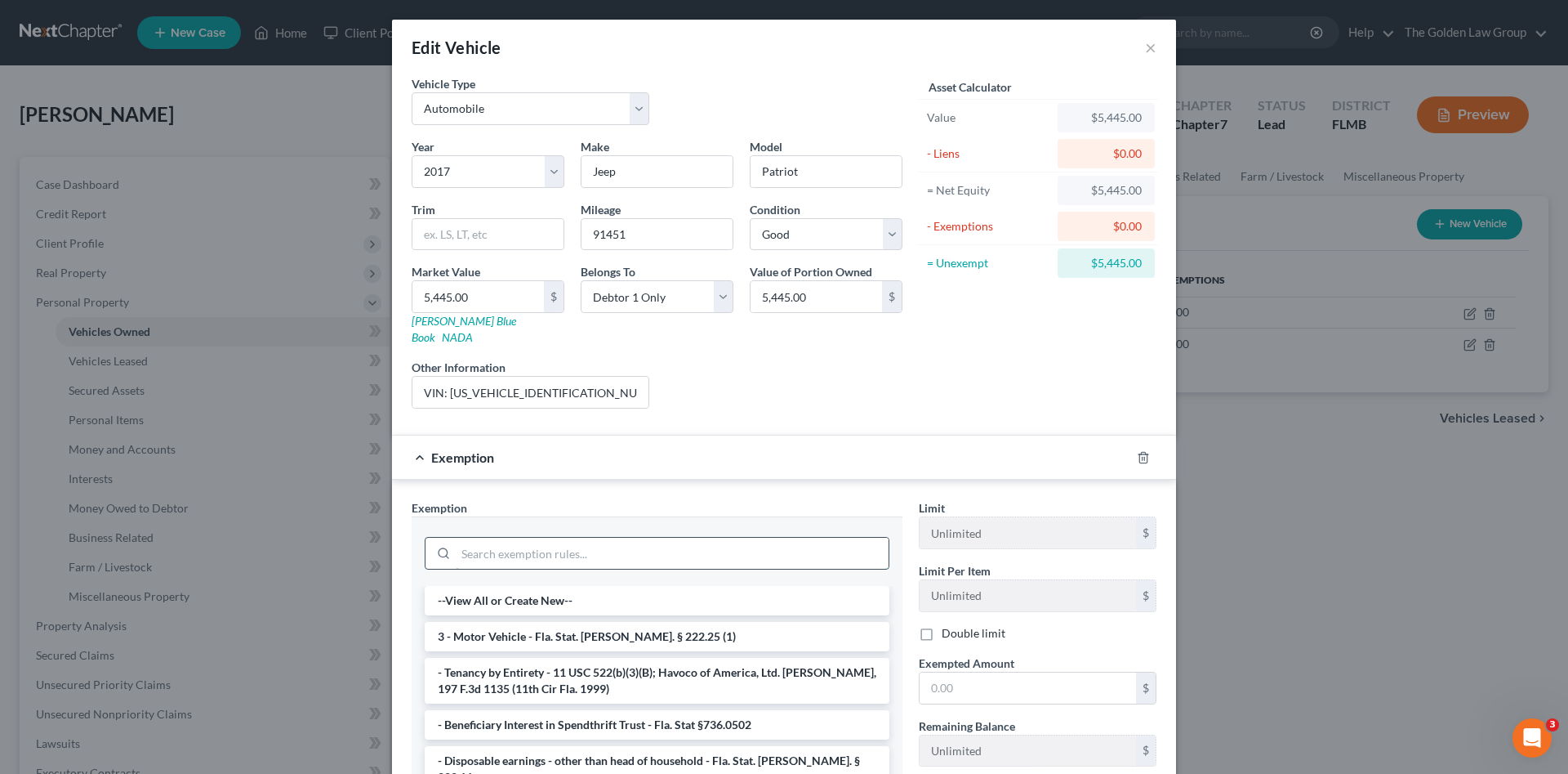
click at [626, 543] on input "search" at bounding box center [672, 553] width 433 height 31
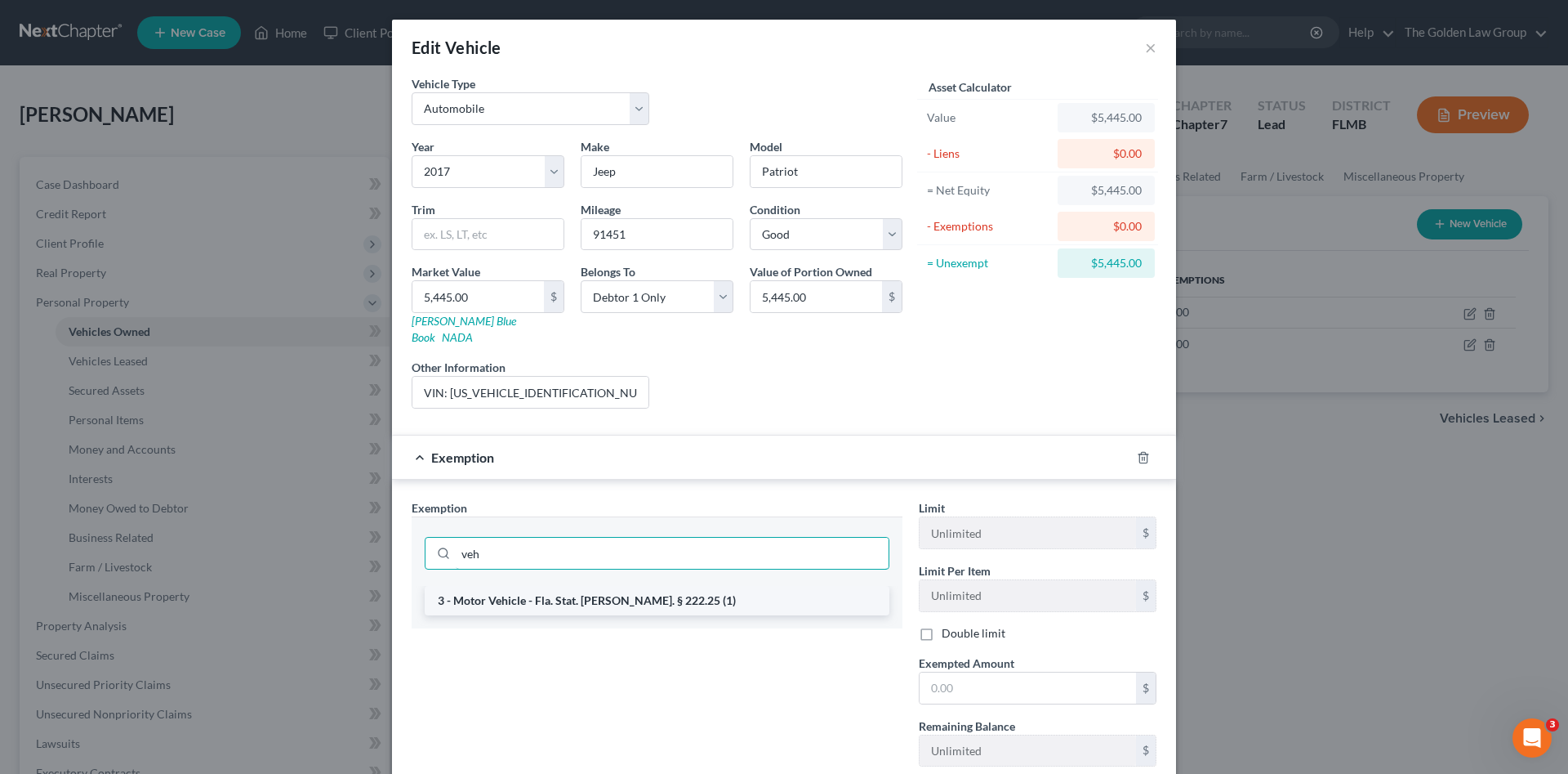
type input "veh"
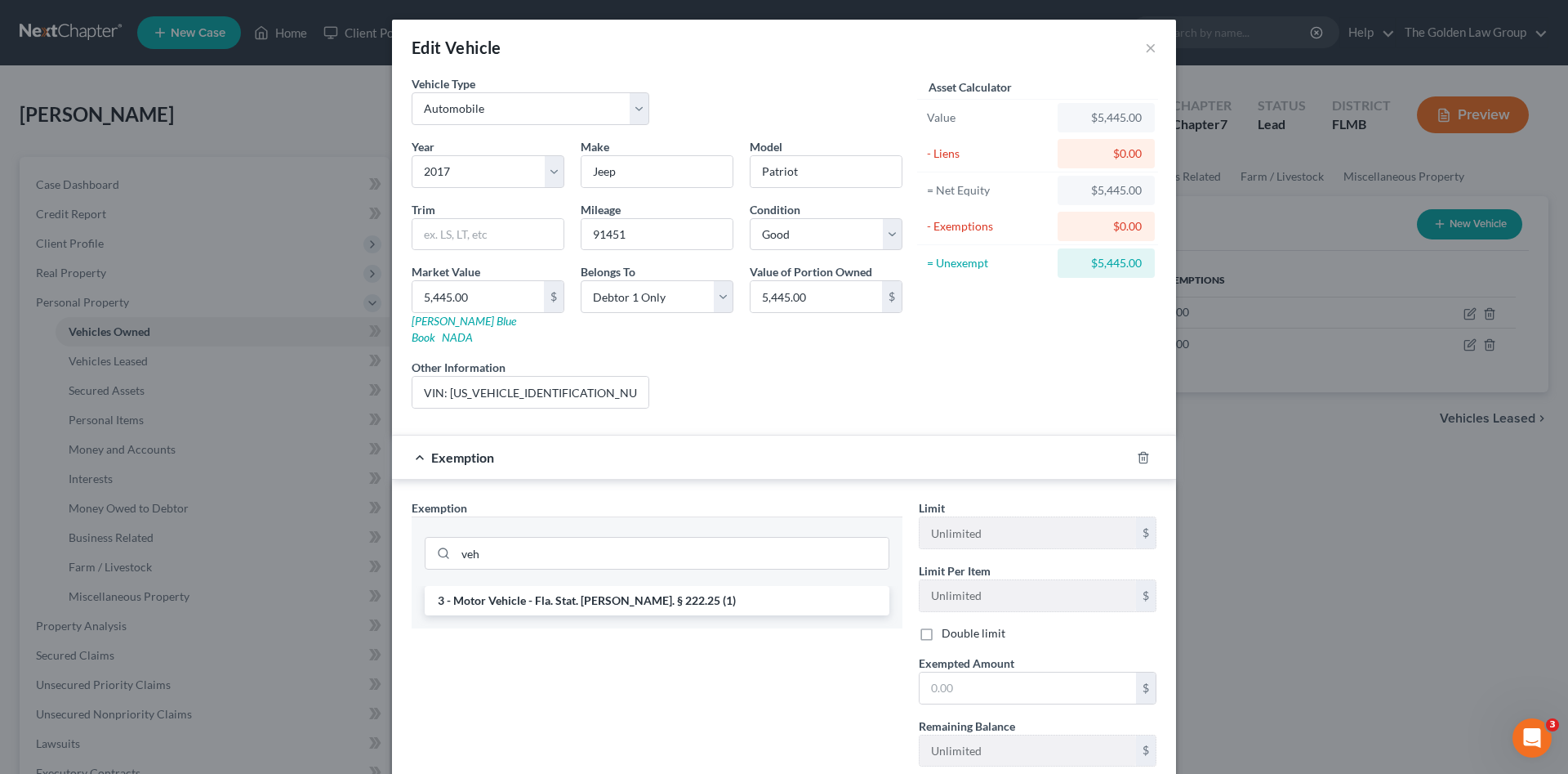
drag, startPoint x: 655, startPoint y: 582, endPoint x: 963, endPoint y: 639, distance: 313.2
click at [657, 586] on li "3 - Motor Vehicle - Fla. Stat. Ann. § 222.25 (1)" at bounding box center [656, 601] width 465 height 29
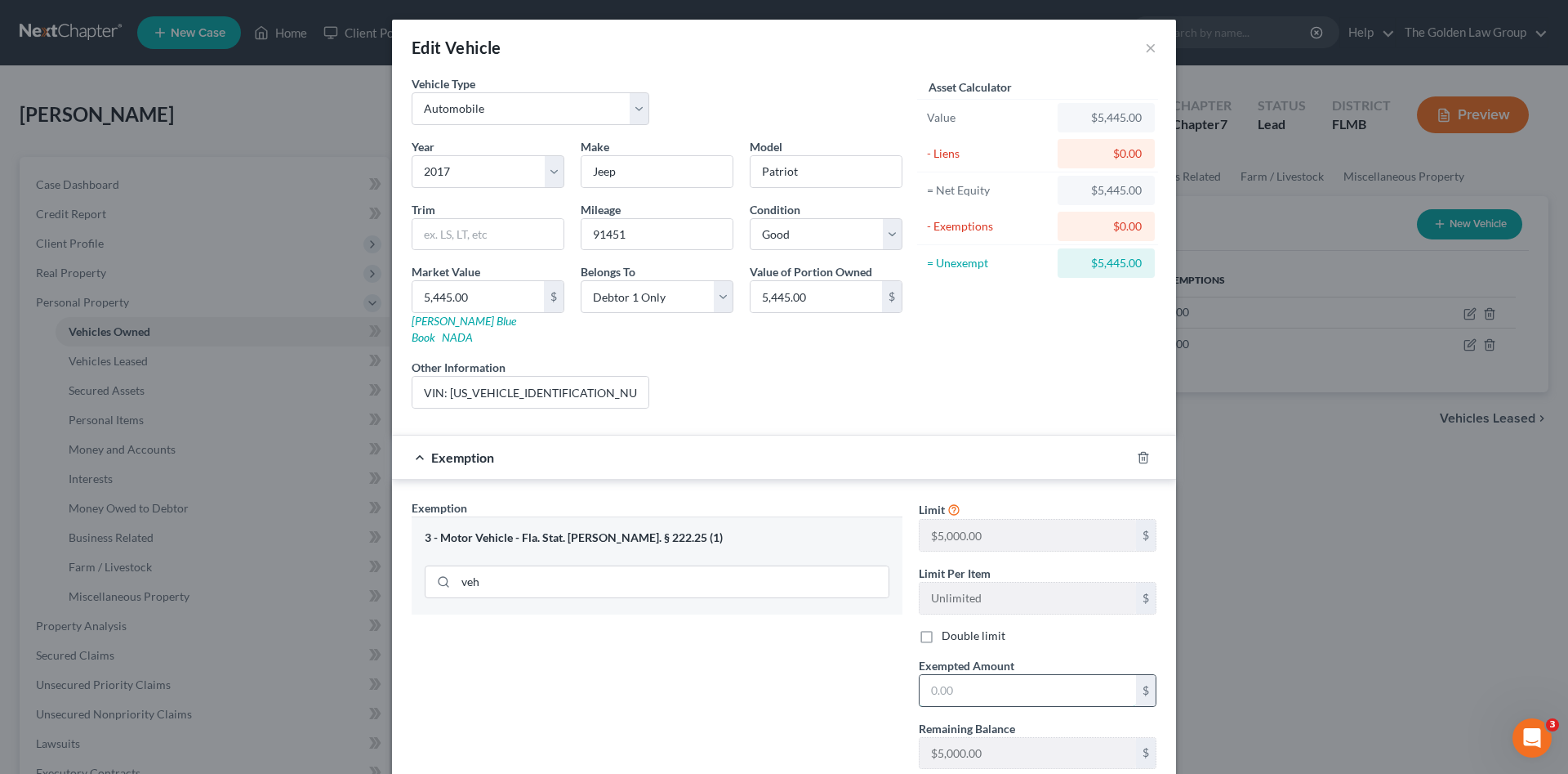
click at [1003, 675] on input "text" at bounding box center [1027, 691] width 216 height 31
type input "5,000.00"
click at [820, 674] on div "Exemption Set must be selected for CA. Exemption * 3 - Motor Vehicle - Fla. Sta…" at bounding box center [656, 640] width 508 height 283
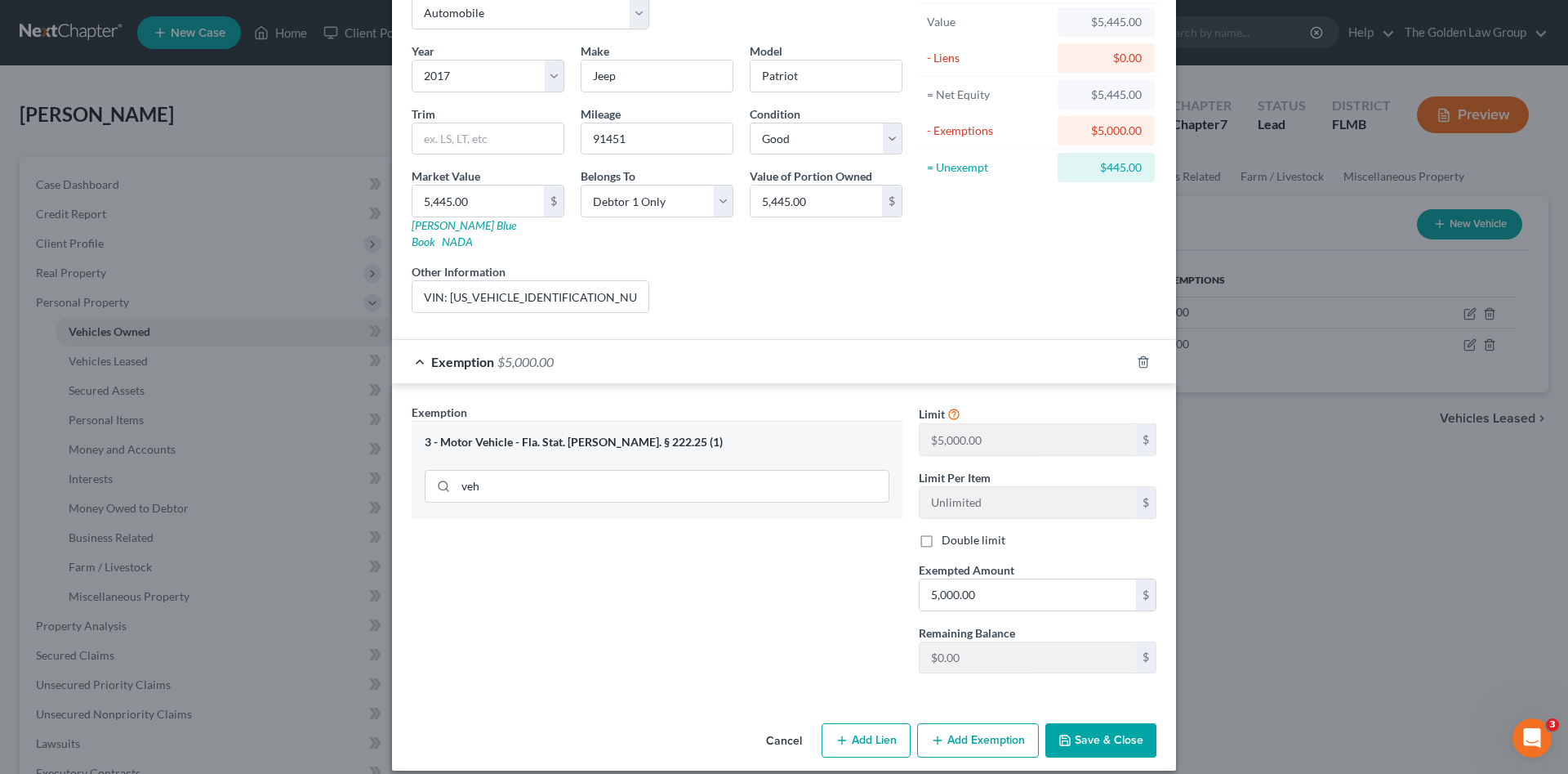
drag, startPoint x: 1117, startPoint y: 724, endPoint x: 837, endPoint y: 636, distance: 293.5
click at [837, 636] on div "Edit Vehicle × Vehicle Type Select Automobile Truck Trailer Watercraft Aircraft…" at bounding box center [784, 346] width 784 height 846
click at [953, 723] on button "Add Exemption" at bounding box center [978, 740] width 121 height 34
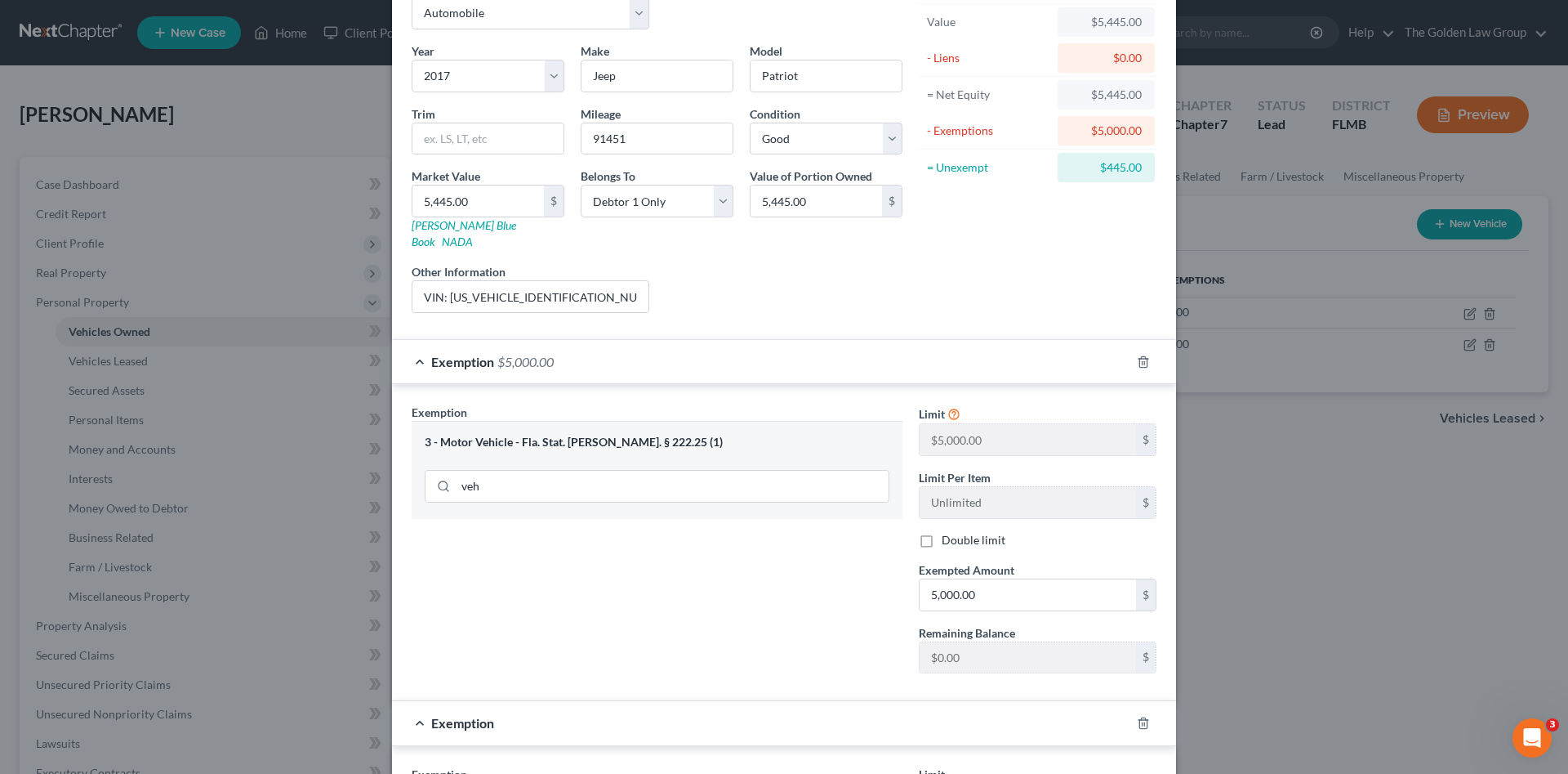
scroll to position [232, 0]
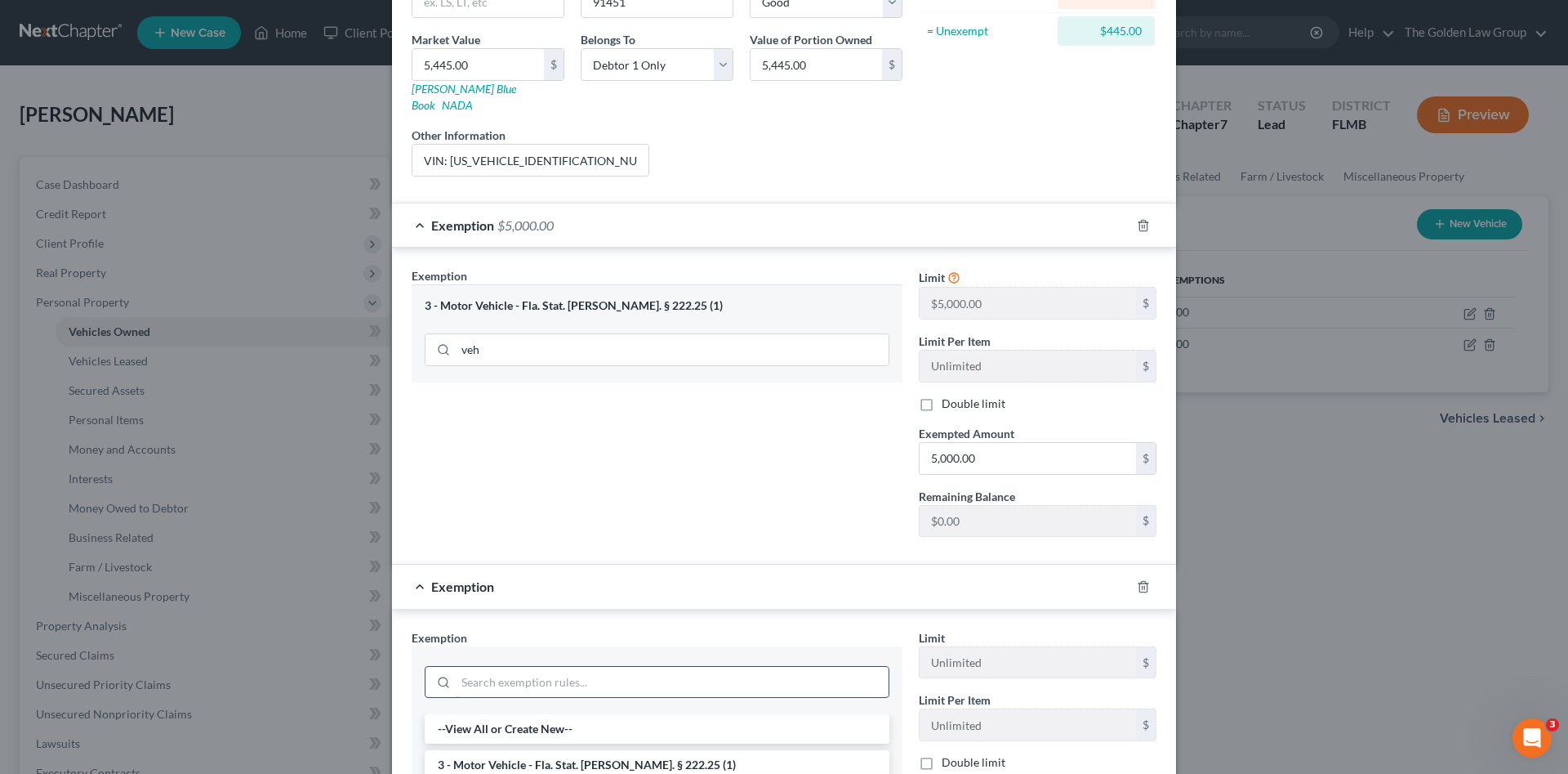
click at [554, 669] on input "search" at bounding box center [672, 682] width 433 height 31
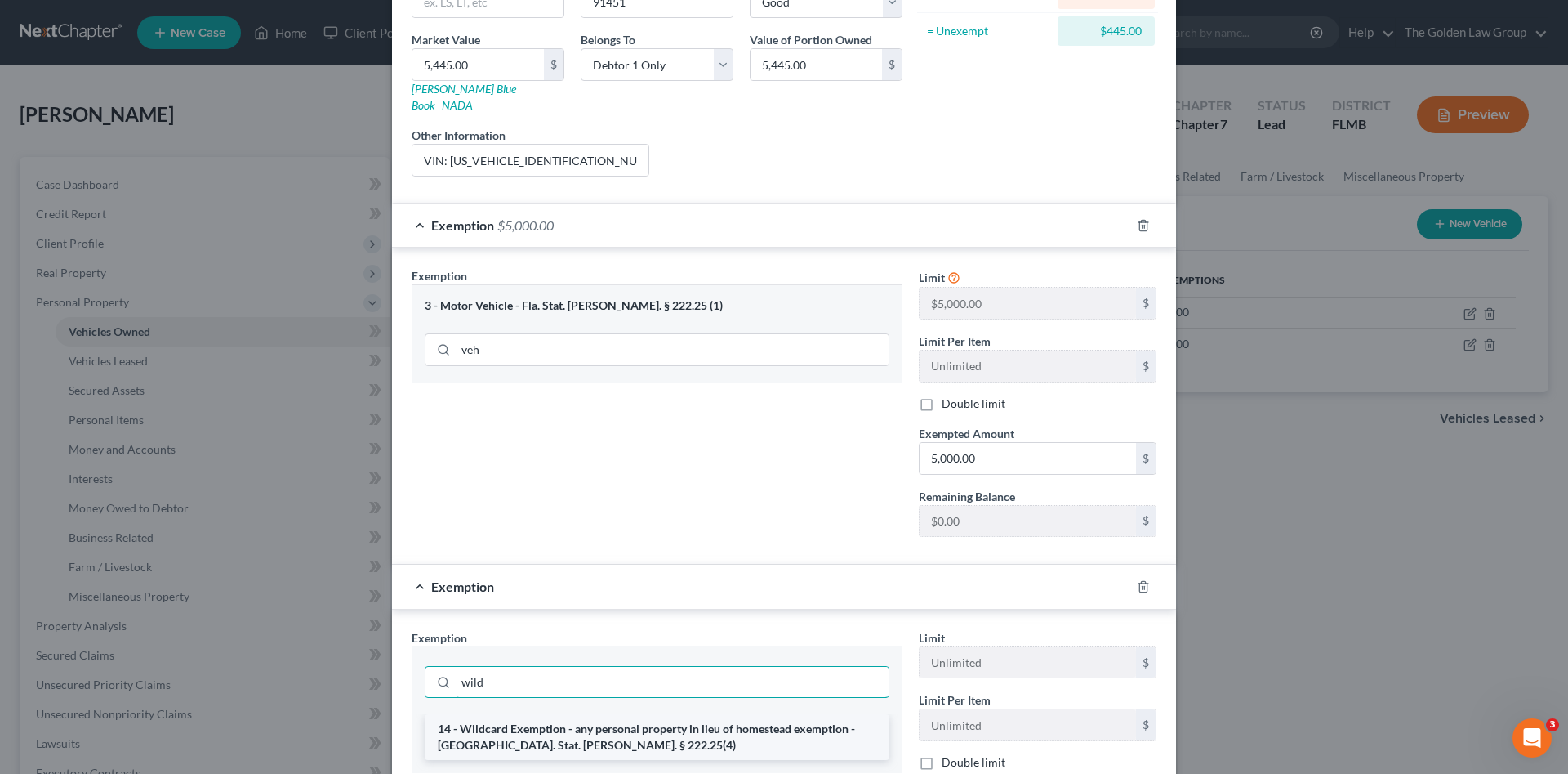
type input "wild"
click at [615, 728] on li "14 - Wildcard Exemption - any personal property in lieu of homestead exemption …" at bounding box center [656, 737] width 465 height 46
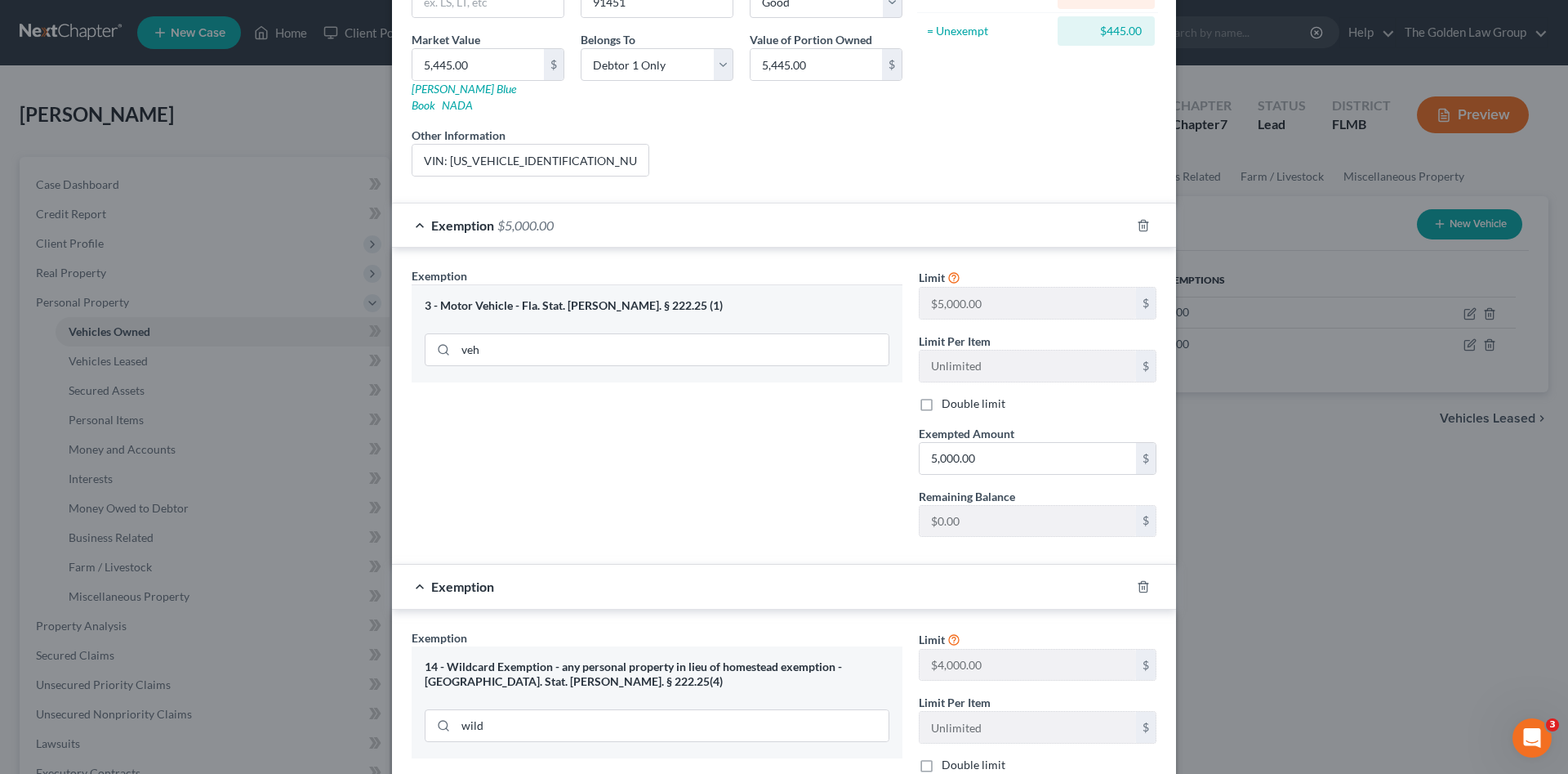
scroll to position [314, 0]
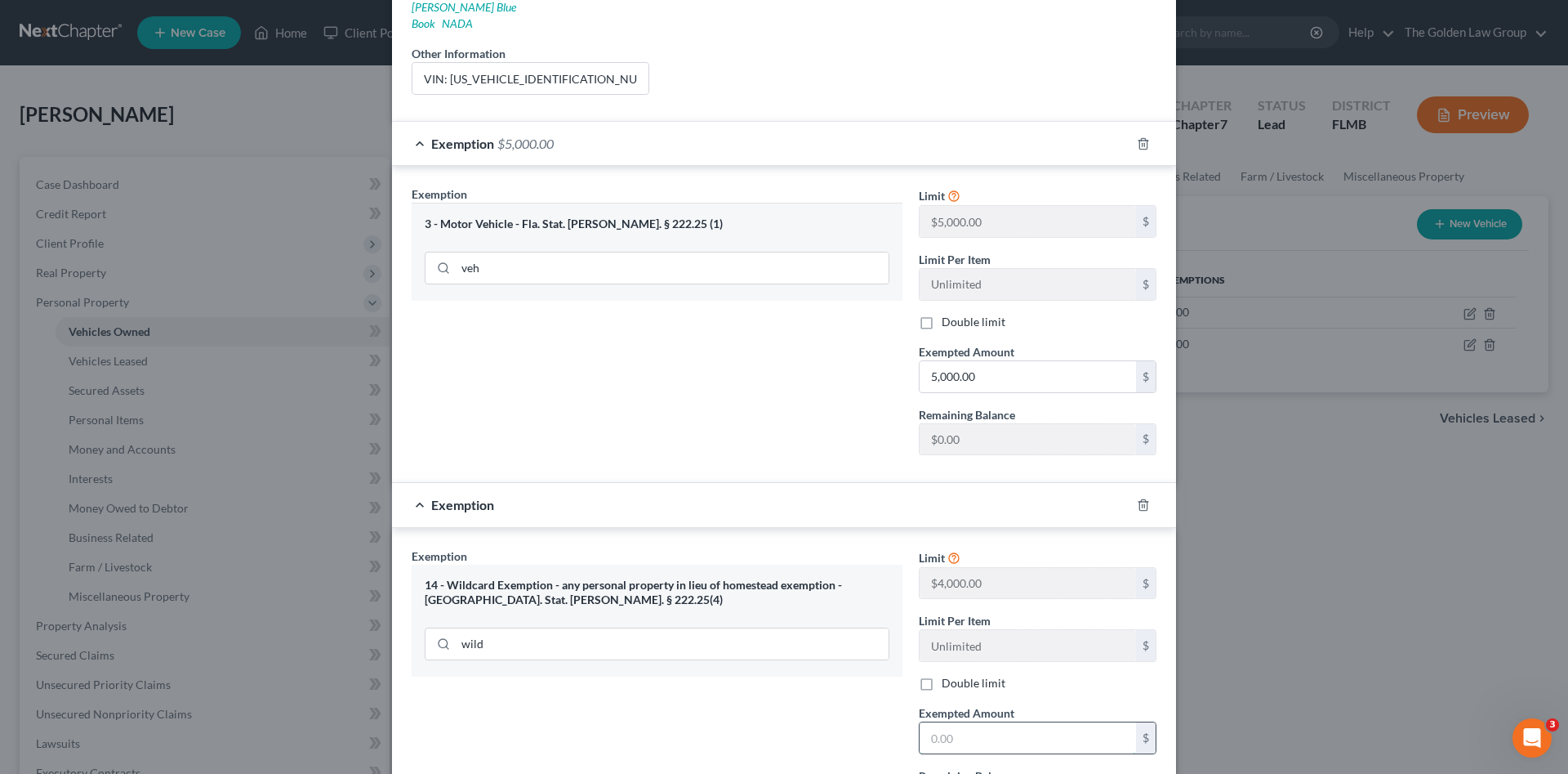
click at [992, 722] on input "text" at bounding box center [1027, 738] width 216 height 31
type input "445.00"
click at [818, 745] on div "Exemption Set must be selected for CA. Exemption * 14 - Wildcard Exemption - an…" at bounding box center [656, 688] width 508 height 283
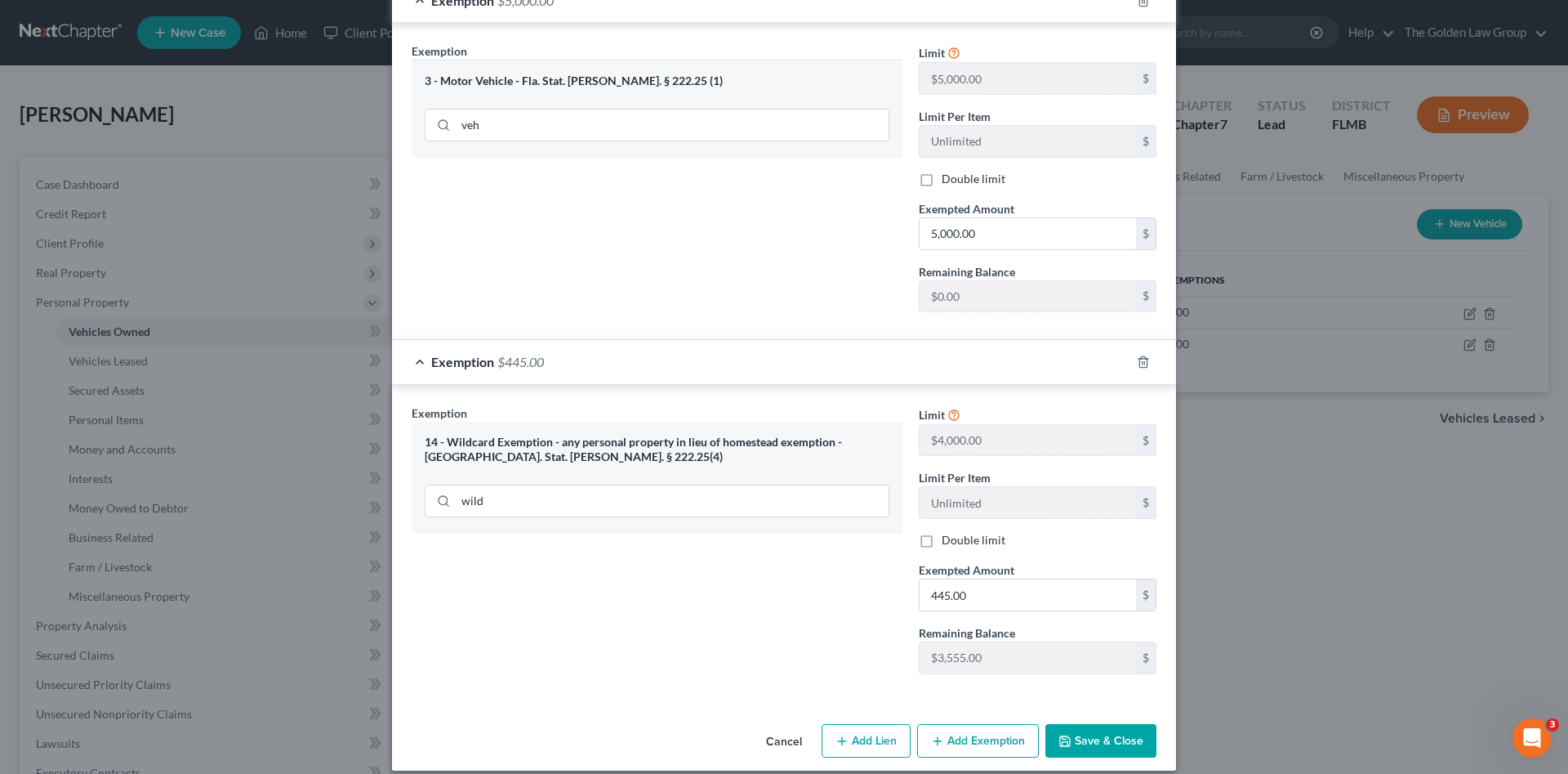
click at [1071, 724] on button "Save & Close" at bounding box center [1101, 741] width 112 height 34
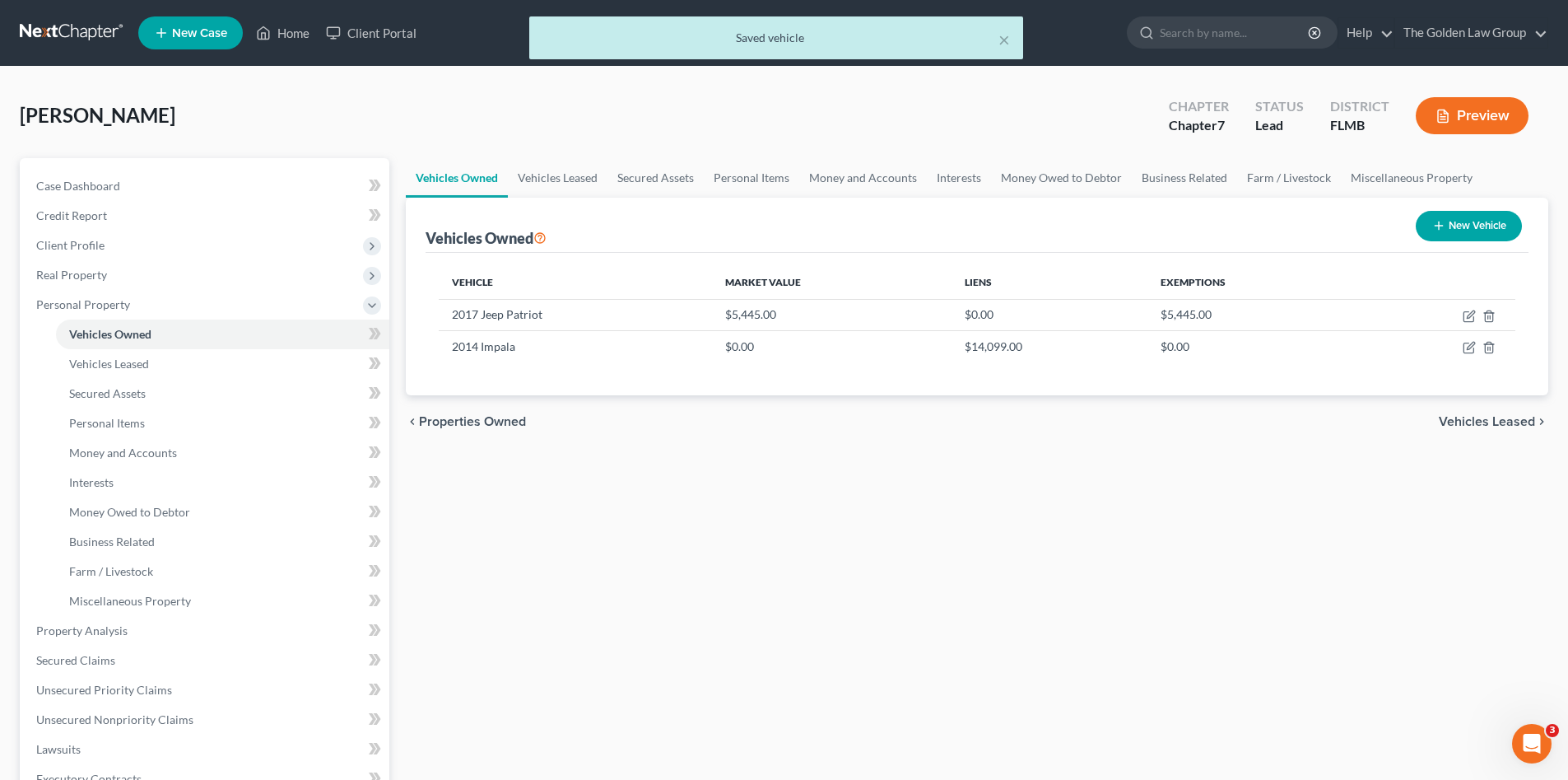
click at [717, 582] on div "Vehicles Owned Vehicles Leased Secured Assets Personal Items Money and Accounts…" at bounding box center [977, 633] width 1159 height 951
click at [116, 360] on span "Vehicles Leased" at bounding box center [108, 364] width 80 height 14
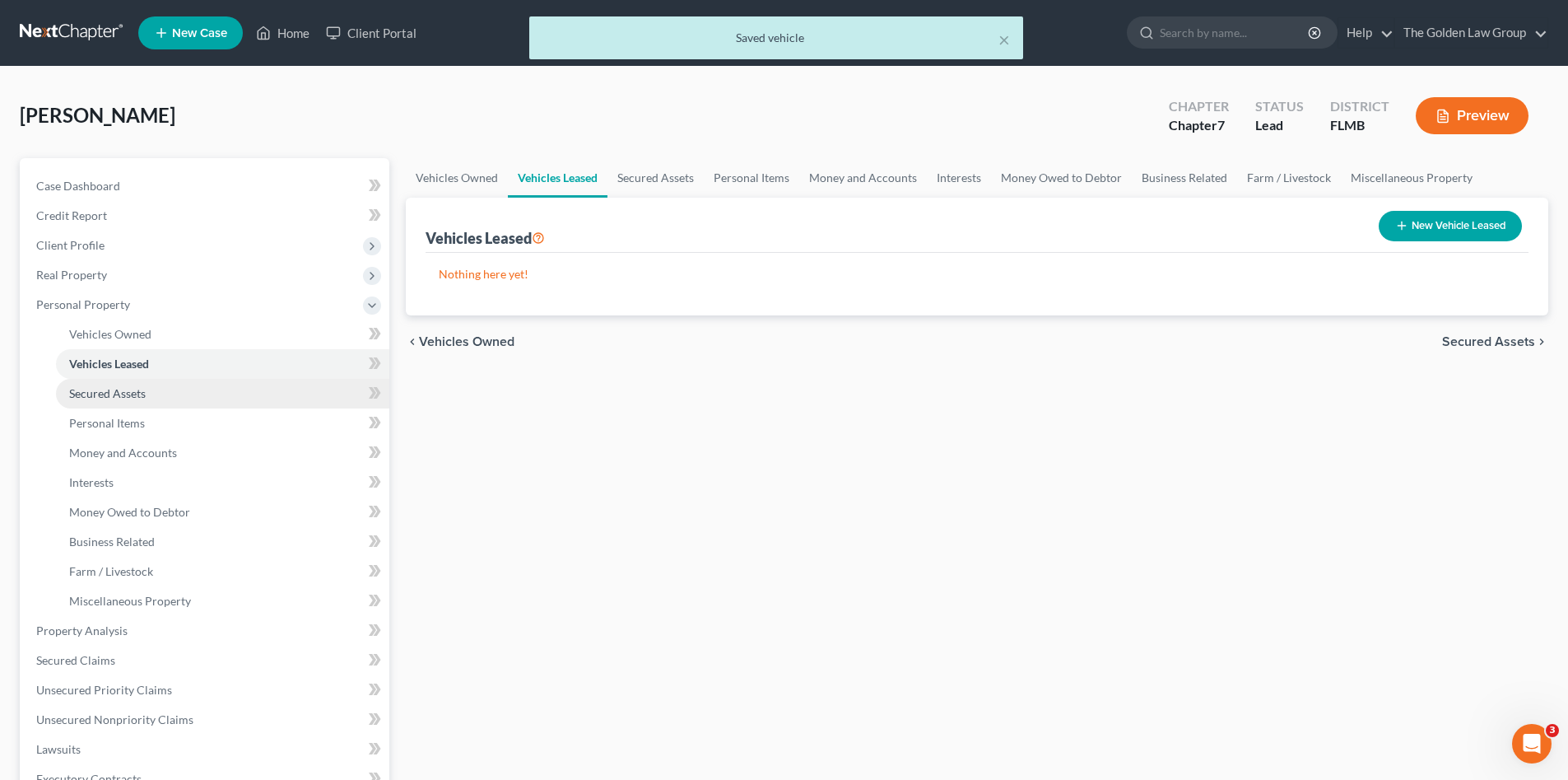
click at [136, 396] on span "Secured Assets" at bounding box center [107, 393] width 77 height 14
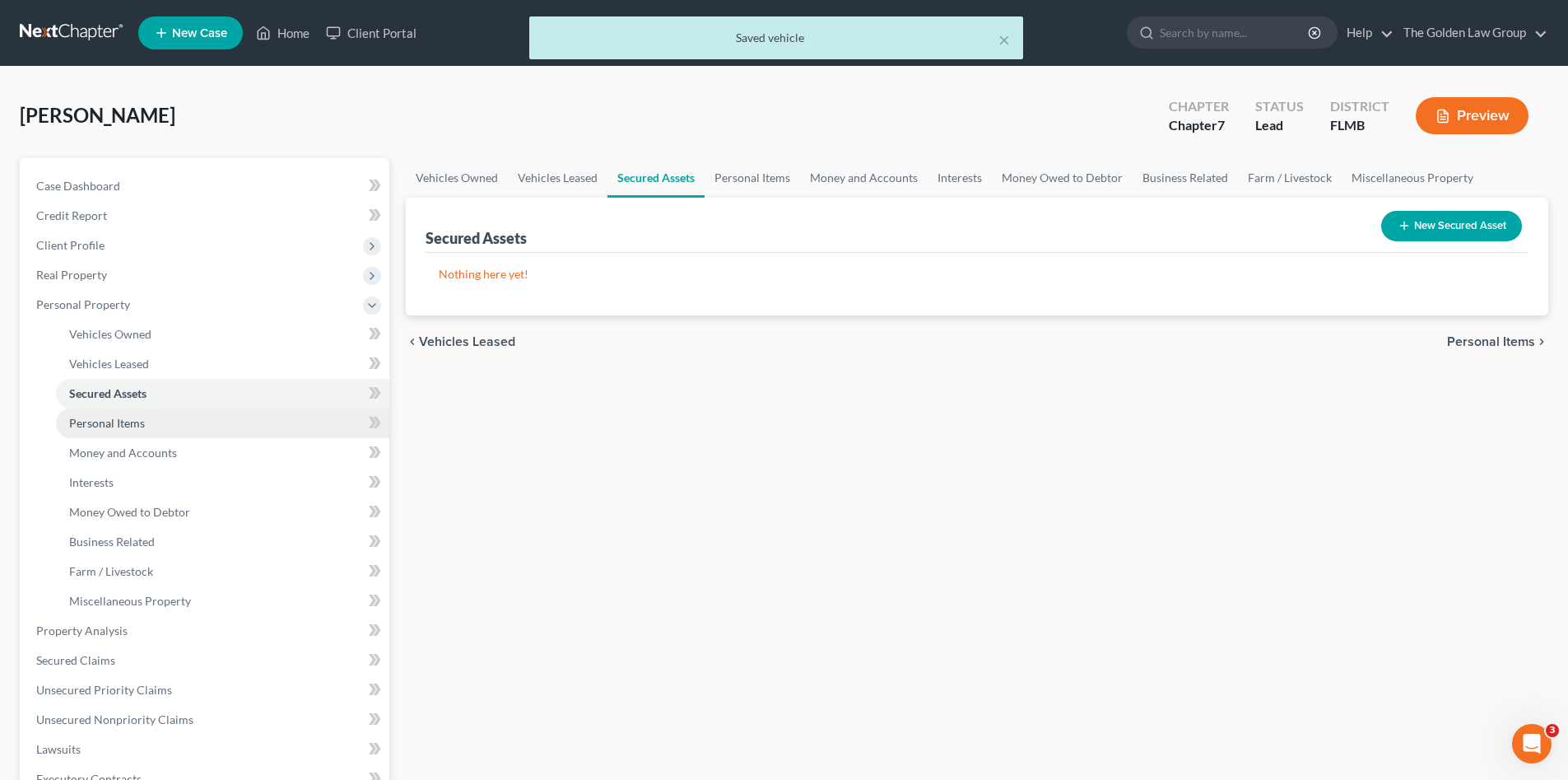
click at [139, 412] on link "Personal Items" at bounding box center [223, 423] width 333 height 30
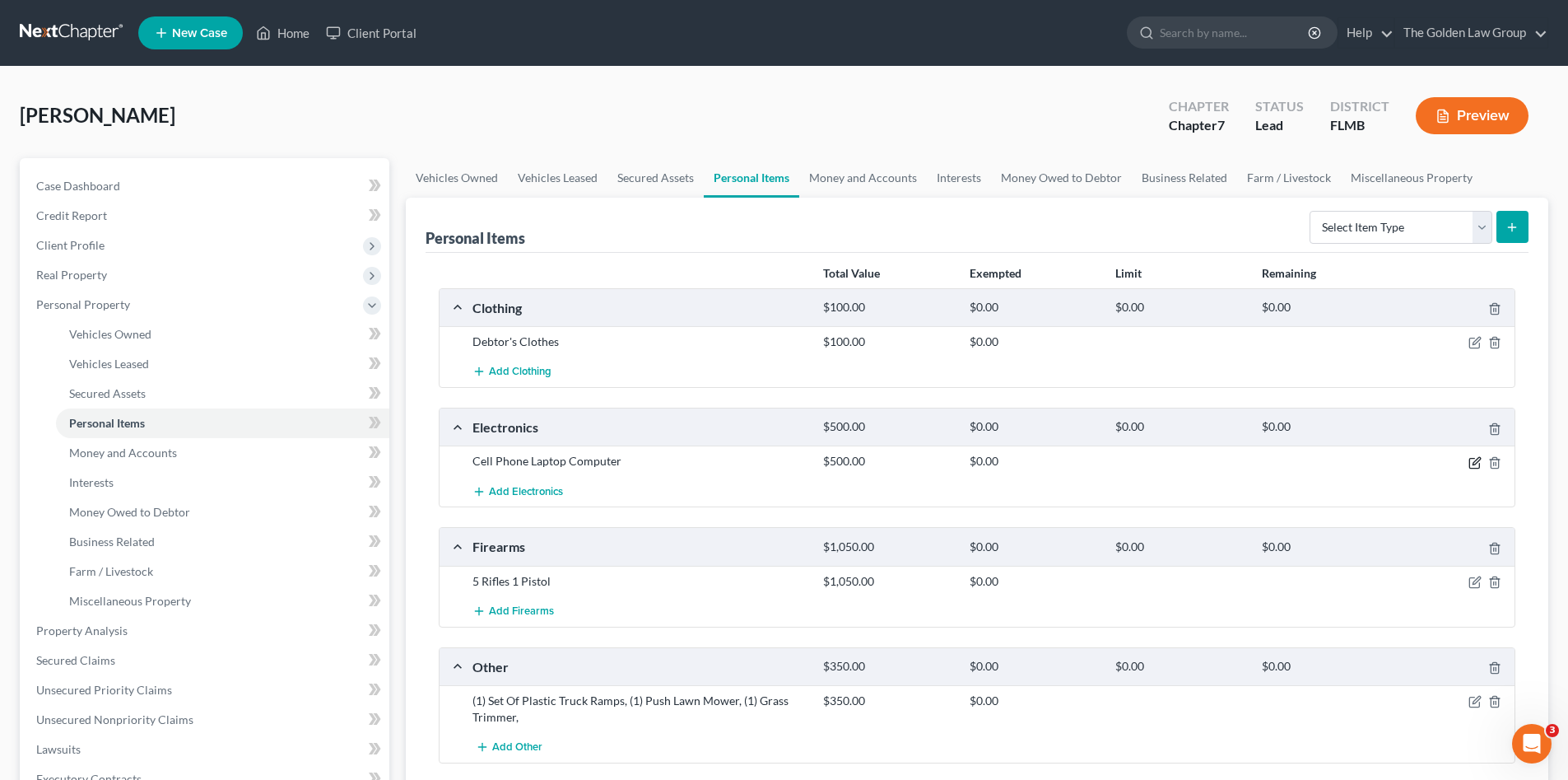
click at [1469, 458] on icon "button" at bounding box center [1473, 462] width 10 height 10
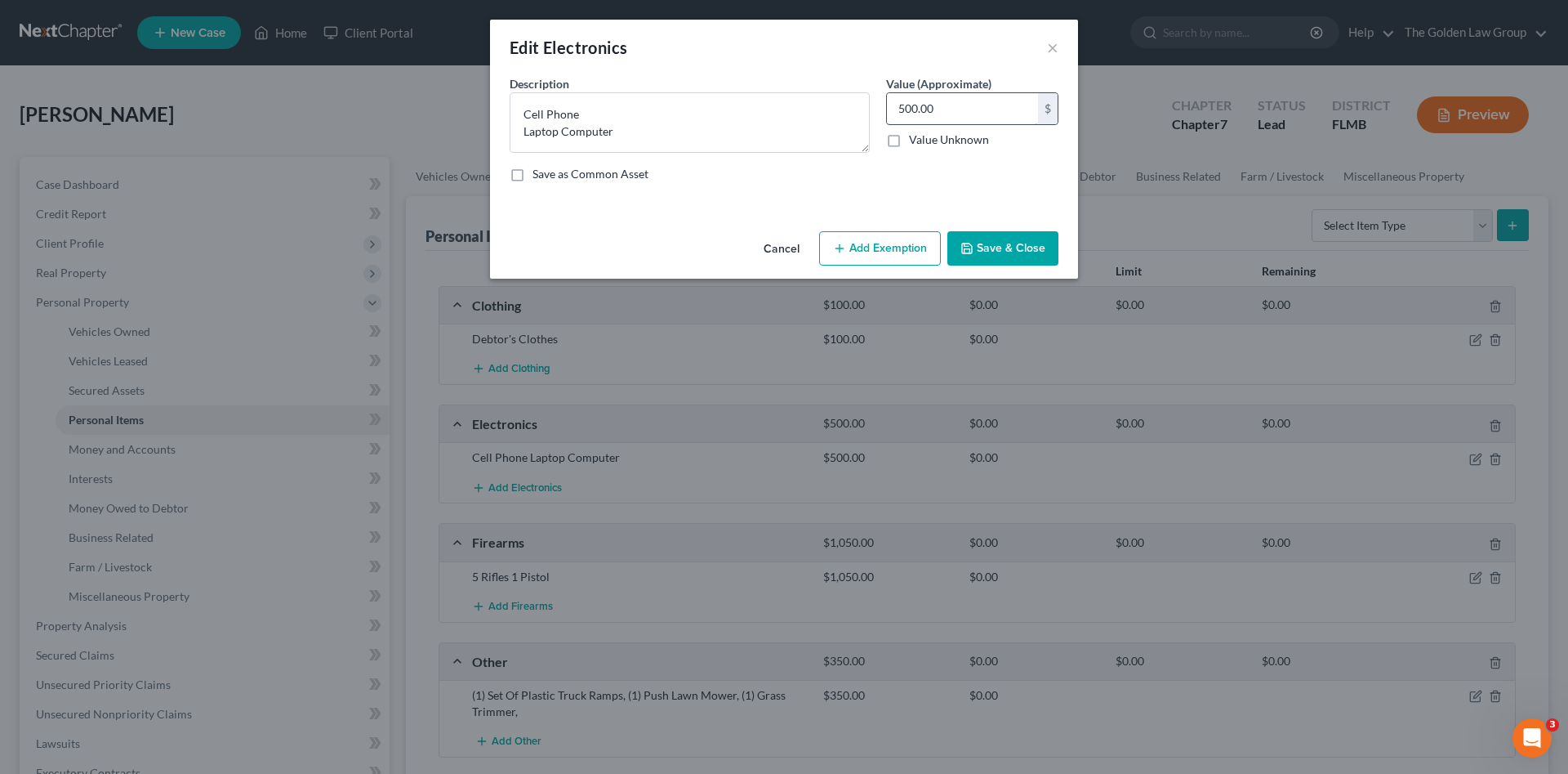
click at [937, 116] on input "500.00" at bounding box center [963, 109] width 151 height 31
type input "400.00"
click at [882, 252] on button "Add Exemption" at bounding box center [879, 248] width 121 height 34
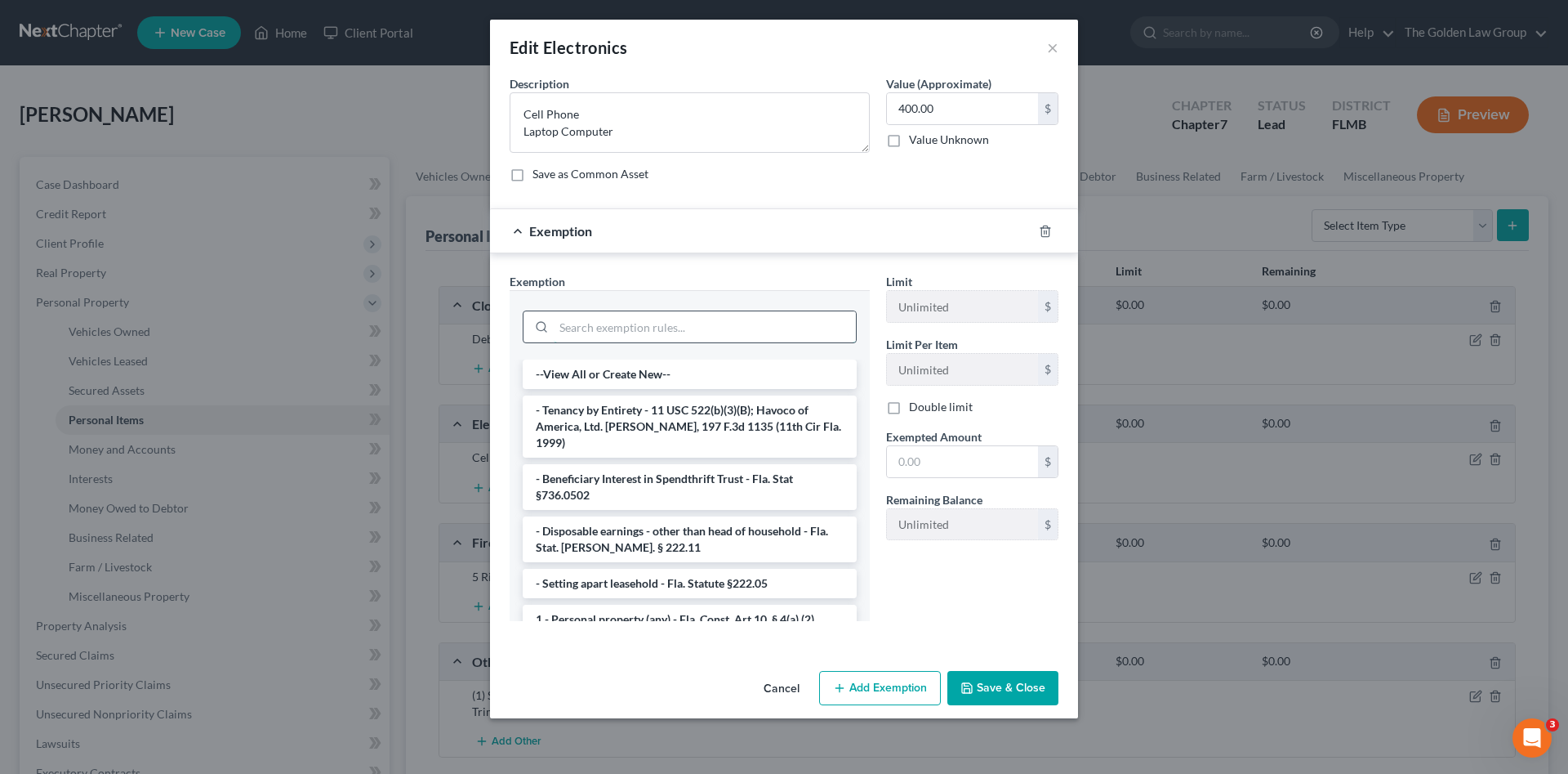
click at [725, 319] on input "search" at bounding box center [704, 327] width 302 height 31
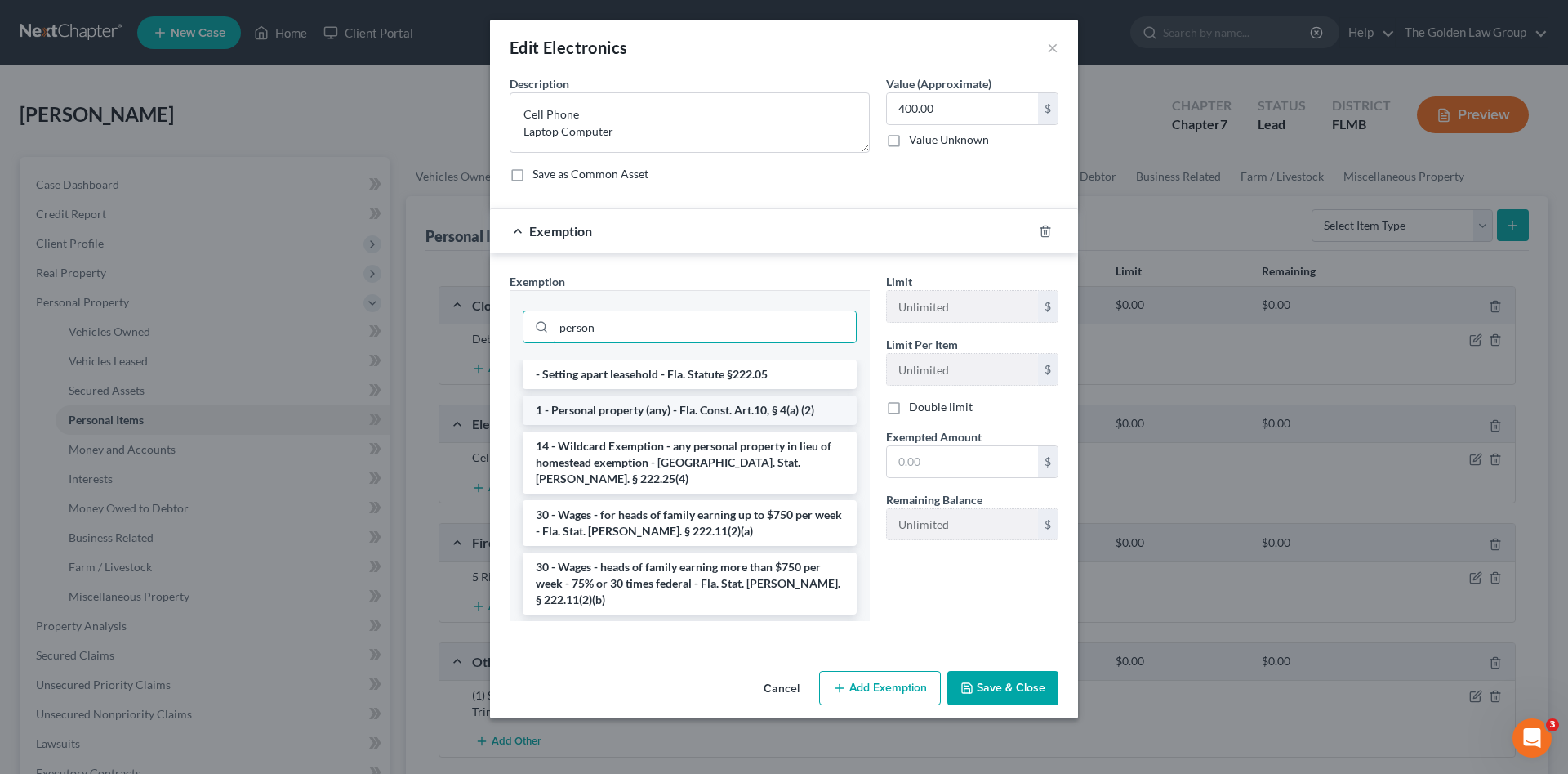
type input "person"
click at [750, 404] on li "1 - Personal property (any) - Fla. Const. Art.10, § 4(a) (2)" at bounding box center [690, 410] width 335 height 29
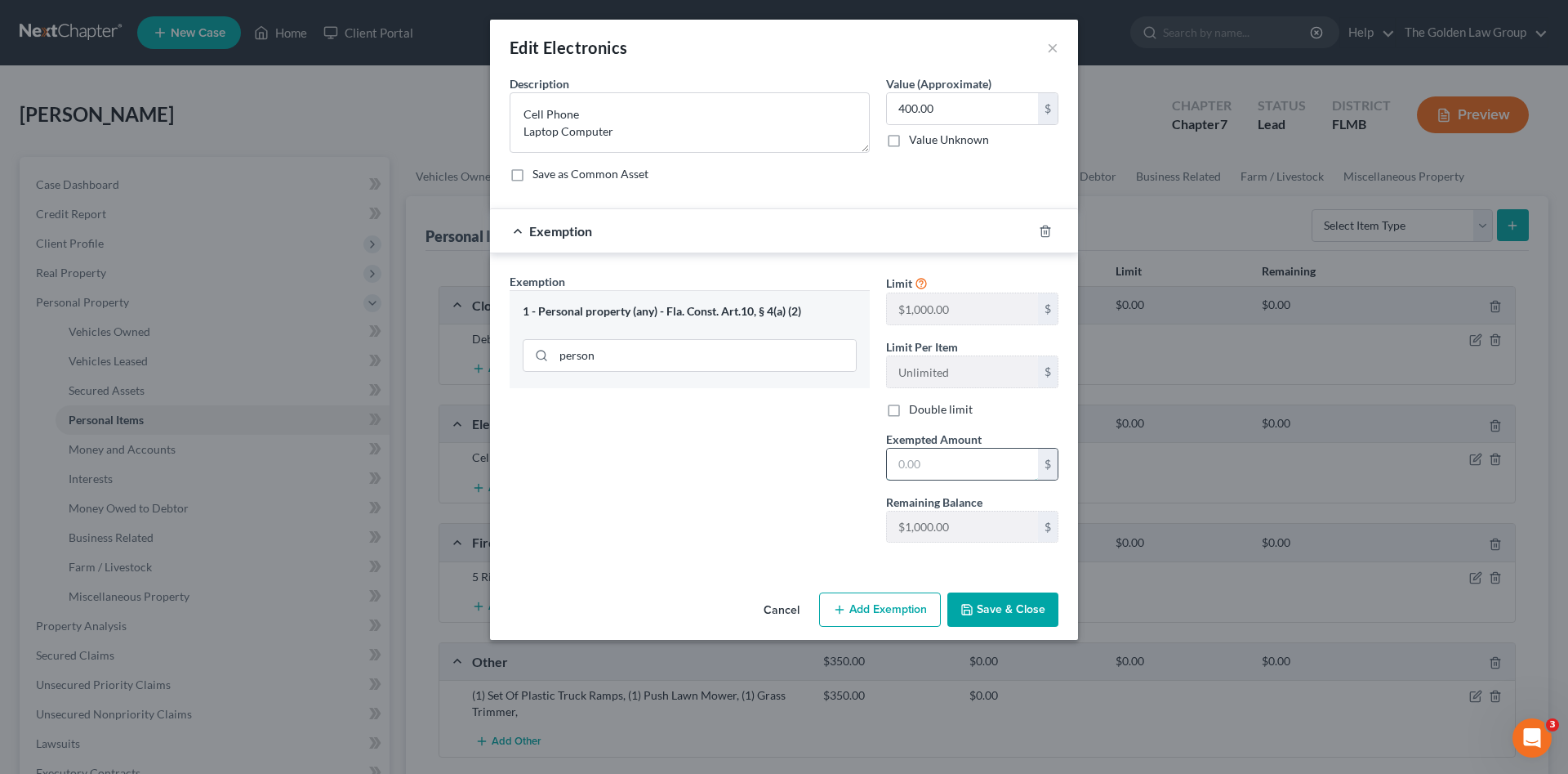
click at [948, 465] on input "text" at bounding box center [963, 464] width 151 height 31
type input "400.00"
click at [1003, 607] on button "Save & Close" at bounding box center [1004, 609] width 112 height 34
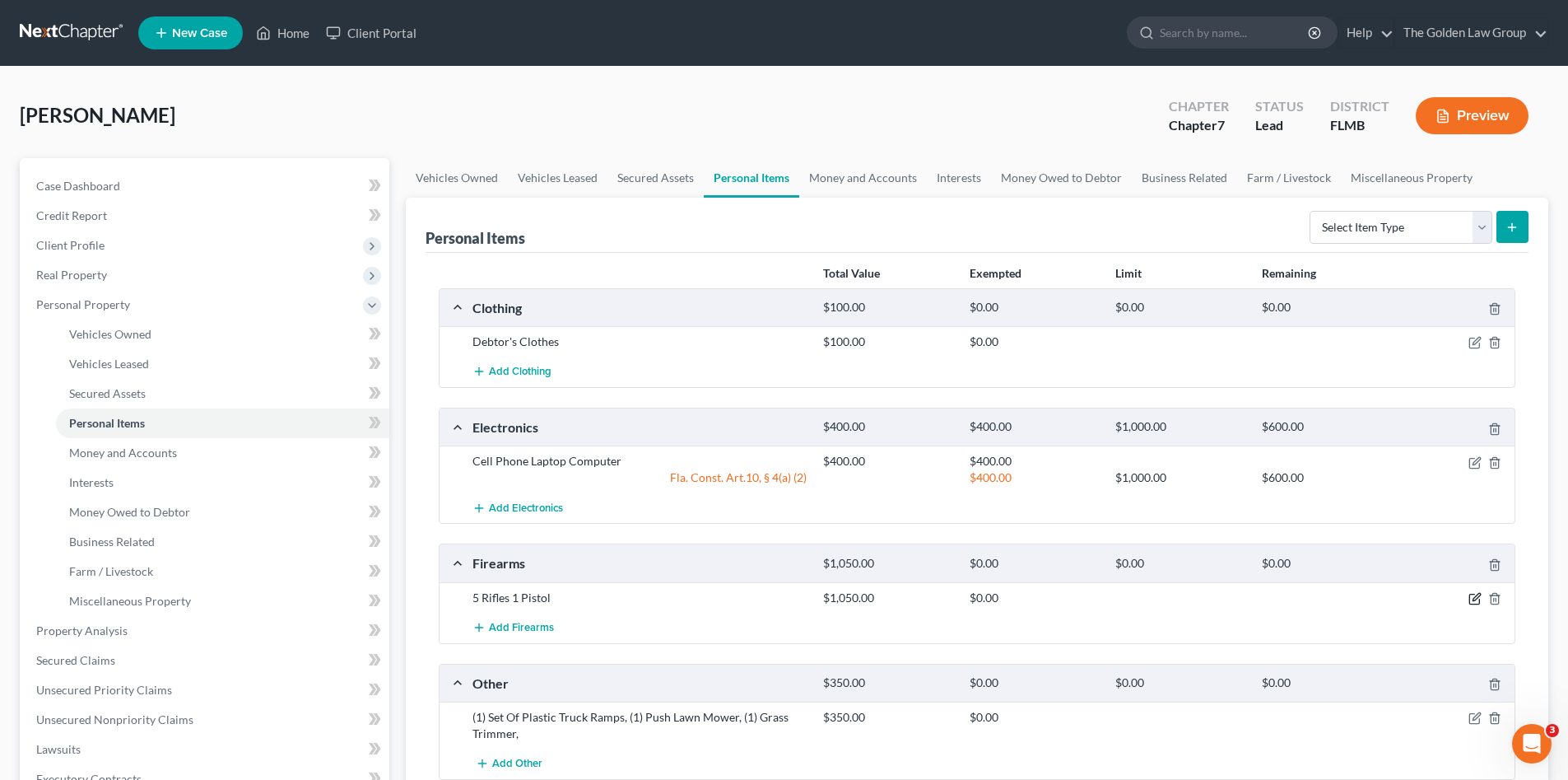
click at [1470, 597] on icon "button" at bounding box center [1474, 598] width 13 height 13
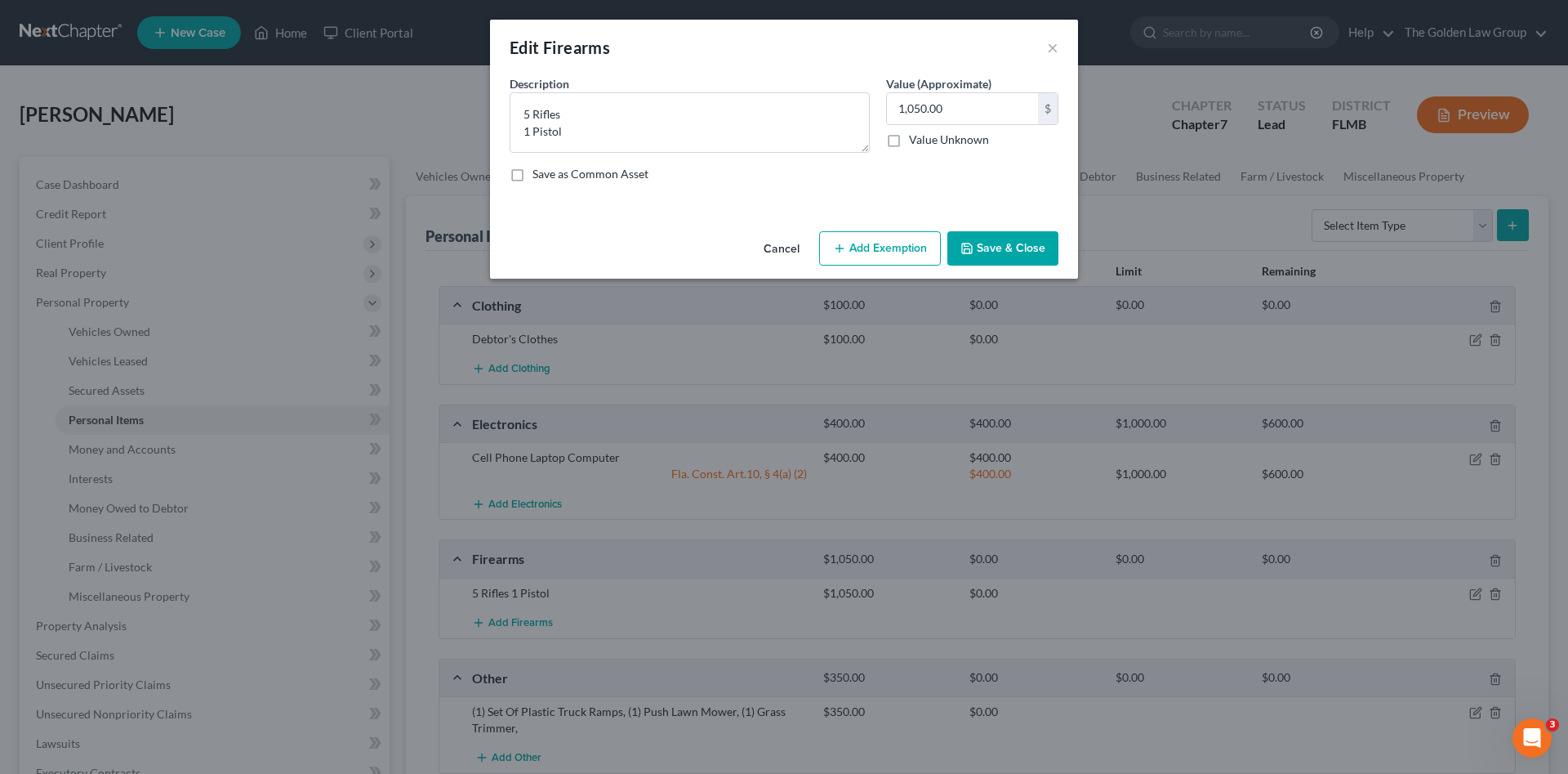
click at [871, 249] on button "Add Exemption" at bounding box center [879, 248] width 121 height 34
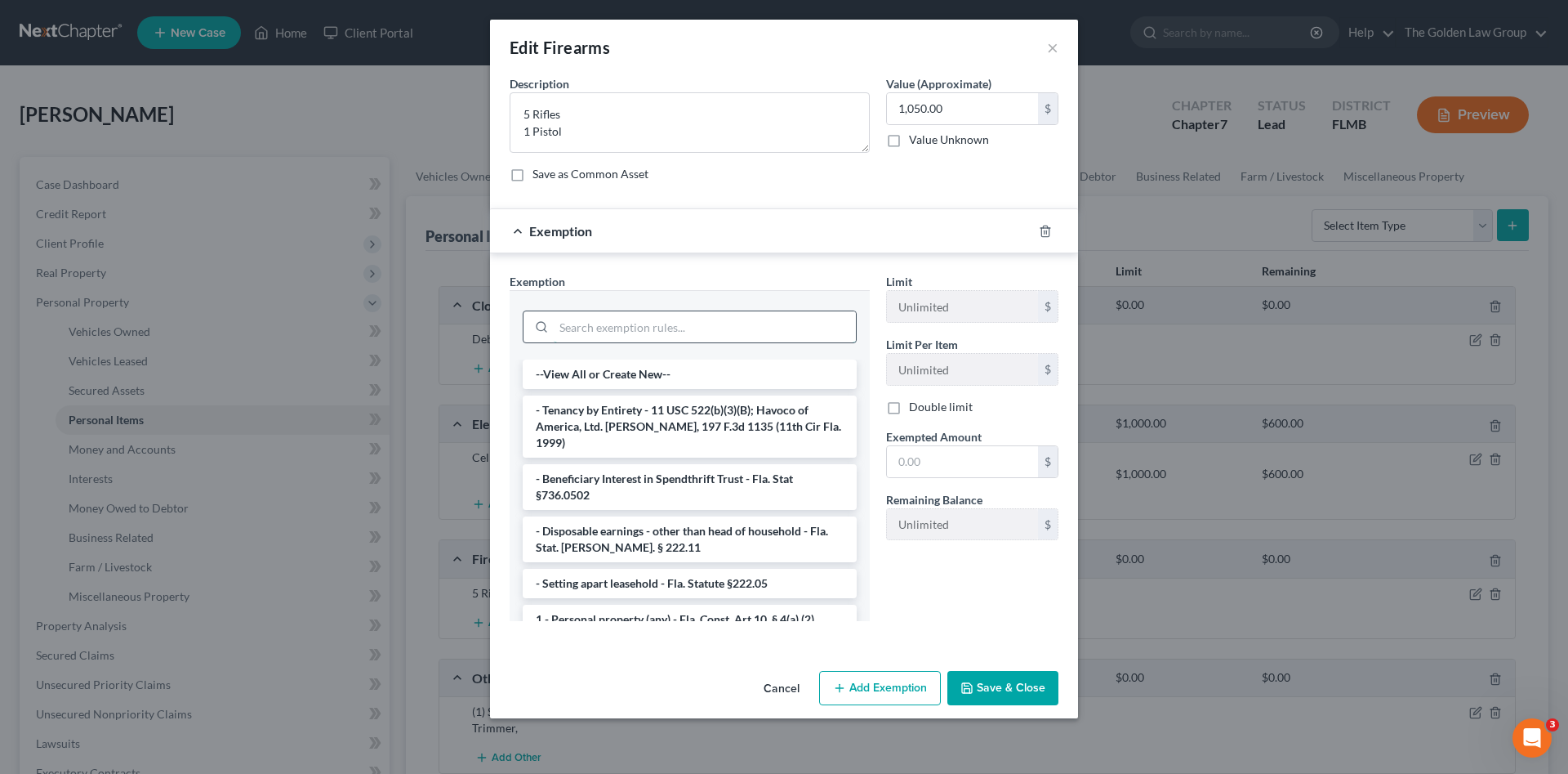
click at [735, 334] on input "search" at bounding box center [704, 327] width 302 height 31
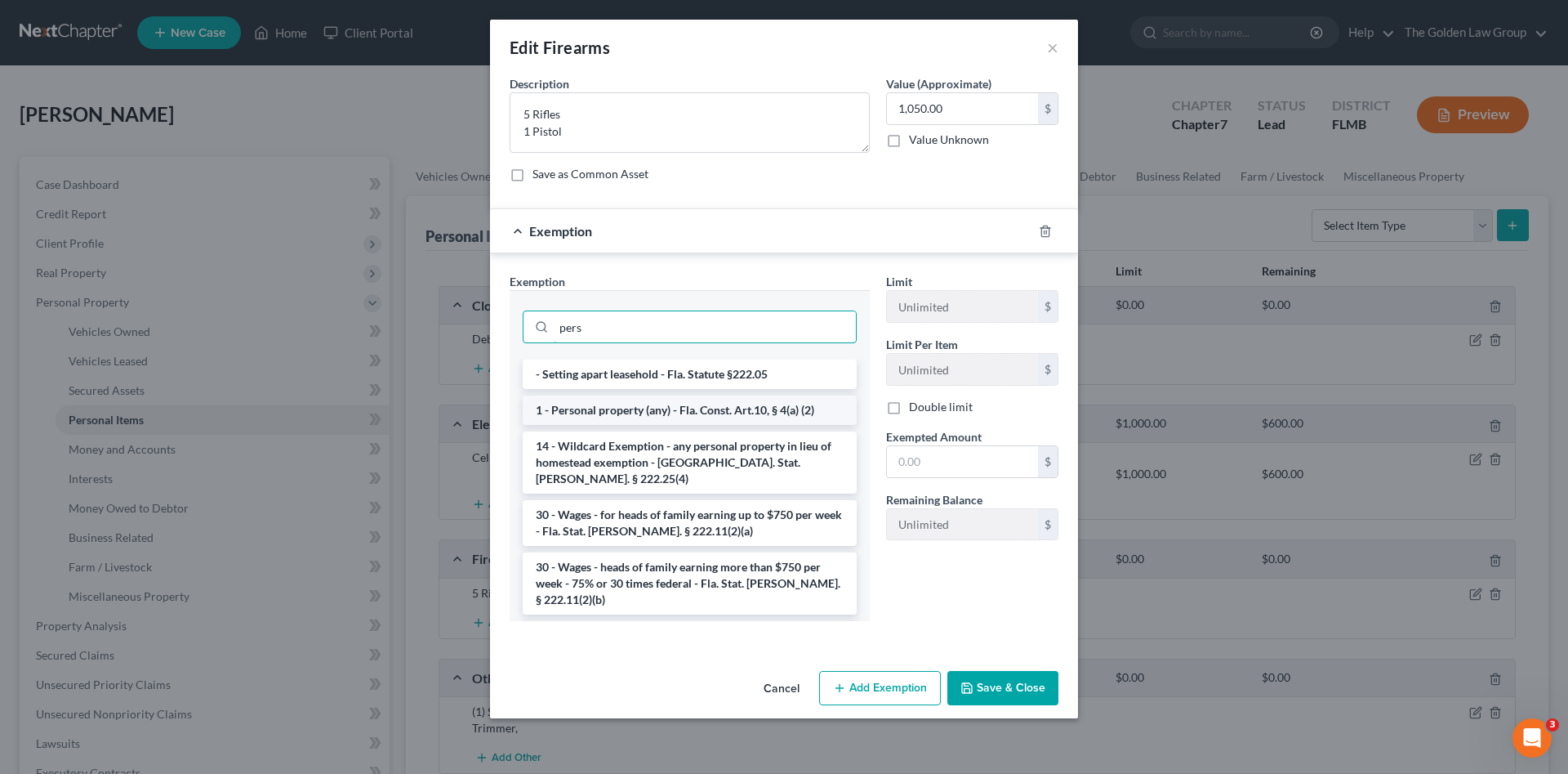
type input "pers"
click at [760, 410] on li "1 - Personal property (any) - Fla. Const. Art.10, § 4(a) (2)" at bounding box center [690, 410] width 335 height 29
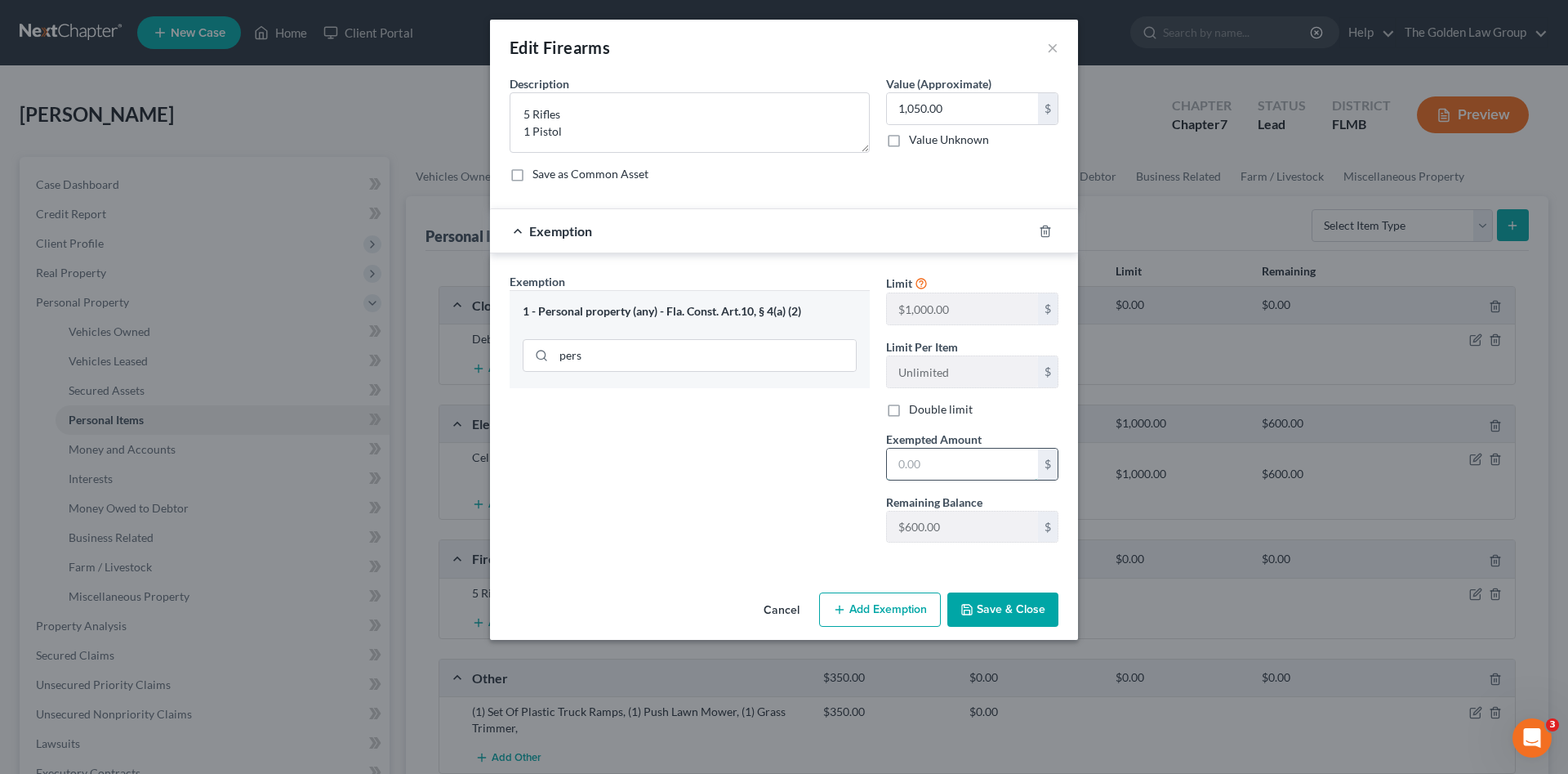
click at [928, 456] on input "text" at bounding box center [963, 464] width 151 height 31
type input "600.00"
click at [914, 598] on button "Add Exemption" at bounding box center [879, 609] width 121 height 34
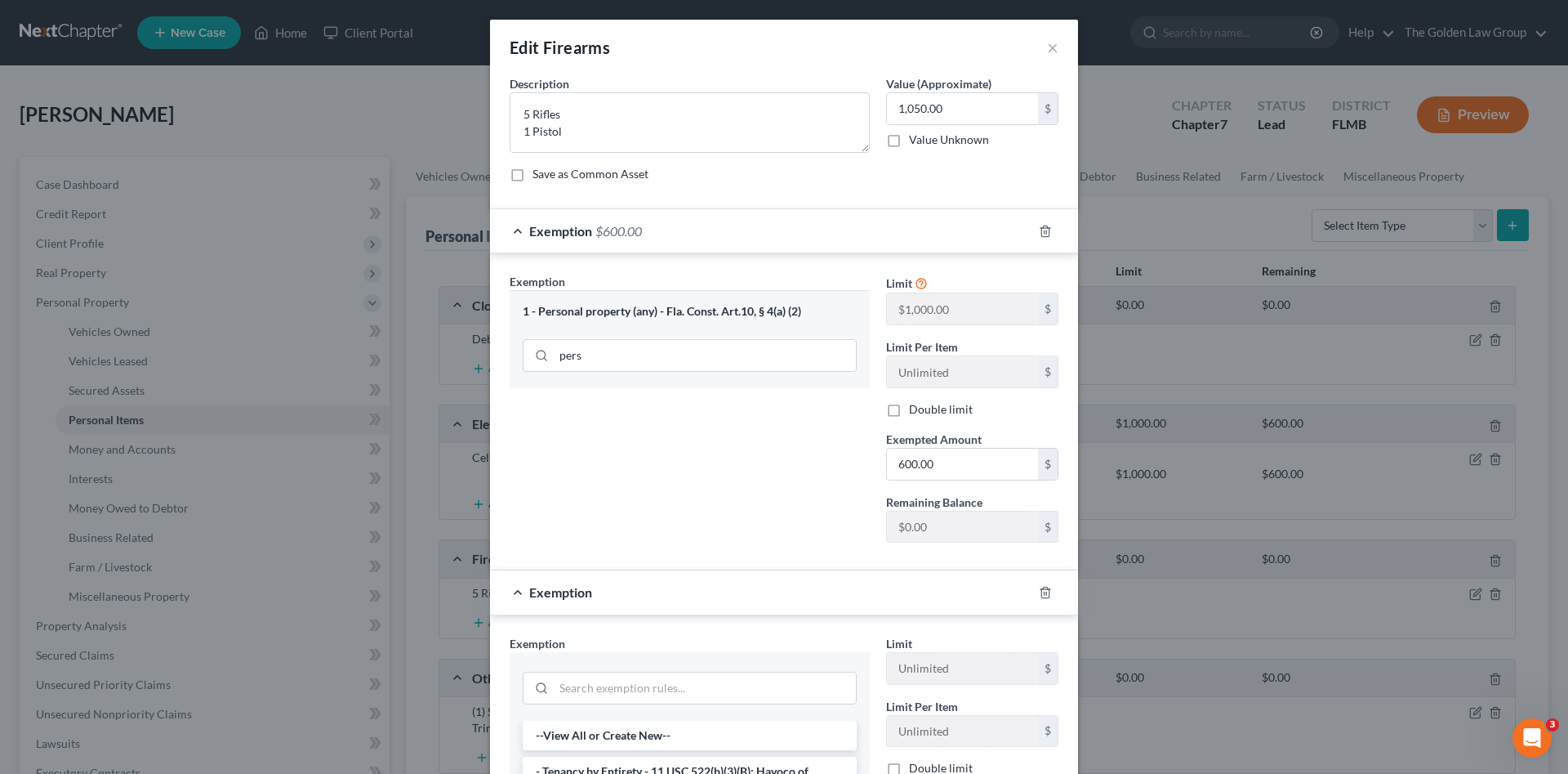
scroll to position [27, 0]
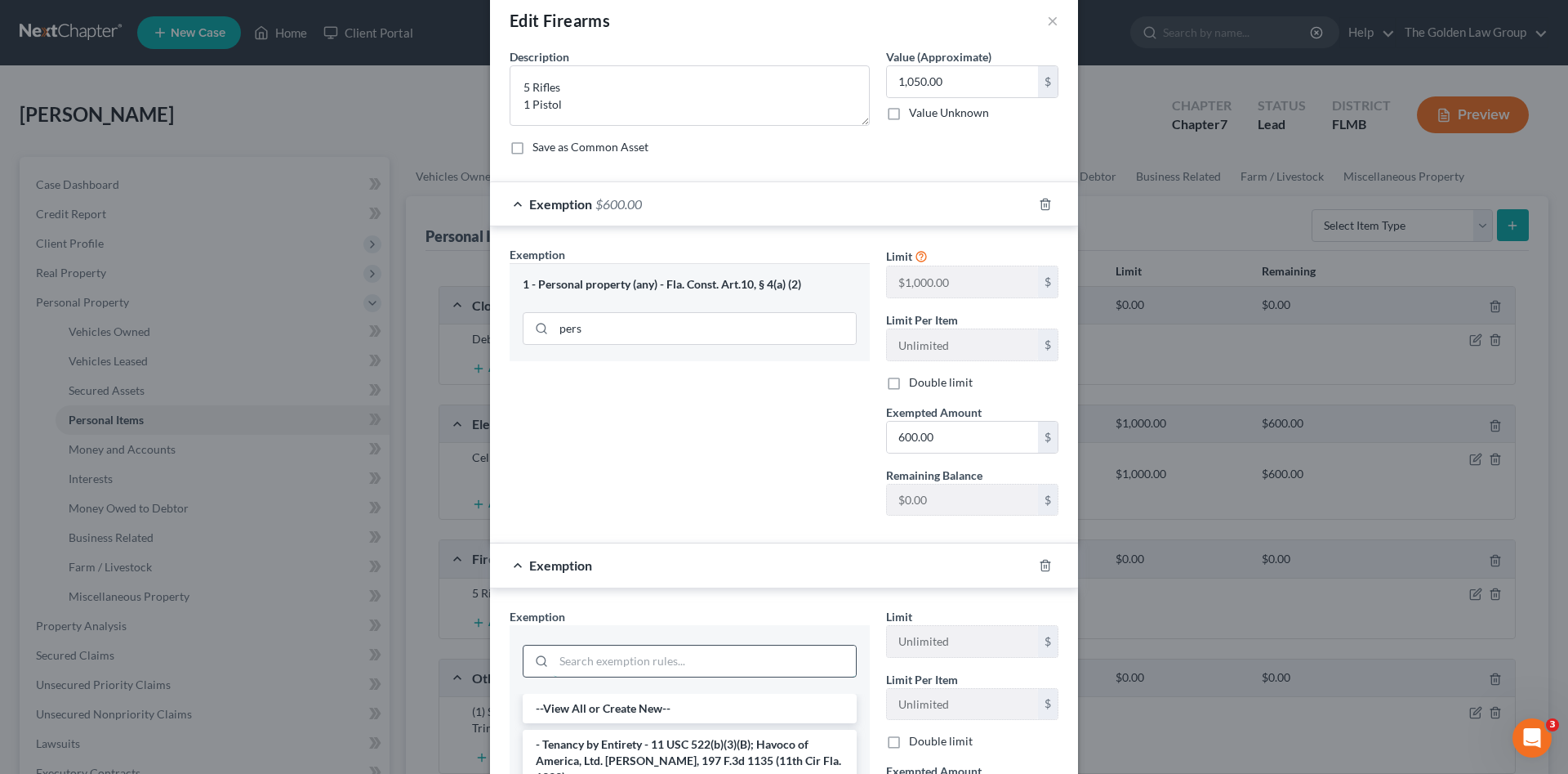
click at [650, 656] on input "search" at bounding box center [704, 661] width 302 height 31
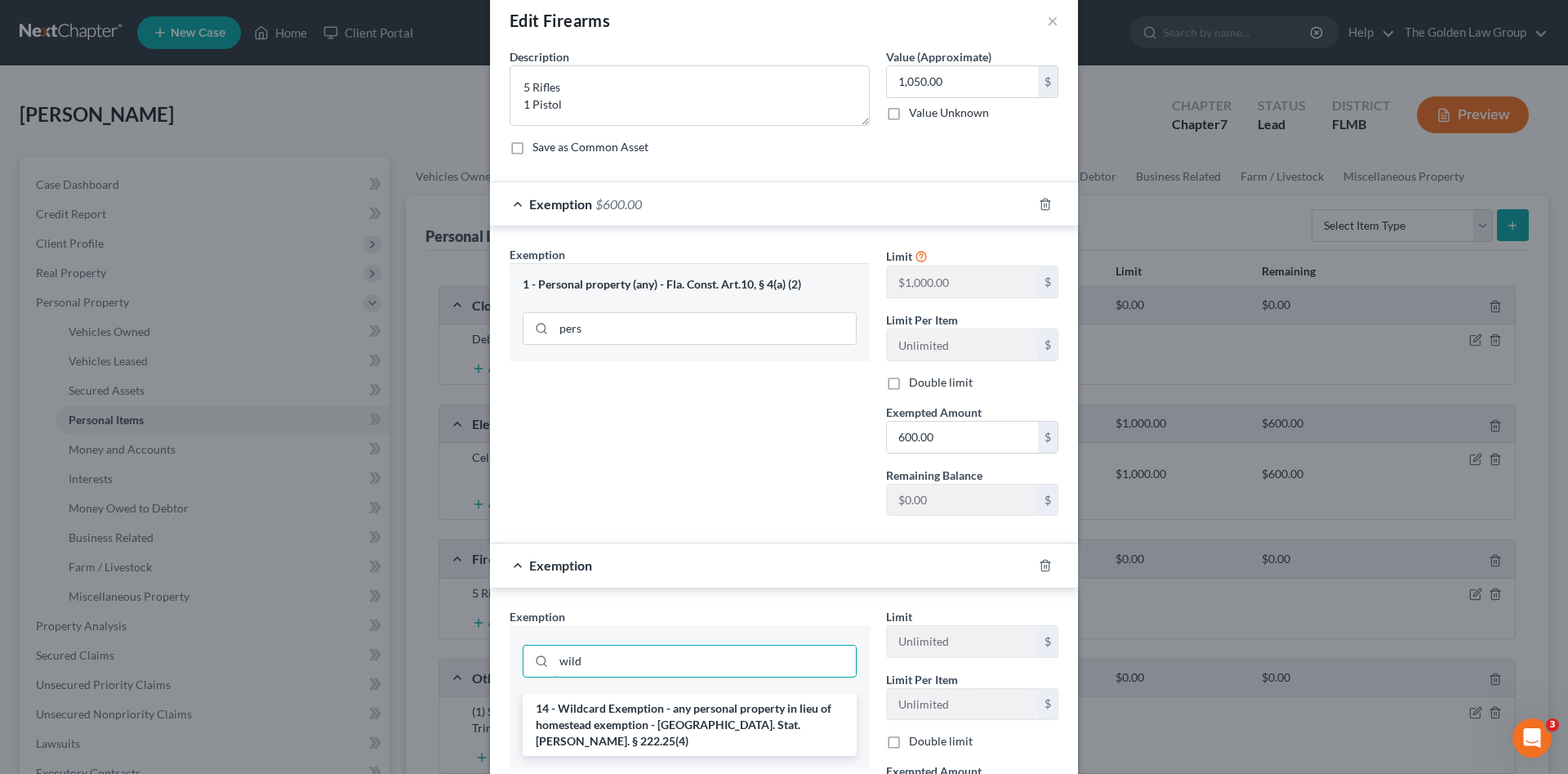
type input "wild"
click at [702, 708] on li "14 - Wildcard Exemption - any personal property in lieu of homestead exemption …" at bounding box center [690, 724] width 335 height 62
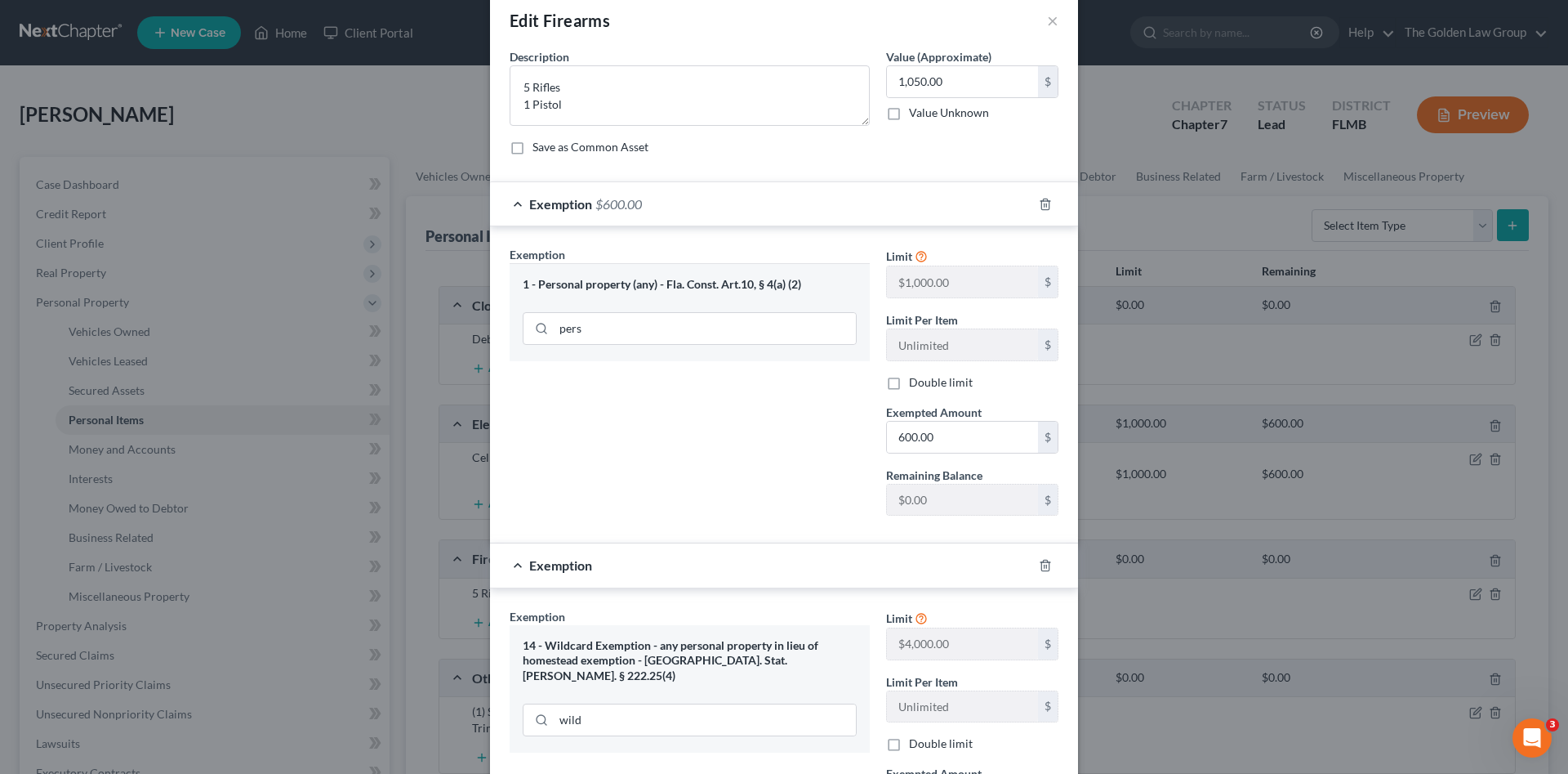
scroll to position [136, 0]
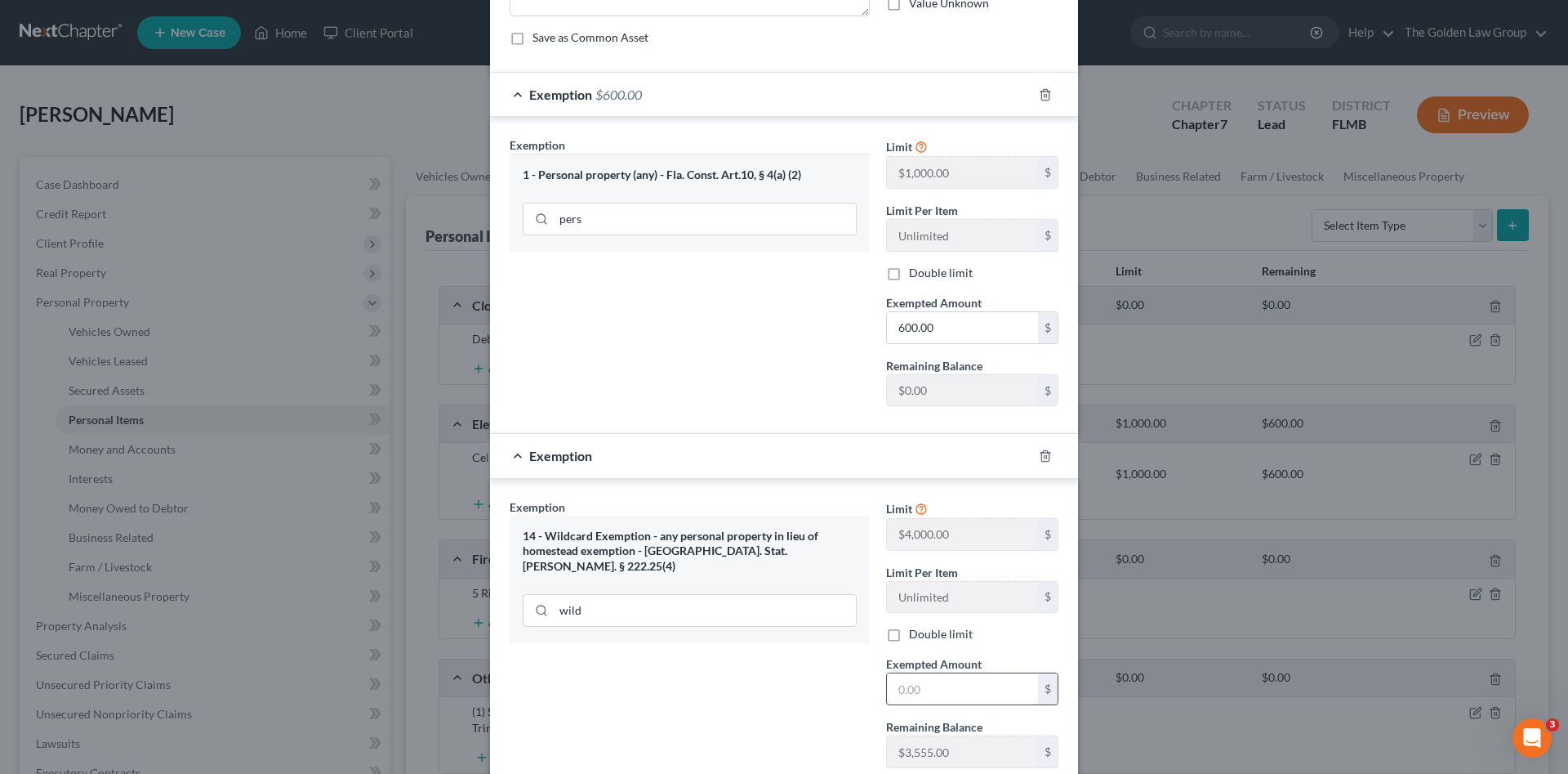
click at [929, 687] on input "text" at bounding box center [963, 689] width 151 height 31
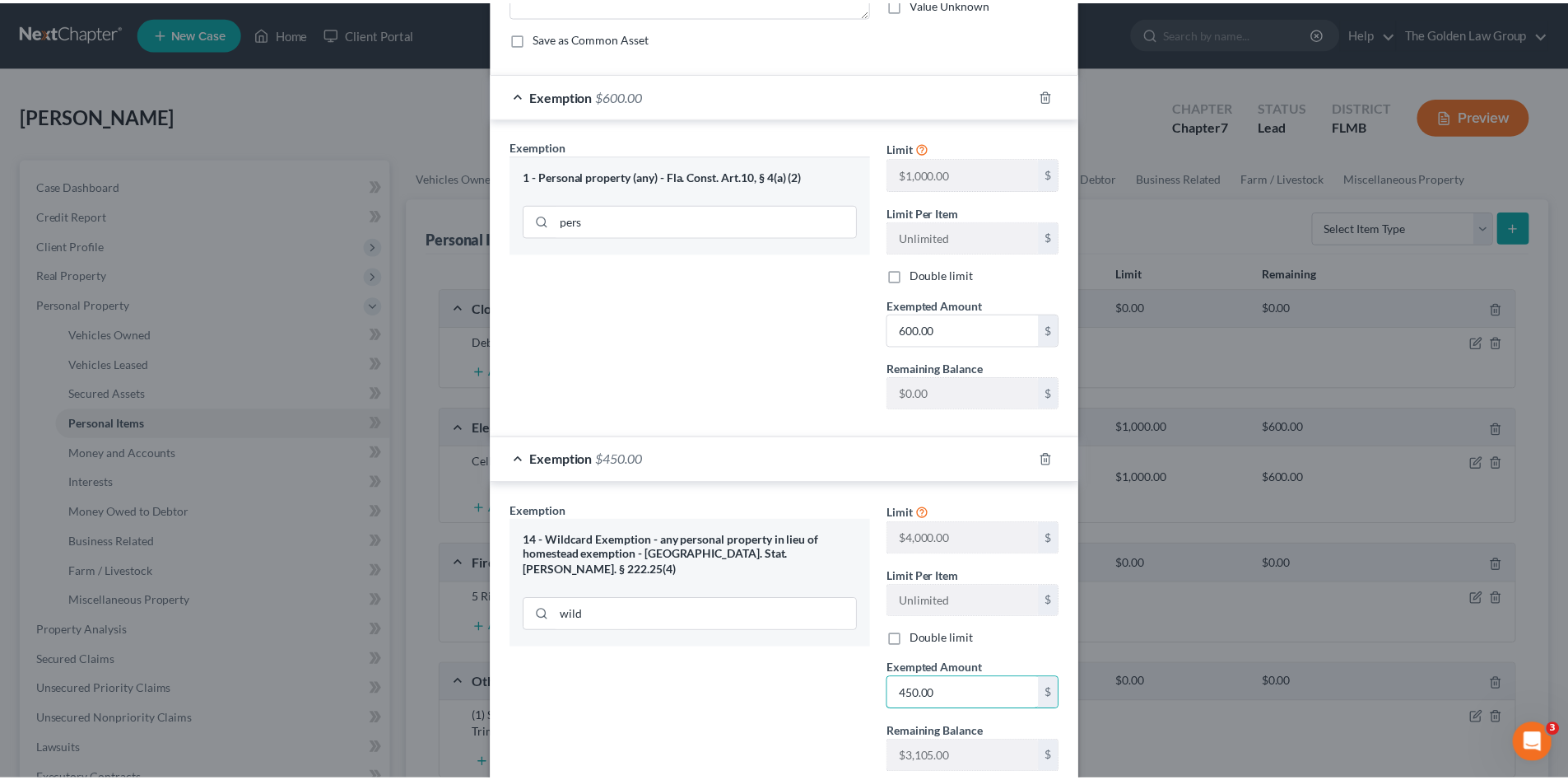
scroll to position [249, 0]
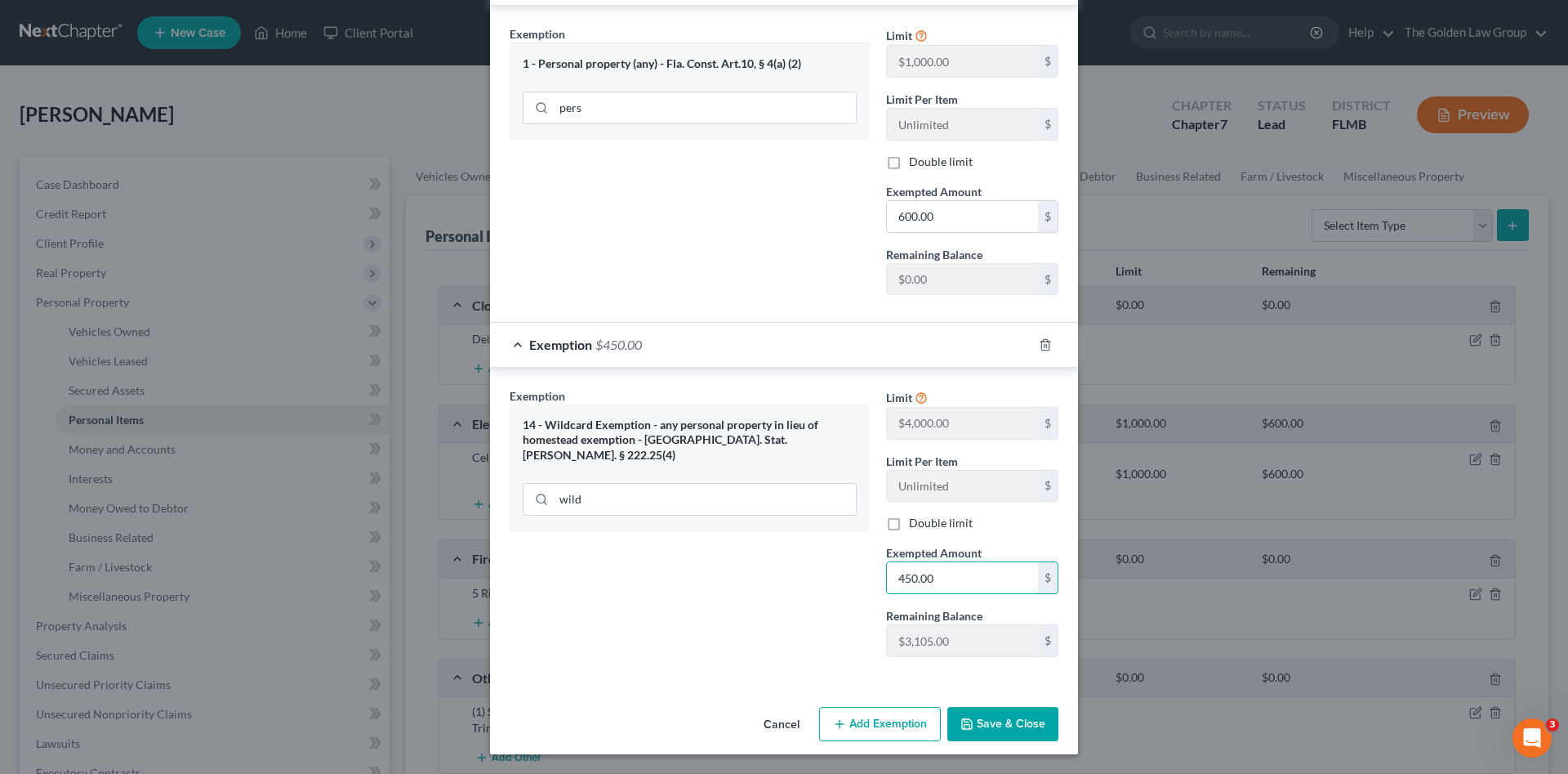
type input "450.00"
click at [998, 712] on button "Save & Close" at bounding box center [1004, 723] width 112 height 34
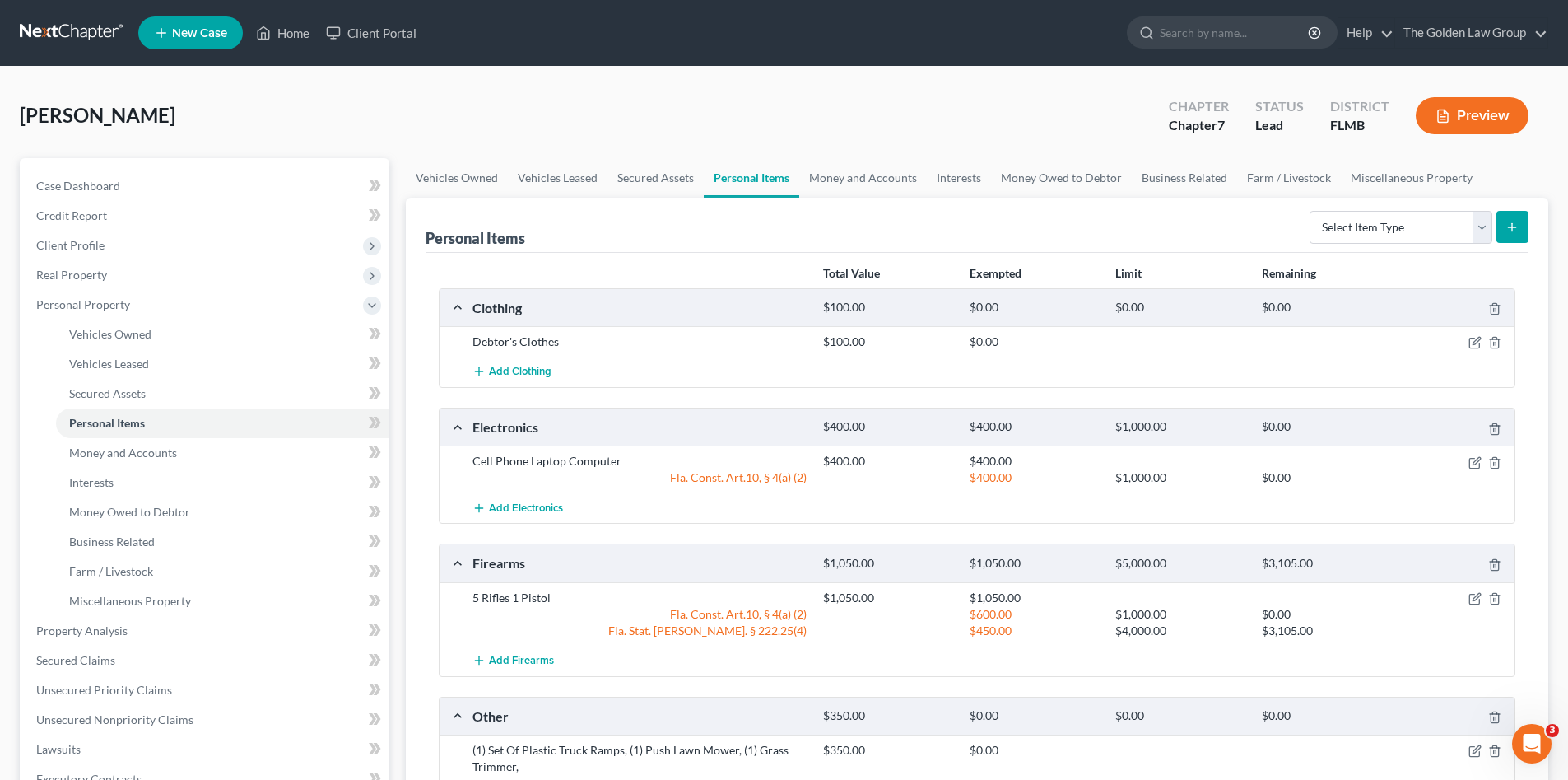
scroll to position [165, 0]
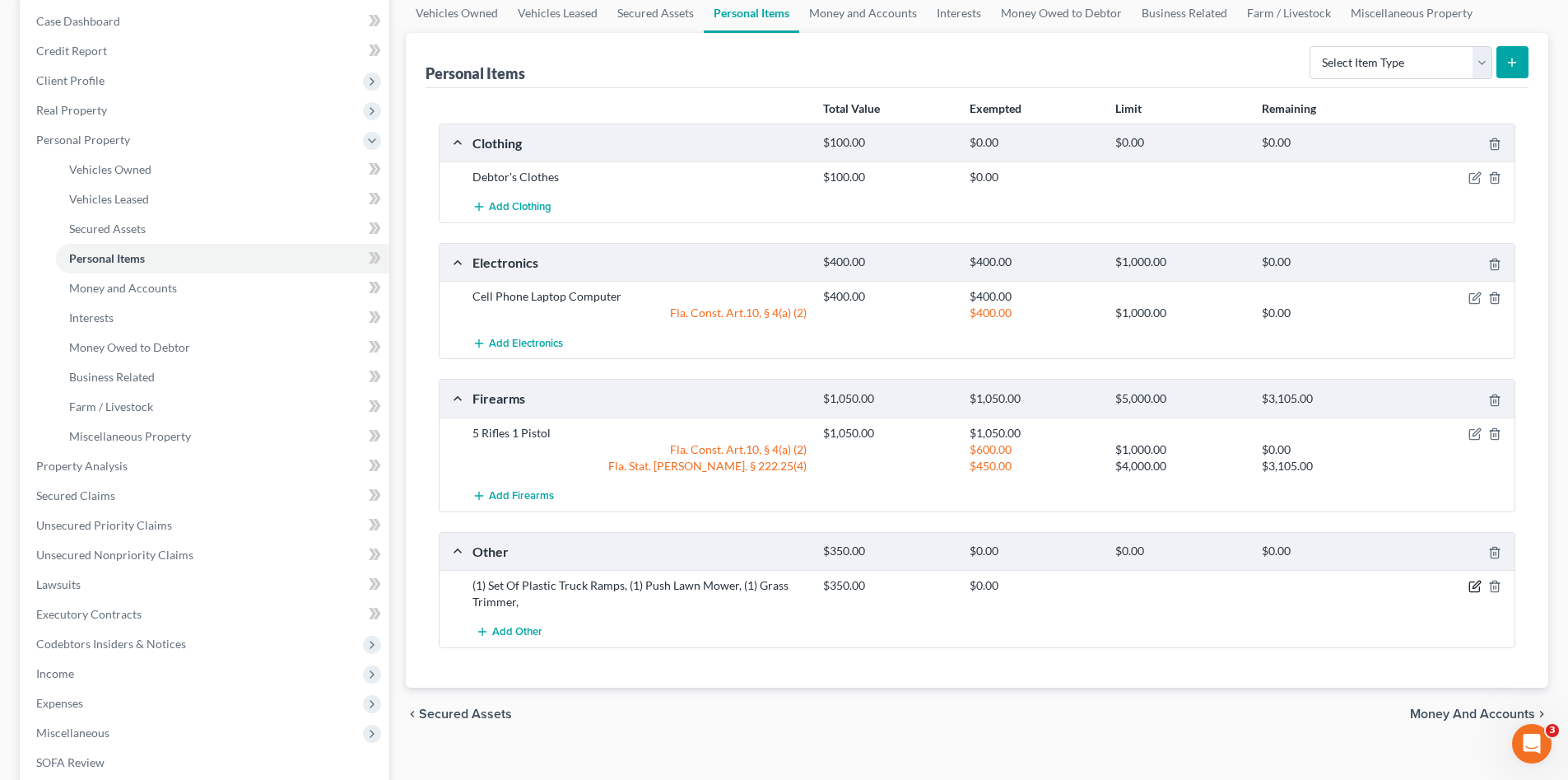
click at [1476, 587] on icon "button" at bounding box center [1476, 585] width 8 height 8
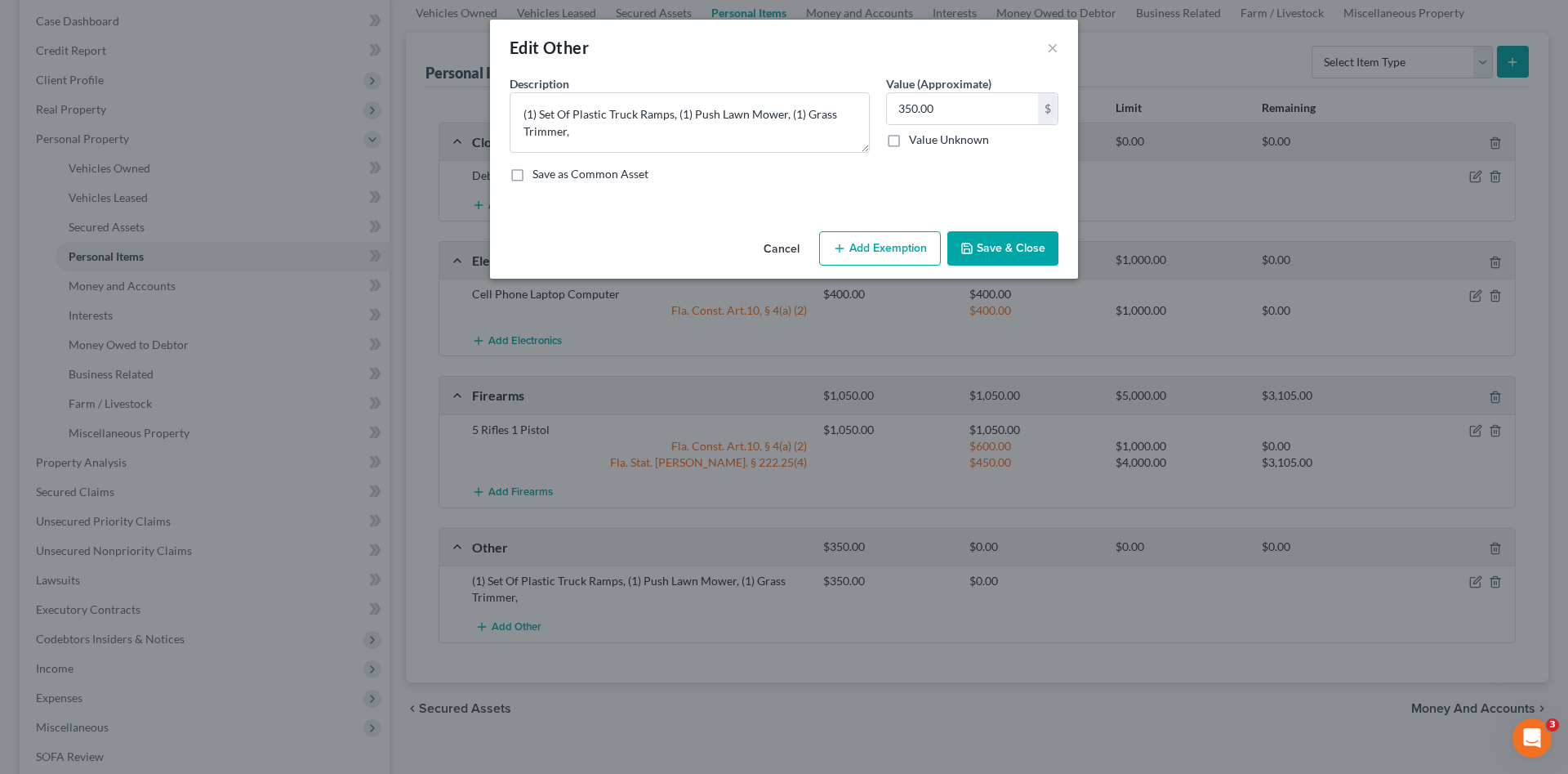
click at [786, 249] on button "Cancel" at bounding box center [781, 249] width 62 height 32
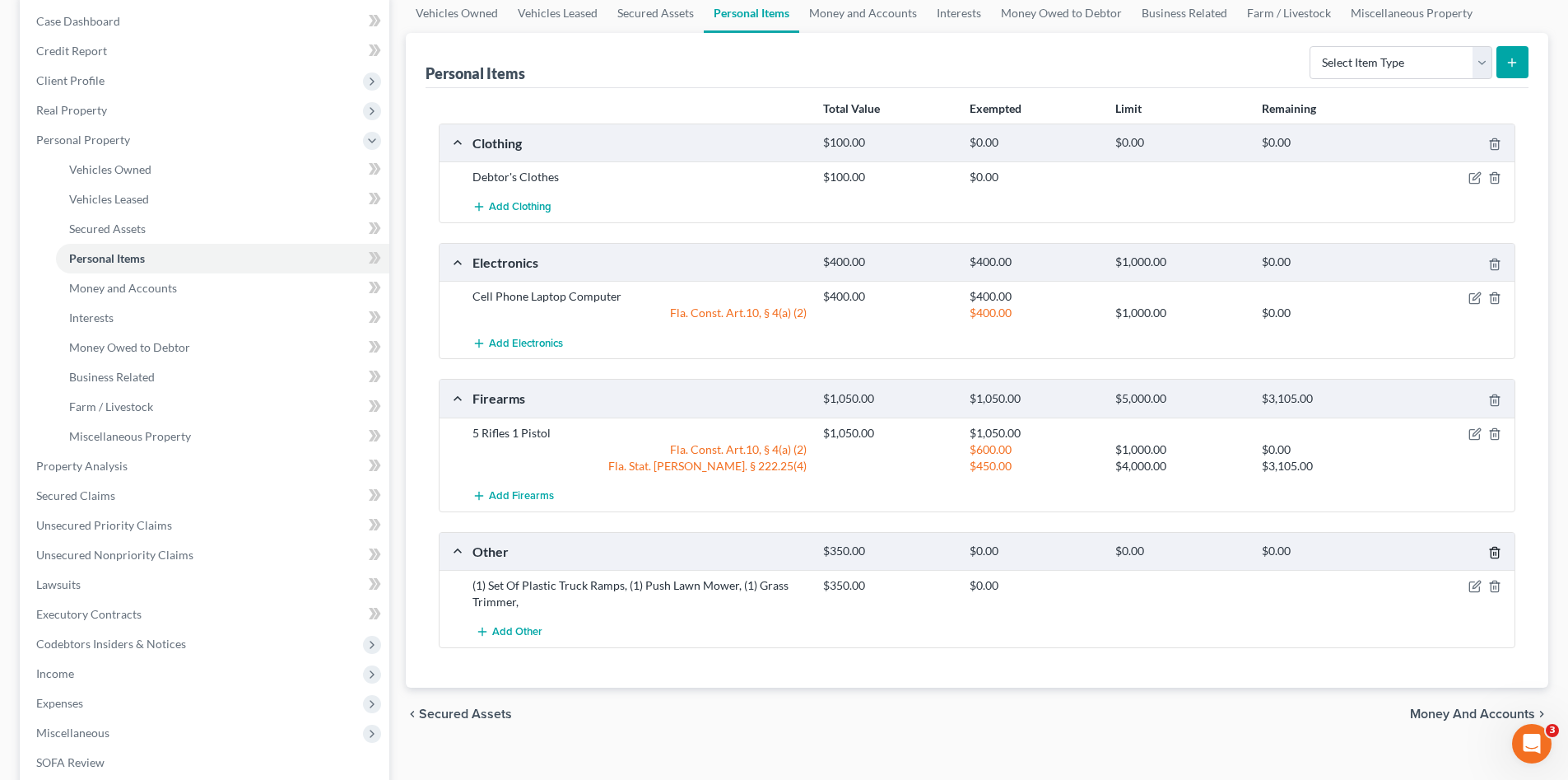
click at [1495, 551] on icon "button" at bounding box center [1494, 552] width 13 height 13
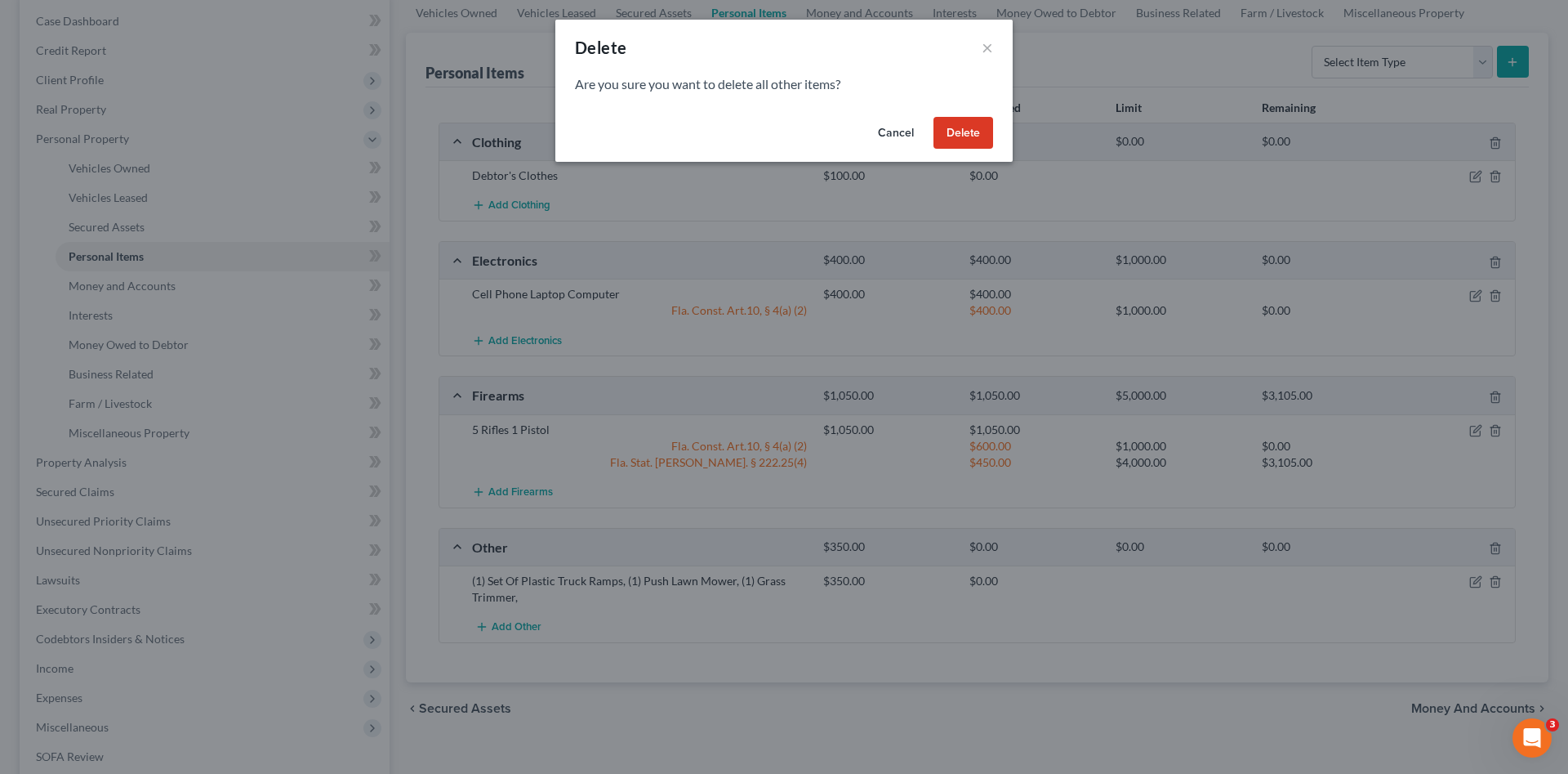
click at [947, 136] on button "Delete" at bounding box center [963, 132] width 60 height 32
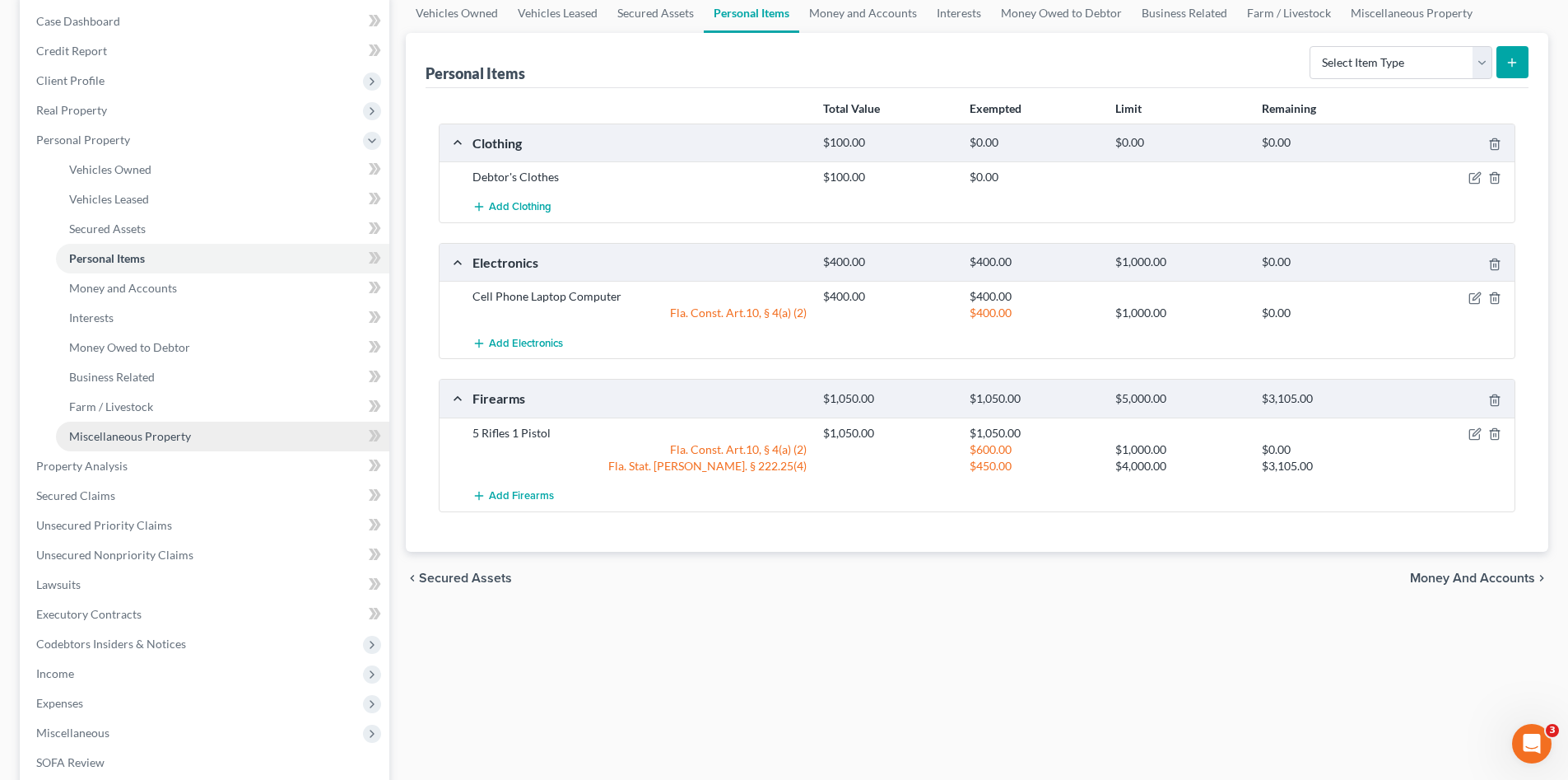
click at [144, 443] on link "Miscellaneous Property" at bounding box center [223, 437] width 333 height 30
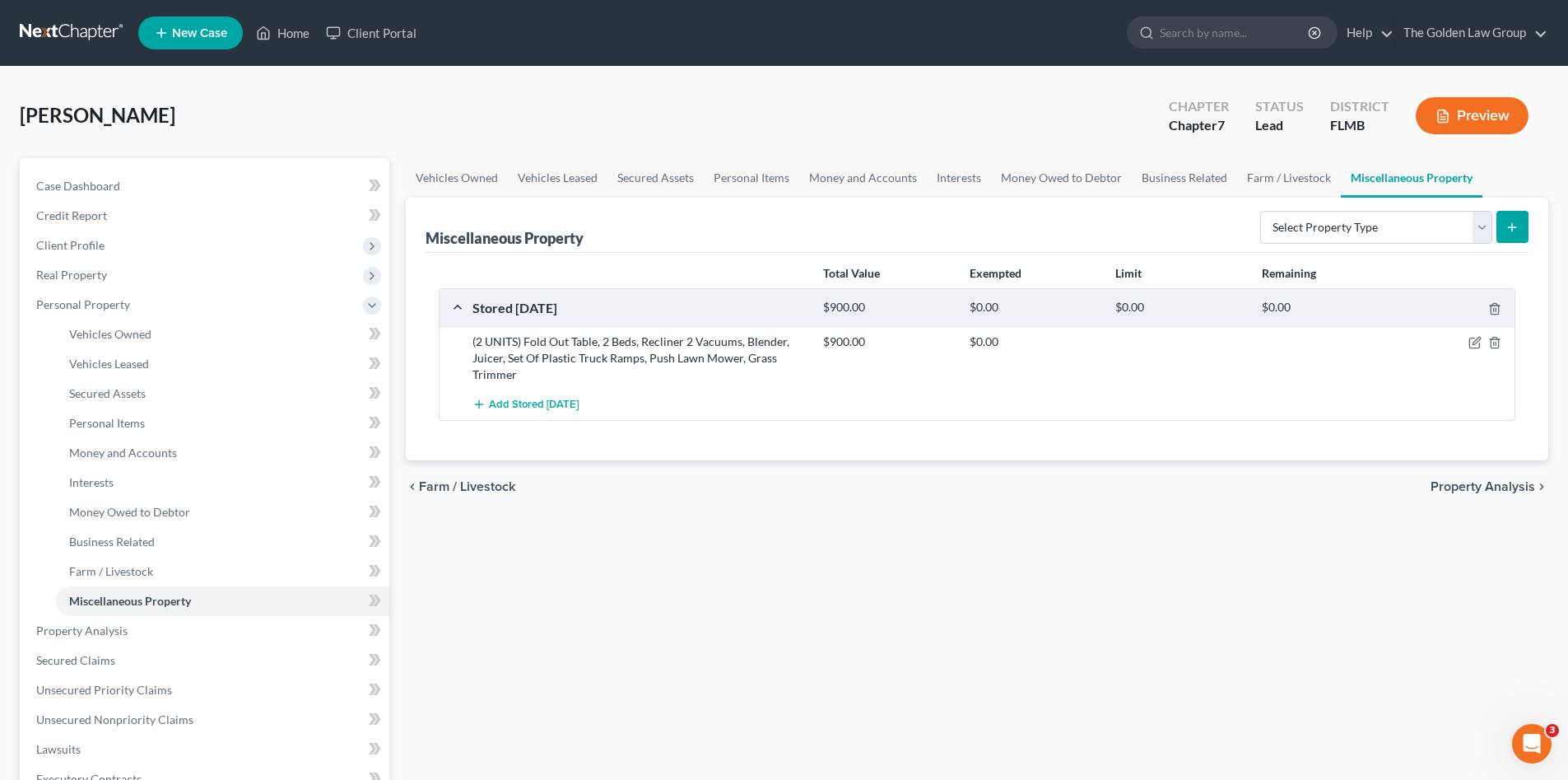
click at [1466, 339] on div at bounding box center [1457, 341] width 117 height 17
click at [1473, 342] on icon "button" at bounding box center [1476, 341] width 8 height 8
select select "9"
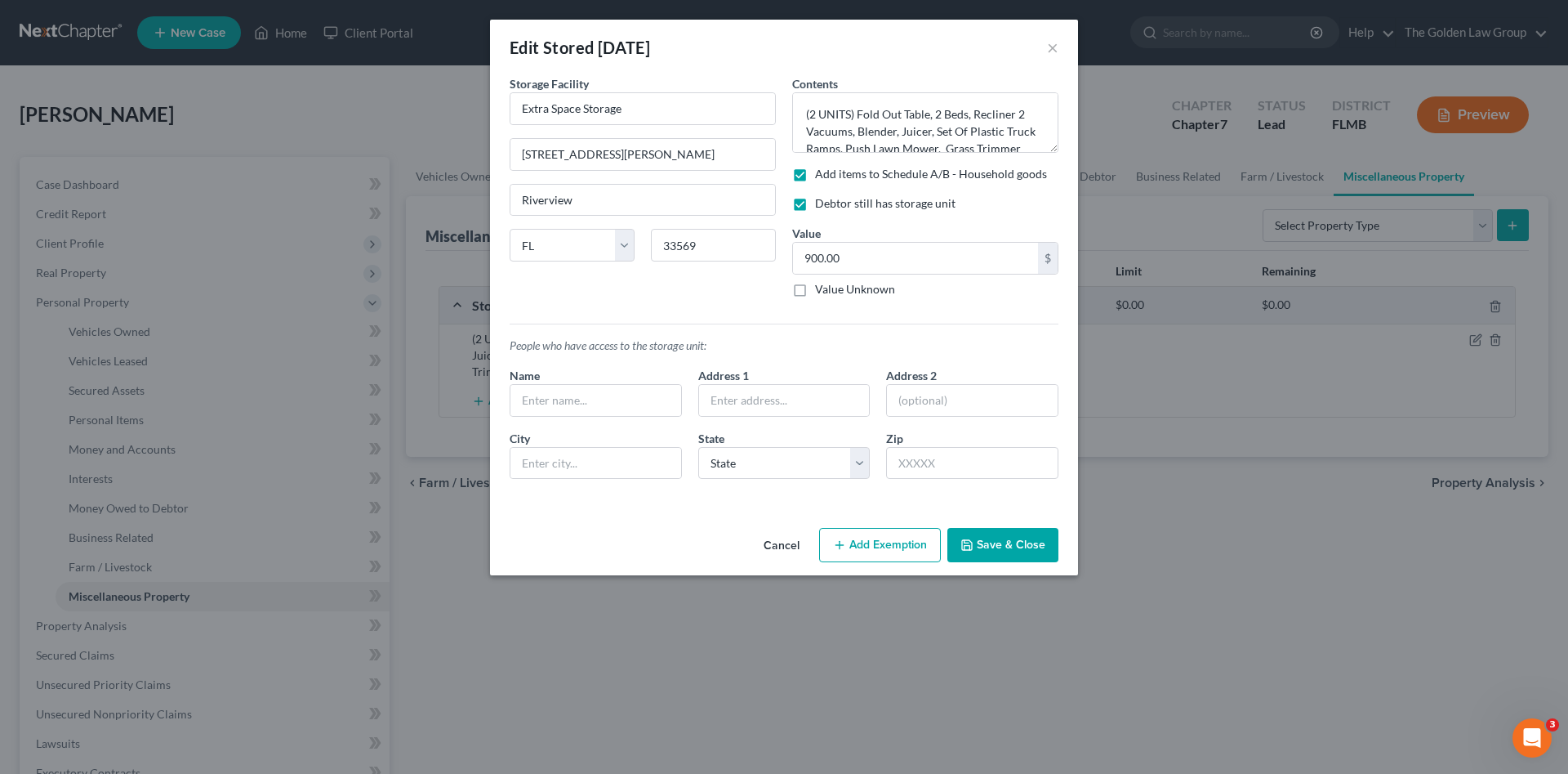
click at [911, 546] on button "Add Exemption" at bounding box center [879, 544] width 121 height 34
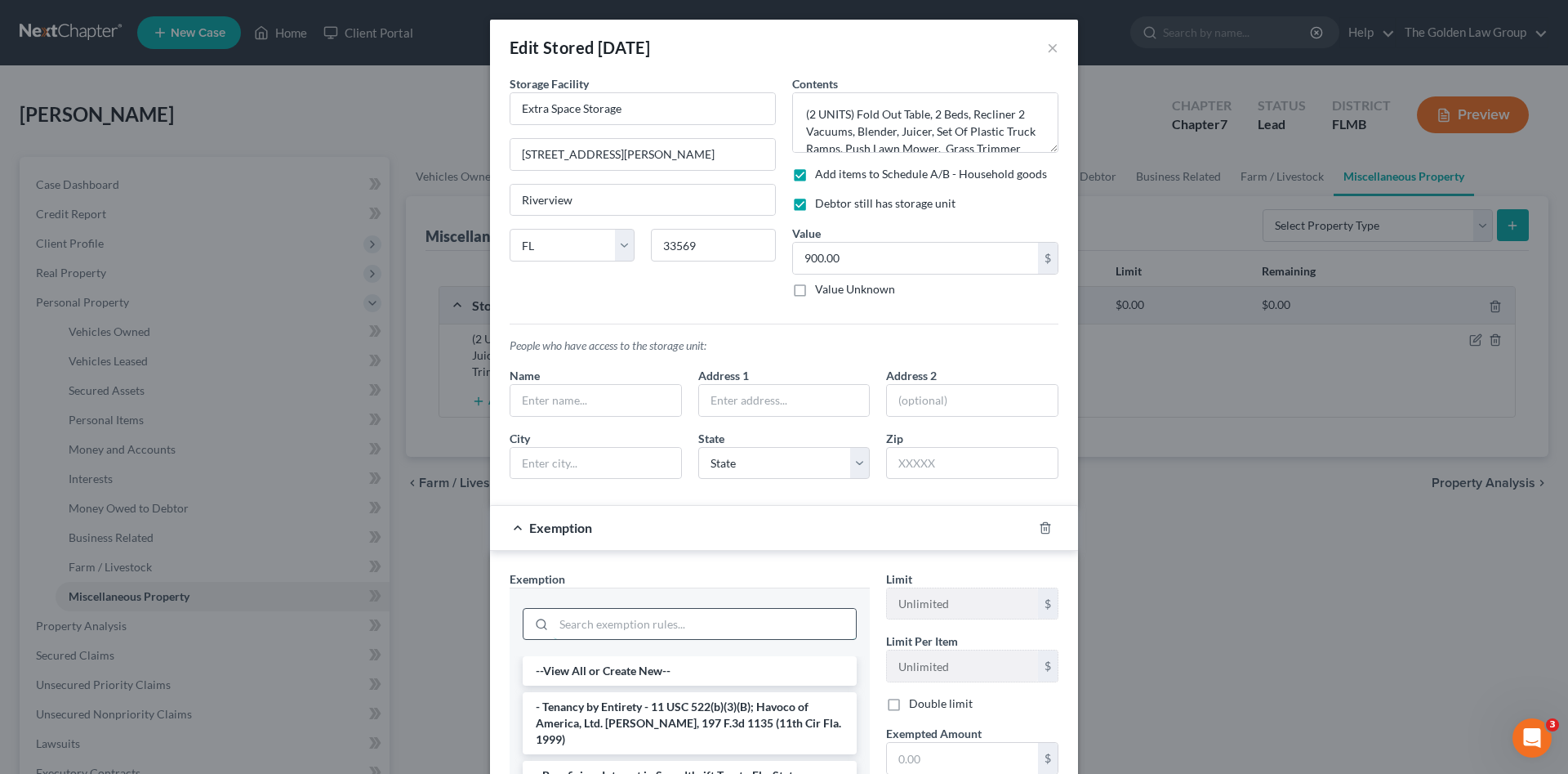
click at [717, 616] on input "search" at bounding box center [704, 624] width 302 height 31
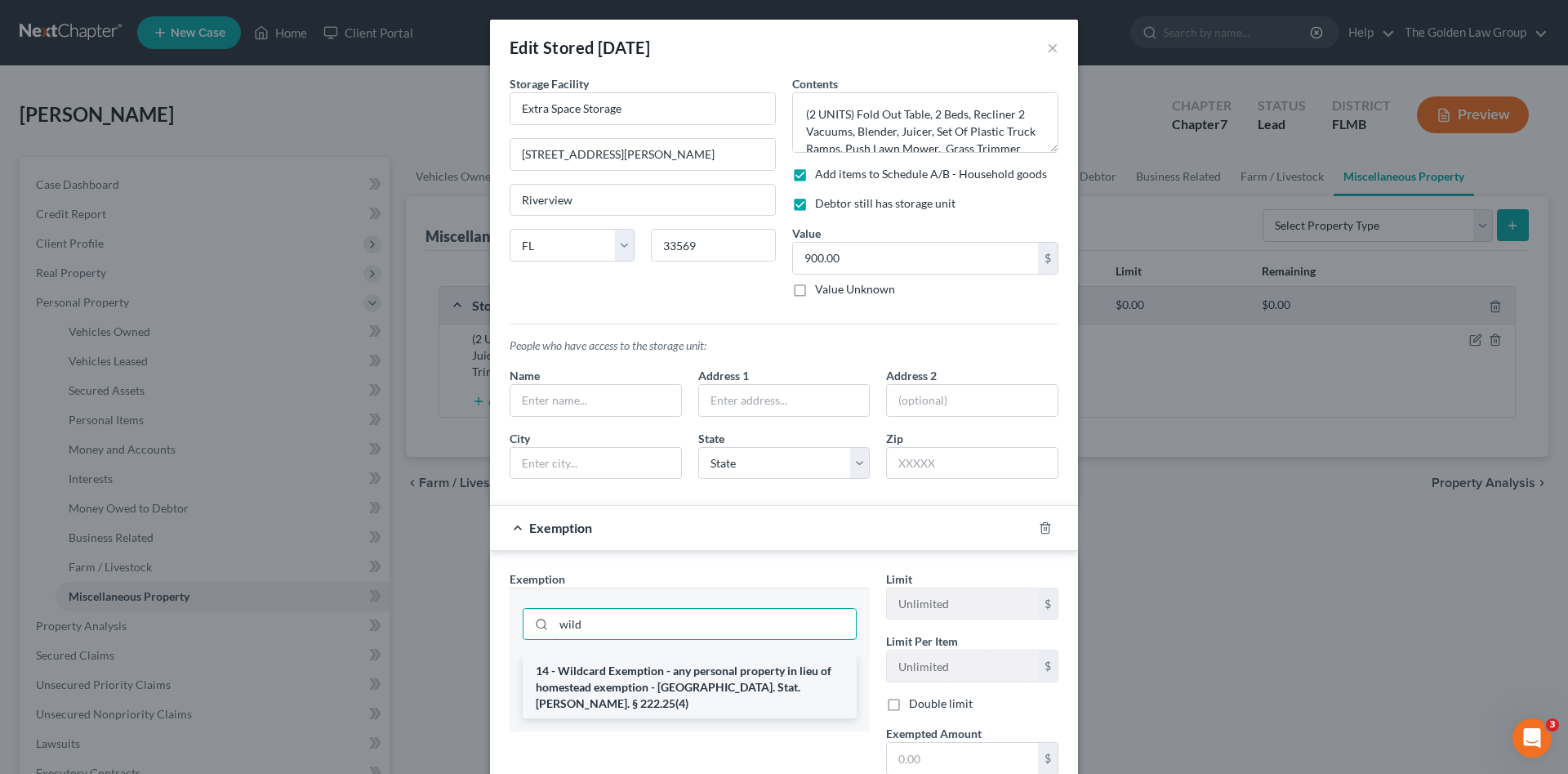
type input "wild"
click at [768, 686] on li "14 - Wildcard Exemption - any personal property in lieu of homestead exemption …" at bounding box center [690, 686] width 335 height 62
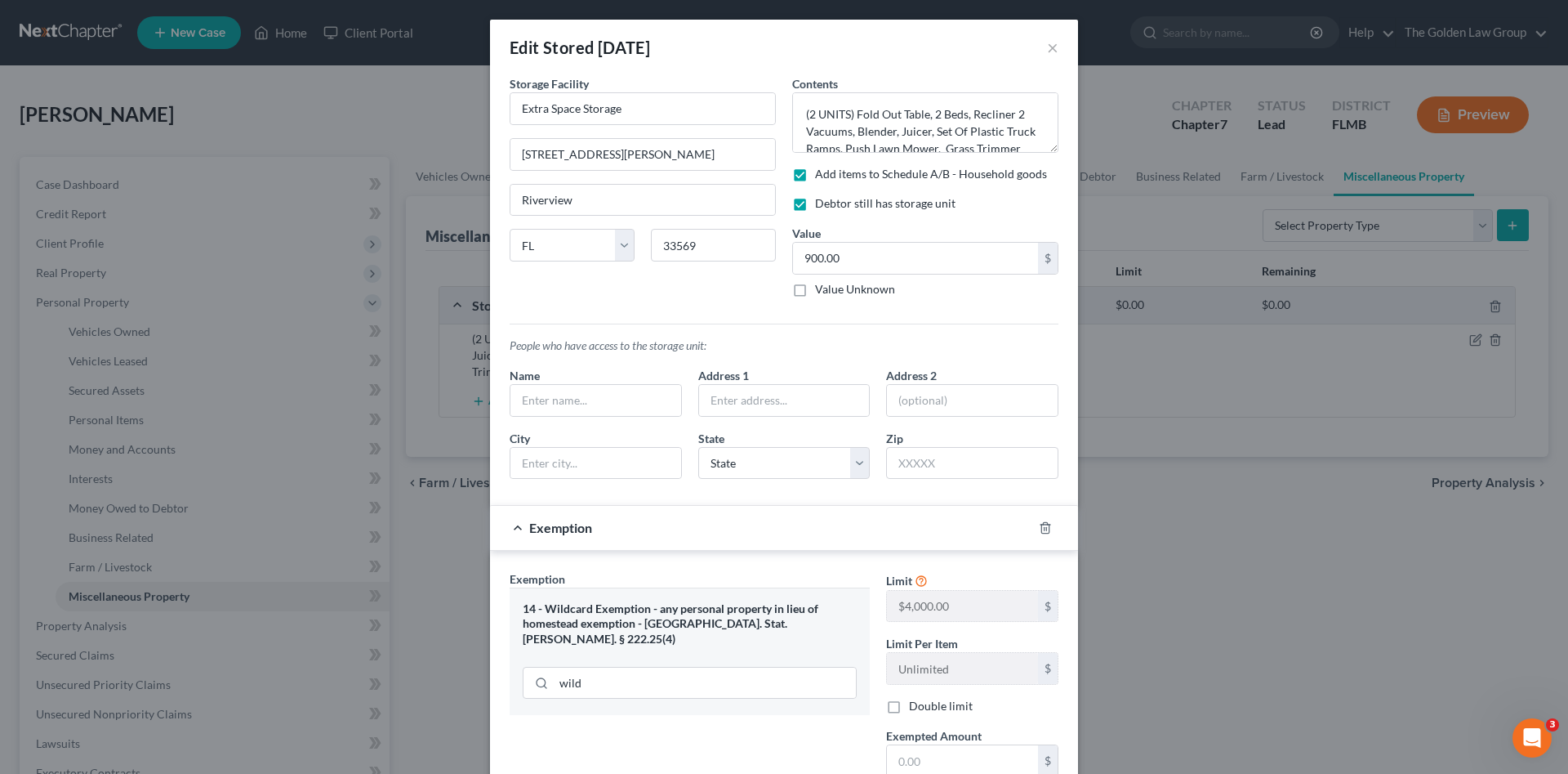
scroll to position [109, 0]
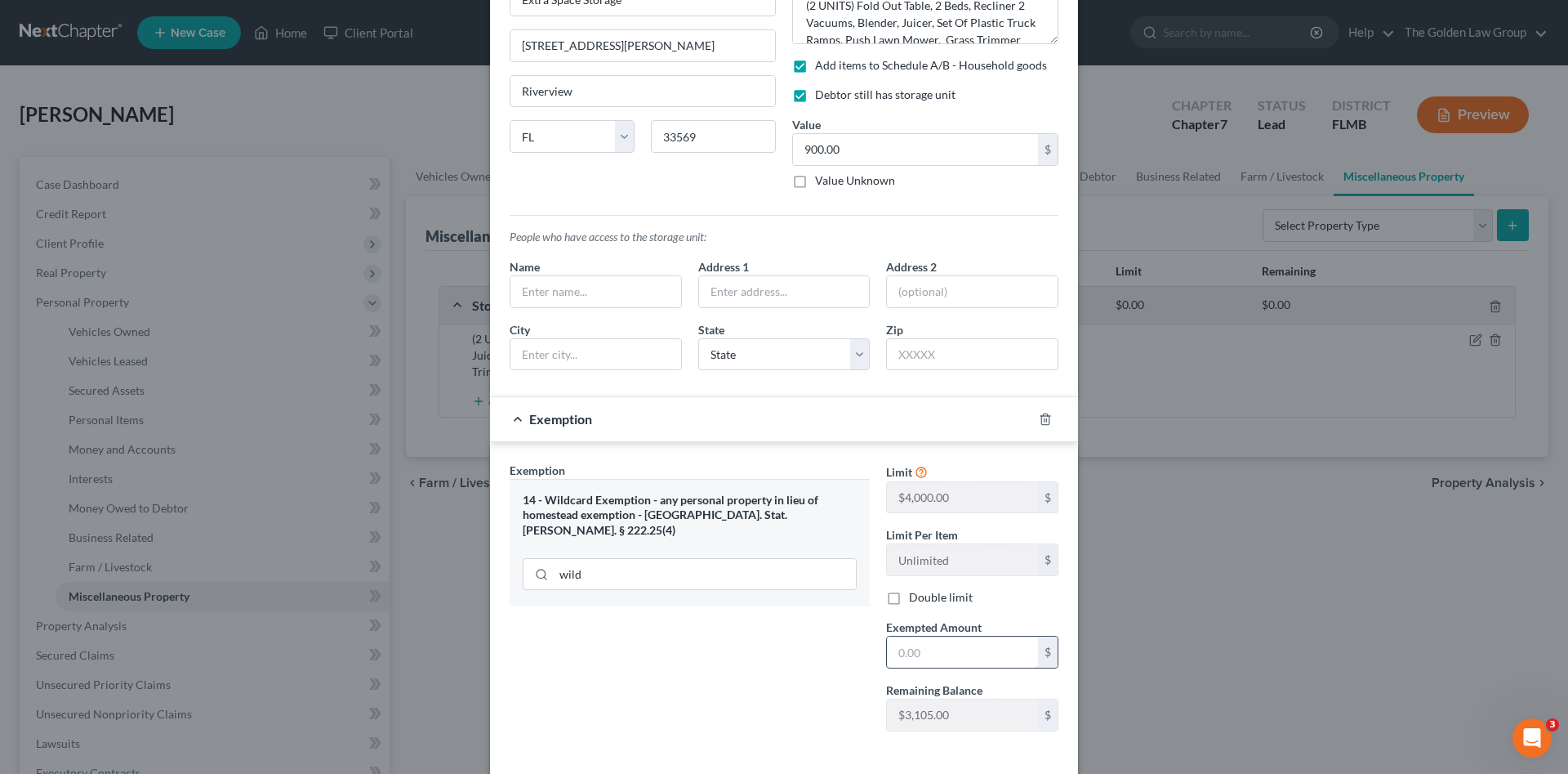
click at [952, 651] on input "text" at bounding box center [963, 652] width 151 height 31
type input "900.00"
drag, startPoint x: 799, startPoint y: 677, endPoint x: 928, endPoint y: 708, distance: 132.7
click at [799, 677] on div "Exemption Set must be selected for CA. Exemption * 14 - Wildcard Exemption - an…" at bounding box center [690, 603] width 377 height 283
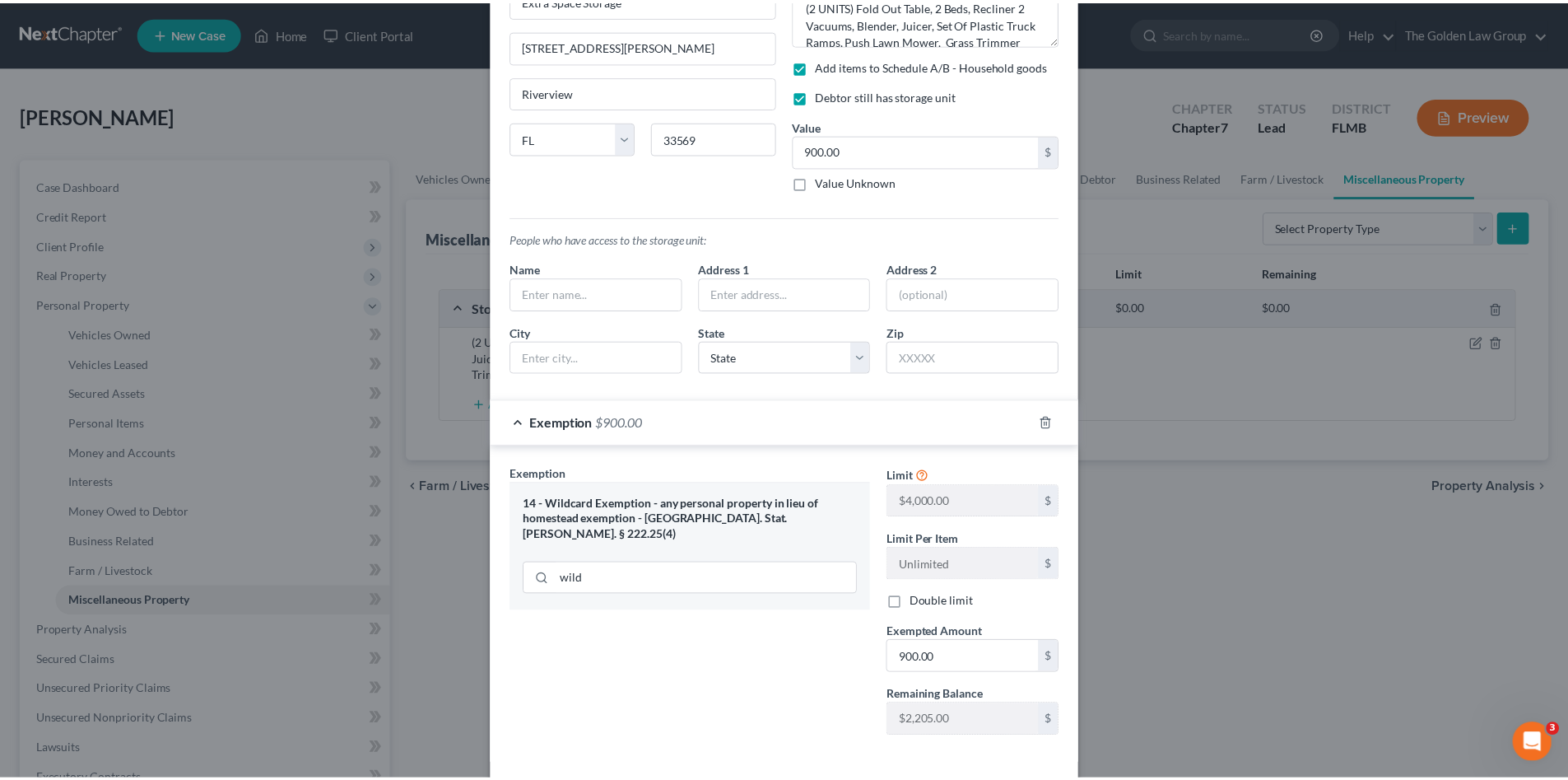
scroll to position [183, 0]
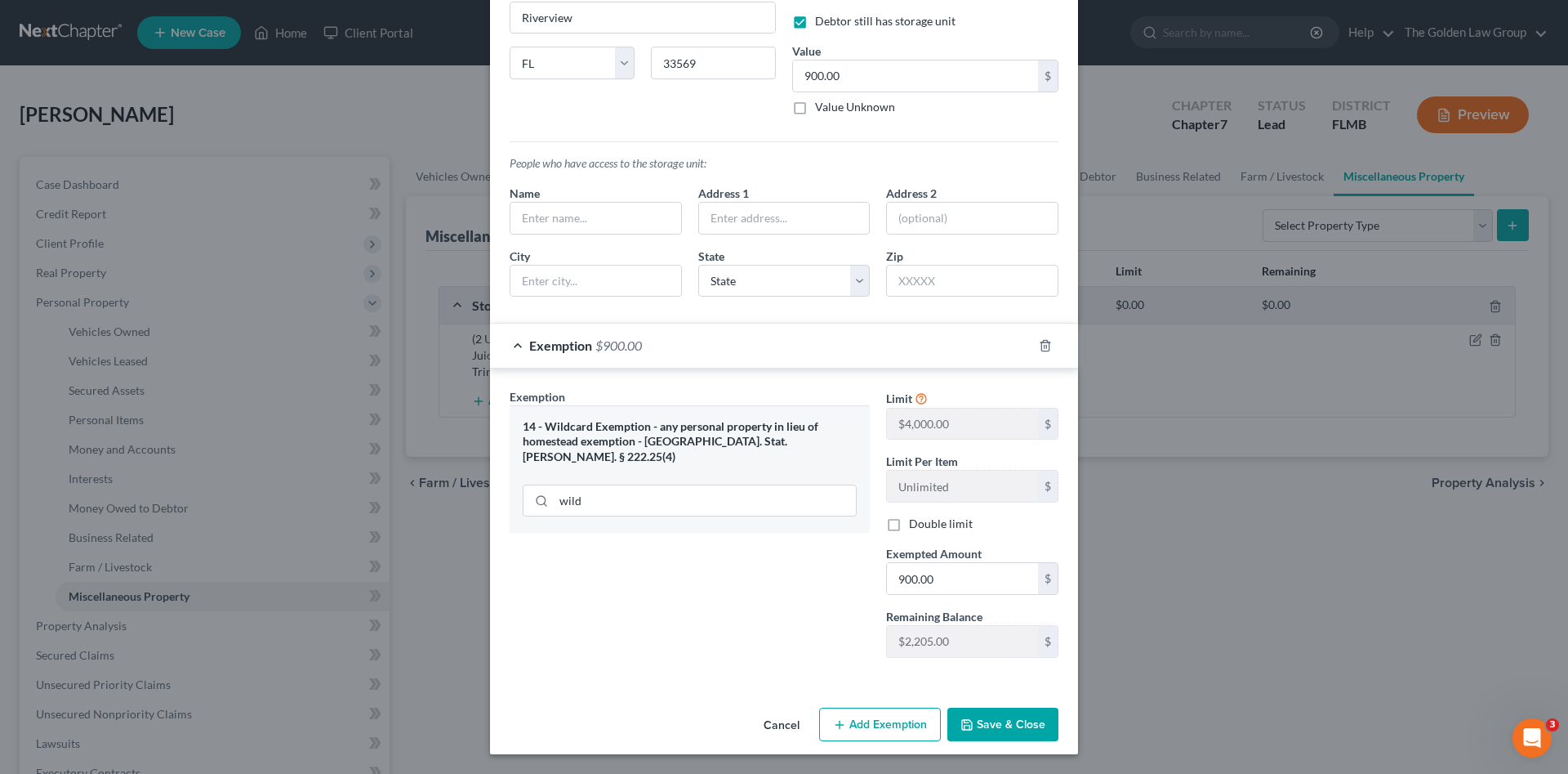
click at [1008, 729] on button "Save & Close" at bounding box center [1004, 724] width 112 height 34
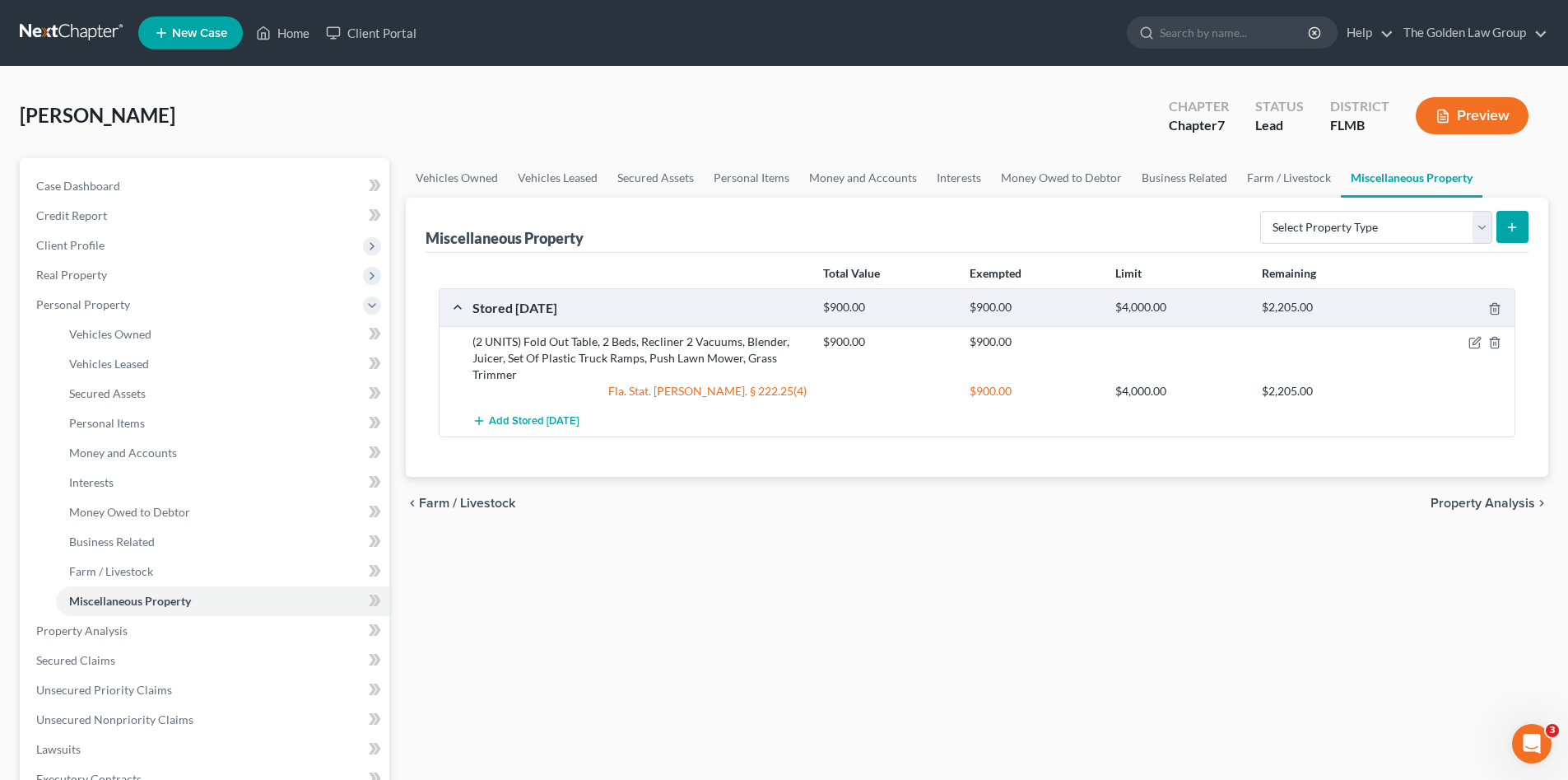
click at [896, 642] on div "Vehicles Owned Vehicles Leased Secured Assets Personal Items Money and Accounts…" at bounding box center [977, 633] width 1159 height 951
click at [119, 425] on span "Personal Items" at bounding box center [106, 423] width 76 height 14
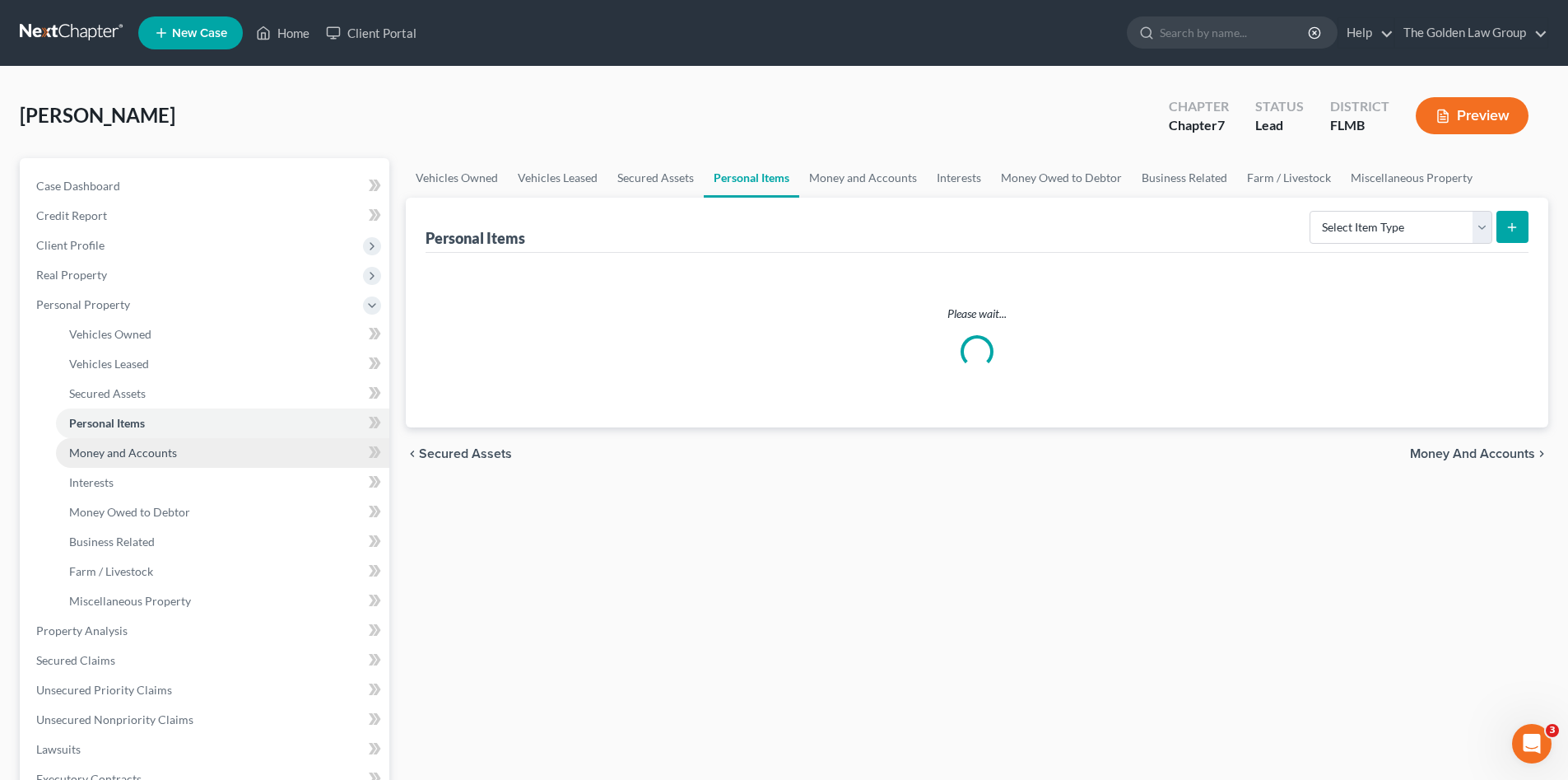
click at [136, 446] on span "Money and Accounts" at bounding box center [122, 453] width 107 height 14
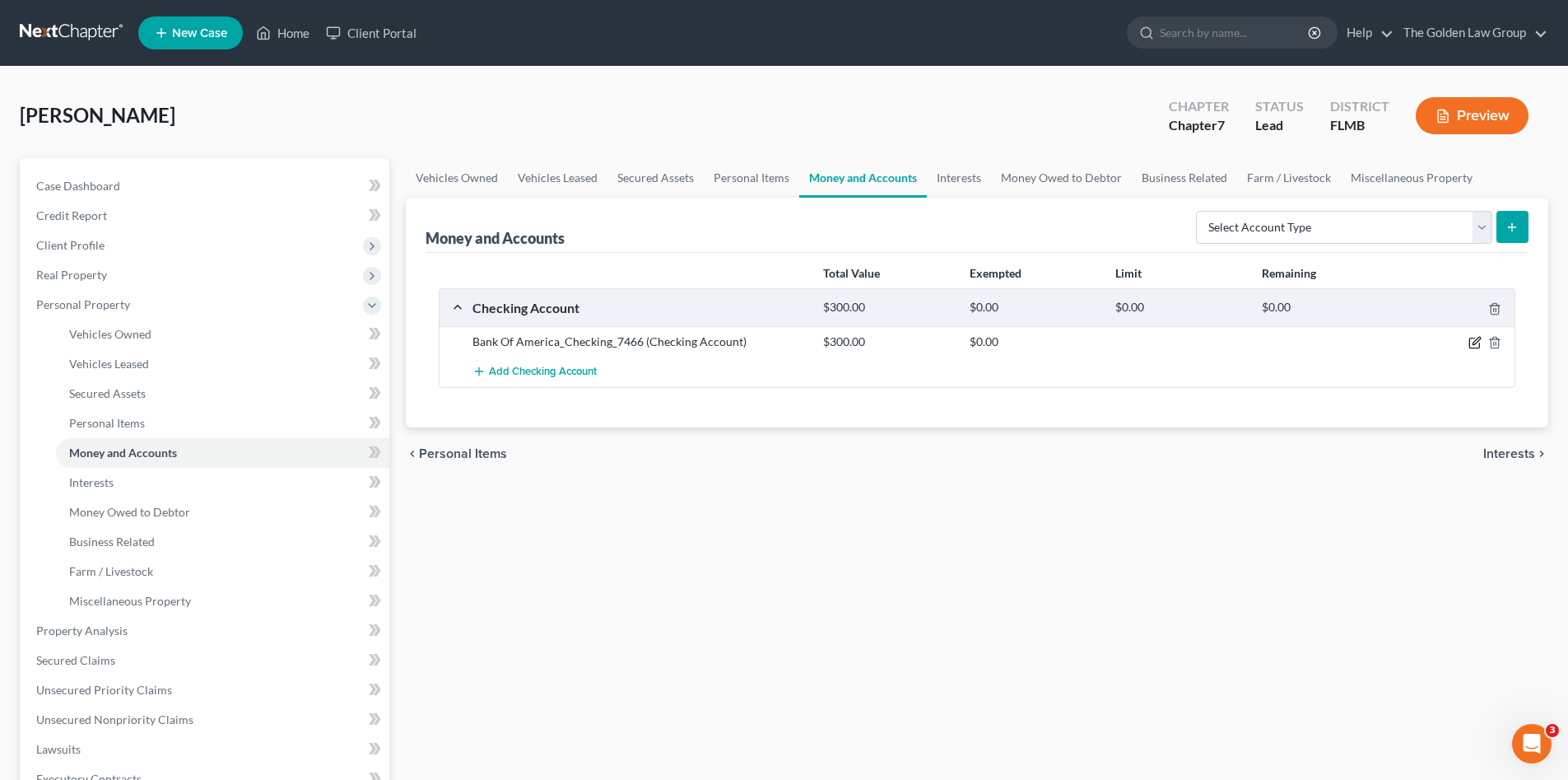
click at [1473, 340] on icon "button" at bounding box center [1474, 342] width 13 height 13
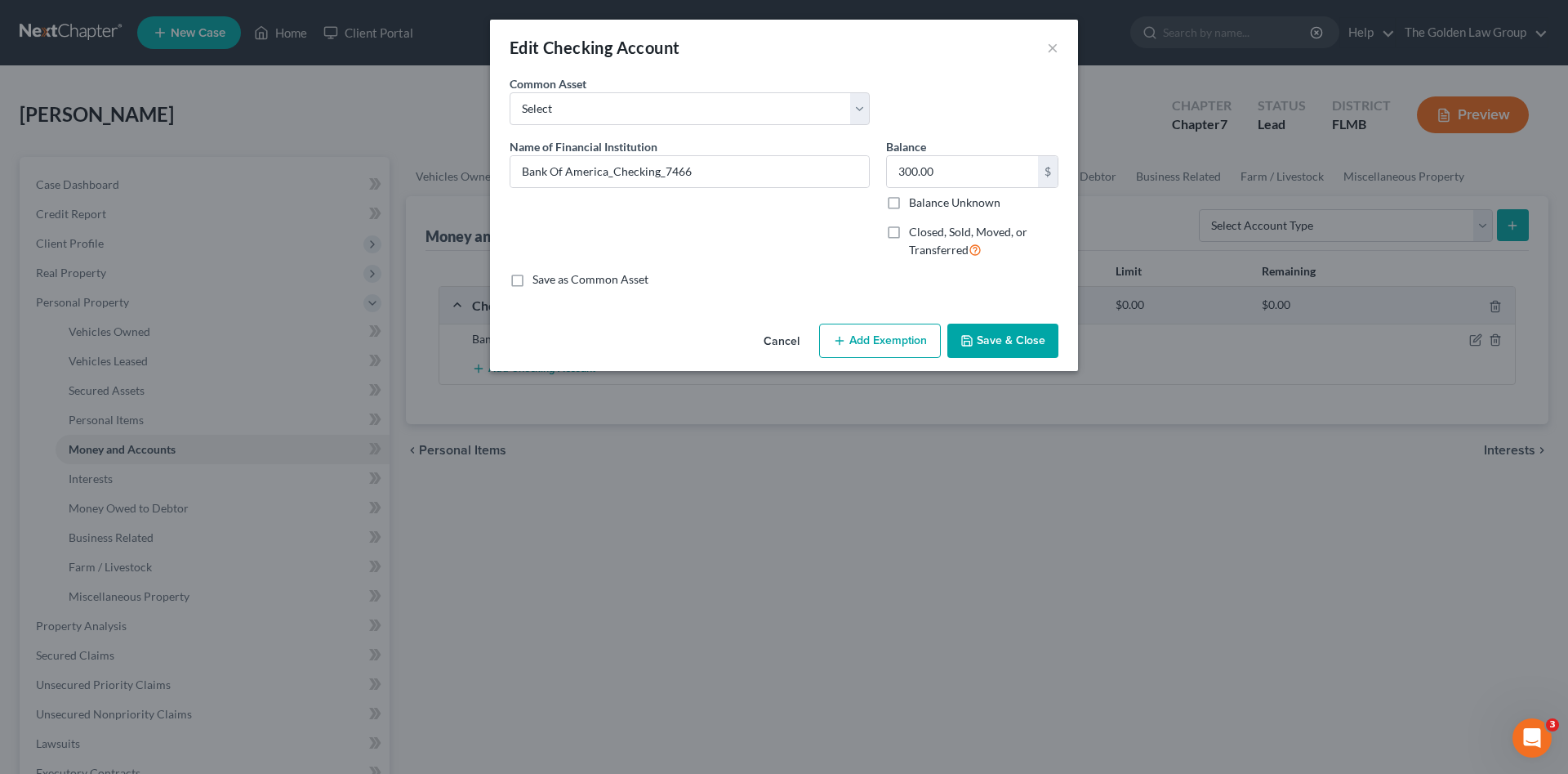
click at [859, 346] on button "Add Exemption" at bounding box center [879, 341] width 121 height 34
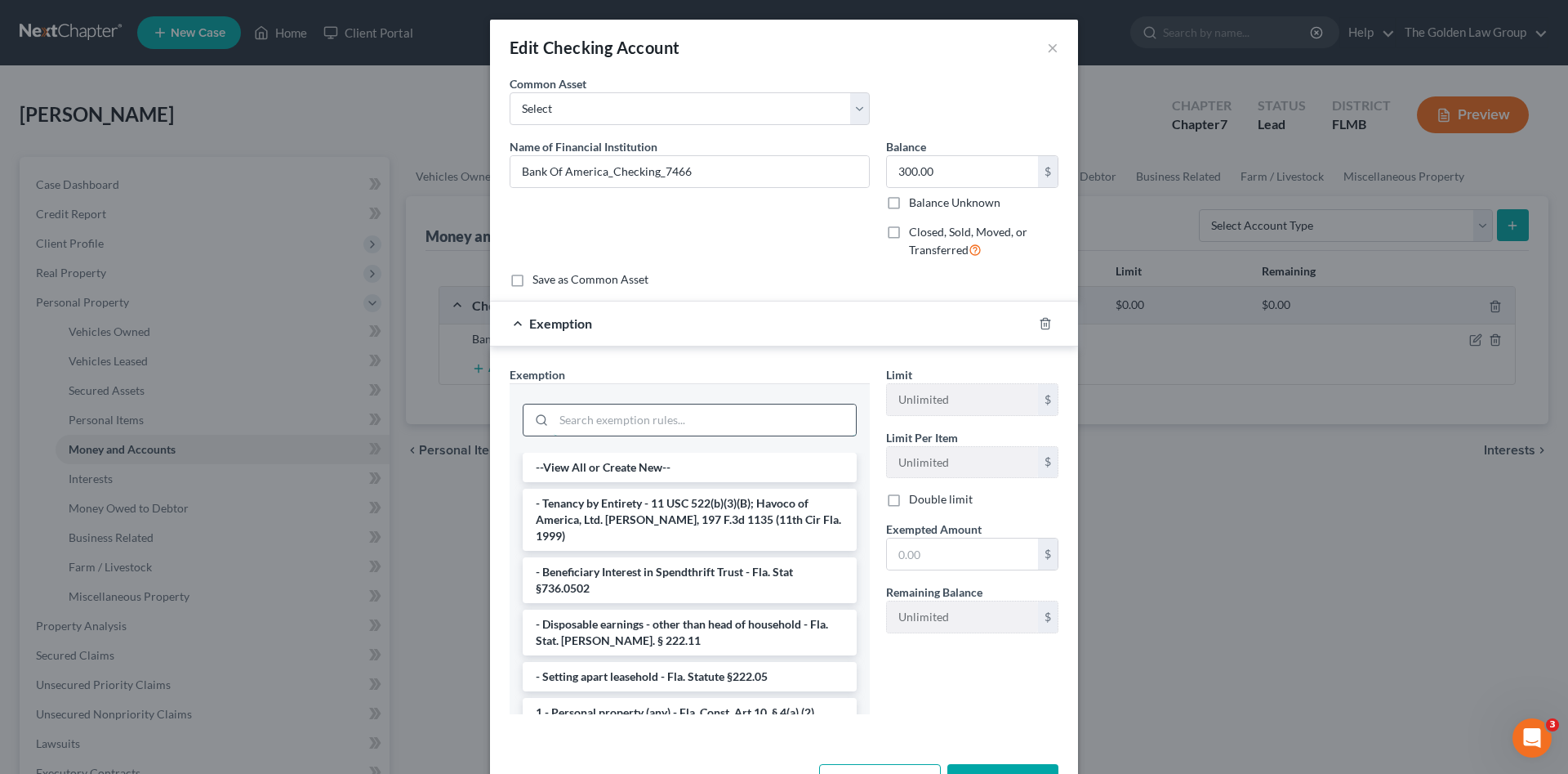
click at [713, 414] on input "search" at bounding box center [704, 420] width 302 height 31
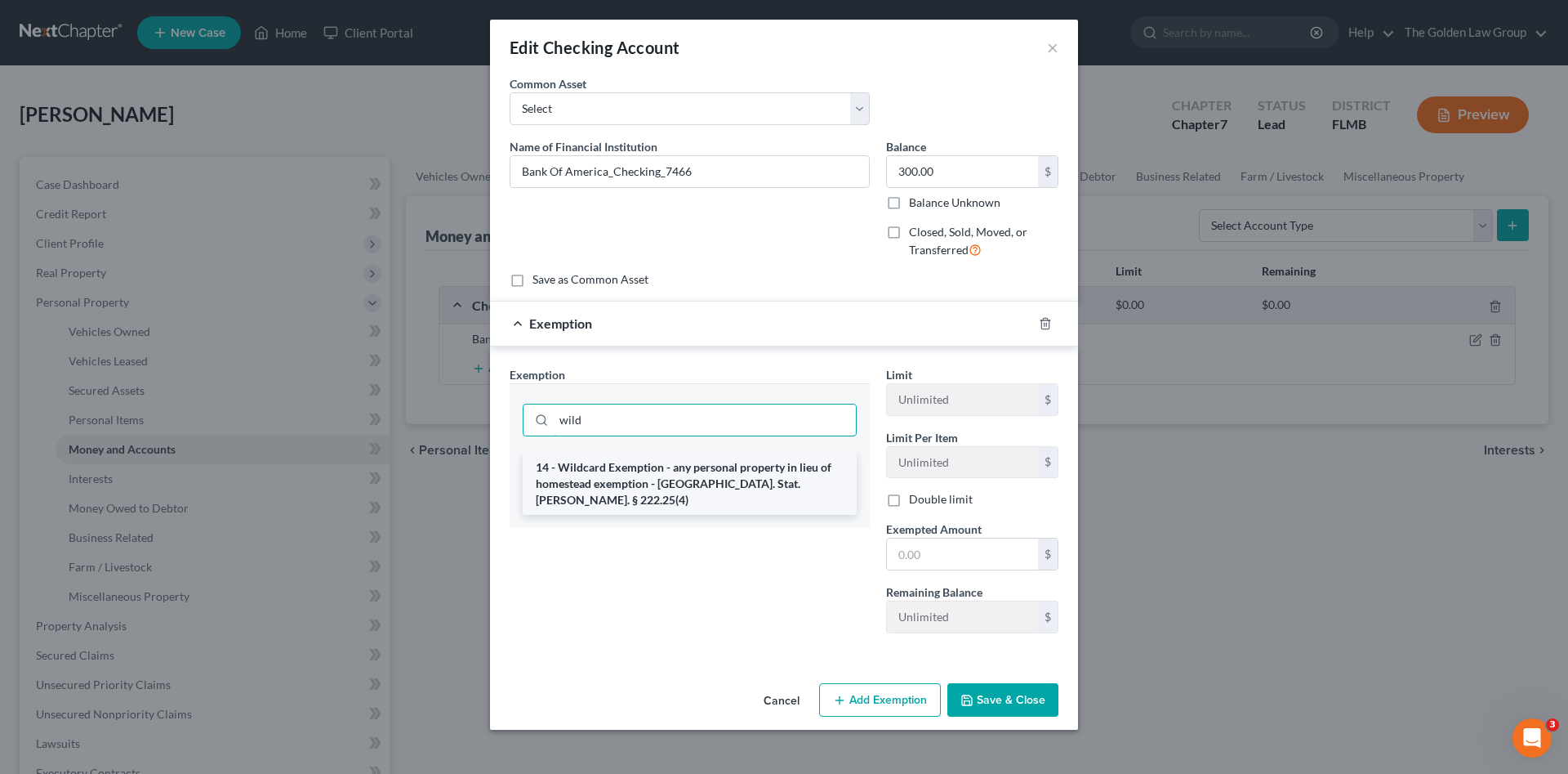
type input "wild"
click at [739, 476] on li "14 - Wildcard Exemption - any personal property in lieu of homestead exemption …" at bounding box center [690, 483] width 335 height 62
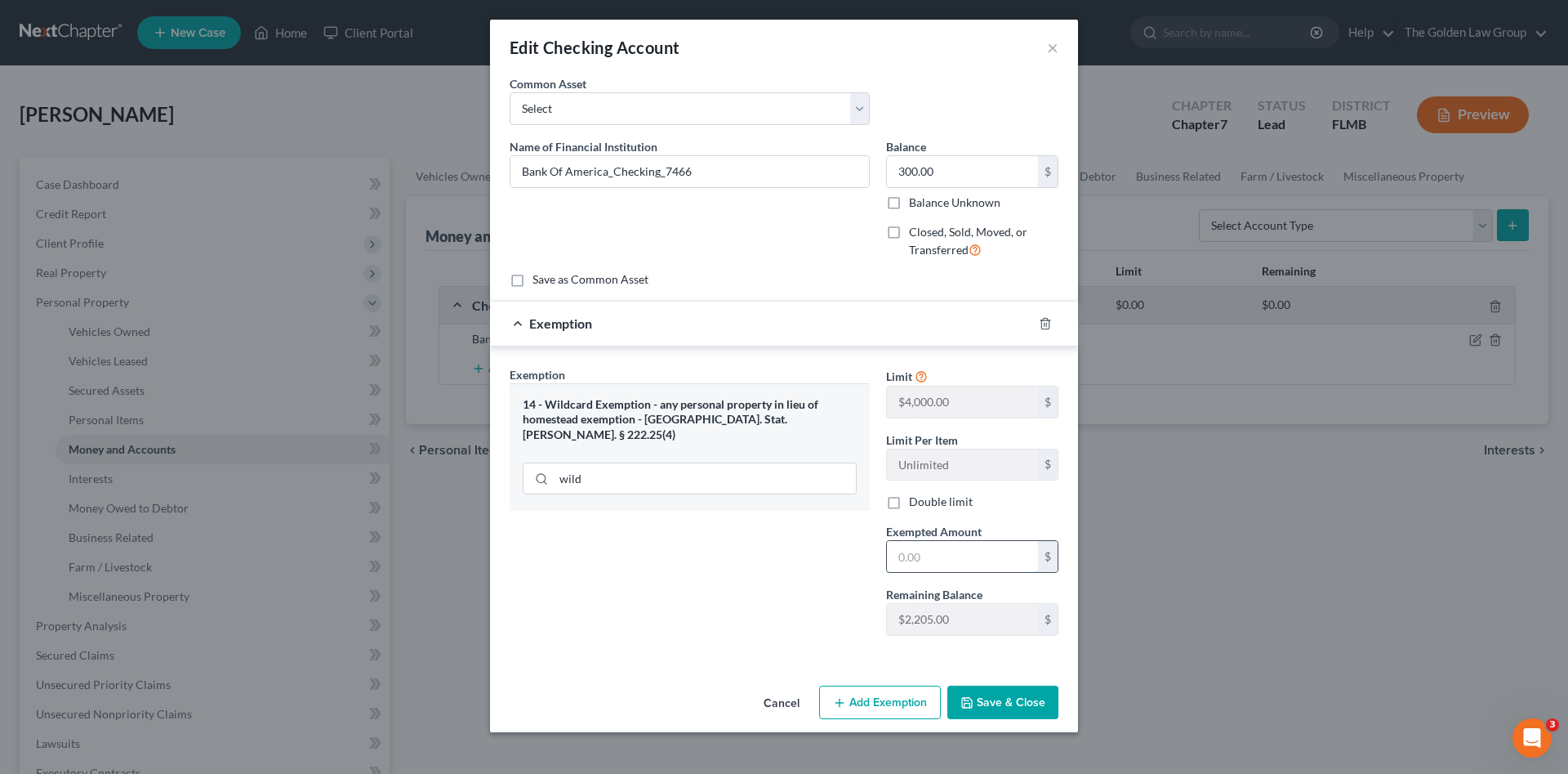
click at [942, 546] on input "text" at bounding box center [963, 557] width 151 height 31
type input "300.00"
click at [1031, 711] on button "Save & Close" at bounding box center [1004, 703] width 112 height 34
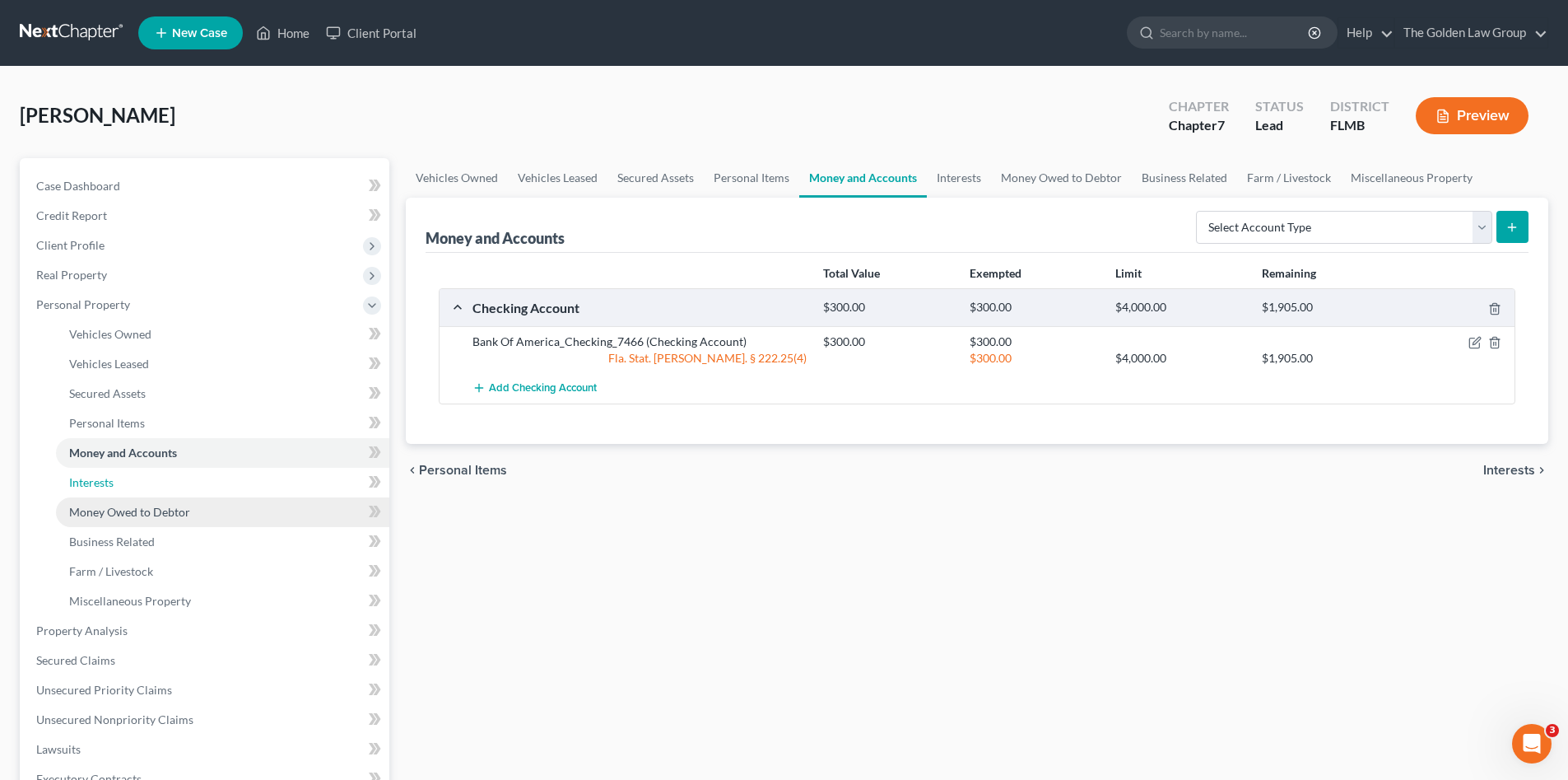
click at [103, 486] on span "Interests" at bounding box center [91, 482] width 44 height 14
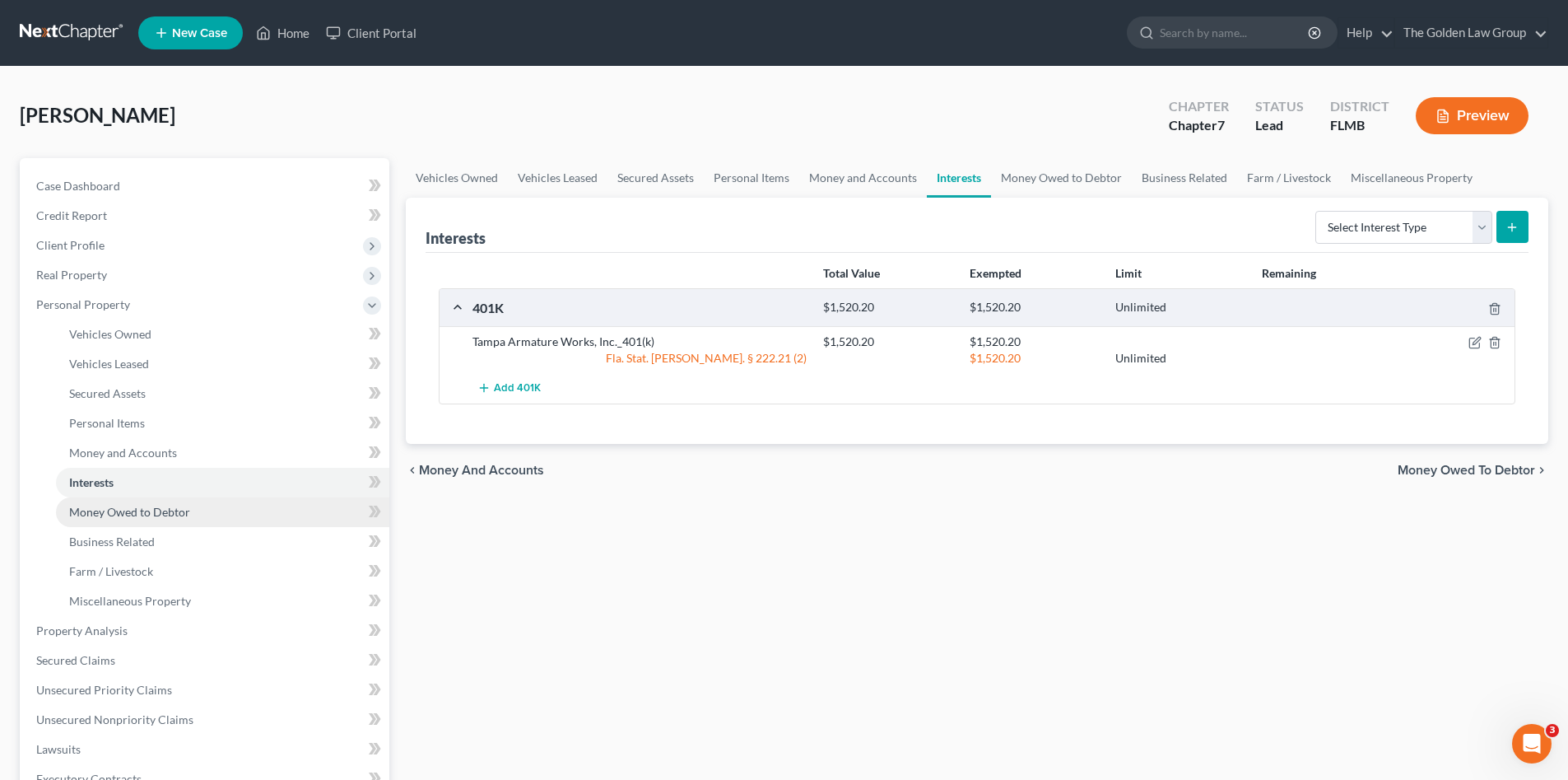
click at [120, 512] on span "Money Owed to Debtor" at bounding box center [129, 512] width 121 height 14
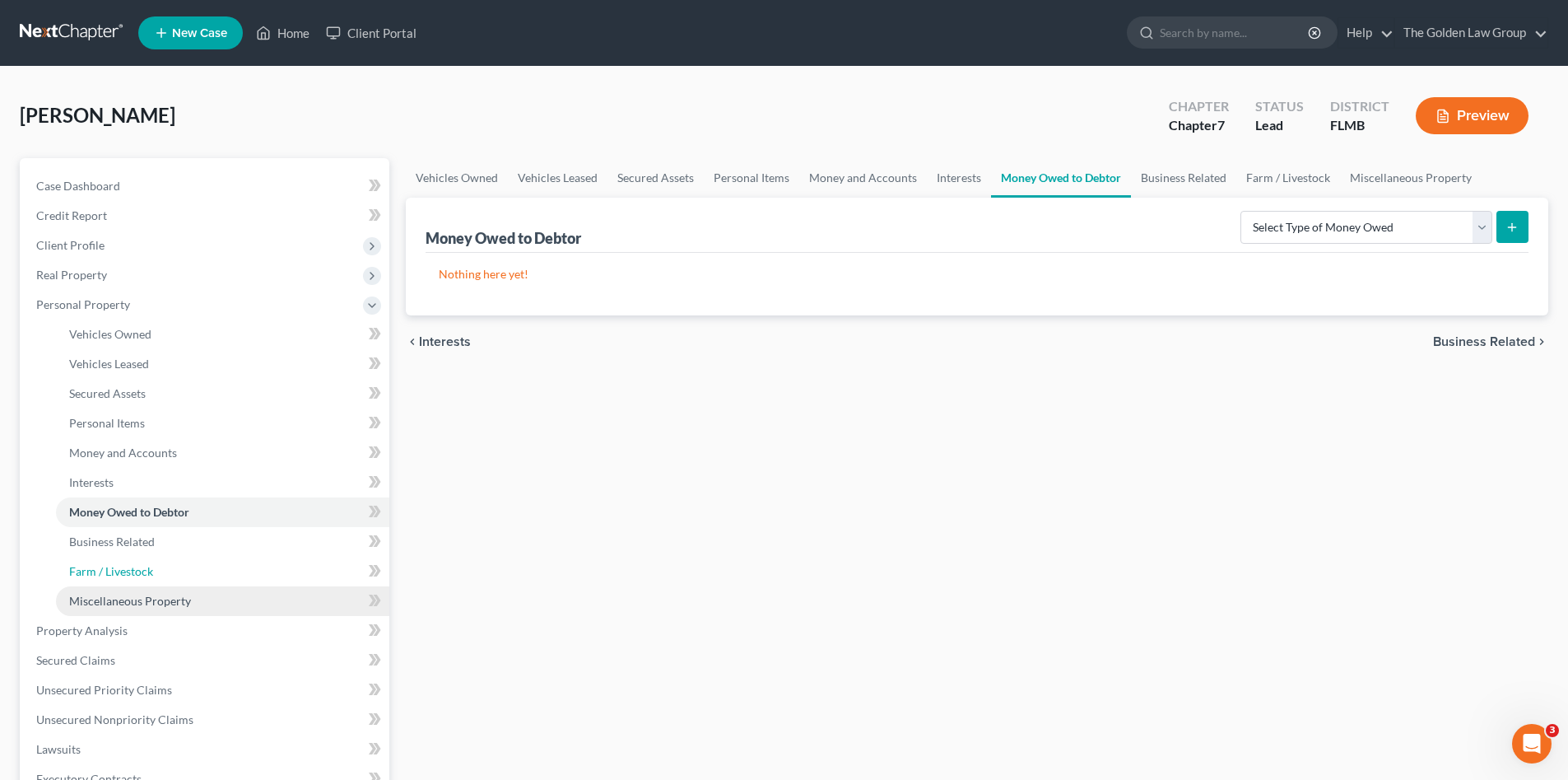
click at [136, 569] on span "Farm / Livestock" at bounding box center [110, 571] width 84 height 14
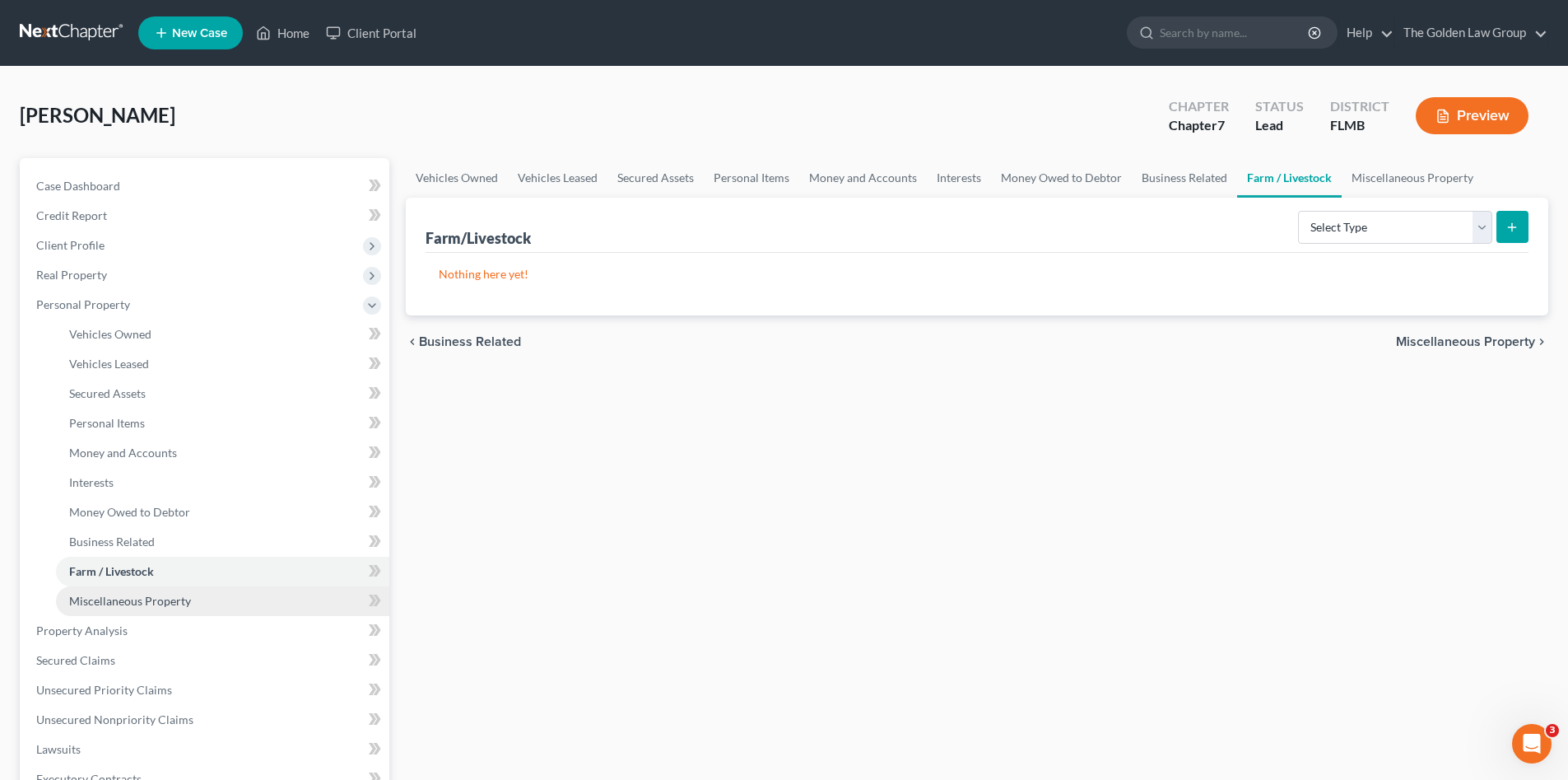
click at [152, 598] on span "Miscellaneous Property" at bounding box center [130, 601] width 122 height 14
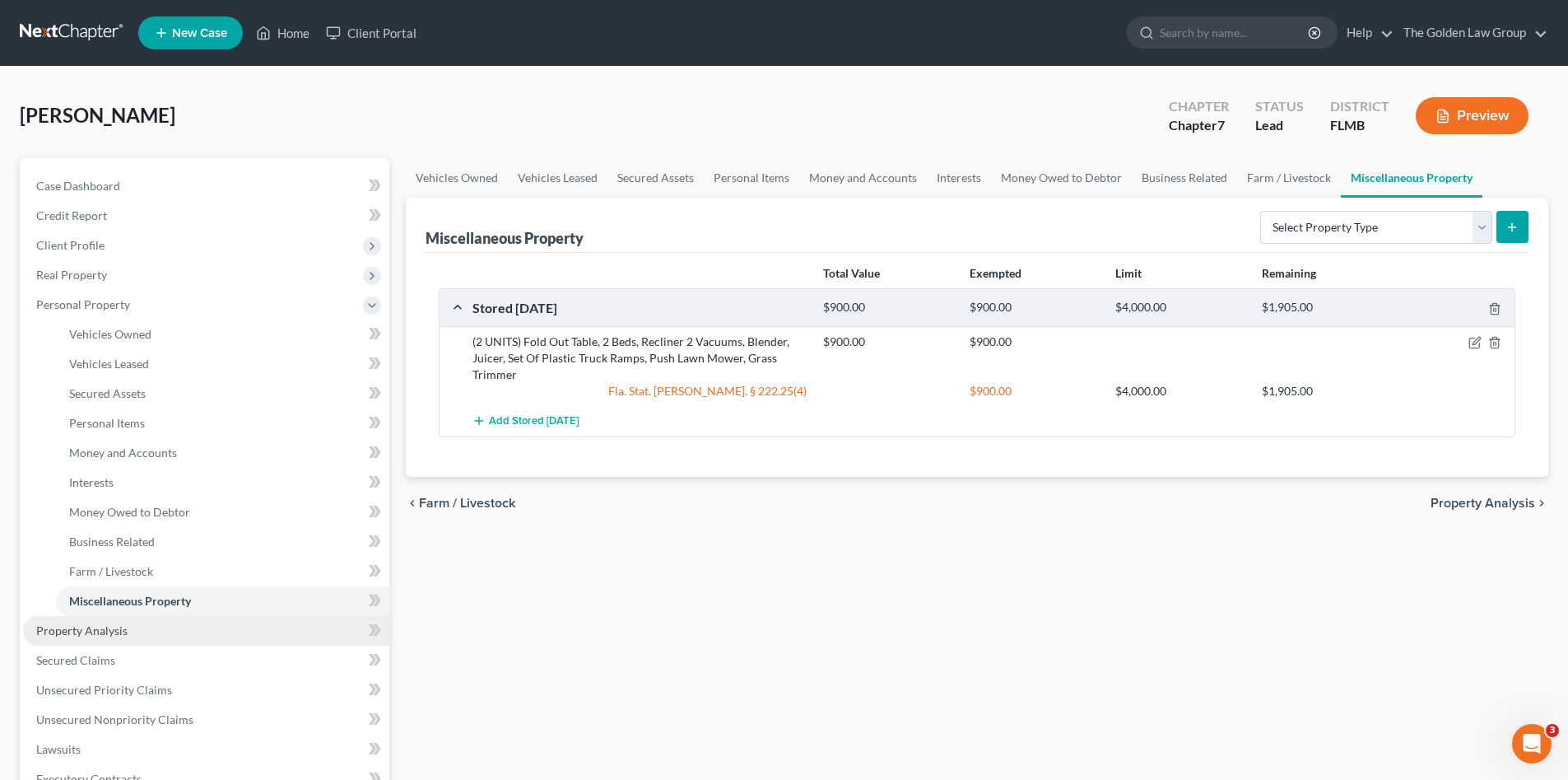
click at [110, 630] on span "Property Analysis" at bounding box center [82, 630] width 92 height 14
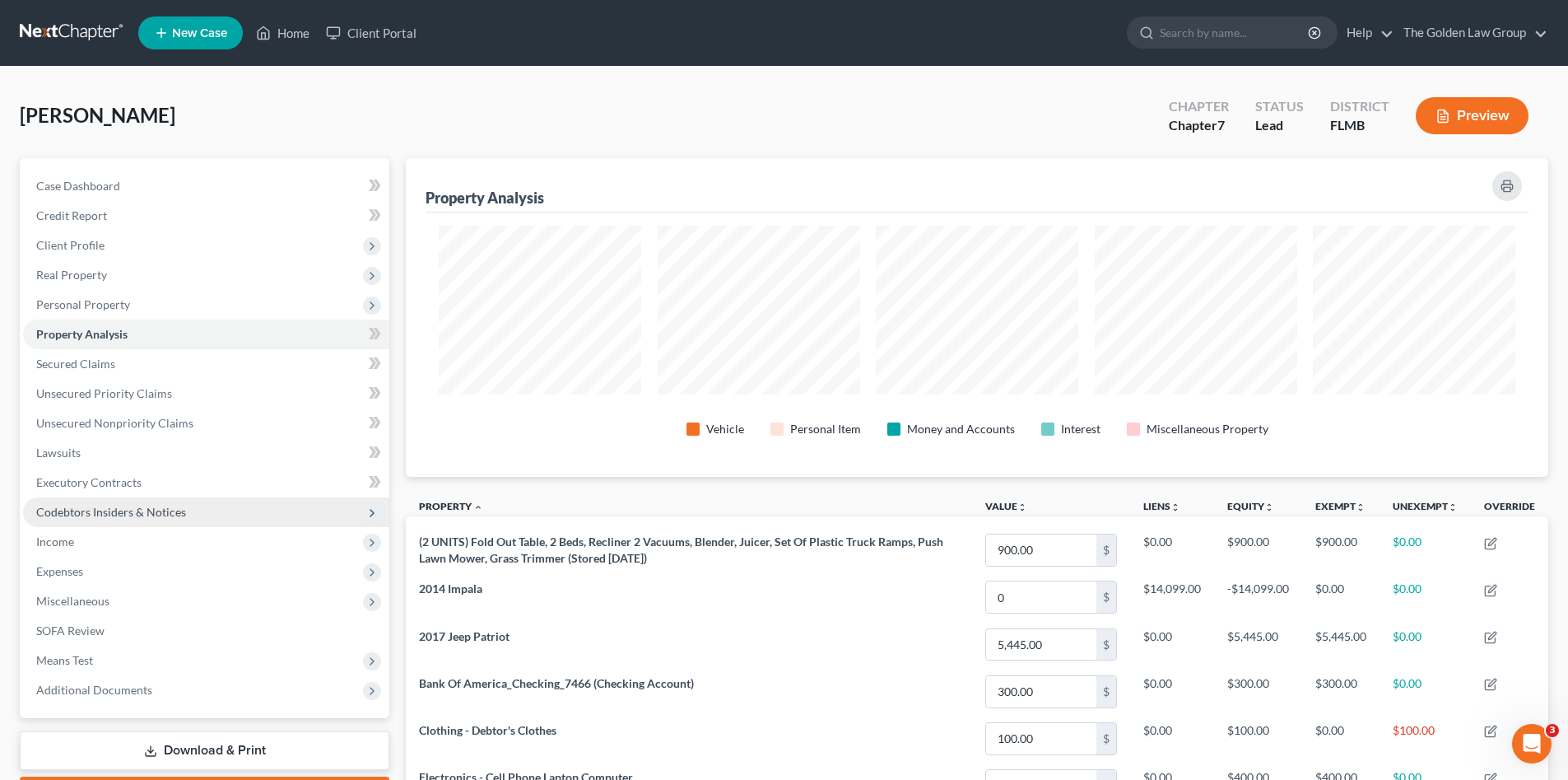
scroll to position [319, 1142]
click at [103, 272] on span "Real Property" at bounding box center [72, 274] width 71 height 14
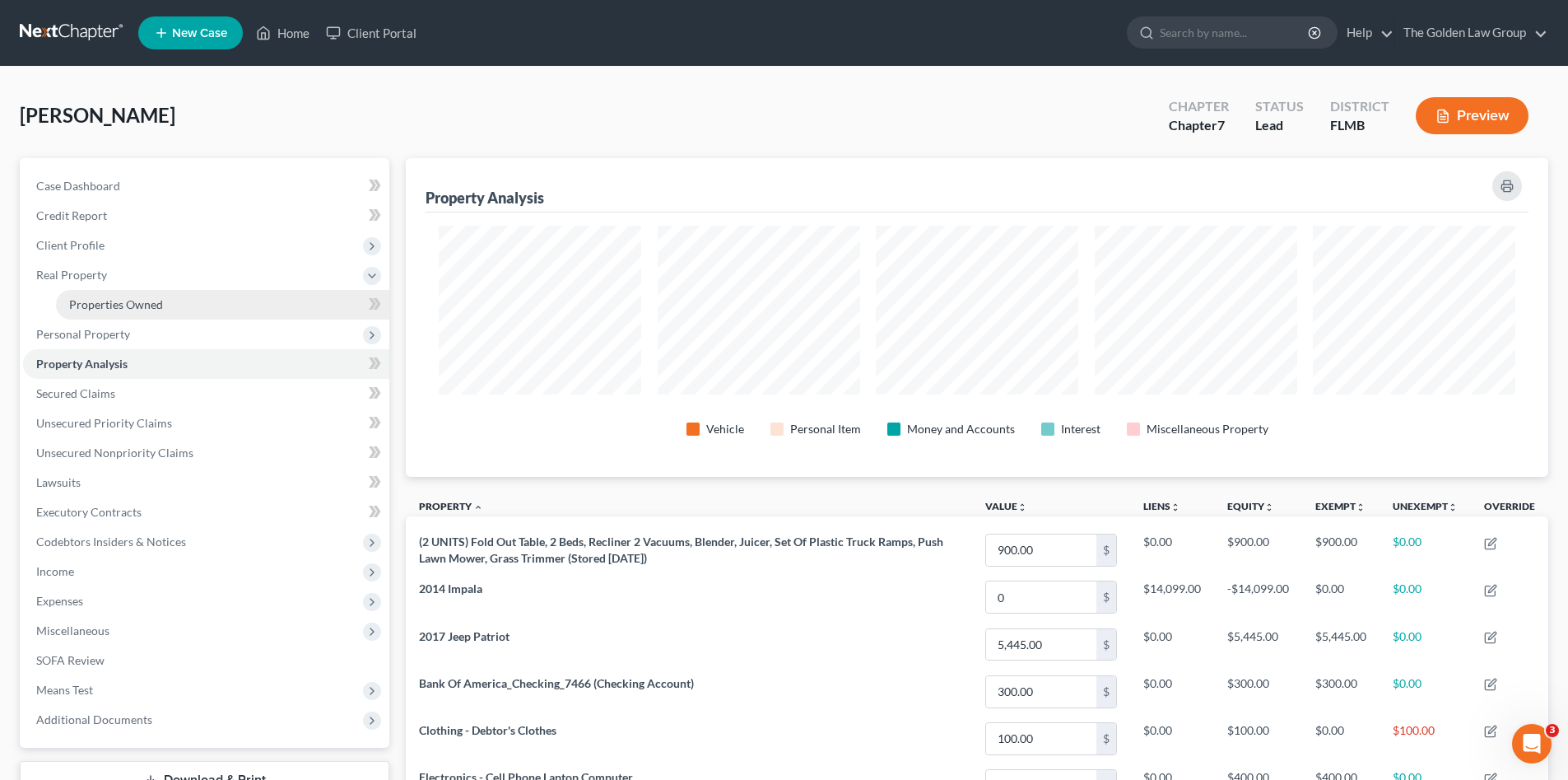
click at [127, 307] on span "Properties Owned" at bounding box center [115, 304] width 94 height 14
click at [135, 336] on span "Personal Property" at bounding box center [206, 334] width 367 height 30
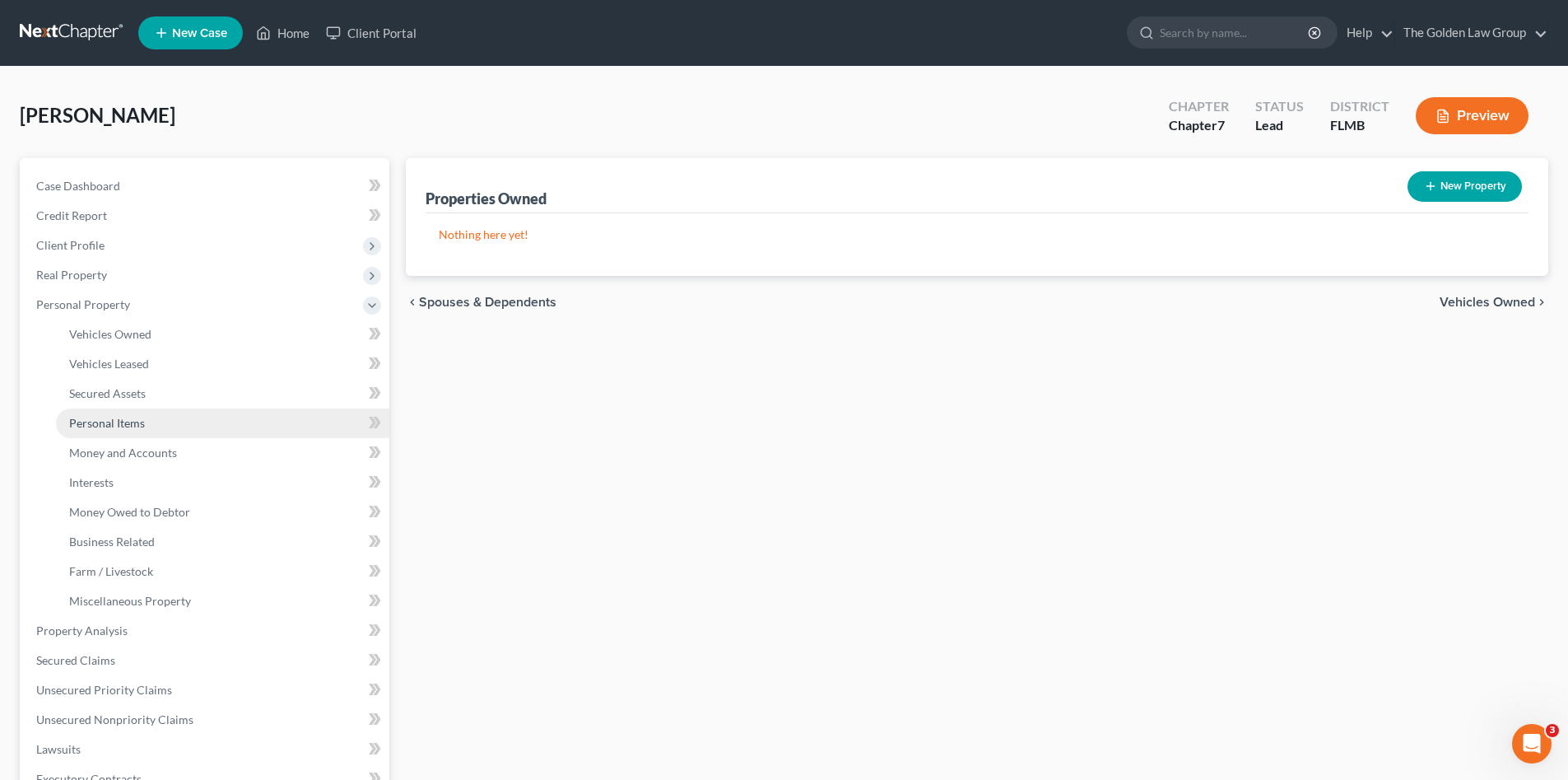
click at [183, 415] on link "Personal Items" at bounding box center [223, 423] width 333 height 30
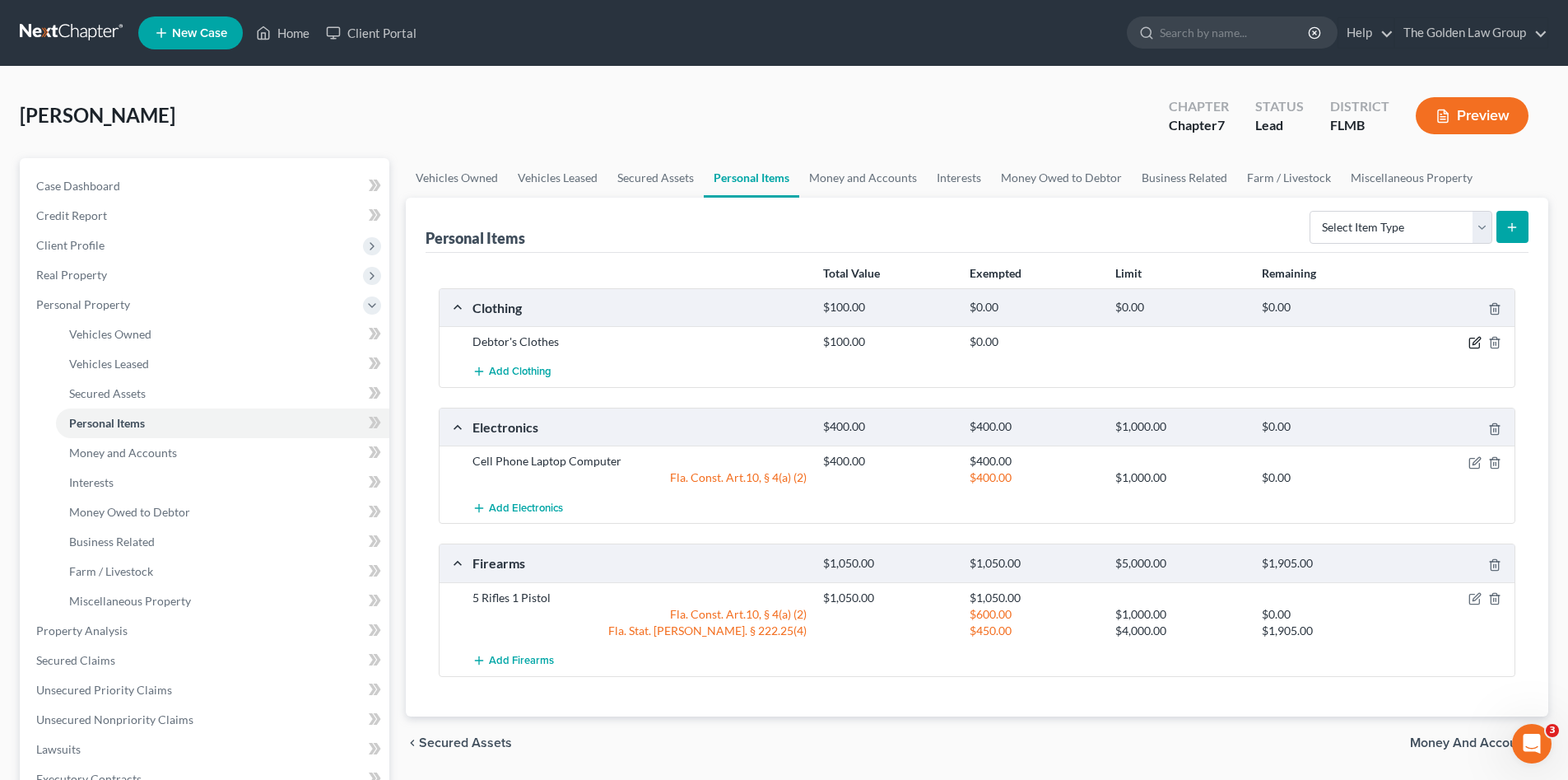
click at [1470, 338] on icon "button" at bounding box center [1473, 343] width 10 height 10
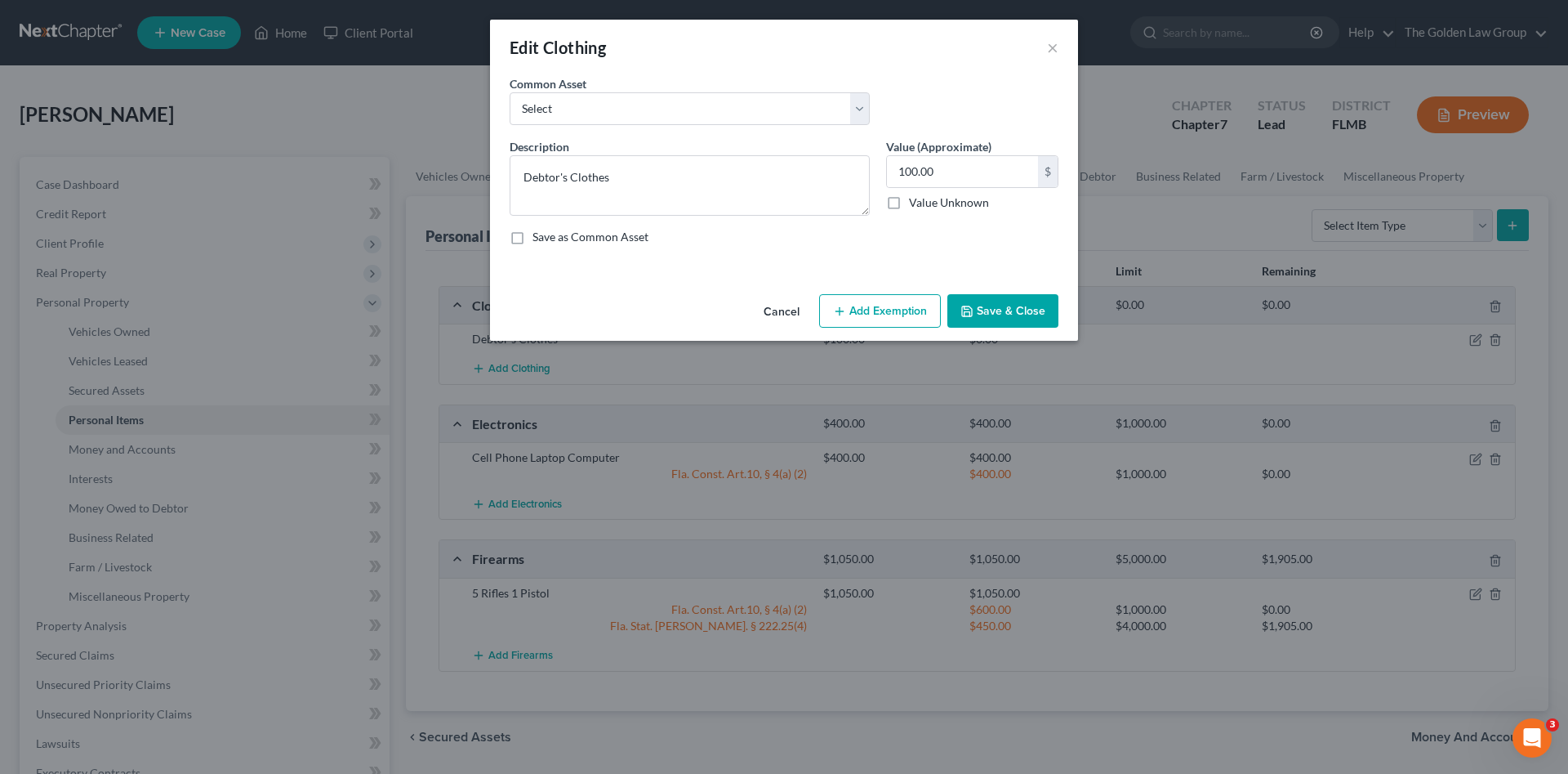
click at [844, 314] on icon "button" at bounding box center [839, 310] width 13 height 13
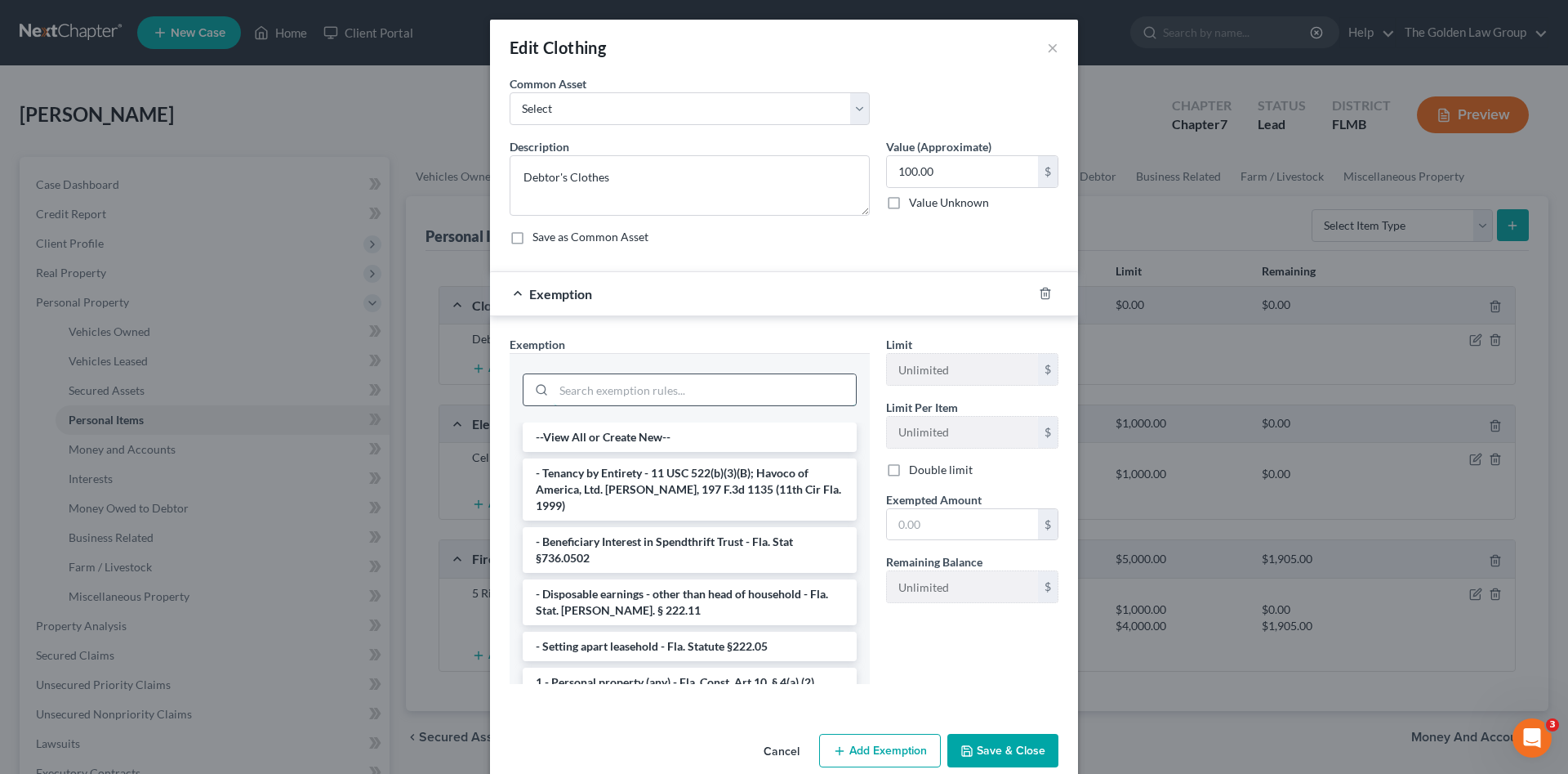
click at [646, 384] on input "search" at bounding box center [704, 389] width 302 height 31
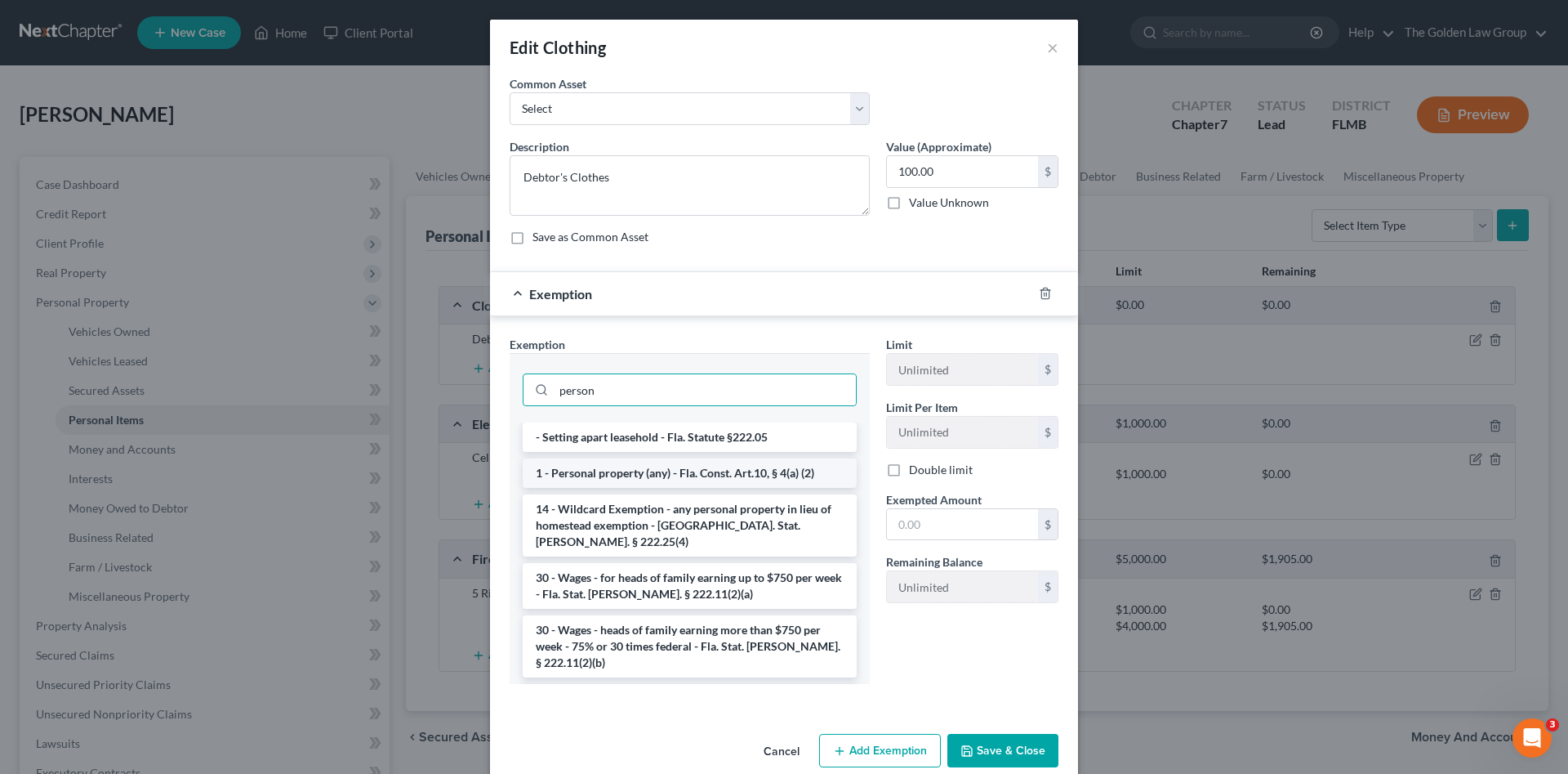
click at [707, 479] on li "1 - Personal property (any) - Fla. Const. Art.10, § 4(a) (2)" at bounding box center [690, 473] width 335 height 29
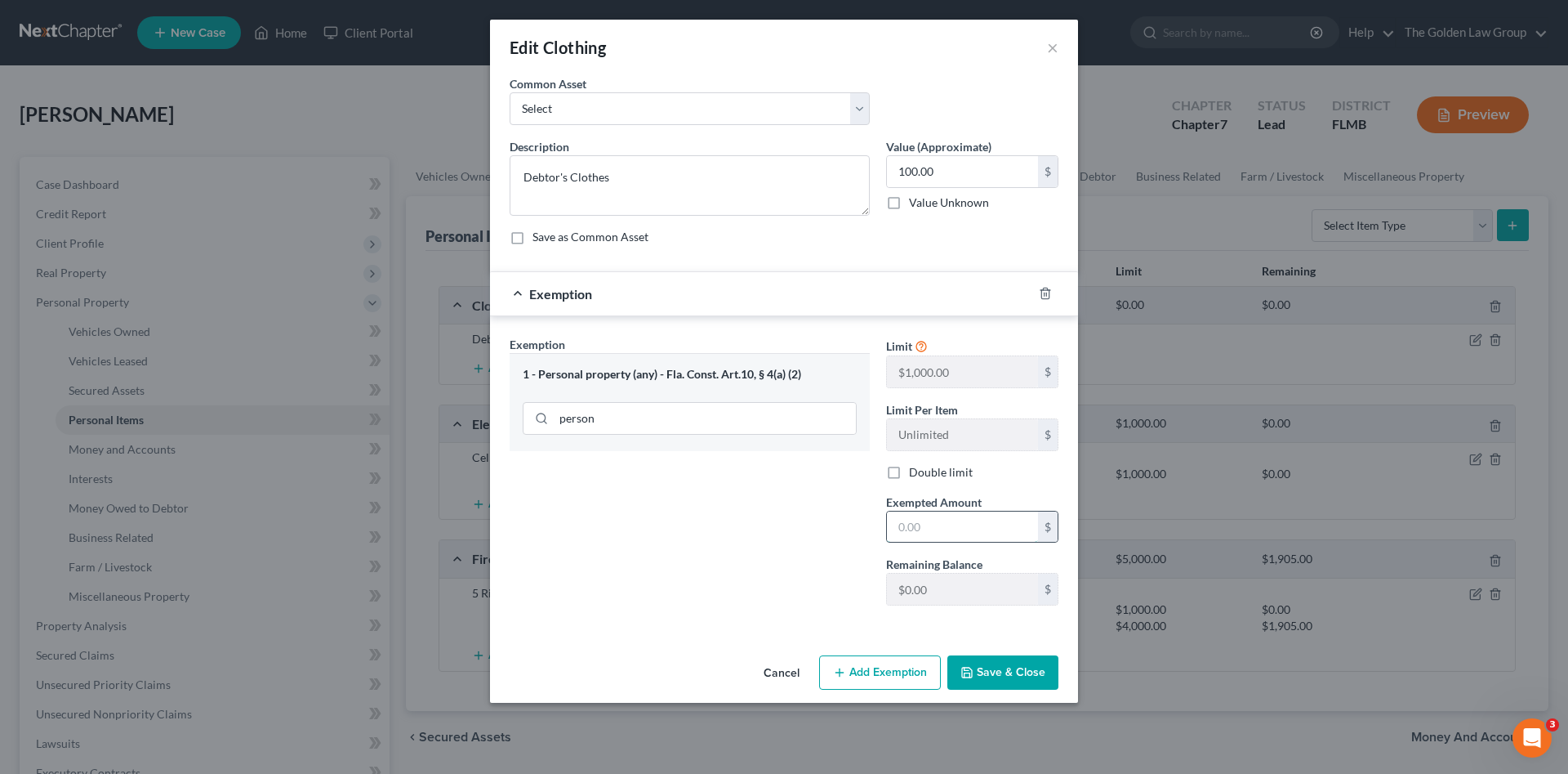
click at [903, 527] on input "text" at bounding box center [963, 527] width 151 height 31
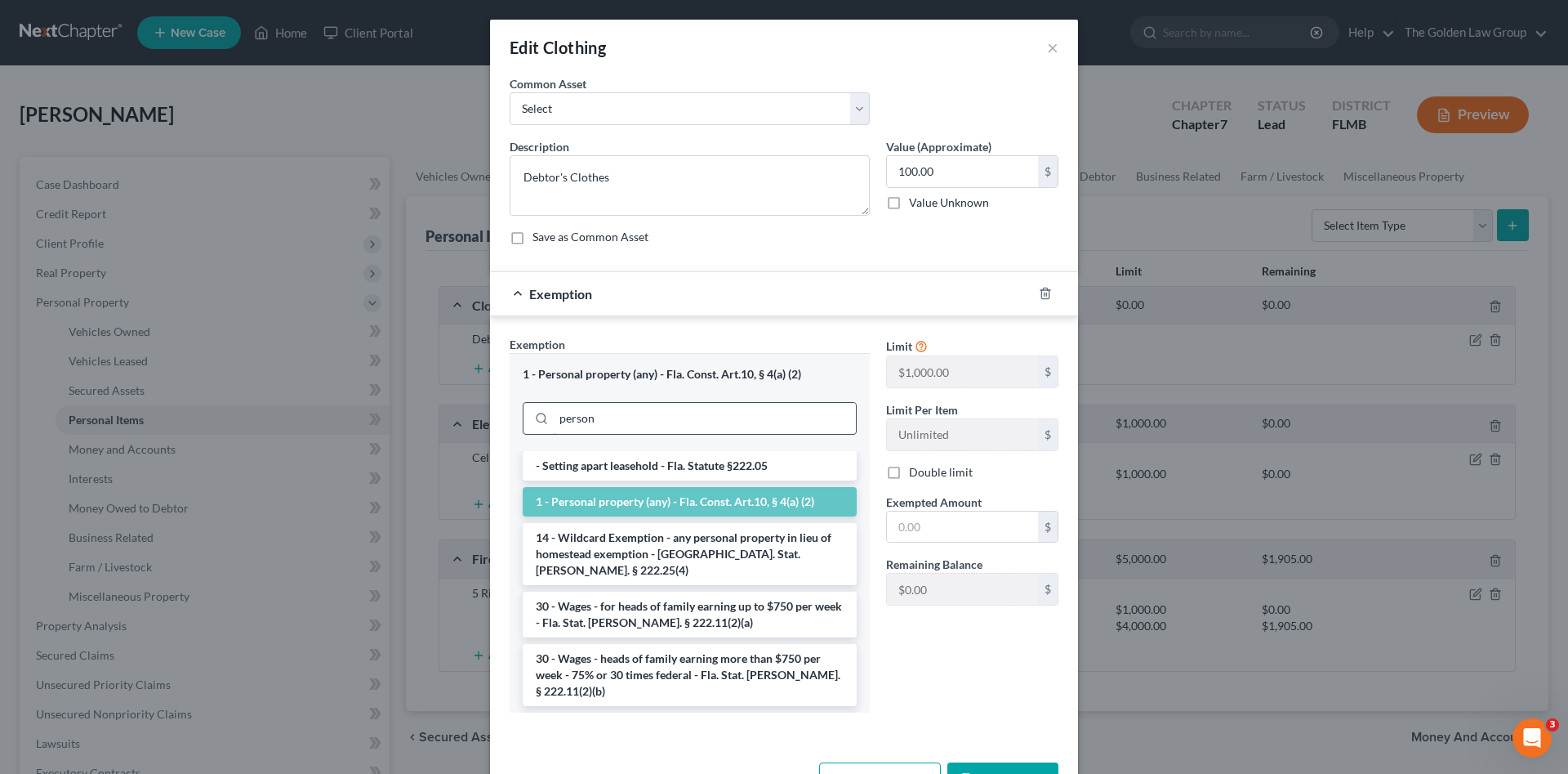
drag, startPoint x: 544, startPoint y: 418, endPoint x: 528, endPoint y: 417, distance: 16.0
click at [528, 417] on div "person" at bounding box center [690, 418] width 335 height 32
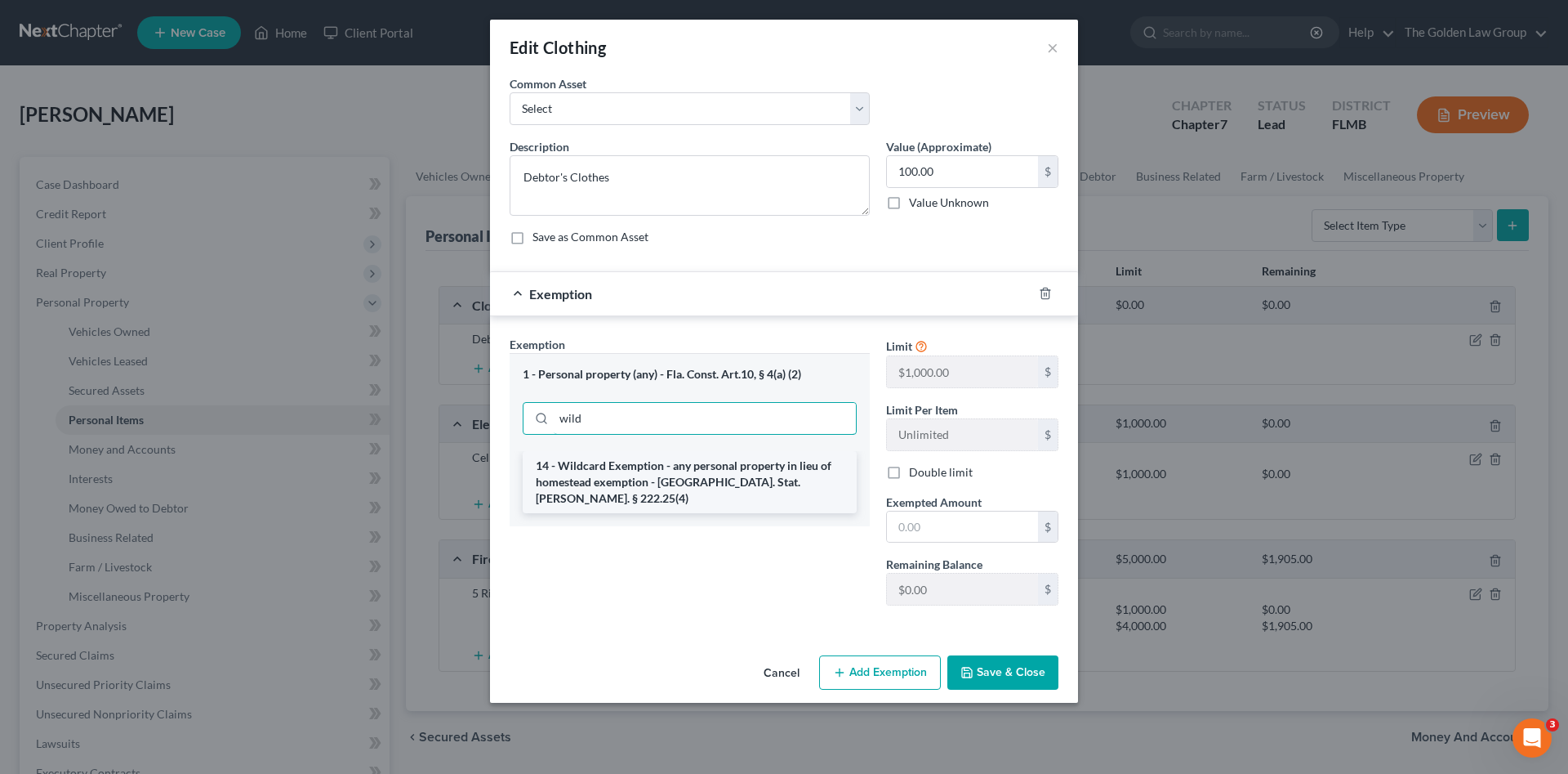
type input "wild"
drag, startPoint x: 634, startPoint y: 477, endPoint x: 914, endPoint y: 540, distance: 287.0
click at [636, 477] on li "14 - Wildcard Exemption - any personal property in lieu of homestead exemption …" at bounding box center [690, 481] width 335 height 62
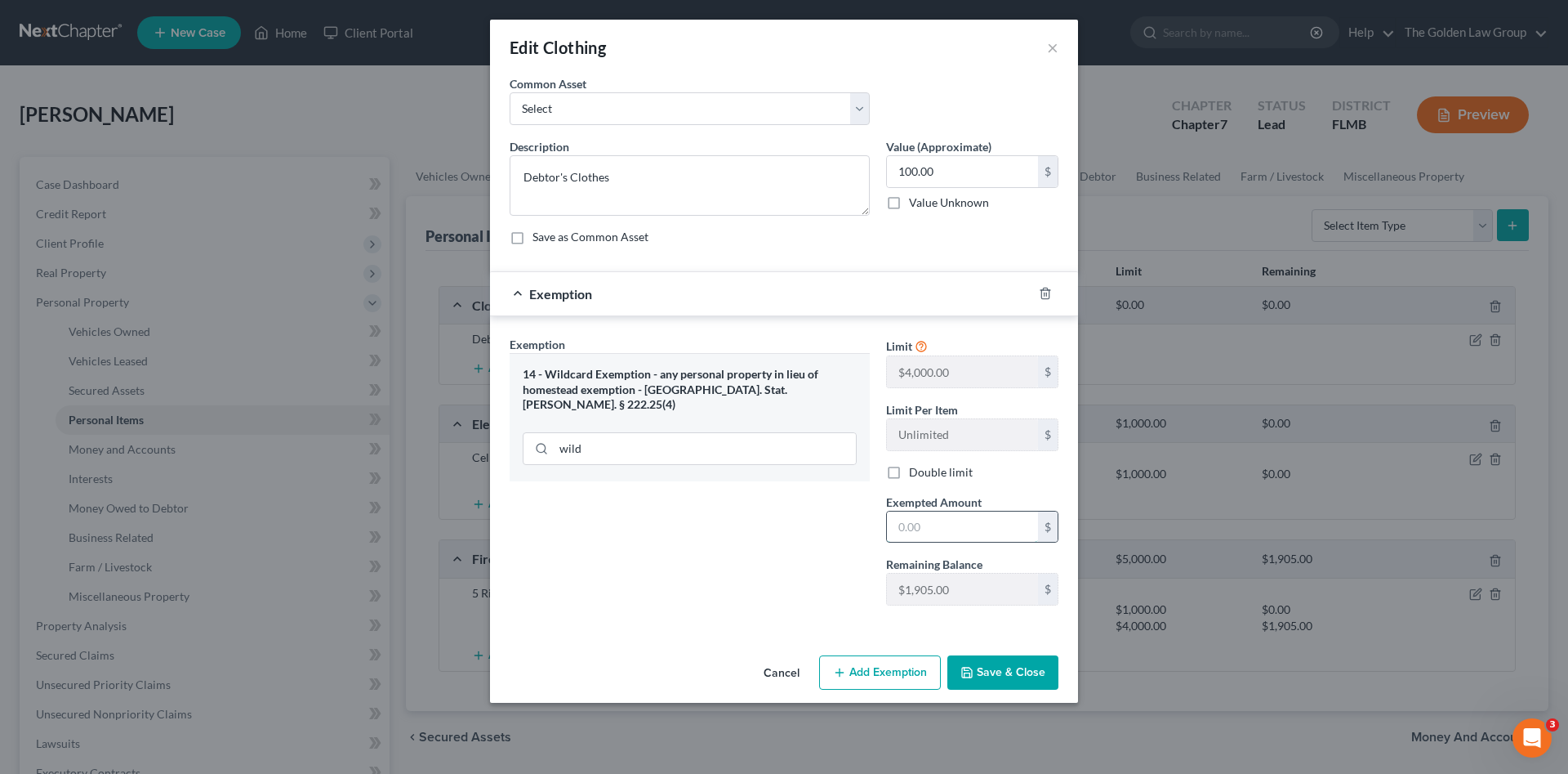
click at [934, 520] on input "text" at bounding box center [963, 527] width 151 height 31
type input "100.00"
click at [1002, 680] on button "Save & Close" at bounding box center [1004, 672] width 112 height 34
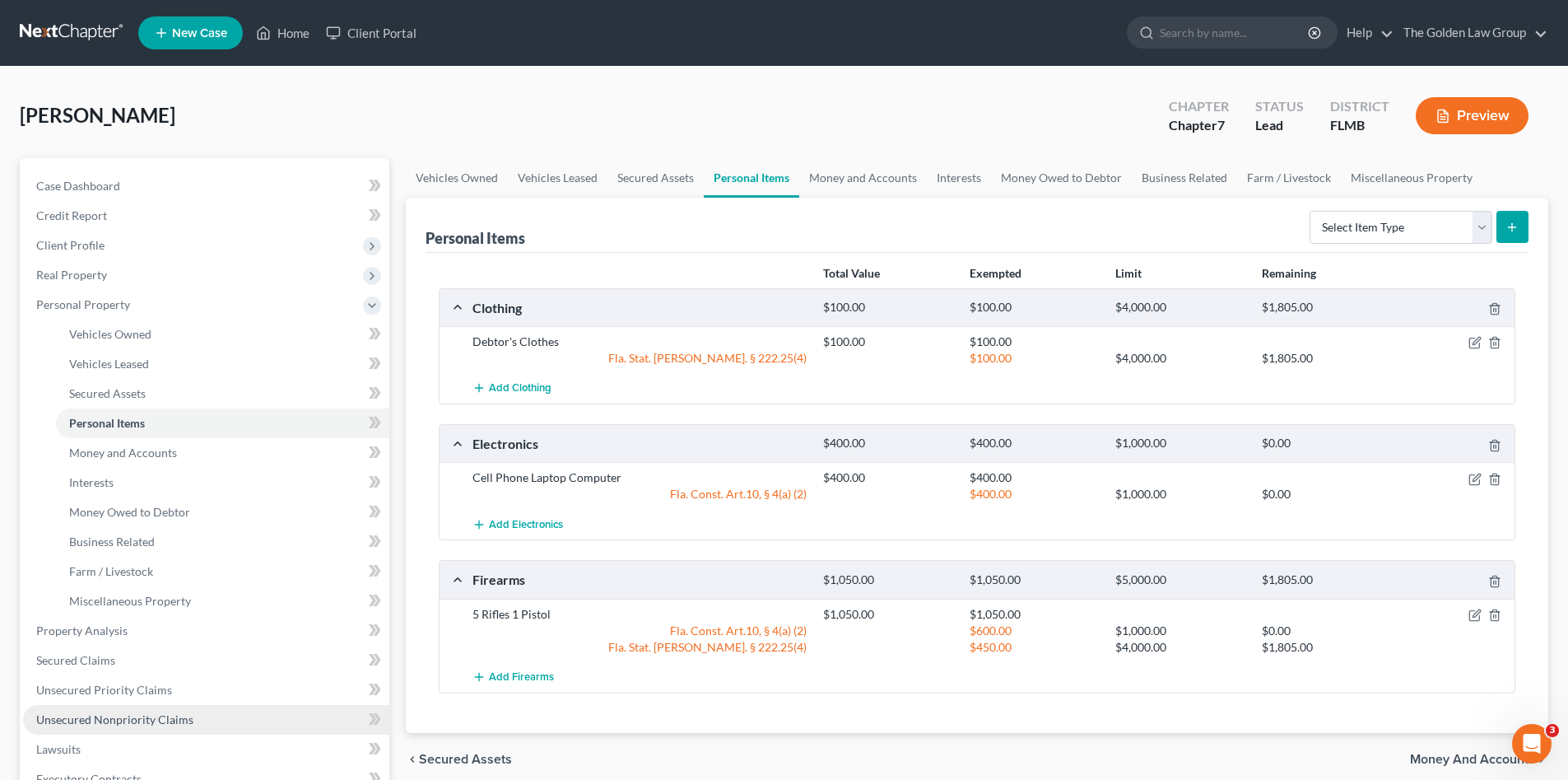
scroll to position [192, 0]
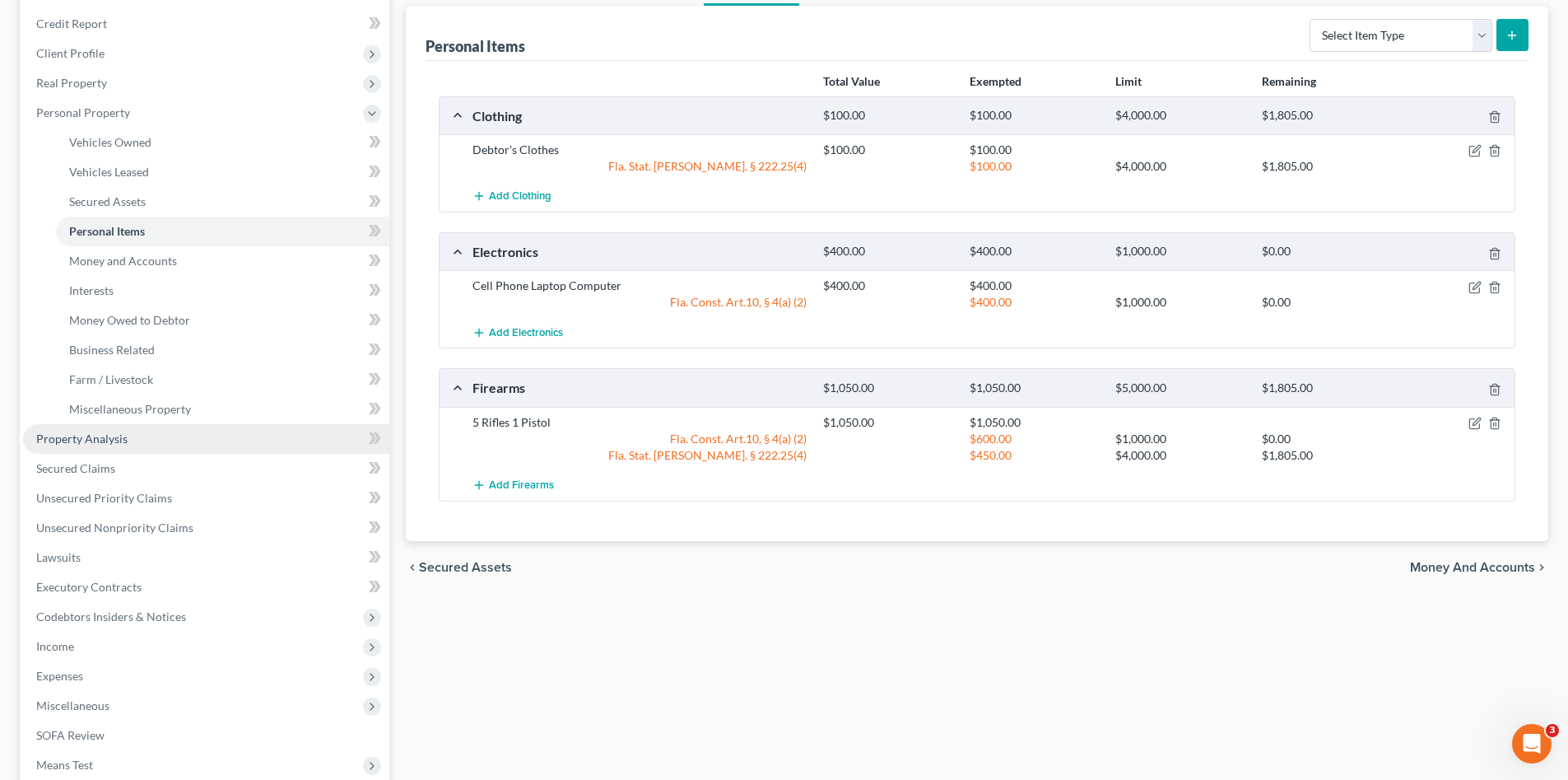
click at [61, 438] on span "Property Analysis" at bounding box center [82, 439] width 92 height 14
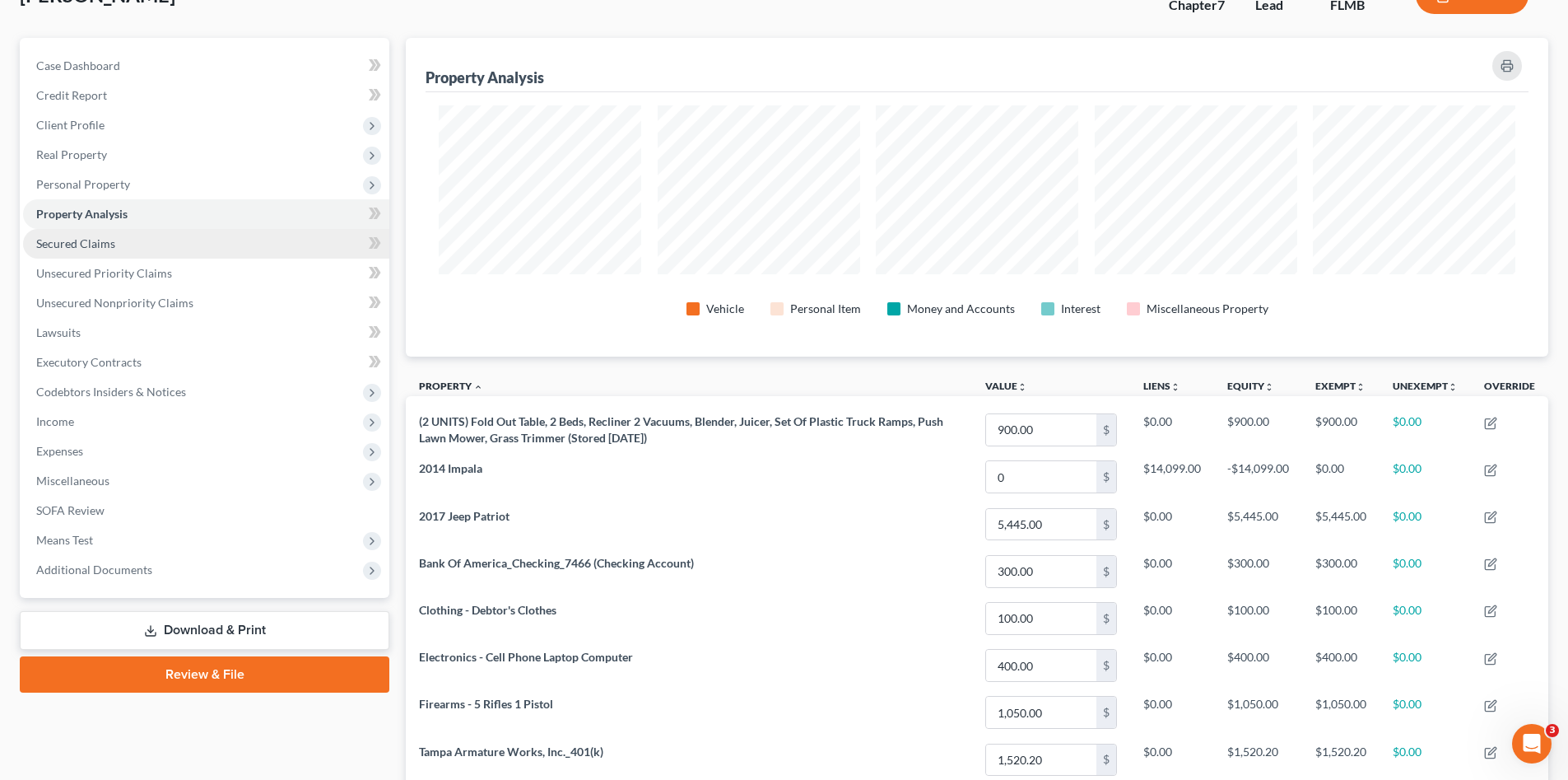
scroll to position [93, 0]
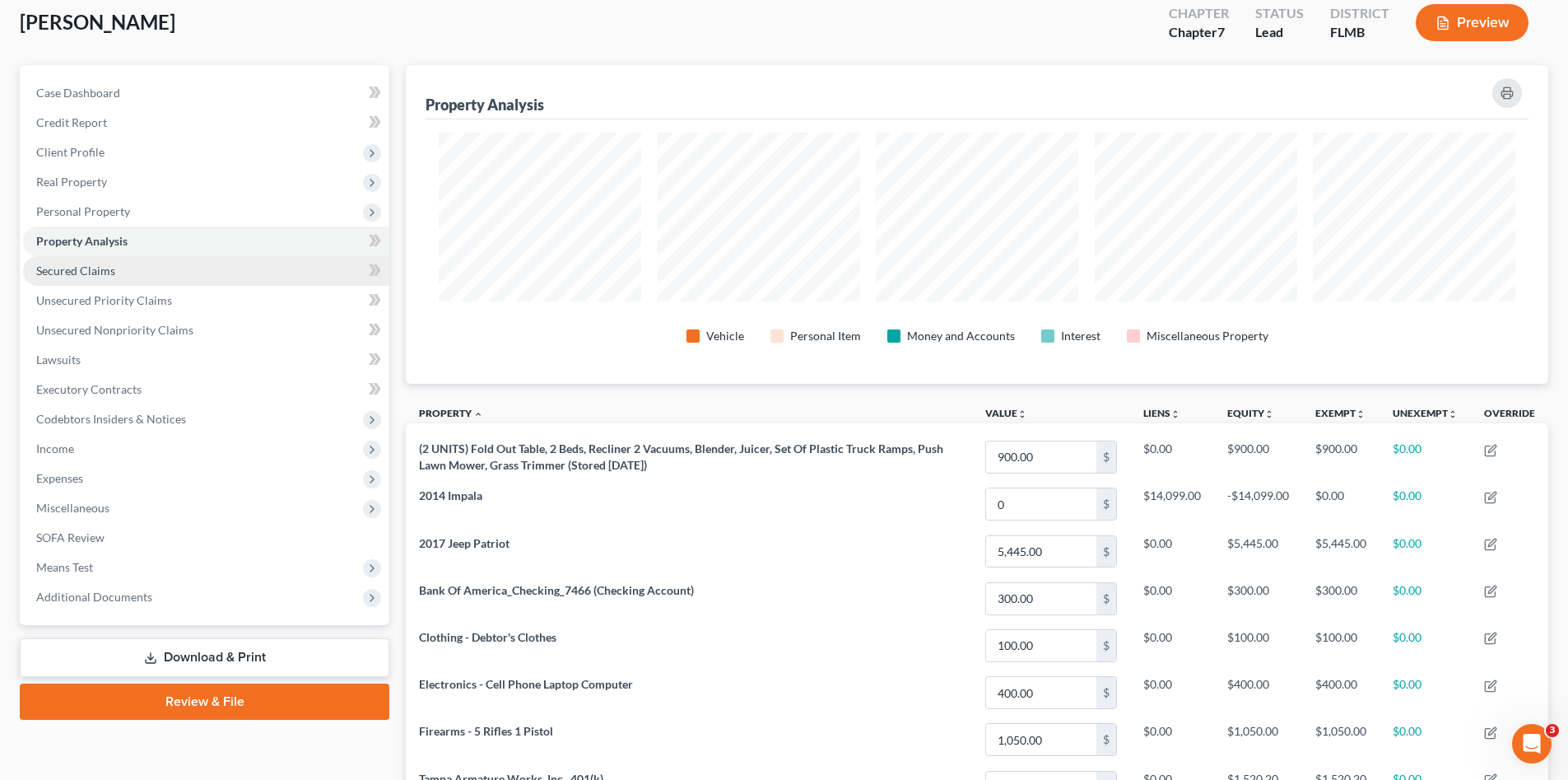
click at [126, 277] on link "Secured Claims" at bounding box center [206, 271] width 367 height 30
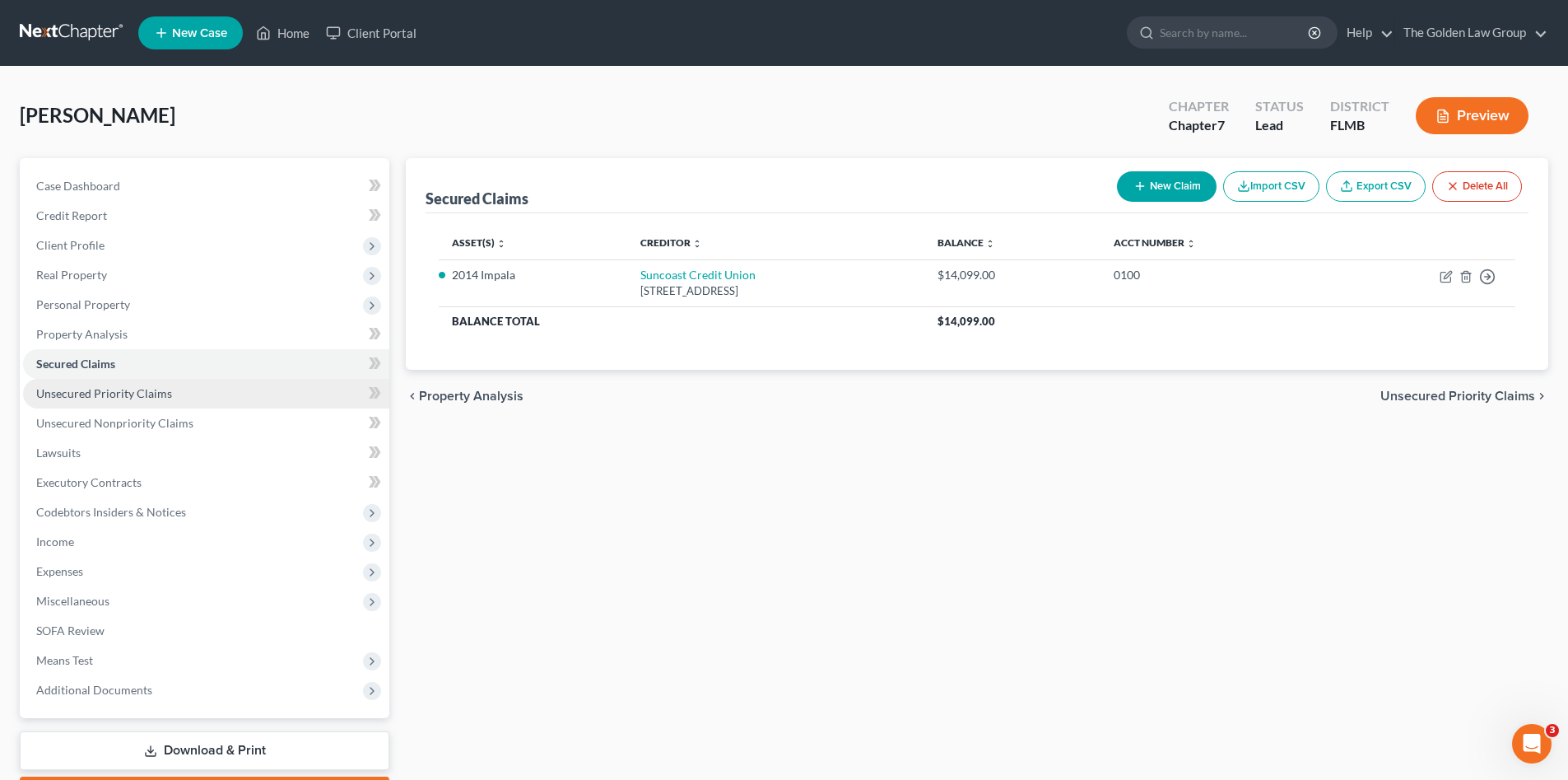
click at [191, 384] on link "Unsecured Priority Claims" at bounding box center [206, 393] width 367 height 30
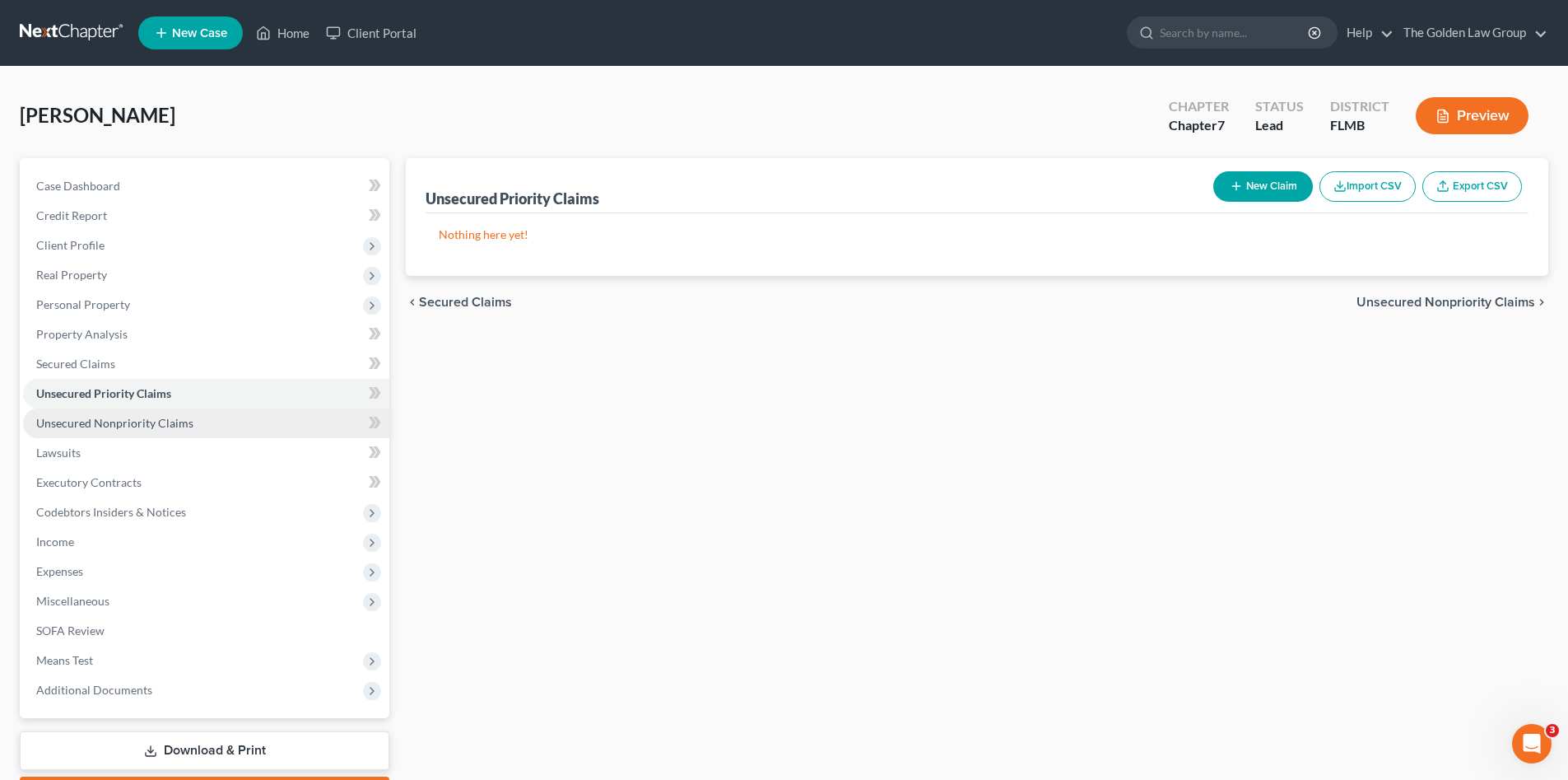
click at [203, 417] on link "Unsecured Nonpriority Claims" at bounding box center [206, 423] width 367 height 30
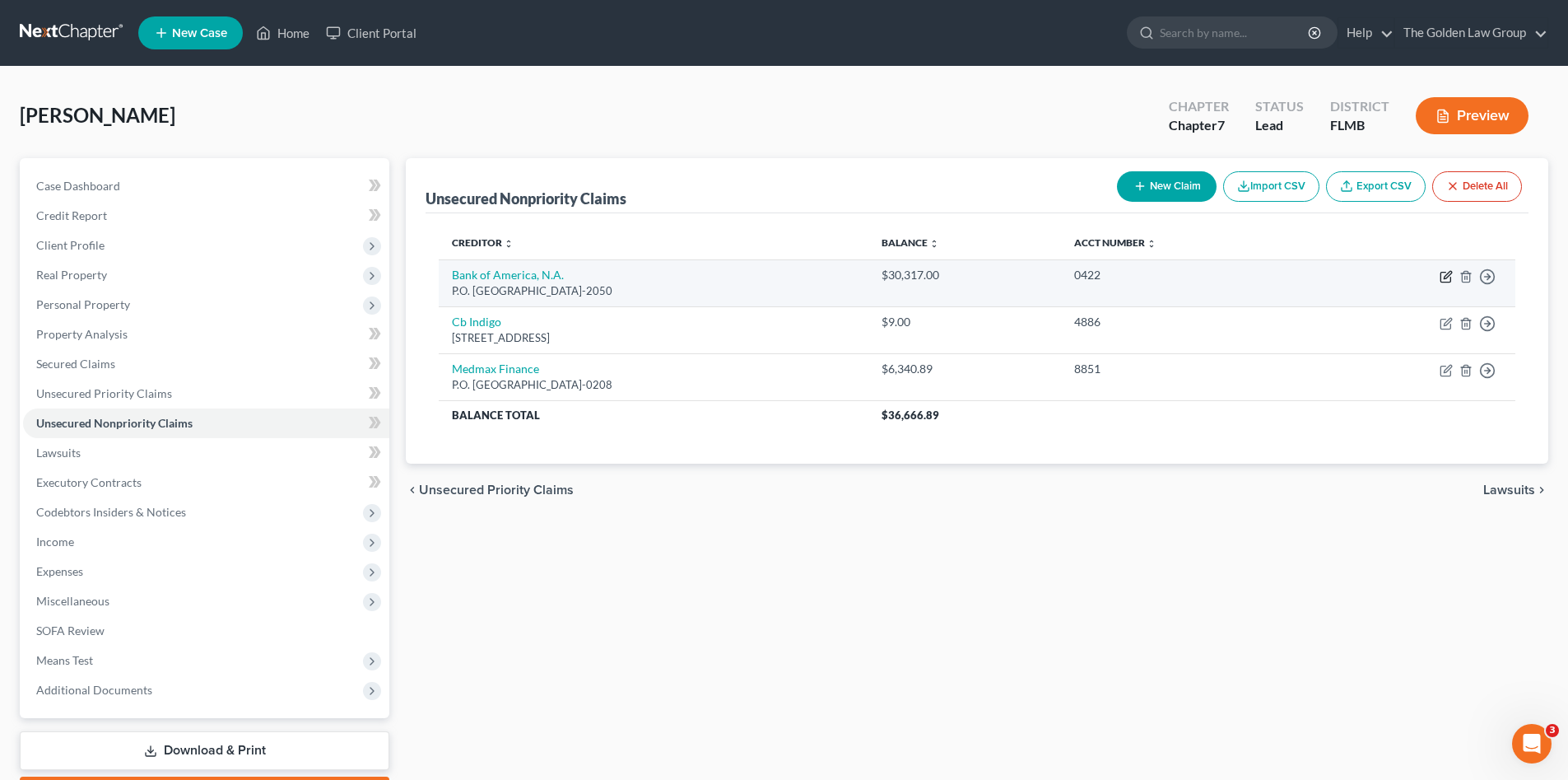
click at [1450, 278] on icon "button" at bounding box center [1445, 277] width 10 height 10
select select "45"
select select "2"
select select "0"
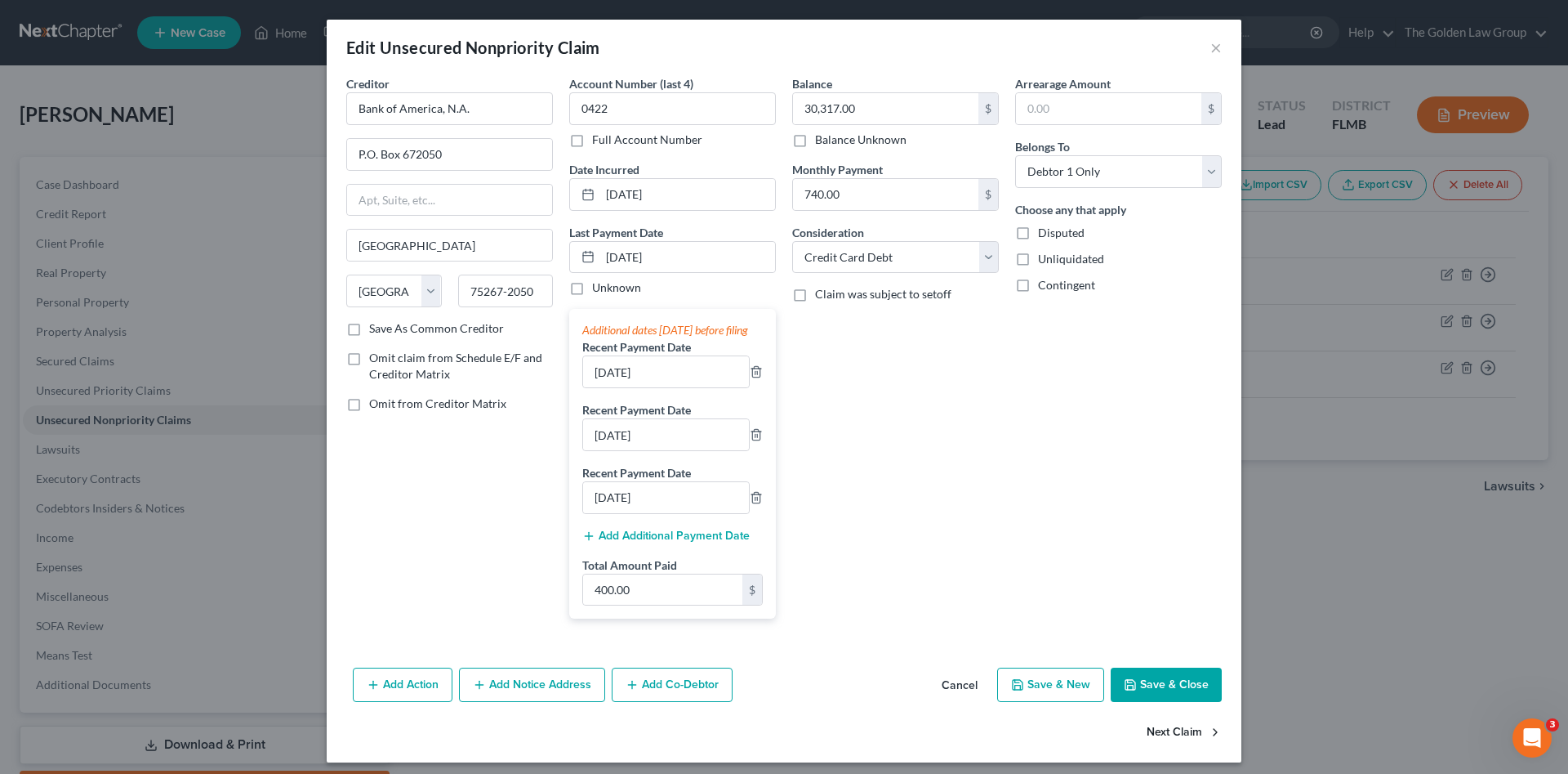
click at [1172, 743] on button "Next Claim" at bounding box center [1184, 732] width 75 height 34
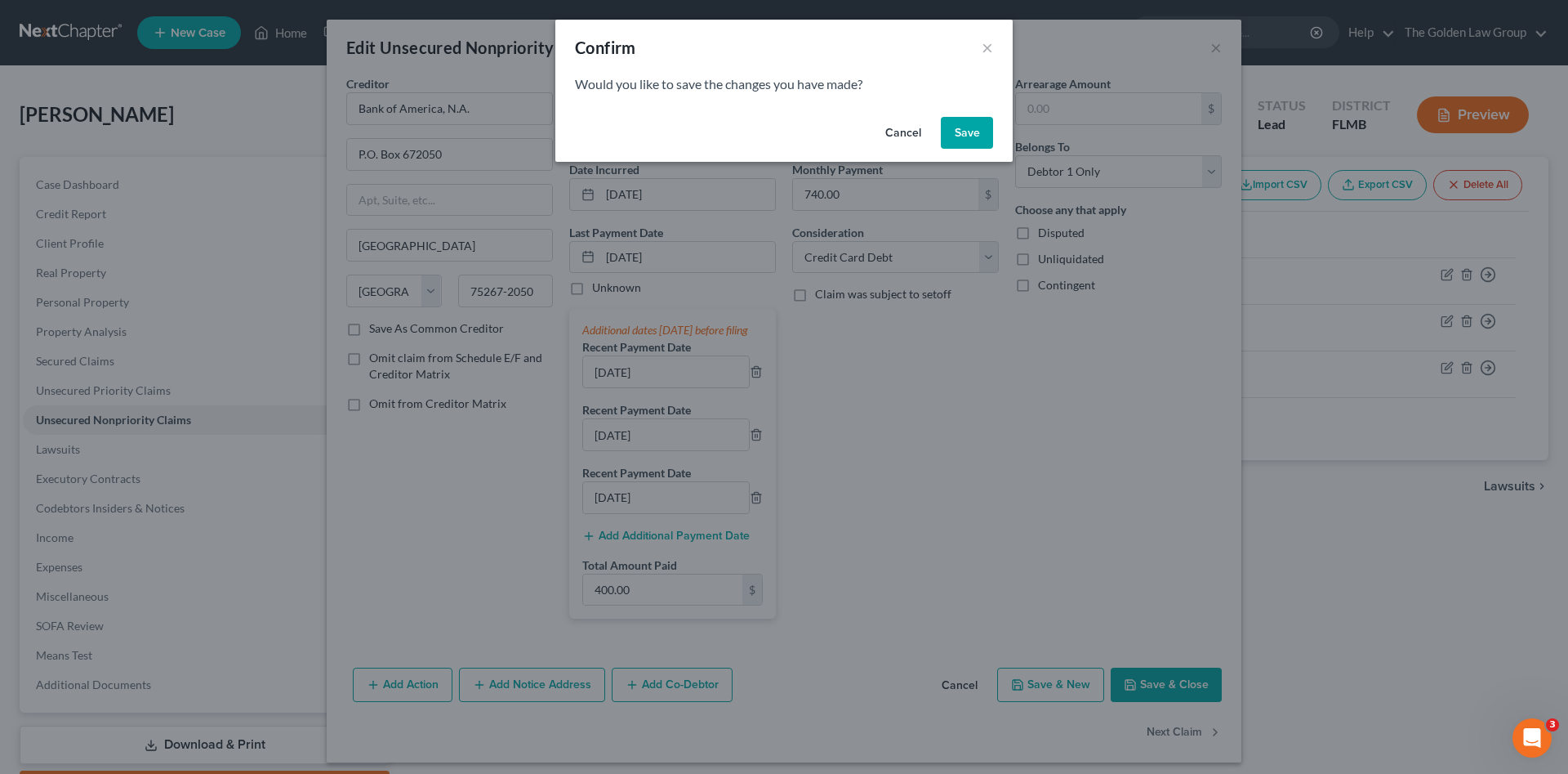
click at [975, 135] on button "Save" at bounding box center [966, 132] width 52 height 32
select select "38"
select select "2"
select select "0"
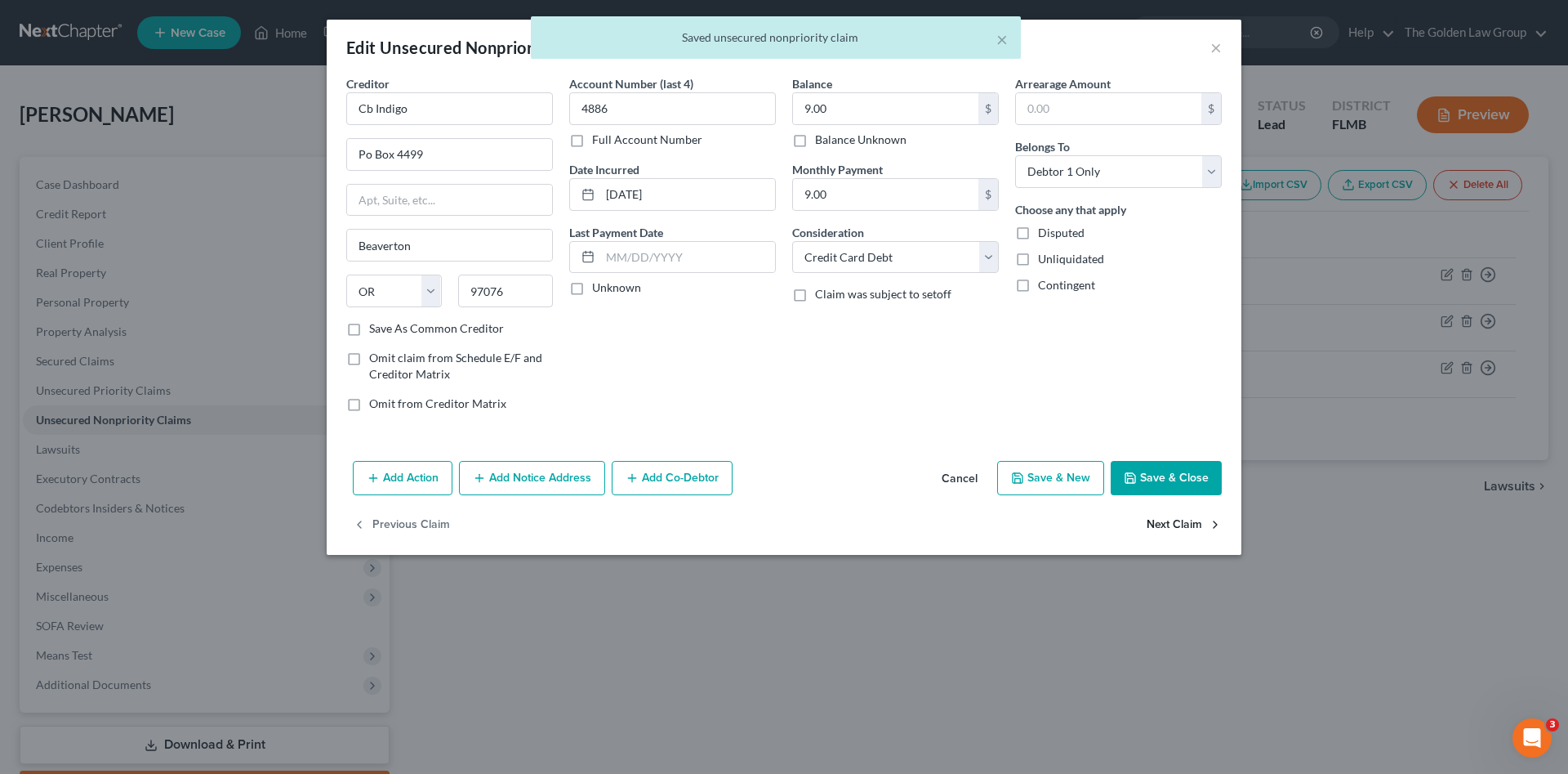
click at [1170, 517] on button "Next Claim" at bounding box center [1184, 524] width 75 height 34
select select "9"
select select "0"
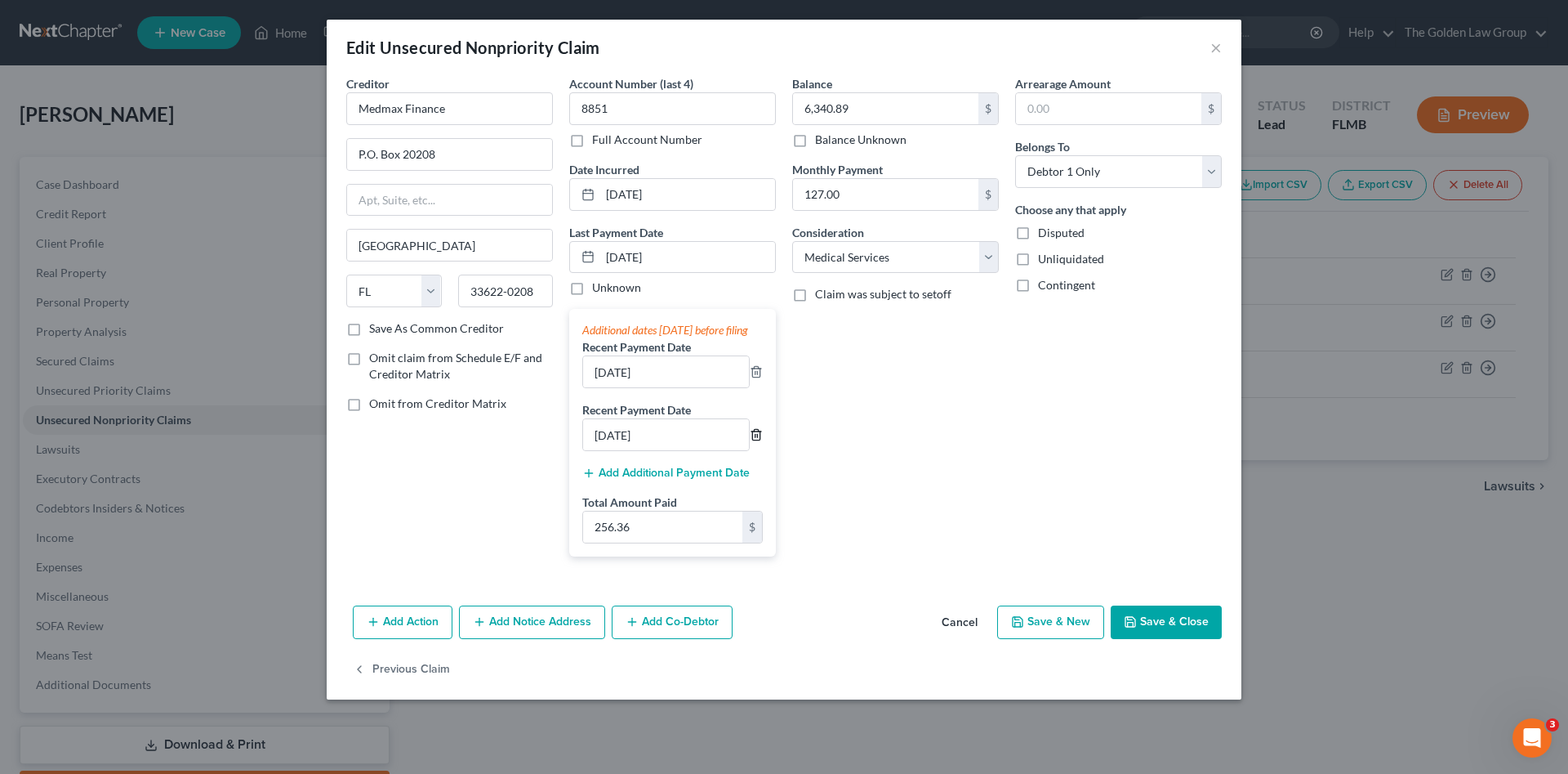
click at [756, 441] on icon "button" at bounding box center [756, 434] width 13 height 13
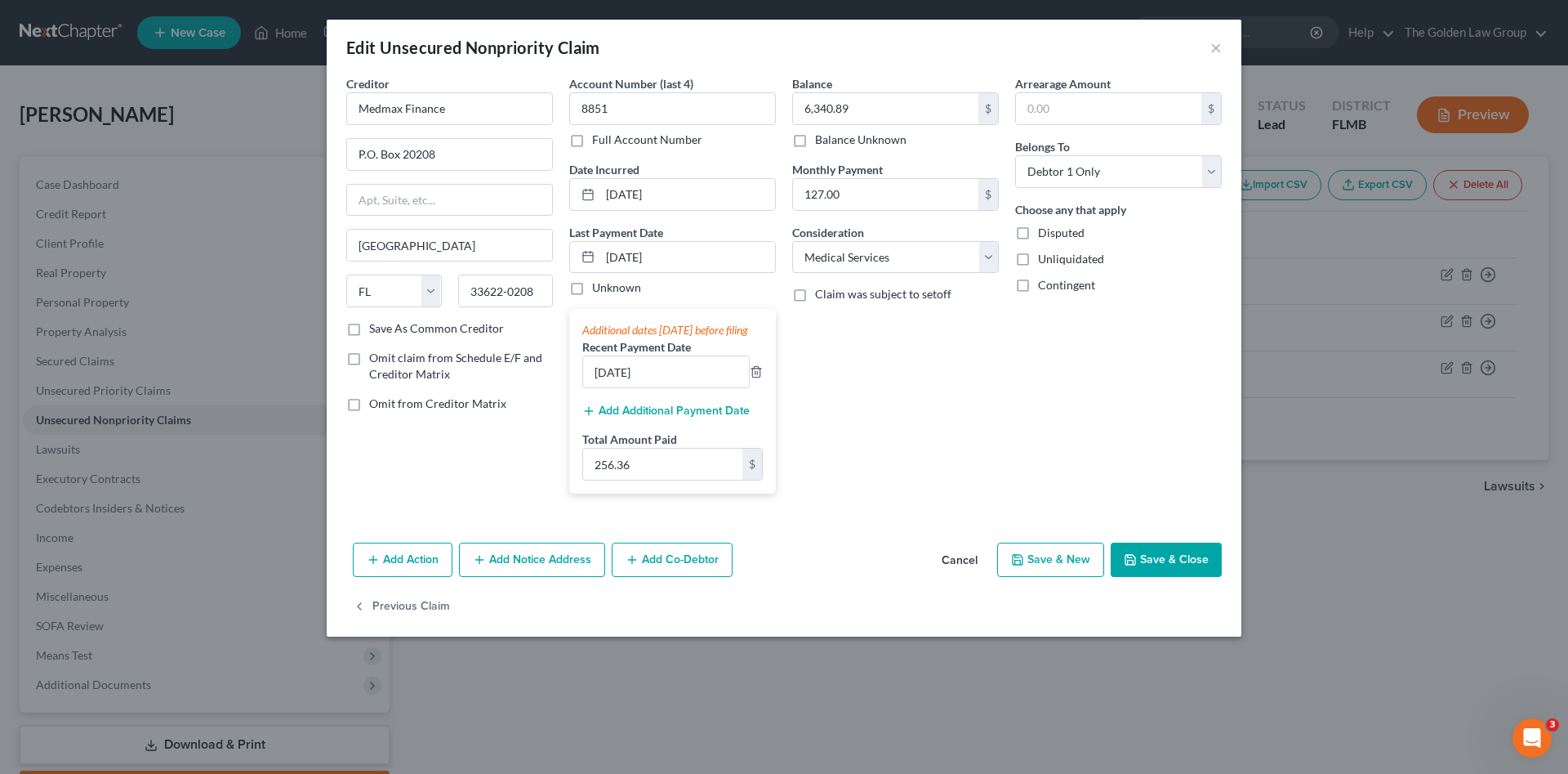
click at [1194, 576] on button "Save & Close" at bounding box center [1167, 559] width 112 height 34
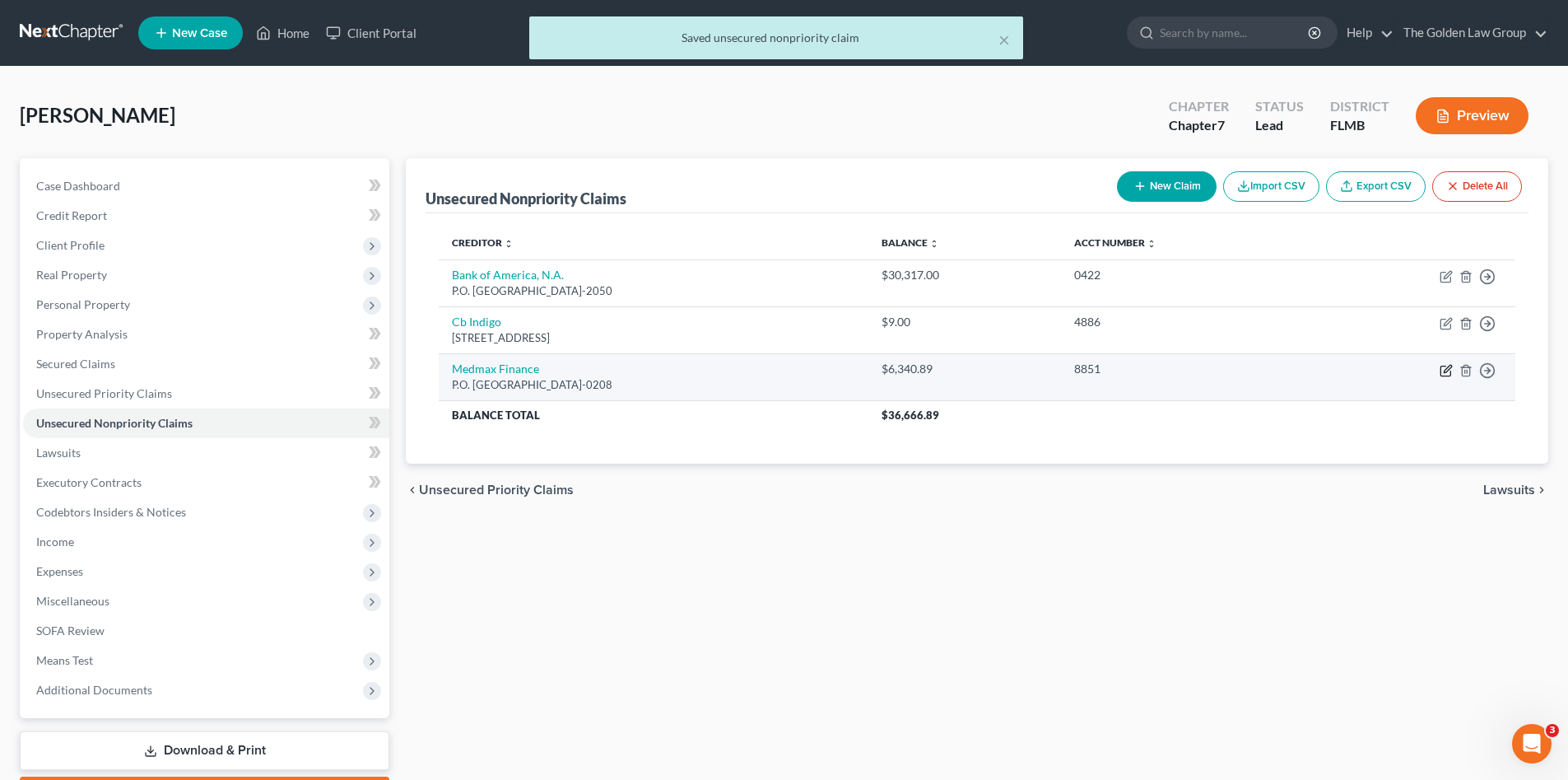
click at [1443, 368] on icon "button" at bounding box center [1445, 370] width 13 height 13
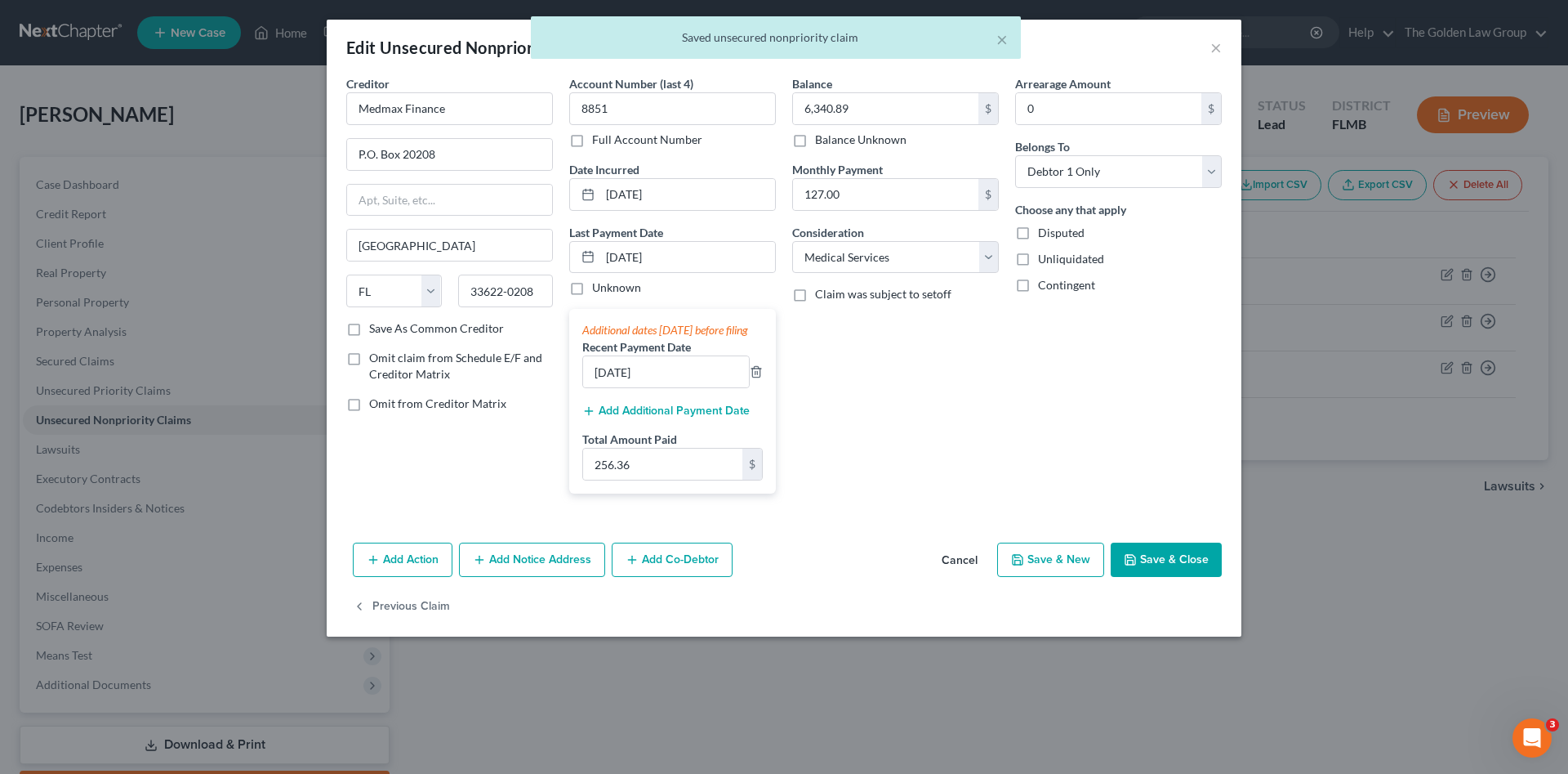
click at [1191, 571] on button "Save & Close" at bounding box center [1167, 559] width 112 height 34
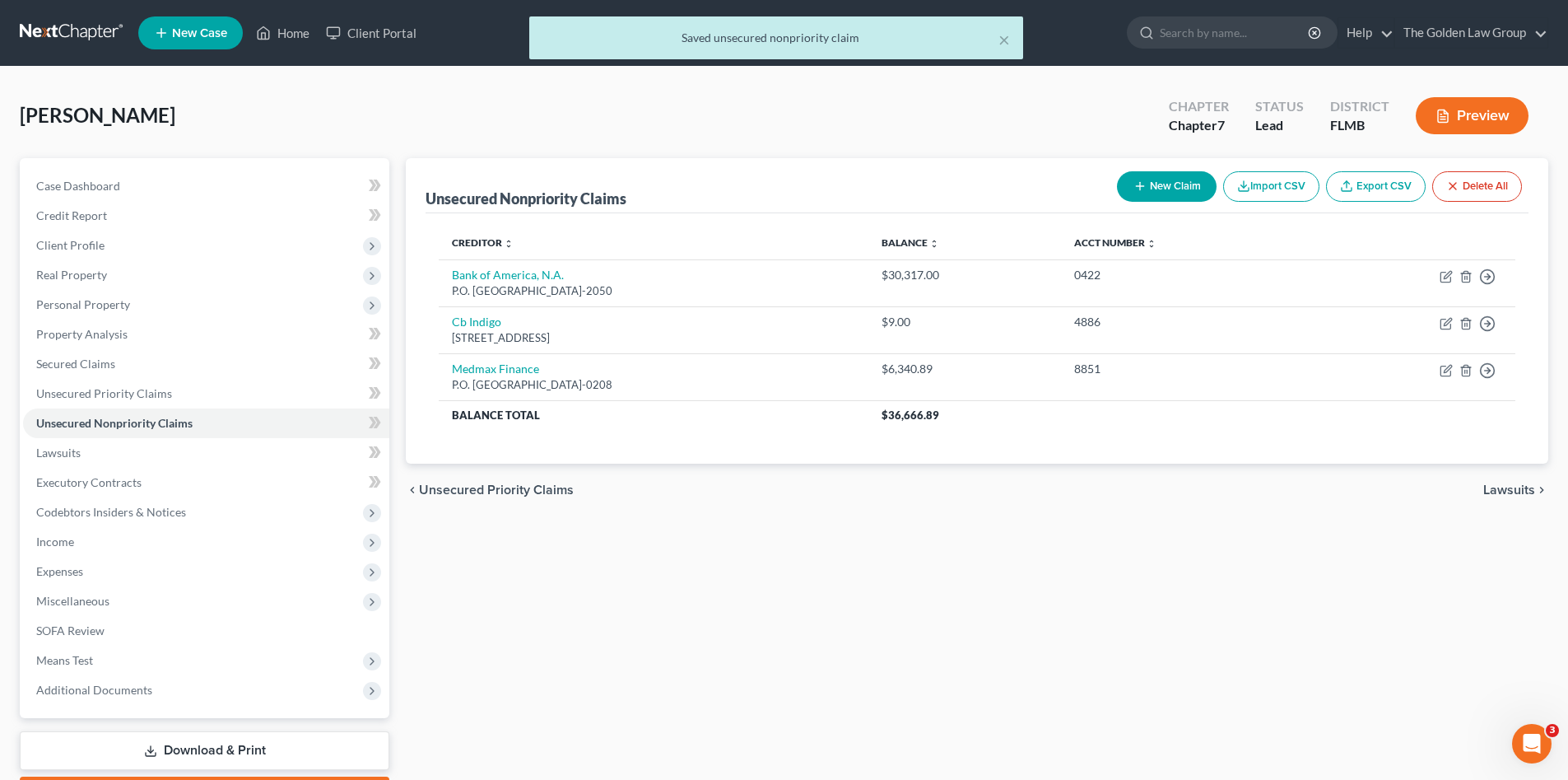
click at [942, 541] on div "Unsecured Nonpriority Claims New Claim Import CSV Export CSV Delete All Credito…" at bounding box center [977, 485] width 1159 height 655
click at [64, 452] on span "Lawsuits" at bounding box center [58, 453] width 44 height 14
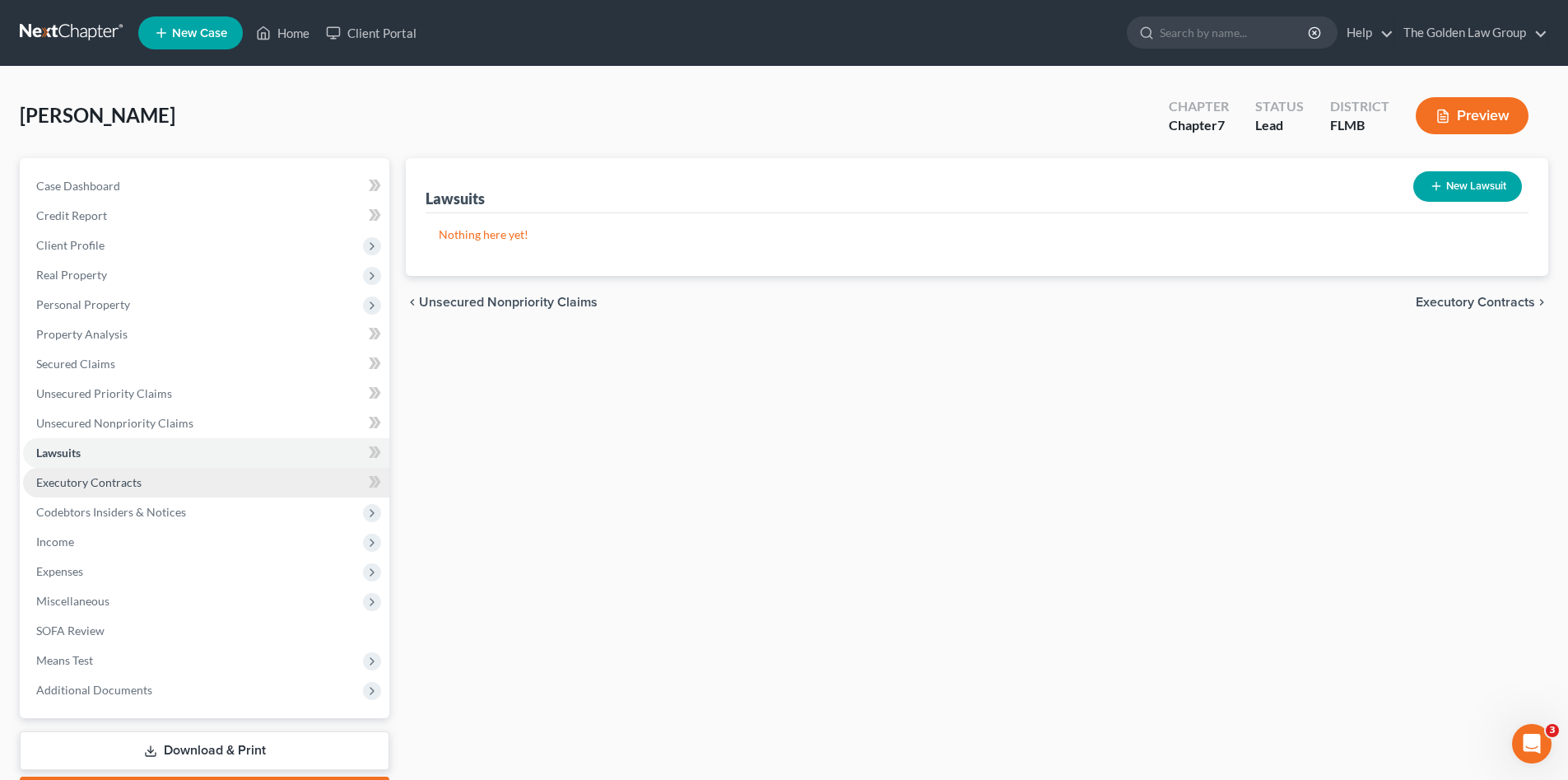
click at [155, 485] on link "Executory Contracts" at bounding box center [206, 482] width 367 height 30
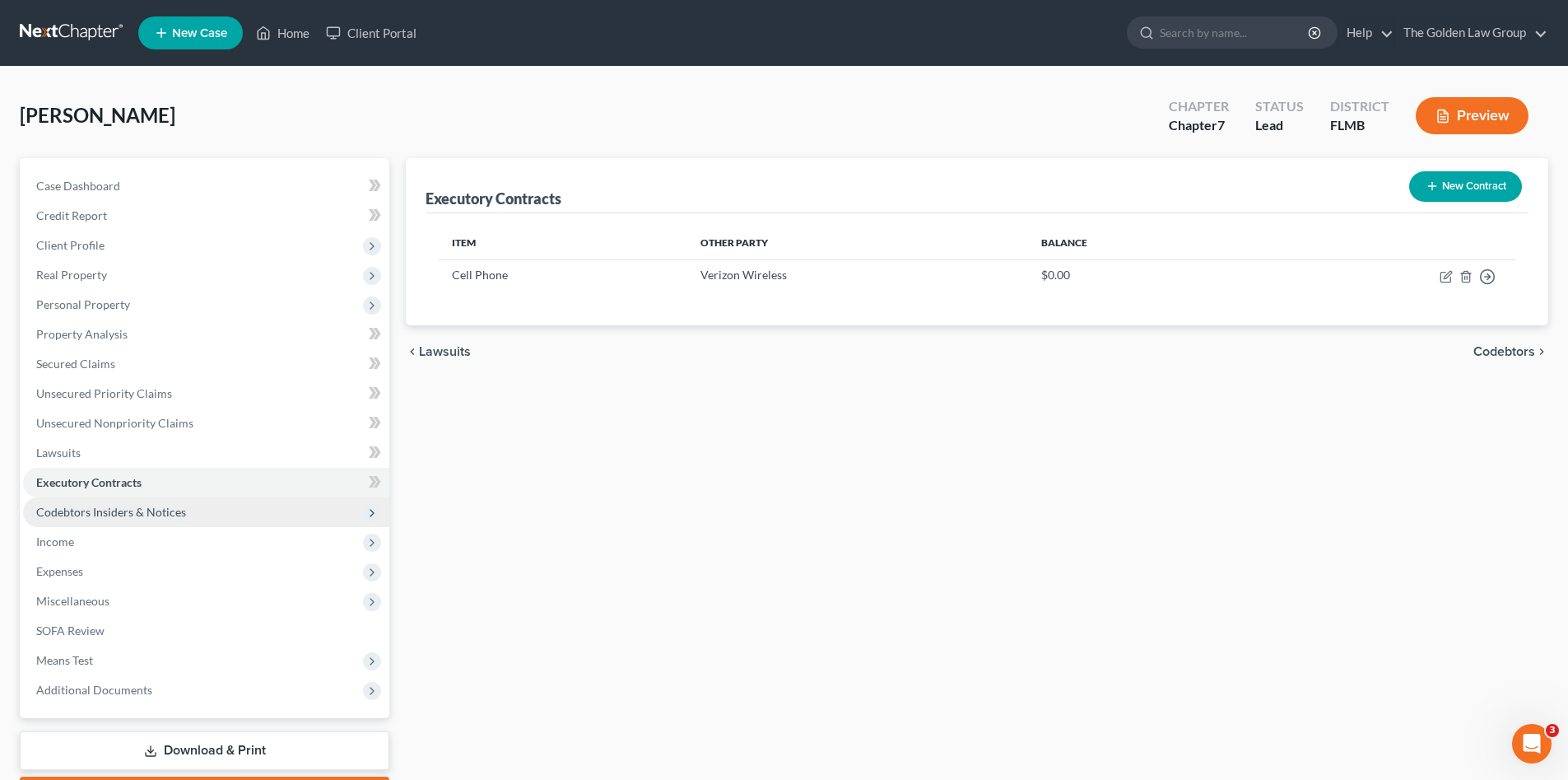
click at [178, 506] on span "Codebtors Insiders & Notices" at bounding box center [111, 512] width 150 height 14
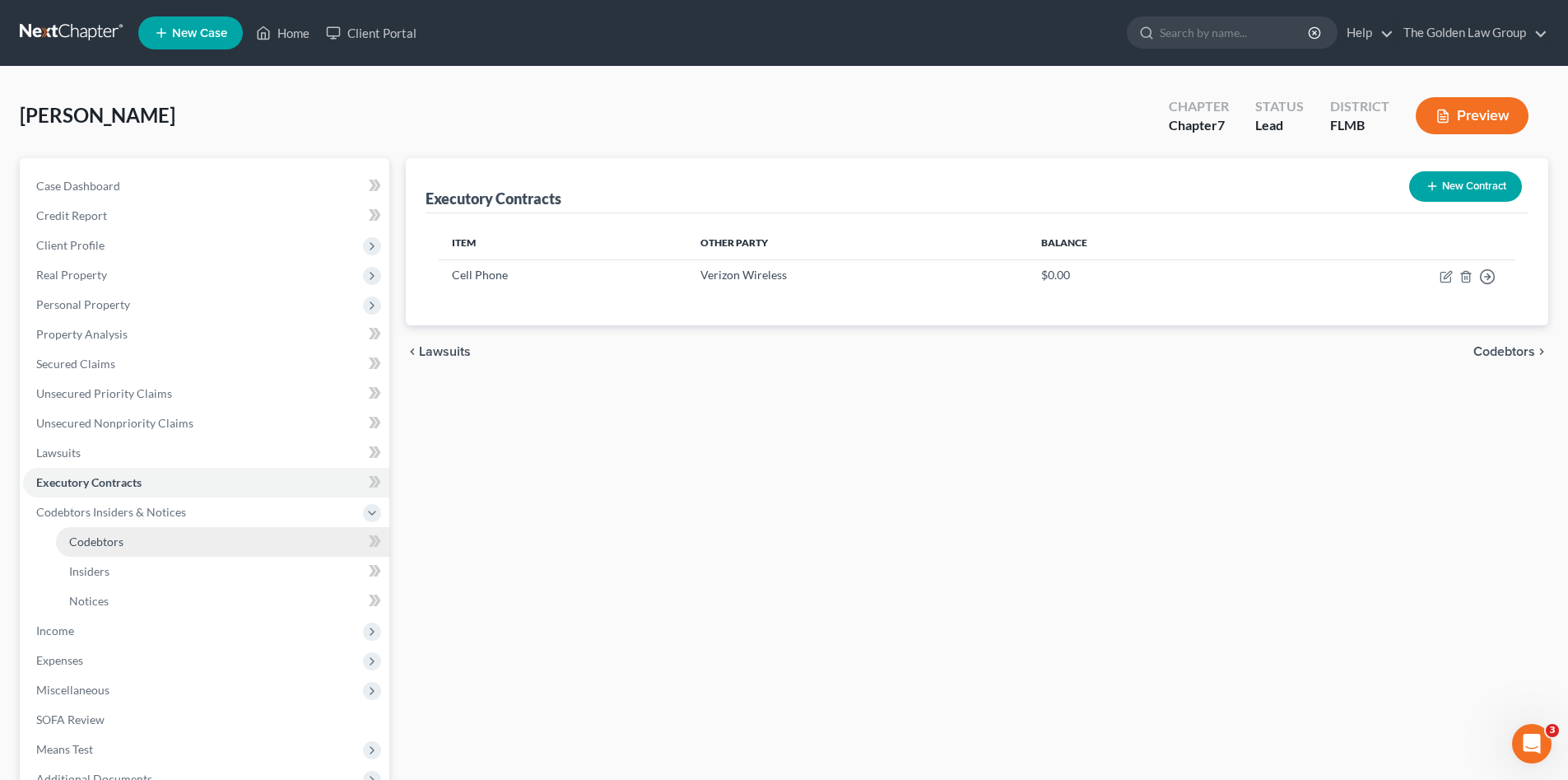
click at [137, 537] on link "Codebtors" at bounding box center [223, 541] width 333 height 30
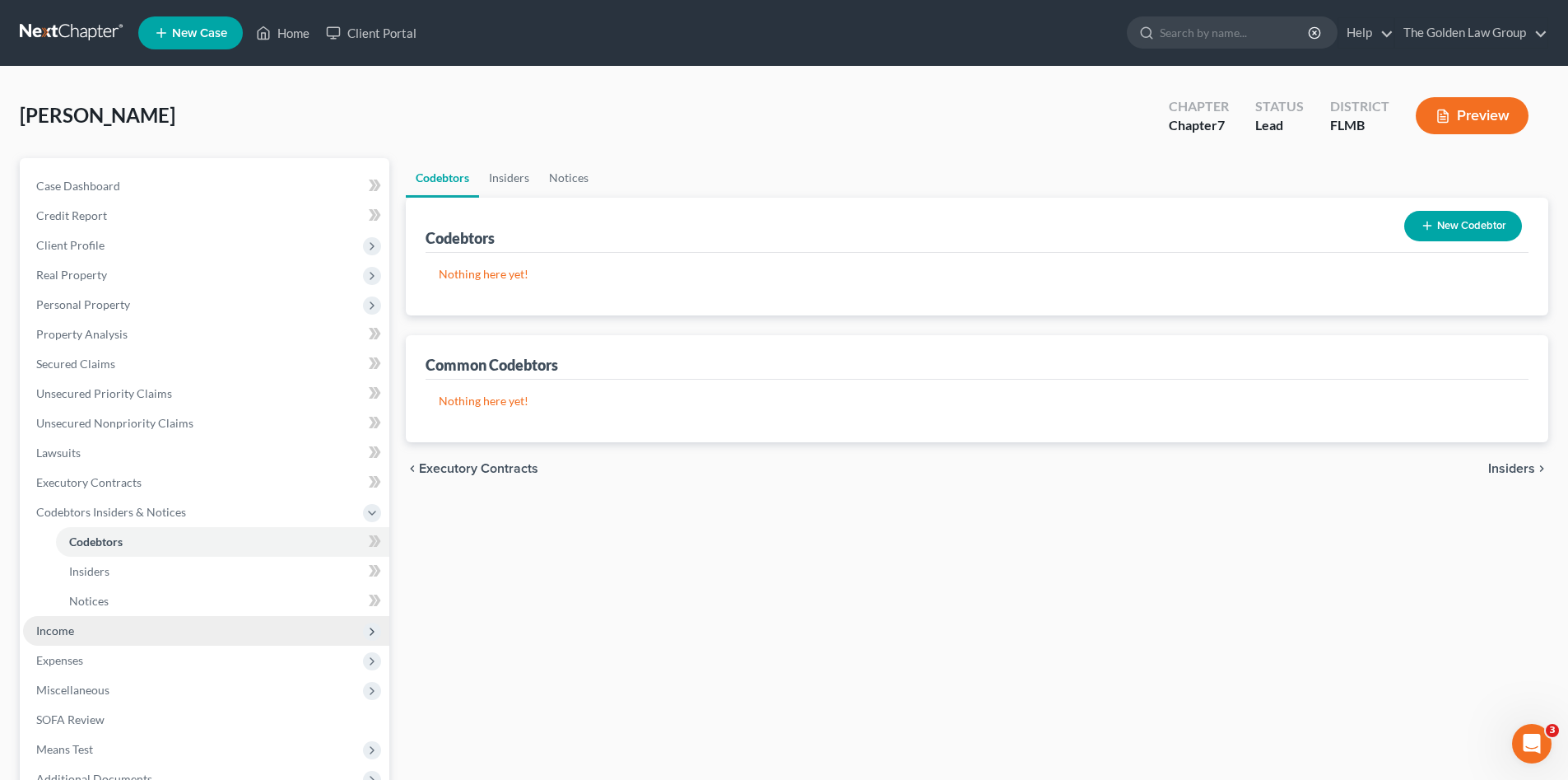
click at [111, 628] on span "Income" at bounding box center [206, 631] width 367 height 30
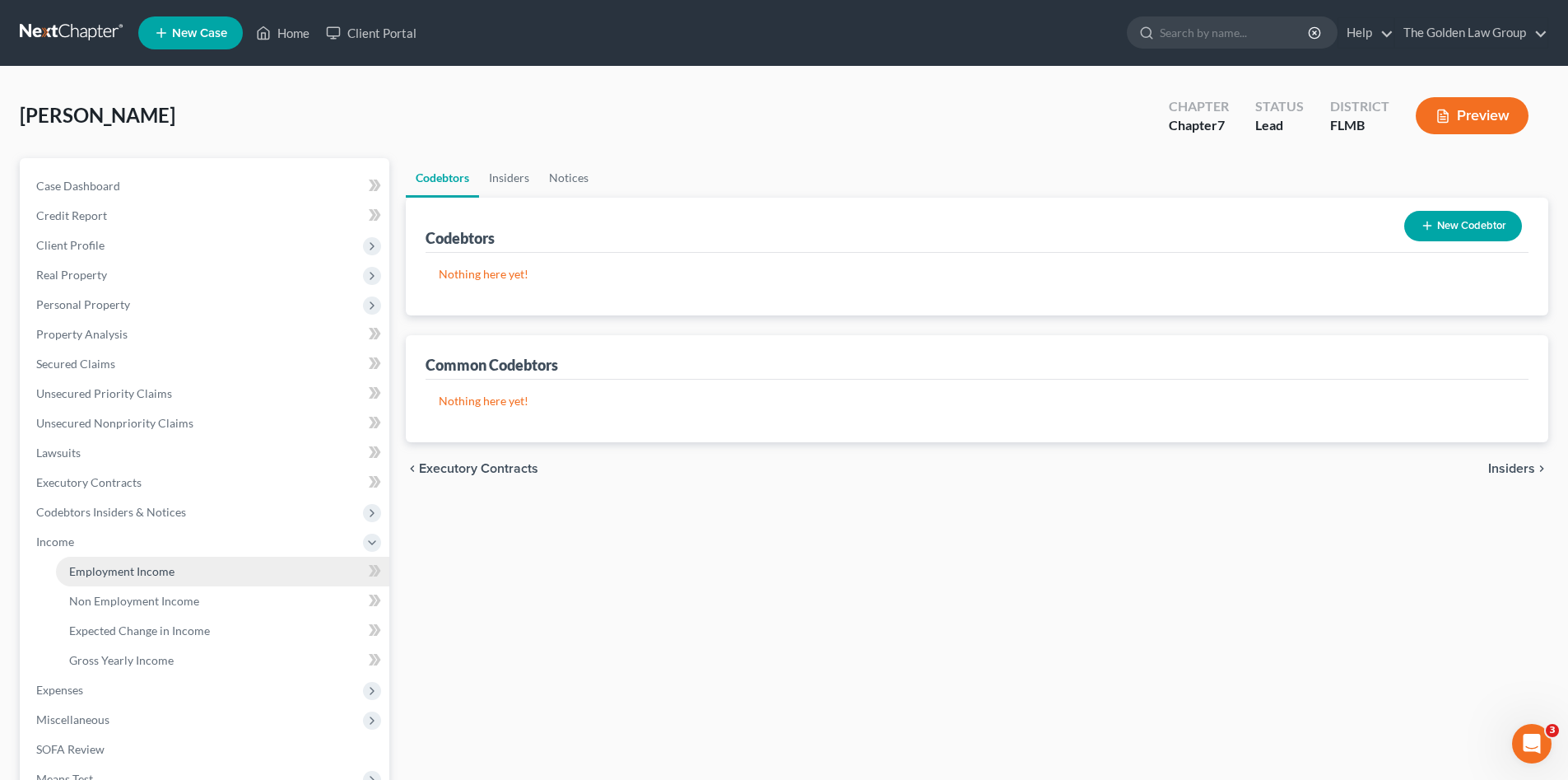
click at [127, 562] on link "Employment Income" at bounding box center [223, 571] width 333 height 30
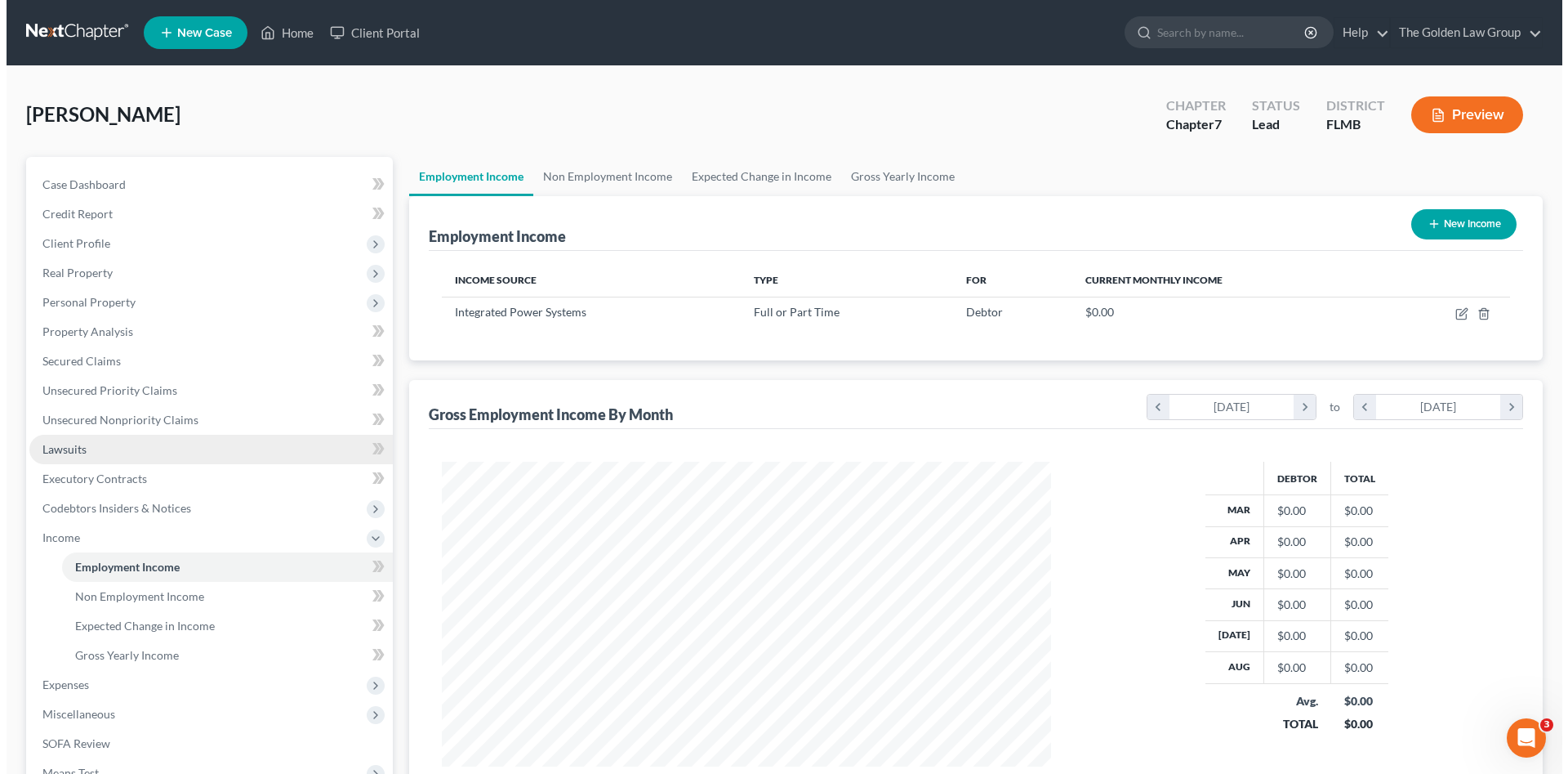
scroll to position [304, 642]
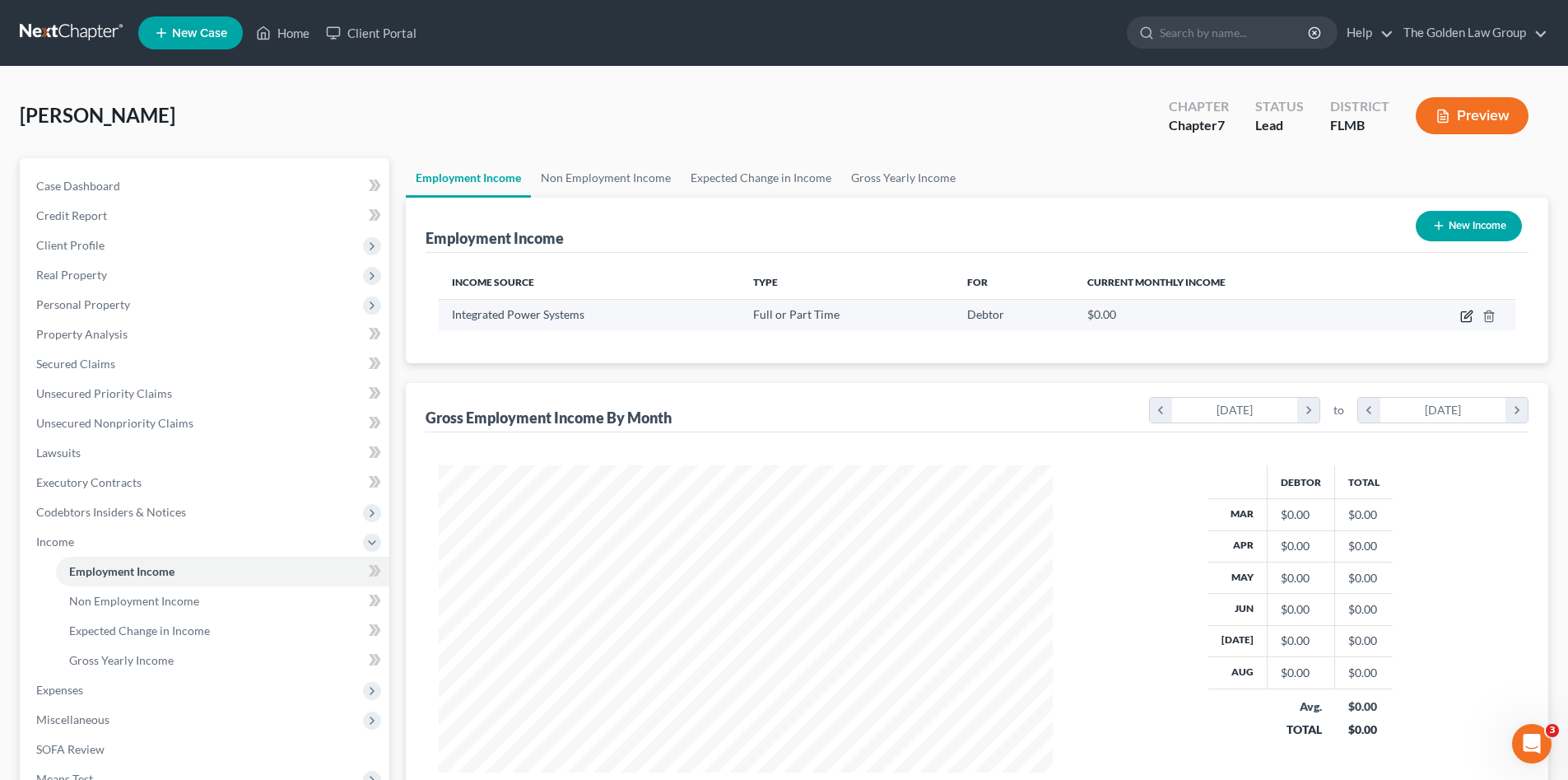
click at [1470, 319] on icon "button" at bounding box center [1466, 317] width 10 height 10
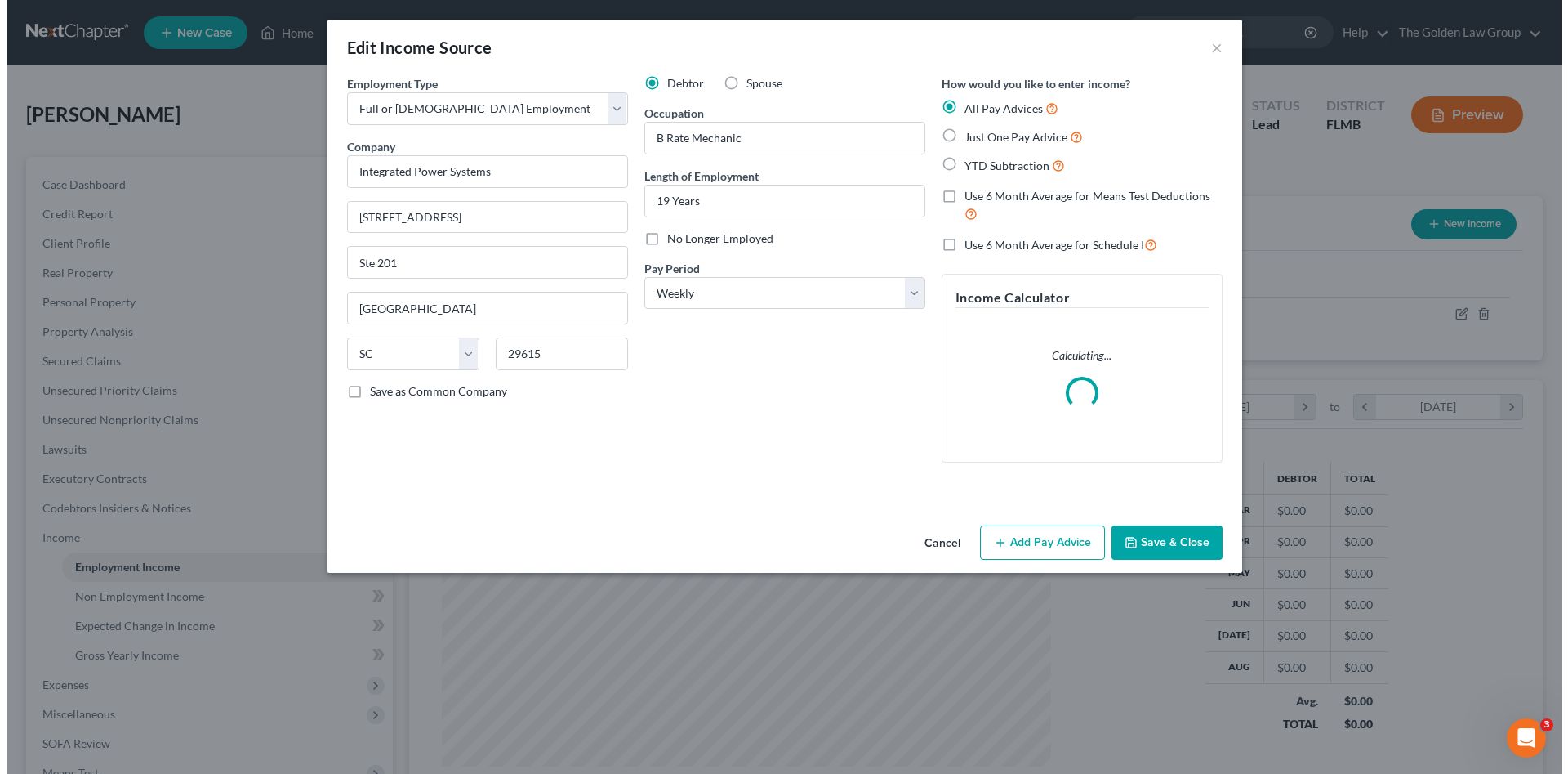
scroll to position [307, 648]
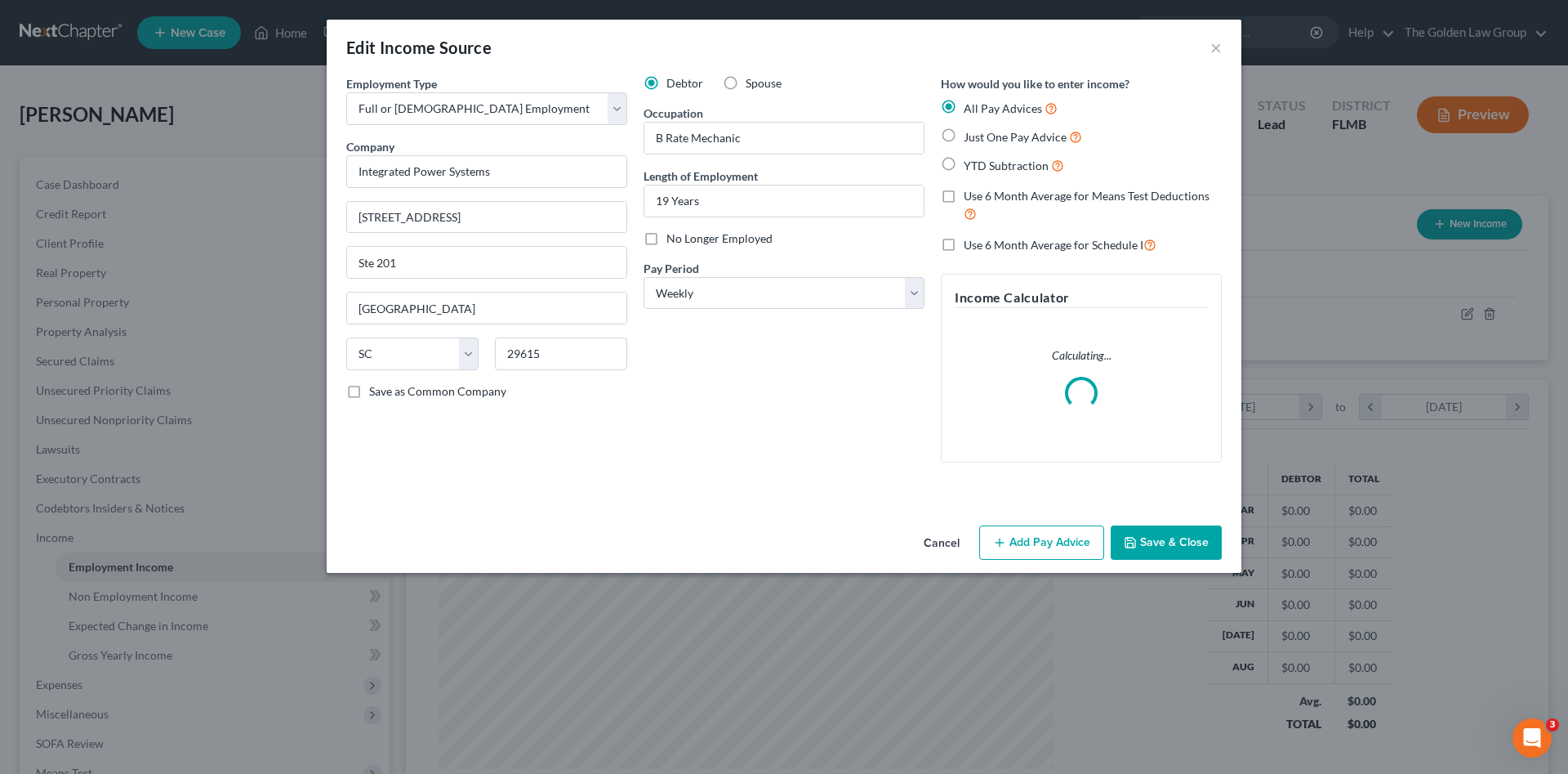
click at [1071, 547] on button "Add Pay Advice" at bounding box center [1042, 542] width 125 height 34
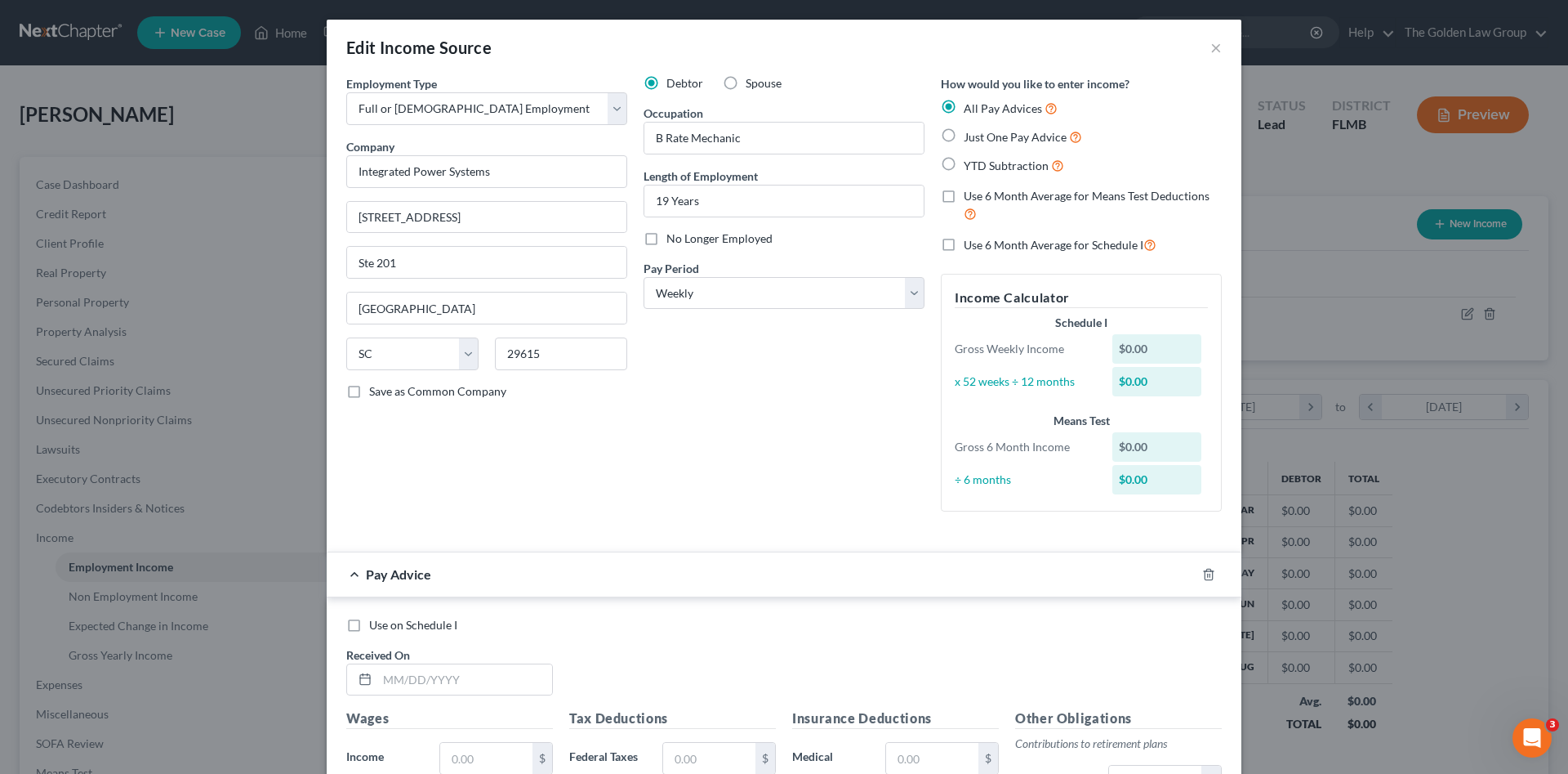
scroll to position [163, 0]
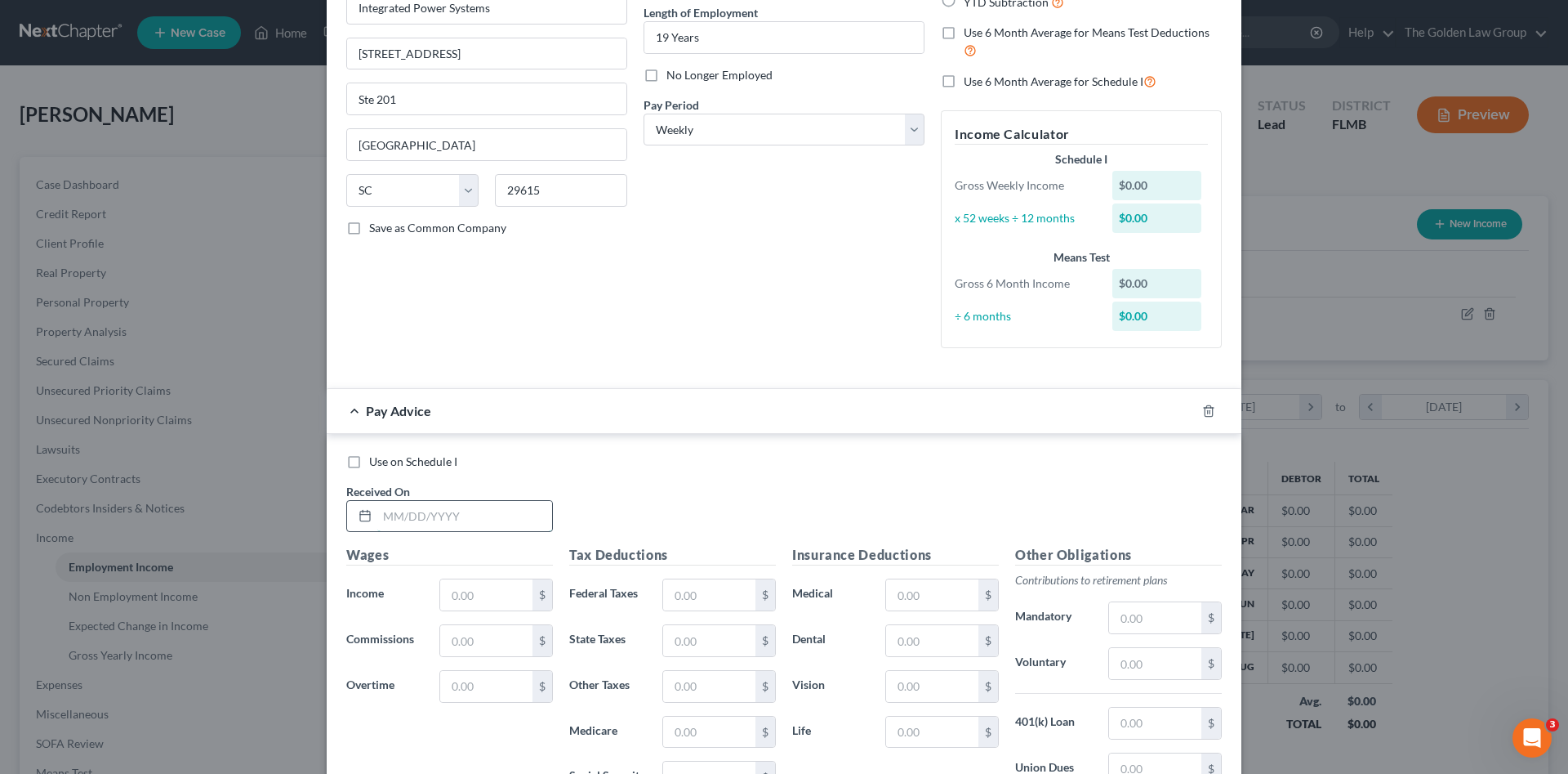
click at [467, 518] on input "text" at bounding box center [465, 517] width 175 height 31
click at [456, 515] on input "text" at bounding box center [465, 517] width 175 height 31
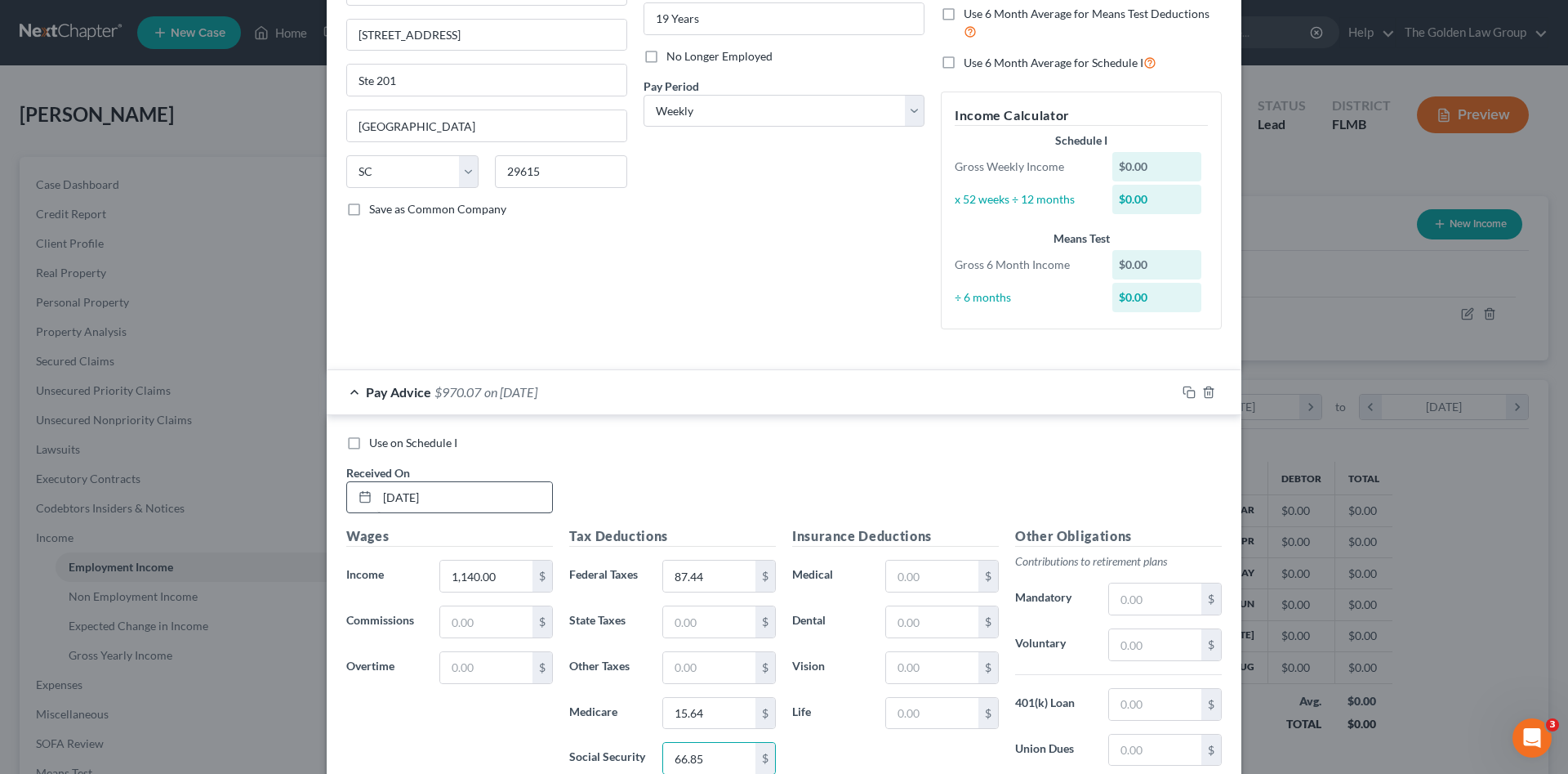
scroll to position [404, 0]
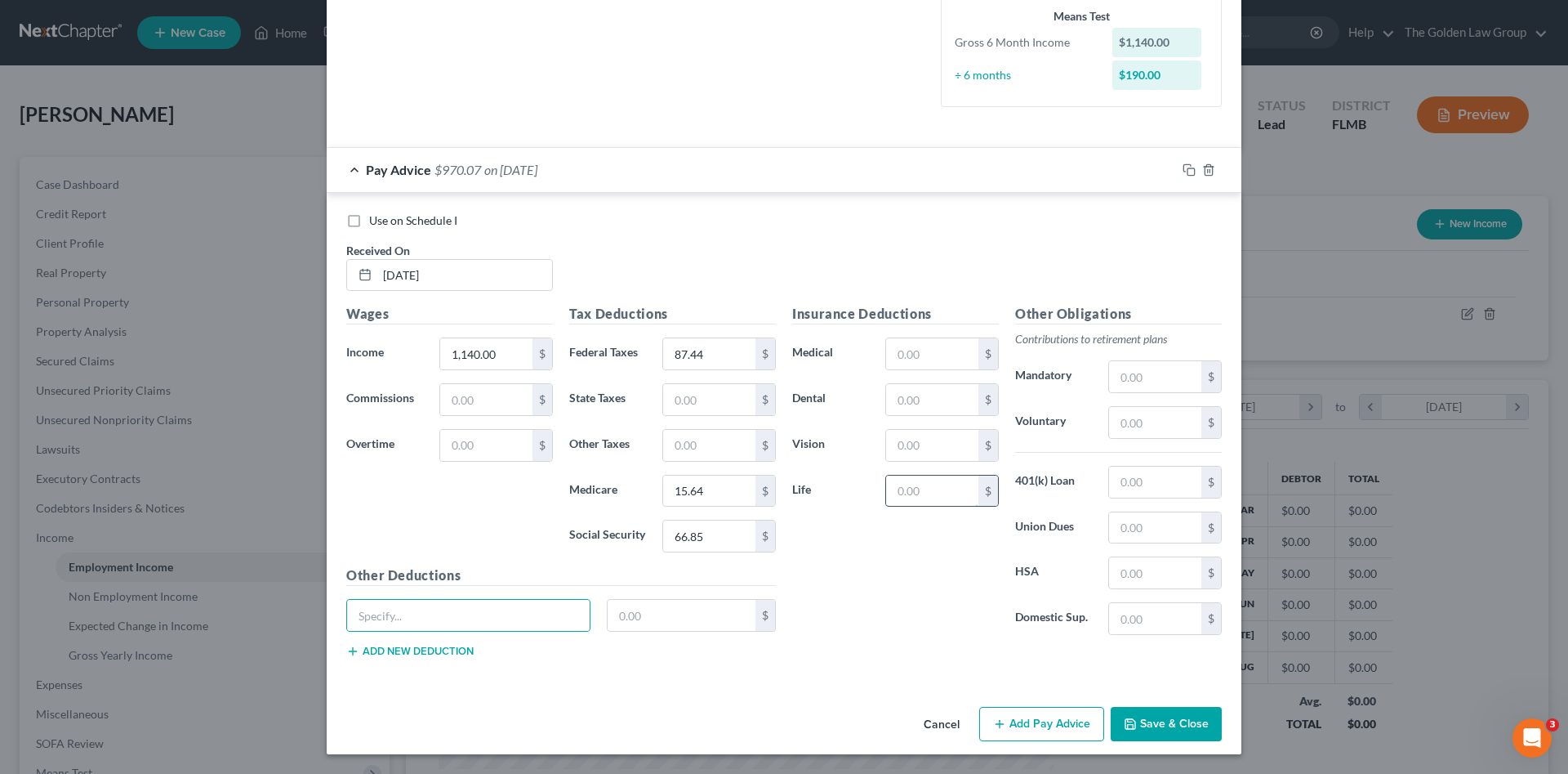
click at [923, 486] on input "text" at bounding box center [932, 491] width 92 height 31
click at [886, 403] on input "text" at bounding box center [932, 399] width 92 height 31
click at [893, 347] on input "text" at bounding box center [932, 354] width 92 height 31
click at [1126, 427] on input "text" at bounding box center [1155, 423] width 92 height 31
click at [909, 502] on input "text" at bounding box center [932, 491] width 92 height 31
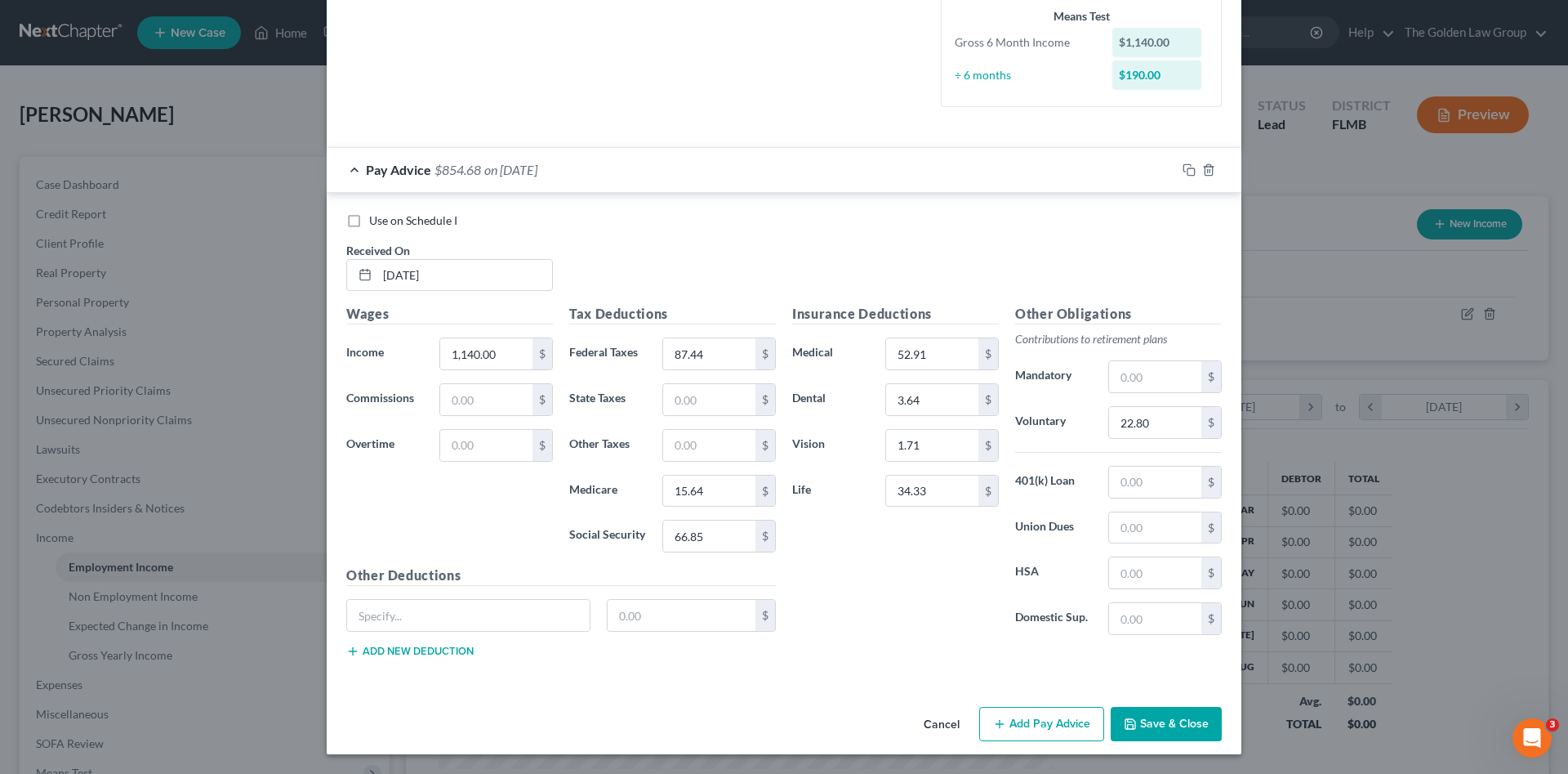
click at [936, 562] on div "Insurance Deductions Medical 52.91 $ Dental 3.64 $ Vision 1.71 $ Life 34.33 $" at bounding box center [896, 477] width 223 height 344
click at [487, 621] on input "text" at bounding box center [469, 615] width 243 height 31
click at [426, 654] on button "Add new deduction" at bounding box center [410, 651] width 127 height 13
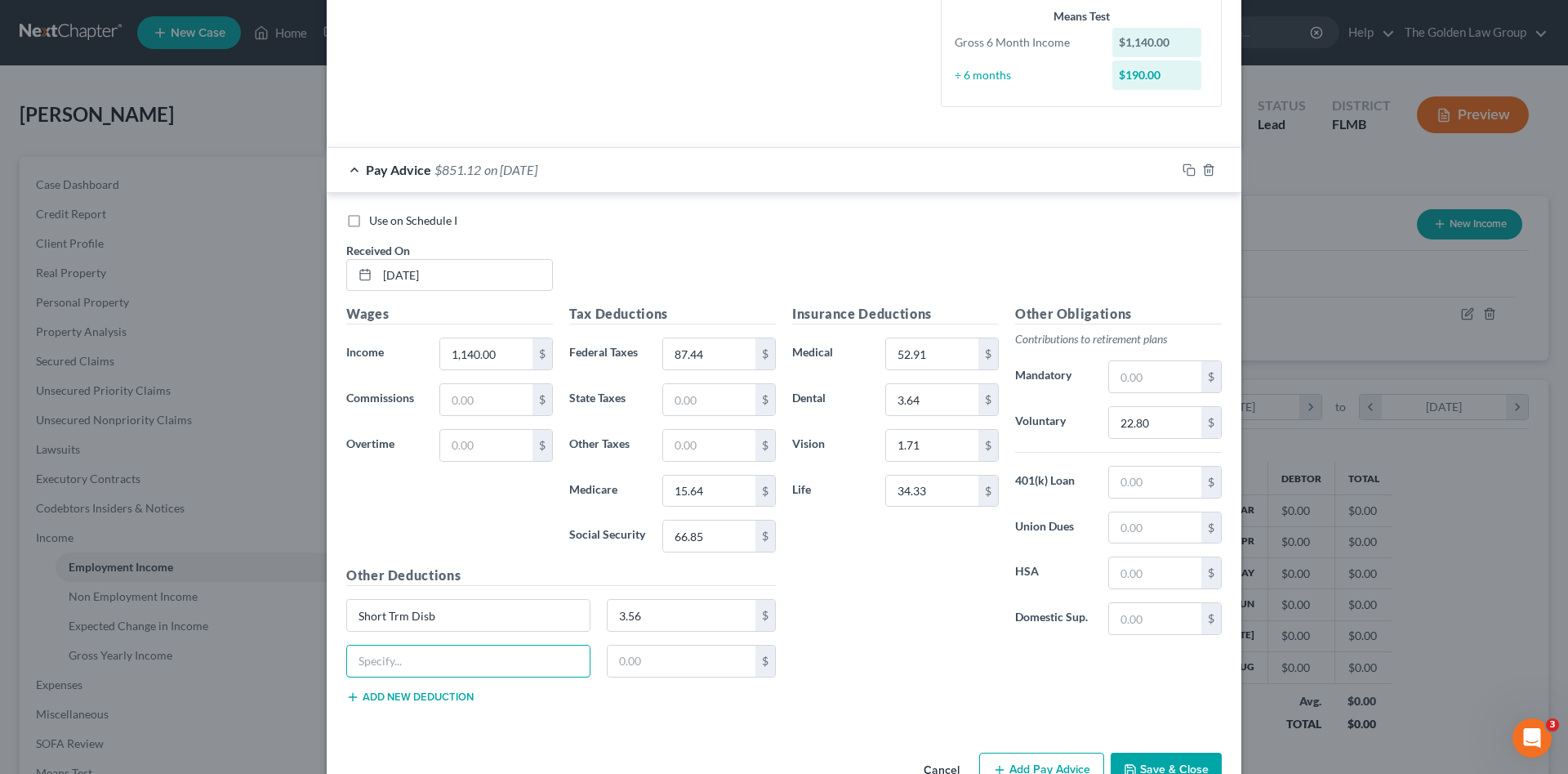
click at [426, 664] on input "text" at bounding box center [469, 661] width 243 height 31
click at [378, 699] on button "Add new deduction" at bounding box center [410, 697] width 127 height 13
click at [455, 704] on input "text" at bounding box center [469, 706] width 243 height 31
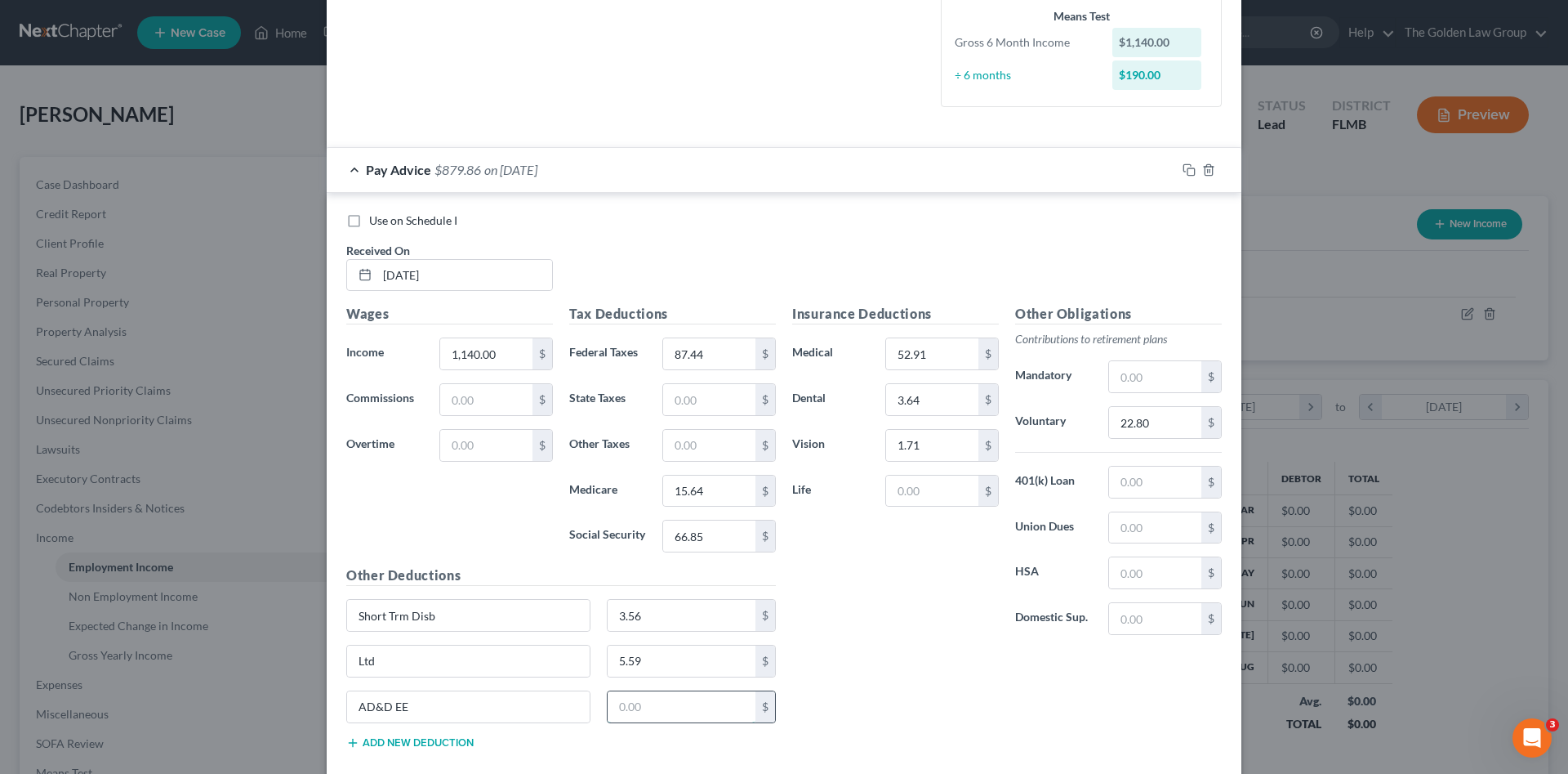
click at [697, 708] on input "text" at bounding box center [682, 706] width 149 height 31
click at [890, 490] on input "text" at bounding box center [932, 491] width 92 height 31
click at [904, 619] on div "Insurance Deductions Medical 52.91 $ Dental 3.64 $ Vision 1.71 $ Life 34.33 $" at bounding box center [896, 477] width 223 height 344
click at [501, 356] on input "1,140.00" at bounding box center [486, 354] width 92 height 31
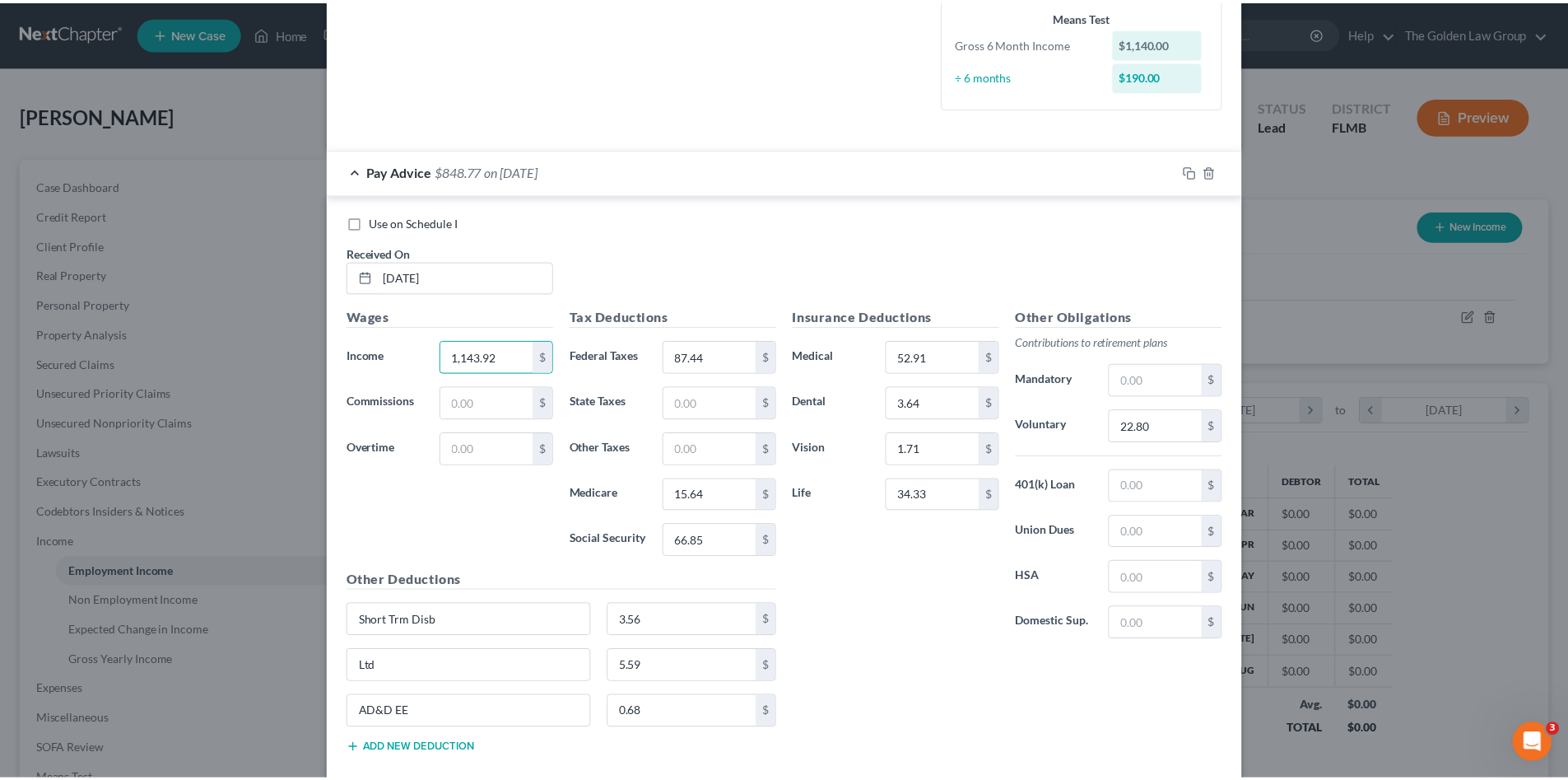
scroll to position [499, 0]
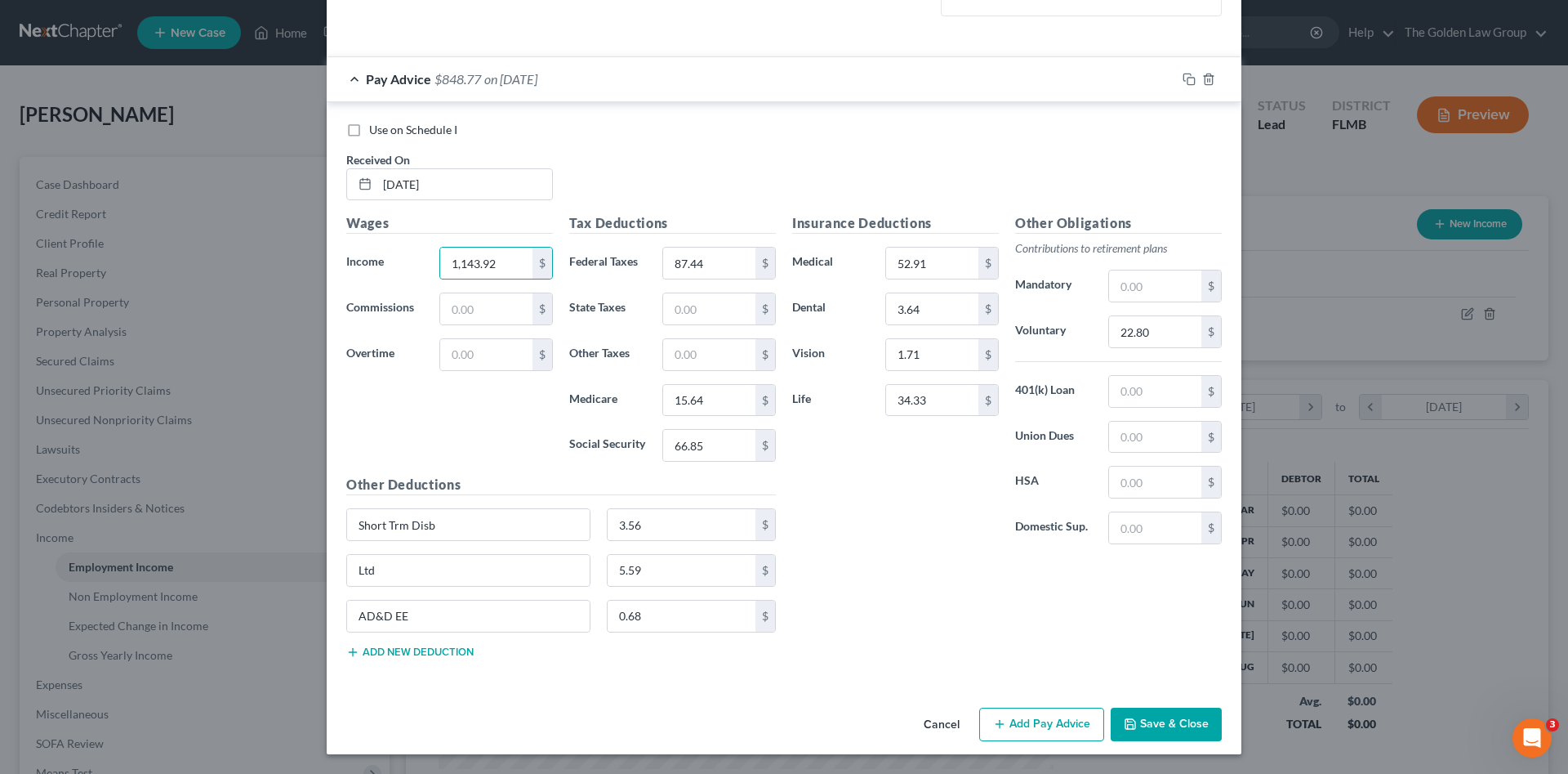
drag, startPoint x: 1167, startPoint y: 717, endPoint x: 993, endPoint y: 524, distance: 259.9
click at [1168, 717] on button "Save & Close" at bounding box center [1167, 724] width 112 height 34
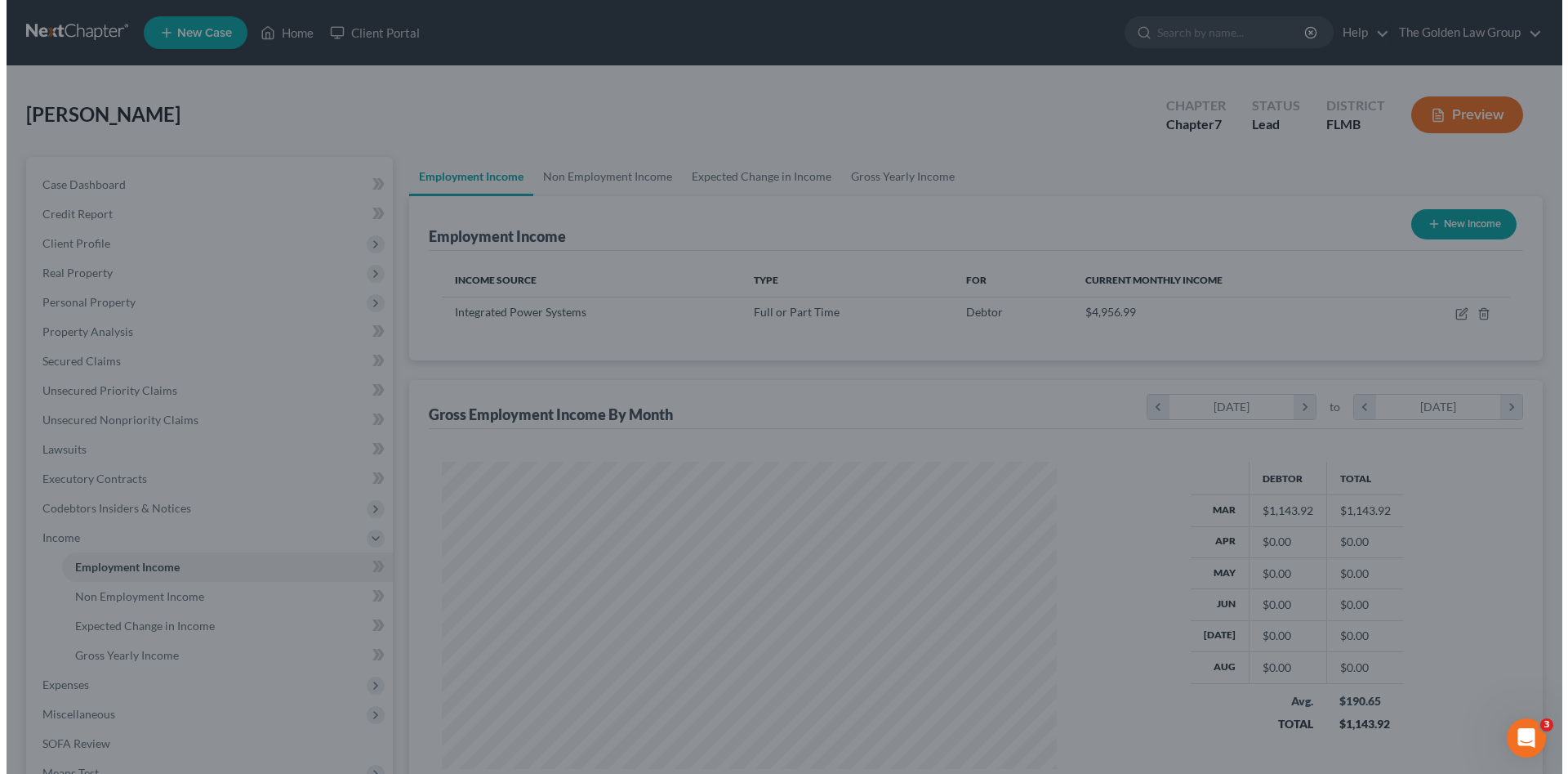
scroll to position [816731, 816108]
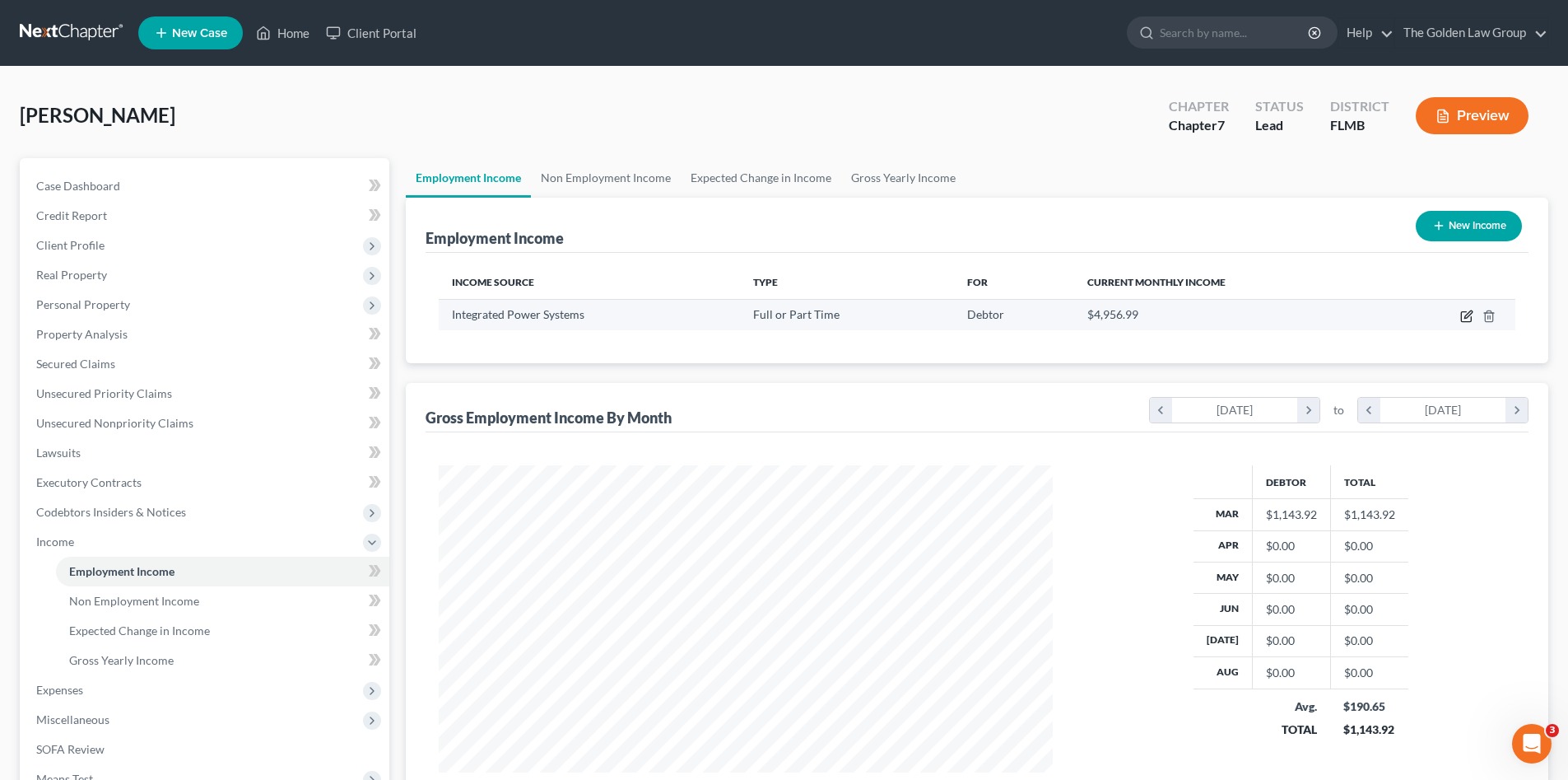
click at [1467, 319] on icon "button" at bounding box center [1466, 316] width 13 height 13
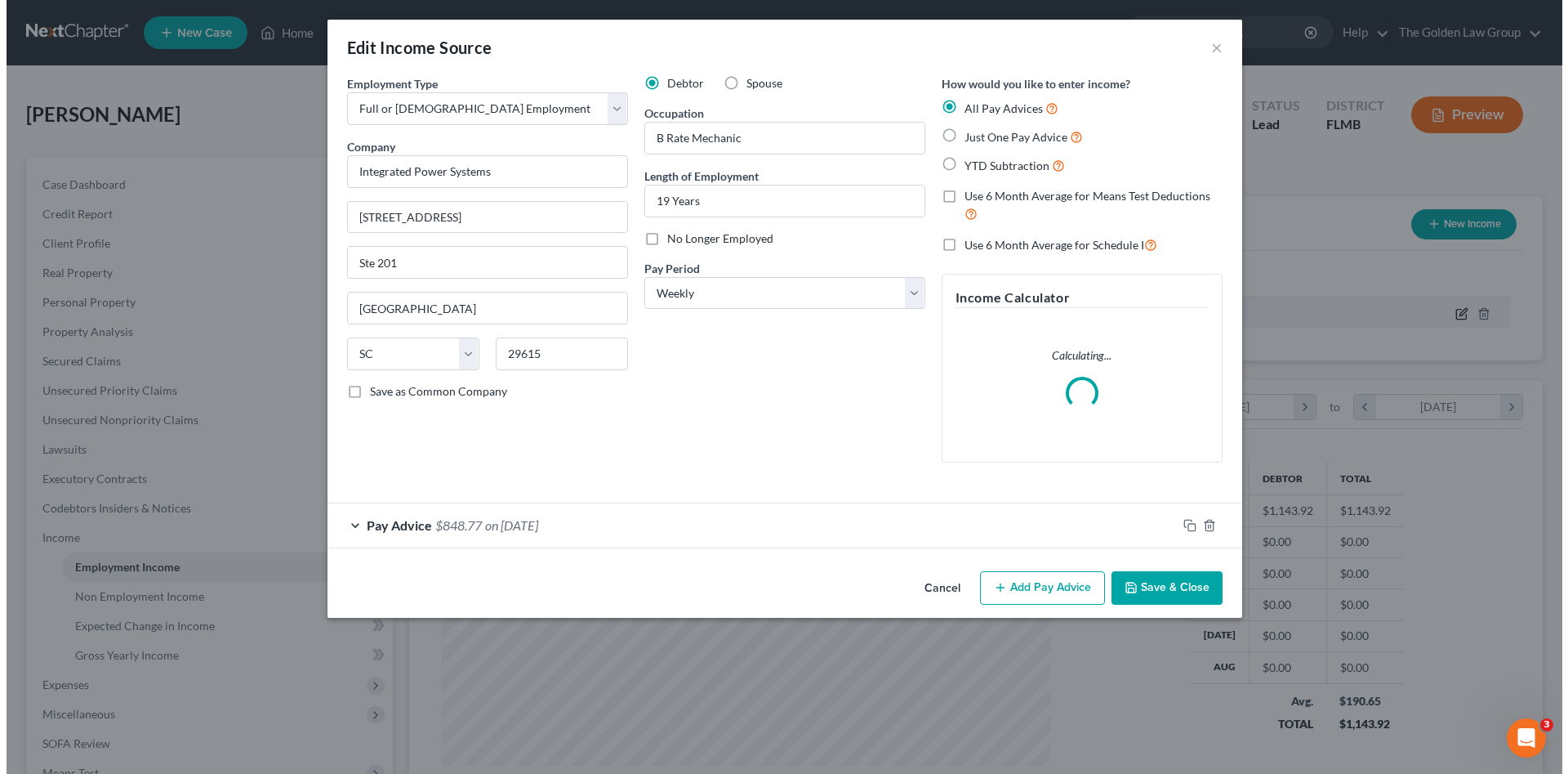
scroll to position [307, 648]
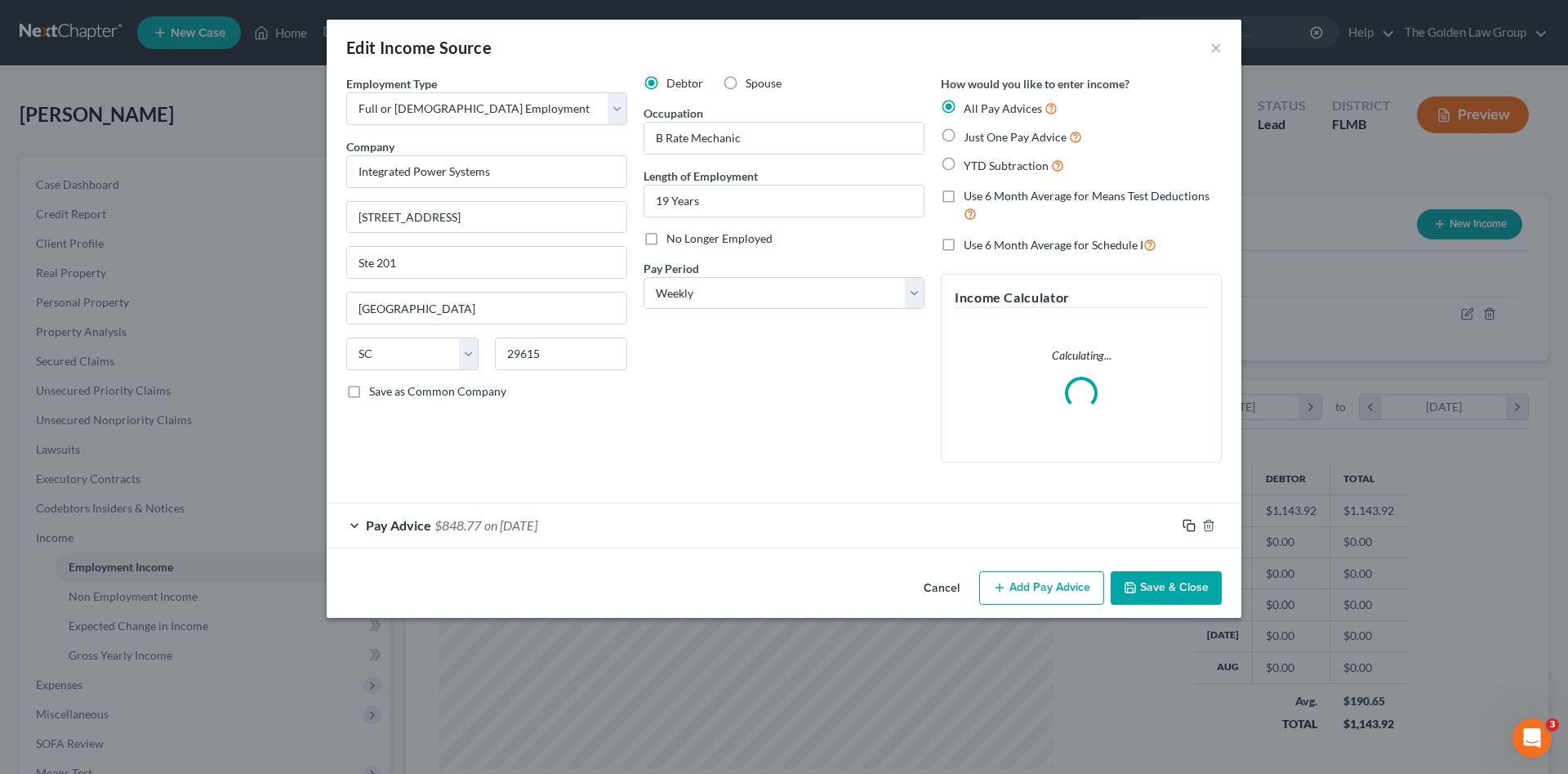
click at [1190, 528] on icon "button" at bounding box center [1188, 524] width 13 height 13
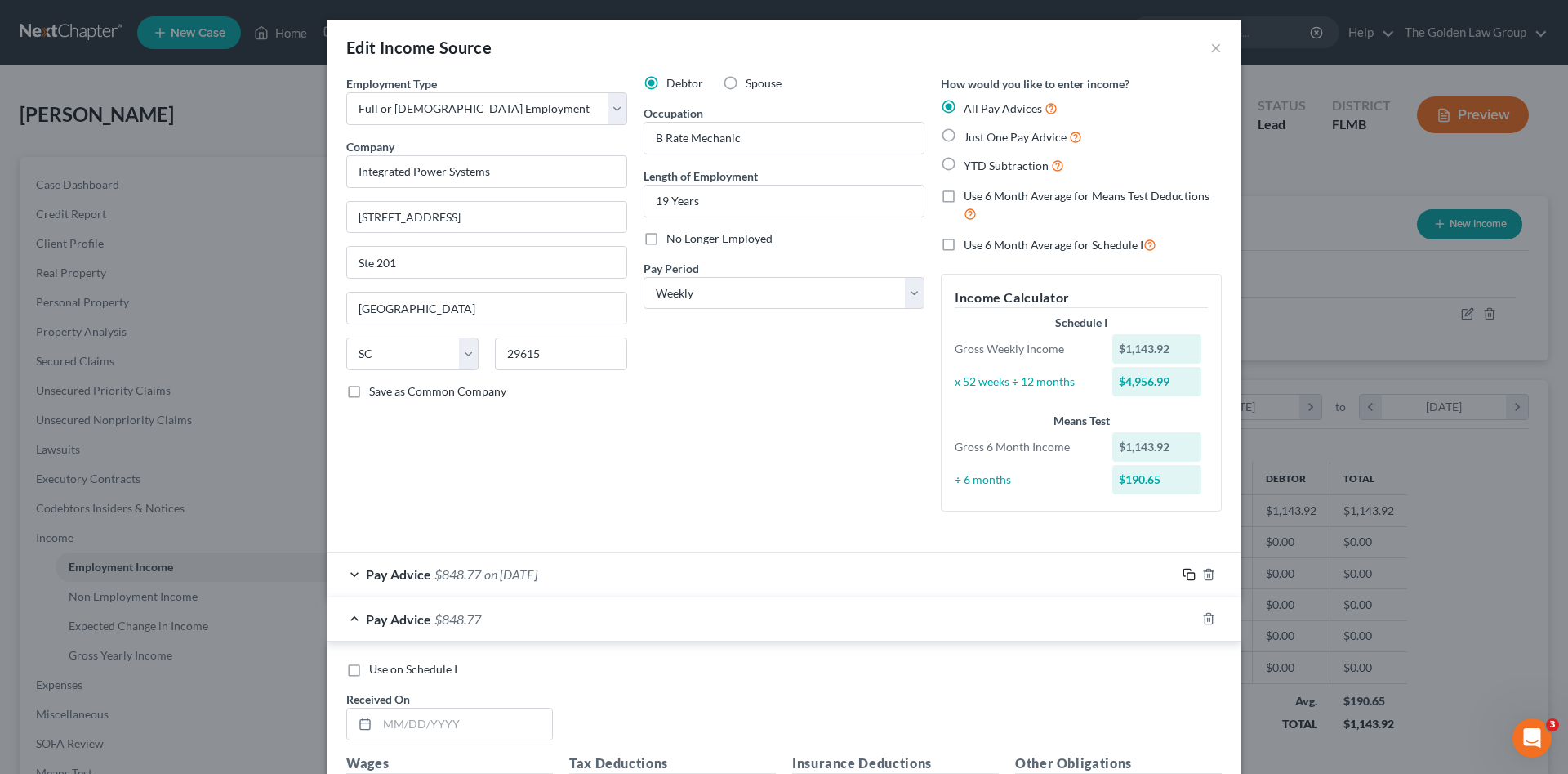
scroll to position [55, 0]
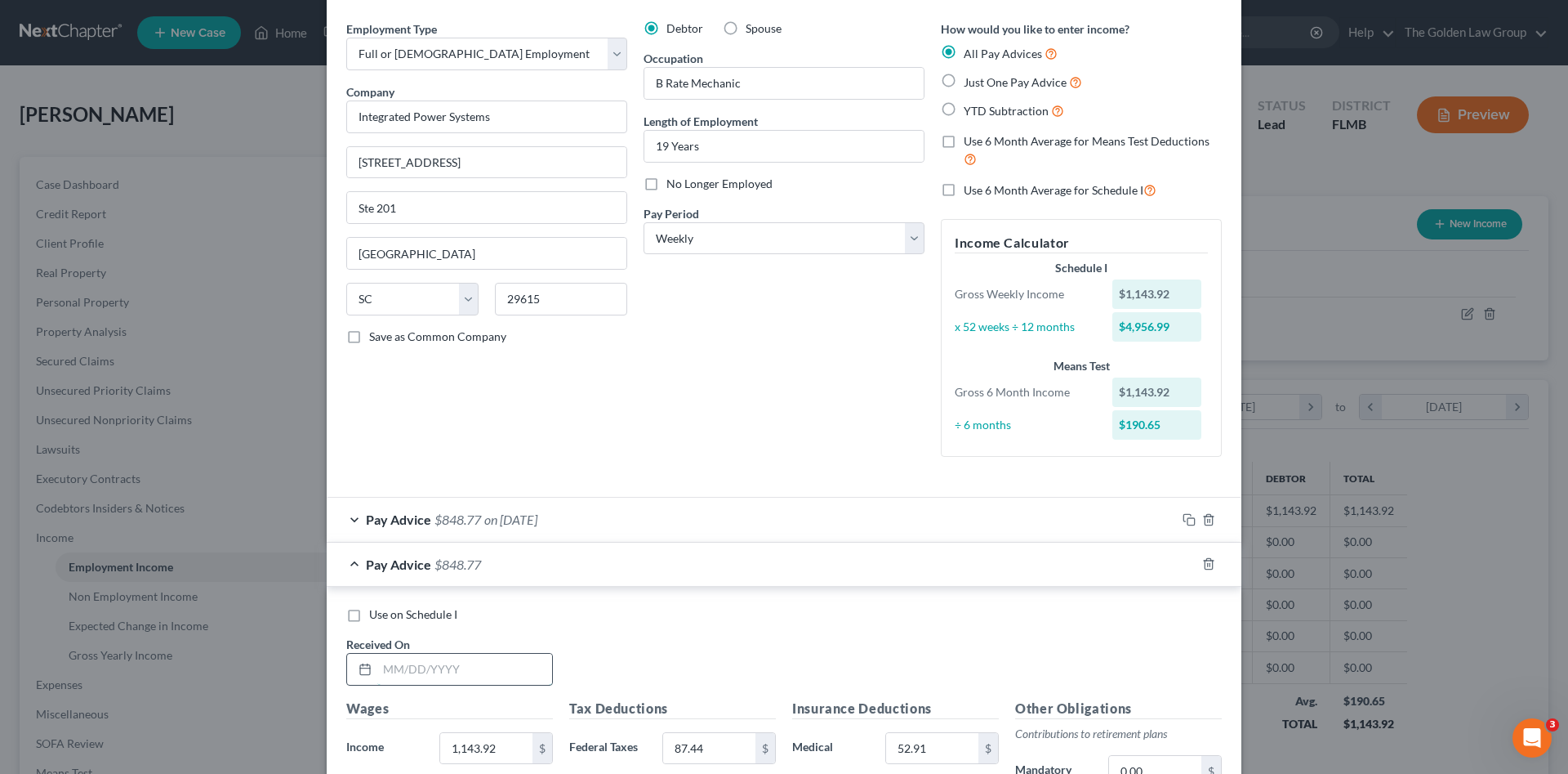
drag, startPoint x: 503, startPoint y: 669, endPoint x: 521, endPoint y: 659, distance: 20.6
click at [502, 669] on input "text" at bounding box center [465, 669] width 175 height 31
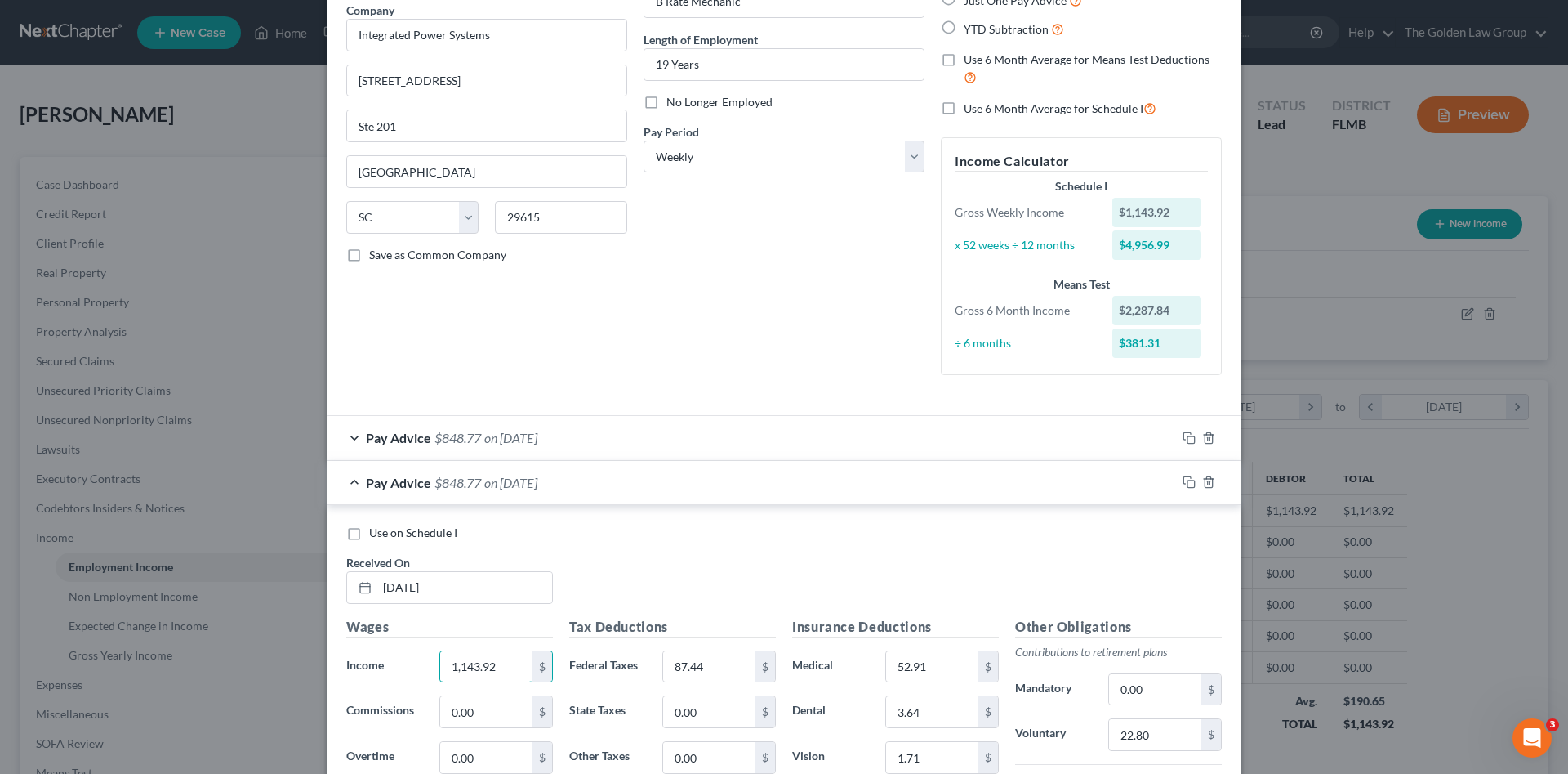
scroll to position [245, 0]
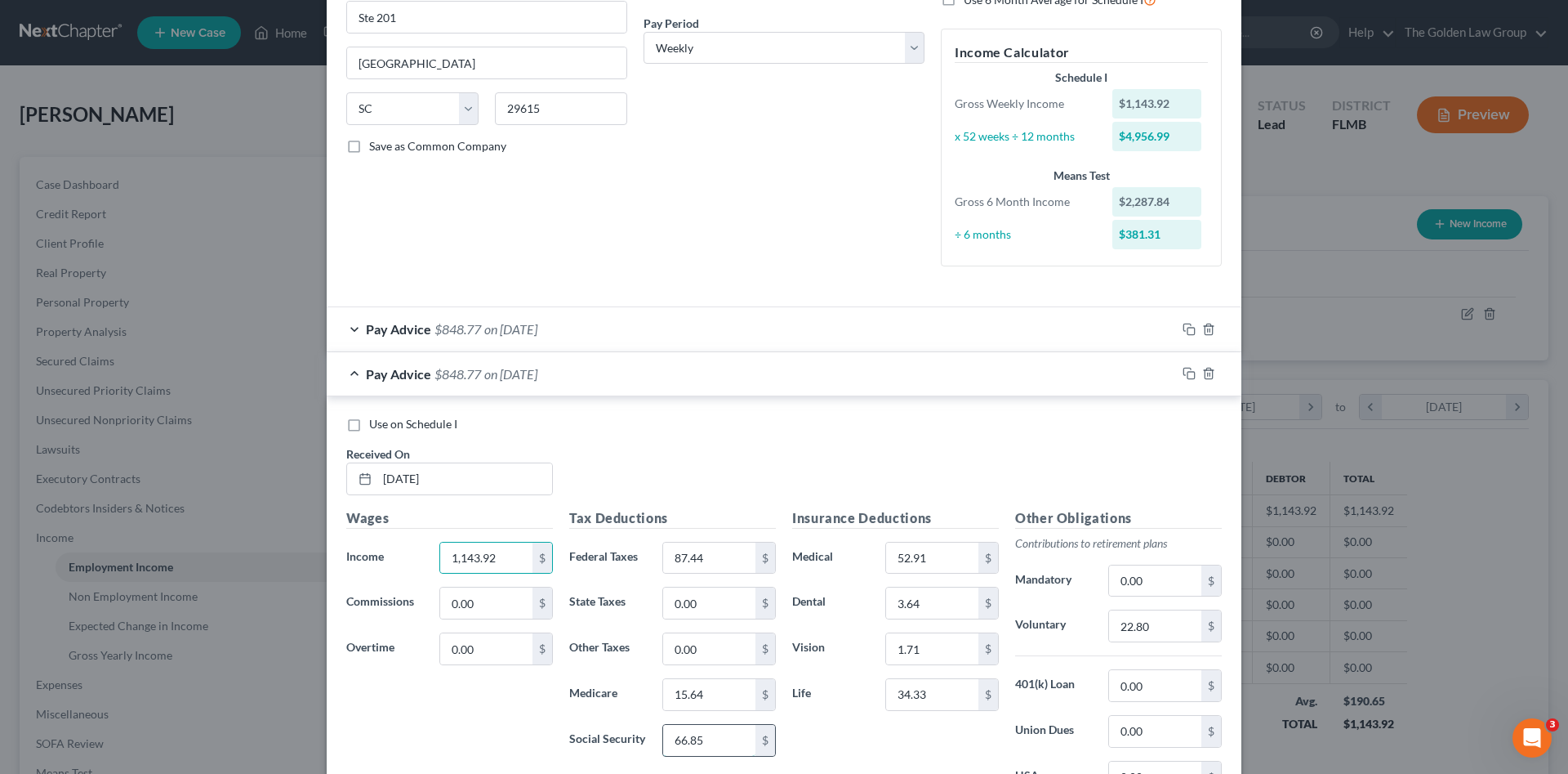
drag, startPoint x: 724, startPoint y: 744, endPoint x: 723, endPoint y: 720, distance: 24.0
click at [723, 744] on input "66.85" at bounding box center [709, 741] width 92 height 31
click at [726, 697] on input "15.64" at bounding box center [709, 695] width 92 height 31
click at [1187, 375] on rect "button" at bounding box center [1191, 376] width 8 height 8
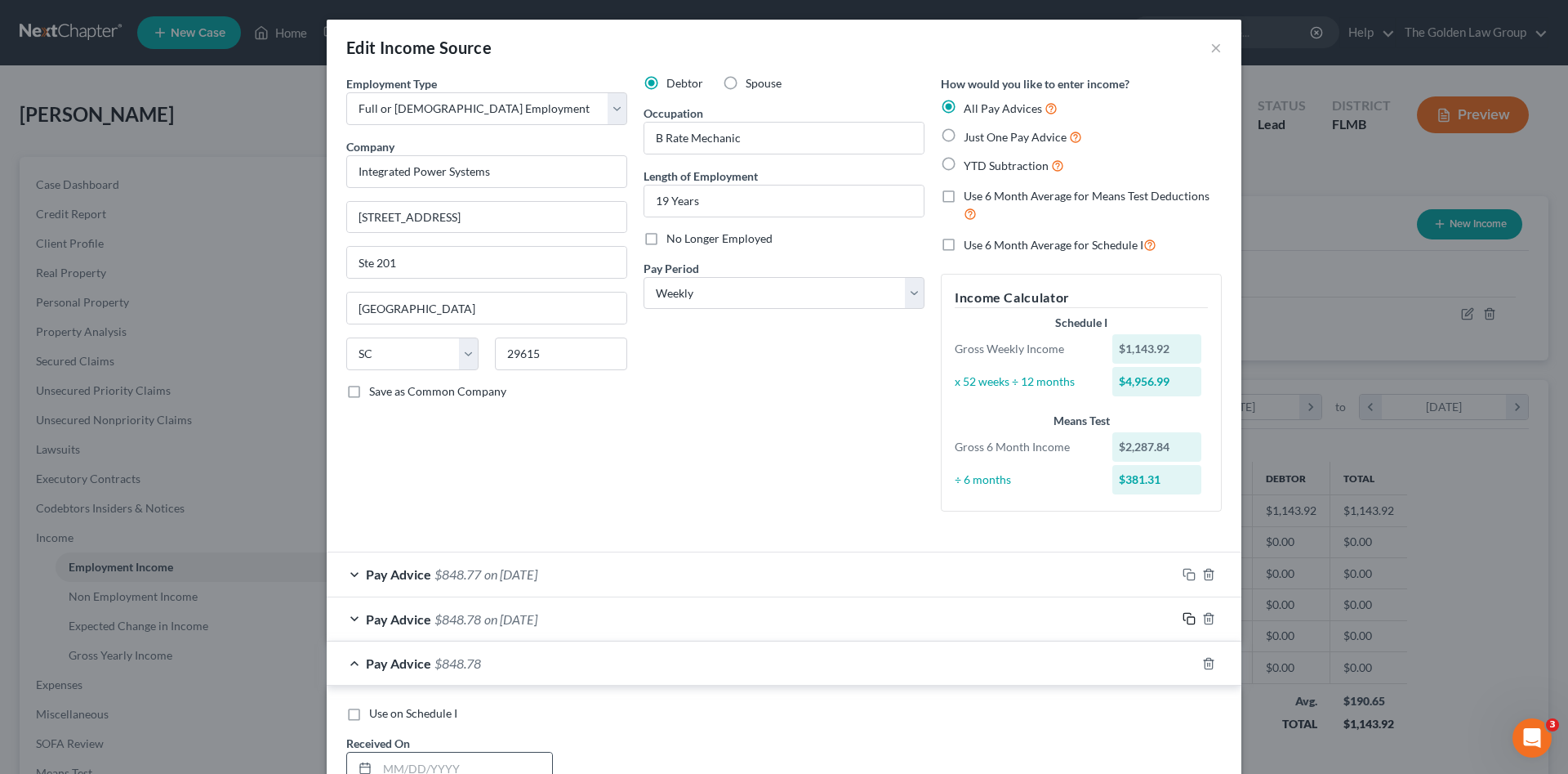
scroll to position [163, 0]
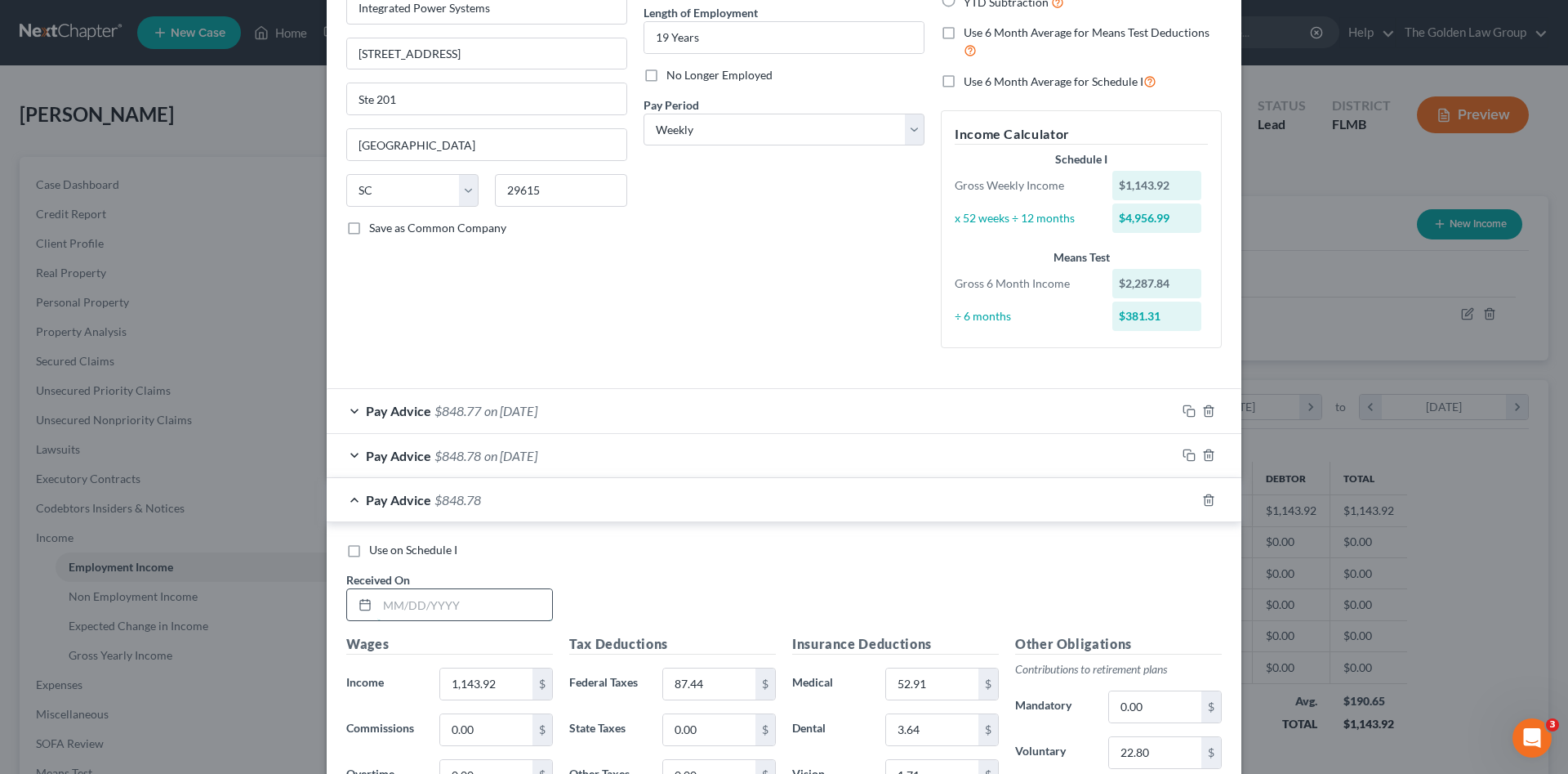
click at [467, 611] on input "text" at bounding box center [465, 605] width 175 height 31
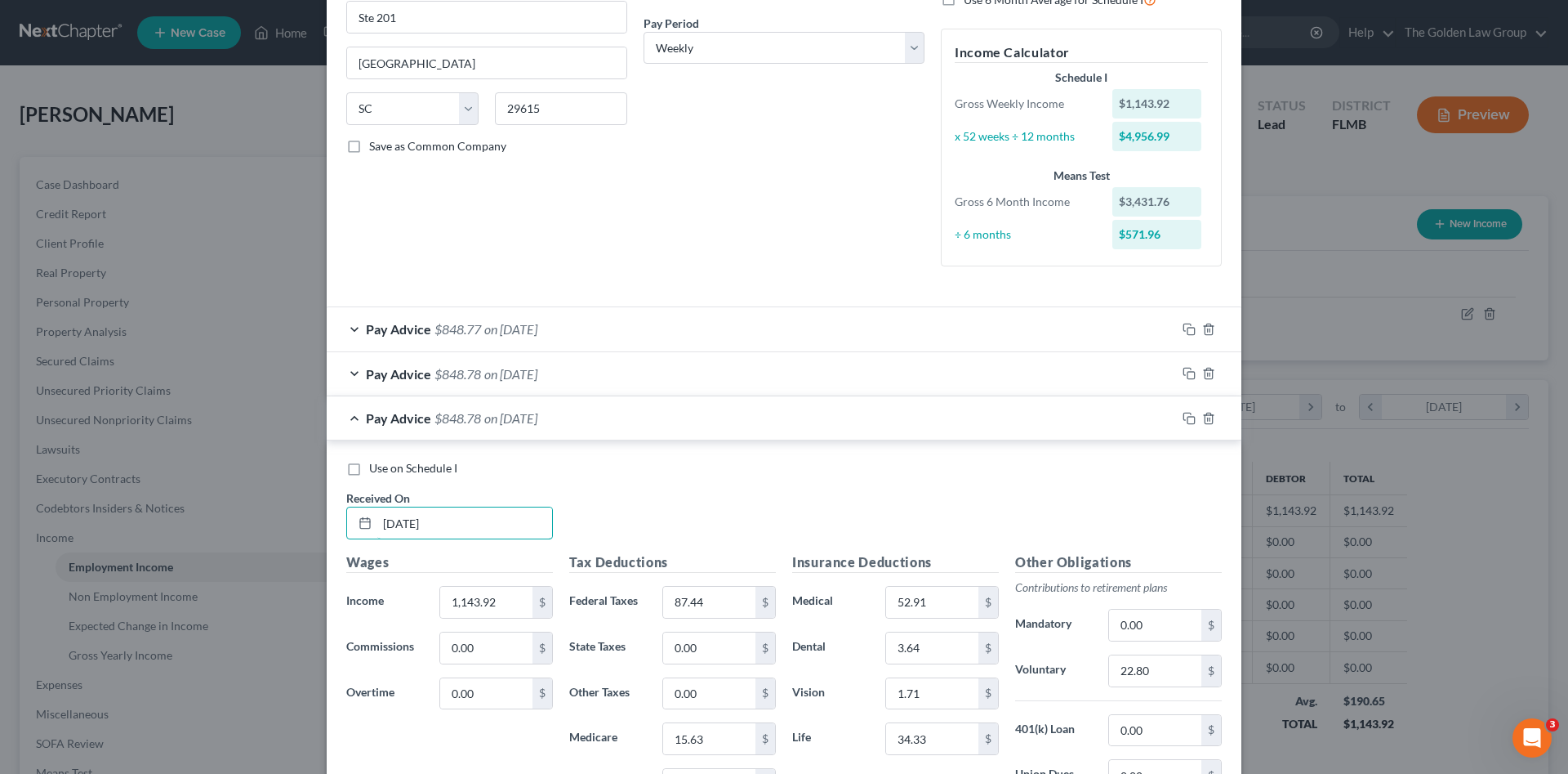
scroll to position [272, 0]
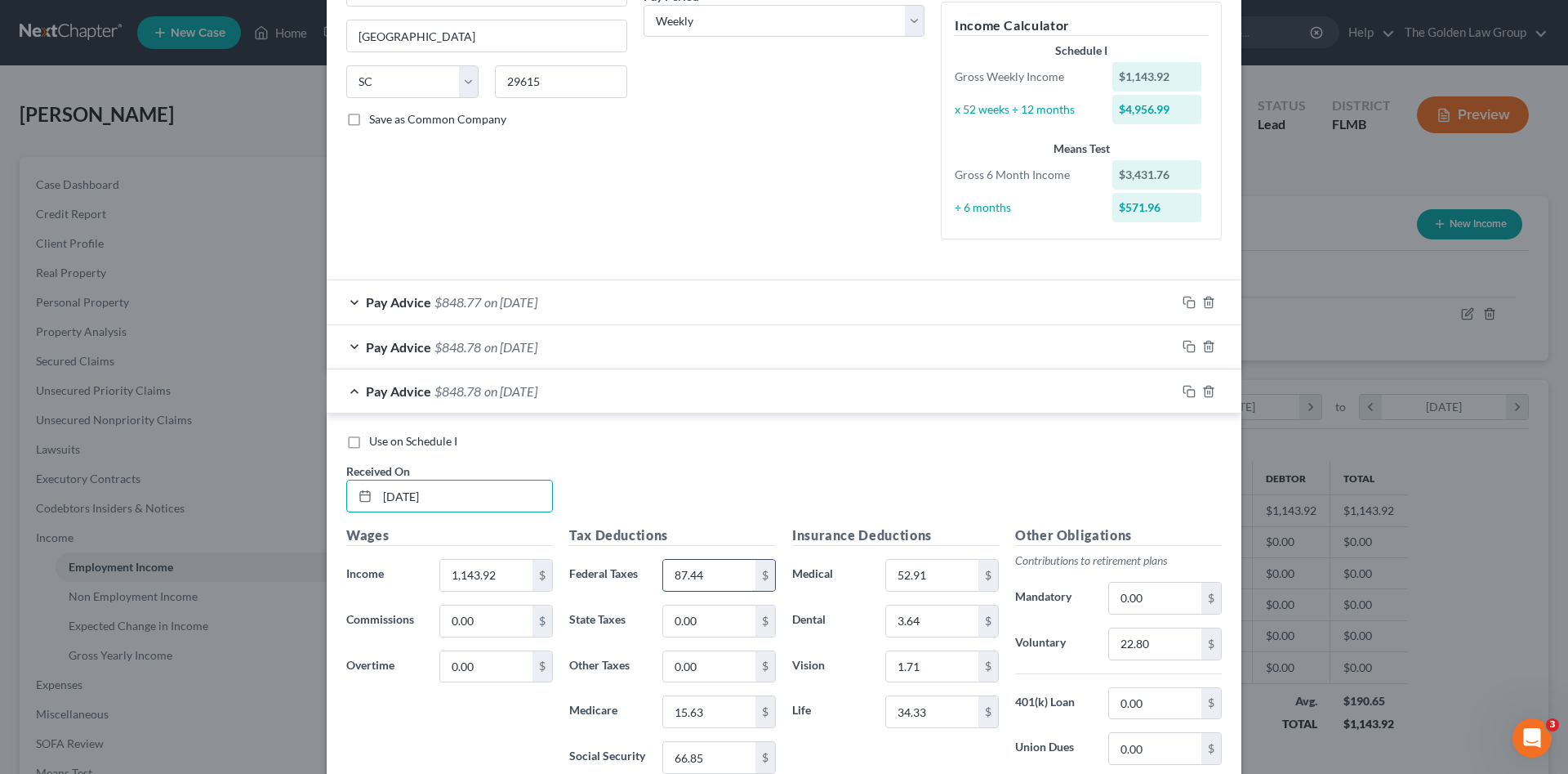
click at [726, 576] on input "87.44" at bounding box center [709, 575] width 92 height 31
click at [513, 575] on input "1,143.92" at bounding box center [486, 575] width 92 height 31
click at [503, 579] on input "1,143.92" at bounding box center [486, 575] width 92 height 31
drag, startPoint x: 483, startPoint y: 575, endPoint x: 458, endPoint y: 545, distance: 39.1
click at [413, 573] on div "Income * 1,143.92 $" at bounding box center [450, 574] width 223 height 32
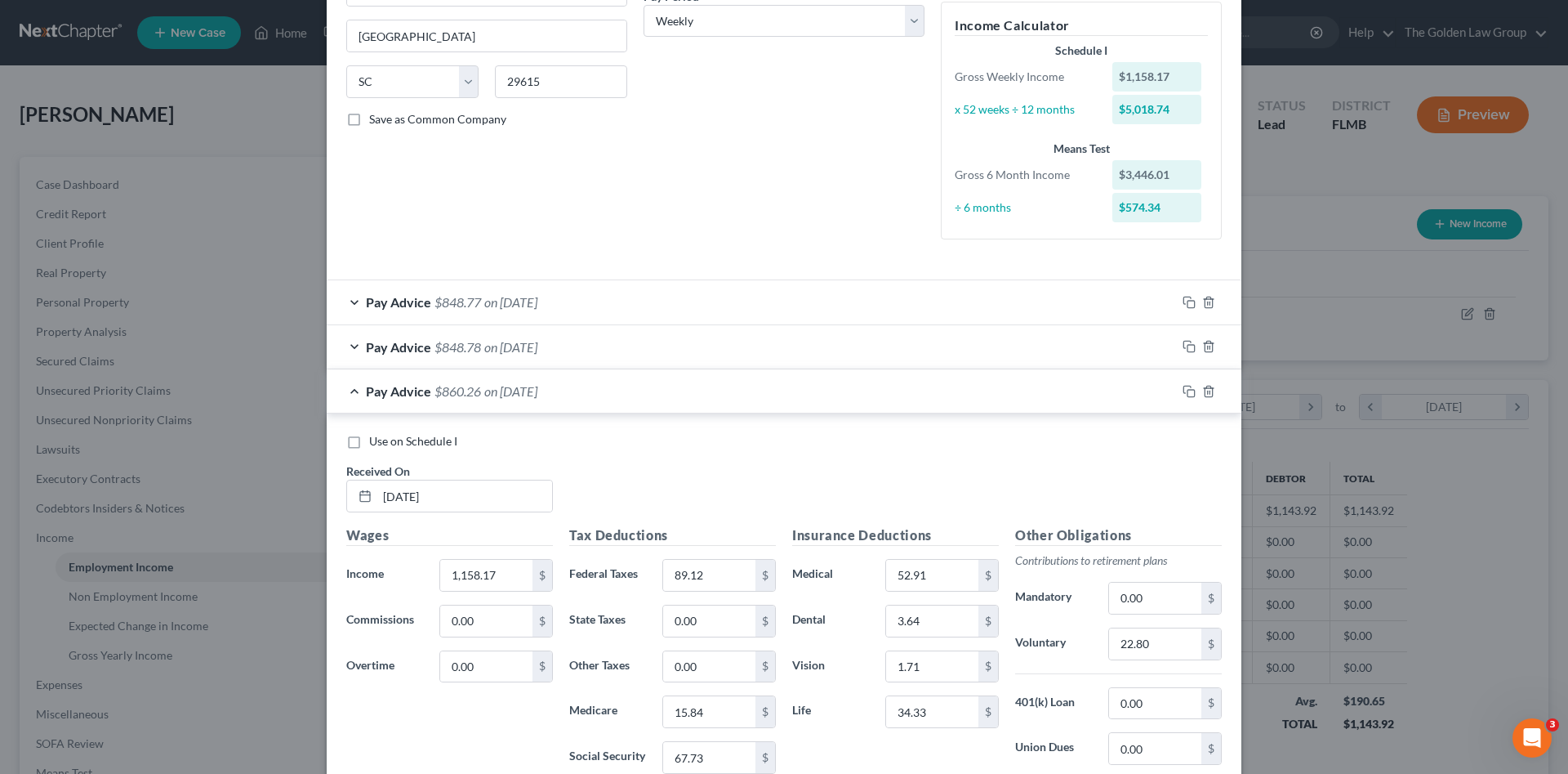
click at [617, 484] on div "Use on Schedule I Received On * 03/21/2025" at bounding box center [784, 479] width 892 height 92
click at [1156, 642] on input "22.80" at bounding box center [1155, 644] width 92 height 31
drag, startPoint x: 1181, startPoint y: 388, endPoint x: 739, endPoint y: 518, distance: 460.7
click at [1183, 388] on icon "button" at bounding box center [1188, 390] width 13 height 13
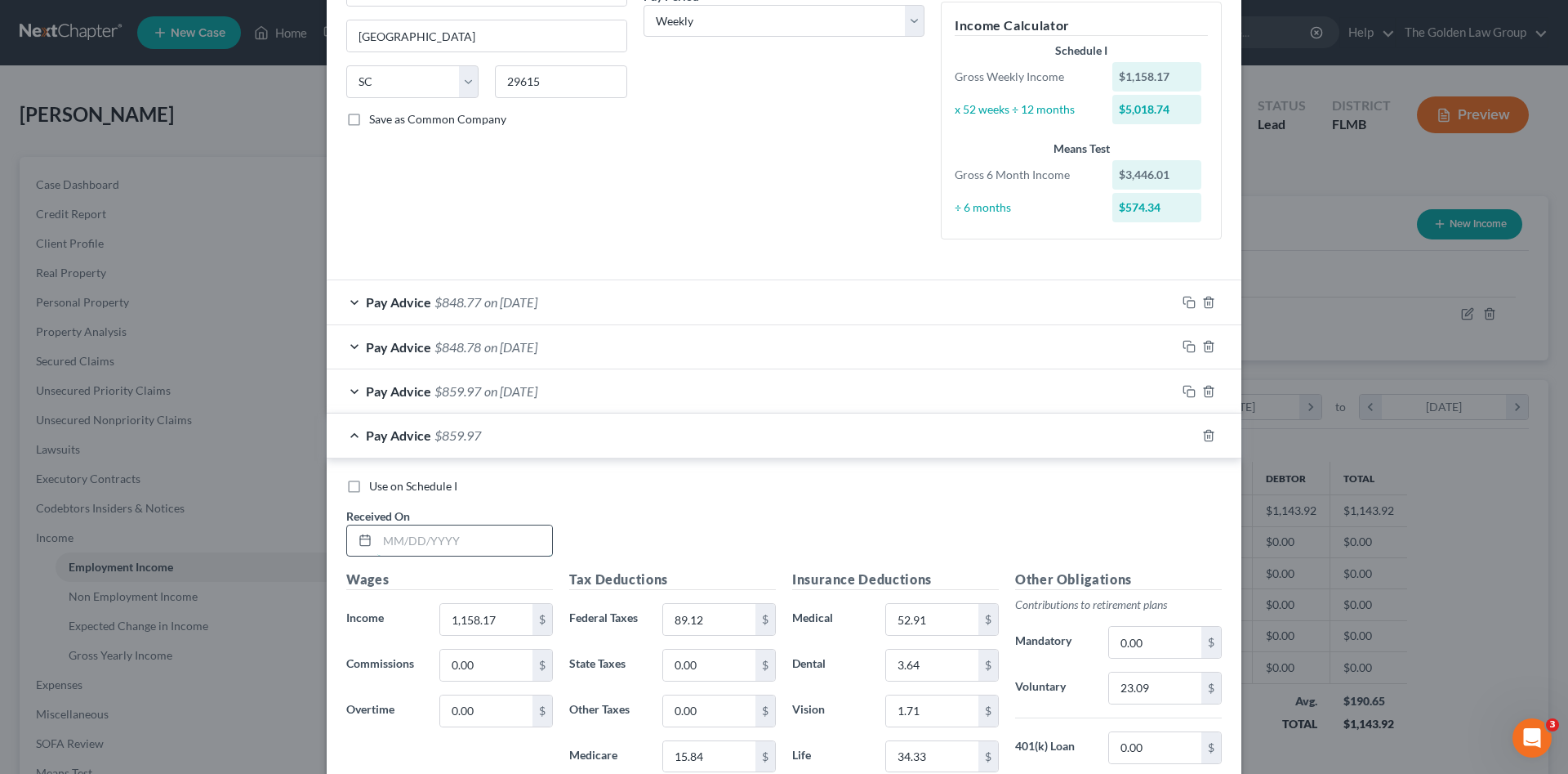
click at [496, 530] on input "text" at bounding box center [465, 541] width 175 height 31
click at [451, 544] on input "text" at bounding box center [465, 541] width 175 height 31
click at [1185, 434] on icon "button" at bounding box center [1188, 434] width 13 height 13
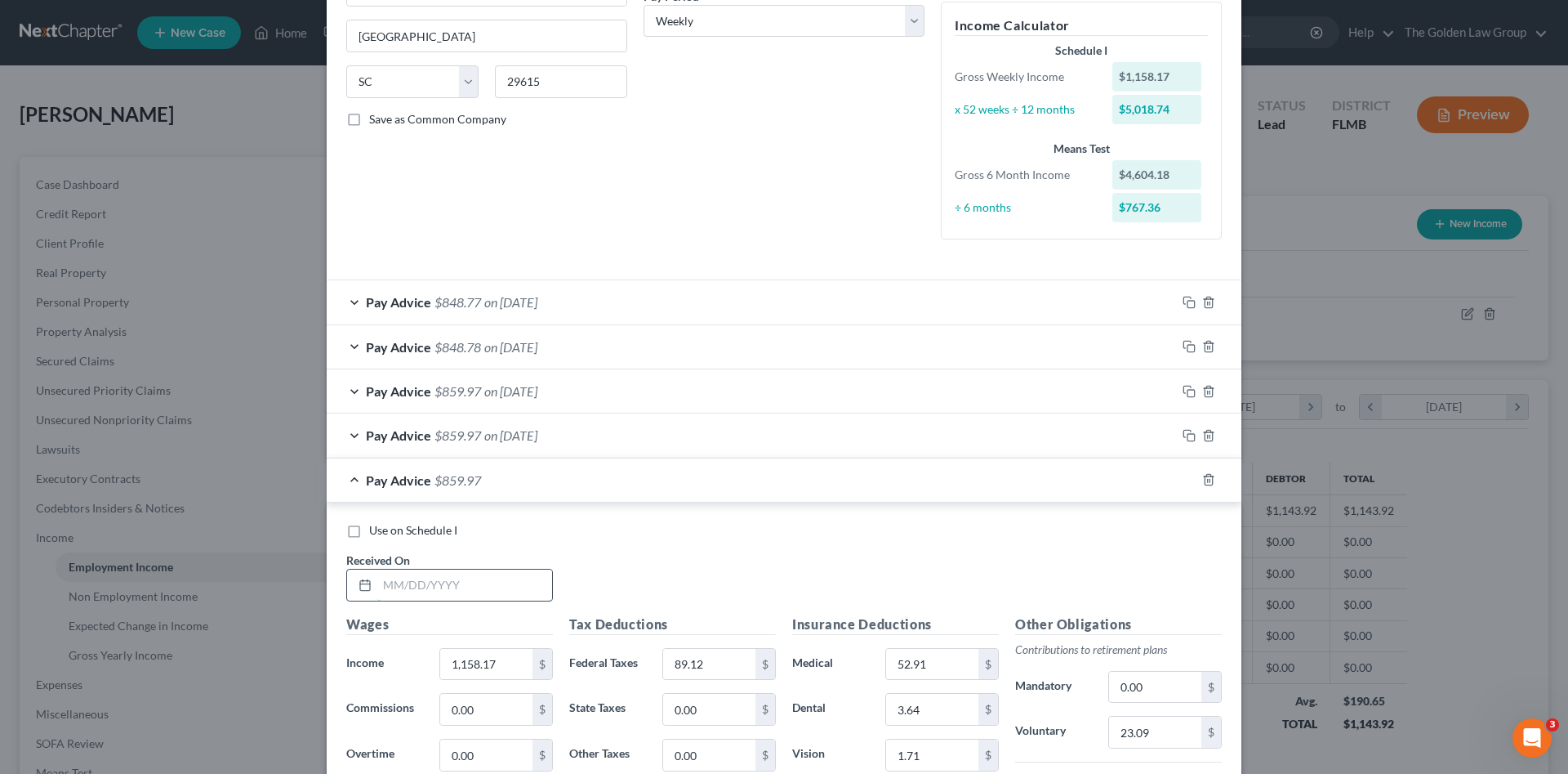
click at [478, 576] on input "text" at bounding box center [465, 585] width 175 height 31
click at [1187, 479] on rect "button" at bounding box center [1191, 481] width 8 height 8
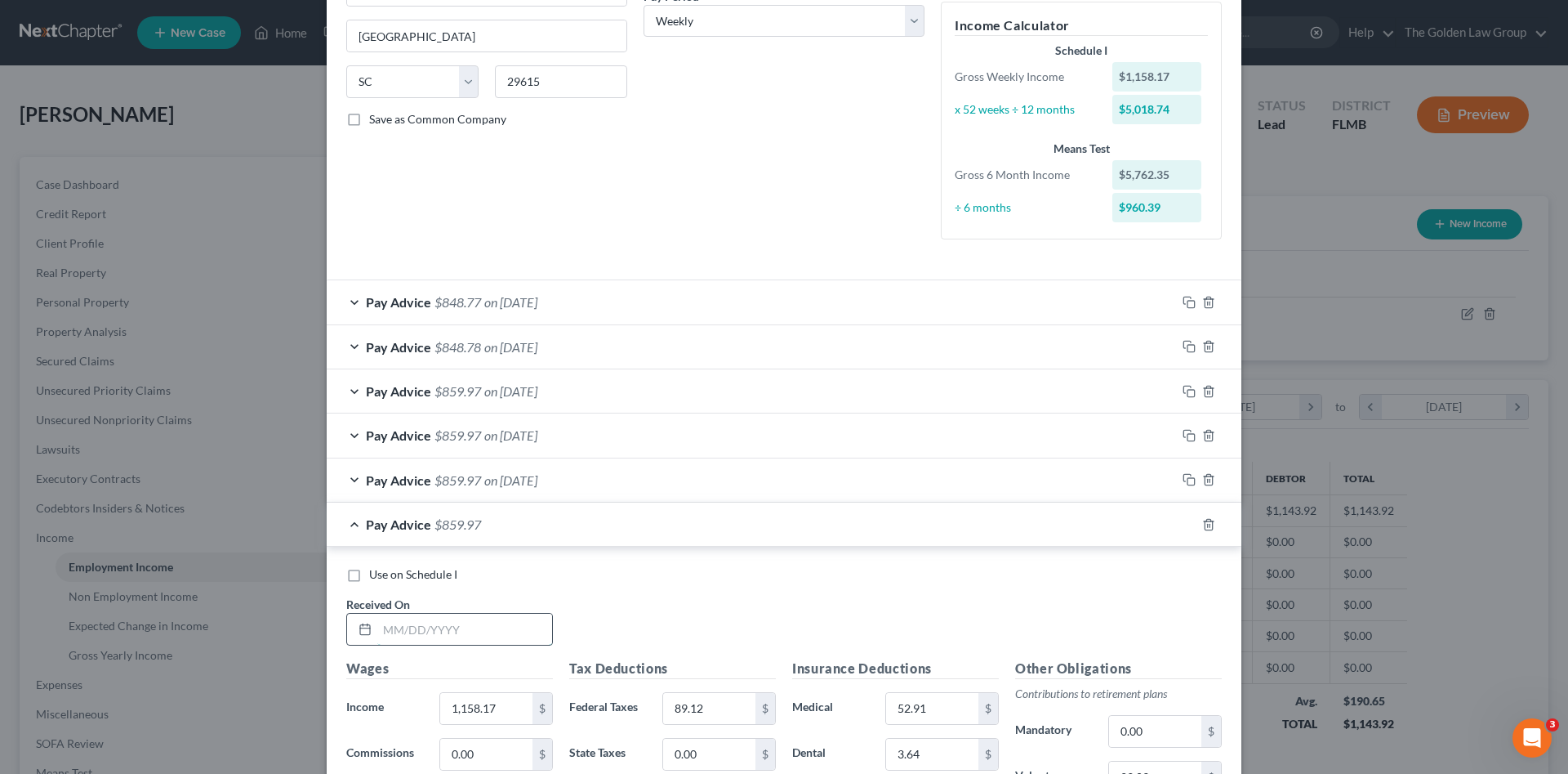
click at [473, 630] on input "text" at bounding box center [465, 629] width 175 height 31
click at [495, 706] on input "1,158.17" at bounding box center [486, 708] width 92 height 31
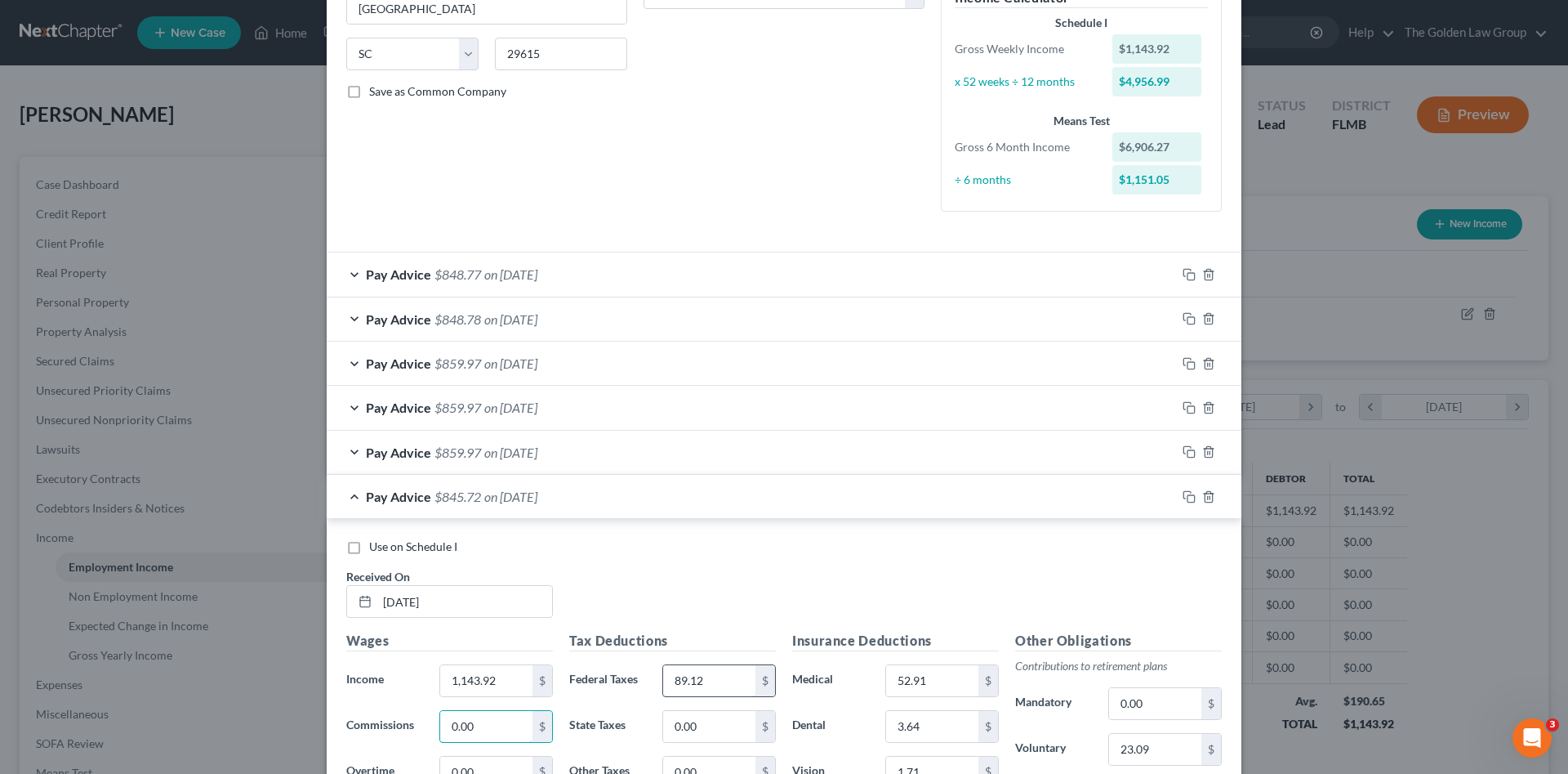
scroll to position [354, 0]
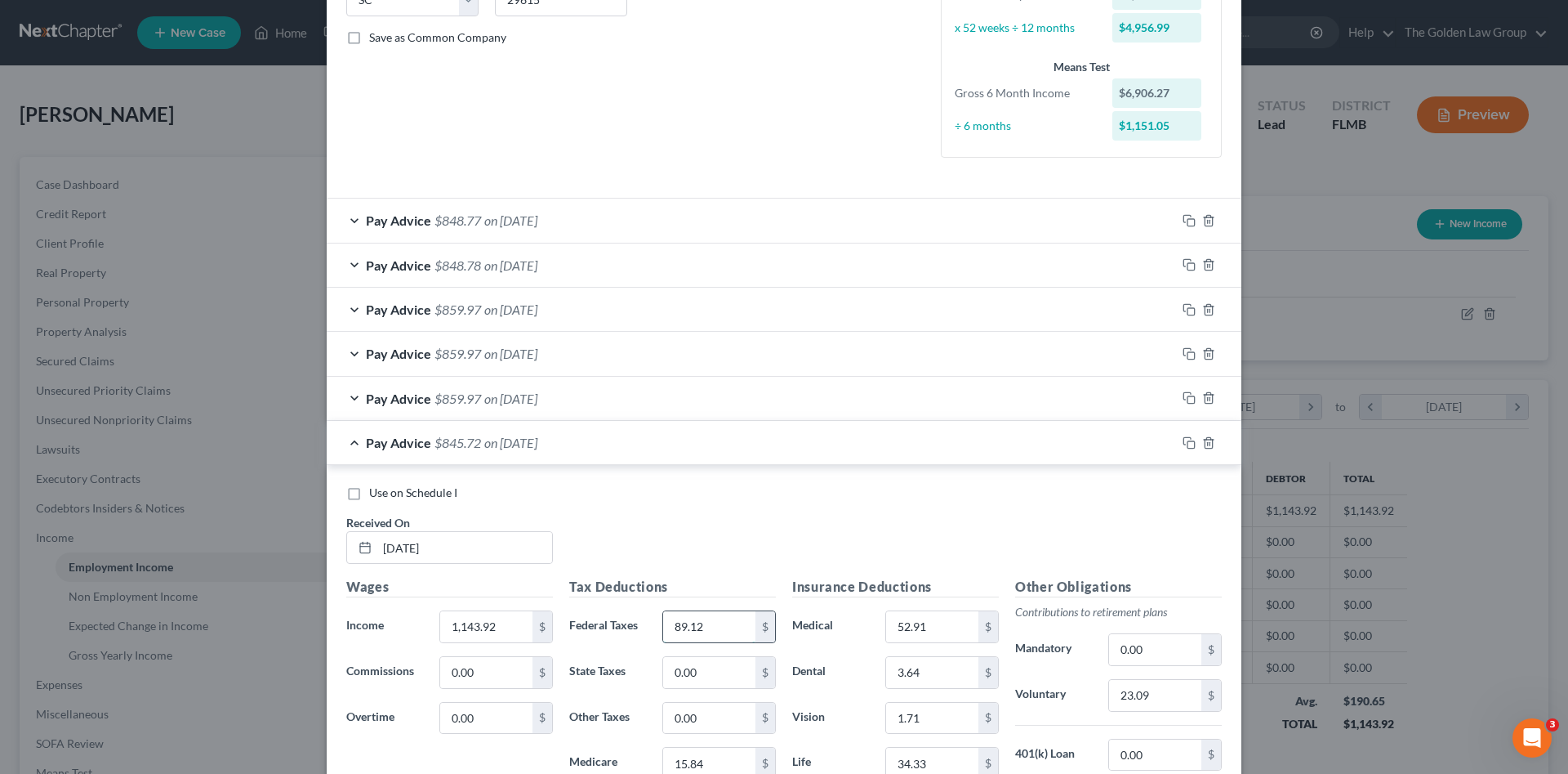
click at [705, 628] on input "89.12" at bounding box center [709, 627] width 92 height 31
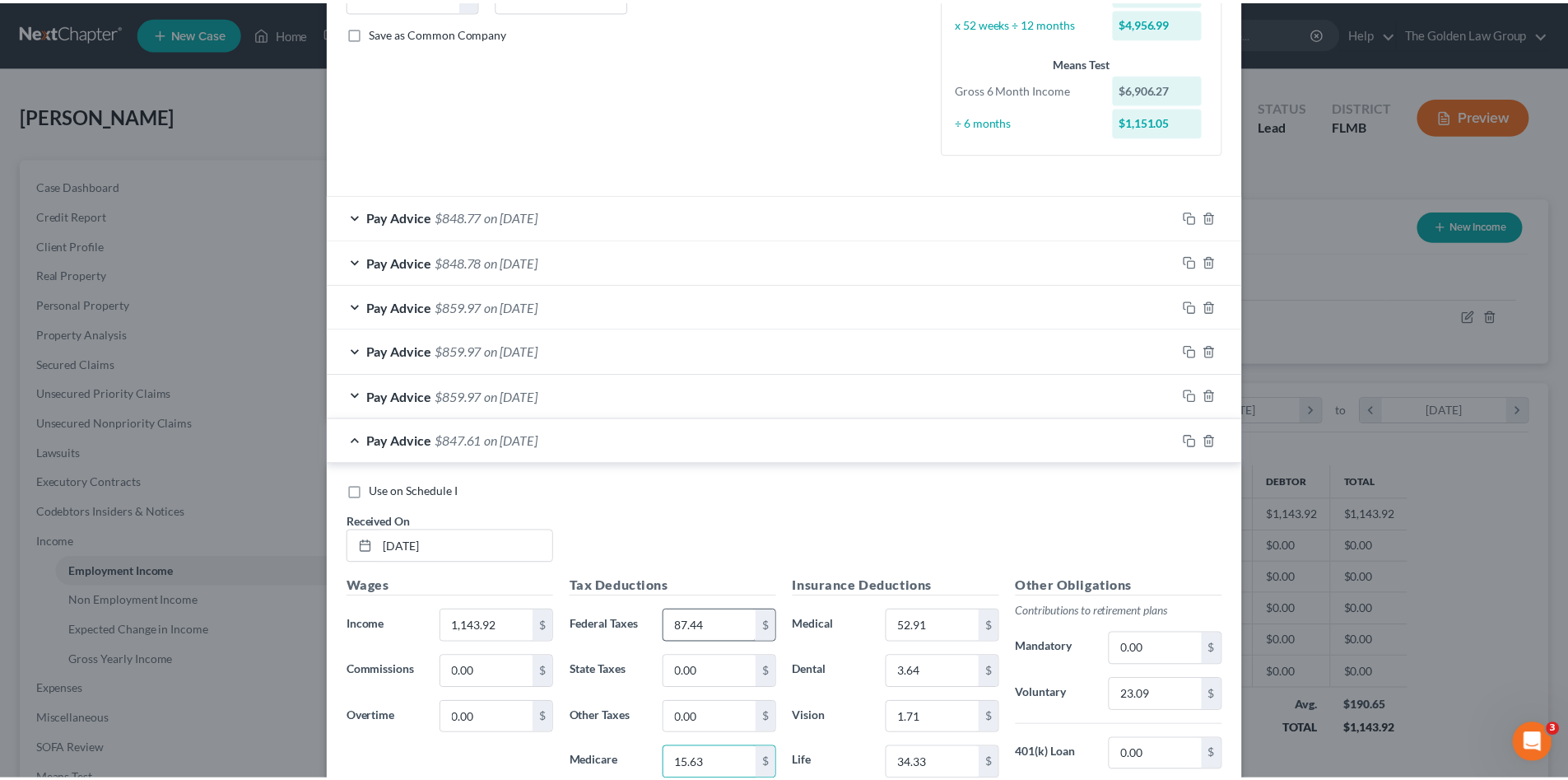
scroll to position [723, 0]
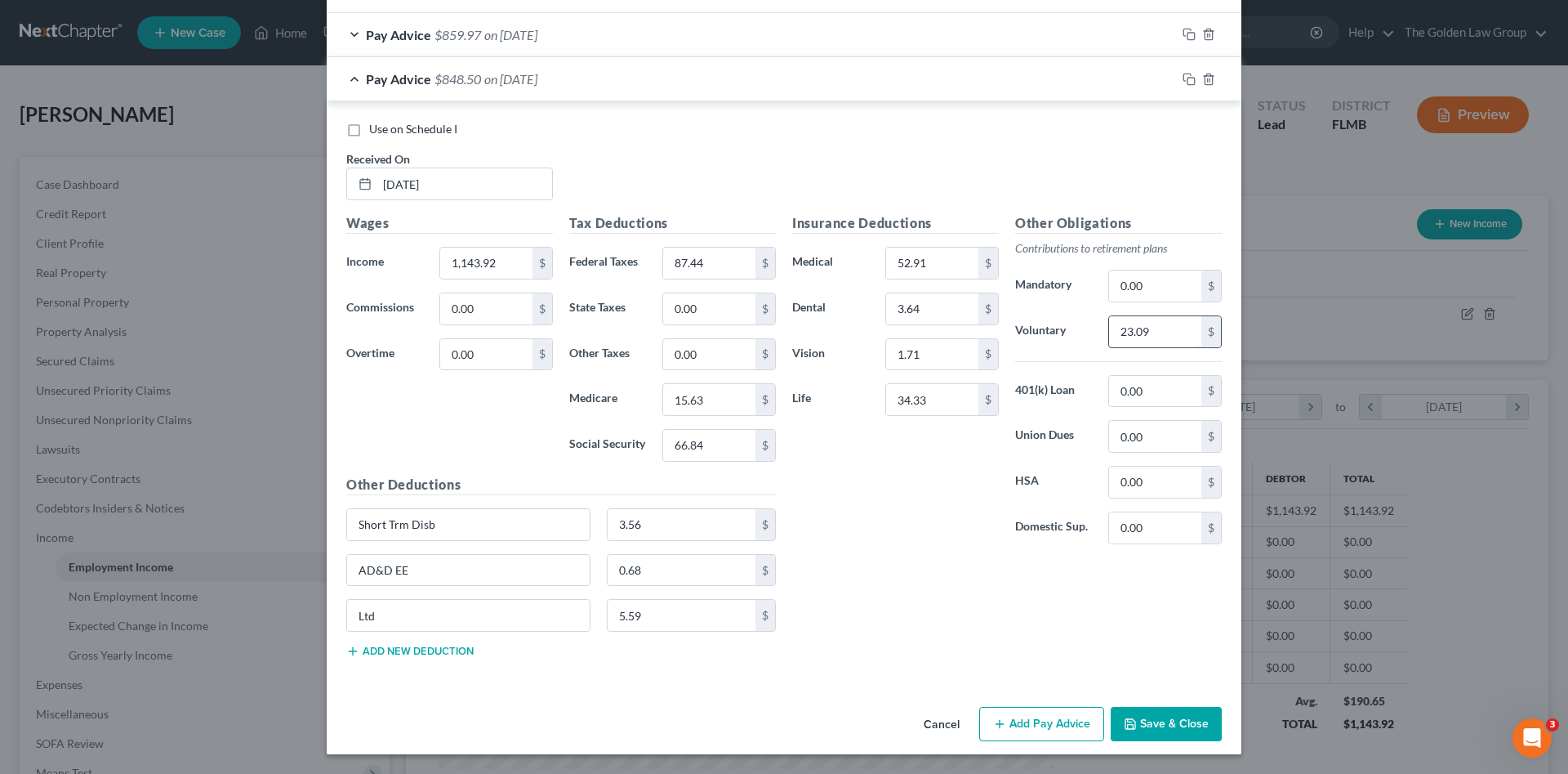
click at [1166, 330] on input "23.09" at bounding box center [1155, 332] width 92 height 31
click at [1173, 725] on button "Save & Close" at bounding box center [1167, 723] width 112 height 34
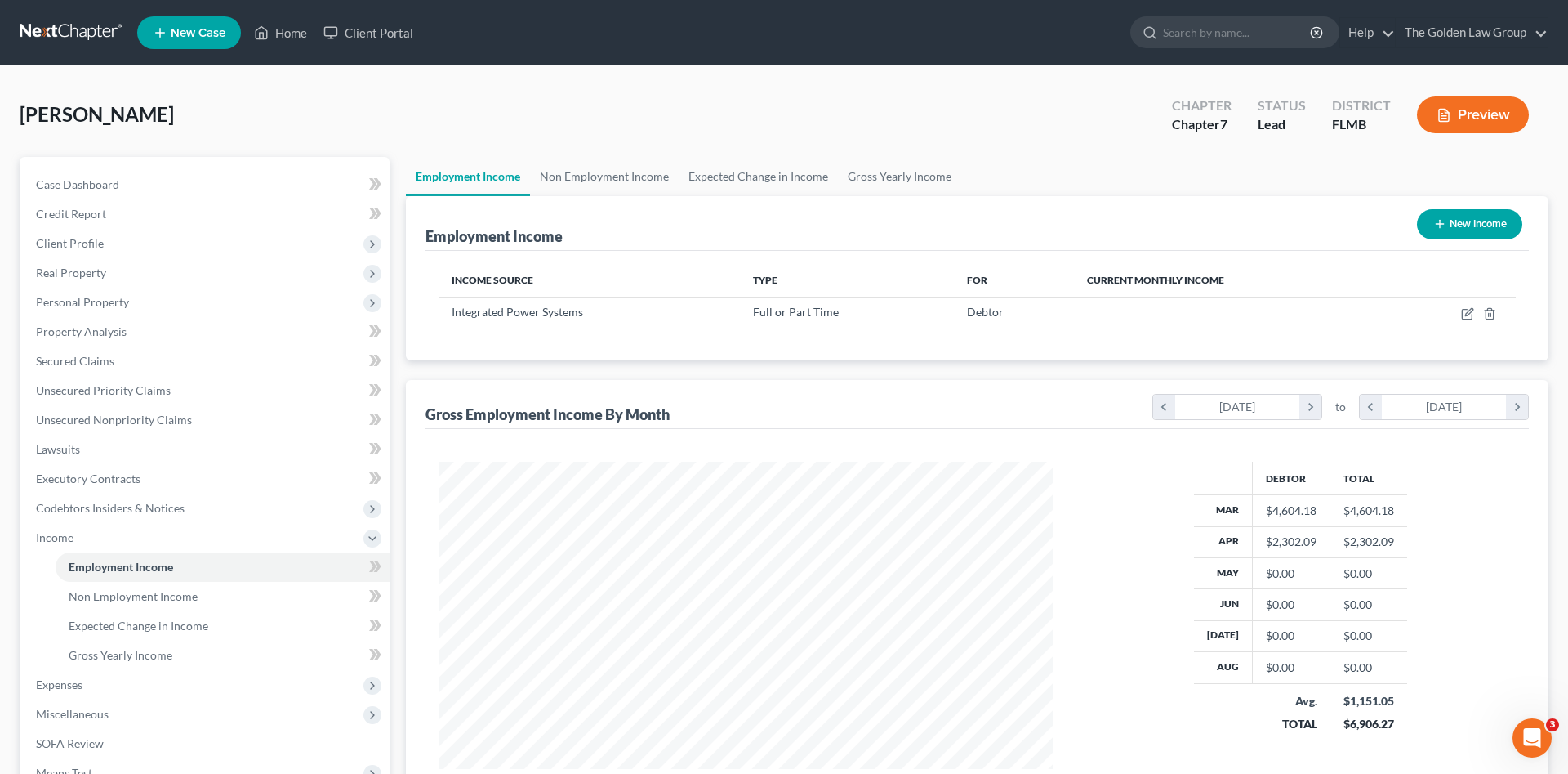
scroll to position [816731, 816108]
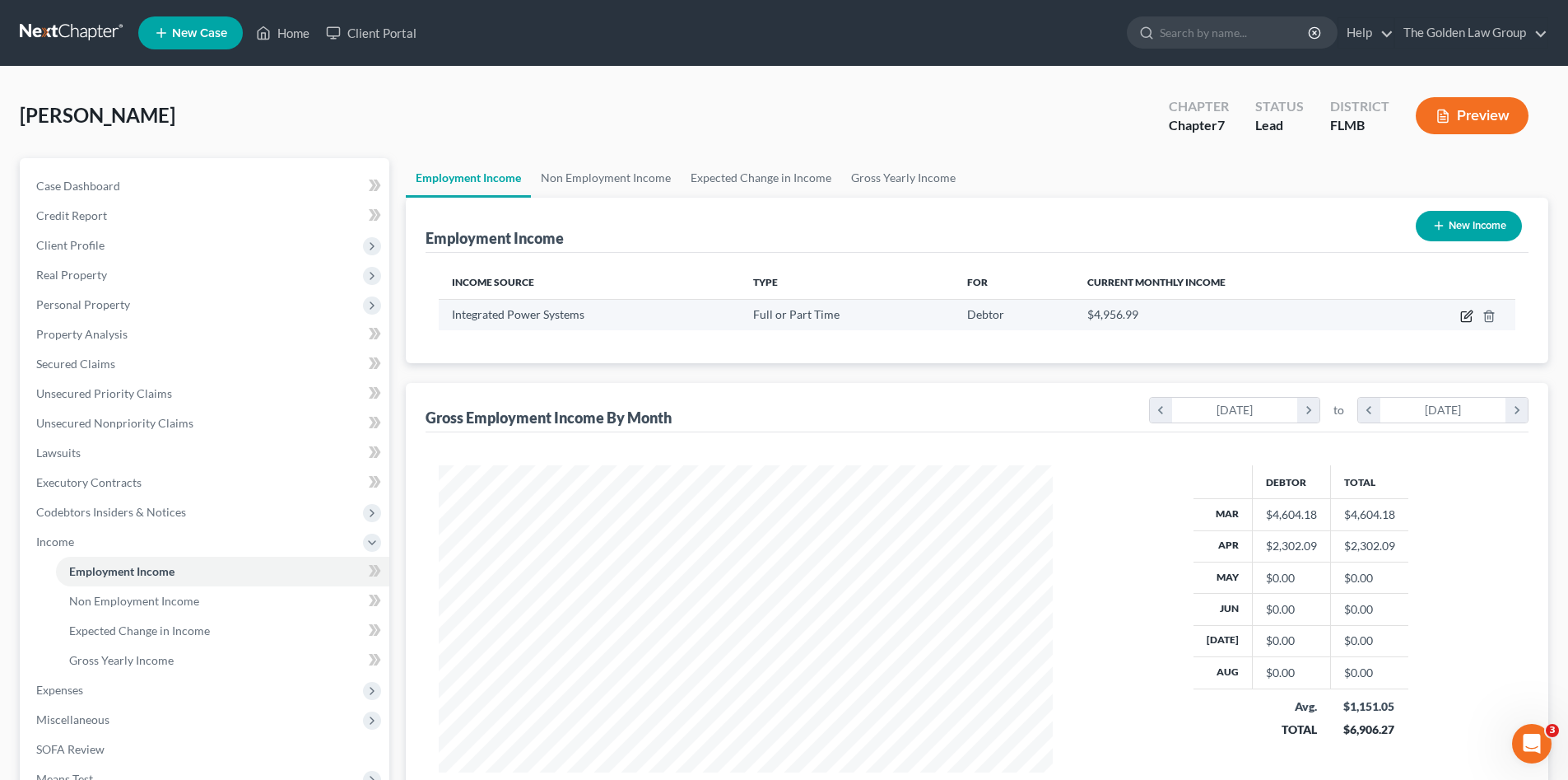
click at [1465, 312] on icon "button" at bounding box center [1466, 317] width 10 height 10
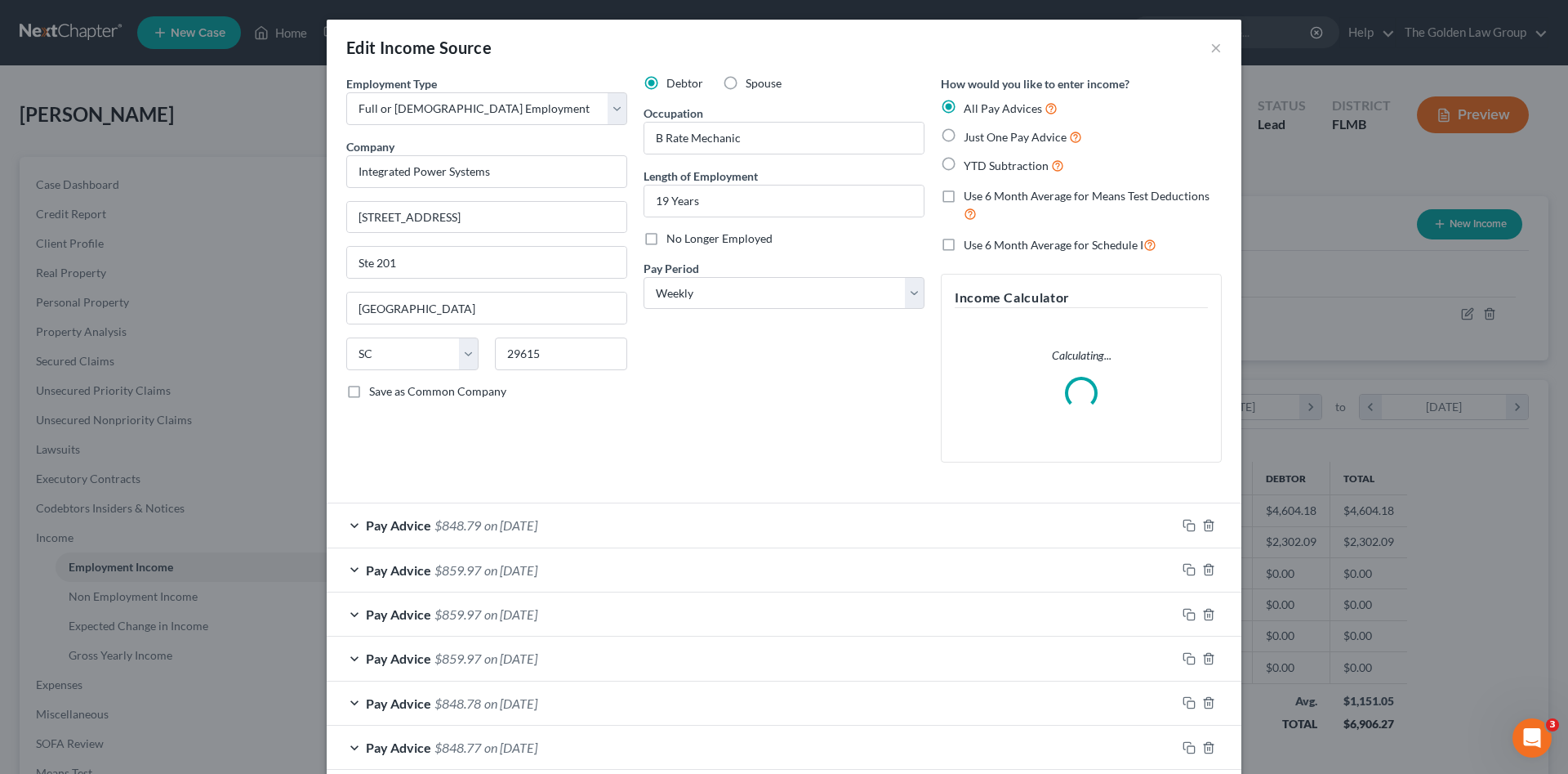
scroll to position [307, 648]
click at [1186, 523] on icon "button" at bounding box center [1188, 524] width 13 height 13
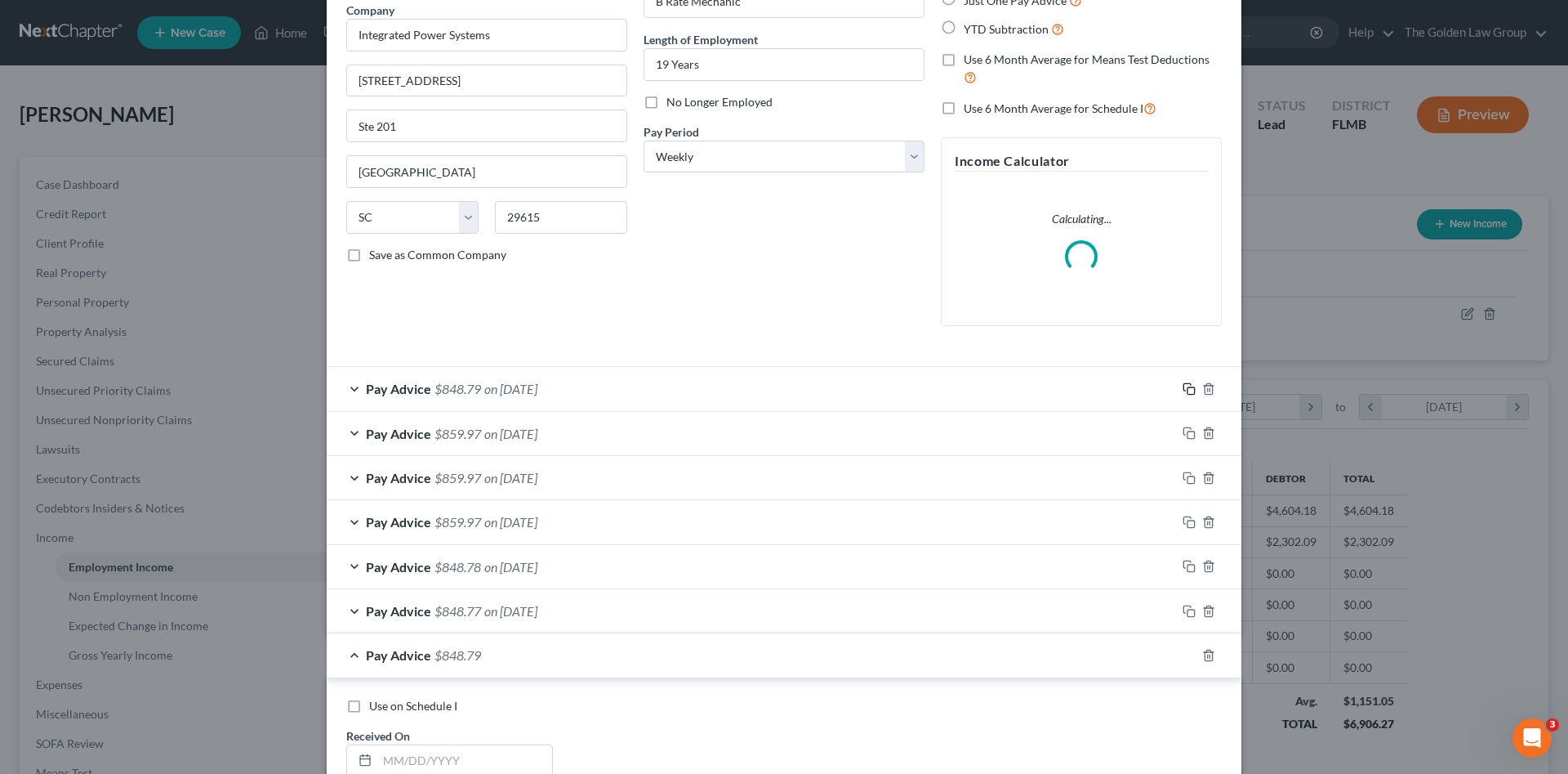
scroll to position [299, 0]
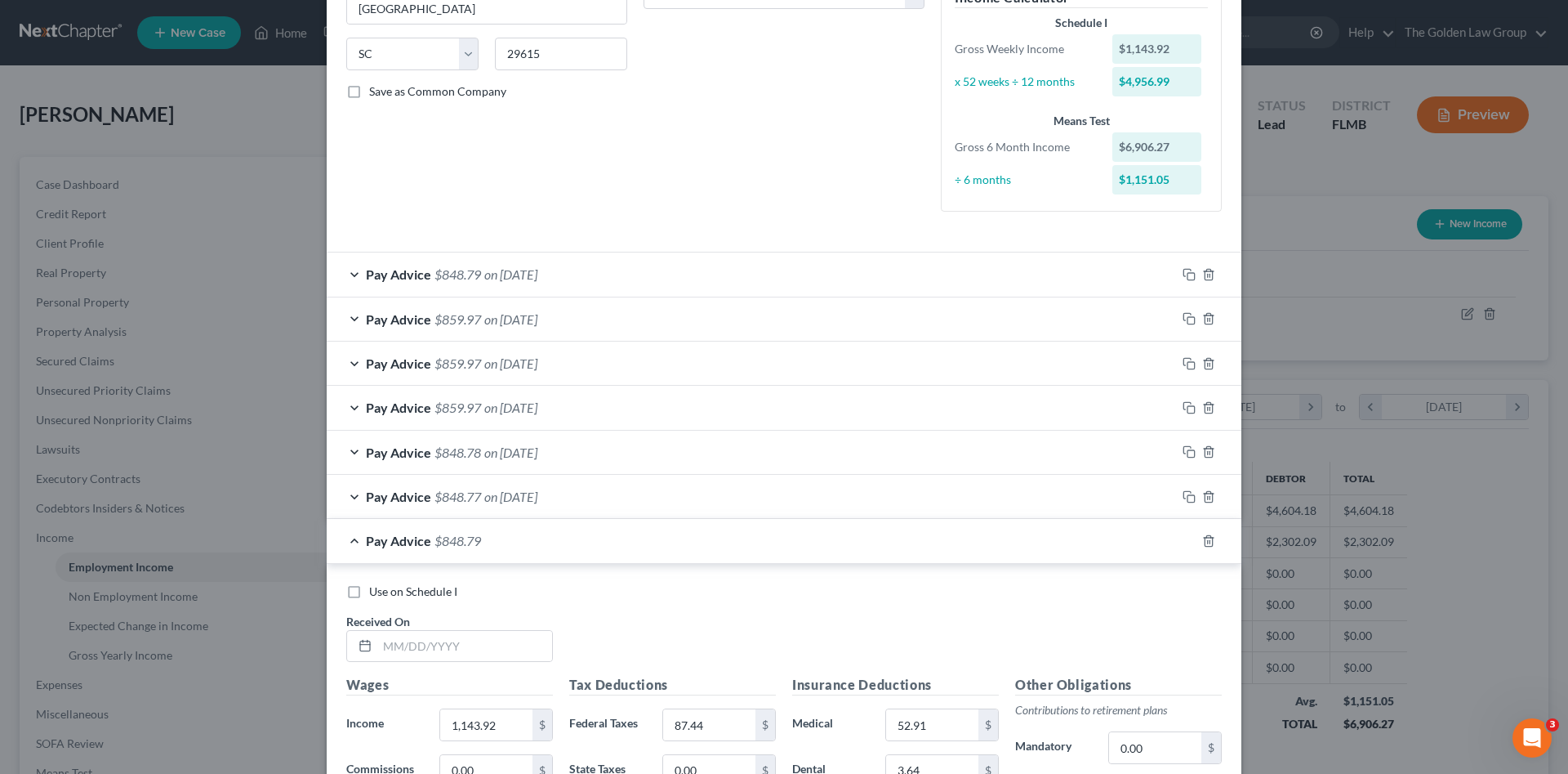
click at [427, 583] on label "Use on Schedule I" at bounding box center [413, 591] width 88 height 17
click at [386, 583] on input "Use on Schedule I" at bounding box center [381, 588] width 11 height 11
click at [432, 646] on input "text" at bounding box center [465, 647] width 175 height 31
click at [369, 593] on label "Use on Schedule I" at bounding box center [413, 591] width 88 height 17
click at [376, 593] on input "Use on Schedule I" at bounding box center [381, 588] width 11 height 11
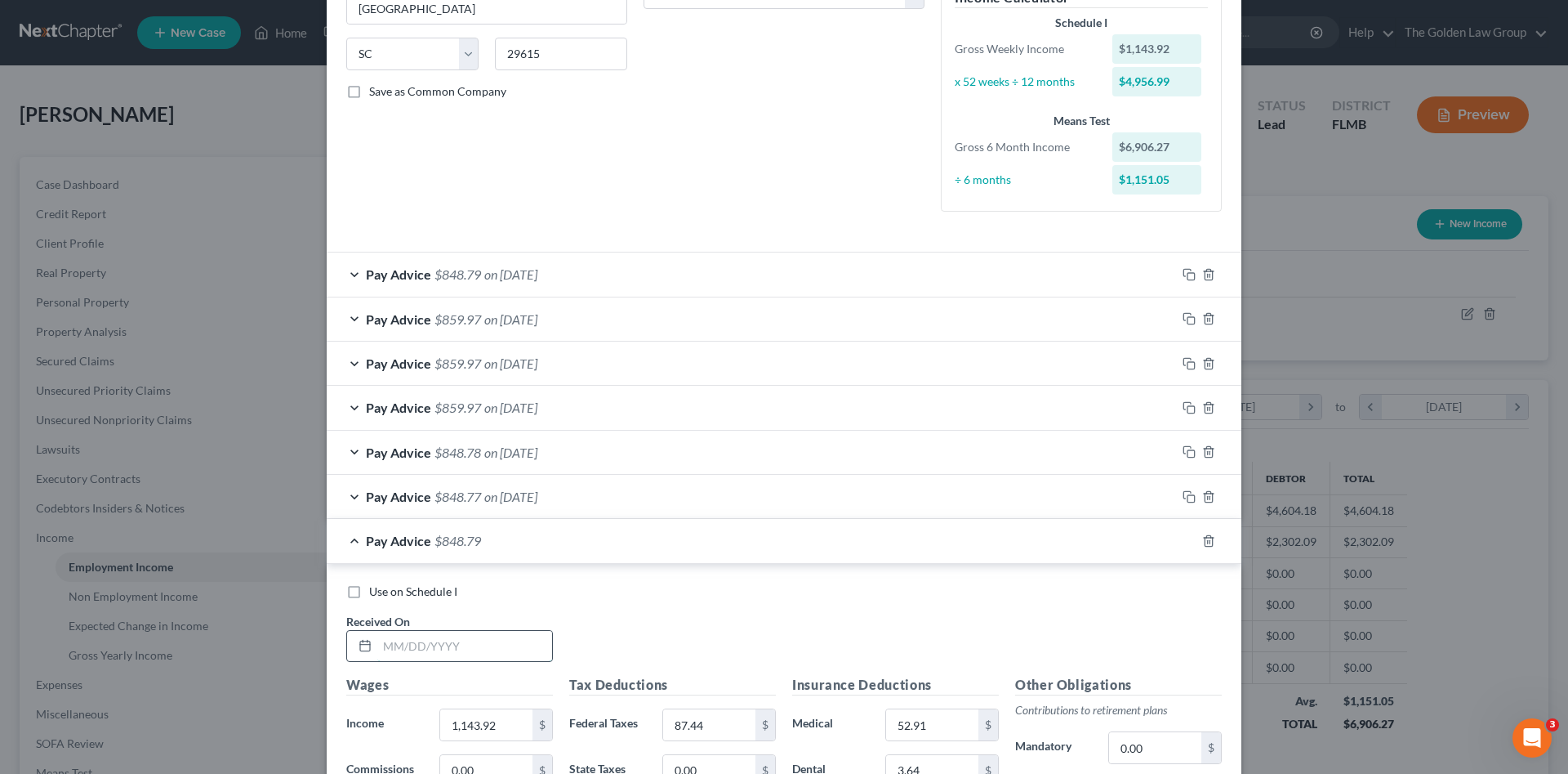
click at [408, 649] on input "text" at bounding box center [465, 647] width 175 height 31
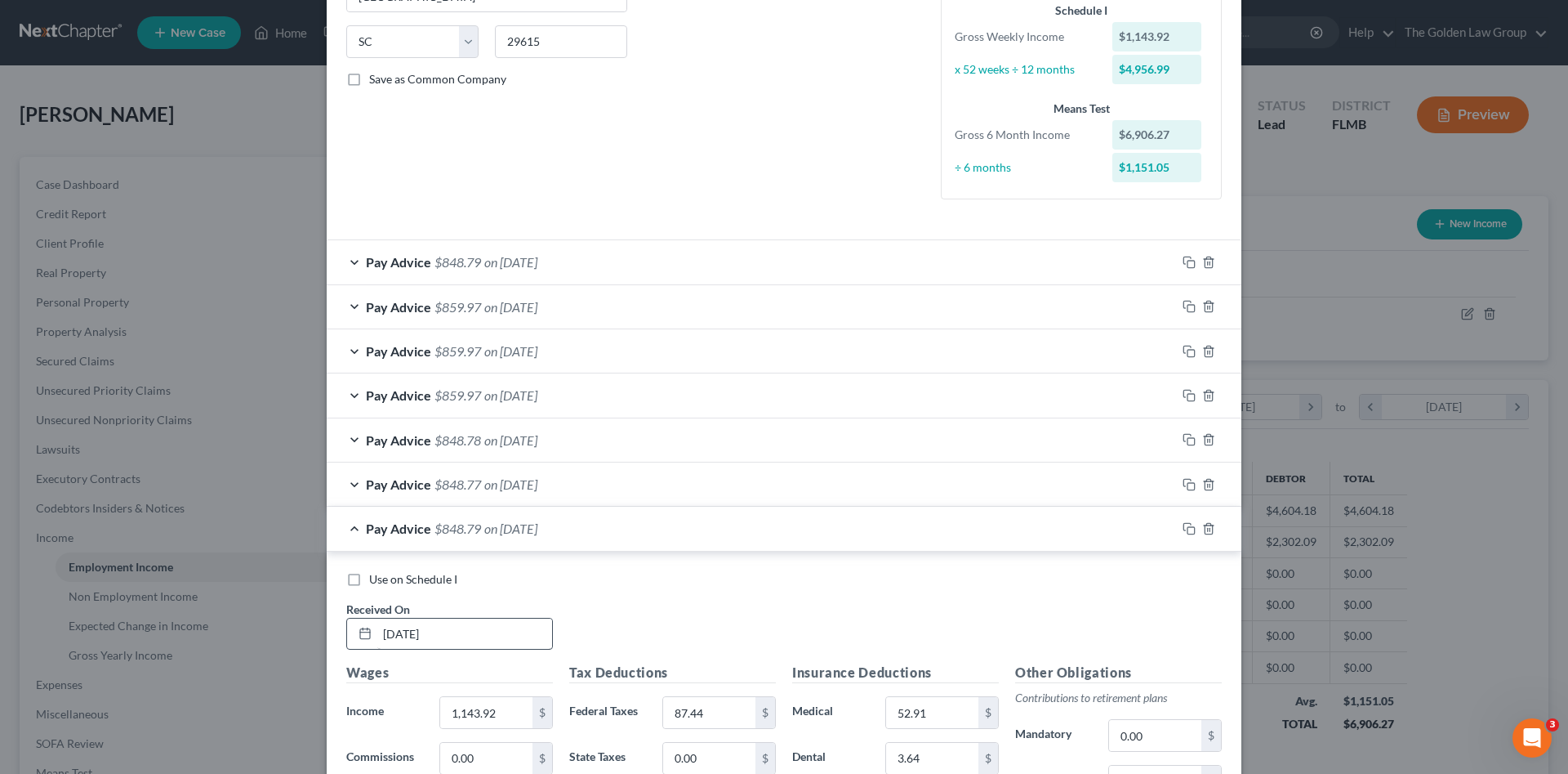
scroll to position [729, 0]
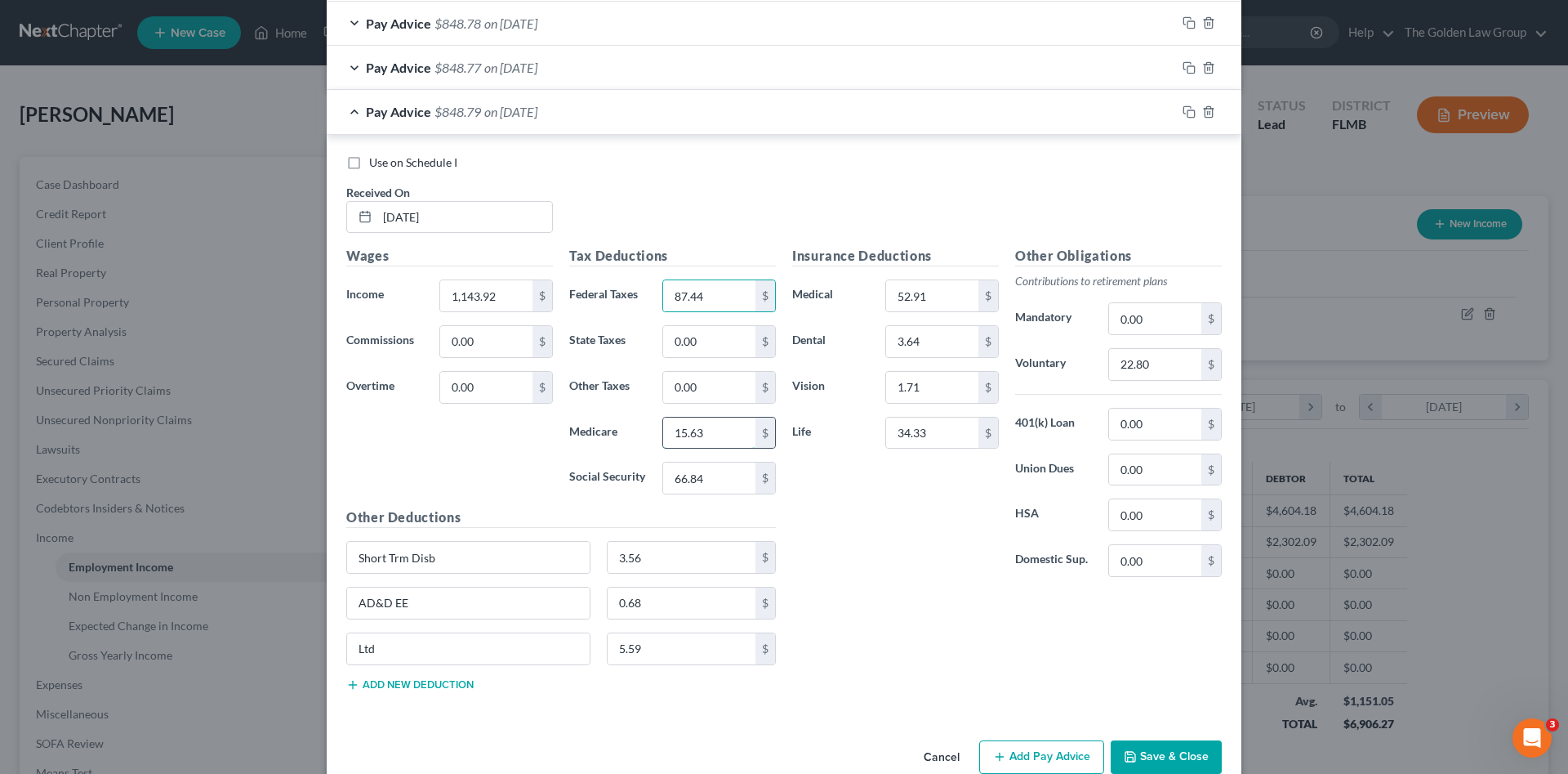
click at [725, 432] on input "15.63" at bounding box center [709, 433] width 92 height 31
click at [1186, 109] on icon "button" at bounding box center [1188, 112] width 13 height 13
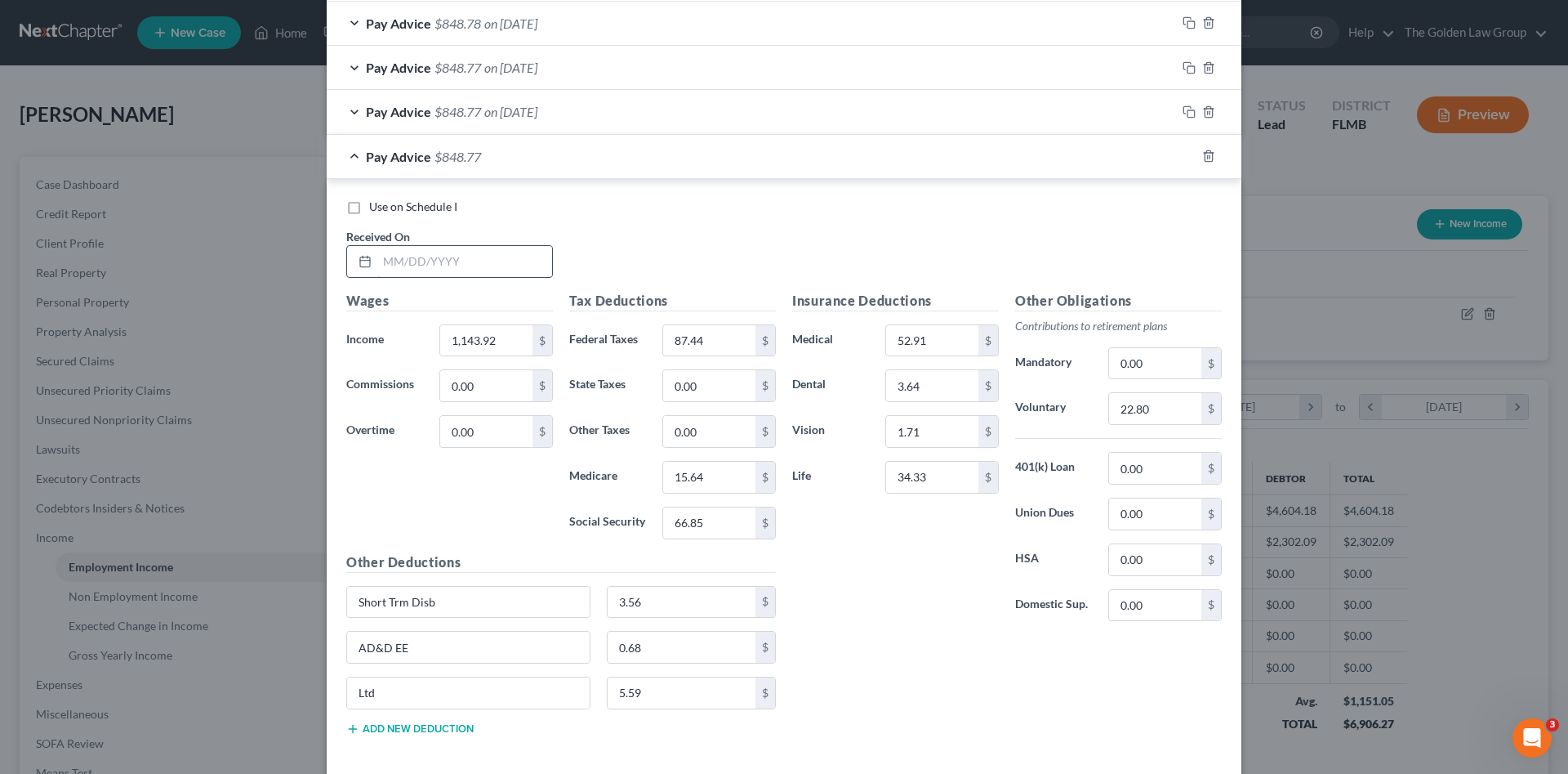
click at [463, 261] on input "text" at bounding box center [465, 261] width 175 height 31
click at [503, 256] on input "text" at bounding box center [465, 261] width 175 height 31
click at [711, 479] on input "15.64" at bounding box center [709, 478] width 92 height 31
click at [1187, 158] on rect "button" at bounding box center [1191, 159] width 8 height 8
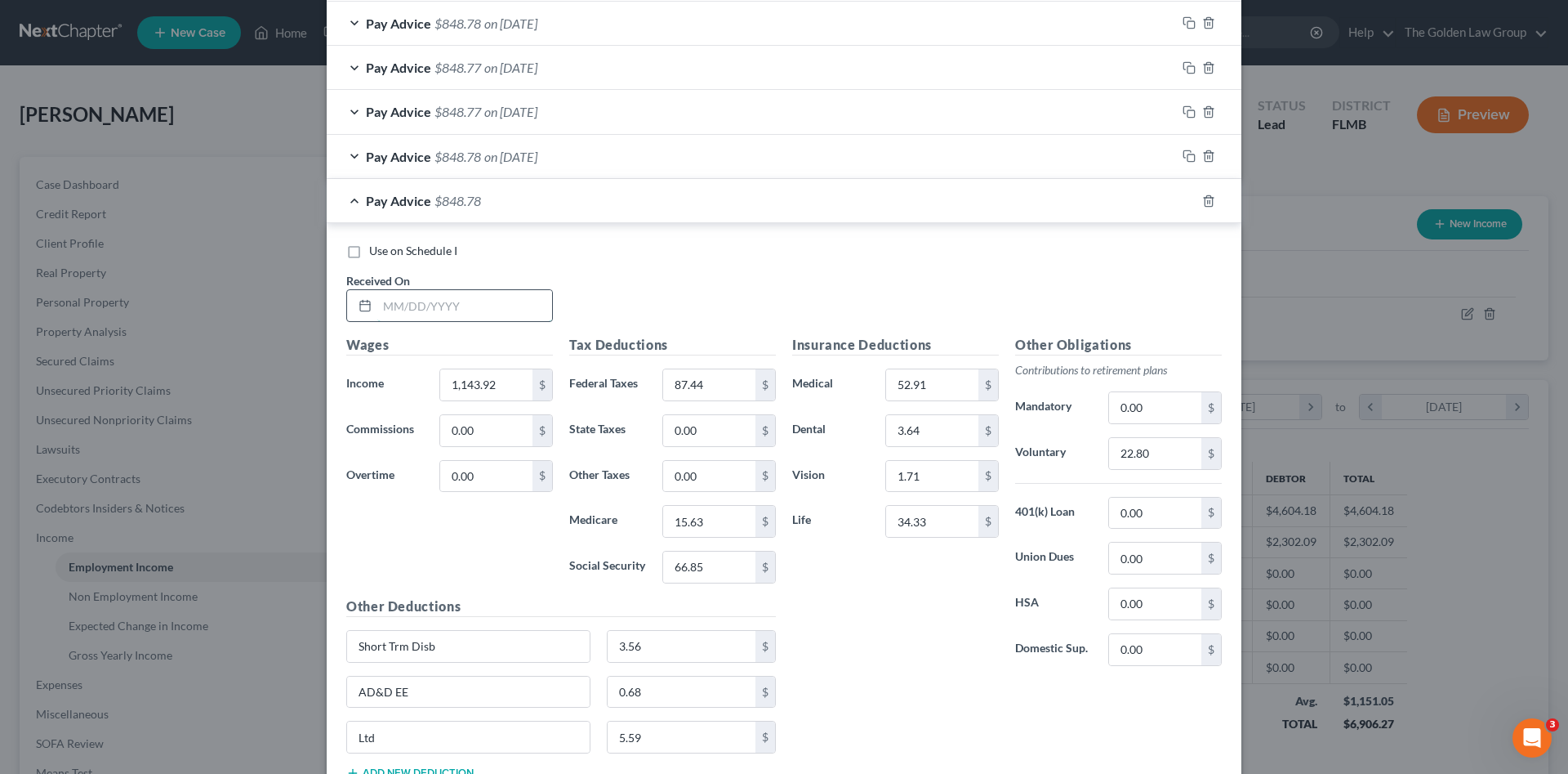
click at [485, 299] on input "text" at bounding box center [465, 305] width 175 height 31
click at [1187, 201] on rect "button" at bounding box center [1191, 204] width 8 height 8
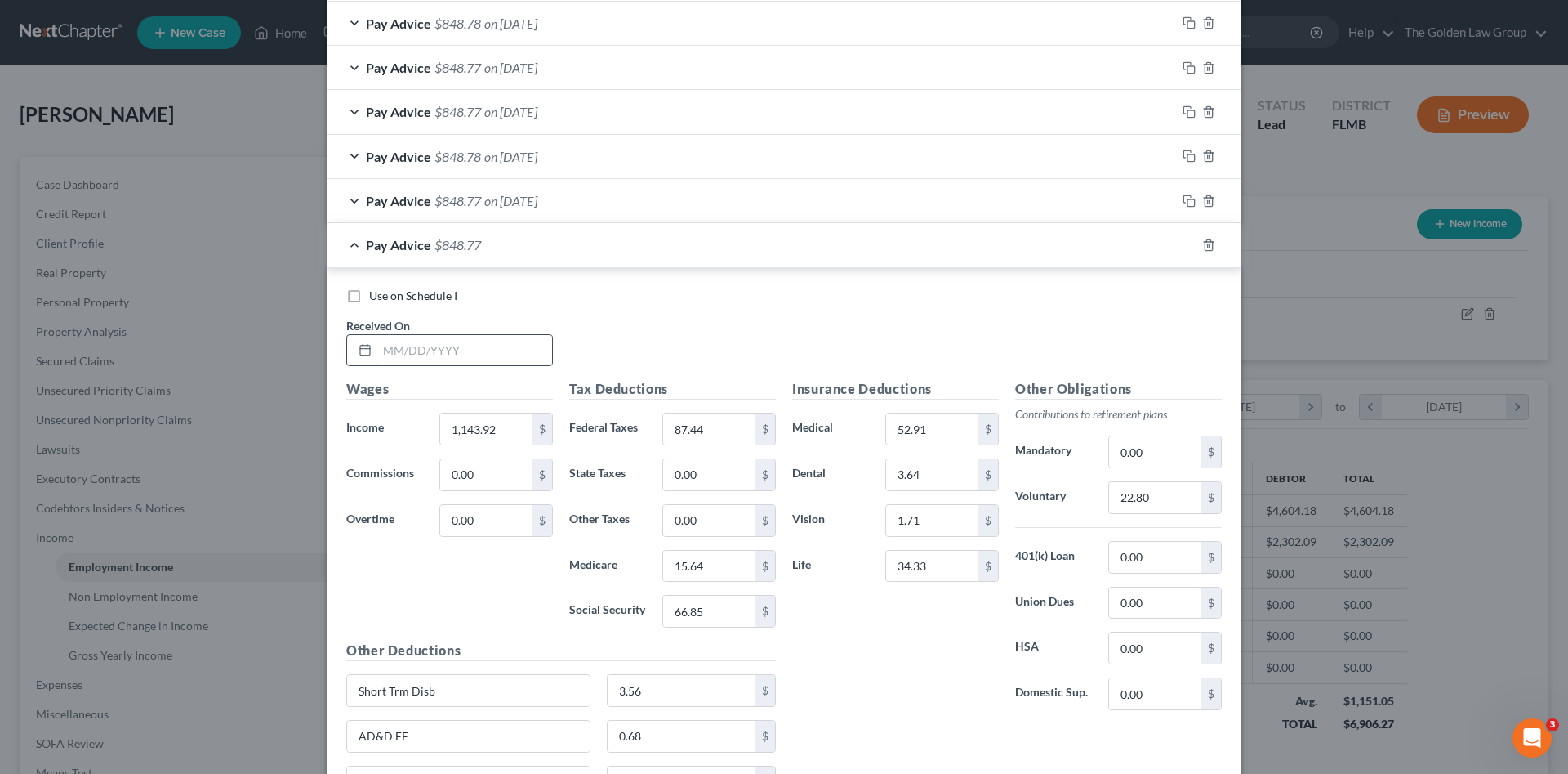
click at [459, 348] on input "text" at bounding box center [465, 350] width 175 height 31
click at [715, 562] on input "15.64" at bounding box center [709, 567] width 92 height 31
click at [1186, 242] on icon "button" at bounding box center [1188, 245] width 13 height 13
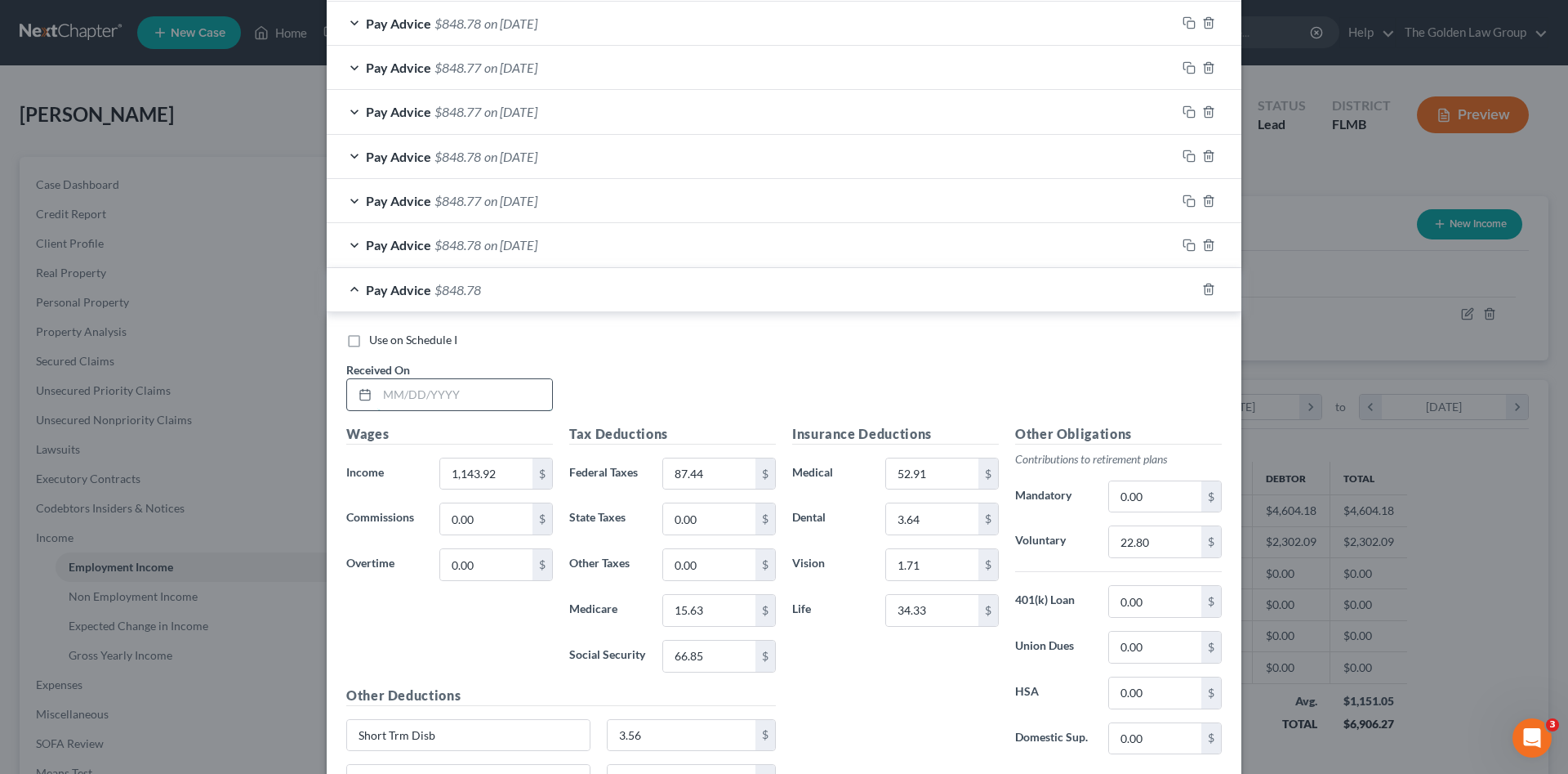
click at [479, 395] on input "text" at bounding box center [465, 394] width 175 height 31
click at [731, 611] on input "15.63" at bounding box center [709, 611] width 92 height 31
click at [727, 657] on input "66.85" at bounding box center [709, 657] width 92 height 31
click at [723, 656] on input "66.85" at bounding box center [709, 657] width 92 height 31
click at [824, 664] on div "Insurance Deductions Medical 52.91 $ Dental 3.64 $ Vision 1.71 $ Life 34.33 $" at bounding box center [896, 596] width 223 height 344
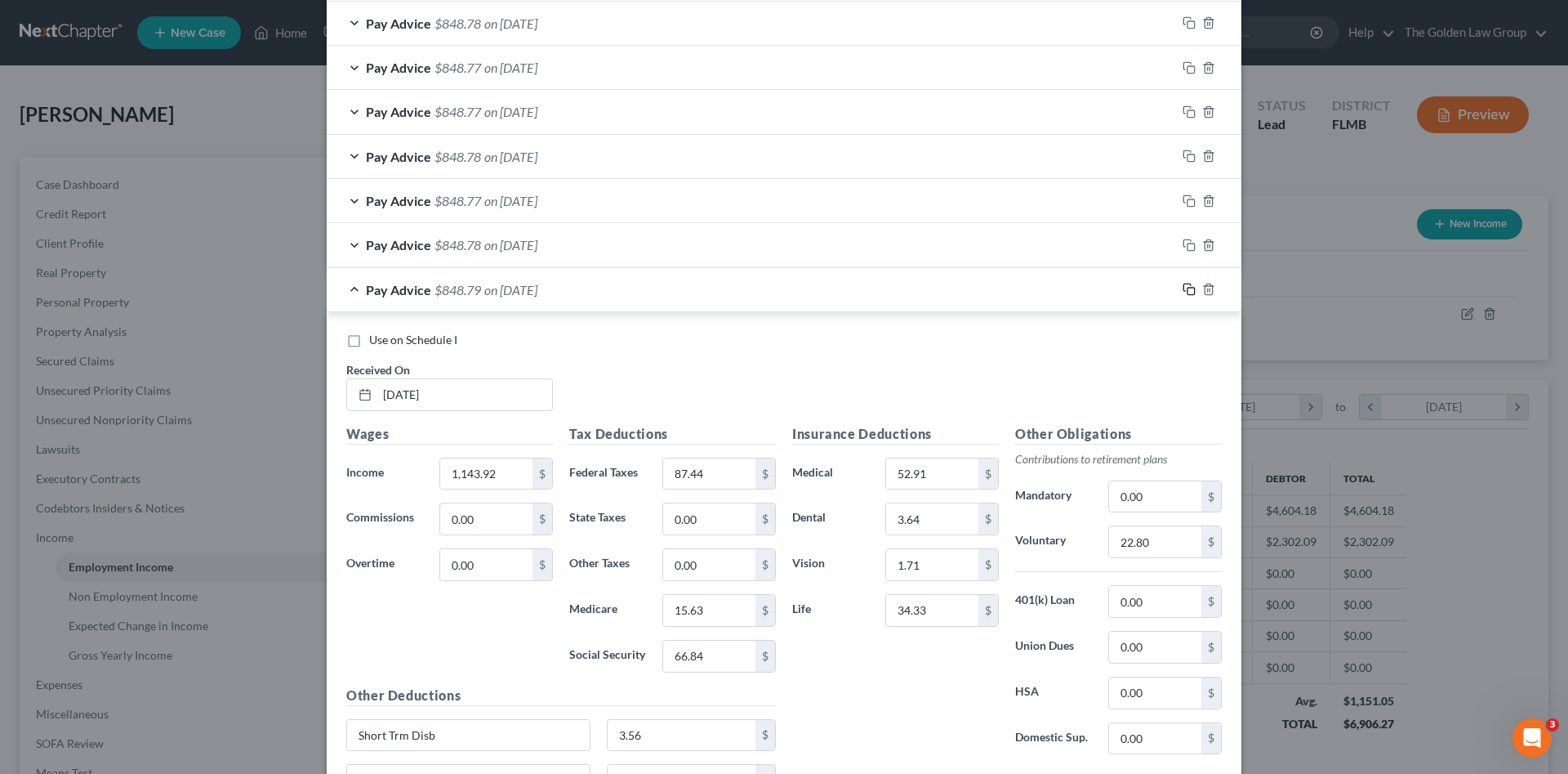
click at [1186, 285] on icon "button" at bounding box center [1188, 289] width 13 height 13
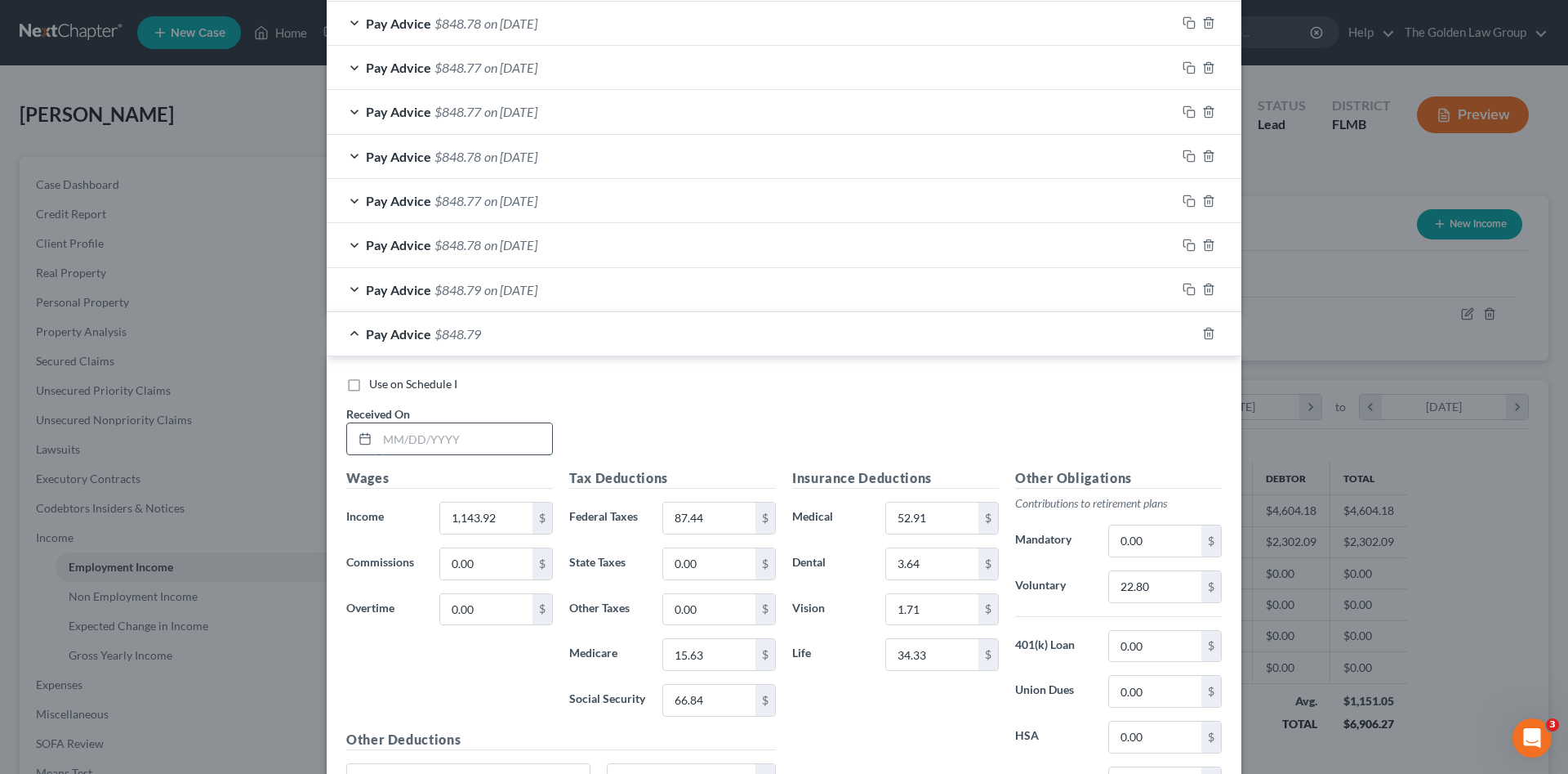
click at [497, 442] on input "text" at bounding box center [465, 439] width 175 height 31
click at [414, 443] on input "text" at bounding box center [465, 439] width 175 height 31
click at [472, 515] on input "926.25" at bounding box center [486, 519] width 92 height 31
click at [1154, 581] on input "22.80" at bounding box center [1155, 587] width 92 height 31
click at [1187, 329] on icon "button" at bounding box center [1188, 333] width 13 height 13
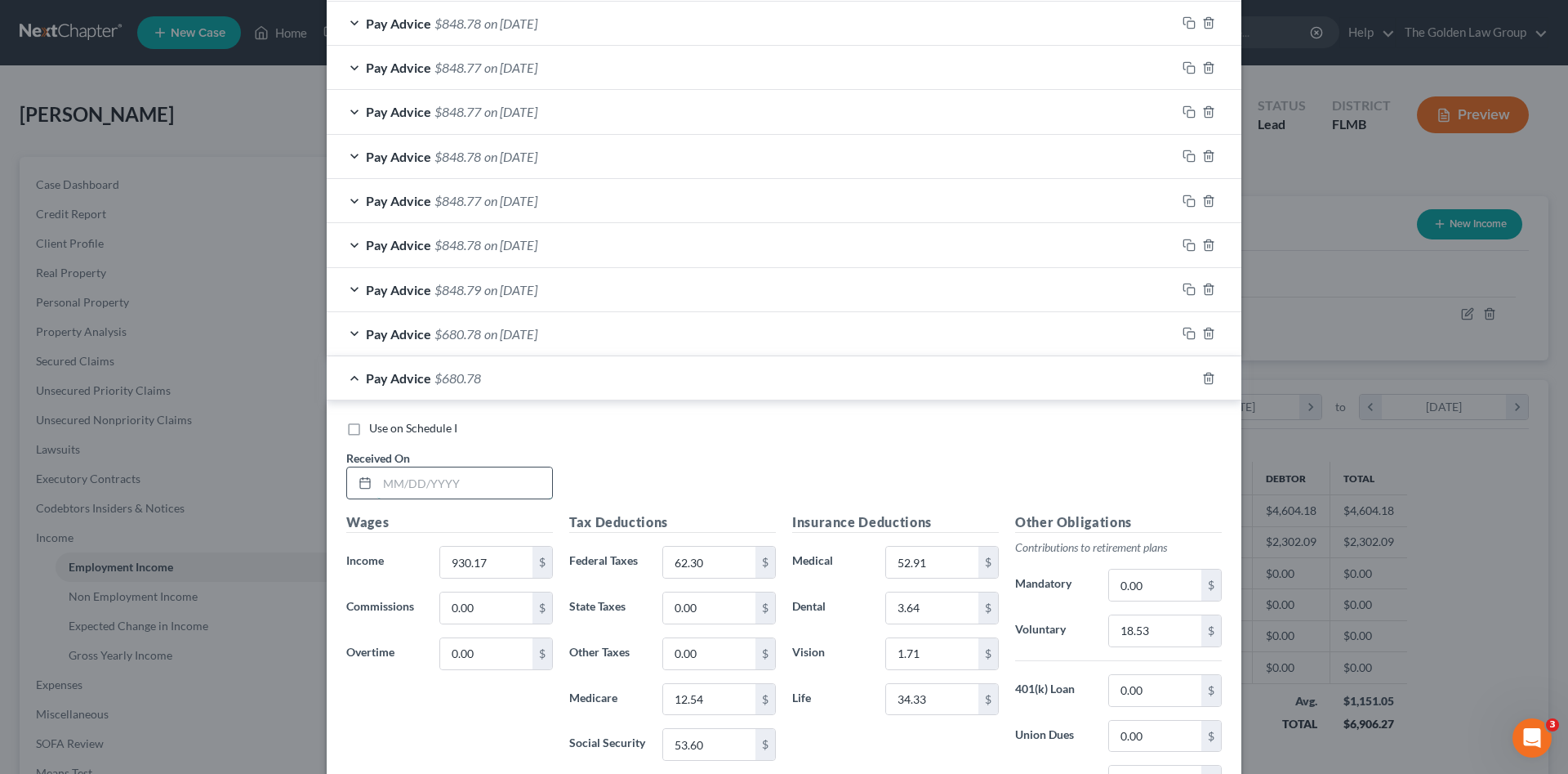
click at [498, 480] on input "text" at bounding box center [465, 483] width 175 height 31
click at [430, 480] on input "text" at bounding box center [465, 483] width 175 height 31
click at [484, 564] on input "1,368" at bounding box center [486, 563] width 92 height 31
click at [1176, 643] on input "18.53" at bounding box center [1155, 631] width 92 height 31
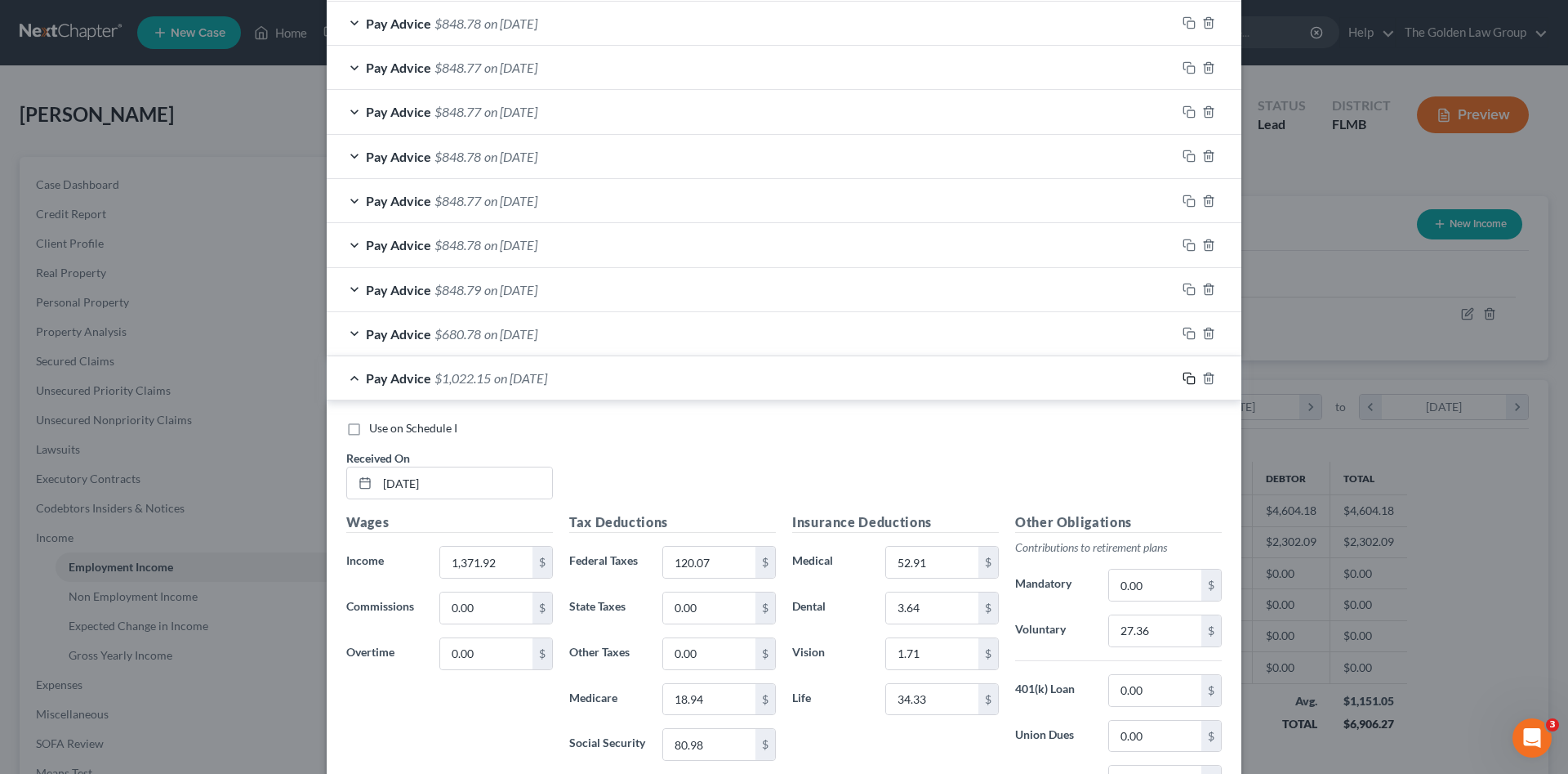
click at [1183, 381] on icon "button" at bounding box center [1188, 378] width 13 height 13
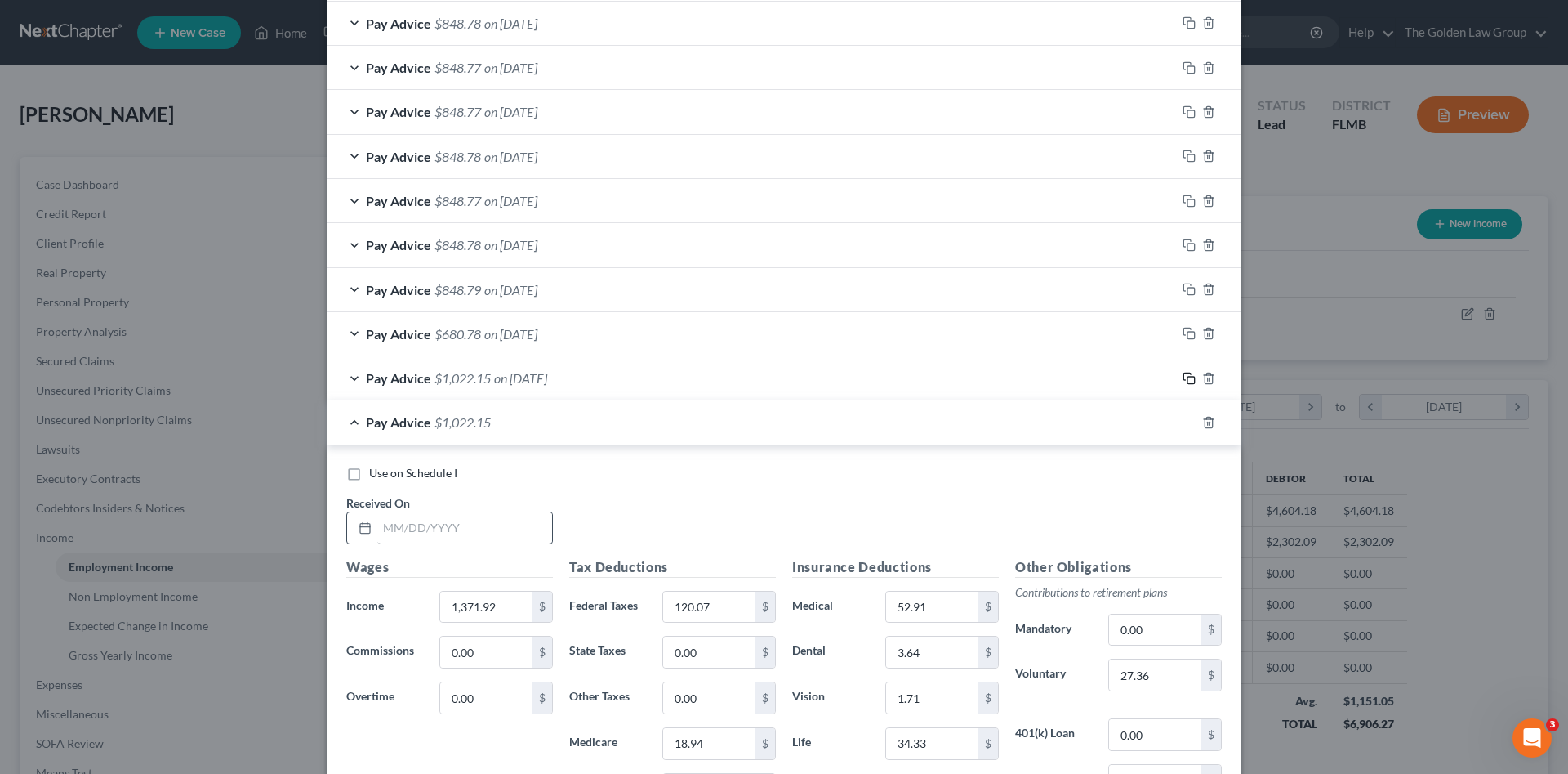
scroll to position [729, 0]
click at [456, 528] on input "text" at bounding box center [465, 528] width 175 height 31
click at [472, 530] on input "text" at bounding box center [465, 528] width 175 height 31
click at [501, 606] on input "1,371.92" at bounding box center [486, 608] width 92 height 31
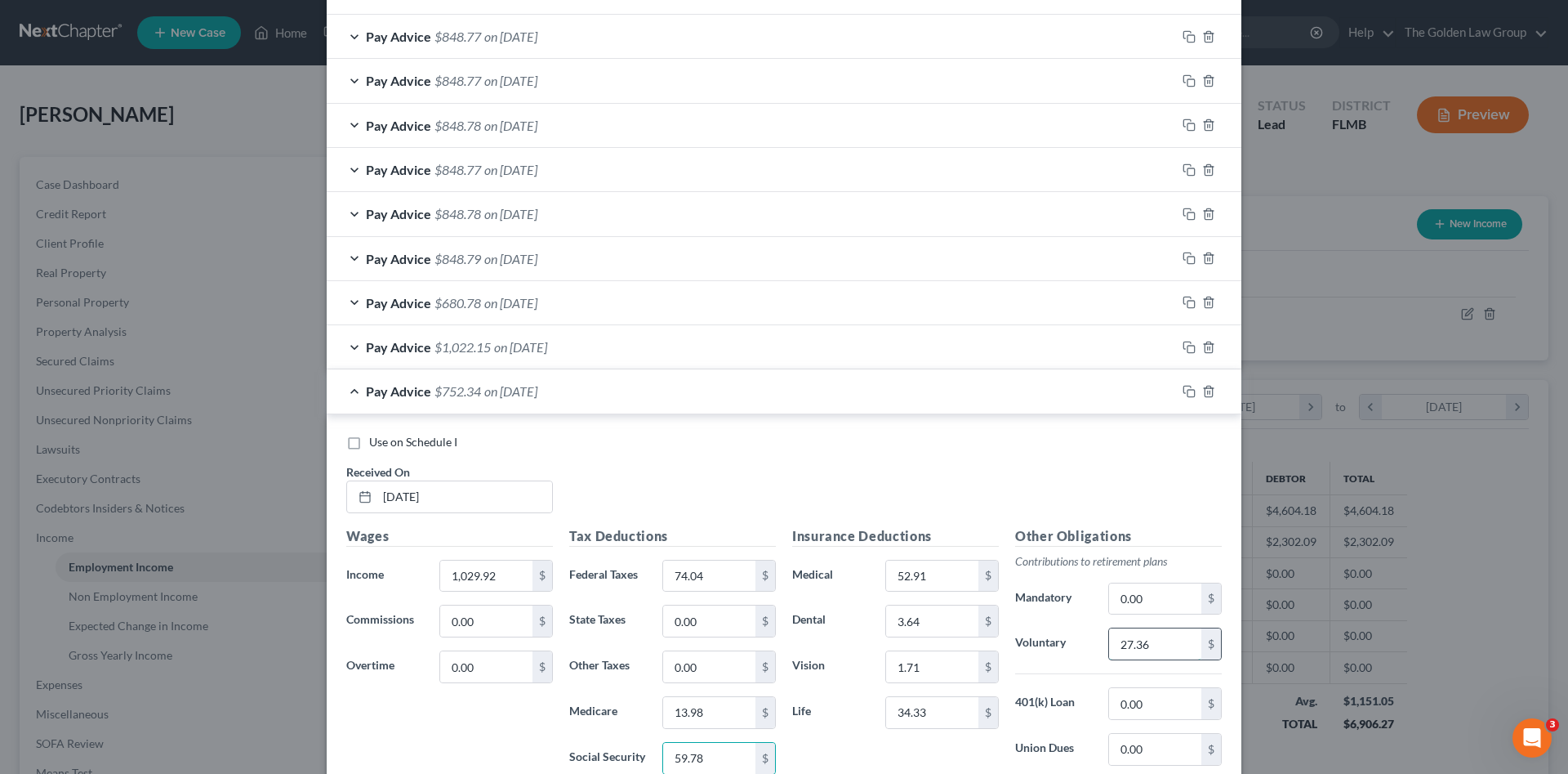
click at [1161, 650] on input "27.36" at bounding box center [1155, 644] width 92 height 31
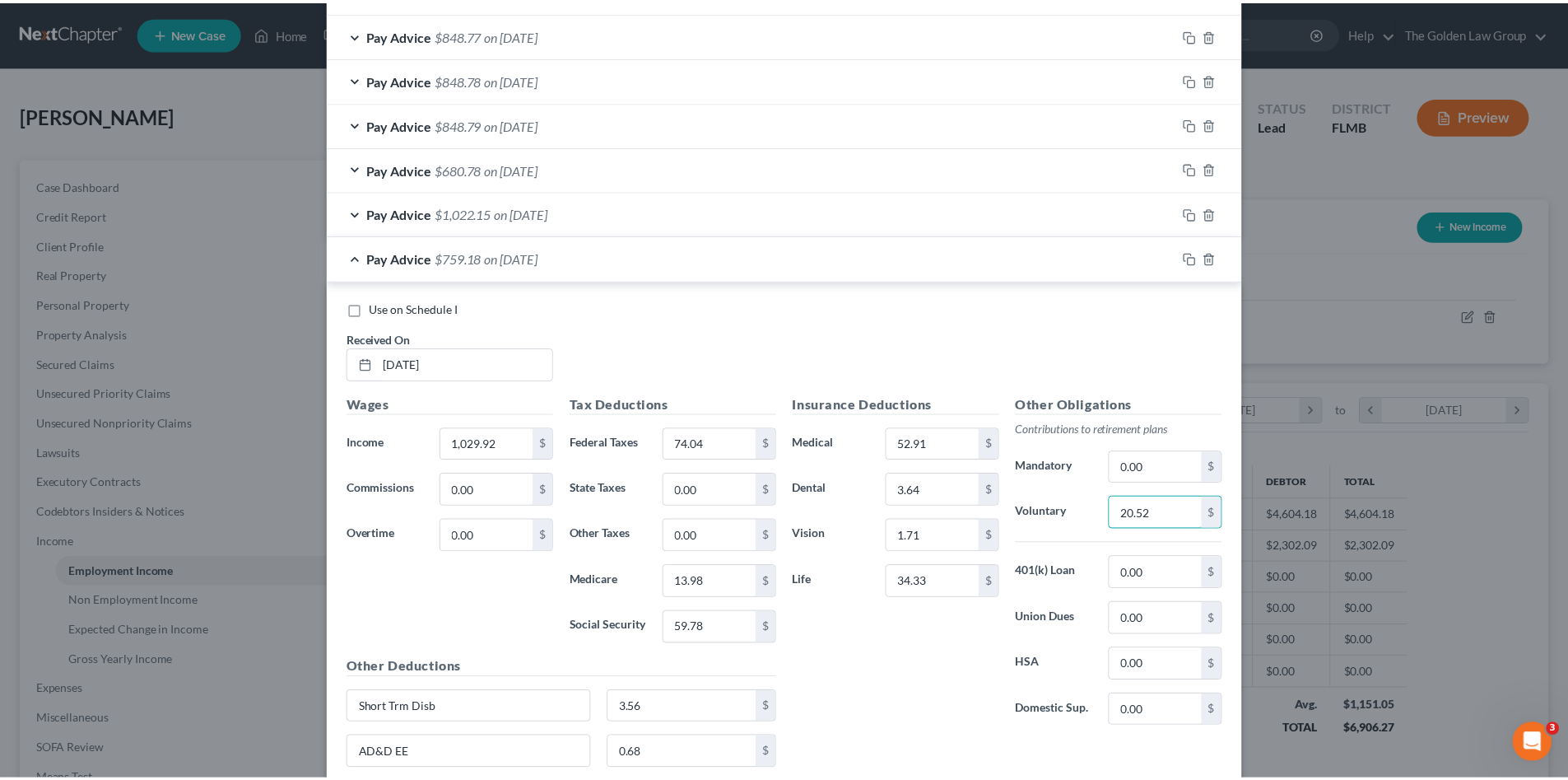
scroll to position [1067, 0]
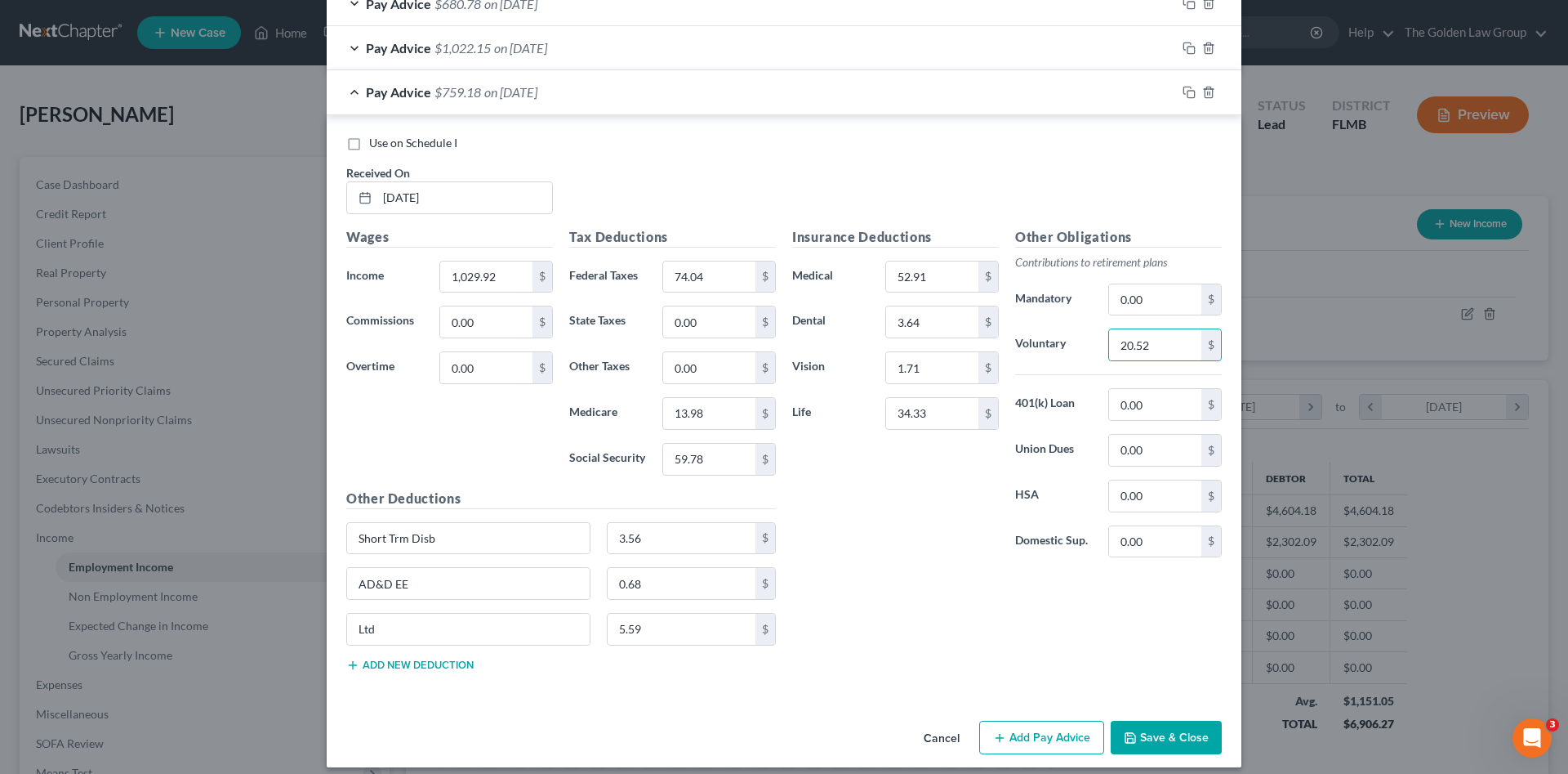
drag, startPoint x: 1149, startPoint y: 731, endPoint x: 1022, endPoint y: 616, distance: 171.3
click at [1150, 731] on button "Save & Close" at bounding box center [1167, 737] width 112 height 34
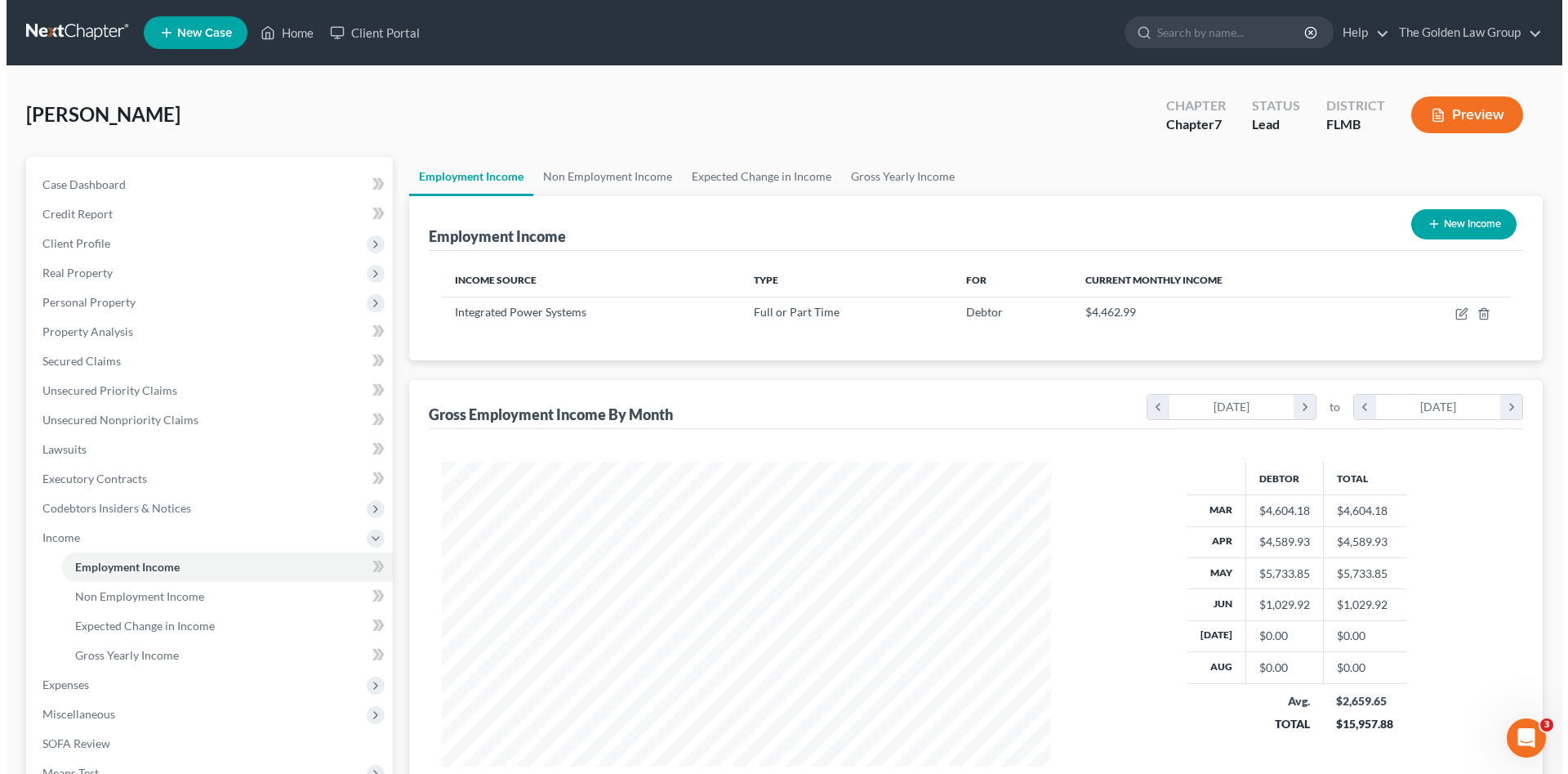
scroll to position [816731, 816108]
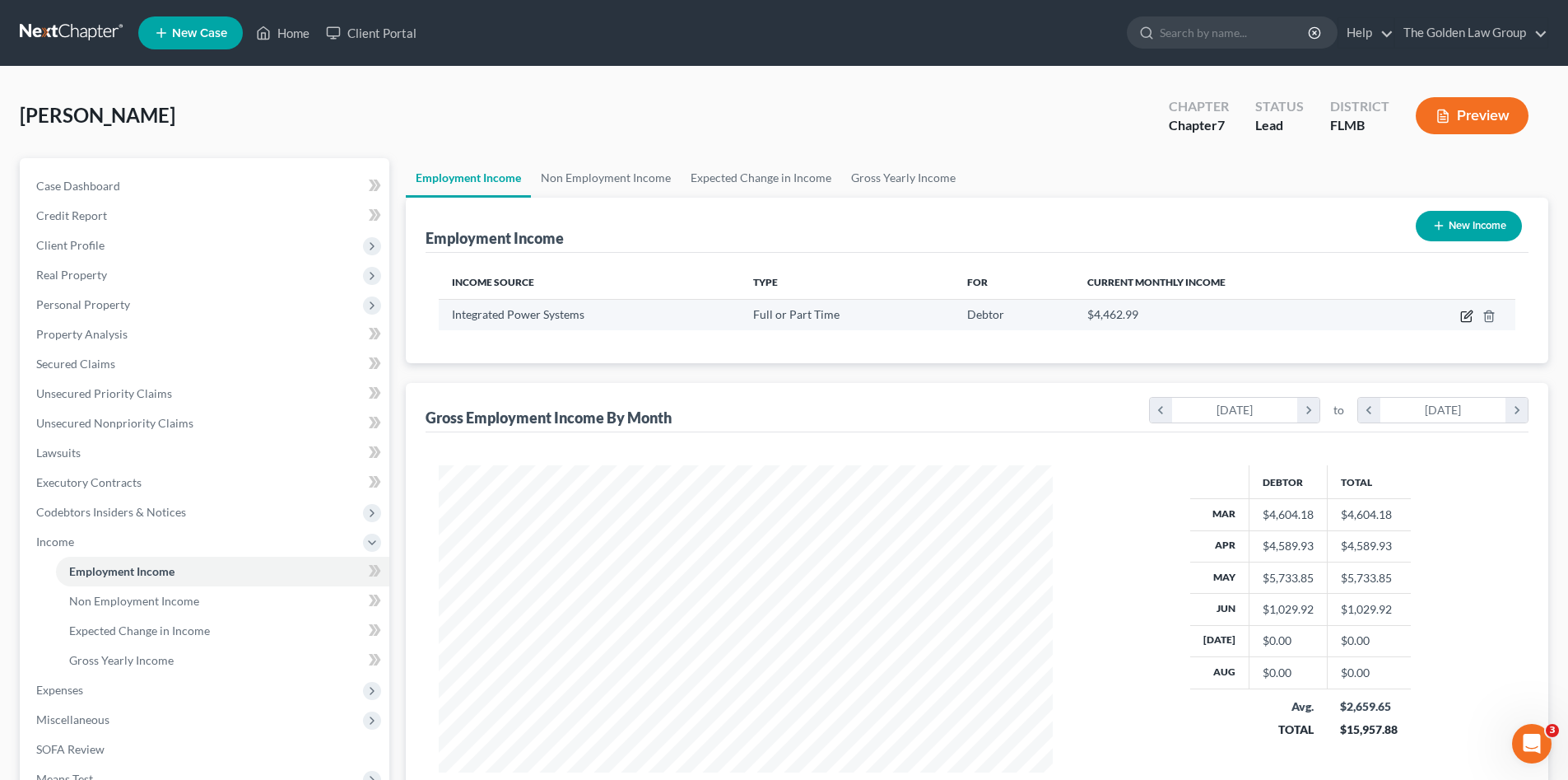
click at [1464, 313] on icon "button" at bounding box center [1466, 316] width 13 height 13
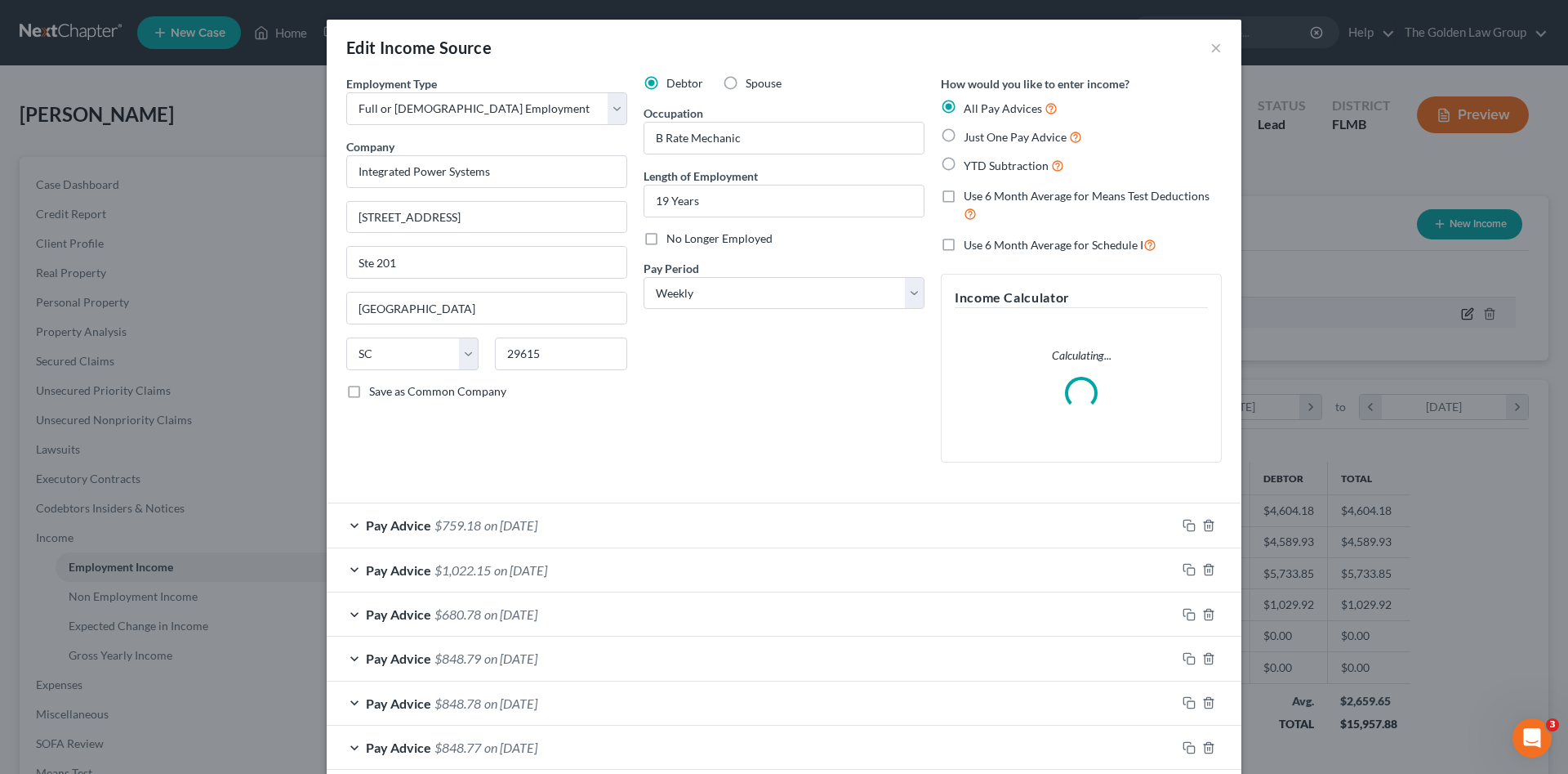
scroll to position [307, 648]
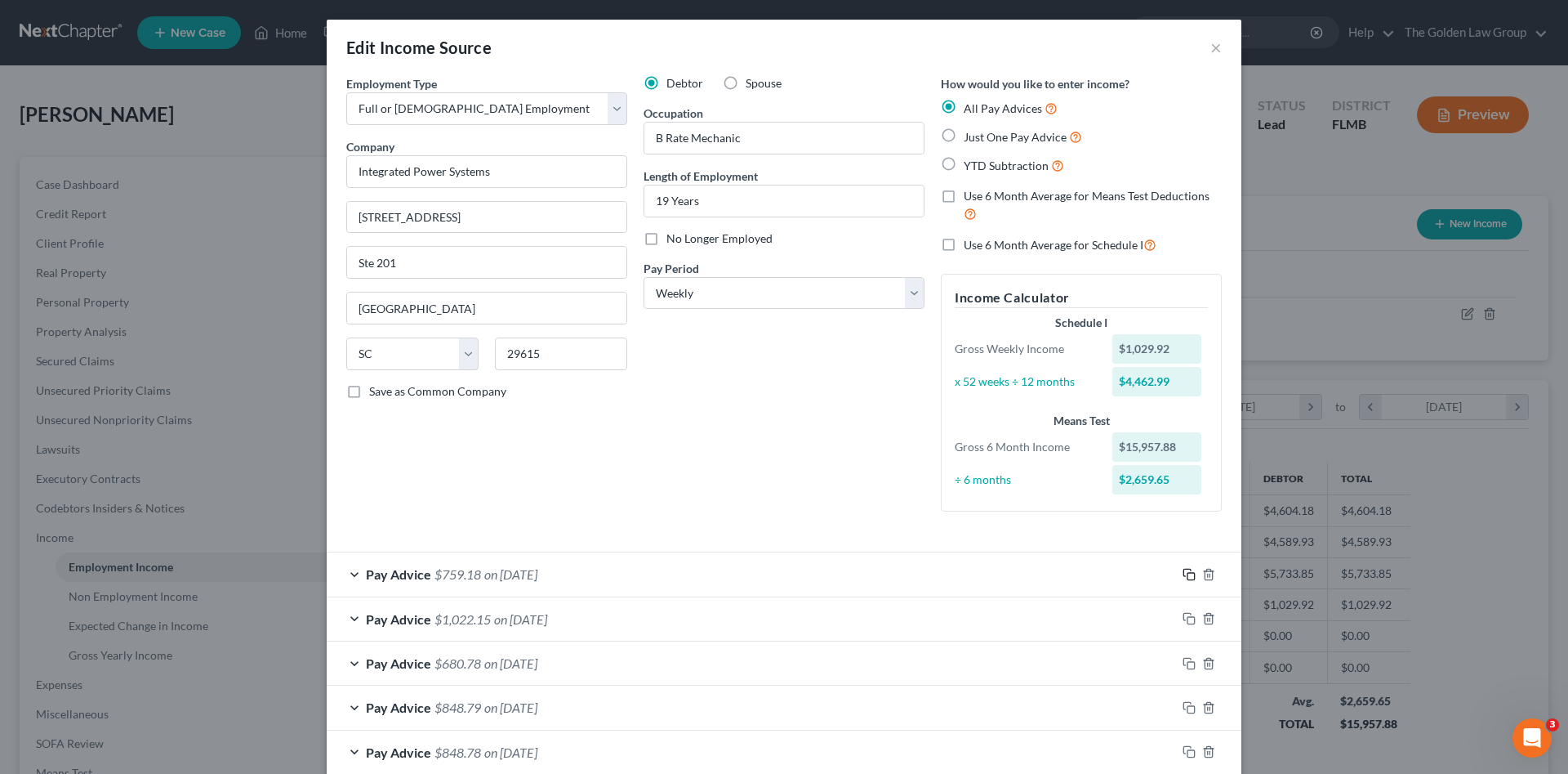
click at [1183, 574] on icon "button" at bounding box center [1188, 573] width 13 height 13
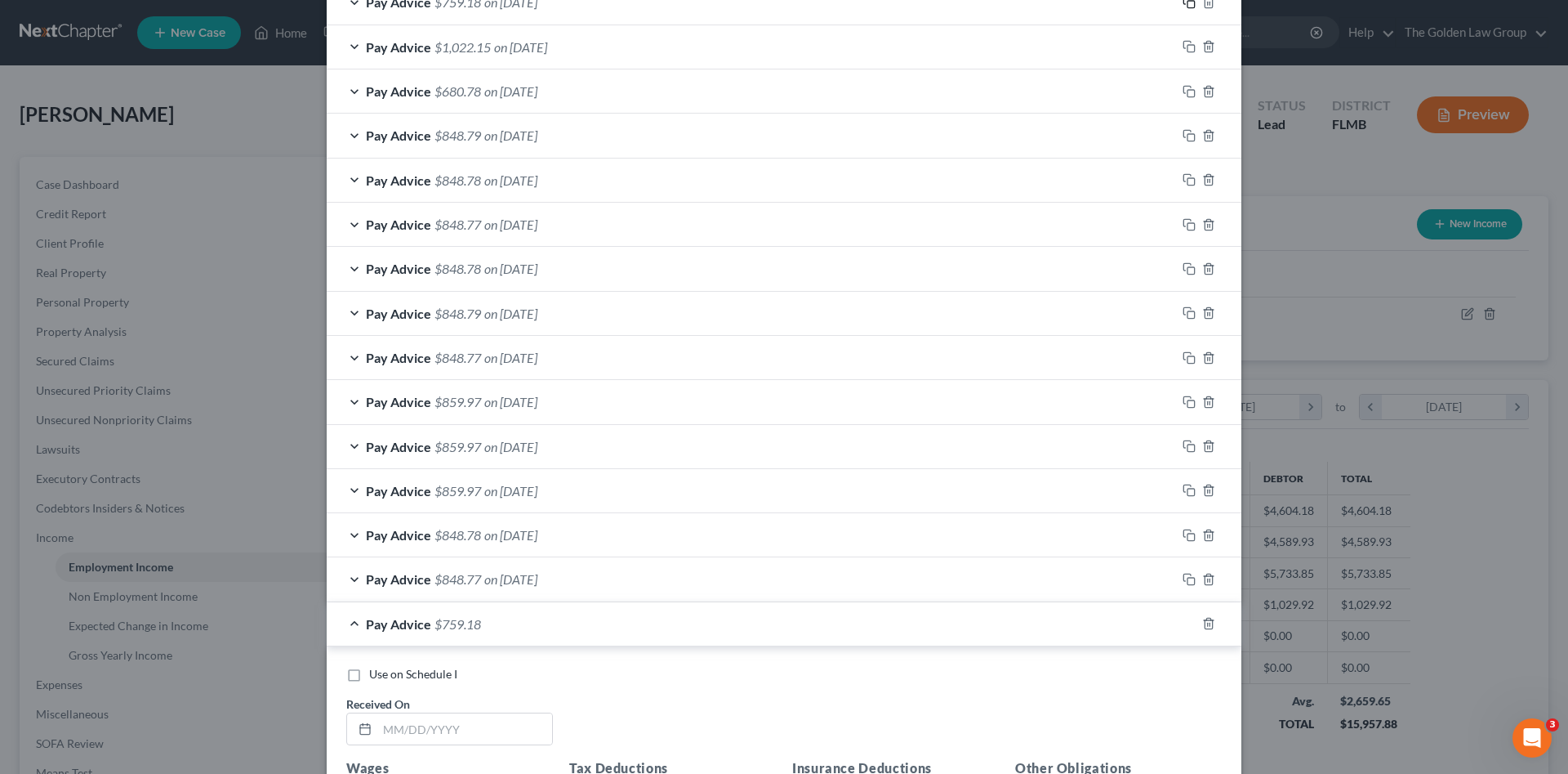
scroll to position [790, 0]
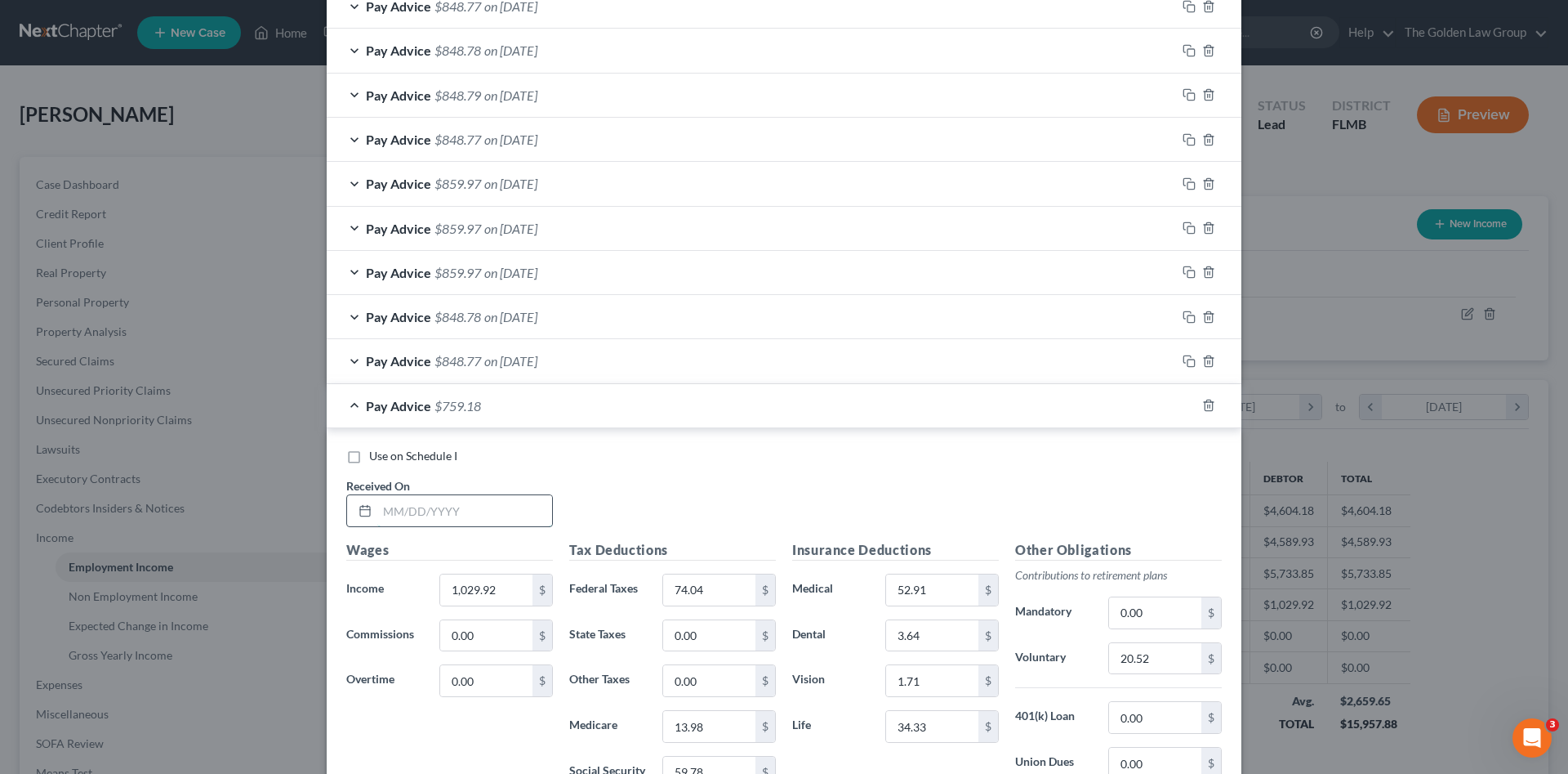
click at [463, 518] on input "text" at bounding box center [465, 511] width 175 height 31
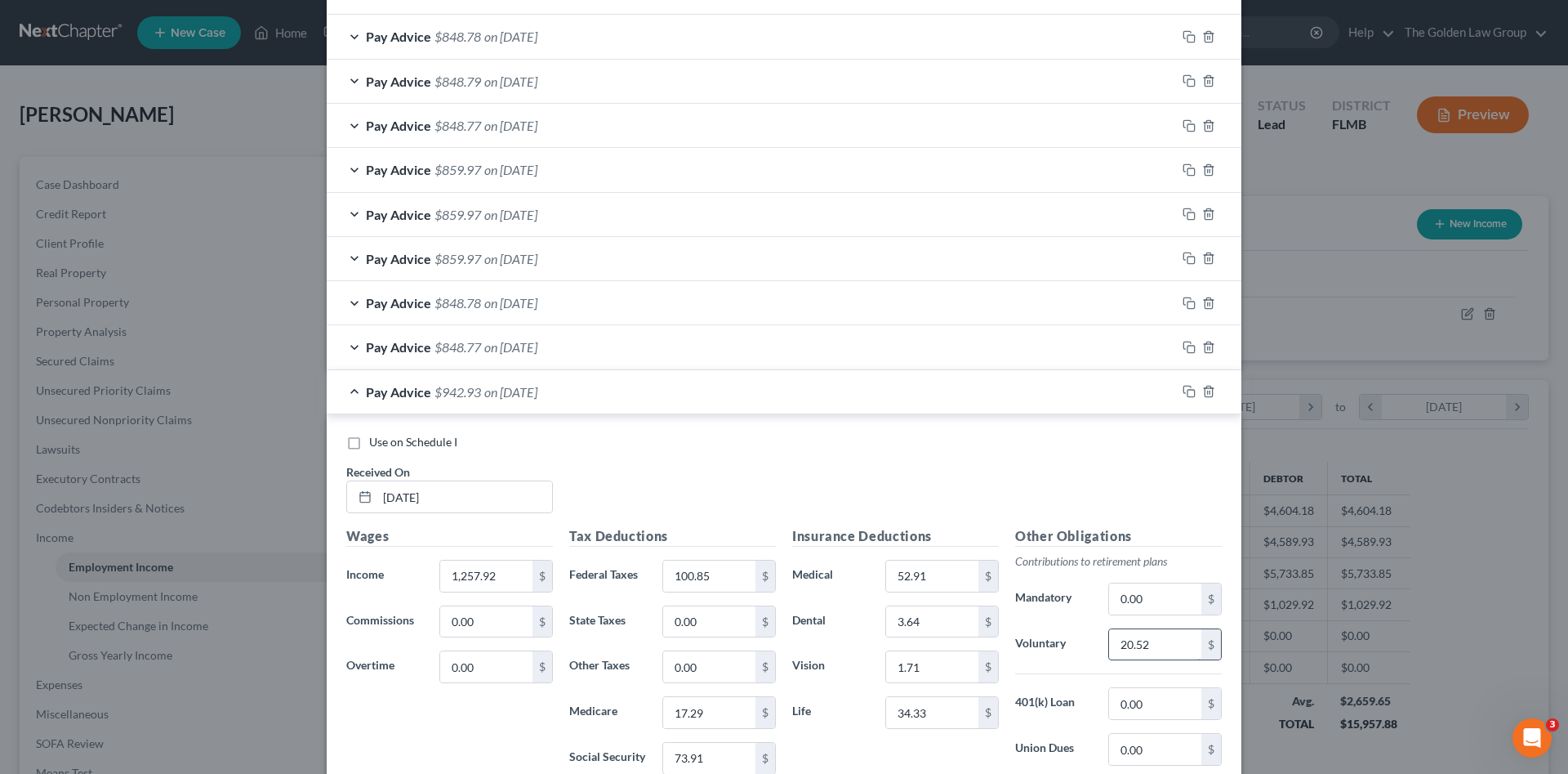
click at [1182, 643] on input "20.52" at bounding box center [1155, 645] width 92 height 31
click at [1187, 389] on rect "button" at bounding box center [1191, 393] width 8 height 8
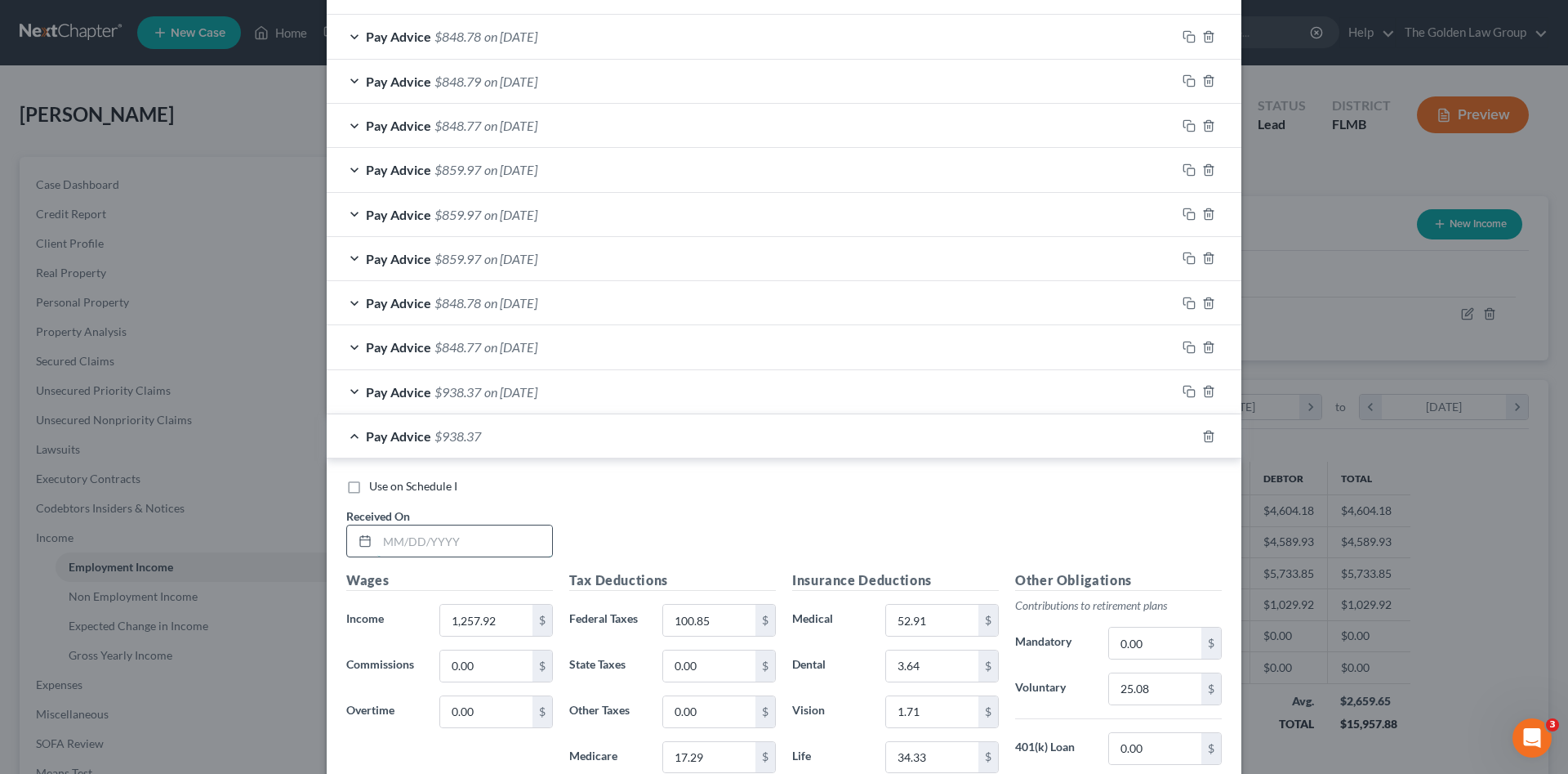
drag, startPoint x: 479, startPoint y: 534, endPoint x: 81, endPoint y: 459, distance: 405.0
click at [478, 534] on input "text" at bounding box center [465, 541] width 175 height 31
click at [442, 523] on div "Received On *" at bounding box center [450, 532] width 223 height 50
click at [446, 534] on input "text" at bounding box center [465, 541] width 175 height 31
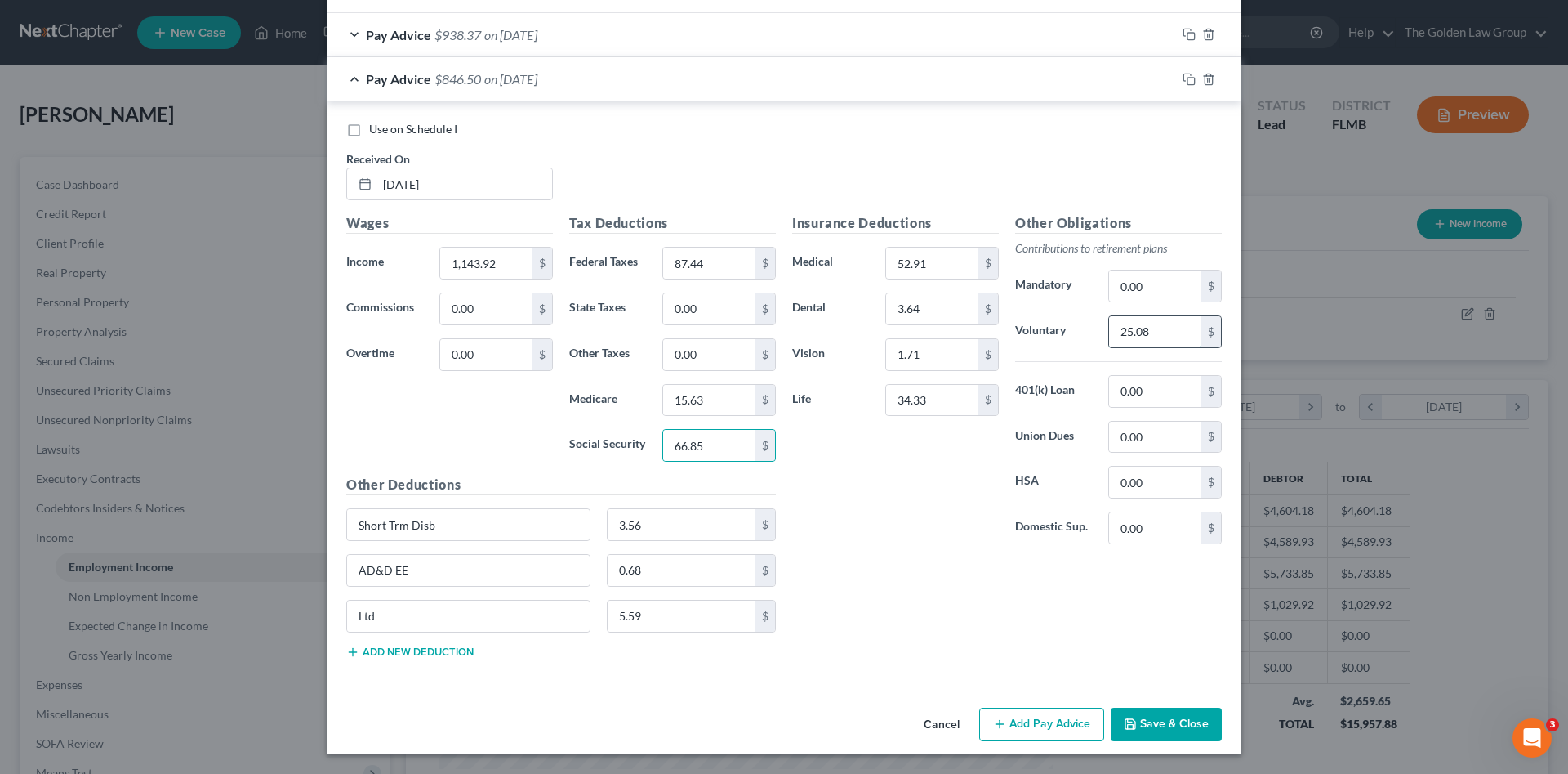
click at [1166, 327] on input "25.08" at bounding box center [1155, 332] width 92 height 31
click at [1185, 80] on icon "button" at bounding box center [1188, 78] width 13 height 13
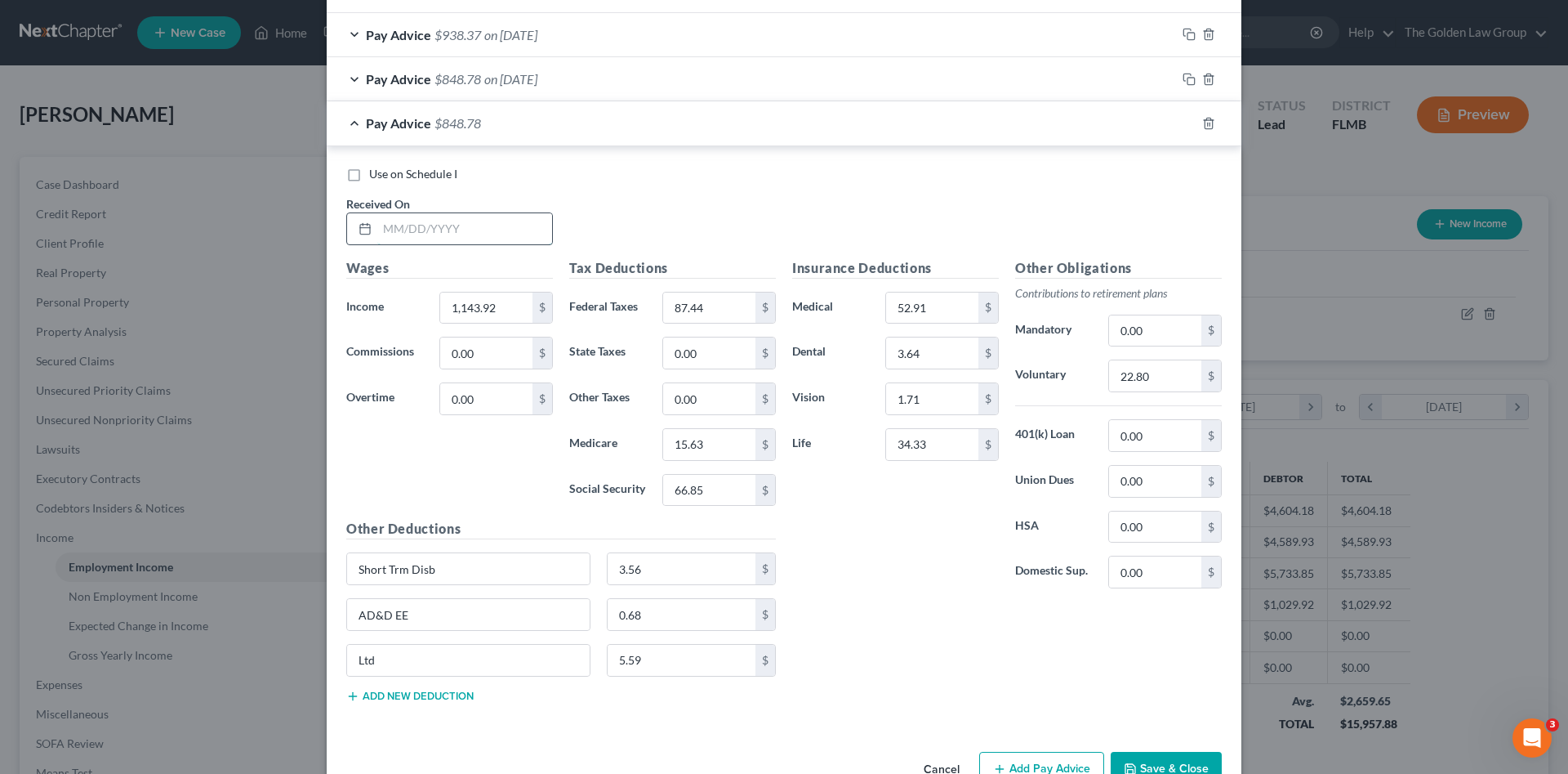
click at [466, 235] on input "text" at bounding box center [465, 229] width 175 height 31
click at [1186, 118] on icon "button" at bounding box center [1187, 121] width 8 height 8
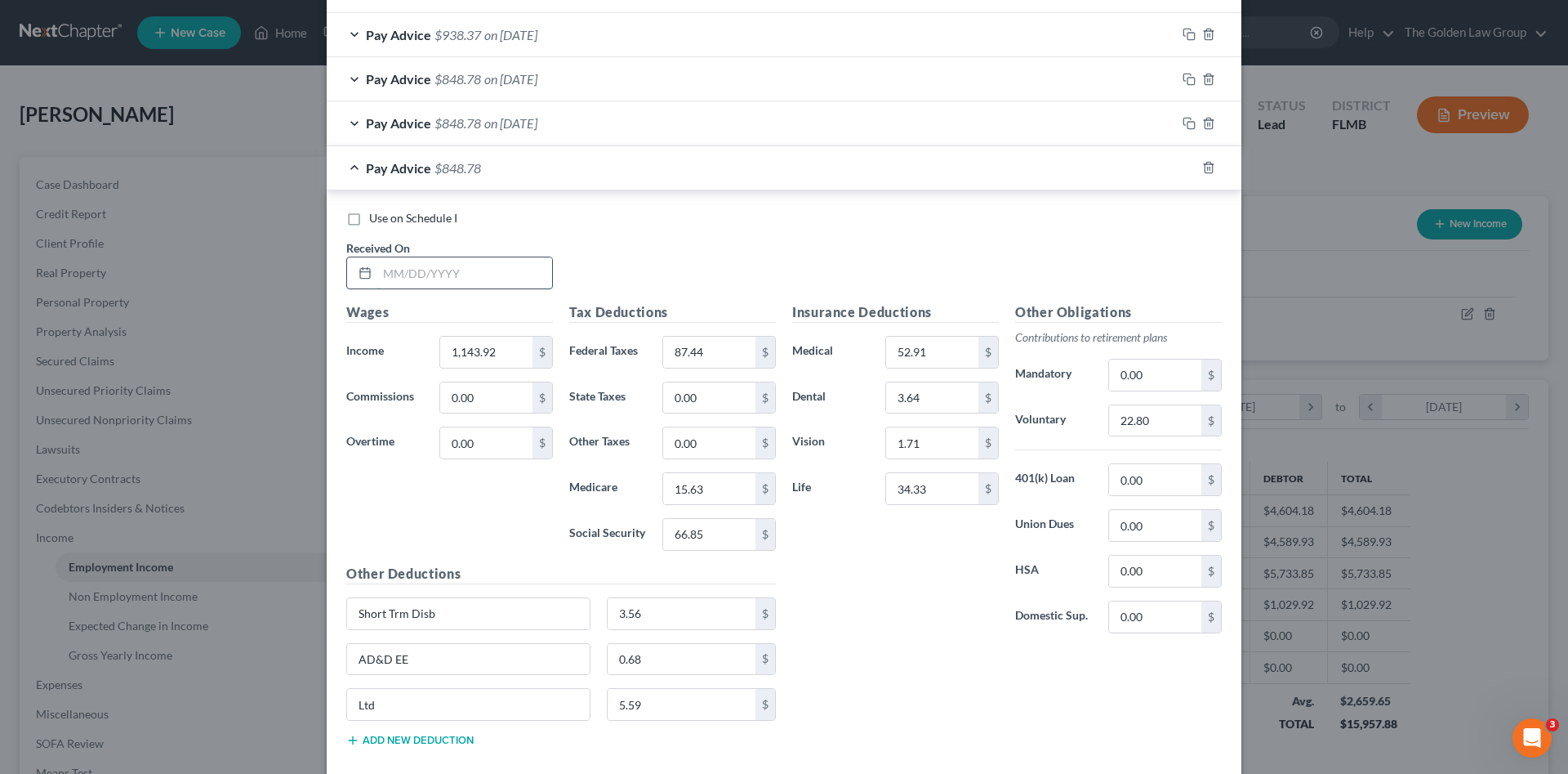
click at [473, 272] on input "text" at bounding box center [465, 273] width 175 height 31
click at [428, 275] on input "text" at bounding box center [465, 273] width 175 height 31
click at [709, 483] on input "15.63" at bounding box center [709, 488] width 92 height 31
click at [1188, 169] on rect "button" at bounding box center [1191, 170] width 8 height 8
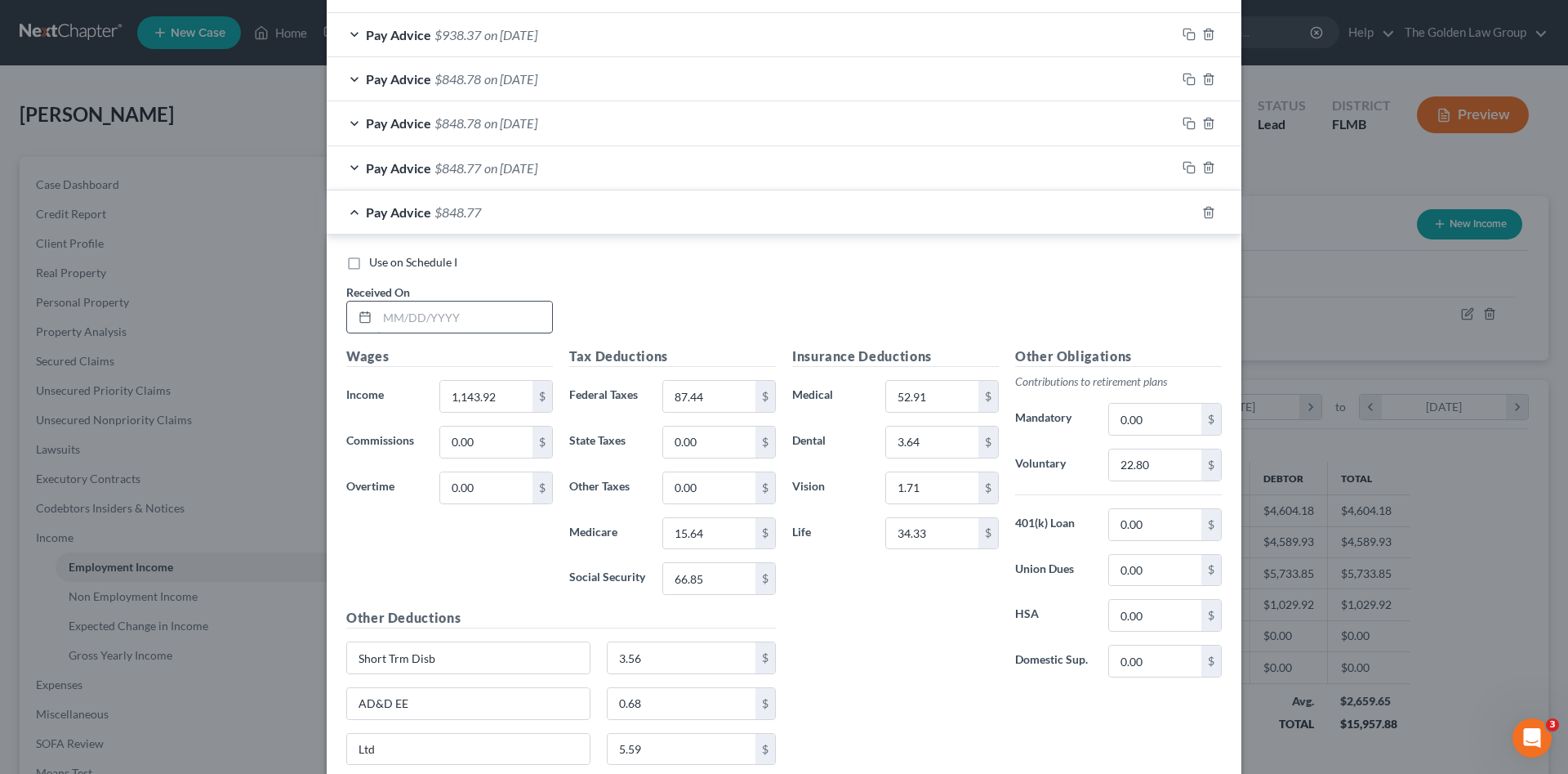
click at [446, 318] on input "text" at bounding box center [465, 317] width 175 height 31
click at [725, 576] on input "66.85" at bounding box center [709, 578] width 92 height 31
click at [710, 537] on input "15.64" at bounding box center [709, 533] width 92 height 31
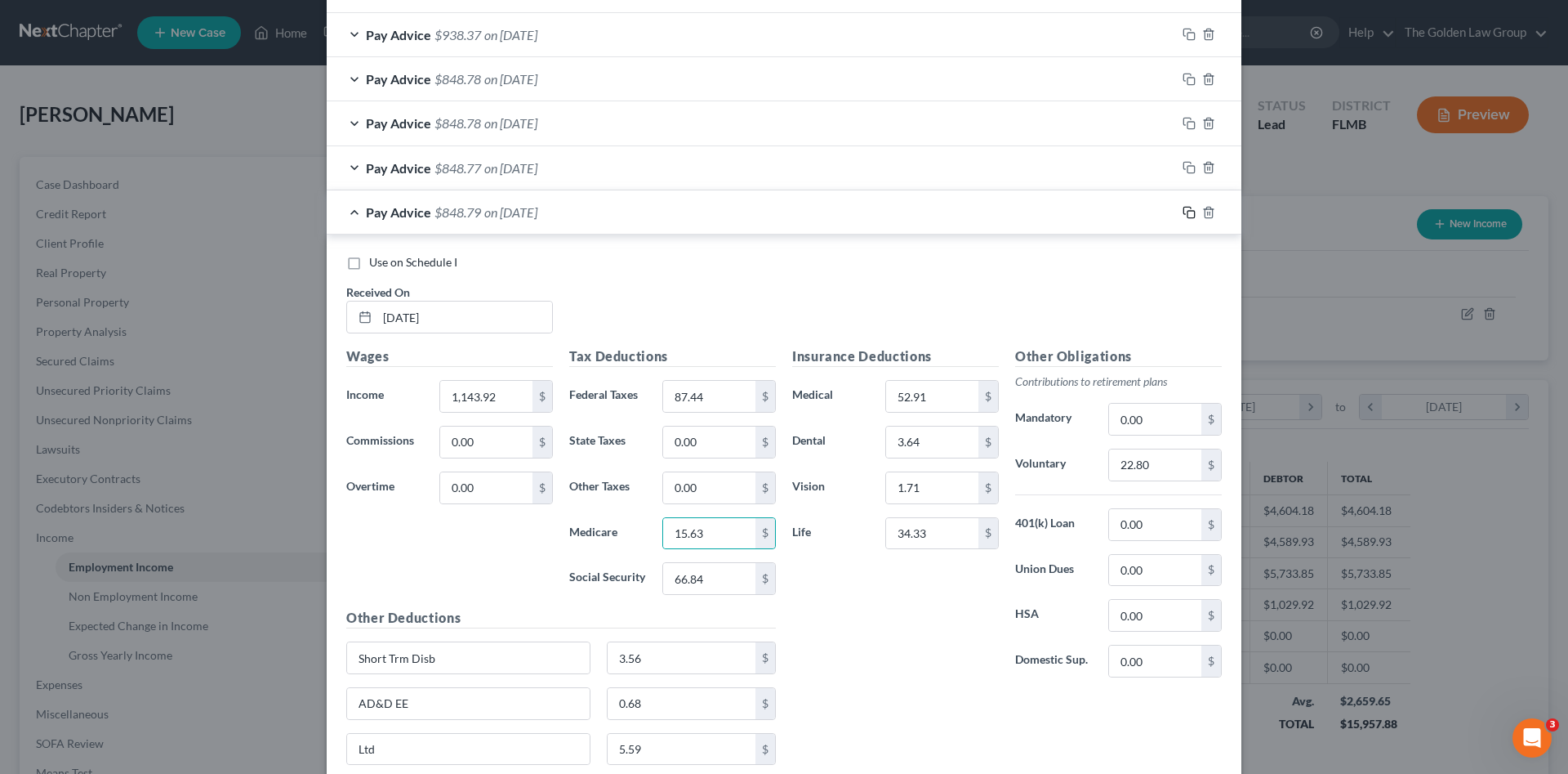
click at [1187, 211] on icon "button" at bounding box center [1188, 211] width 13 height 13
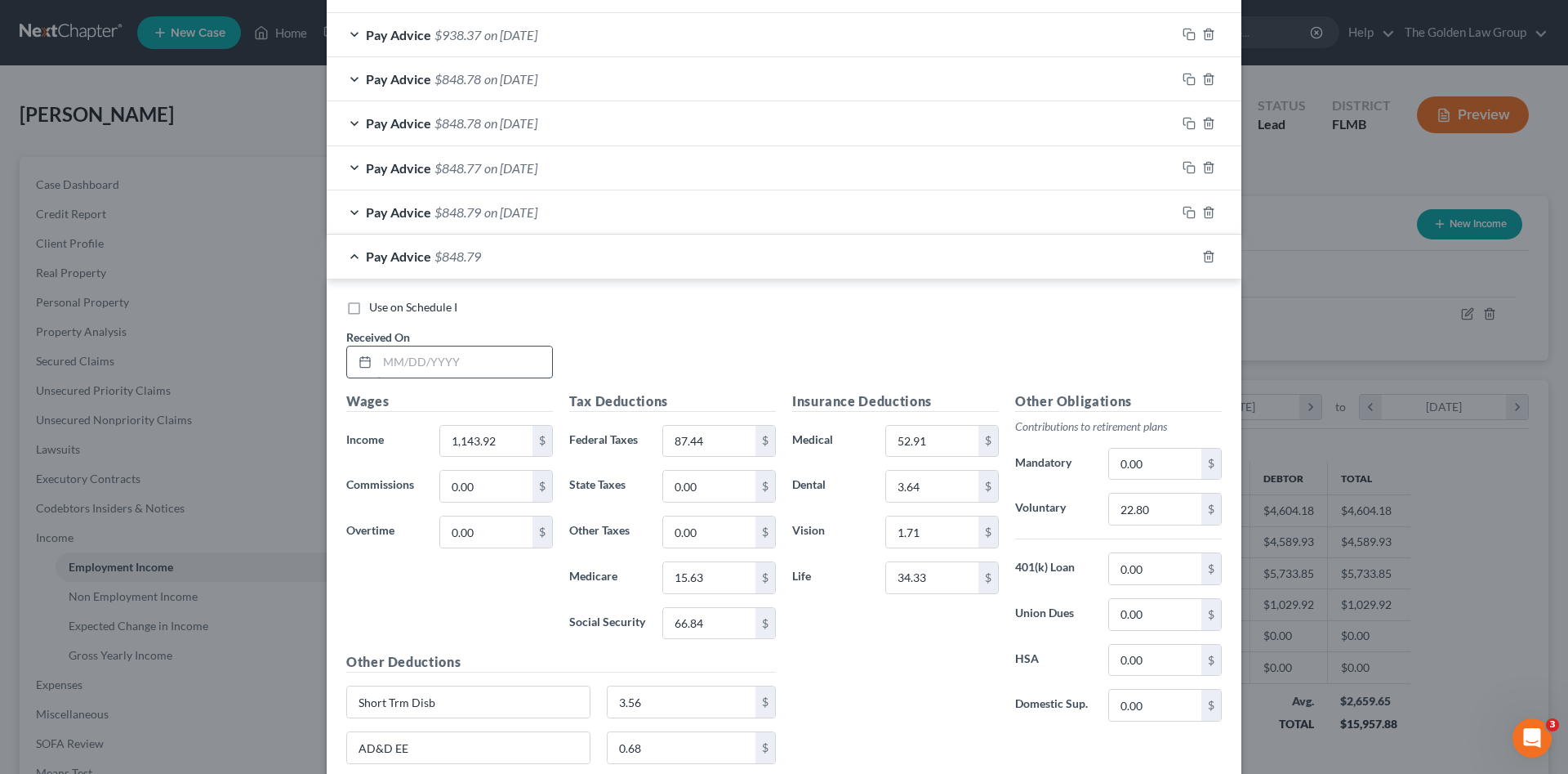
click at [483, 364] on input "text" at bounding box center [465, 362] width 175 height 31
click at [733, 625] on input "66.84" at bounding box center [709, 623] width 92 height 31
click at [1183, 255] on icon "button" at bounding box center [1188, 256] width 13 height 13
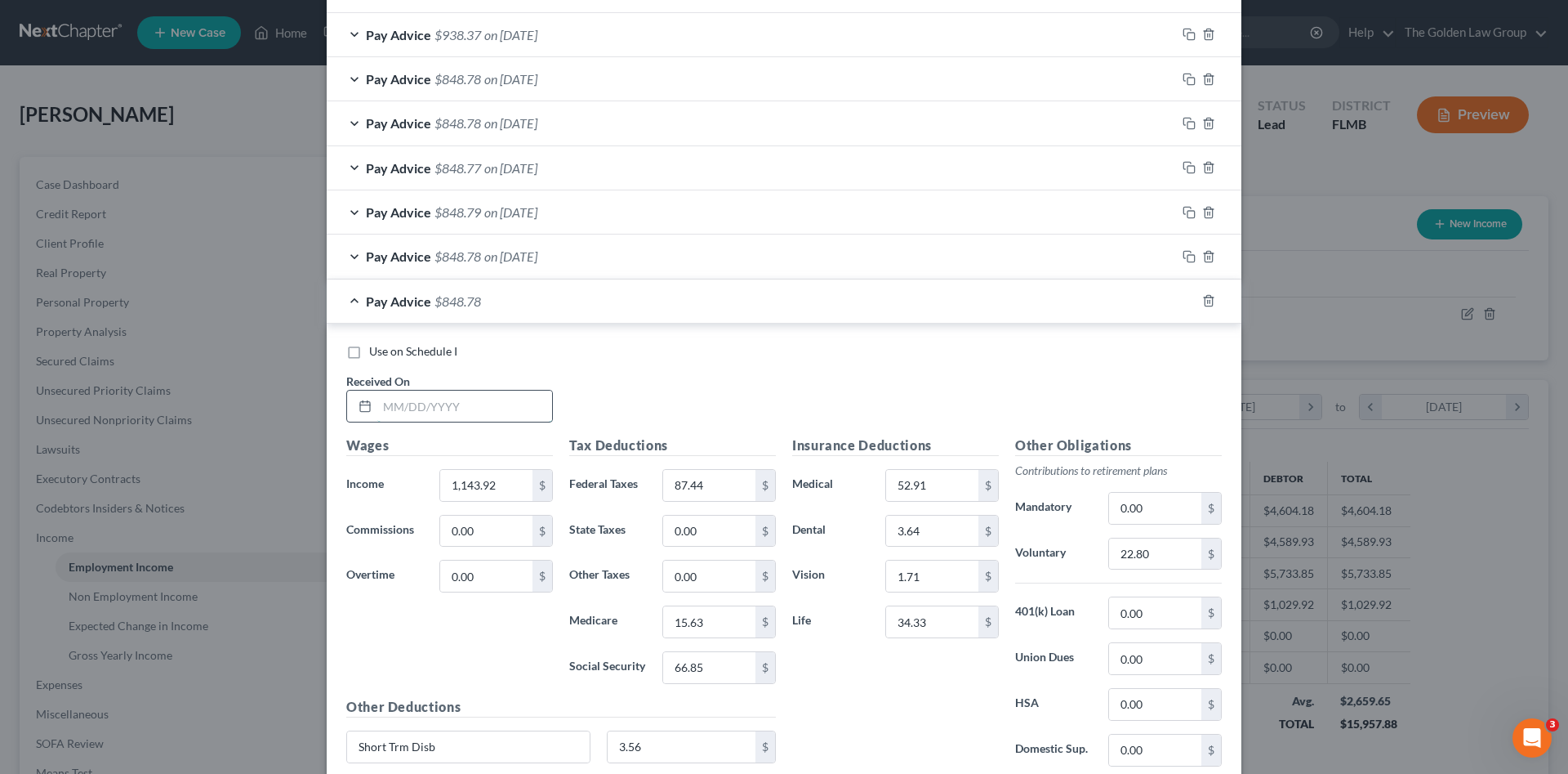
drag, startPoint x: 472, startPoint y: 401, endPoint x: 54, endPoint y: 450, distance: 420.9
click at [472, 401] on input "text" at bounding box center [465, 406] width 175 height 31
click at [465, 389] on div at bounding box center [449, 405] width 206 height 32
click at [469, 498] on input "11" at bounding box center [486, 485] width 92 height 31
click at [1145, 554] on input "22.80" at bounding box center [1155, 554] width 92 height 31
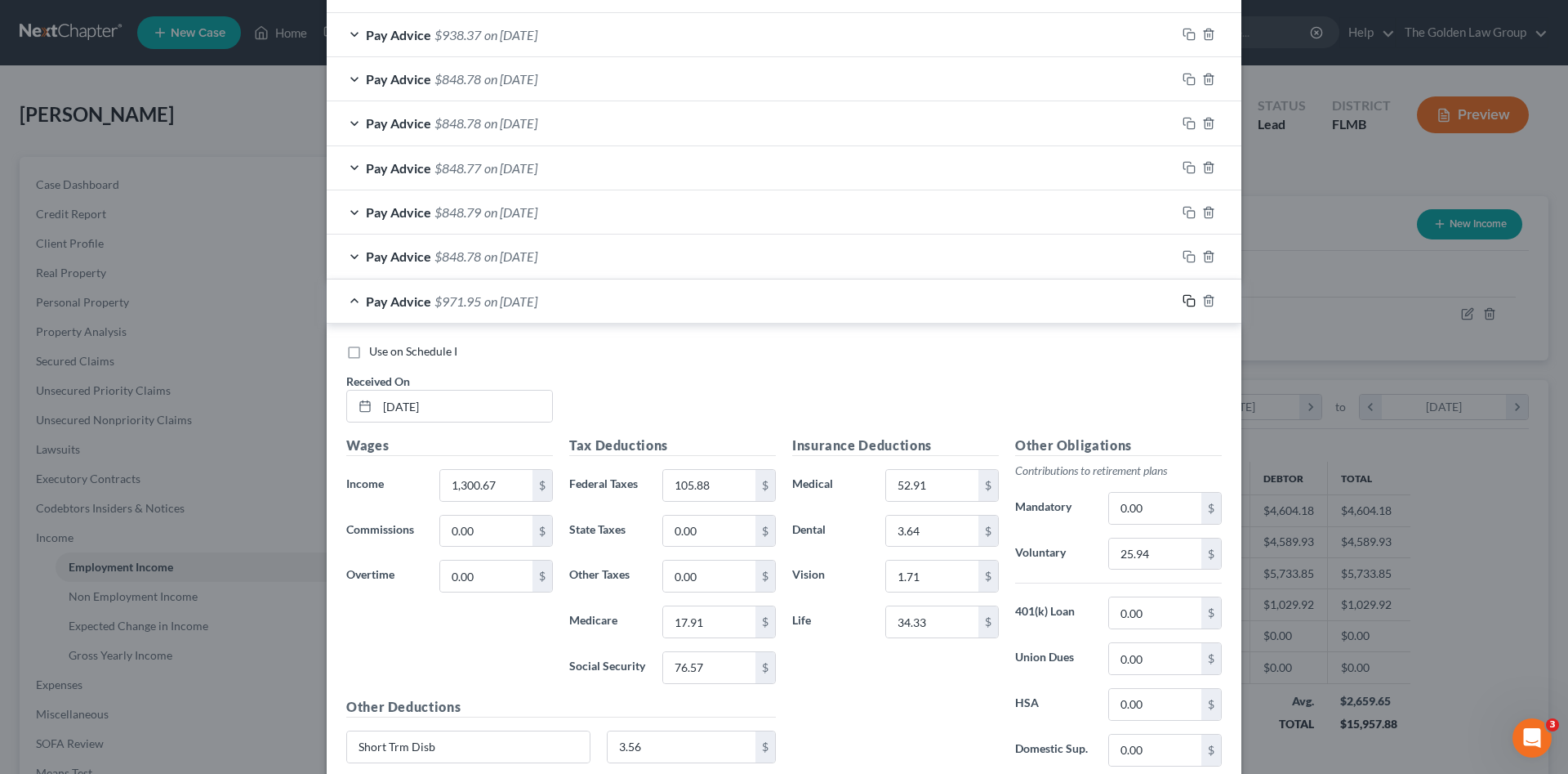
click at [1183, 302] on icon "button" at bounding box center [1188, 300] width 13 height 13
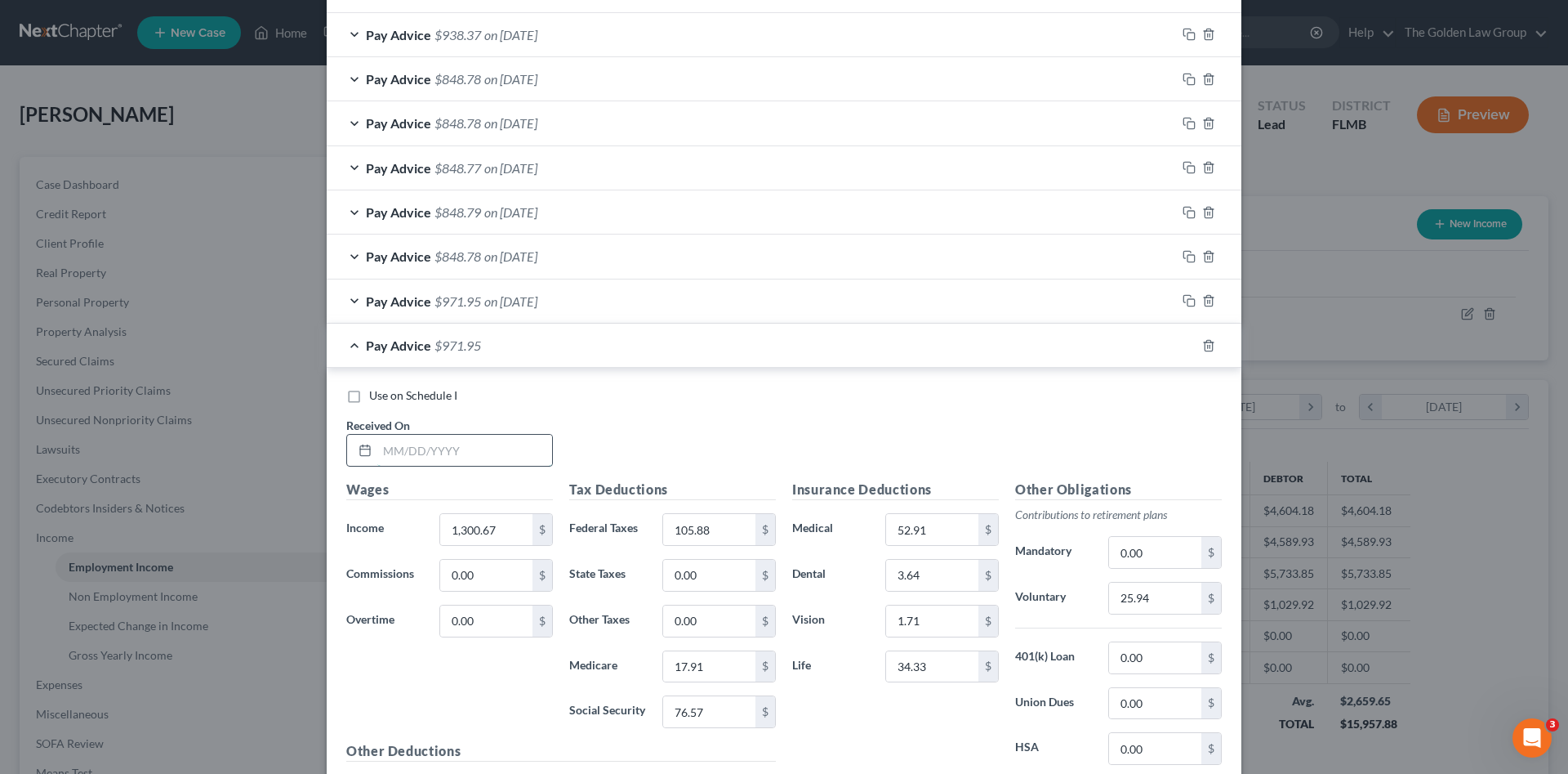
drag, startPoint x: 464, startPoint y: 446, endPoint x: 48, endPoint y: 454, distance: 416.1
click at [463, 448] on input "text" at bounding box center [465, 450] width 175 height 31
click at [522, 438] on input "text" at bounding box center [465, 450] width 175 height 31
click at [1155, 599] on input "25.94" at bounding box center [1155, 598] width 92 height 31
click at [1187, 349] on rect "button" at bounding box center [1191, 348] width 8 height 8
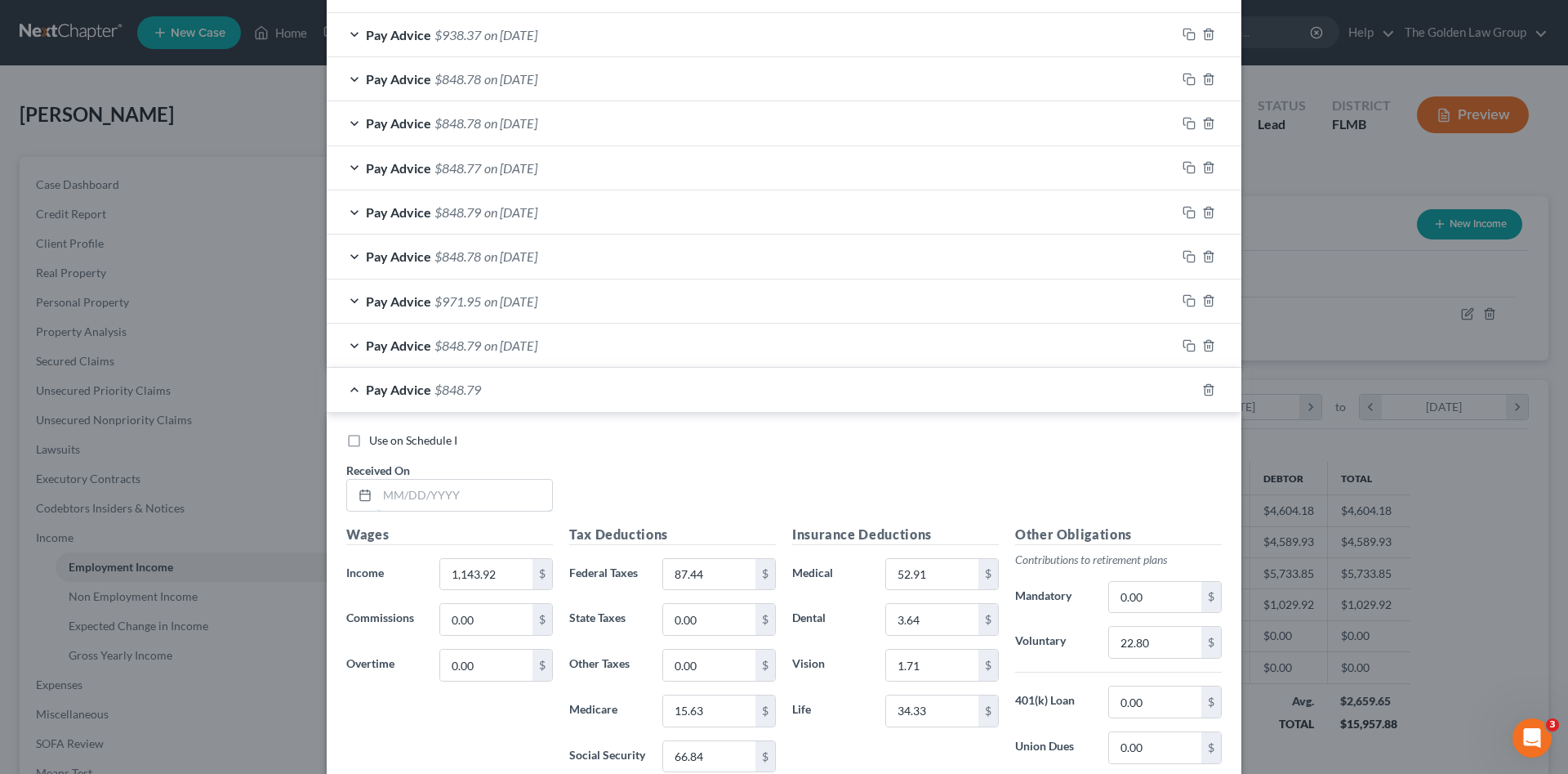
drag, startPoint x: 478, startPoint y: 510, endPoint x: 41, endPoint y: 455, distance: 440.4
click at [477, 508] on input "text" at bounding box center [465, 495] width 175 height 31
click at [429, 487] on input "text" at bounding box center [465, 495] width 175 height 31
click at [728, 712] on input "15.63" at bounding box center [709, 711] width 92 height 31
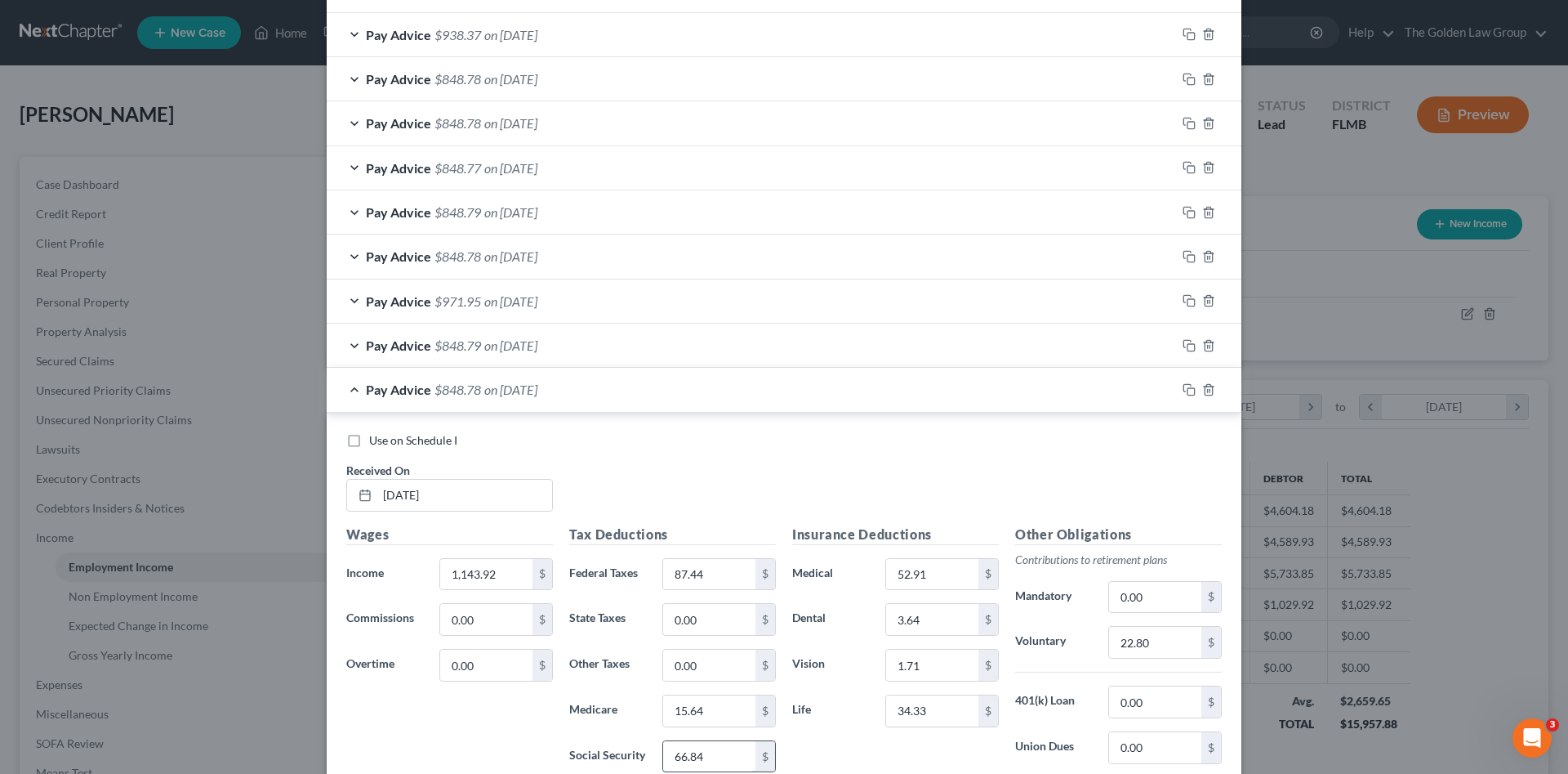
click at [734, 756] on input "66.84" at bounding box center [709, 756] width 92 height 31
drag, startPoint x: 1179, startPoint y: 387, endPoint x: 497, endPoint y: 496, distance: 690.7
click at [1183, 387] on icon "button" at bounding box center [1188, 389] width 13 height 13
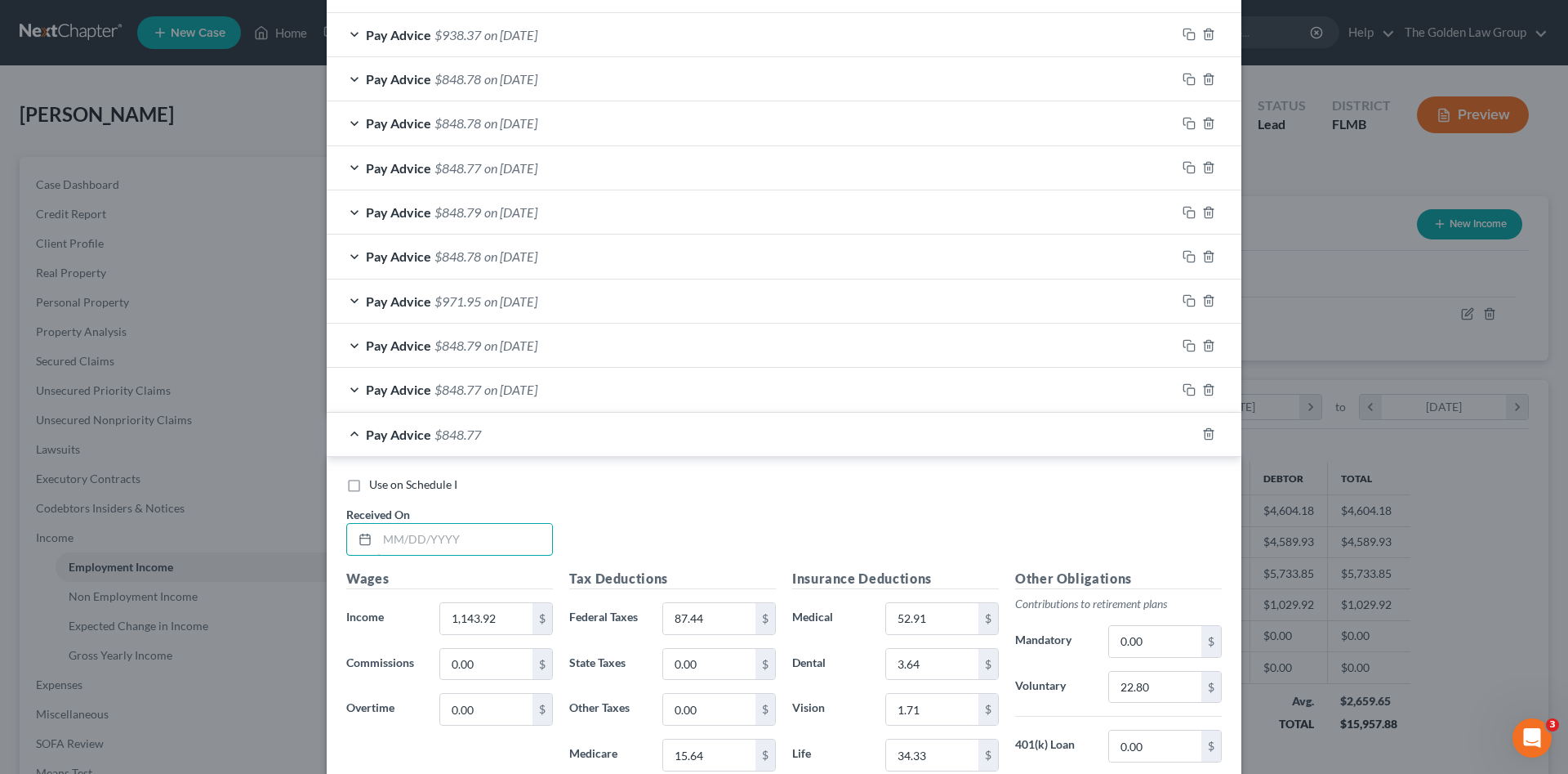
drag, startPoint x: 479, startPoint y: 527, endPoint x: 115, endPoint y: 550, distance: 364.7
click at [477, 527] on input "text" at bounding box center [465, 539] width 175 height 31
click at [467, 535] on input "text" at bounding box center [465, 539] width 175 height 31
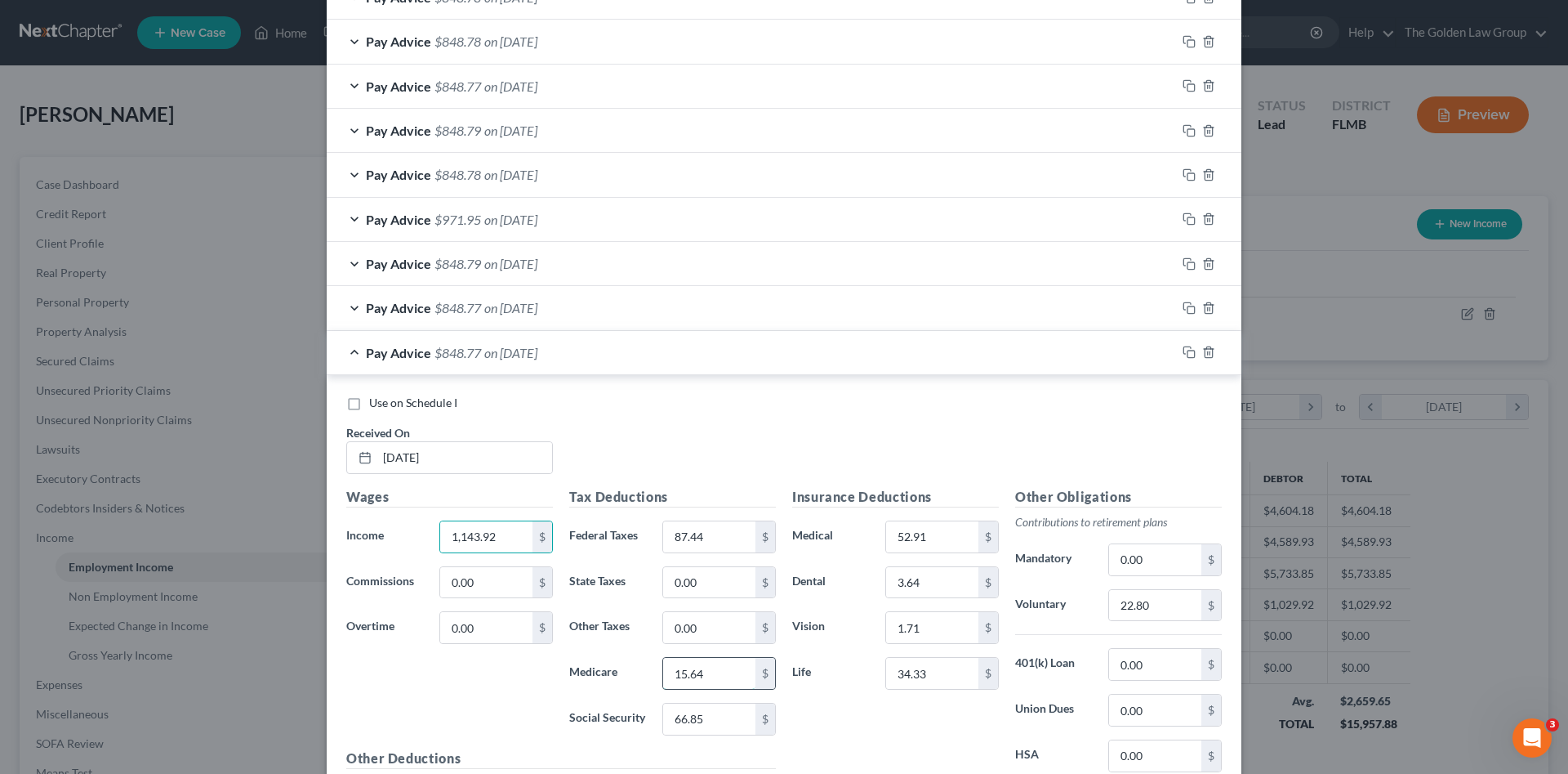
click at [710, 675] on input "15.64" at bounding box center [709, 673] width 92 height 31
click at [1186, 349] on icon "button" at bounding box center [1188, 351] width 13 height 13
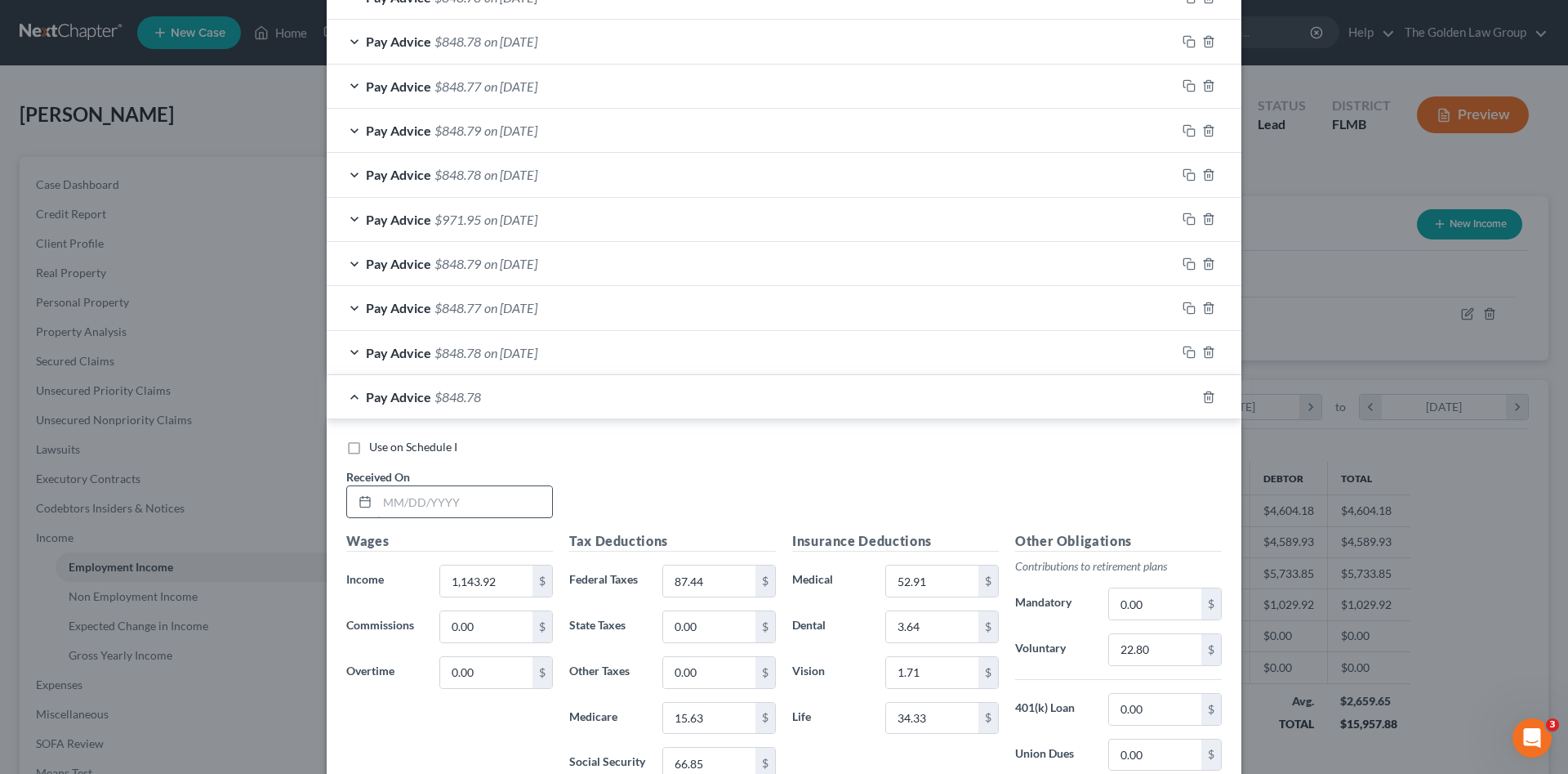
click at [477, 489] on input "text" at bounding box center [465, 502] width 175 height 31
click at [408, 508] on input "text" at bounding box center [465, 502] width 175 height 31
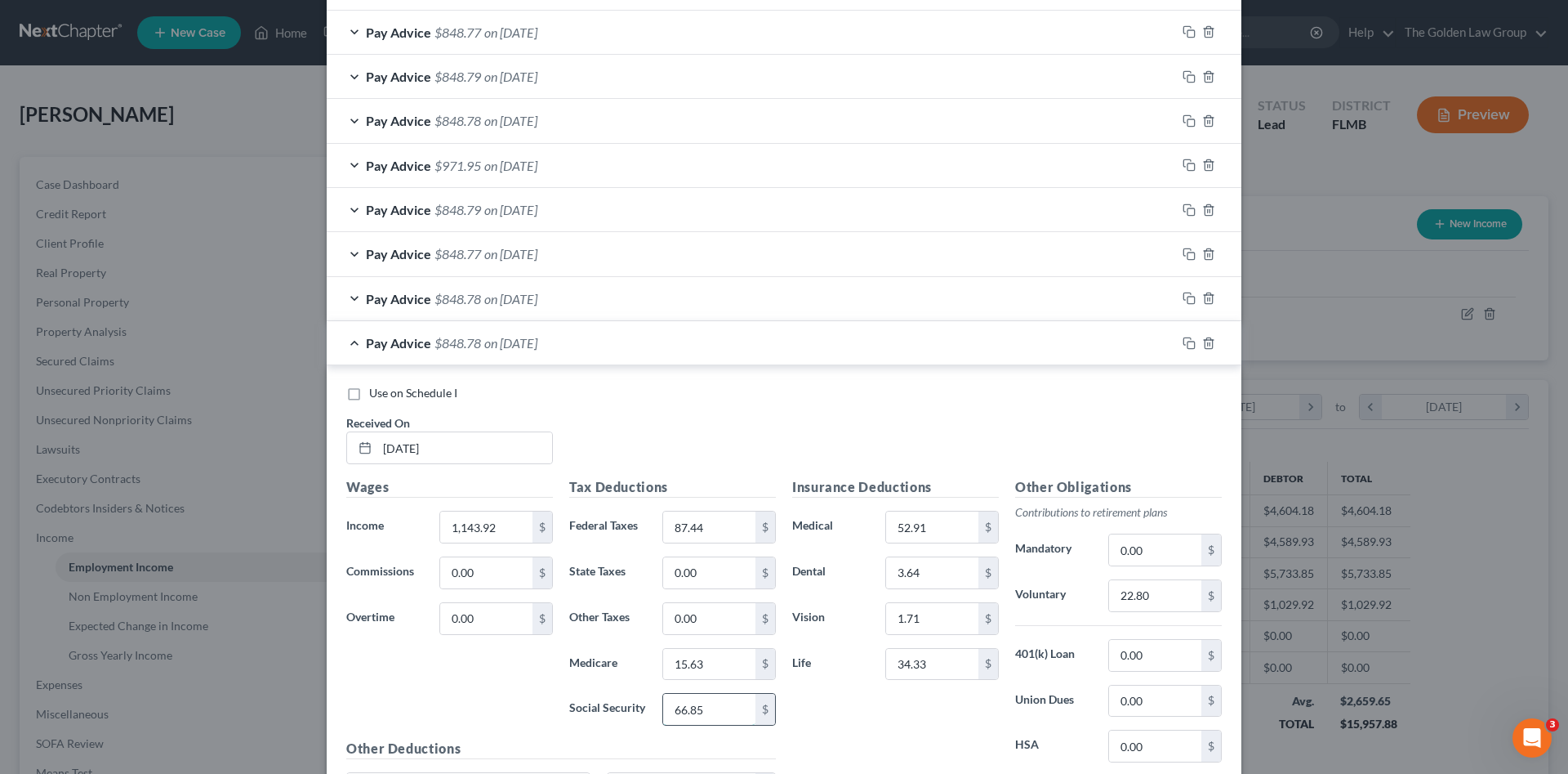
click at [726, 706] on input "66.85" at bounding box center [709, 709] width 92 height 31
click at [1184, 342] on icon "button" at bounding box center [1188, 342] width 13 height 13
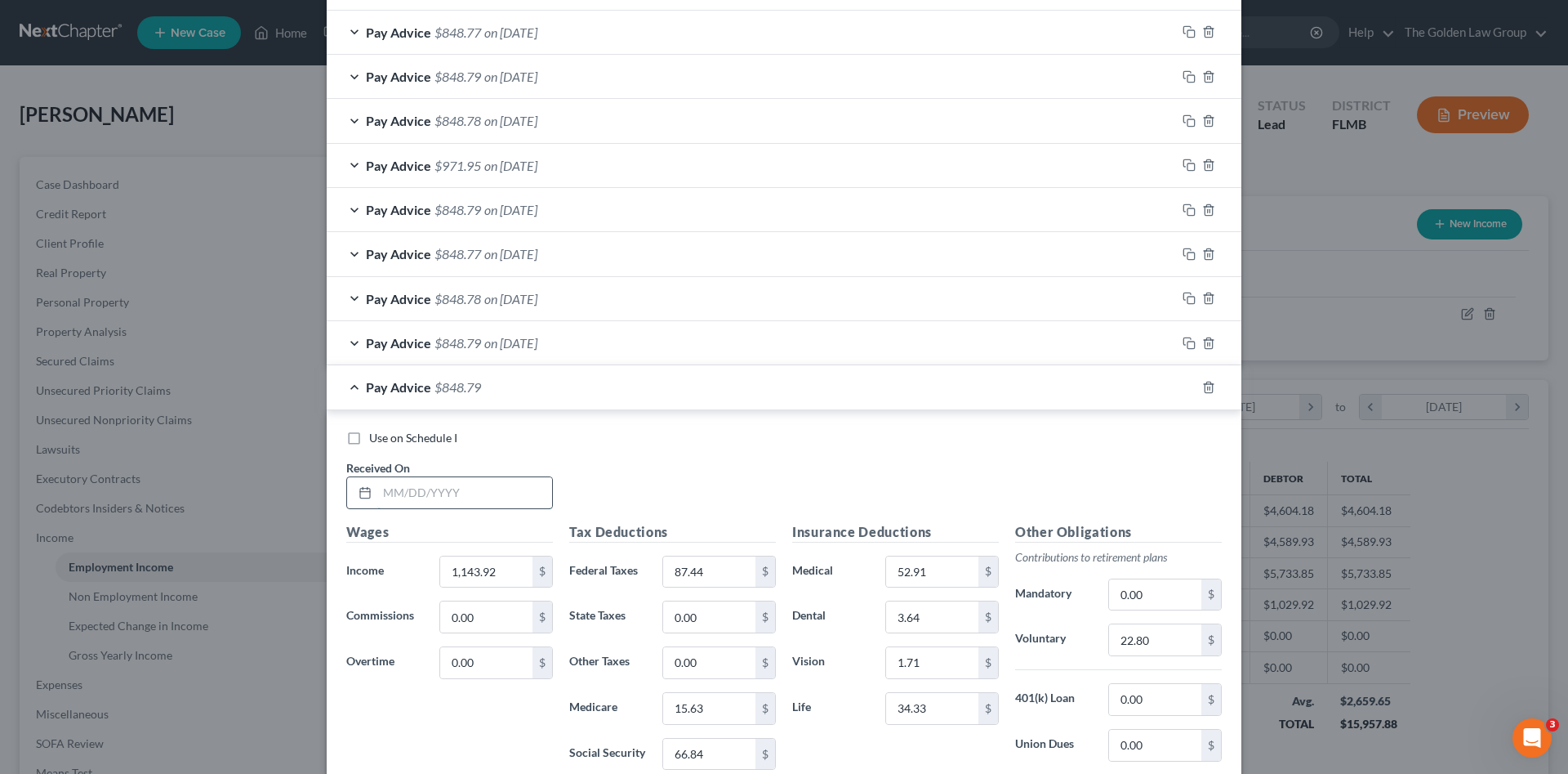
click at [472, 503] on input "text" at bounding box center [465, 493] width 175 height 31
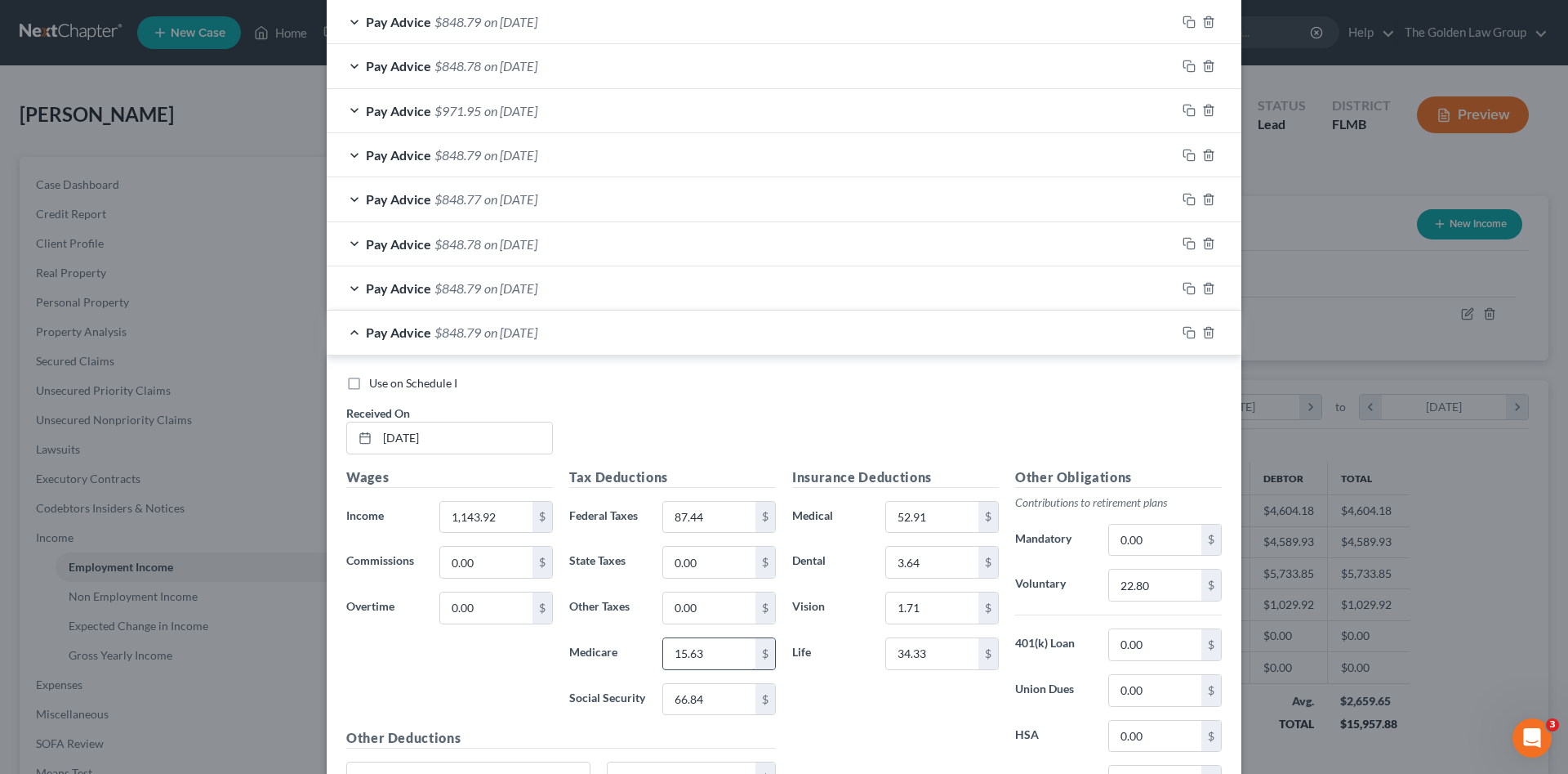
click at [728, 653] on input "15.63" at bounding box center [709, 654] width 92 height 31
click at [729, 701] on input "66.84" at bounding box center [709, 700] width 92 height 31
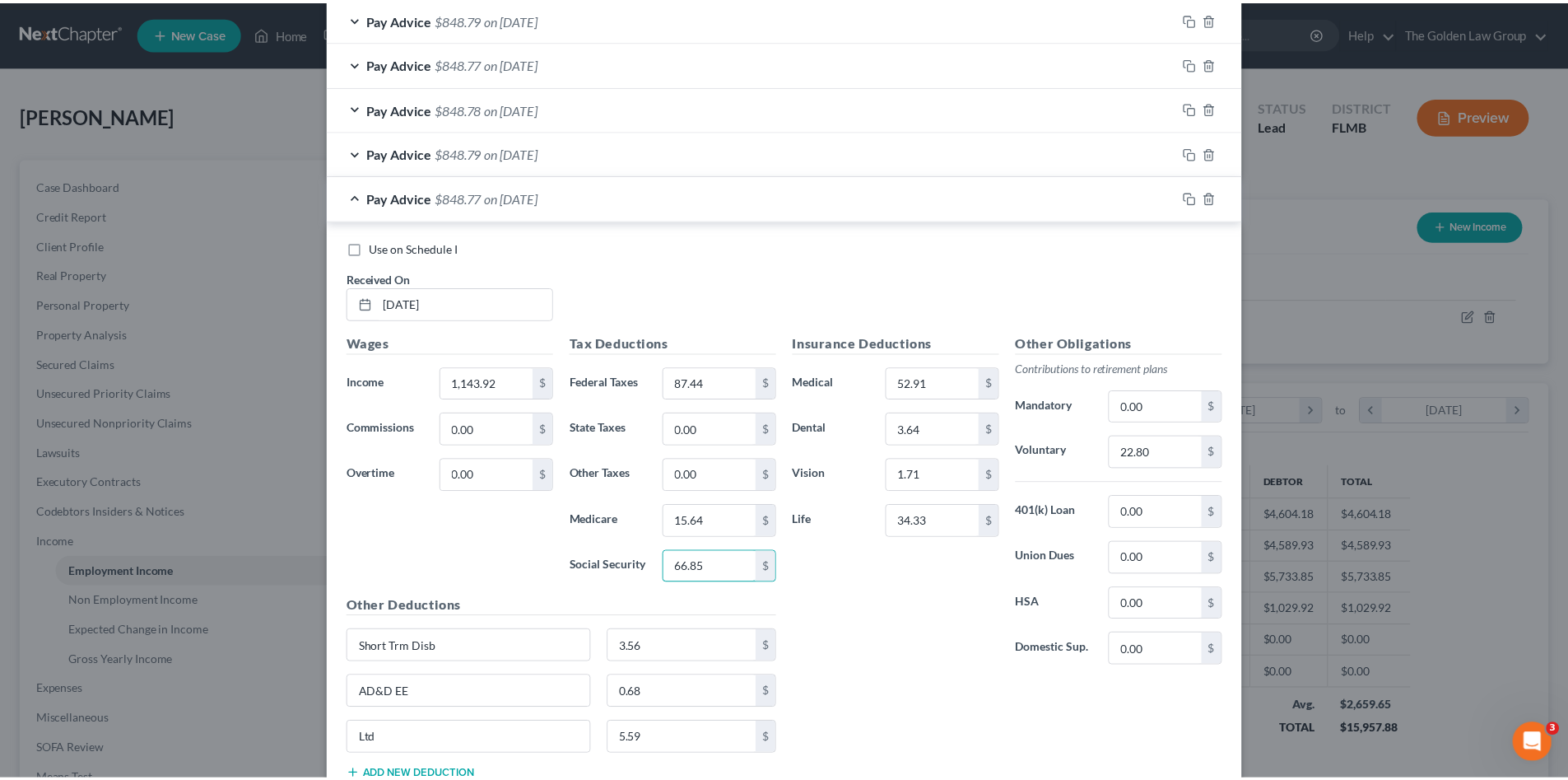
scroll to position [1609, 0]
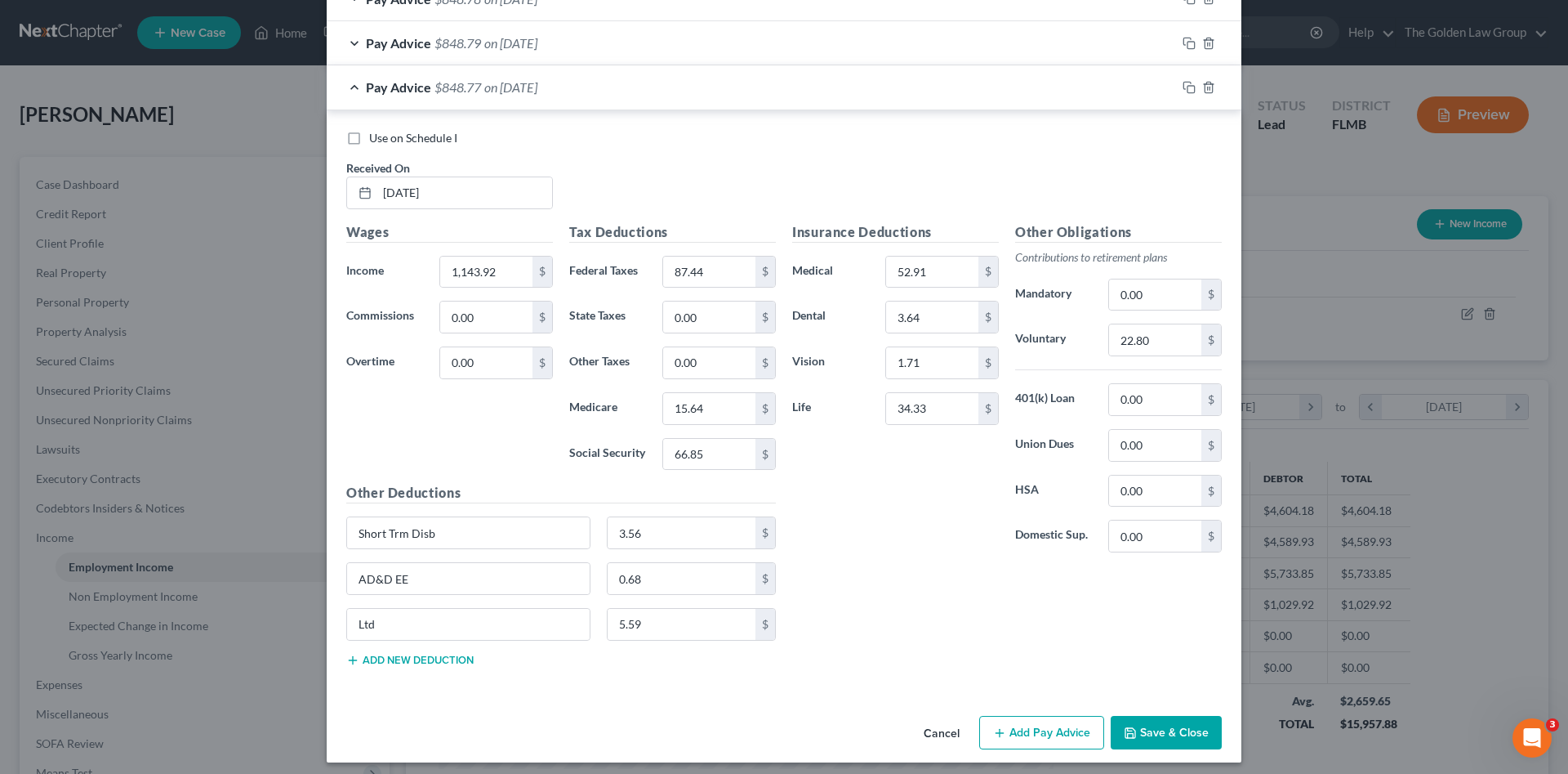
click at [1166, 732] on button "Save & Close" at bounding box center [1167, 732] width 112 height 34
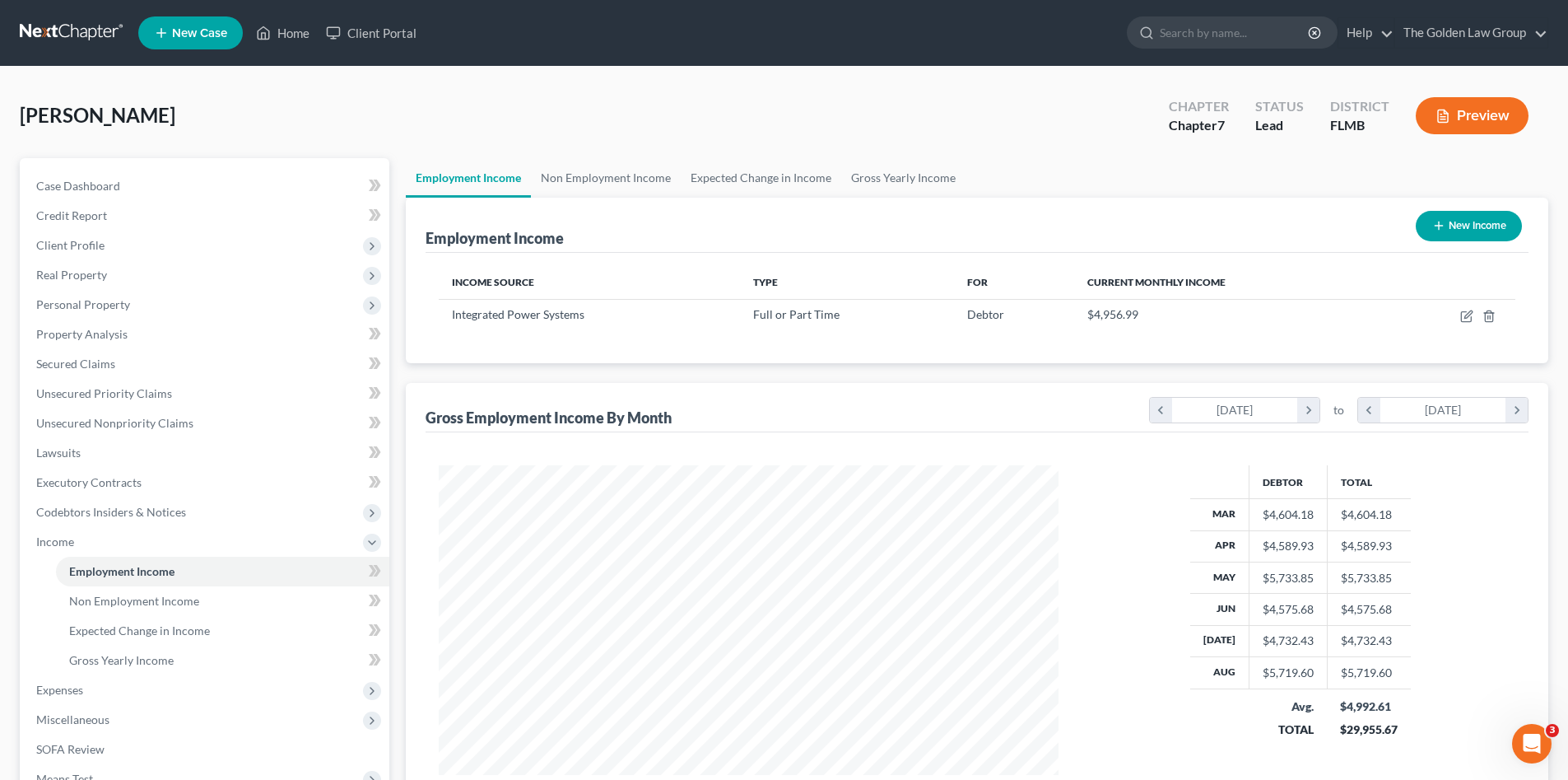
scroll to position [823063, 822264]
click at [103, 666] on span "Gross Yearly Income" at bounding box center [121, 660] width 104 height 14
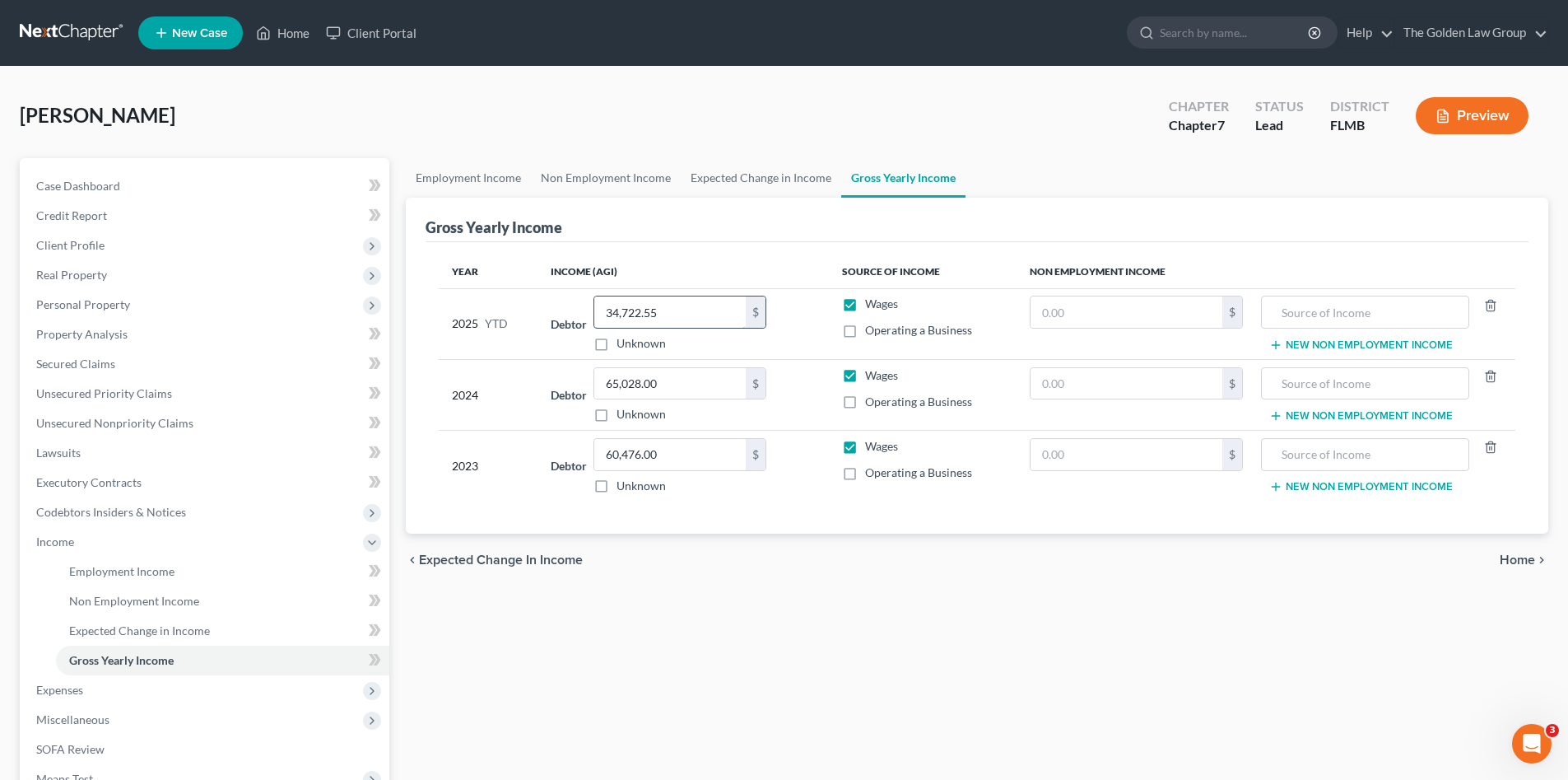
click at [694, 317] on input "34,722.55" at bounding box center [670, 313] width 152 height 32
click at [848, 569] on div "chevron_left Expected Change in Income Home chevron_right" at bounding box center [977, 559] width 1142 height 52
click at [88, 541] on span "Income" at bounding box center [206, 541] width 367 height 30
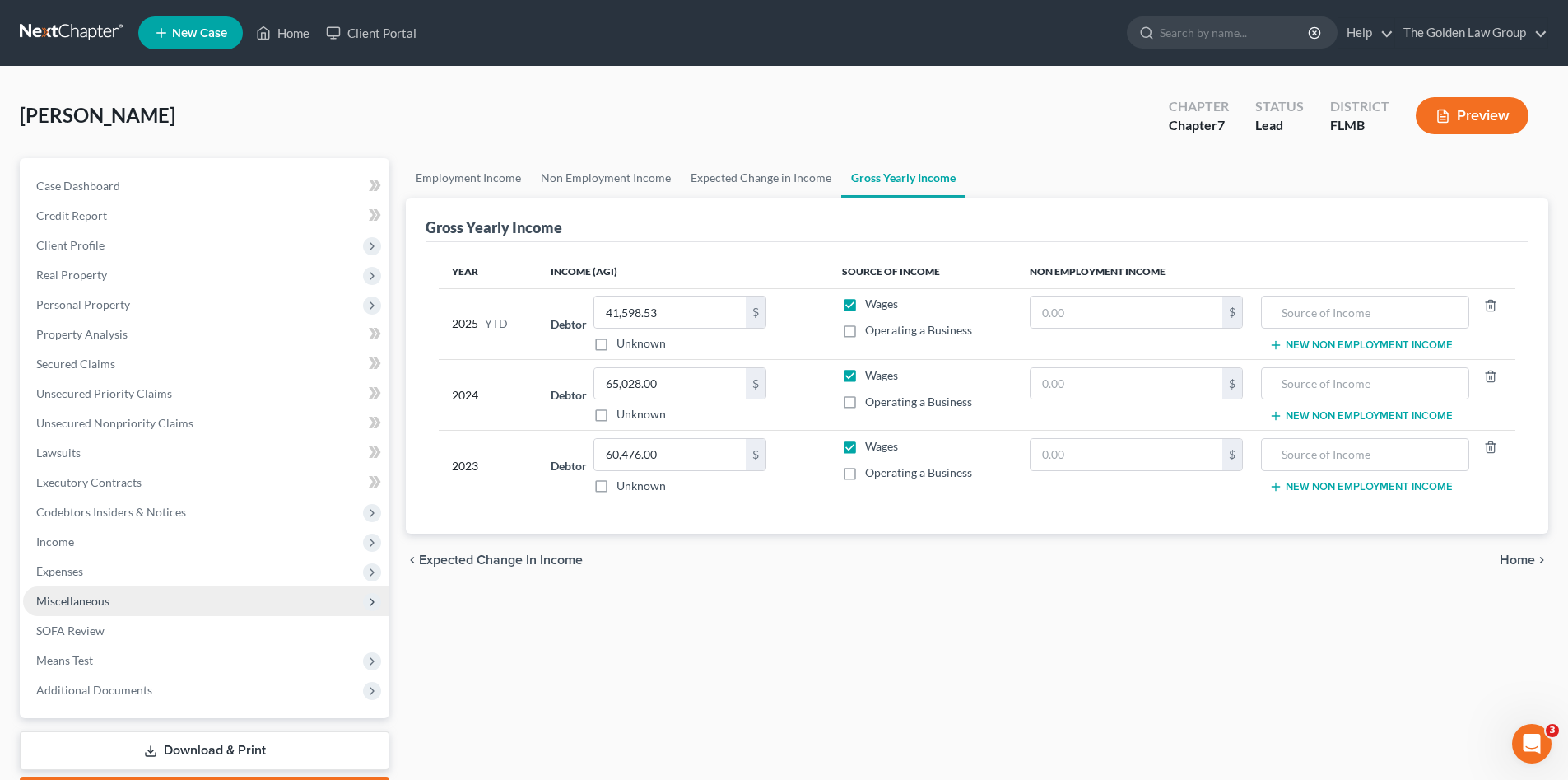
click at [79, 599] on span "Miscellaneous" at bounding box center [73, 601] width 73 height 14
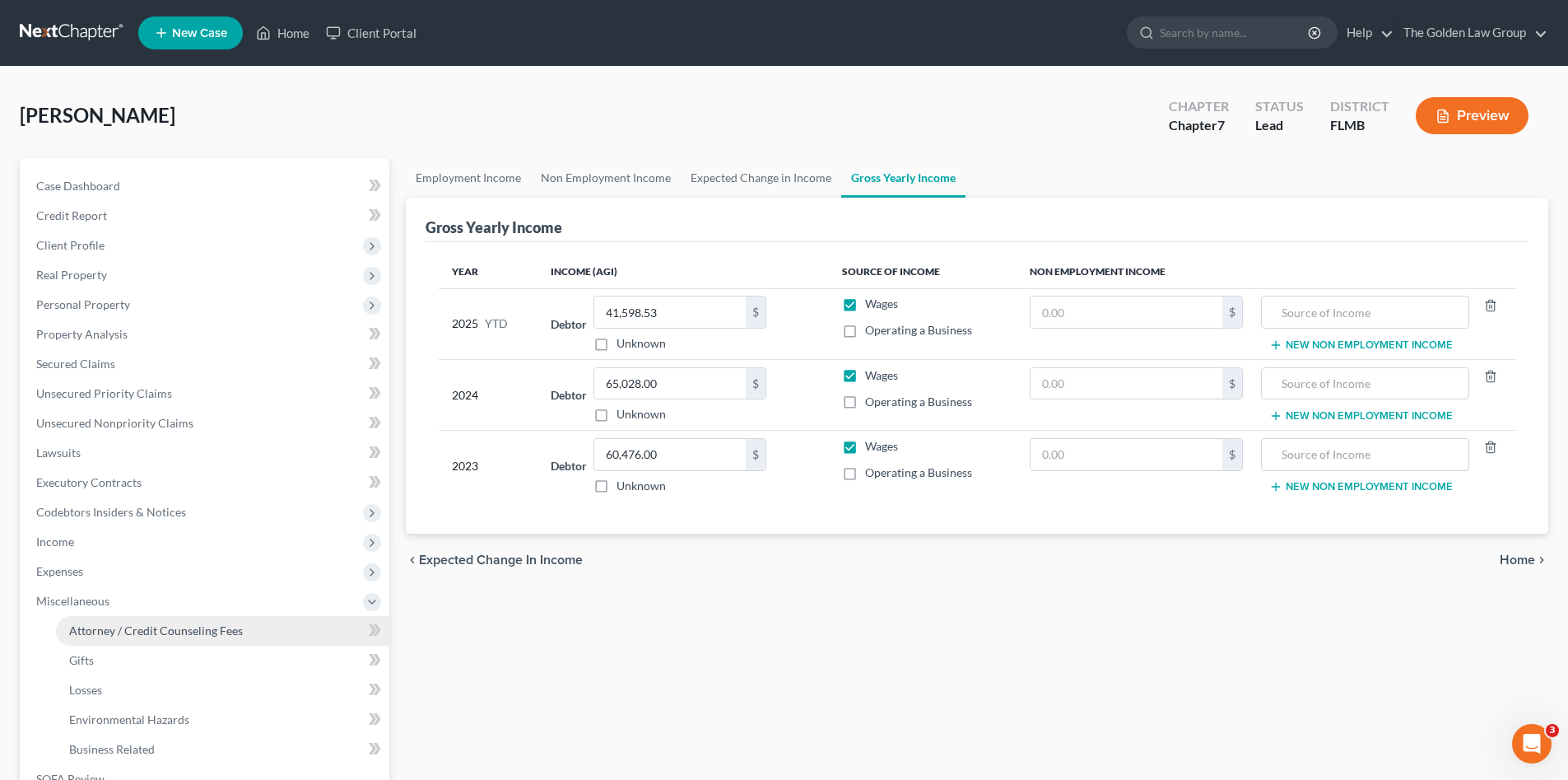
click at [132, 618] on link "Attorney / Credit Counseling Fees" at bounding box center [223, 631] width 333 height 30
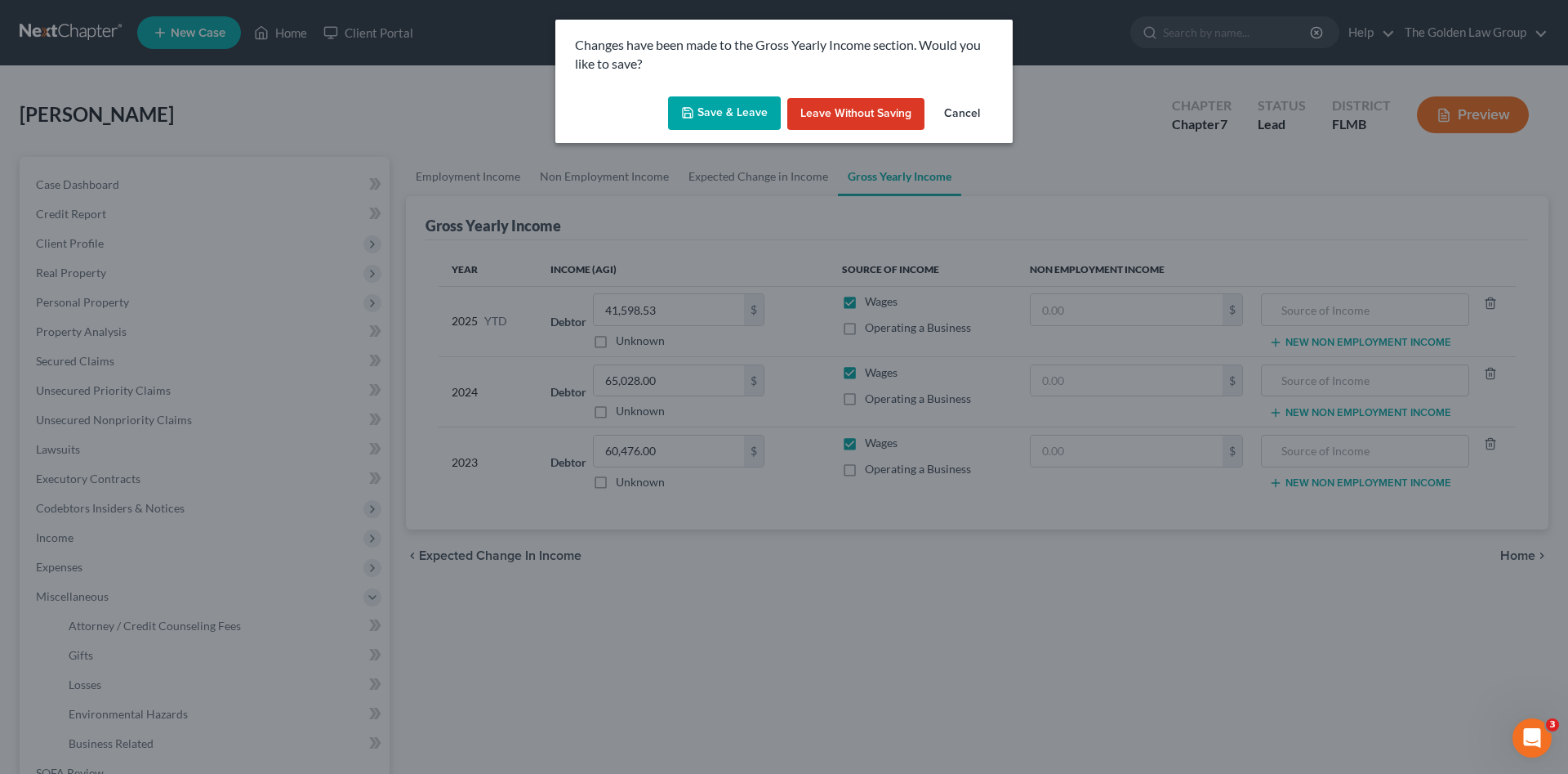
click at [737, 120] on button "Save & Leave" at bounding box center [724, 114] width 112 height 34
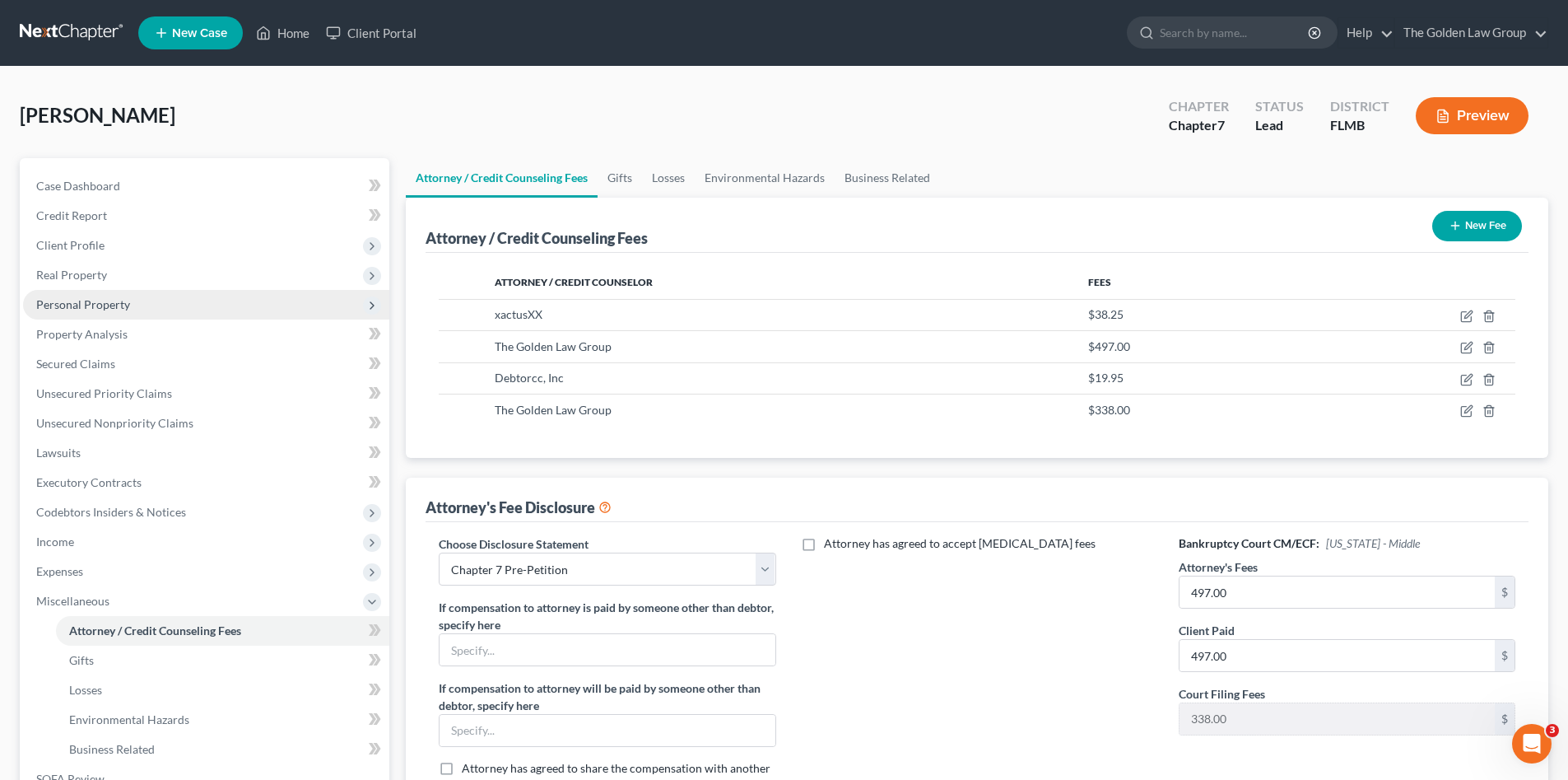
click at [96, 308] on span "Personal Property" at bounding box center [83, 304] width 94 height 14
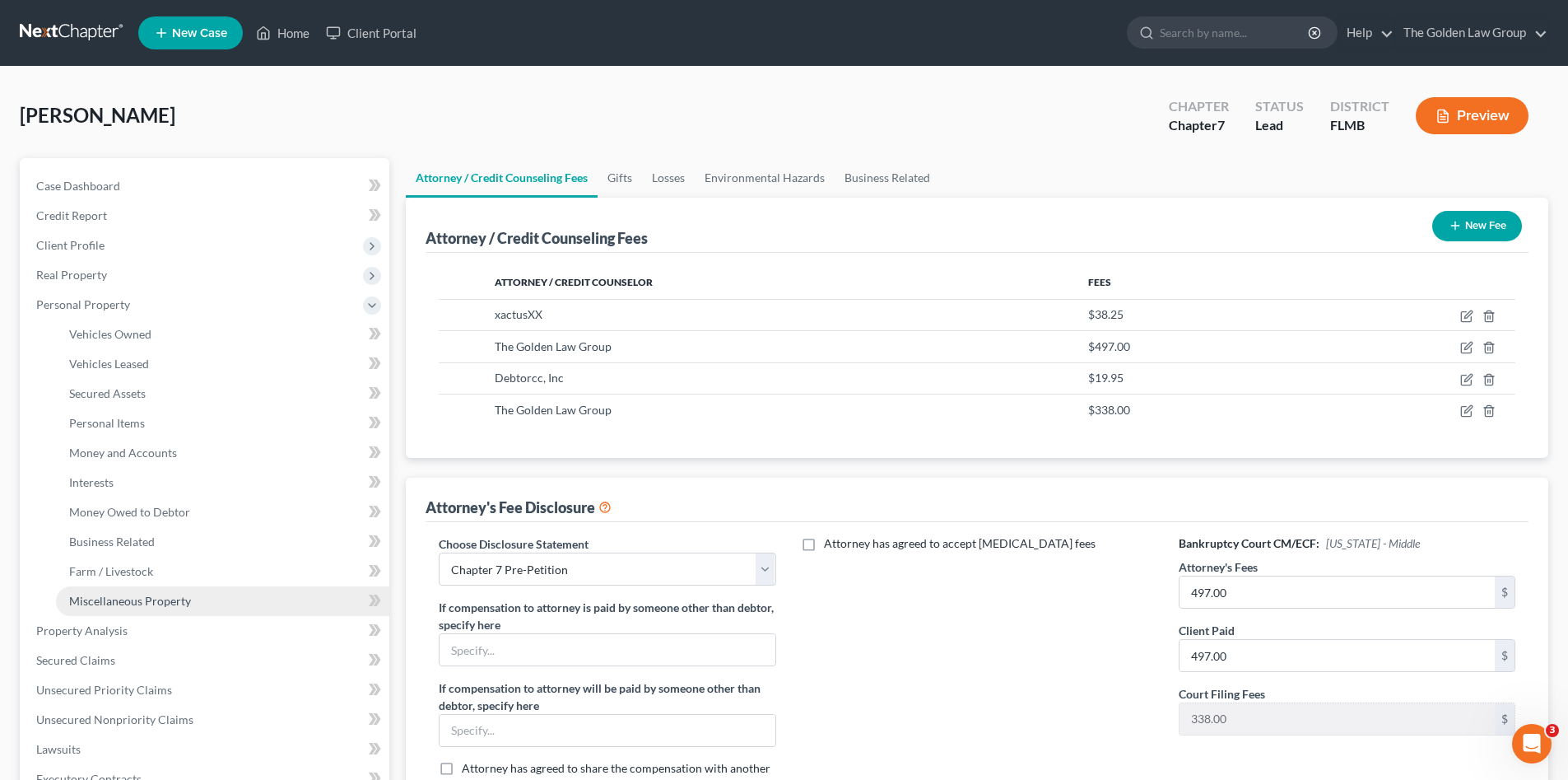
click at [149, 607] on link "Miscellaneous Property" at bounding box center [223, 602] width 333 height 30
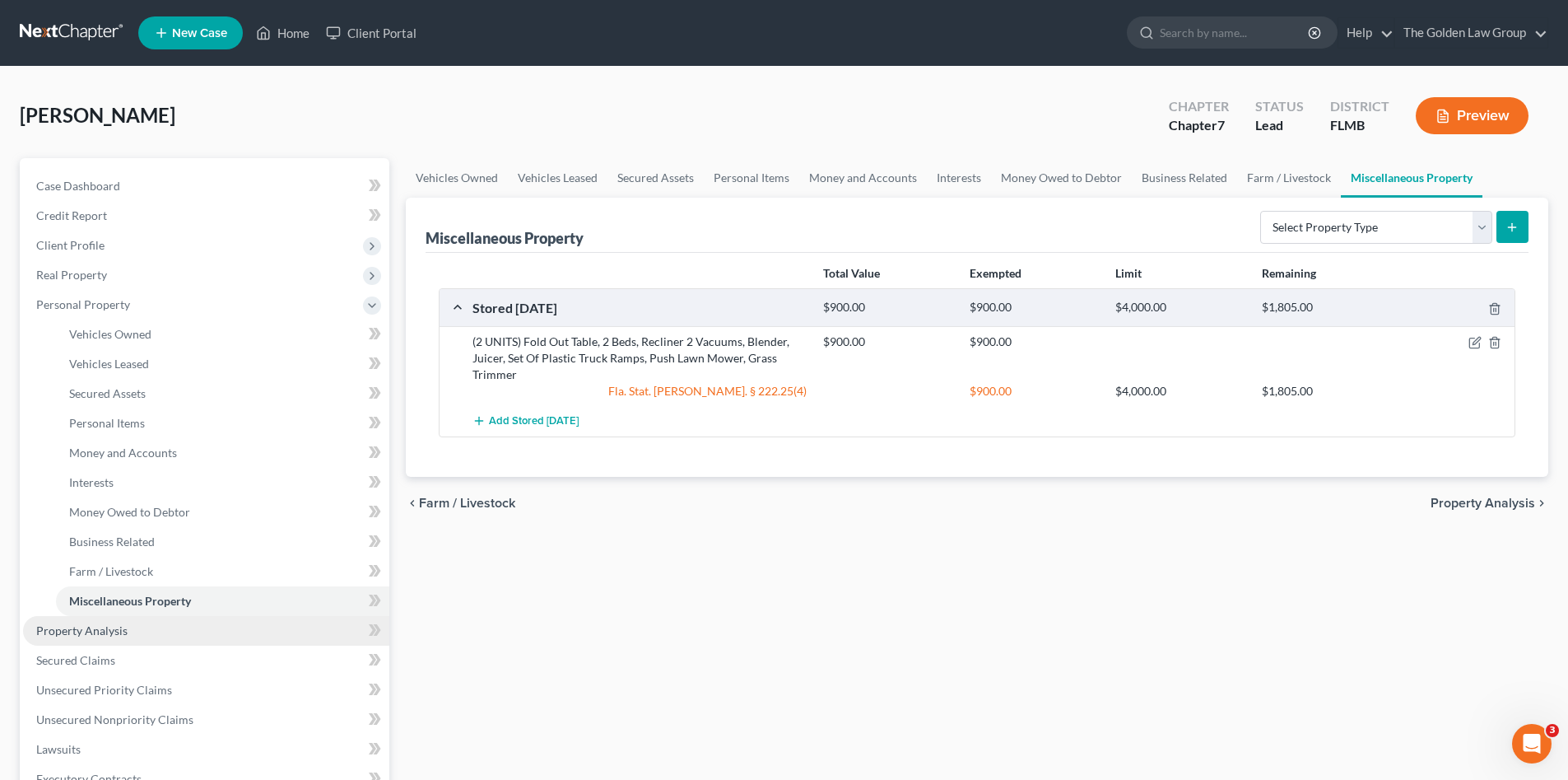
click at [116, 621] on link "Property Analysis" at bounding box center [206, 631] width 367 height 30
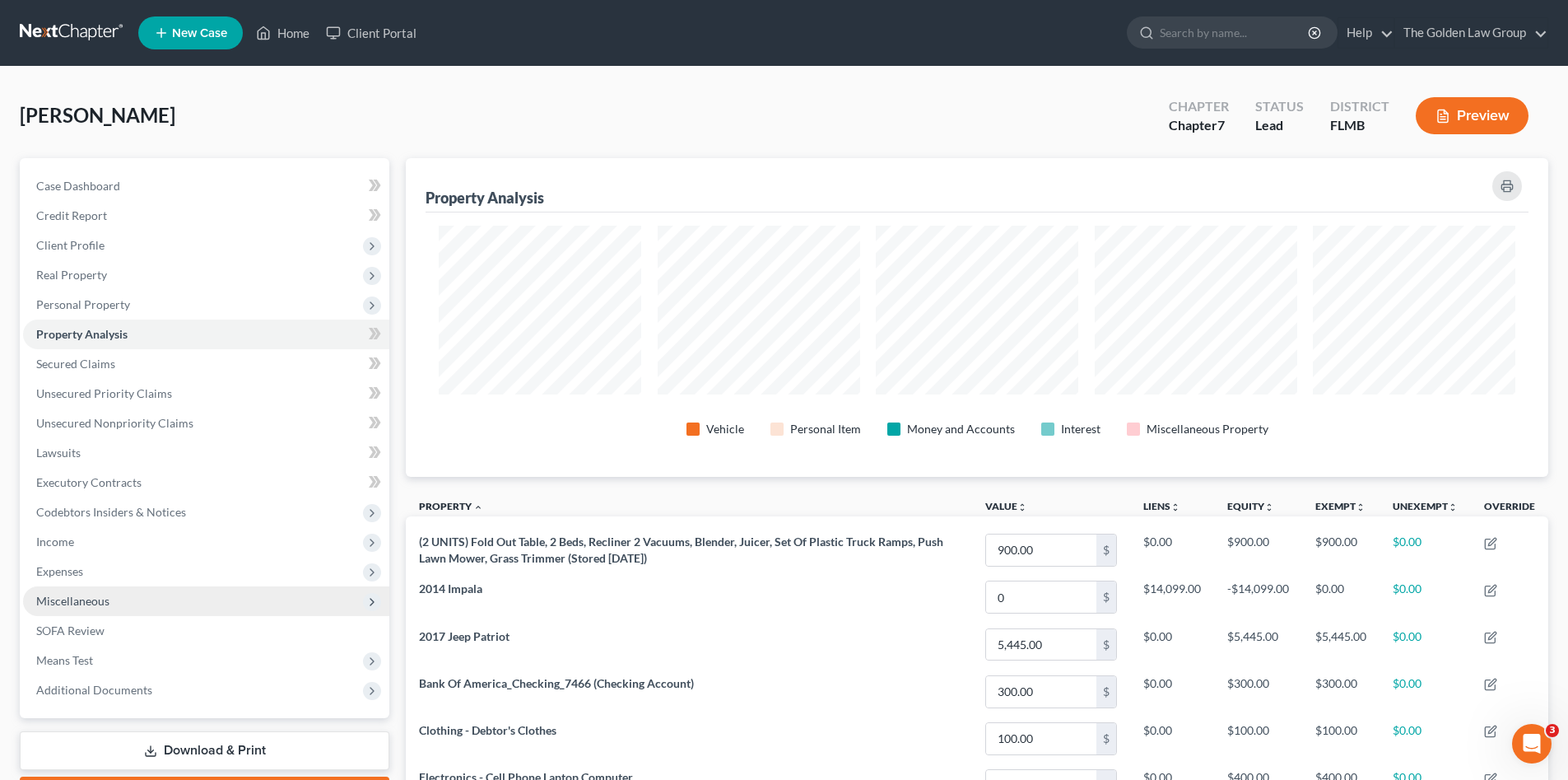
drag, startPoint x: 110, startPoint y: 599, endPoint x: 93, endPoint y: 614, distance: 22.7
click at [112, 599] on span "Miscellaneous" at bounding box center [206, 602] width 367 height 30
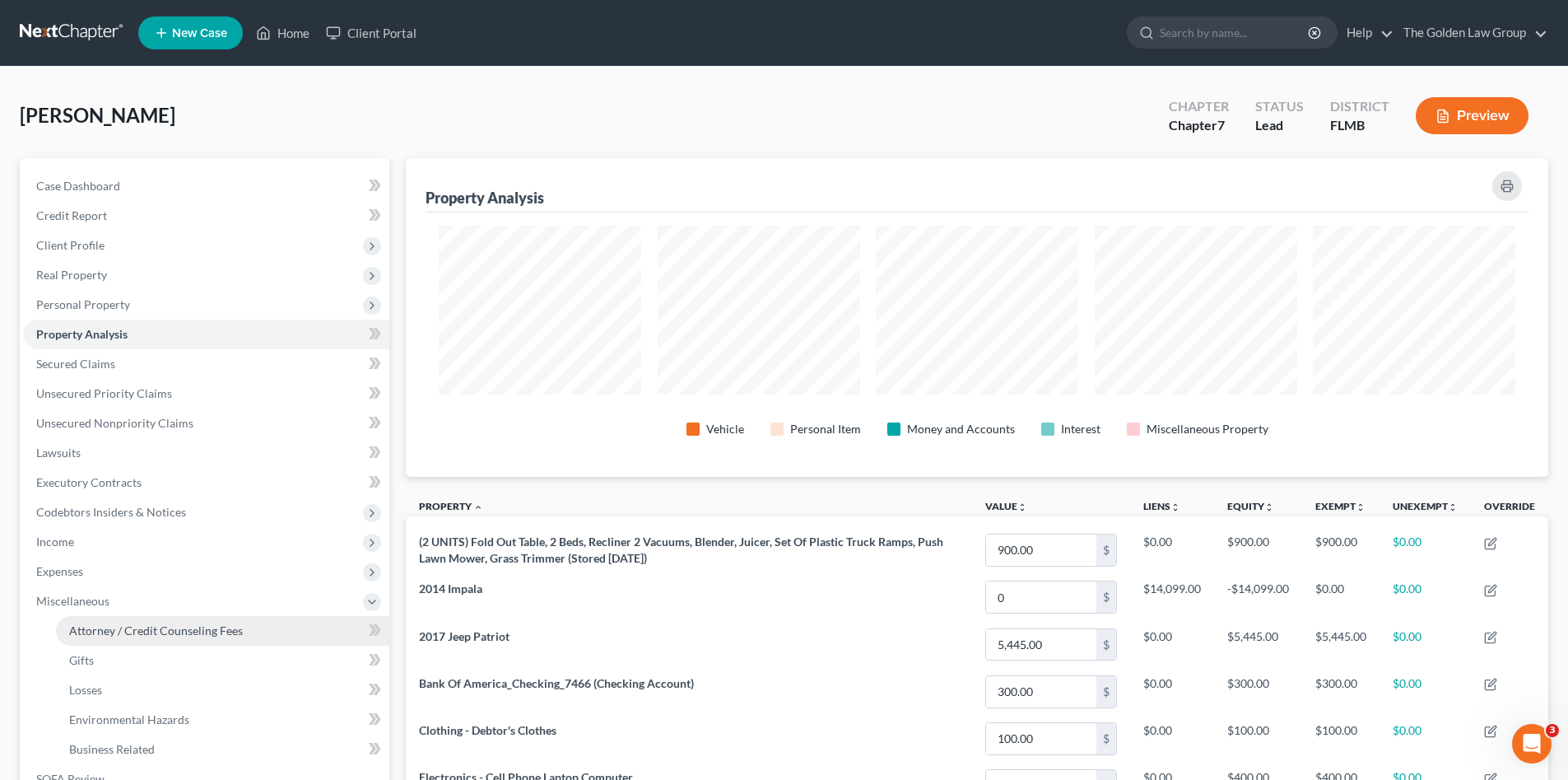
click at [157, 626] on span "Attorney / Credit Counseling Fees" at bounding box center [156, 630] width 173 height 14
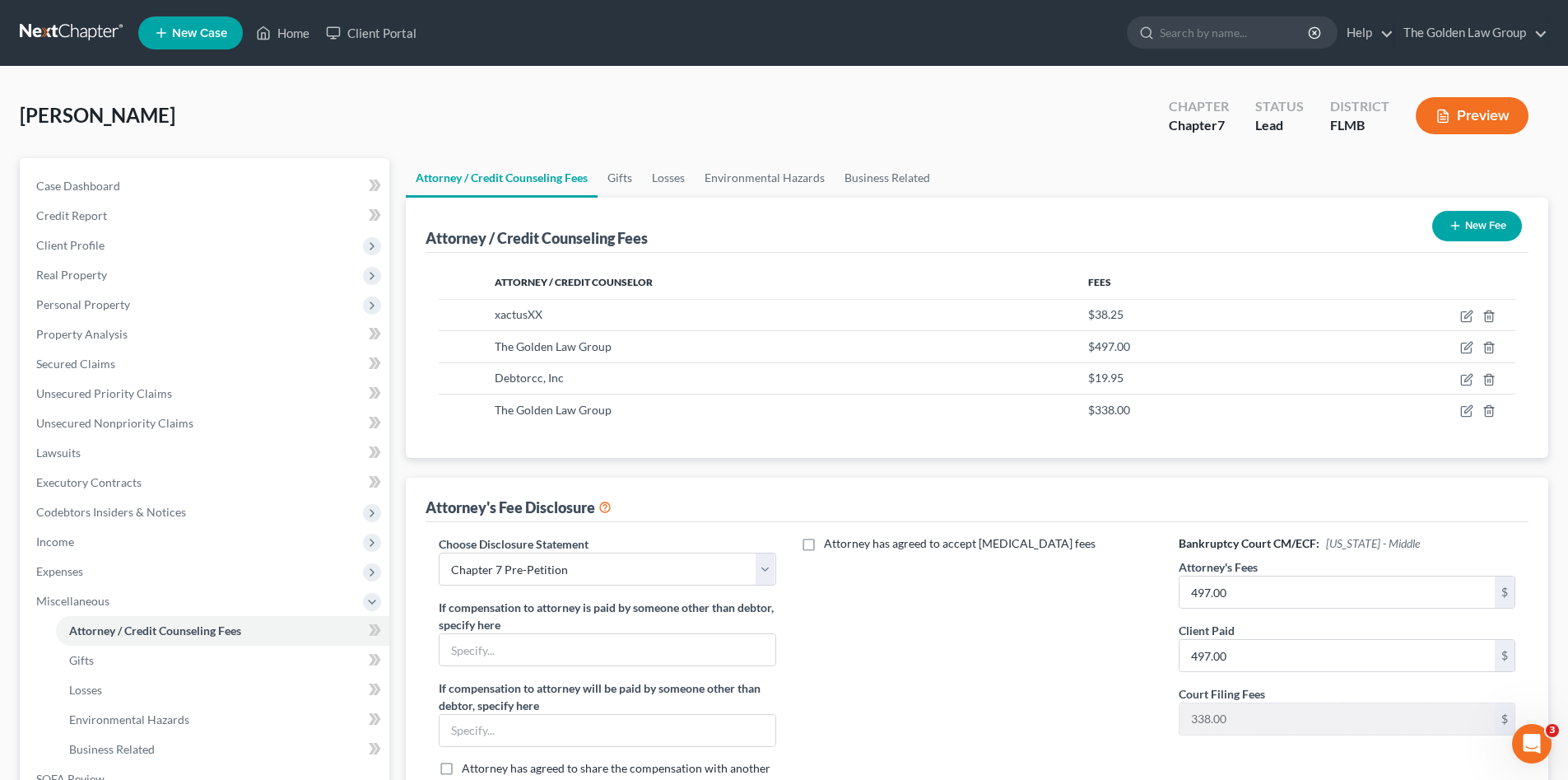
click at [940, 720] on div "Attorney has agreed to accept retainer fees" at bounding box center [977, 672] width 370 height 272
click at [88, 29] on link at bounding box center [72, 33] width 105 height 30
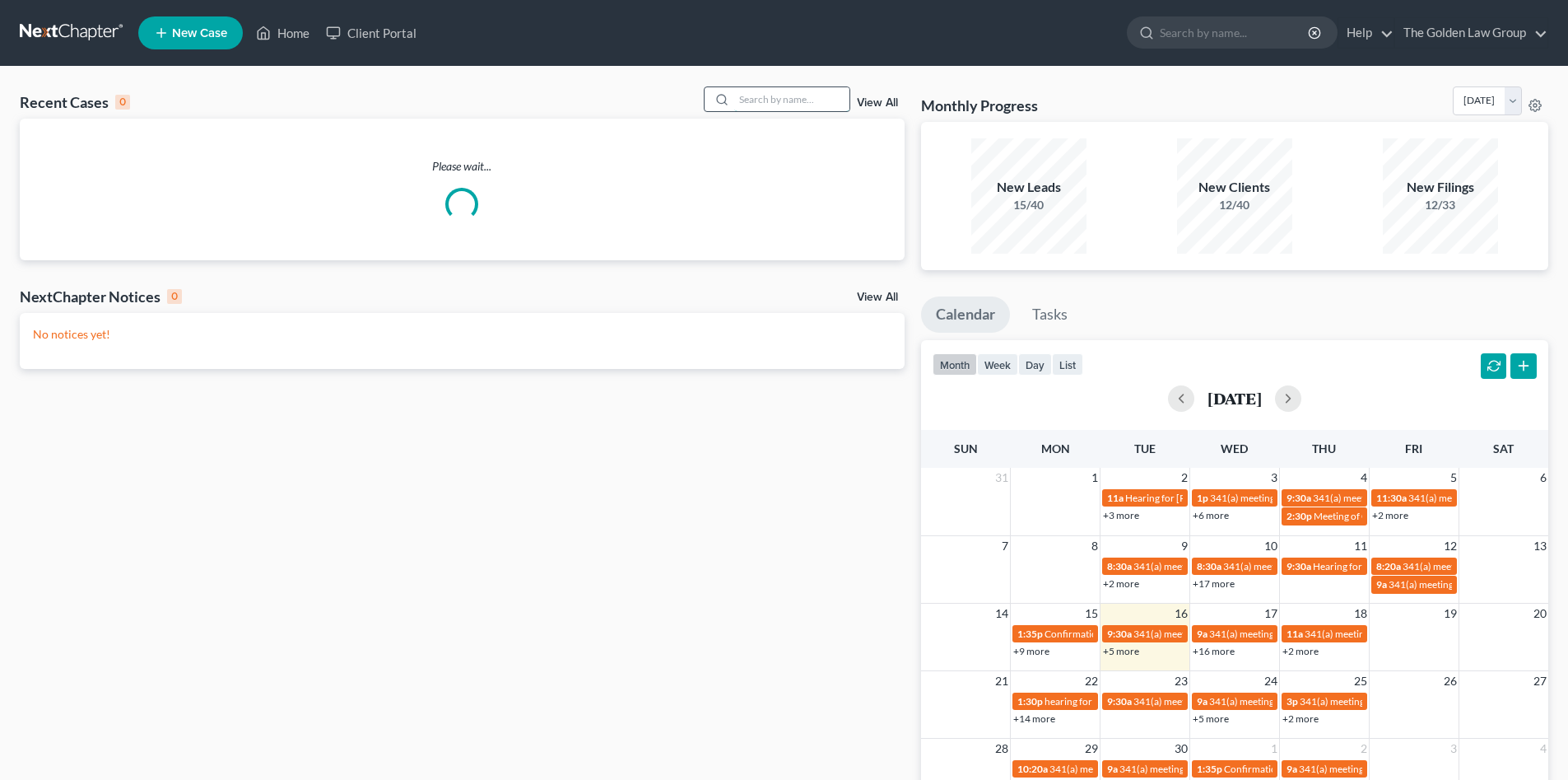
click at [793, 101] on input "search" at bounding box center [791, 100] width 115 height 24
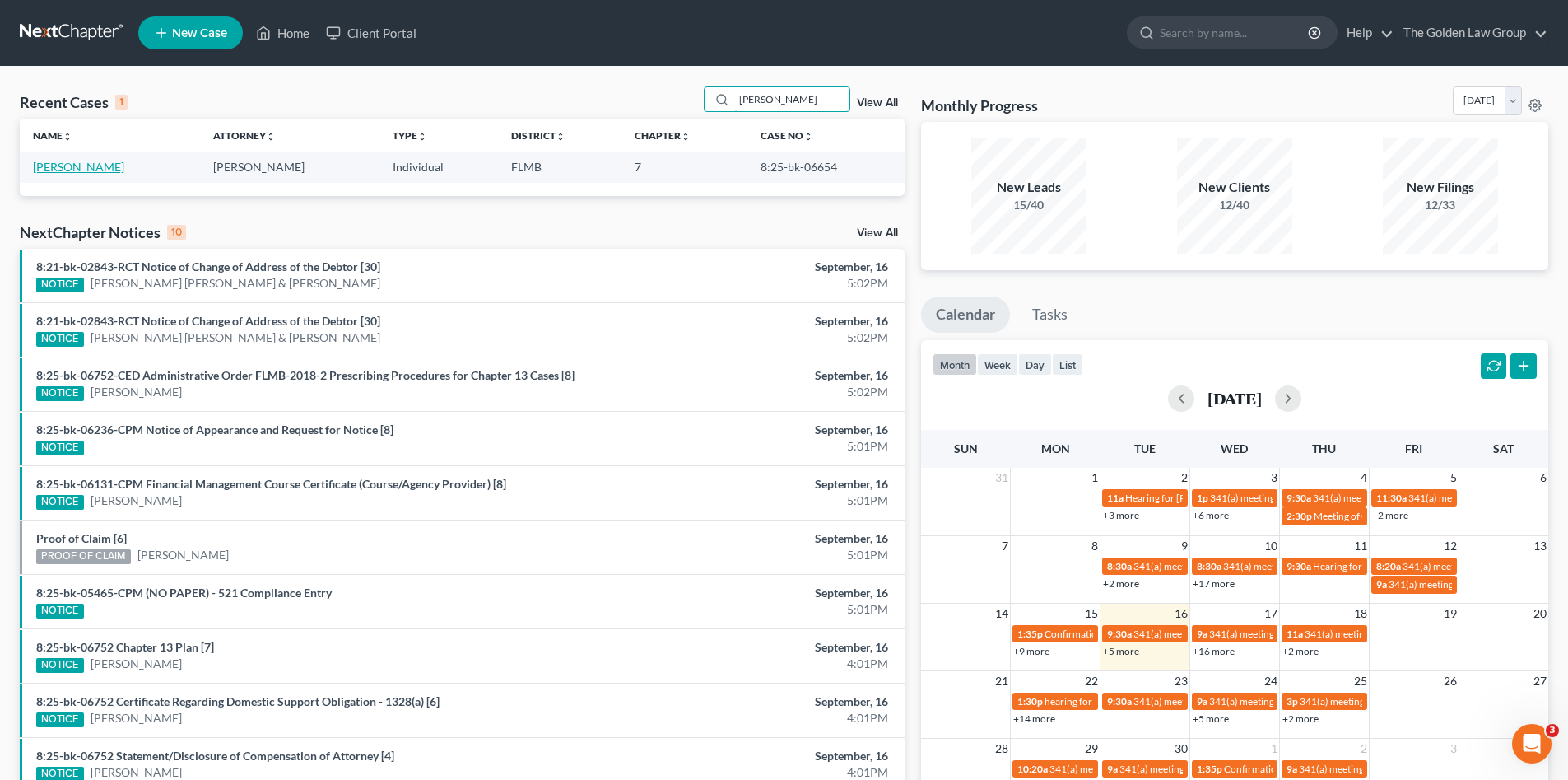
type input "[PERSON_NAME]"
click at [85, 173] on link "[PERSON_NAME]" at bounding box center [78, 167] width 92 height 14
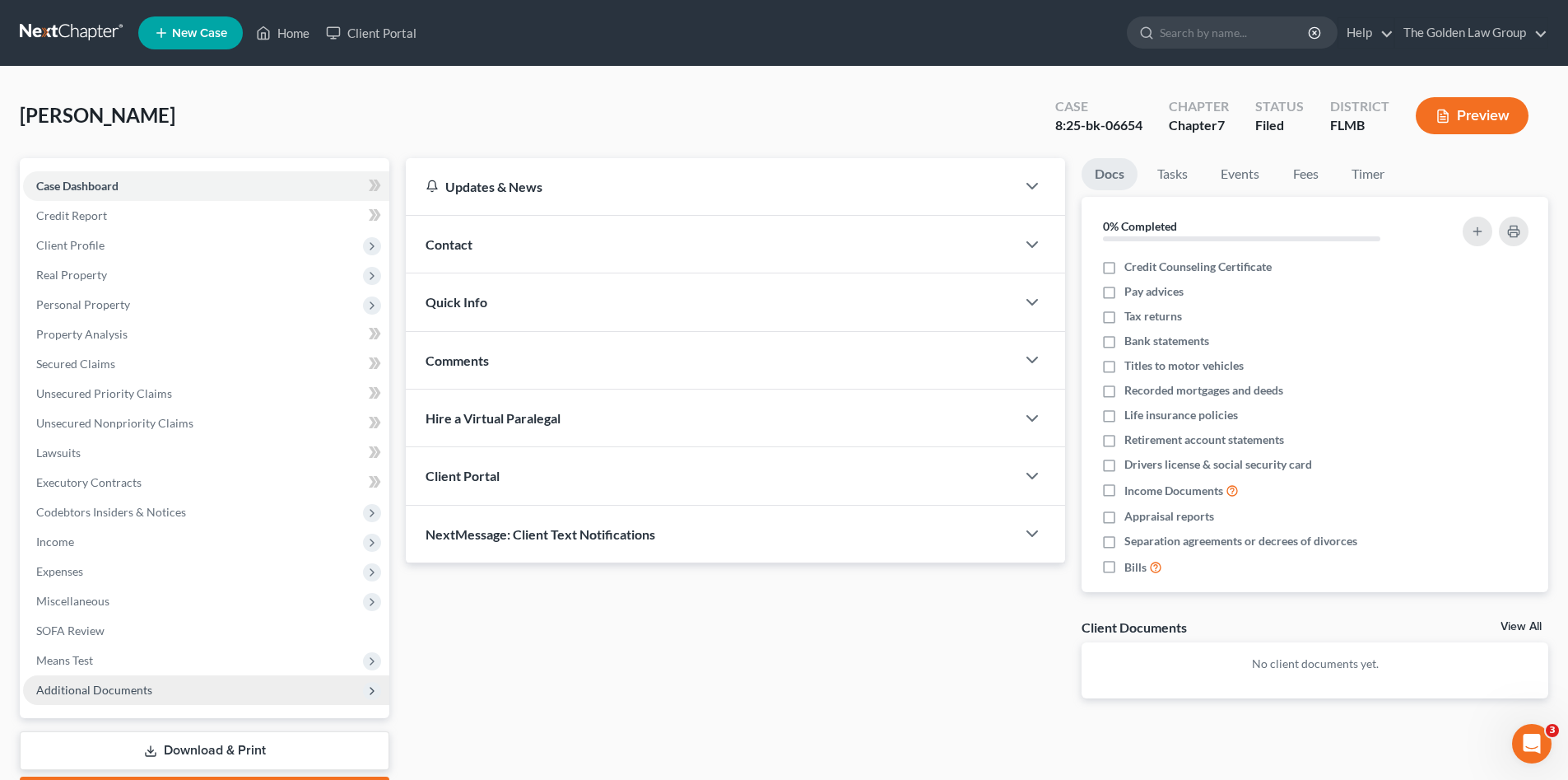
click at [102, 688] on span "Additional Documents" at bounding box center [95, 689] width 116 height 14
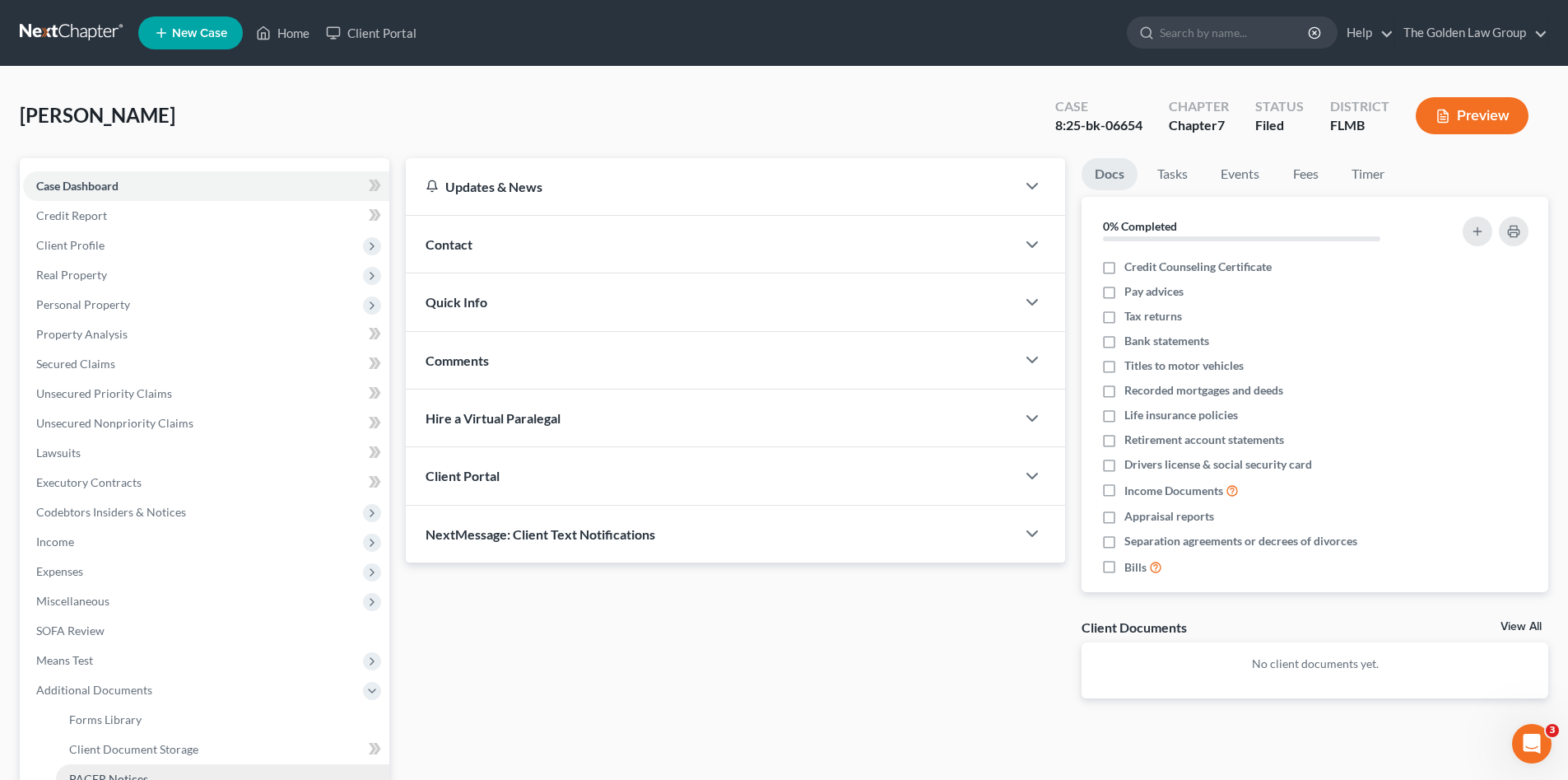
scroll to position [137, 0]
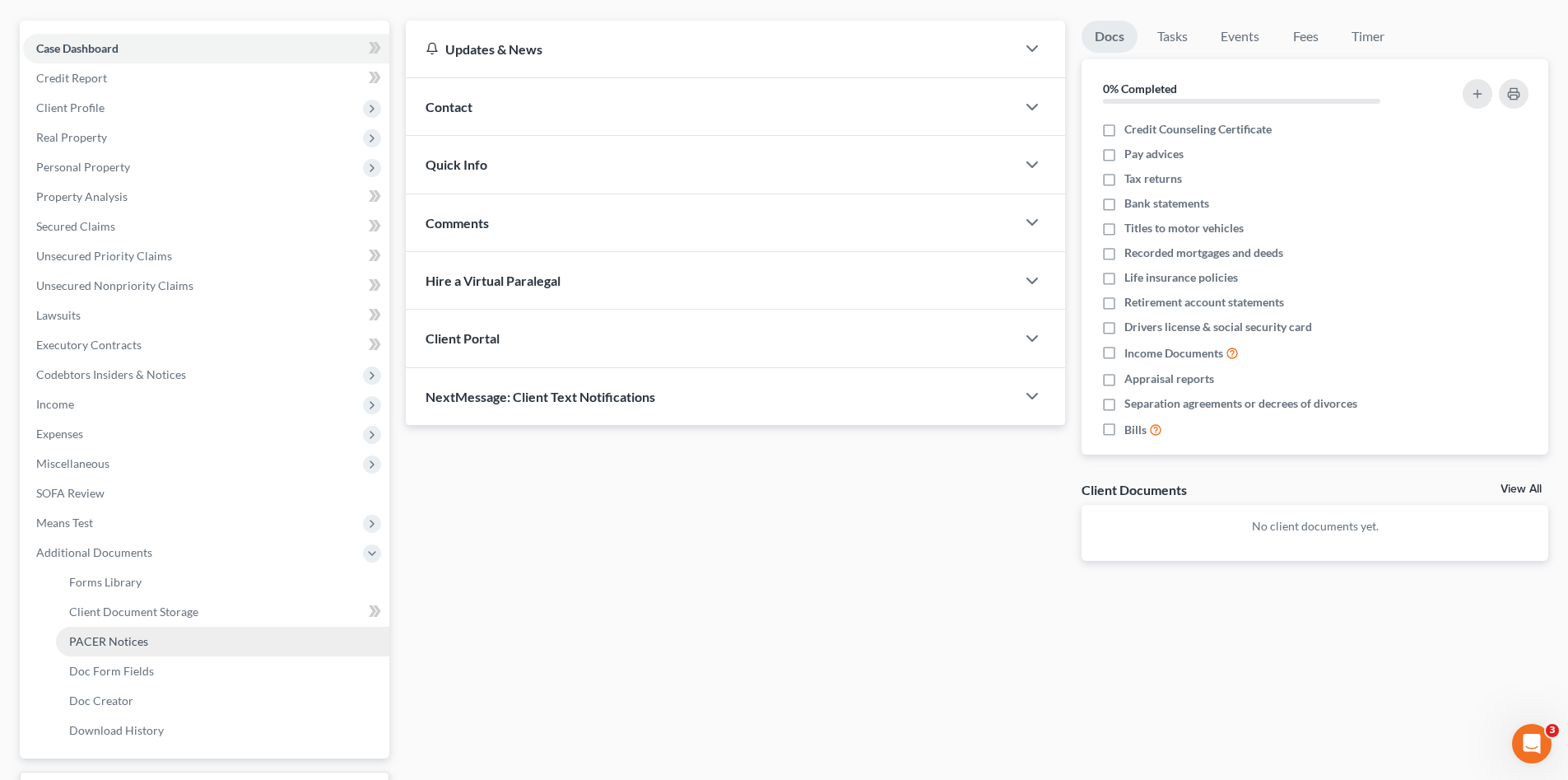
click at [141, 641] on span "PACER Notices" at bounding box center [108, 641] width 79 height 14
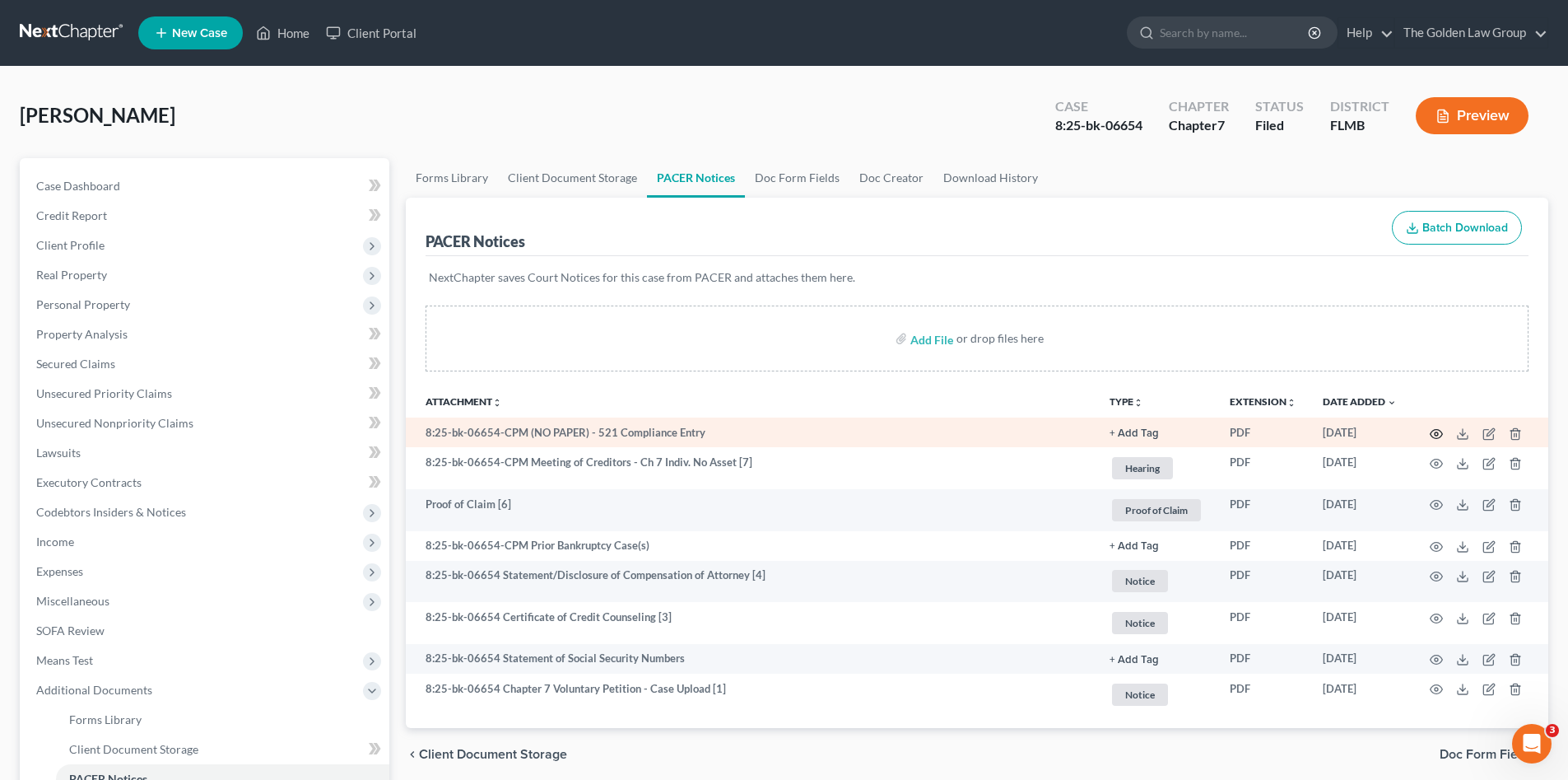
click at [1432, 434] on icon "button" at bounding box center [1435, 433] width 13 height 13
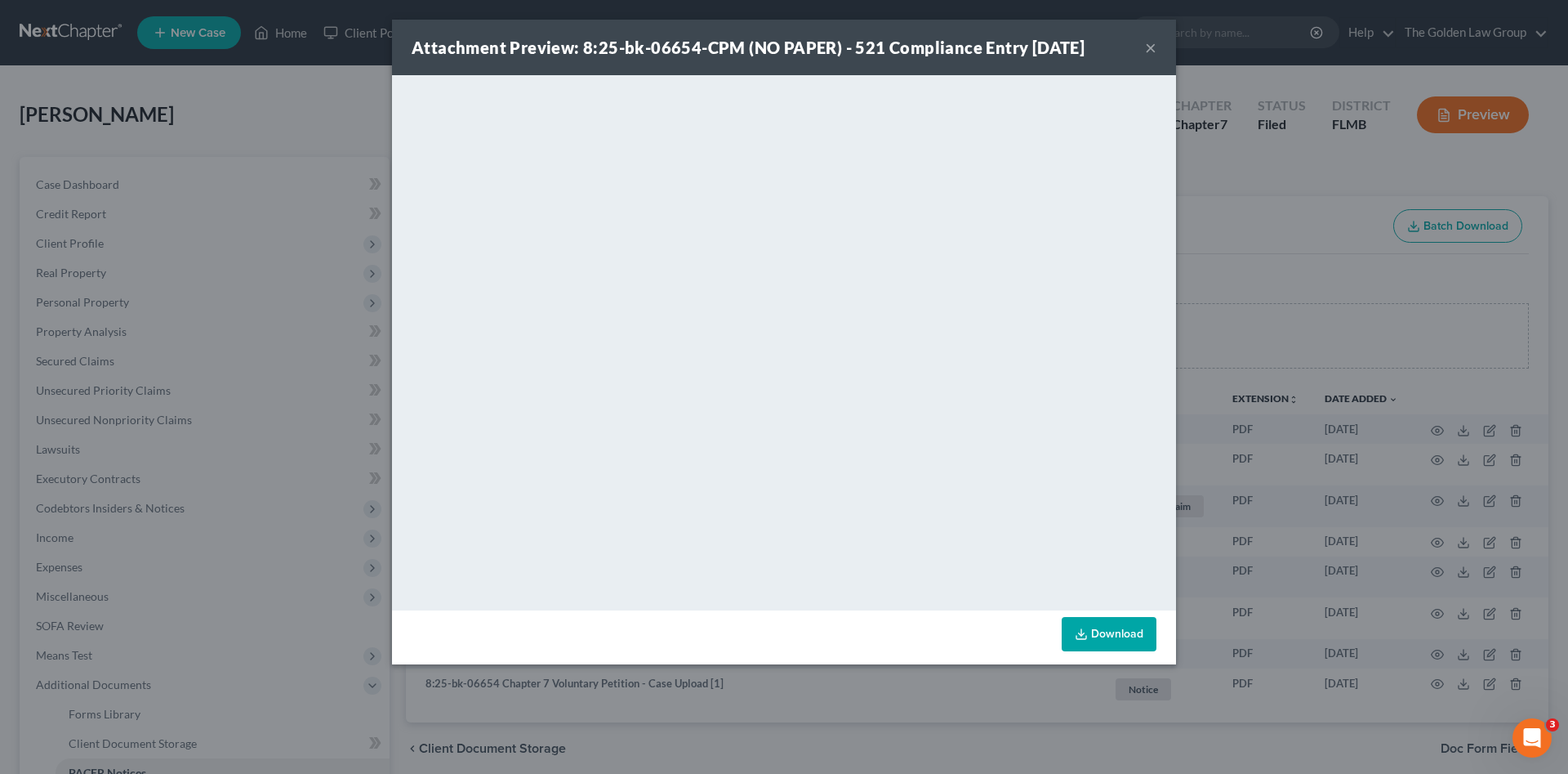
click at [1147, 46] on button "×" at bounding box center [1151, 47] width 12 height 20
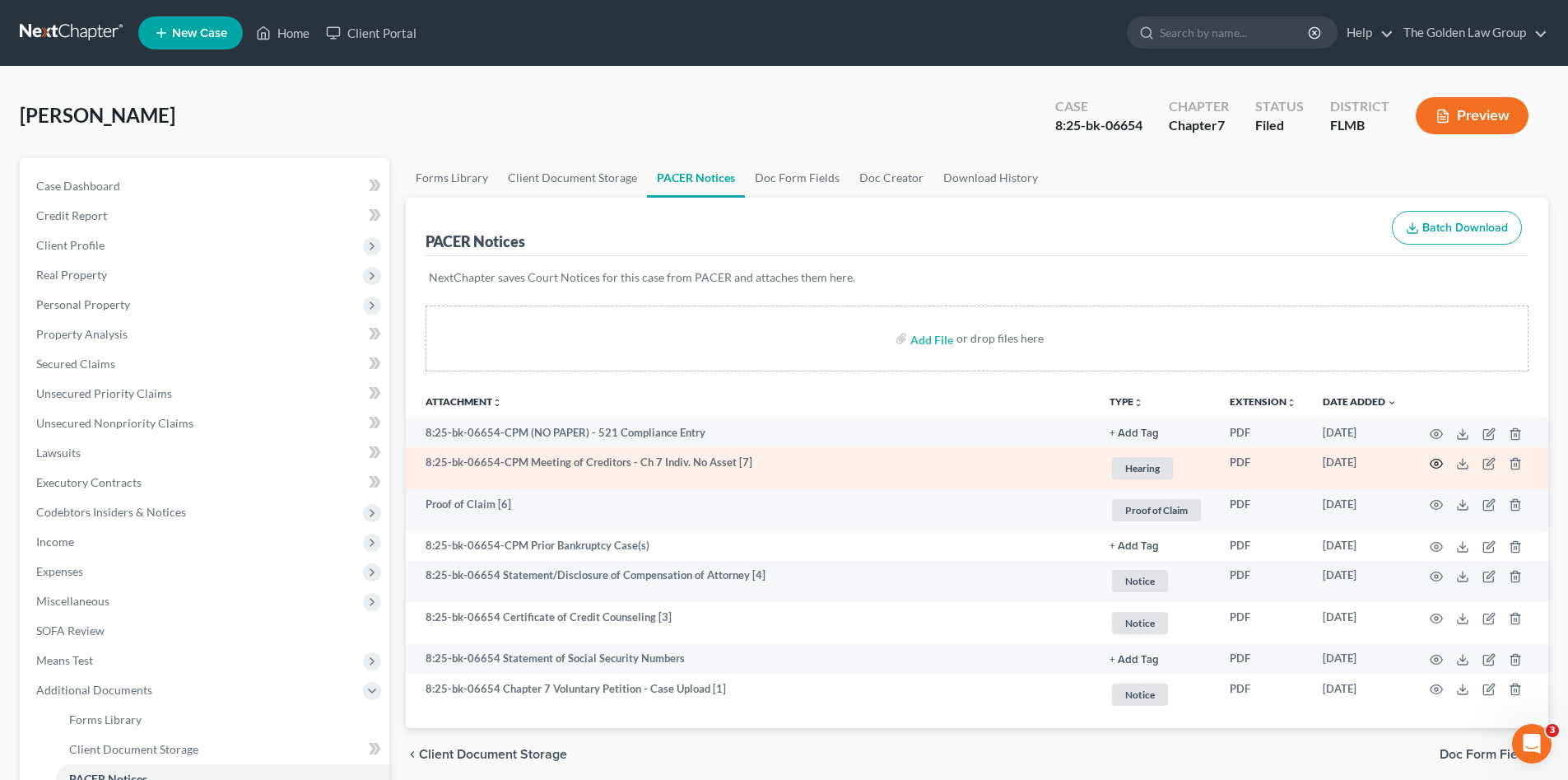
click at [1435, 461] on icon "button" at bounding box center [1435, 462] width 13 height 13
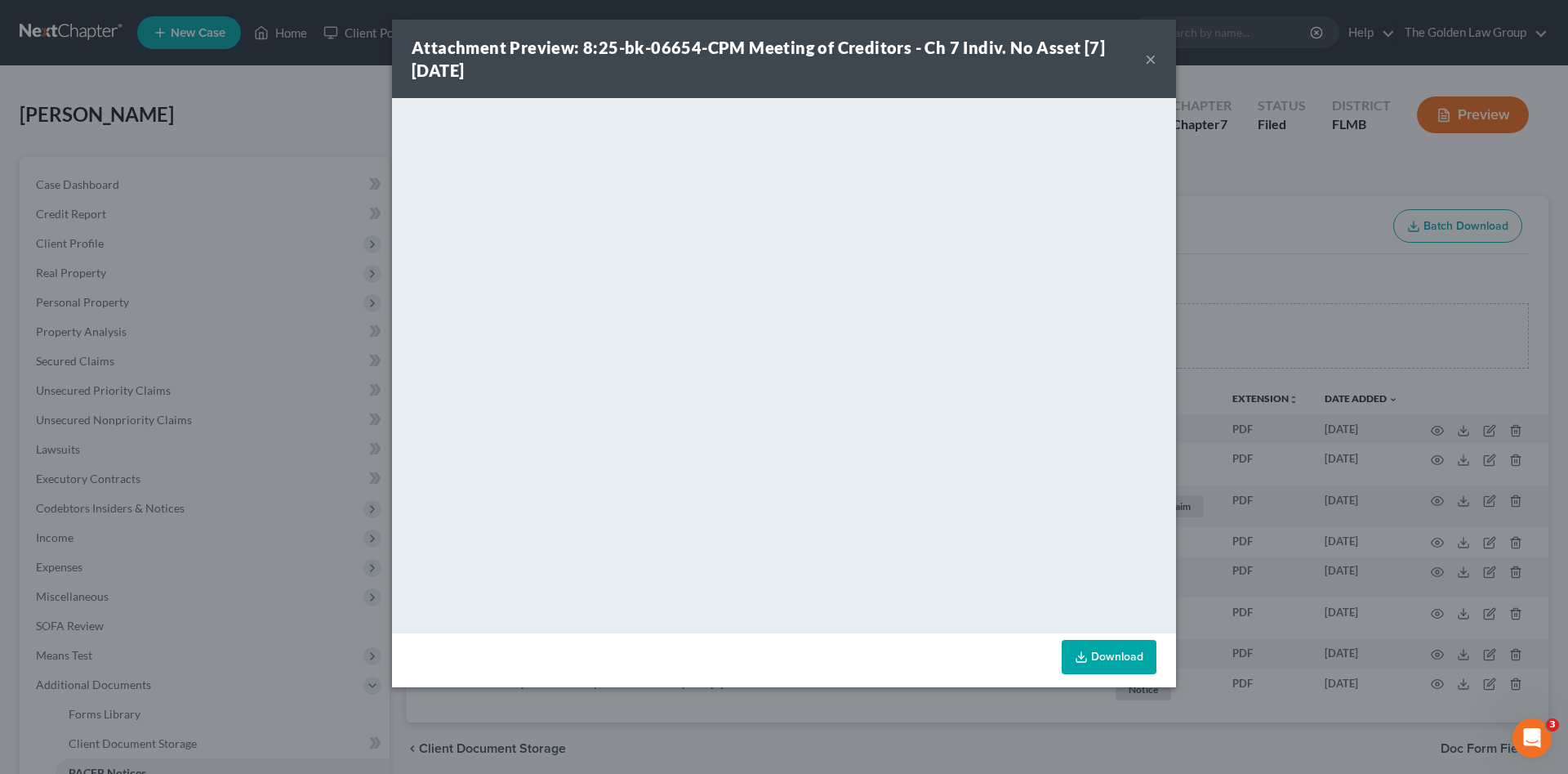
click at [1145, 60] on button "×" at bounding box center [1151, 59] width 12 height 20
